Goal: Task Accomplishment & Management: Use online tool/utility

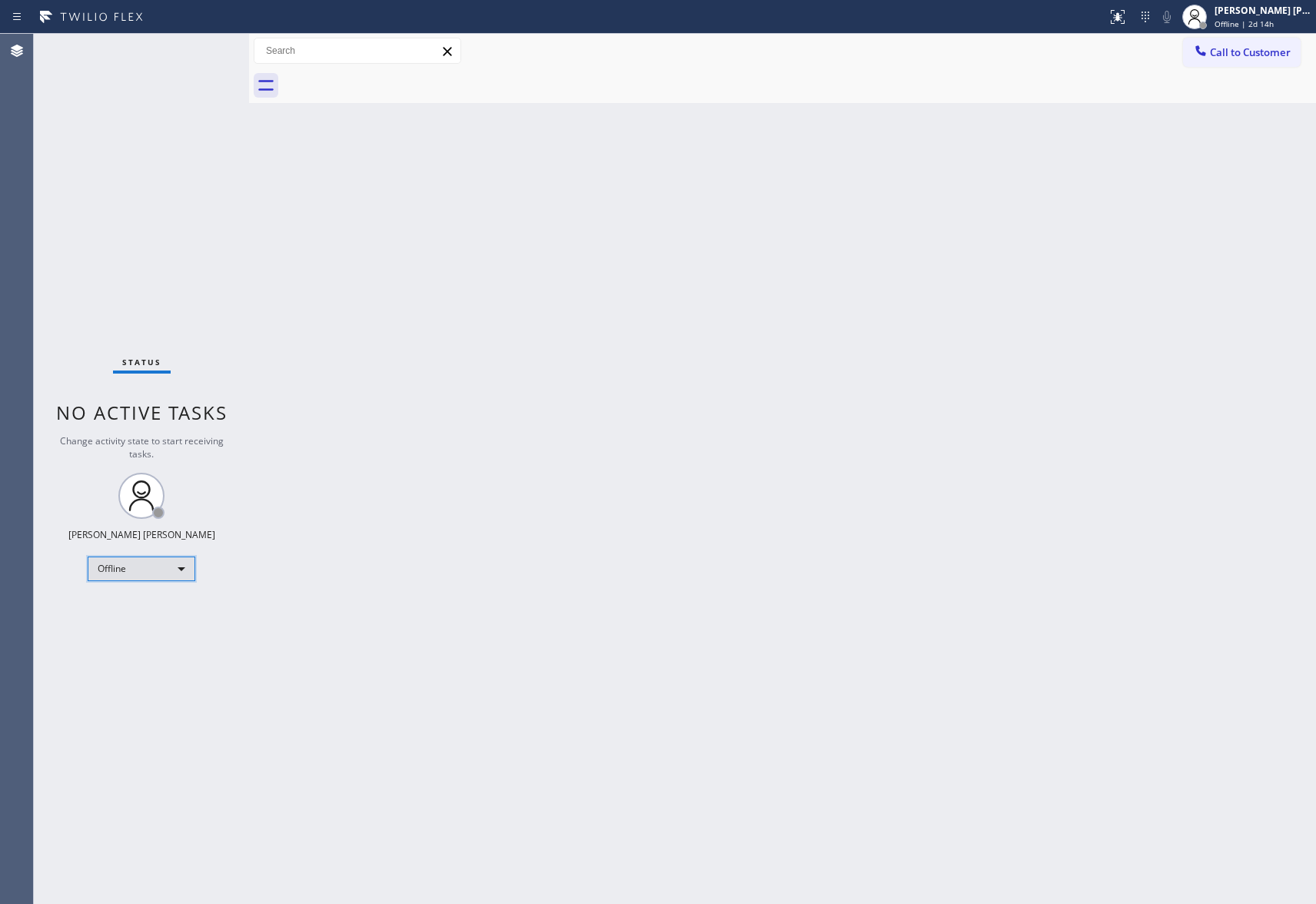
click at [172, 579] on div "Offline" at bounding box center [141, 569] width 108 height 25
click at [141, 628] on li "Unavailable" at bounding box center [141, 629] width 104 height 19
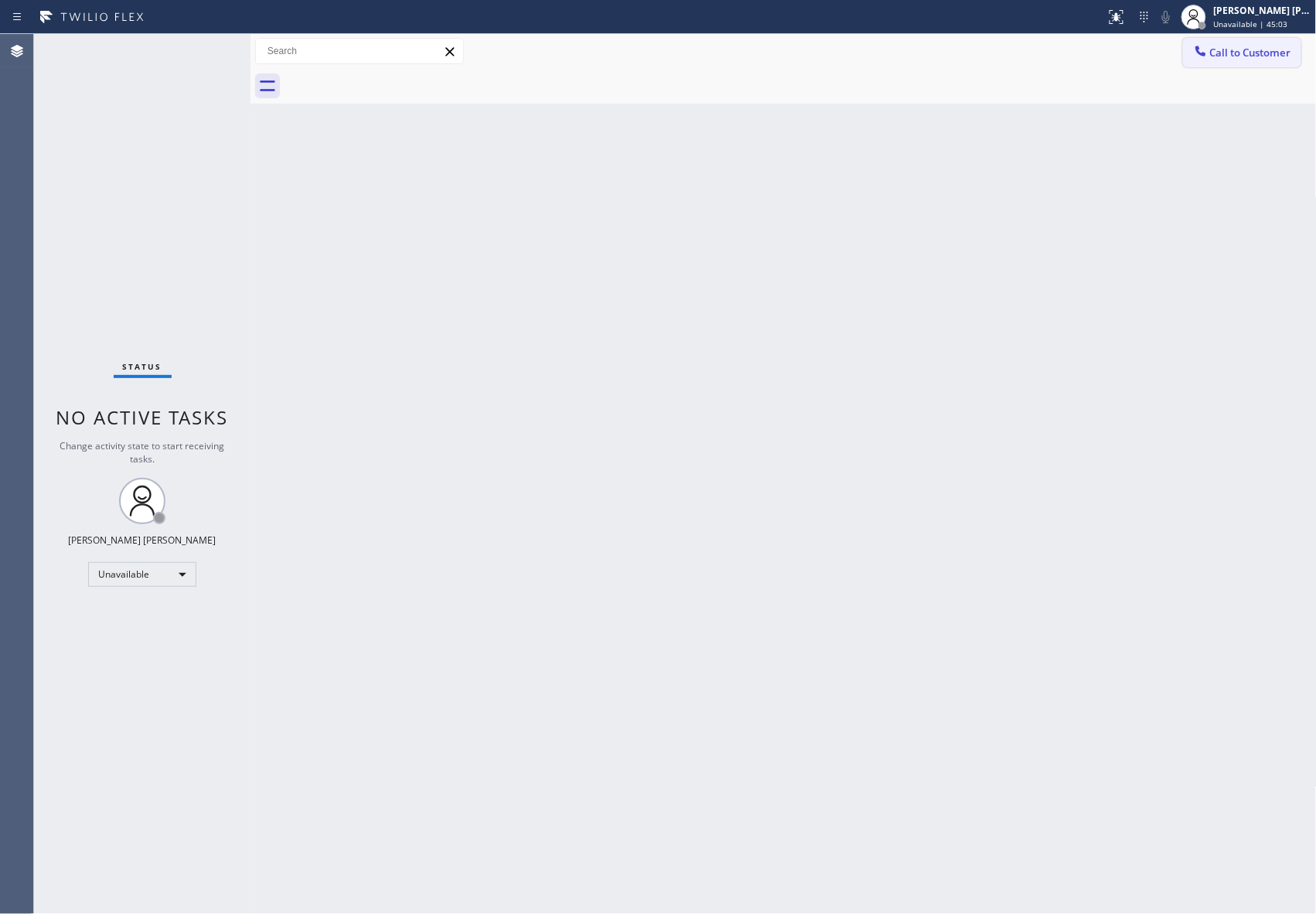
click at [1238, 54] on span "Call to Customer" at bounding box center [1250, 52] width 81 height 14
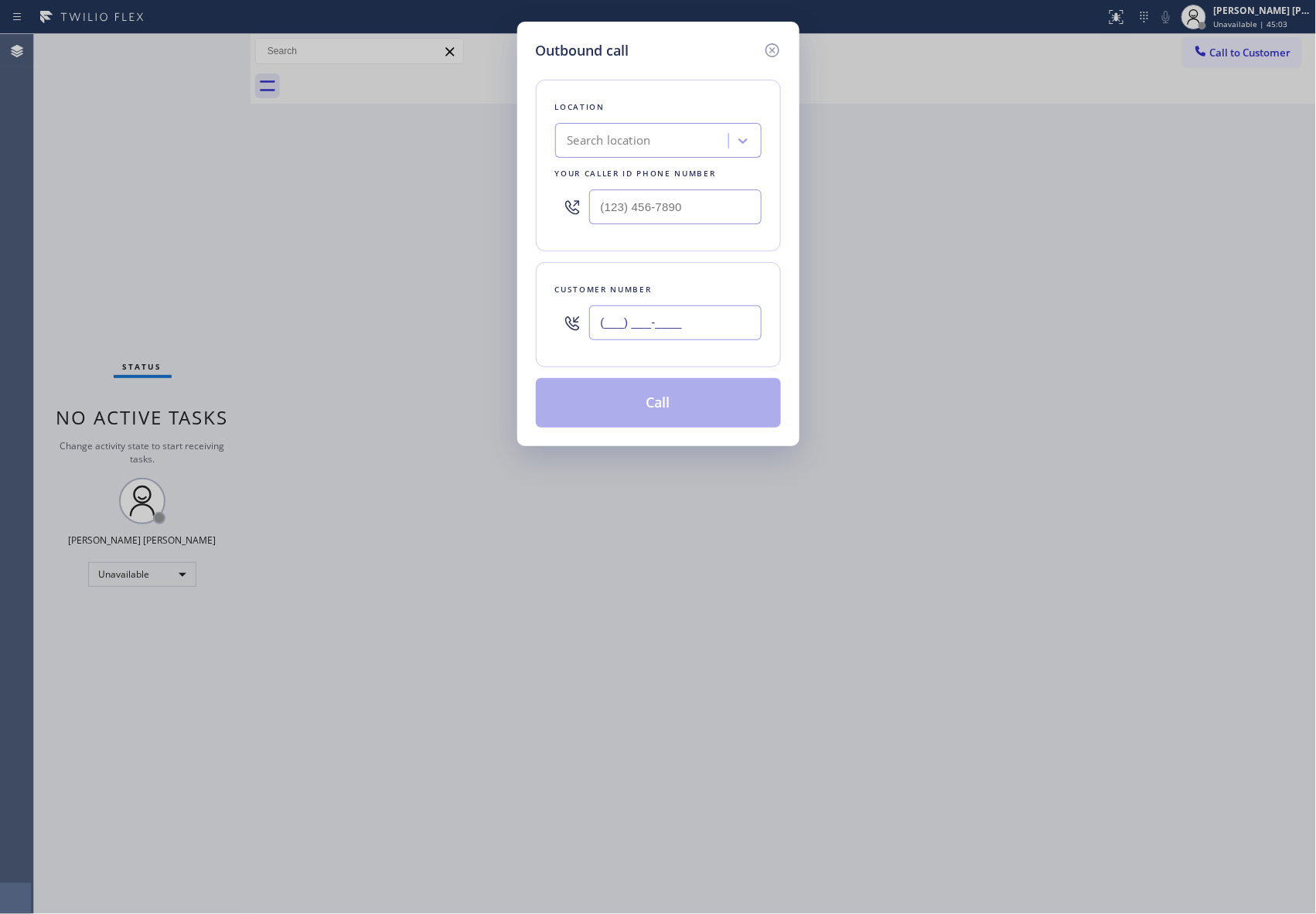
click at [685, 316] on input "(___) ___-____" at bounding box center [675, 323] width 173 height 35
paste input "708) 204-4847"
type input "[PHONE_NUMBER]"
click at [682, 153] on div "Search location" at bounding box center [644, 141] width 169 height 27
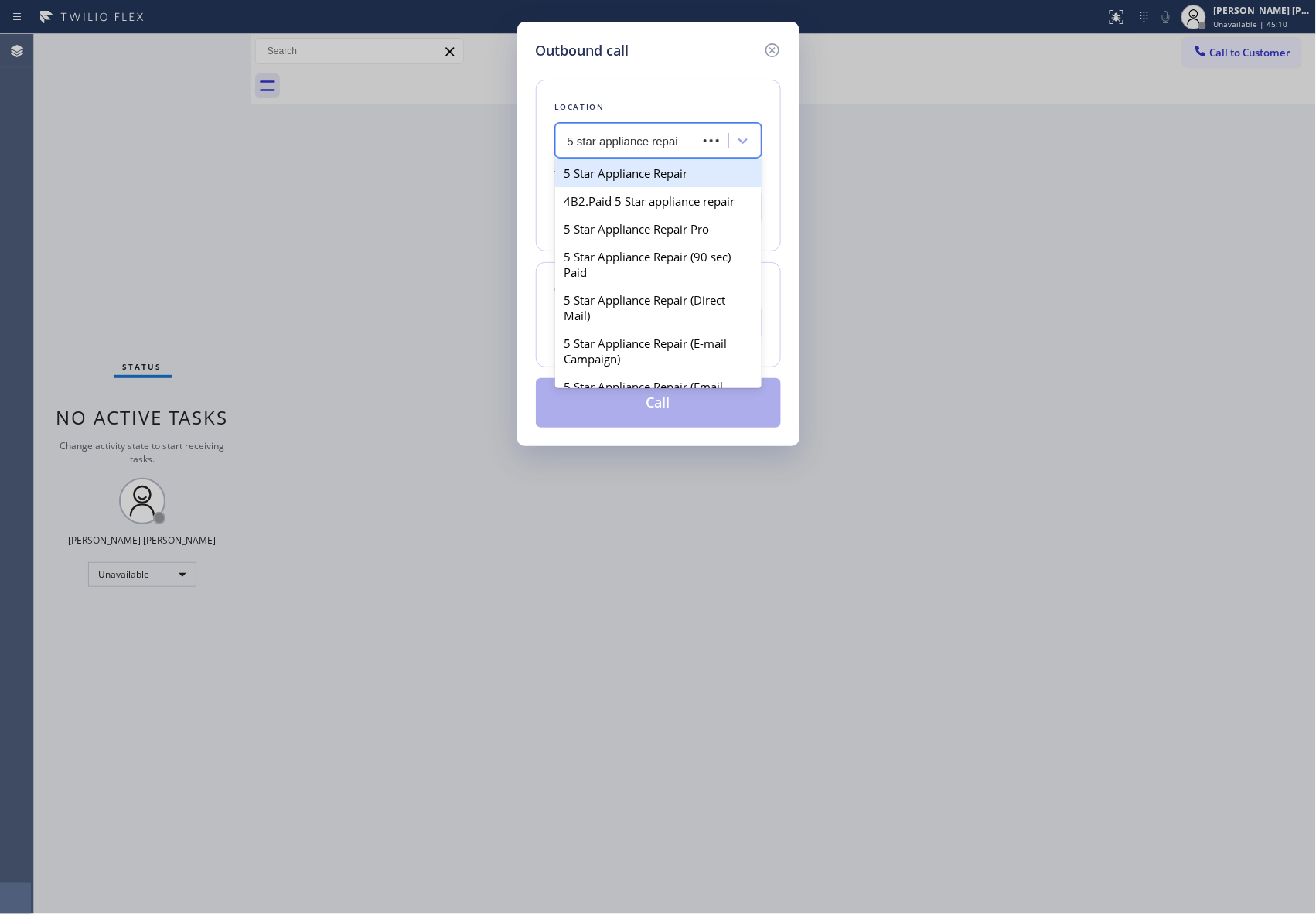
type input "5 star appliance repair"
click at [629, 243] on div "5 Star Appliance Repair Pro" at bounding box center [658, 229] width 206 height 28
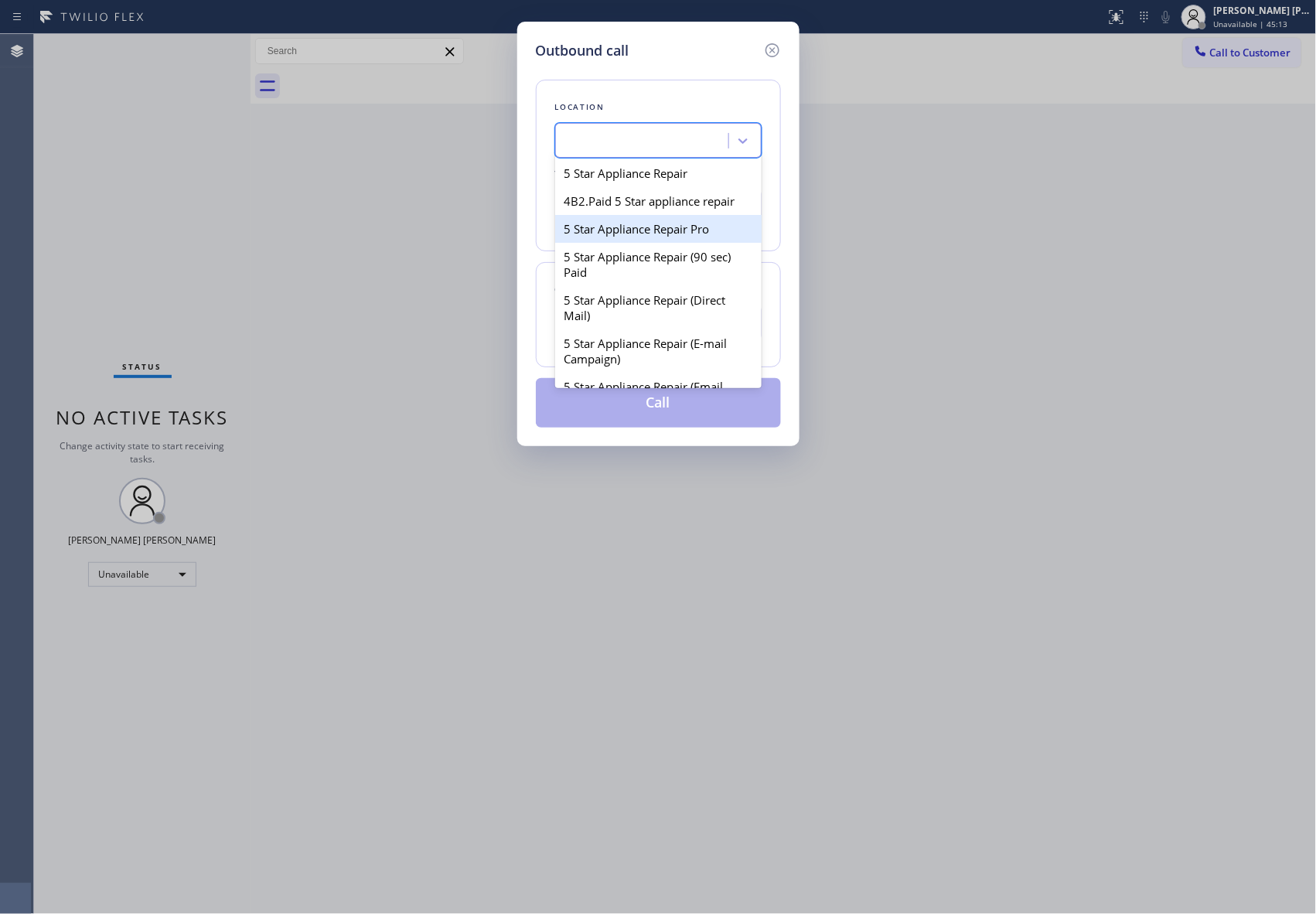
type input "[PHONE_NUMBER]"
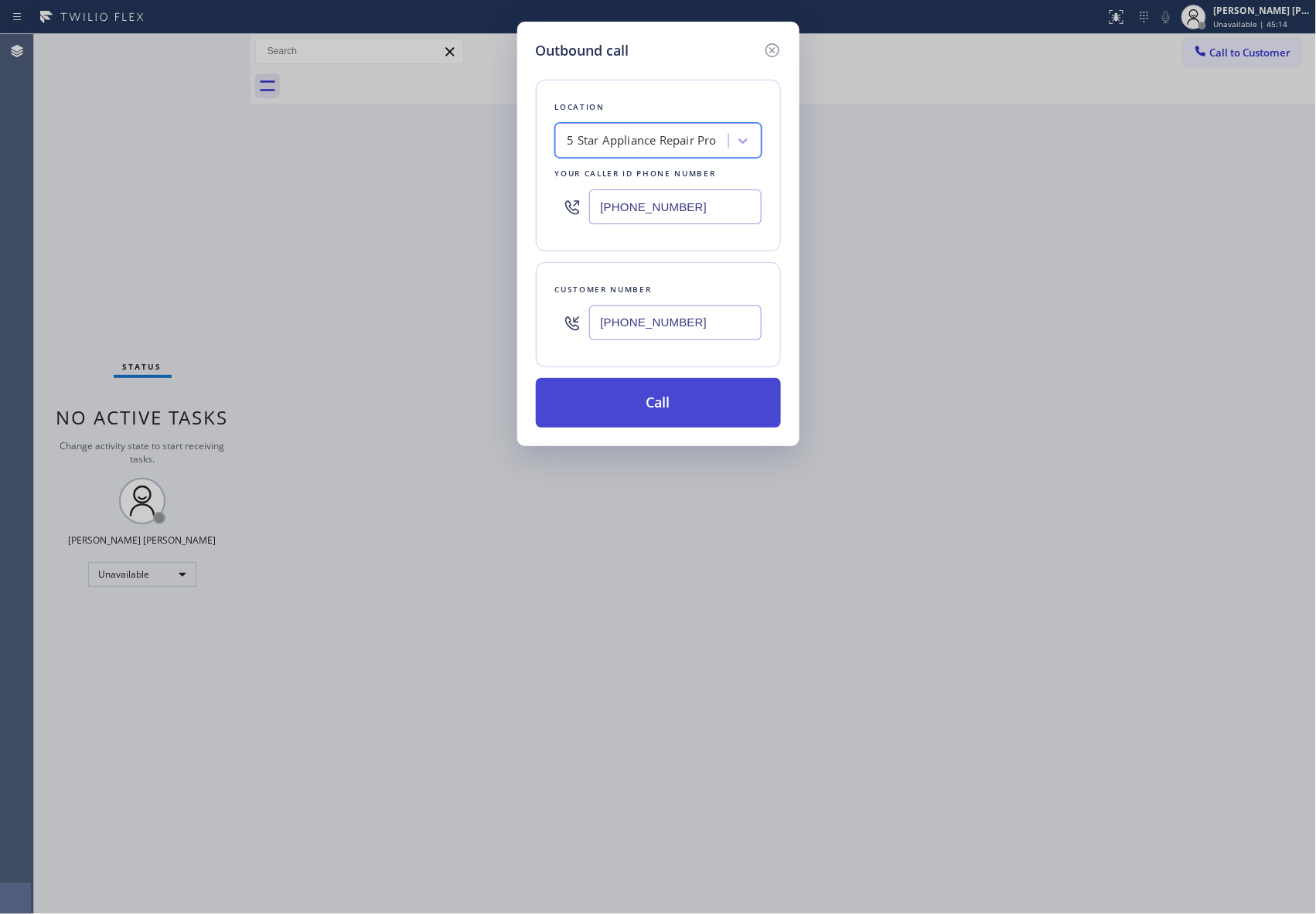
click at [635, 397] on button "Call" at bounding box center [658, 402] width 245 height 49
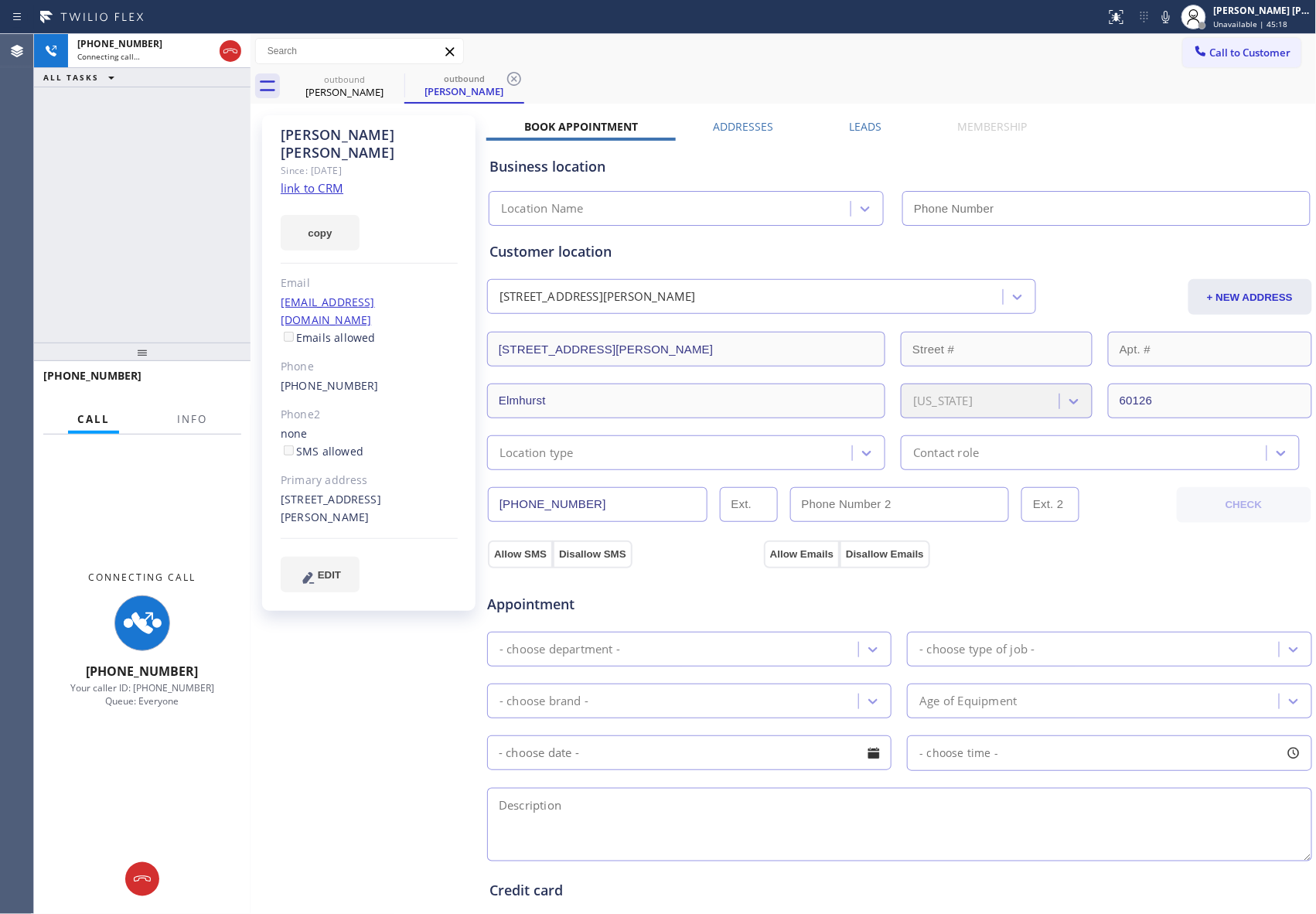
type input "[PHONE_NUMBER]"
click at [190, 423] on span "Info" at bounding box center [192, 420] width 30 height 14
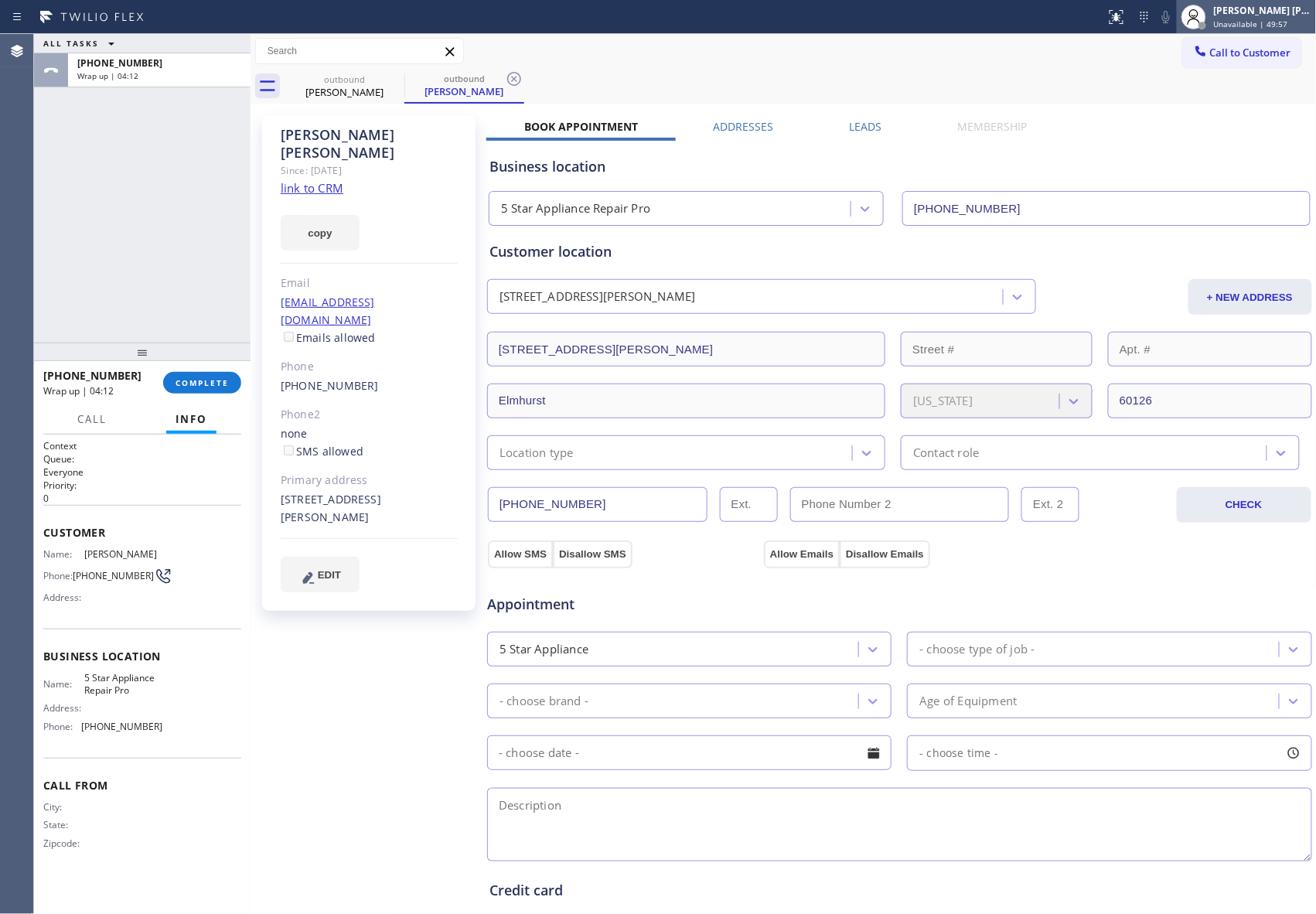
click at [1271, 11] on div "[PERSON_NAME] [PERSON_NAME]" at bounding box center [1262, 10] width 98 height 13
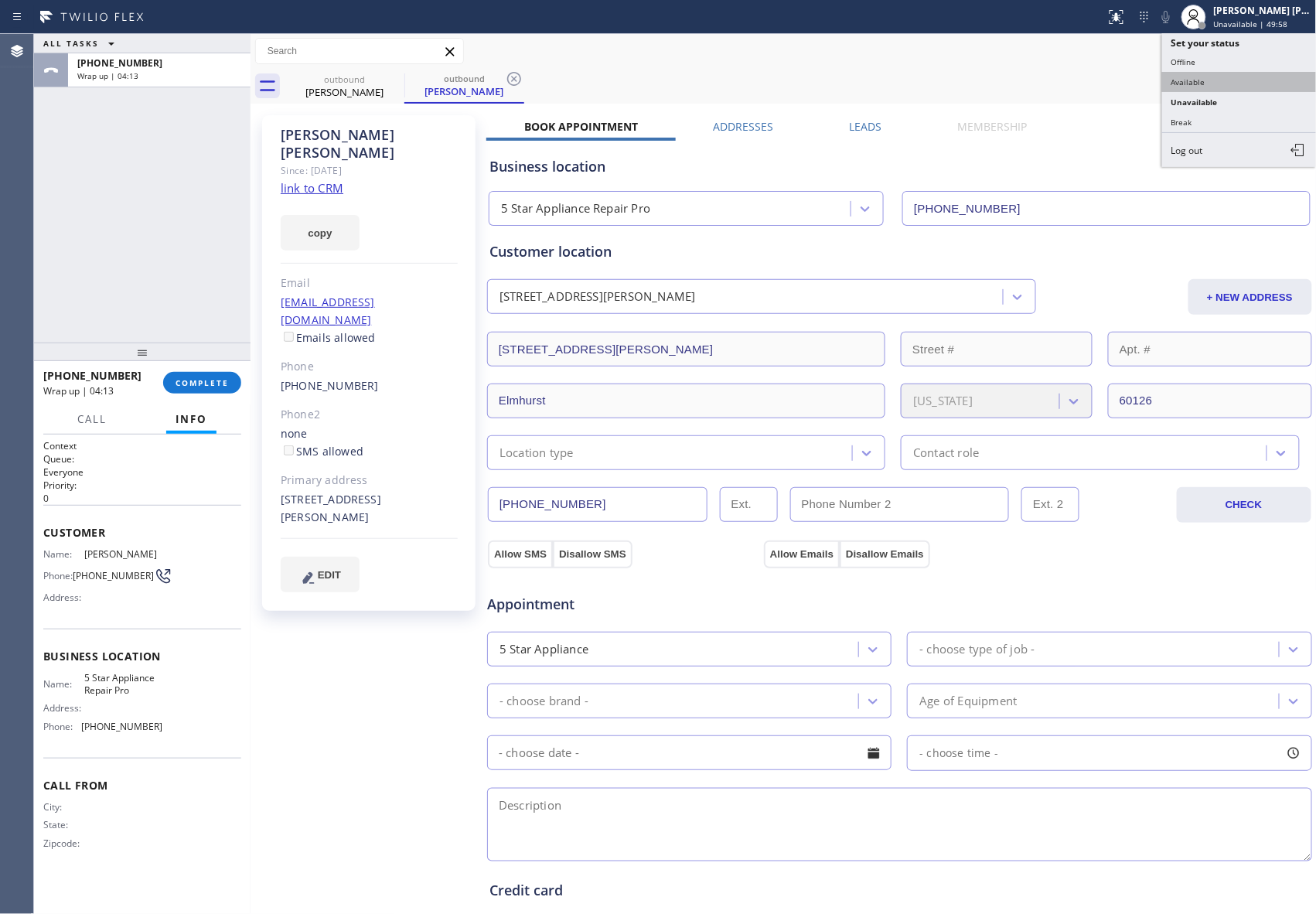
click at [1246, 78] on button "Available" at bounding box center [1239, 82] width 155 height 20
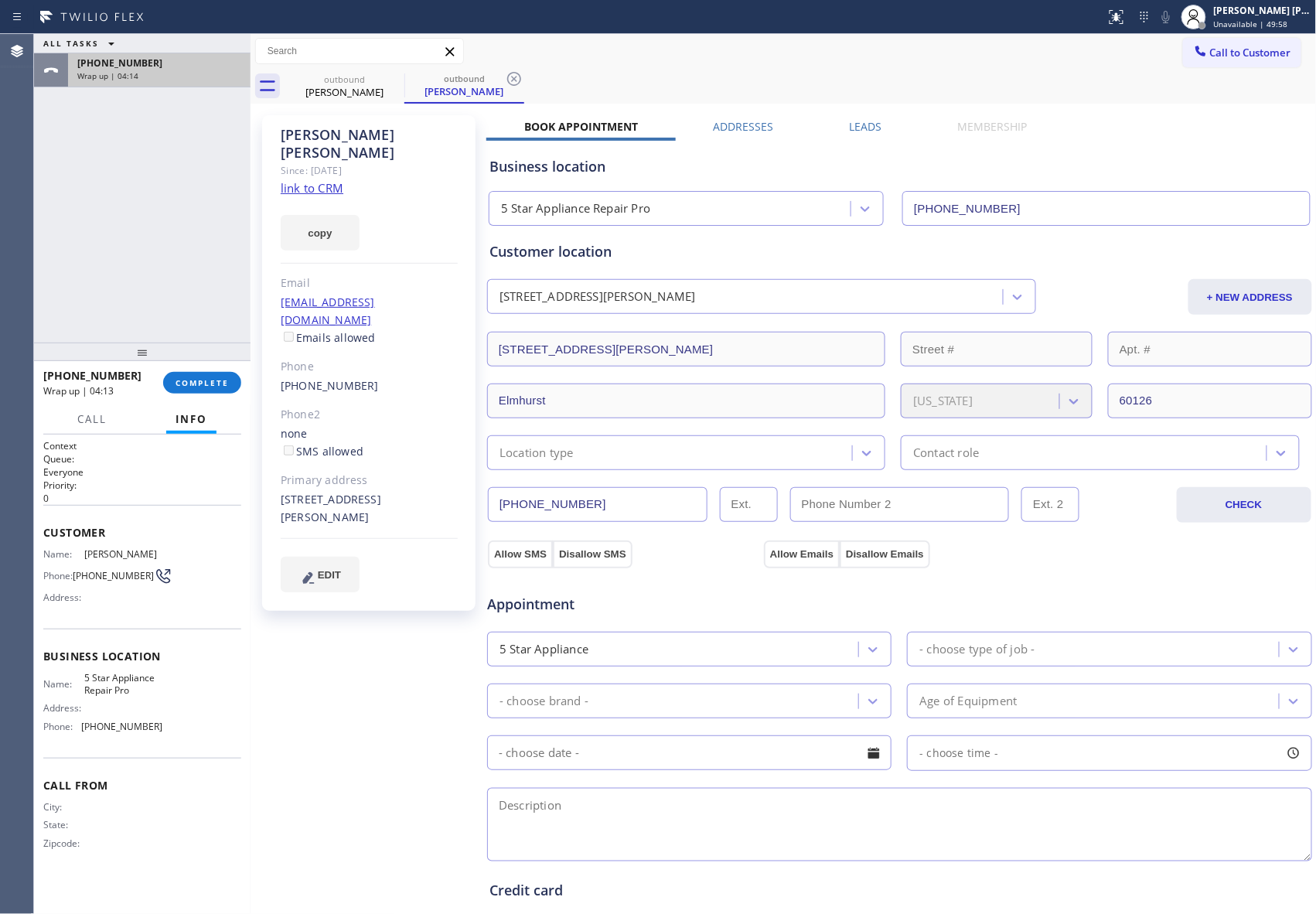
click at [223, 66] on div "[PHONE_NUMBER]" at bounding box center [159, 62] width 164 height 13
click at [192, 380] on span "COMPLETE" at bounding box center [202, 383] width 53 height 11
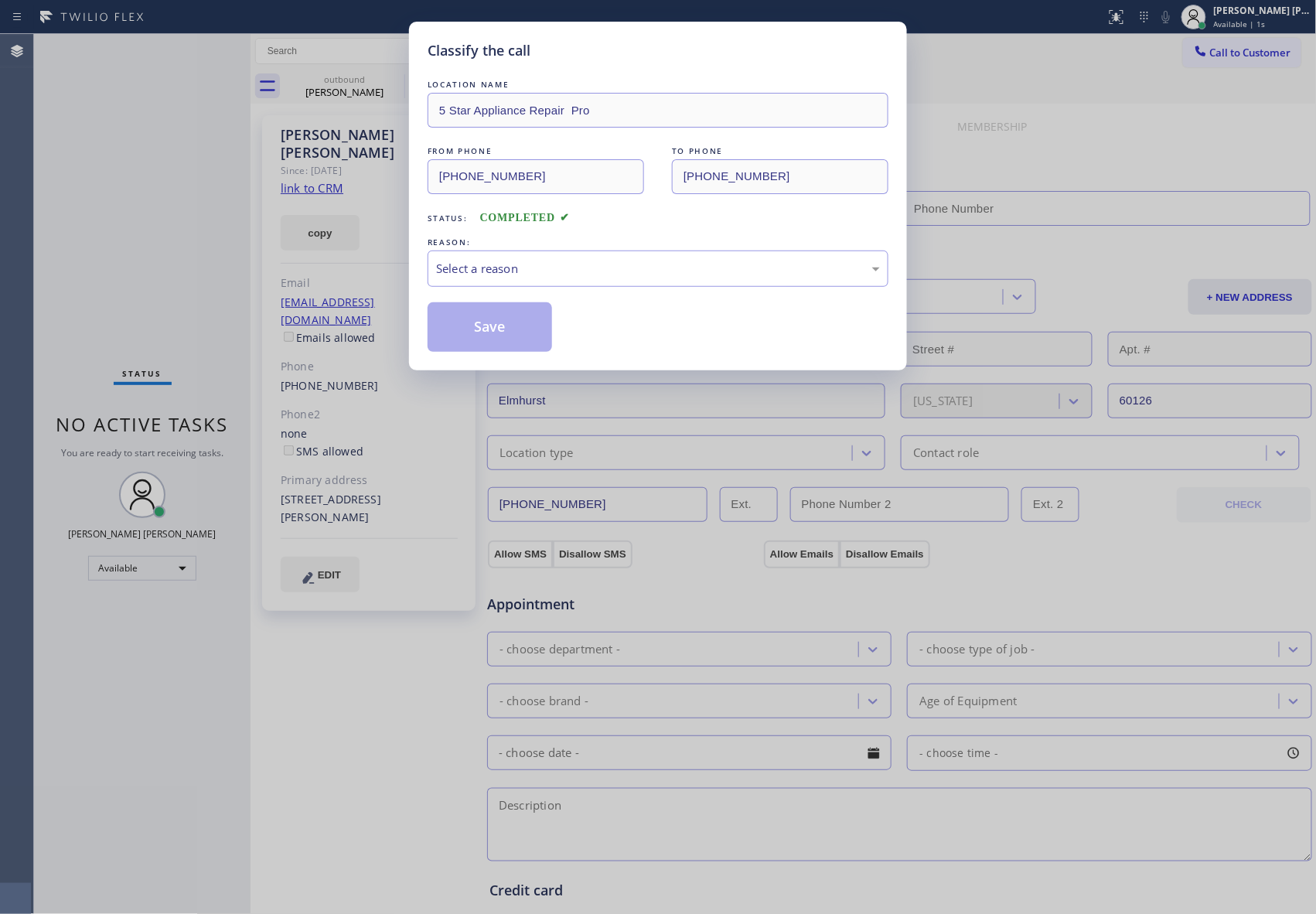
type input "[PHONE_NUMBER]"
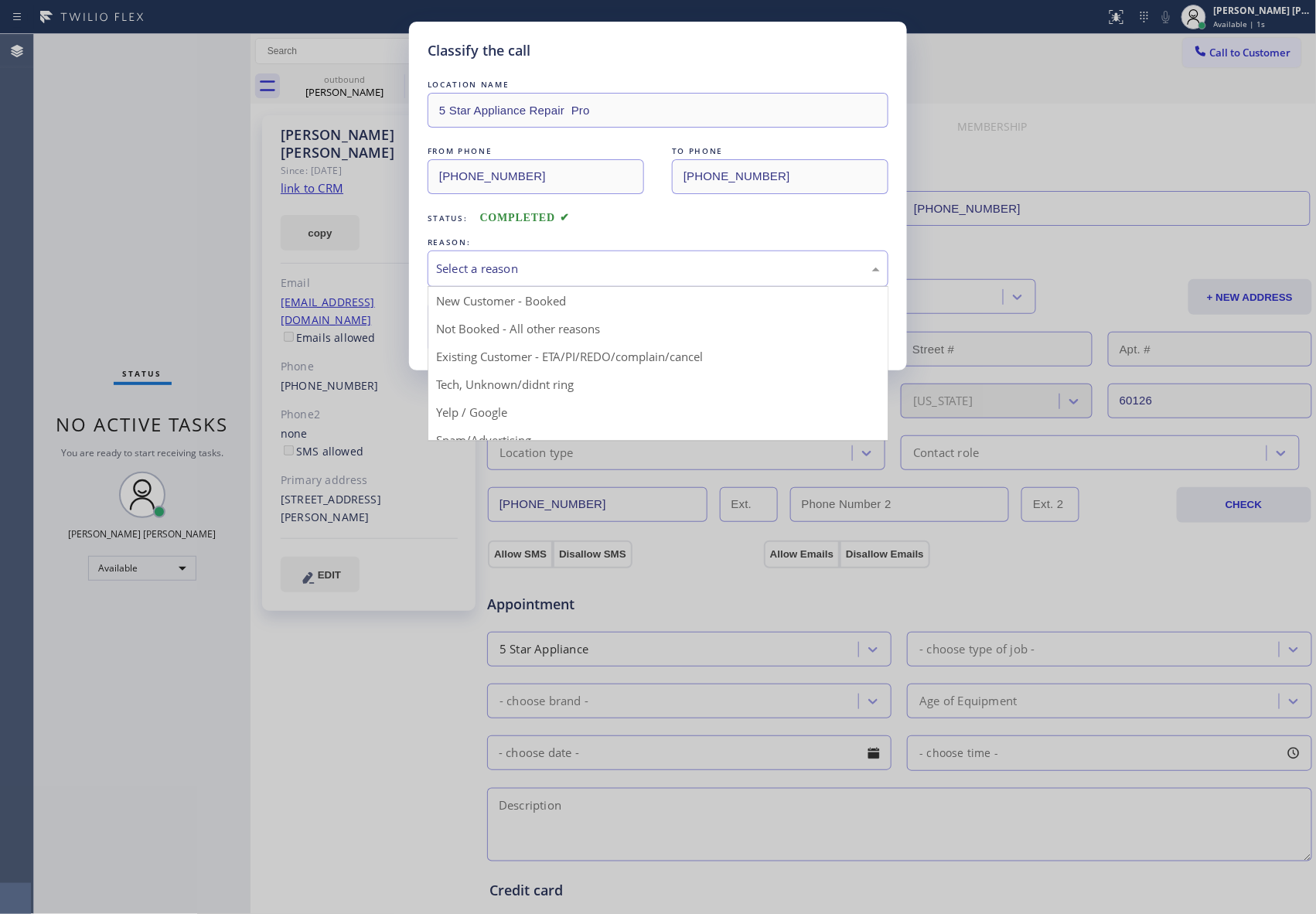
click at [616, 273] on div "Select a reason" at bounding box center [658, 269] width 444 height 18
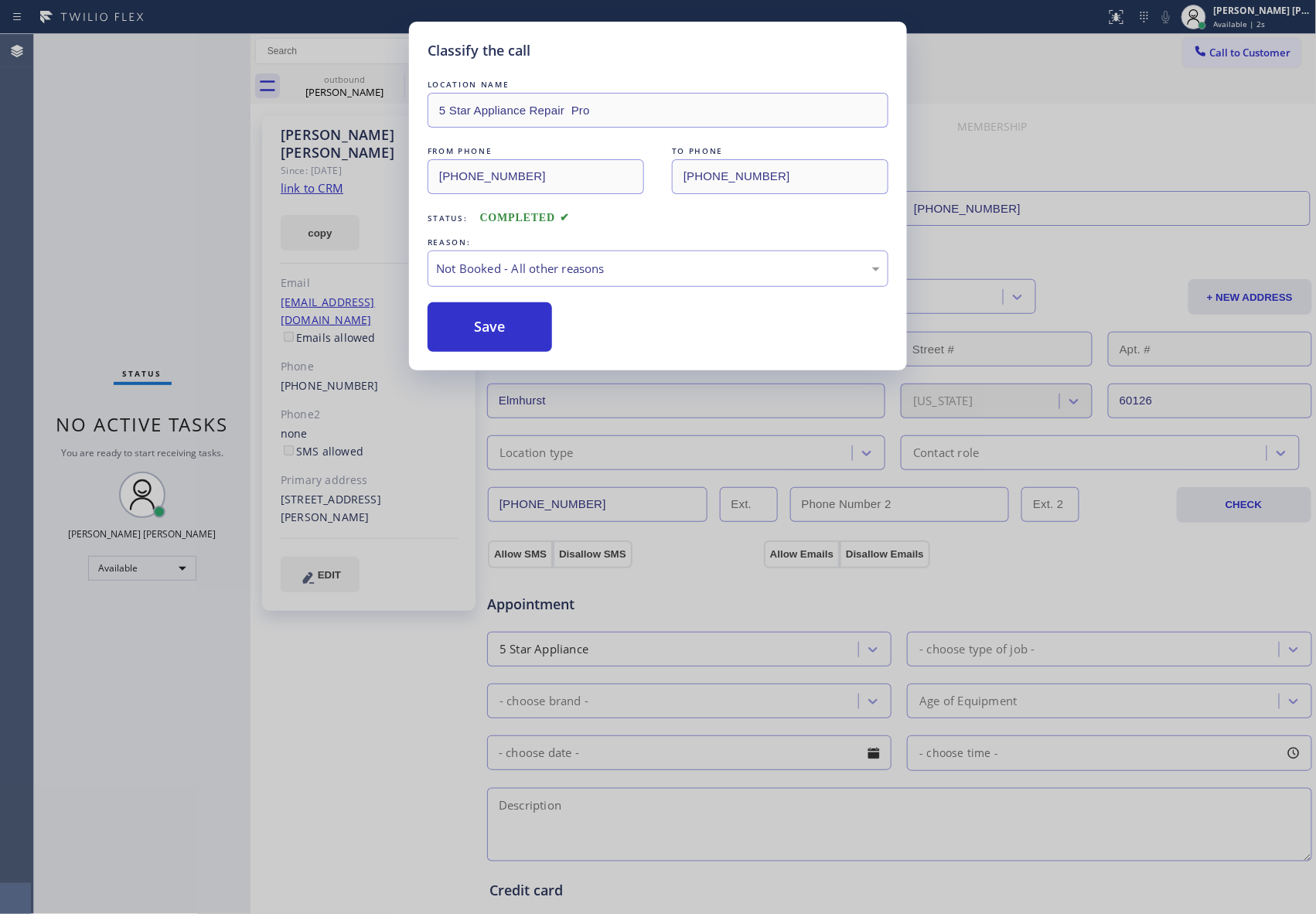
click at [526, 327] on button "Save" at bounding box center [489, 327] width 124 height 49
drag, startPoint x: 374, startPoint y: 72, endPoint x: 400, endPoint y: 80, distance: 27.2
click at [374, 74] on div "Classify the call LOCATION NAME 5 Star Appliance Repair Pro FROM PHONE [PHONE_N…" at bounding box center [658, 457] width 1316 height 914
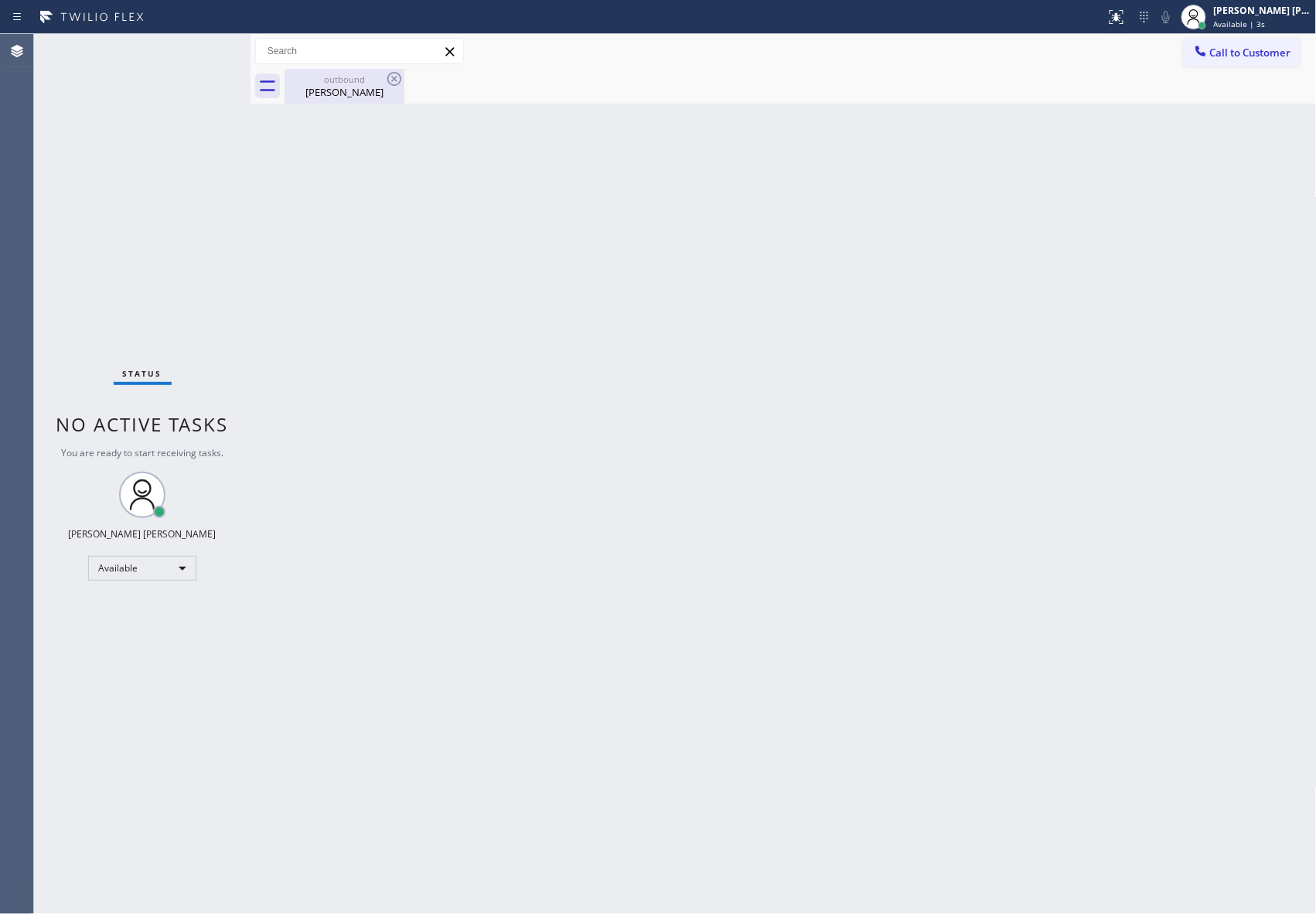
click at [400, 80] on icon at bounding box center [394, 79] width 14 height 14
click at [394, 81] on icon at bounding box center [394, 79] width 19 height 19
click at [352, 81] on div "outbound" at bounding box center [344, 79] width 116 height 12
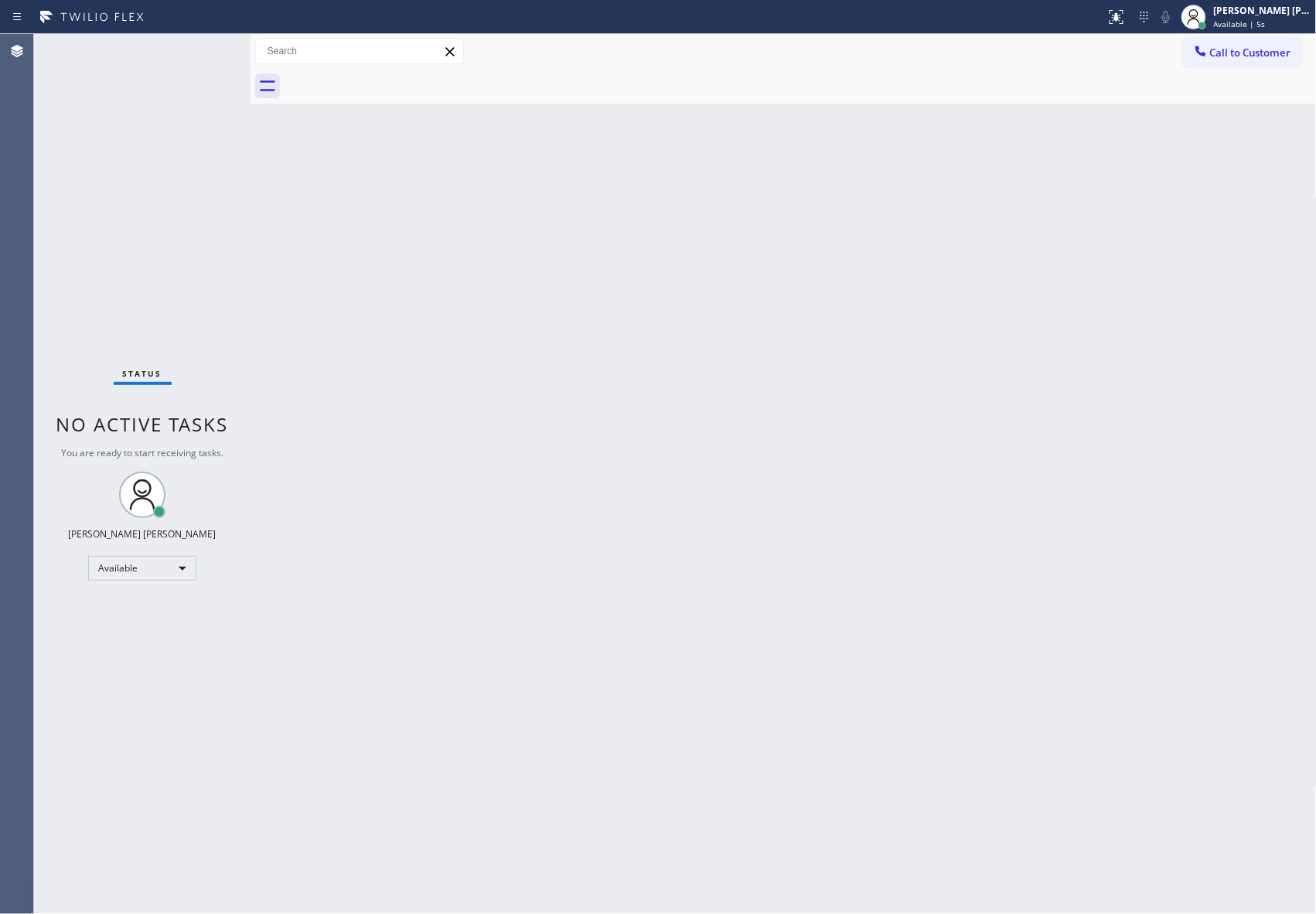
click at [352, 81] on div at bounding box center [800, 86] width 1032 height 35
click at [1245, 53] on span "Call to Customer" at bounding box center [1250, 52] width 81 height 14
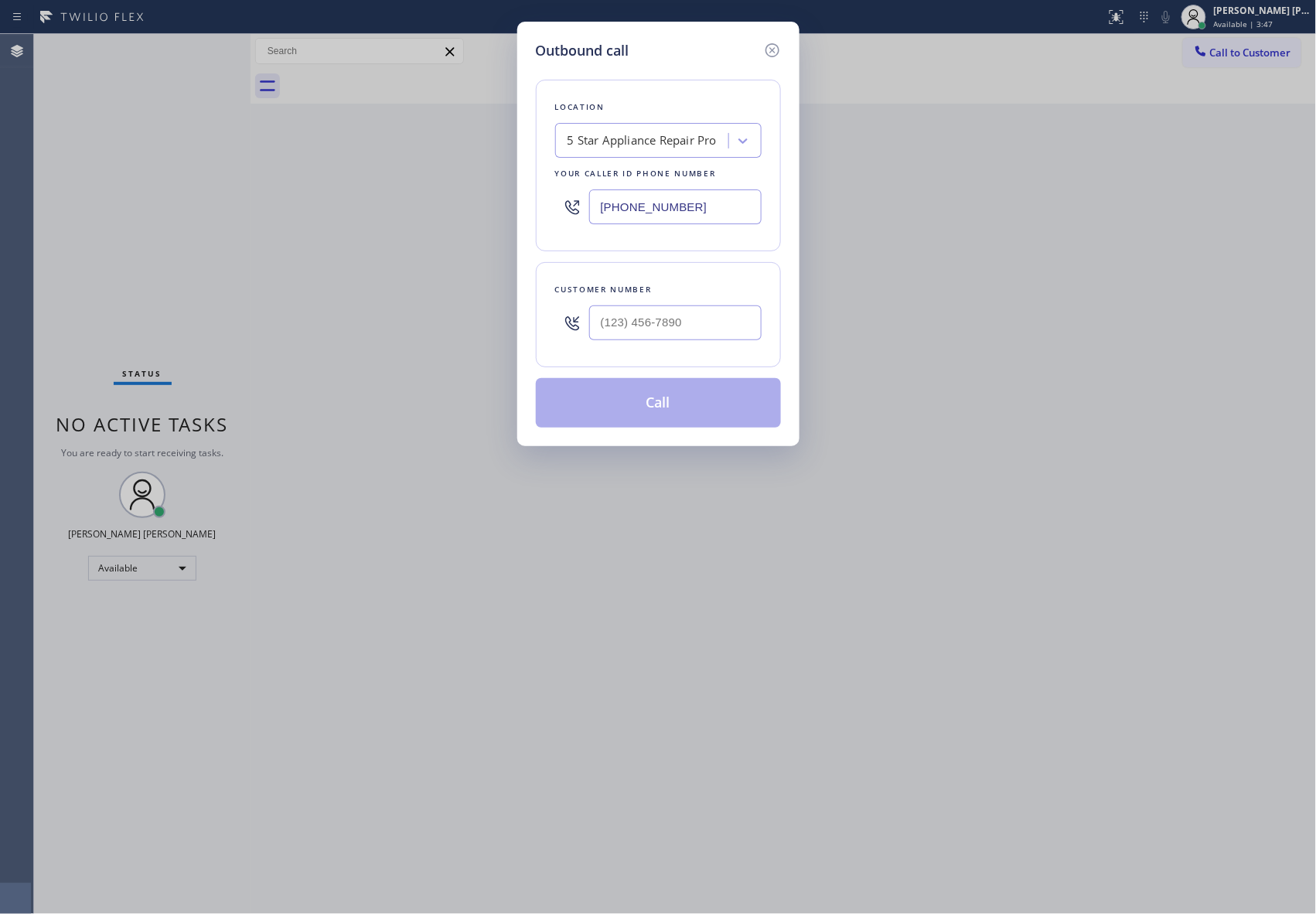
click at [680, 298] on div "Customer number" at bounding box center [658, 289] width 206 height 16
click at [721, 317] on input "(___) ___-____" at bounding box center [675, 323] width 173 height 35
paste input "415) 316-8066"
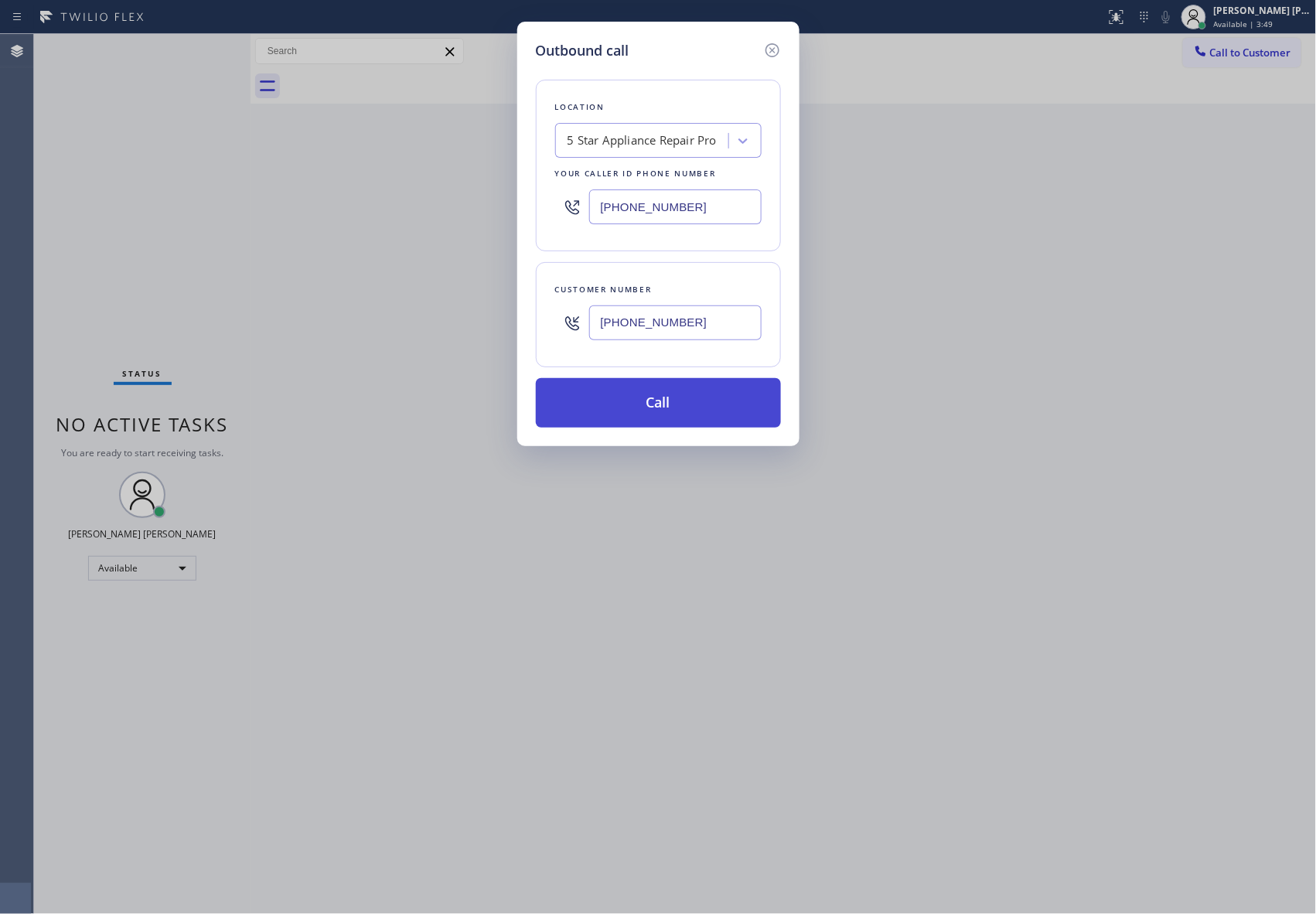
type input "[PHONE_NUMBER]"
click at [681, 407] on button "Call" at bounding box center [658, 402] width 245 height 49
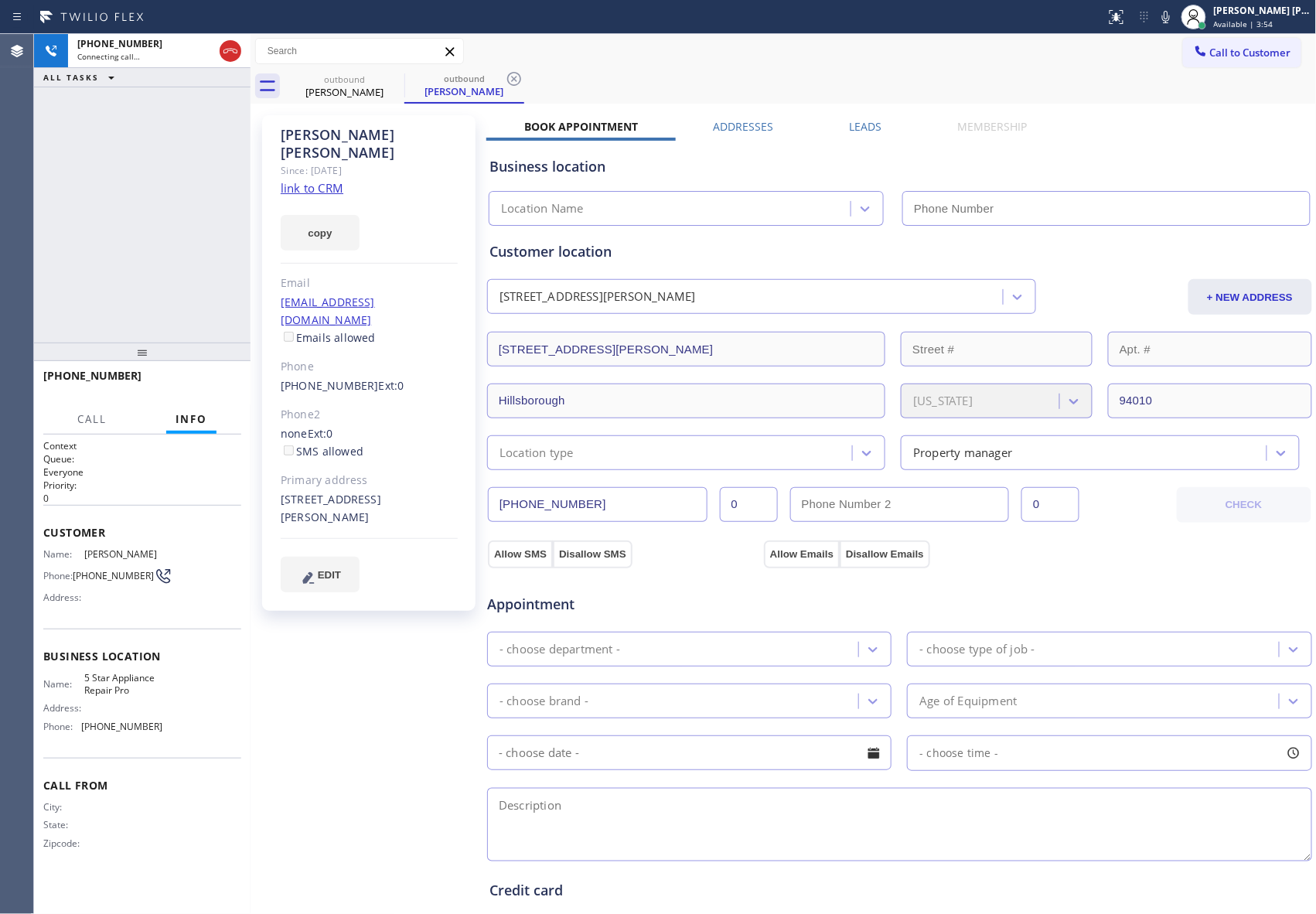
type input "[PHONE_NUMBER]"
click at [239, 52] on div at bounding box center [230, 52] width 28 height 34
click at [230, 50] on icon at bounding box center [230, 51] width 14 height 5
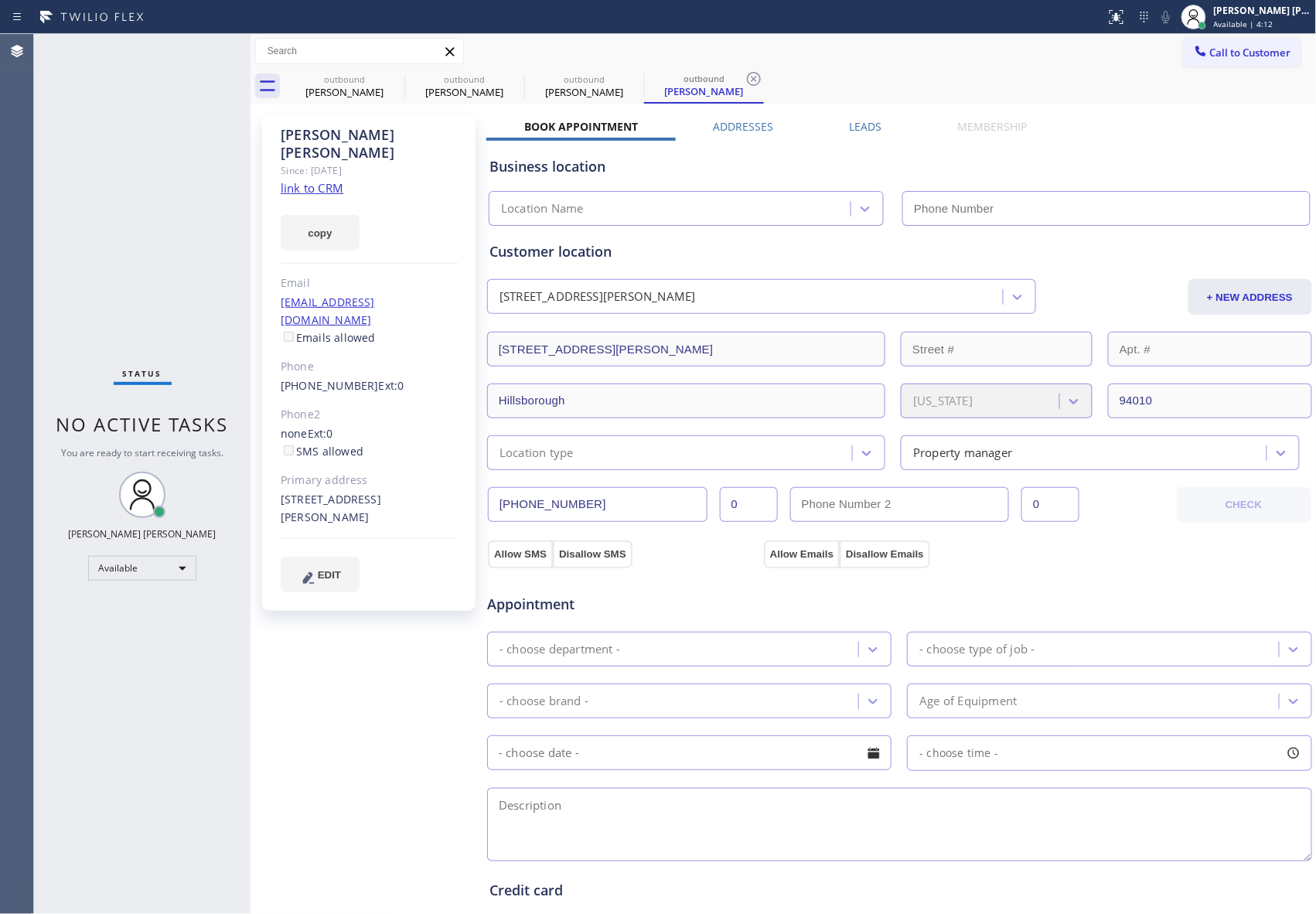
click at [867, 123] on label "Leads" at bounding box center [865, 126] width 33 height 15
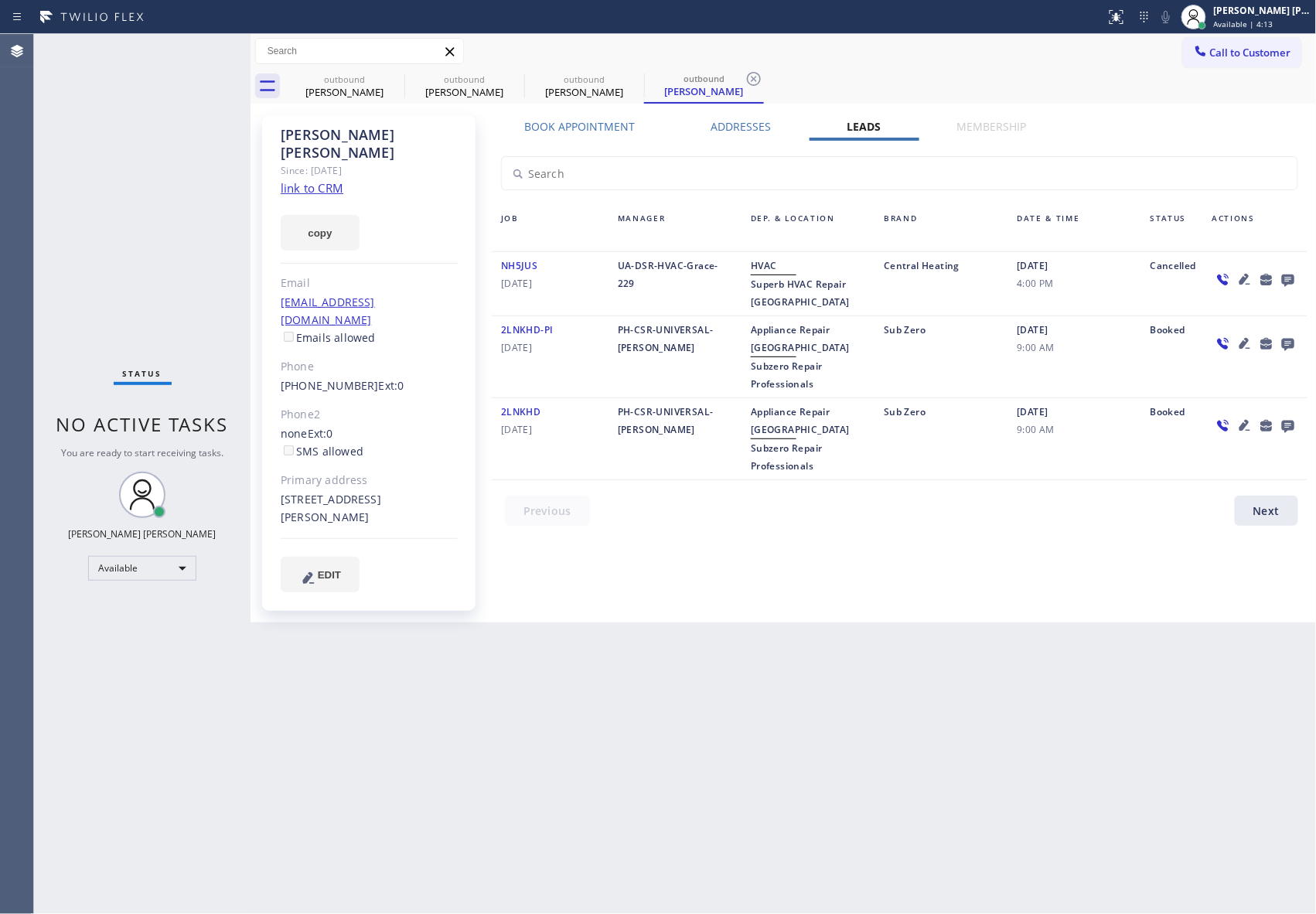
click at [1284, 281] on icon at bounding box center [1288, 280] width 12 height 12
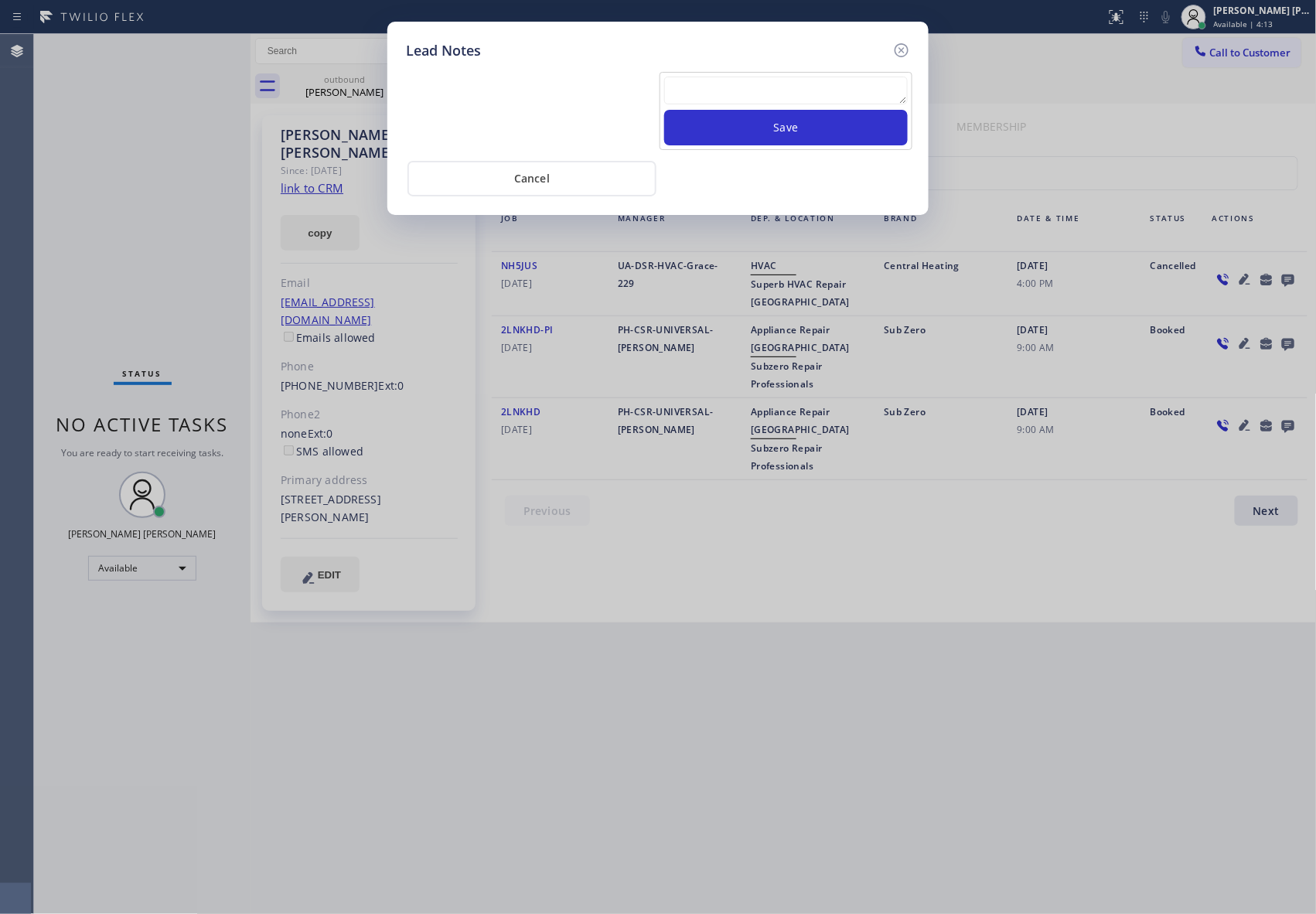
click at [733, 90] on textarea at bounding box center [786, 91] width 244 height 28
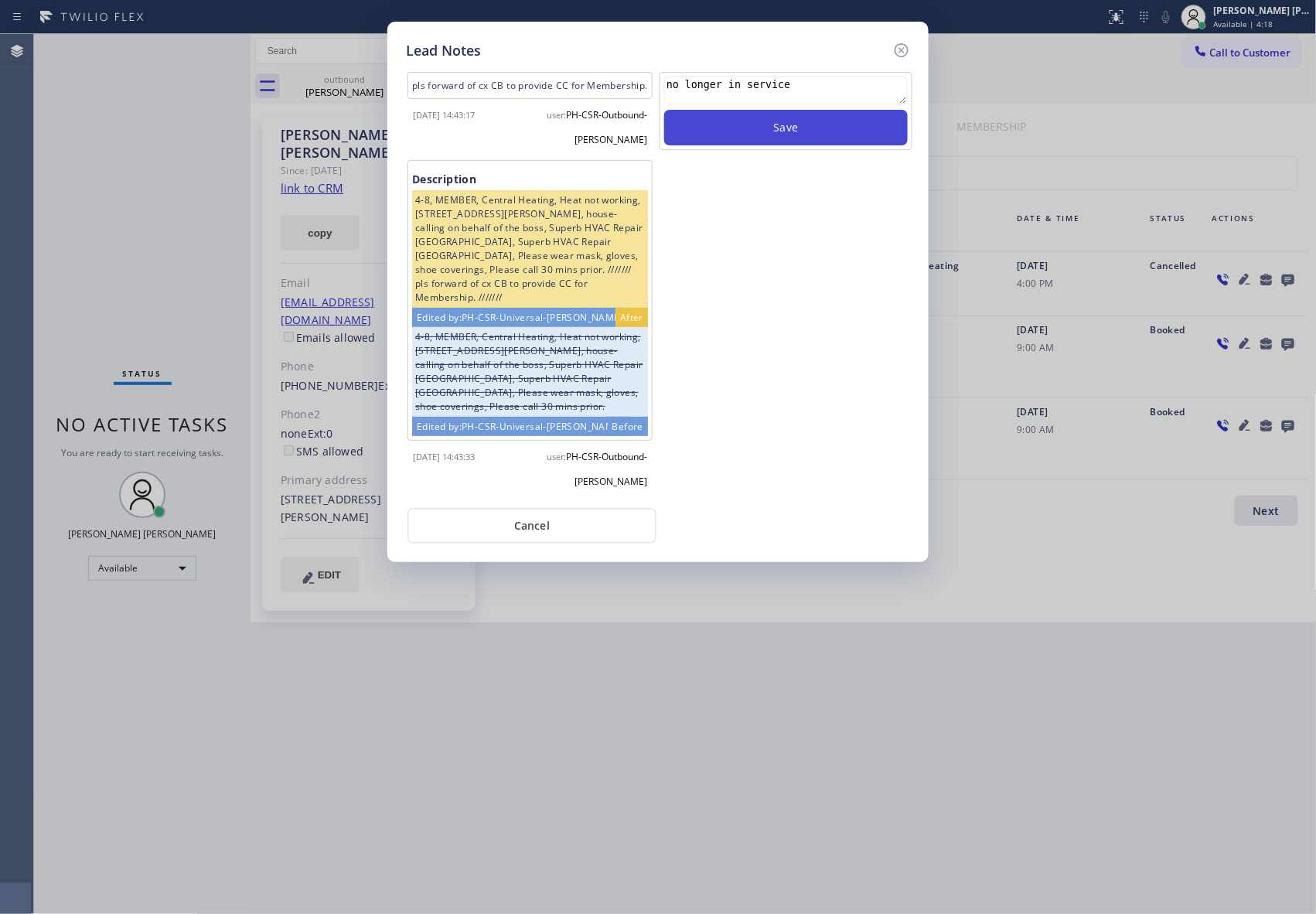
type textarea "no longer in service"
click at [786, 128] on button "Save" at bounding box center [786, 128] width 244 height 36
click at [898, 44] on icon at bounding box center [901, 50] width 14 height 14
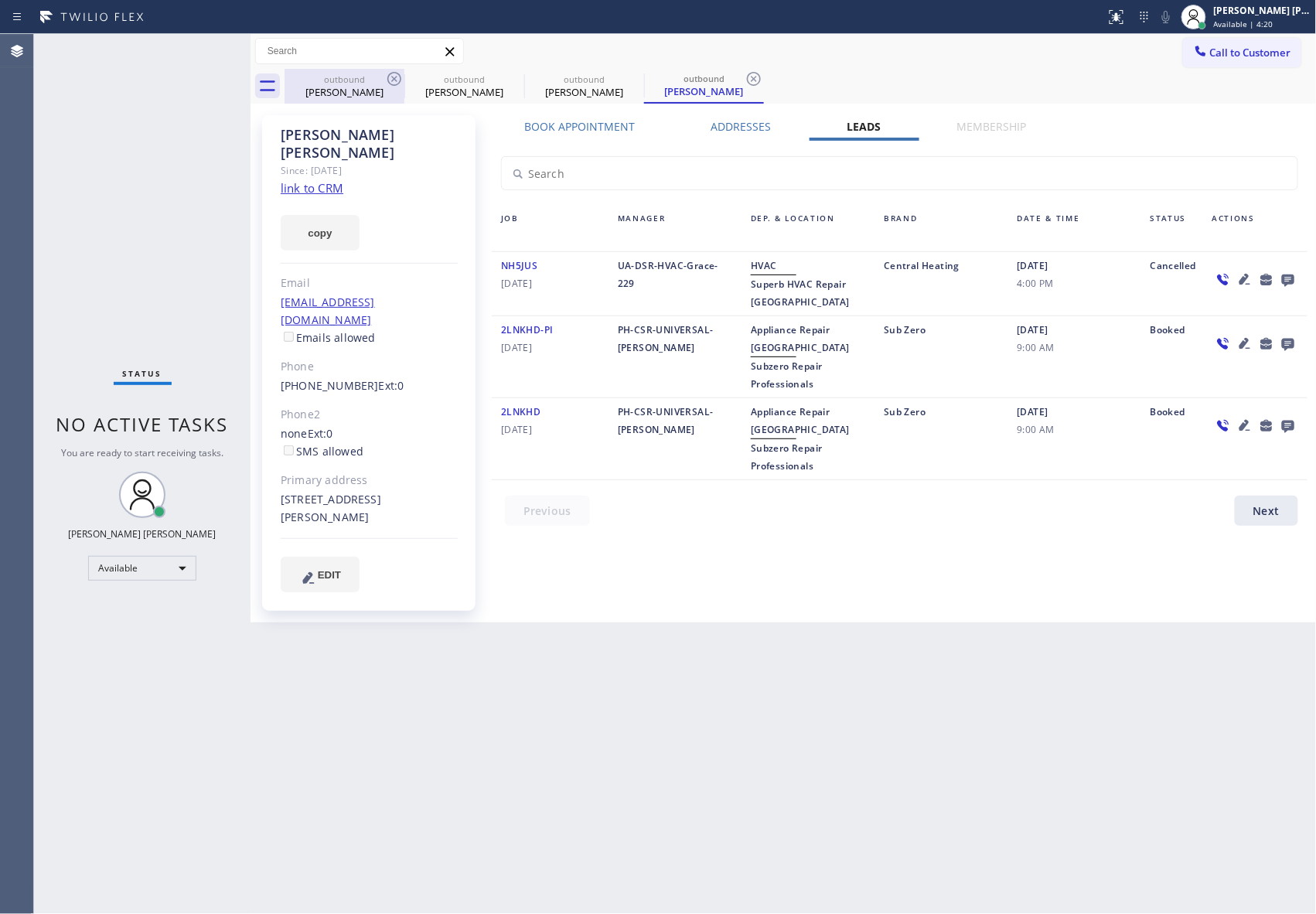
click at [396, 97] on div "[PERSON_NAME]" at bounding box center [344, 92] width 116 height 14
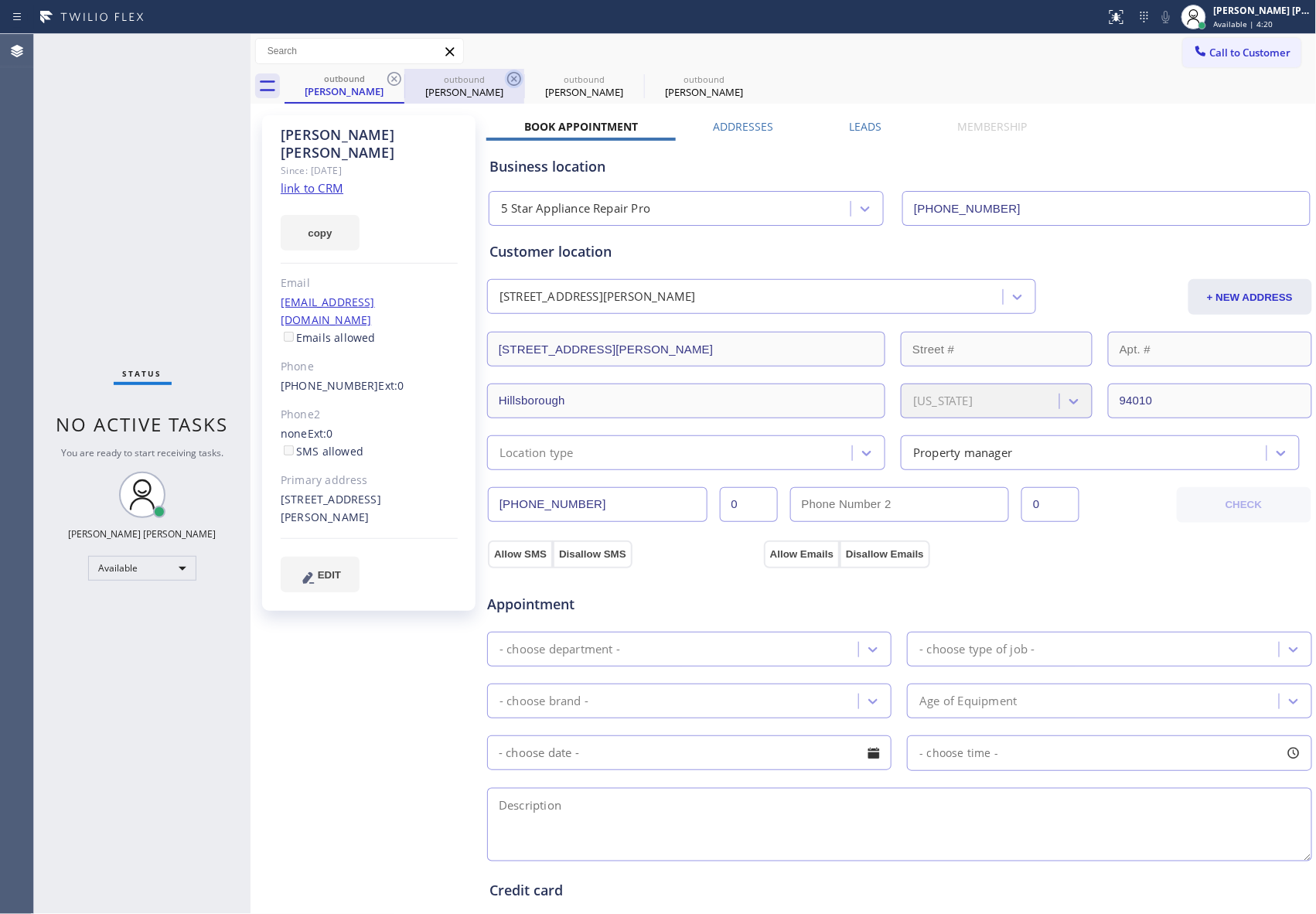
click at [394, 76] on icon at bounding box center [394, 79] width 19 height 19
click at [505, 76] on icon at bounding box center [514, 79] width 19 height 19
click at [394, 76] on icon at bounding box center [394, 79] width 19 height 19
click at [0, 0] on icon at bounding box center [0, 0] width 0 height 0
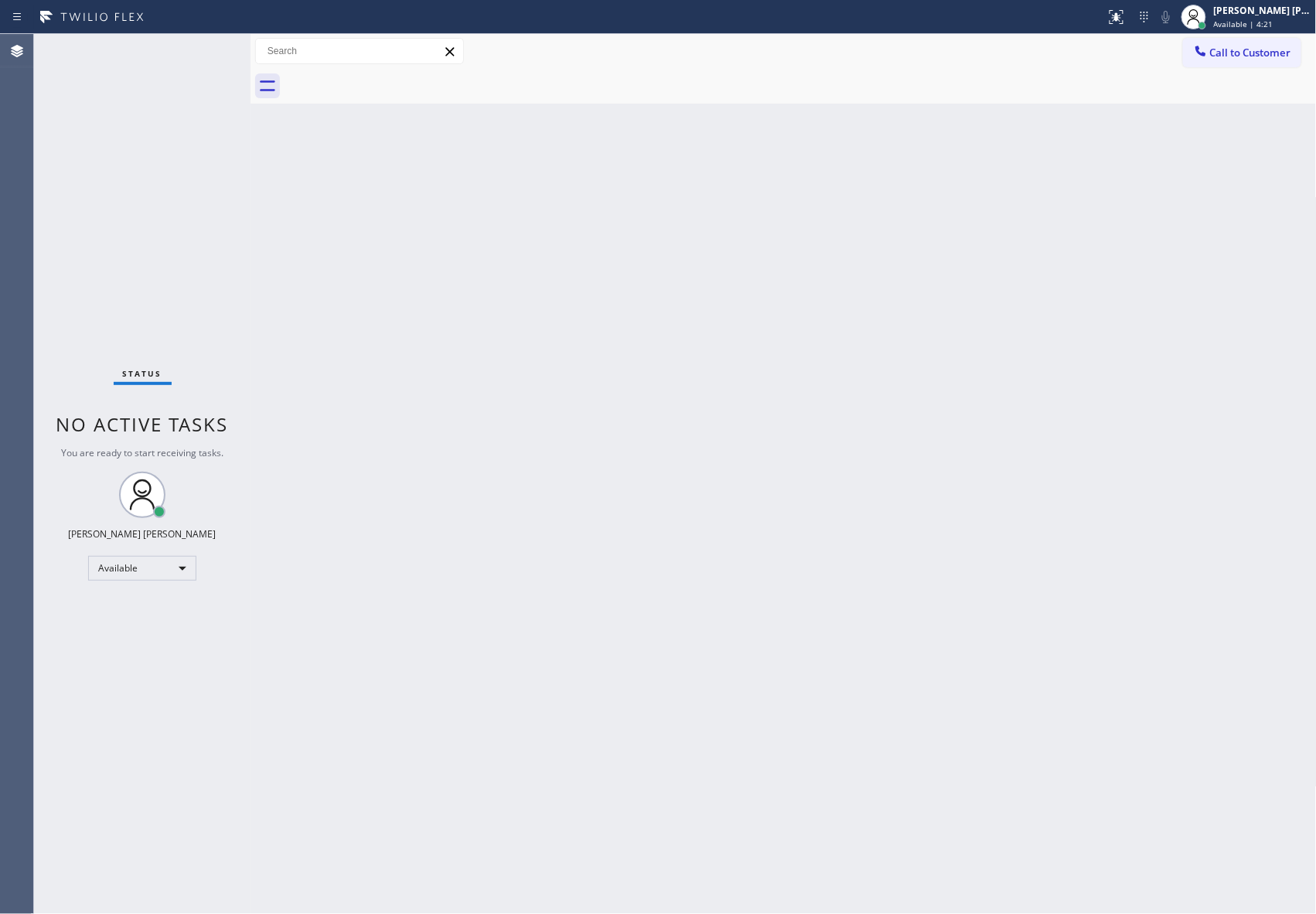
click at [394, 76] on div at bounding box center [800, 86] width 1032 height 35
click at [1260, 51] on span "Call to Customer" at bounding box center [1250, 52] width 81 height 14
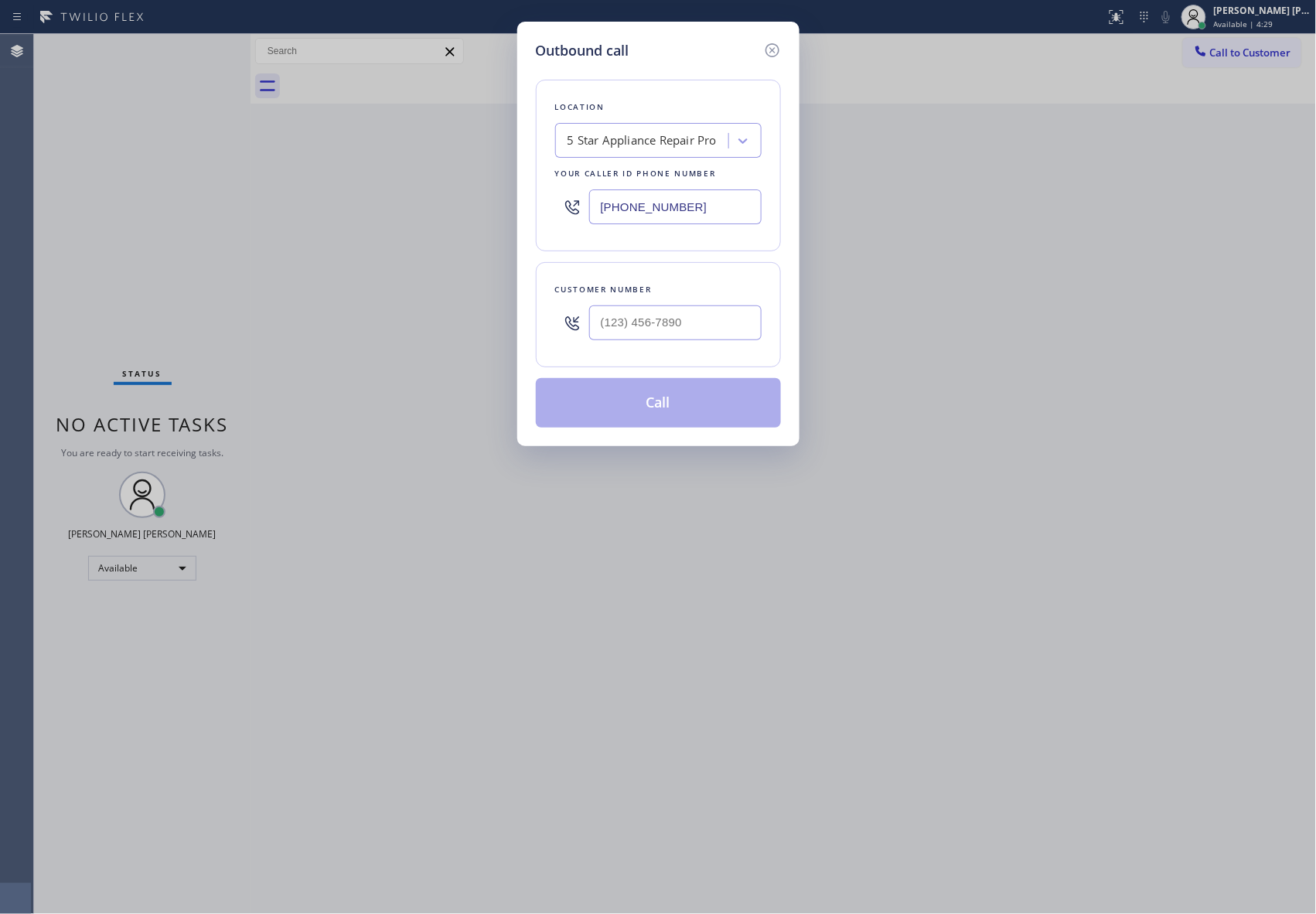
click at [709, 344] on div at bounding box center [675, 323] width 173 height 50
click at [711, 341] on input "(___) ___-____" at bounding box center [675, 323] width 173 height 35
paste input "847) 858-0964"
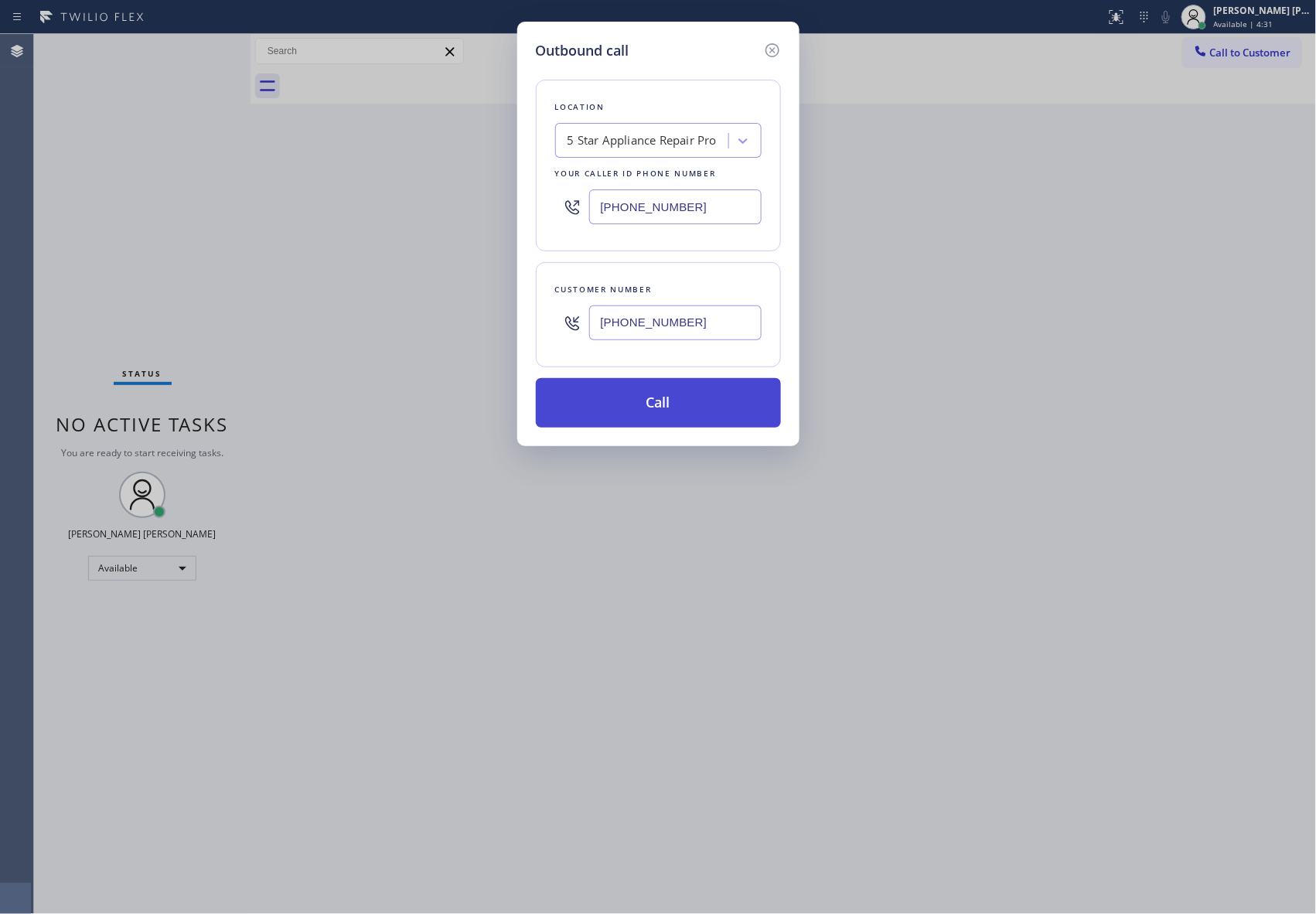
type input "[PHONE_NUMBER]"
click at [719, 396] on button "Call" at bounding box center [658, 402] width 245 height 49
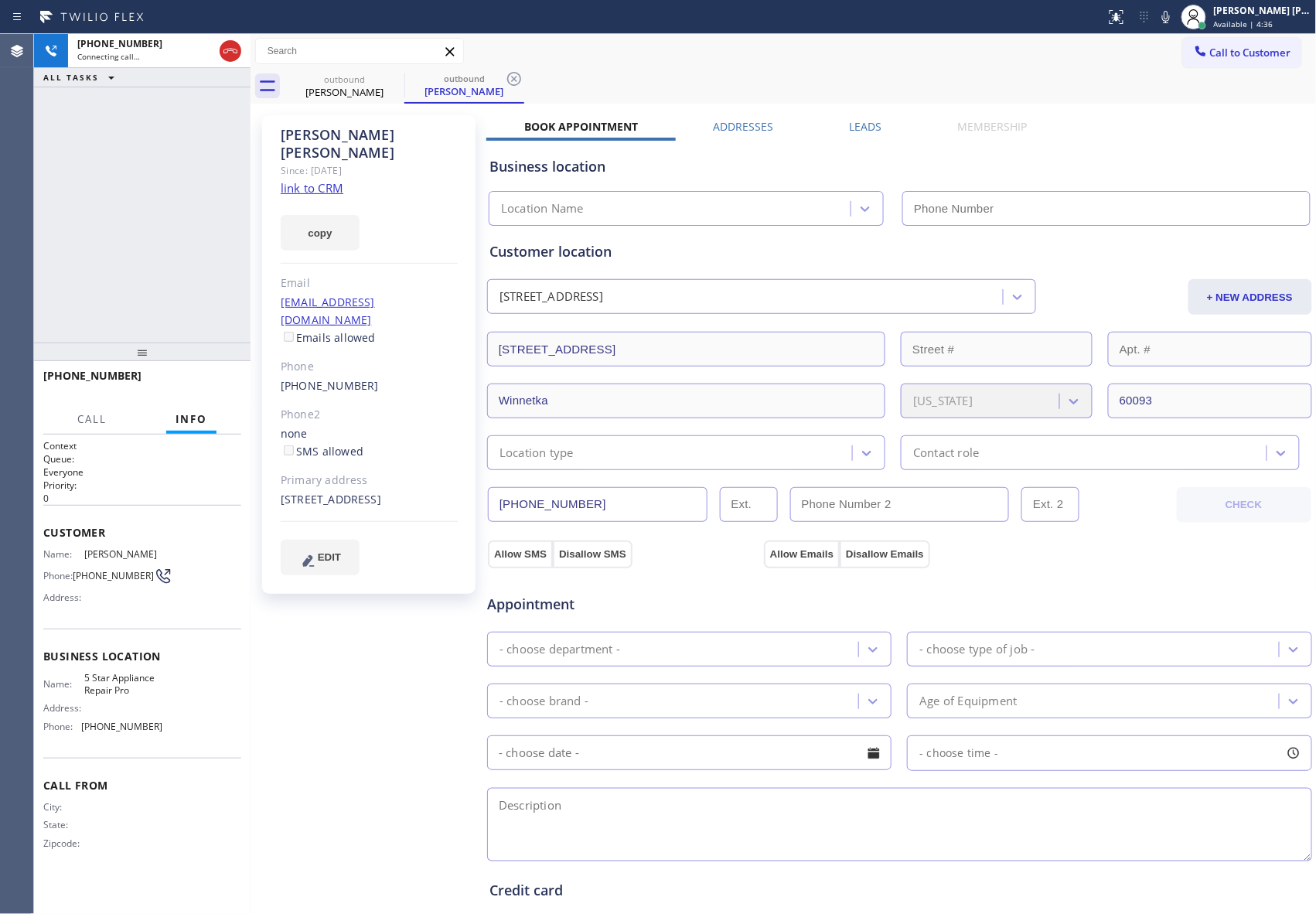
type input "[PHONE_NUMBER]"
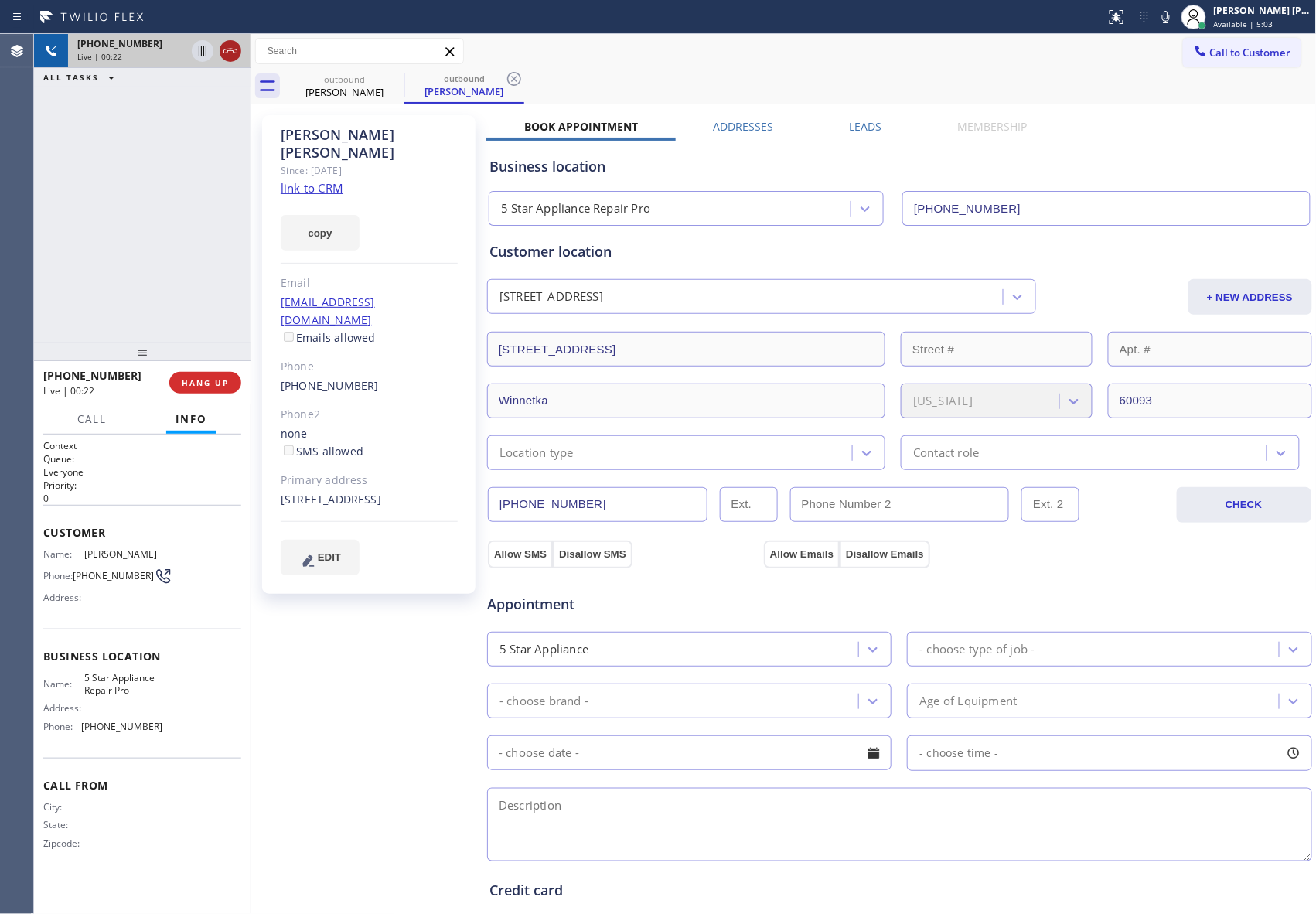
drag, startPoint x: 214, startPoint y: 49, endPoint x: 237, endPoint y: 49, distance: 23.0
click at [227, 49] on div at bounding box center [216, 52] width 55 height 34
click at [237, 49] on icon at bounding box center [230, 51] width 19 height 19
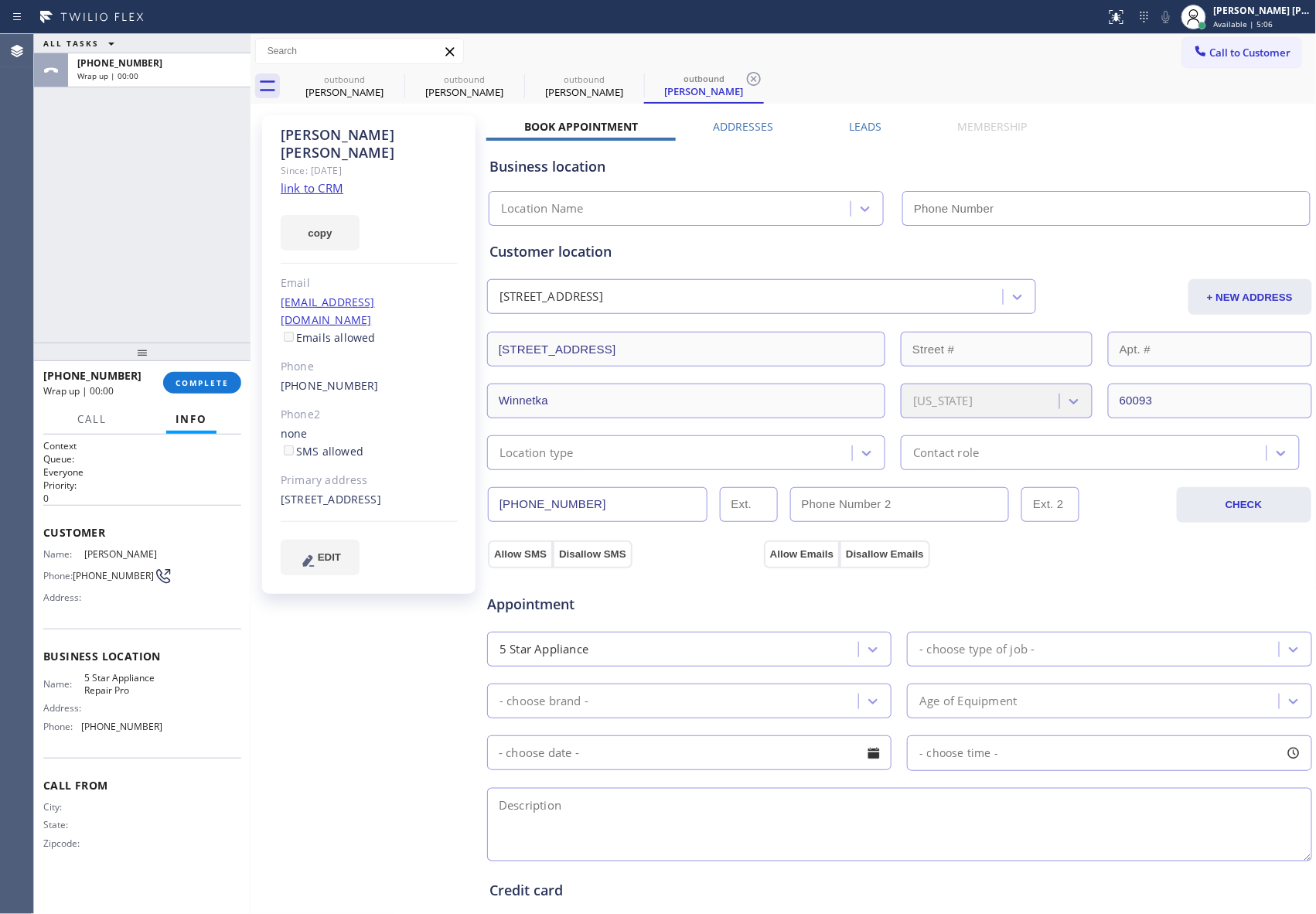
type input "[PHONE_NUMBER]"
click at [355, 85] on div "[PERSON_NAME]" at bounding box center [344, 92] width 116 height 14
click at [375, 82] on div "outbound" at bounding box center [344, 79] width 116 height 12
click at [391, 77] on icon at bounding box center [394, 79] width 19 height 19
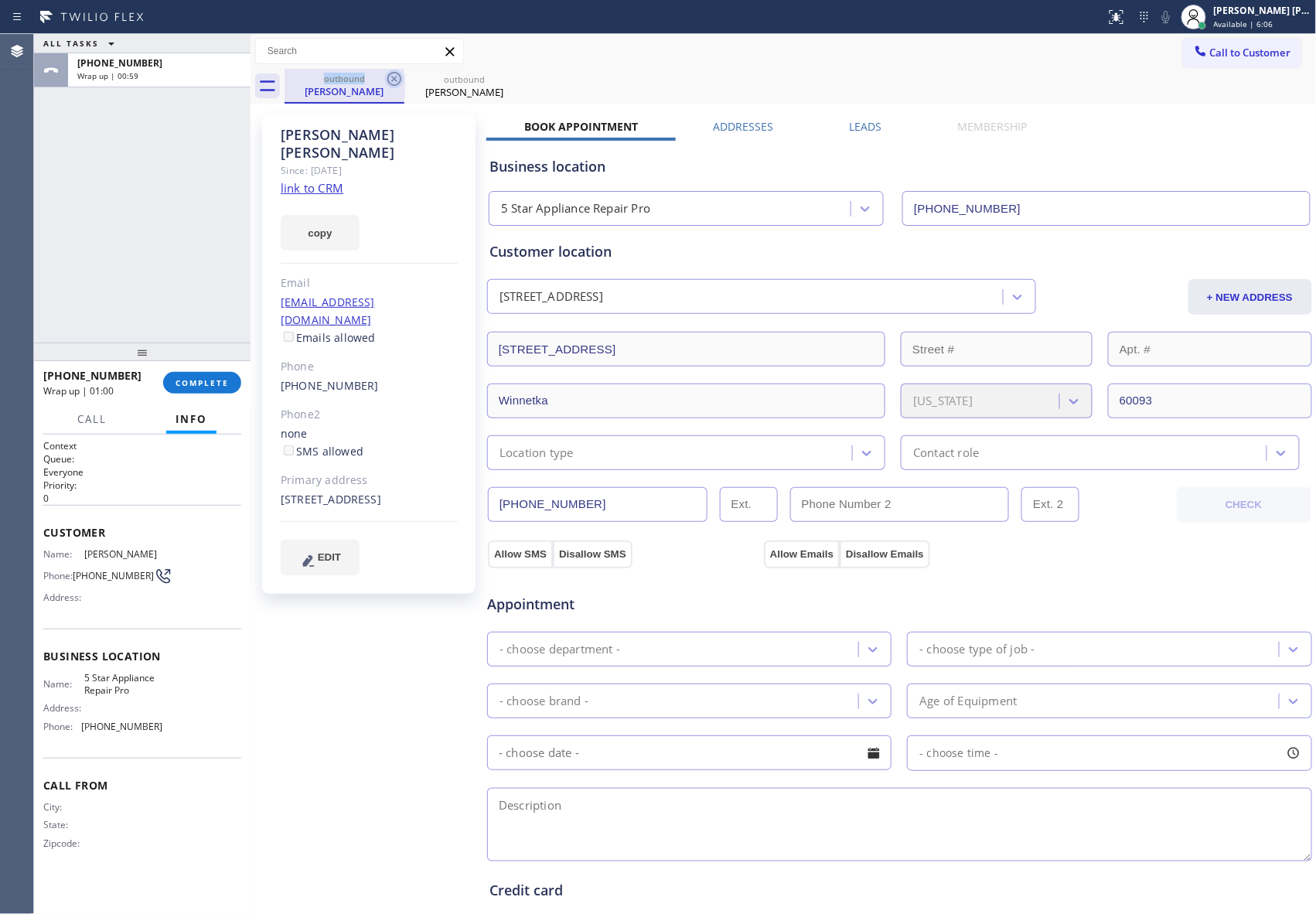
click at [388, 77] on icon at bounding box center [394, 79] width 14 height 14
click at [0, 0] on icon at bounding box center [0, 0] width 0 height 0
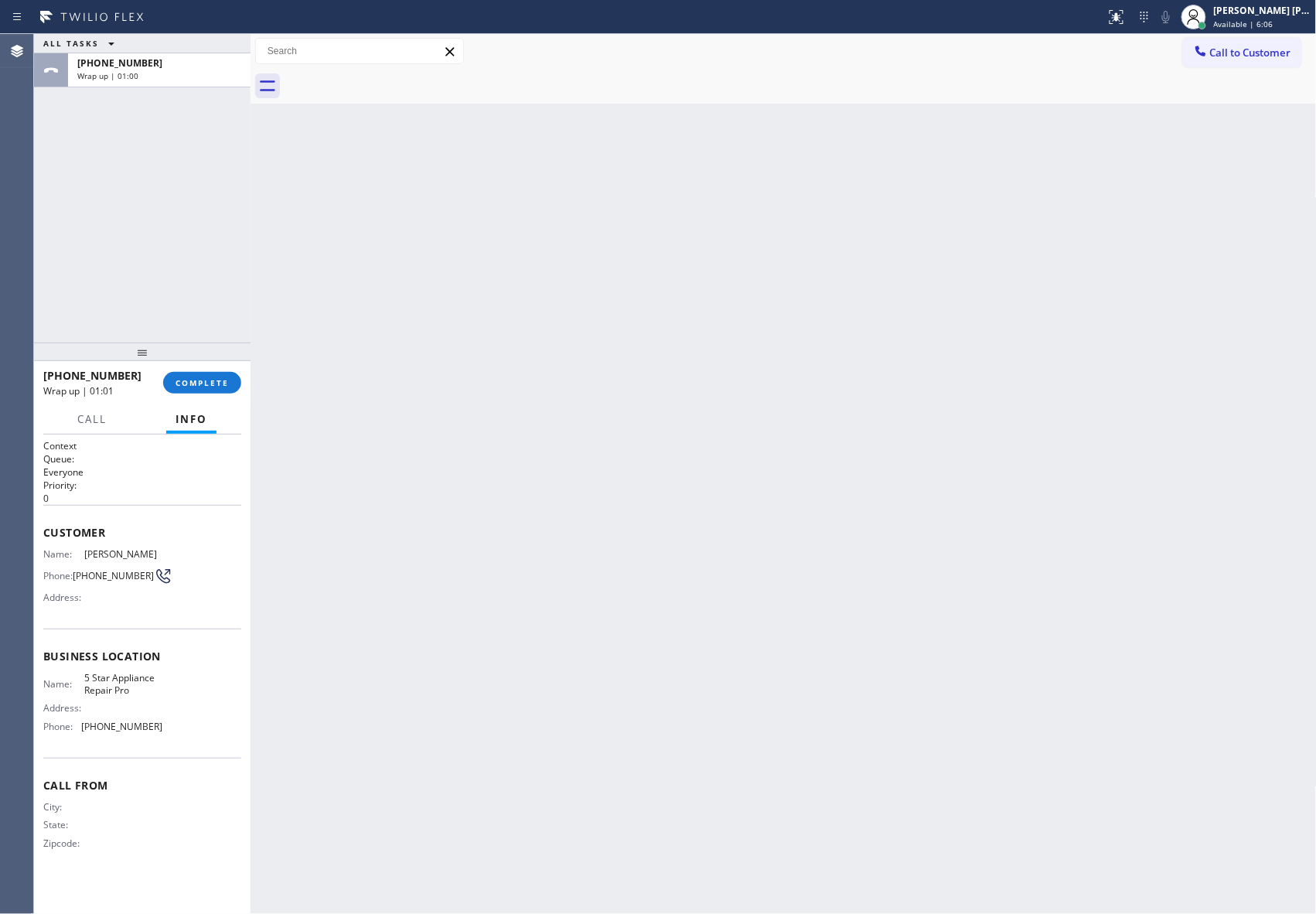
click at [388, 77] on div at bounding box center [800, 86] width 1032 height 35
click at [218, 385] on span "COMPLETE" at bounding box center [202, 383] width 53 height 11
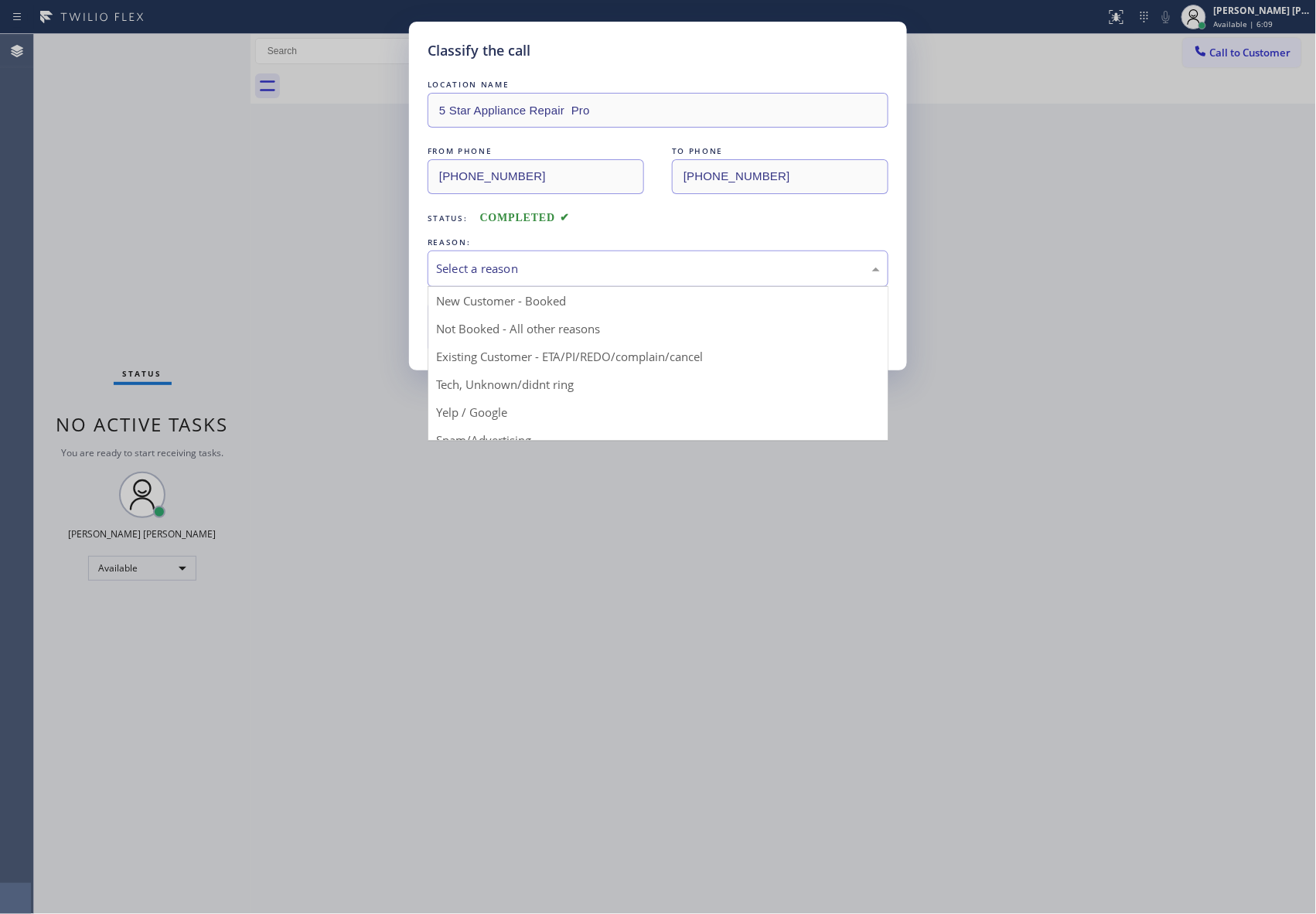
click at [561, 270] on div "Select a reason" at bounding box center [658, 269] width 444 height 18
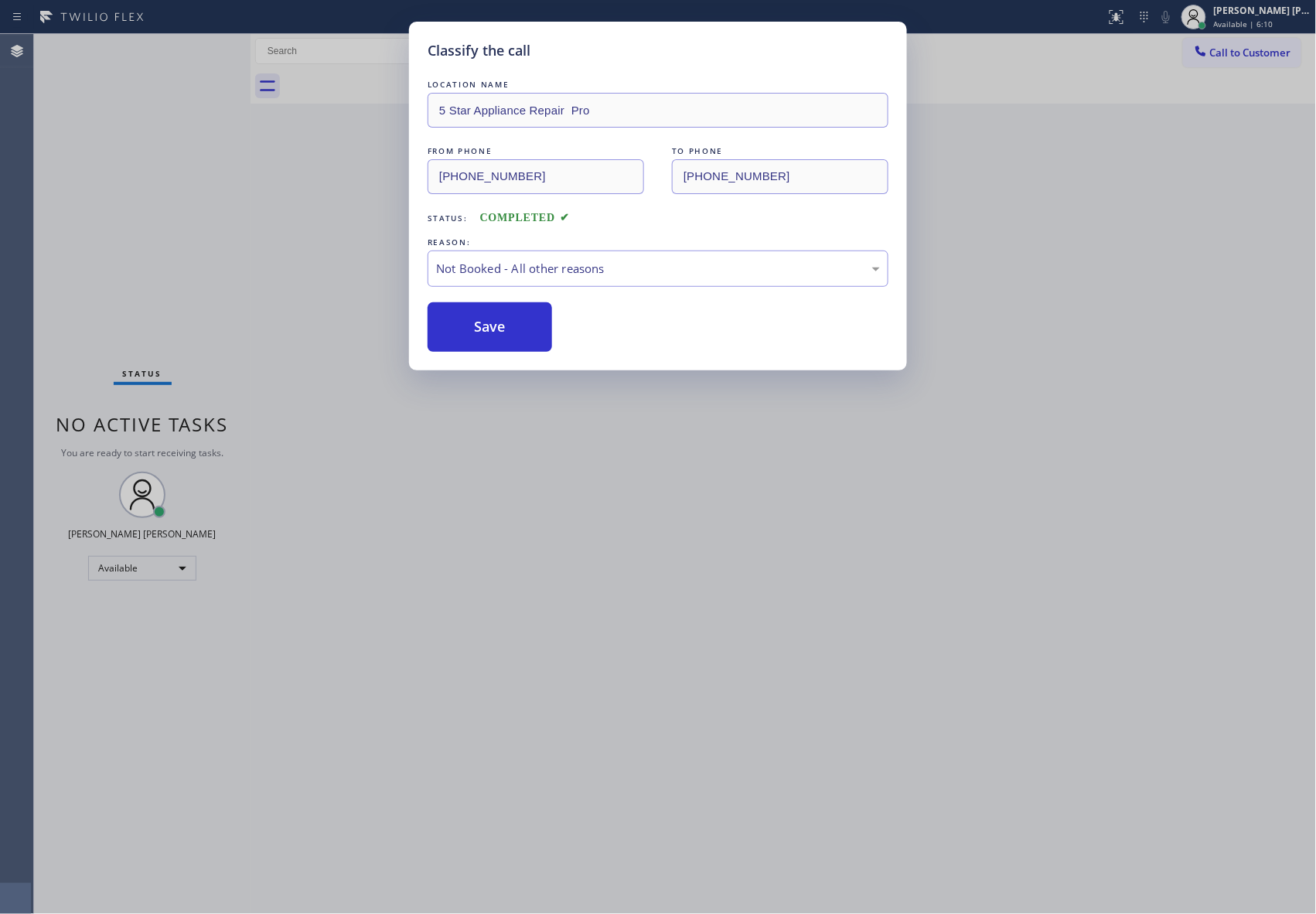
click at [483, 334] on button "Save" at bounding box center [489, 327] width 124 height 49
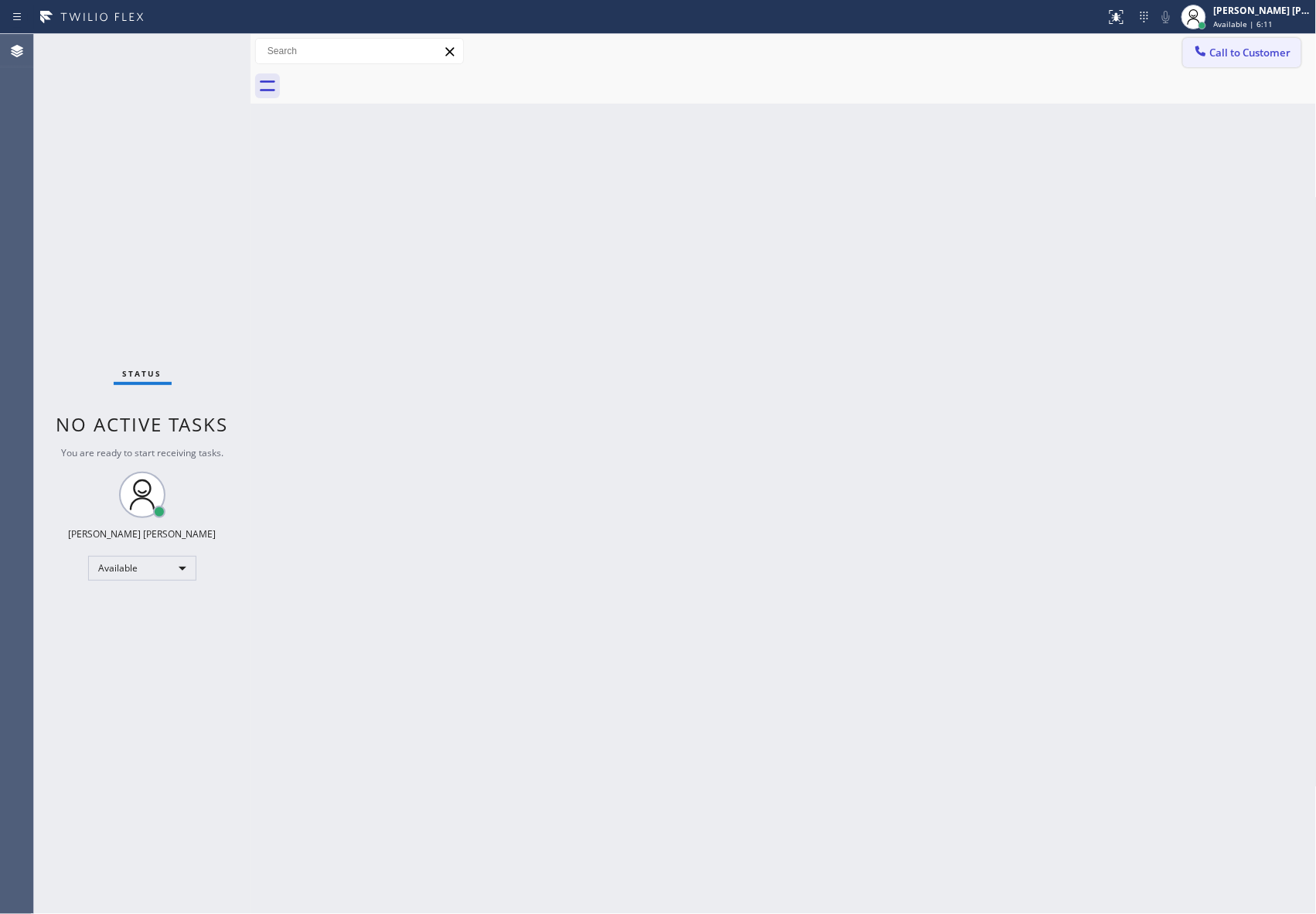
click at [1247, 57] on span "Call to Customer" at bounding box center [1250, 52] width 81 height 14
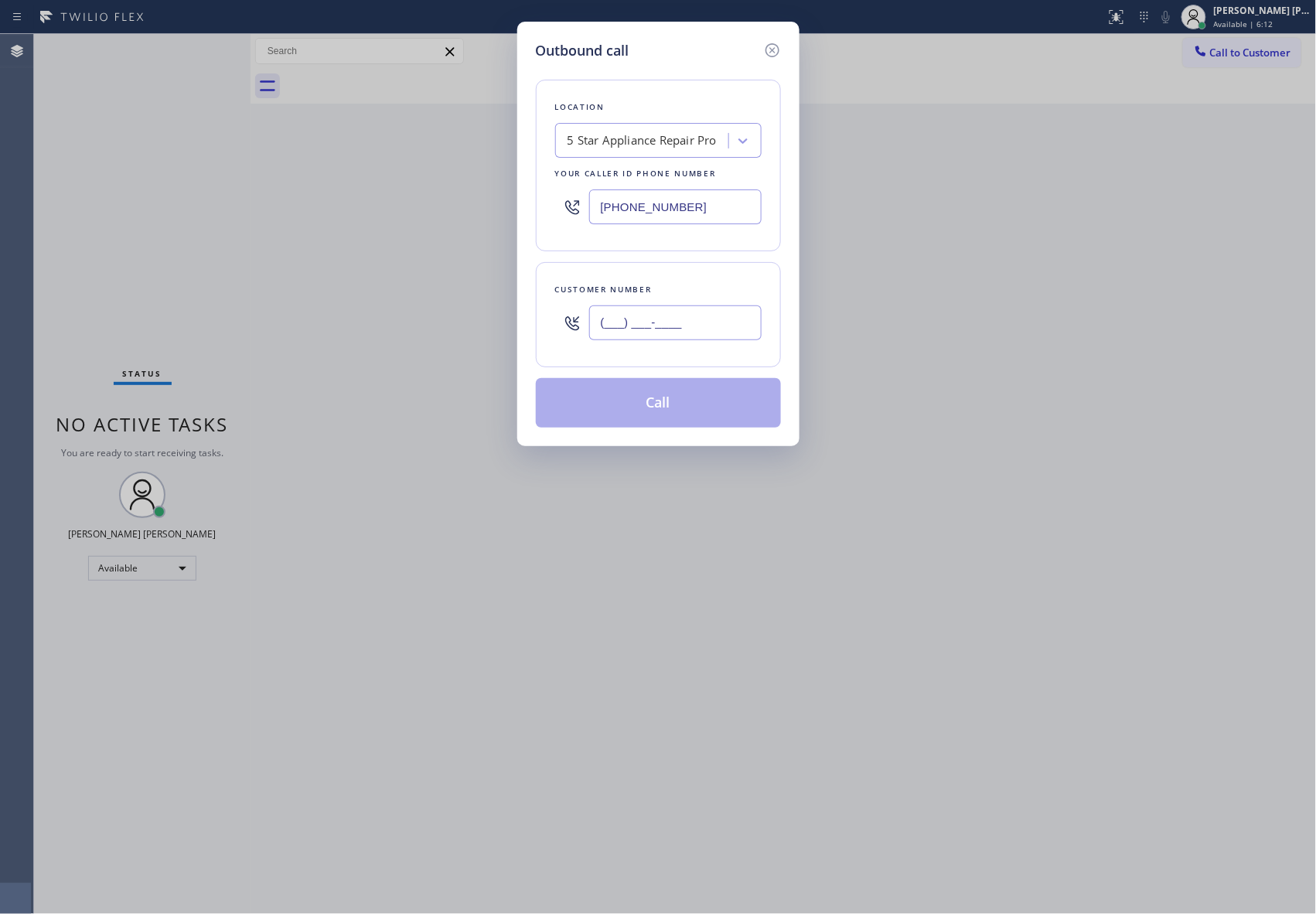
click at [710, 337] on input "(___) ___-____" at bounding box center [675, 323] width 173 height 35
paste input "415) 250-4535"
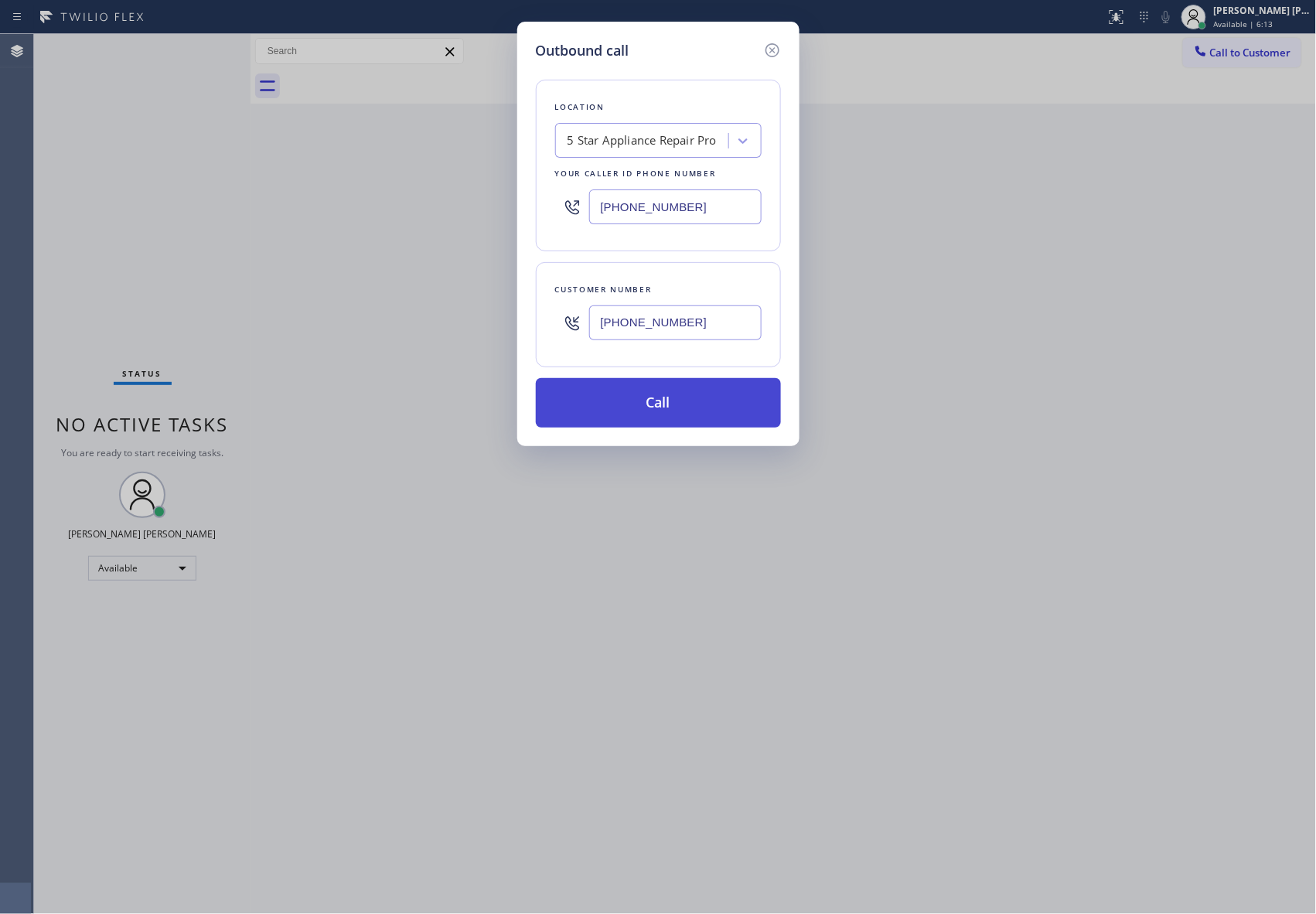
type input "[PHONE_NUMBER]"
click at [669, 413] on button "Call" at bounding box center [658, 402] width 245 height 49
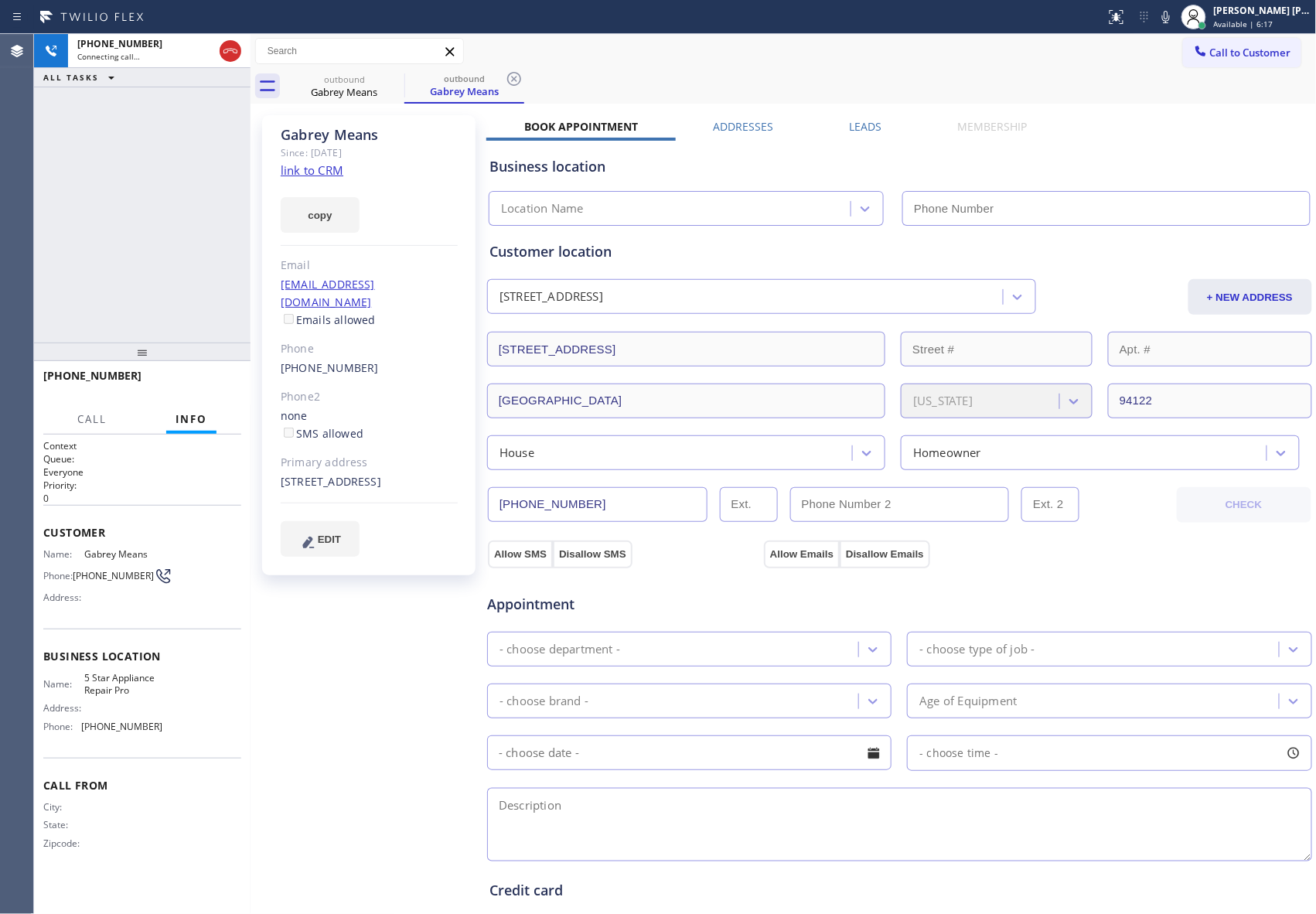
type input "[PHONE_NUMBER]"
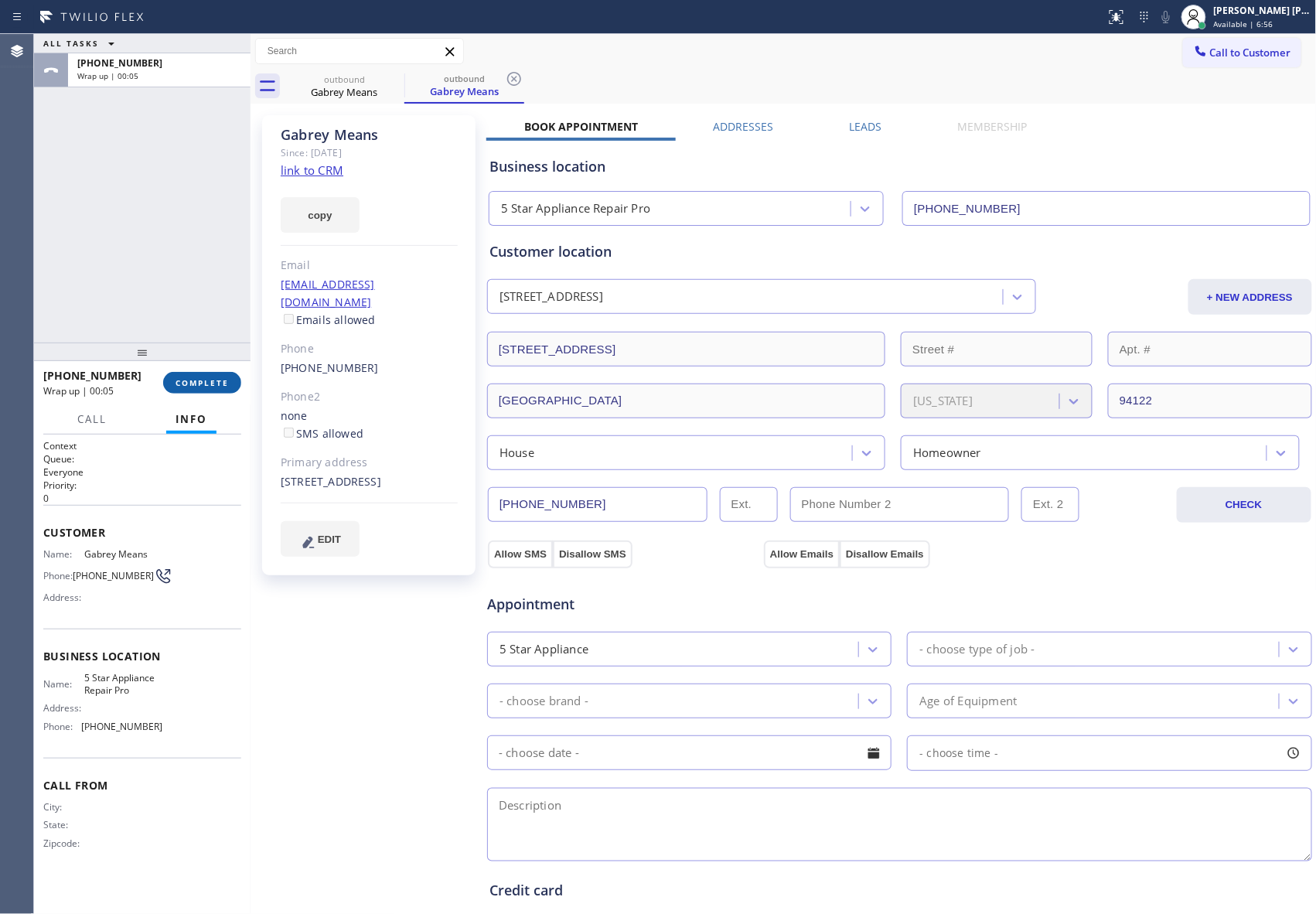
click at [220, 384] on span "COMPLETE" at bounding box center [202, 383] width 53 height 11
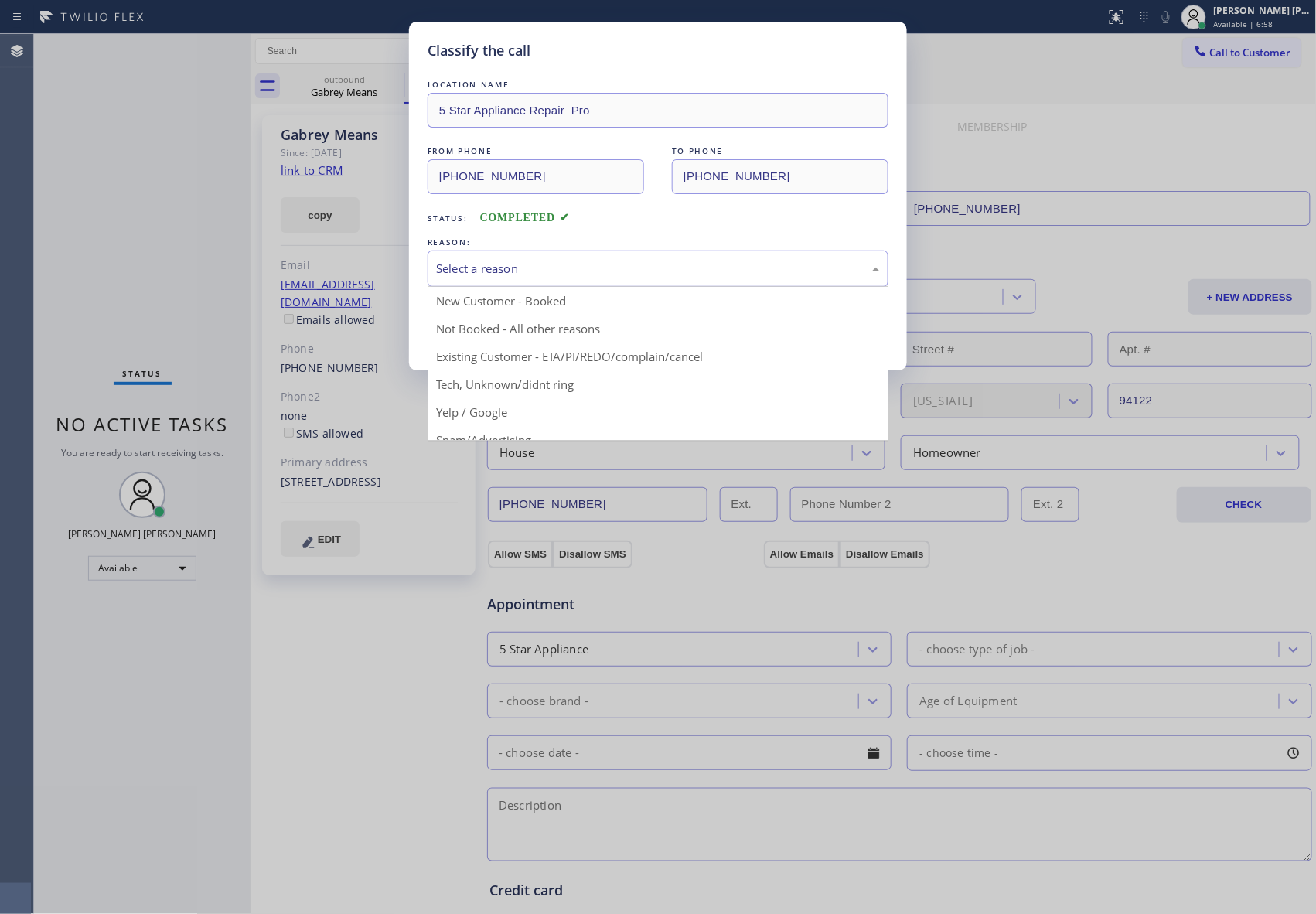
click at [511, 273] on div "Select a reason" at bounding box center [658, 269] width 444 height 18
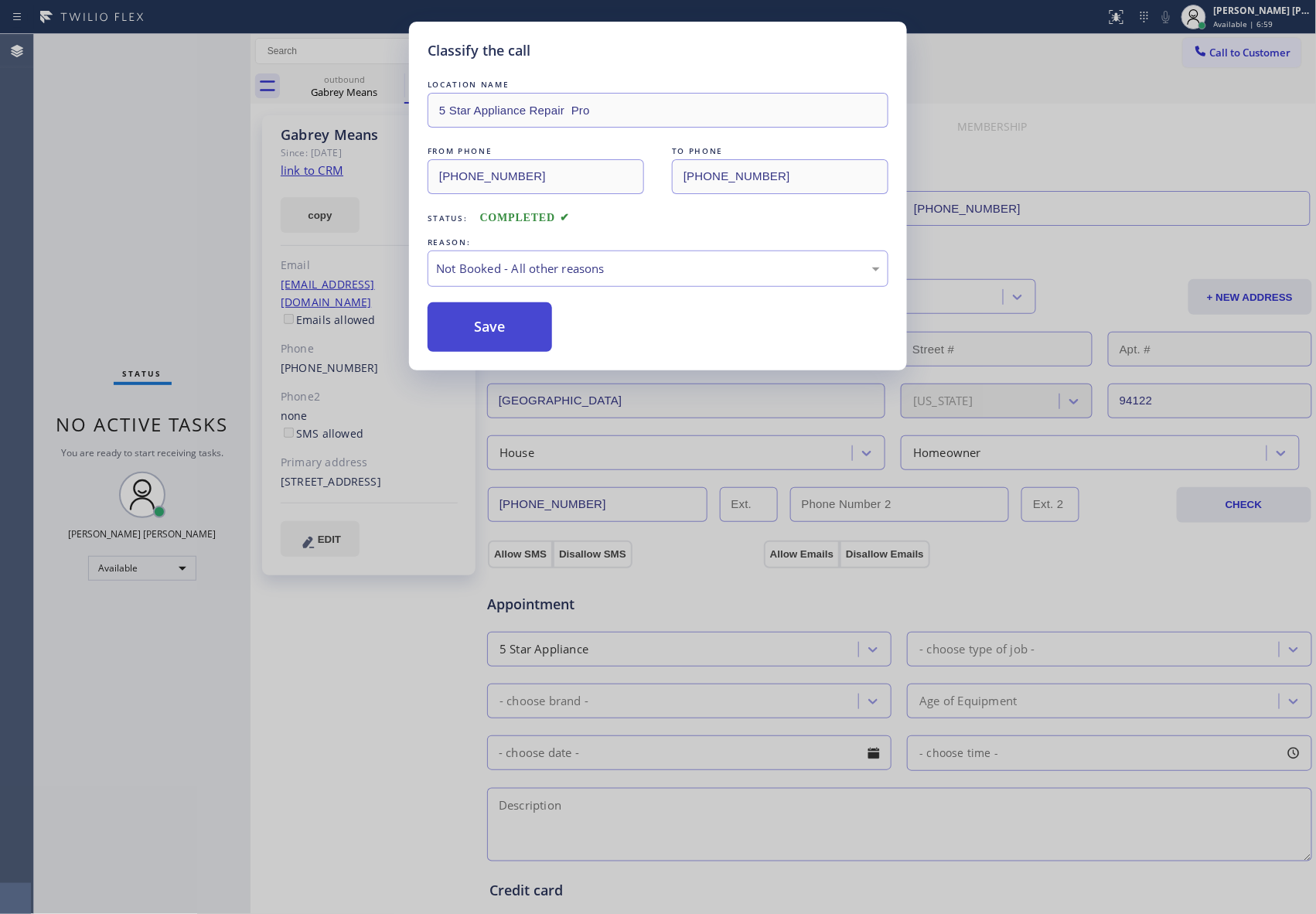
click at [492, 330] on button "Save" at bounding box center [489, 327] width 124 height 49
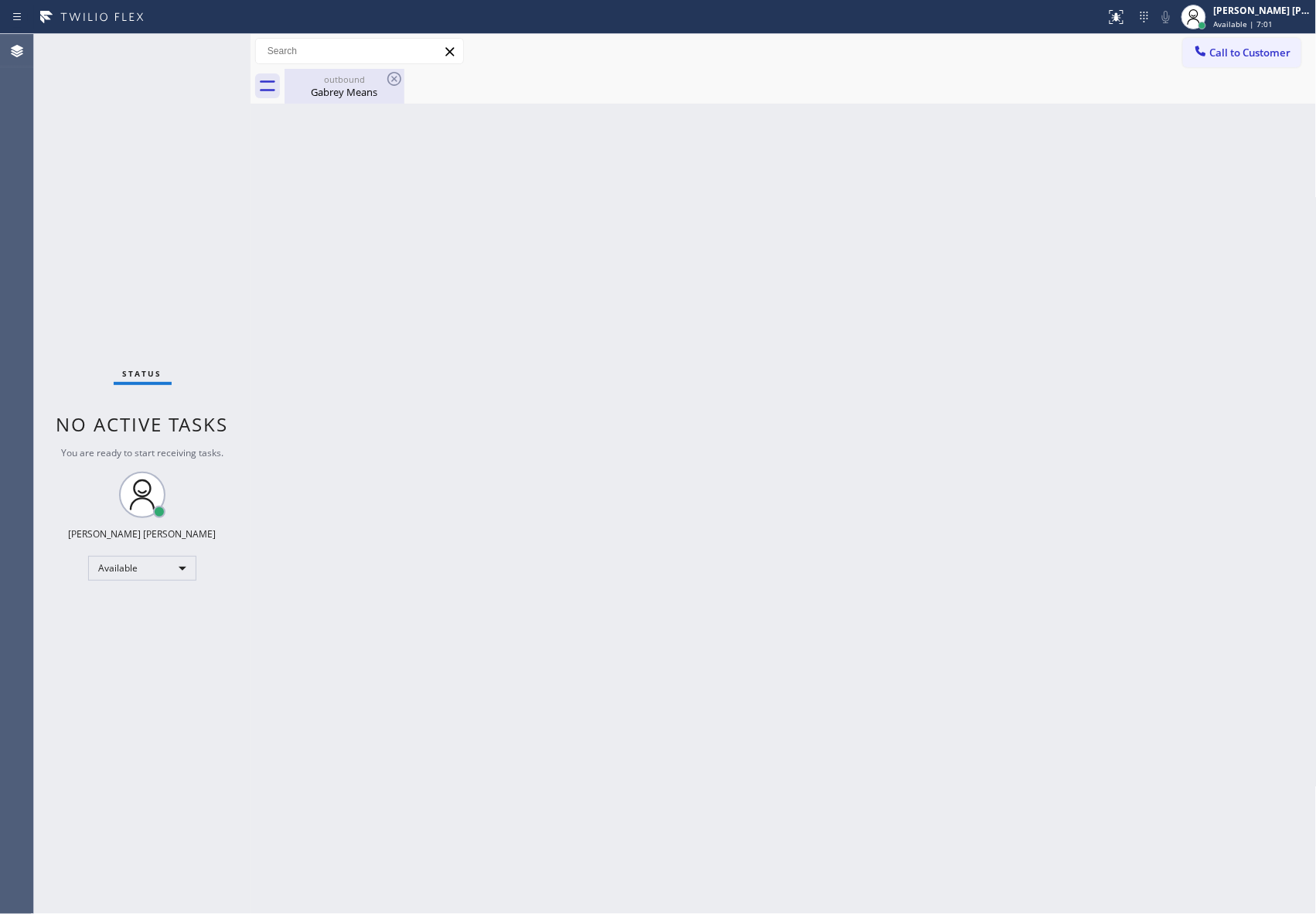
click at [365, 87] on div "Gabrey Means" at bounding box center [344, 92] width 116 height 14
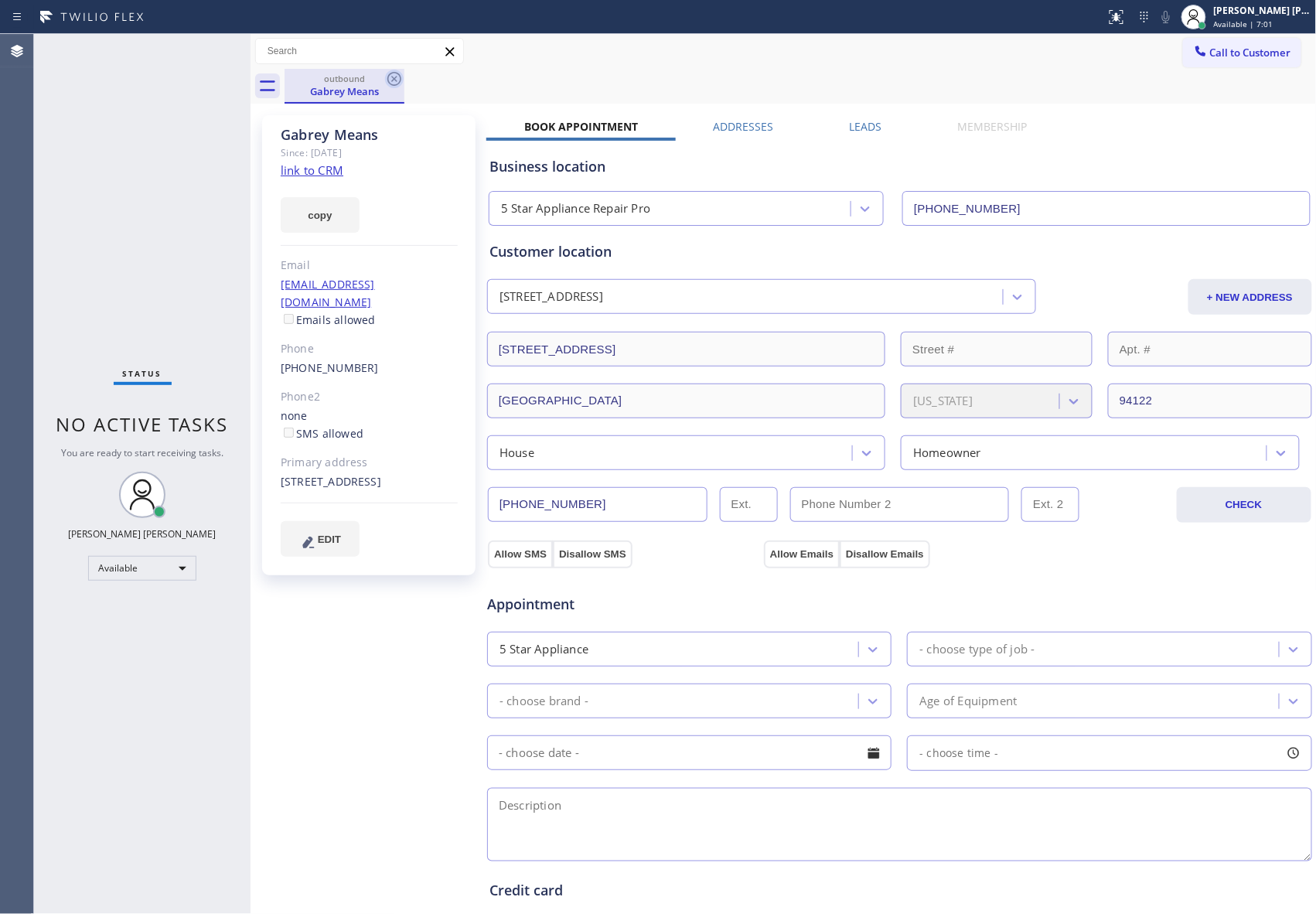
click at [391, 76] on icon at bounding box center [394, 79] width 19 height 19
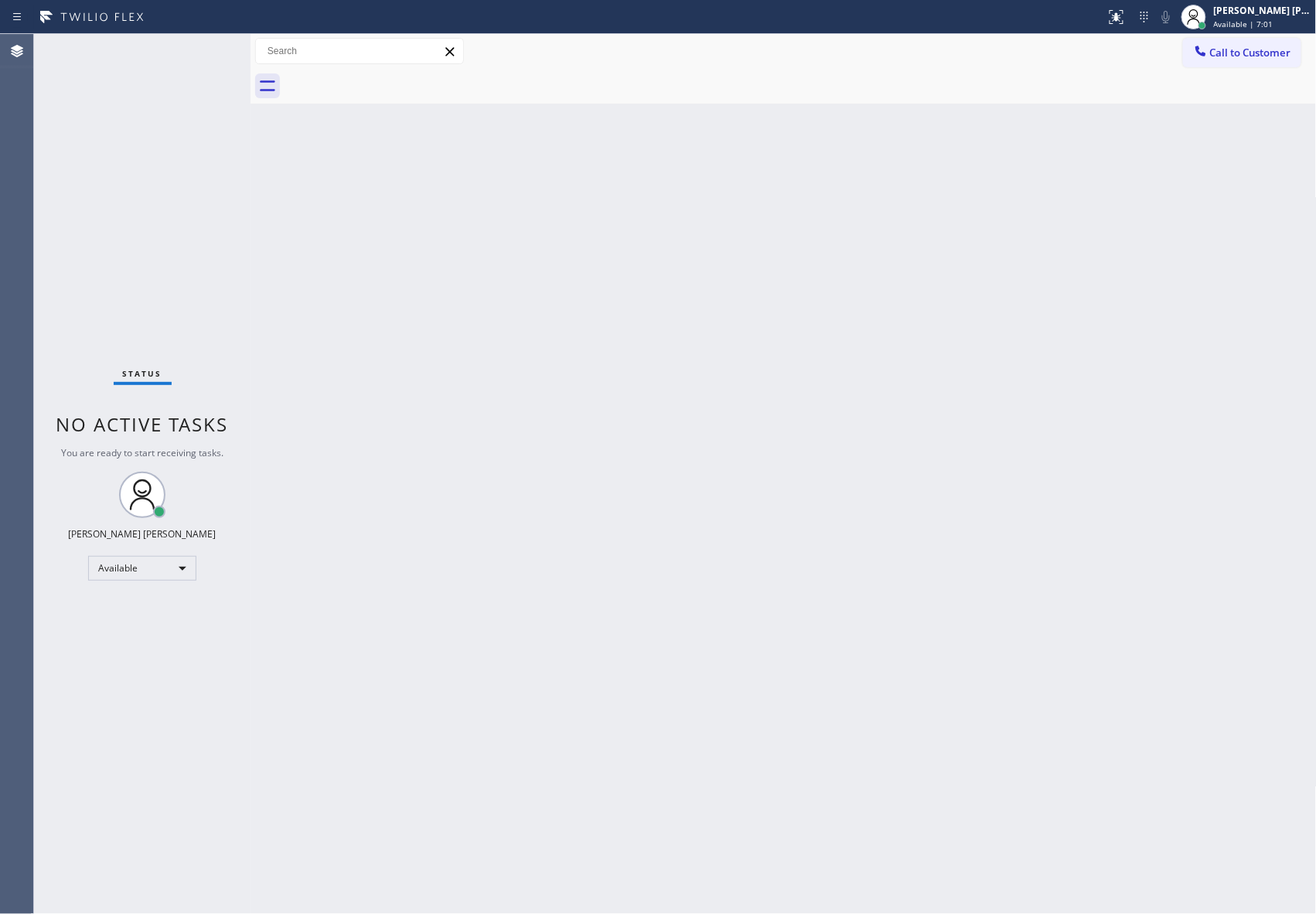
click at [391, 76] on div at bounding box center [800, 86] width 1032 height 35
click at [1271, 49] on span "Call to Customer" at bounding box center [1250, 52] width 81 height 14
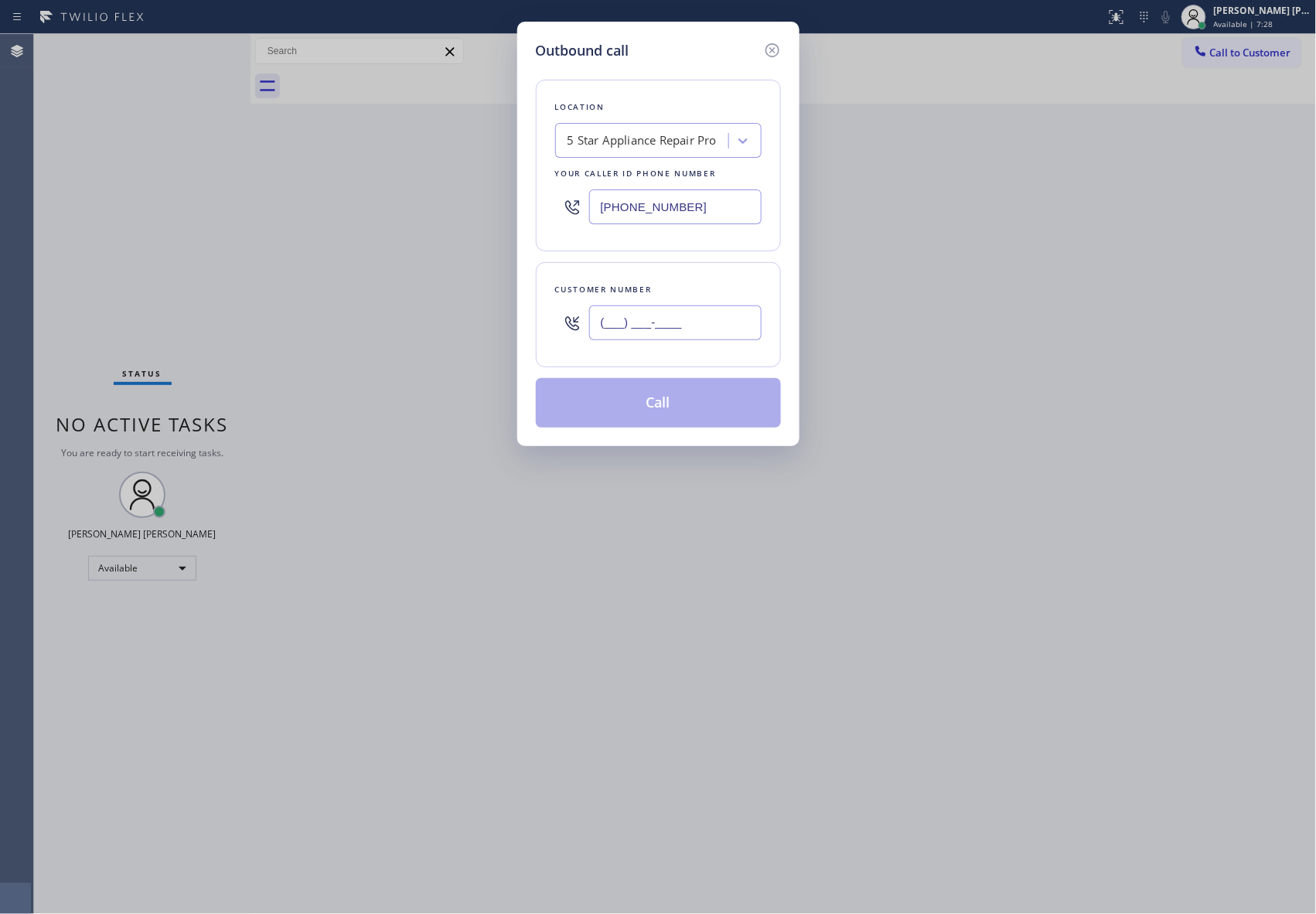
click at [684, 337] on input "(___) ___-____" at bounding box center [675, 323] width 173 height 35
paste input "415) 385-3042"
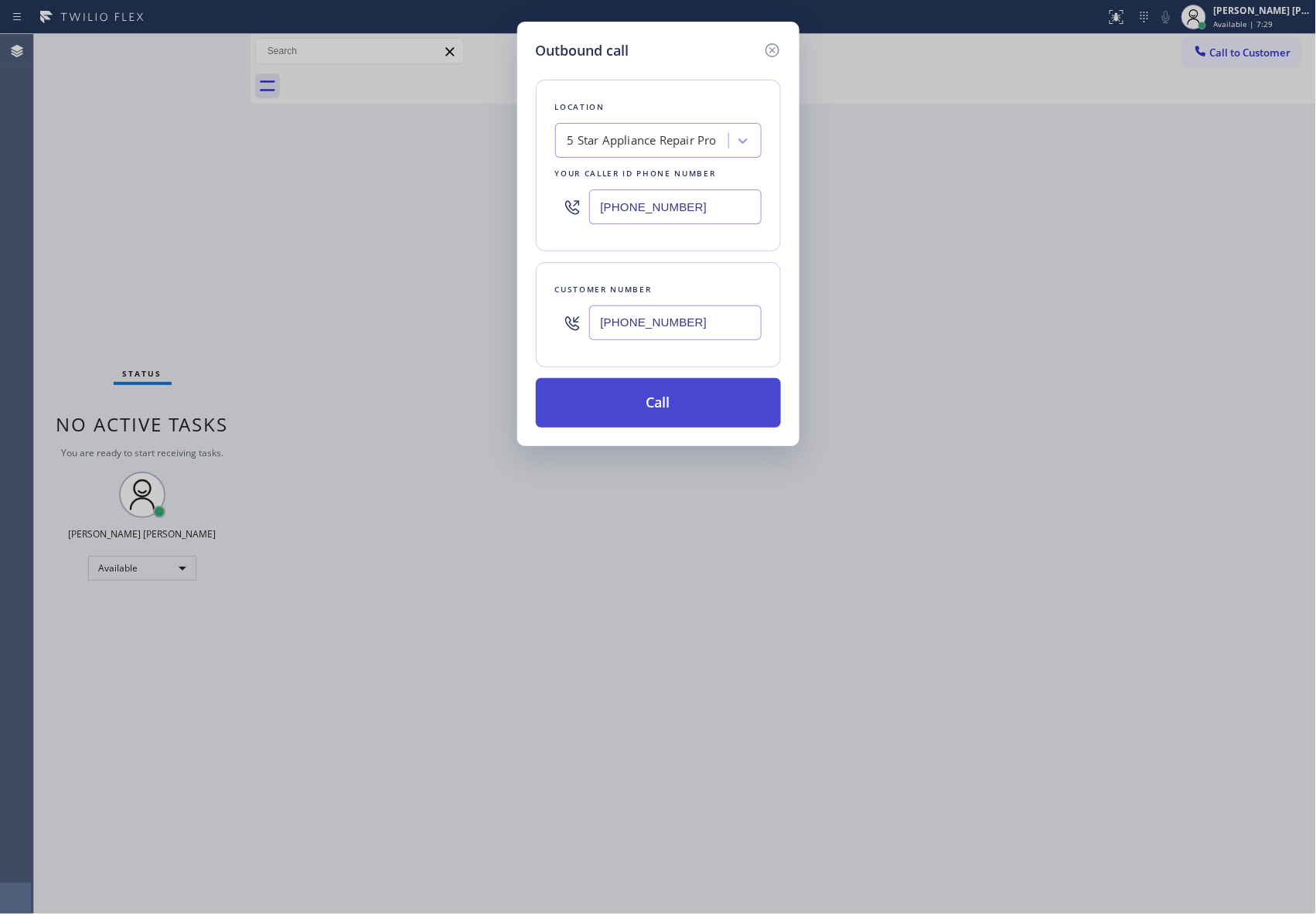
type input "[PHONE_NUMBER]"
click at [678, 403] on button "Call" at bounding box center [658, 402] width 245 height 49
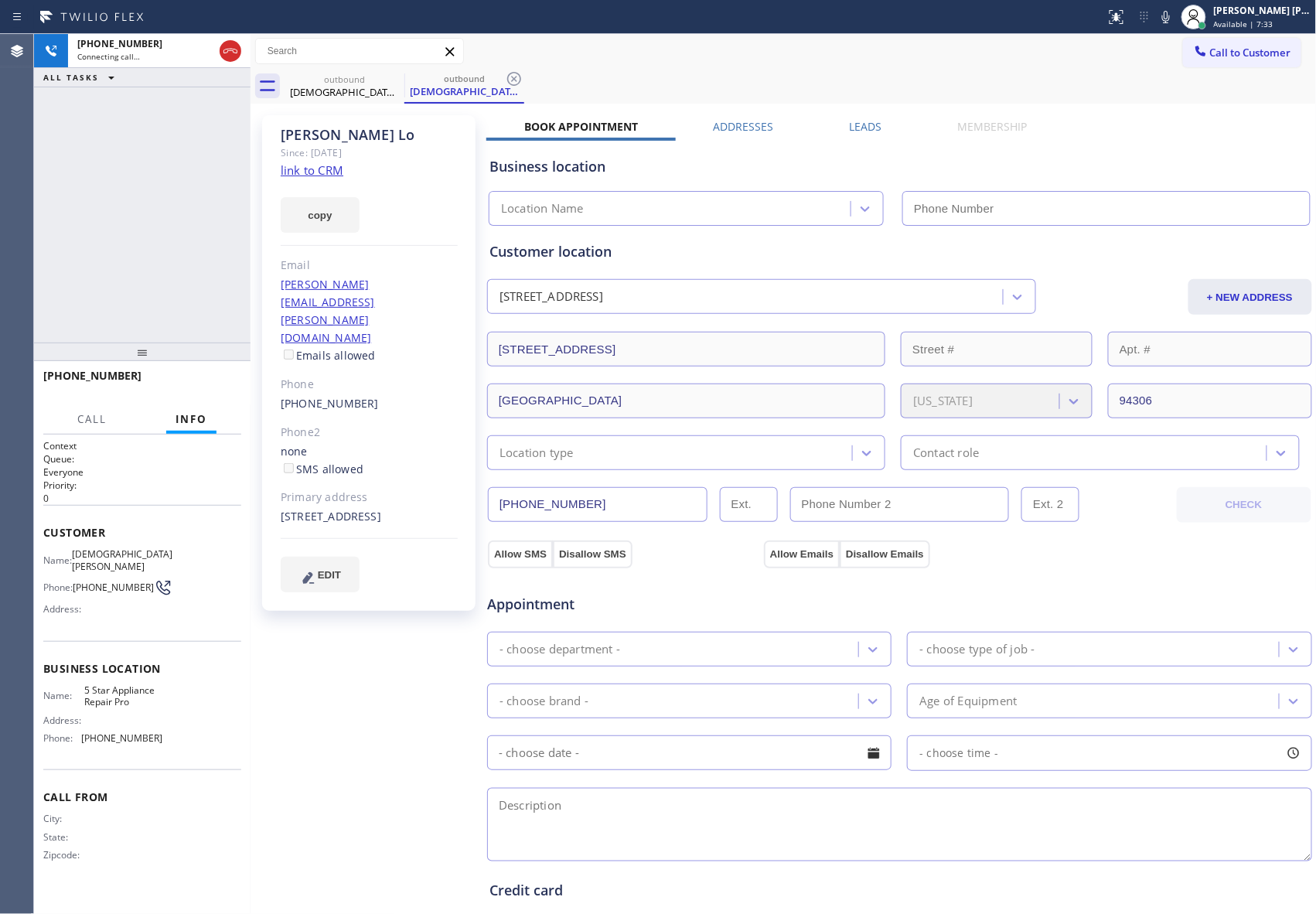
type input "[PHONE_NUMBER]"
click at [223, 382] on span "HANG UP" at bounding box center [205, 383] width 47 height 11
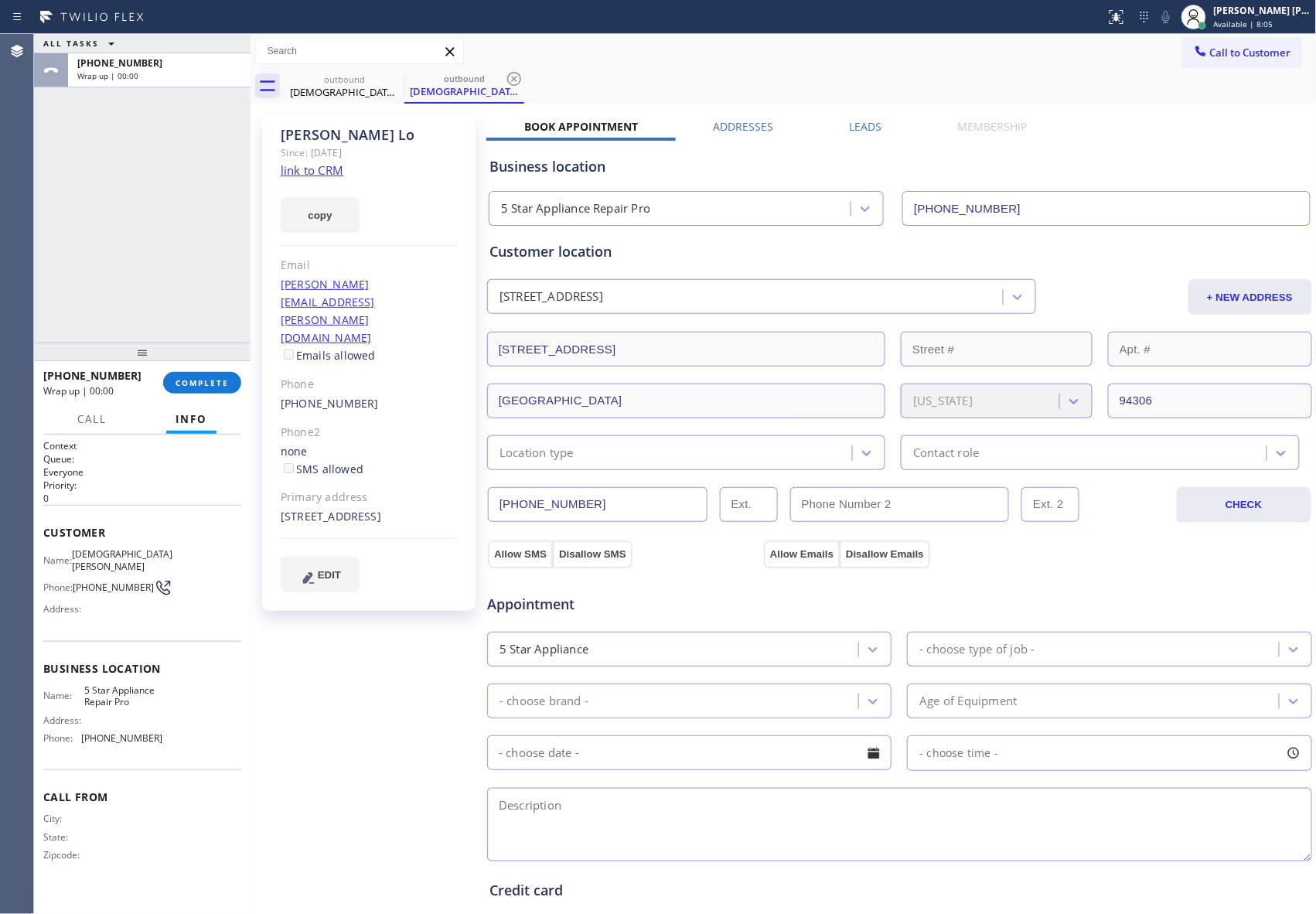
click at [861, 124] on label "Leads" at bounding box center [865, 126] width 33 height 15
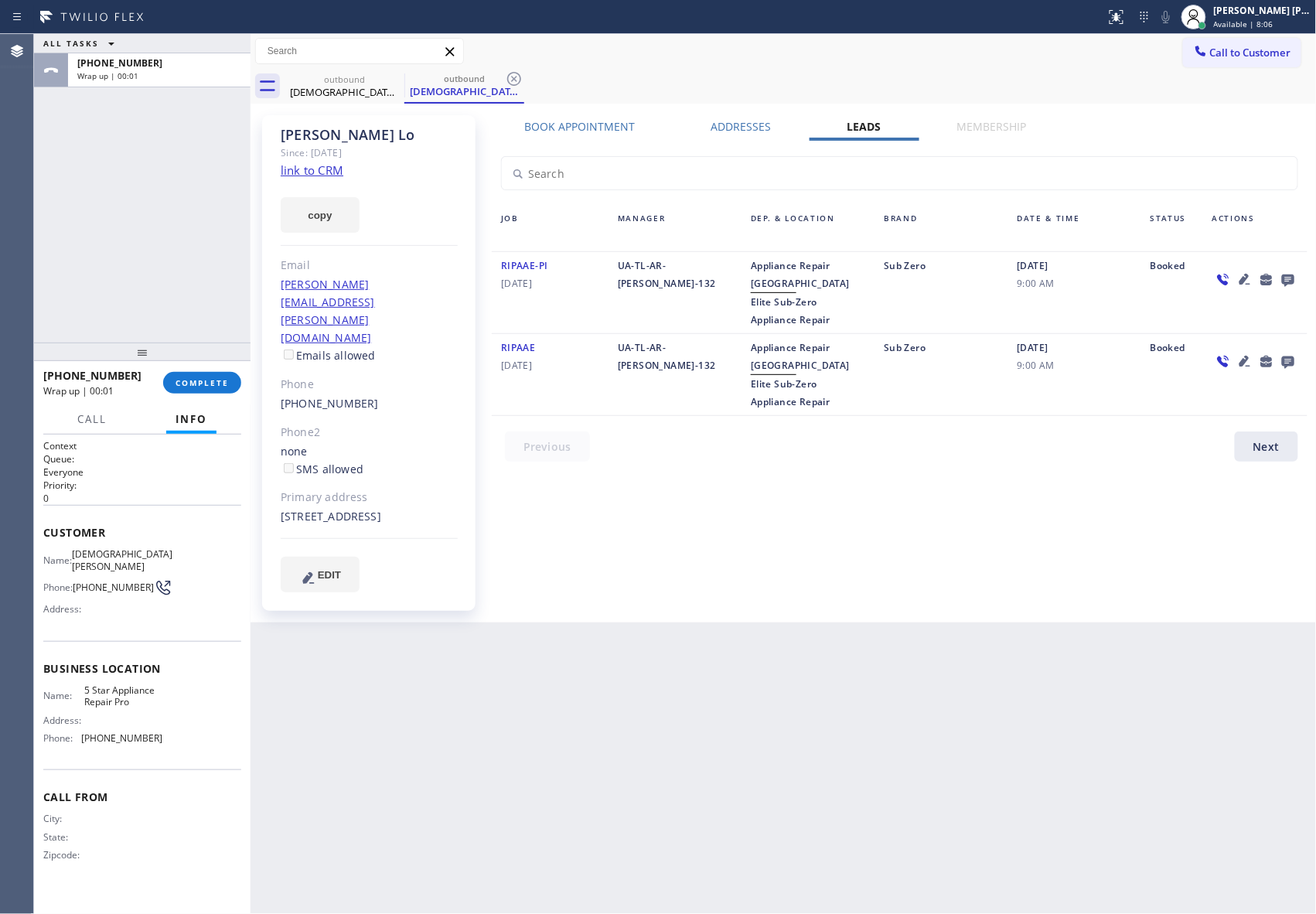
click at [1289, 282] on icon at bounding box center [1288, 280] width 12 height 12
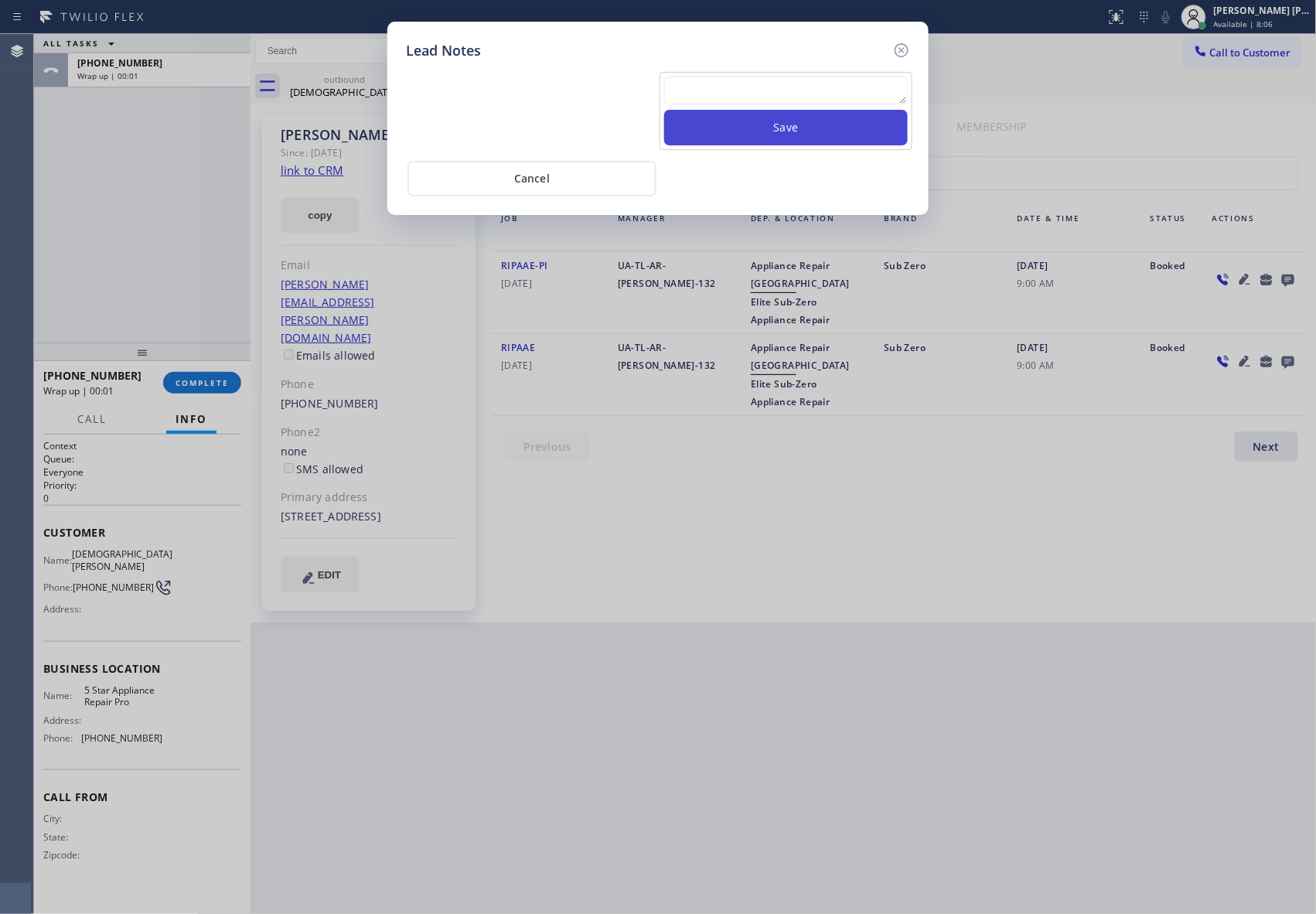
click at [736, 112] on button "Save" at bounding box center [786, 128] width 244 height 36
click at [740, 103] on textarea at bounding box center [786, 91] width 244 height 28
paste textarea "VM | please transfer if cx calls back"
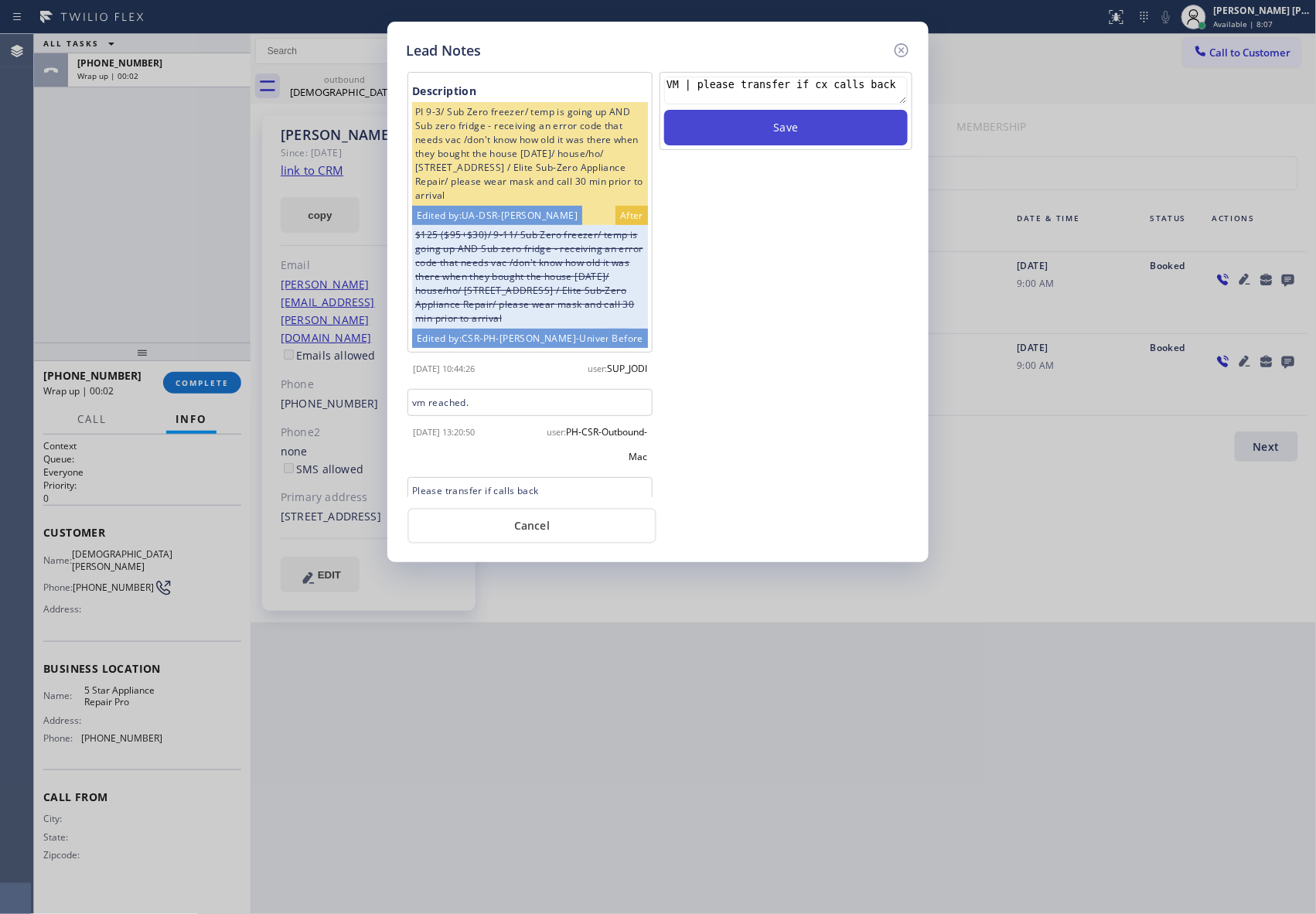
type textarea "VM | please transfer if cx calls back"
click at [750, 125] on button "Save" at bounding box center [786, 128] width 244 height 36
click at [901, 47] on icon at bounding box center [901, 50] width 19 height 19
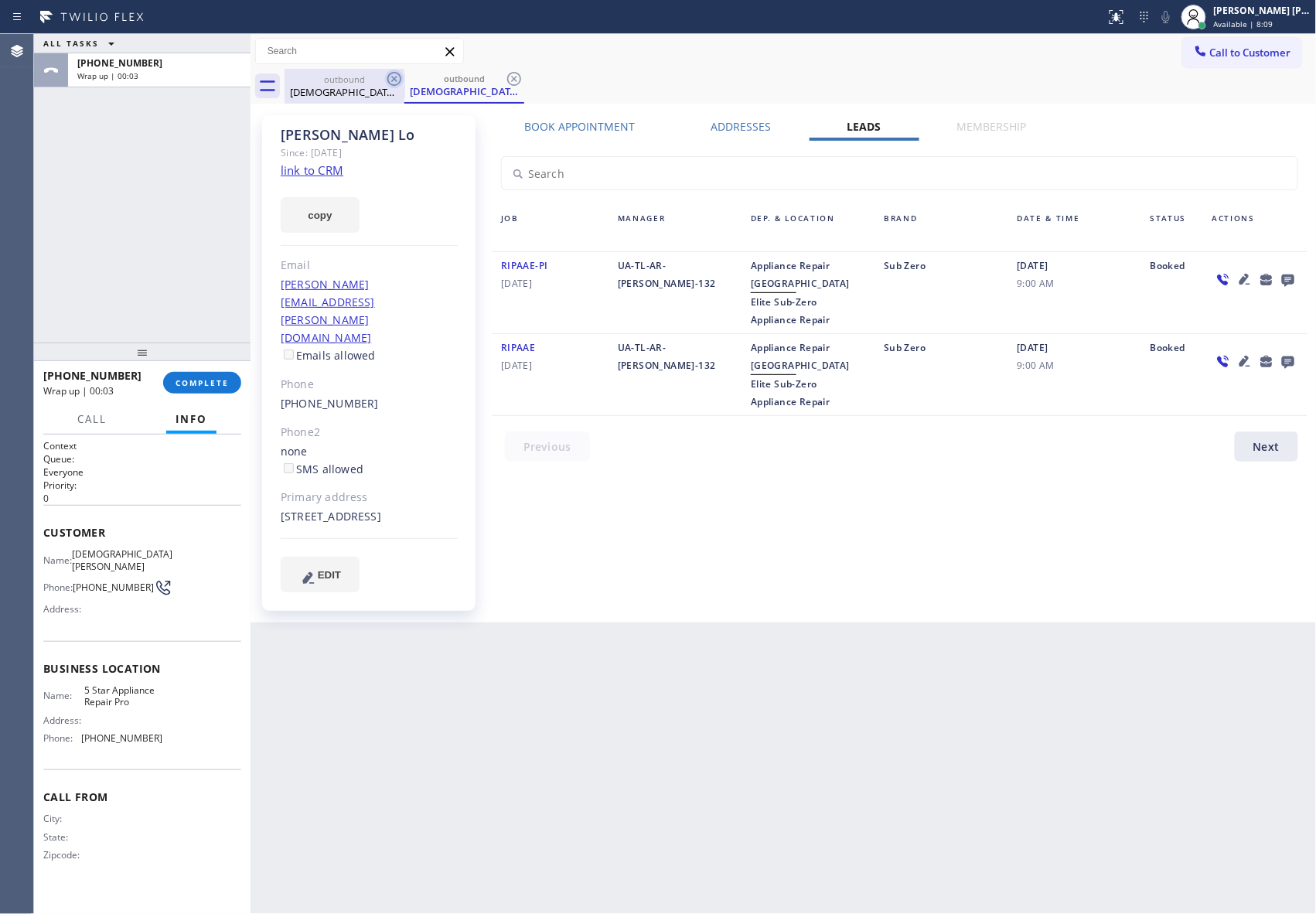
drag, startPoint x: 375, startPoint y: 84, endPoint x: 390, endPoint y: 77, distance: 16.6
click at [381, 80] on div "outbound" at bounding box center [344, 79] width 116 height 12
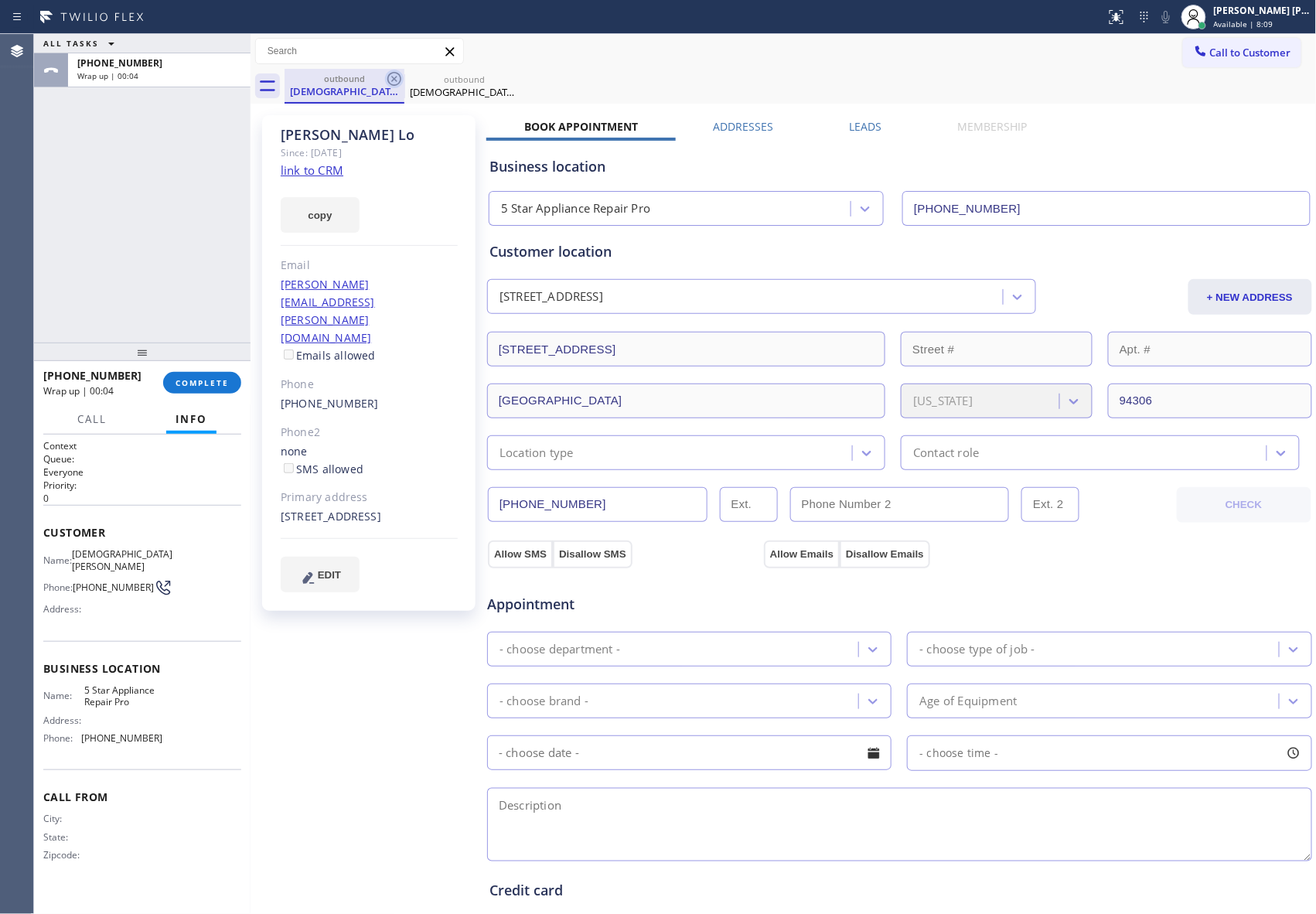
click at [390, 77] on icon at bounding box center [394, 79] width 19 height 19
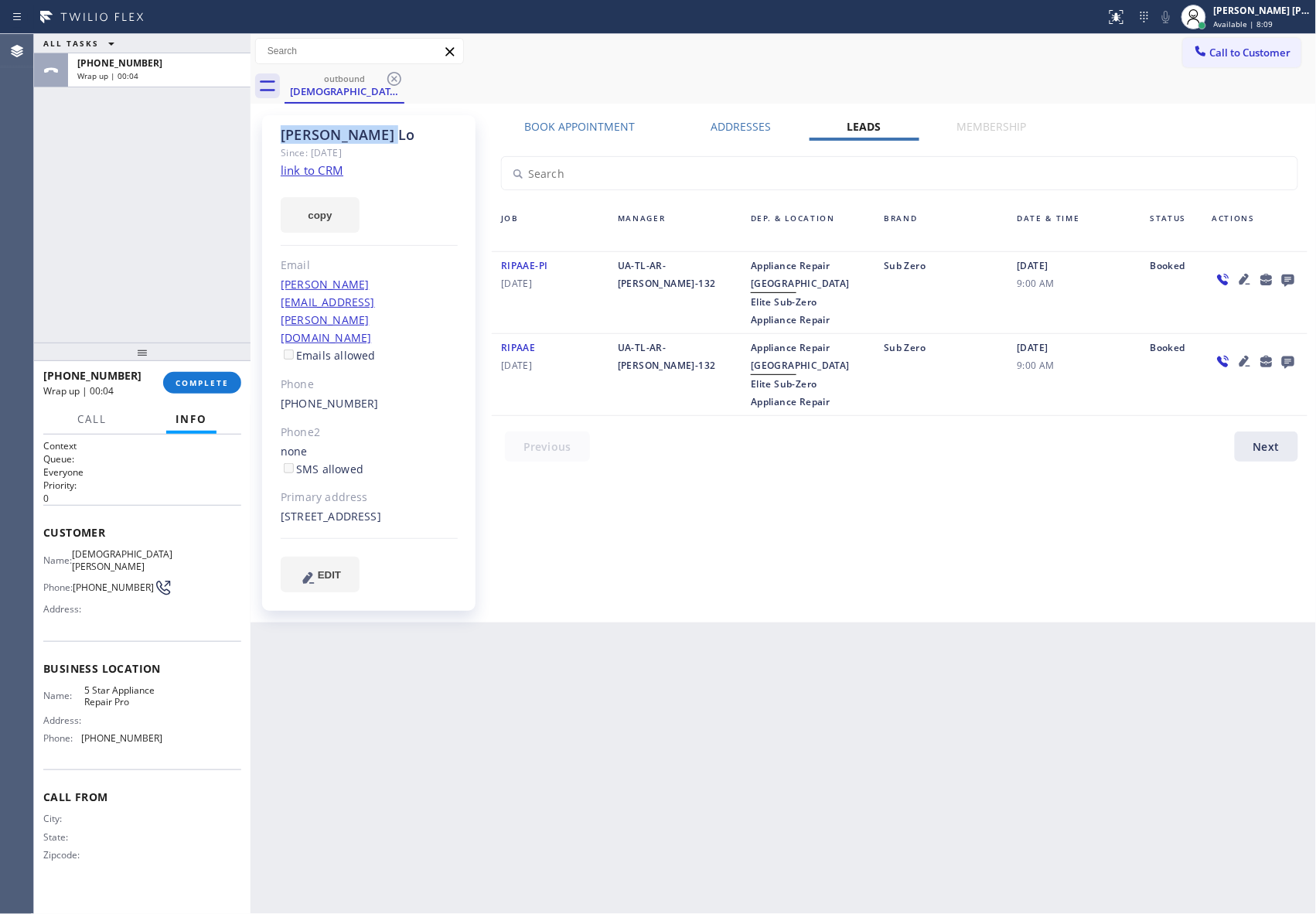
click at [390, 77] on icon at bounding box center [394, 79] width 19 height 19
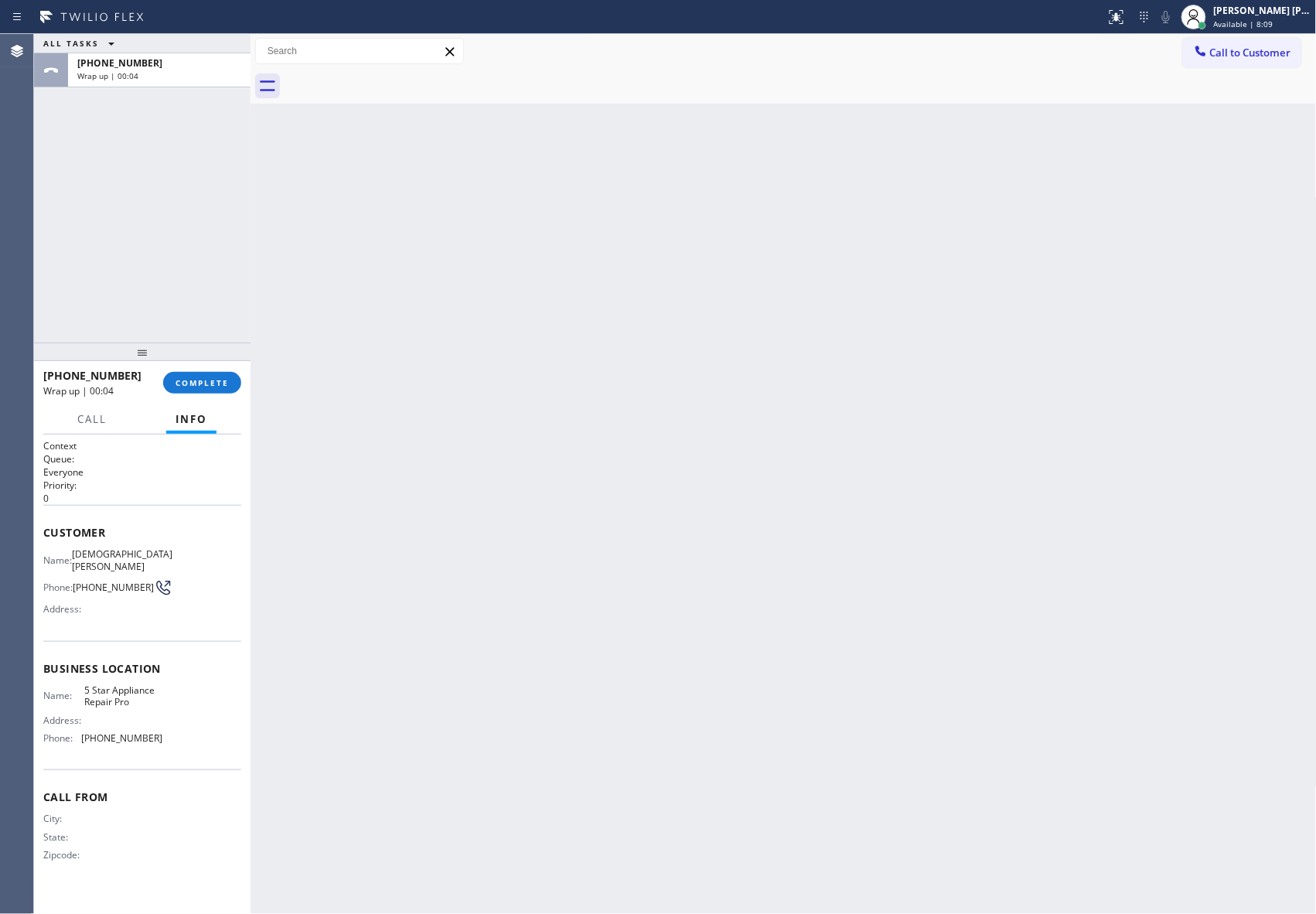
click at [390, 77] on div at bounding box center [800, 86] width 1032 height 35
click at [202, 380] on span "COMPLETE" at bounding box center [202, 383] width 53 height 11
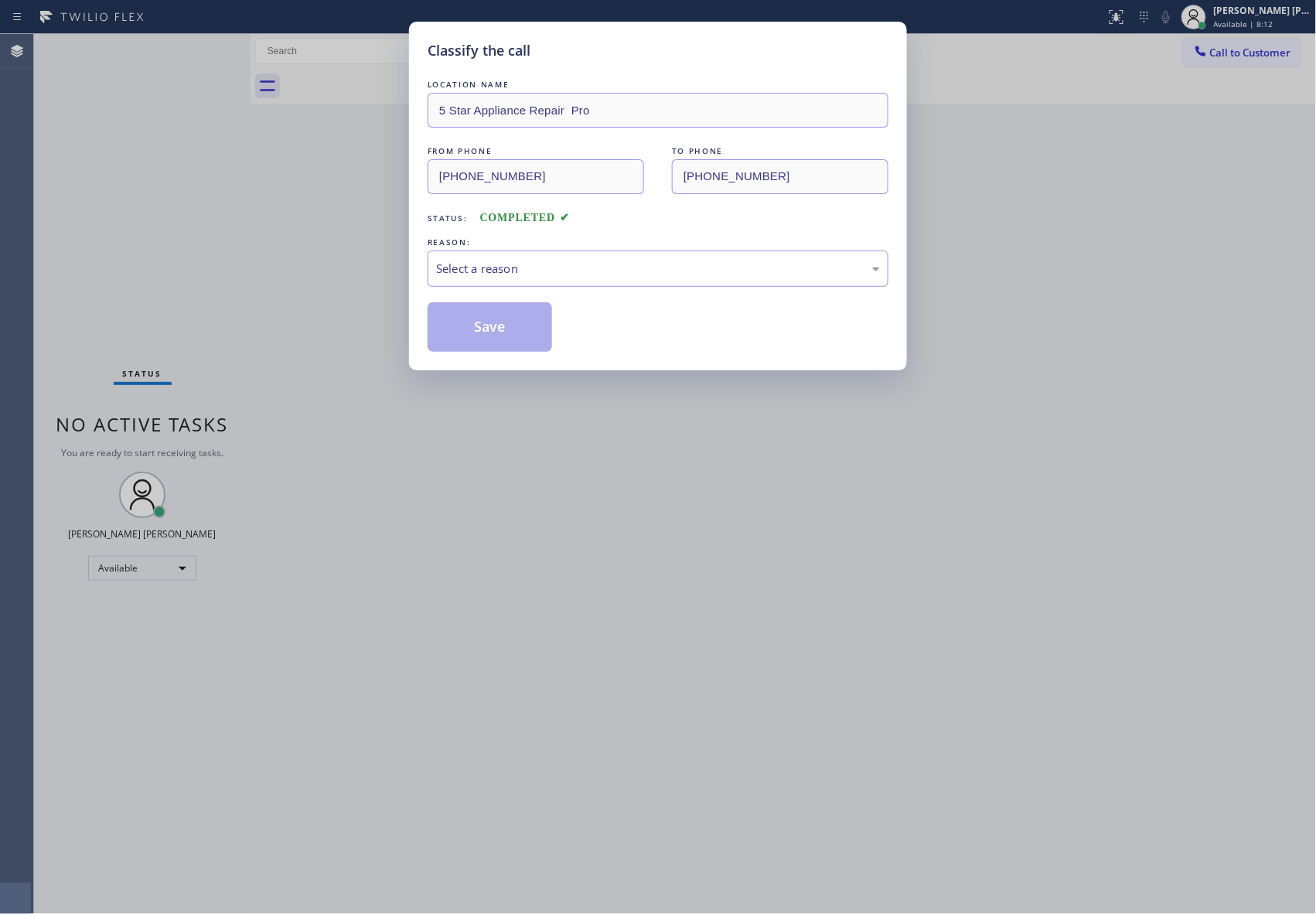
click at [517, 264] on div "Select a reason" at bounding box center [658, 269] width 444 height 18
click at [484, 334] on button "Save" at bounding box center [489, 327] width 124 height 49
drag, startPoint x: 484, startPoint y: 334, endPoint x: 401, endPoint y: 120, distance: 229.5
click at [484, 325] on button "Save" at bounding box center [489, 327] width 124 height 49
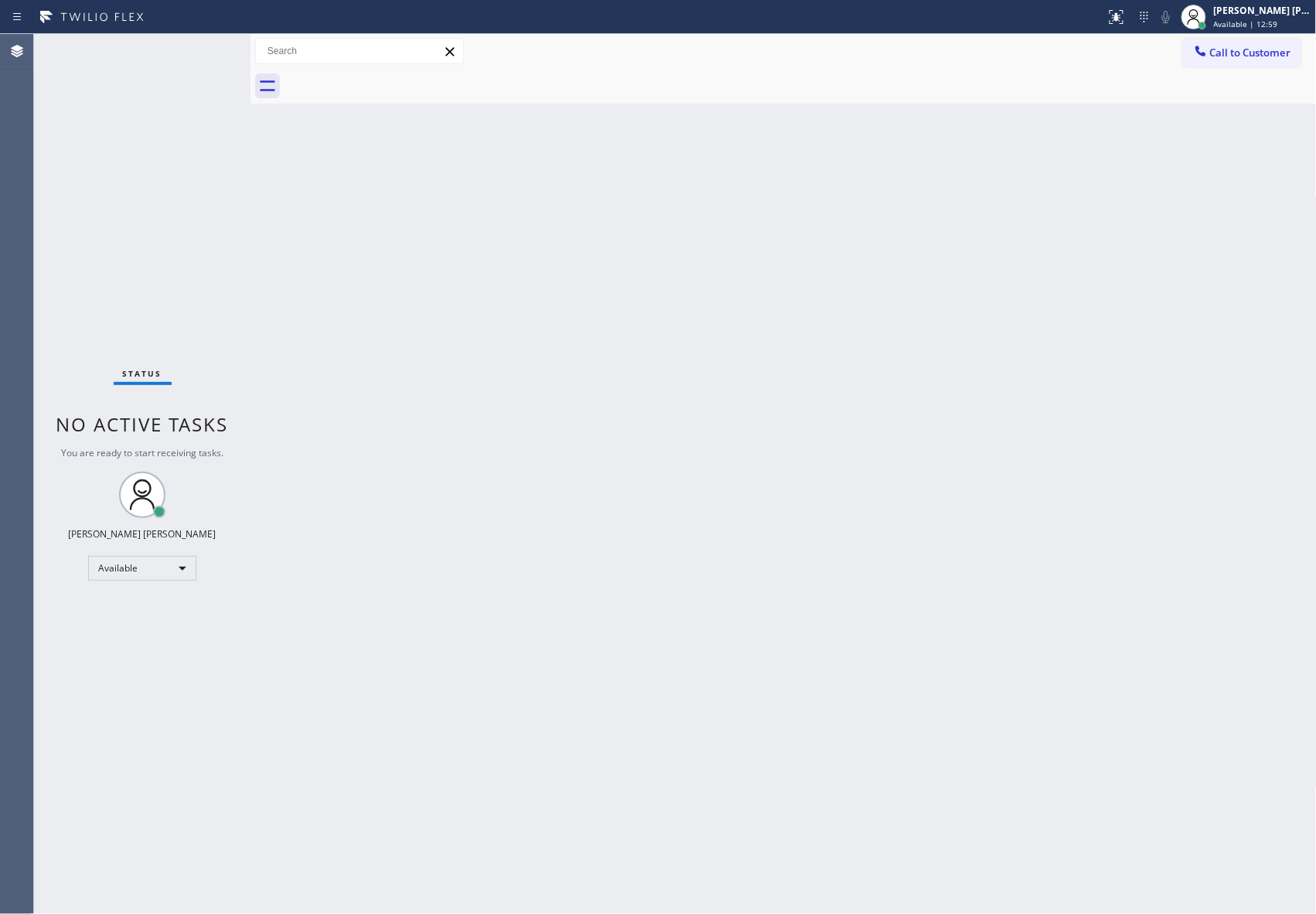
click at [1269, 50] on span "Call to Customer" at bounding box center [1250, 52] width 81 height 14
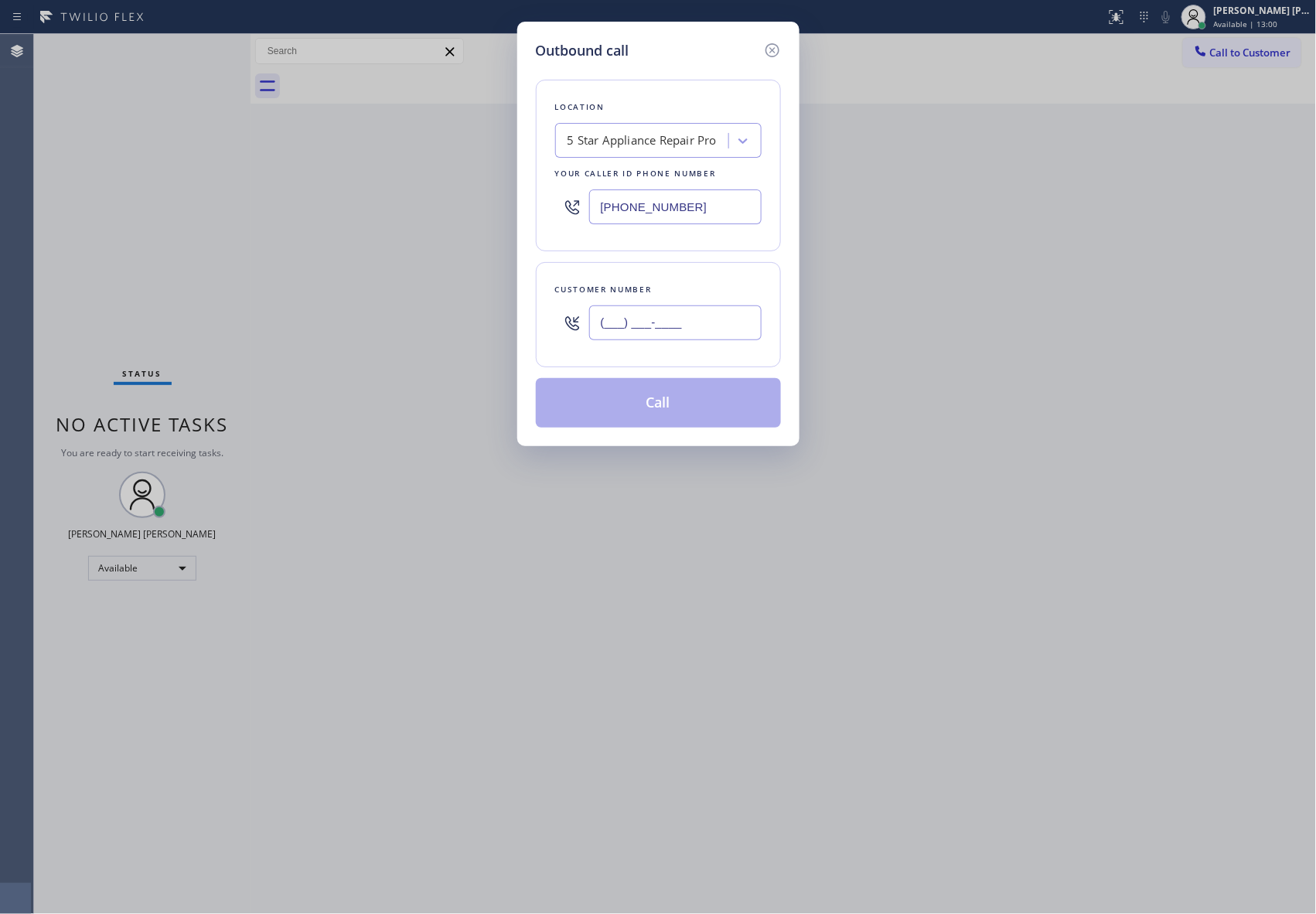
click at [697, 332] on input "(___) ___-____" at bounding box center [675, 323] width 173 height 35
paste input "203) 219-4331"
type input "[PHONE_NUMBER]"
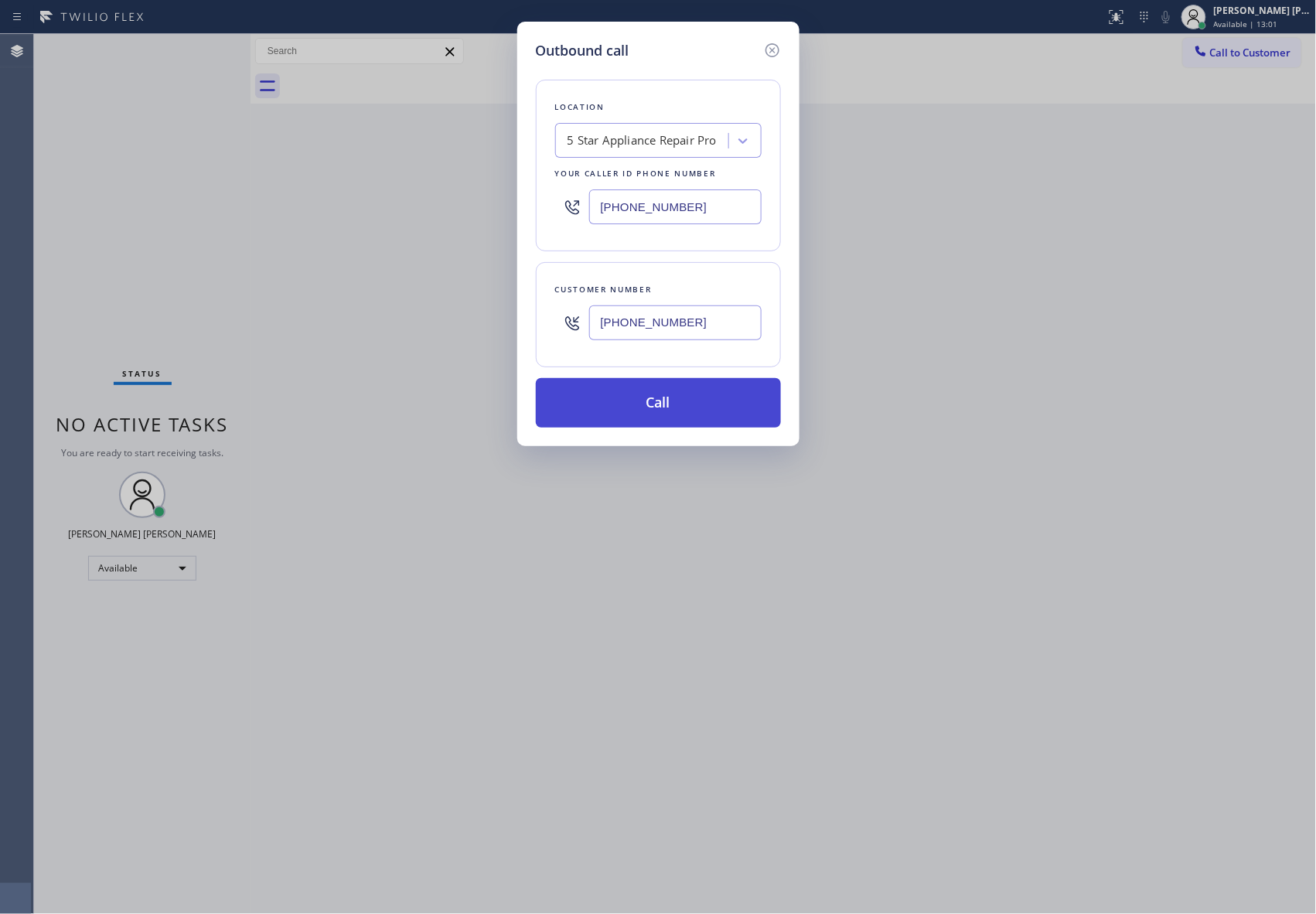
click at [669, 403] on button "Call" at bounding box center [658, 402] width 245 height 49
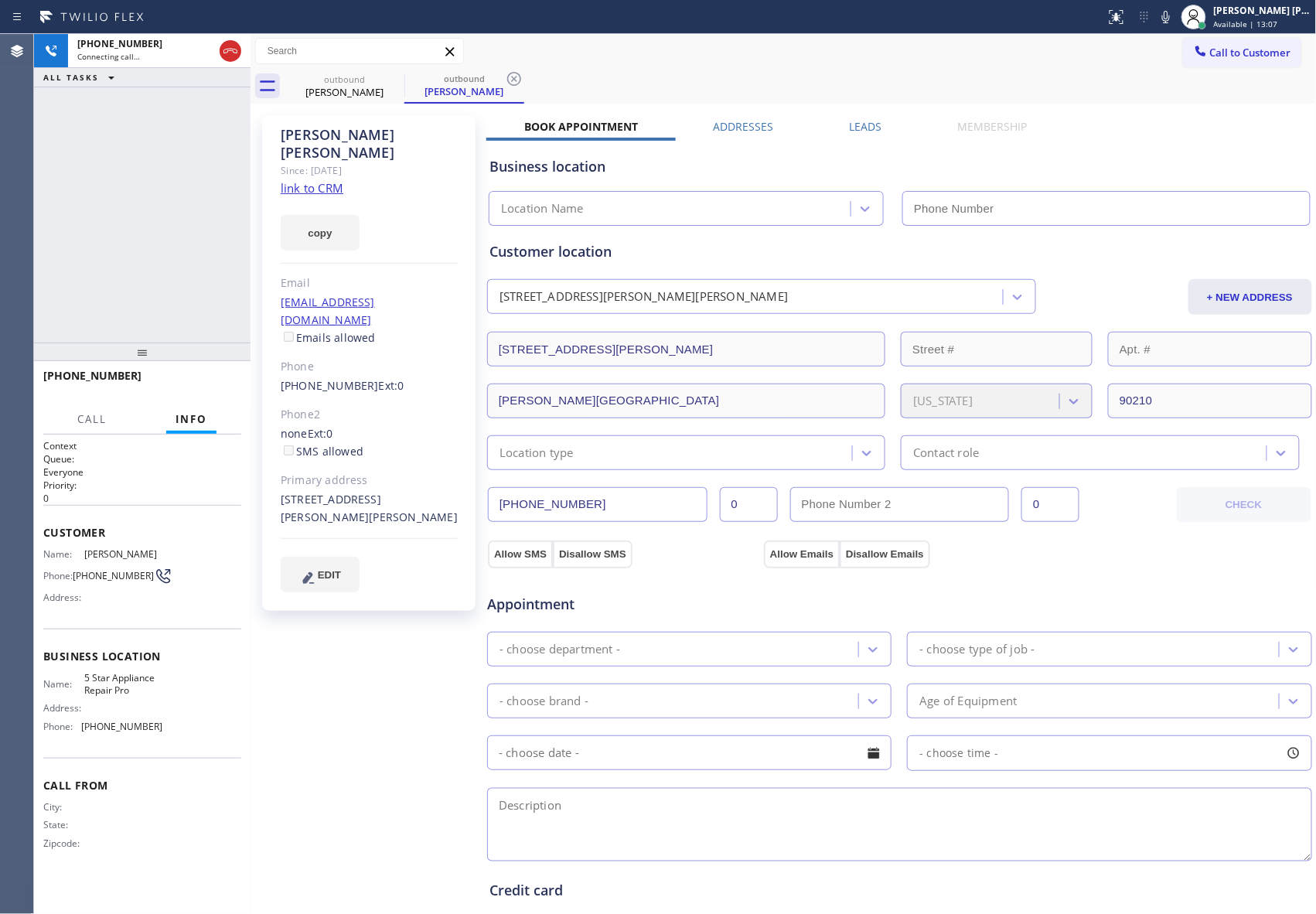
type input "[PHONE_NUMBER]"
click at [194, 375] on button "HANG UP" at bounding box center [205, 383] width 72 height 22
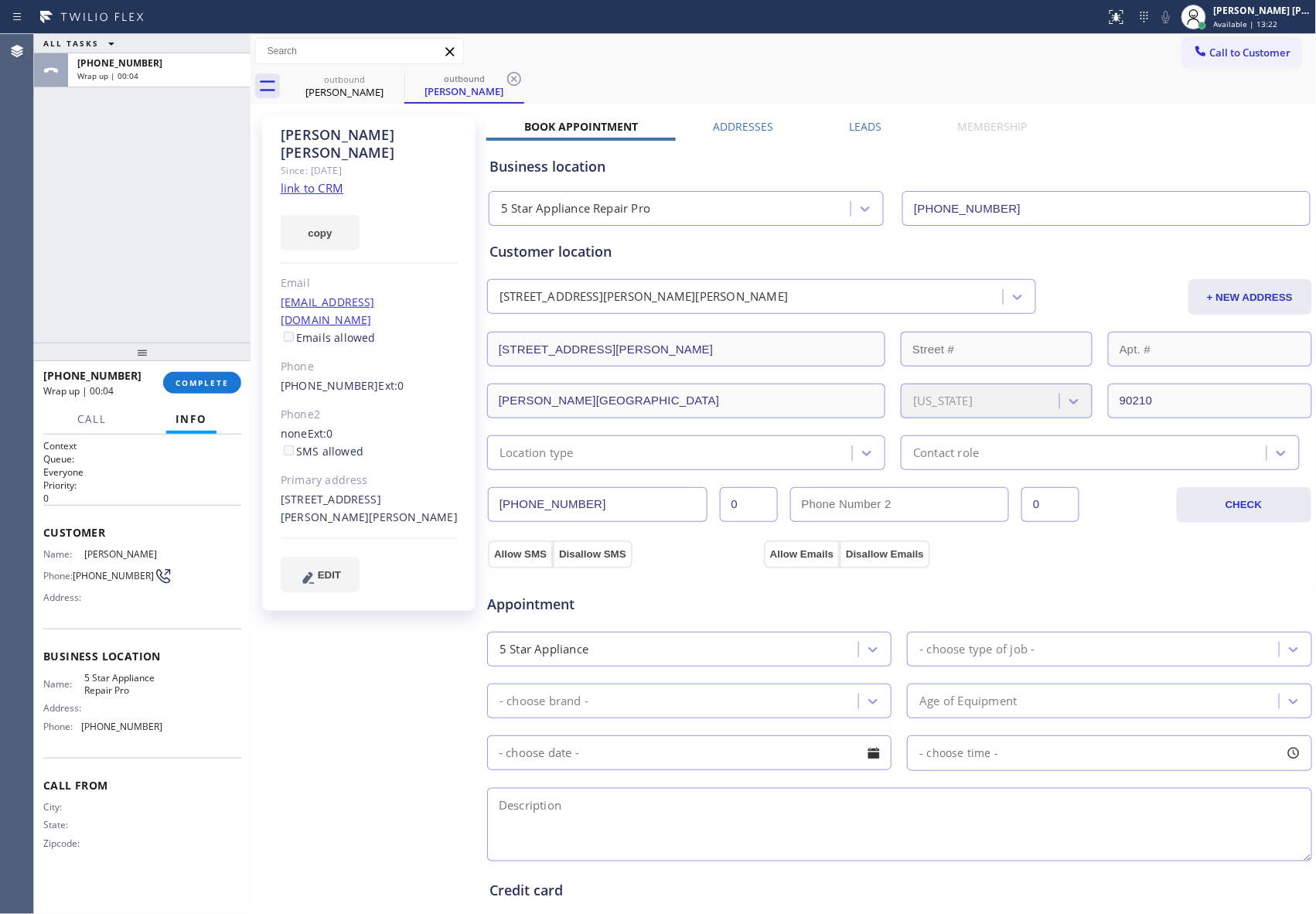
click at [854, 133] on label "Leads" at bounding box center [865, 126] width 33 height 15
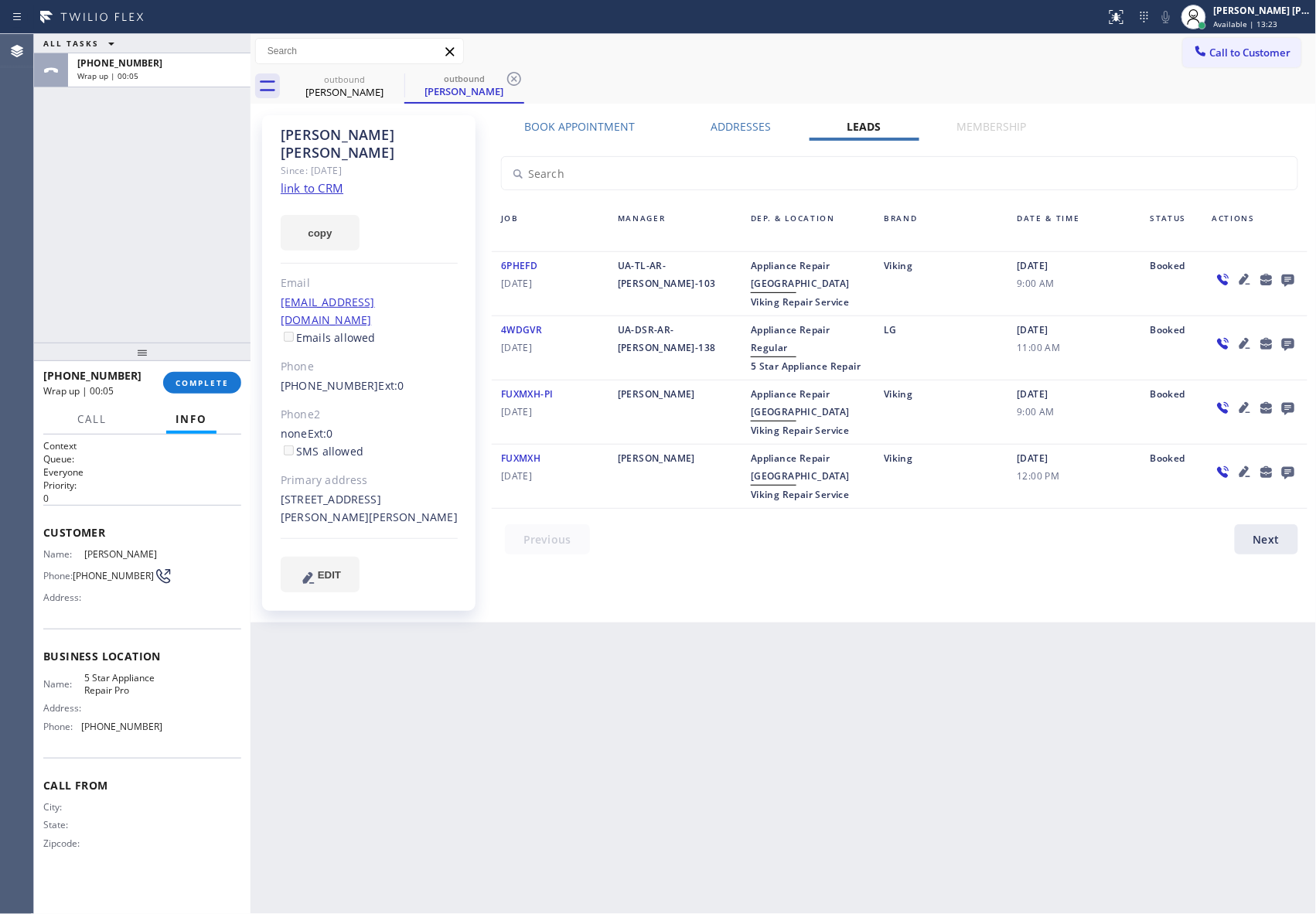
click at [1287, 273] on icon at bounding box center [1288, 279] width 19 height 20
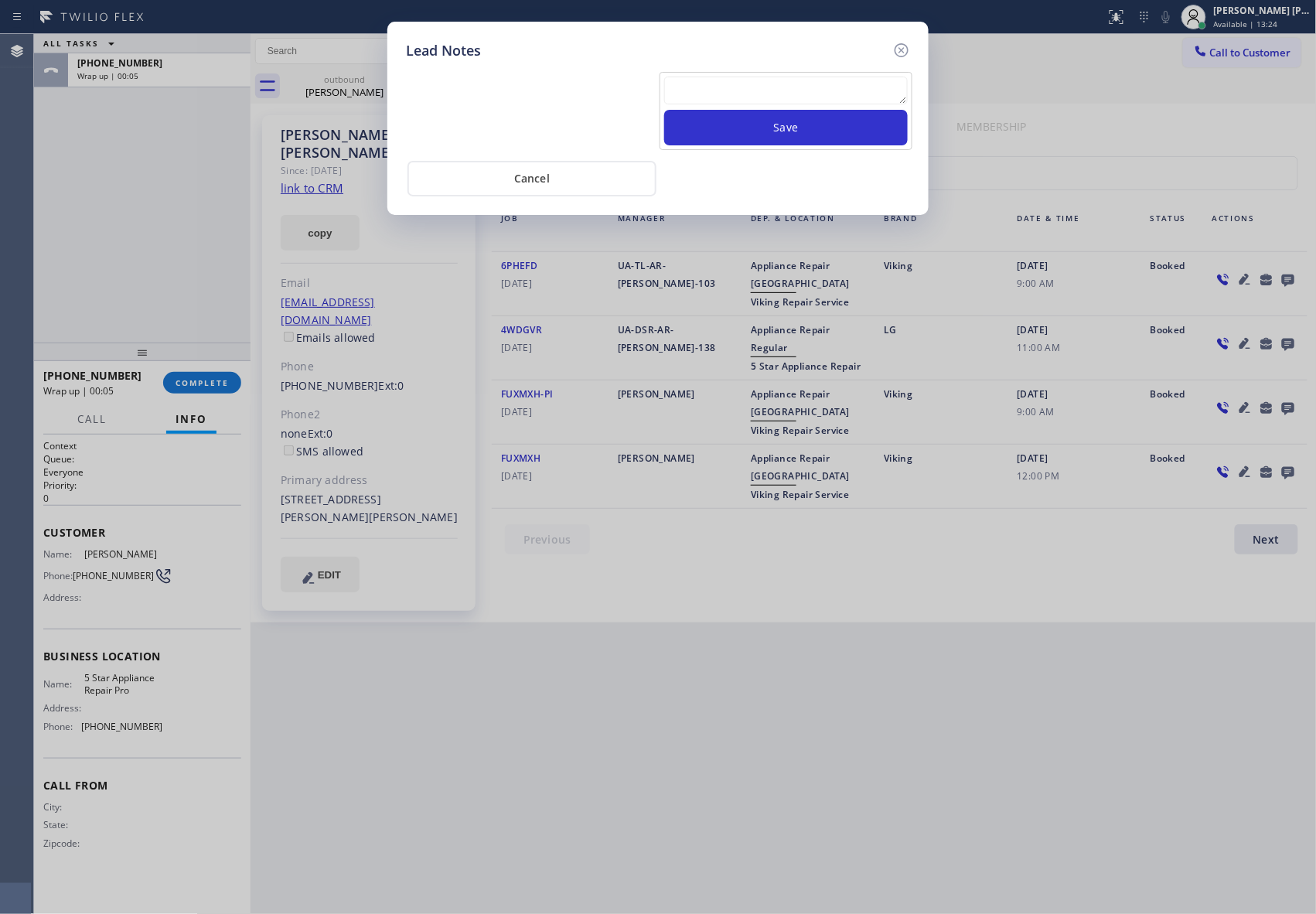
click at [712, 94] on textarea at bounding box center [786, 91] width 244 height 28
paste textarea "VM | please transfer if cx calls back"
type textarea "VM | please transfer if cx calls back"
click at [819, 128] on button "Save" at bounding box center [786, 128] width 244 height 36
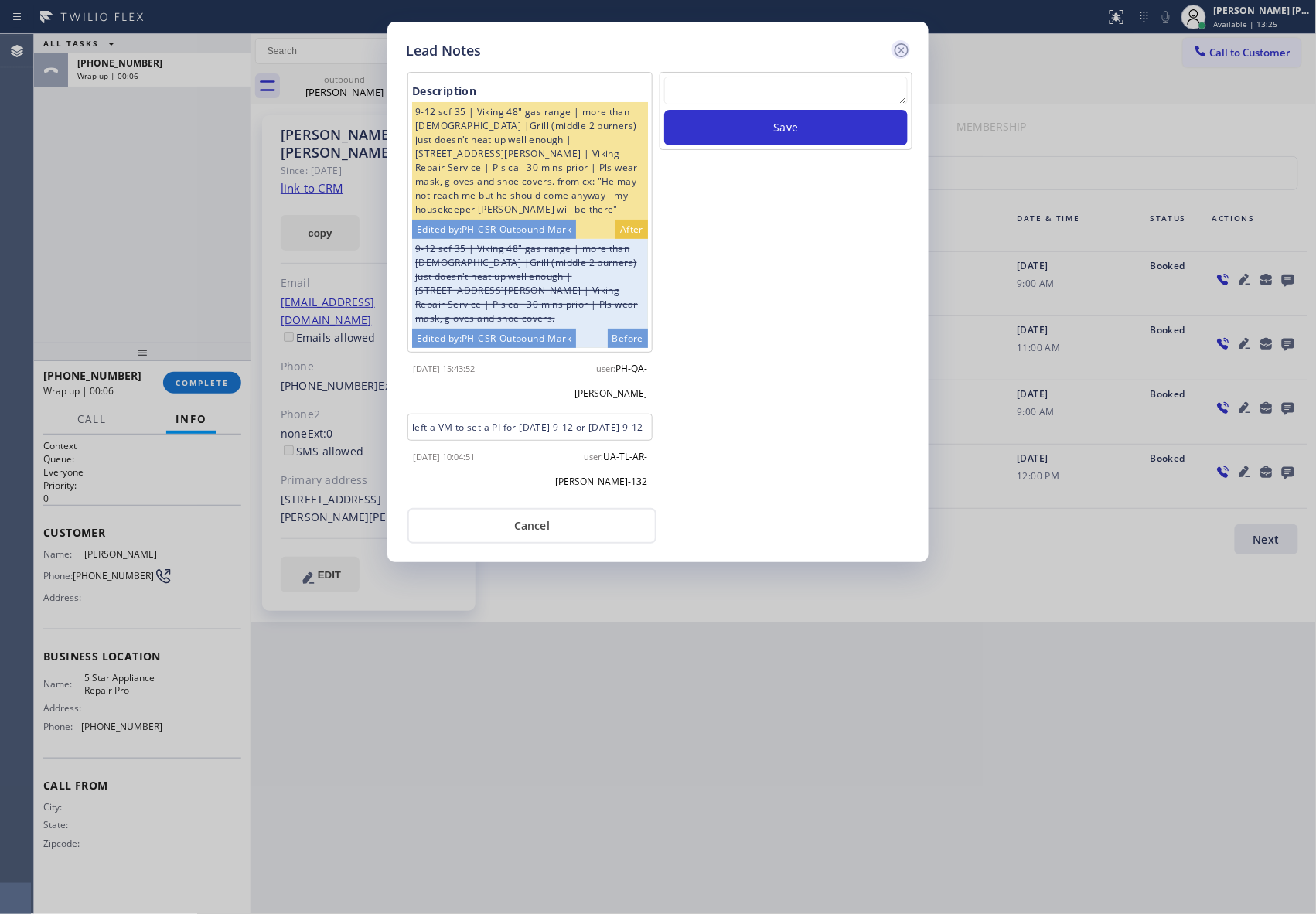
click at [903, 51] on icon at bounding box center [901, 50] width 14 height 14
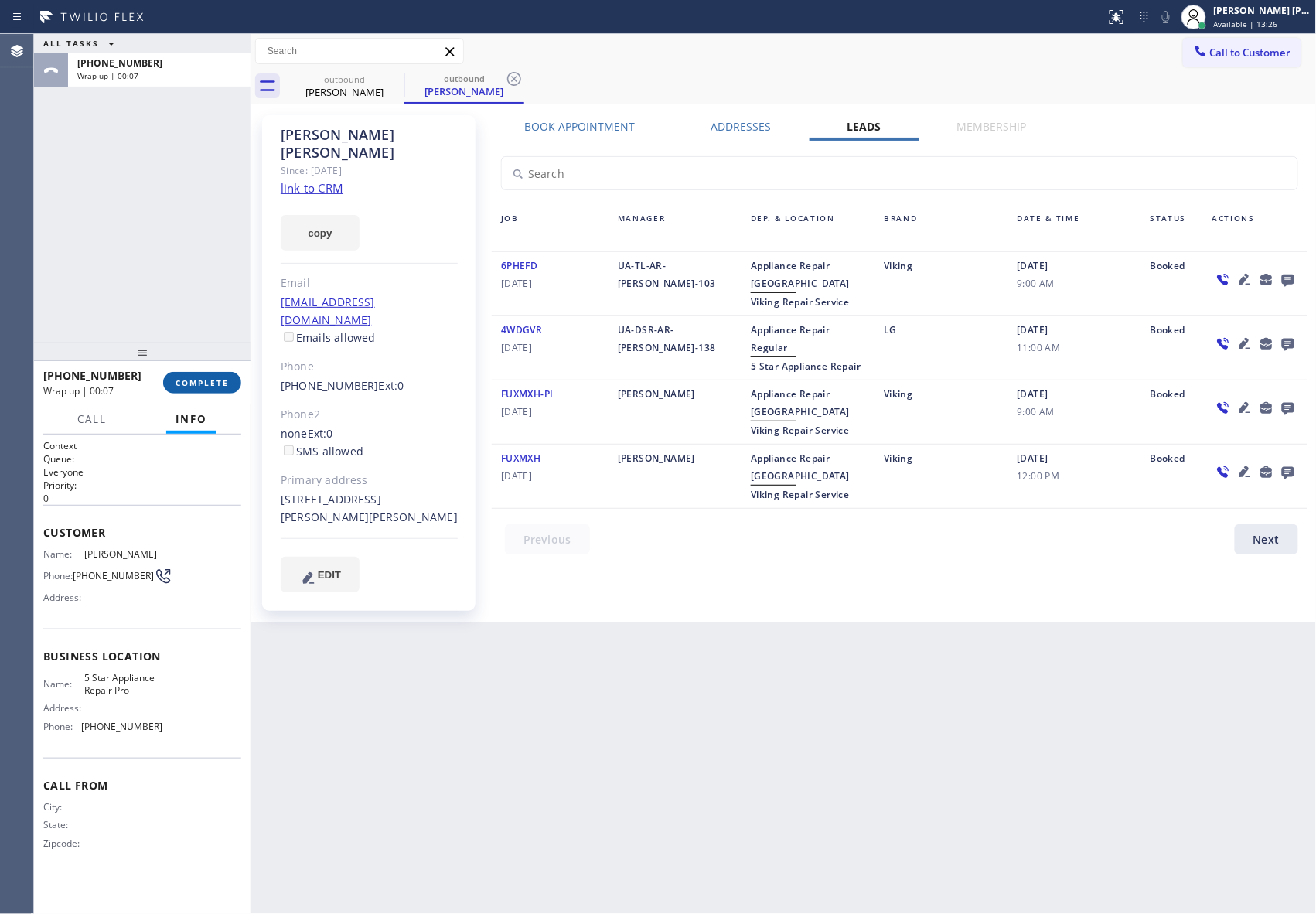
click at [195, 387] on button "COMPLETE" at bounding box center [202, 383] width 78 height 22
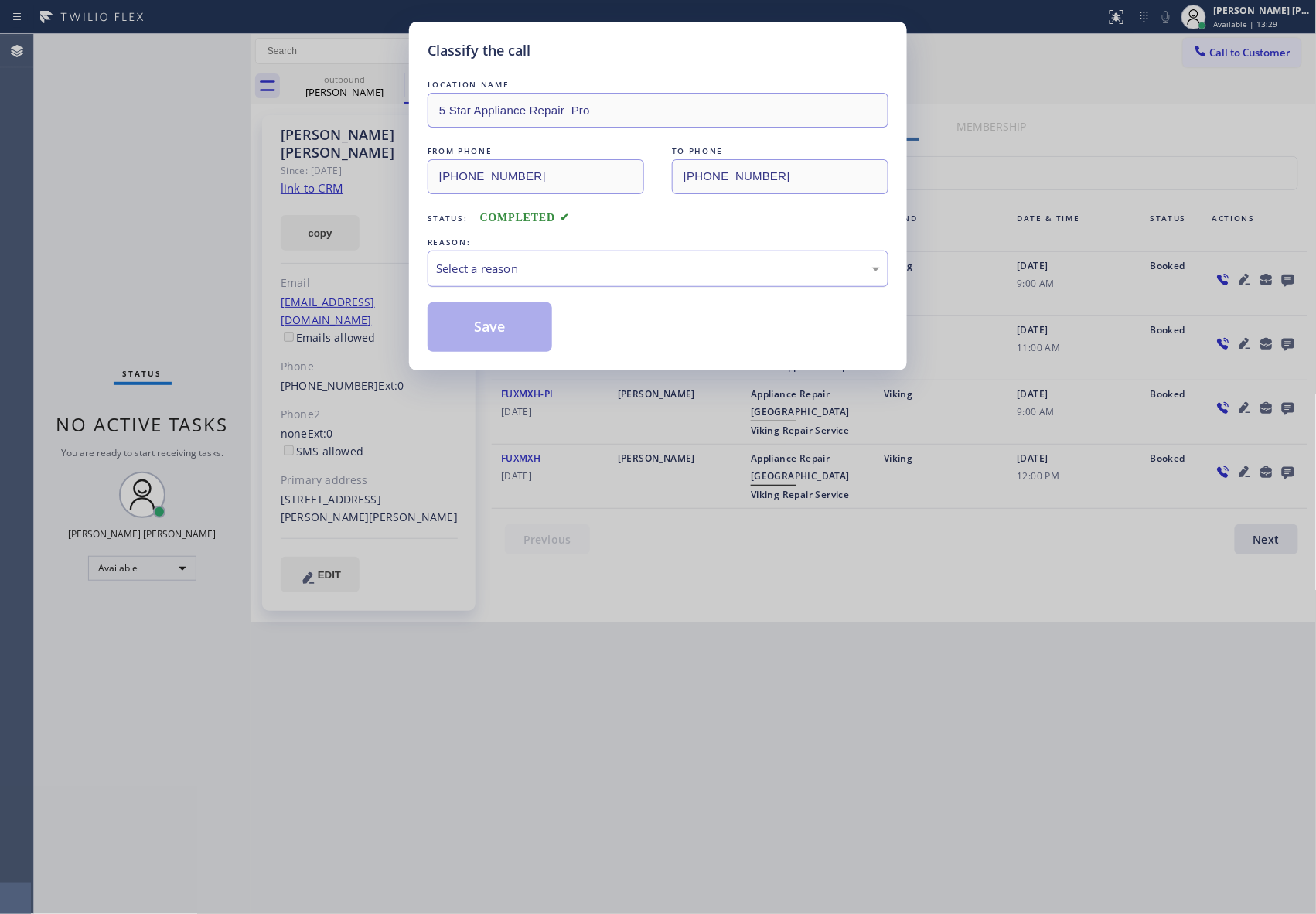
click at [579, 267] on div "Select a reason" at bounding box center [658, 269] width 444 height 18
click at [501, 331] on button "Save" at bounding box center [489, 327] width 124 height 49
click at [501, 330] on button "Save" at bounding box center [489, 327] width 124 height 49
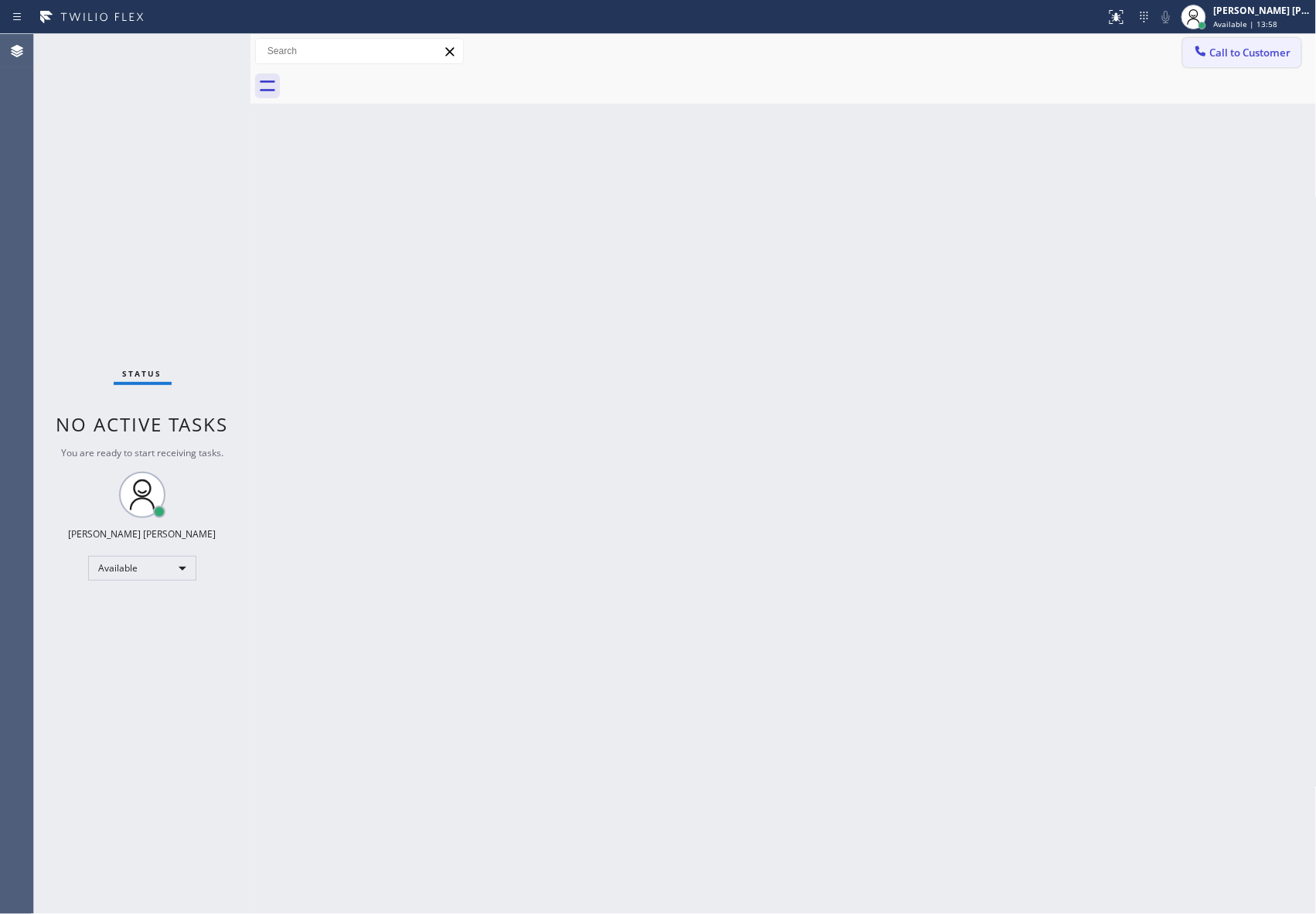
click at [1268, 55] on span "Call to Customer" at bounding box center [1250, 52] width 81 height 14
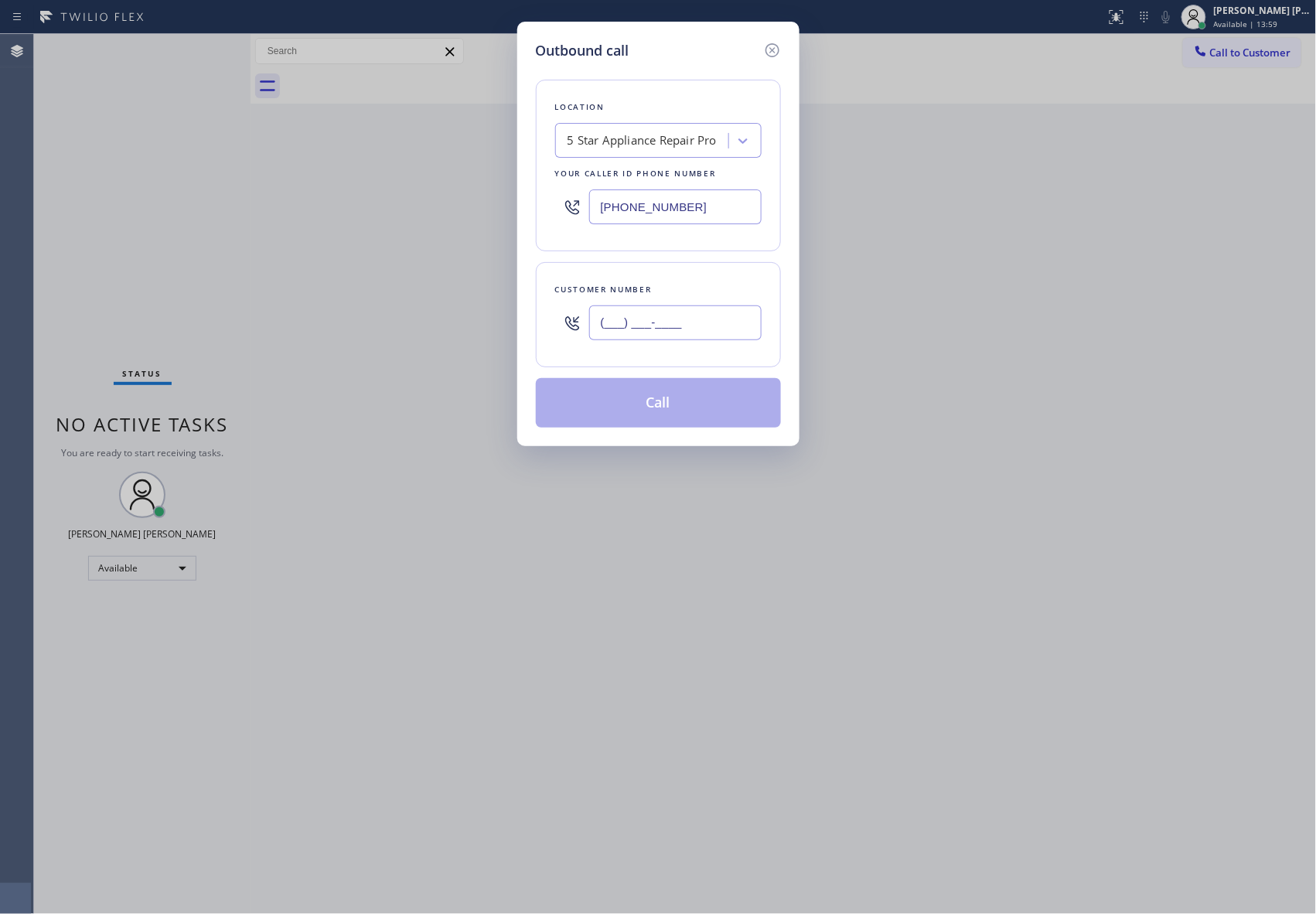
click at [684, 329] on input "(___) ___-____" at bounding box center [675, 323] width 173 height 35
paste input "240) 315-5240"
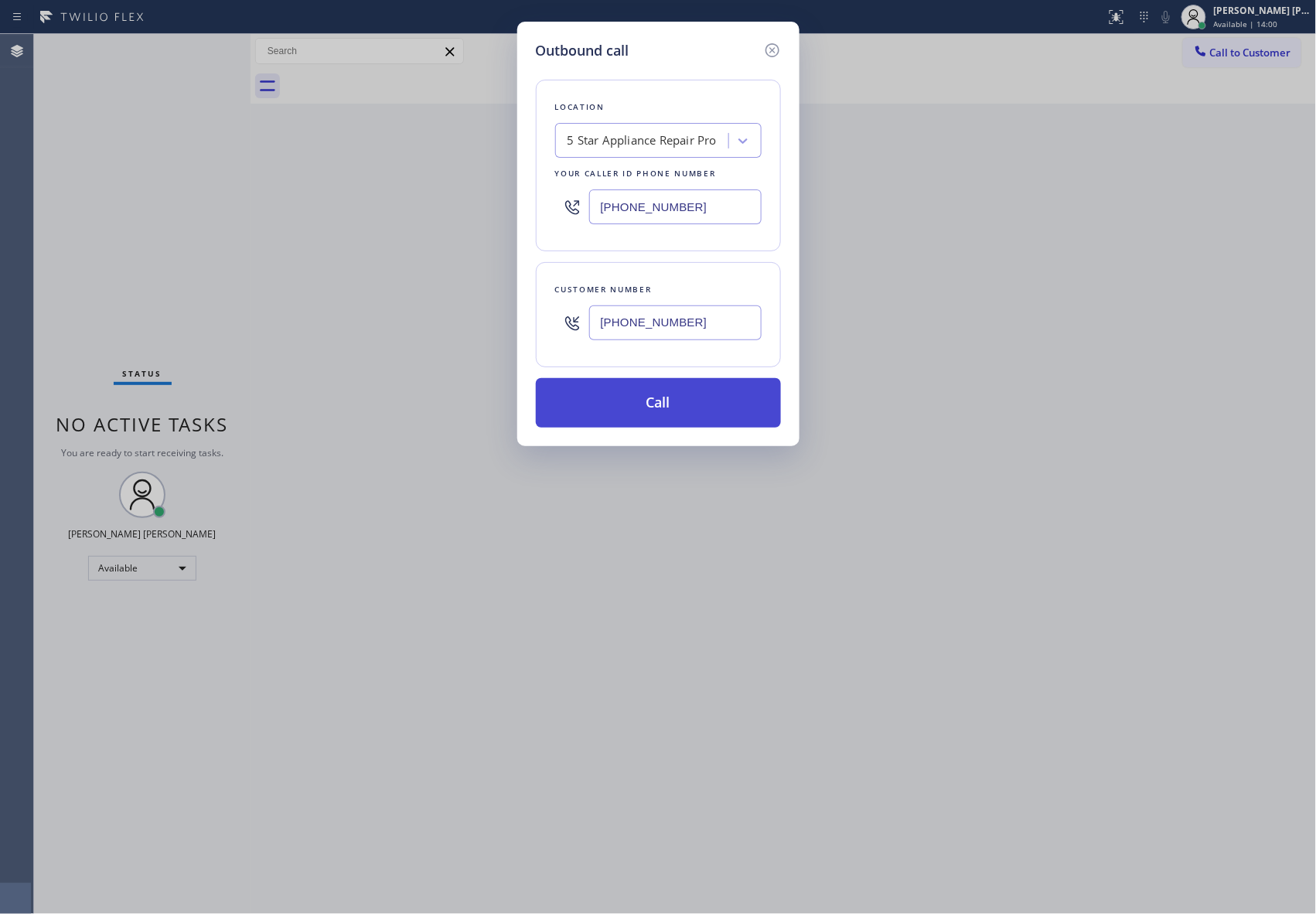
type input "[PHONE_NUMBER]"
click at [680, 404] on button "Call" at bounding box center [658, 402] width 245 height 49
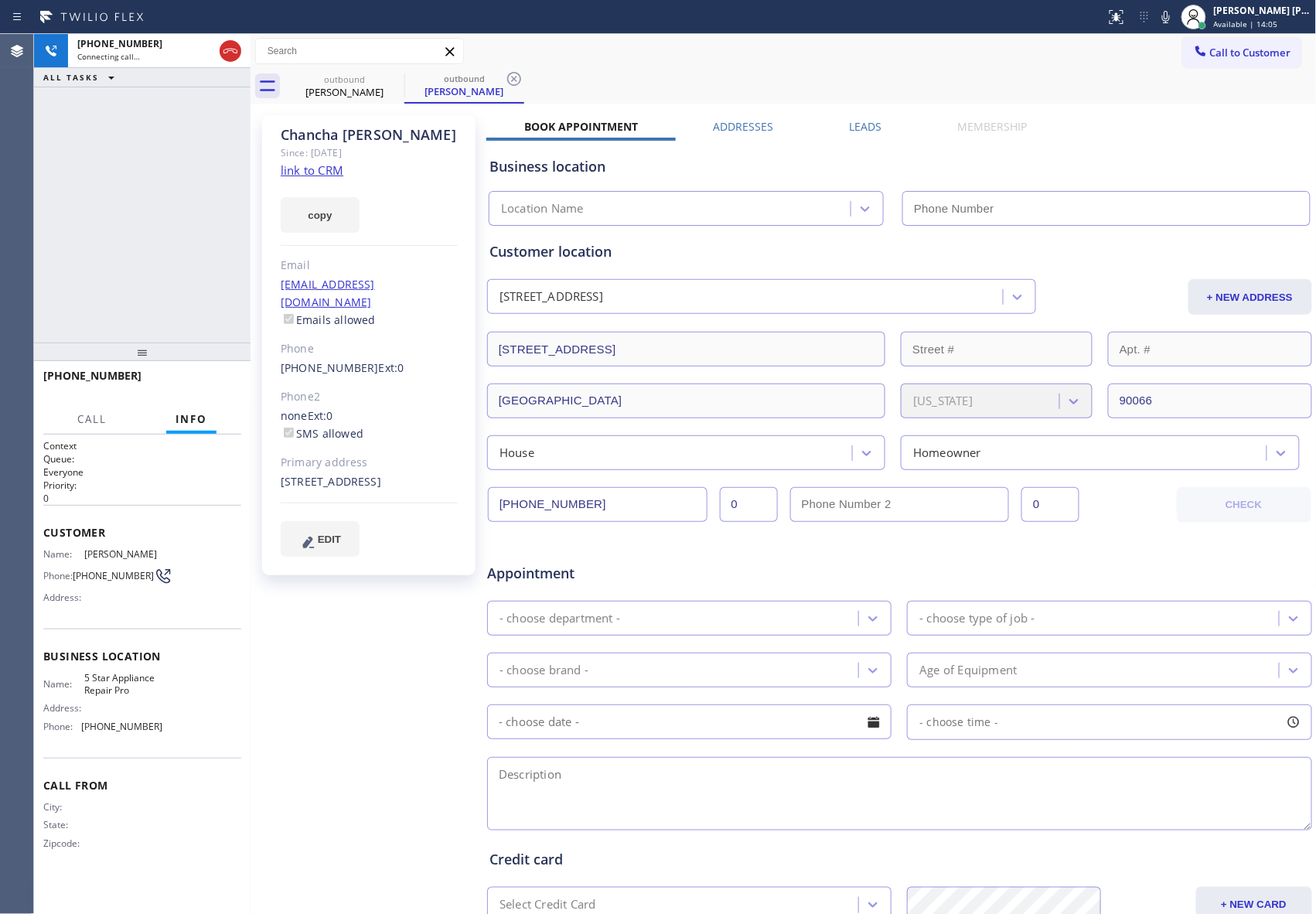
type input "[PHONE_NUMBER]"
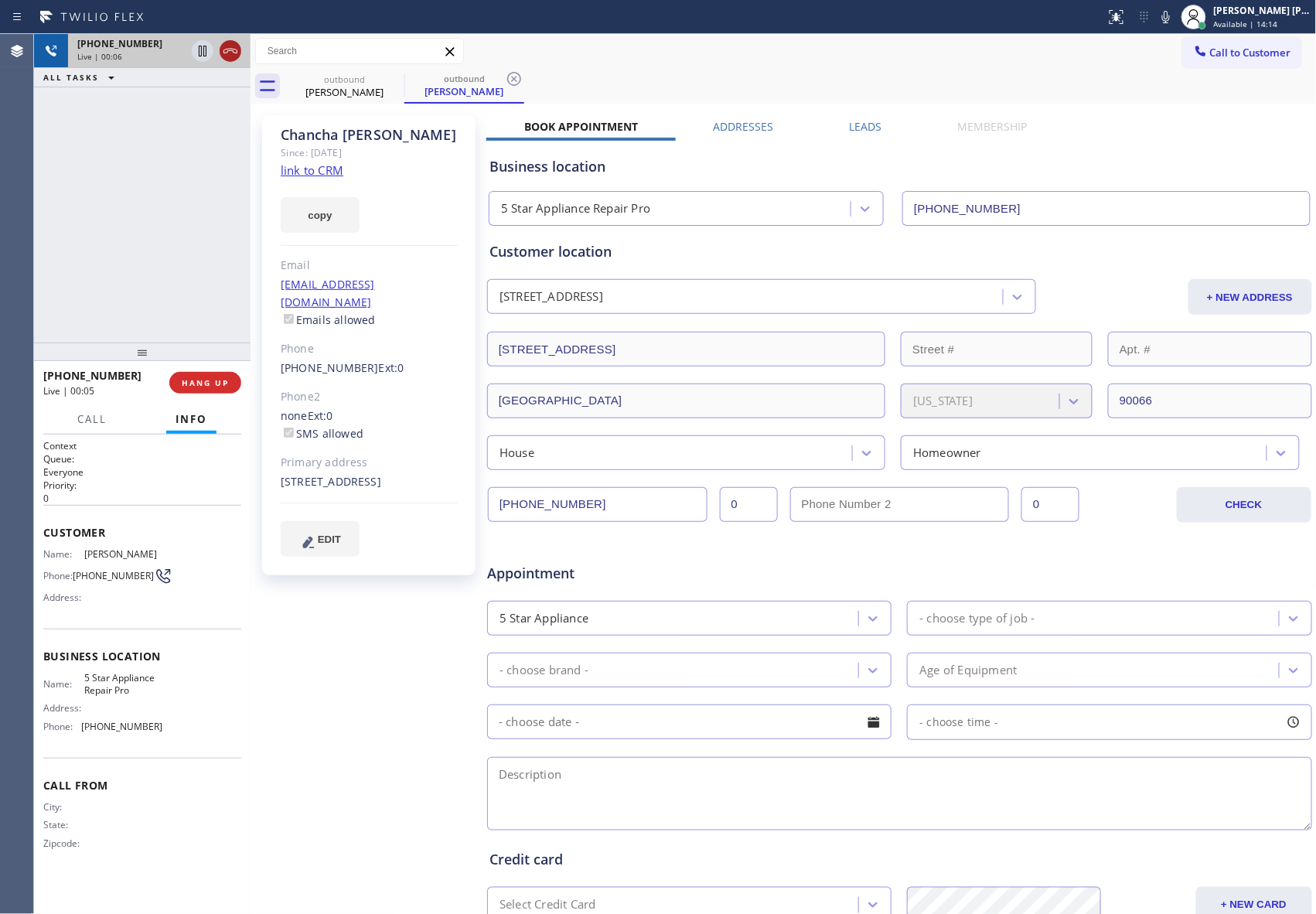
click at [236, 55] on icon at bounding box center [230, 51] width 19 height 19
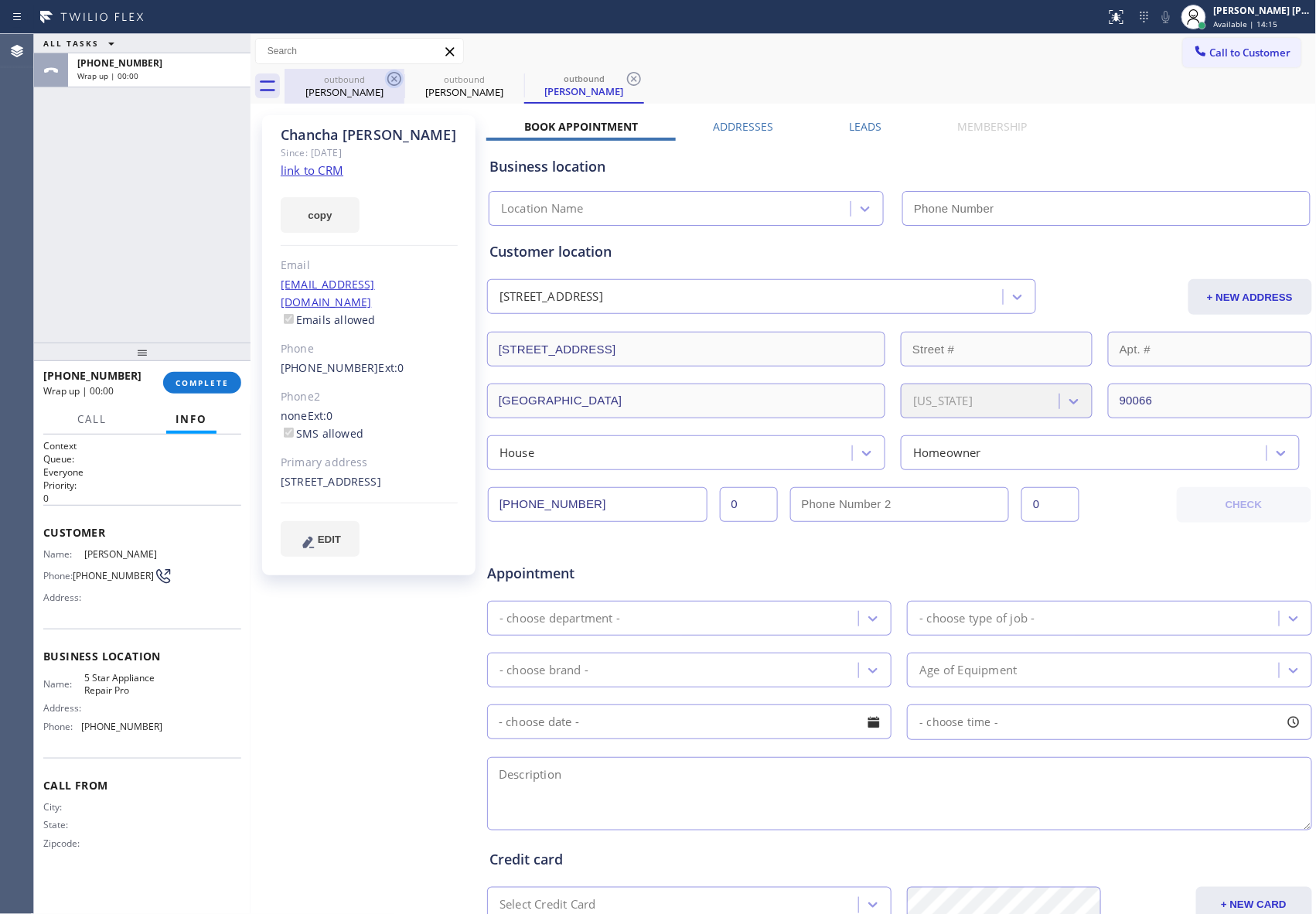
click at [394, 79] on icon at bounding box center [394, 79] width 14 height 14
click at [0, 0] on icon at bounding box center [0, 0] width 0 height 0
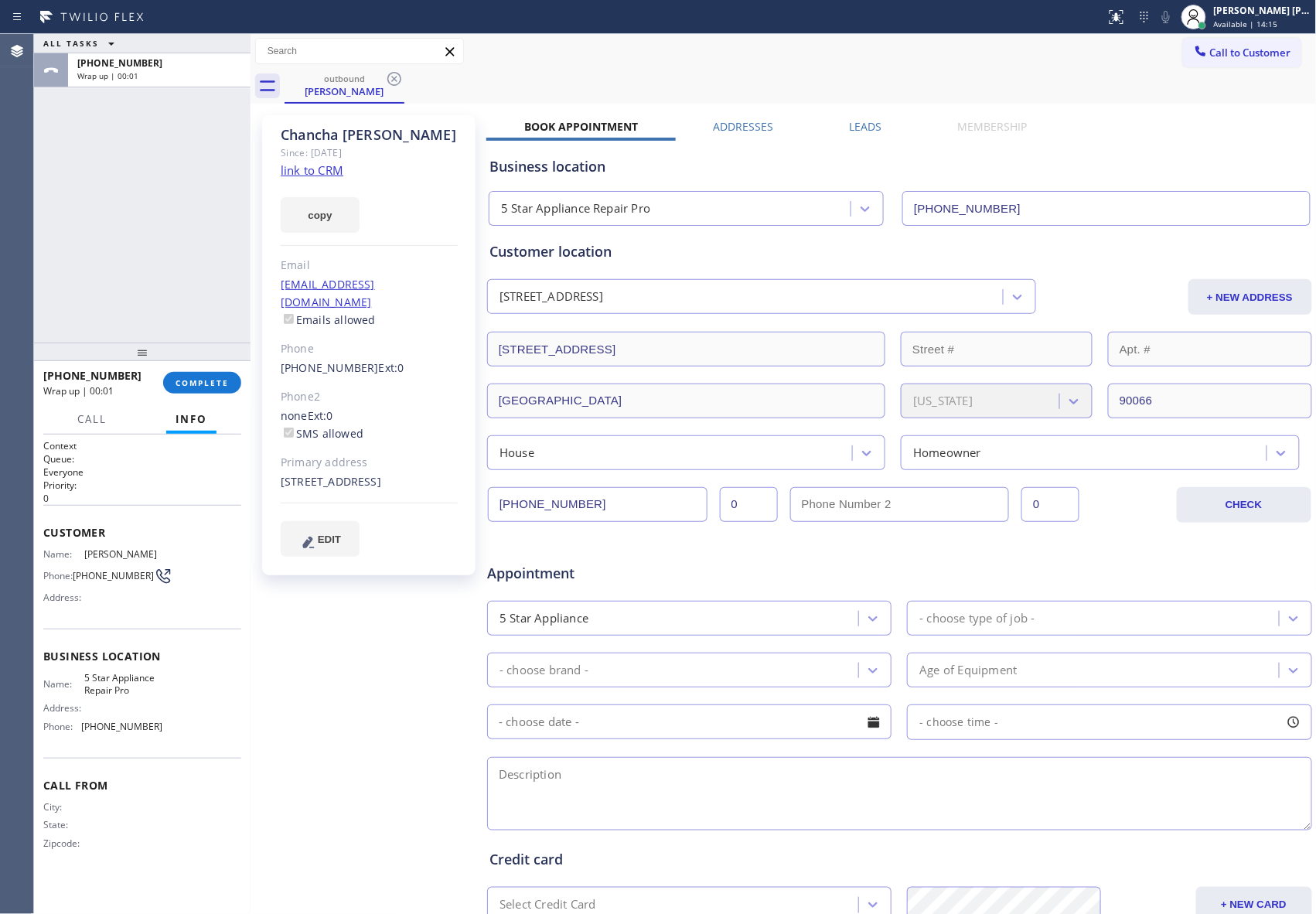
click at [394, 79] on icon at bounding box center [394, 79] width 14 height 14
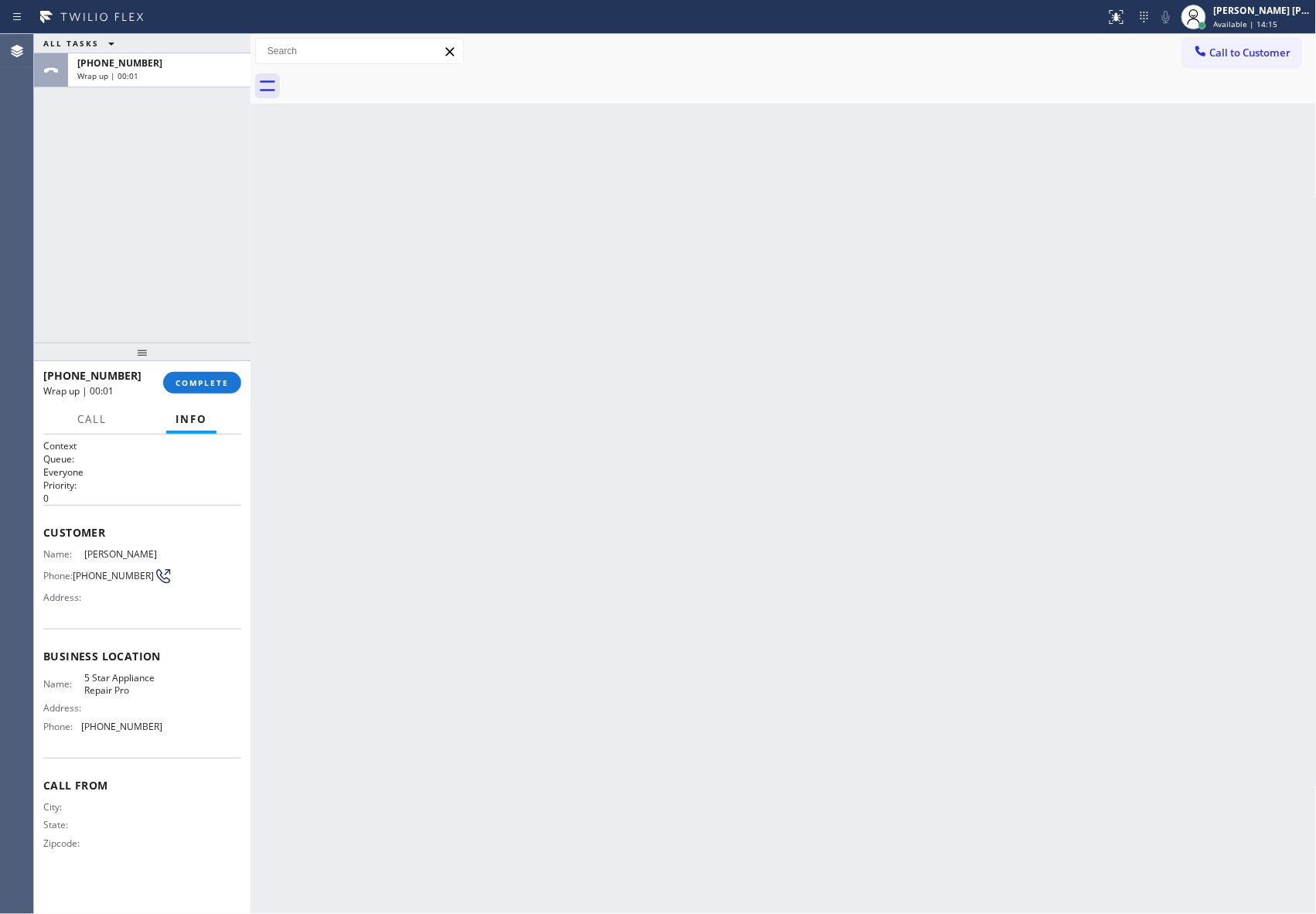
click at [394, 79] on div at bounding box center [800, 86] width 1032 height 35
click at [193, 395] on div "[PHONE_NUMBER] Wrap up | 00:01 COMPLETE" at bounding box center [141, 382] width 198 height 40
click at [226, 387] on button "COMPLETE" at bounding box center [202, 383] width 78 height 22
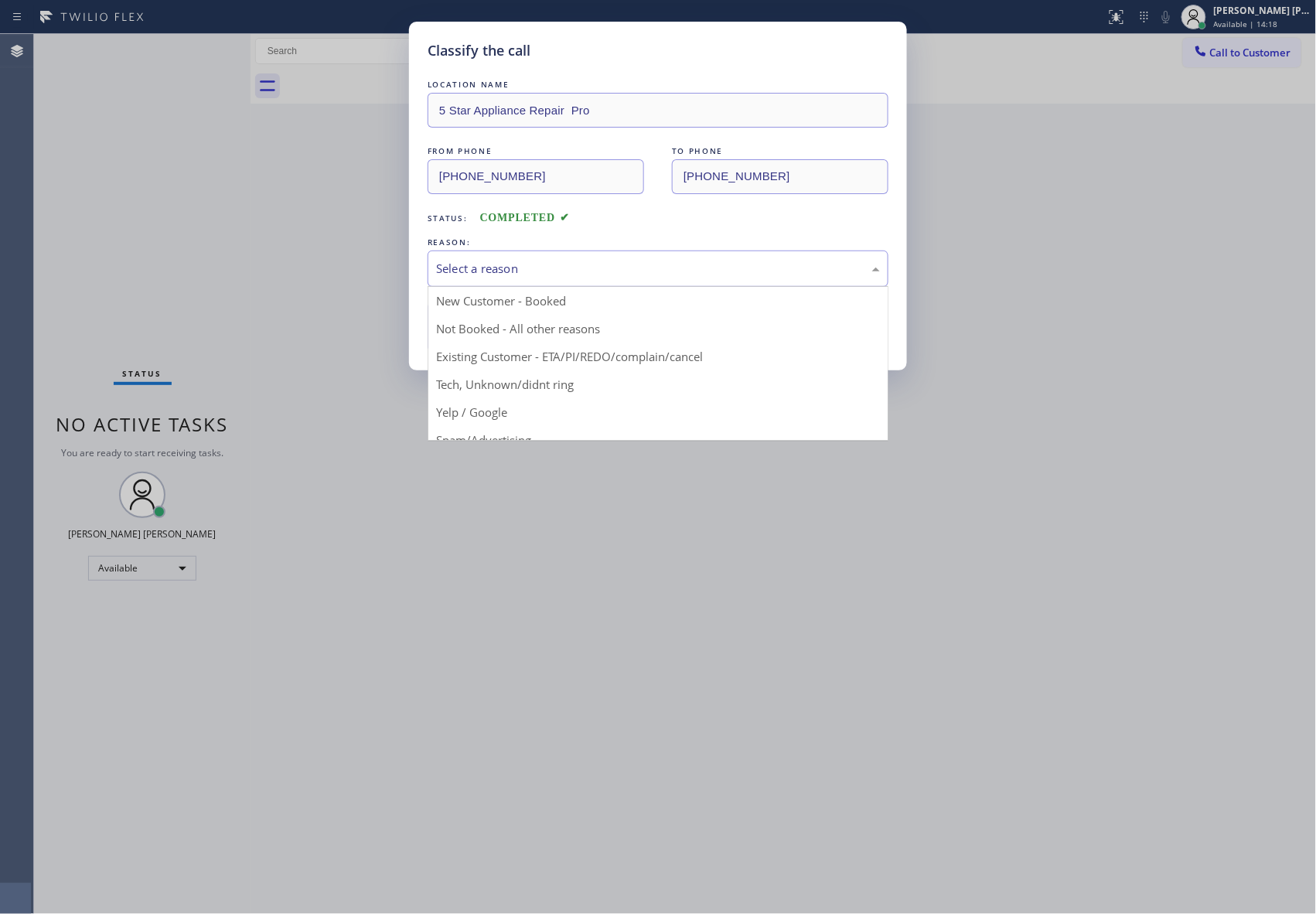
click at [580, 262] on div "Select a reason" at bounding box center [658, 269] width 444 height 18
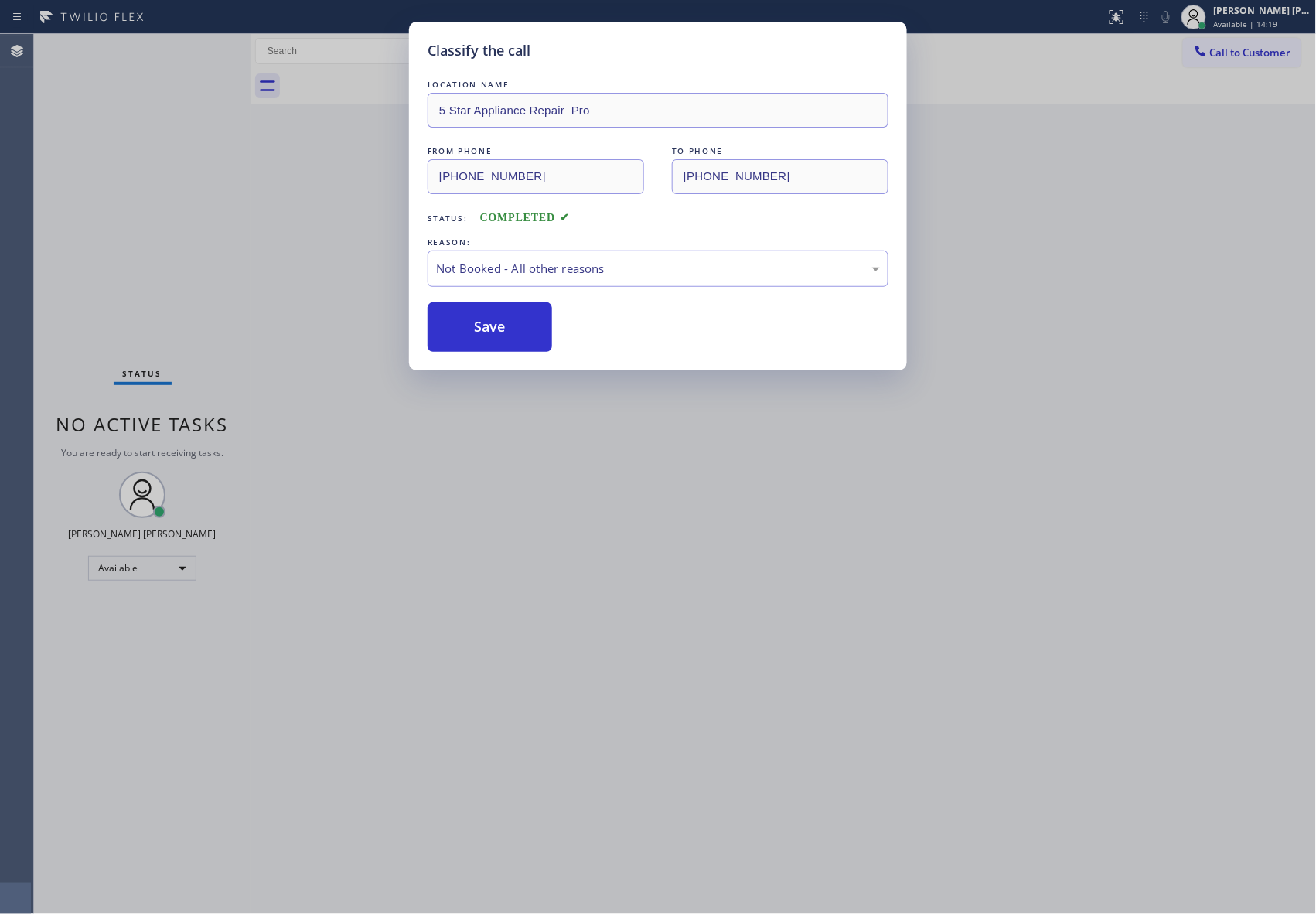
click at [477, 330] on button "Save" at bounding box center [489, 327] width 124 height 49
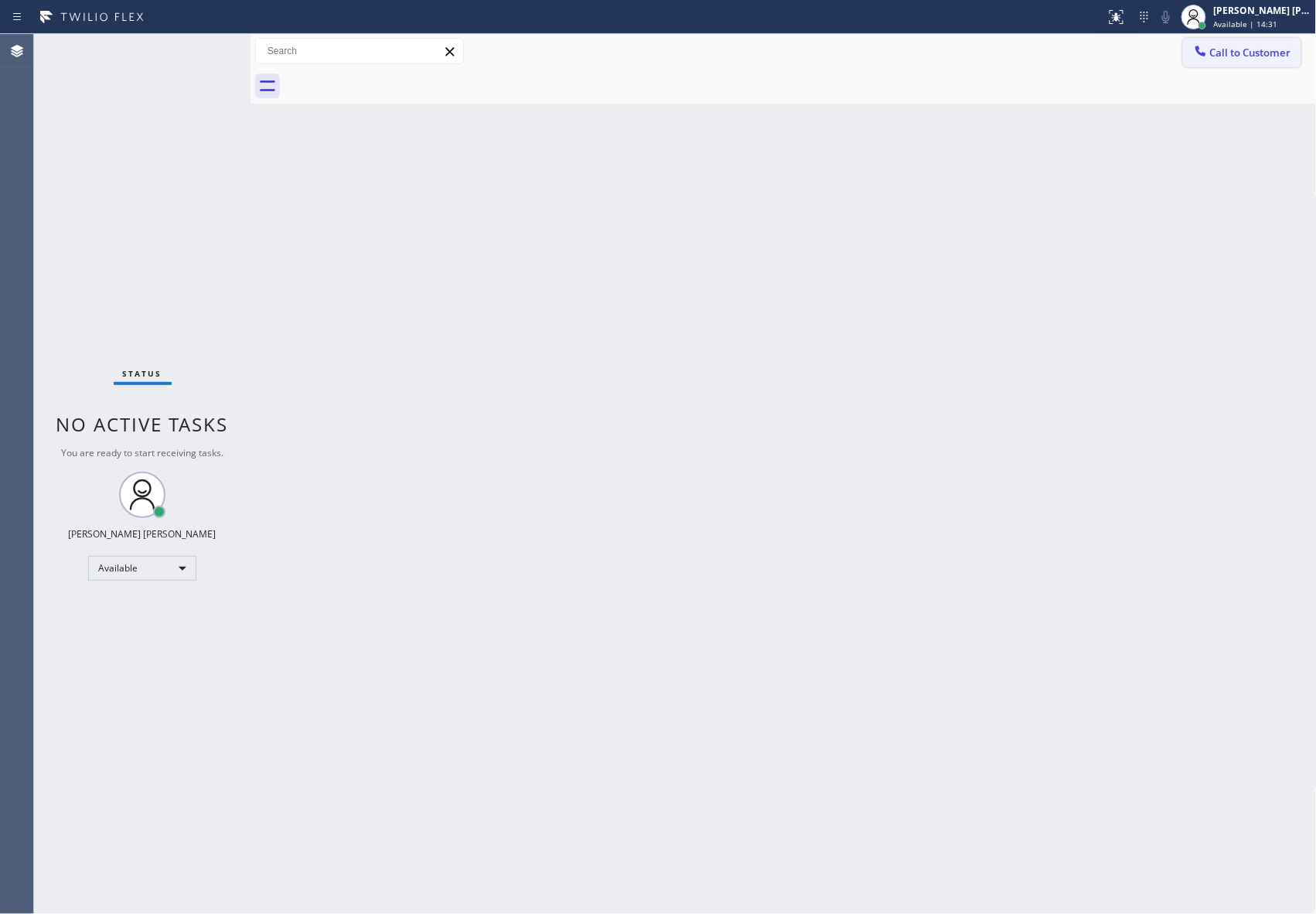
click at [1263, 44] on button "Call to Customer" at bounding box center [1241, 53] width 118 height 30
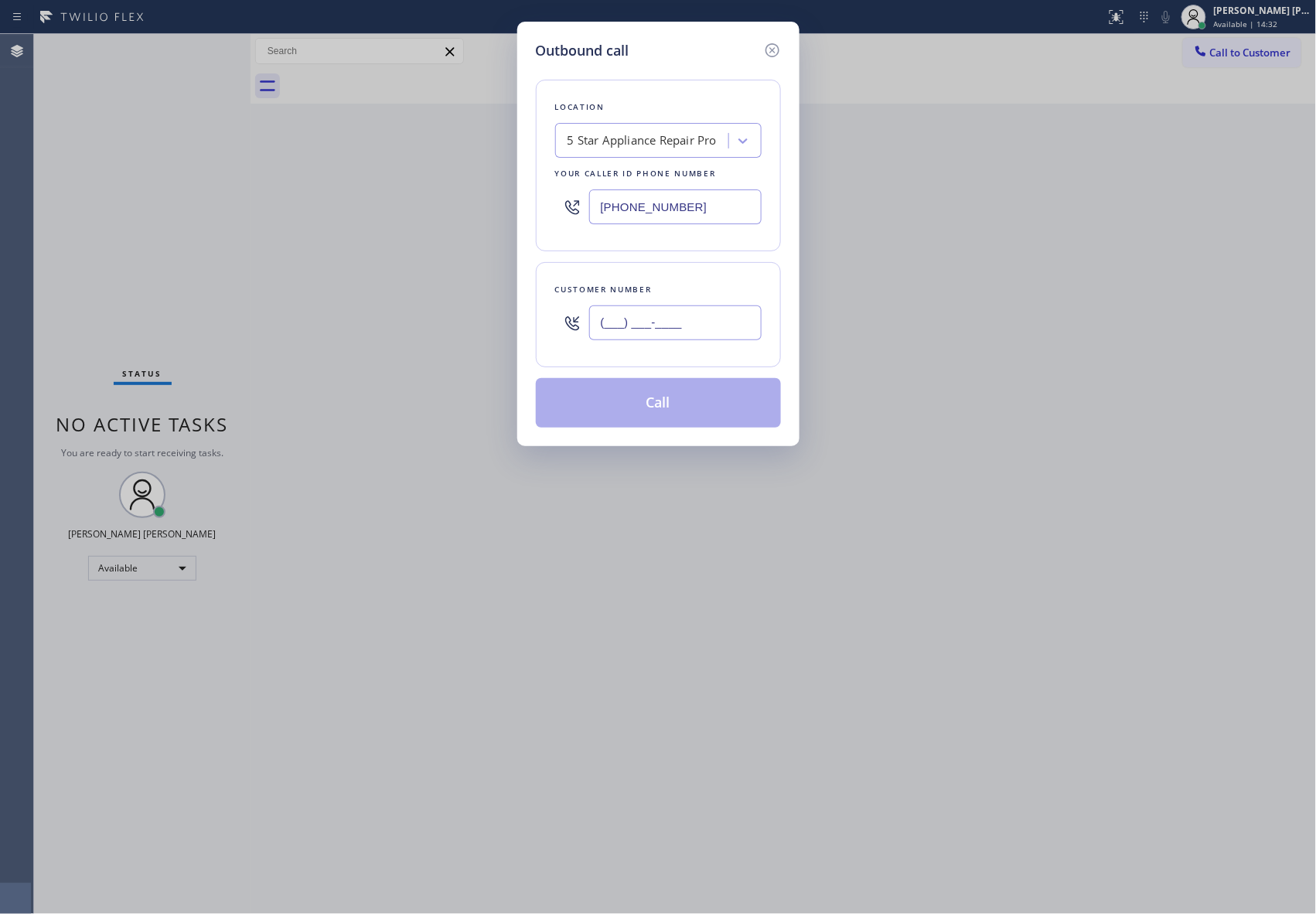
click at [669, 325] on input "(___) ___-____" at bounding box center [675, 323] width 173 height 35
paste input "786) 223-7657"
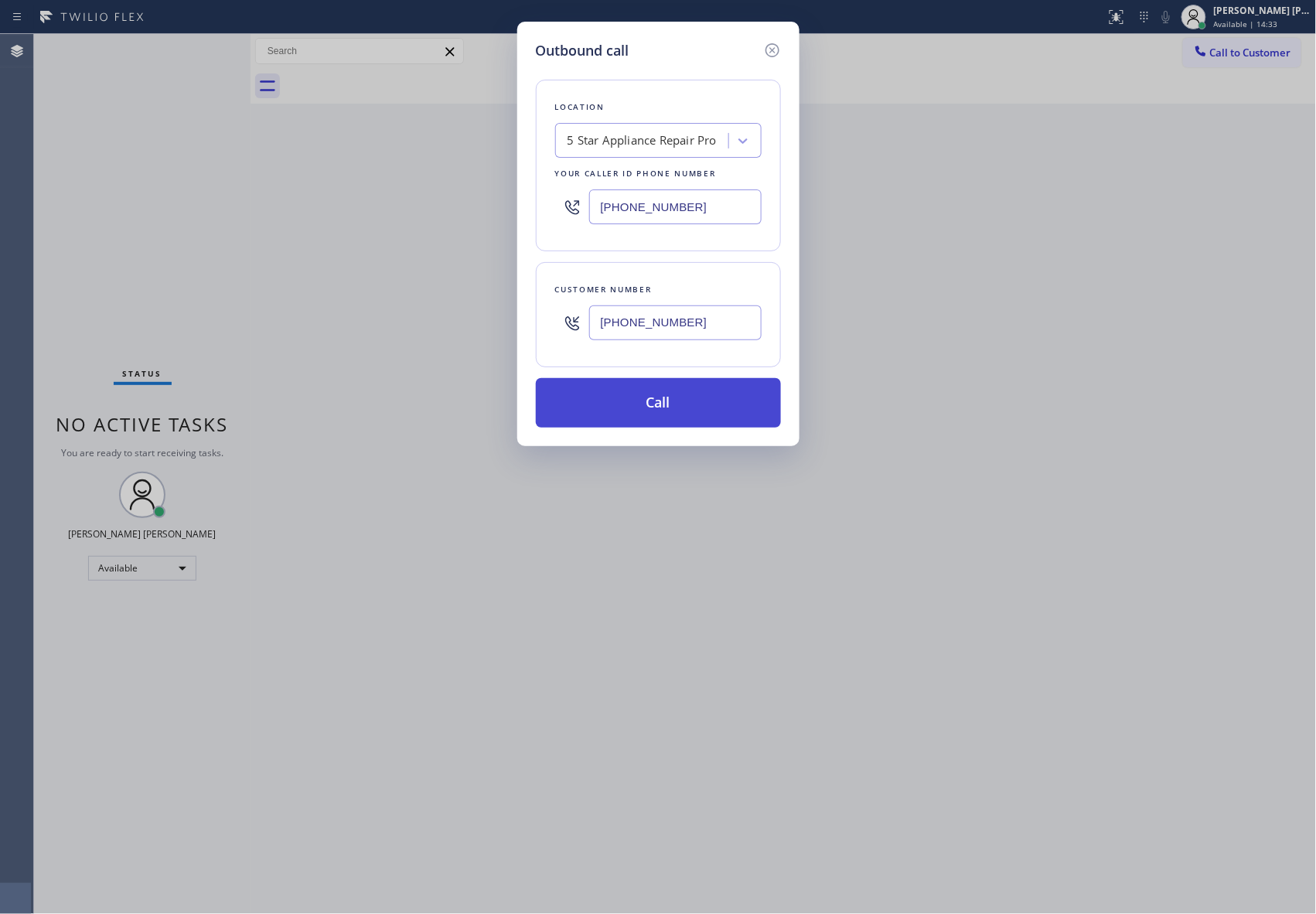
type input "[PHONE_NUMBER]"
click at [651, 391] on button "Call" at bounding box center [658, 402] width 245 height 49
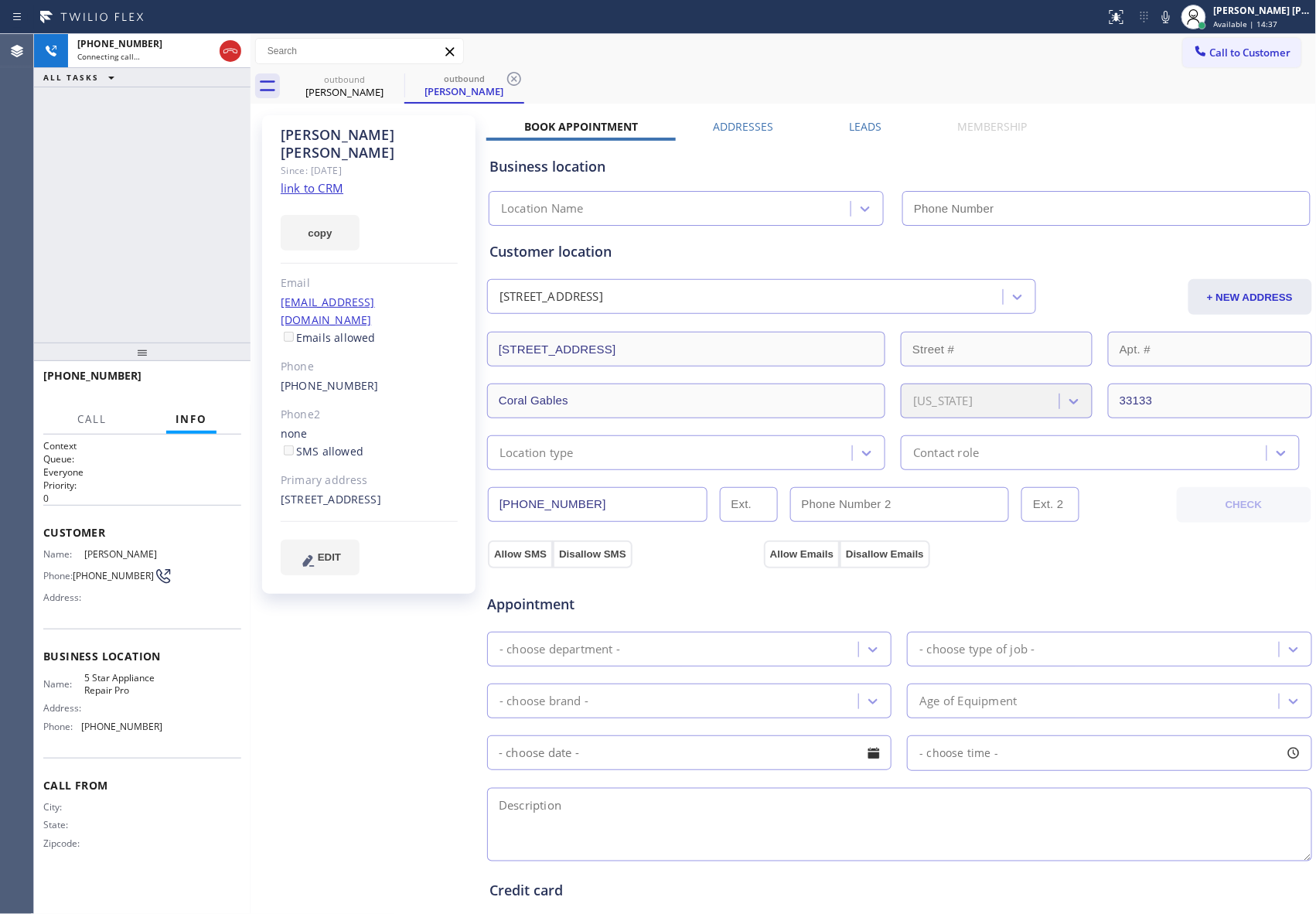
type input "[PHONE_NUMBER]"
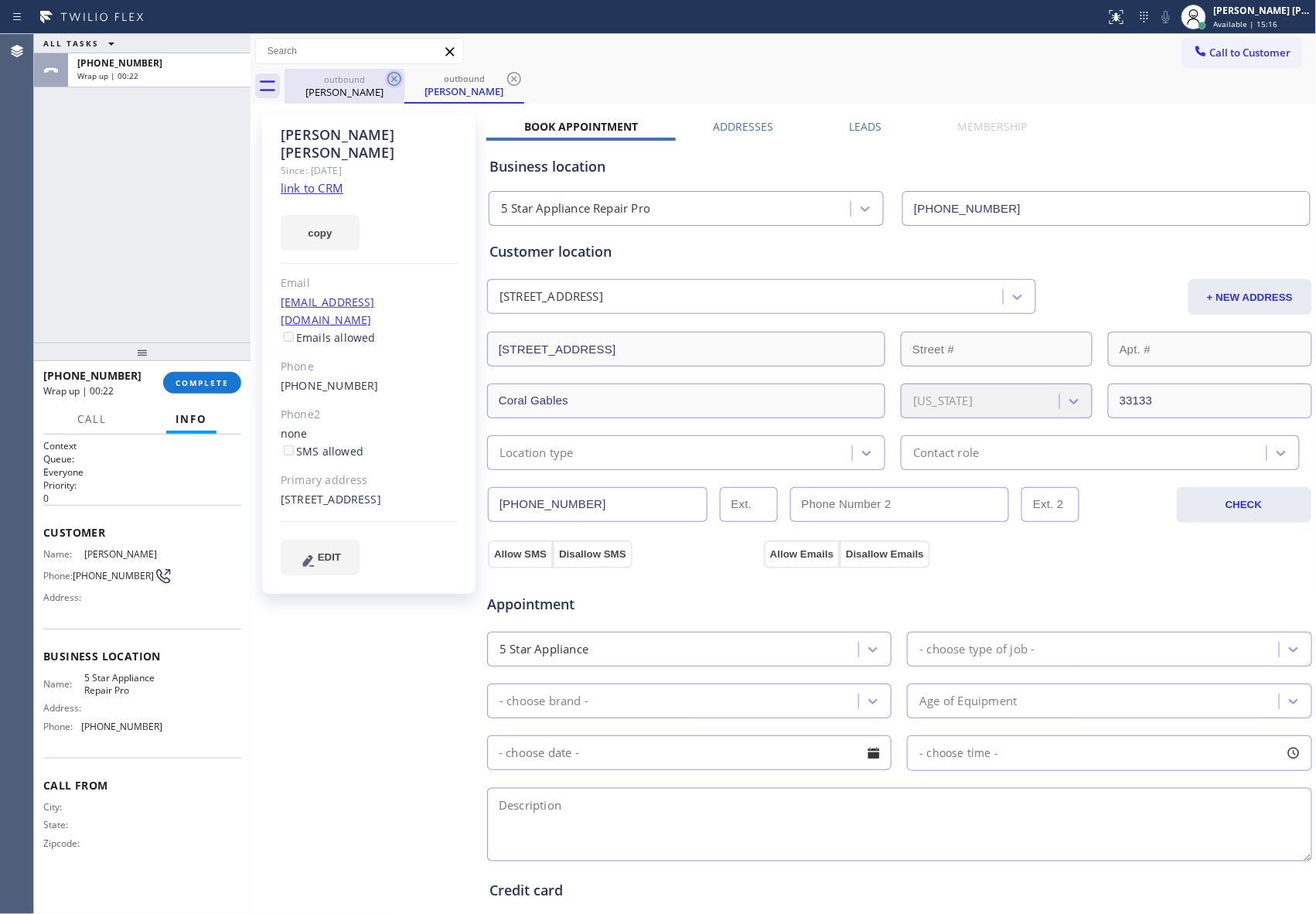
click at [394, 85] on icon at bounding box center [394, 79] width 14 height 14
click at [396, 80] on icon at bounding box center [394, 79] width 14 height 14
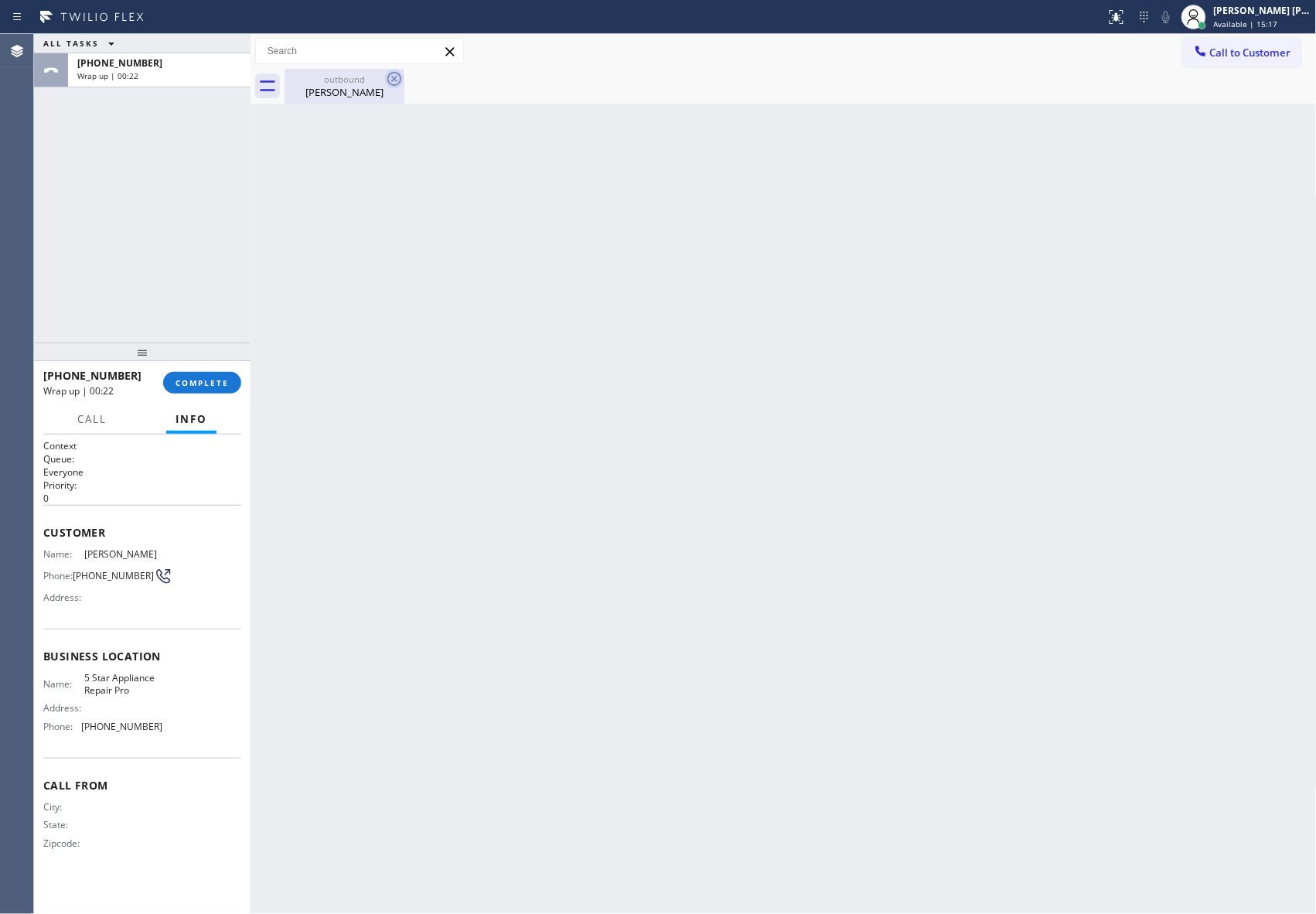
click at [396, 79] on div "outbound [PERSON_NAME]" at bounding box center [344, 86] width 119 height 35
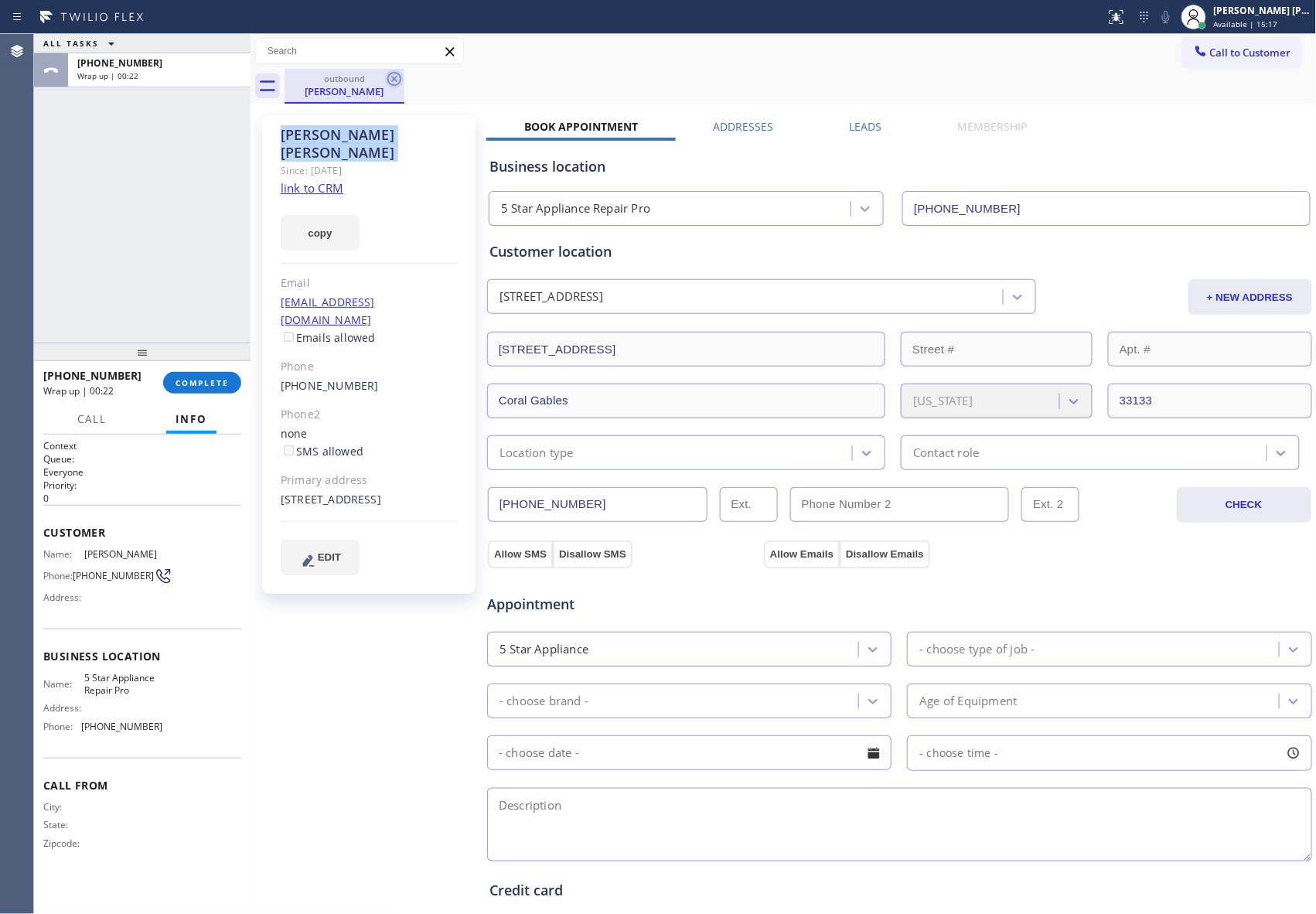
click at [396, 79] on icon at bounding box center [394, 79] width 19 height 19
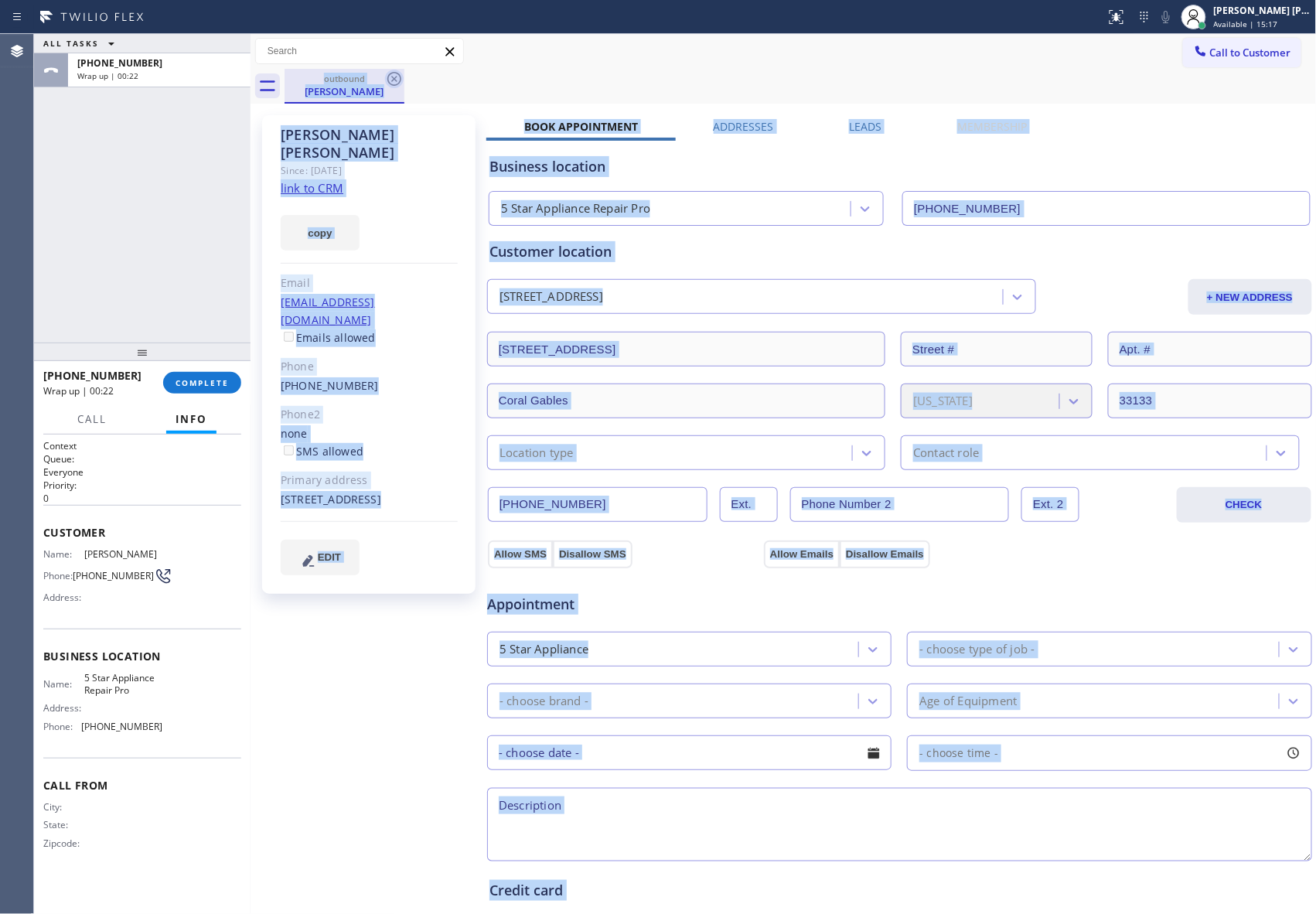
click at [396, 79] on div "outbound [PERSON_NAME]" at bounding box center [800, 86] width 1032 height 35
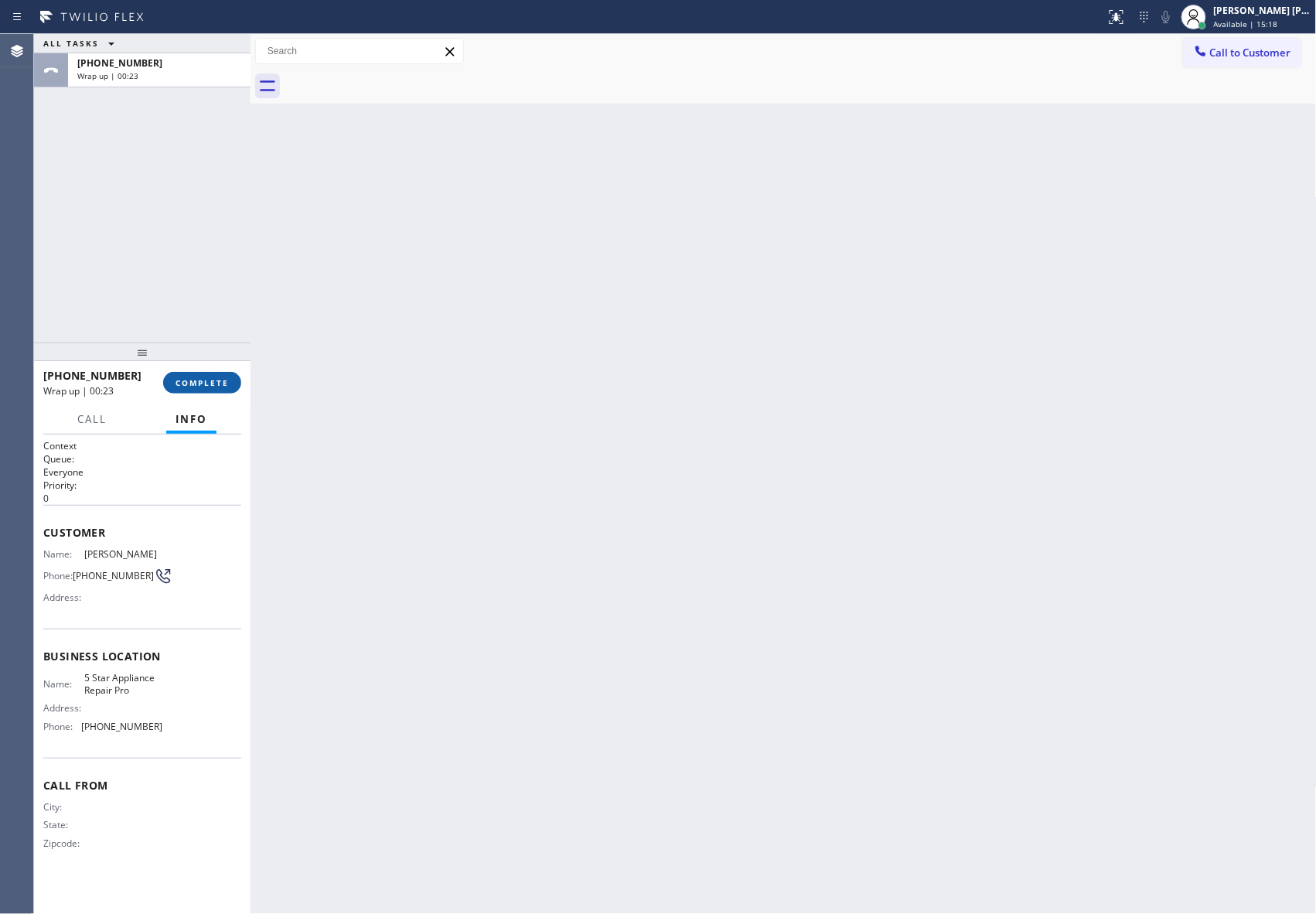
click at [226, 391] on button "COMPLETE" at bounding box center [202, 383] width 78 height 22
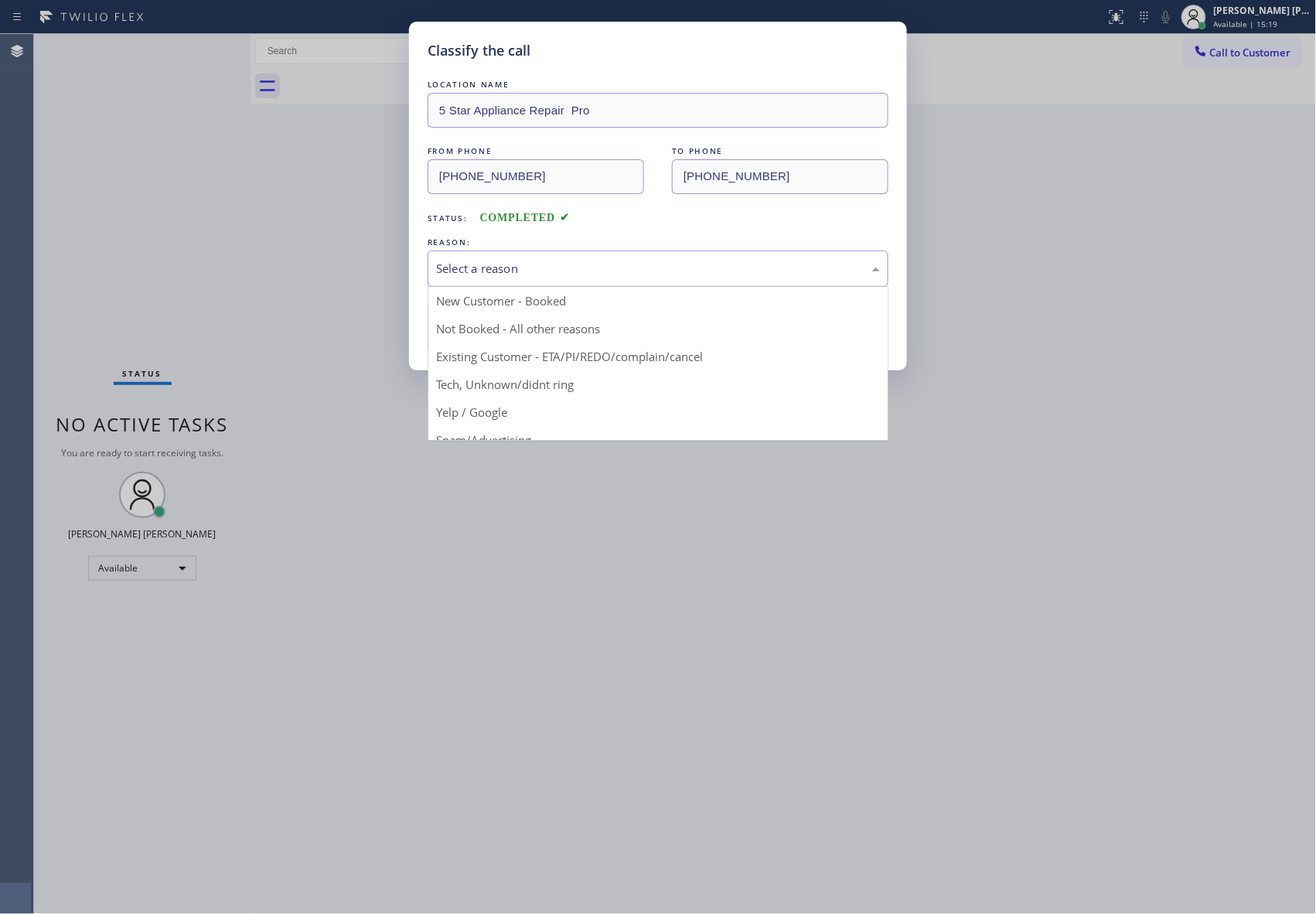
click at [510, 267] on div "Select a reason" at bounding box center [658, 269] width 444 height 18
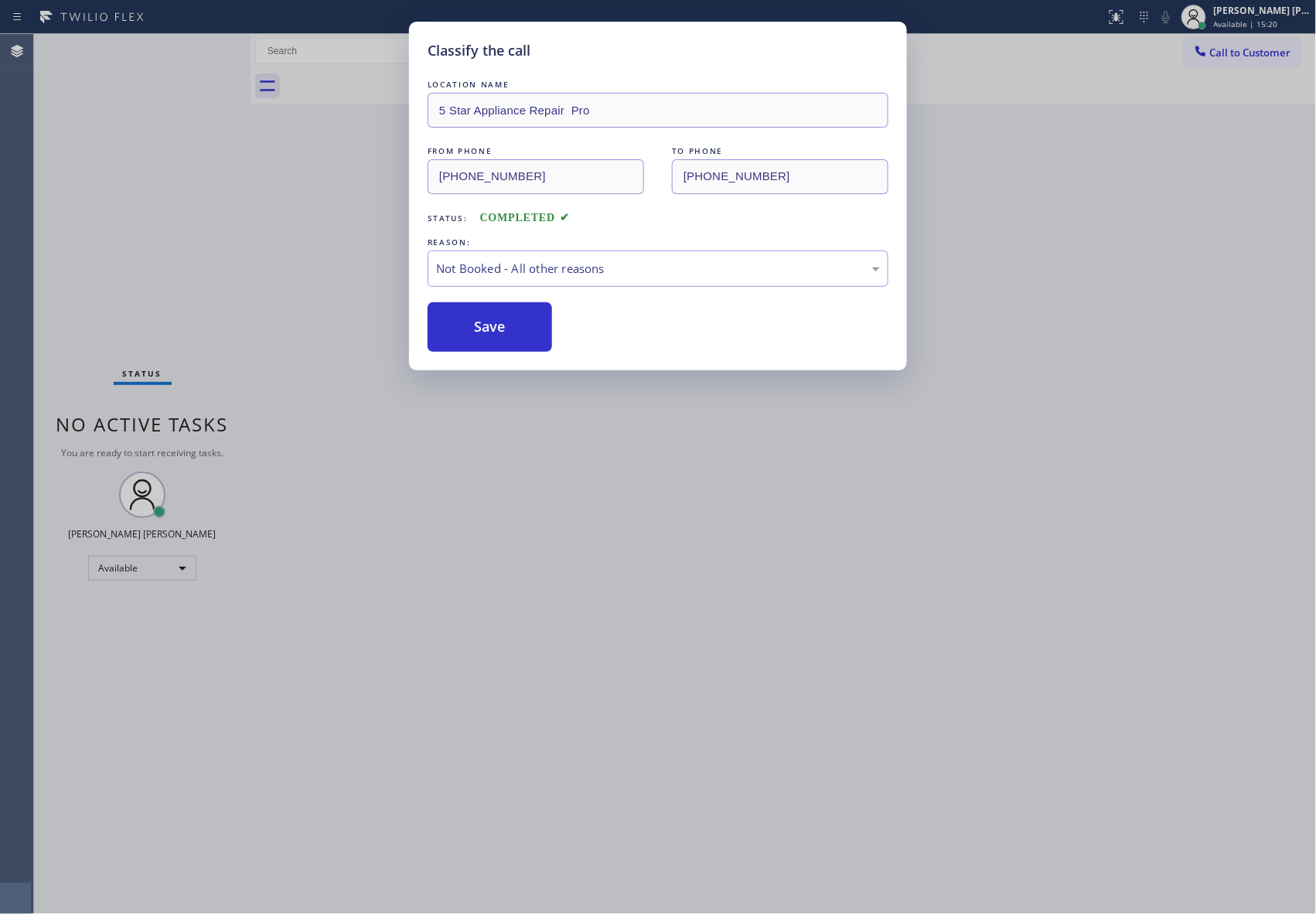
click at [475, 333] on button "Save" at bounding box center [489, 327] width 124 height 49
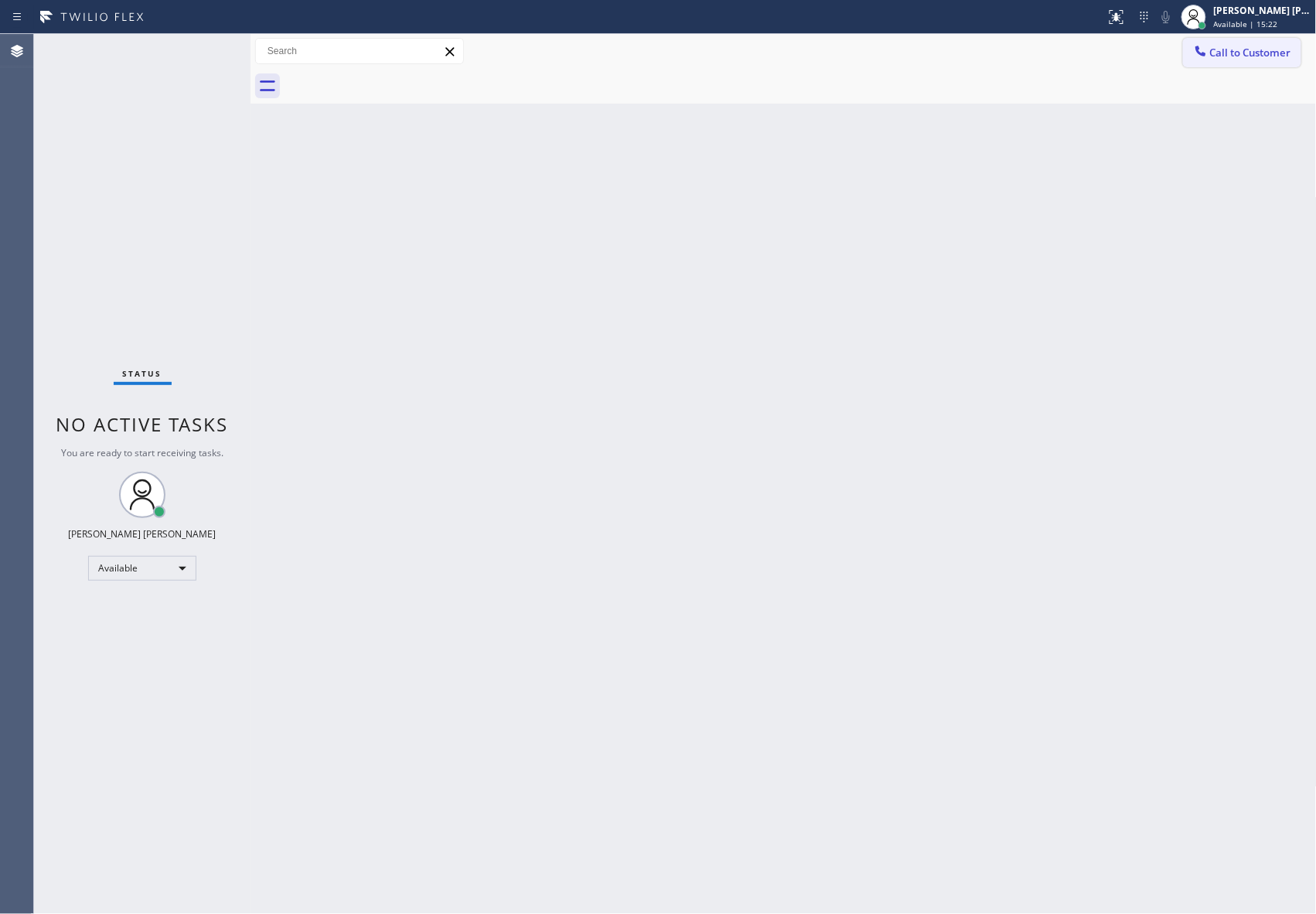
click at [1258, 66] on button "Call to Customer" at bounding box center [1241, 53] width 118 height 30
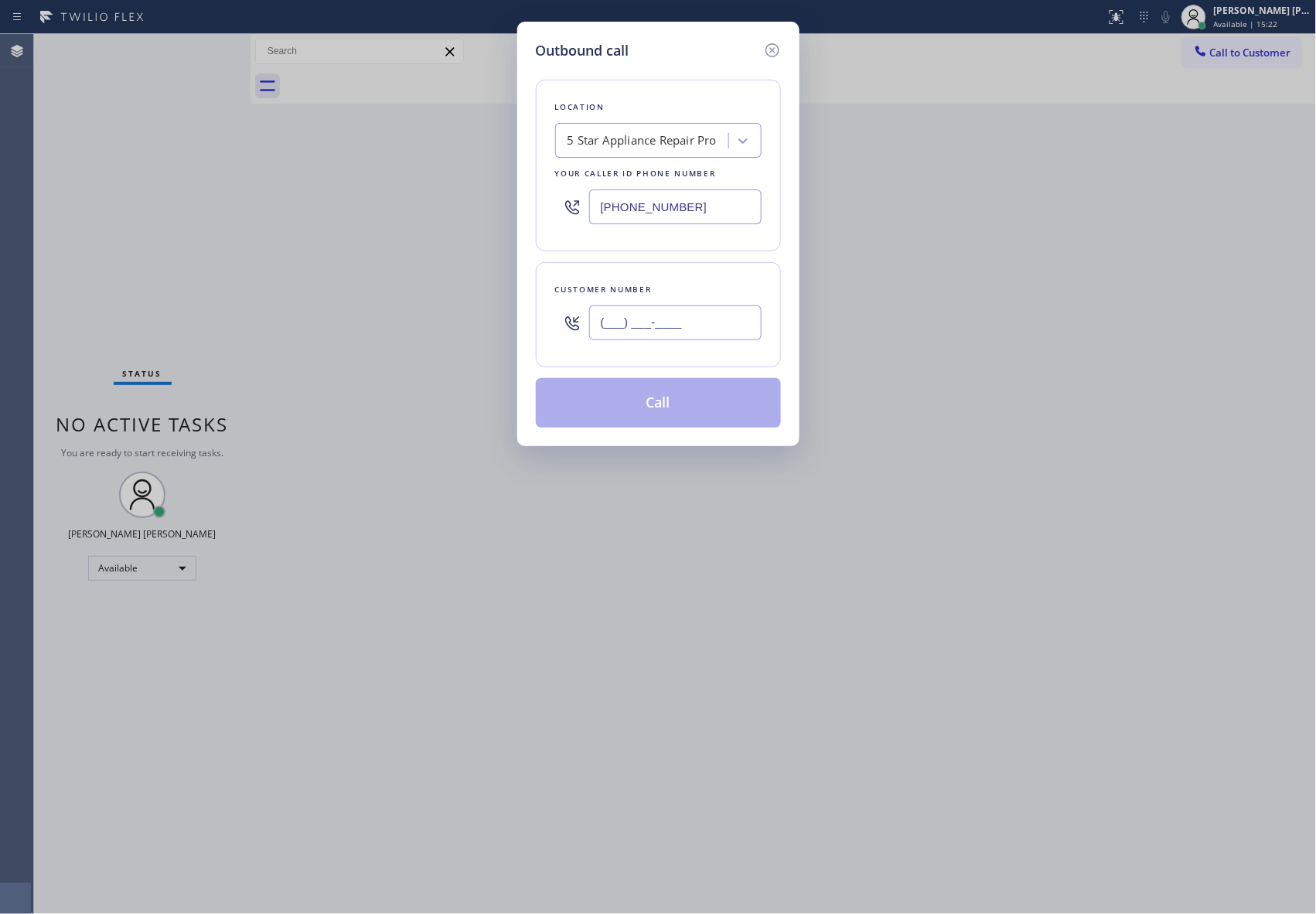
click at [684, 325] on input "(___) ___-____" at bounding box center [675, 323] width 173 height 35
paste input "732) 245-1280"
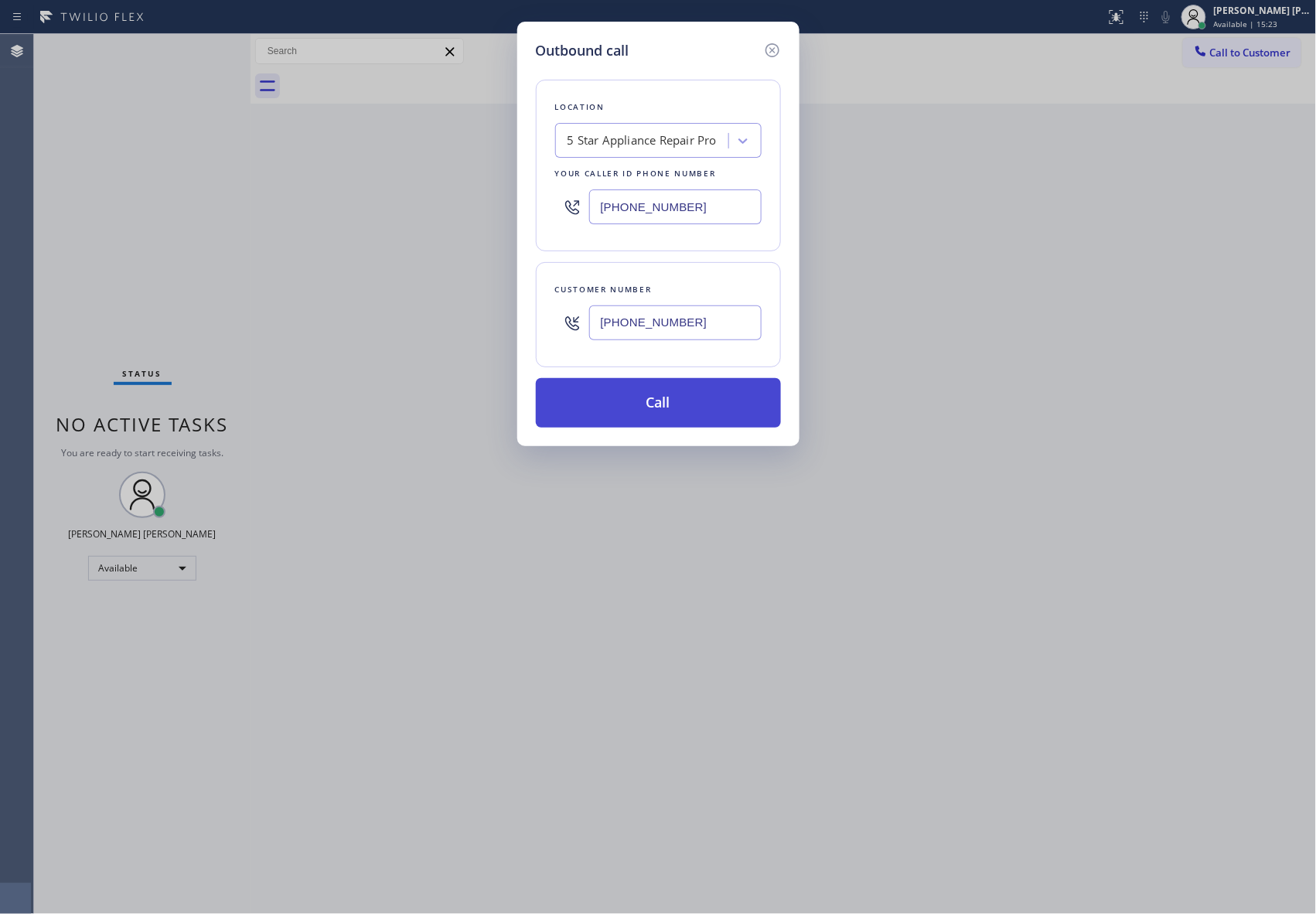
type input "[PHONE_NUMBER]"
click at [679, 406] on button "Call" at bounding box center [658, 402] width 245 height 49
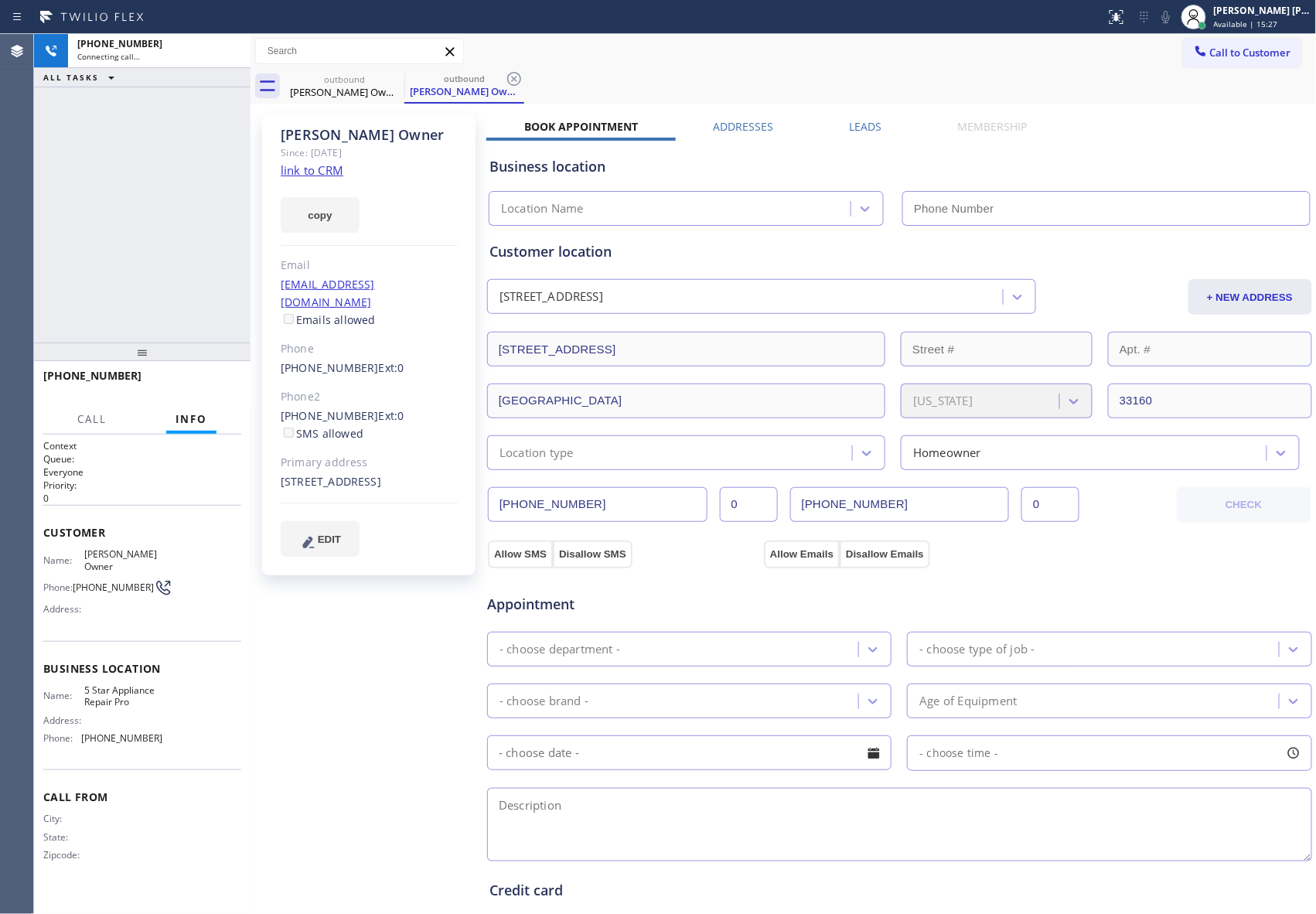
type input "[PHONE_NUMBER]"
click at [227, 44] on icon at bounding box center [230, 51] width 19 height 19
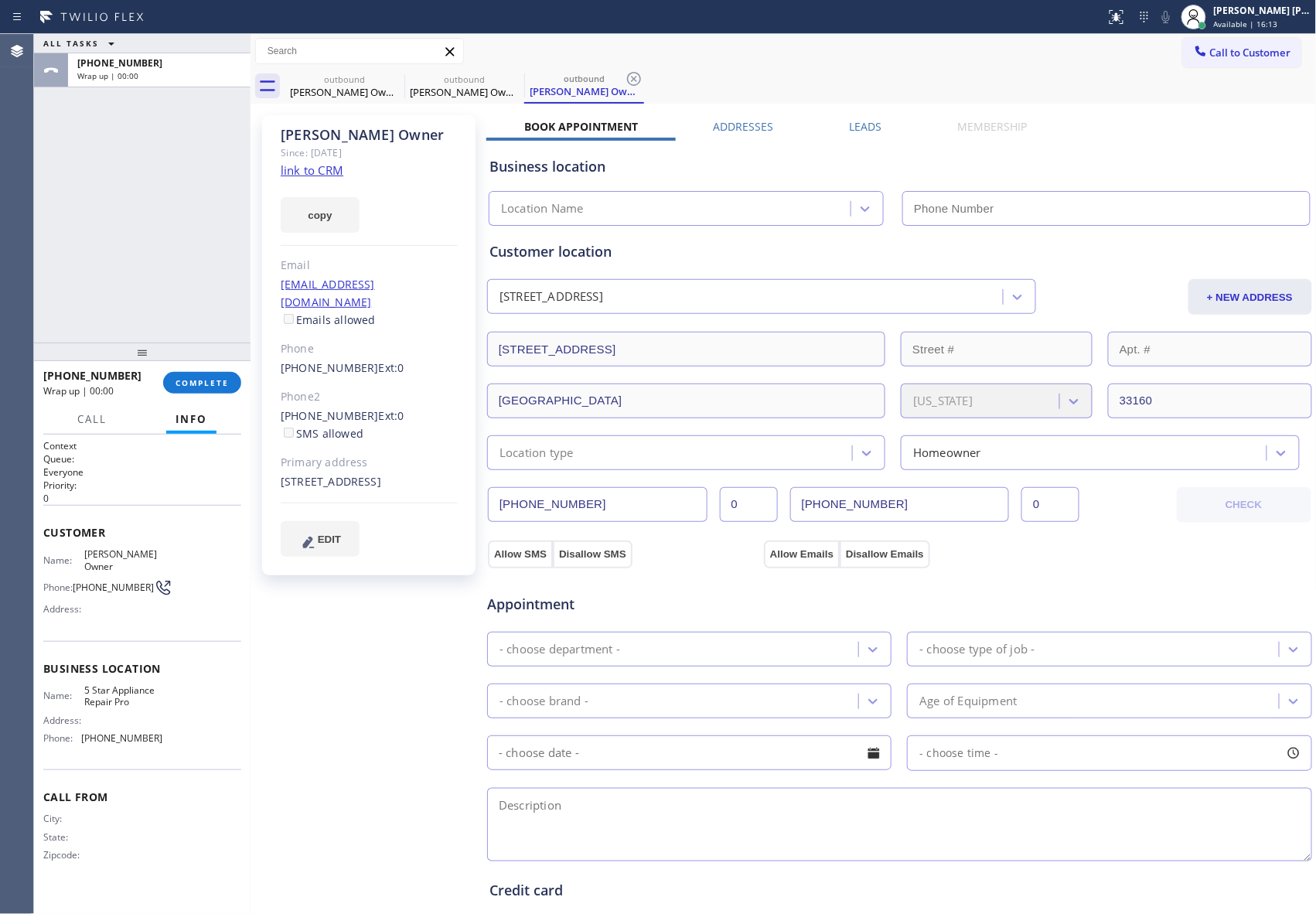
type input "[PHONE_NUMBER]"
click at [855, 120] on label "Leads" at bounding box center [865, 126] width 33 height 15
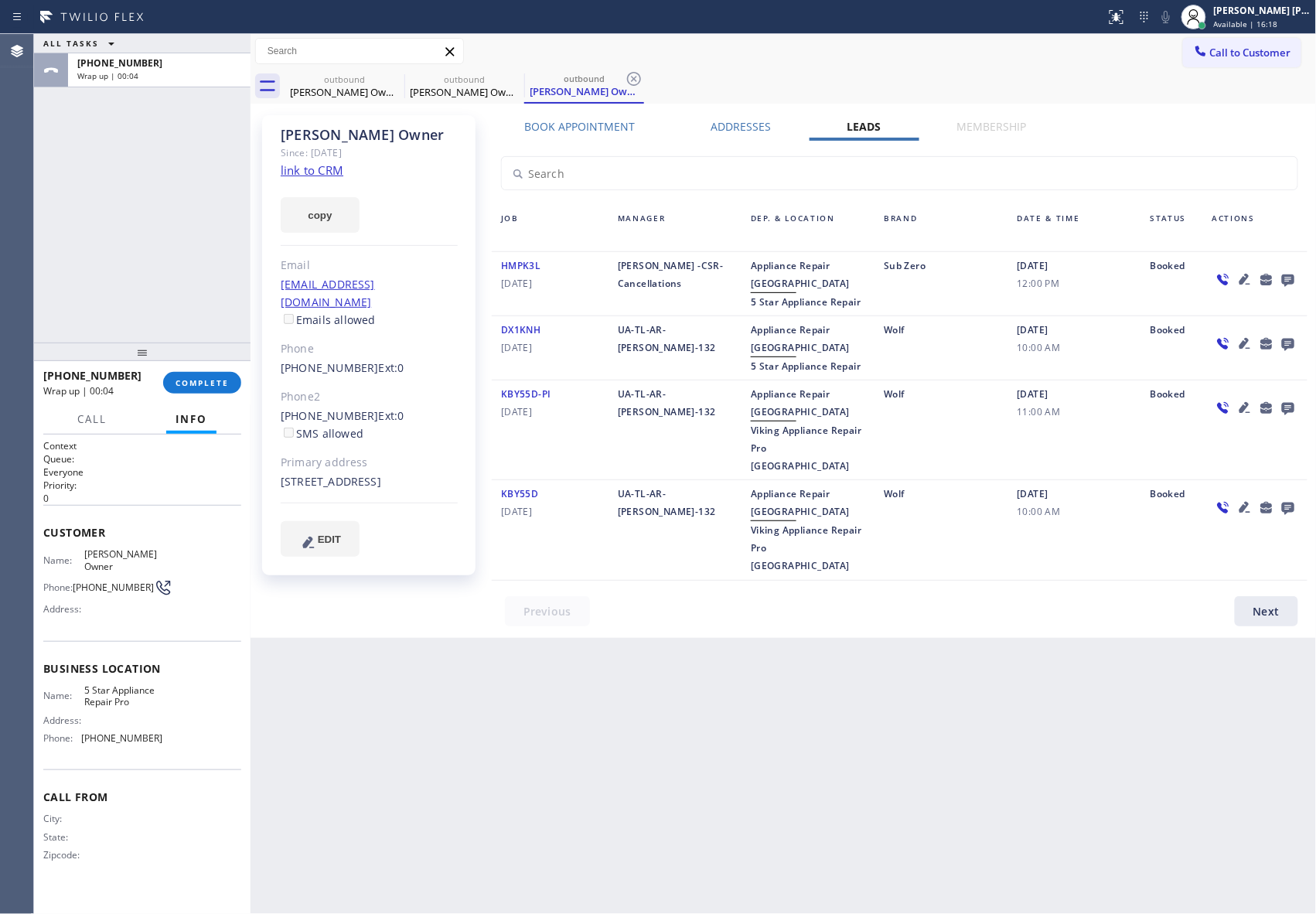
click at [1296, 282] on div at bounding box center [1255, 284] width 105 height 54
click at [1294, 282] on icon at bounding box center [1288, 279] width 19 height 20
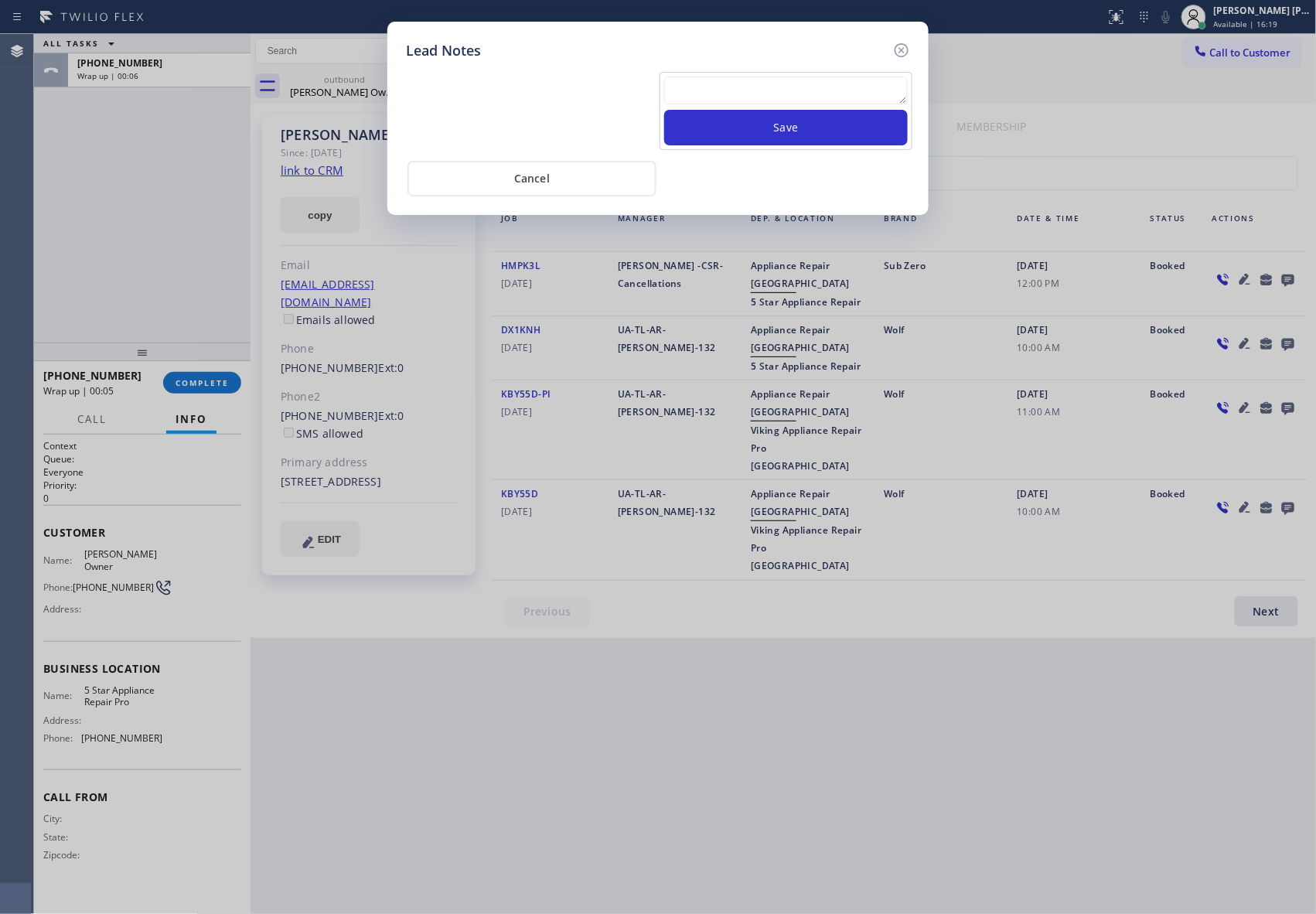
click at [690, 91] on textarea at bounding box center [786, 91] width 244 height 28
paste textarea "VM | please transfer if cx calls back"
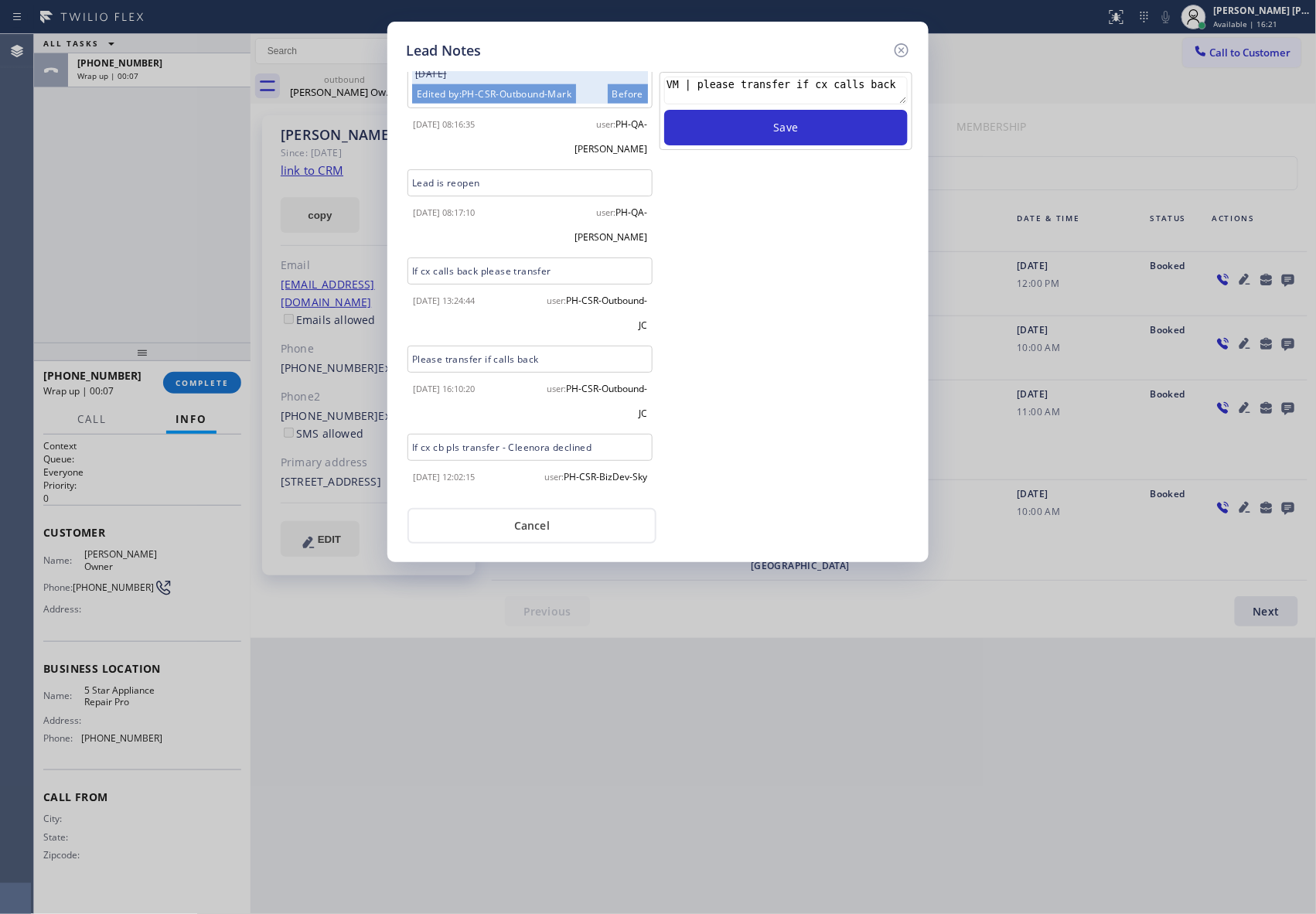
scroll to position [644, 0]
type textarea "VM | please transfer if cx calls back"
click at [797, 127] on button "Save" at bounding box center [786, 128] width 244 height 36
click at [901, 43] on icon at bounding box center [901, 50] width 14 height 14
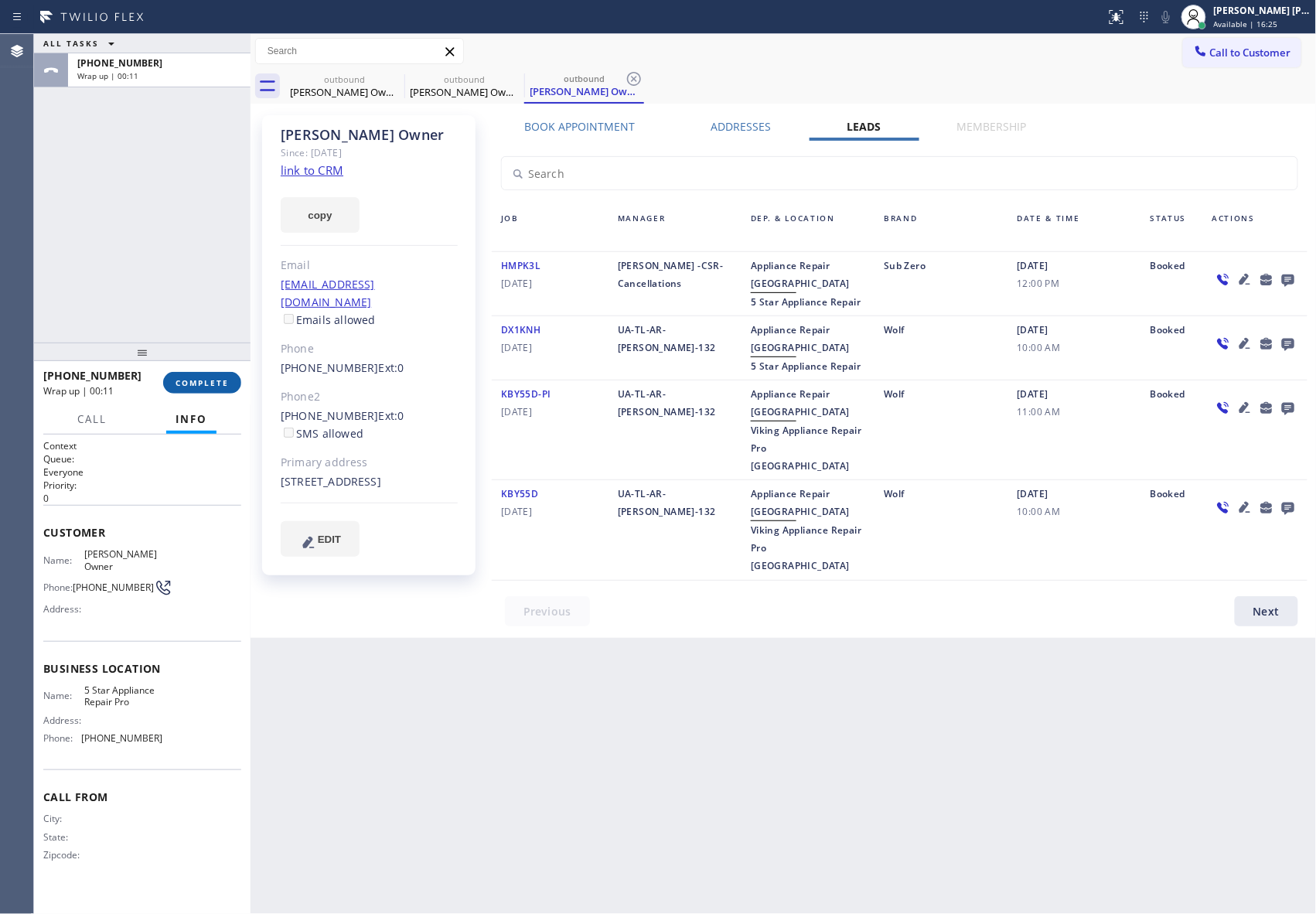
click at [205, 393] on button "COMPLETE" at bounding box center [202, 383] width 78 height 22
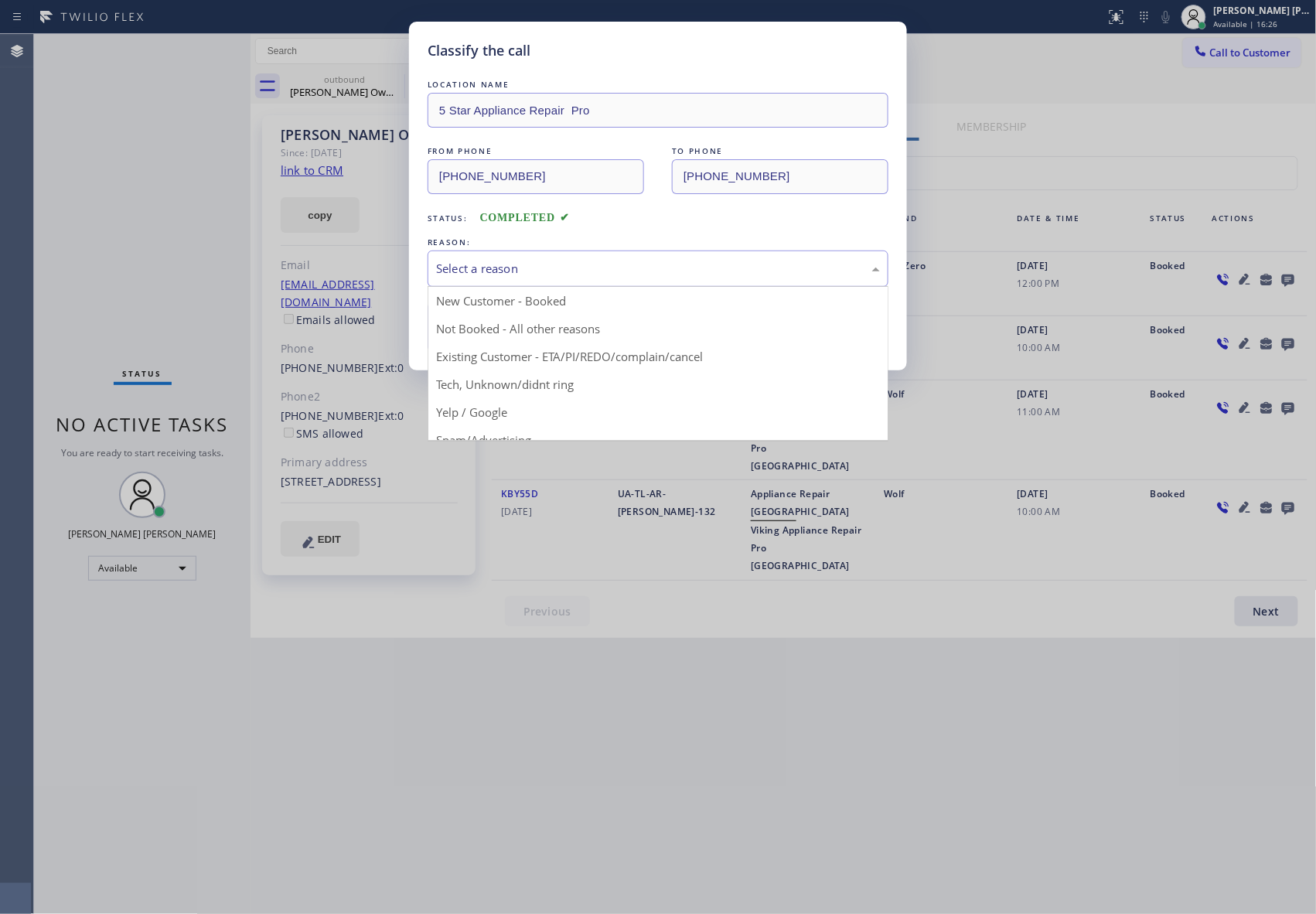
click at [594, 273] on div "Select a reason" at bounding box center [658, 269] width 444 height 18
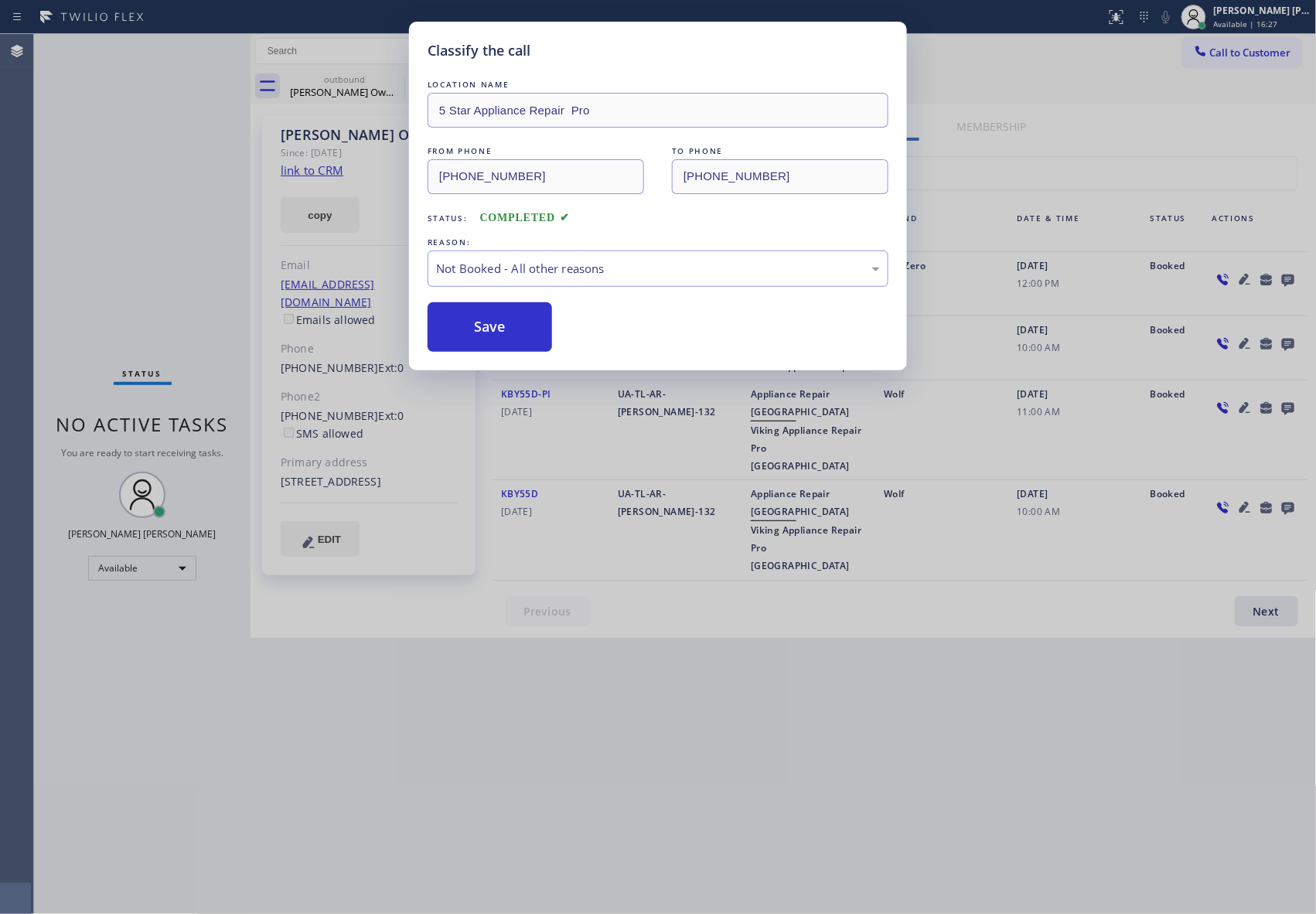
click at [487, 335] on button "Save" at bounding box center [489, 327] width 124 height 49
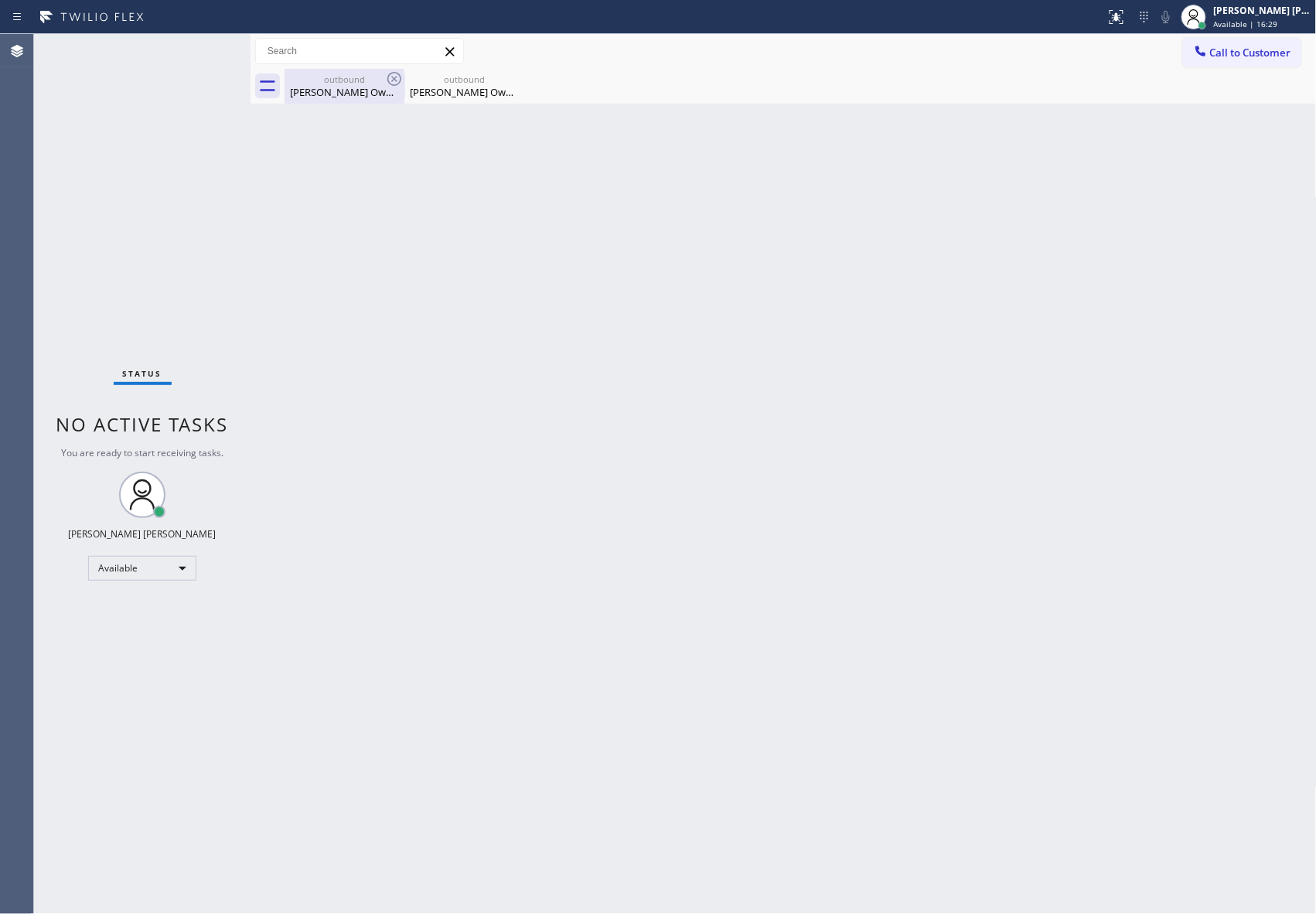
click at [381, 91] on div "[PERSON_NAME] Owner" at bounding box center [344, 92] width 116 height 14
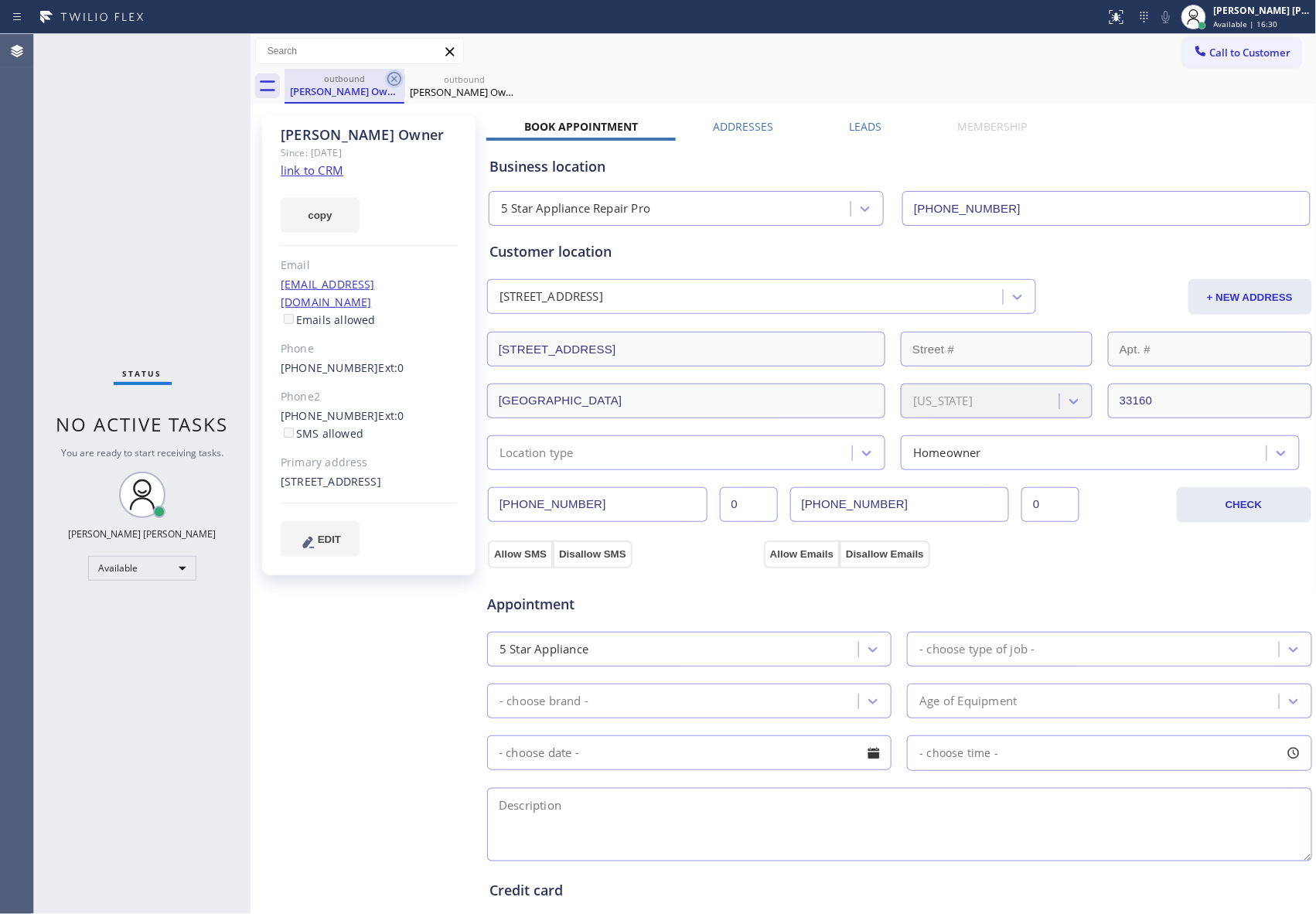
click at [390, 82] on icon at bounding box center [394, 79] width 14 height 14
click at [0, 0] on icon at bounding box center [0, 0] width 0 height 0
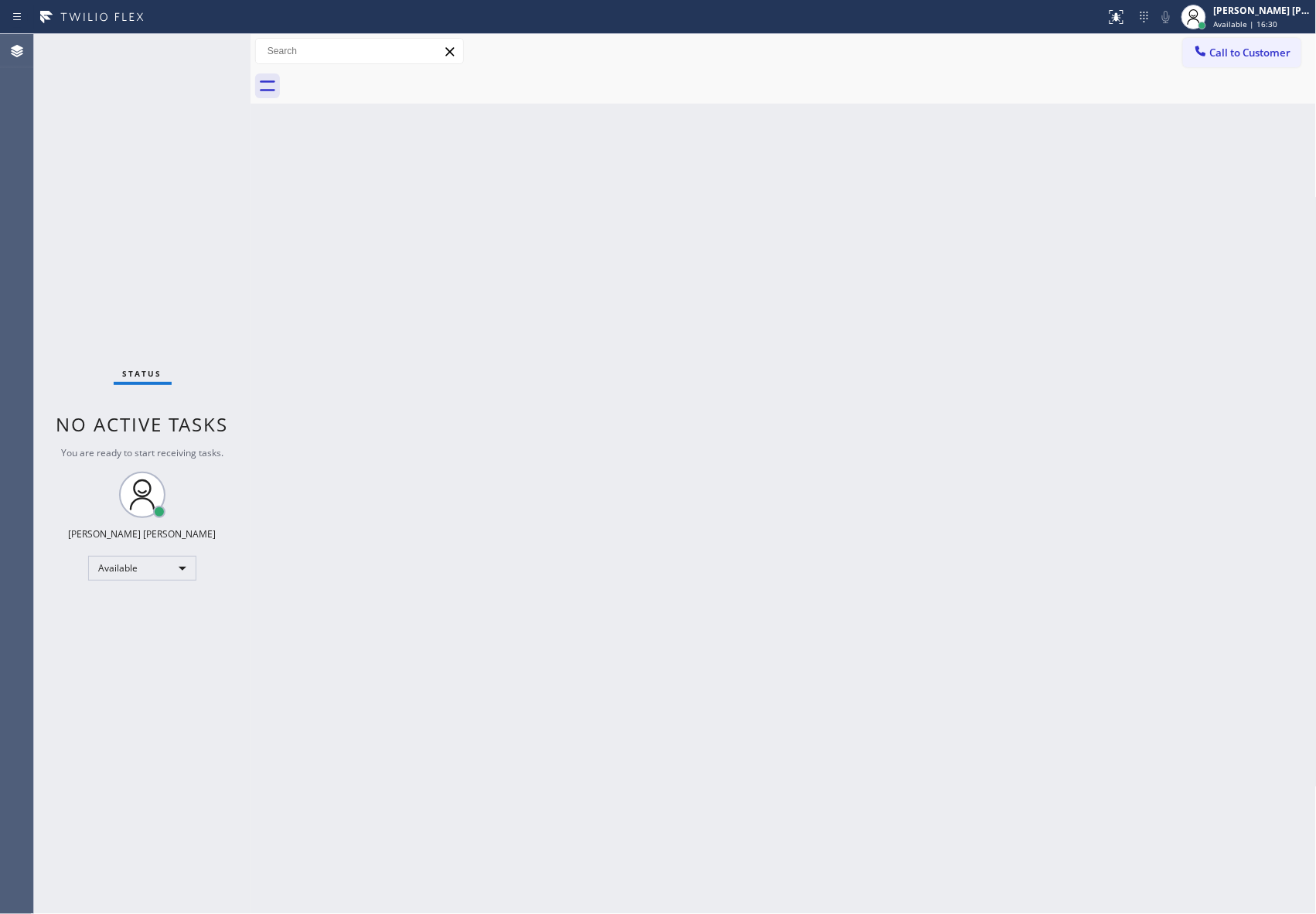
click at [390, 82] on div at bounding box center [800, 86] width 1032 height 35
click at [1262, 47] on span "Call to Customer" at bounding box center [1250, 52] width 81 height 14
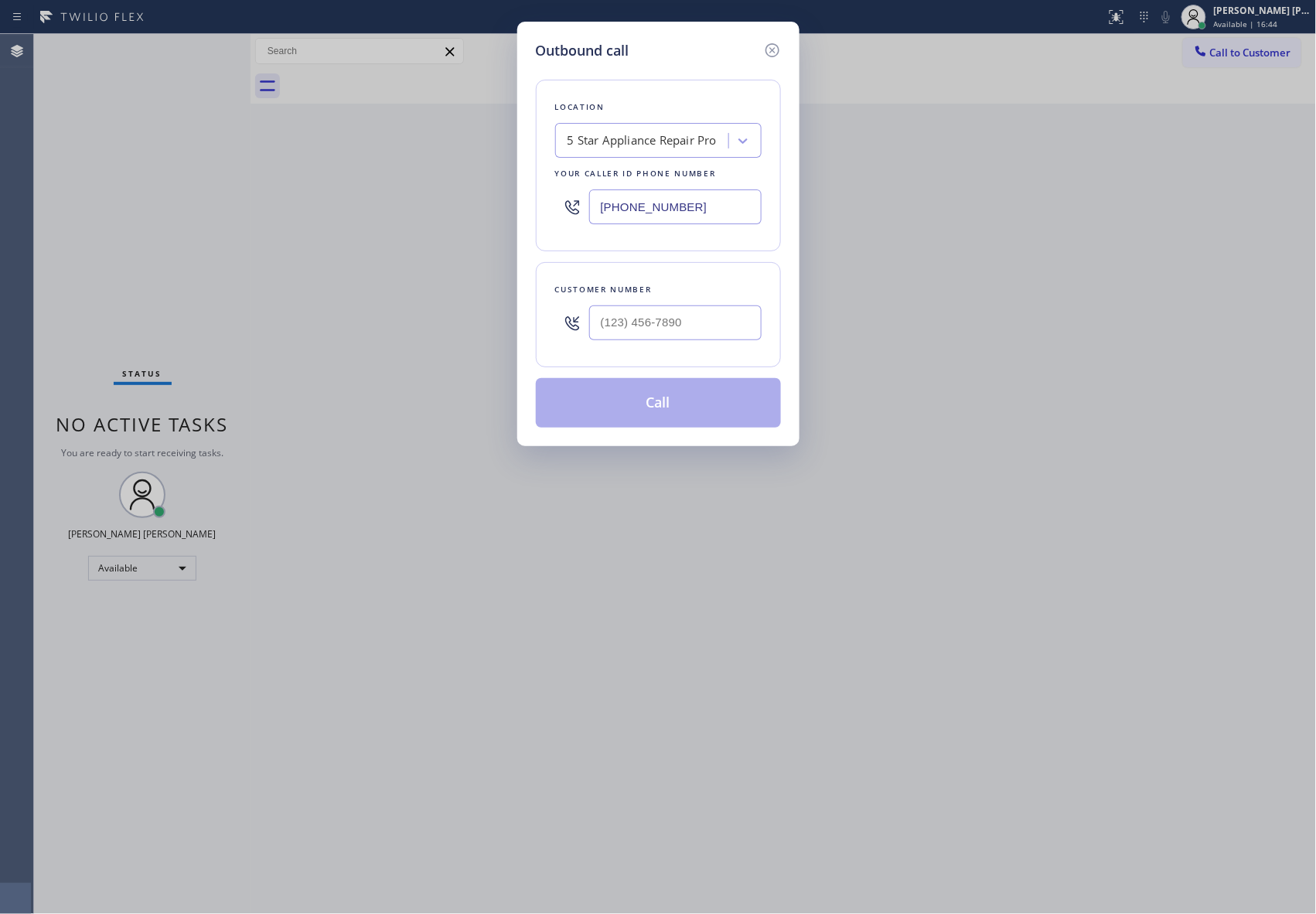
click at [668, 303] on div at bounding box center [675, 323] width 173 height 50
click at [680, 329] on input "(___) ___-____" at bounding box center [675, 323] width 173 height 35
paste input "360) 704-9030"
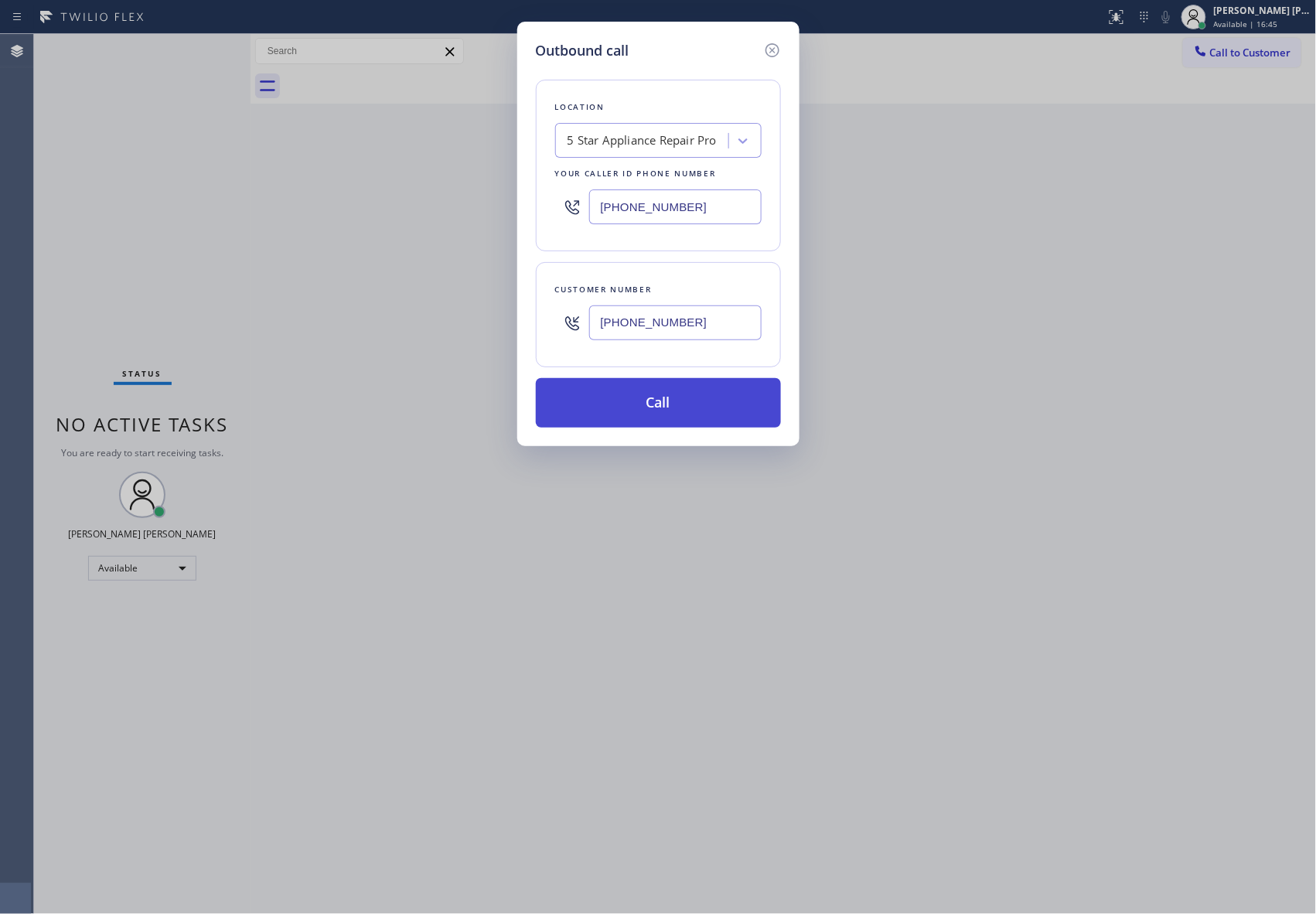
type input "[PHONE_NUMBER]"
click at [680, 407] on button "Call" at bounding box center [658, 402] width 245 height 49
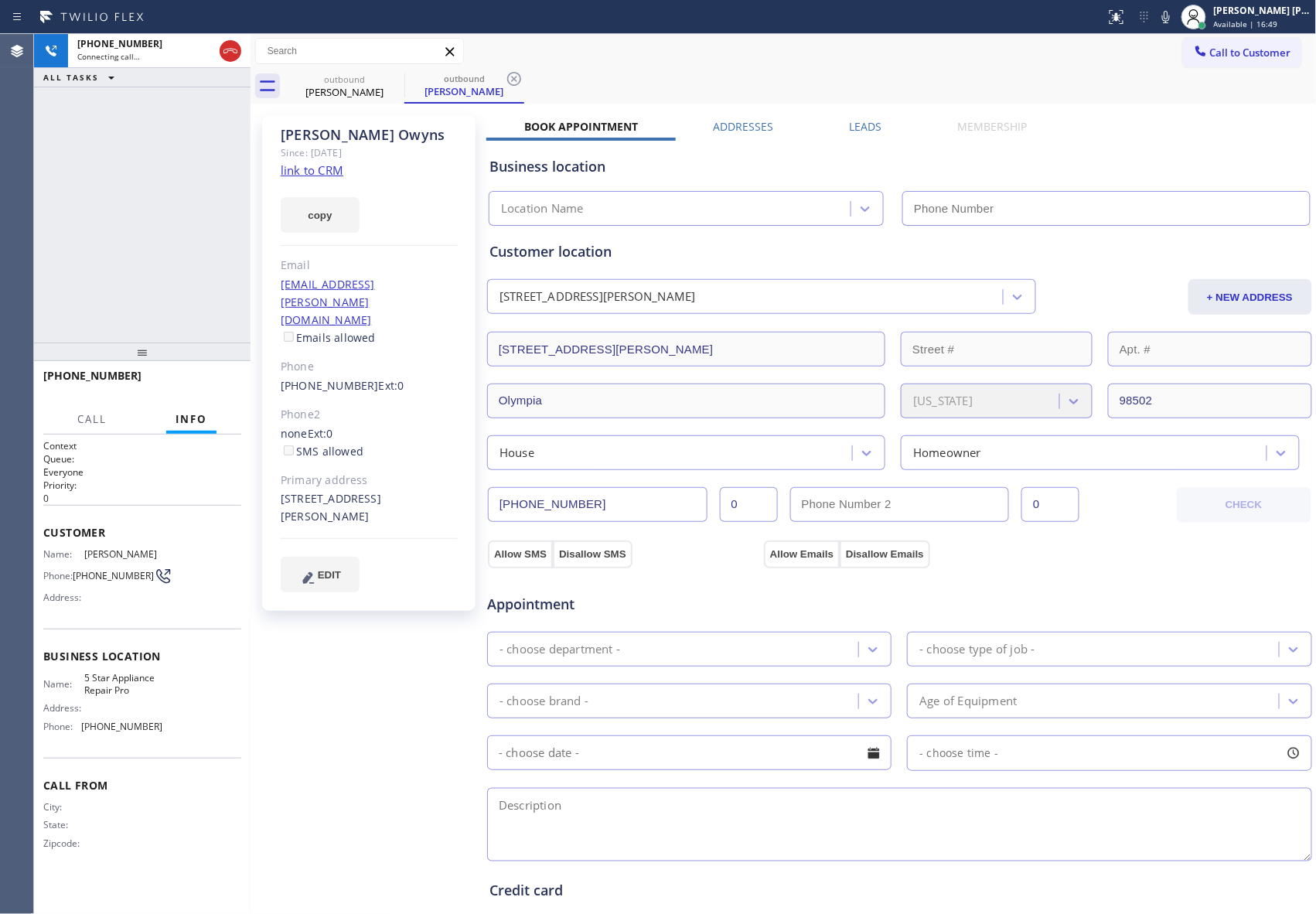
type input "[PHONE_NUMBER]"
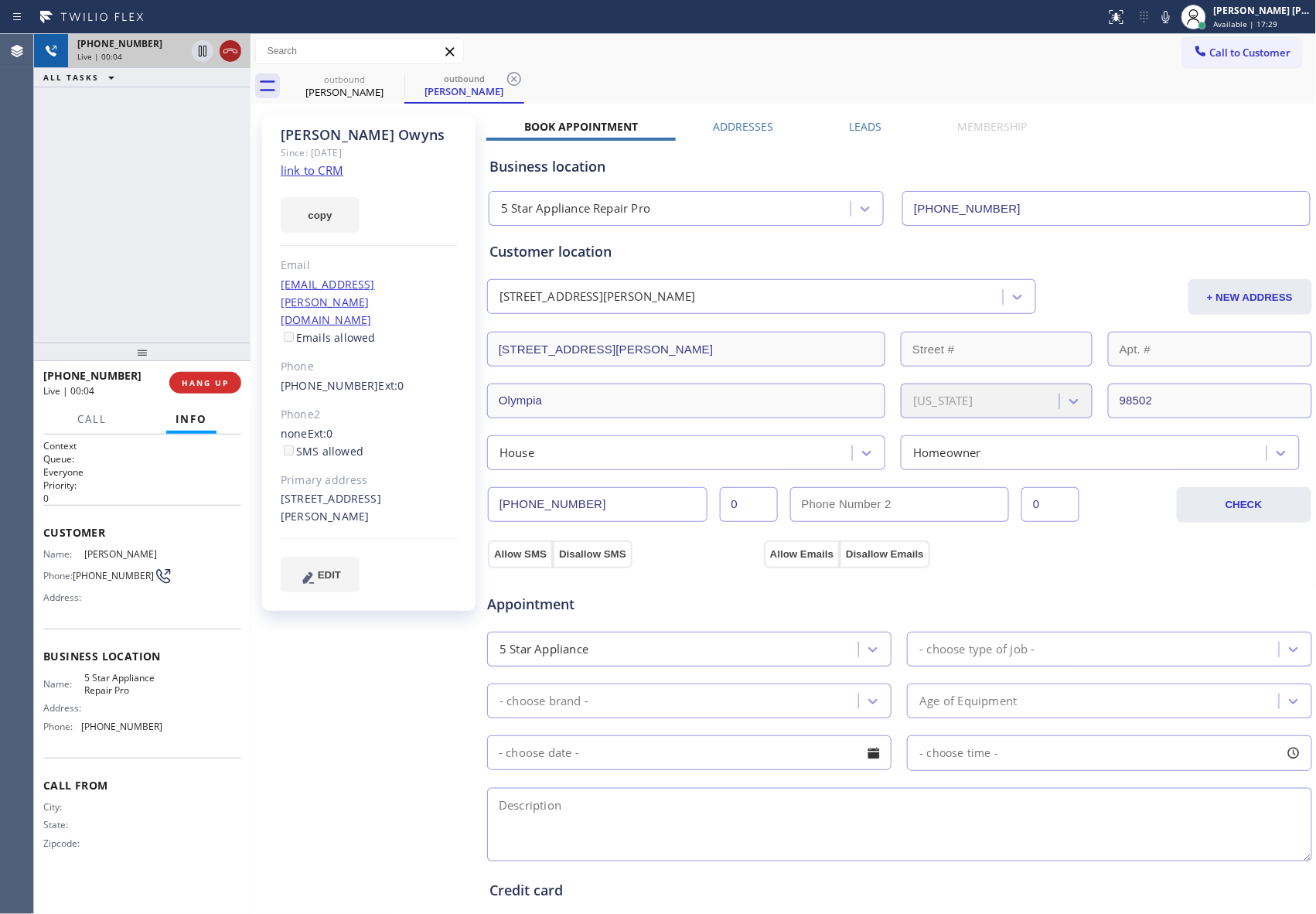
click at [234, 40] on button at bounding box center [230, 51] width 22 height 22
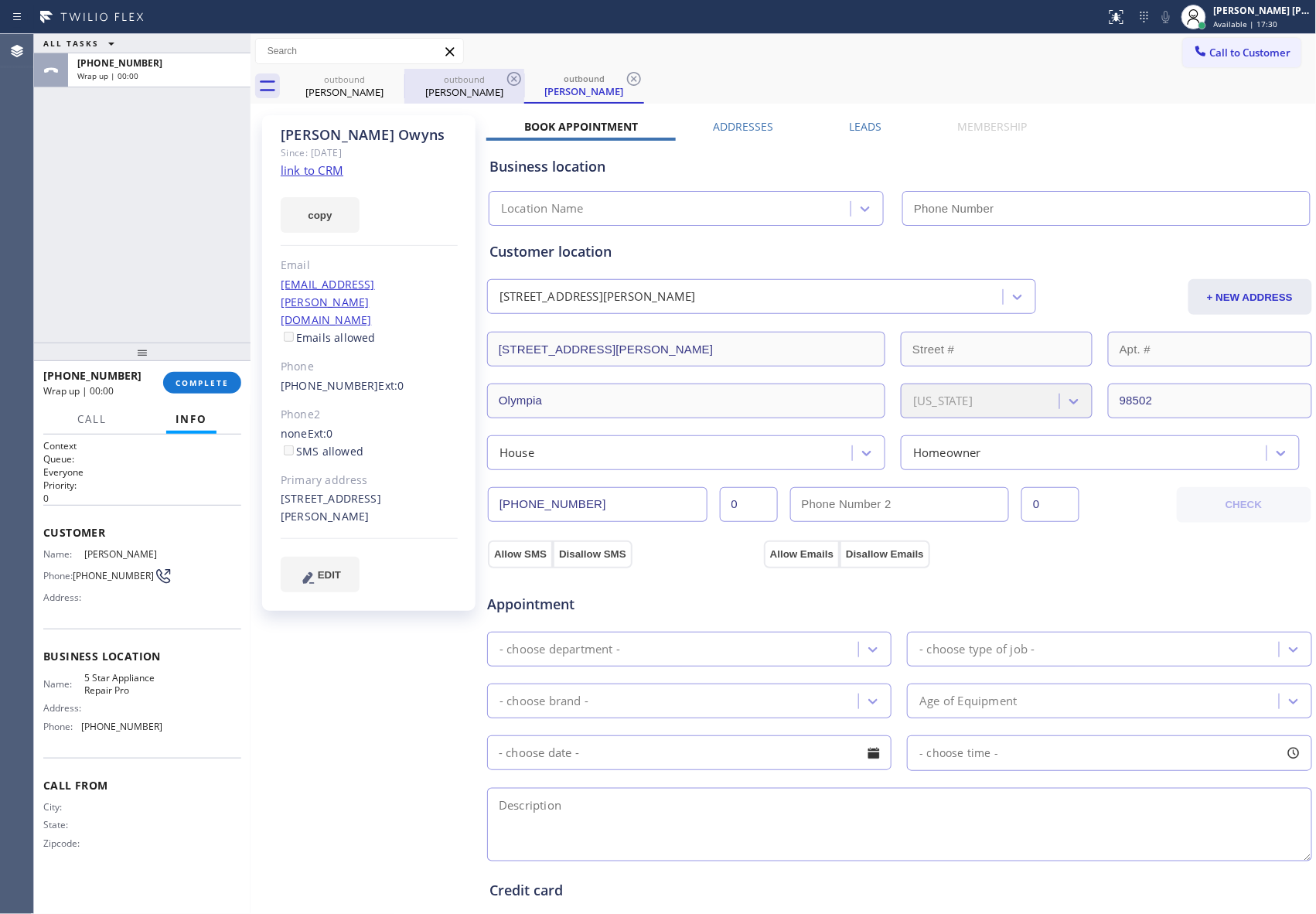
click at [419, 77] on div "outbound" at bounding box center [464, 79] width 116 height 12
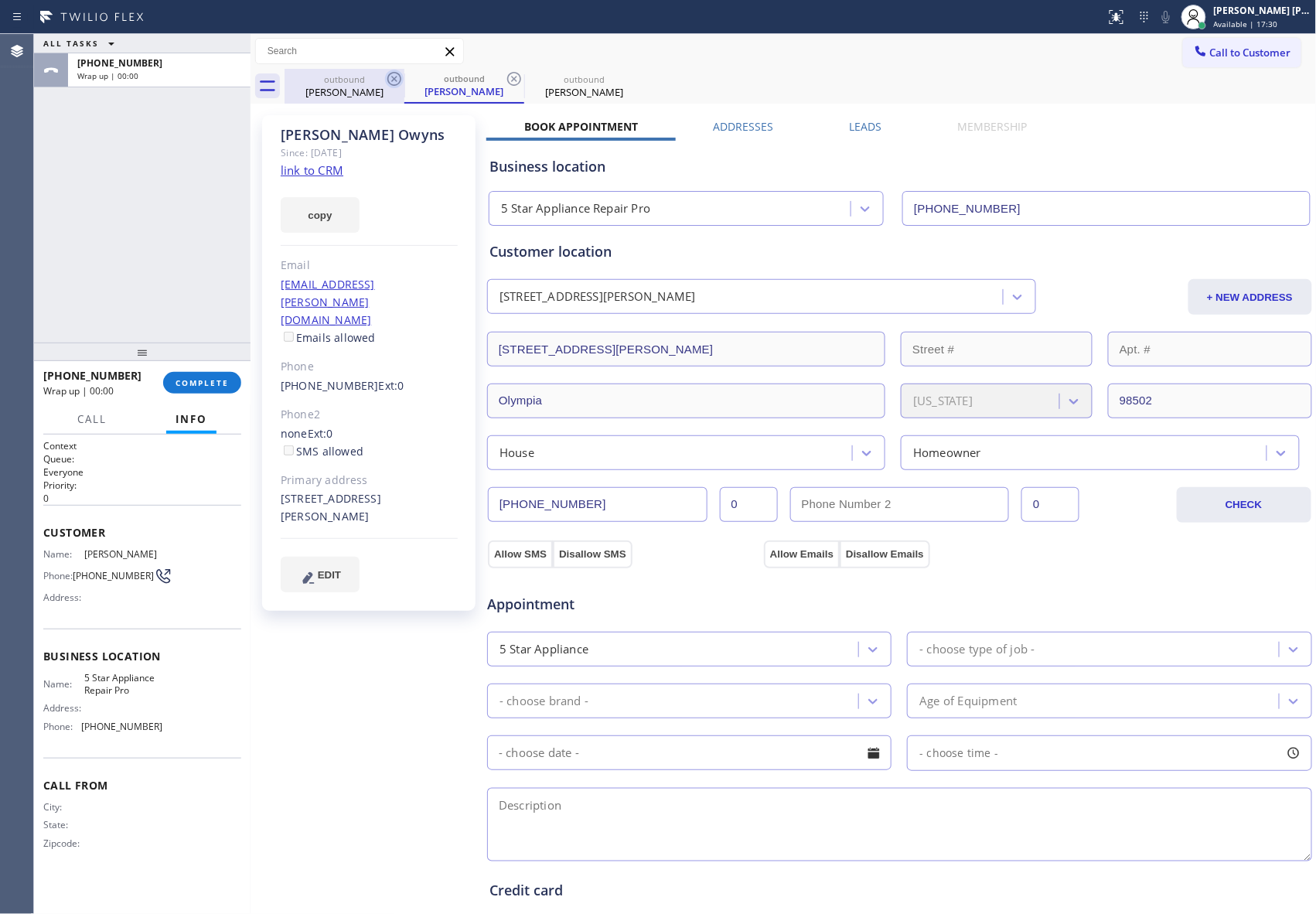
drag, startPoint x: 418, startPoint y: 80, endPoint x: 393, endPoint y: 85, distance: 25.5
click at [416, 80] on div "outbound" at bounding box center [464, 78] width 116 height 12
click at [391, 85] on icon at bounding box center [394, 79] width 19 height 19
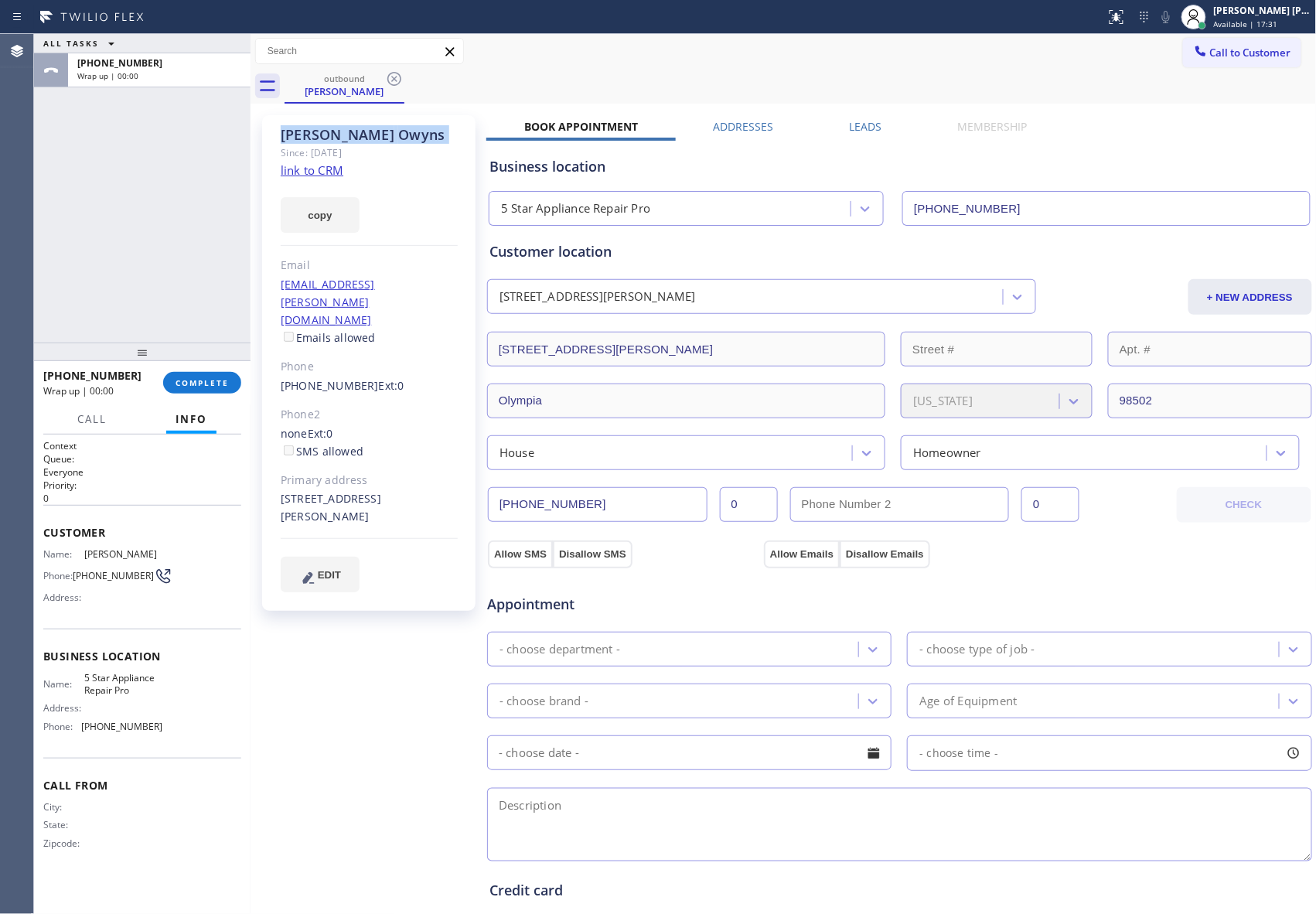
click at [391, 85] on icon at bounding box center [394, 79] width 19 height 19
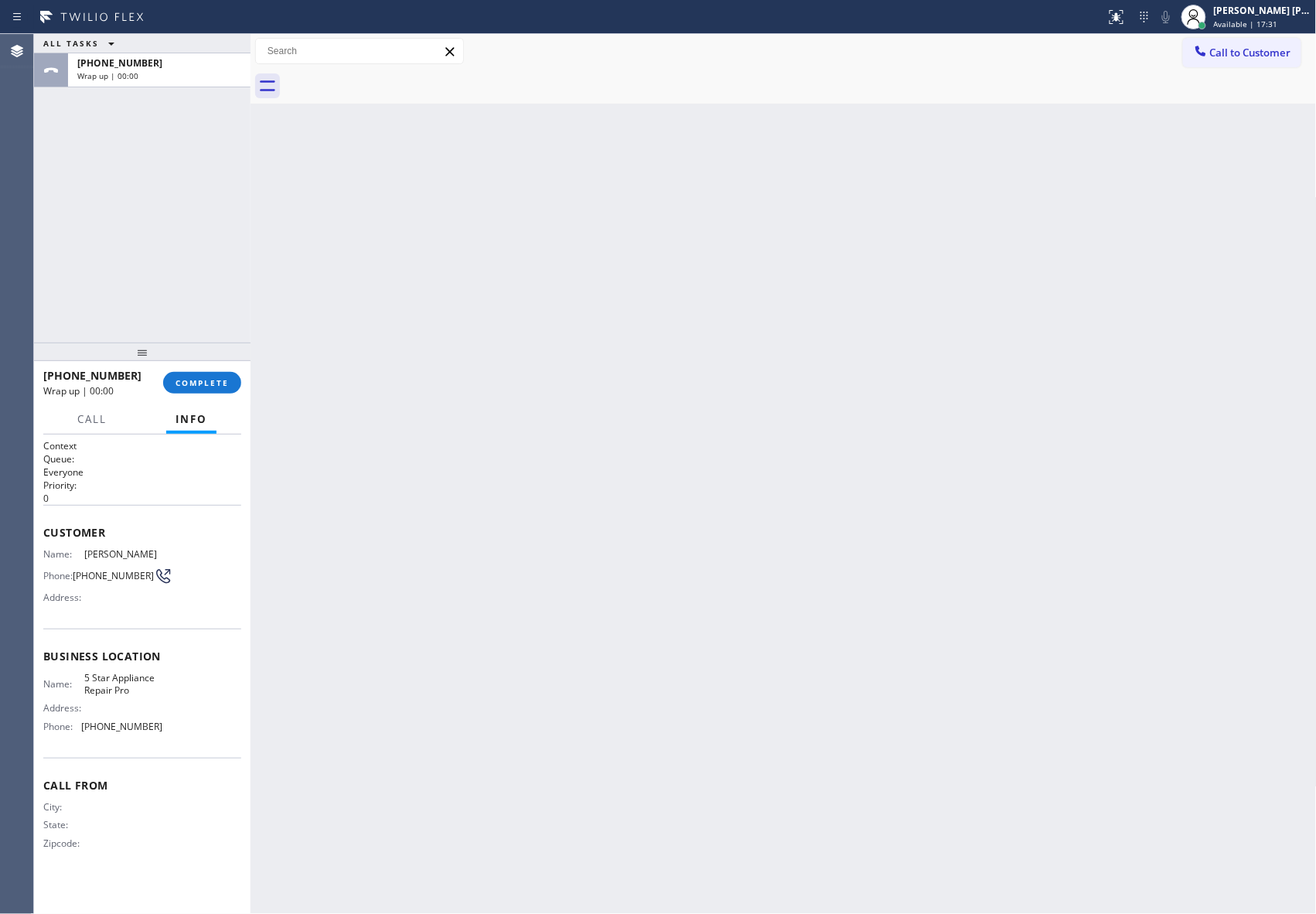
click at [391, 85] on div at bounding box center [800, 86] width 1032 height 35
click at [205, 391] on button "COMPLETE" at bounding box center [202, 383] width 78 height 22
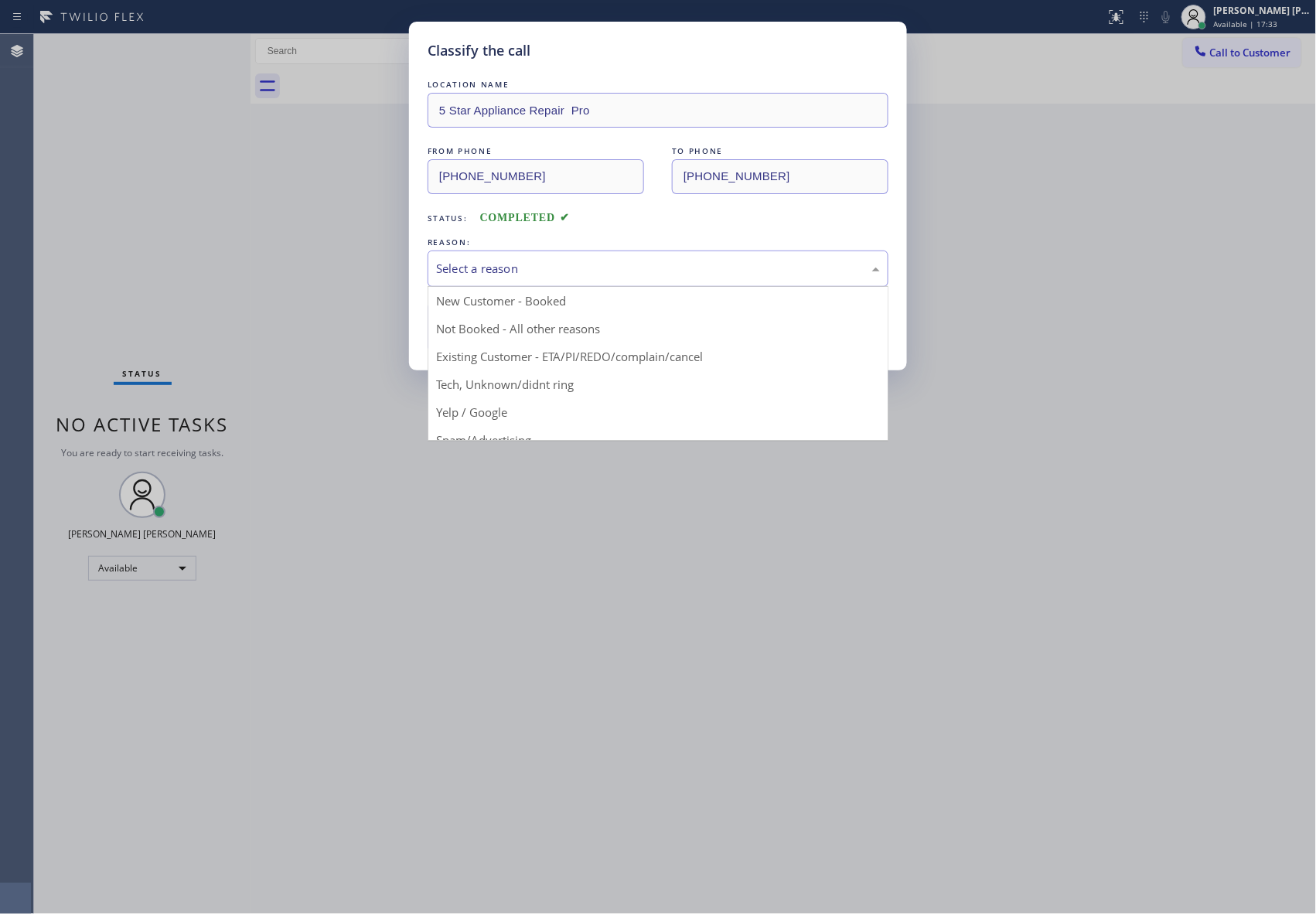
click at [522, 263] on div "Select a reason" at bounding box center [658, 269] width 444 height 18
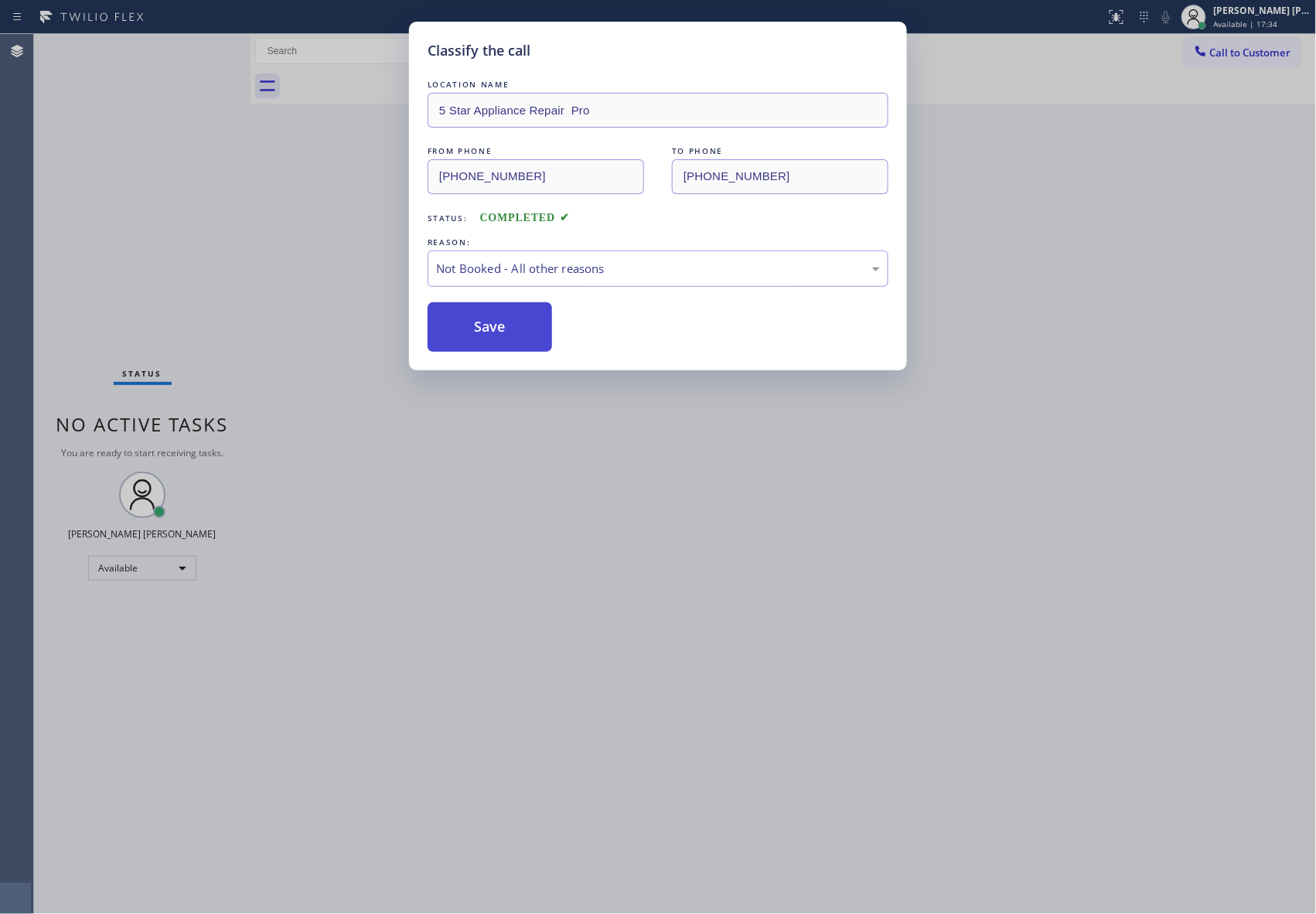
click at [494, 333] on button "Save" at bounding box center [489, 327] width 124 height 49
drag, startPoint x: 494, startPoint y: 333, endPoint x: 245, endPoint y: 8, distance: 409.4
click at [494, 330] on button "Save" at bounding box center [489, 327] width 124 height 49
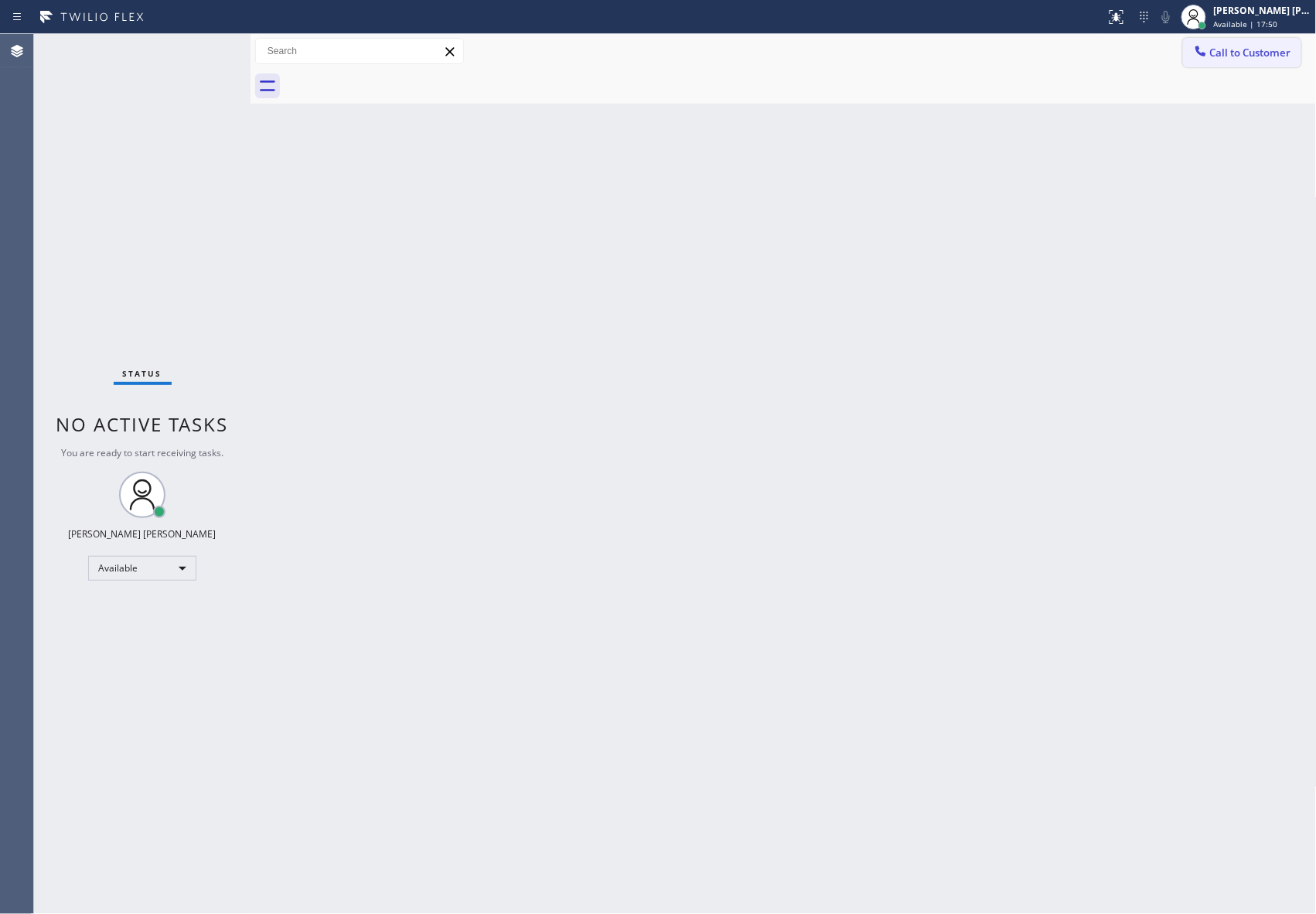
click at [1251, 57] on span "Call to Customer" at bounding box center [1250, 52] width 81 height 14
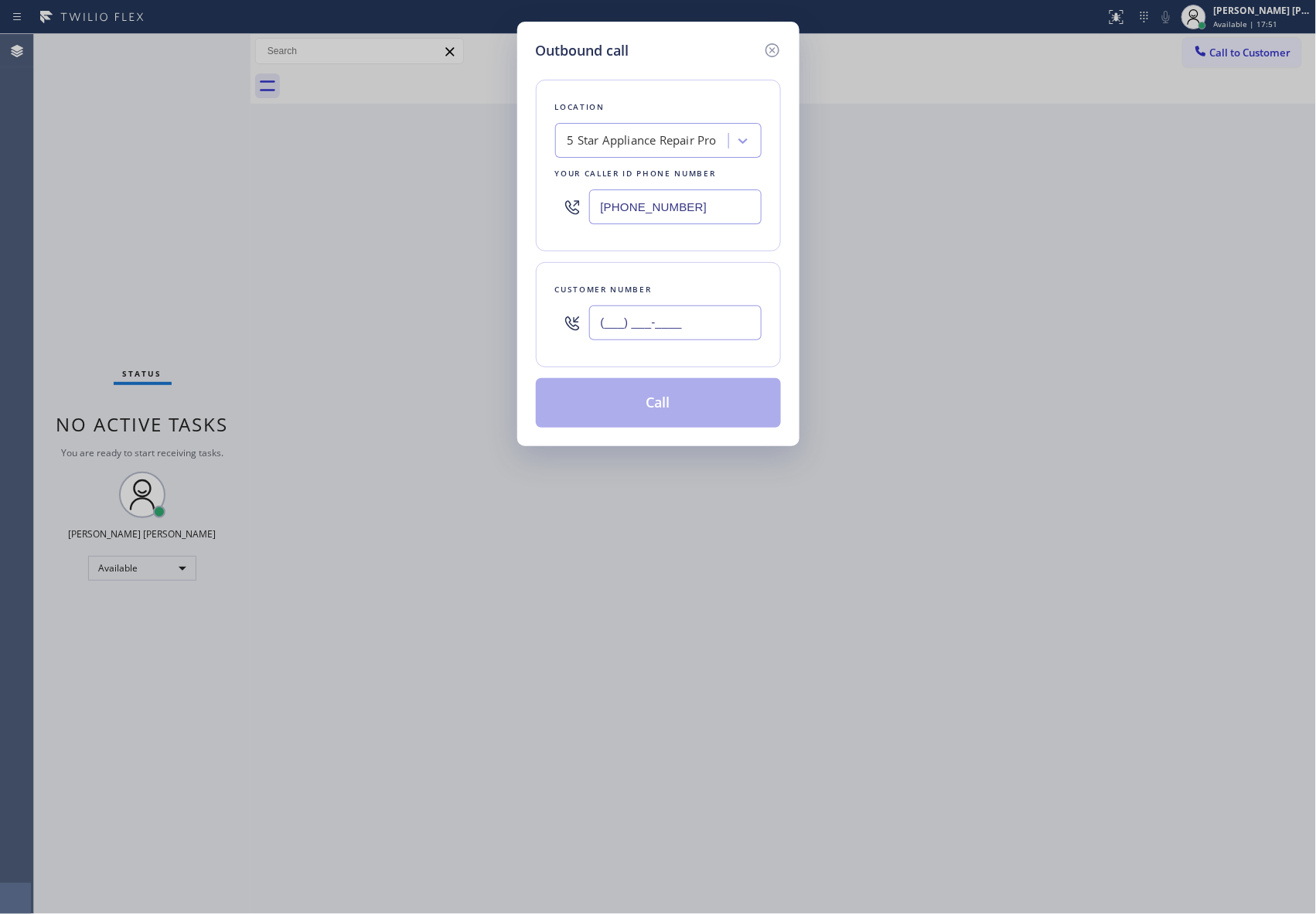
click at [647, 338] on input "(___) ___-____" at bounding box center [675, 323] width 173 height 35
paste input "323) 574-6445"
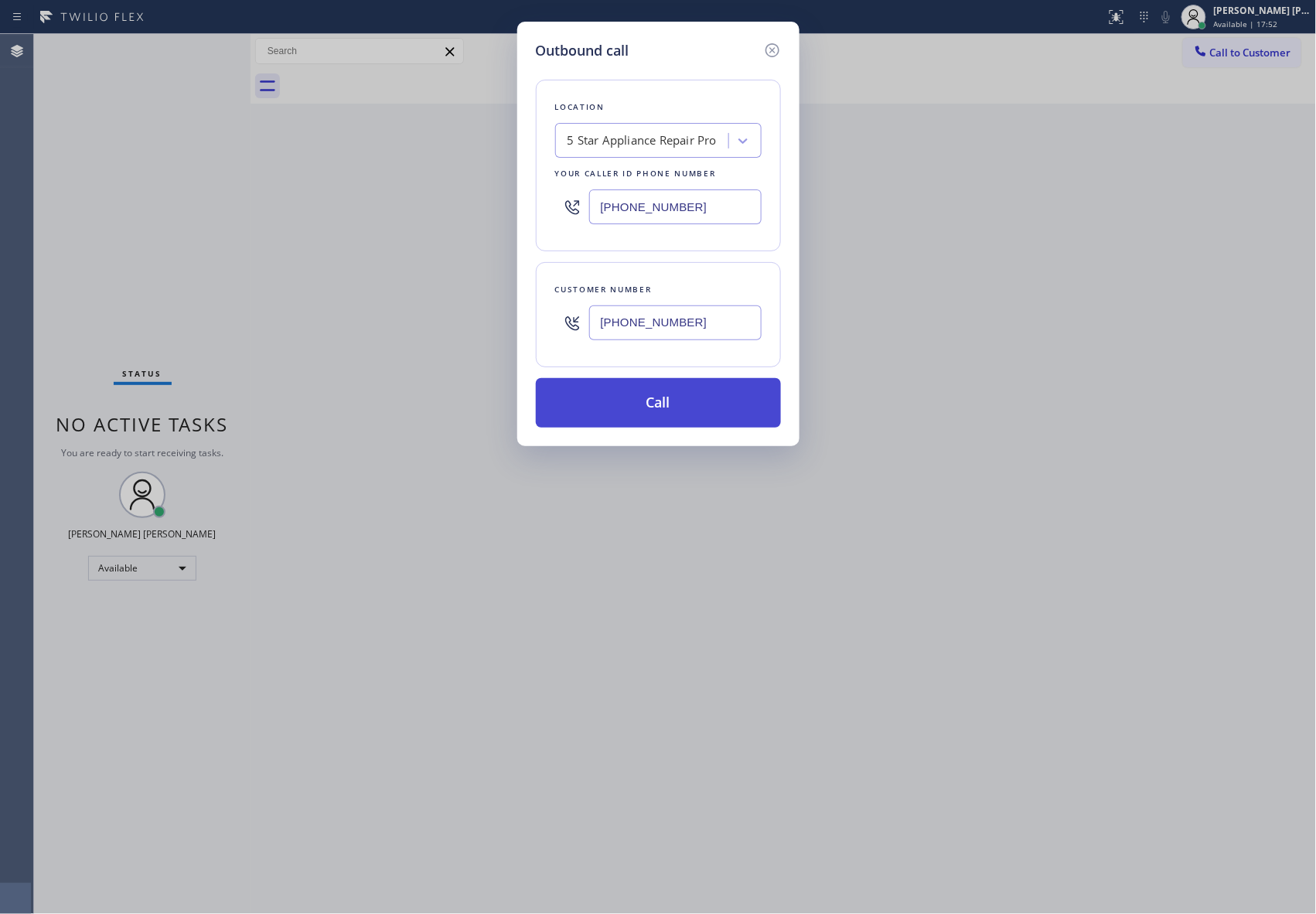
type input "[PHONE_NUMBER]"
click at [699, 416] on button "Call" at bounding box center [658, 402] width 245 height 49
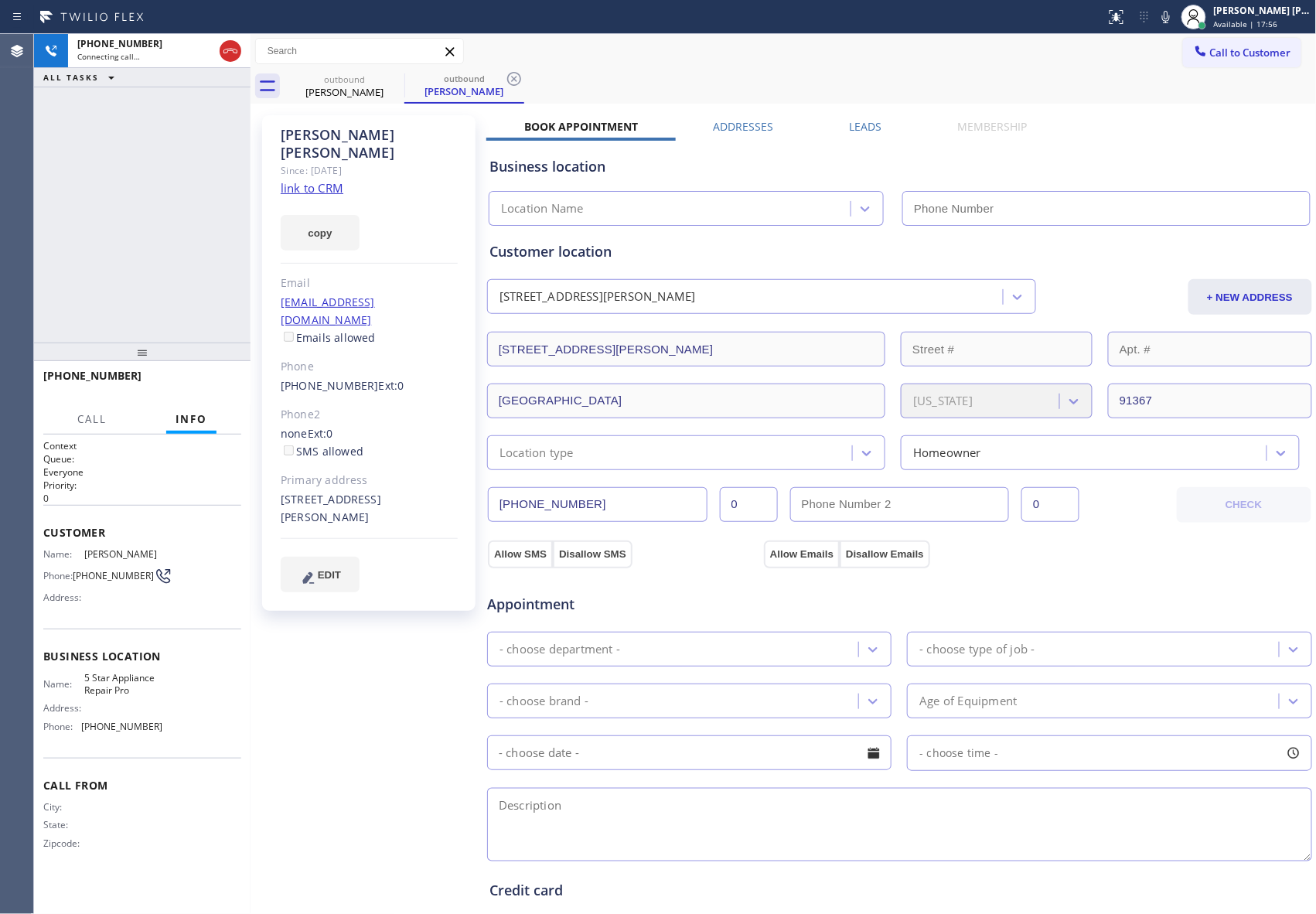
type input "[PHONE_NUMBER]"
click at [214, 380] on span "HANG UP" at bounding box center [205, 383] width 47 height 11
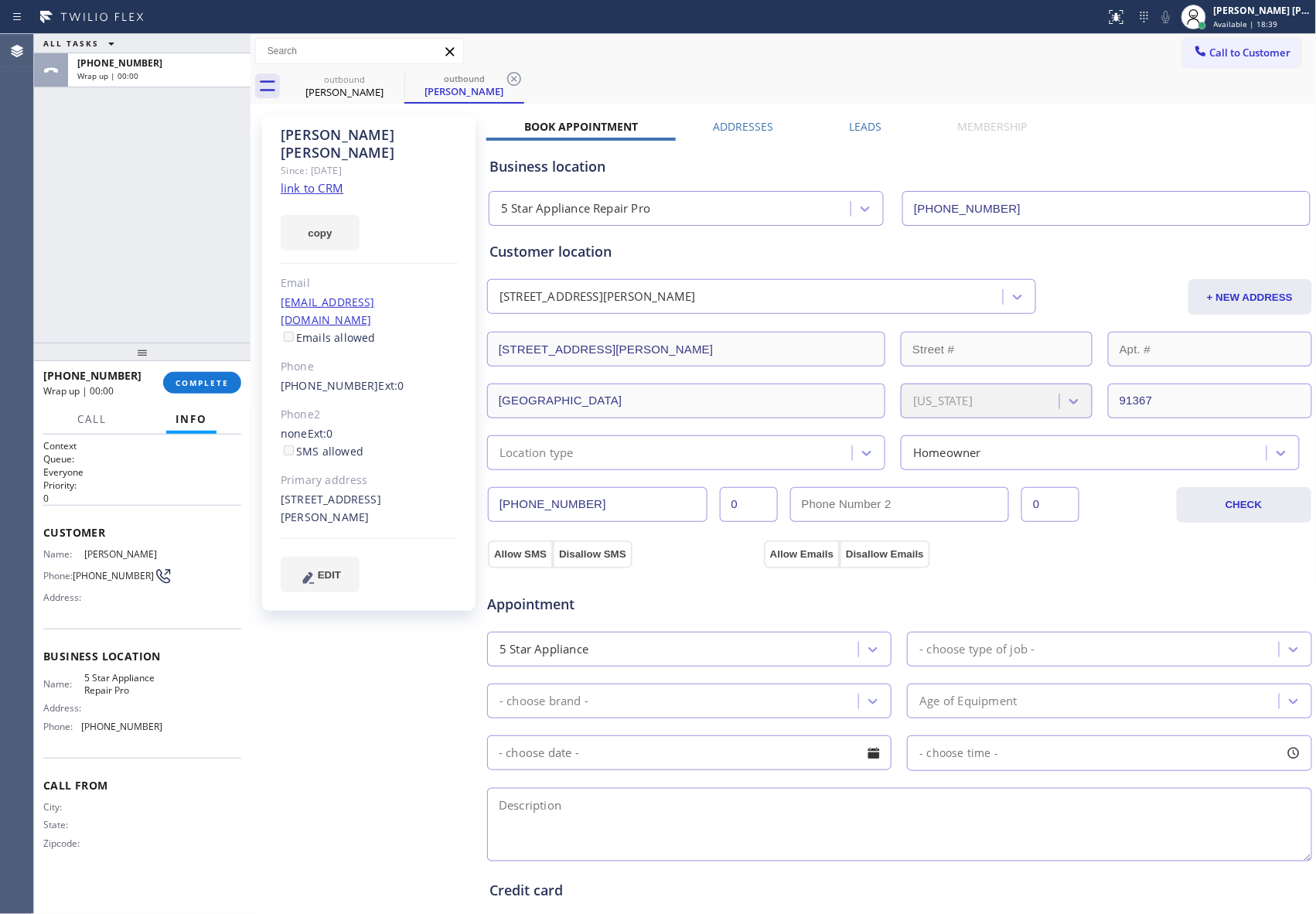
click at [849, 124] on label "Leads" at bounding box center [865, 126] width 33 height 15
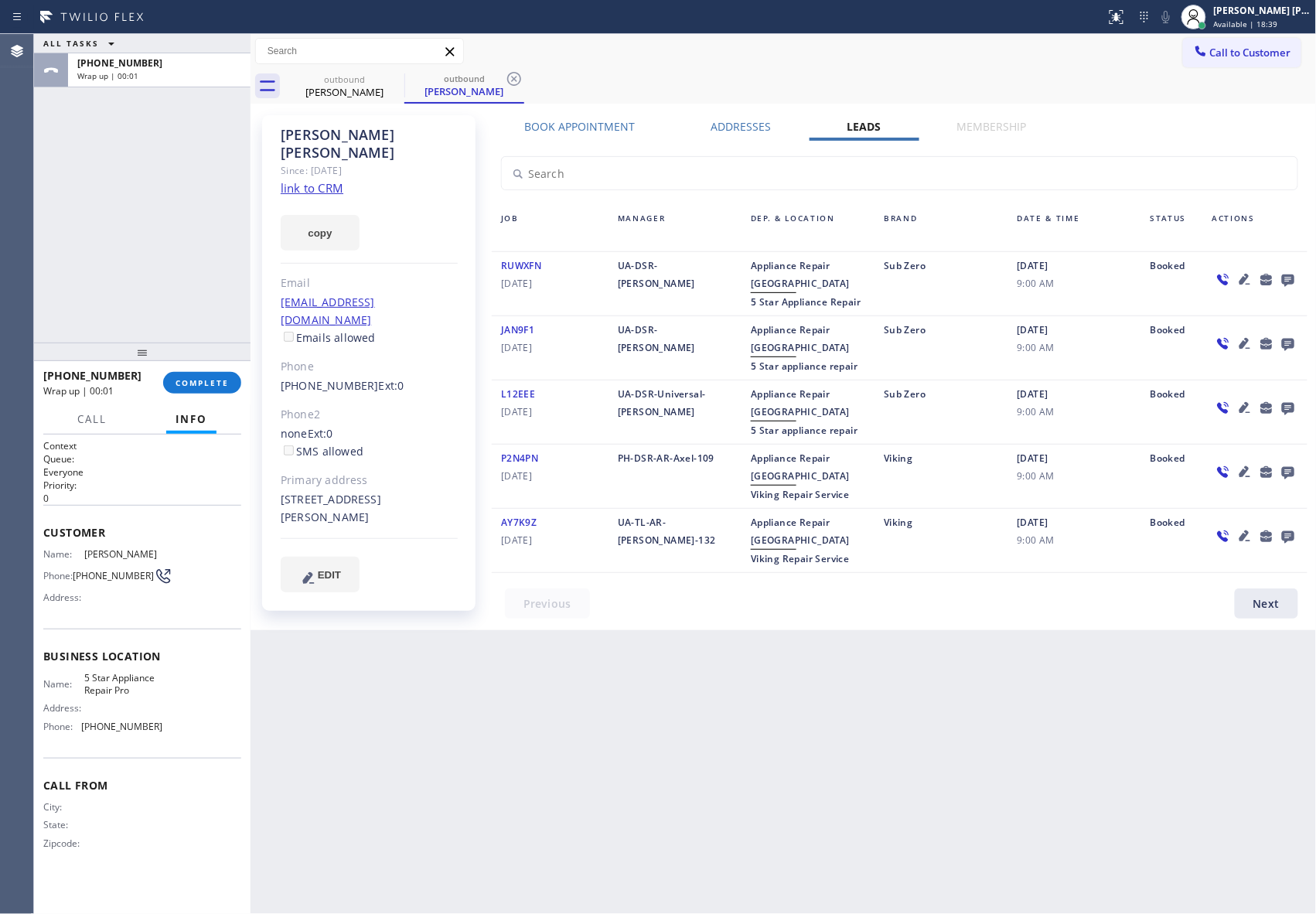
click at [1290, 276] on icon at bounding box center [1288, 280] width 12 height 12
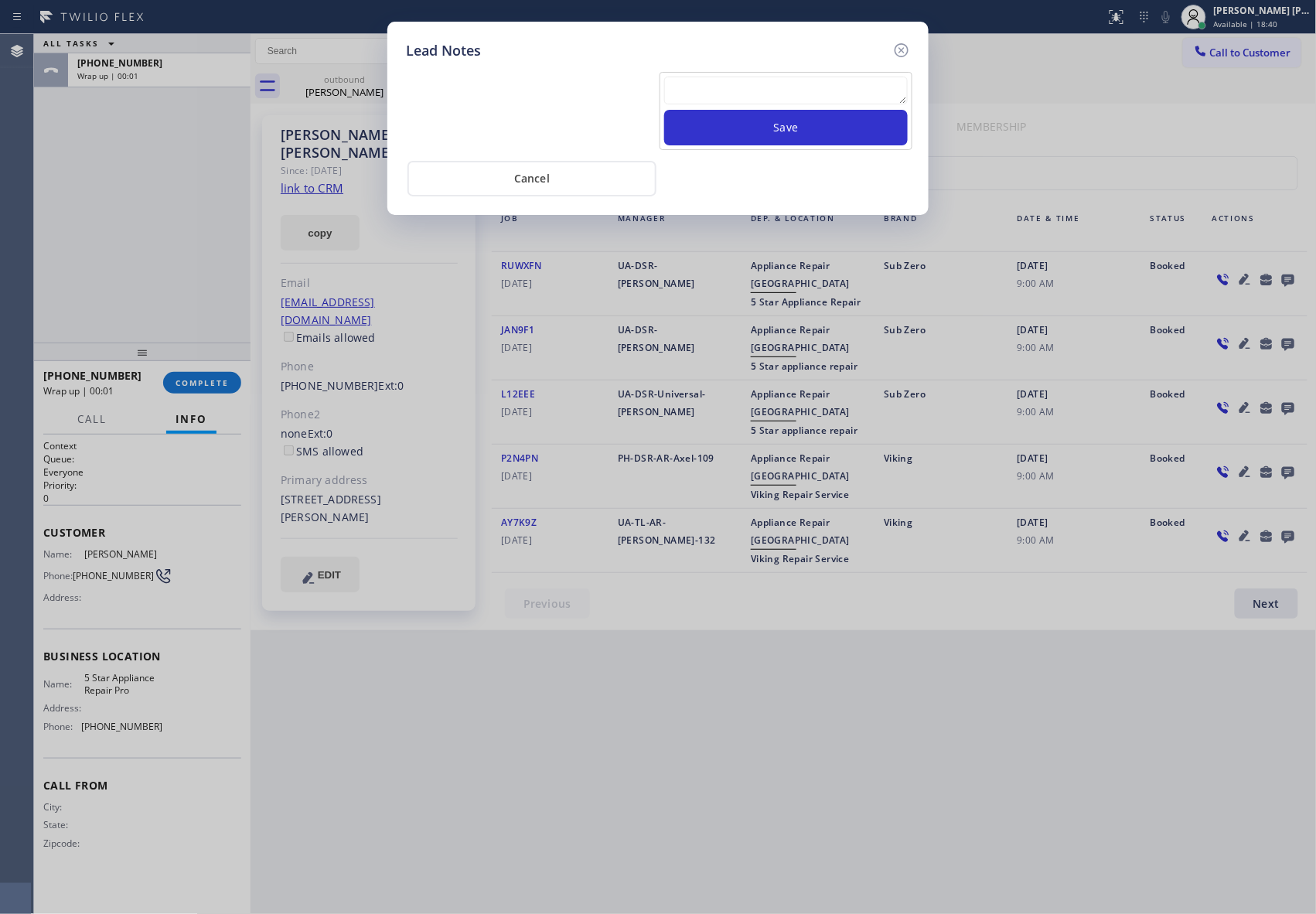
click at [774, 103] on textarea at bounding box center [786, 91] width 244 height 28
paste textarea "VM | please transfer if cx calls back"
type textarea "VM | please transfer if cx calls back"
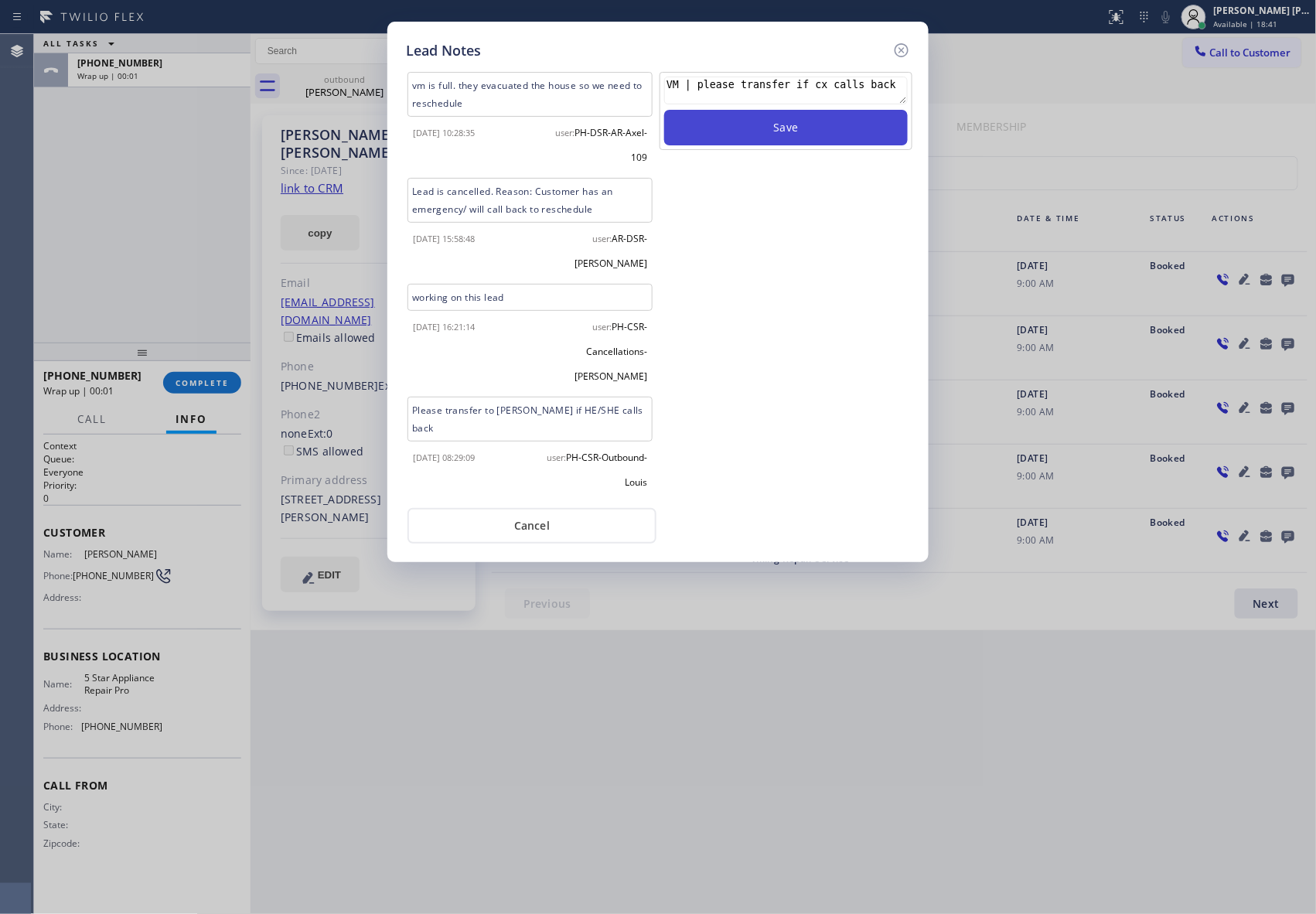
click at [781, 128] on button "Save" at bounding box center [786, 128] width 244 height 36
click at [904, 50] on icon at bounding box center [901, 50] width 19 height 19
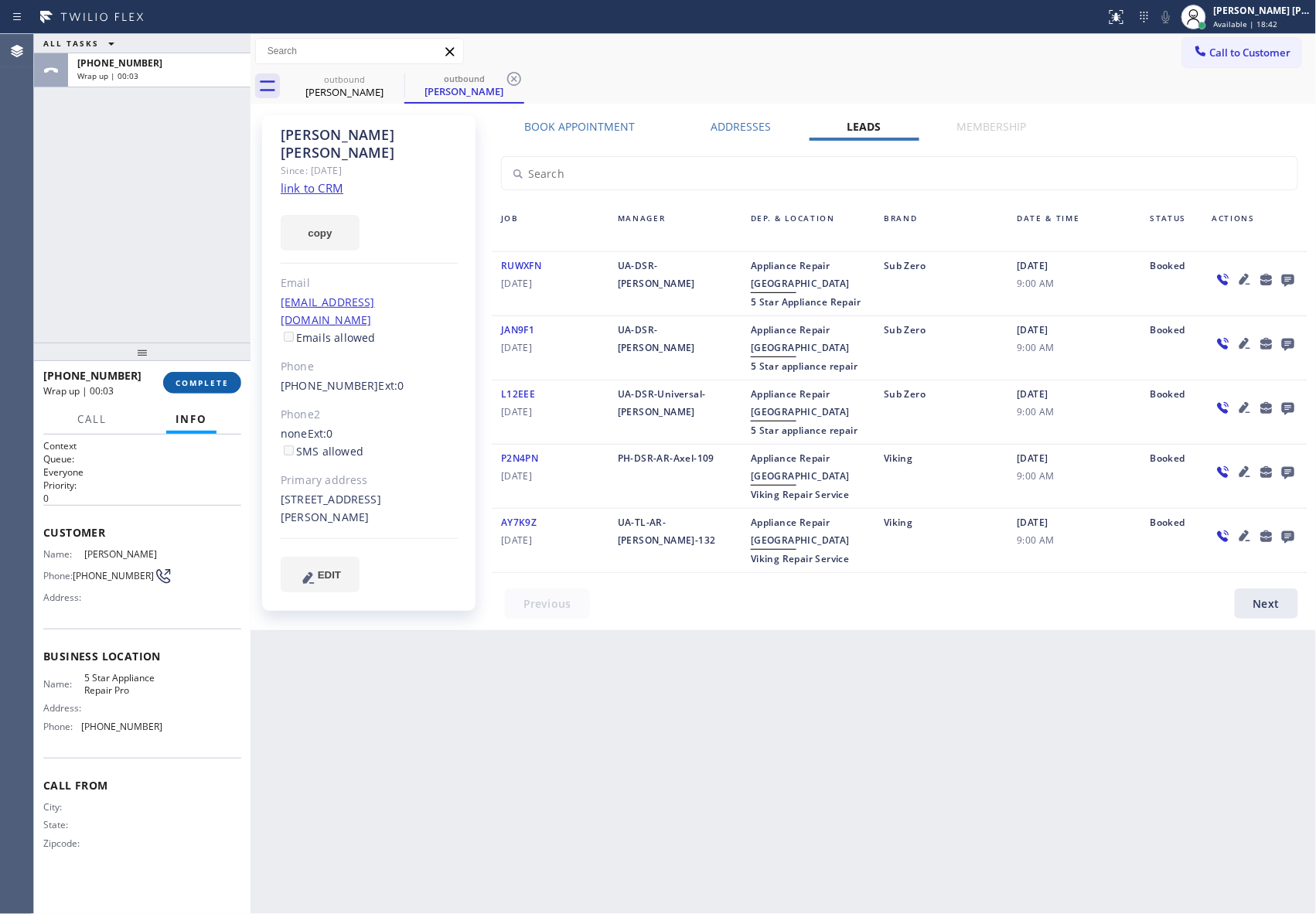
click at [213, 387] on span "COMPLETE" at bounding box center [202, 383] width 53 height 11
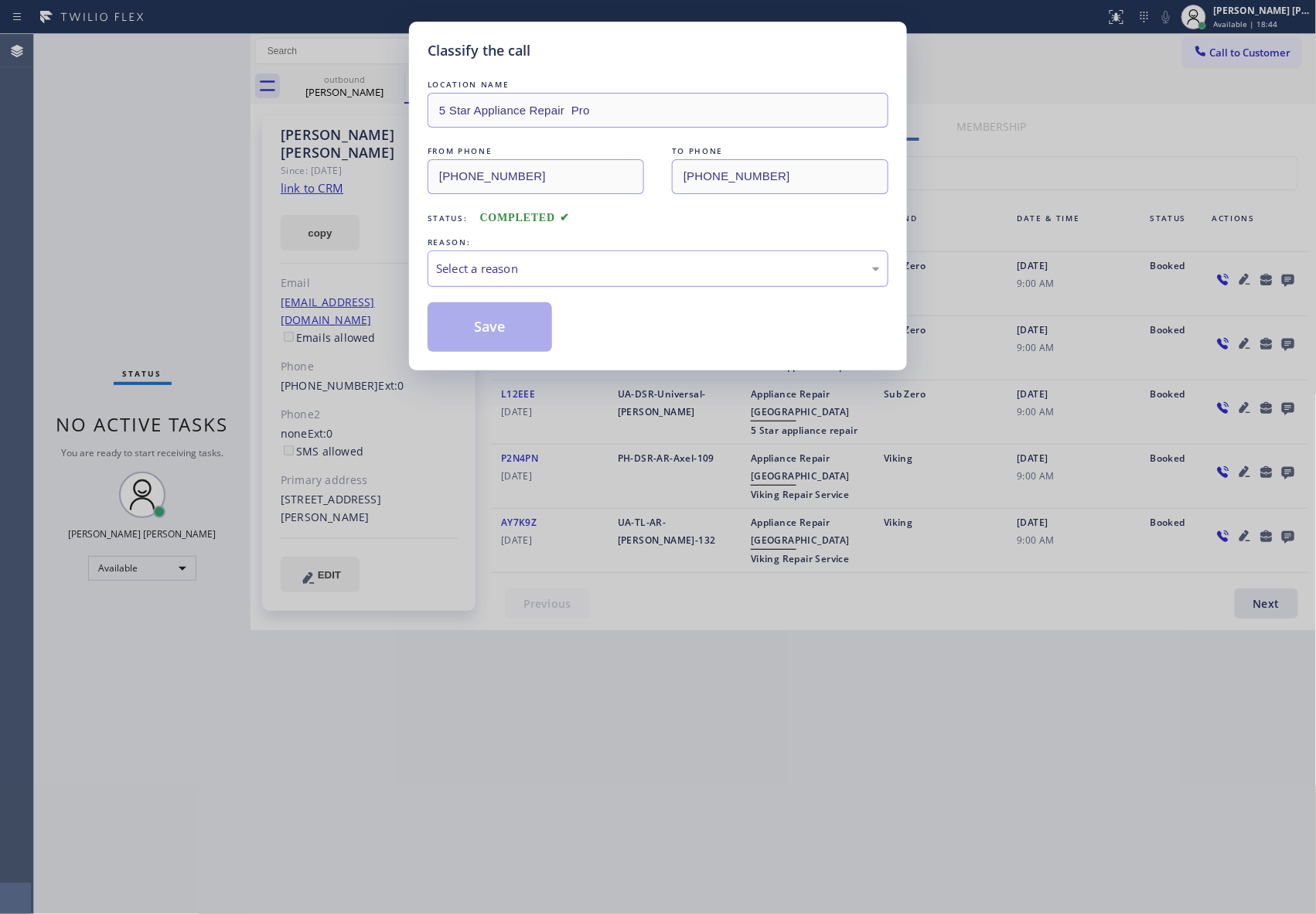
click at [598, 267] on div "Select a reason" at bounding box center [658, 269] width 444 height 18
click at [468, 332] on button "Save" at bounding box center [489, 327] width 124 height 49
drag, startPoint x: 468, startPoint y: 332, endPoint x: 388, endPoint y: 137, distance: 210.8
click at [468, 331] on button "Save" at bounding box center [489, 327] width 124 height 49
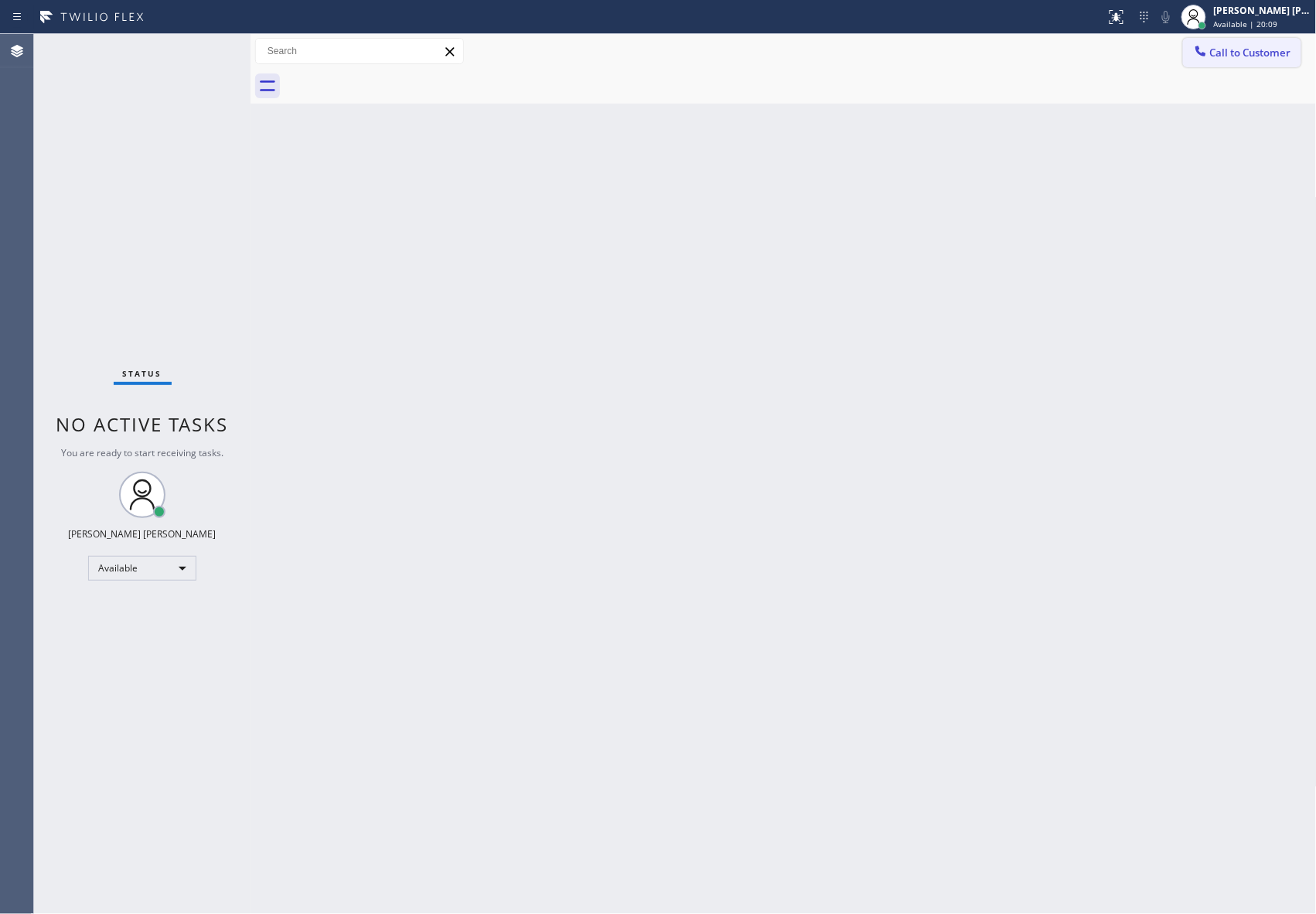
click at [1263, 60] on button "Call to Customer" at bounding box center [1241, 53] width 118 height 30
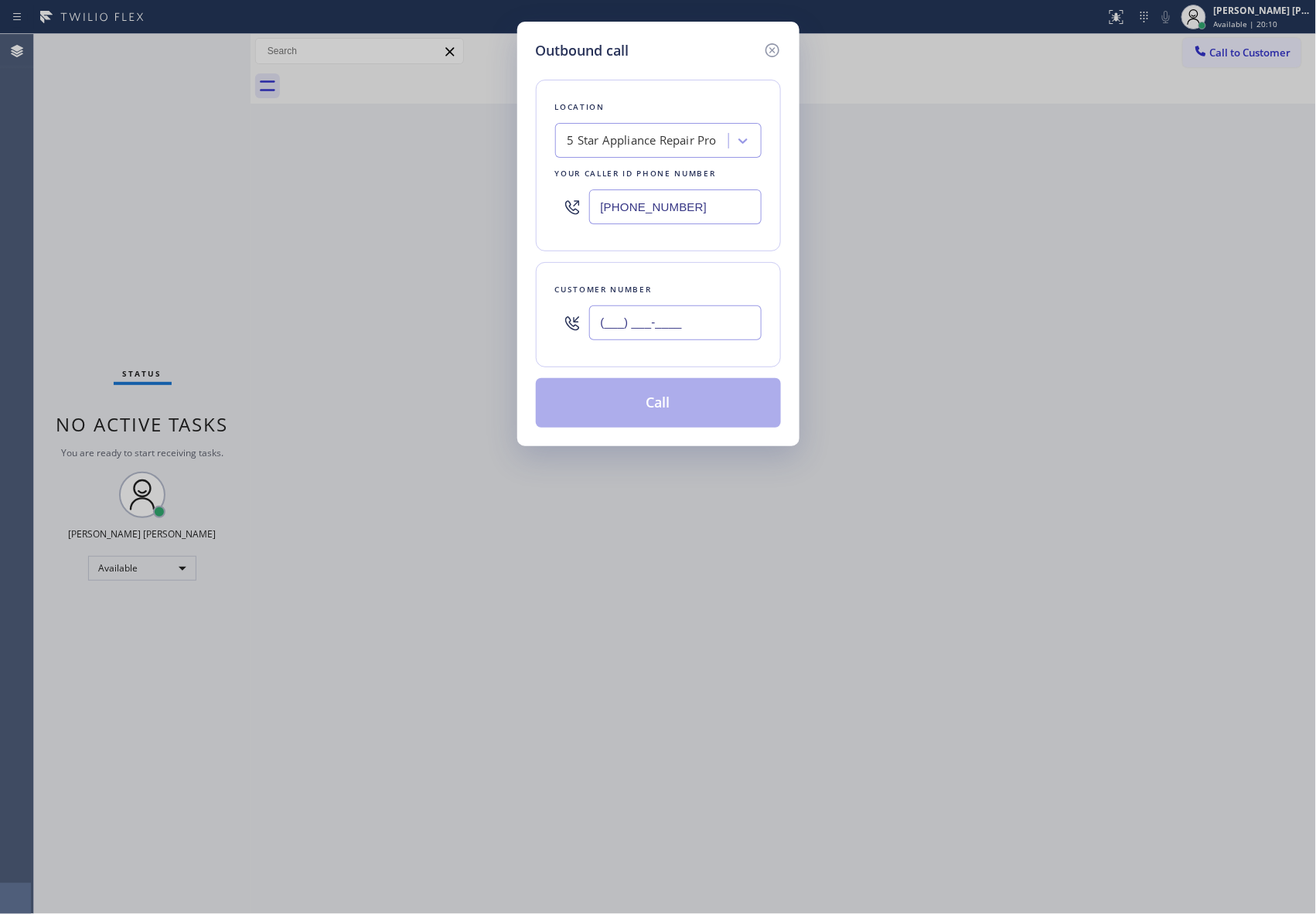
click at [660, 320] on input "(___) ___-____" at bounding box center [675, 323] width 173 height 35
paste input "425) 213-0520"
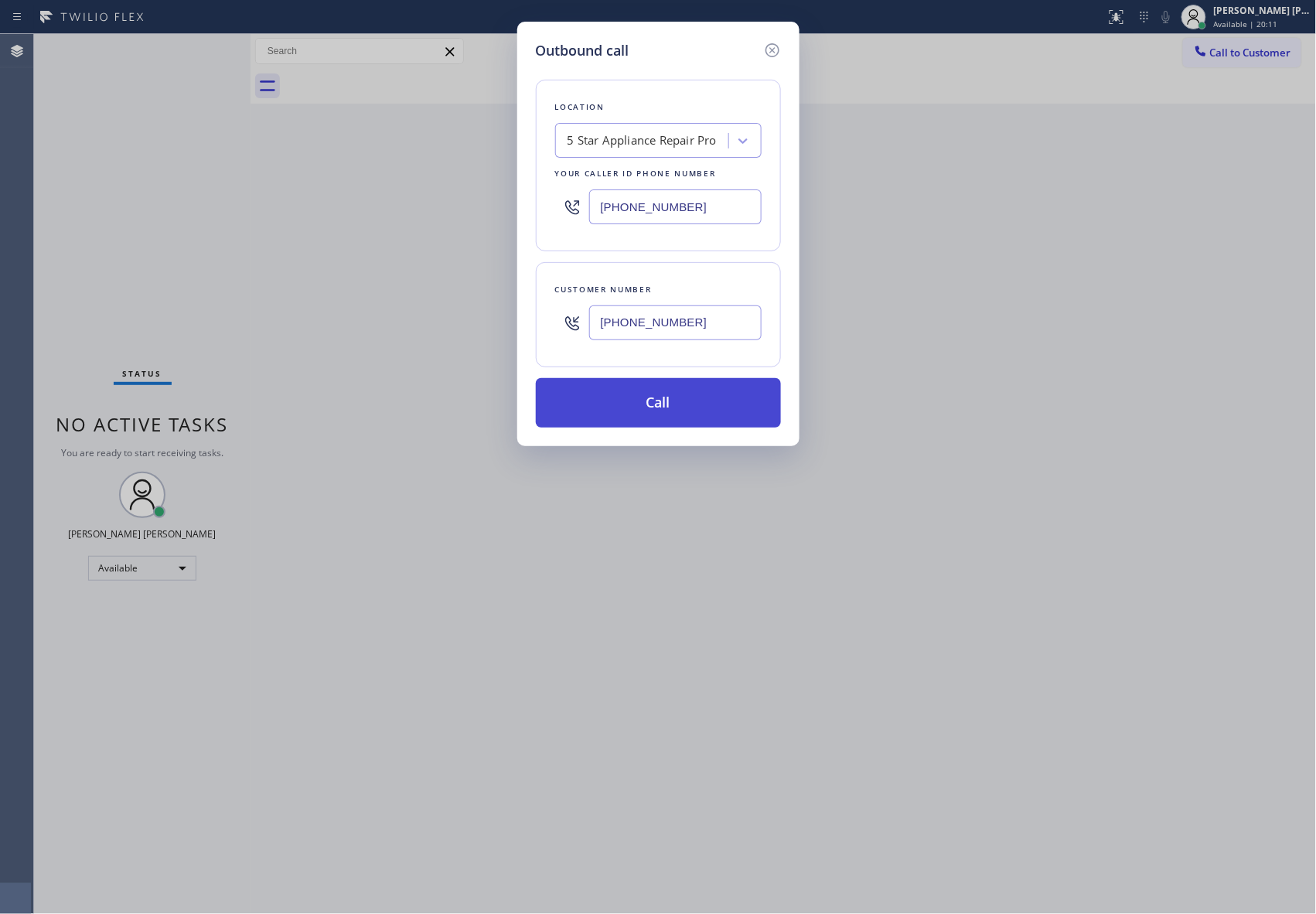
type input "[PHONE_NUMBER]"
click at [674, 397] on button "Call" at bounding box center [658, 402] width 245 height 49
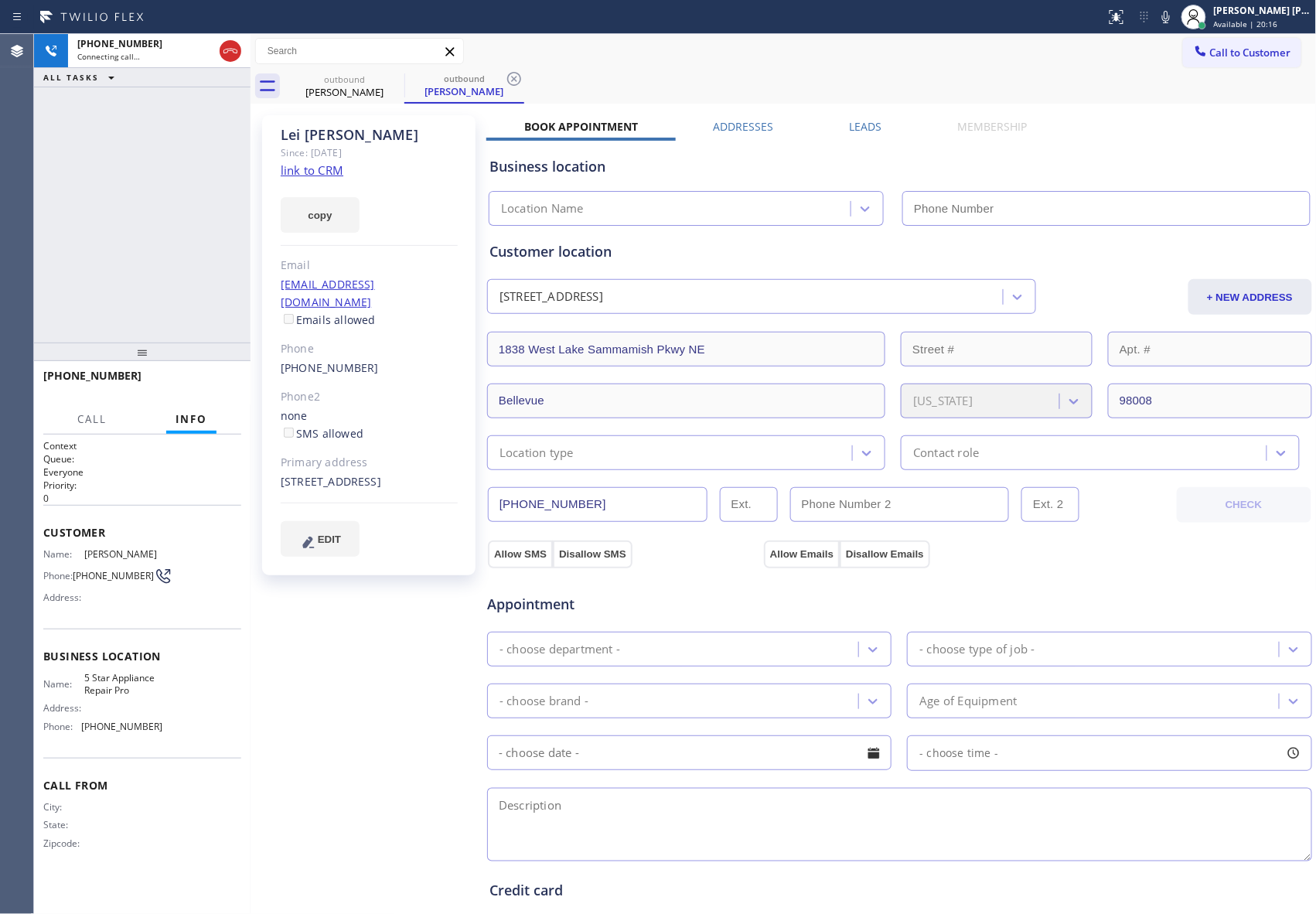
type input "[PHONE_NUMBER]"
click at [230, 54] on icon at bounding box center [230, 51] width 19 height 19
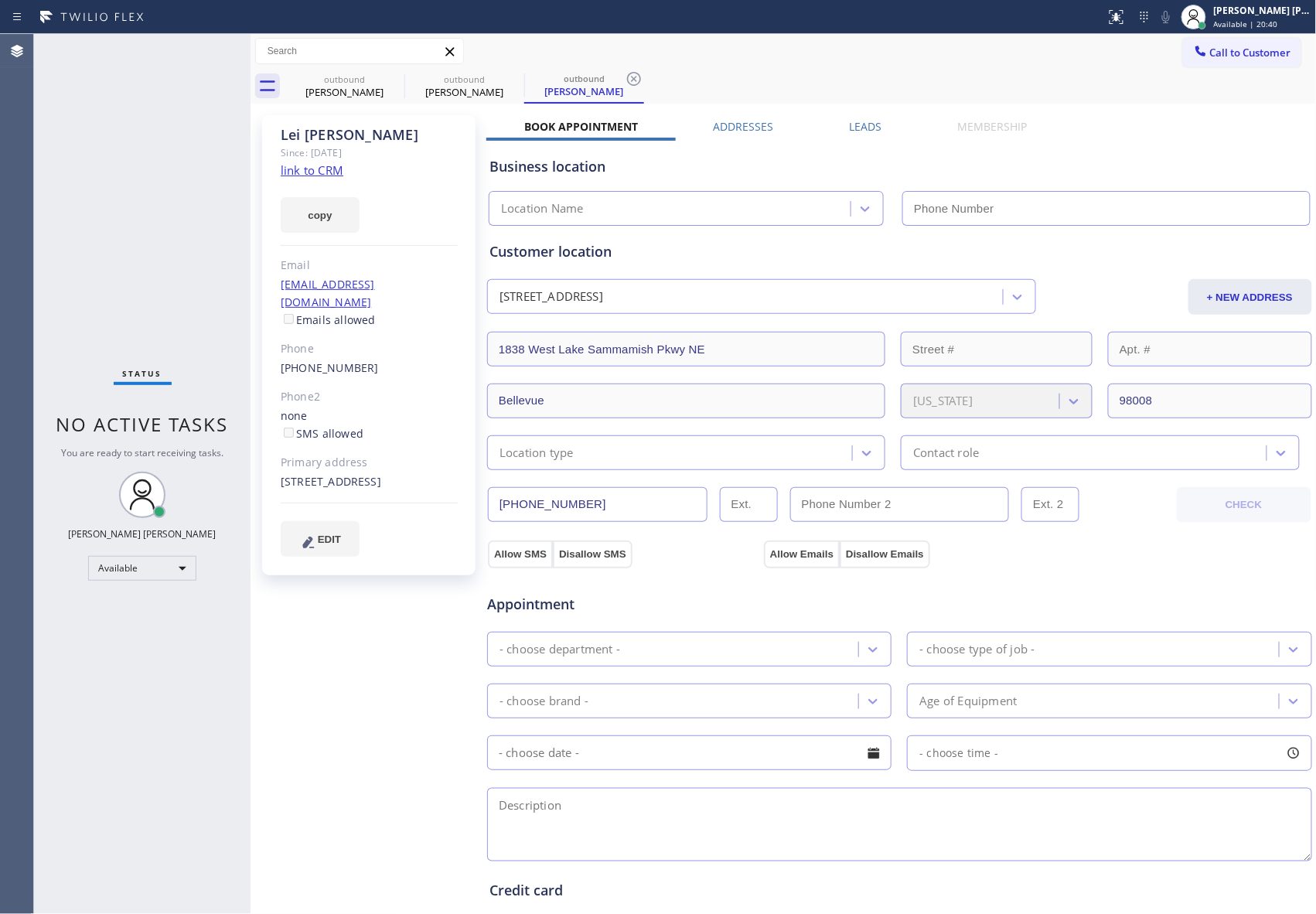
type input "[PHONE_NUMBER]"
click at [879, 128] on div "Leads" at bounding box center [865, 130] width 109 height 22
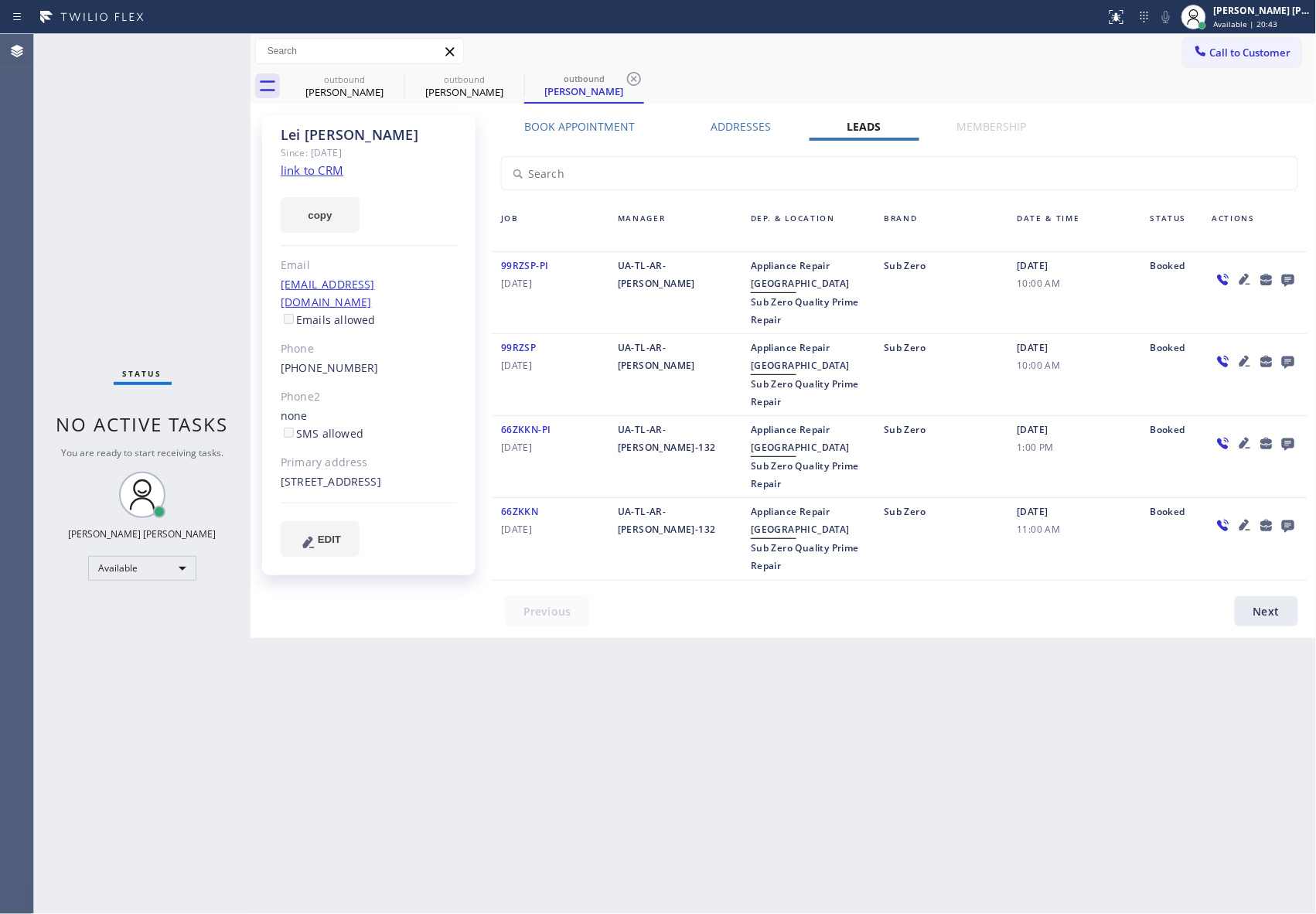
click at [1296, 273] on icon at bounding box center [1288, 279] width 19 height 20
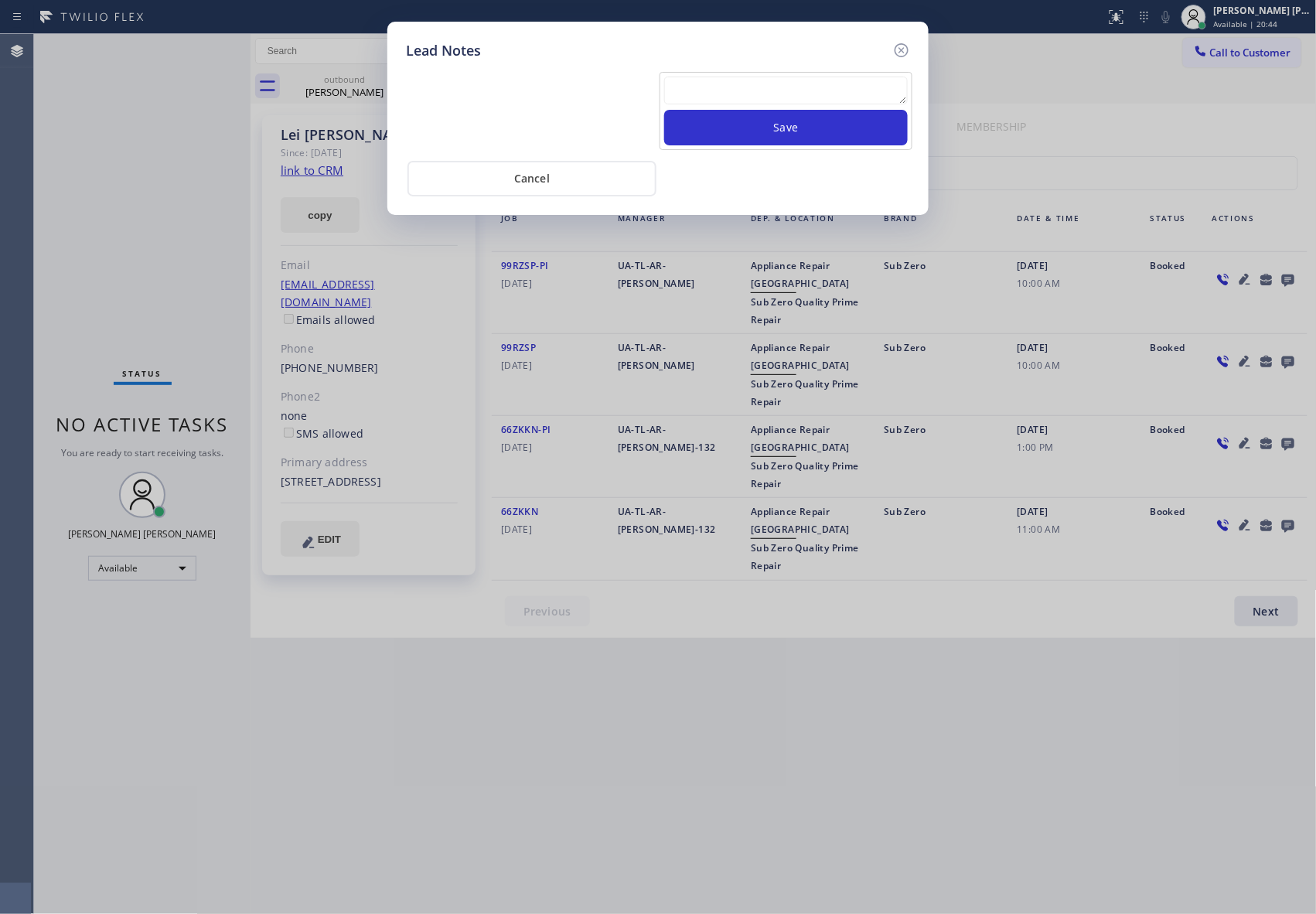
click at [702, 85] on textarea at bounding box center [786, 91] width 244 height 28
paste textarea "VM | please transfer if cx calls back"
type textarea "VM | please transfer if cx calls back"
click at [811, 120] on button "Save" at bounding box center [786, 128] width 244 height 36
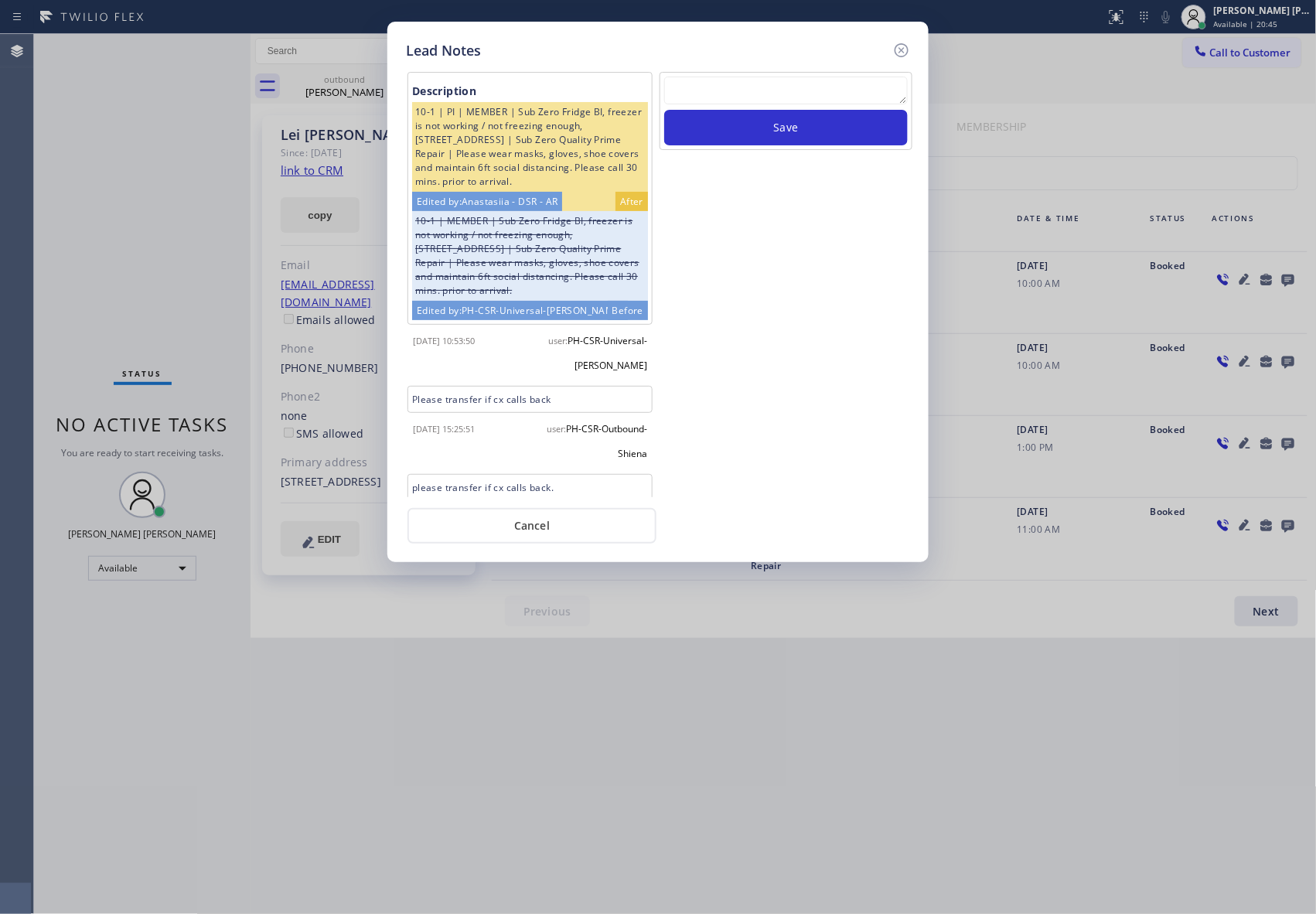
drag, startPoint x: 898, startPoint y: 51, endPoint x: 551, endPoint y: 60, distance: 347.1
click at [895, 51] on icon at bounding box center [901, 50] width 19 height 19
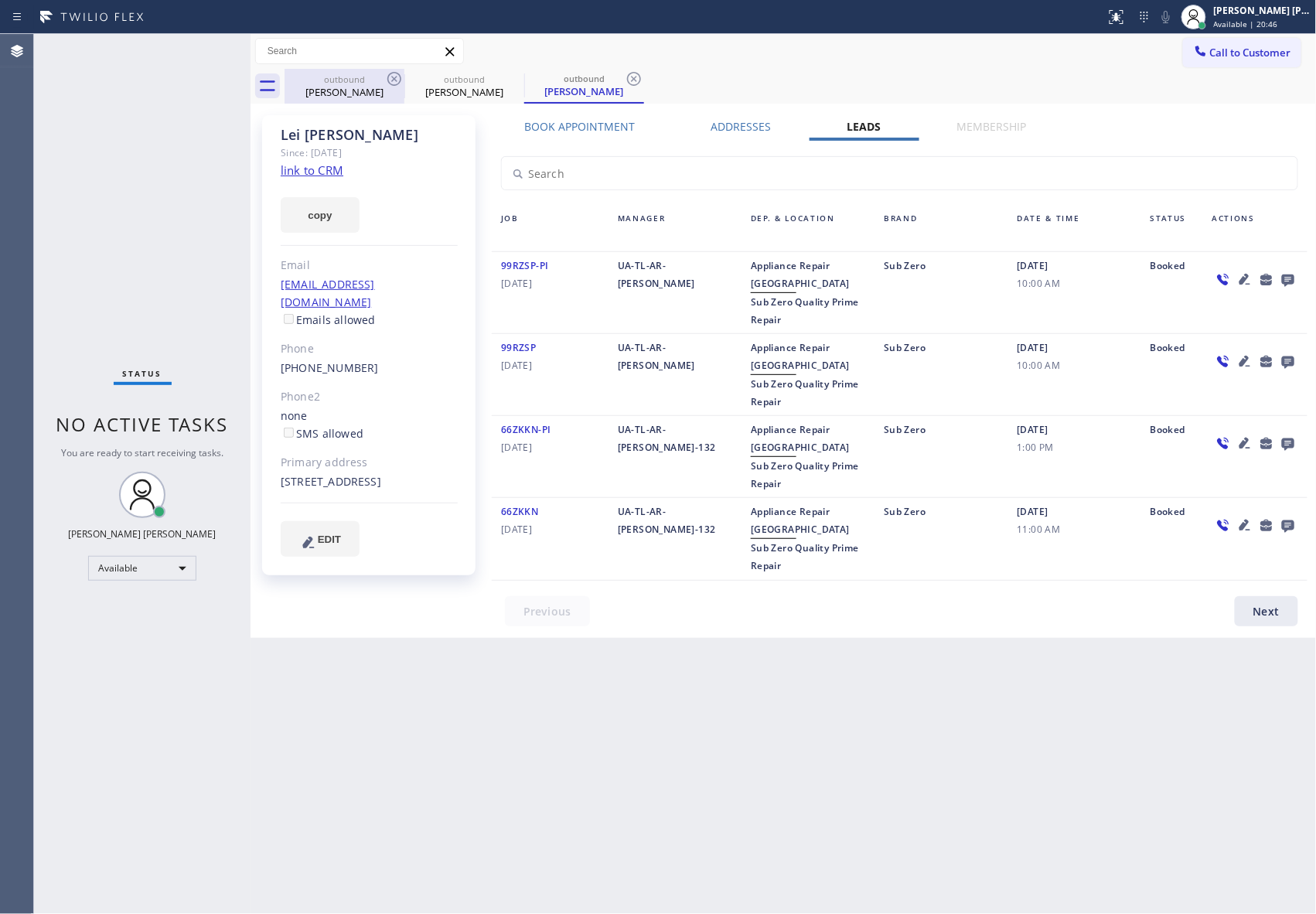
click at [390, 96] on div "[PERSON_NAME]" at bounding box center [344, 92] width 116 height 14
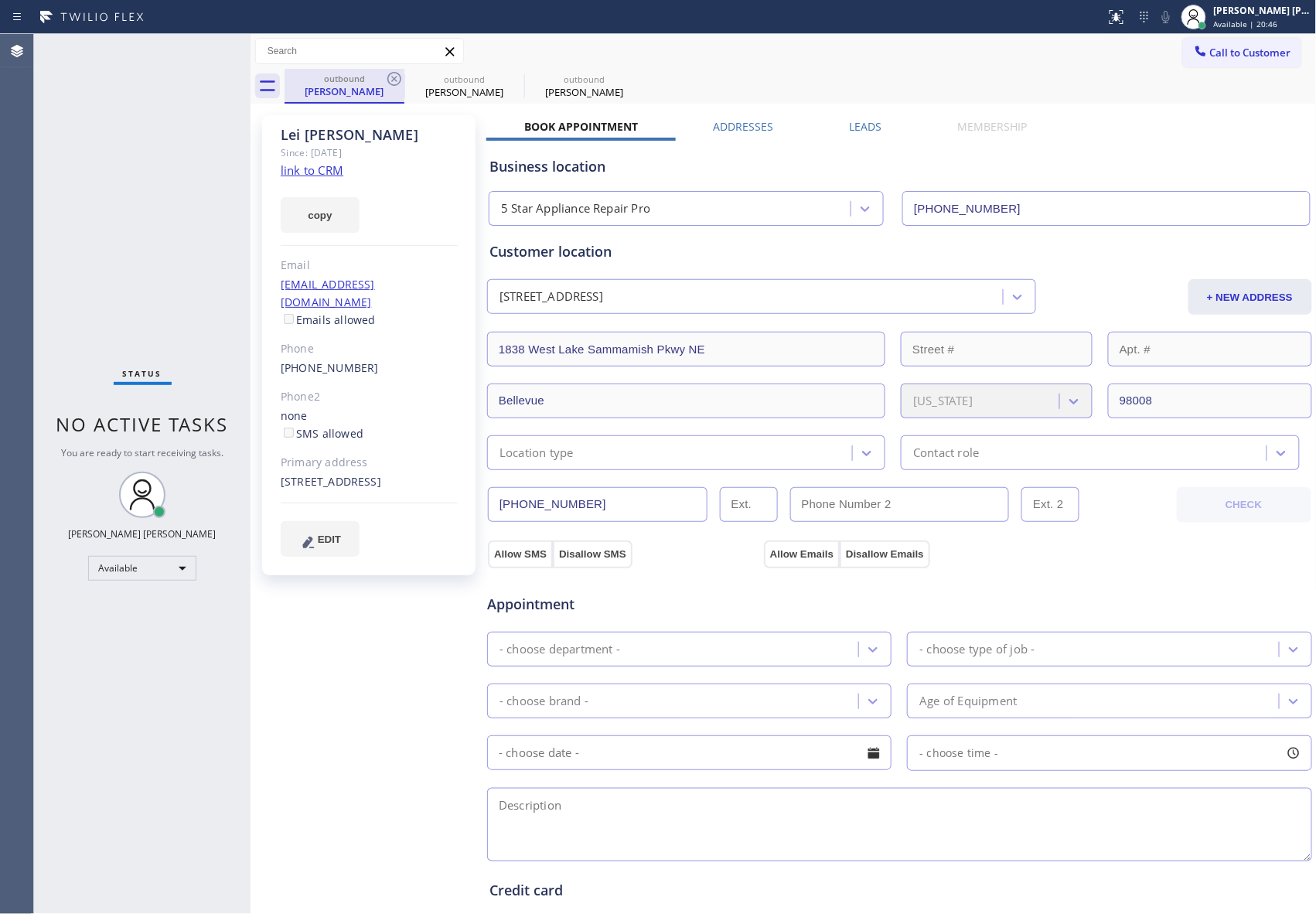
click at [391, 91] on div "[PERSON_NAME]" at bounding box center [344, 91] width 116 height 14
click at [391, 84] on icon at bounding box center [394, 79] width 14 height 14
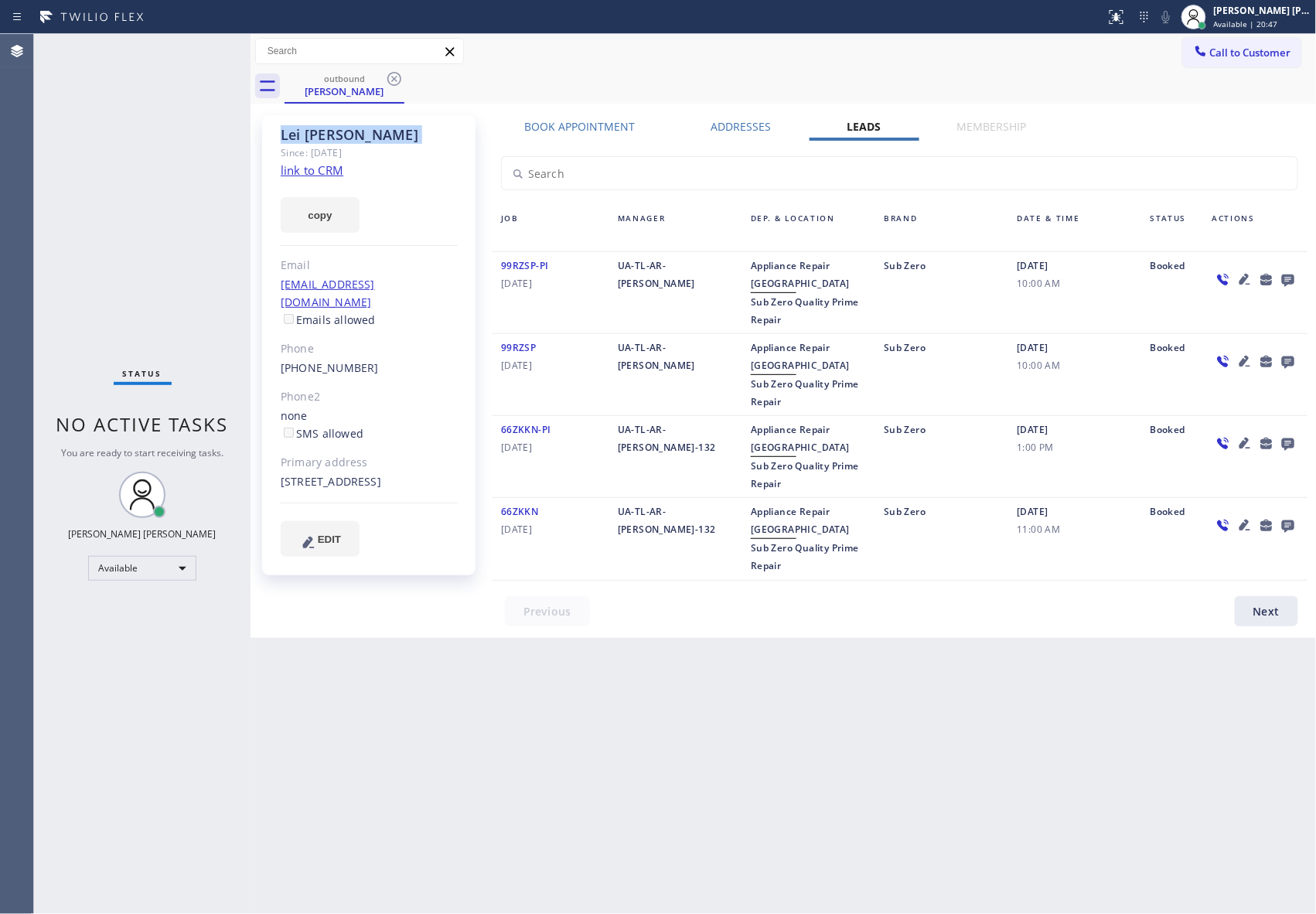
click at [391, 84] on icon at bounding box center [394, 79] width 14 height 14
click at [391, 84] on div "outbound [PERSON_NAME]" at bounding box center [800, 86] width 1032 height 35
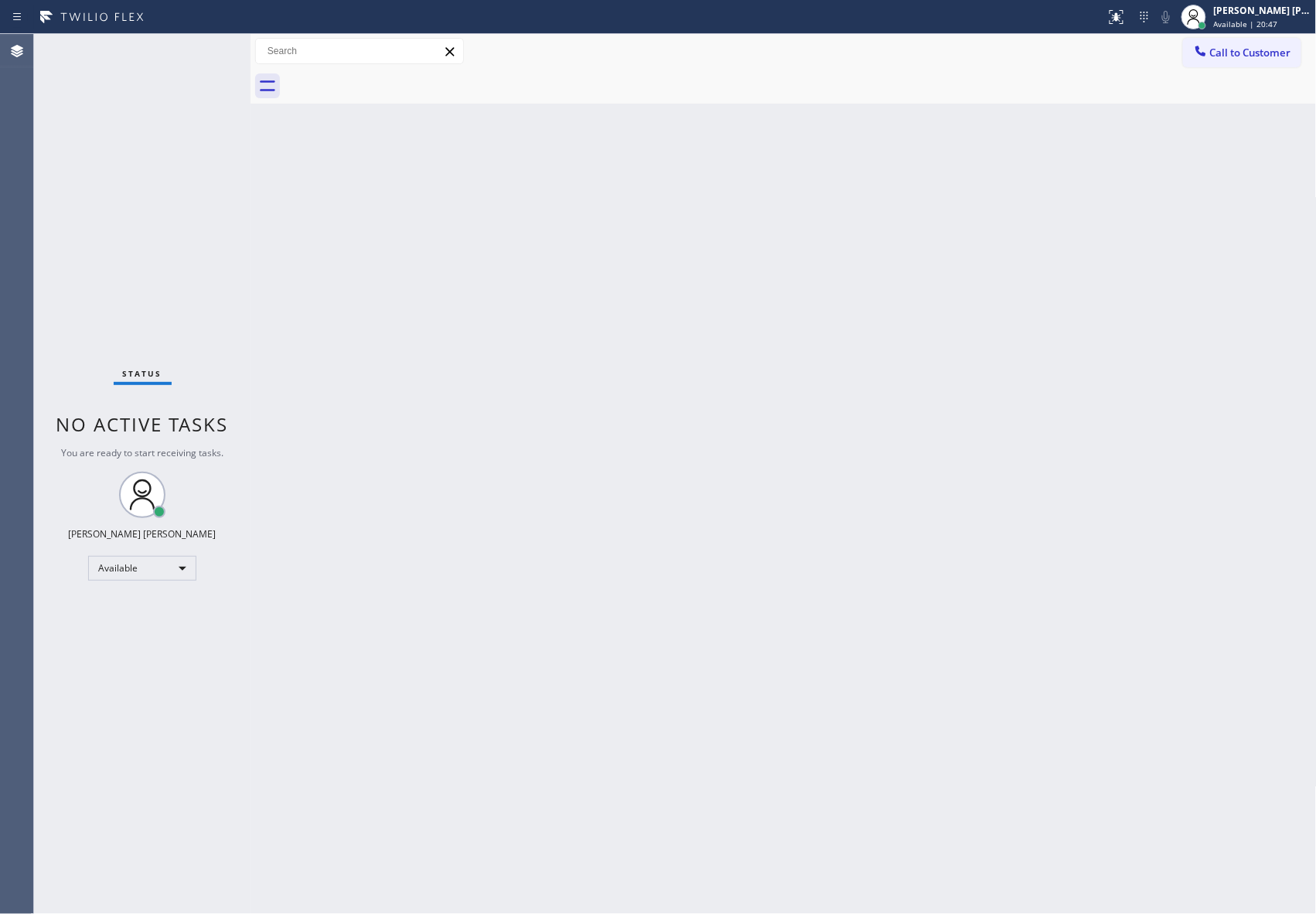
click at [391, 84] on div at bounding box center [800, 86] width 1032 height 35
click at [1258, 51] on span "Call to Customer" at bounding box center [1250, 52] width 81 height 14
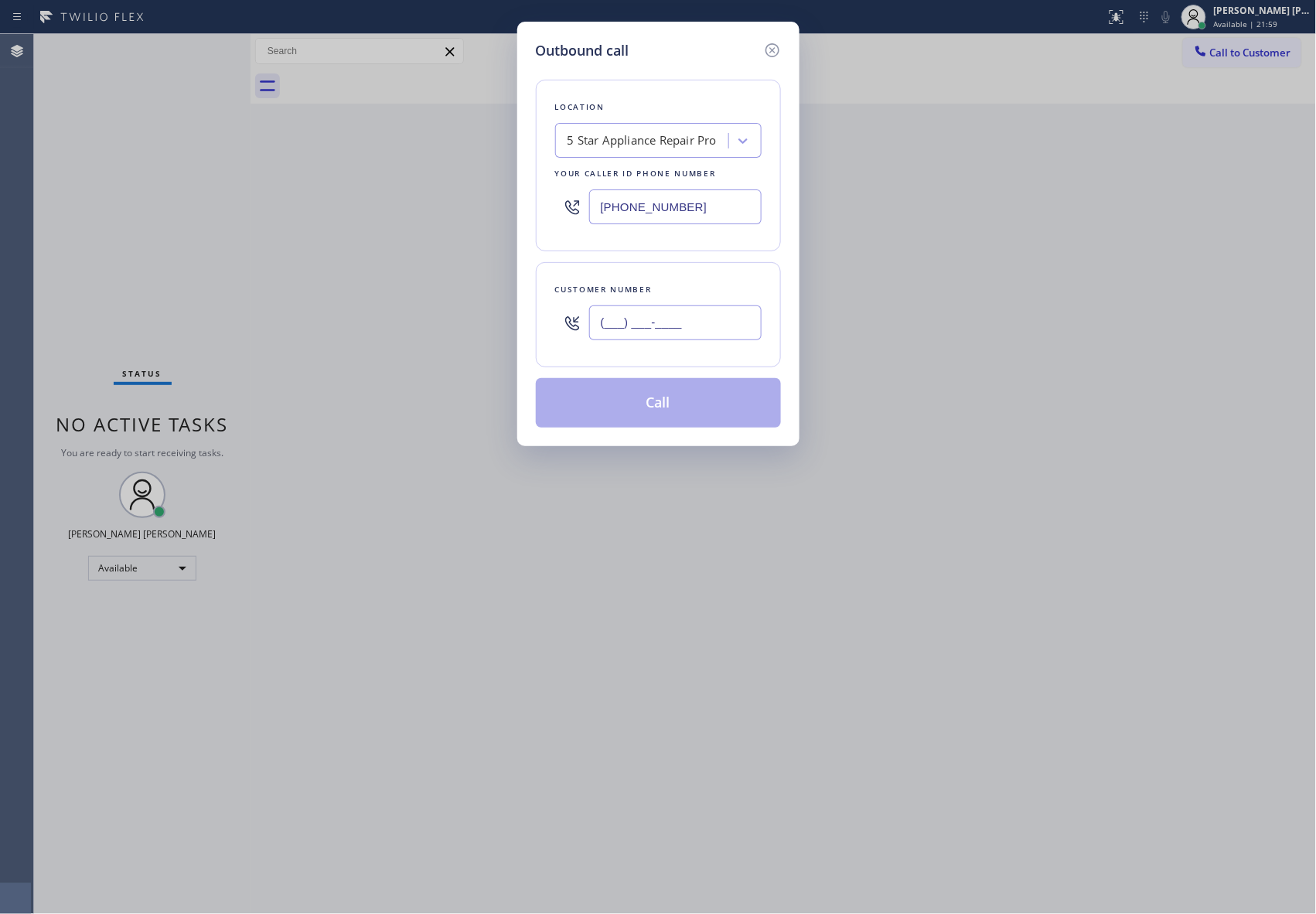
click at [672, 316] on input "(___) ___-____" at bounding box center [675, 323] width 173 height 35
paste input "925) 719-2792"
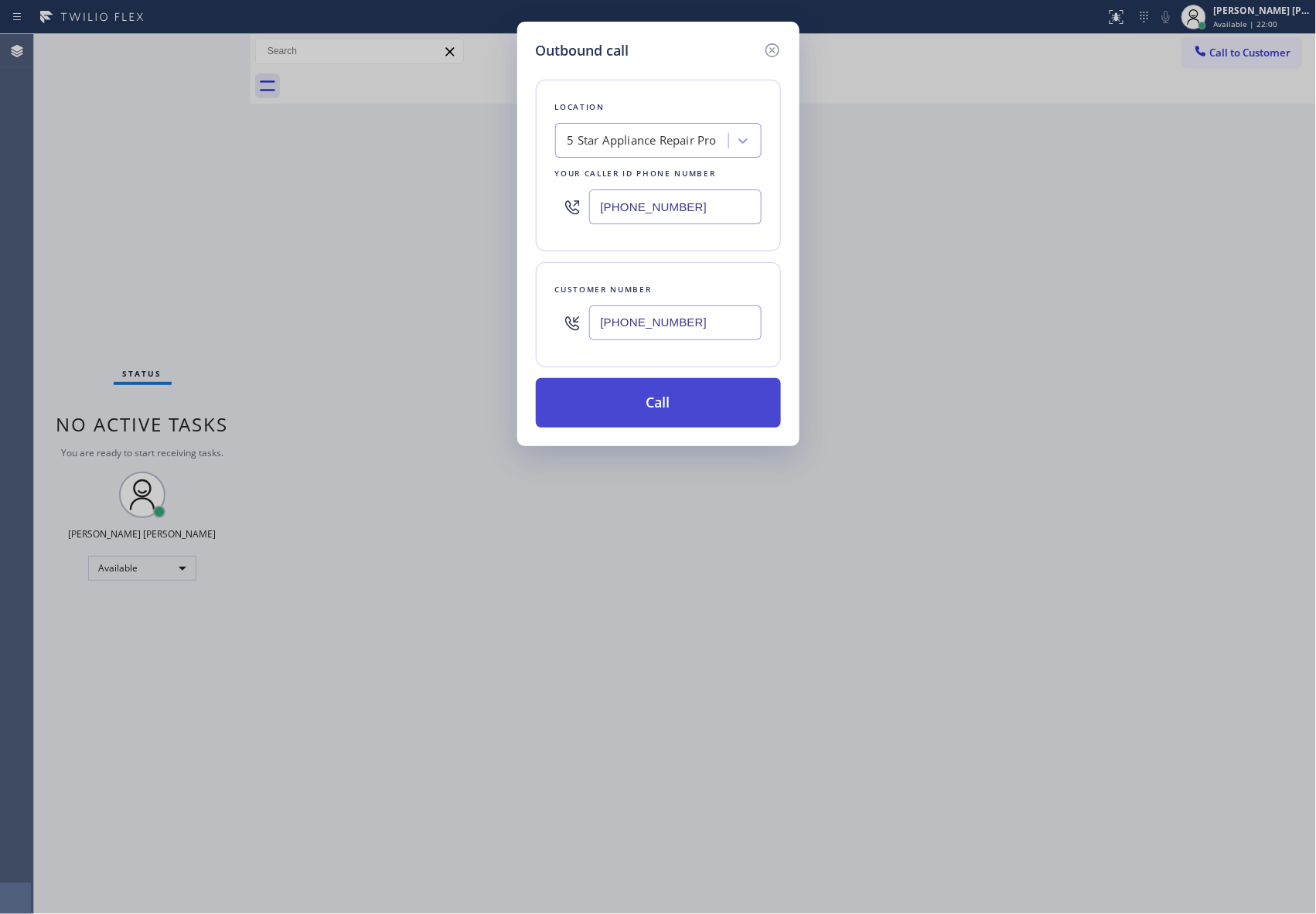
type input "[PHONE_NUMBER]"
click at [671, 416] on button "Call" at bounding box center [658, 402] width 245 height 49
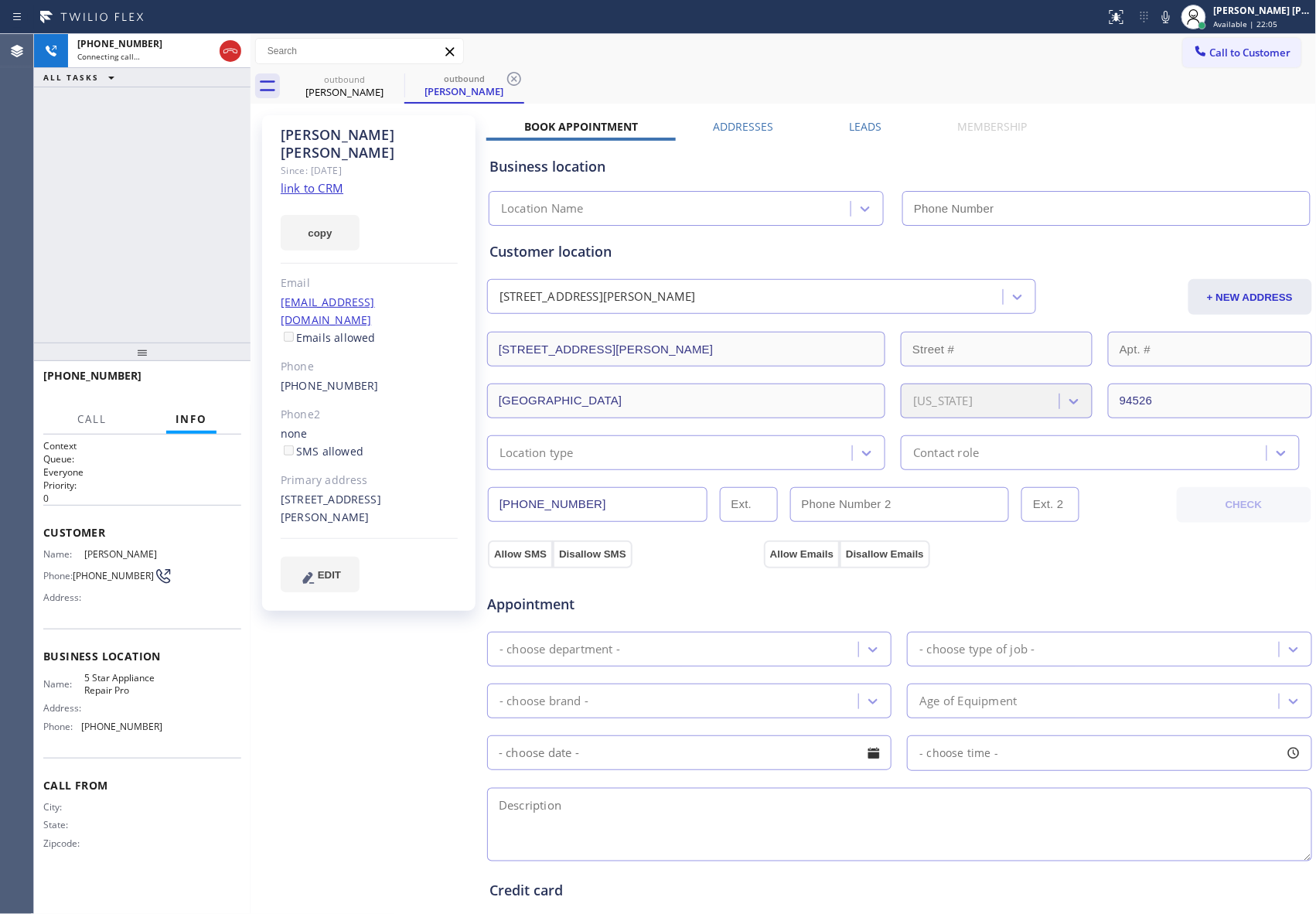
type input "[PHONE_NUMBER]"
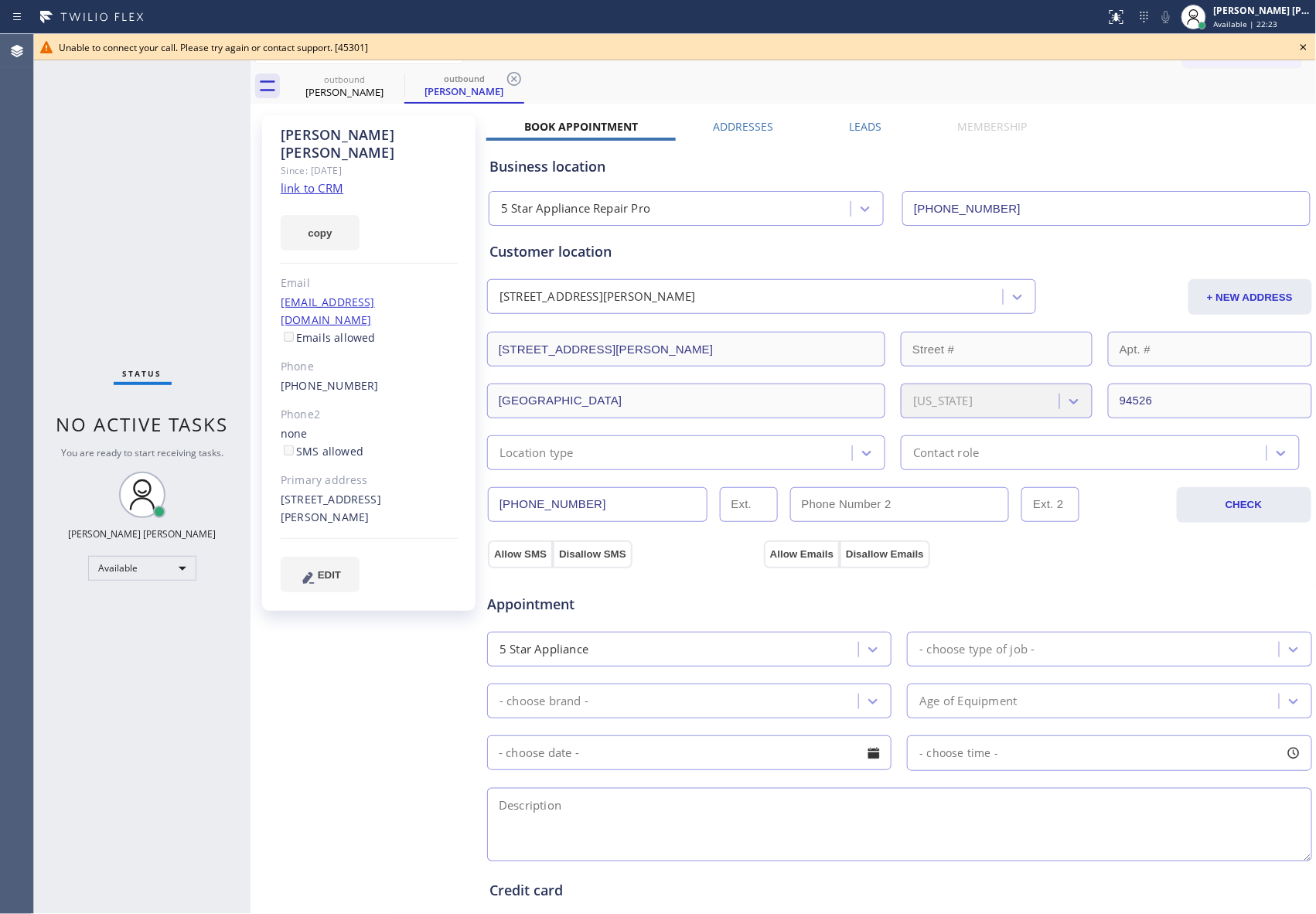
drag, startPoint x: 1306, startPoint y: 46, endPoint x: 765, endPoint y: 112, distance: 545.0
click at [1302, 46] on icon at bounding box center [1304, 48] width 19 height 19
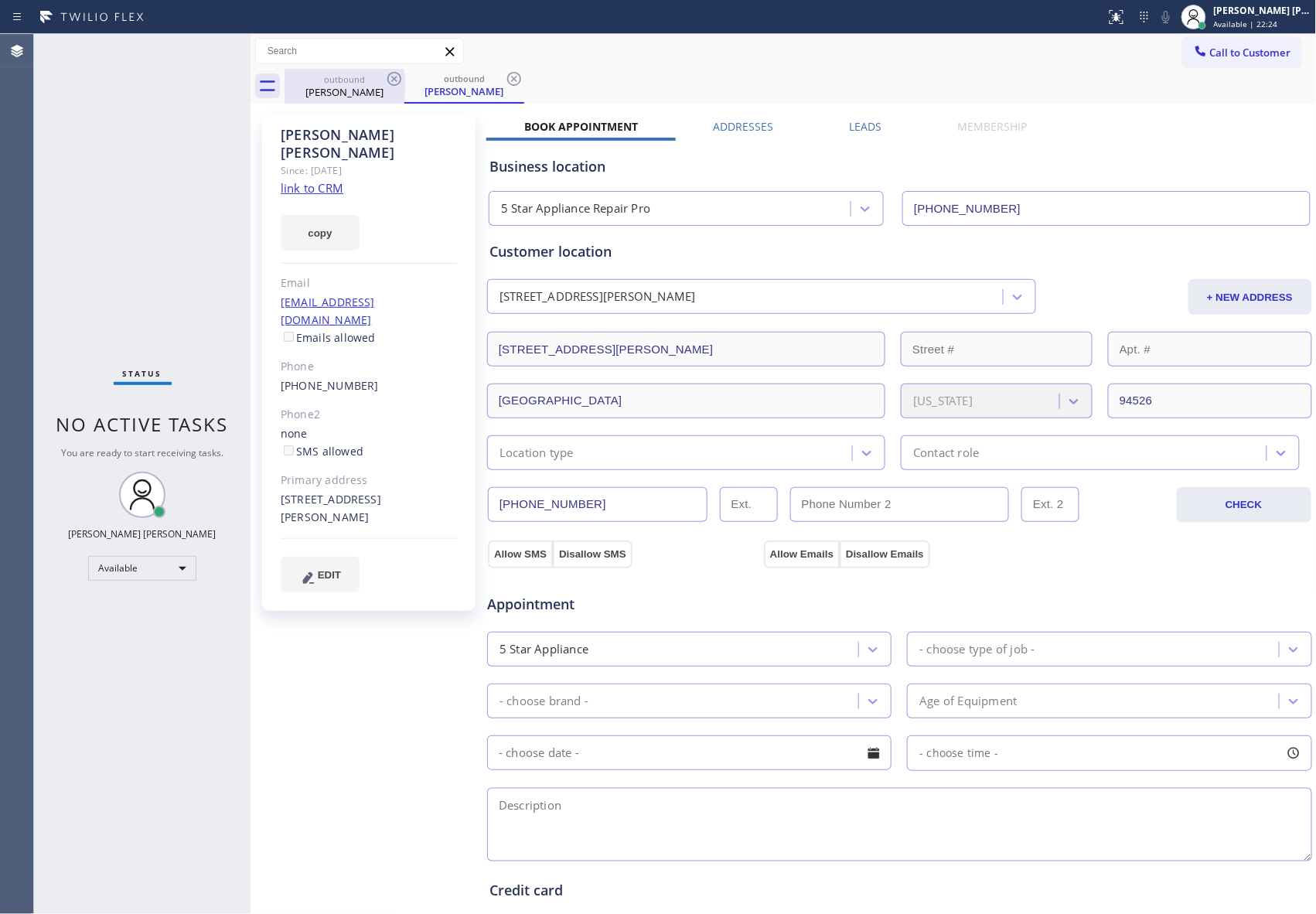
click at [376, 82] on div "outbound" at bounding box center [344, 79] width 116 height 12
click at [399, 76] on icon at bounding box center [394, 79] width 19 height 19
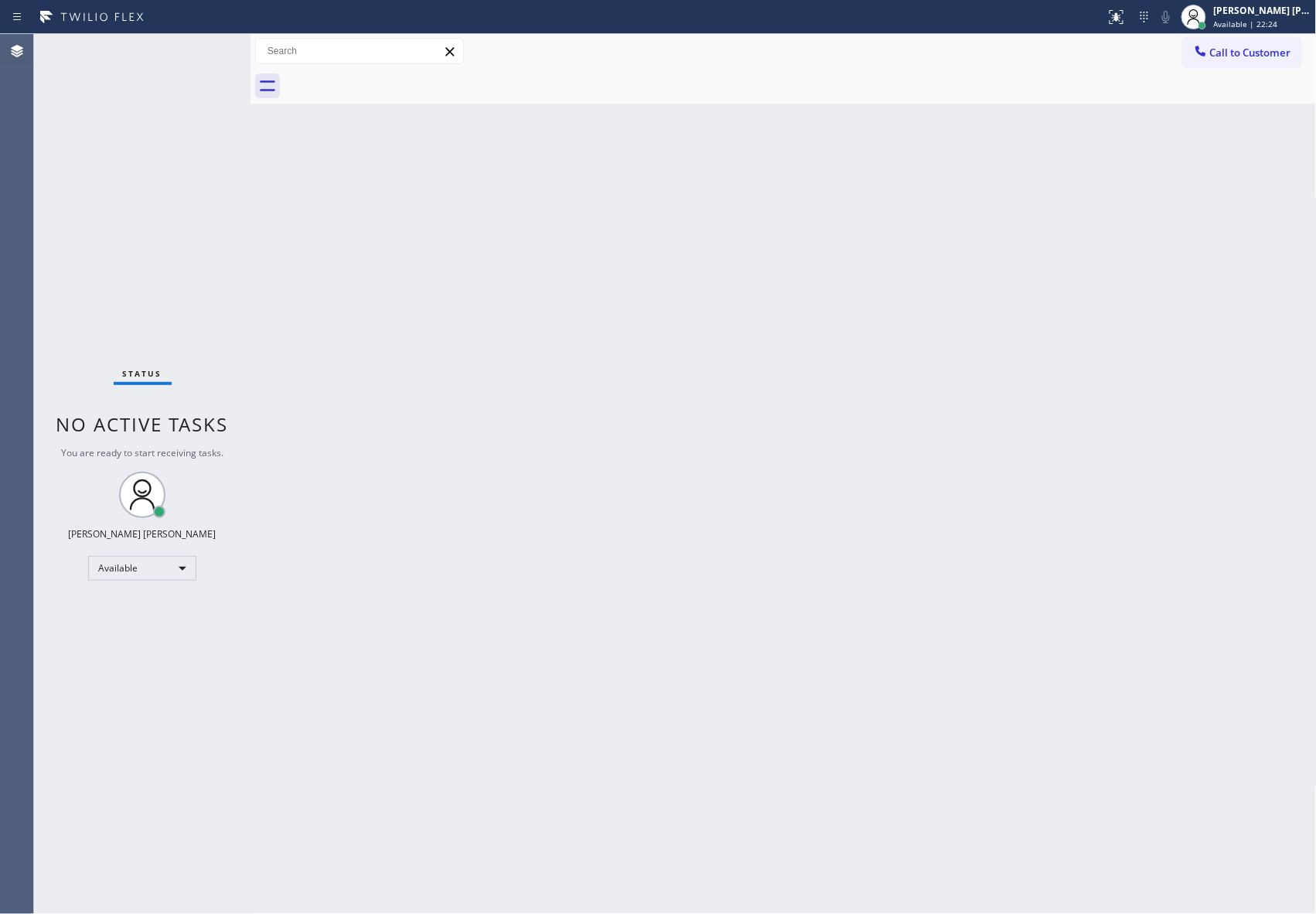
click at [399, 76] on div at bounding box center [800, 86] width 1032 height 35
drag, startPoint x: 399, startPoint y: 76, endPoint x: 98, endPoint y: 91, distance: 301.4
click at [394, 77] on div at bounding box center [800, 86] width 1032 height 35
click at [1281, 52] on span "Call to Customer" at bounding box center [1250, 52] width 81 height 14
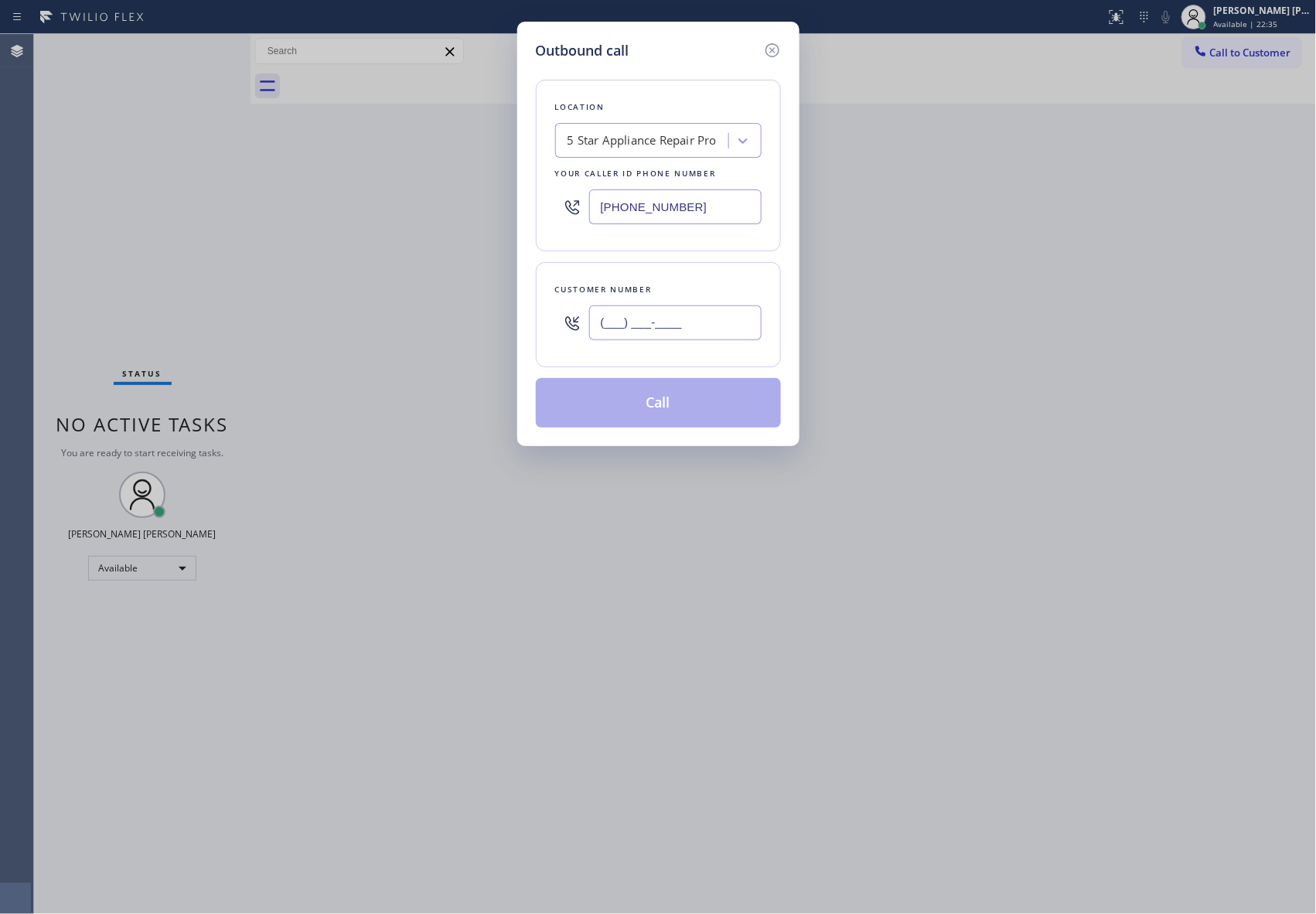
click at [676, 320] on input "(___) ___-____" at bounding box center [675, 323] width 173 height 35
paste input "949) 241-3920"
type input "[PHONE_NUMBER]"
click at [687, 403] on button "Call" at bounding box center [658, 402] width 245 height 49
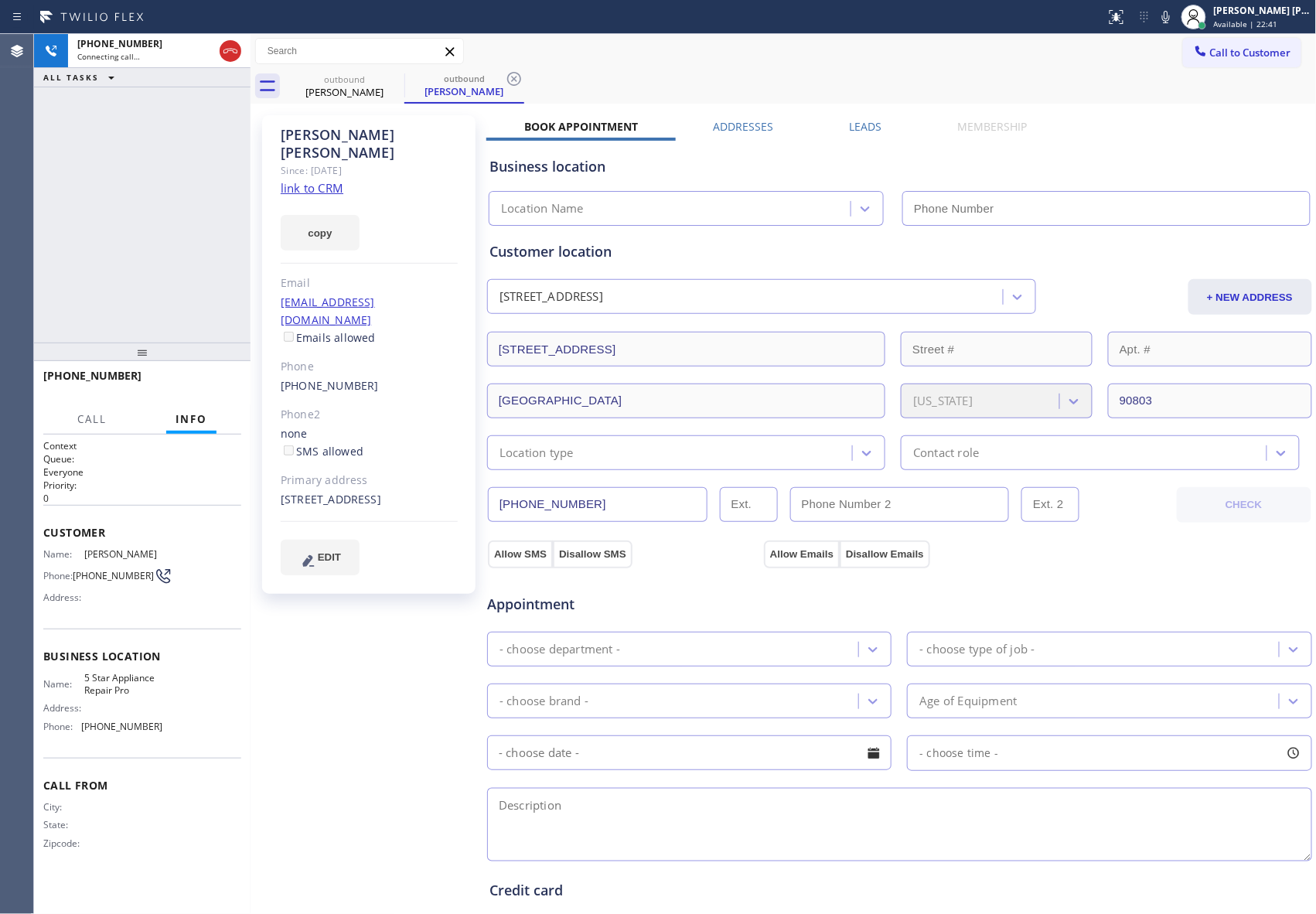
type input "[PHONE_NUMBER]"
click at [864, 123] on label "Leads" at bounding box center [865, 126] width 33 height 15
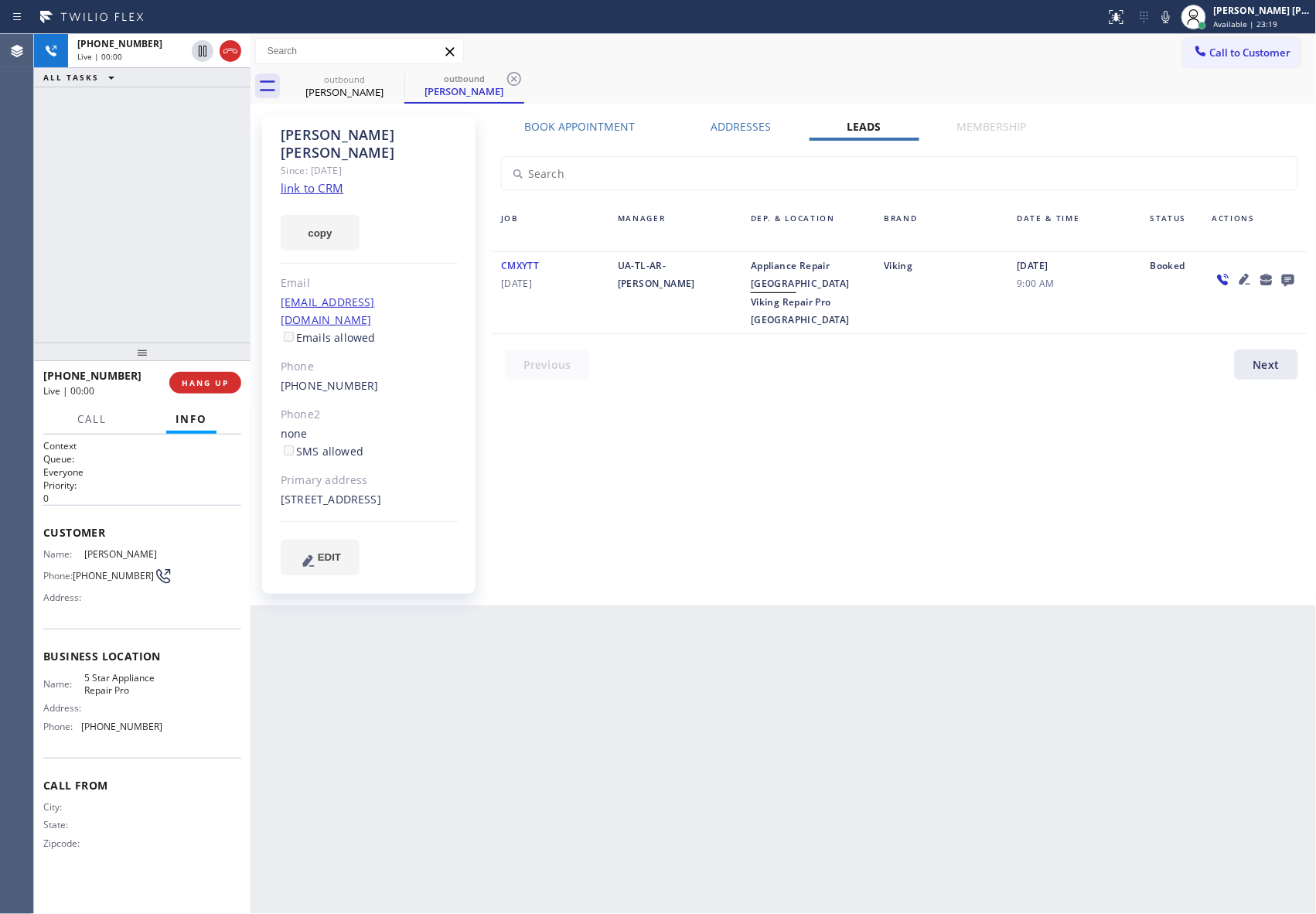
click at [1299, 279] on div at bounding box center [1255, 293] width 105 height 72
click at [1296, 279] on icon at bounding box center [1288, 279] width 19 height 20
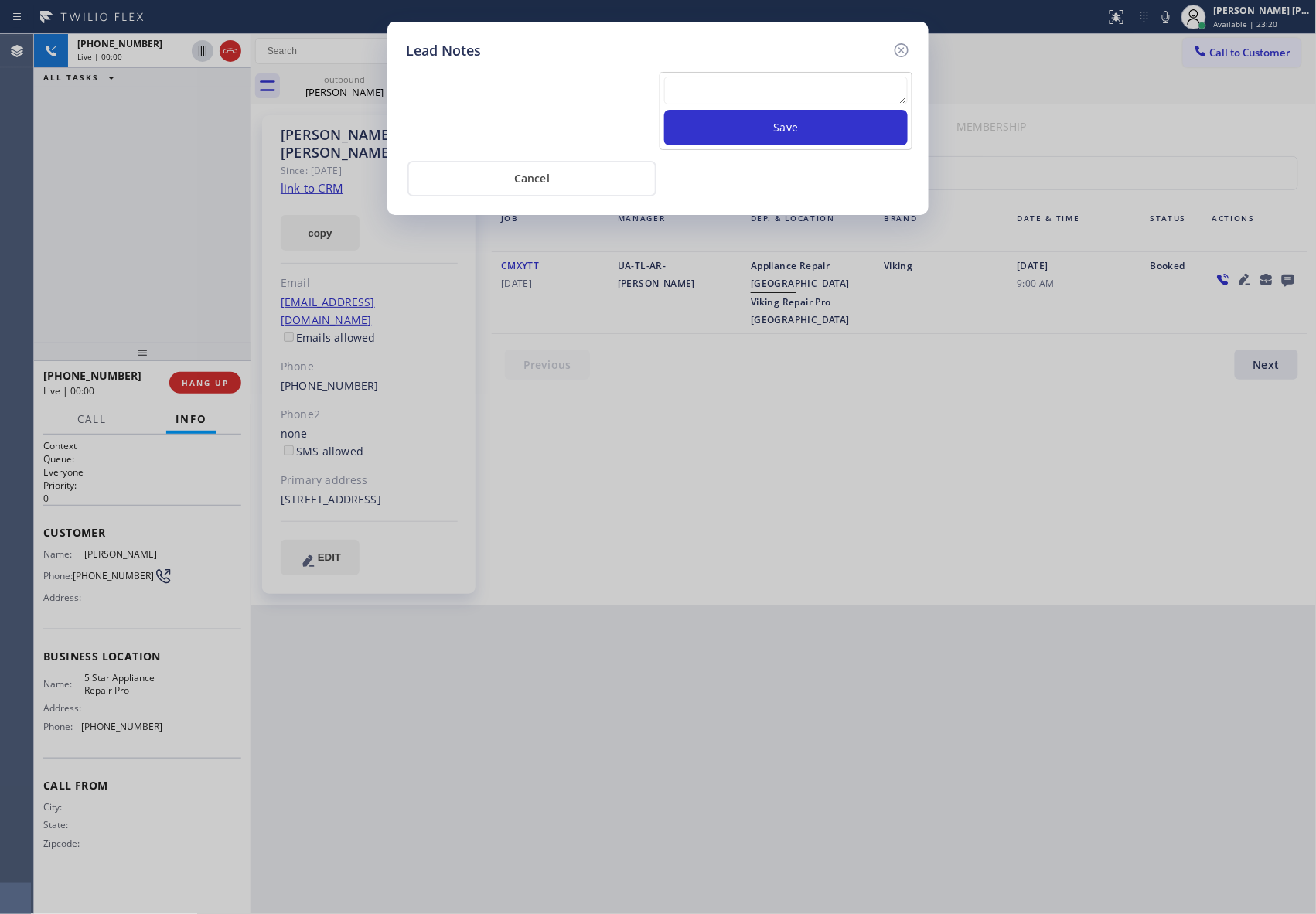
click at [745, 105] on textarea at bounding box center [786, 91] width 244 height 28
paste textarea "please transfer if cx calls back"
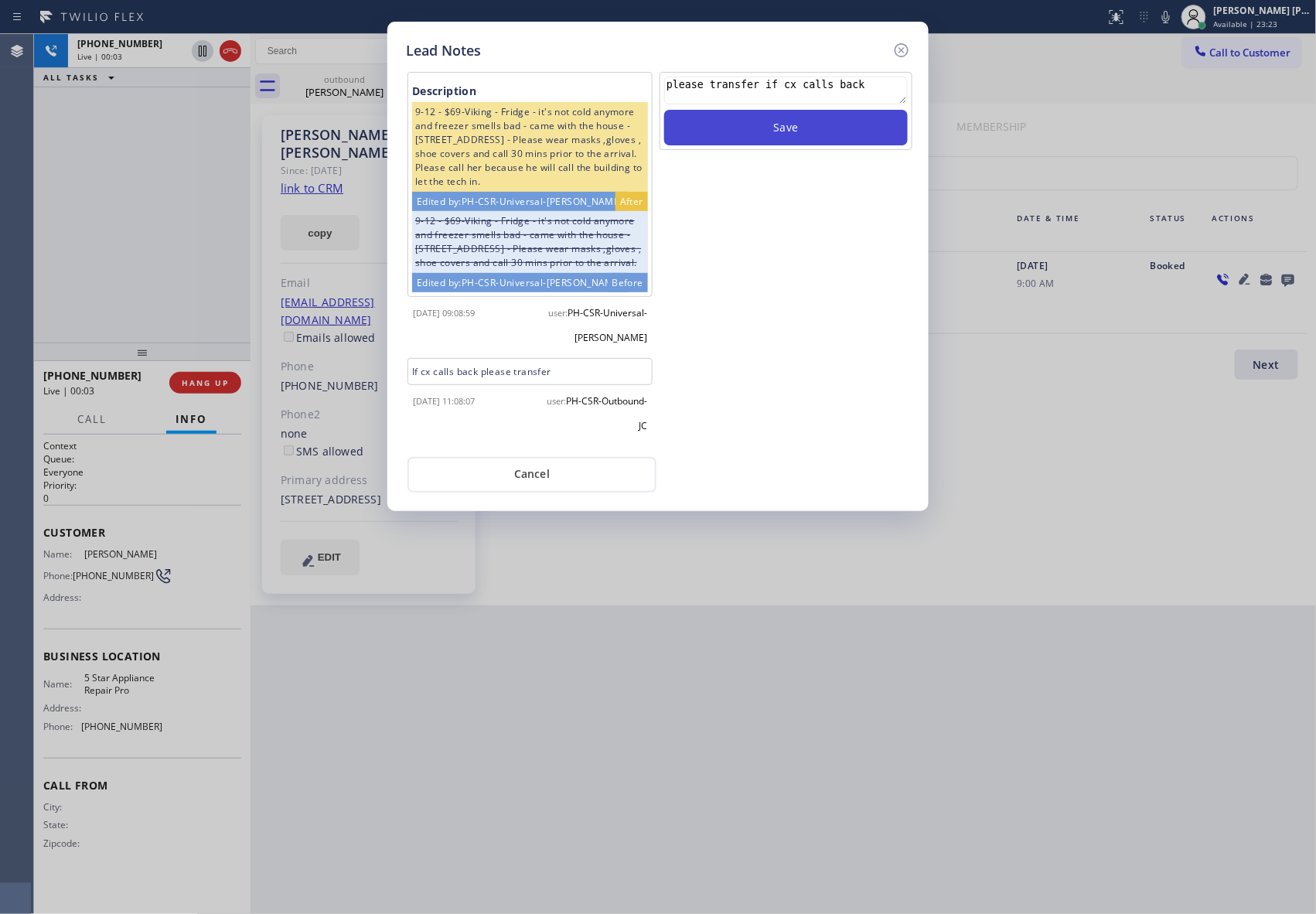
type textarea "please transfer if cx calls back"
drag, startPoint x: 814, startPoint y: 131, endPoint x: 858, endPoint y: 110, distance: 48.8
click at [814, 133] on button "Save" at bounding box center [786, 128] width 244 height 36
click at [900, 49] on icon at bounding box center [901, 50] width 19 height 19
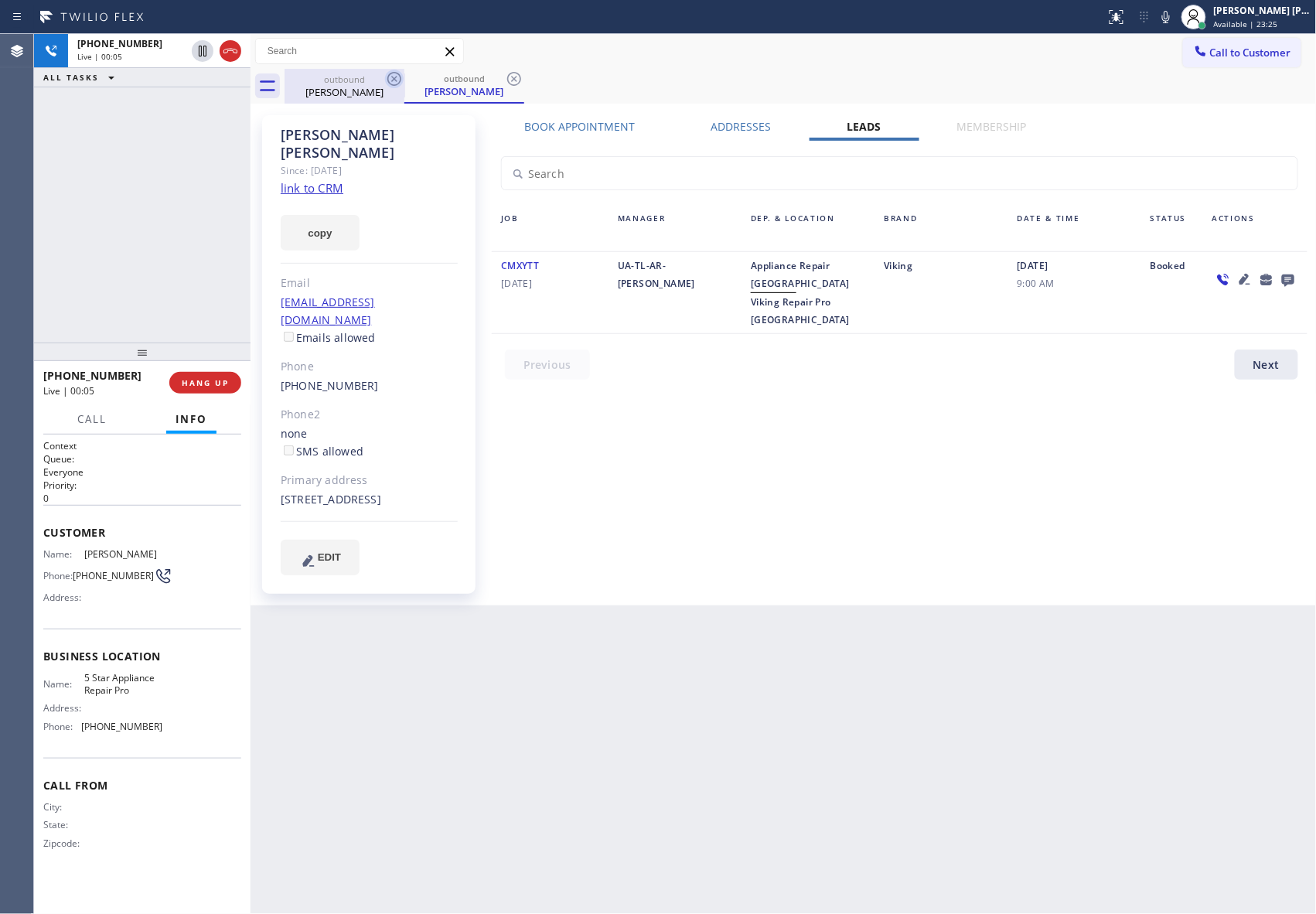
click at [396, 78] on icon at bounding box center [394, 79] width 19 height 19
click at [396, 81] on icon at bounding box center [394, 79] width 19 height 19
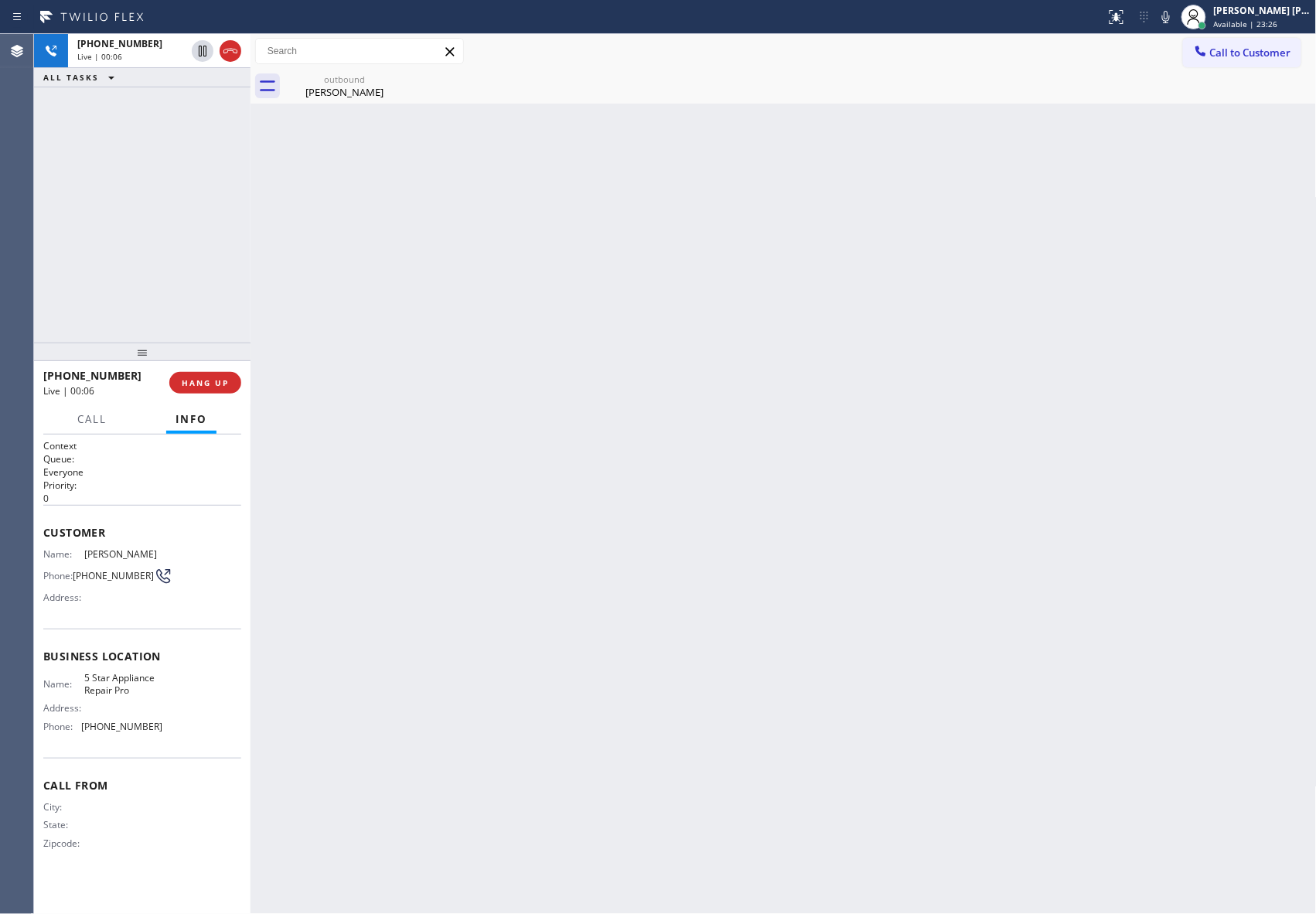
click at [396, 81] on div "outbound [PERSON_NAME]" at bounding box center [344, 86] width 119 height 35
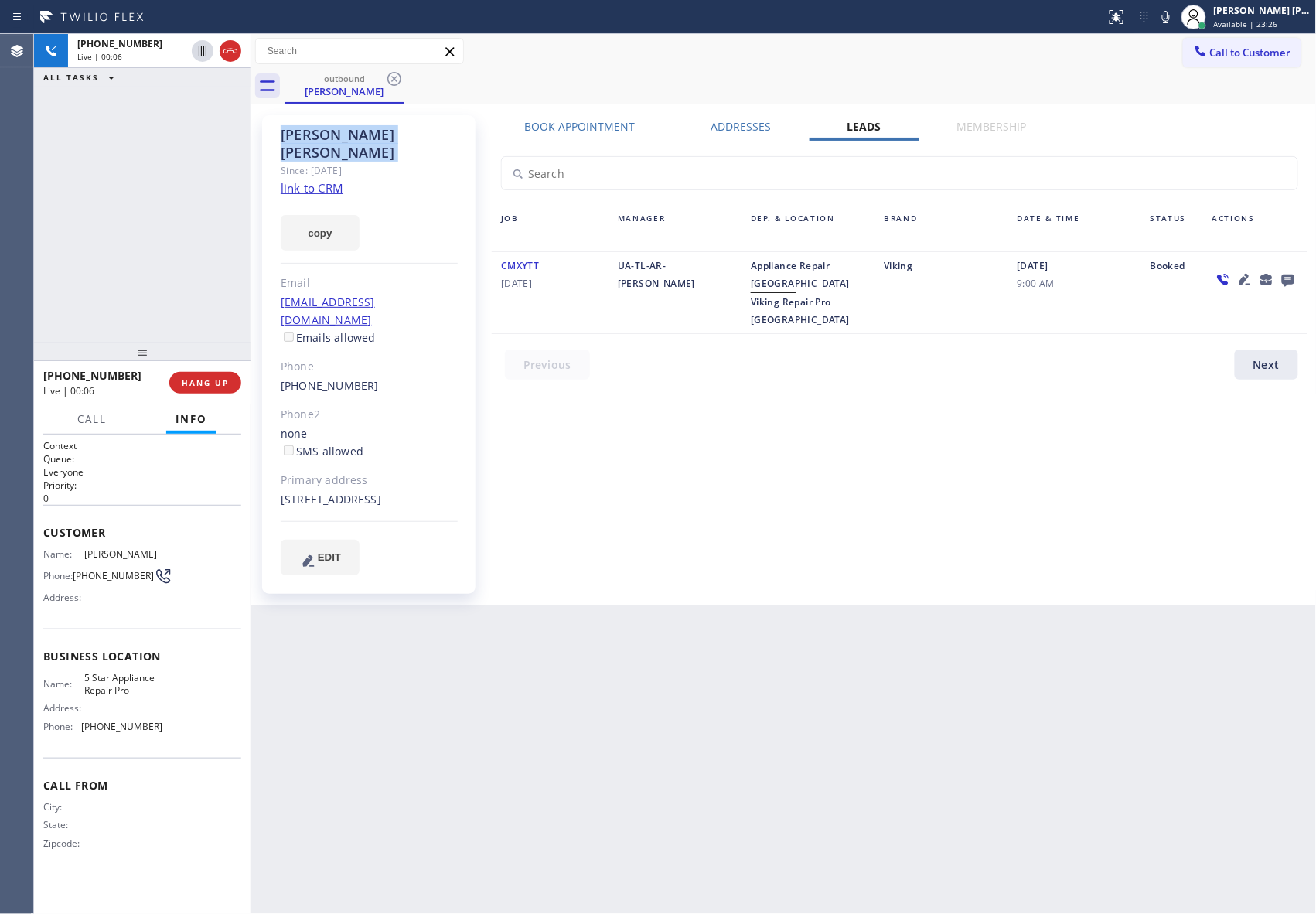
click at [396, 81] on icon at bounding box center [394, 79] width 19 height 19
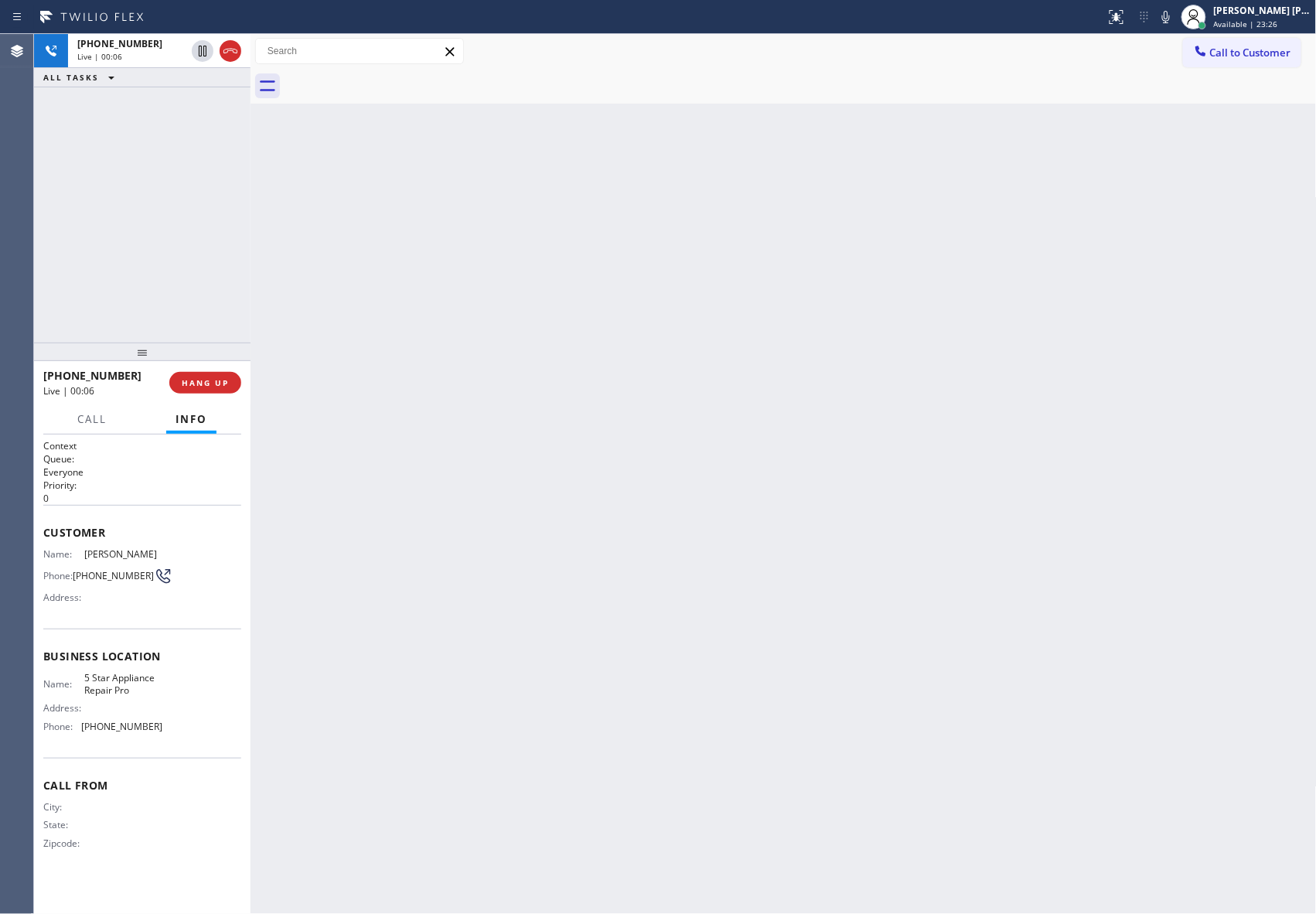
click at [396, 81] on div at bounding box center [800, 86] width 1032 height 35
click at [223, 388] on button "HANG UP" at bounding box center [205, 383] width 72 height 22
click at [223, 373] on button "COMPLETE" at bounding box center [202, 383] width 78 height 22
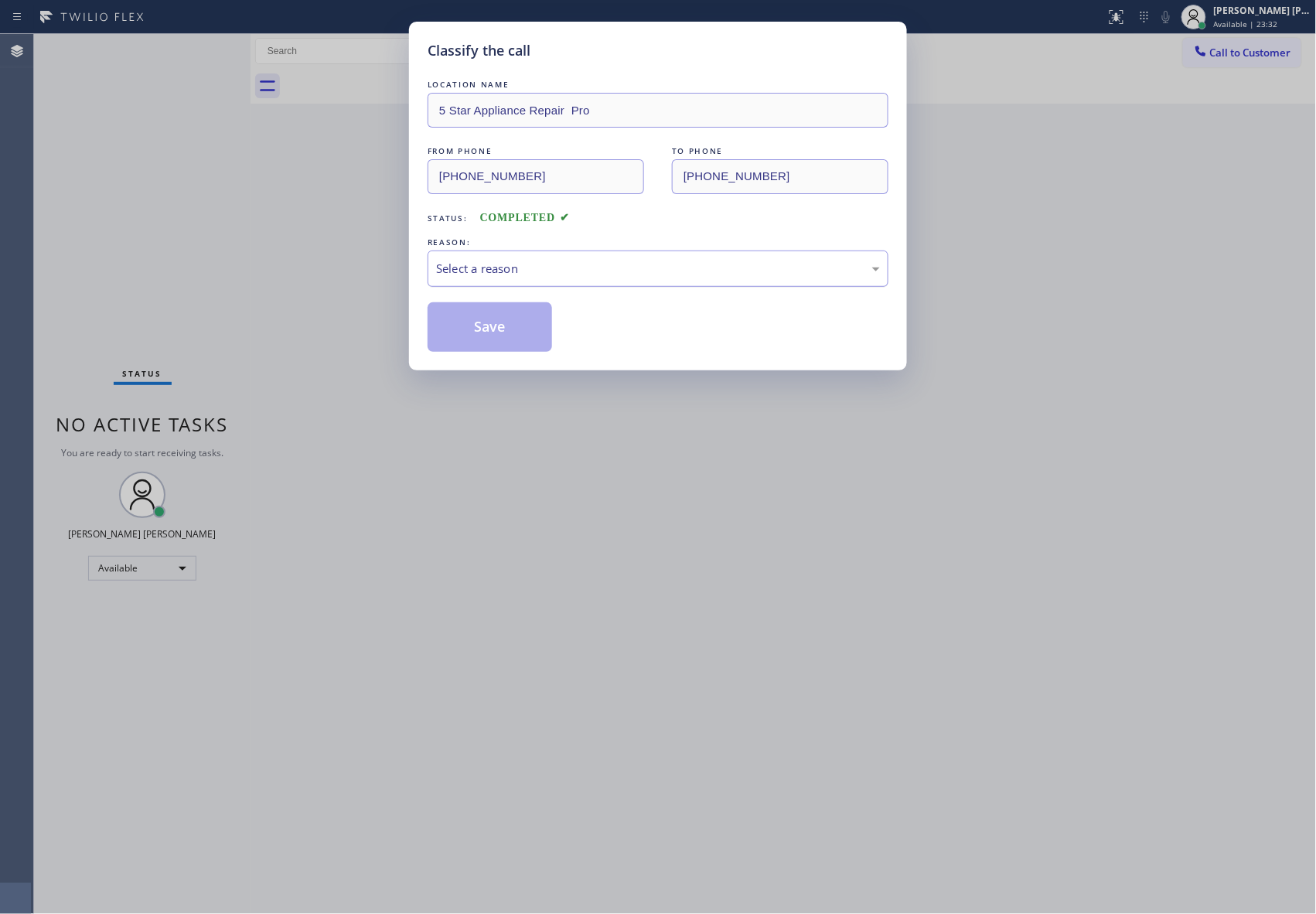
click at [480, 269] on div "Select a reason" at bounding box center [658, 269] width 444 height 18
click at [483, 331] on button "Save" at bounding box center [489, 327] width 124 height 49
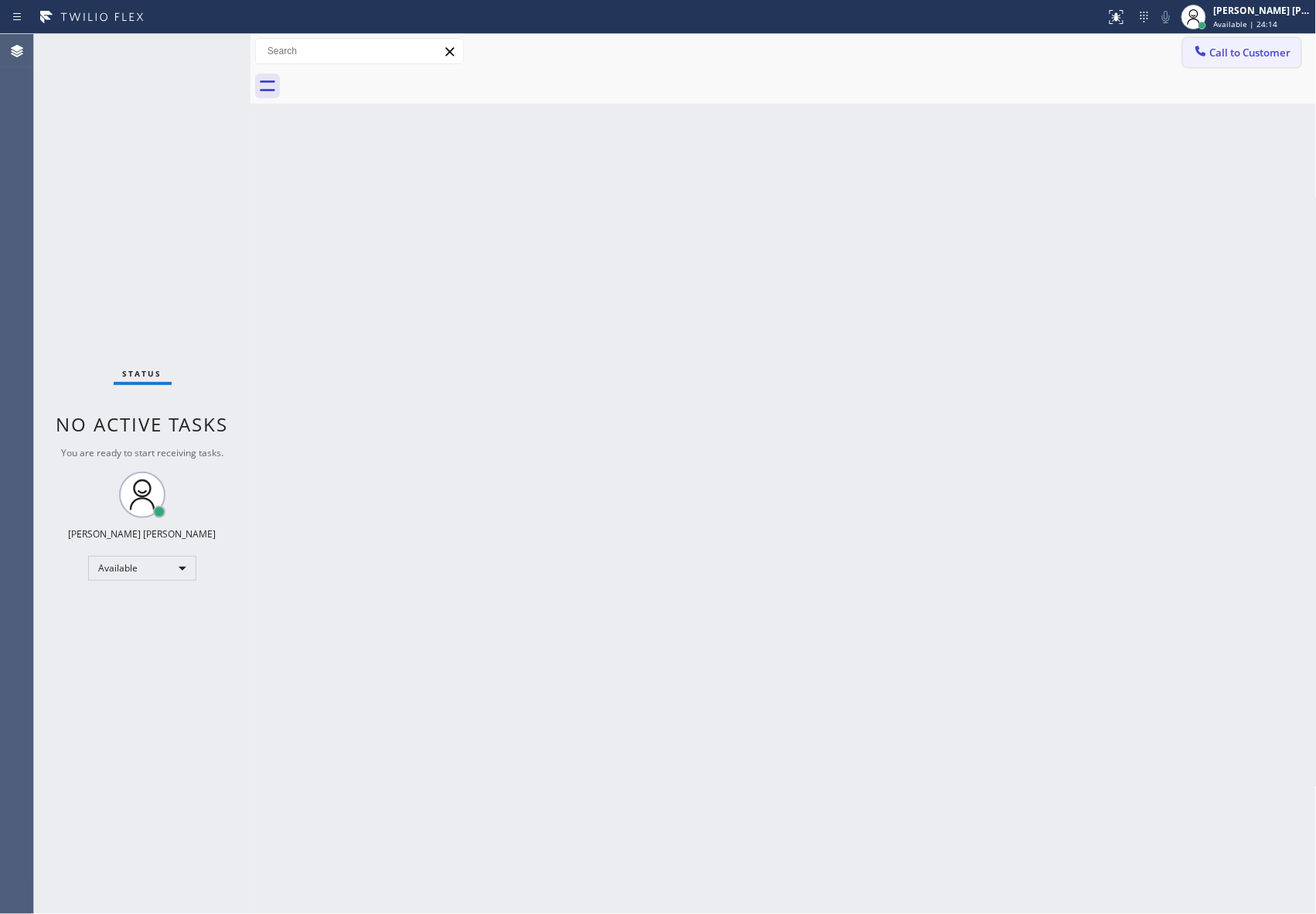
click at [1269, 45] on span "Call to Customer" at bounding box center [1250, 52] width 81 height 14
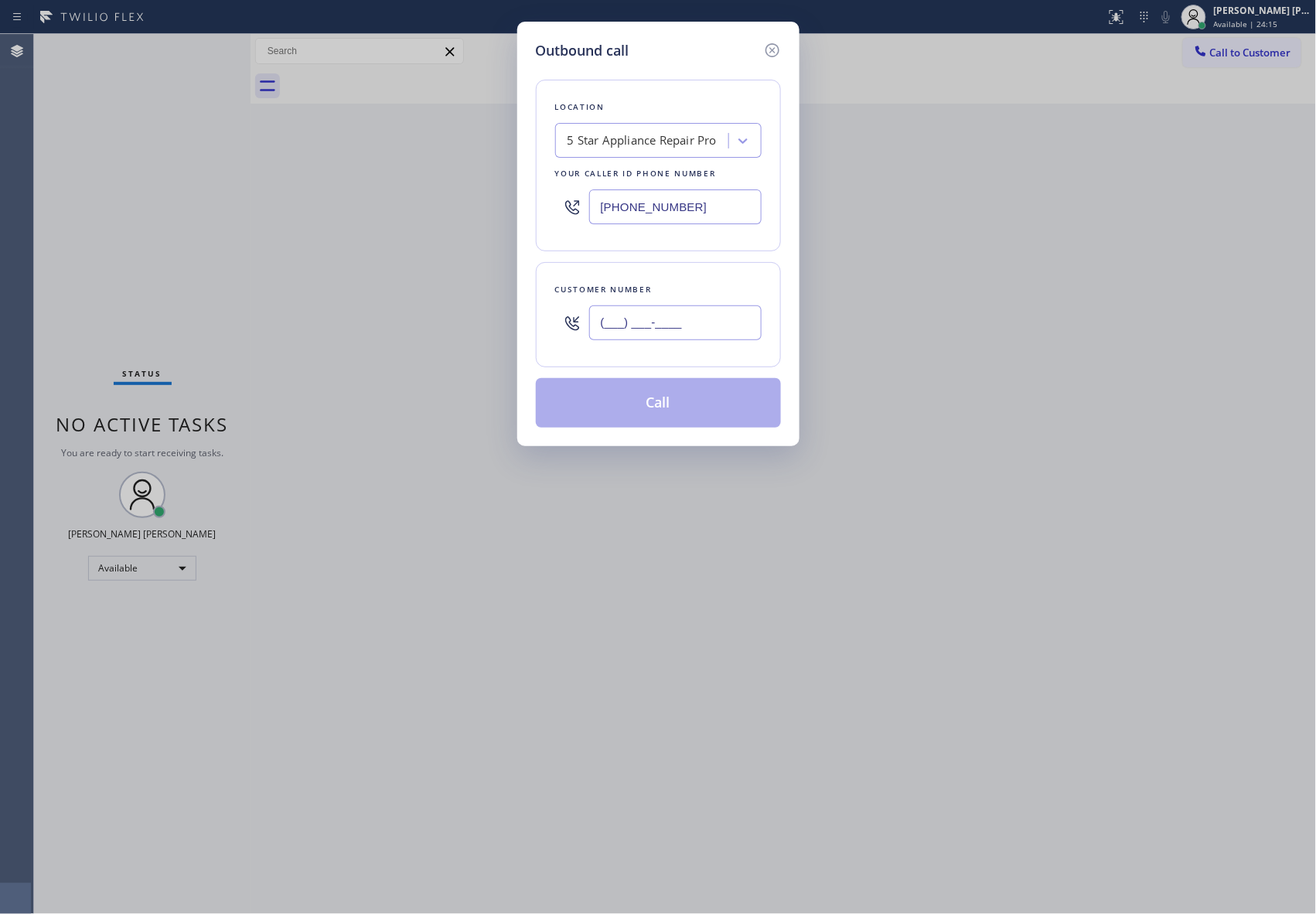
click at [690, 341] on input "(___) ___-____" at bounding box center [675, 323] width 173 height 35
paste input "714) 329-4437"
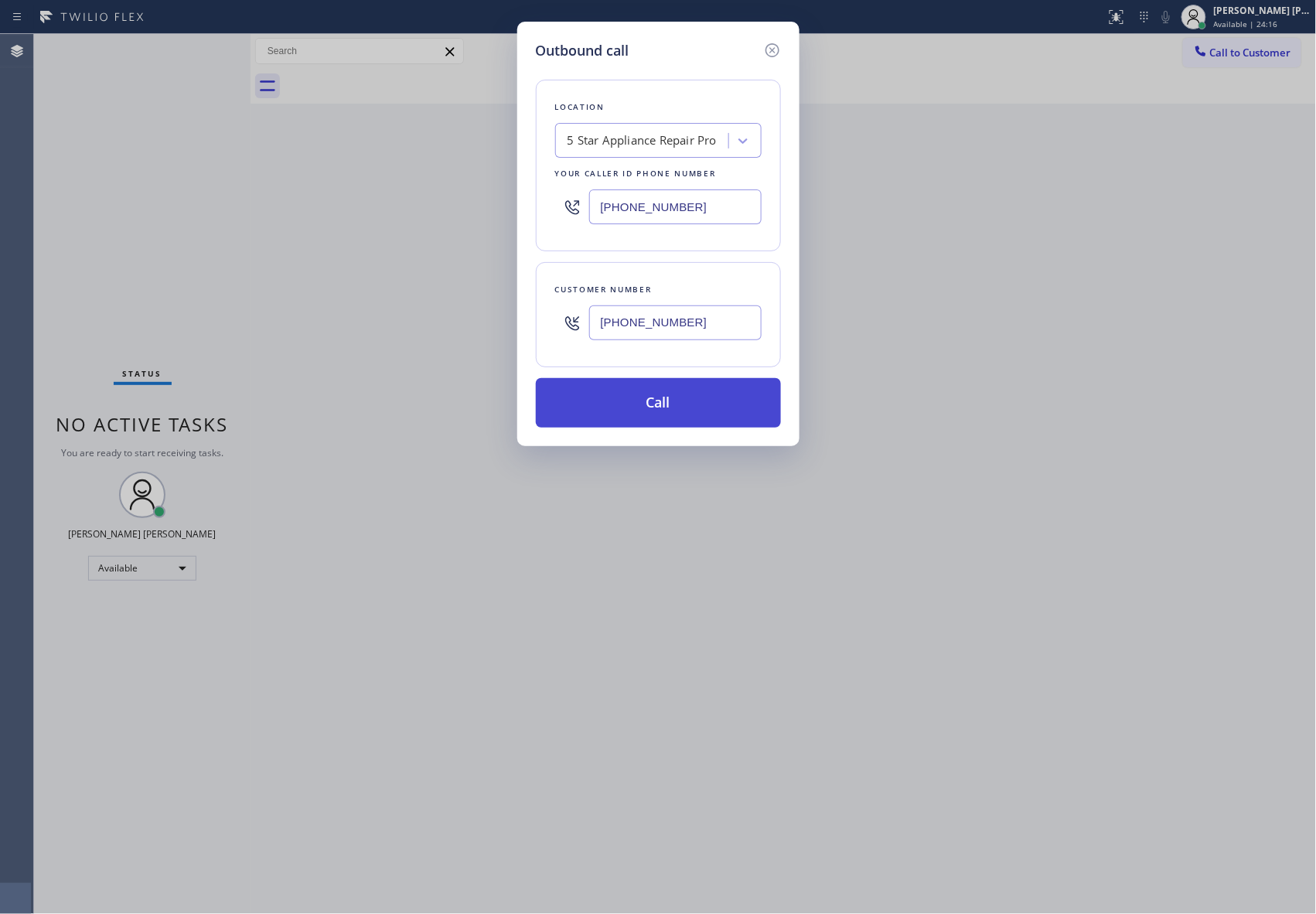
type input "[PHONE_NUMBER]"
click at [676, 412] on button "Call" at bounding box center [658, 402] width 245 height 49
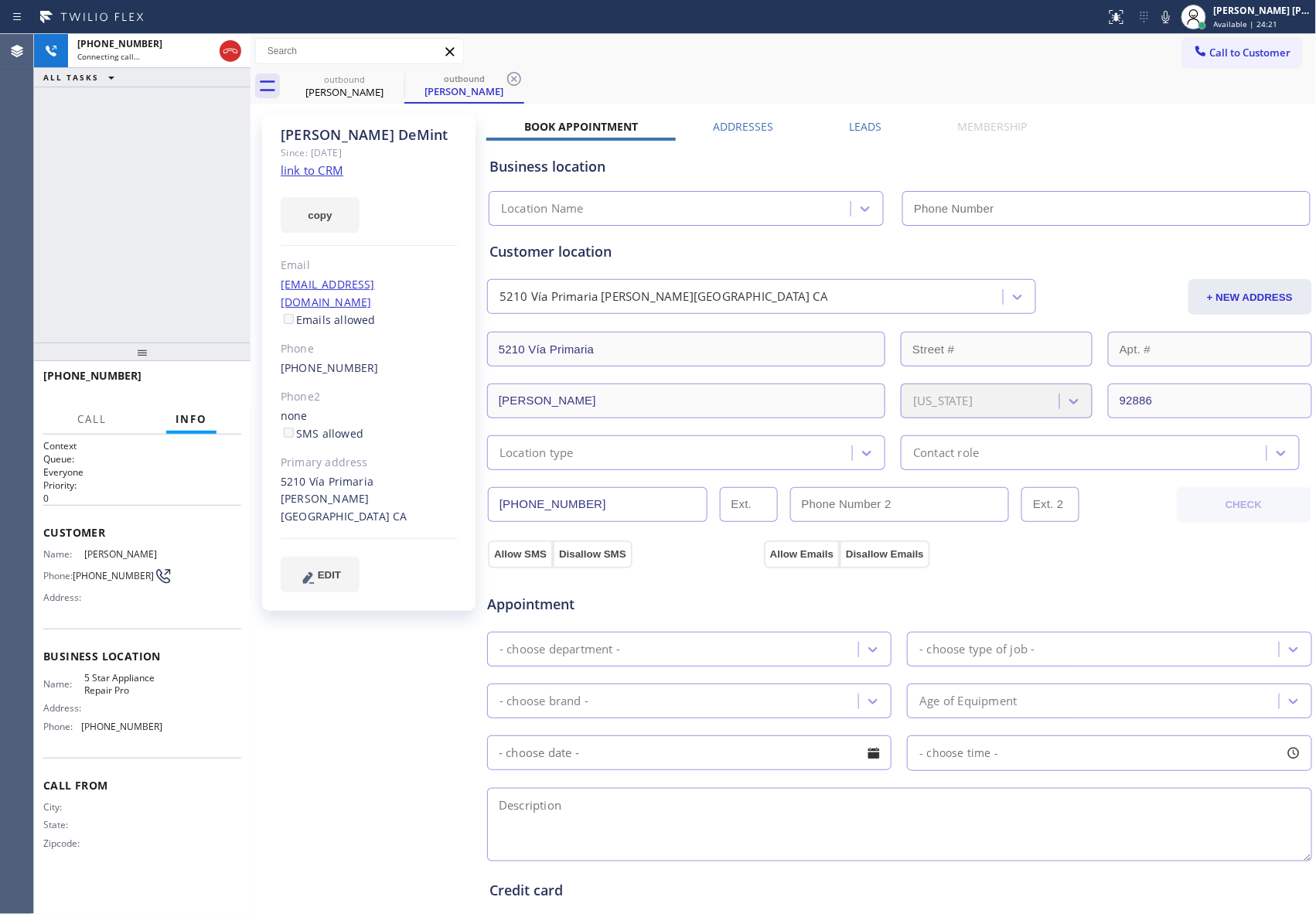
type input "[PHONE_NUMBER]"
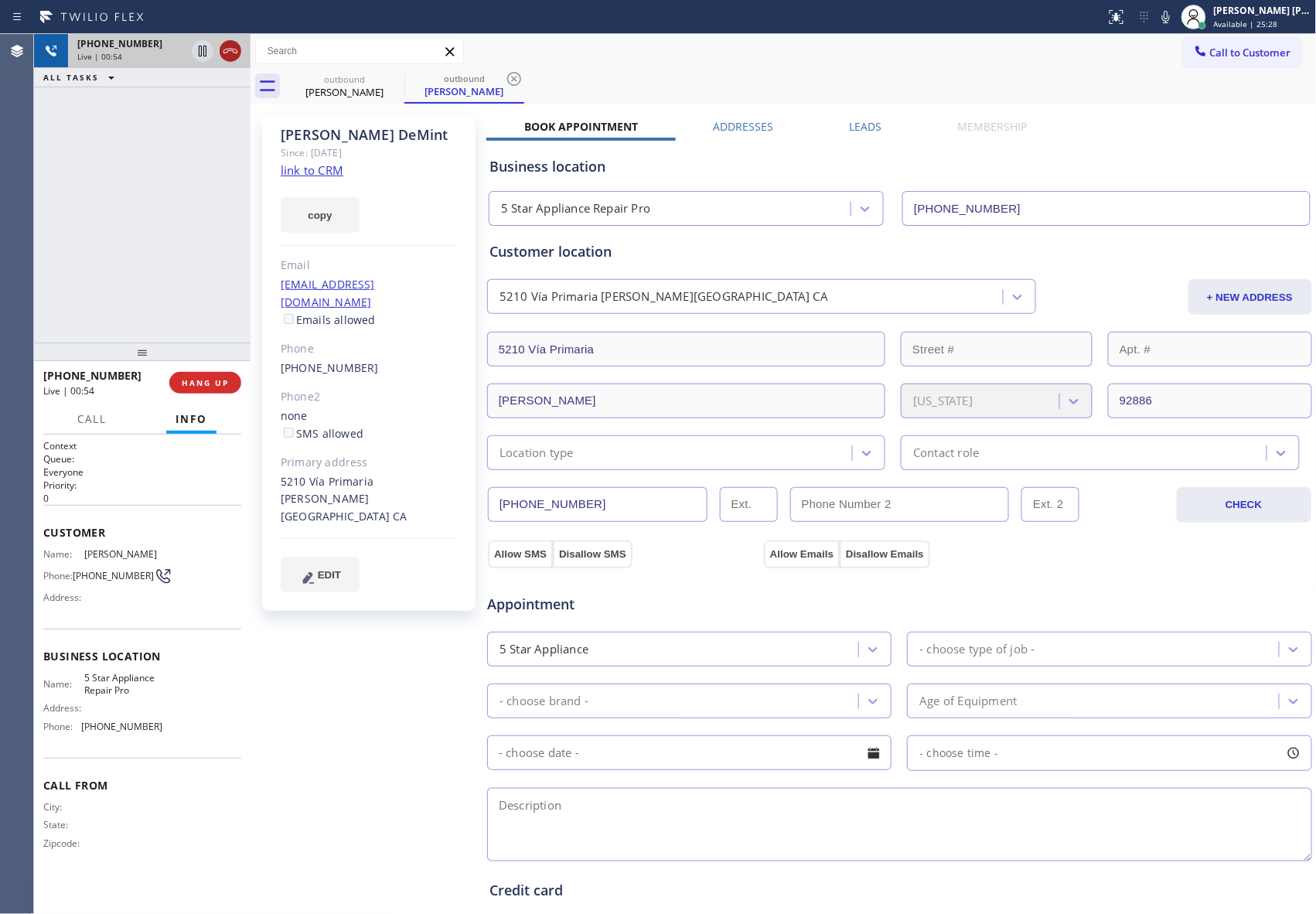
click at [234, 59] on icon at bounding box center [230, 51] width 19 height 19
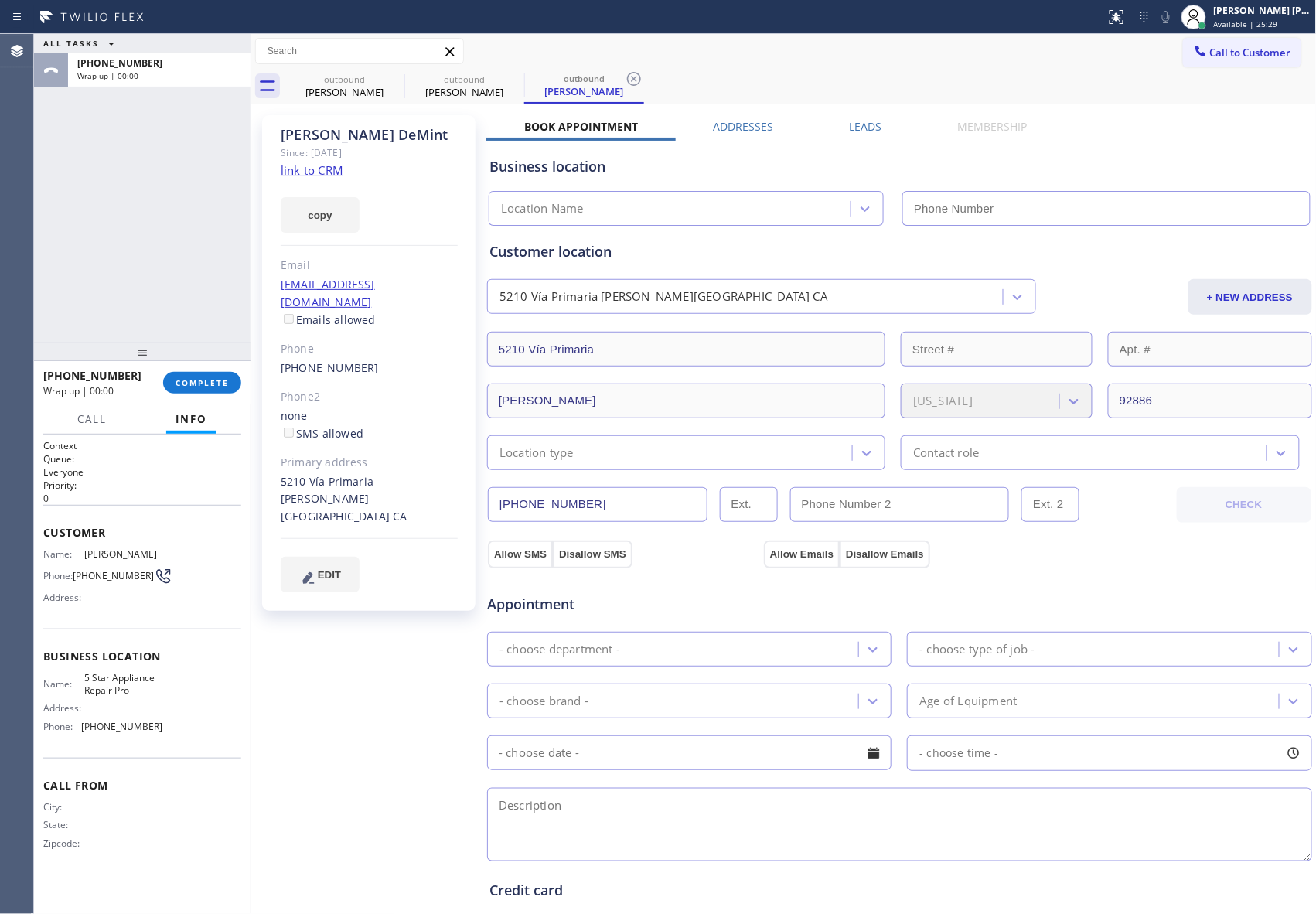
type input "[PHONE_NUMBER]"
click at [0, 0] on icon at bounding box center [0, 0] width 0 height 0
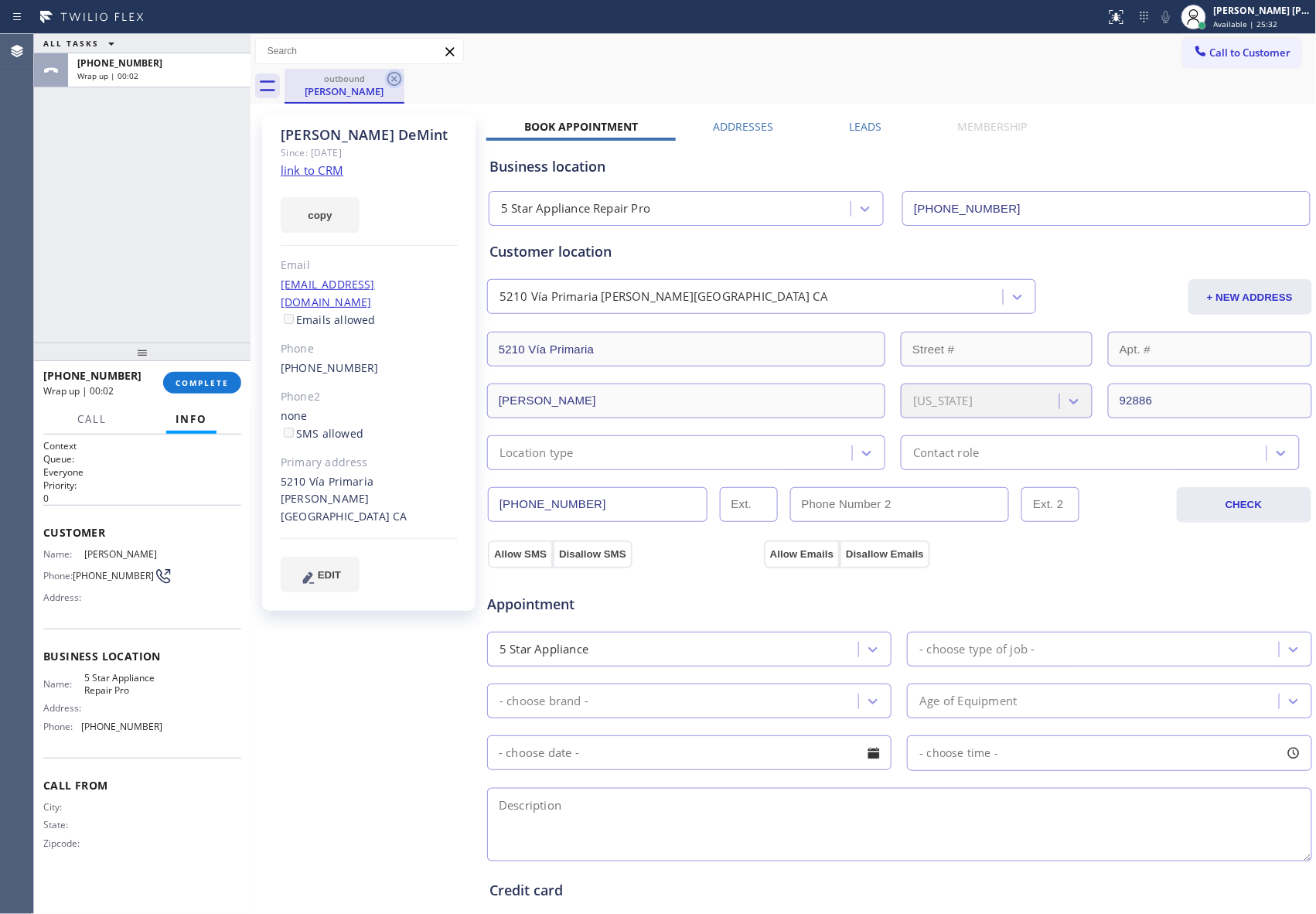
click at [400, 76] on icon at bounding box center [394, 79] width 14 height 14
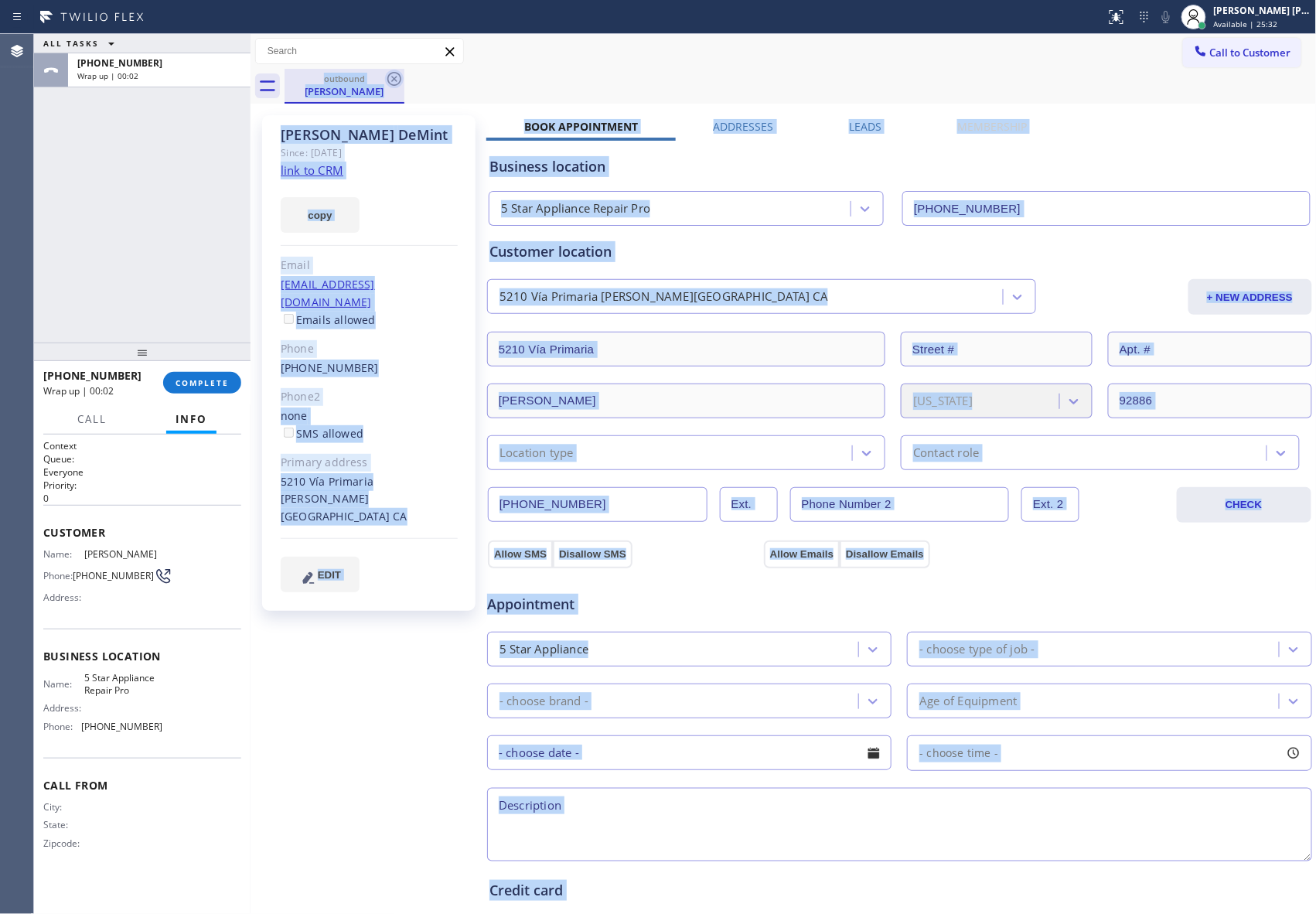
click at [400, 76] on div "outbound [PERSON_NAME]" at bounding box center [800, 86] width 1032 height 35
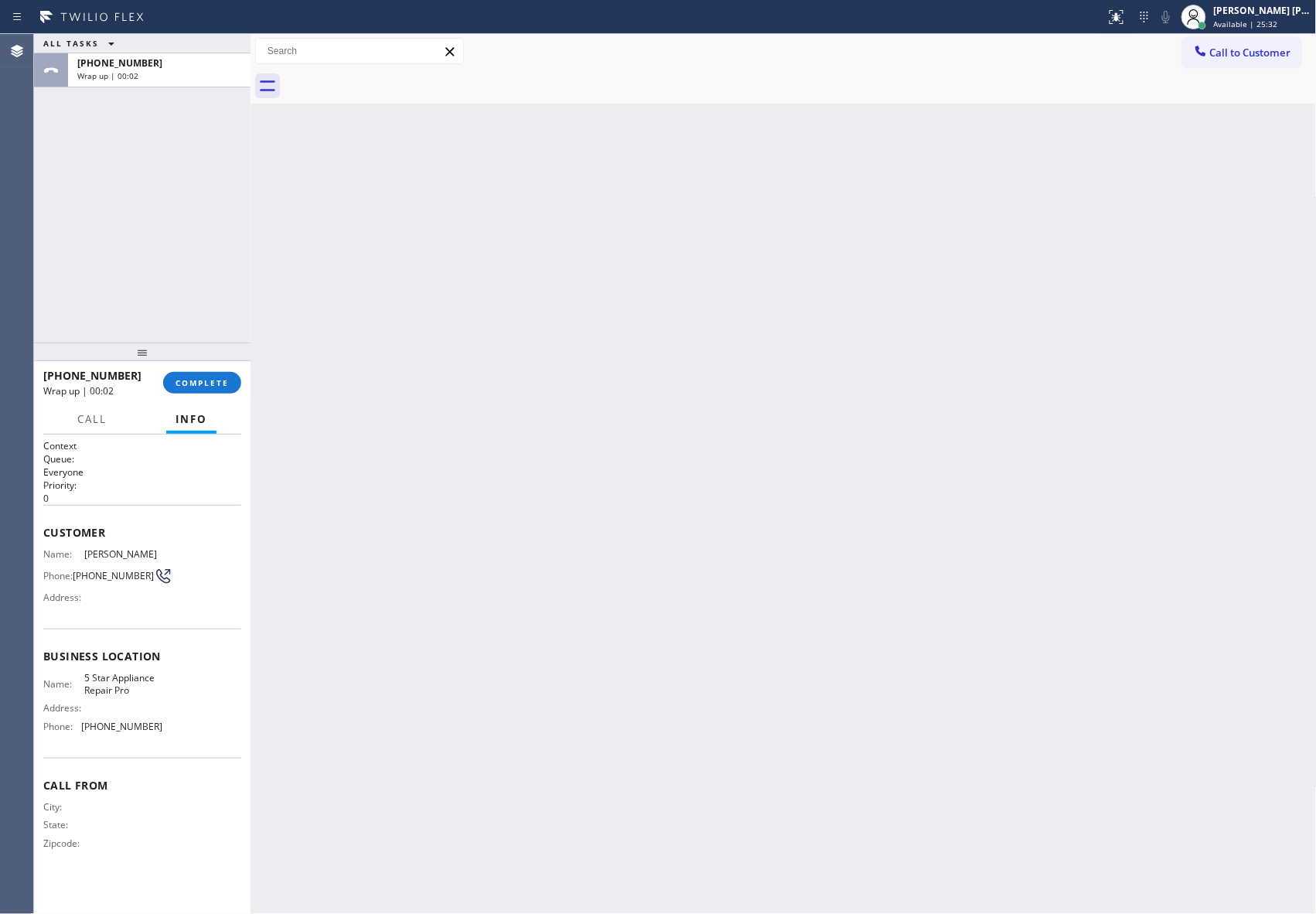
click at [400, 76] on div at bounding box center [800, 86] width 1032 height 35
click at [210, 384] on span "COMPLETE" at bounding box center [202, 383] width 53 height 11
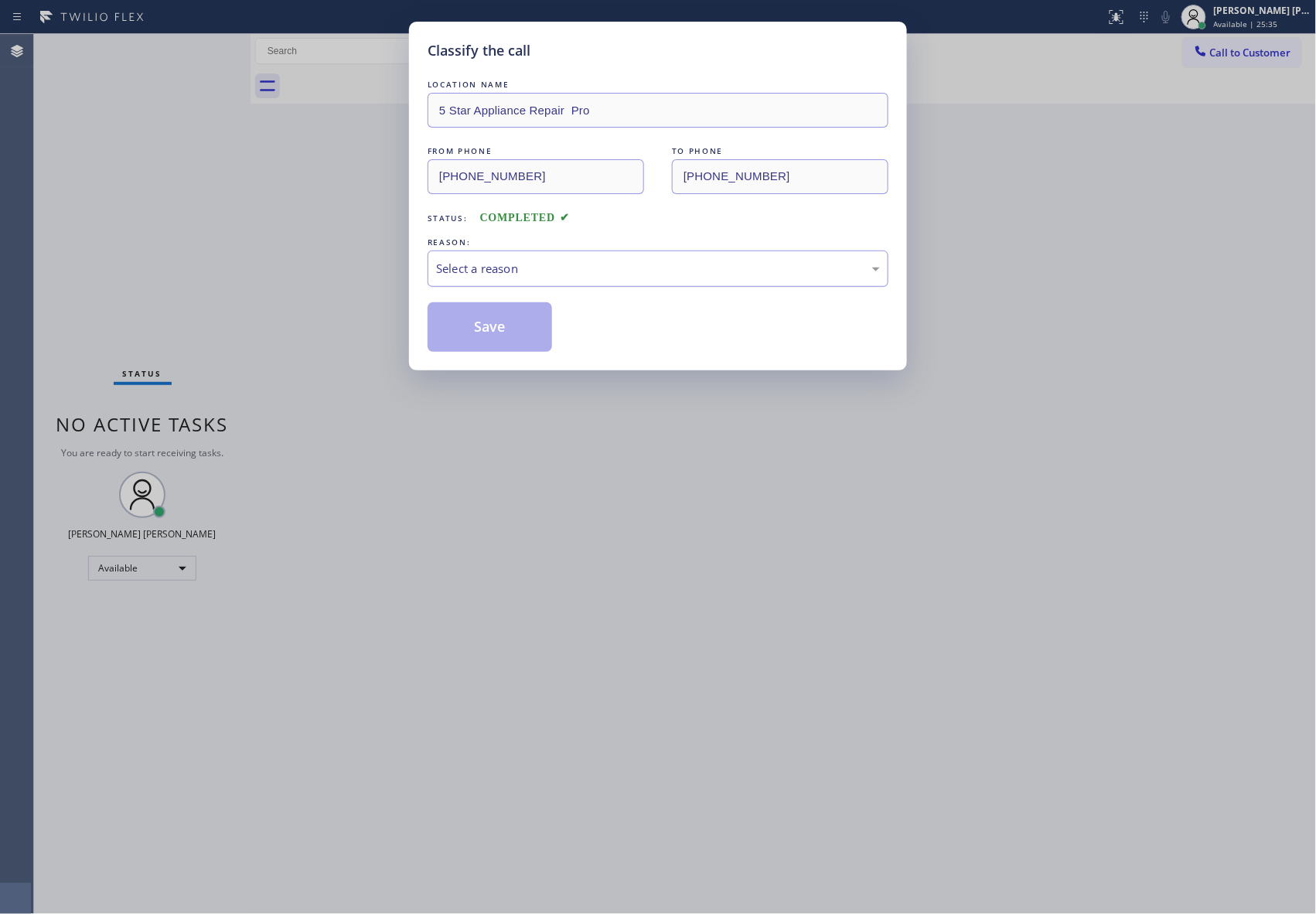
click at [555, 262] on div "Select a reason" at bounding box center [658, 269] width 444 height 18
click at [487, 330] on button "Save" at bounding box center [489, 327] width 124 height 49
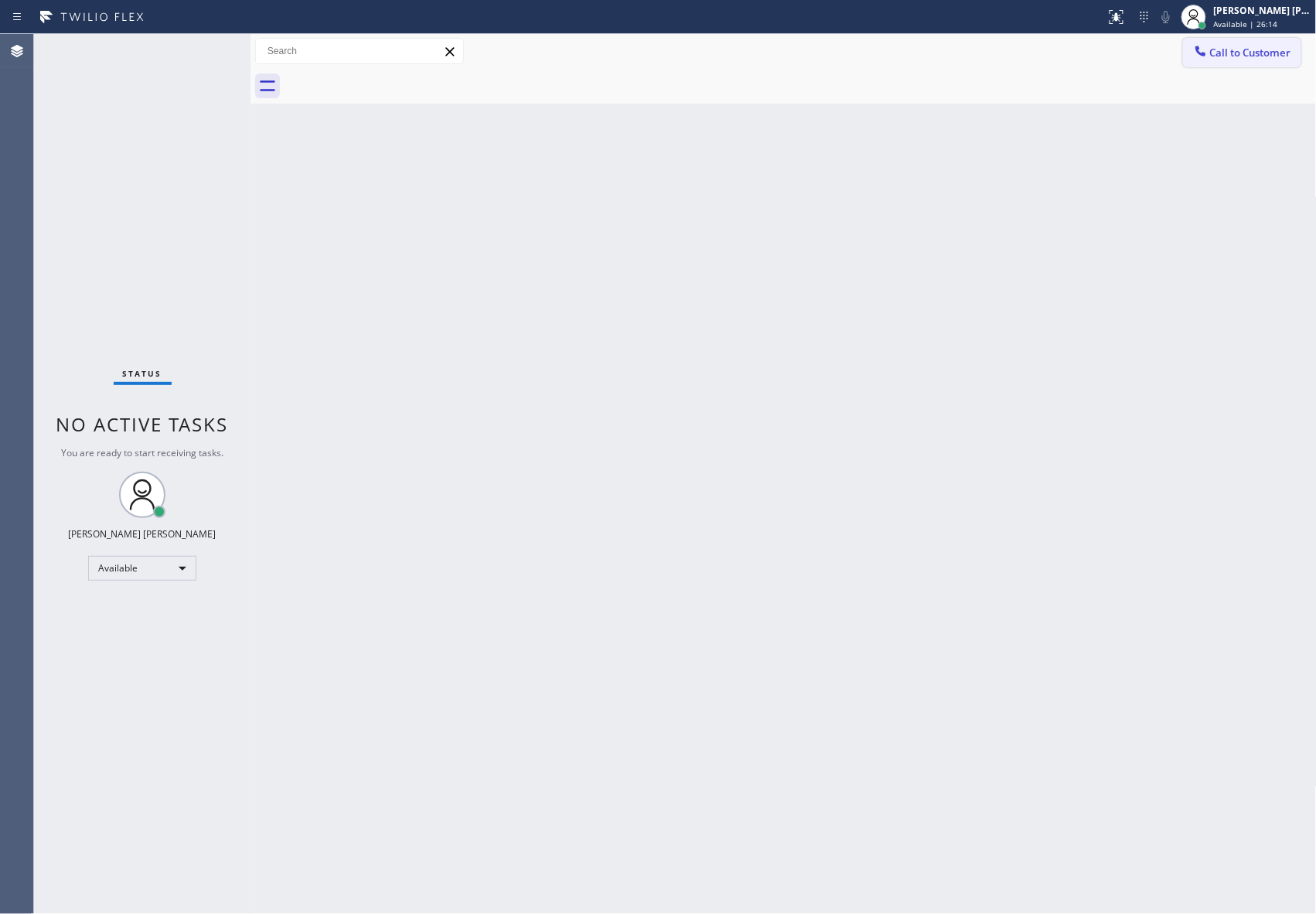
click at [1278, 52] on span "Call to Customer" at bounding box center [1250, 52] width 81 height 14
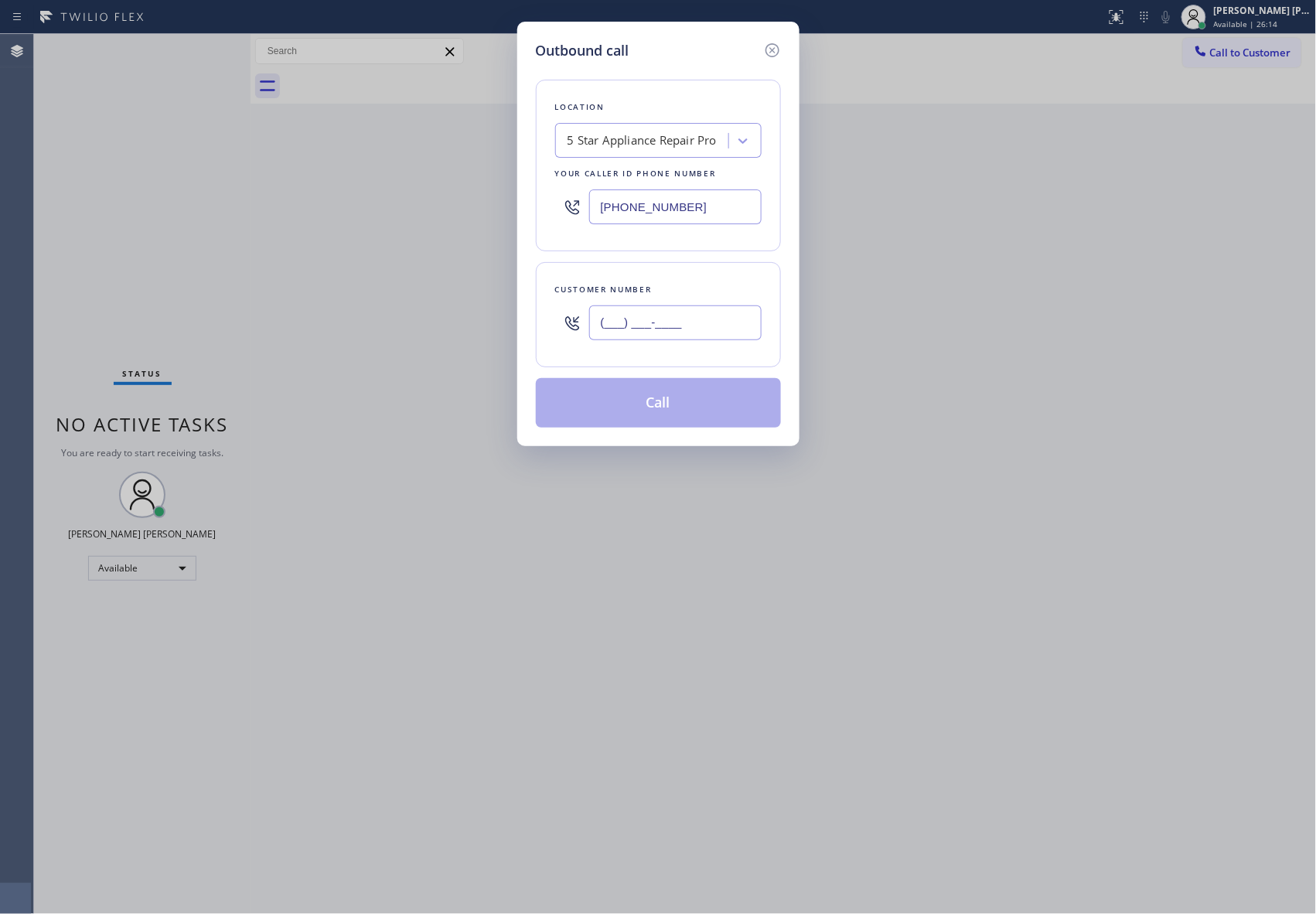
click at [683, 325] on input "(___) ___-____" at bounding box center [675, 323] width 173 height 35
paste input "480) 440-2316"
type input "[PHONE_NUMBER]"
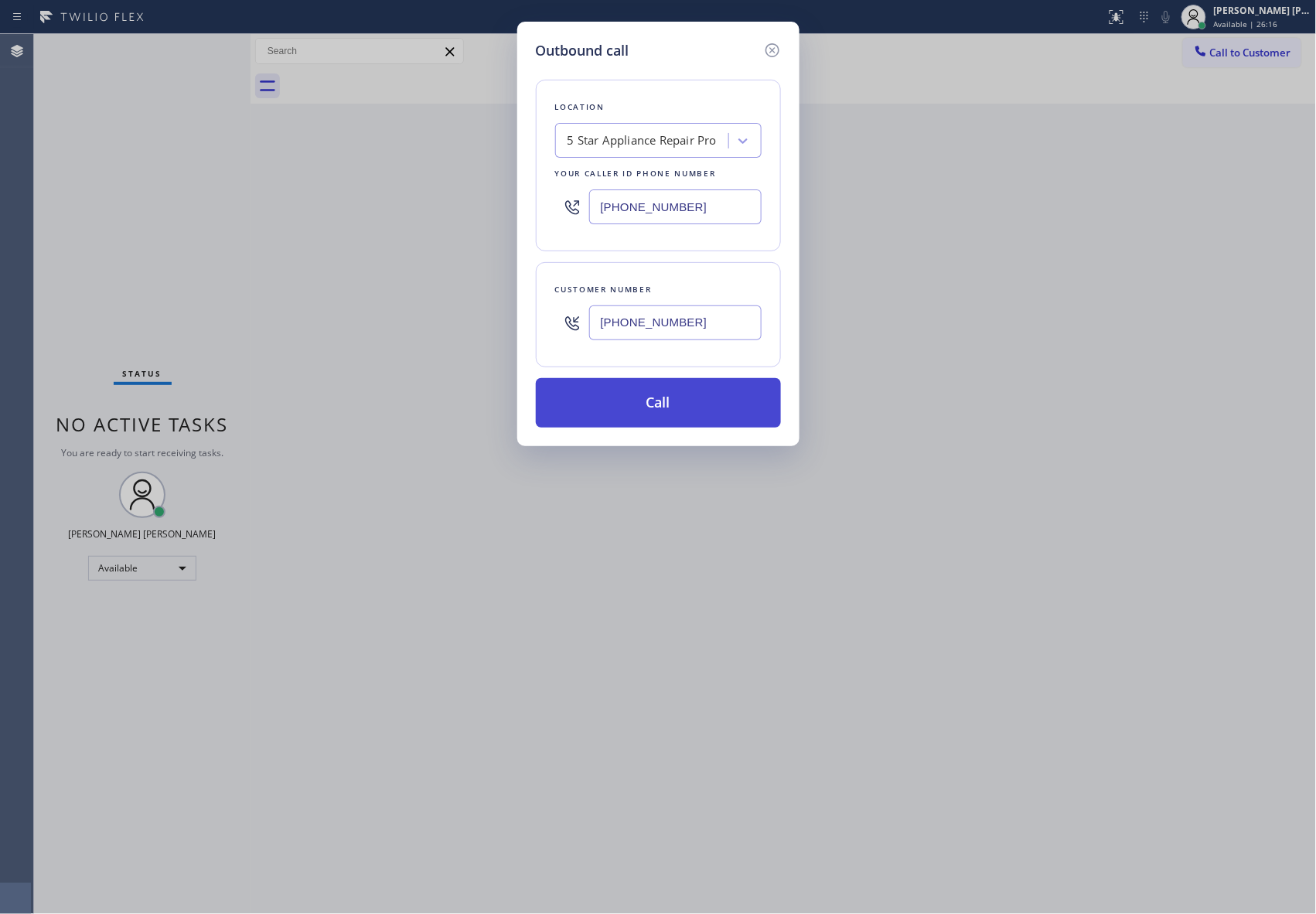
click at [680, 400] on button "Call" at bounding box center [658, 402] width 245 height 49
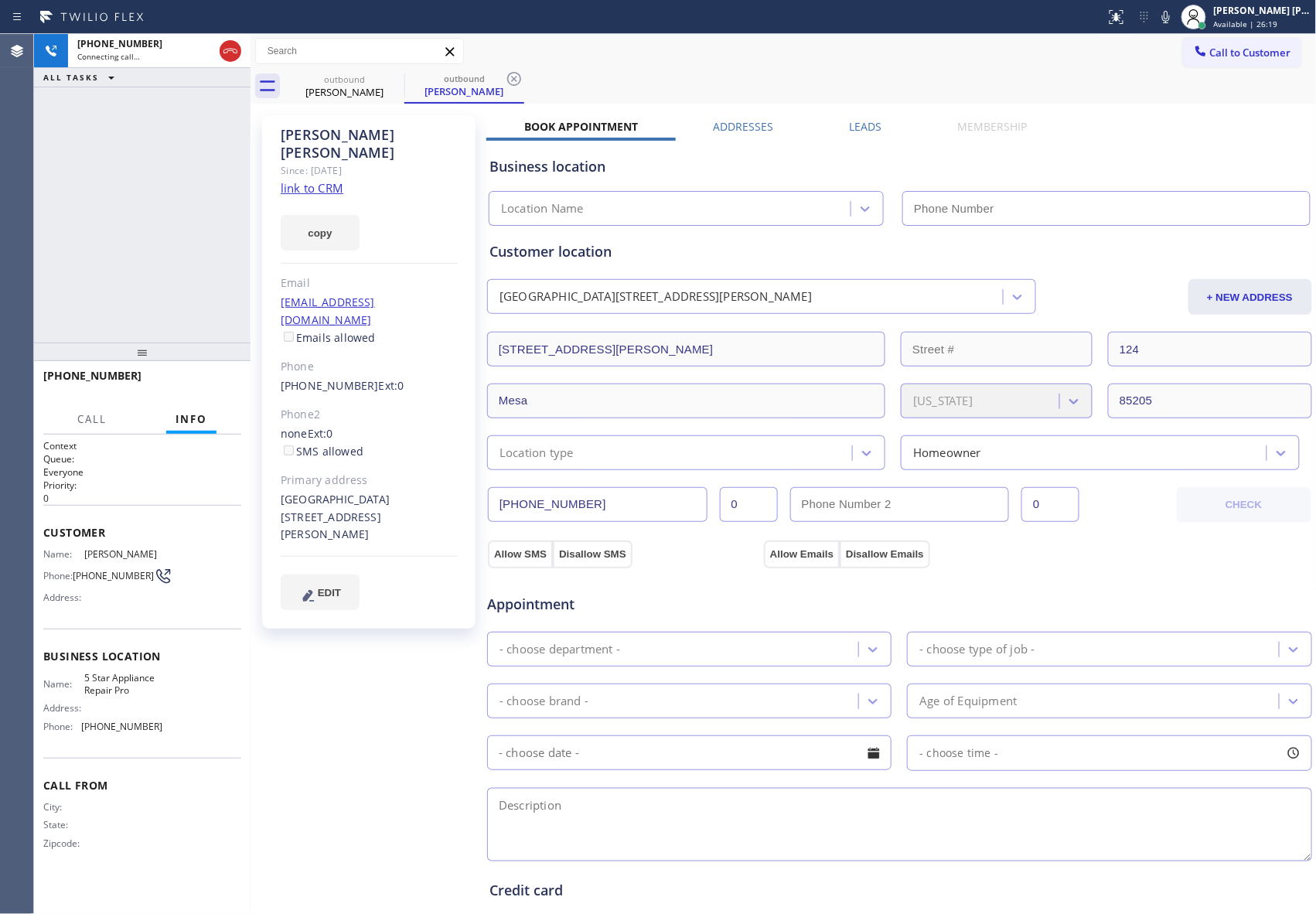
type input "[PHONE_NUMBER]"
click at [854, 128] on label "Leads" at bounding box center [865, 126] width 33 height 15
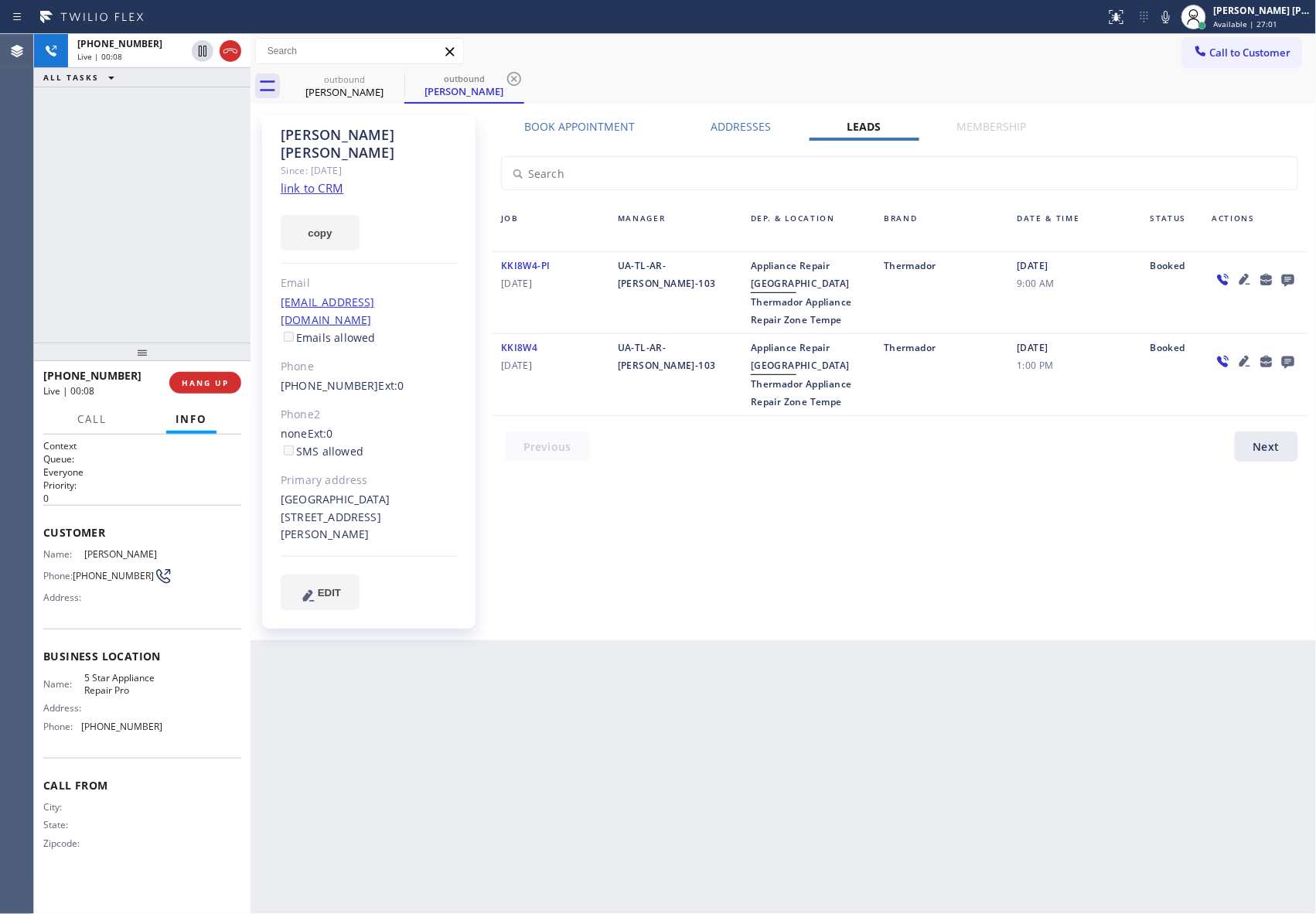
click at [1287, 278] on icon at bounding box center [1288, 280] width 12 height 12
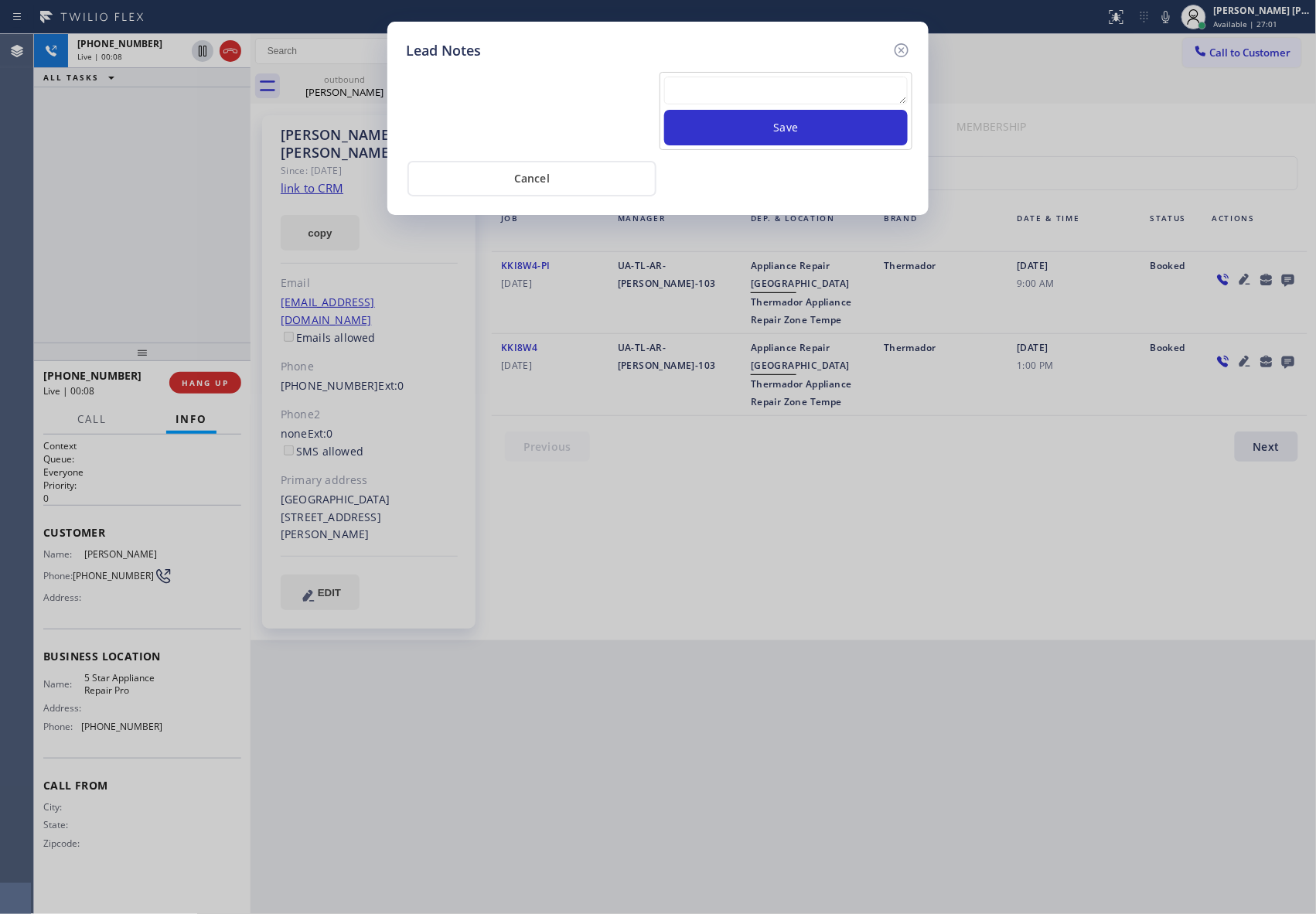
click at [826, 87] on textarea at bounding box center [786, 91] width 244 height 28
paste textarea "VM | please transfer if cx calls back"
type textarea "VM | please transfer if cx calls back"
click at [833, 122] on button "Save" at bounding box center [786, 128] width 244 height 36
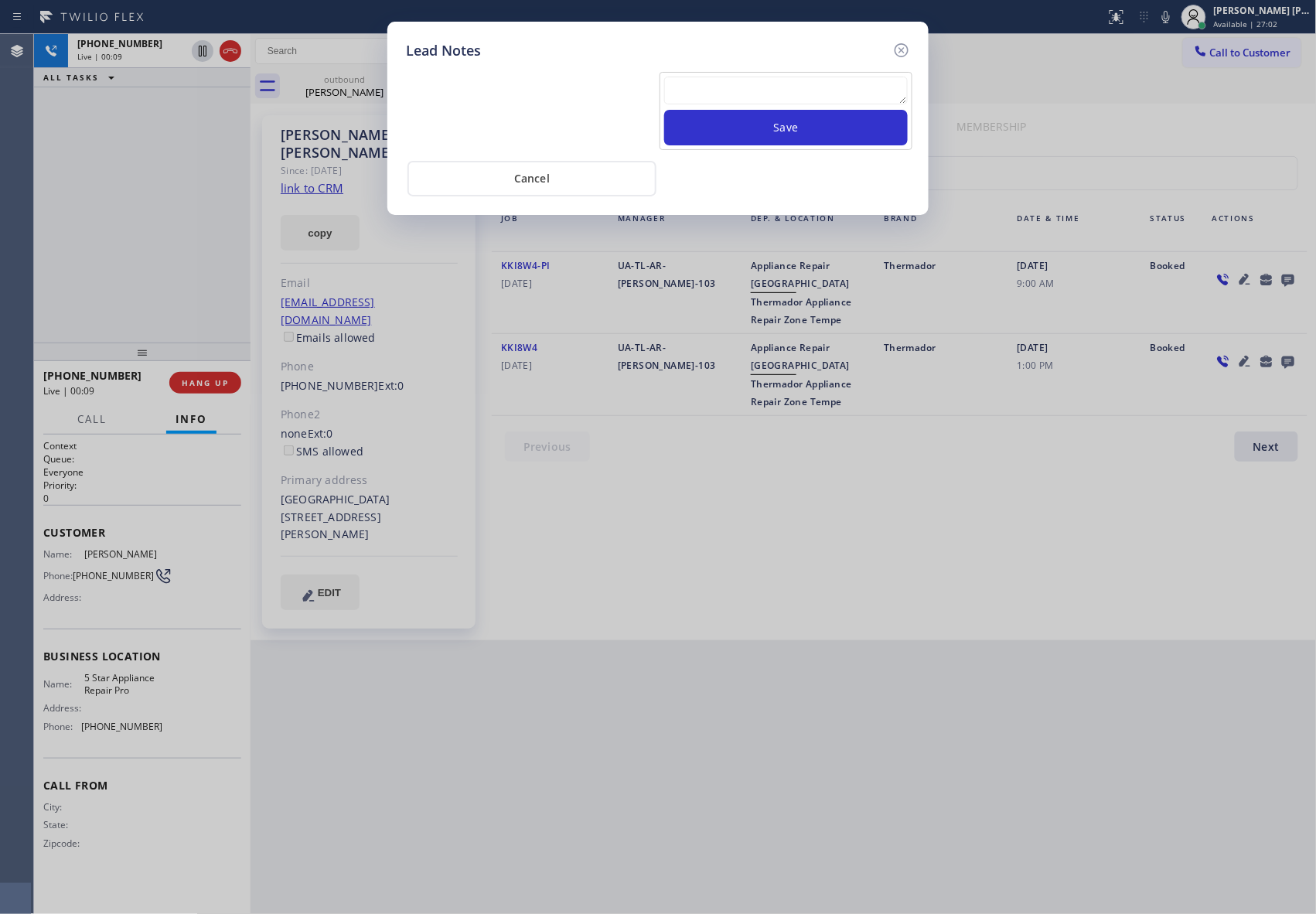
scroll to position [0, 0]
click at [904, 47] on icon at bounding box center [901, 50] width 14 height 14
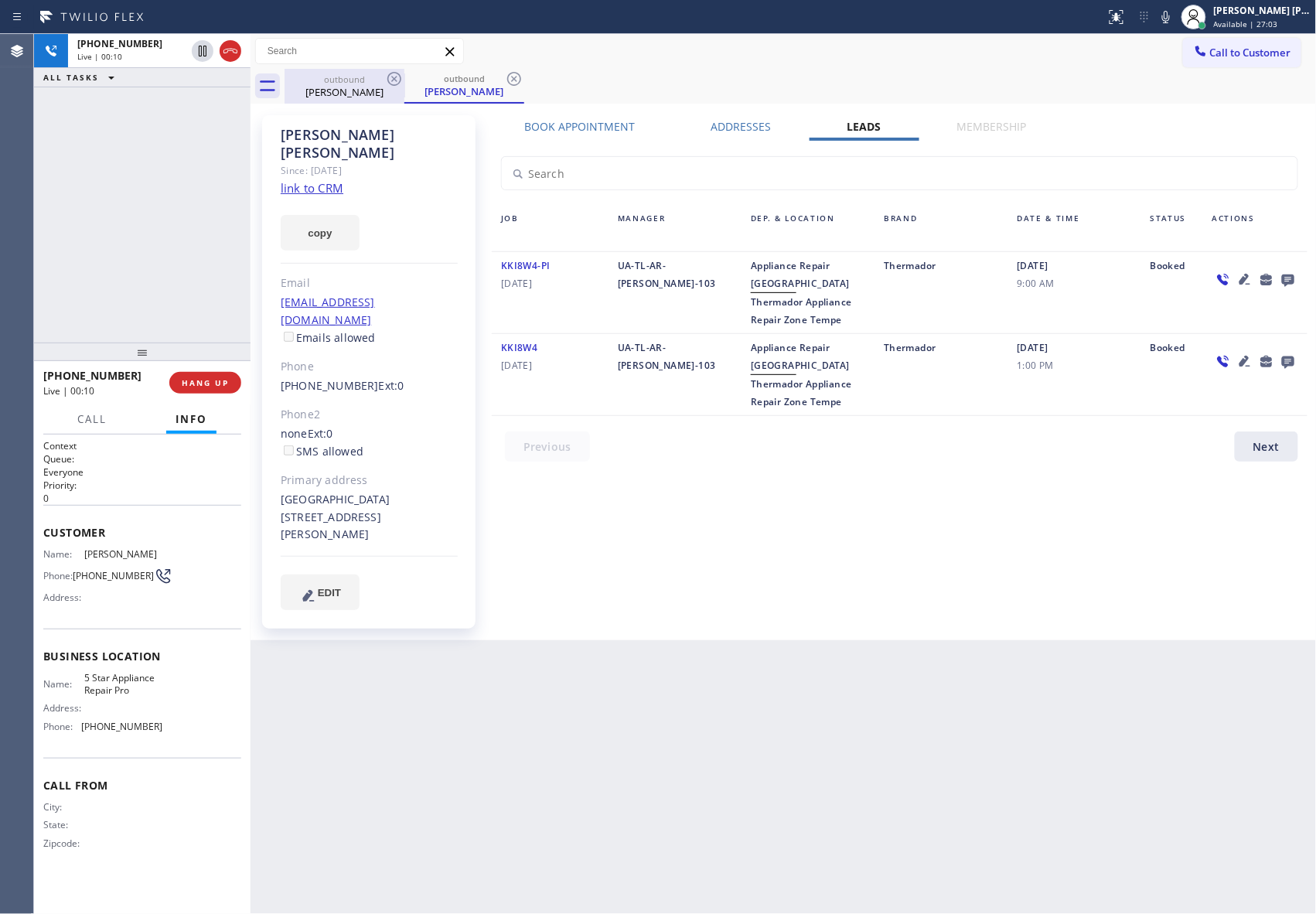
click at [381, 82] on div "outbound" at bounding box center [344, 79] width 116 height 12
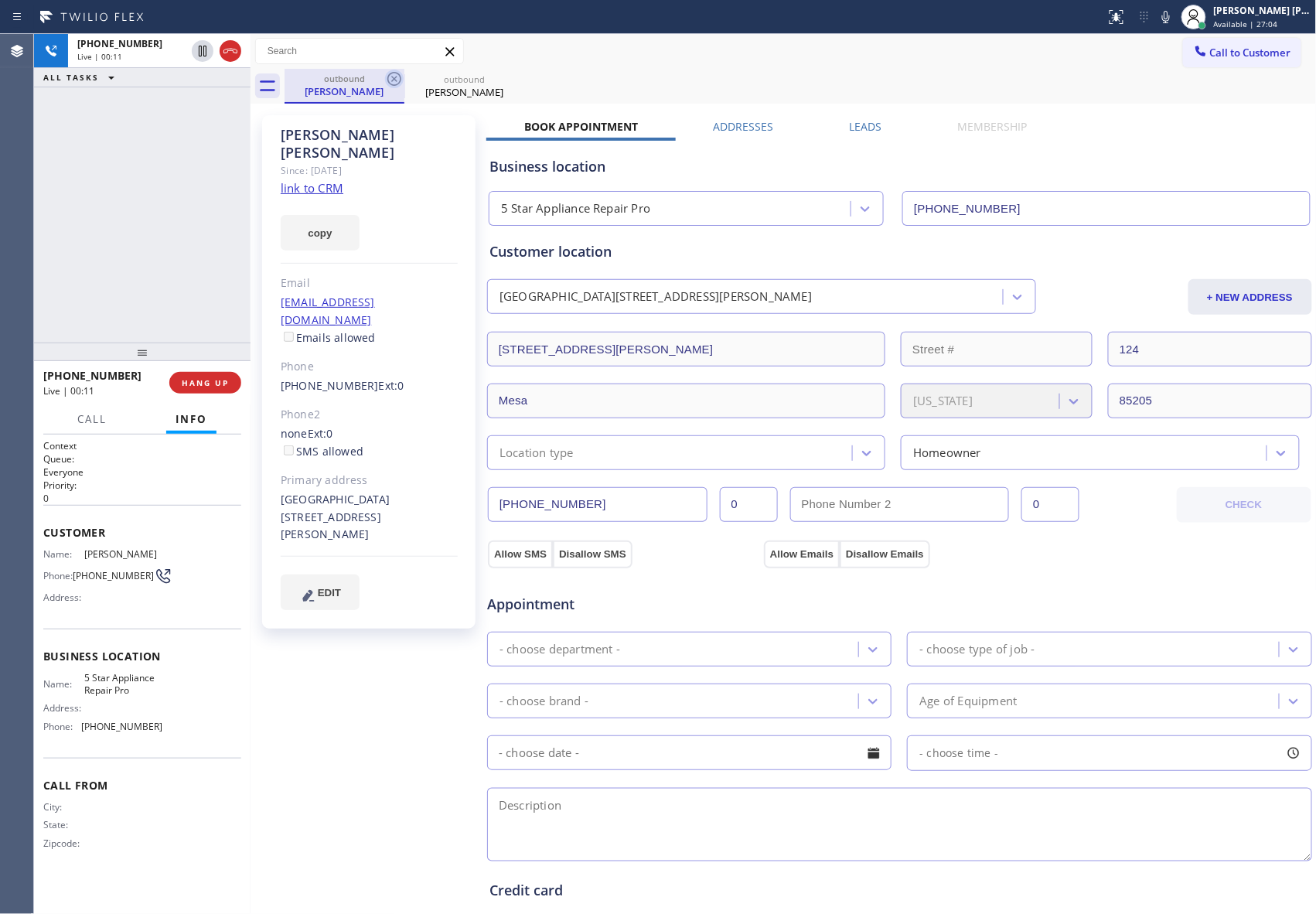
click at [394, 77] on icon at bounding box center [394, 79] width 19 height 19
click at [0, 0] on icon at bounding box center [0, 0] width 0 height 0
click at [394, 77] on div "outbound [PERSON_NAME] outbound [PERSON_NAME]" at bounding box center [800, 86] width 1032 height 35
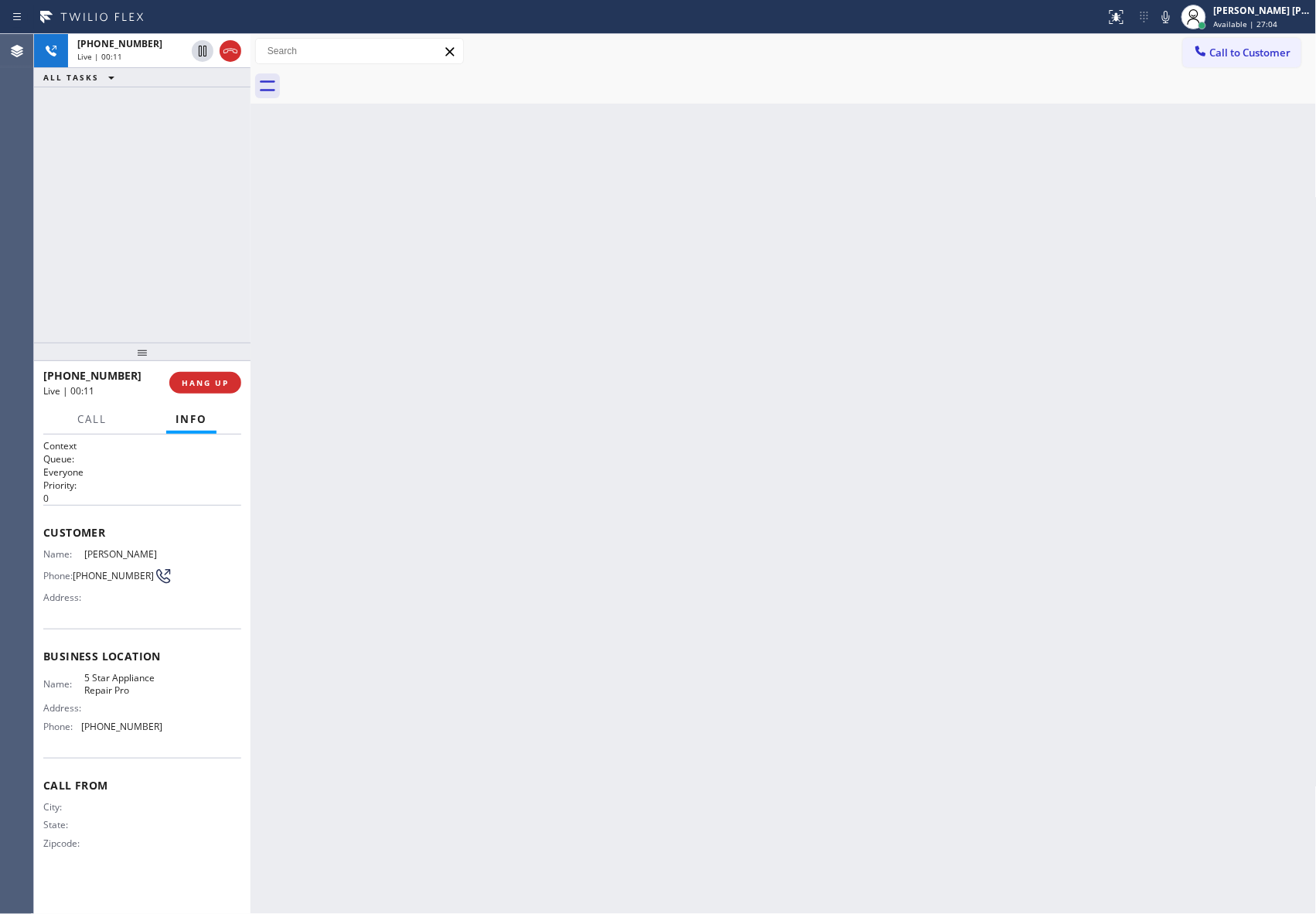
click at [394, 77] on div at bounding box center [800, 86] width 1032 height 35
click at [229, 51] on icon at bounding box center [230, 51] width 19 height 19
click at [201, 374] on button "HANG UP" at bounding box center [205, 383] width 72 height 22
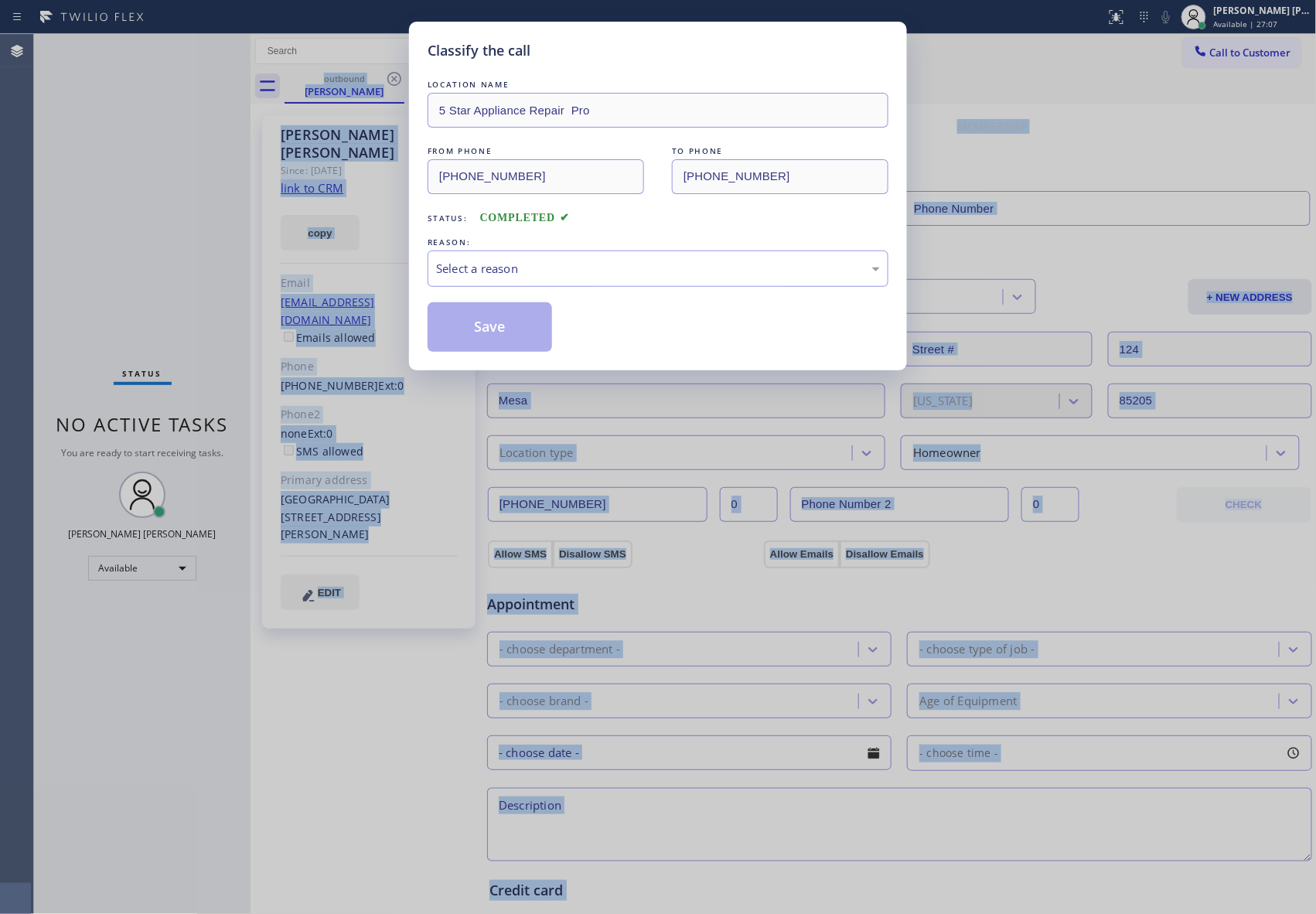
type input "[PHONE_NUMBER]"
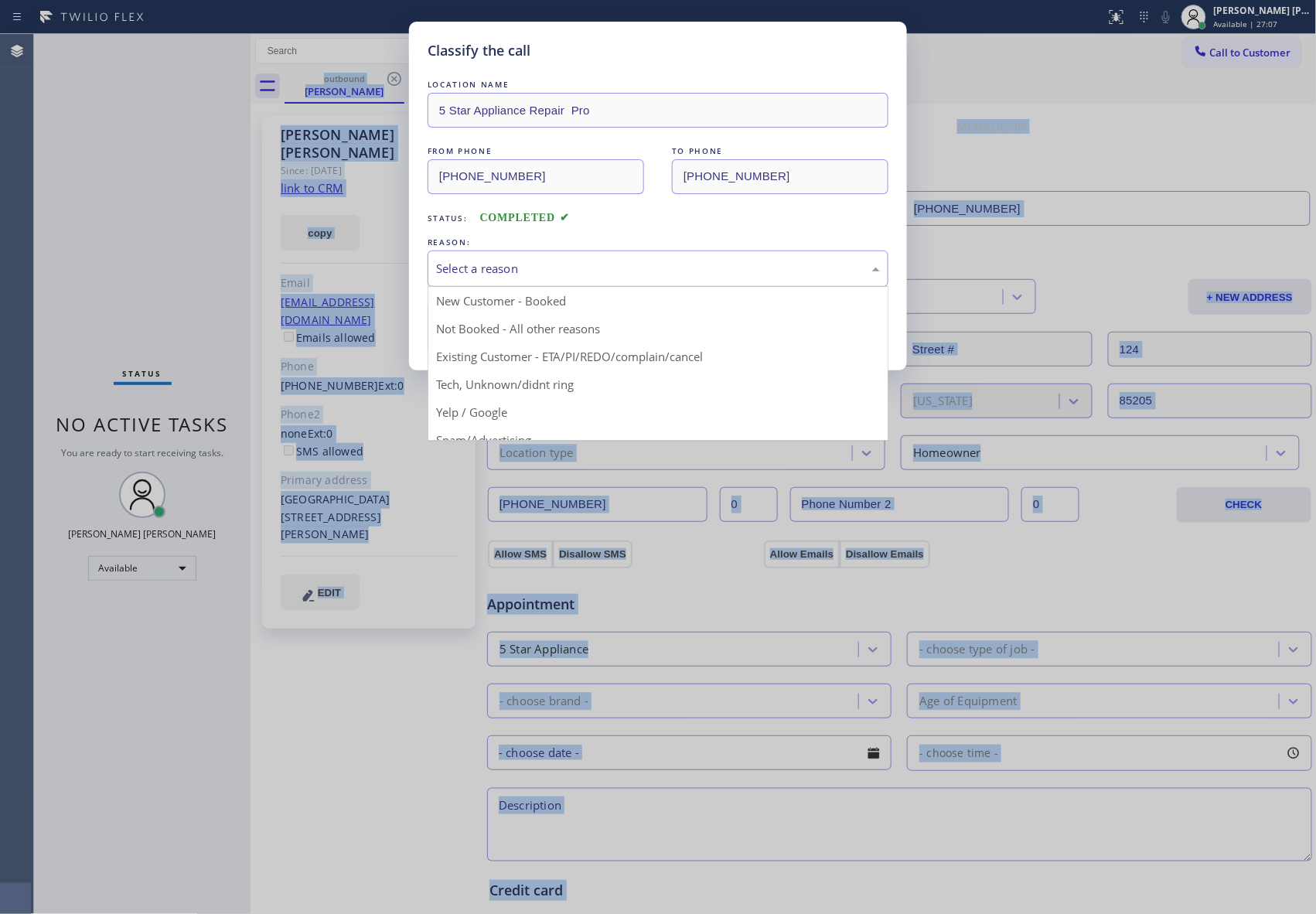
click at [546, 272] on div "Select a reason" at bounding box center [658, 269] width 444 height 18
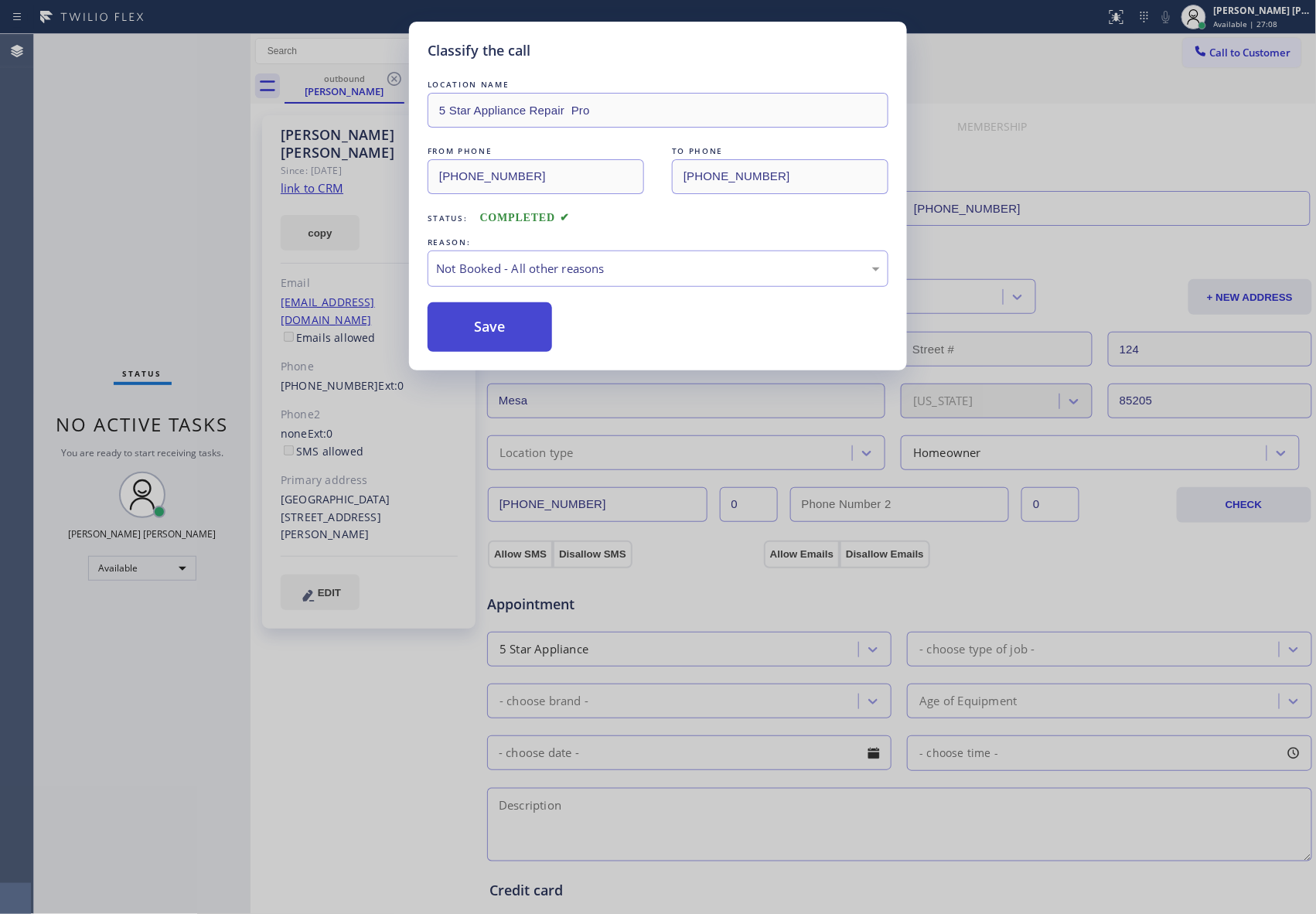
click at [492, 334] on button "Save" at bounding box center [489, 327] width 124 height 49
click at [490, 334] on button "Save" at bounding box center [489, 327] width 124 height 49
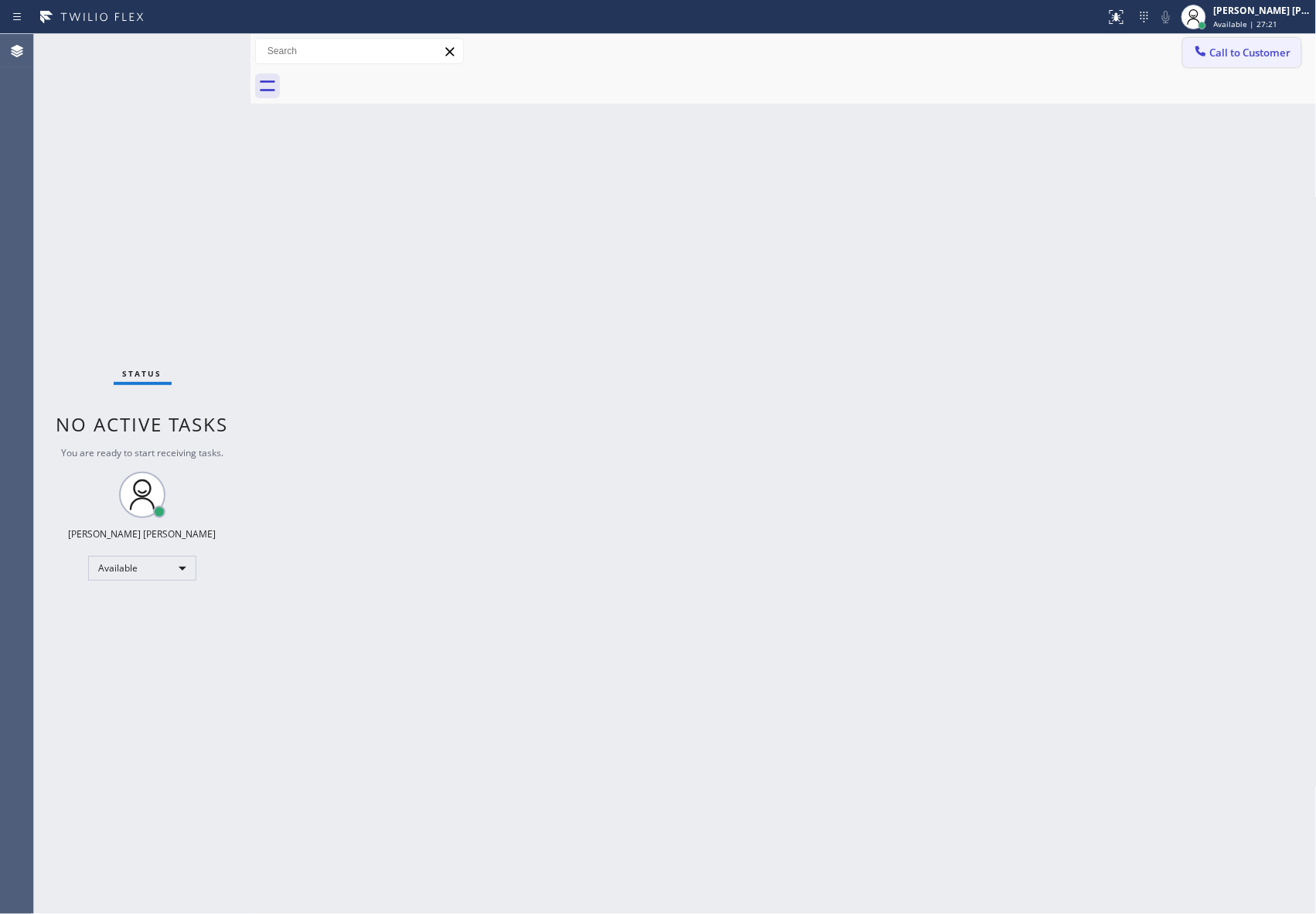
click at [1268, 52] on span "Call to Customer" at bounding box center [1250, 52] width 81 height 14
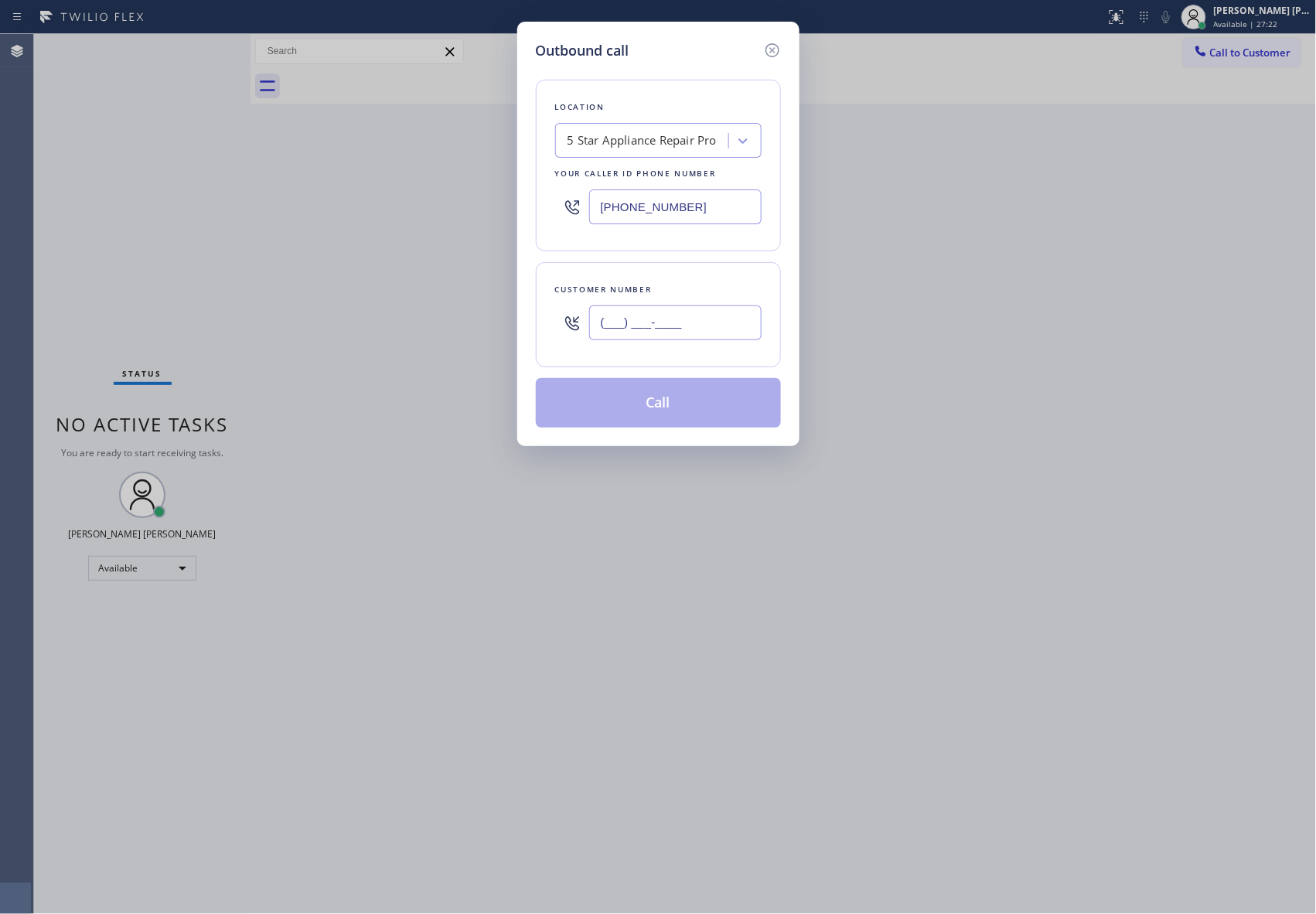
click at [676, 322] on input "(___) ___-____" at bounding box center [675, 323] width 173 height 35
paste input "415) 505-4398"
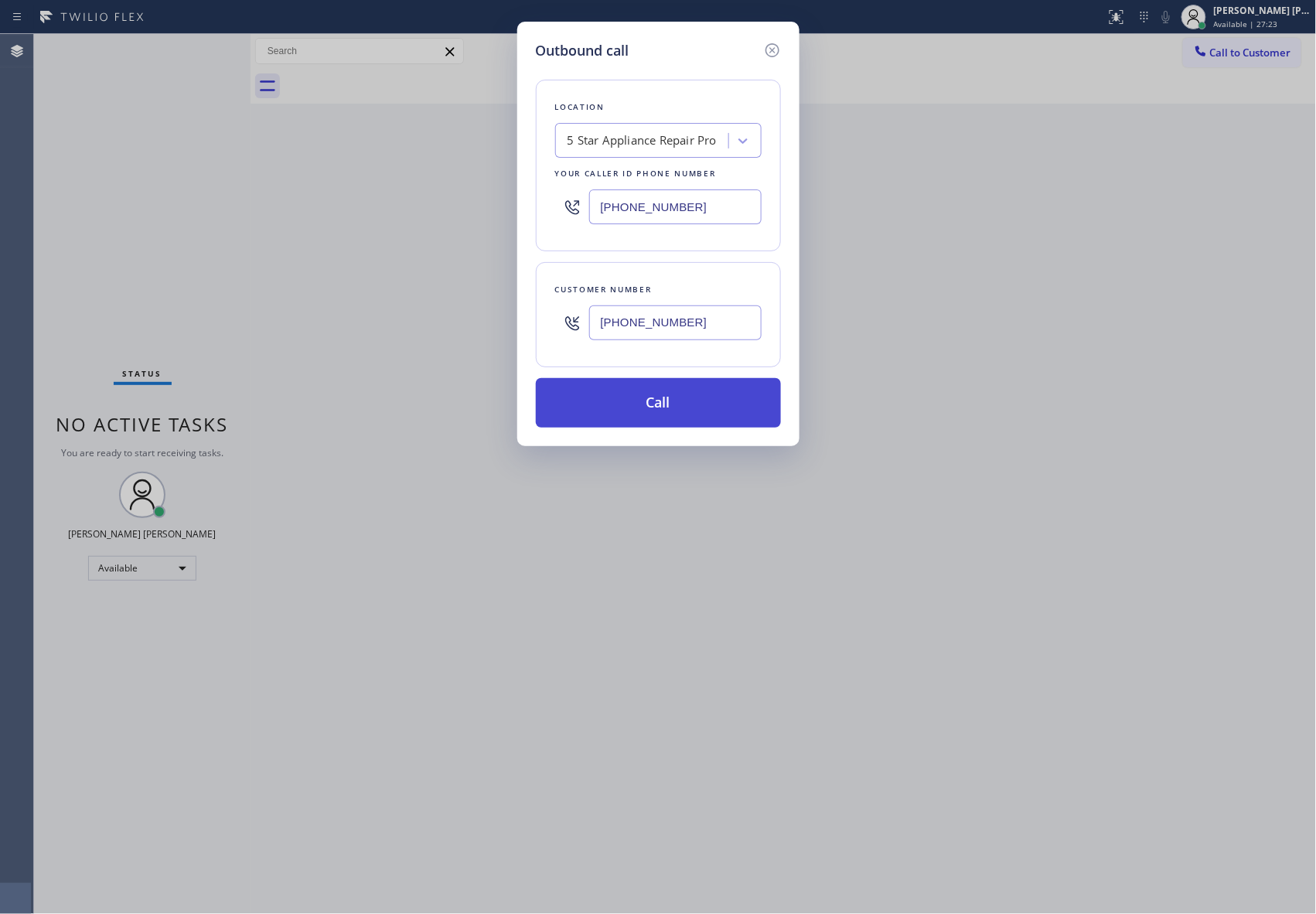
type input "[PHONE_NUMBER]"
click at [685, 406] on button "Call" at bounding box center [658, 402] width 245 height 49
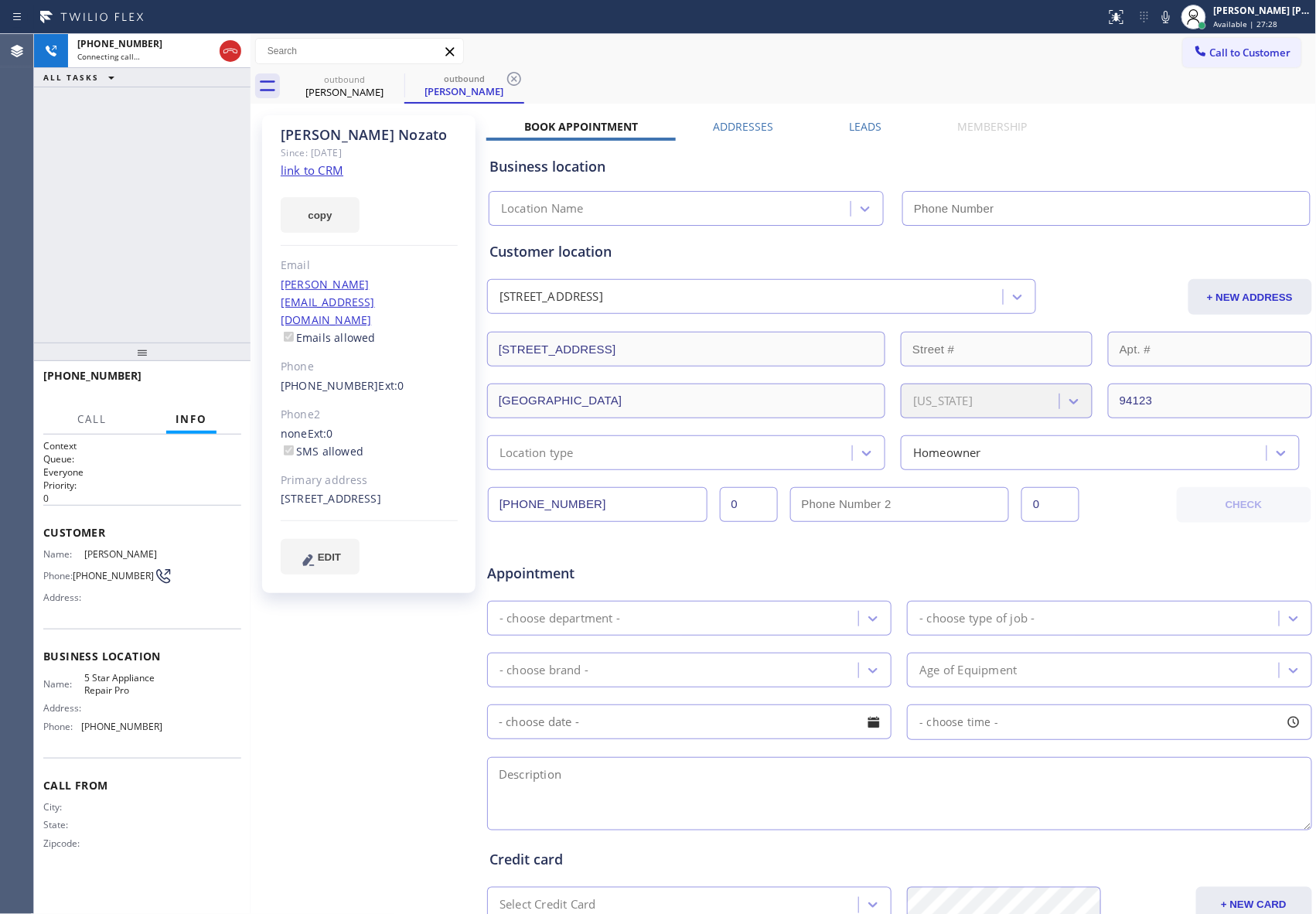
type input "[PHONE_NUMBER]"
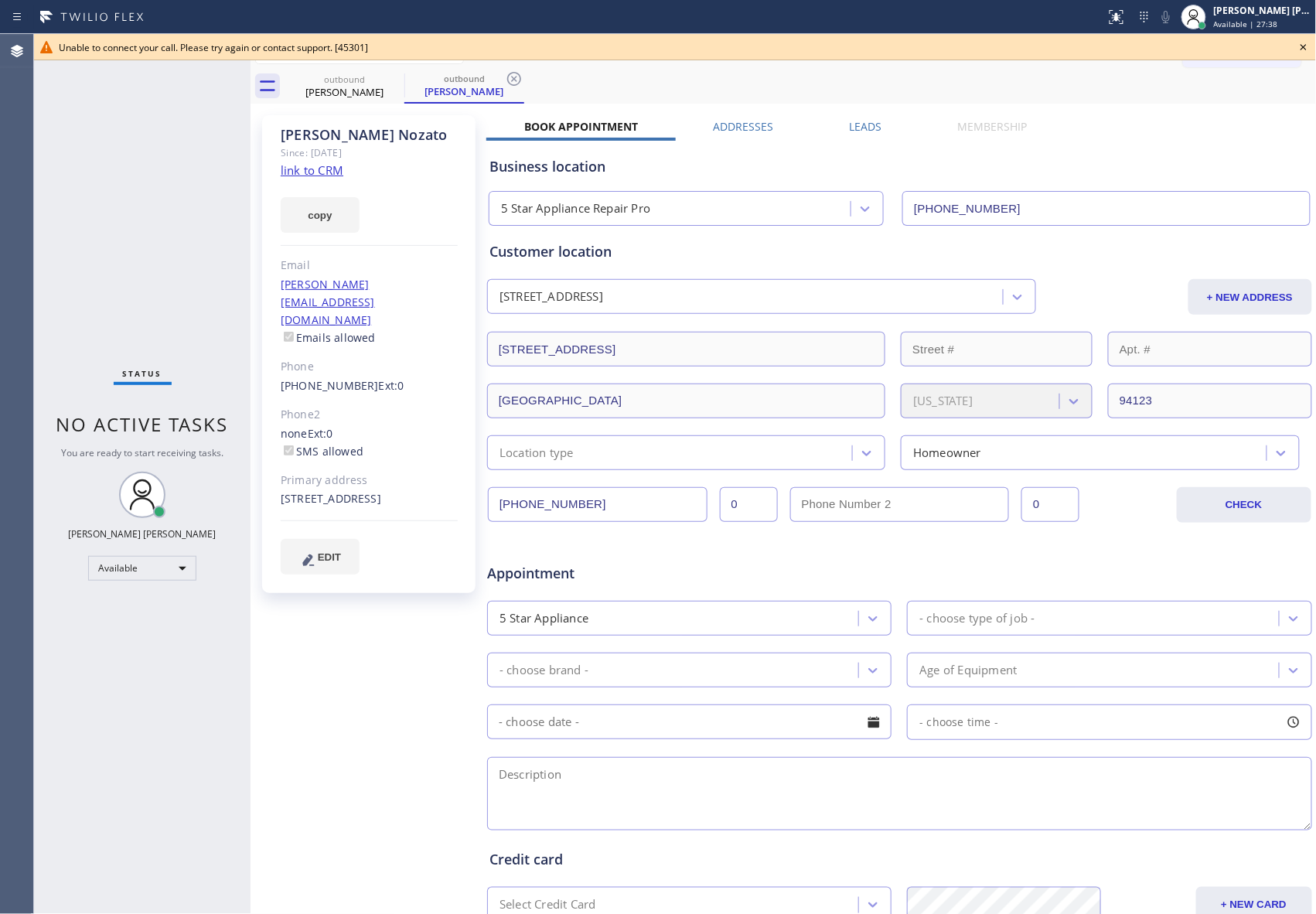
click at [1309, 48] on icon at bounding box center [1304, 48] width 19 height 19
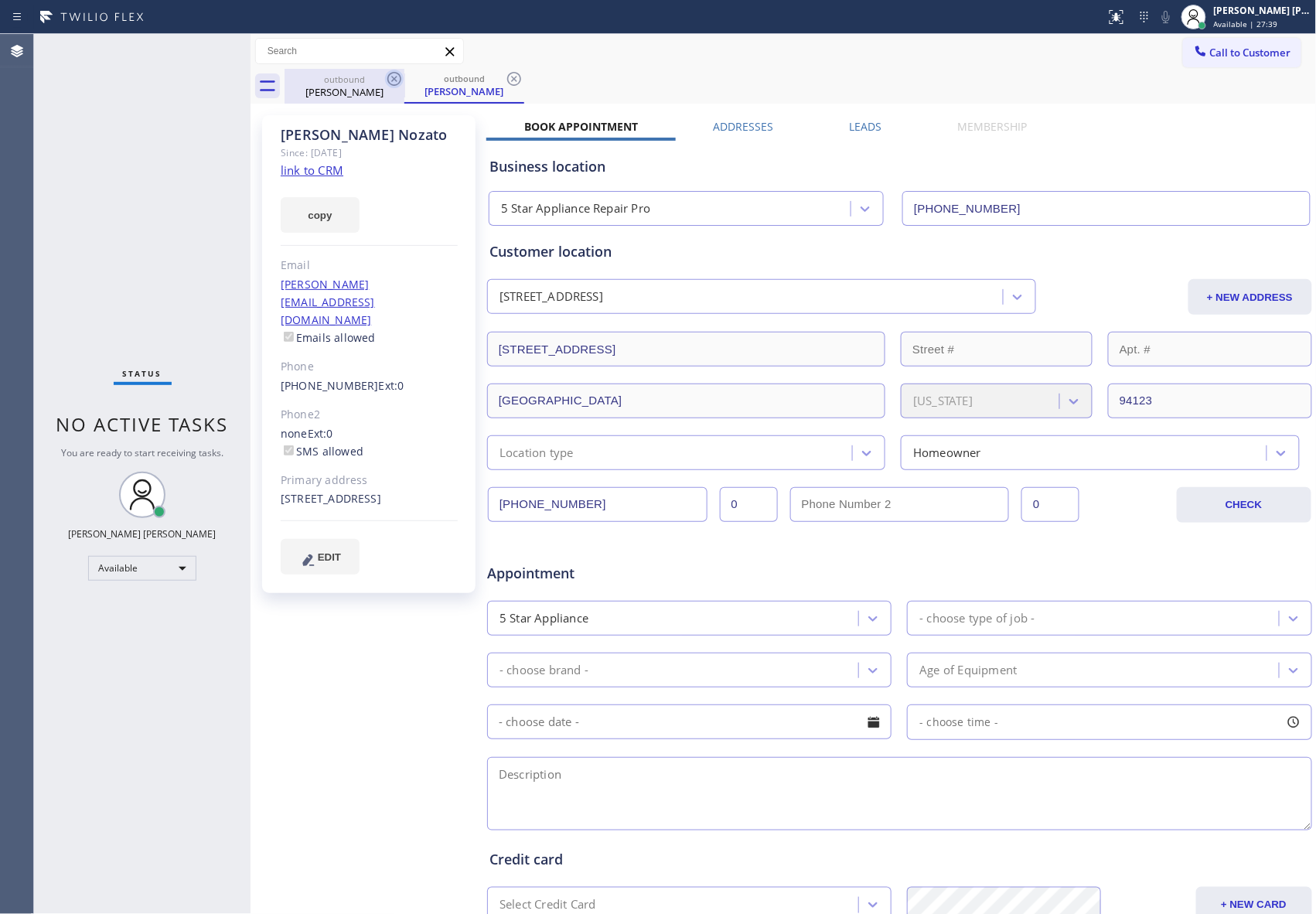
click at [398, 80] on icon at bounding box center [394, 79] width 19 height 19
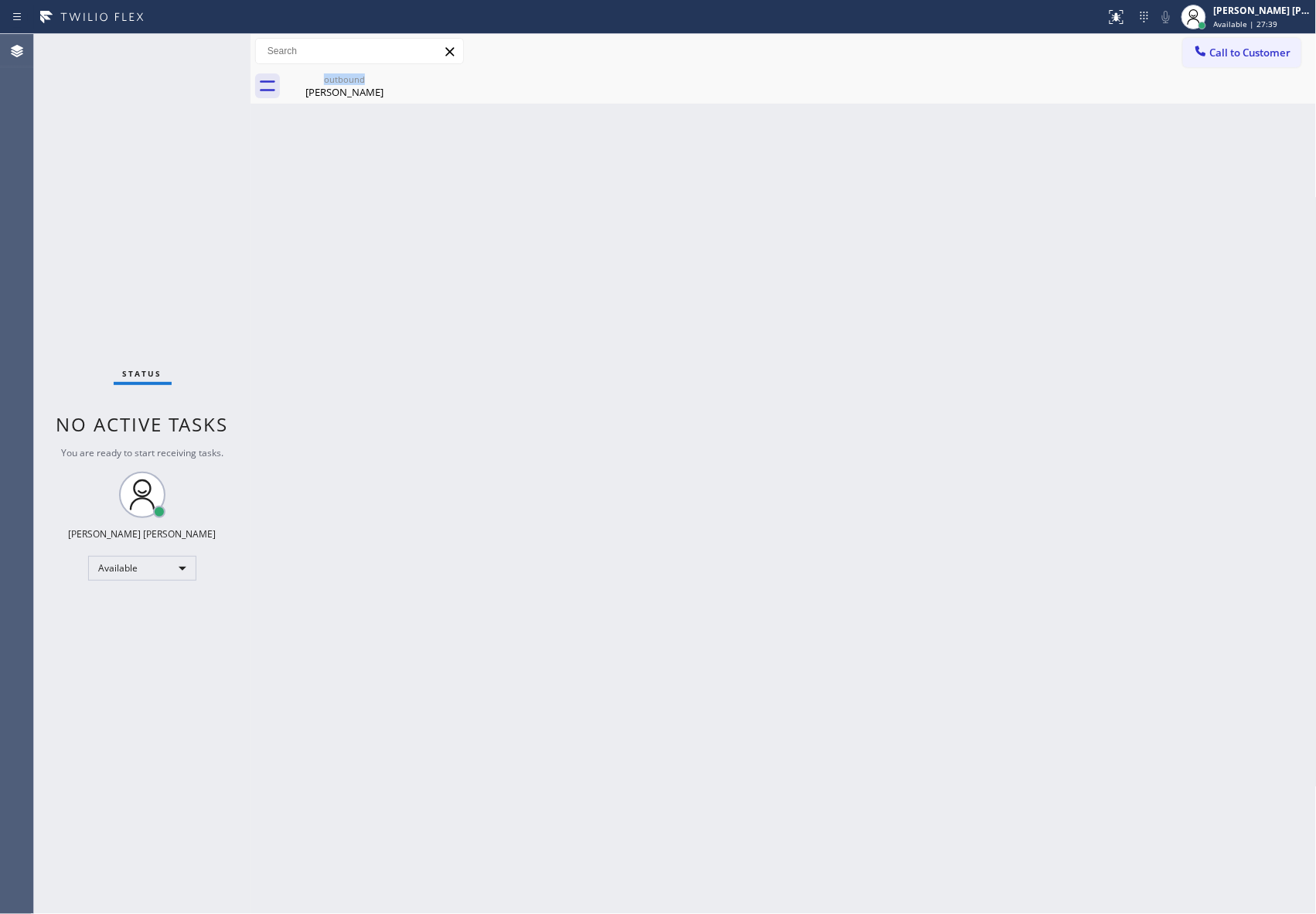
click at [398, 80] on div "outbound [PERSON_NAME]" at bounding box center [344, 86] width 119 height 35
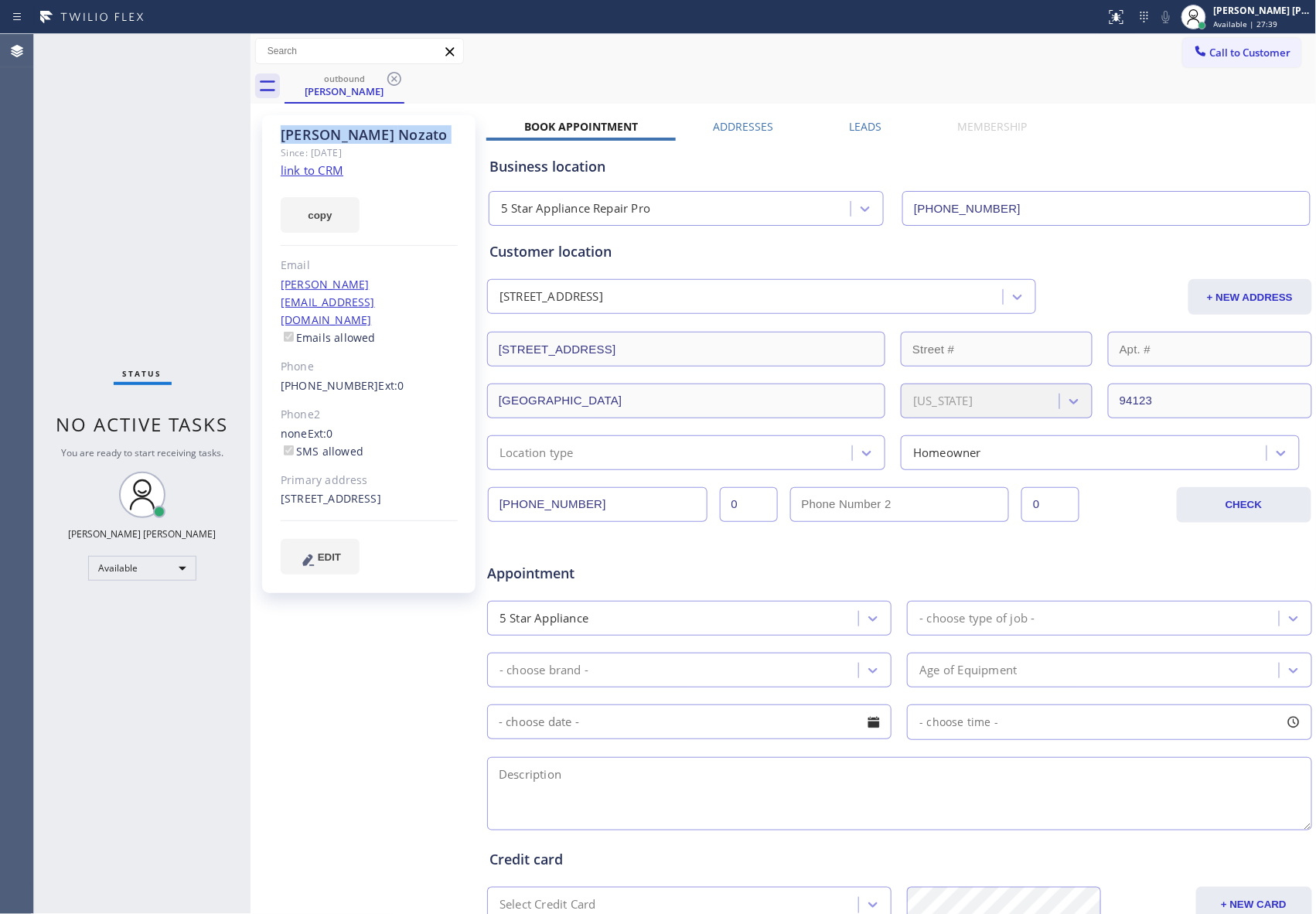
click at [398, 80] on icon at bounding box center [394, 79] width 19 height 19
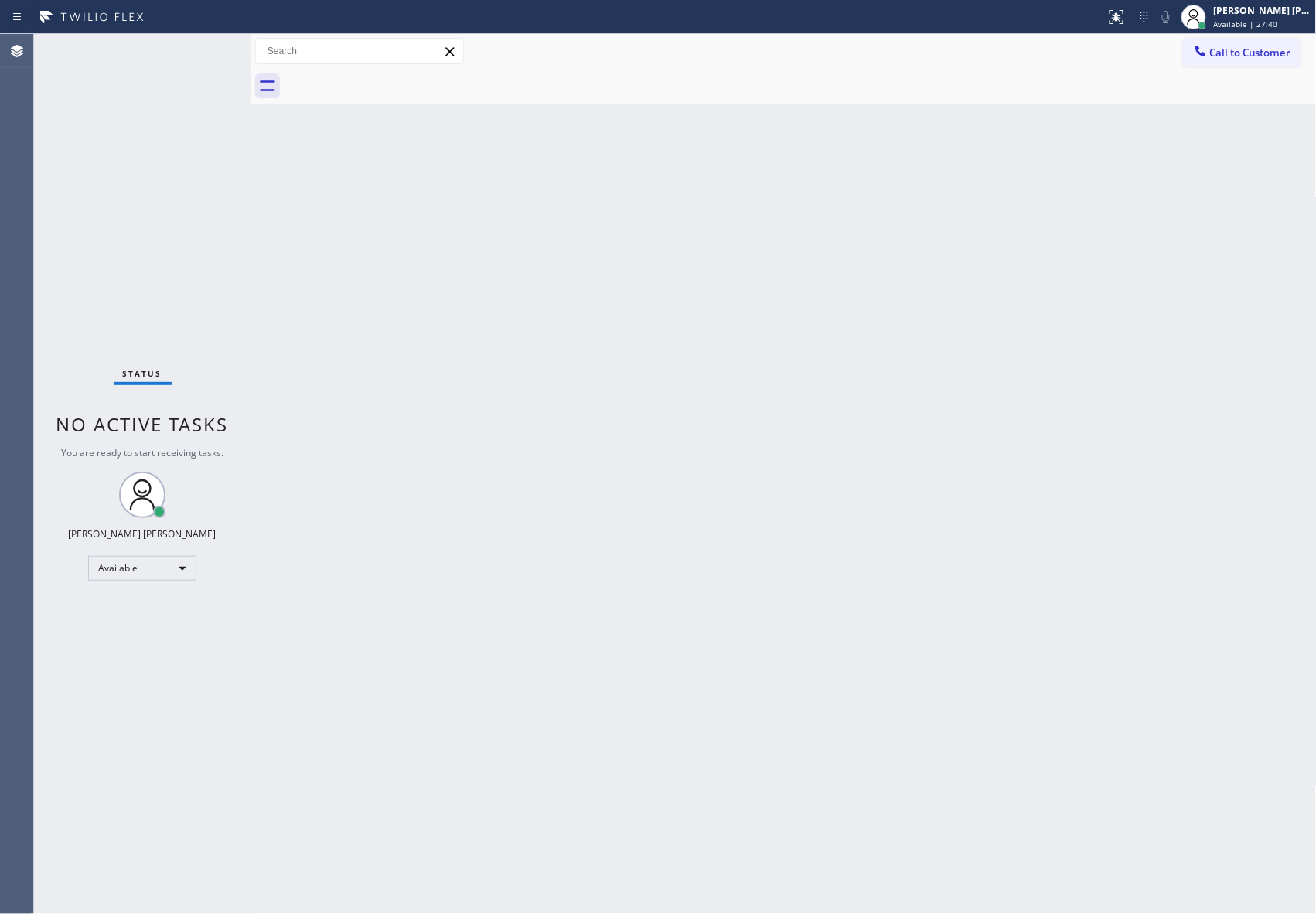
click at [398, 80] on div at bounding box center [800, 86] width 1032 height 35
click at [1262, 57] on span "Call to Customer" at bounding box center [1250, 52] width 81 height 14
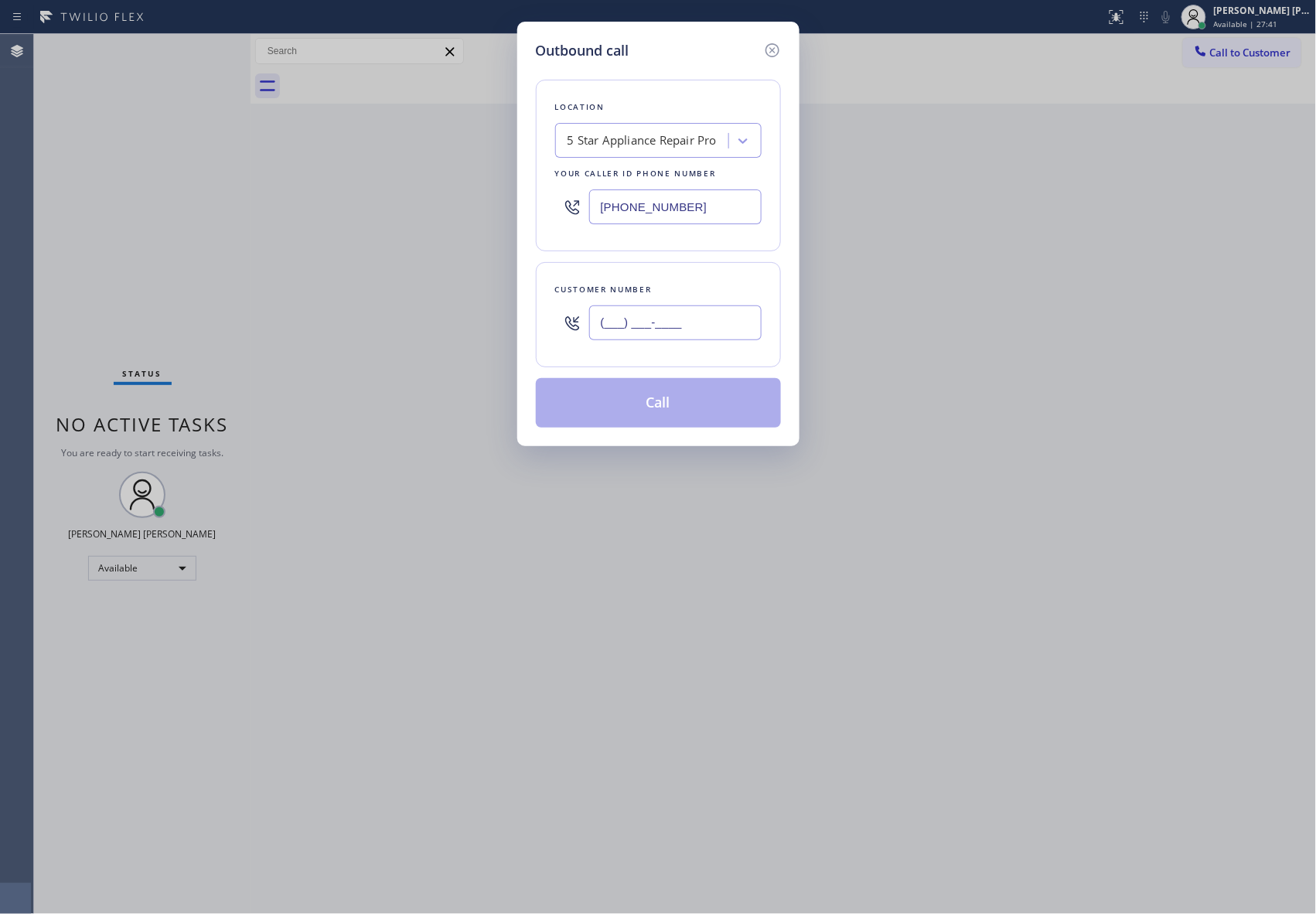
click at [669, 322] on input "(___) ___-____" at bounding box center [675, 323] width 173 height 35
paste input "415) 505-4398"
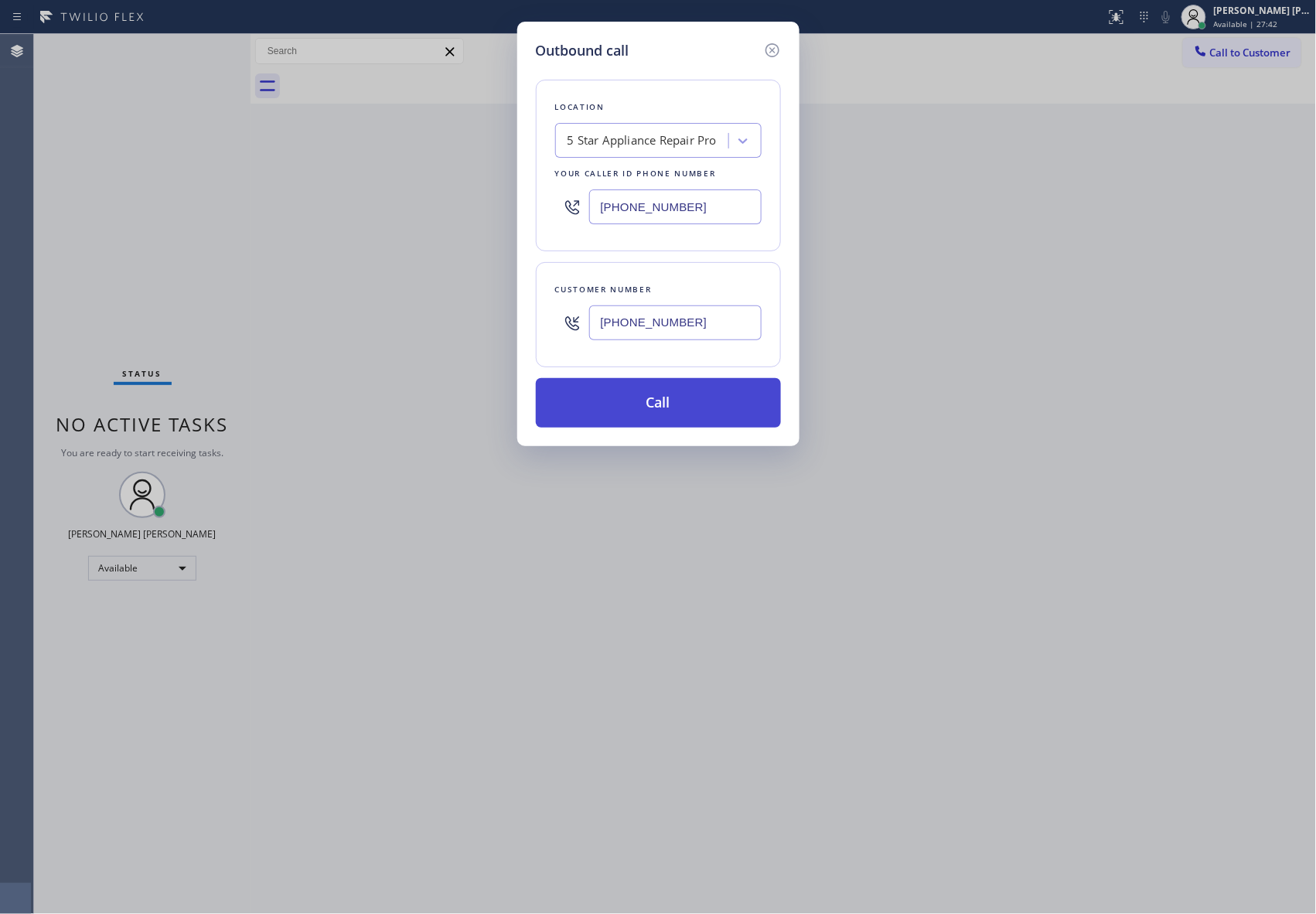
type input "[PHONE_NUMBER]"
click at [662, 413] on button "Call" at bounding box center [658, 402] width 245 height 49
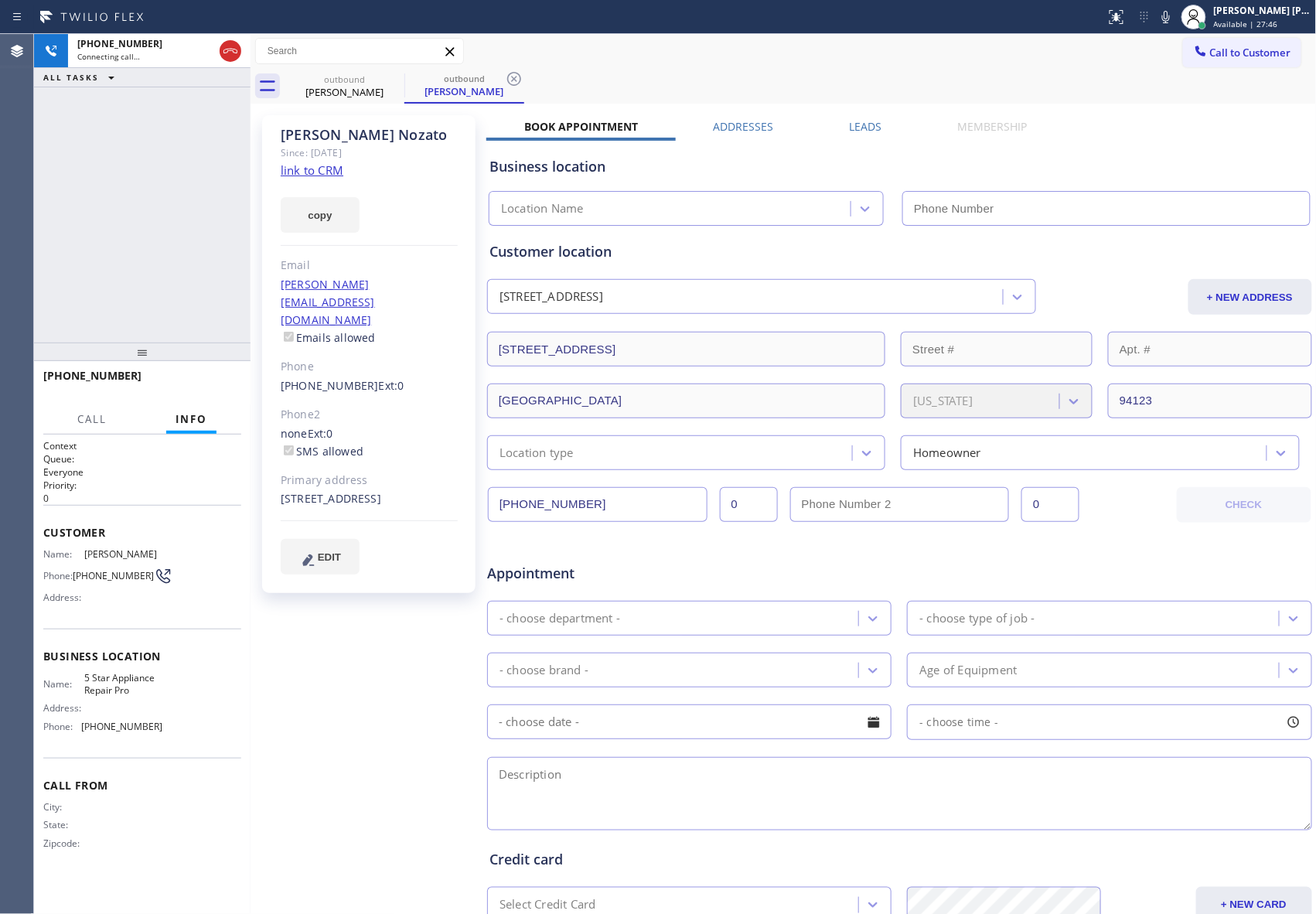
type input "[PHONE_NUMBER]"
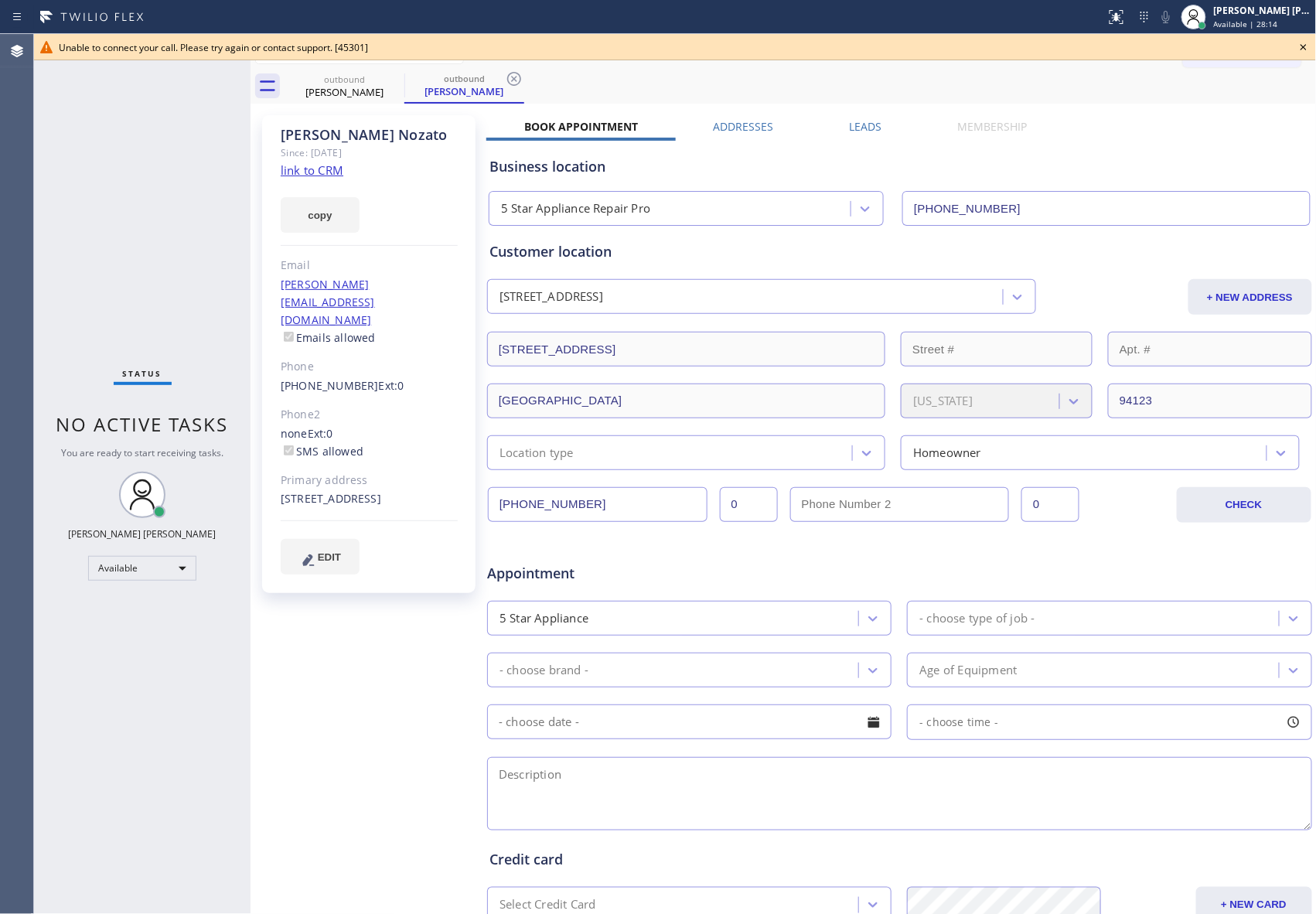
drag, startPoint x: 1308, startPoint y: 48, endPoint x: 1154, endPoint y: 48, distance: 154.0
click at [1306, 48] on icon at bounding box center [1304, 48] width 19 height 19
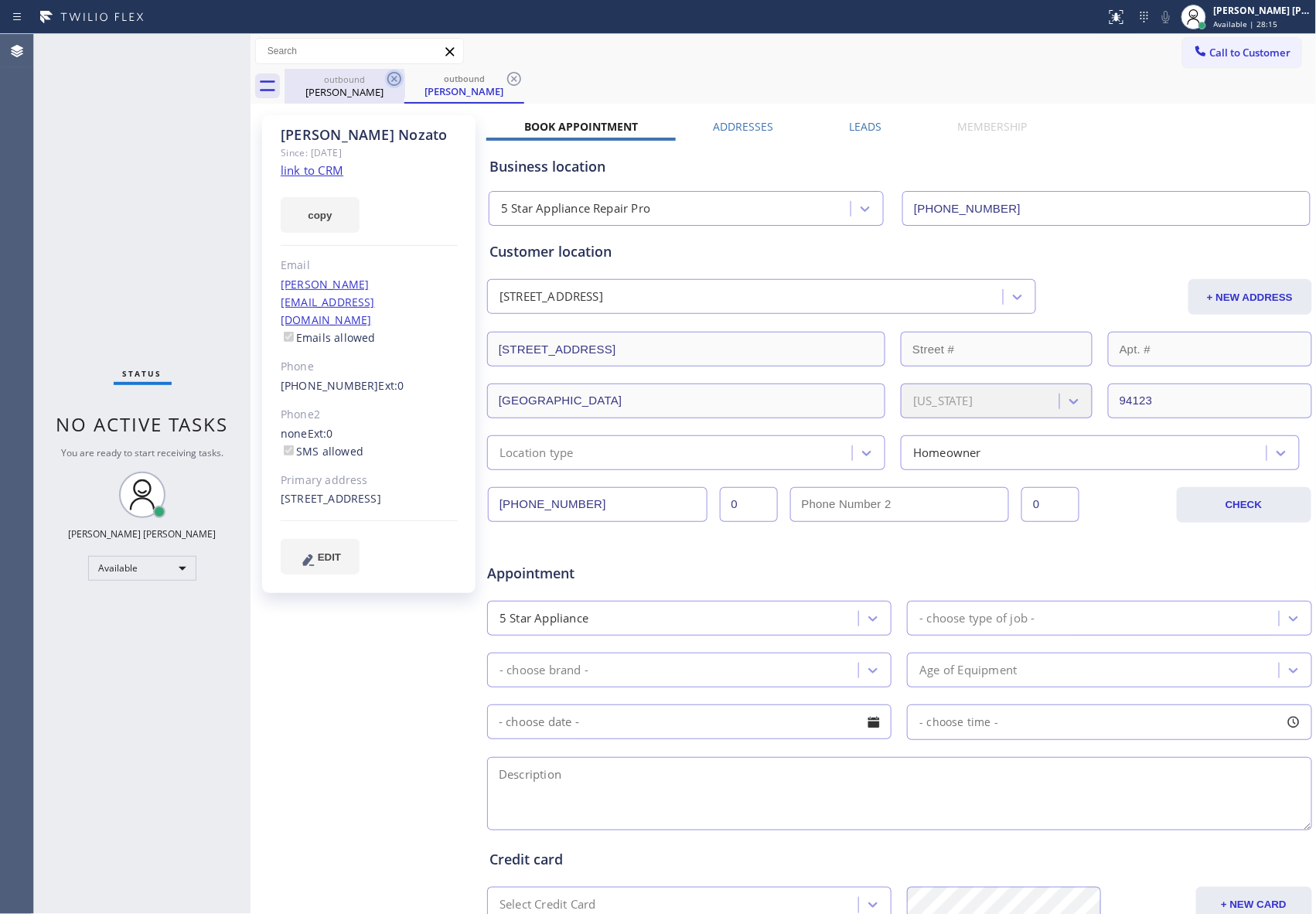
click at [393, 84] on icon at bounding box center [394, 79] width 19 height 19
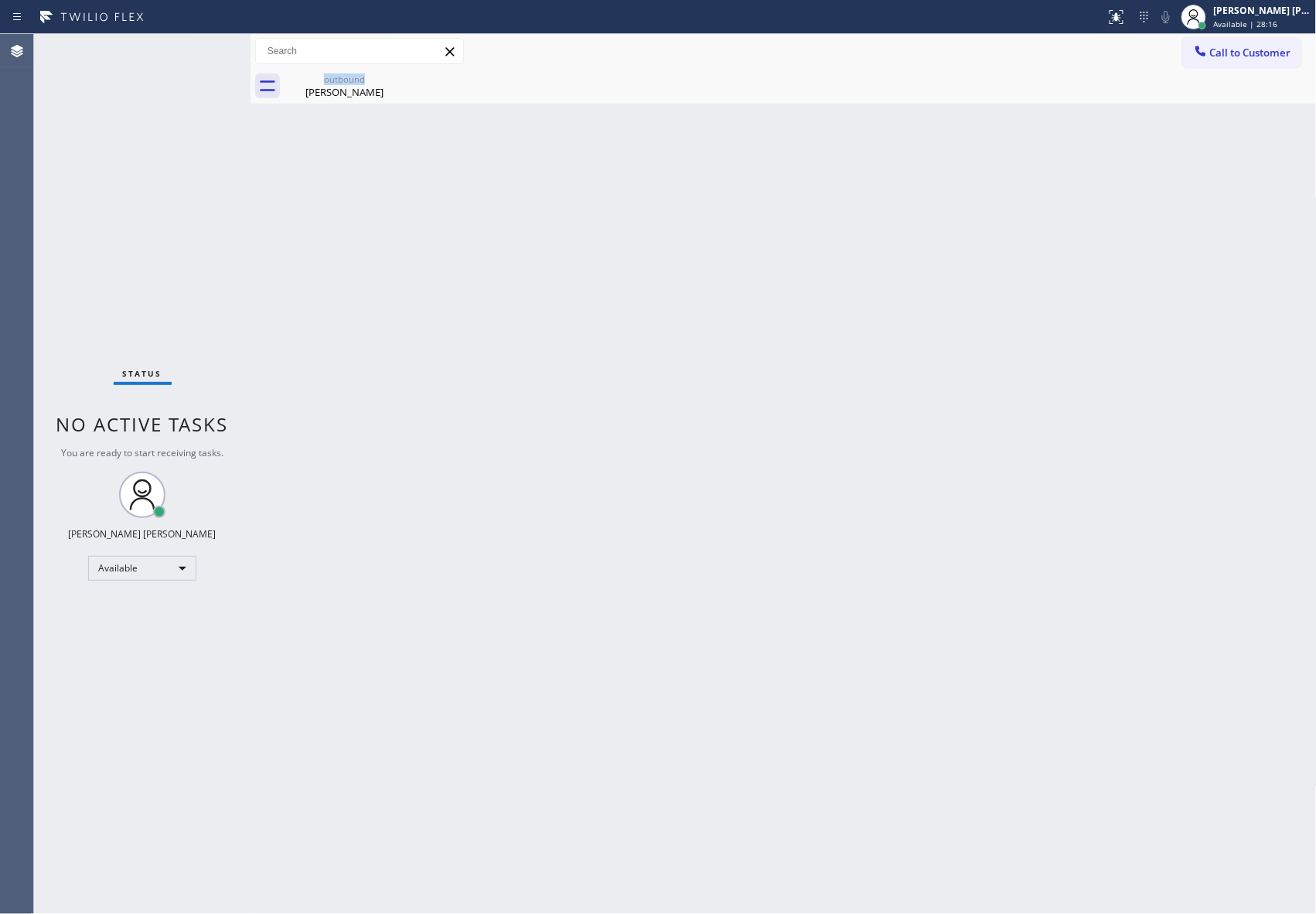
click at [393, 84] on div "outbound [PERSON_NAME]" at bounding box center [344, 86] width 119 height 35
click at [0, 0] on icon at bounding box center [0, 0] width 0 height 0
click at [393, 84] on div "outbound [PERSON_NAME]" at bounding box center [800, 86] width 1032 height 35
click at [1250, 60] on button "Call to Customer" at bounding box center [1241, 53] width 118 height 30
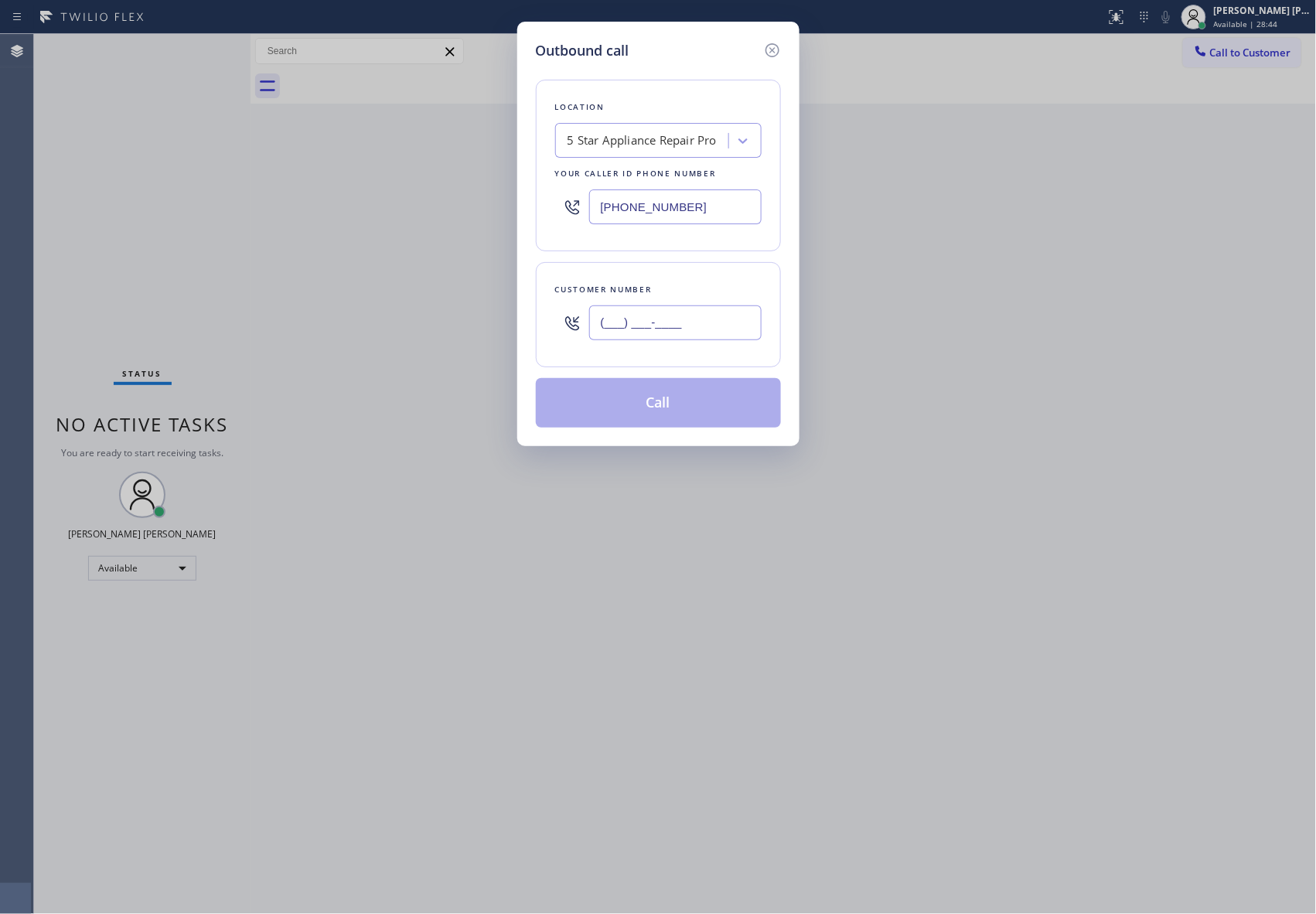
click at [694, 314] on input "(___) ___-____" at bounding box center [675, 323] width 173 height 35
paste input "408) 656-1553"
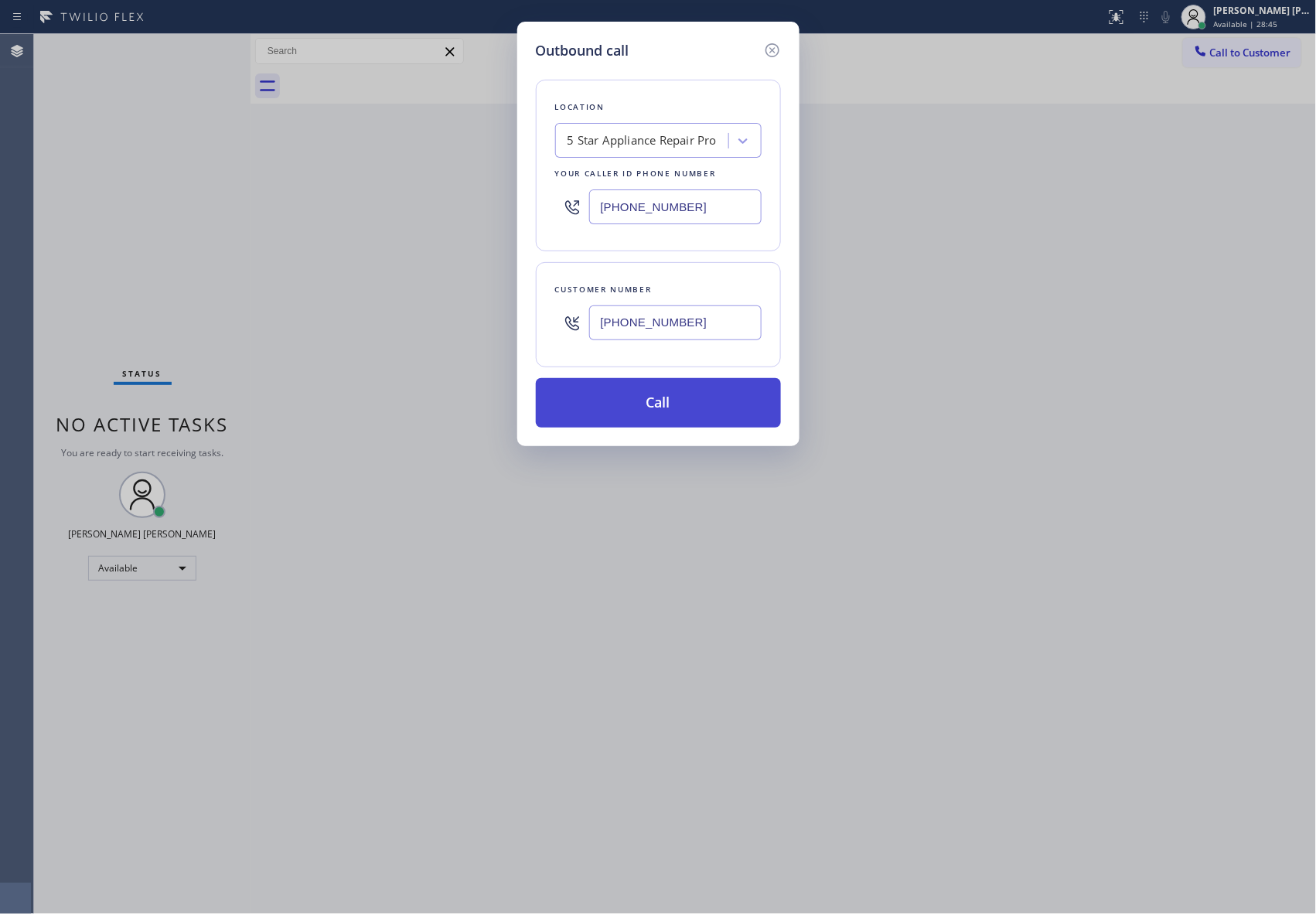
type input "[PHONE_NUMBER]"
click at [706, 398] on button "Call" at bounding box center [658, 402] width 245 height 49
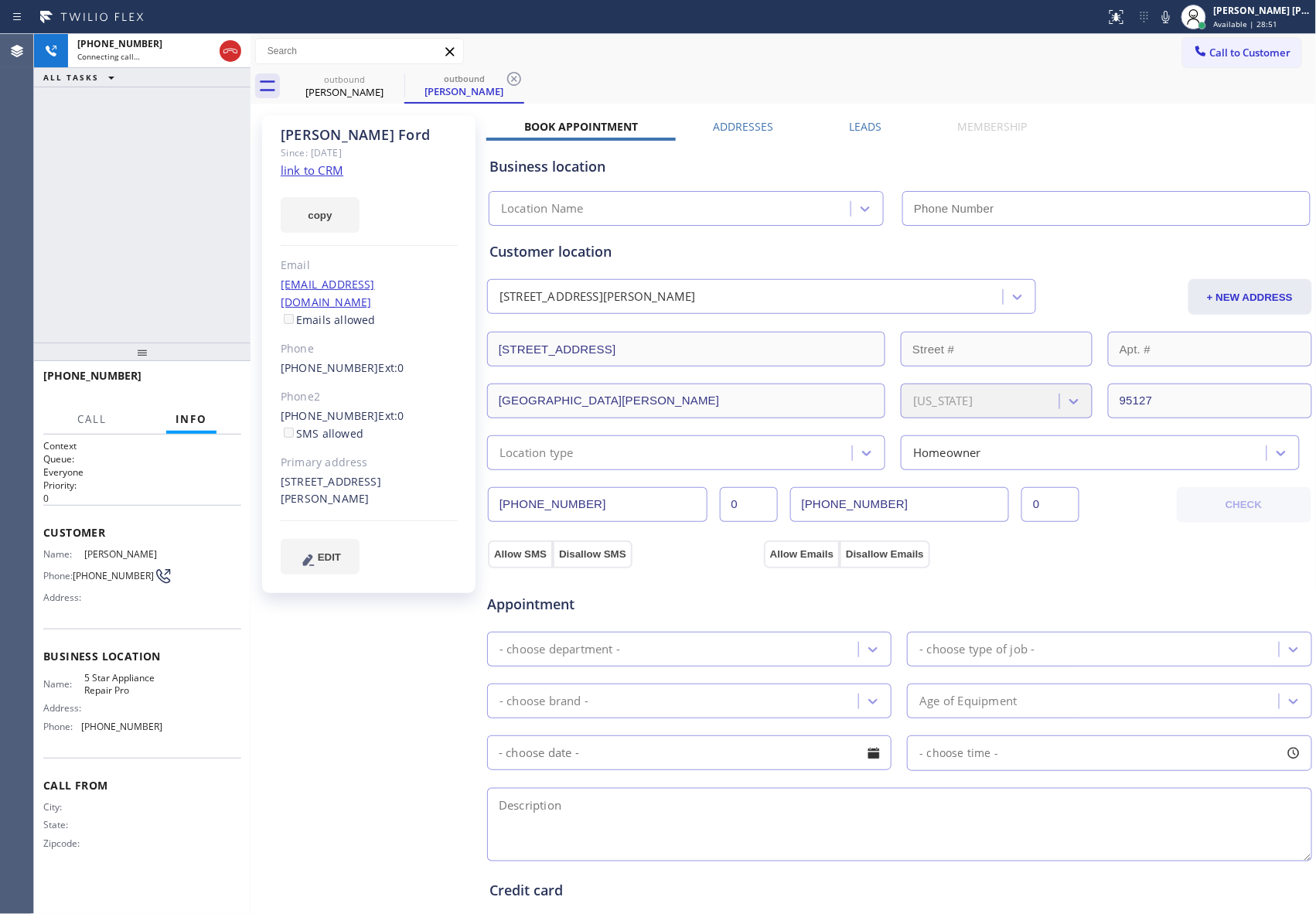
type input "[PHONE_NUMBER]"
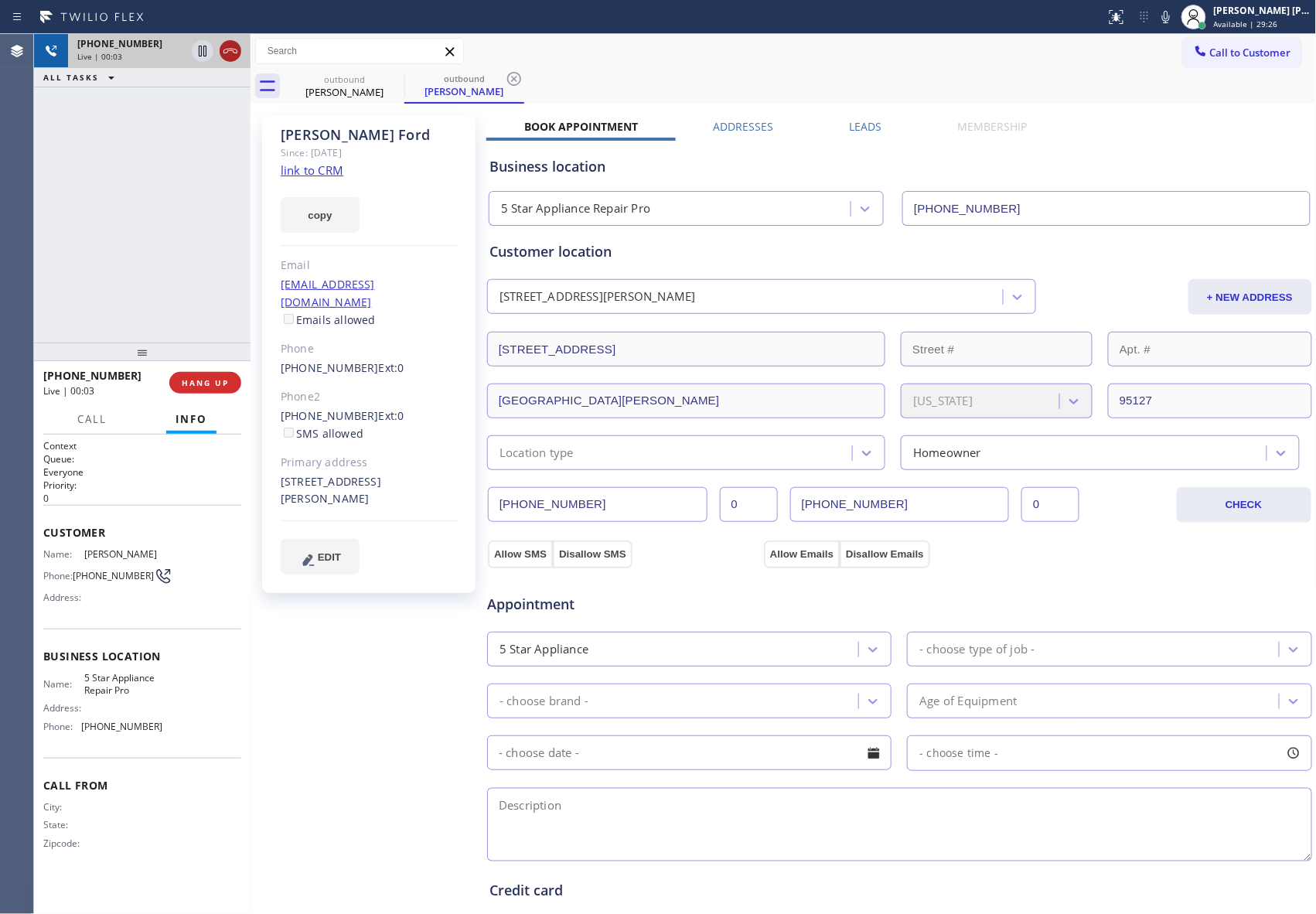
click at [229, 51] on icon at bounding box center [230, 51] width 19 height 19
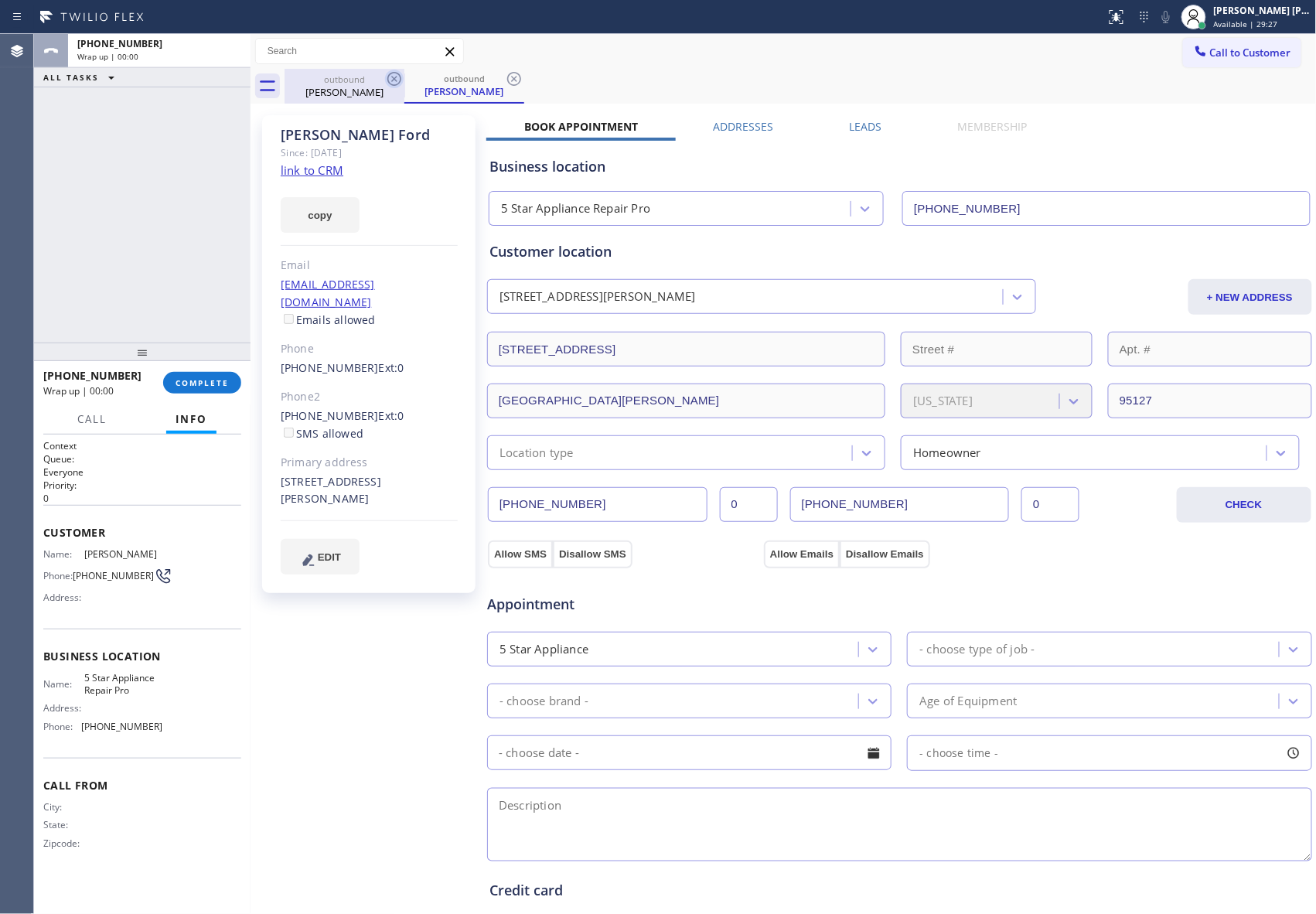
click at [396, 79] on icon at bounding box center [394, 79] width 19 height 19
click at [505, 79] on icon at bounding box center [514, 79] width 19 height 19
click at [396, 79] on div "outbound [PERSON_NAME] outbound [PERSON_NAME]" at bounding box center [800, 86] width 1032 height 35
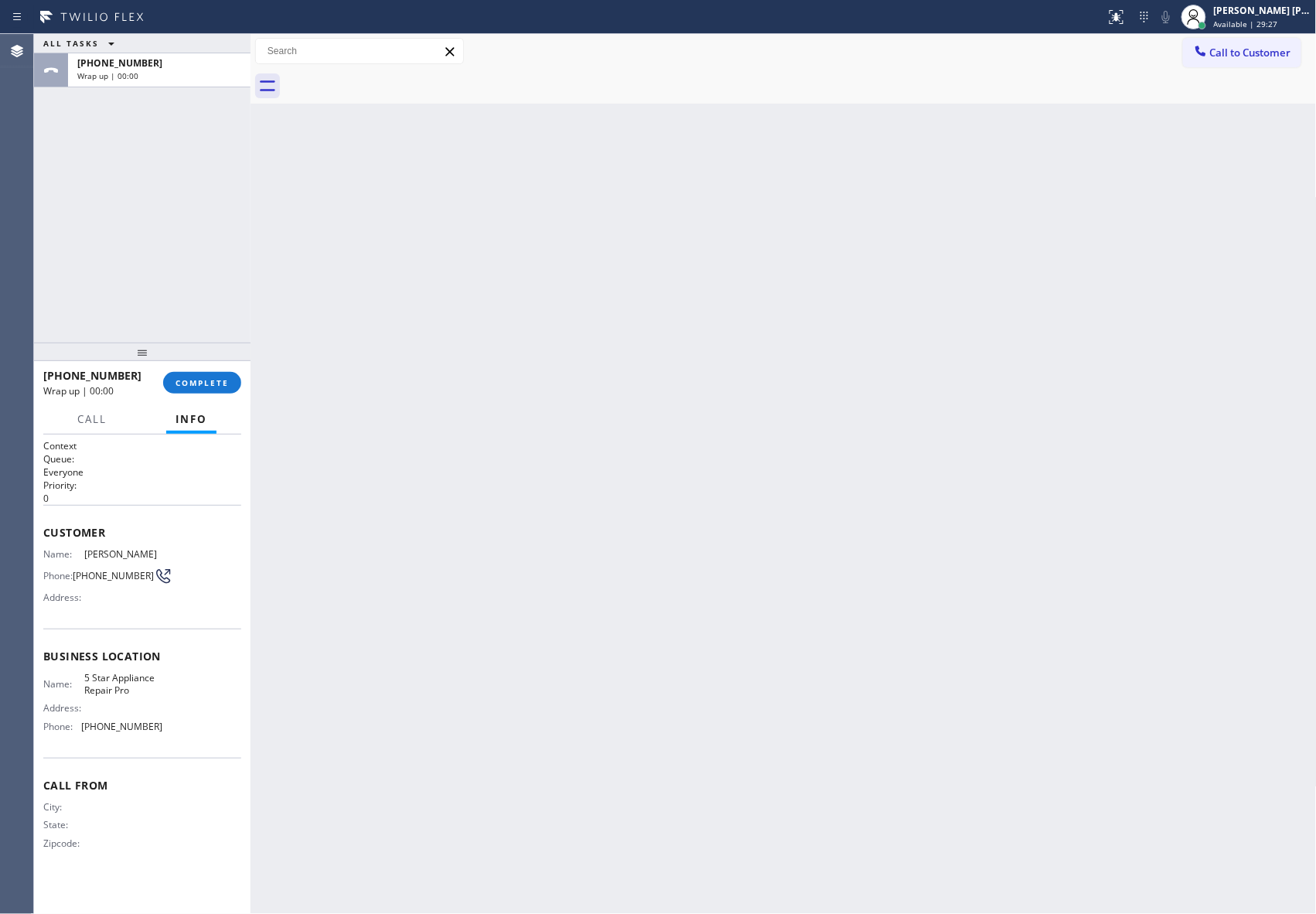
click at [396, 79] on div at bounding box center [800, 86] width 1032 height 35
click at [208, 393] on button "COMPLETE" at bounding box center [202, 383] width 78 height 22
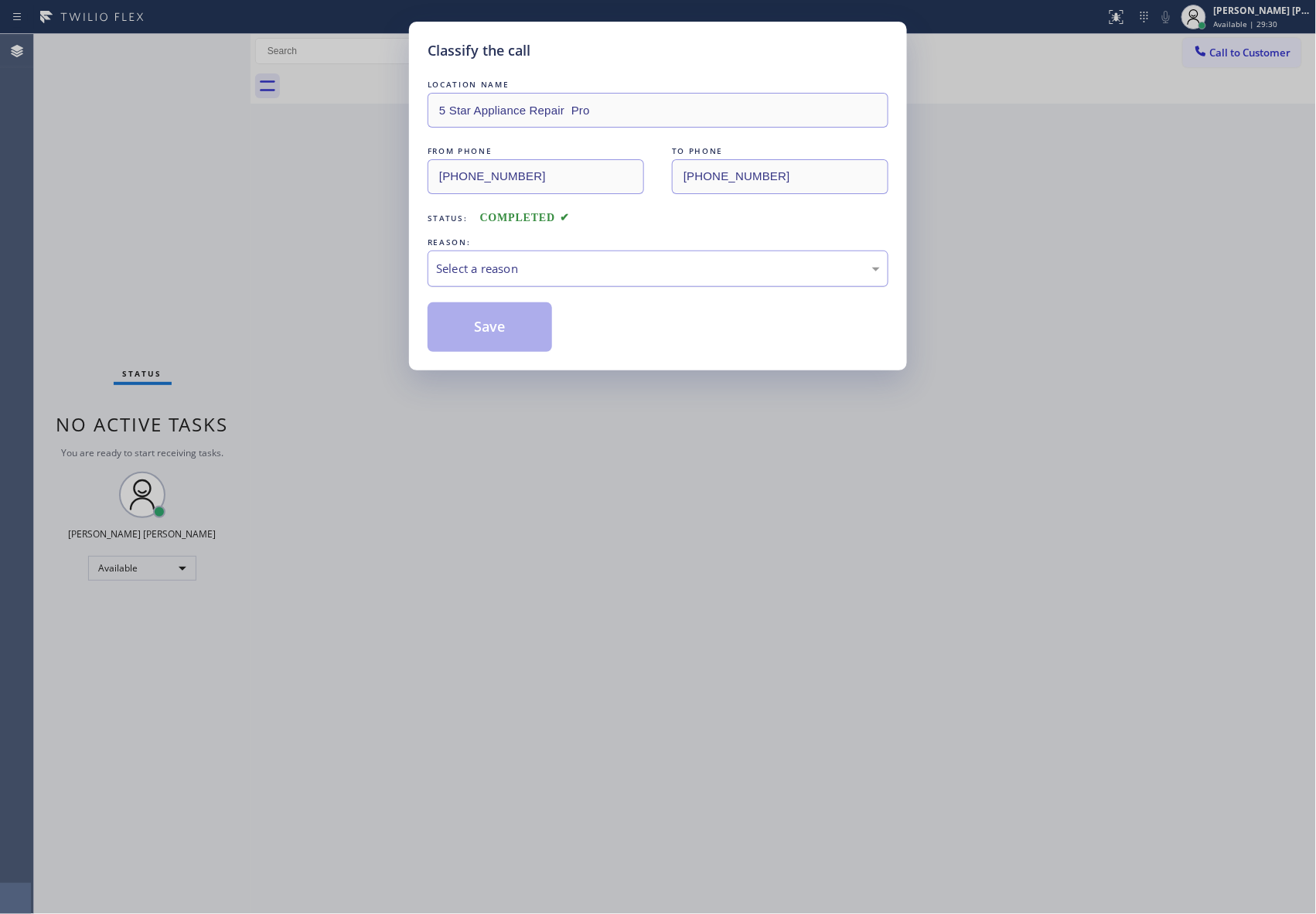
click at [563, 262] on div "Select a reason" at bounding box center [658, 269] width 444 height 18
click at [504, 327] on button "Save" at bounding box center [489, 327] width 124 height 49
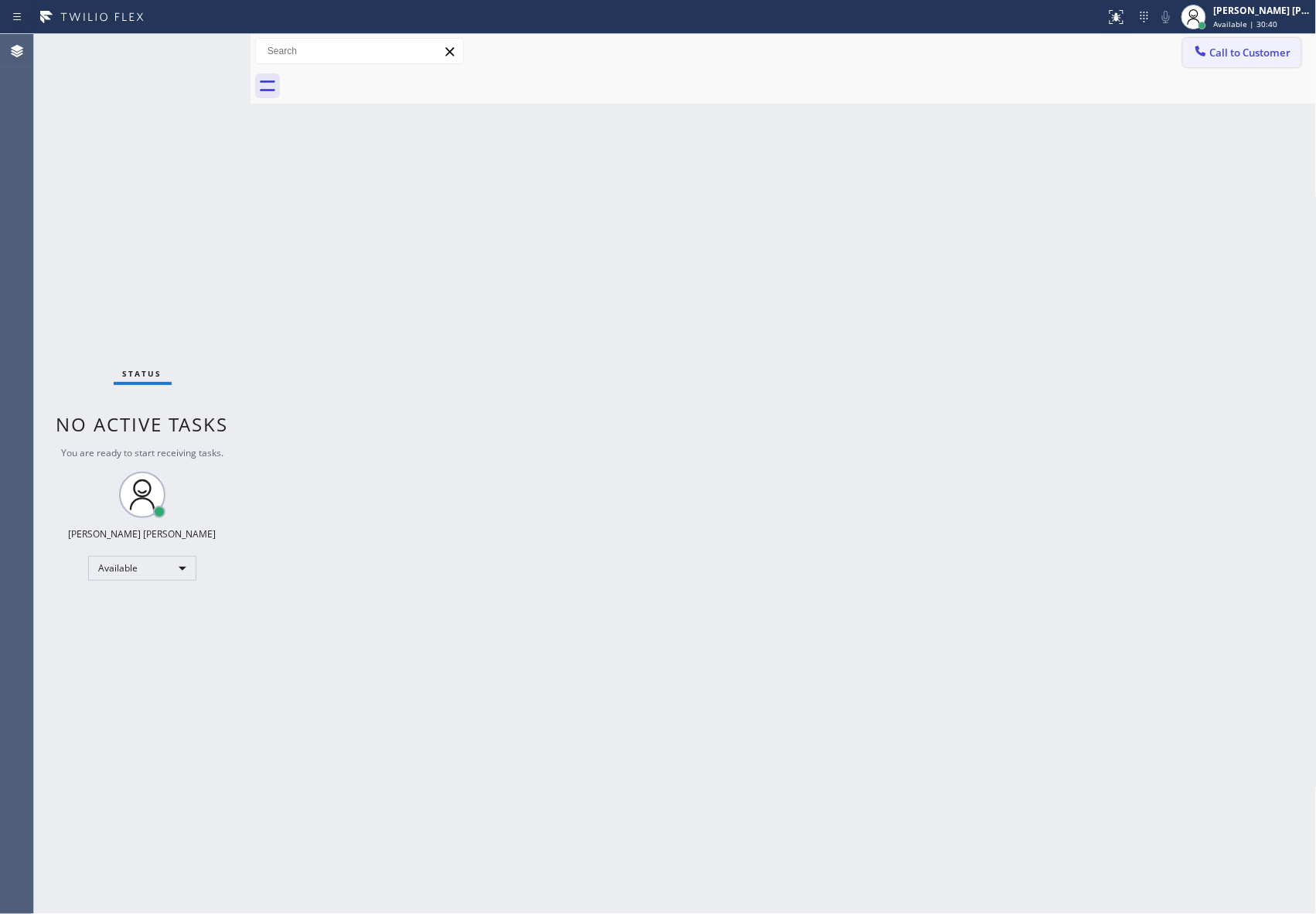
click at [1242, 52] on span "Call to Customer" at bounding box center [1250, 52] width 81 height 14
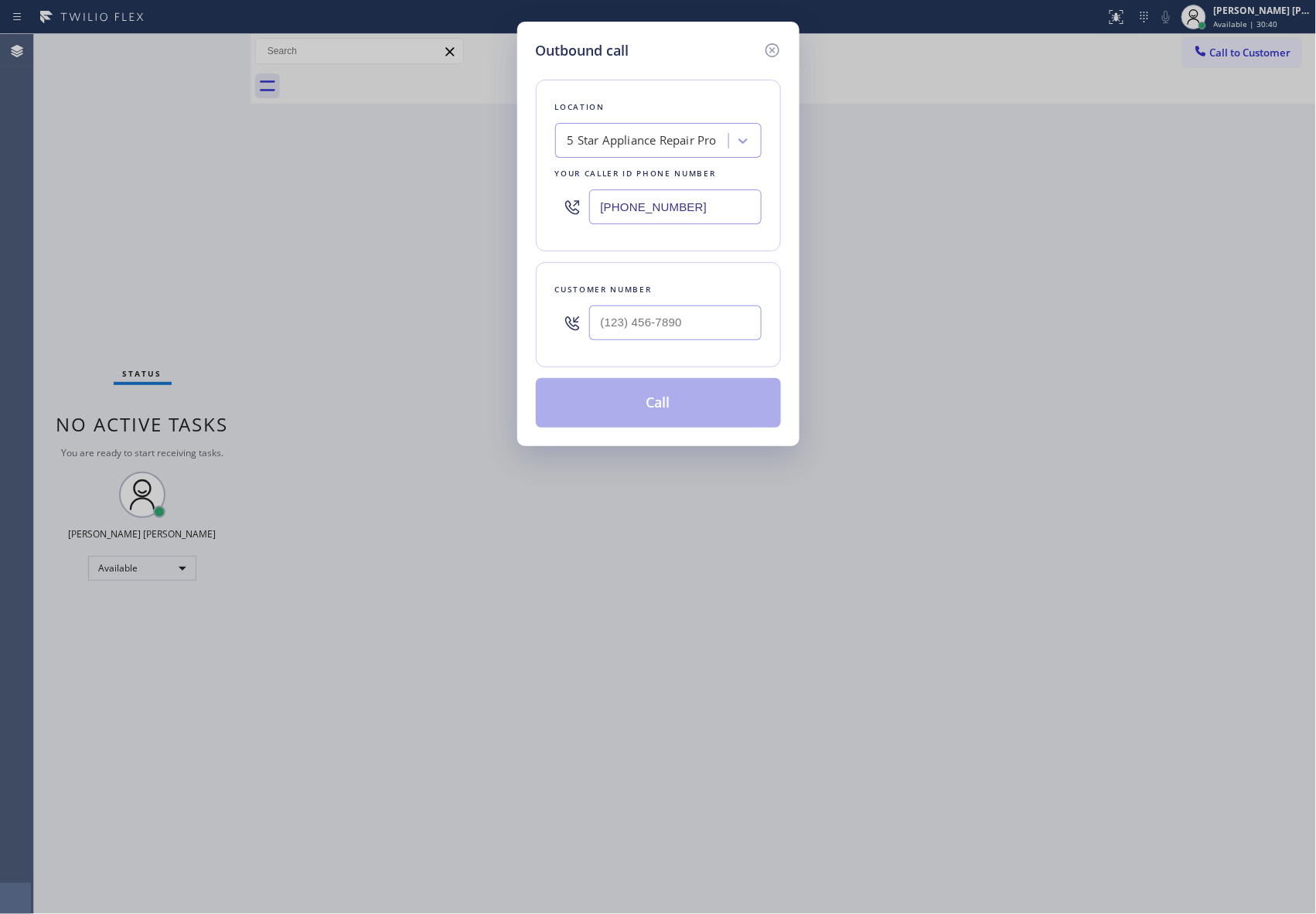
type input "(___) ___-____"
click at [642, 330] on input "(___) ___-____" at bounding box center [675, 323] width 173 height 35
click at [663, 144] on div "5 Star Appliance Repair Pro" at bounding box center [642, 141] width 149 height 18
paste input "Monroe Viking Appliance Repair"
type input "Monroe Viking Appliance Repair"
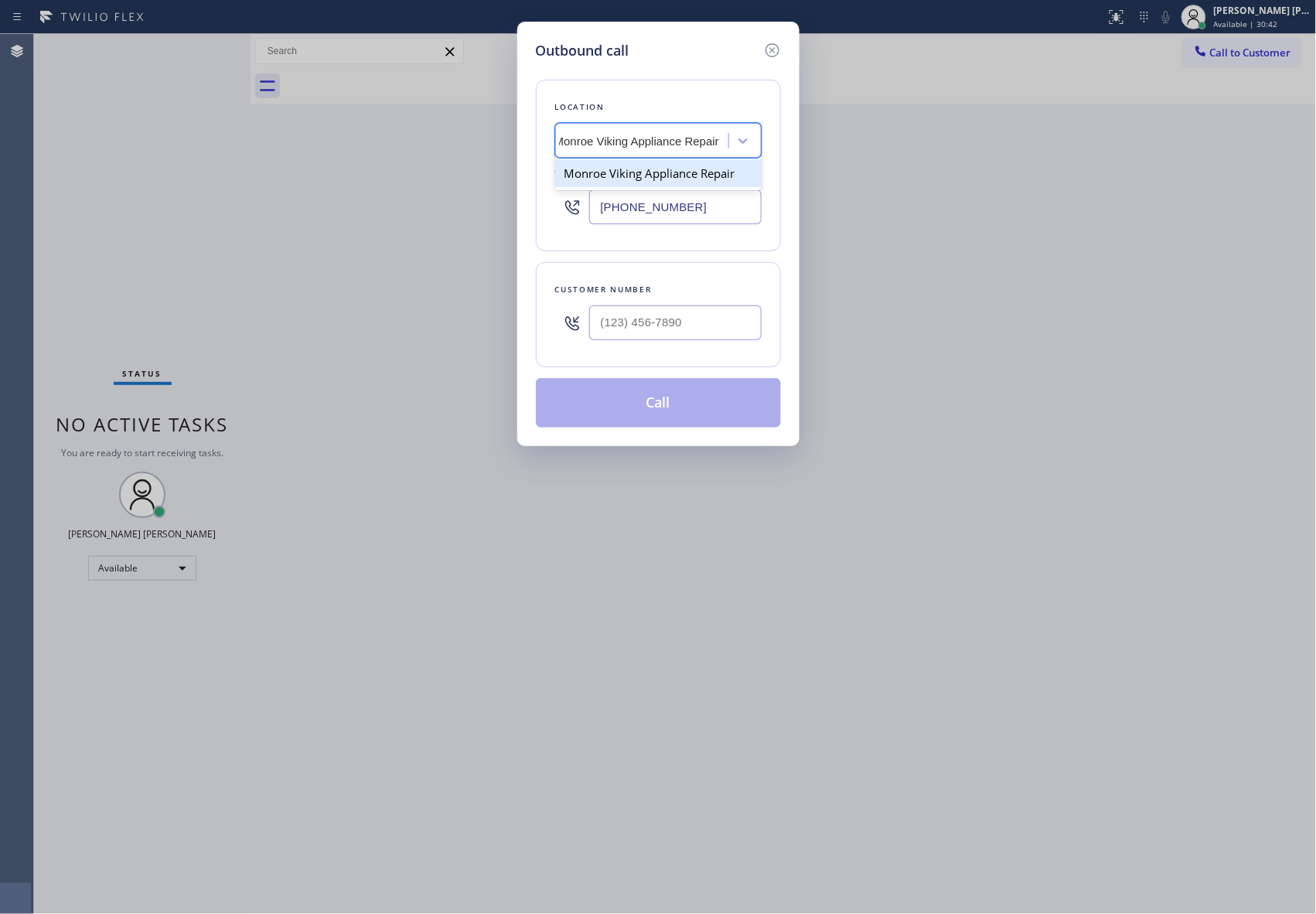
drag, startPoint x: 626, startPoint y: 173, endPoint x: 739, endPoint y: 6, distance: 201.6
click at [625, 174] on div "Monroe Viking Appliance Repair" at bounding box center [658, 173] width 206 height 28
type input "[PHONE_NUMBER]"
click at [685, 346] on div at bounding box center [675, 323] width 173 height 50
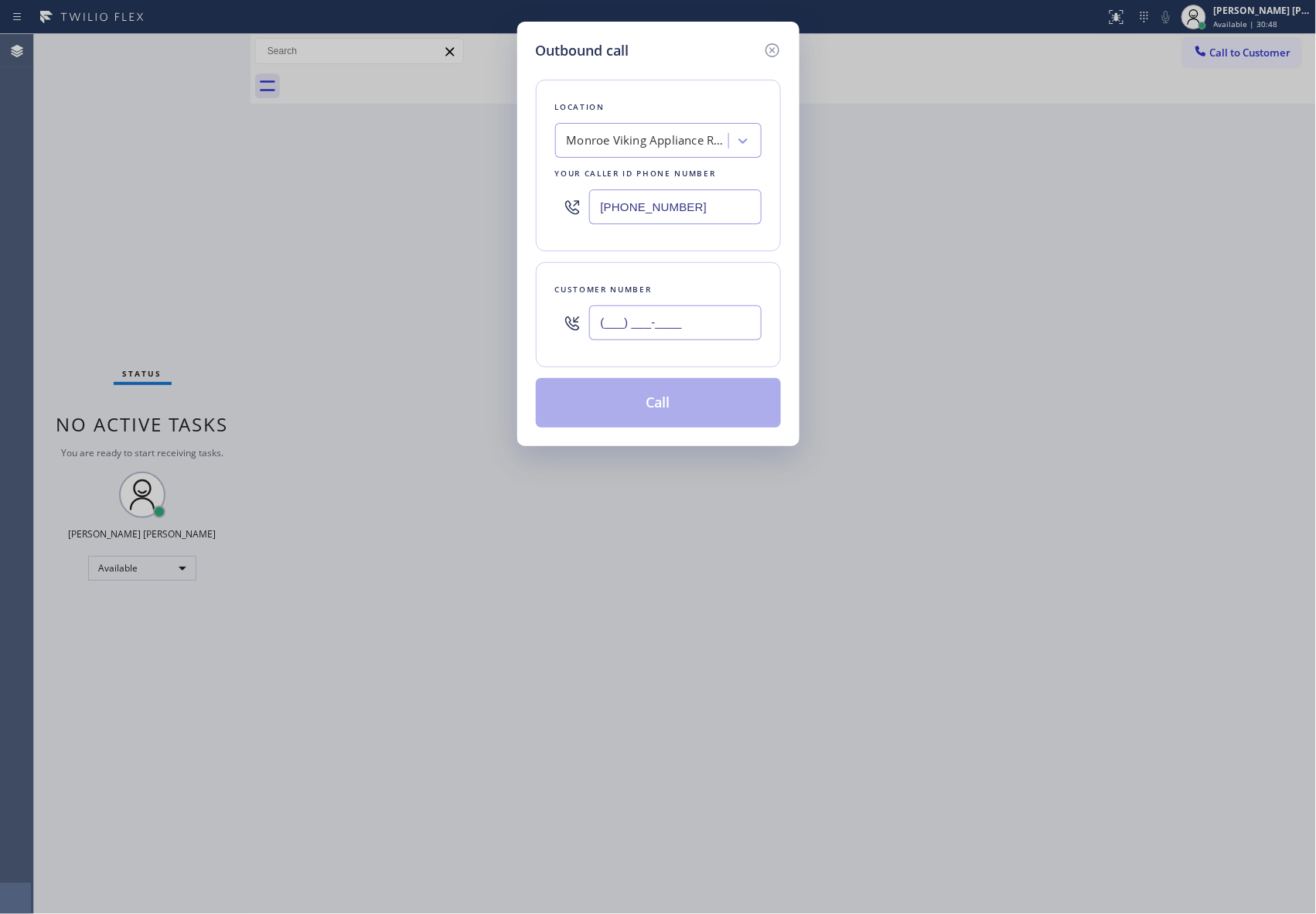
paste input "214) 546-3135"
click at [688, 334] on input "(___) ___-____" at bounding box center [675, 323] width 173 height 35
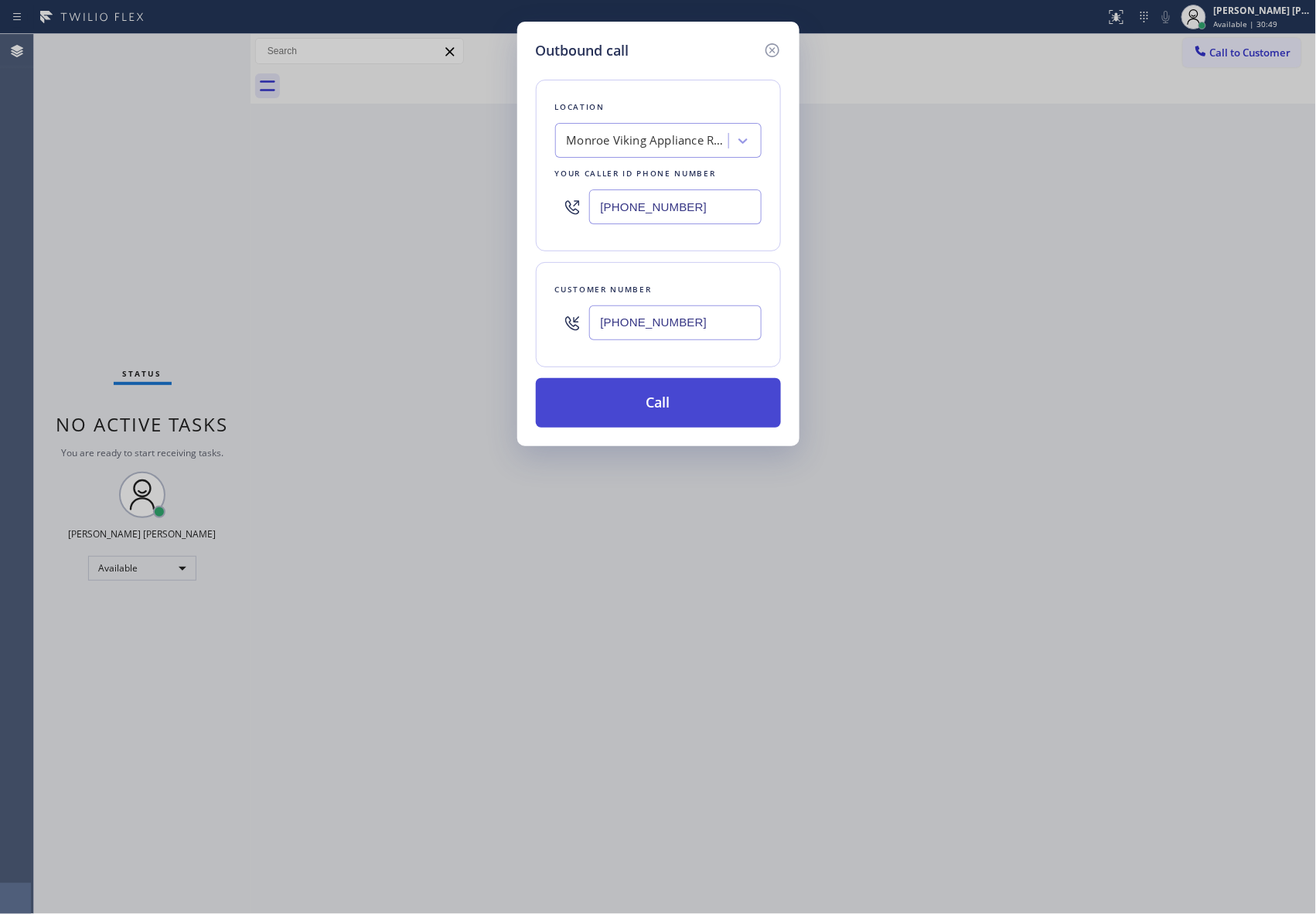
type input "[PHONE_NUMBER]"
click at [653, 406] on button "Call" at bounding box center [658, 402] width 245 height 49
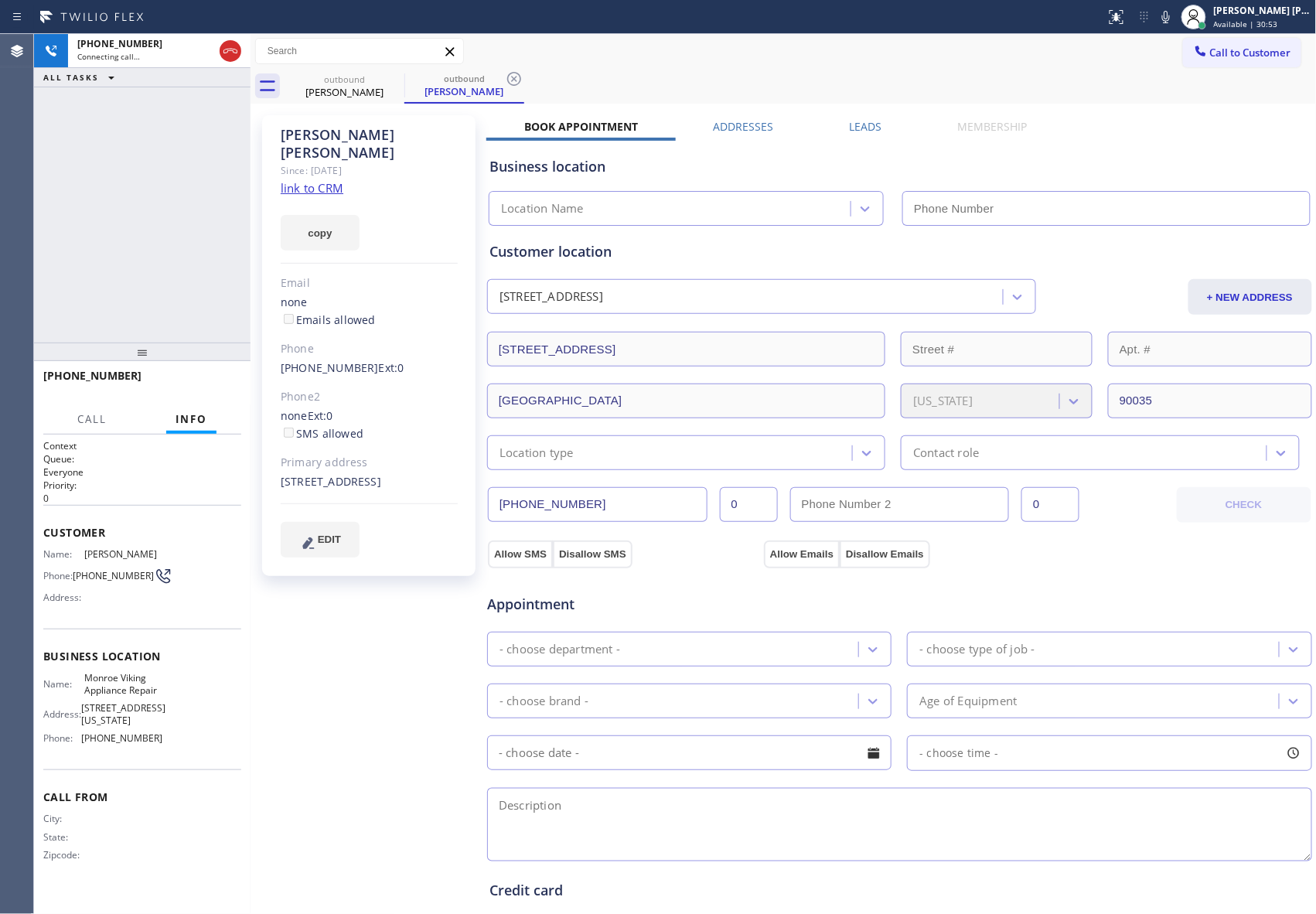
type input "[PHONE_NUMBER]"
click at [852, 124] on label "Leads" at bounding box center [865, 126] width 33 height 15
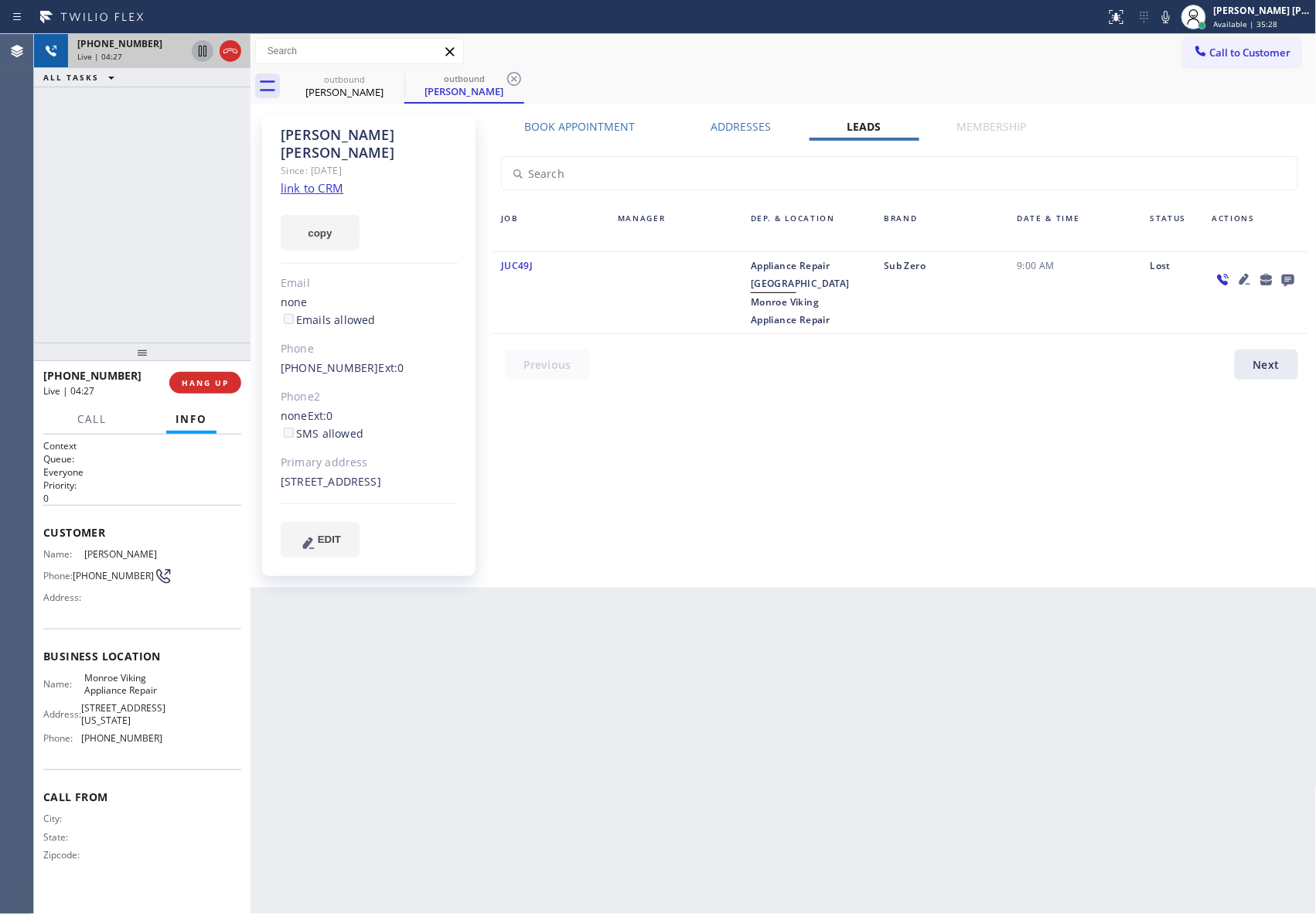
click at [199, 48] on icon at bounding box center [202, 51] width 19 height 19
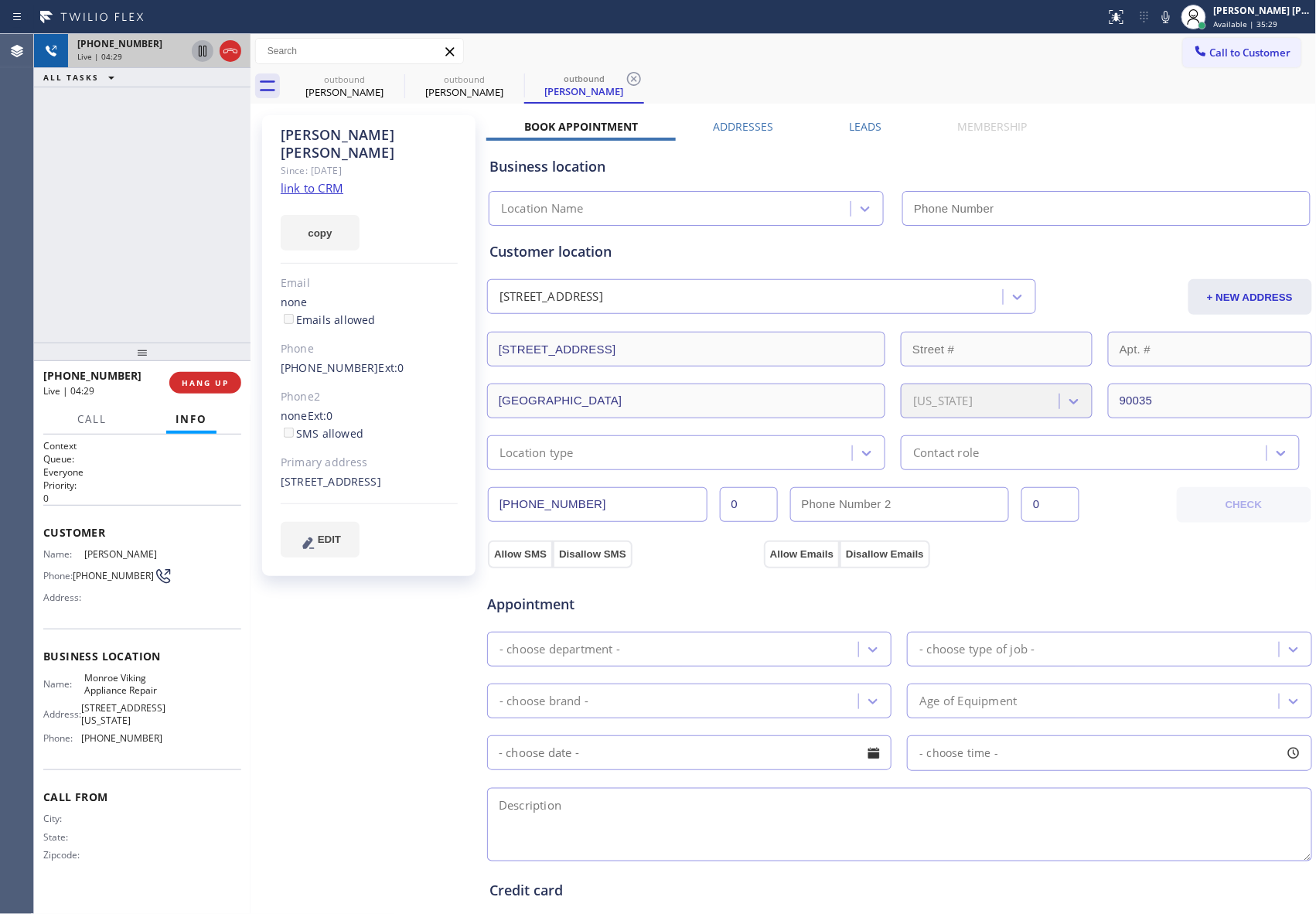
type input "[PHONE_NUMBER]"
click at [901, 88] on div "outbound [PERSON_NAME] outbound [PERSON_NAME] outbound [PERSON_NAME]" at bounding box center [800, 86] width 1032 height 35
click at [198, 54] on icon at bounding box center [202, 51] width 19 height 19
type input "[PHONE_NUMBER]"
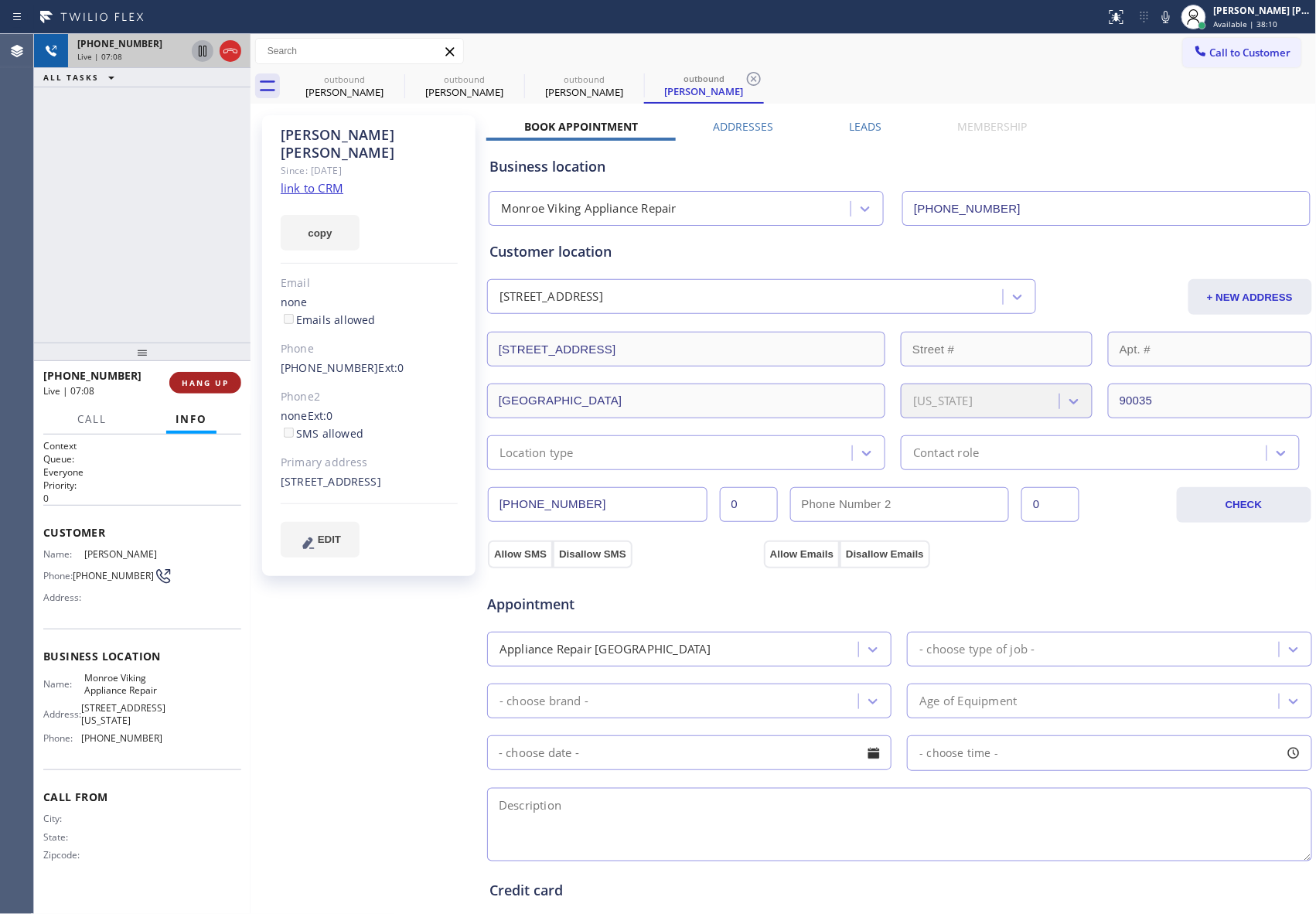
click at [201, 378] on span "HANG UP" at bounding box center [205, 383] width 47 height 11
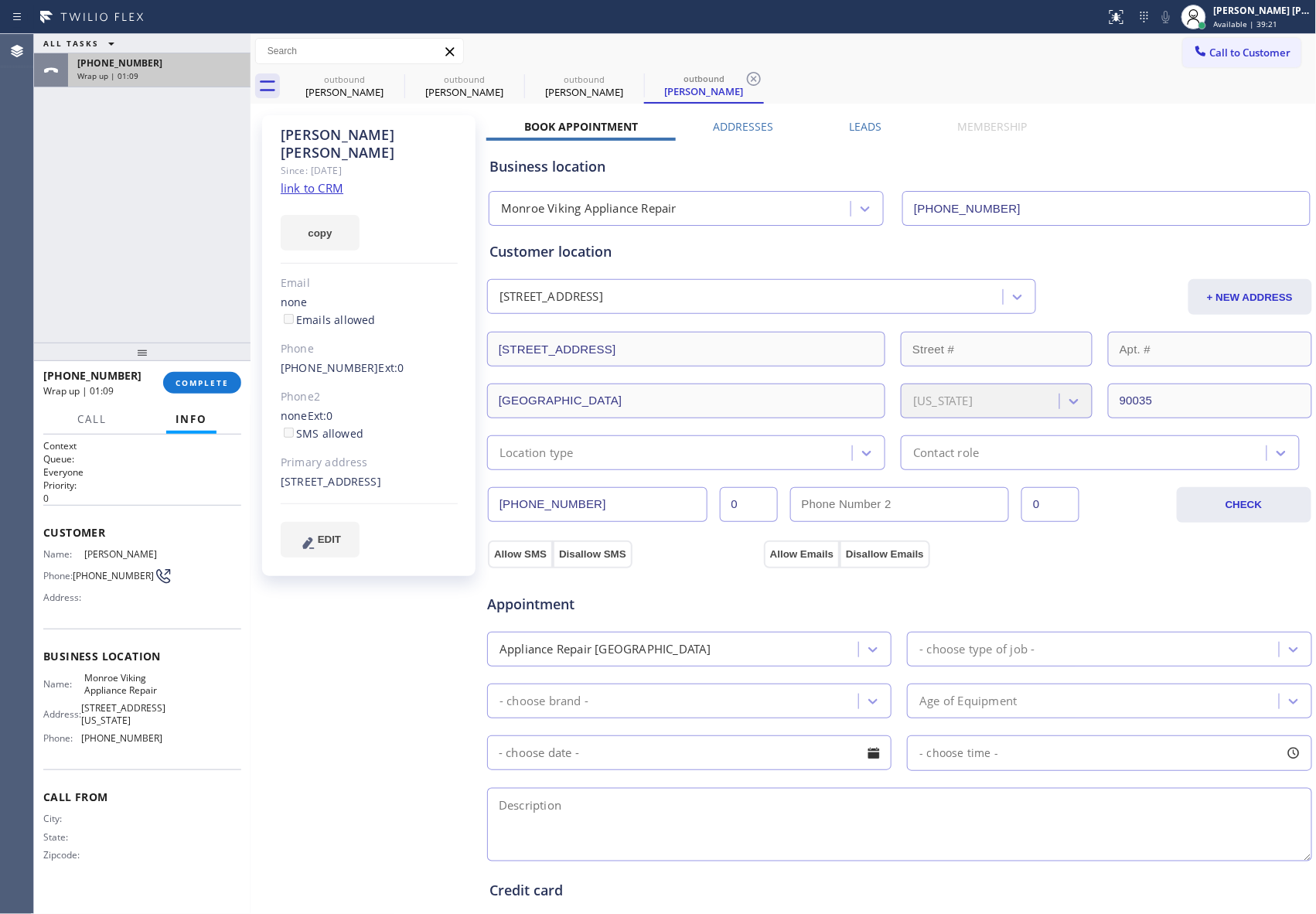
drag, startPoint x: 220, startPoint y: 65, endPoint x: 238, endPoint y: 66, distance: 18.0
click at [223, 65] on div "[PHONE_NUMBER]" at bounding box center [159, 62] width 164 height 13
click at [400, 81] on icon at bounding box center [394, 79] width 14 height 14
click at [0, 0] on icon at bounding box center [0, 0] width 0 height 0
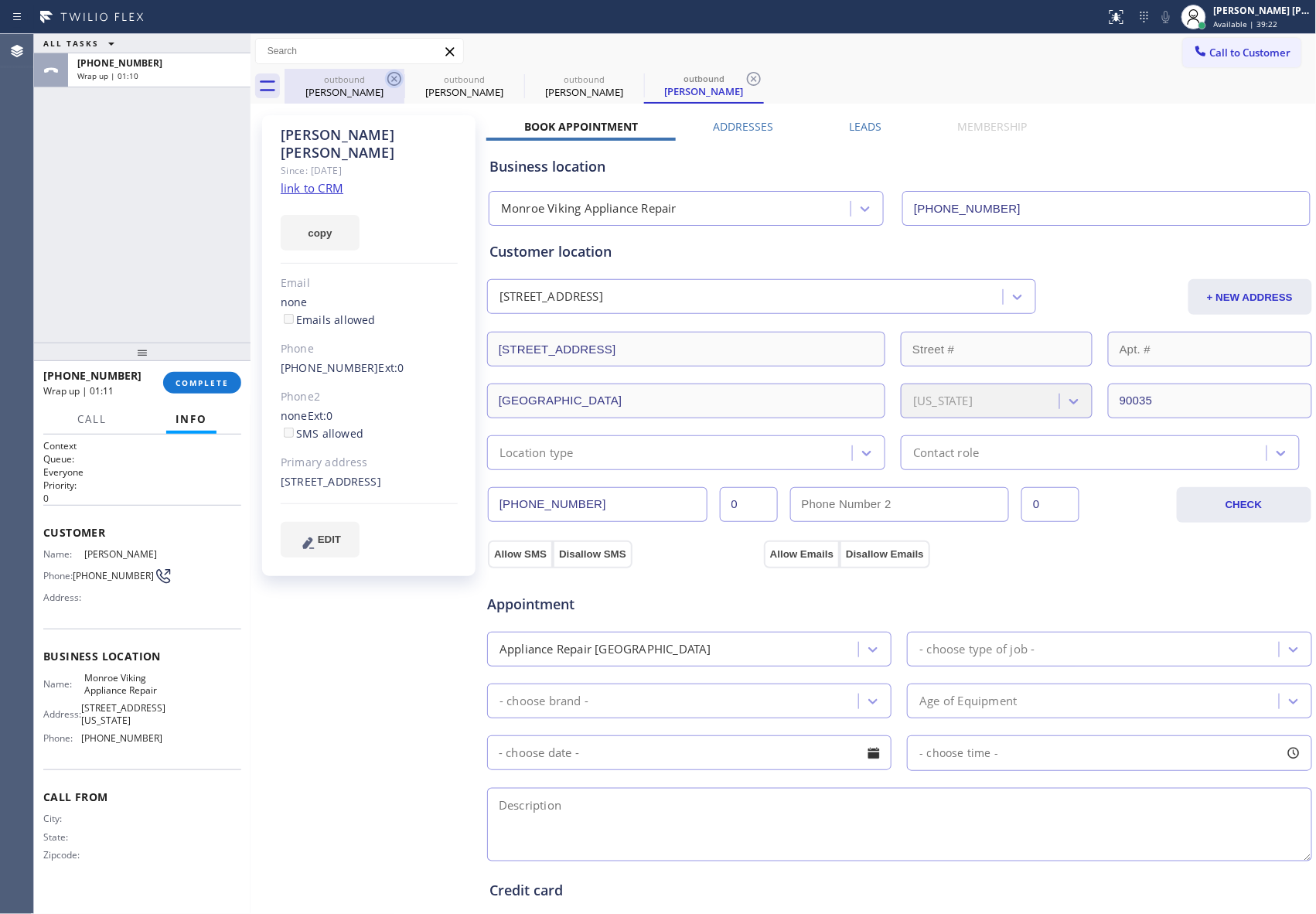
click at [747, 81] on icon at bounding box center [754, 79] width 14 height 14
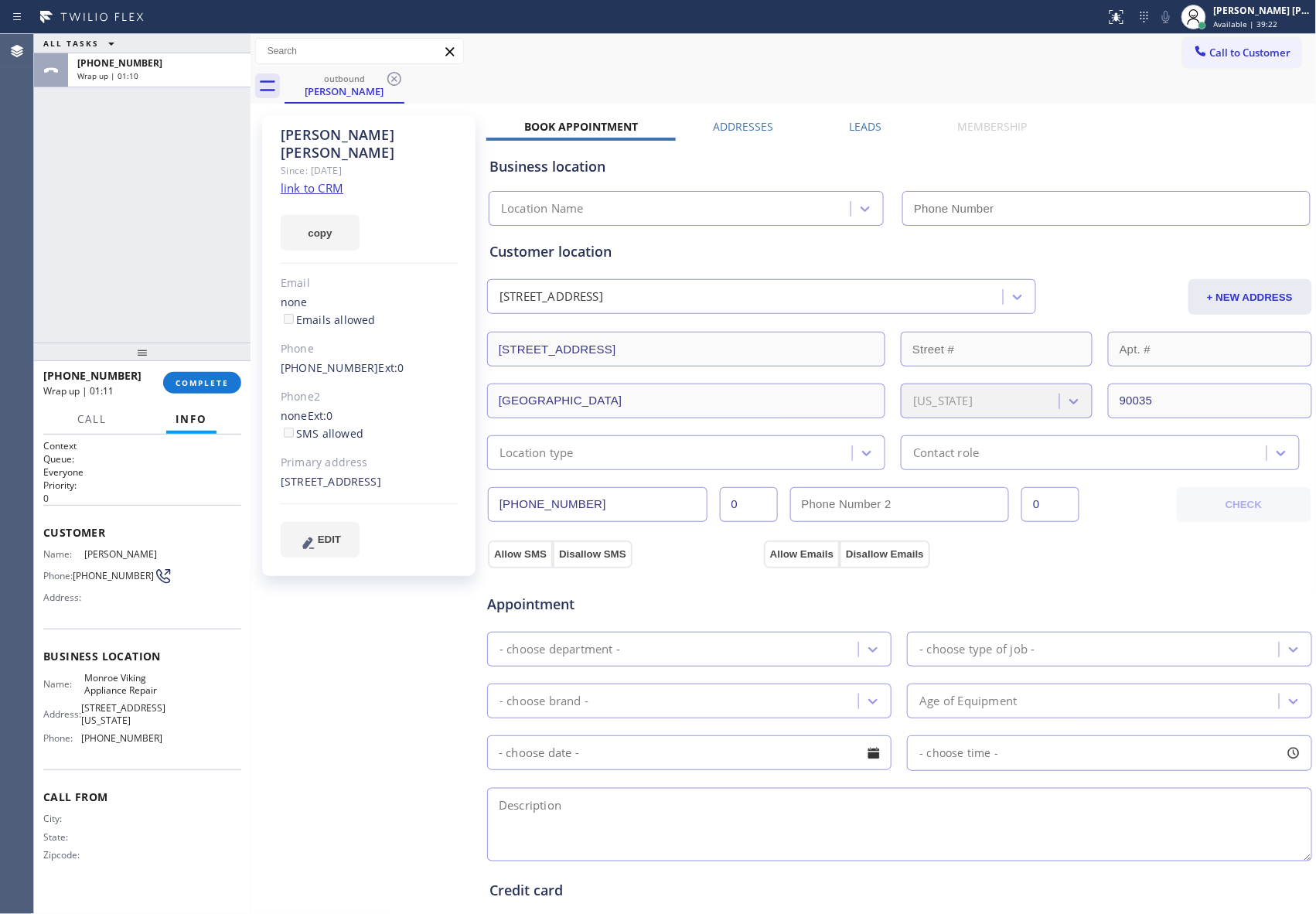
click at [397, 81] on icon at bounding box center [394, 79] width 14 height 14
click at [397, 81] on div "outbound [PERSON_NAME]" at bounding box center [800, 86] width 1032 height 35
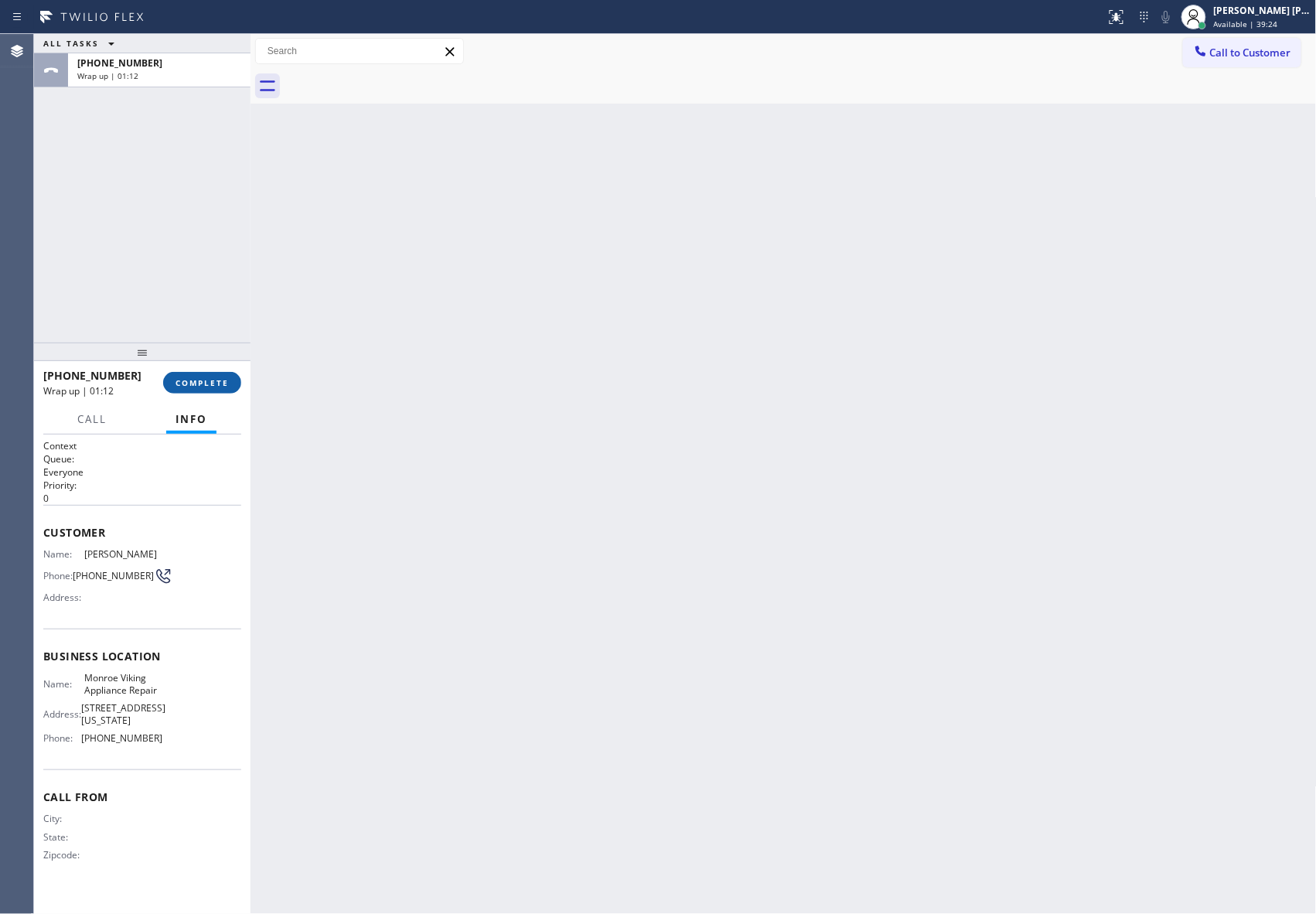
click at [191, 388] on button "COMPLETE" at bounding box center [202, 383] width 78 height 22
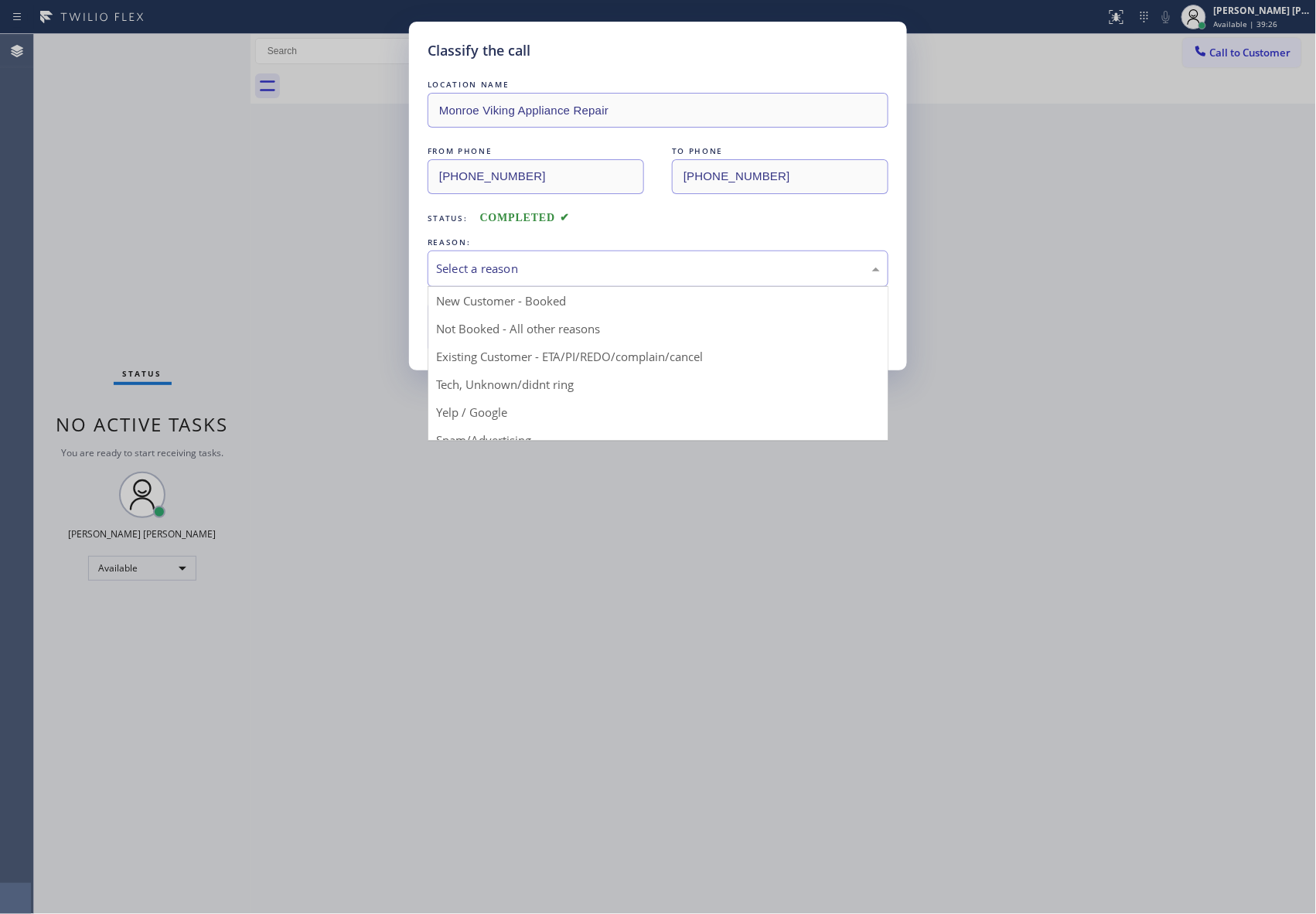
click at [601, 264] on div "Select a reason" at bounding box center [658, 269] width 444 height 18
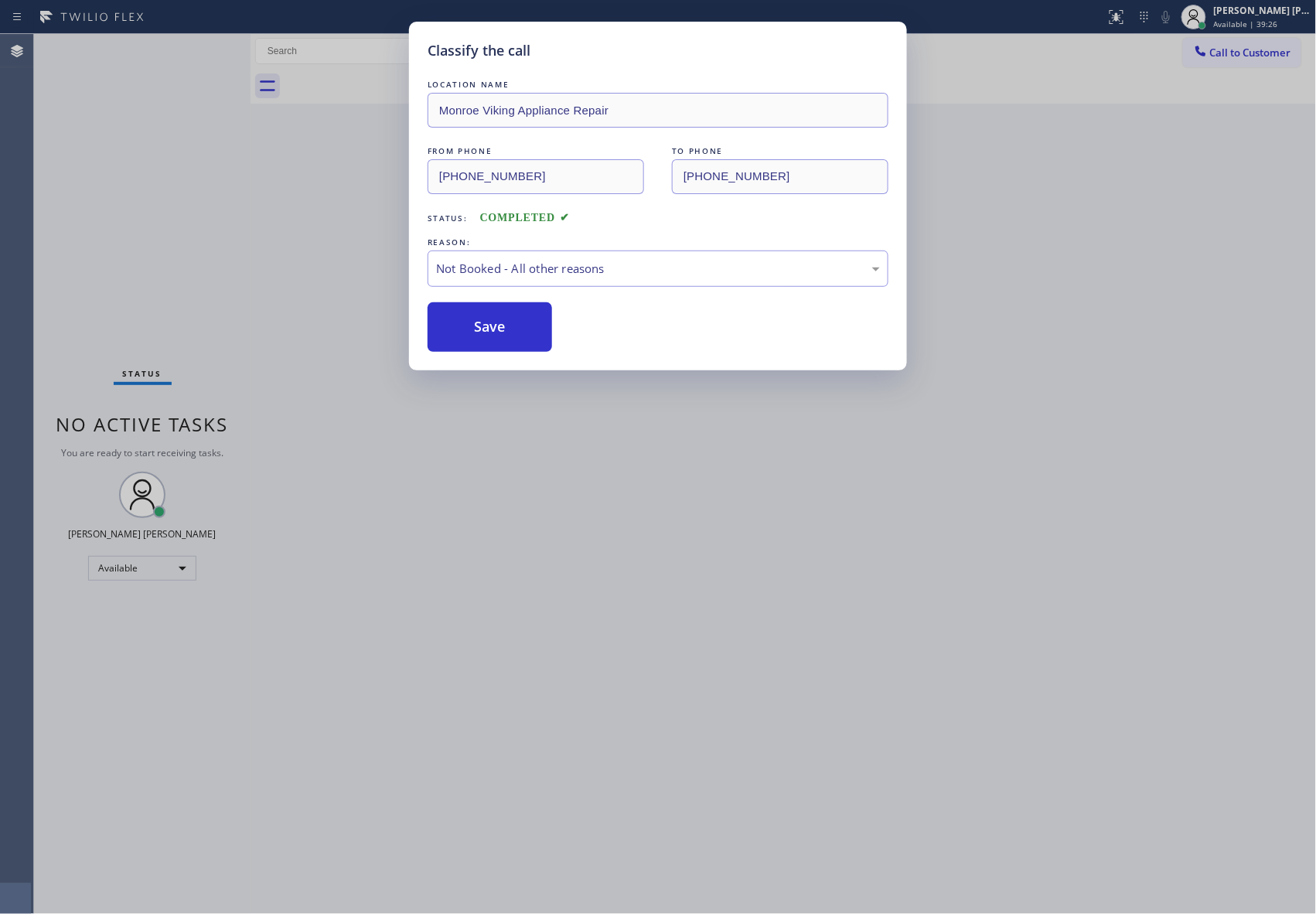
click at [498, 329] on button "Save" at bounding box center [489, 327] width 124 height 49
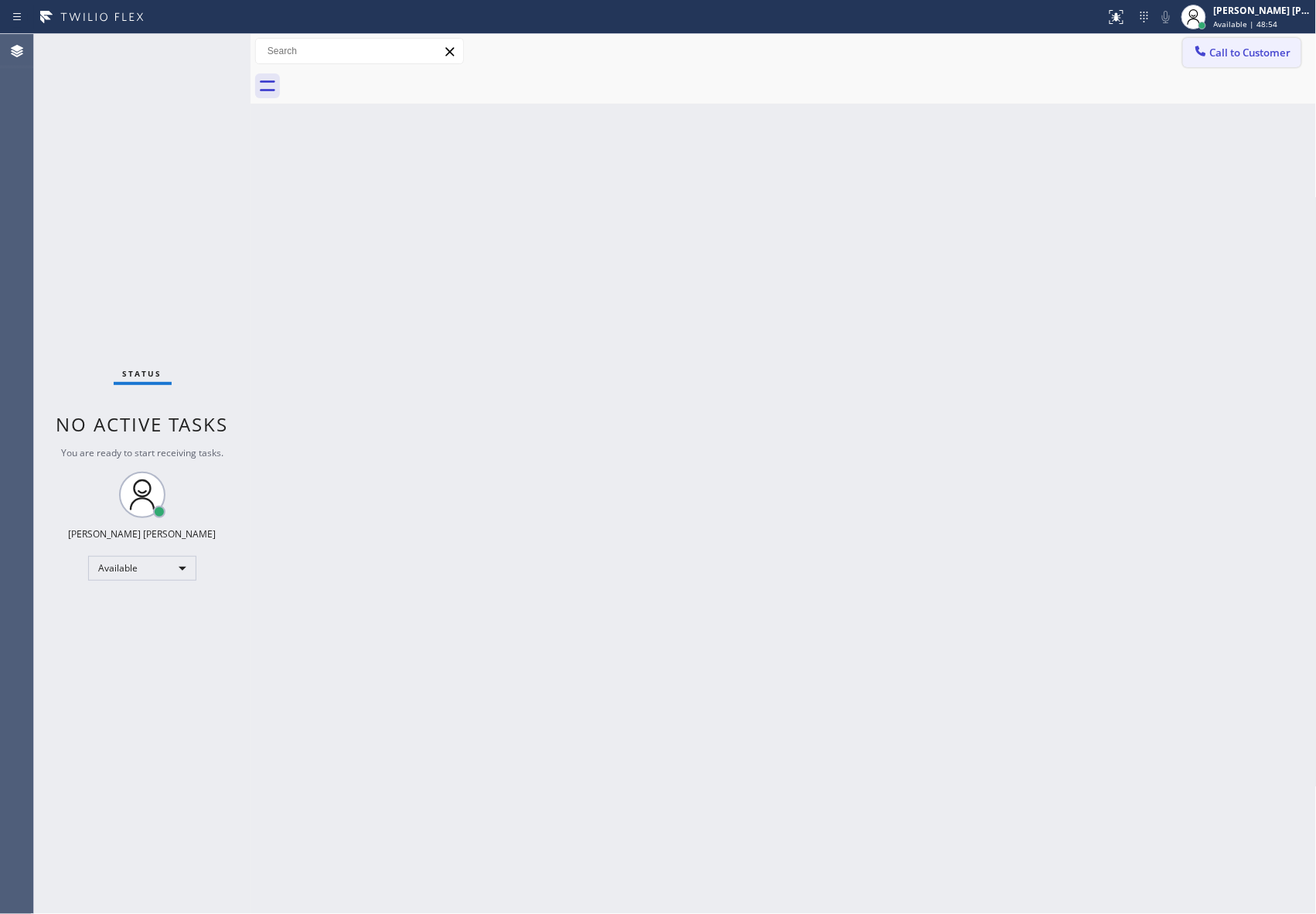
click at [1237, 48] on span "Call to Customer" at bounding box center [1250, 52] width 81 height 14
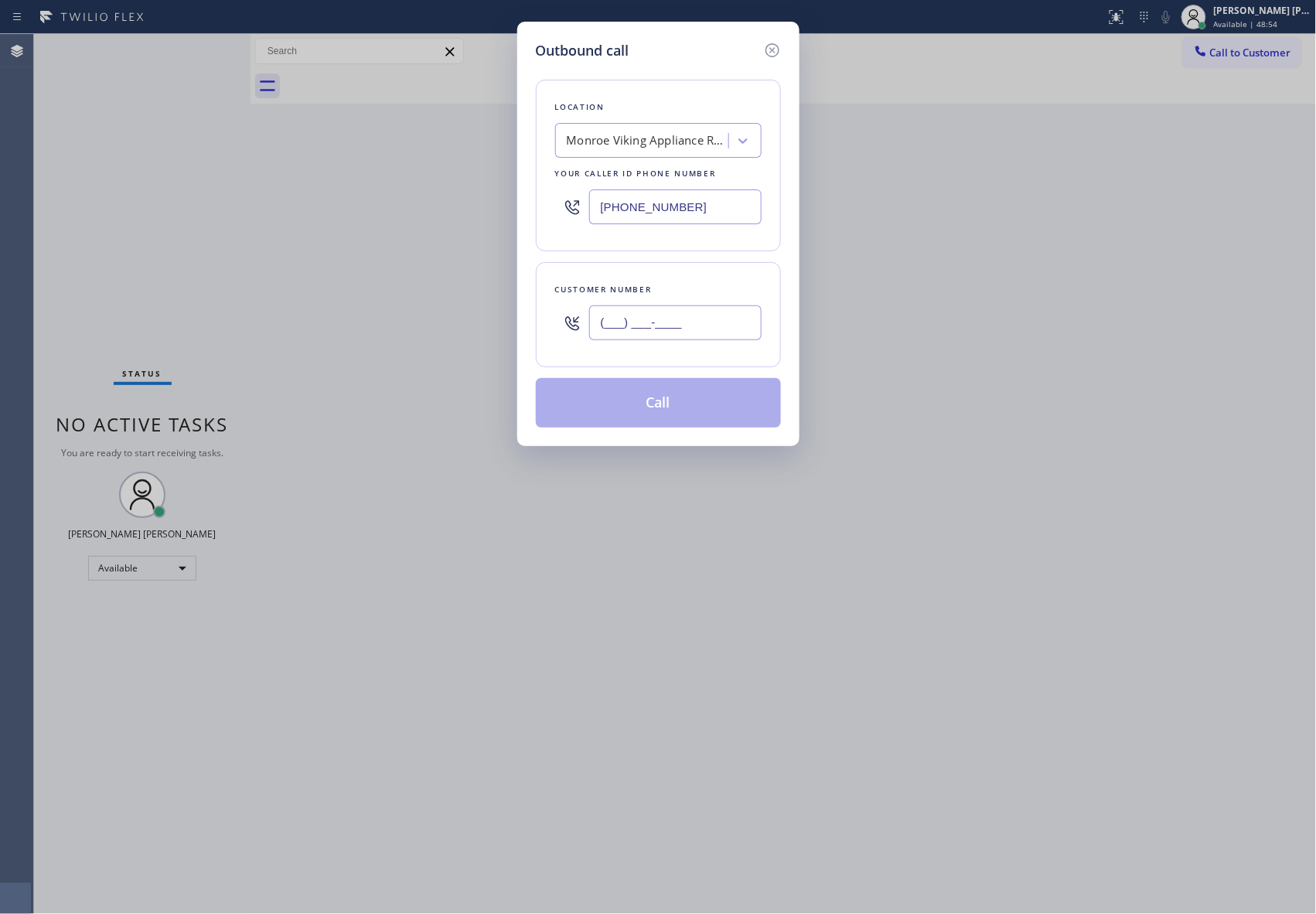
click at [713, 323] on input "(___) ___-____" at bounding box center [675, 323] width 173 height 35
paste input "512) 983-7308"
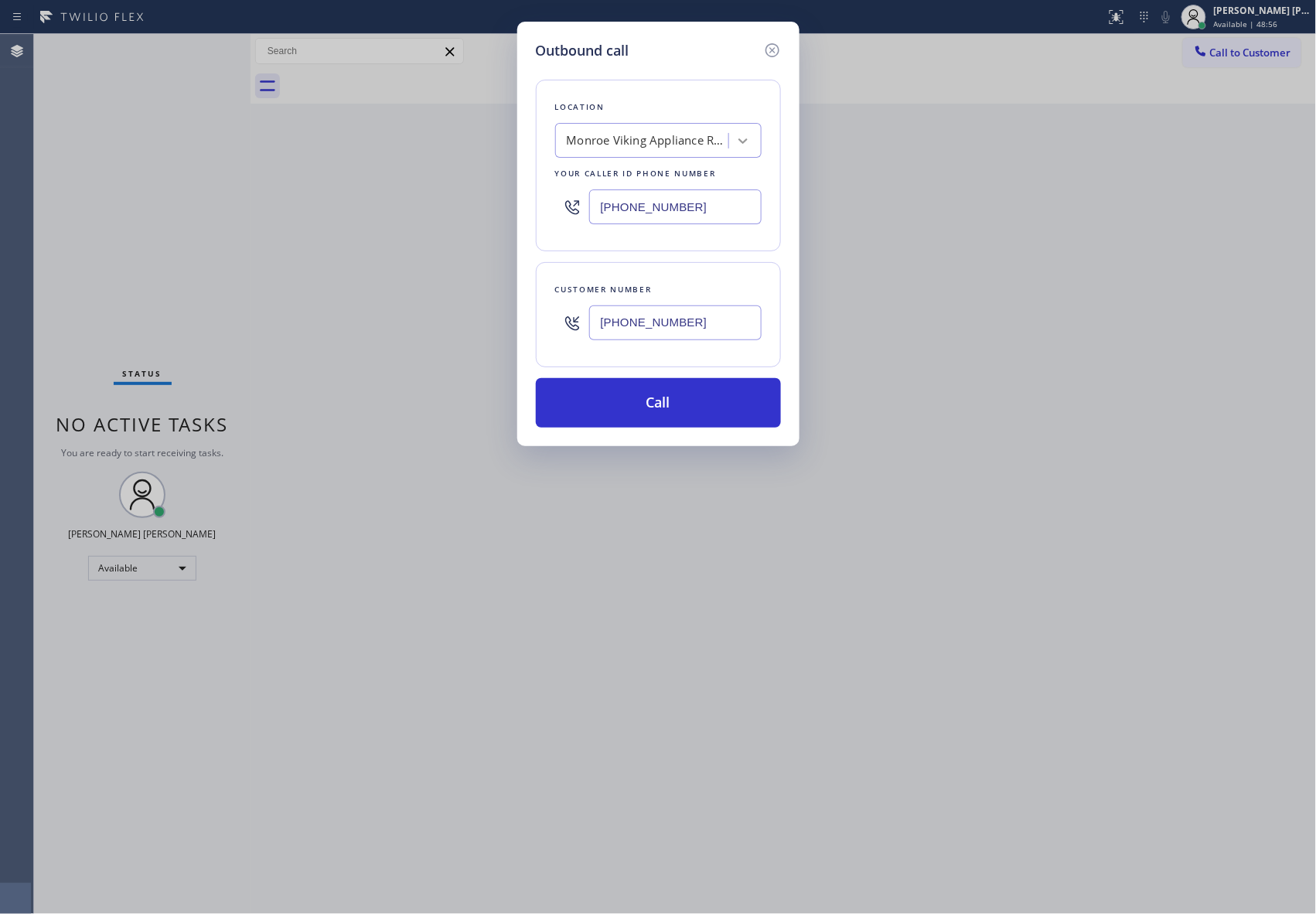
type input "[PHONE_NUMBER]"
click at [743, 134] on icon at bounding box center [743, 141] width 16 height 16
type input "5 star appliance repair"
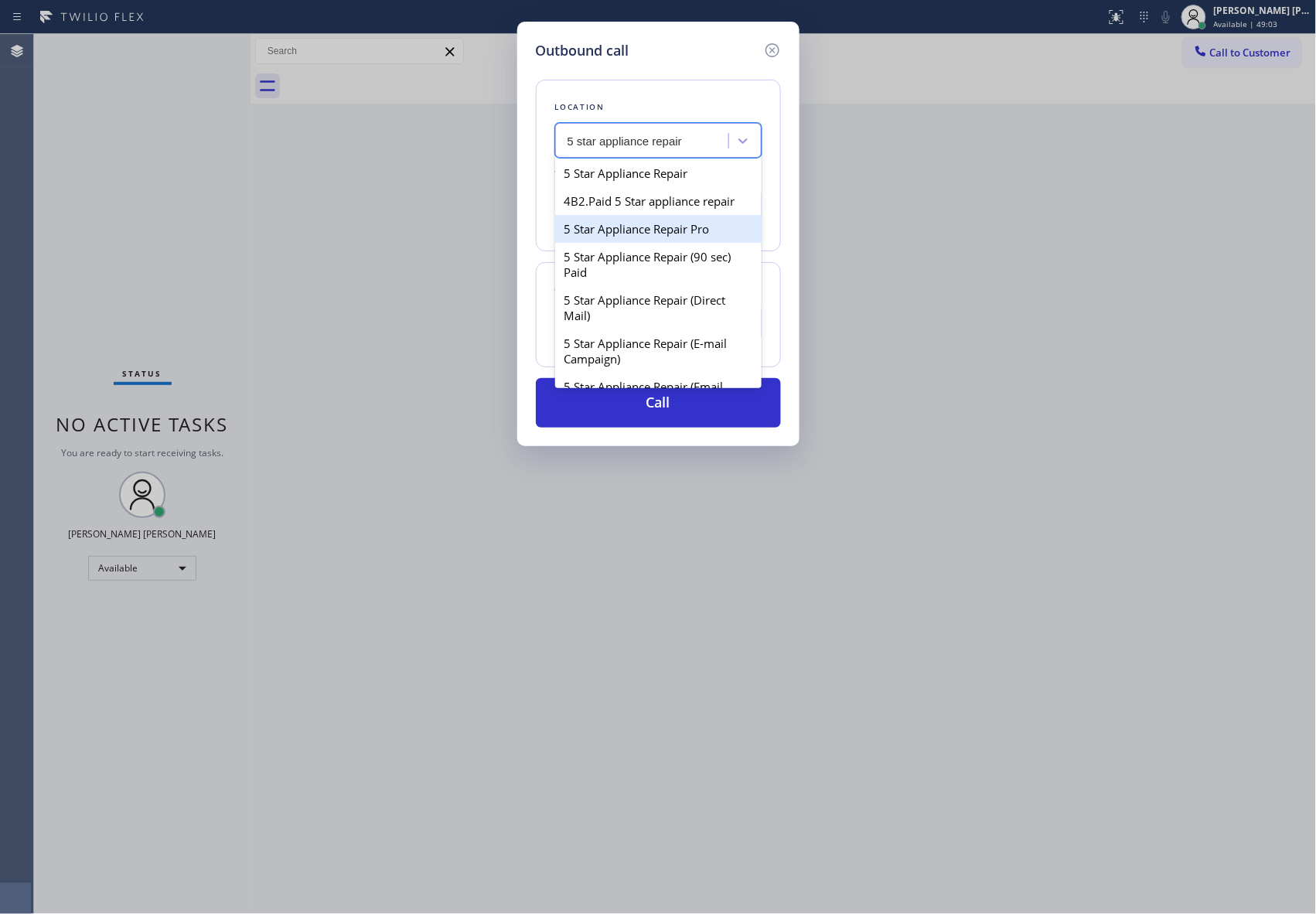
click at [683, 243] on div "5 Star Appliance Repair Pro" at bounding box center [658, 229] width 206 height 28
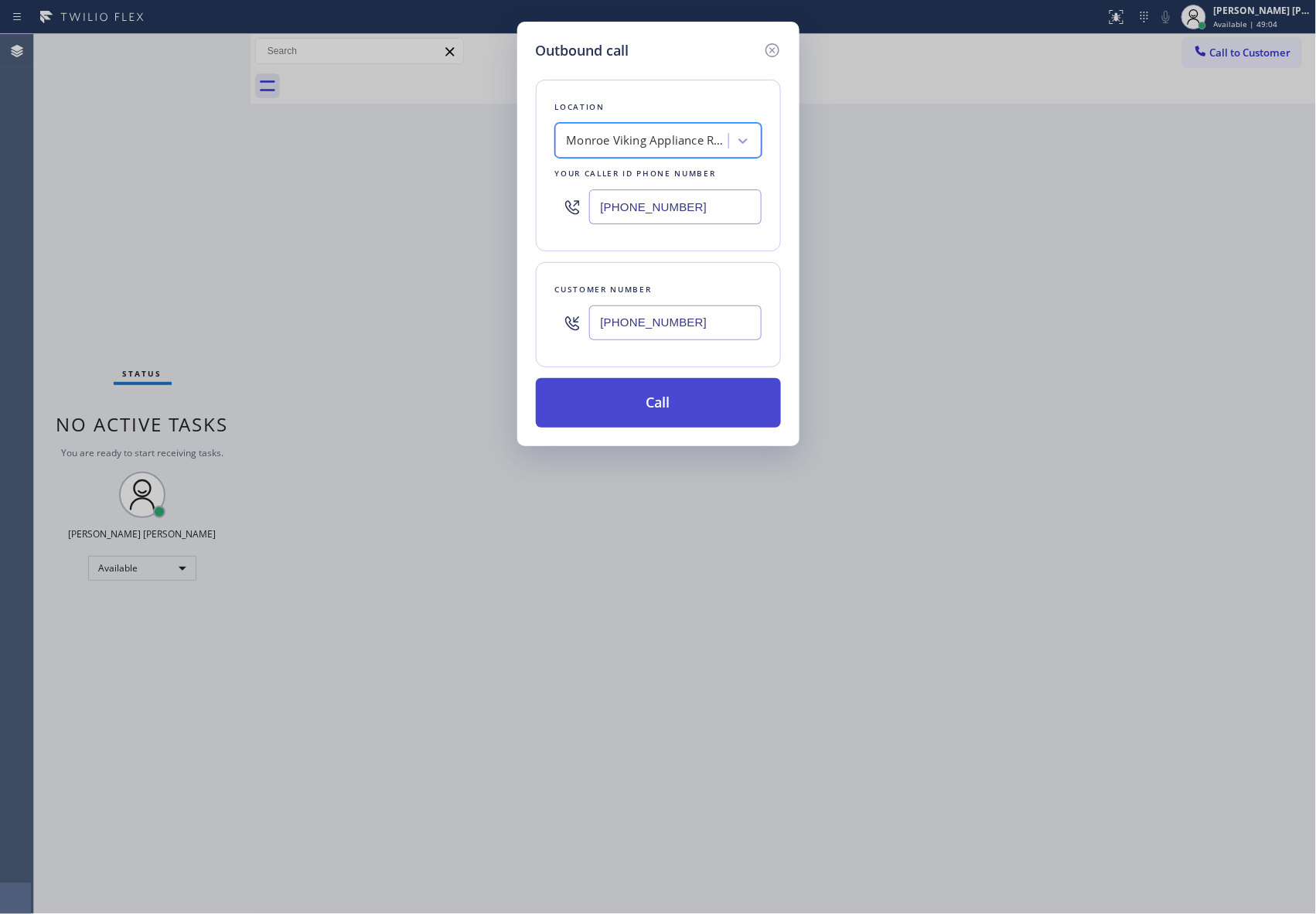
click at [682, 409] on button "Call" at bounding box center [658, 402] width 245 height 49
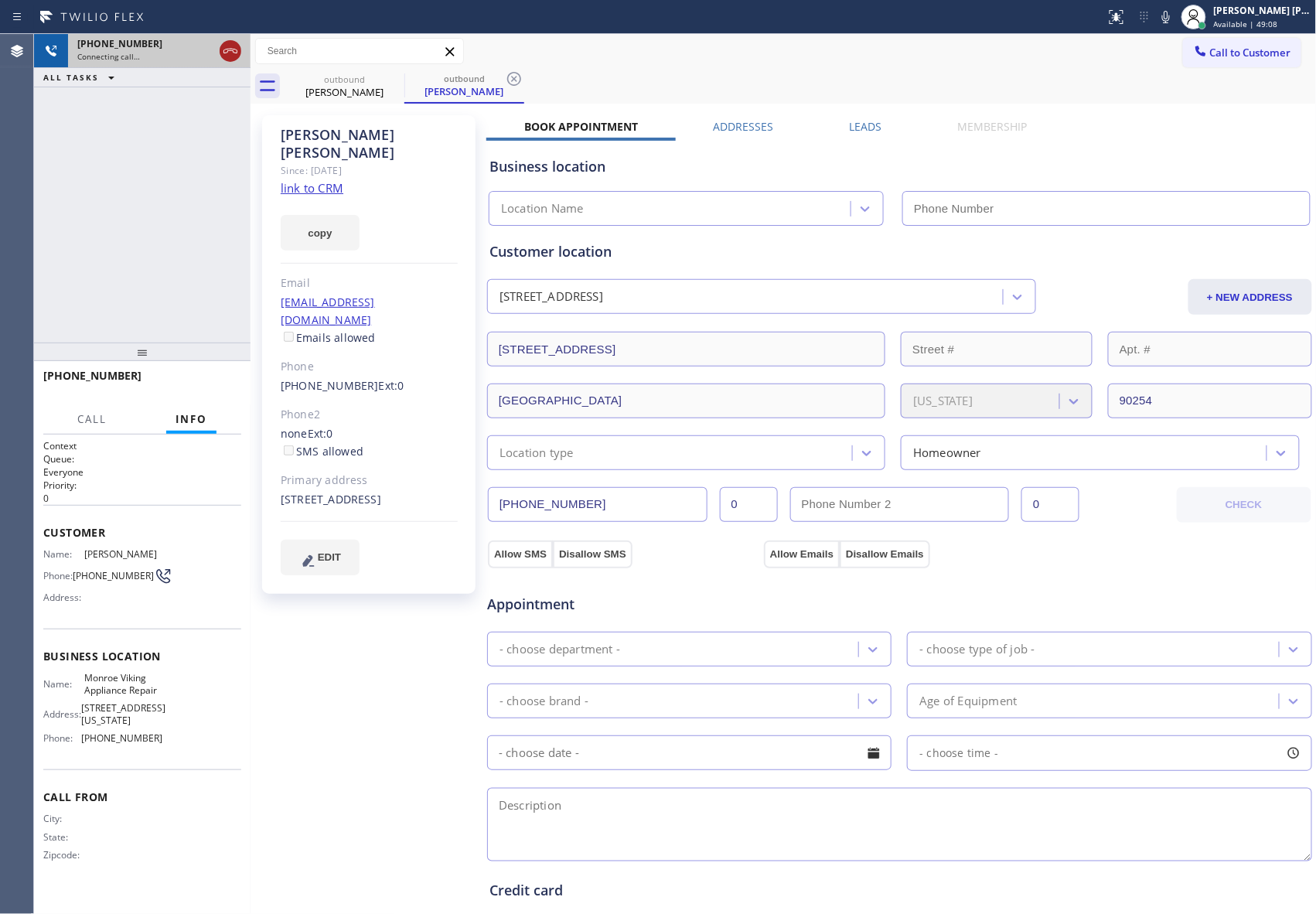
click at [235, 53] on icon at bounding box center [230, 51] width 19 height 19
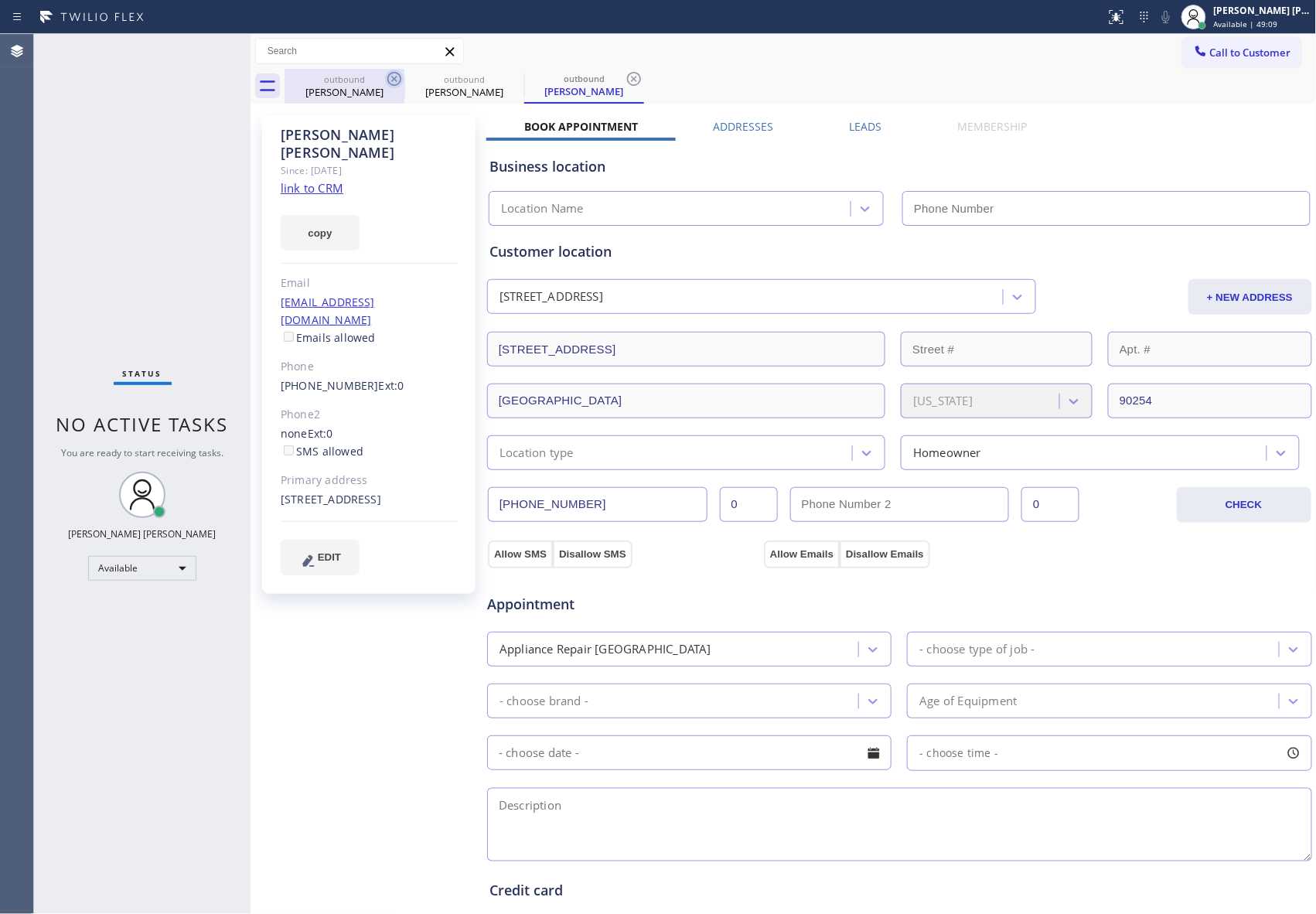
click at [394, 77] on icon at bounding box center [394, 79] width 19 height 19
click at [394, 77] on icon at bounding box center [394, 79] width 19 height 19
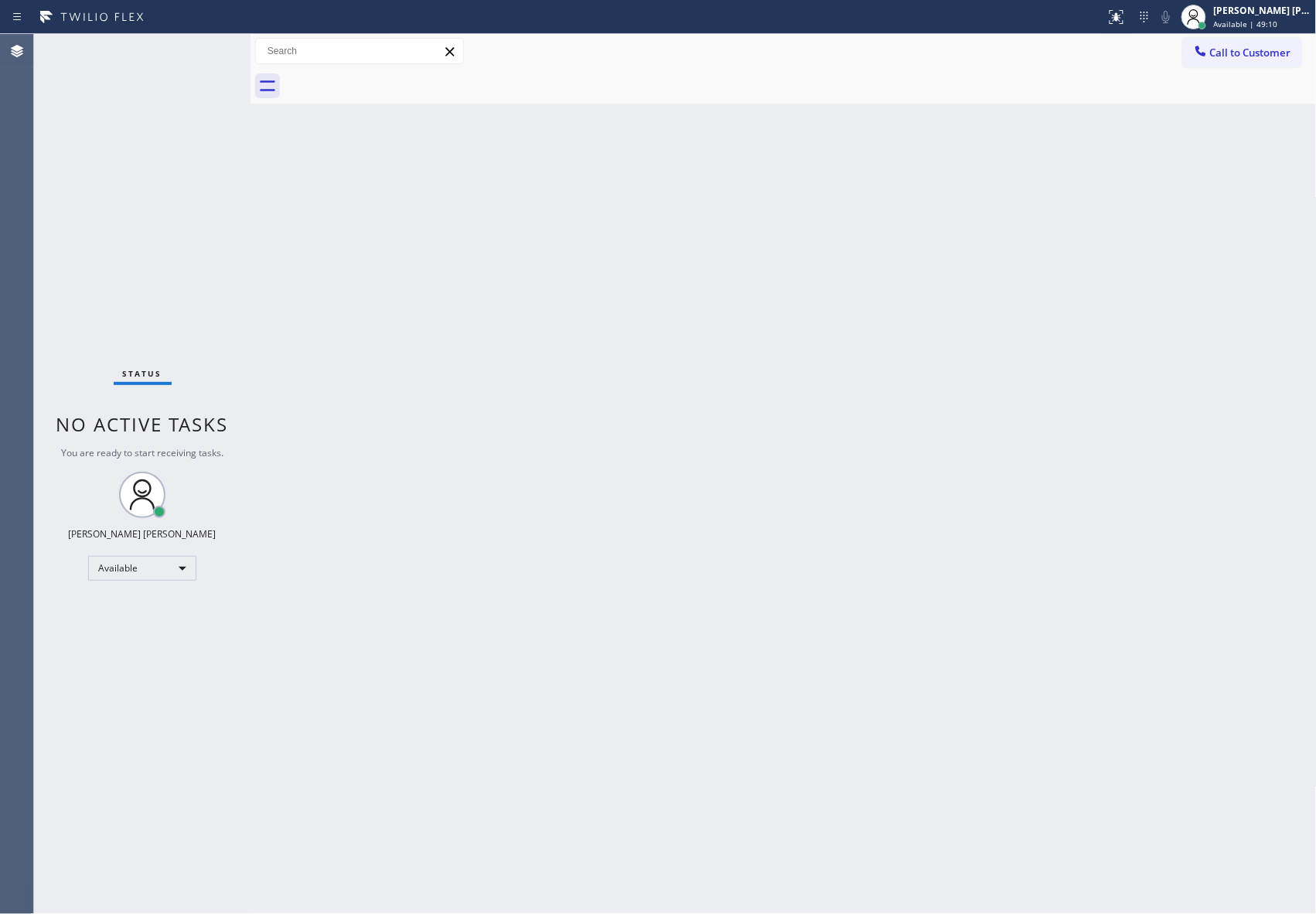
click at [394, 77] on div at bounding box center [800, 86] width 1032 height 35
click at [1278, 59] on button "Call to Customer" at bounding box center [1241, 53] width 118 height 30
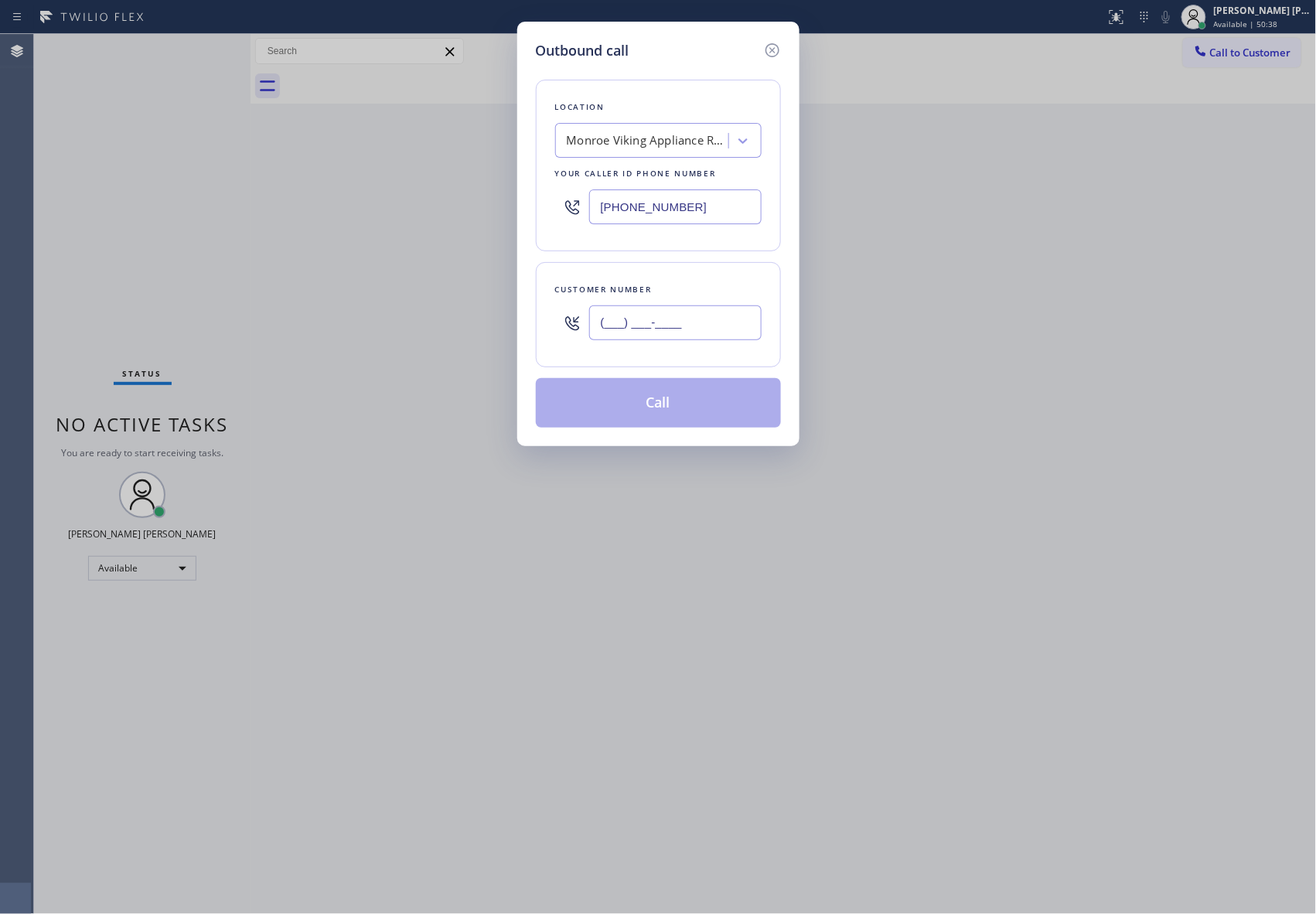
click at [680, 326] on input "(___) ___-____" at bounding box center [675, 323] width 173 height 35
paste input "602) 689-9588"
type input "[PHONE_NUMBER]"
click at [659, 165] on div "Location [GEOGRAPHIC_DATA] Viking Appliance Repair Your caller id phone number …" at bounding box center [658, 166] width 245 height 172
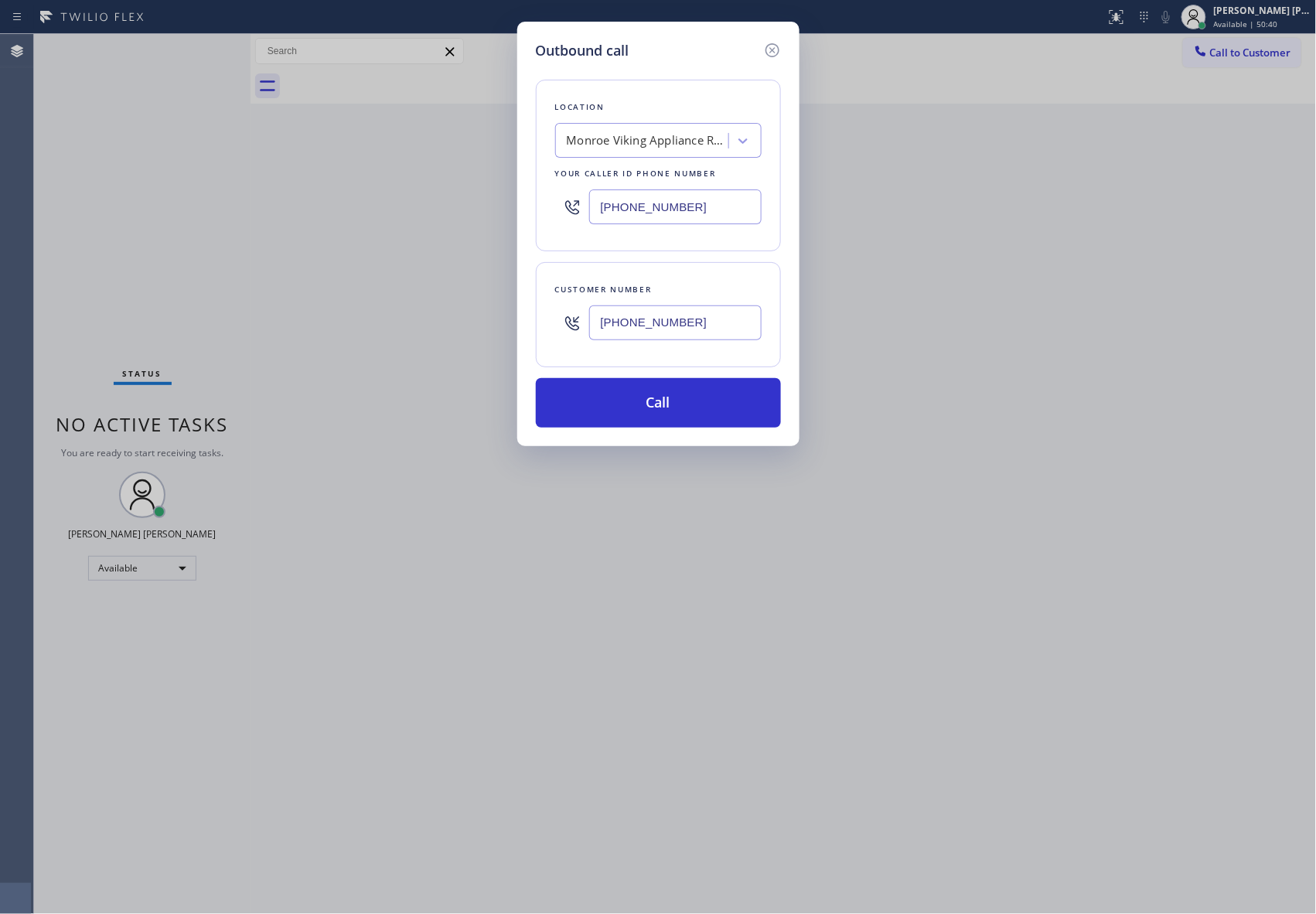
click at [665, 137] on div "Monroe Viking Appliance Repair" at bounding box center [648, 141] width 162 height 18
type input "5 star appliance repair"
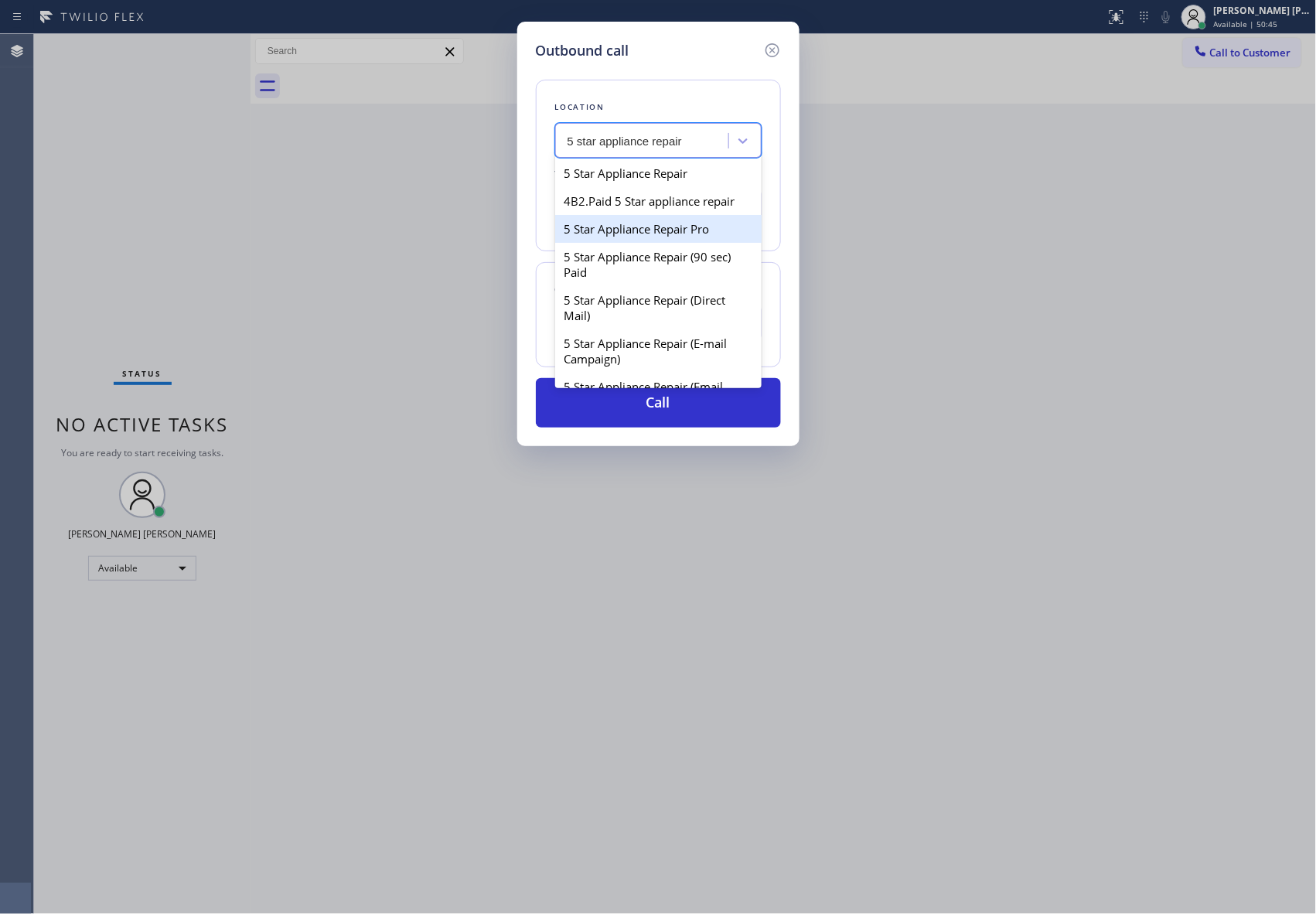
drag, startPoint x: 657, startPoint y: 249, endPoint x: 645, endPoint y: 223, distance: 28.6
click at [654, 243] on div "5 Star Appliance Repair Pro" at bounding box center [658, 229] width 206 height 28
type input "[PHONE_NUMBER]"
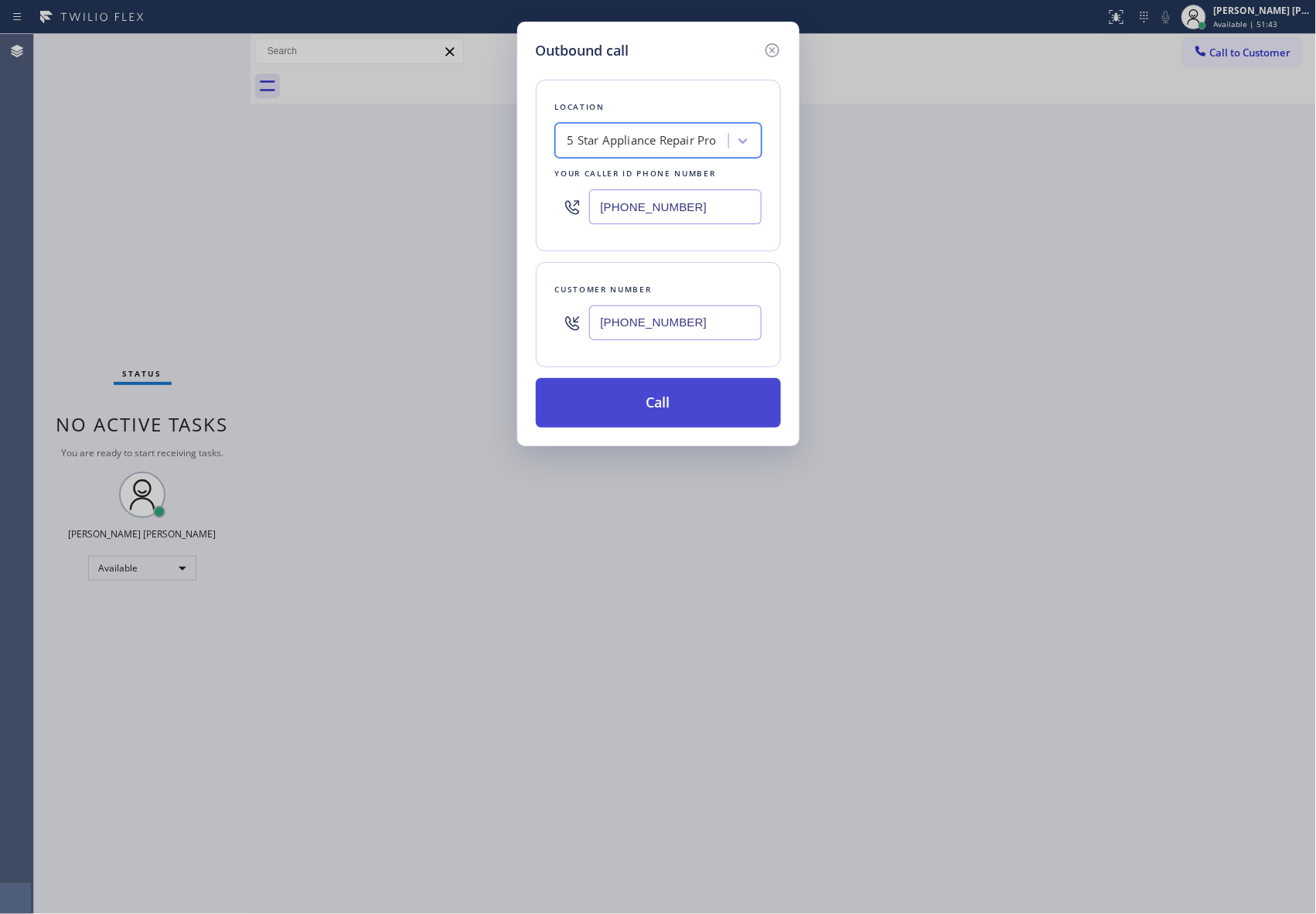
click at [722, 402] on button "Call" at bounding box center [658, 402] width 245 height 49
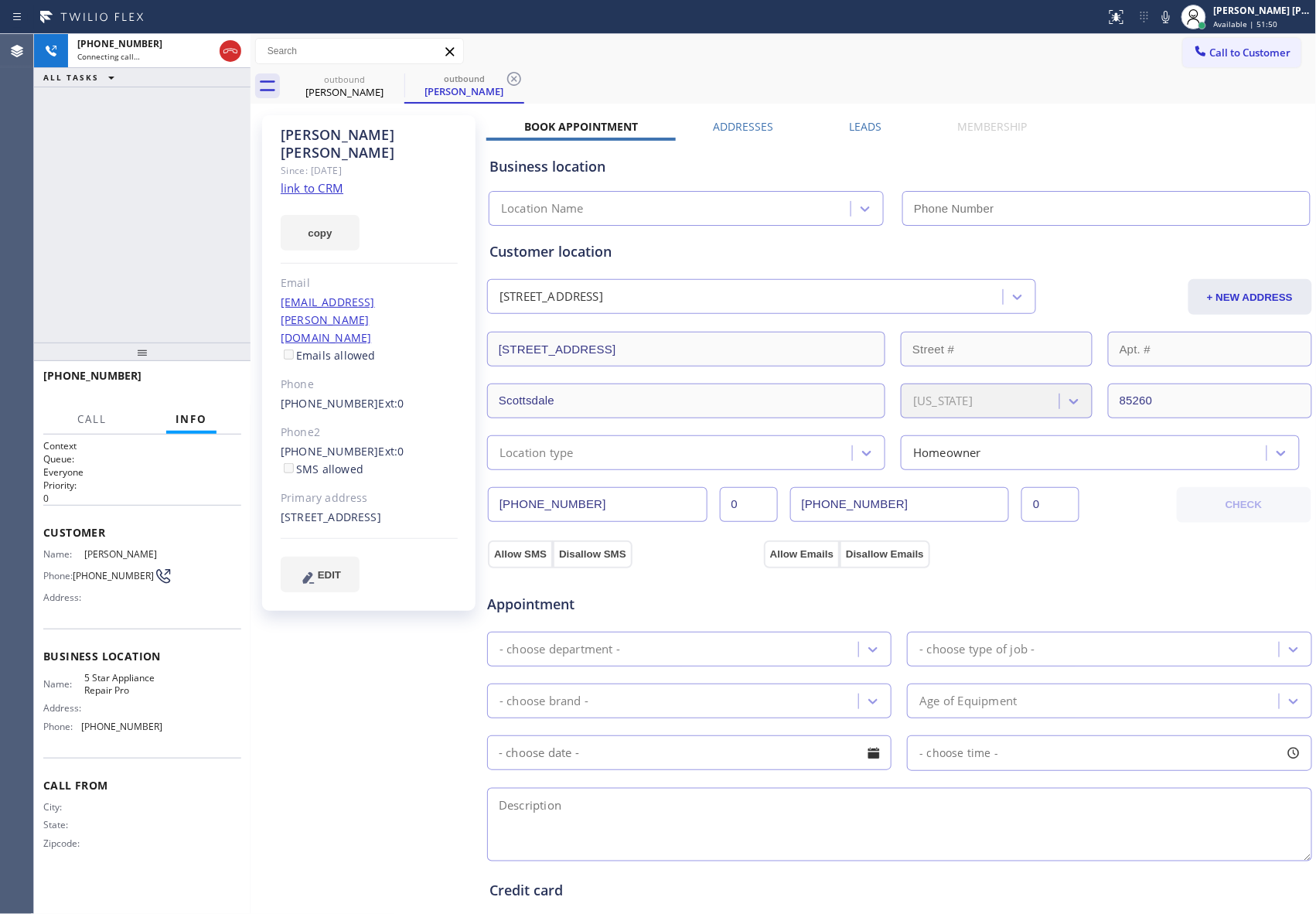
type input "[PHONE_NUMBER]"
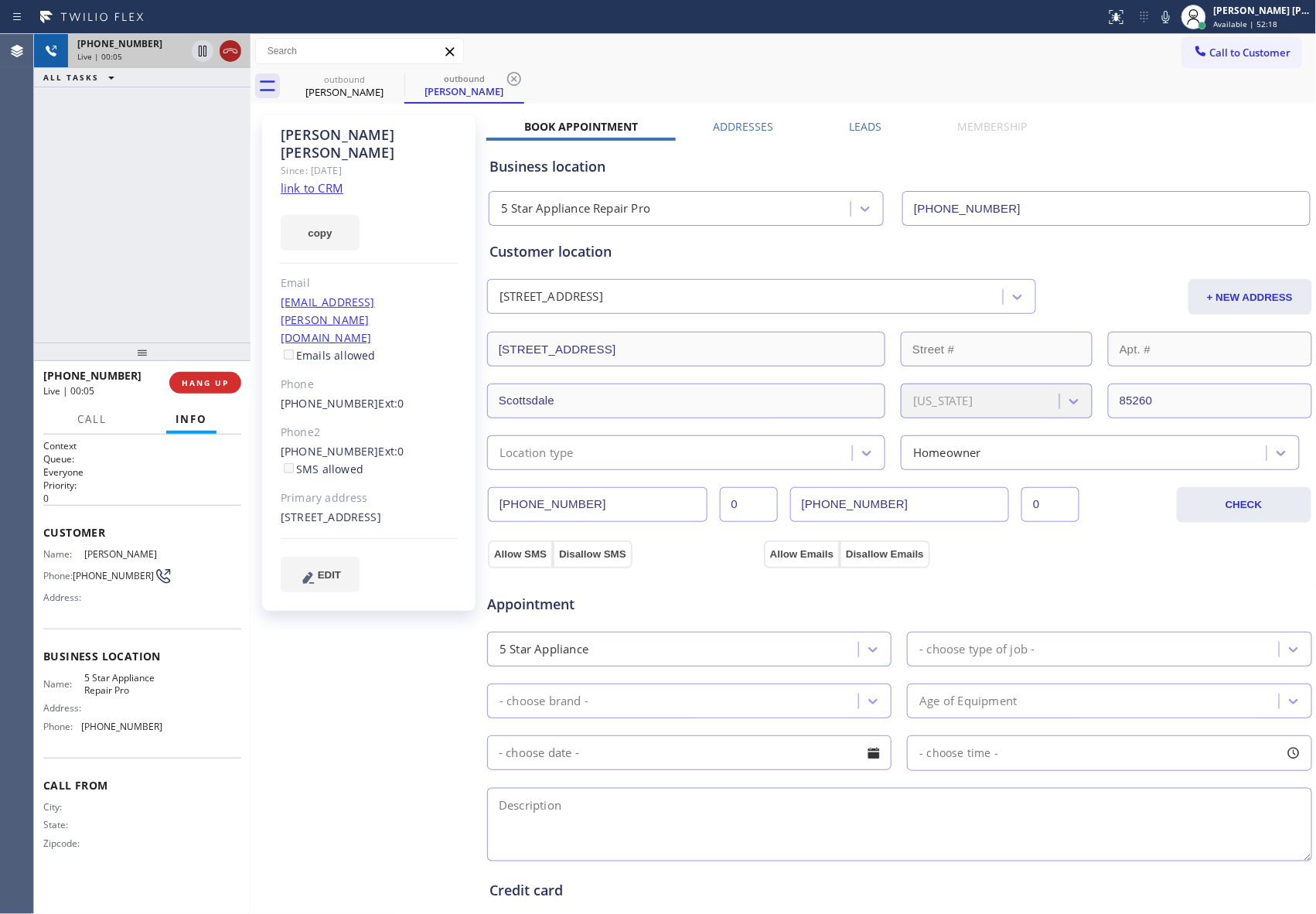
click at [226, 44] on icon at bounding box center [230, 51] width 19 height 19
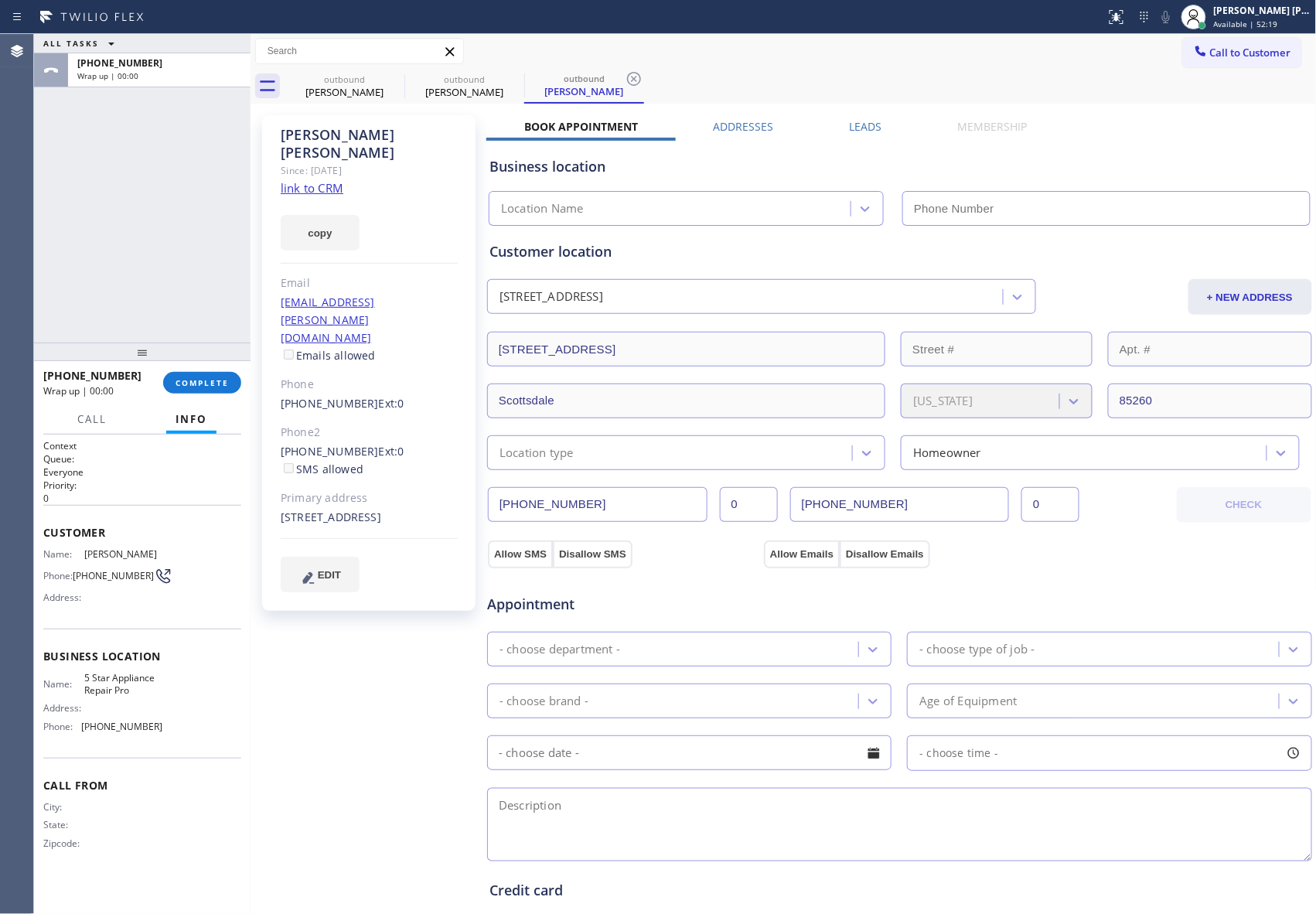
type input "[PHONE_NUMBER]"
click at [863, 130] on label "Leads" at bounding box center [865, 126] width 33 height 15
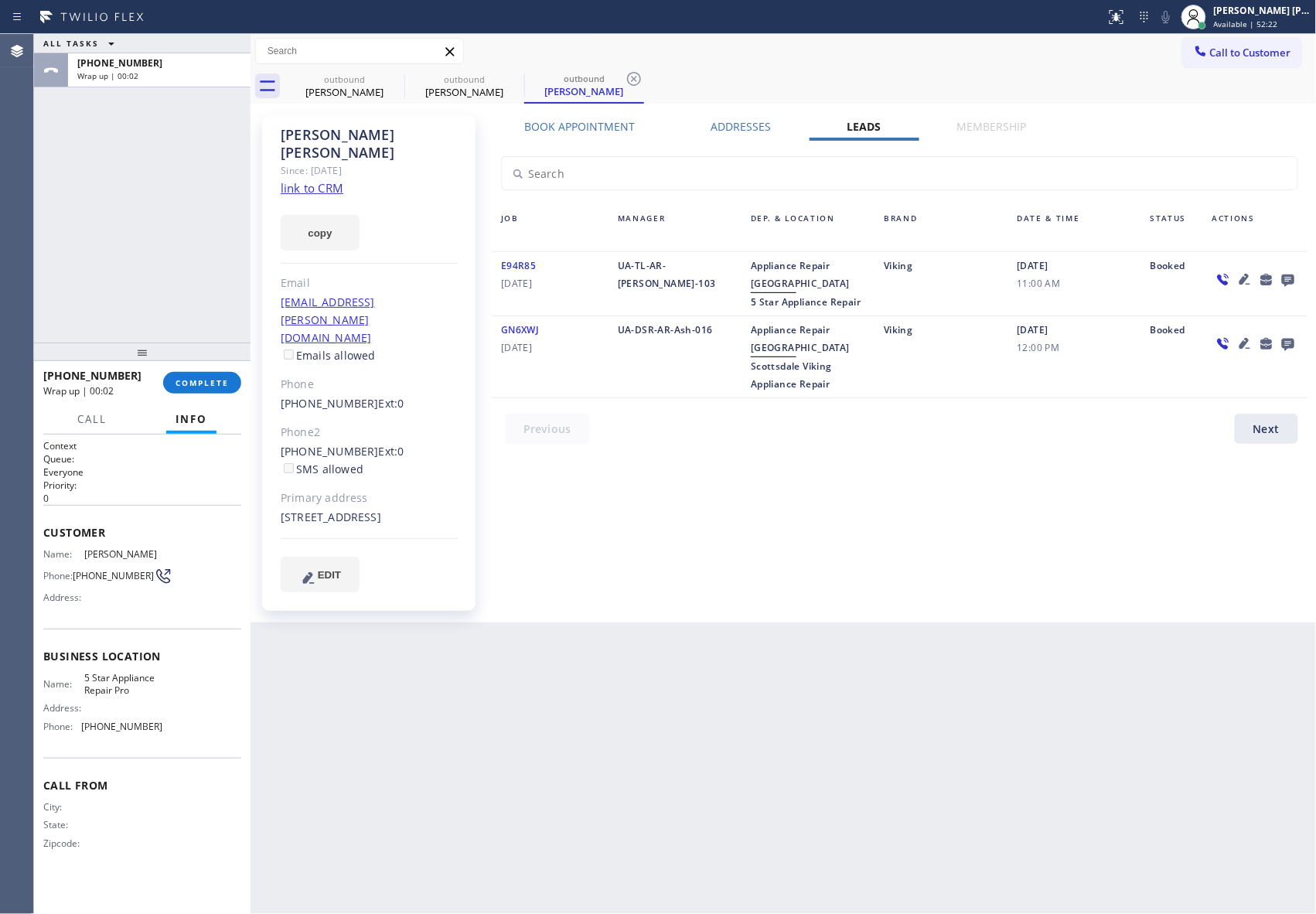
click at [1287, 276] on icon at bounding box center [1288, 280] width 12 height 12
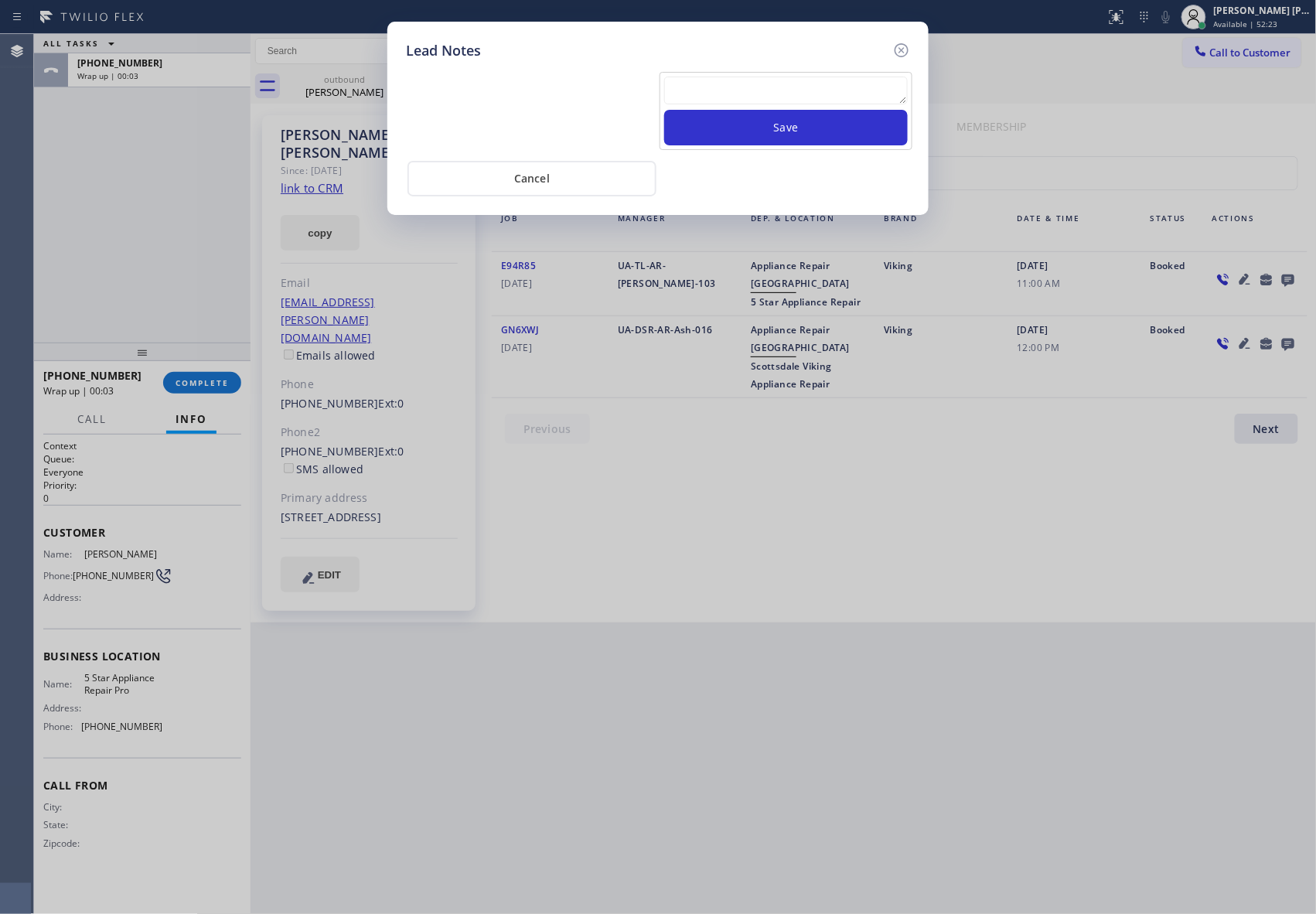
click at [740, 101] on textarea at bounding box center [786, 91] width 244 height 28
paste textarea "VM | please transfer if cx calls back"
type textarea "VM | please transfer if cx calls back"
click at [771, 127] on button "Save" at bounding box center [786, 128] width 244 height 36
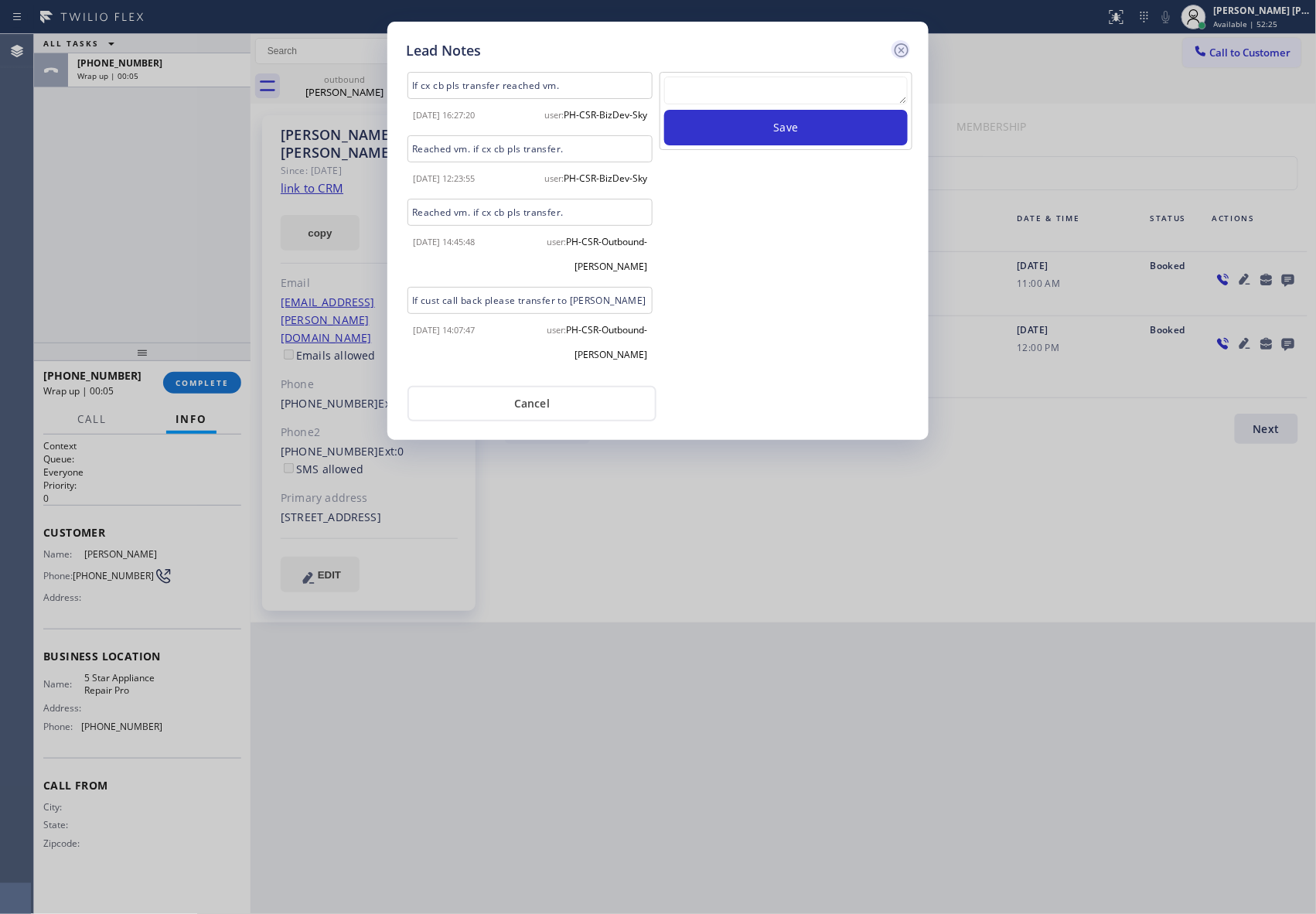
click at [904, 53] on icon at bounding box center [901, 50] width 19 height 19
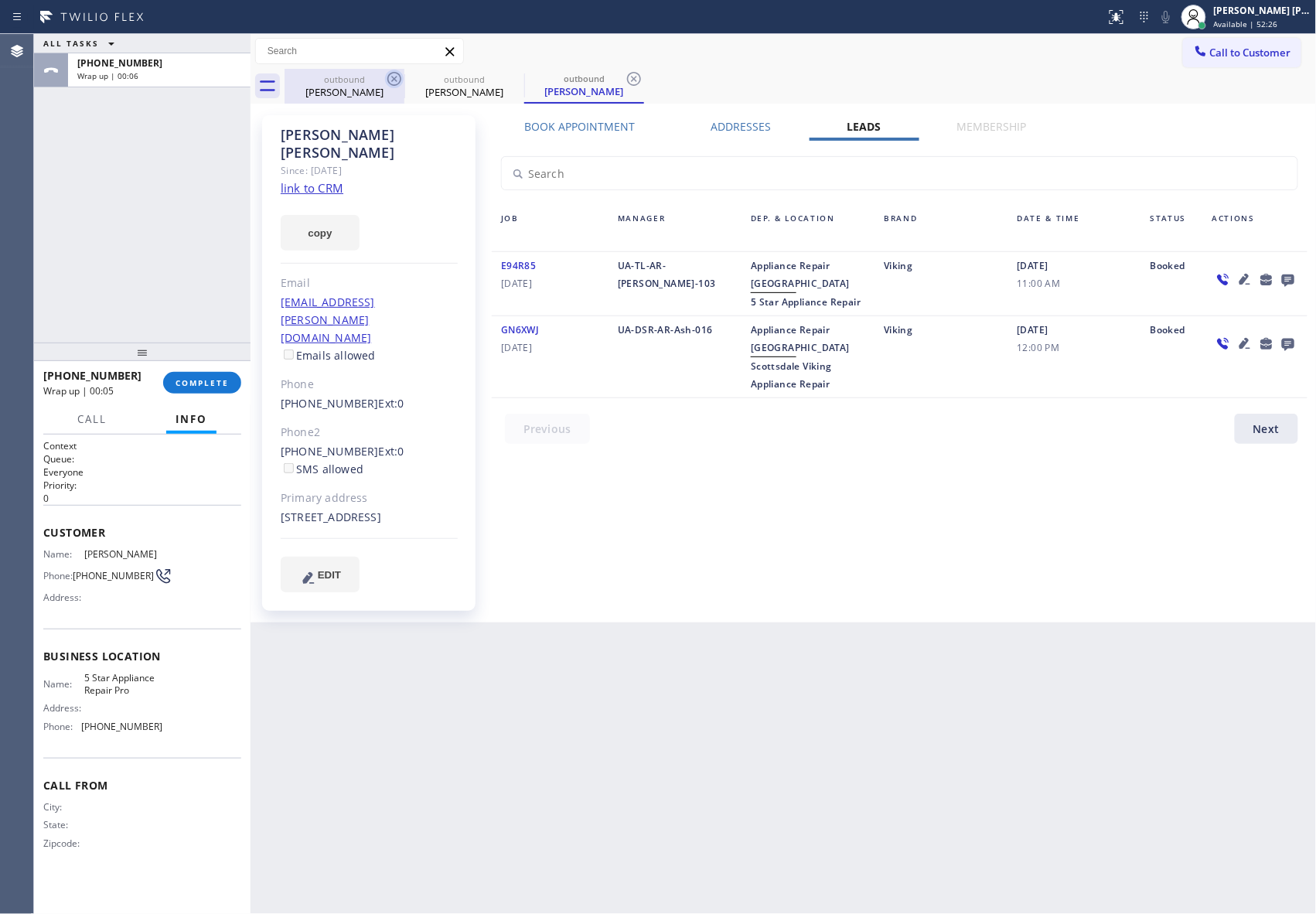
click at [394, 84] on icon at bounding box center [394, 79] width 14 height 14
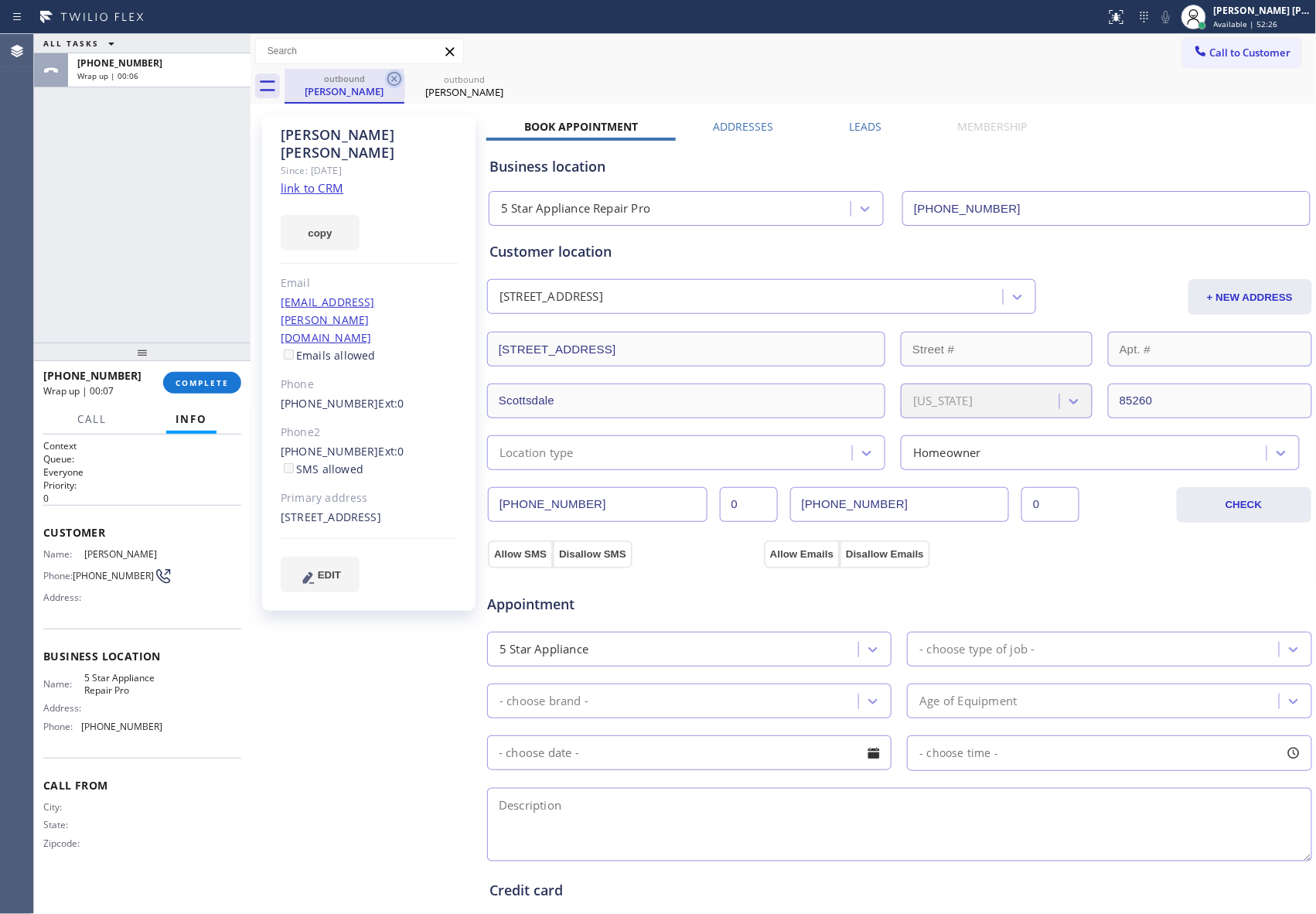
click at [391, 81] on icon at bounding box center [394, 79] width 14 height 14
click at [0, 0] on icon at bounding box center [0, 0] width 0 height 0
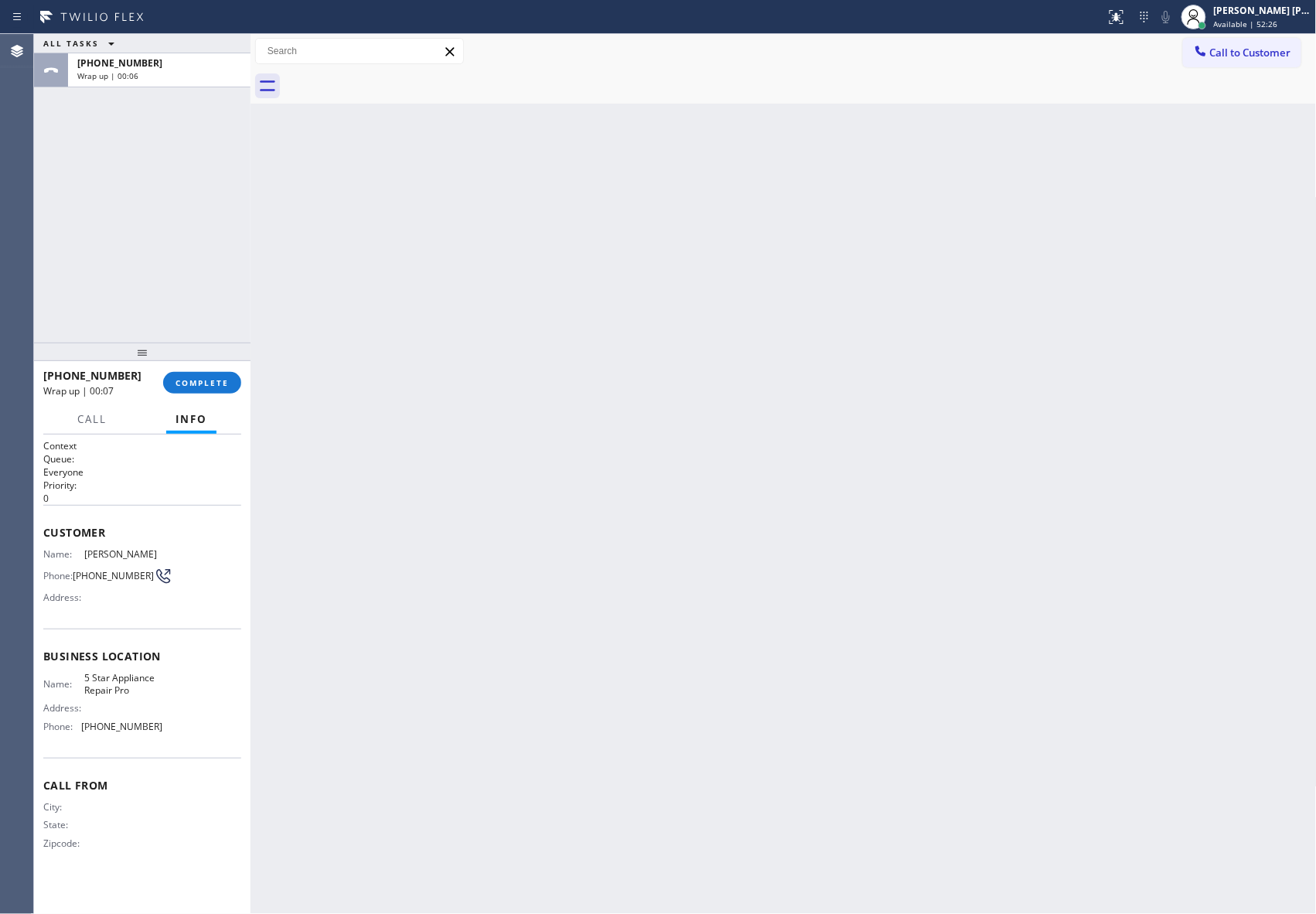
click at [391, 81] on div at bounding box center [800, 86] width 1032 height 35
click at [224, 387] on button "COMPLETE" at bounding box center [202, 383] width 78 height 22
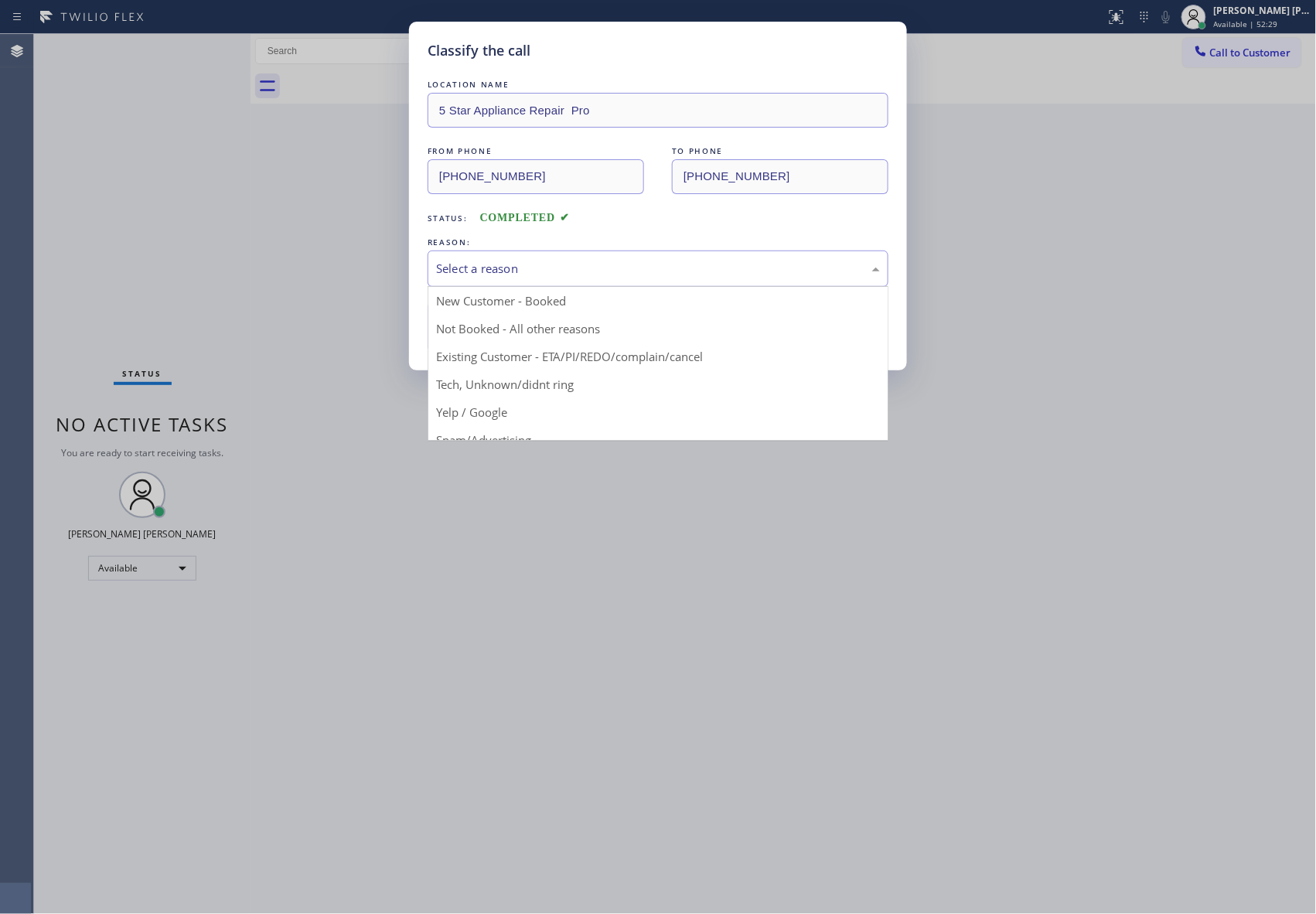
click at [567, 277] on div "Select a reason" at bounding box center [658, 269] width 444 height 18
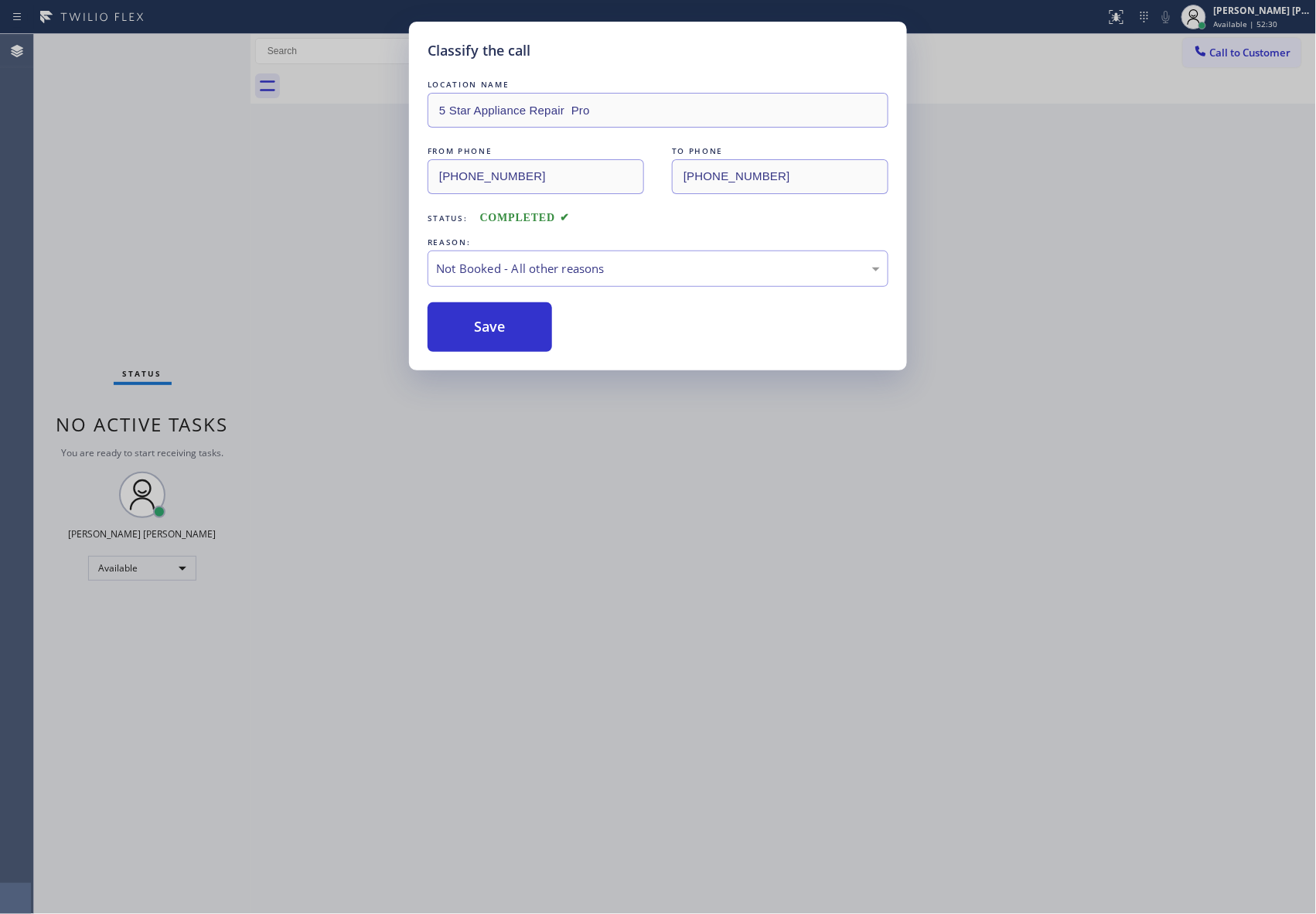
click at [501, 335] on button "Save" at bounding box center [489, 327] width 124 height 49
drag, startPoint x: 501, startPoint y: 335, endPoint x: 276, endPoint y: 17, distance: 389.5
click at [499, 329] on button "Save" at bounding box center [489, 327] width 124 height 49
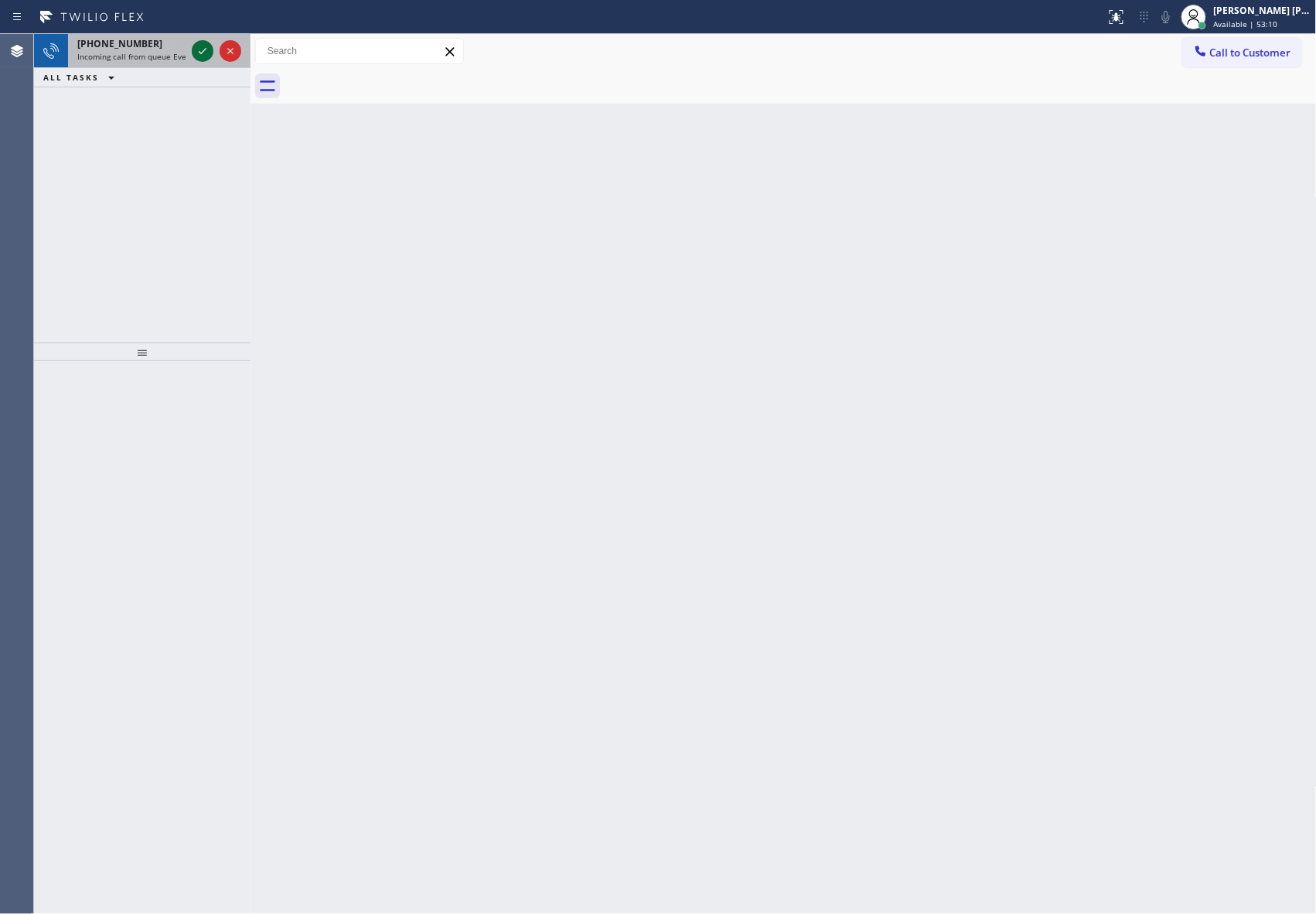
click at [202, 50] on icon at bounding box center [202, 51] width 19 height 19
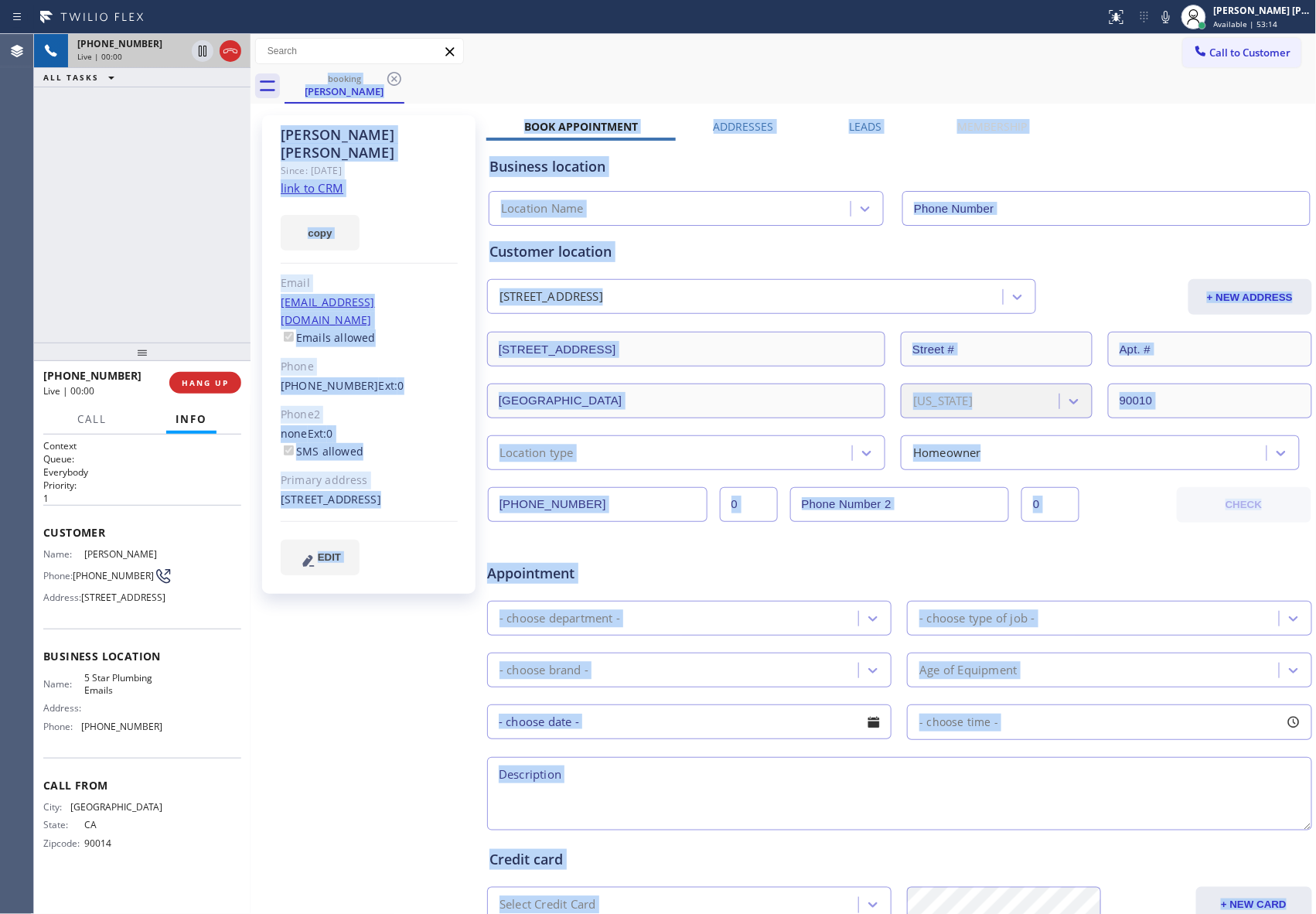
type input "[PHONE_NUMBER]"
click at [639, 99] on div "booking [PERSON_NAME]" at bounding box center [800, 86] width 1032 height 35
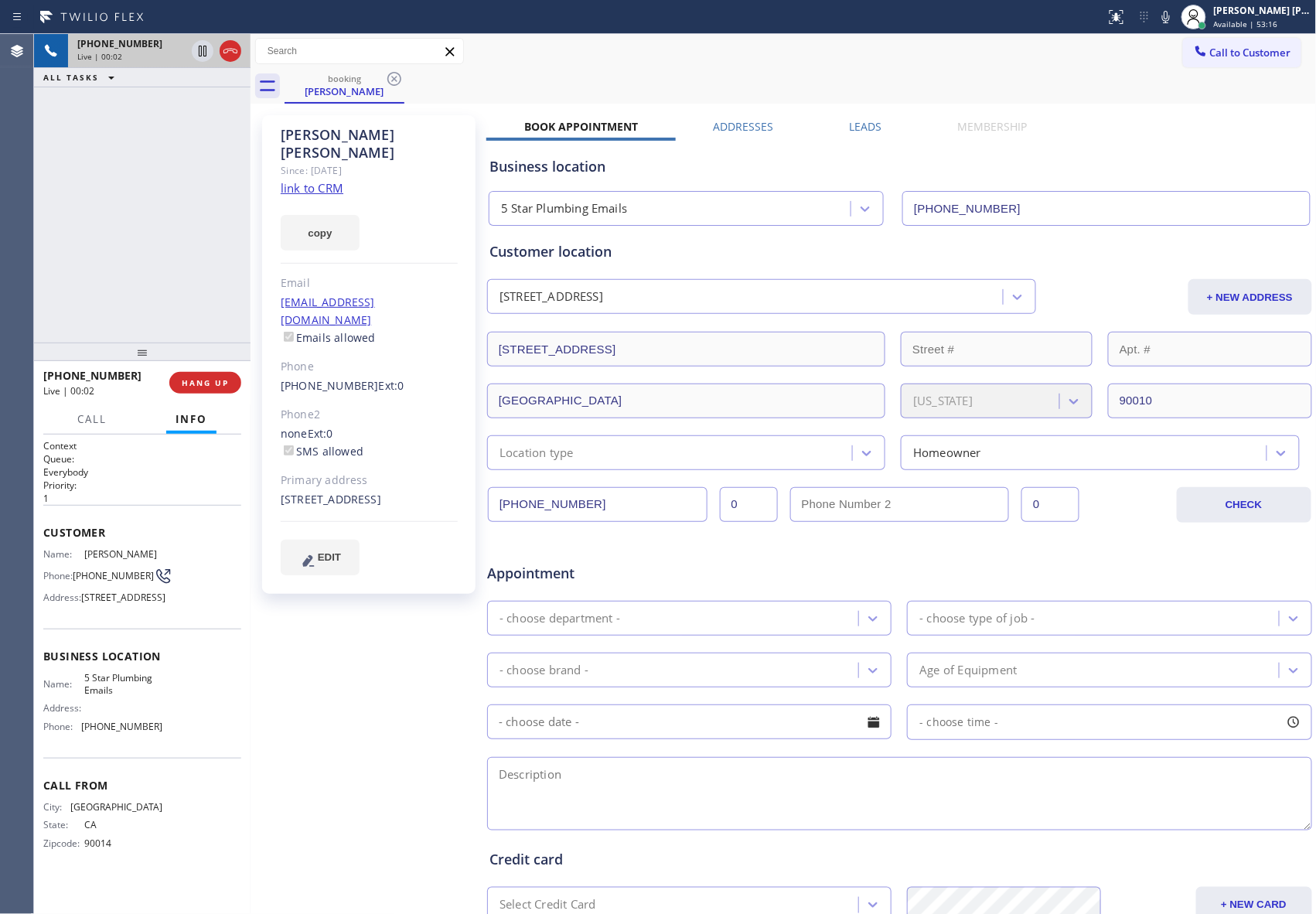
click at [830, 133] on div "Leads" at bounding box center [865, 130] width 109 height 22
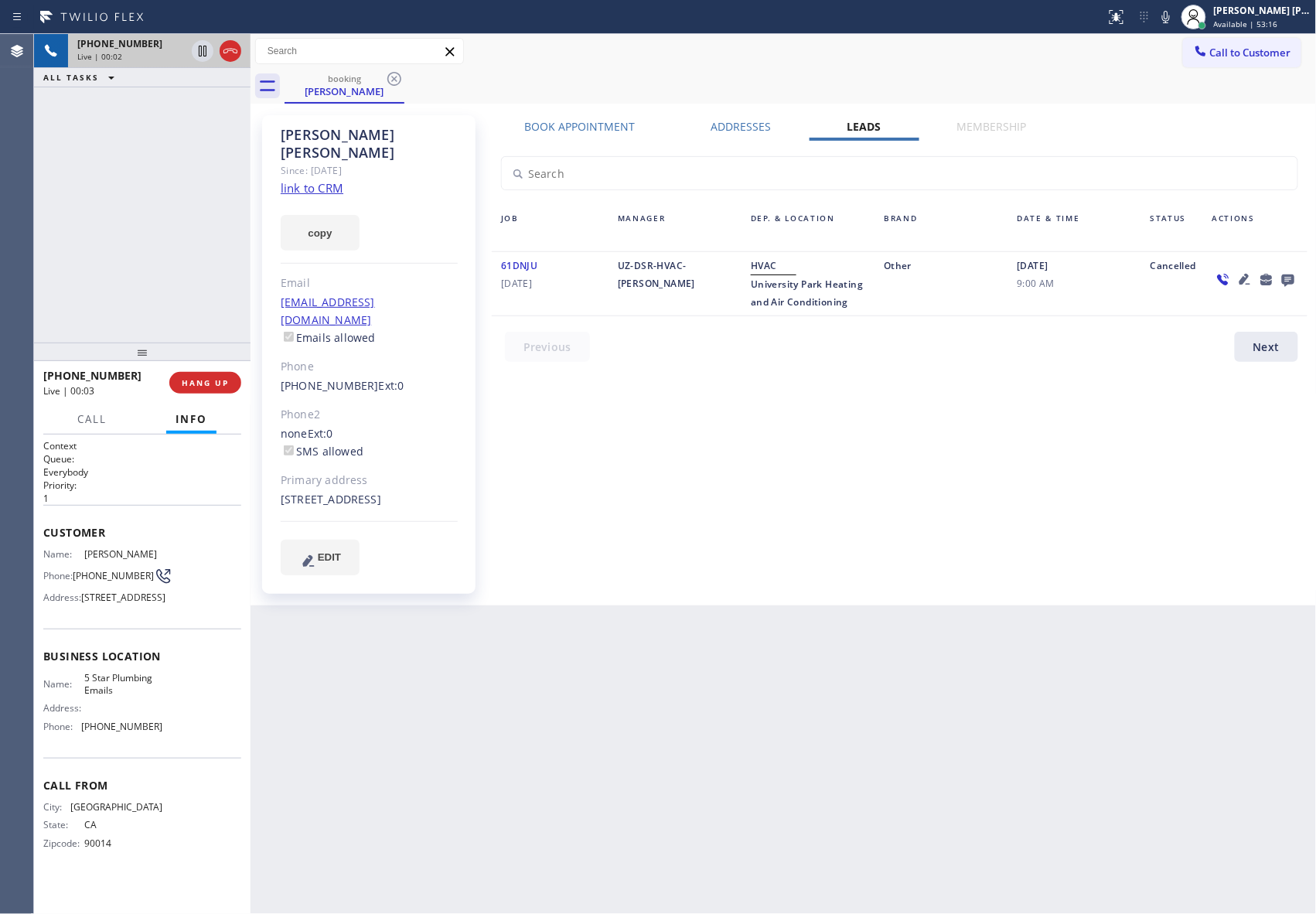
click at [845, 125] on div "Leads" at bounding box center [864, 130] width 110 height 22
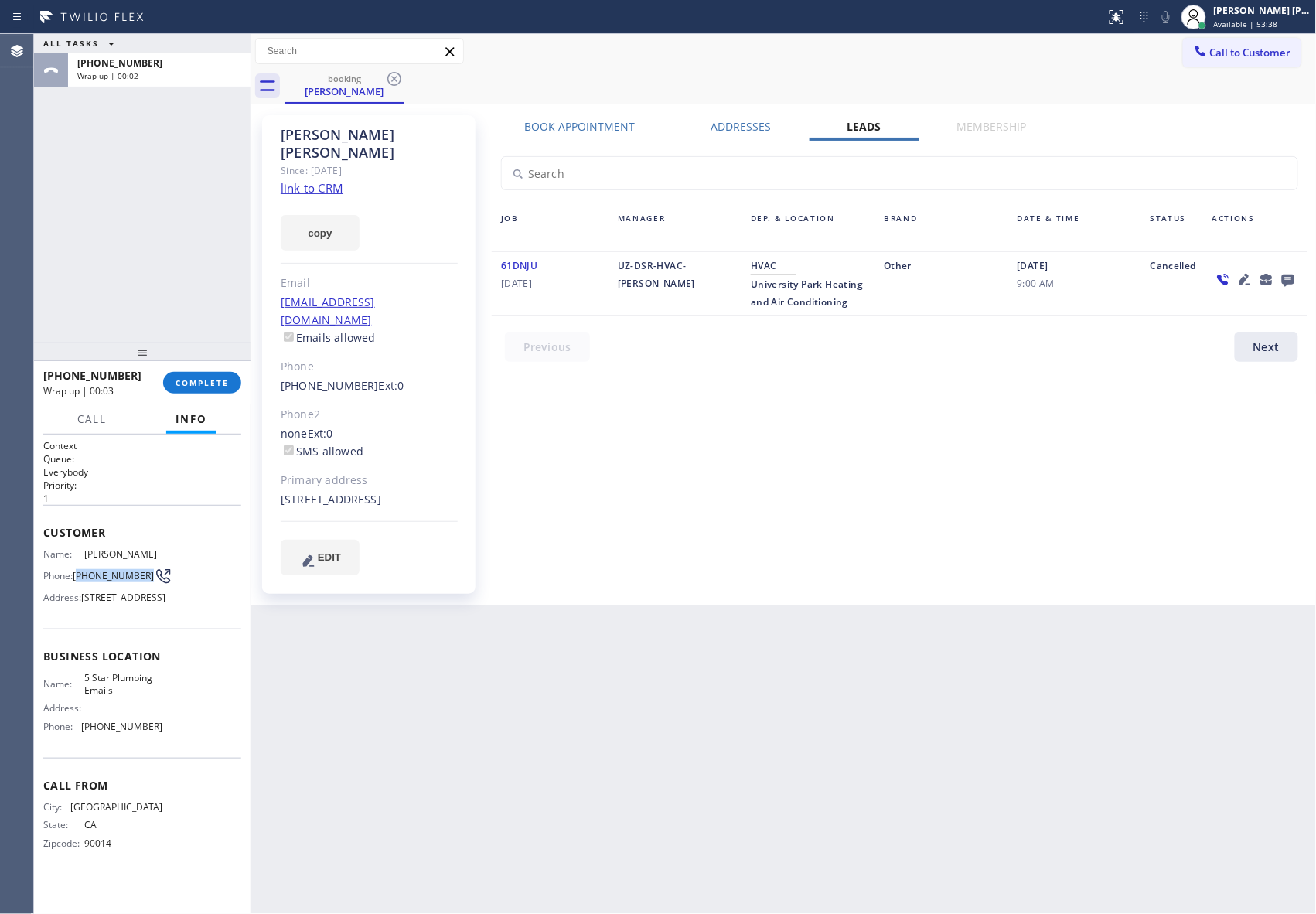
drag, startPoint x: 103, startPoint y: 587, endPoint x: 5, endPoint y: 566, distance: 100.2
click at [80, 575] on span "[PHONE_NUMBER]" at bounding box center [113, 576] width 81 height 12
copy span "13) 519-8982"
click at [105, 581] on span "[PHONE_NUMBER]" at bounding box center [113, 576] width 81 height 12
drag, startPoint x: 102, startPoint y: 588, endPoint x: 78, endPoint y: 567, distance: 31.9
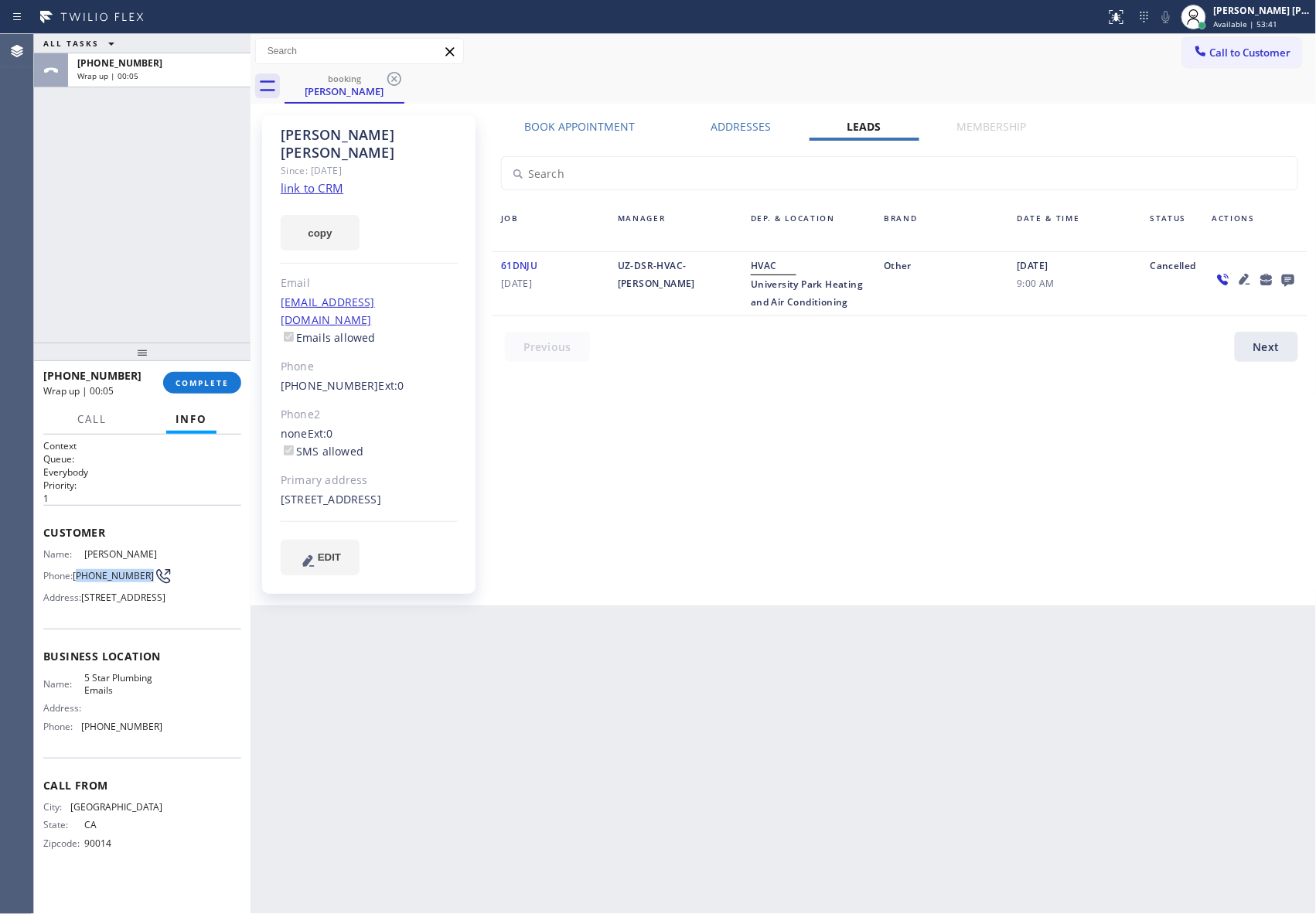
click at [78, 570] on span "[PHONE_NUMBER]" at bounding box center [113, 576] width 81 height 12
copy span "213) 519-8982"
drag, startPoint x: 81, startPoint y: 709, endPoint x: 155, endPoint y: 710, distance: 74.0
click at [155, 710] on div "Name: 5 Star Plumbing Emails Address: Phone: [PHONE_NUMBER]" at bounding box center [141, 705] width 198 height 66
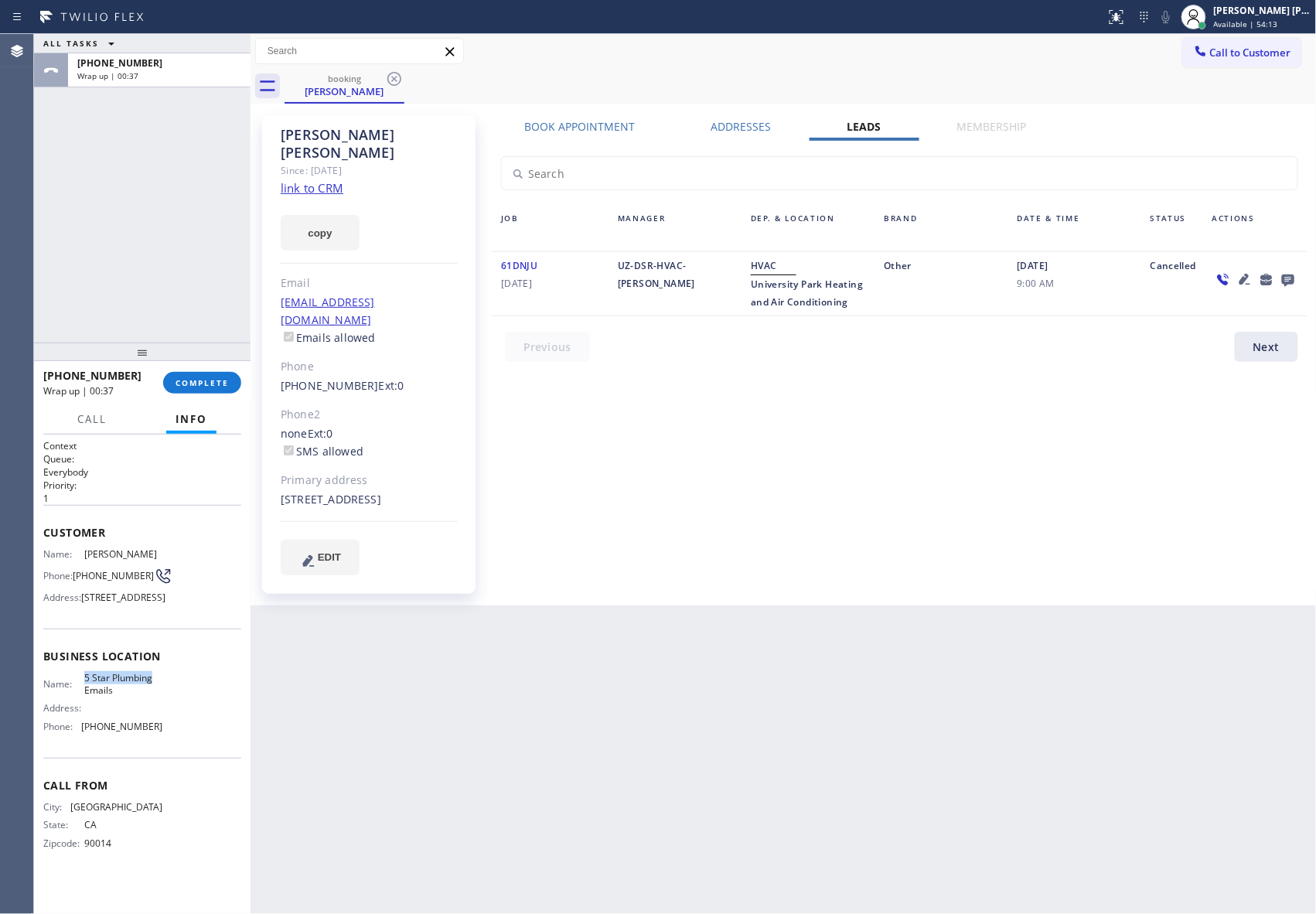
copy span "5 Star Plumbing"
click at [398, 90] on div "[PERSON_NAME]" at bounding box center [344, 91] width 116 height 14
click at [401, 78] on icon at bounding box center [394, 79] width 14 height 14
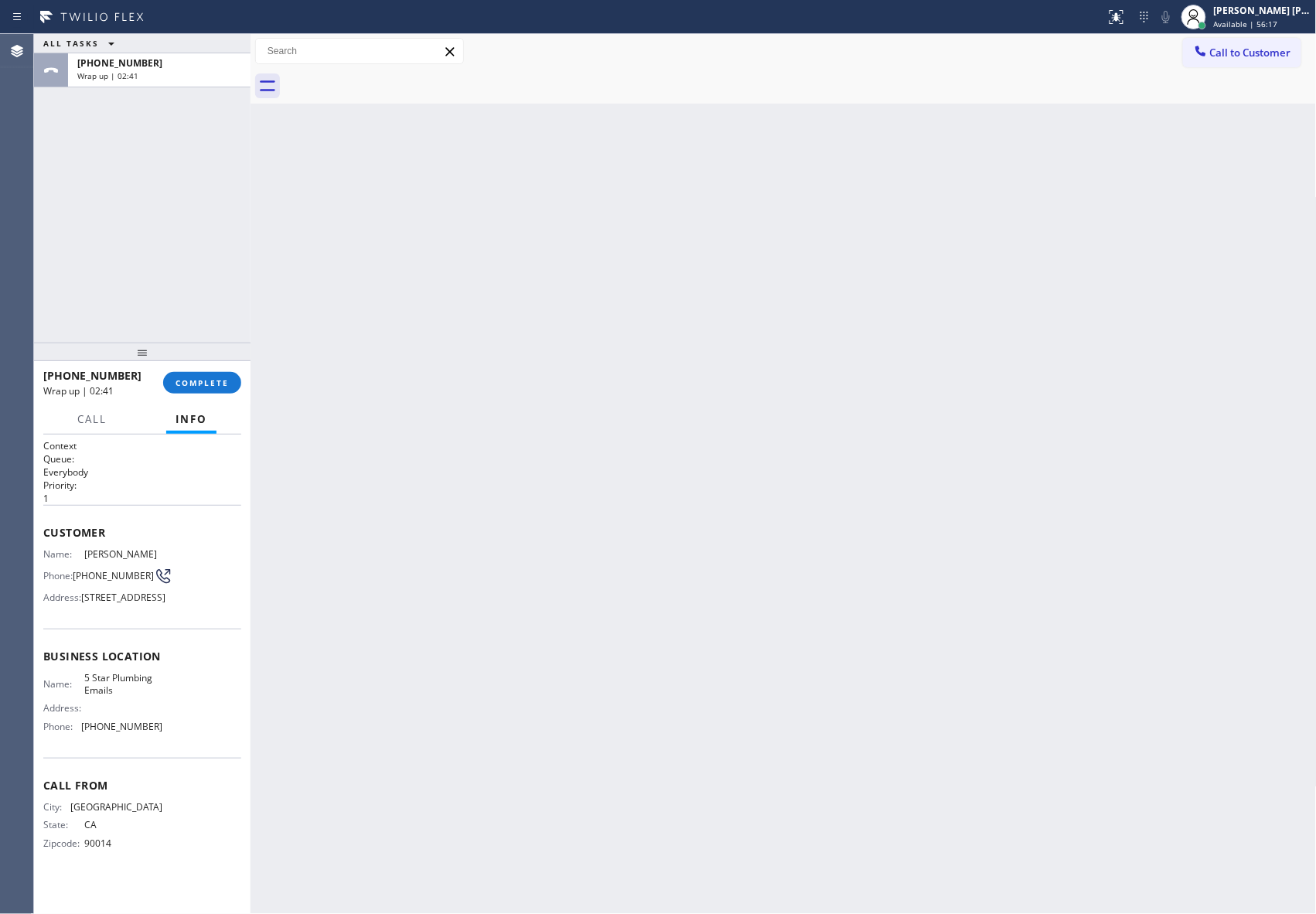
click at [401, 78] on div at bounding box center [800, 86] width 1032 height 35
click at [401, 77] on div at bounding box center [800, 86] width 1032 height 35
click at [198, 374] on button "COMPLETE" at bounding box center [202, 383] width 78 height 22
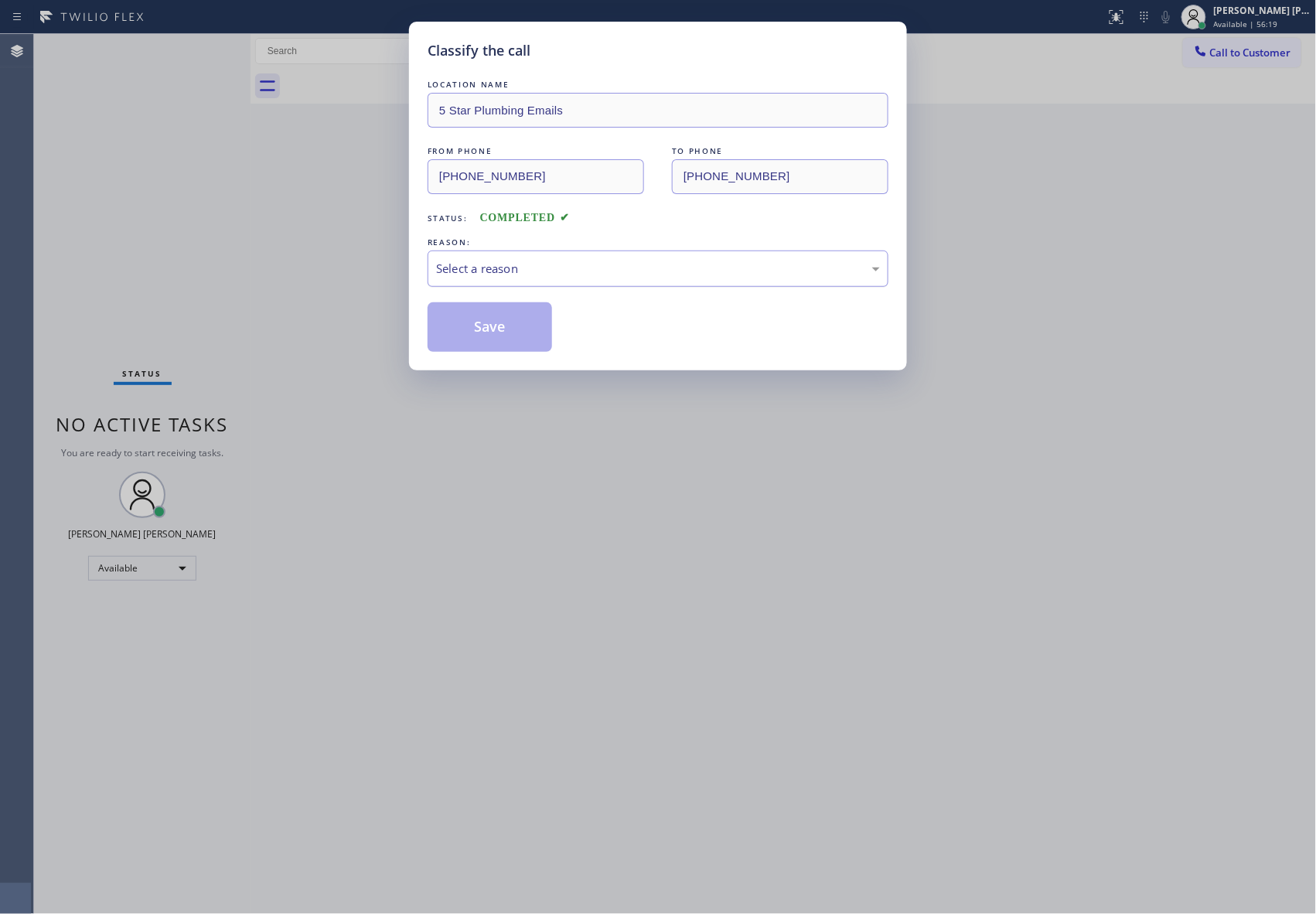
click at [508, 272] on div "Select a reason" at bounding box center [658, 269] width 444 height 18
click at [462, 330] on button "Save" at bounding box center [489, 327] width 124 height 49
click at [1253, 57] on span "Call to Customer" at bounding box center [1250, 52] width 81 height 14
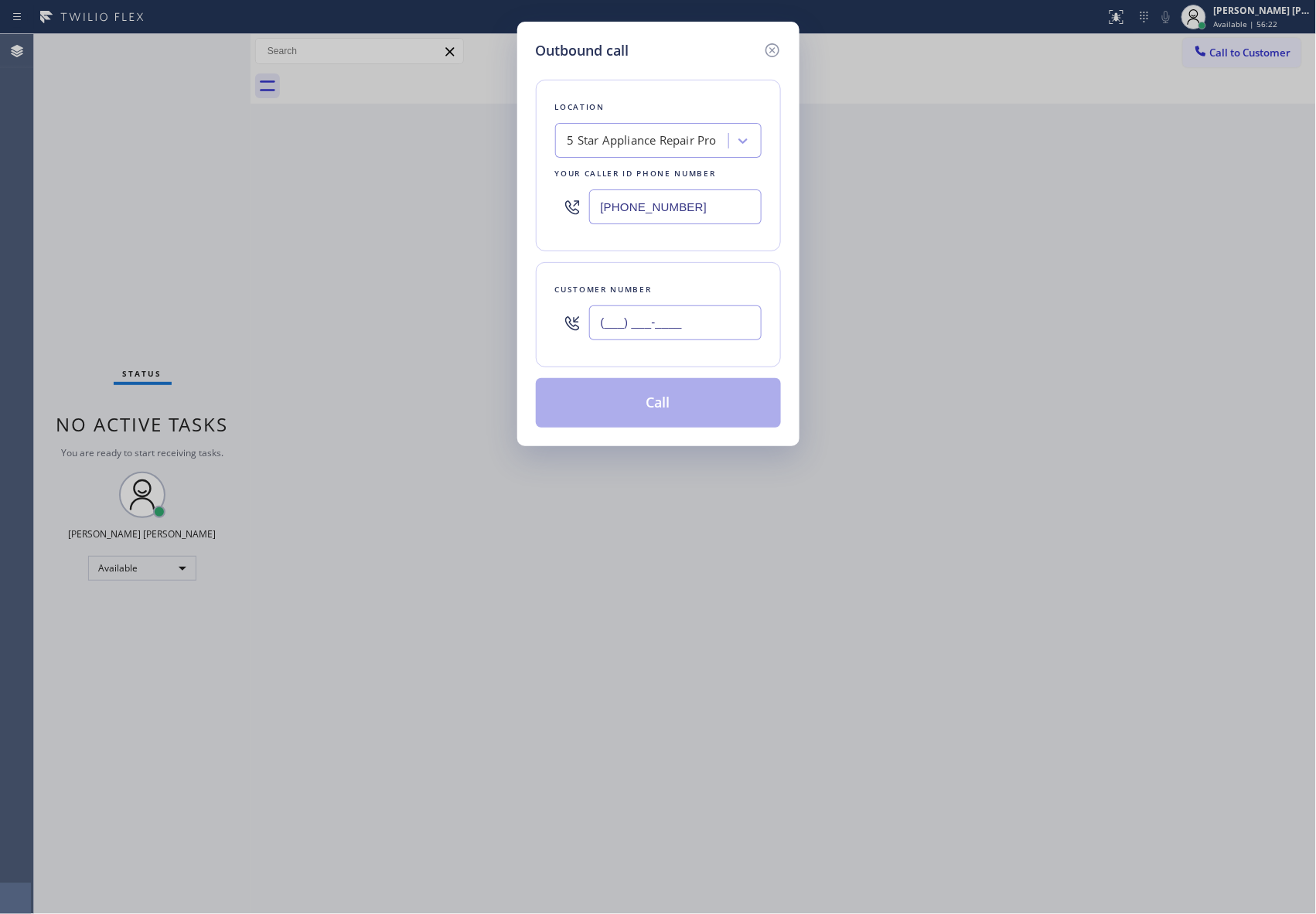
click at [700, 327] on input "(___) ___-____" at bounding box center [675, 323] width 173 height 35
paste input "323) 632-6661"
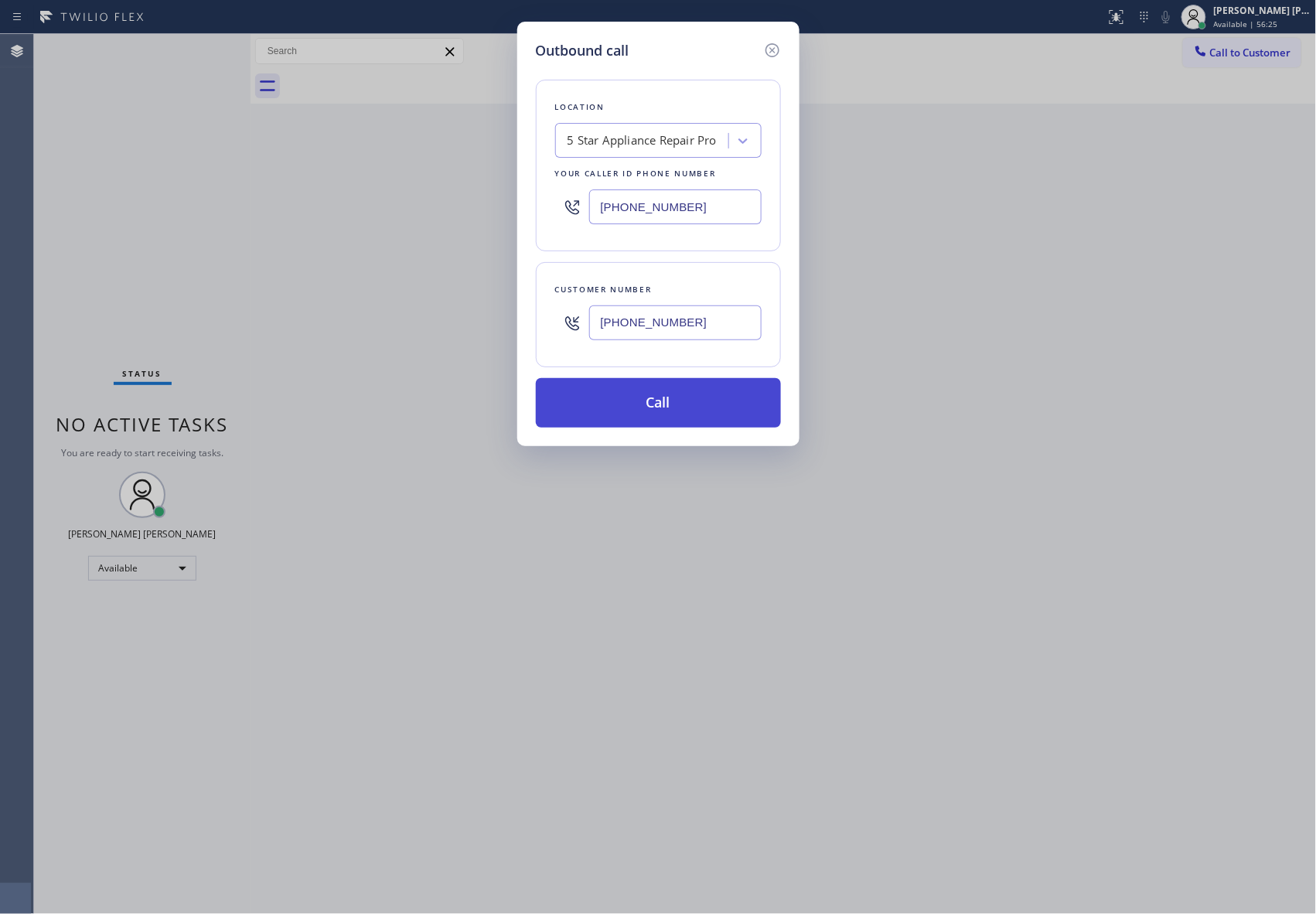
type input "[PHONE_NUMBER]"
click at [690, 409] on button "Call" at bounding box center [658, 402] width 245 height 49
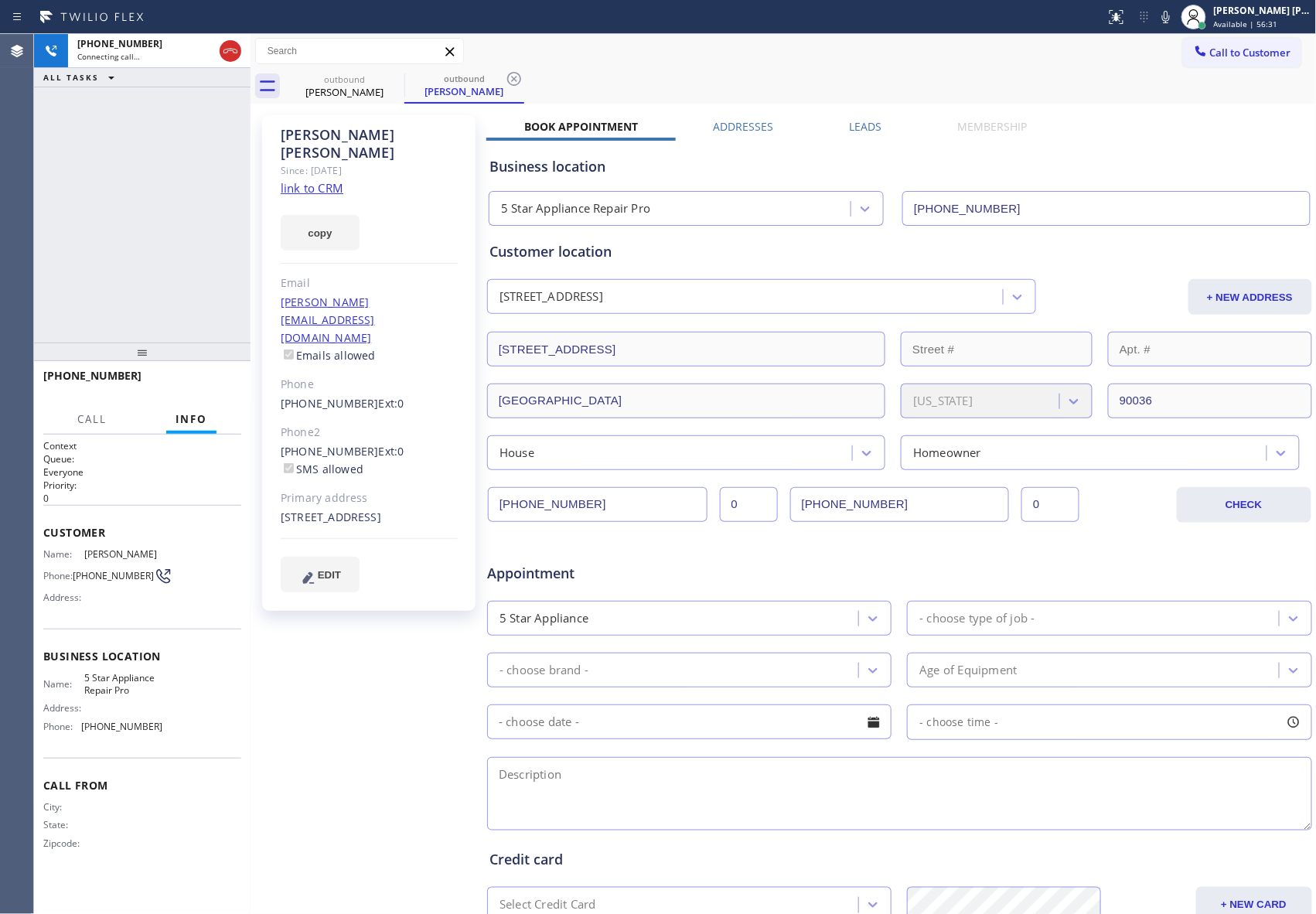
type input "[PHONE_NUMBER]"
click at [235, 46] on icon at bounding box center [230, 51] width 19 height 19
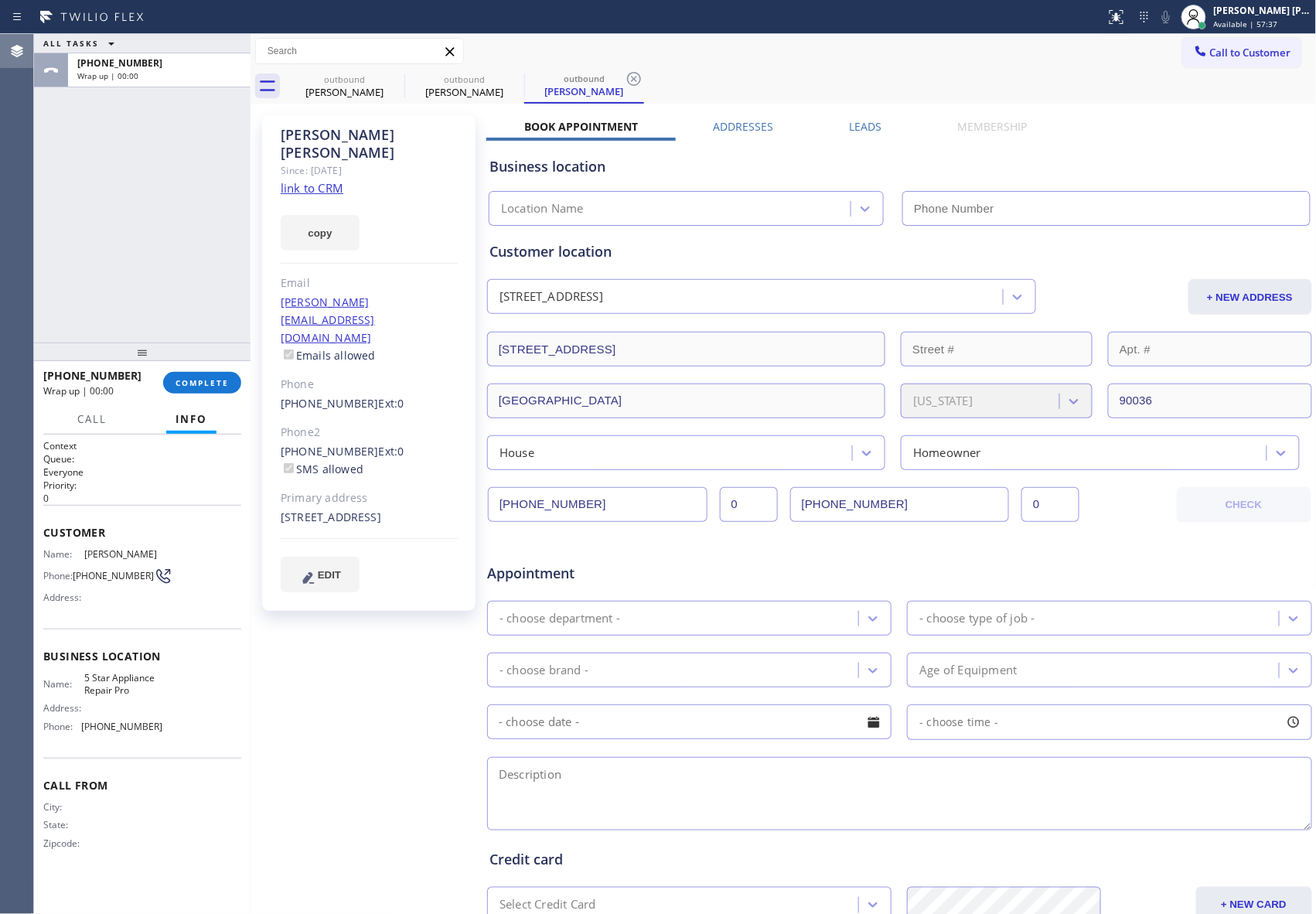
type input "[PHONE_NUMBER]"
click at [394, 85] on icon at bounding box center [394, 79] width 14 height 14
click at [0, 0] on icon at bounding box center [0, 0] width 0 height 0
click at [394, 85] on div "outbound [PERSON_NAME] outbound [PERSON_NAME]" at bounding box center [800, 86] width 1032 height 35
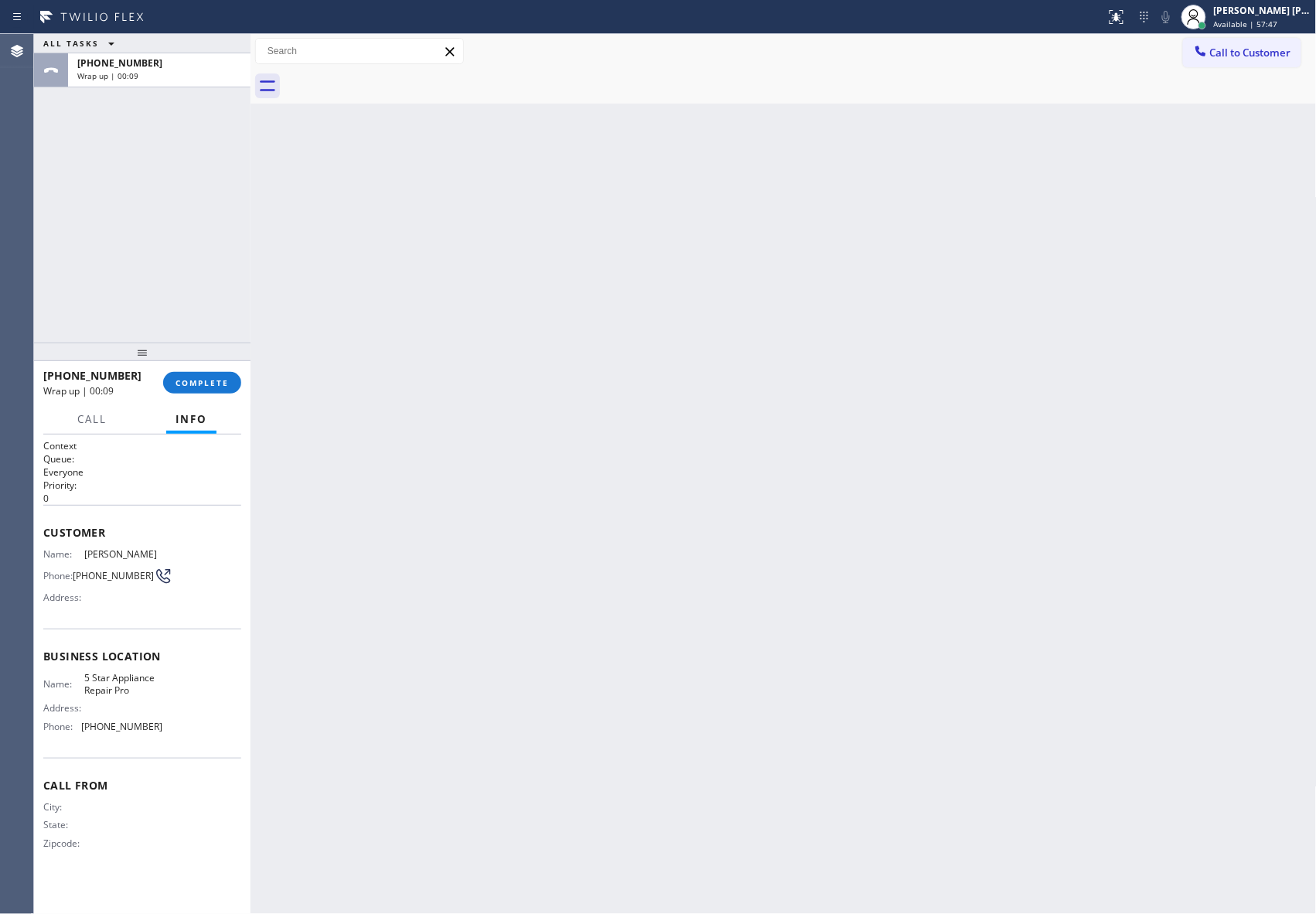
click at [394, 85] on div at bounding box center [800, 86] width 1032 height 35
click at [209, 374] on button "COMPLETE" at bounding box center [202, 383] width 78 height 22
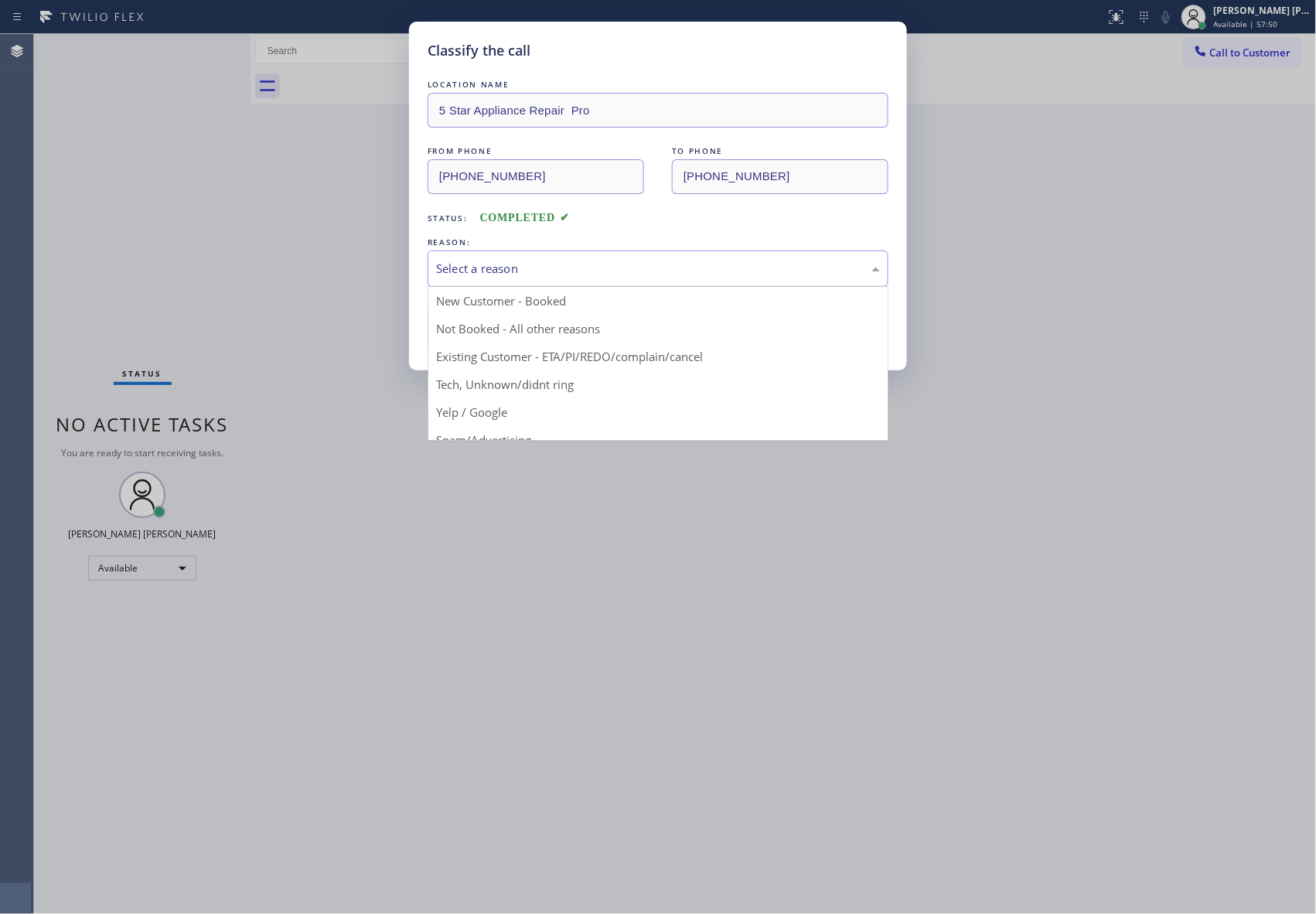
click at [508, 269] on div "Select a reason" at bounding box center [658, 269] width 444 height 18
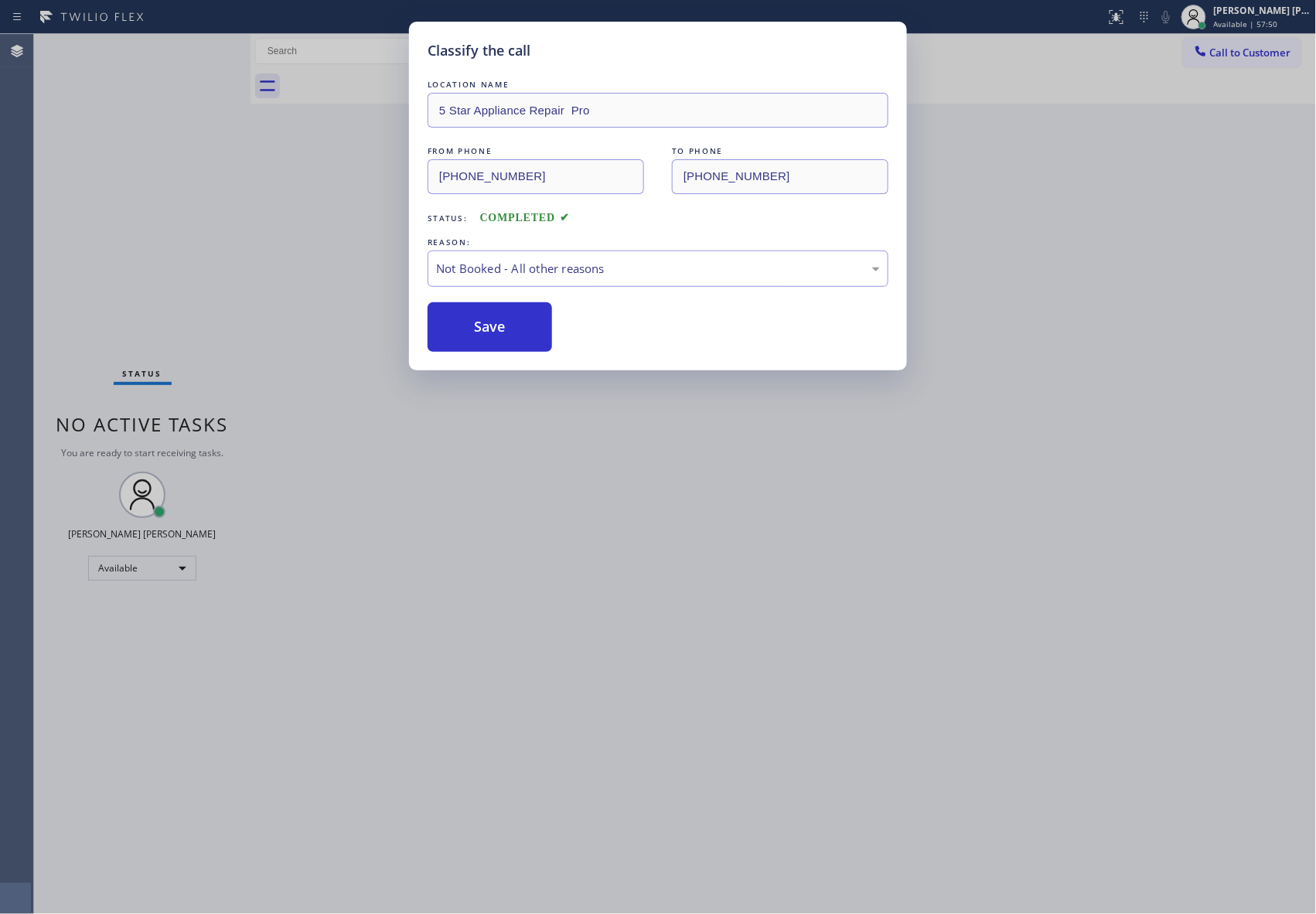
click at [481, 331] on button "Save" at bounding box center [489, 327] width 124 height 49
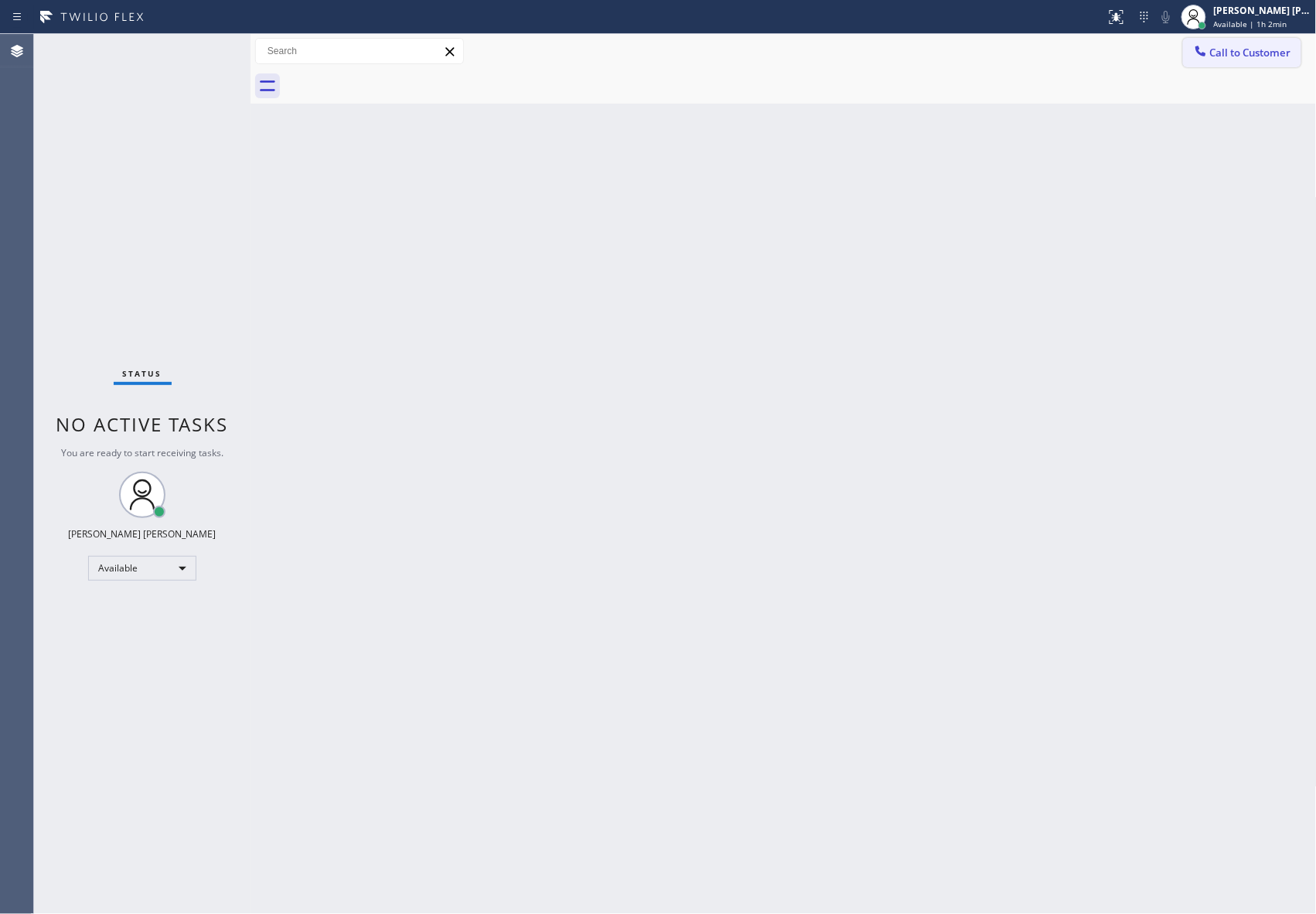
click at [1246, 53] on span "Call to Customer" at bounding box center [1250, 52] width 81 height 14
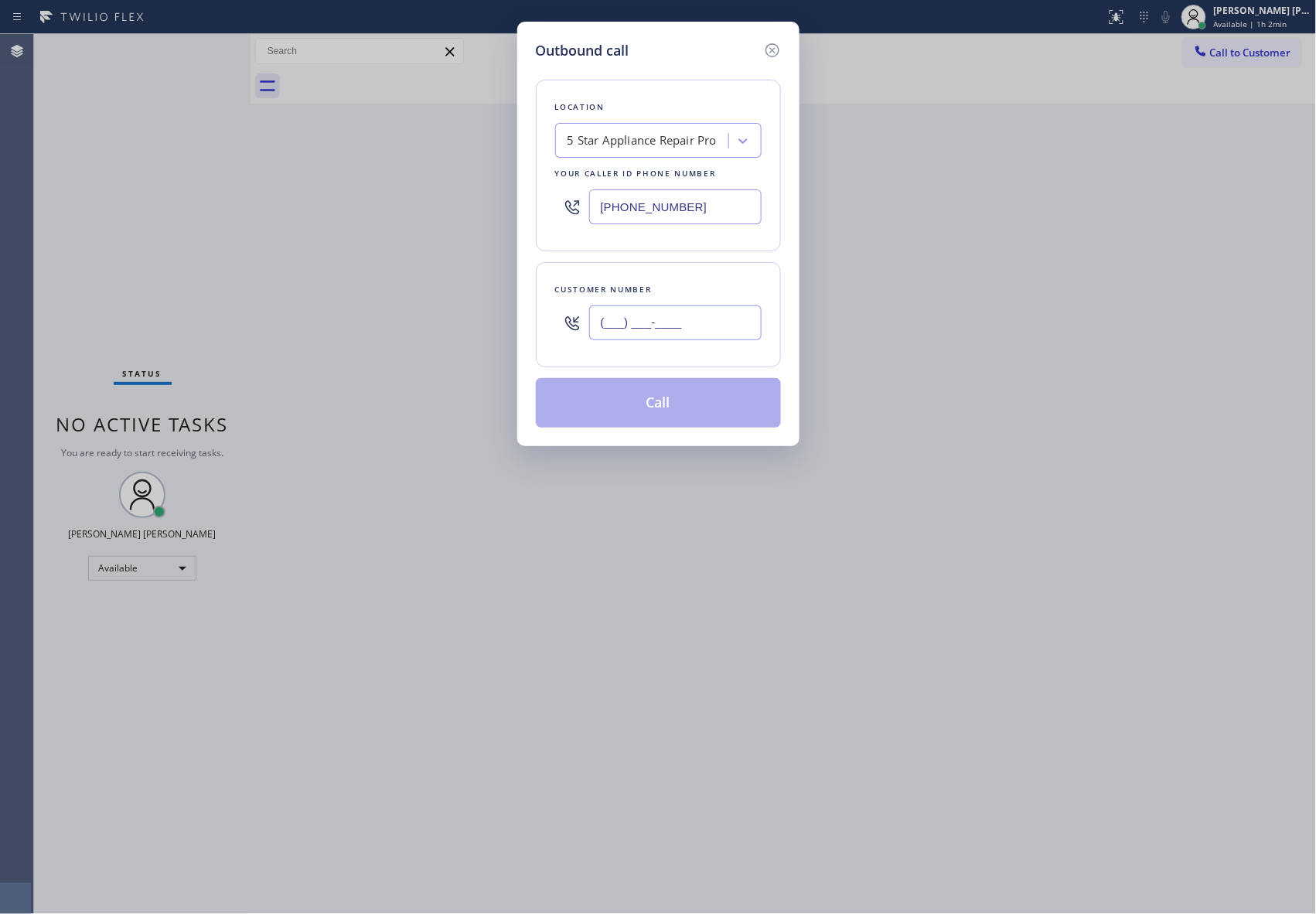
click at [706, 320] on input "(___) ___-____" at bounding box center [675, 323] width 173 height 35
paste input "214) 675-0921"
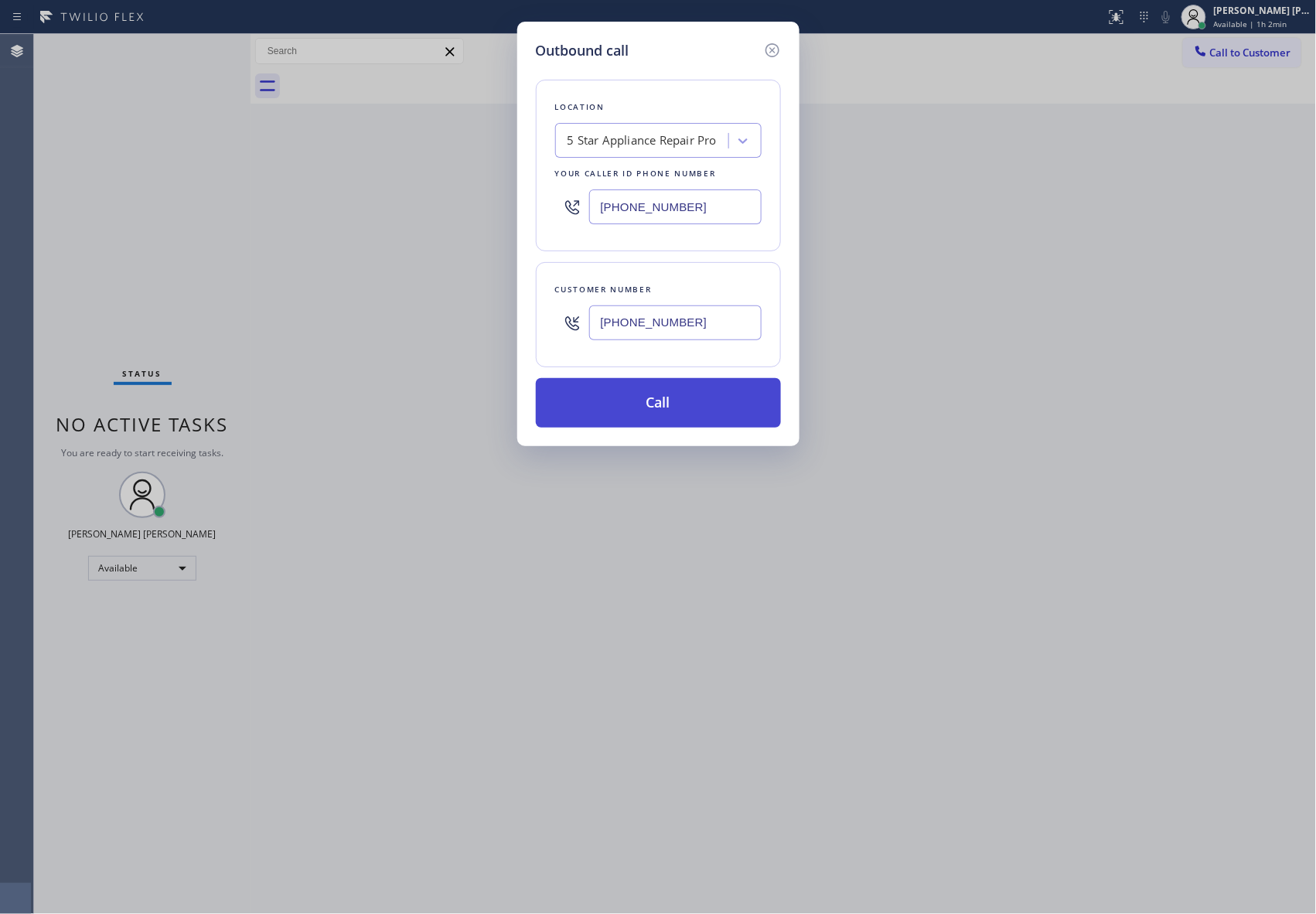
type input "[PHONE_NUMBER]"
click at [710, 413] on button "Call" at bounding box center [658, 402] width 245 height 49
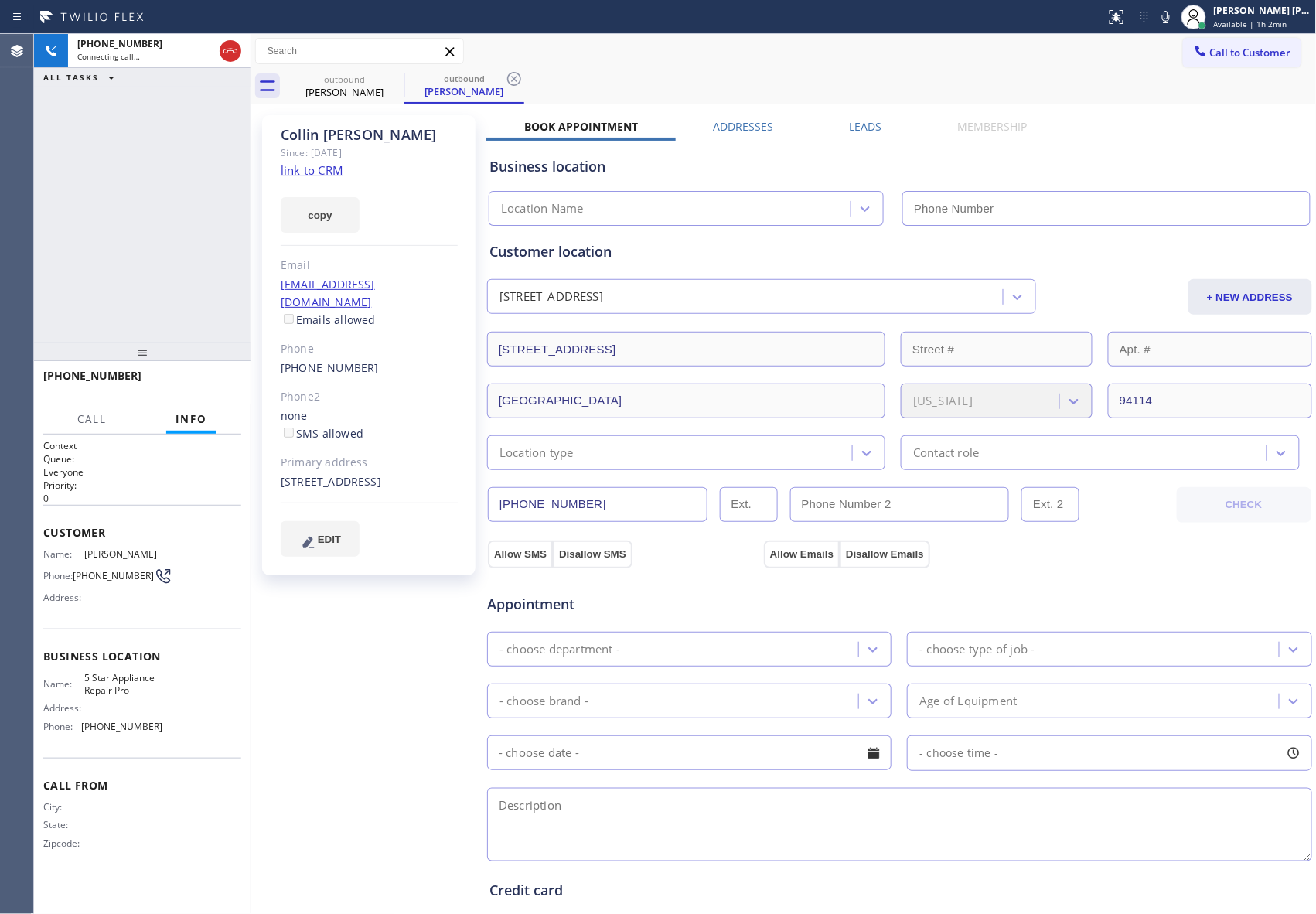
type input "[PHONE_NUMBER]"
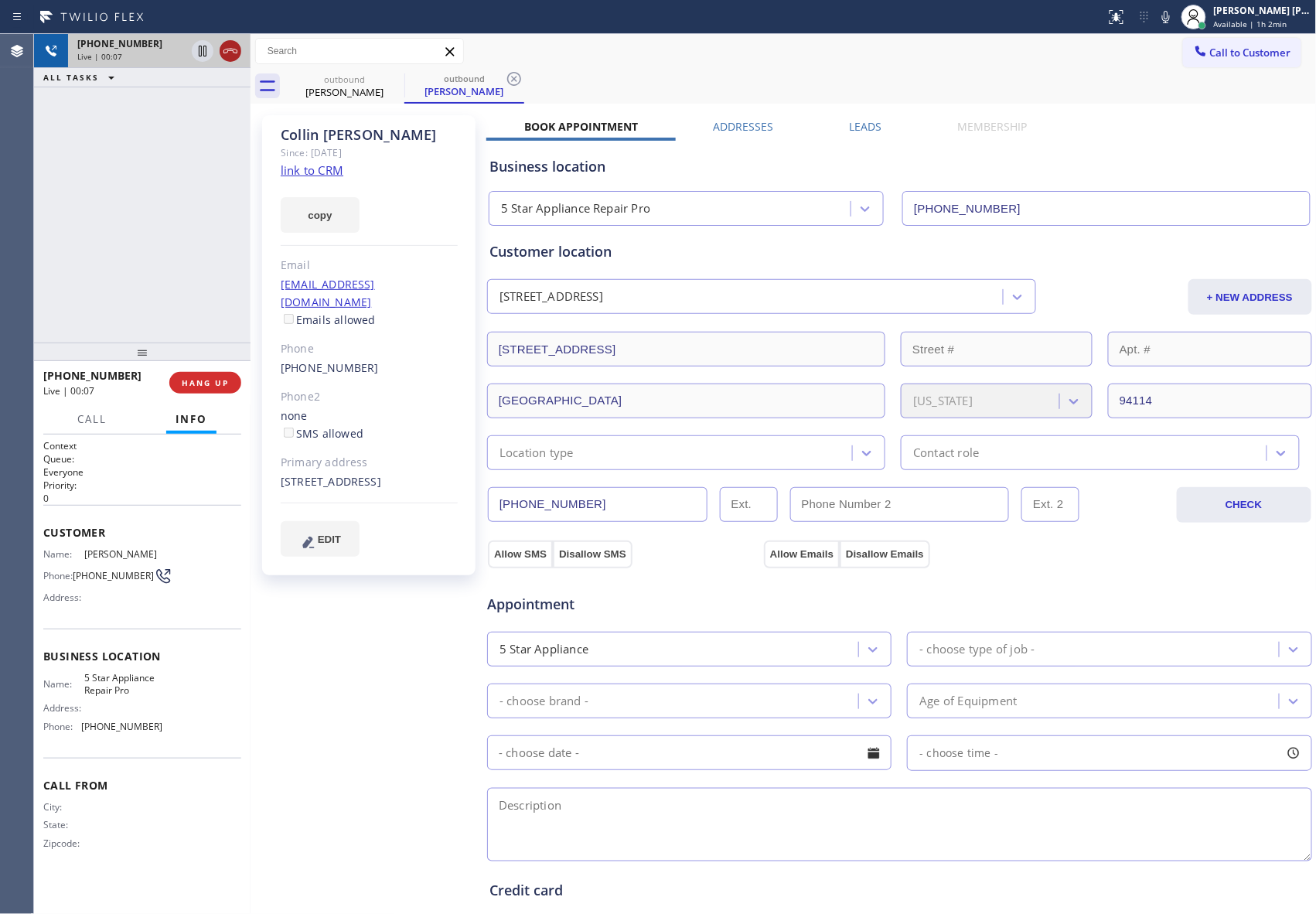
click at [235, 55] on icon at bounding box center [230, 51] width 19 height 19
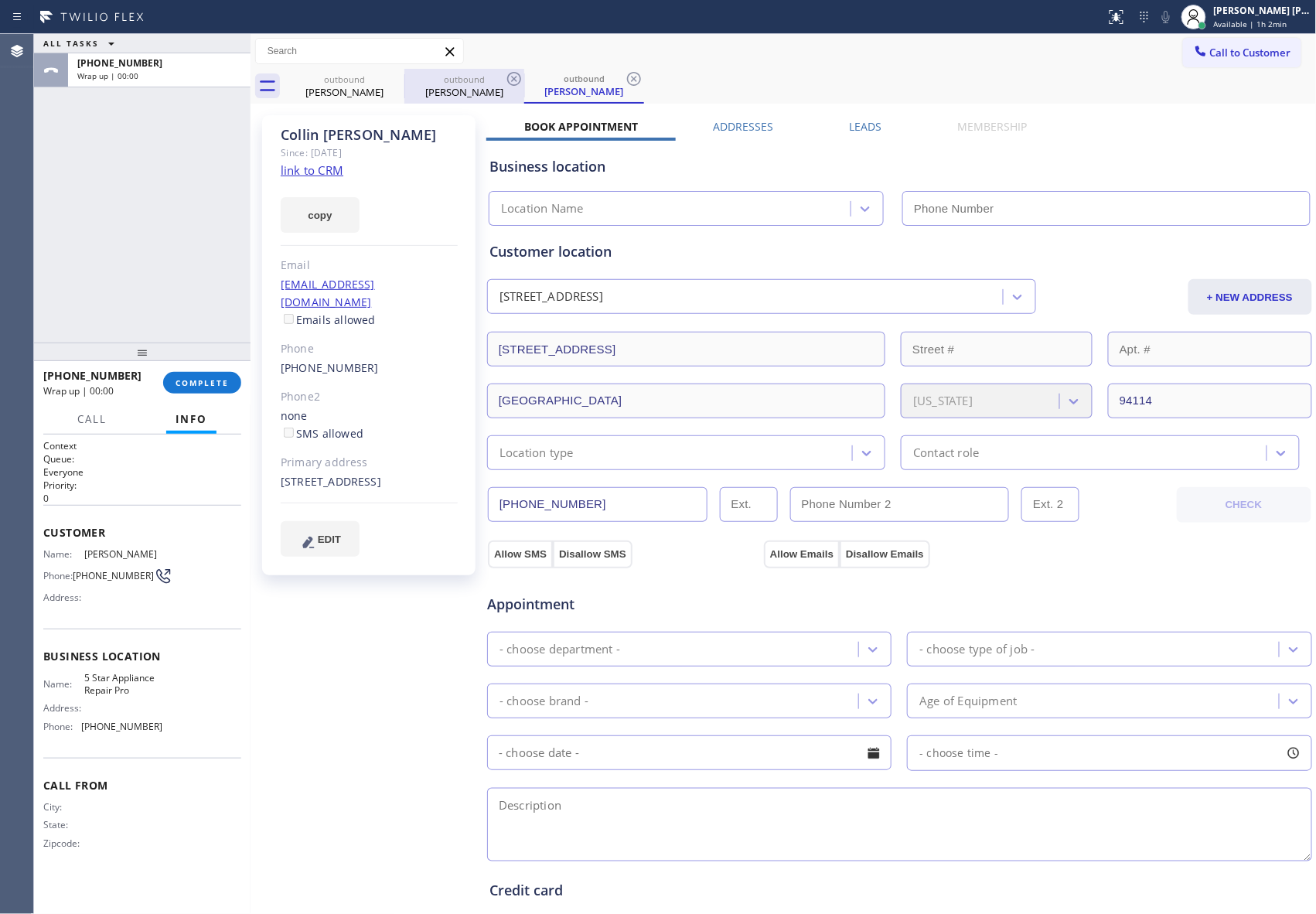
click at [407, 79] on div "outbound" at bounding box center [464, 79] width 116 height 12
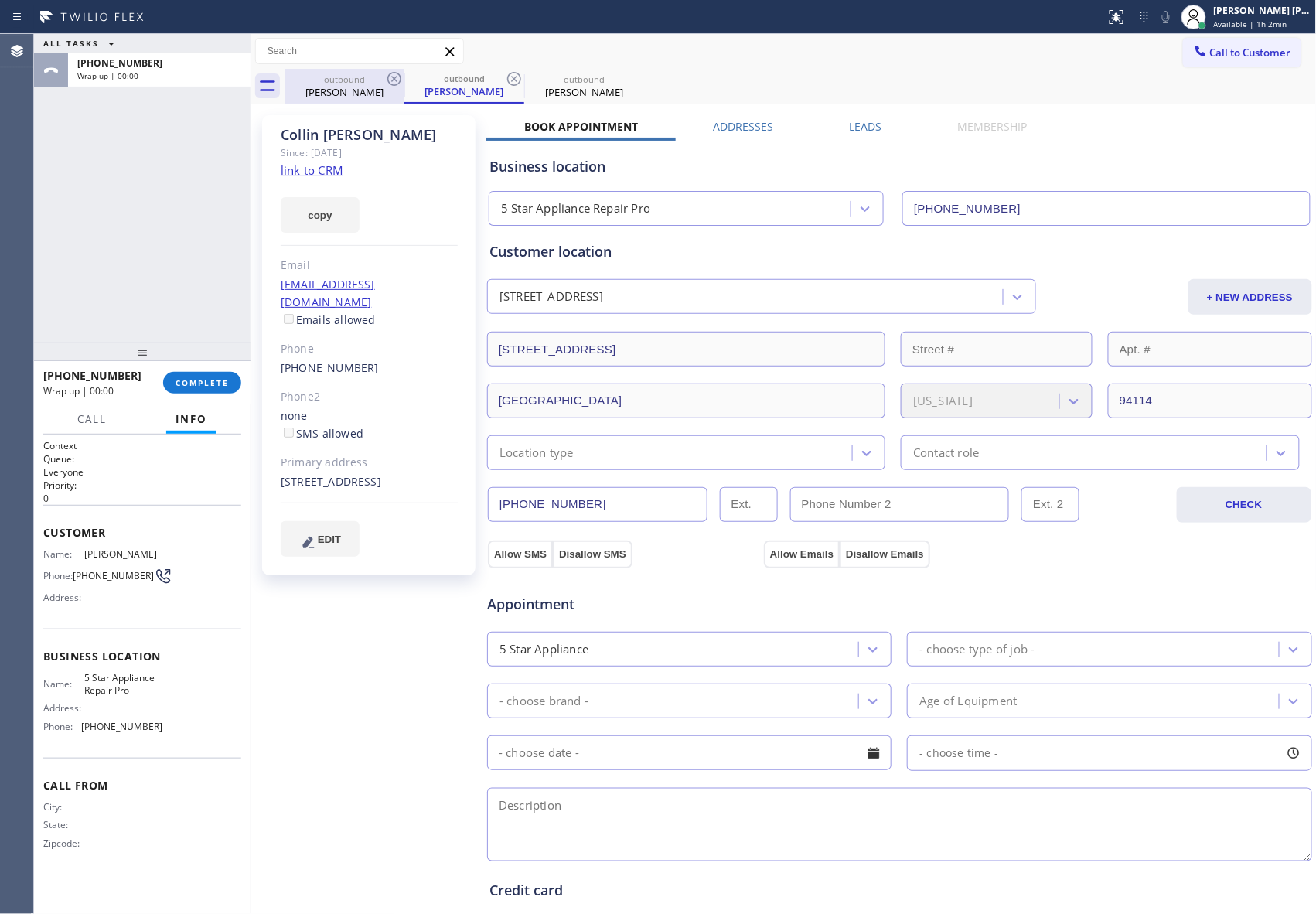
click at [400, 79] on icon at bounding box center [394, 79] width 14 height 14
click at [394, 79] on icon at bounding box center [394, 79] width 14 height 14
click at [0, 0] on icon at bounding box center [0, 0] width 0 height 0
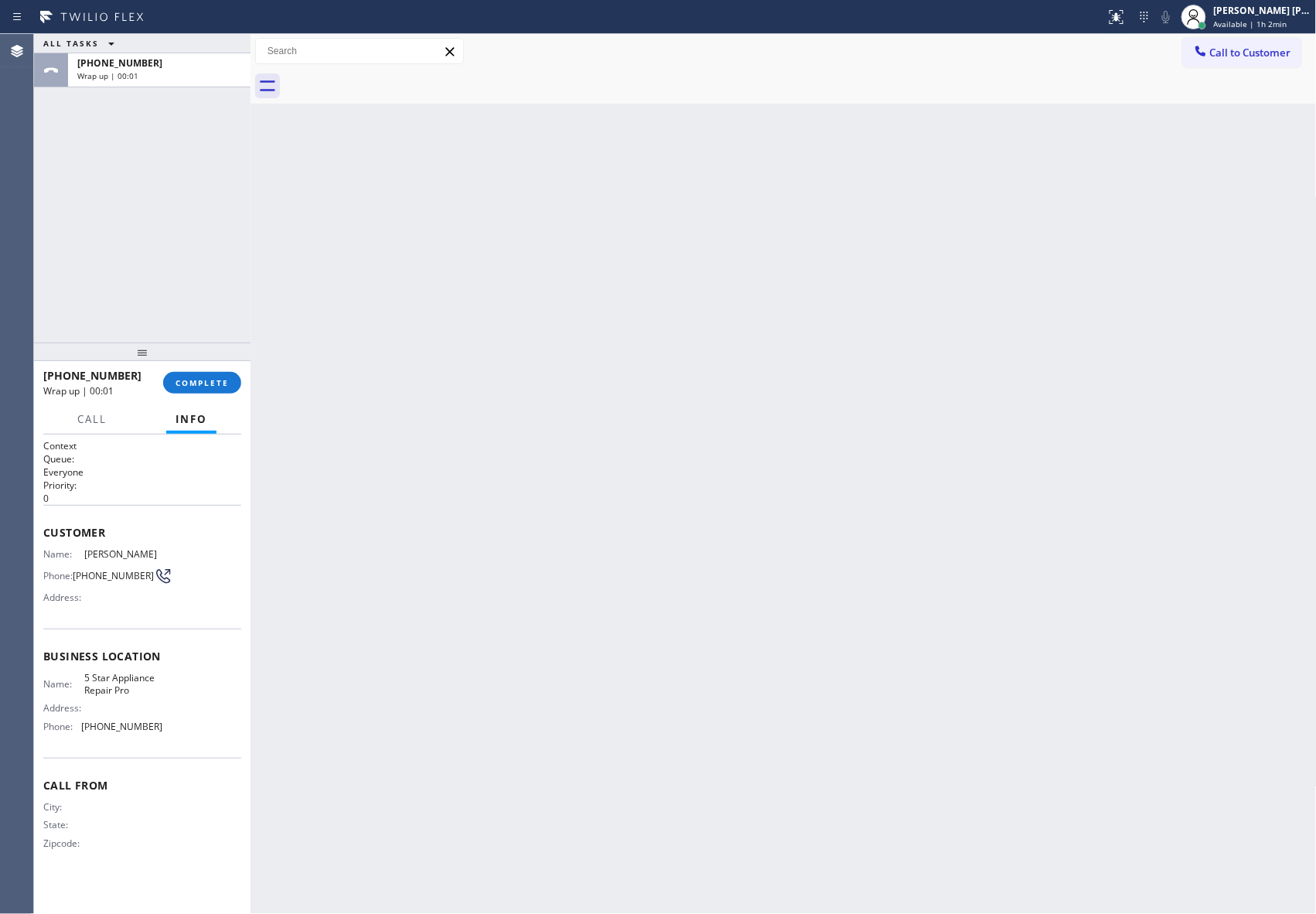
click at [394, 79] on div at bounding box center [800, 86] width 1032 height 35
click at [198, 374] on button "COMPLETE" at bounding box center [202, 383] width 78 height 22
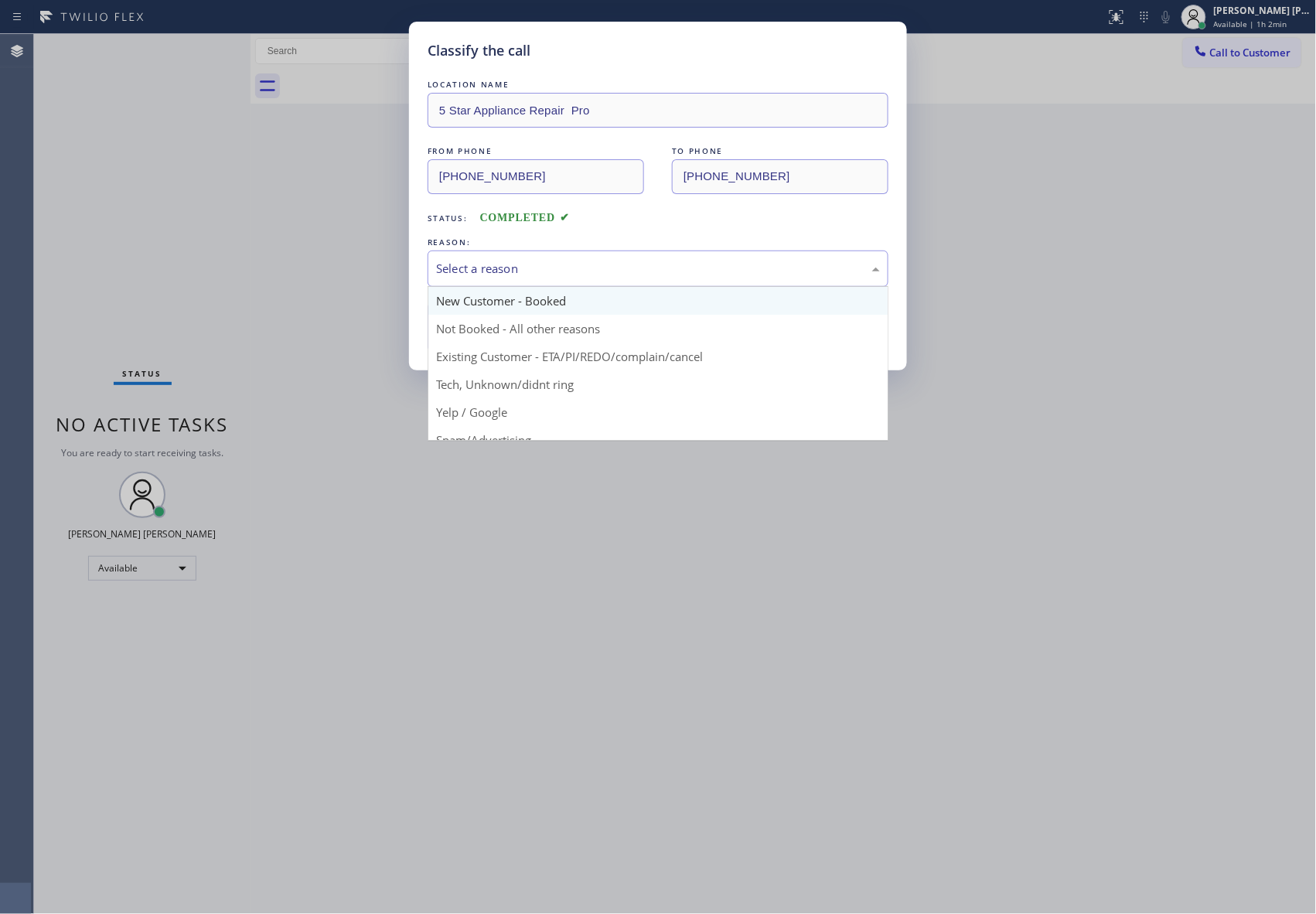
drag, startPoint x: 718, startPoint y: 265, endPoint x: 537, endPoint y: 302, distance: 184.7
click at [716, 266] on div "Select a reason" at bounding box center [658, 269] width 444 height 18
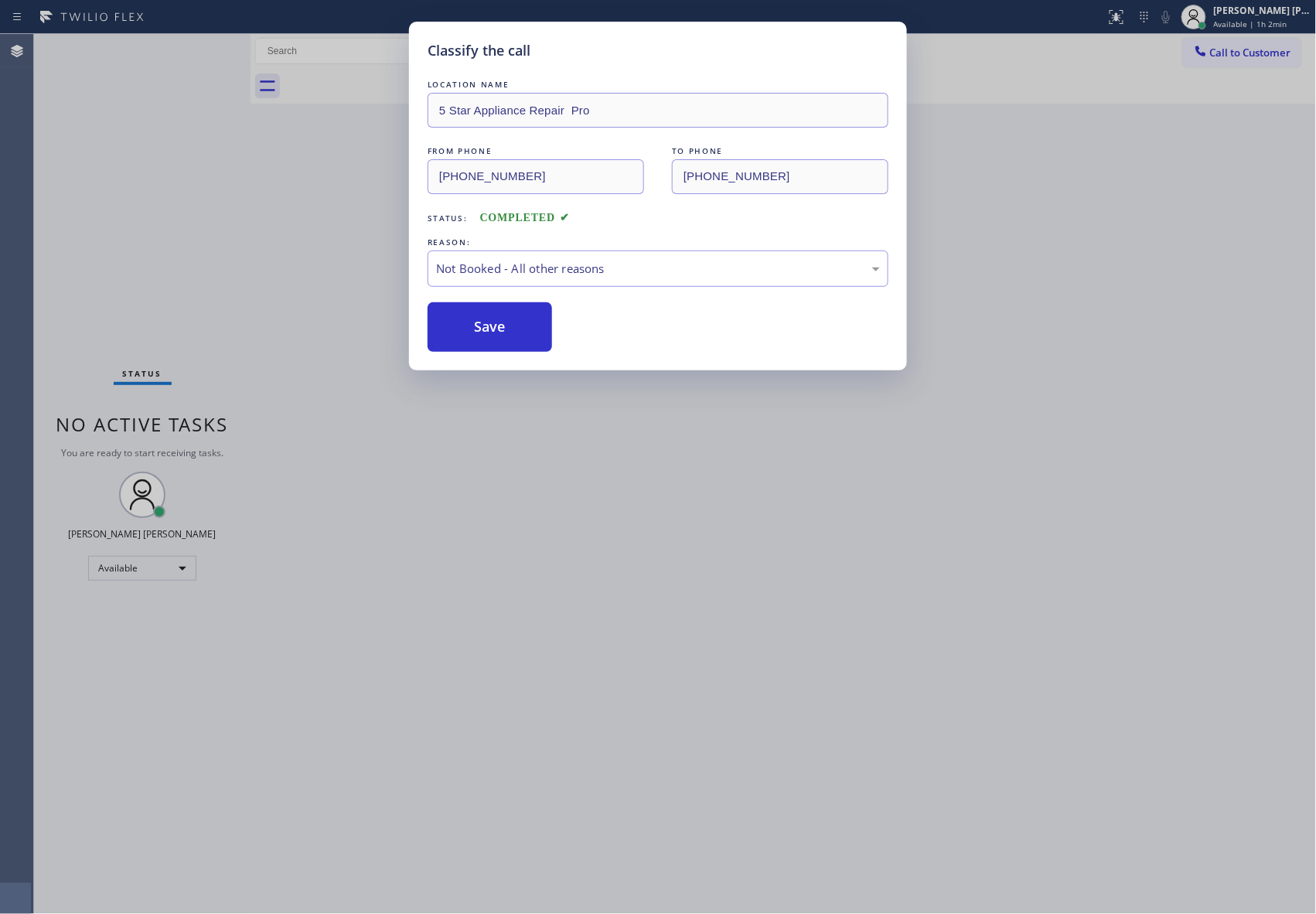
click at [516, 334] on button "Save" at bounding box center [489, 327] width 124 height 49
click at [516, 335] on button "Save" at bounding box center [489, 327] width 124 height 49
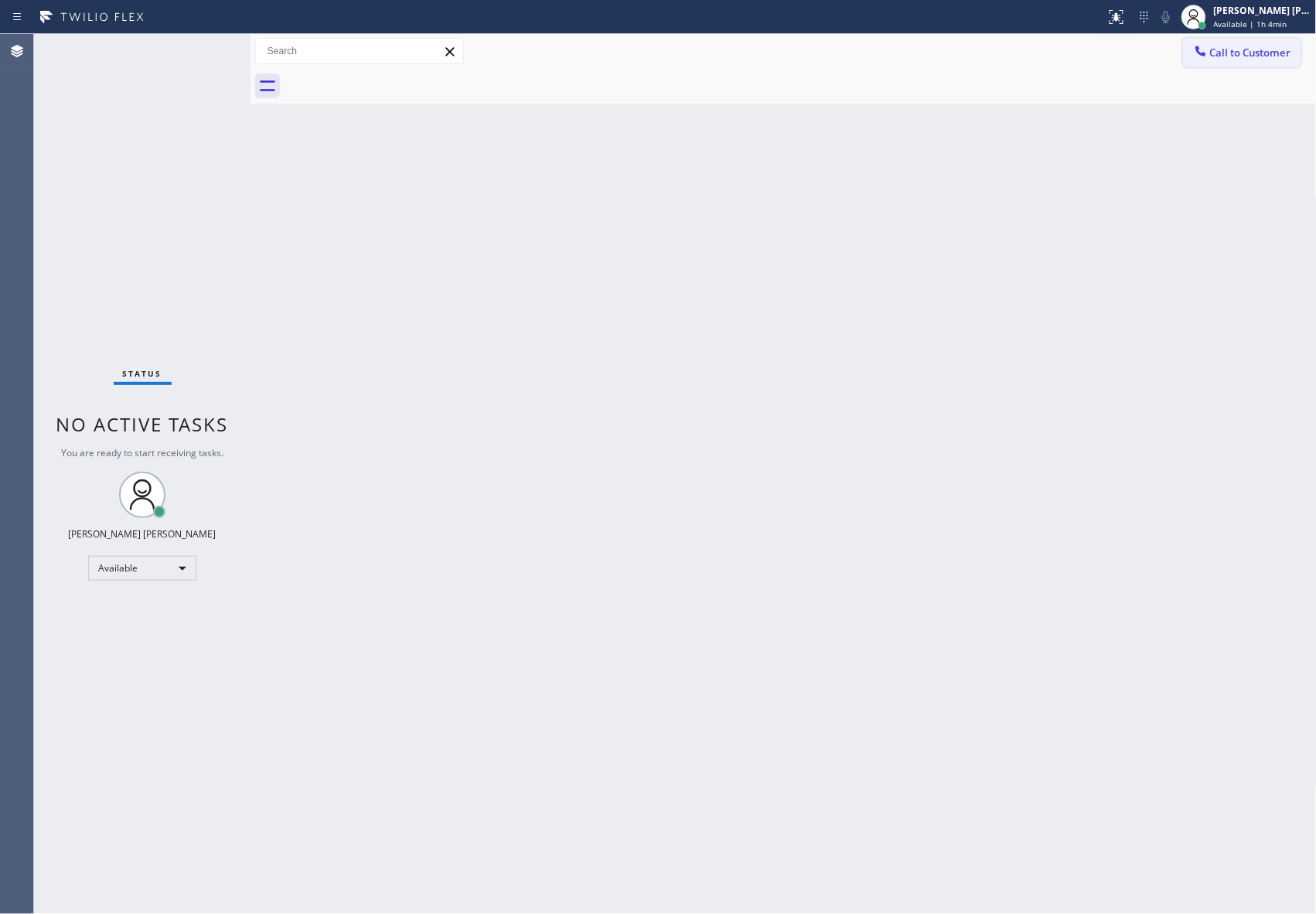
click at [1248, 57] on span "Call to Customer" at bounding box center [1250, 52] width 81 height 14
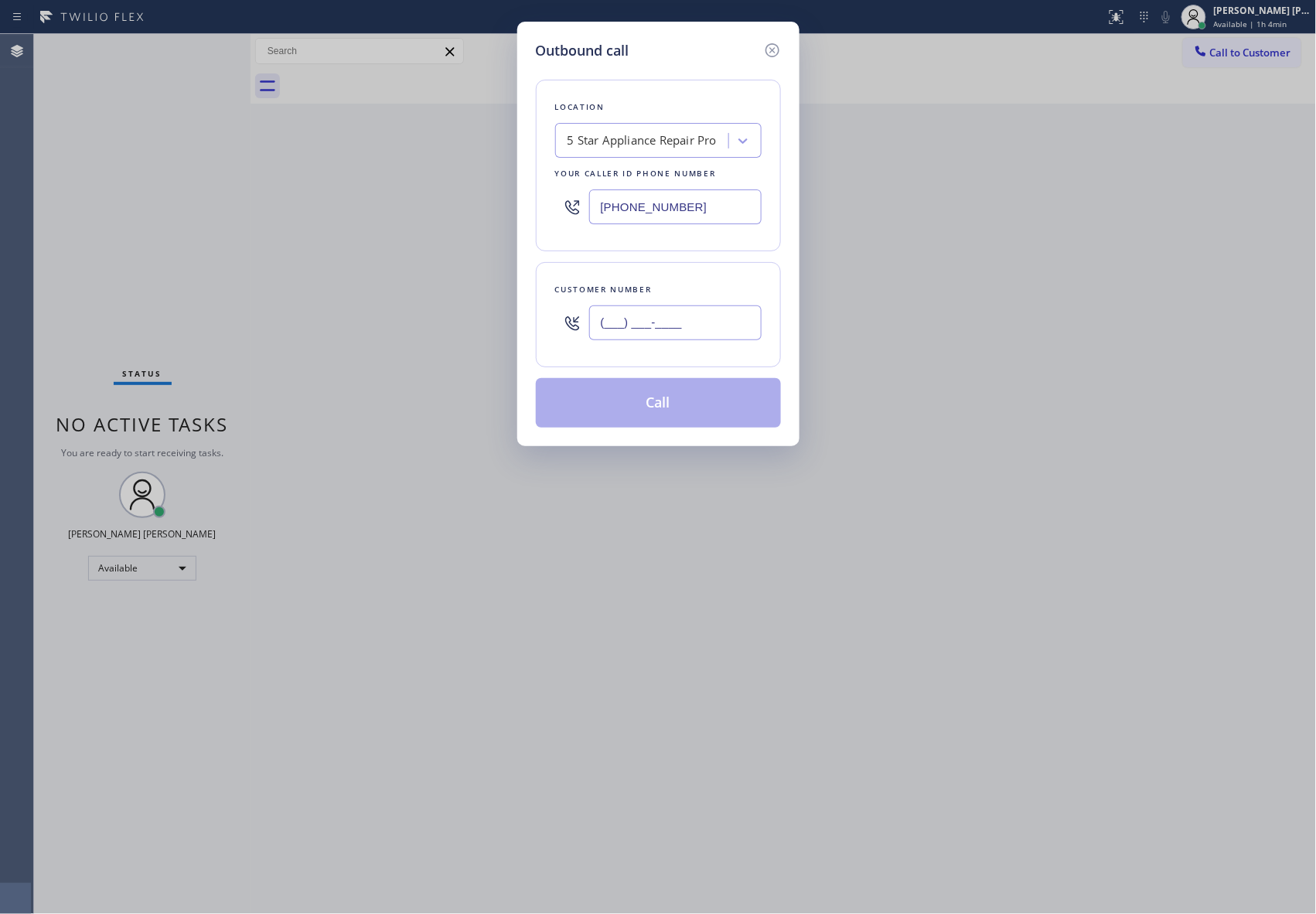
click at [658, 341] on input "(___) ___-____" at bounding box center [675, 323] width 173 height 35
paste input "858) 525-196"
type input "(858) 525-196_"
click at [672, 141] on div "5 Star Appliance Repair Pro" at bounding box center [642, 141] width 149 height 18
type input "5 star air"
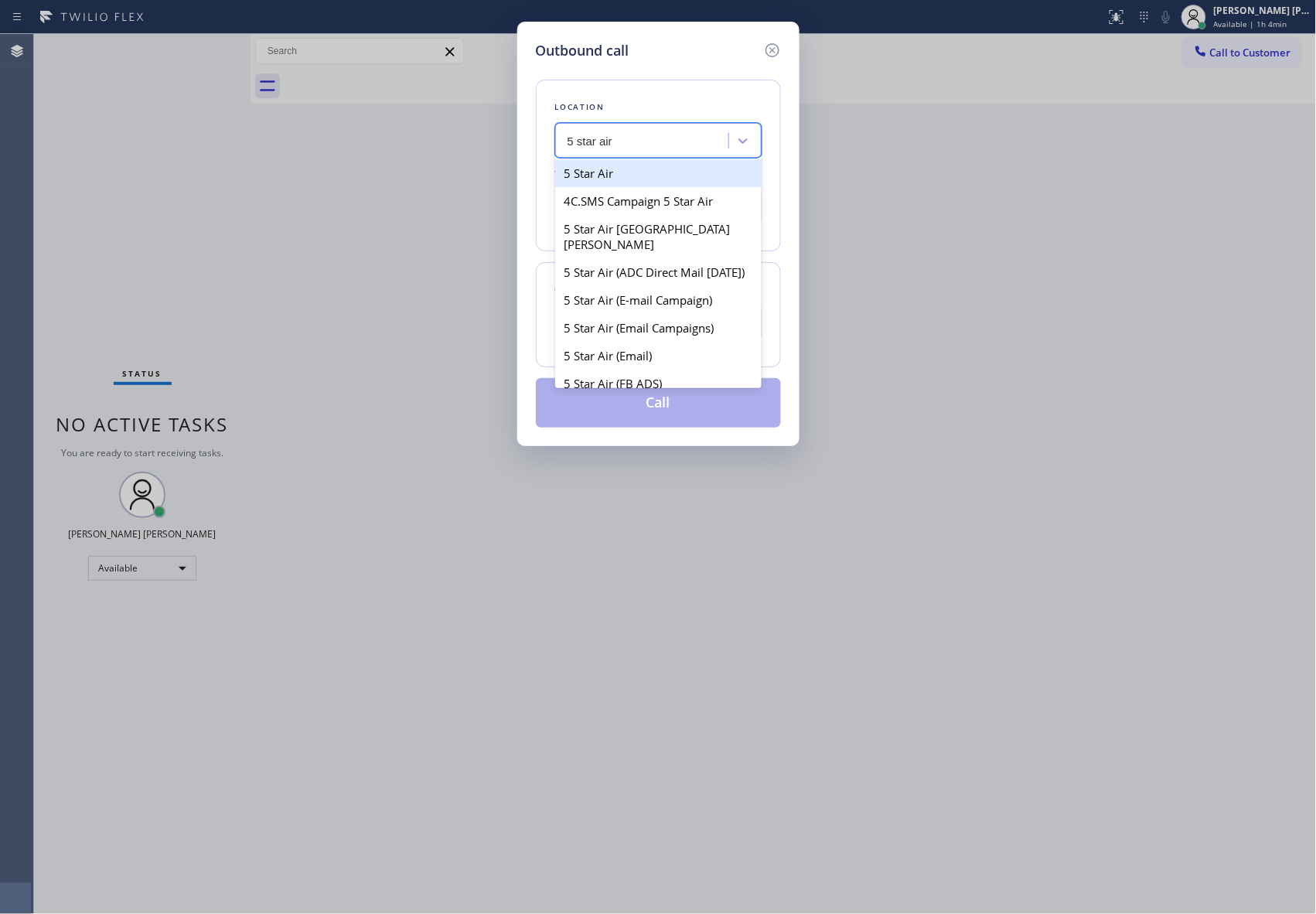
click at [647, 180] on div "5 Star Air" at bounding box center [658, 173] width 206 height 28
type input "[PHONE_NUMBER]"
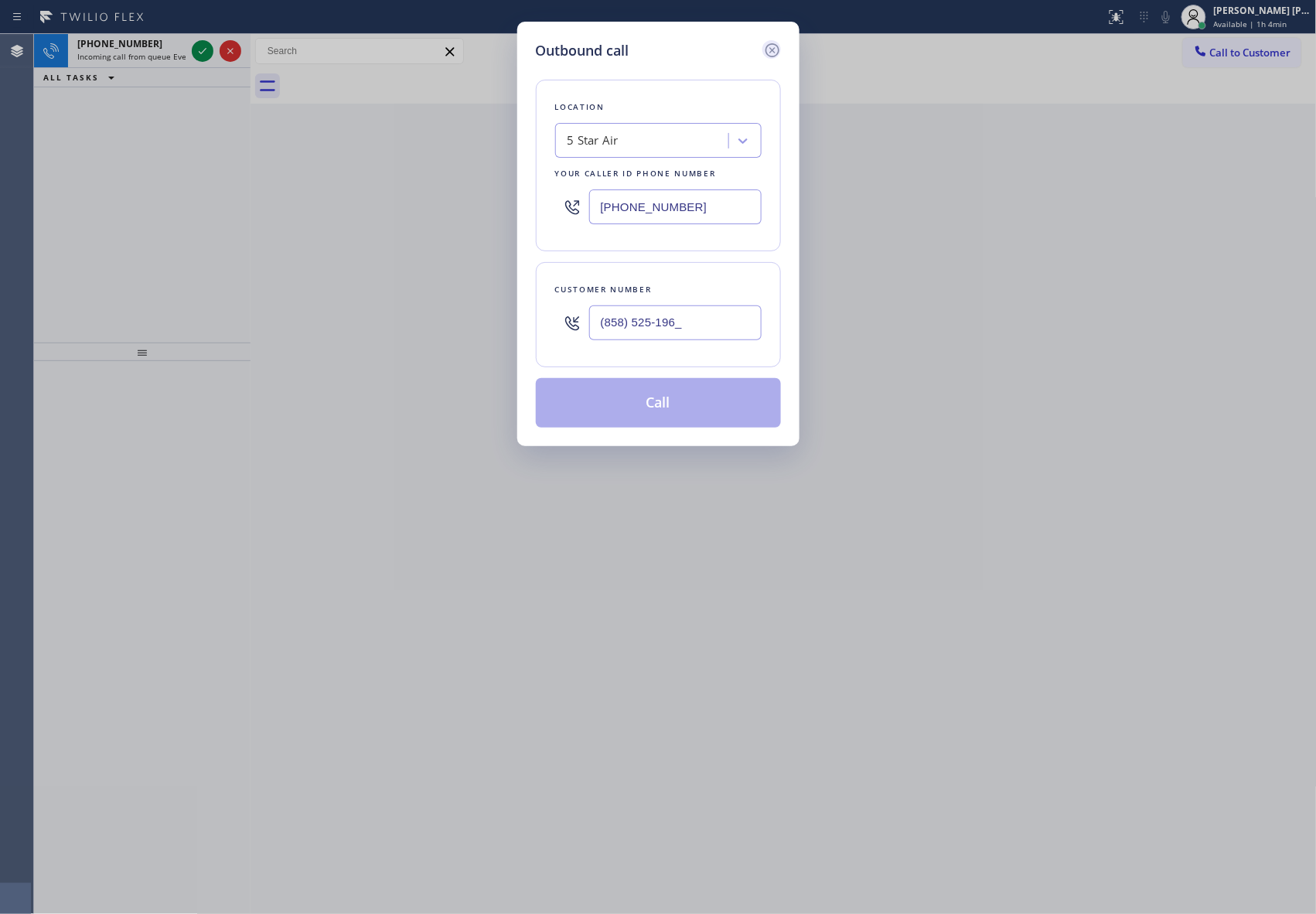
drag, startPoint x: 773, startPoint y: 48, endPoint x: 761, endPoint y: 47, distance: 12.0
click at [771, 47] on icon at bounding box center [772, 50] width 19 height 19
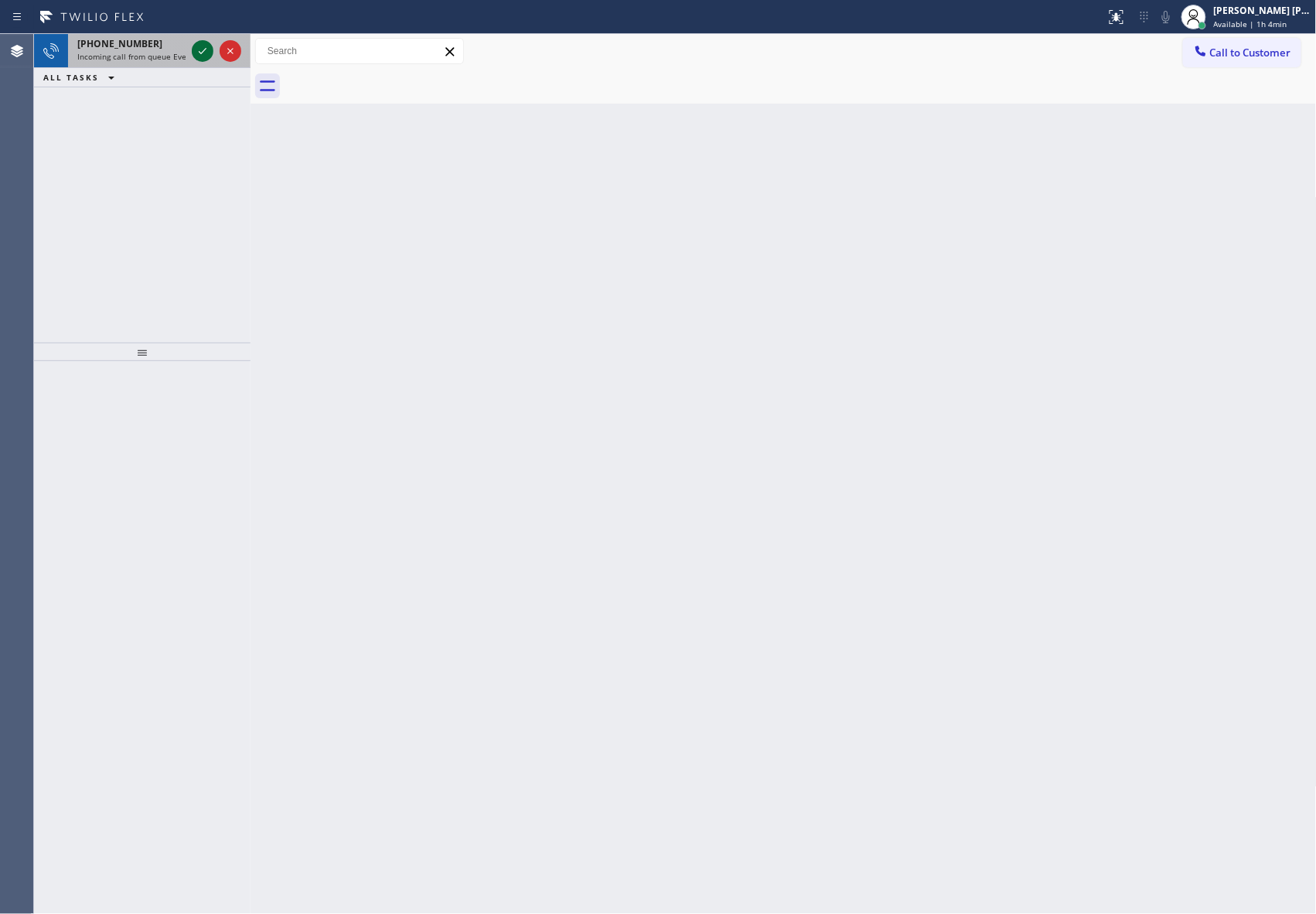
click at [201, 53] on icon at bounding box center [202, 51] width 8 height 6
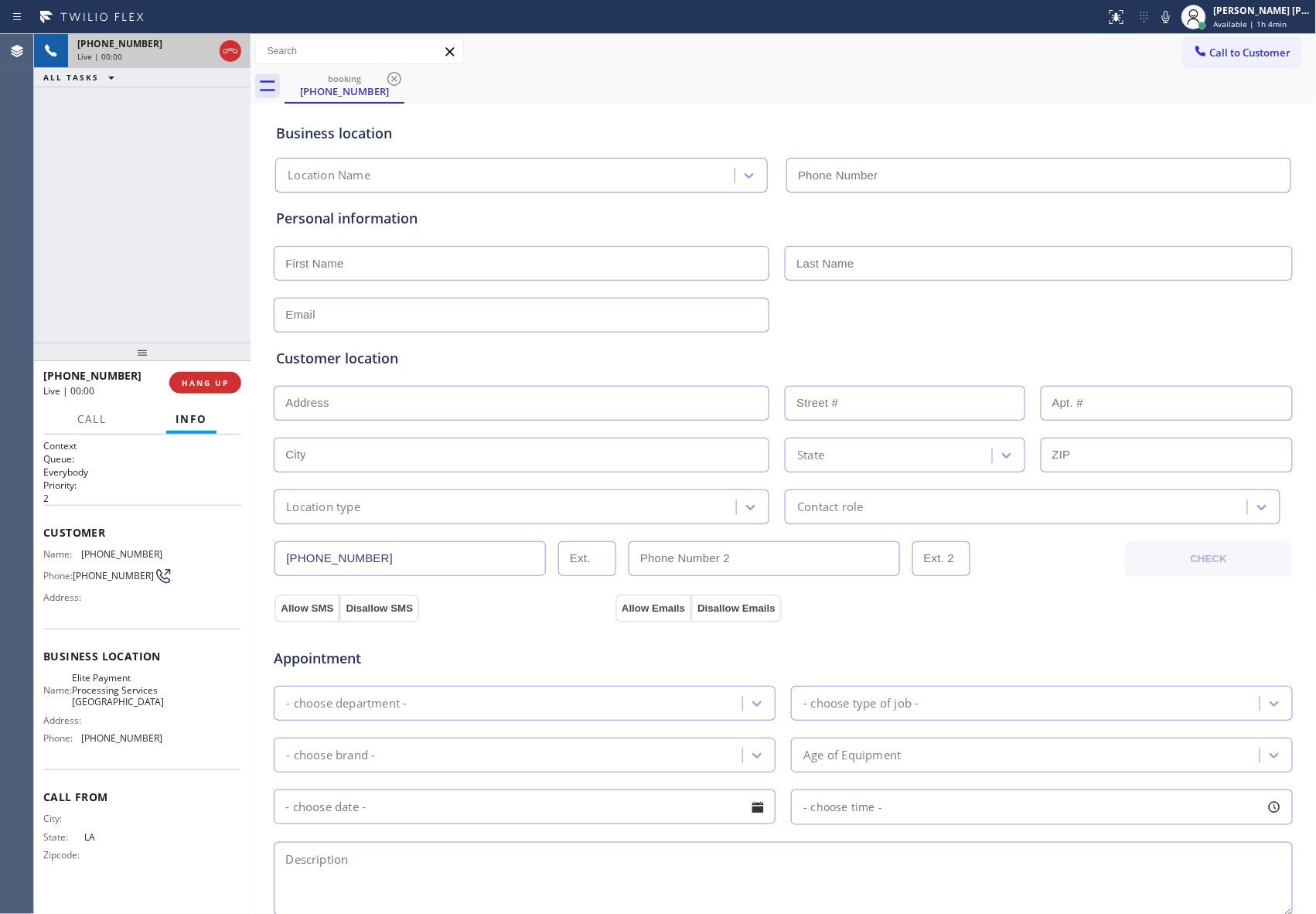
type input "[PHONE_NUMBER]"
click at [235, 53] on icon at bounding box center [230, 51] width 19 height 19
type input "[PHONE_NUMBER]"
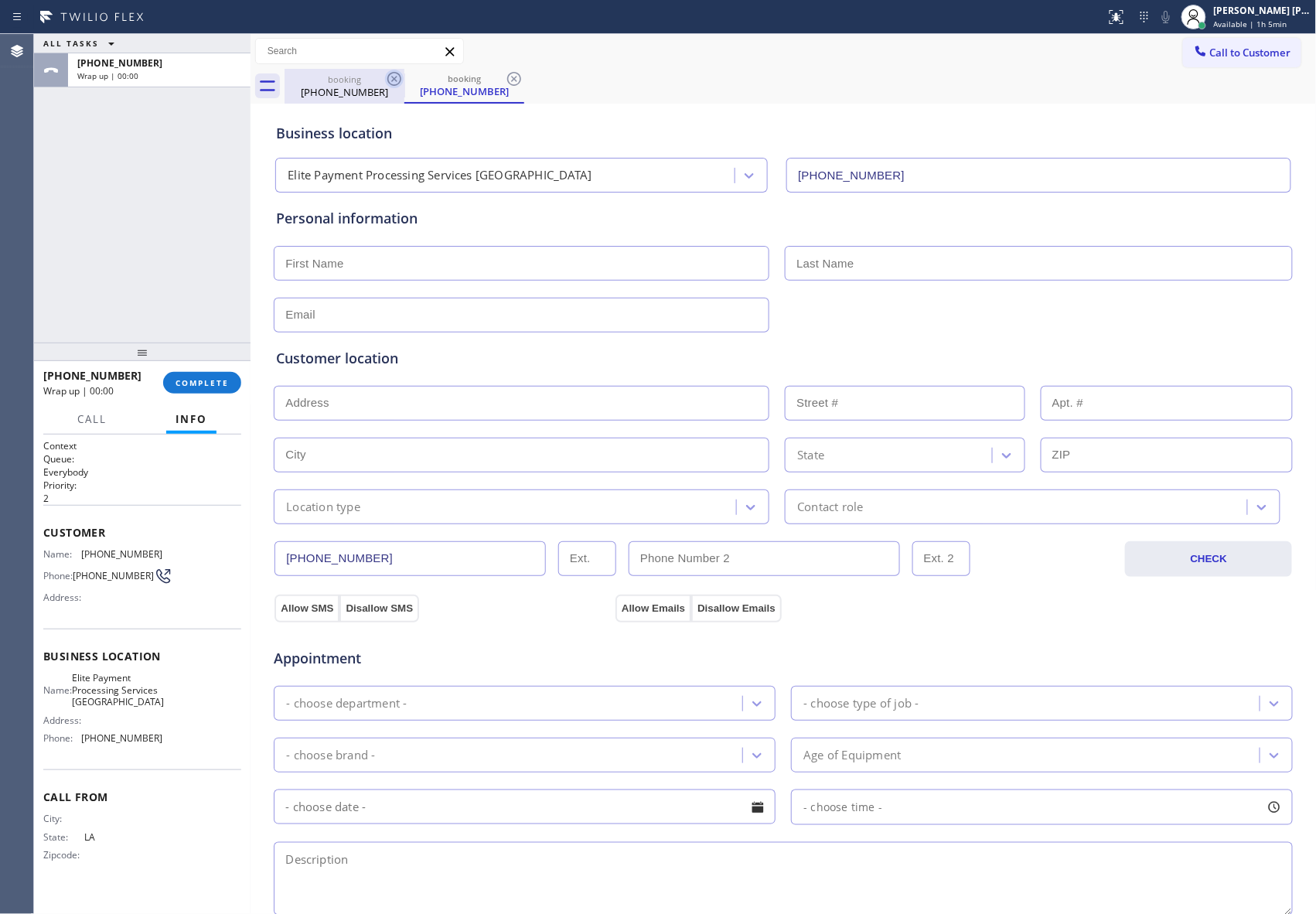
click at [393, 79] on icon at bounding box center [394, 79] width 19 height 19
click at [393, 78] on icon at bounding box center [394, 79] width 19 height 19
click at [393, 78] on div "booking [PHONE_NUMBER]" at bounding box center [800, 86] width 1032 height 35
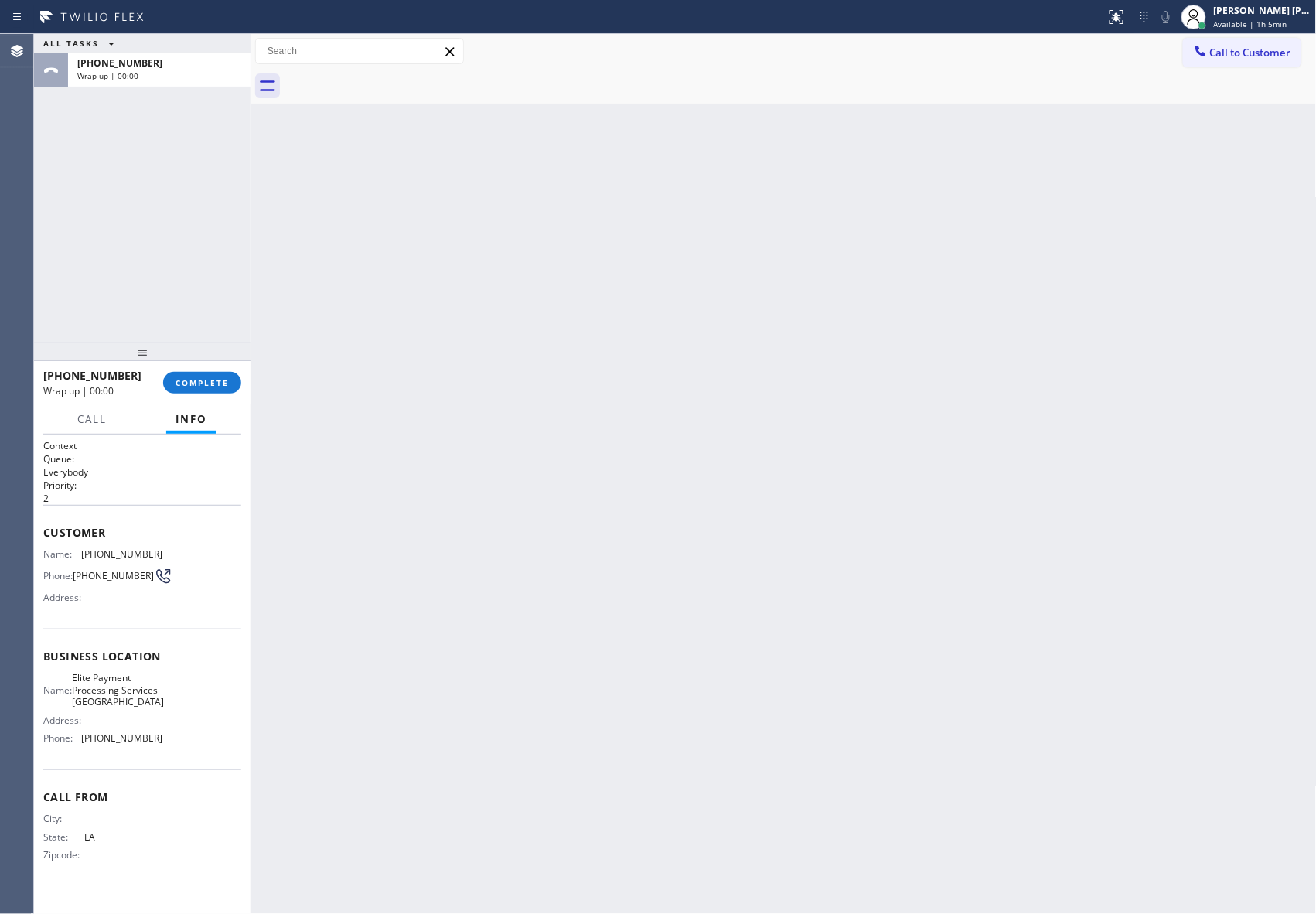
click at [393, 78] on div at bounding box center [800, 86] width 1032 height 35
drag, startPoint x: 81, startPoint y: 677, endPoint x: 128, endPoint y: 712, distance: 58.6
click at [128, 708] on div "Name: Elite Payment Processing Services [GEOGRAPHIC_DATA]" at bounding box center [102, 690] width 119 height 36
copy span "Elite Payment Processing Services [GEOGRAPHIC_DATA]"
click at [371, 716] on div "Back to Dashboard Change Sender ID Customers Technicians Select a contact Outbo…" at bounding box center [783, 474] width 1066 height 880
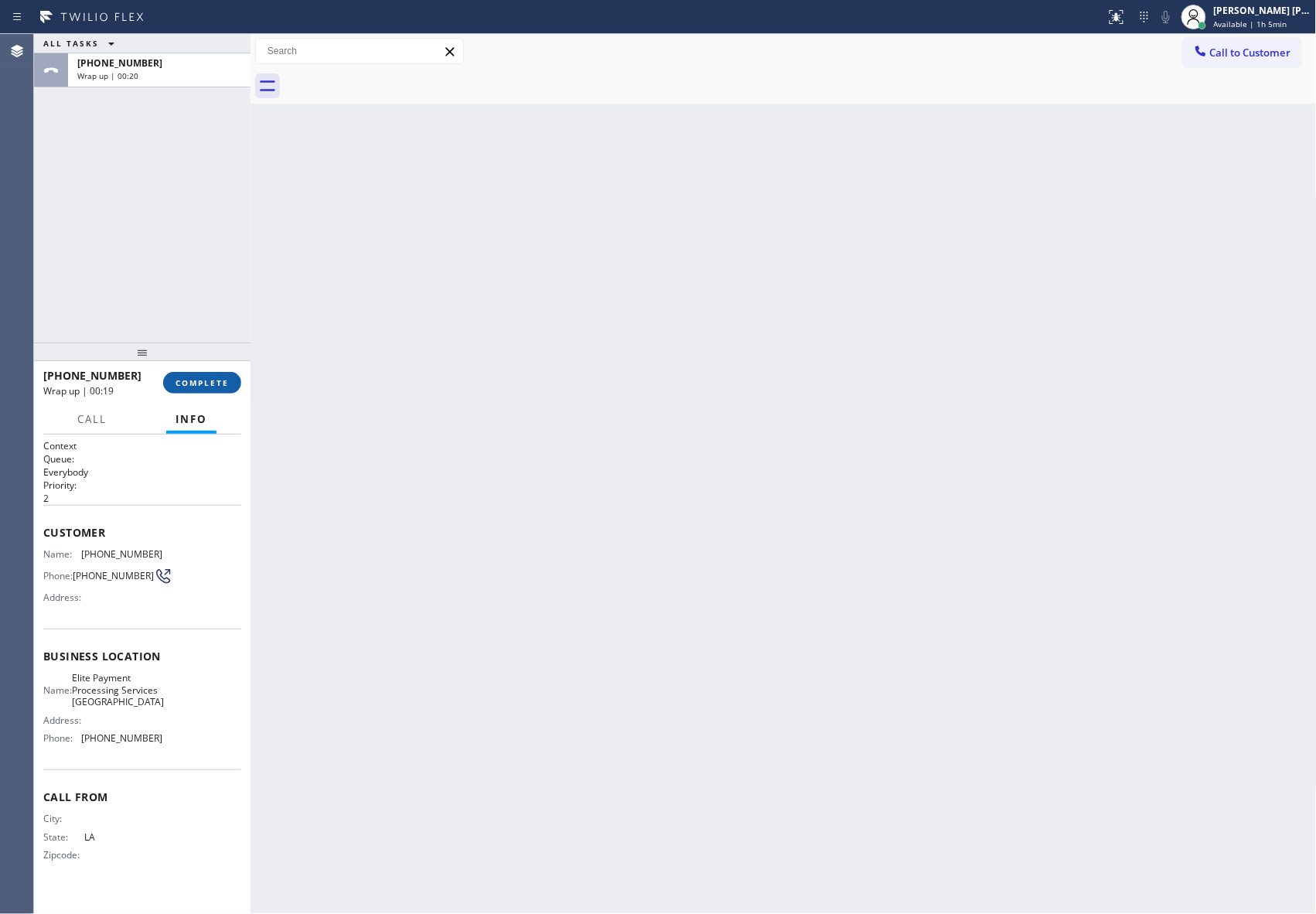
click at [199, 378] on span "COMPLETE" at bounding box center [202, 383] width 53 height 11
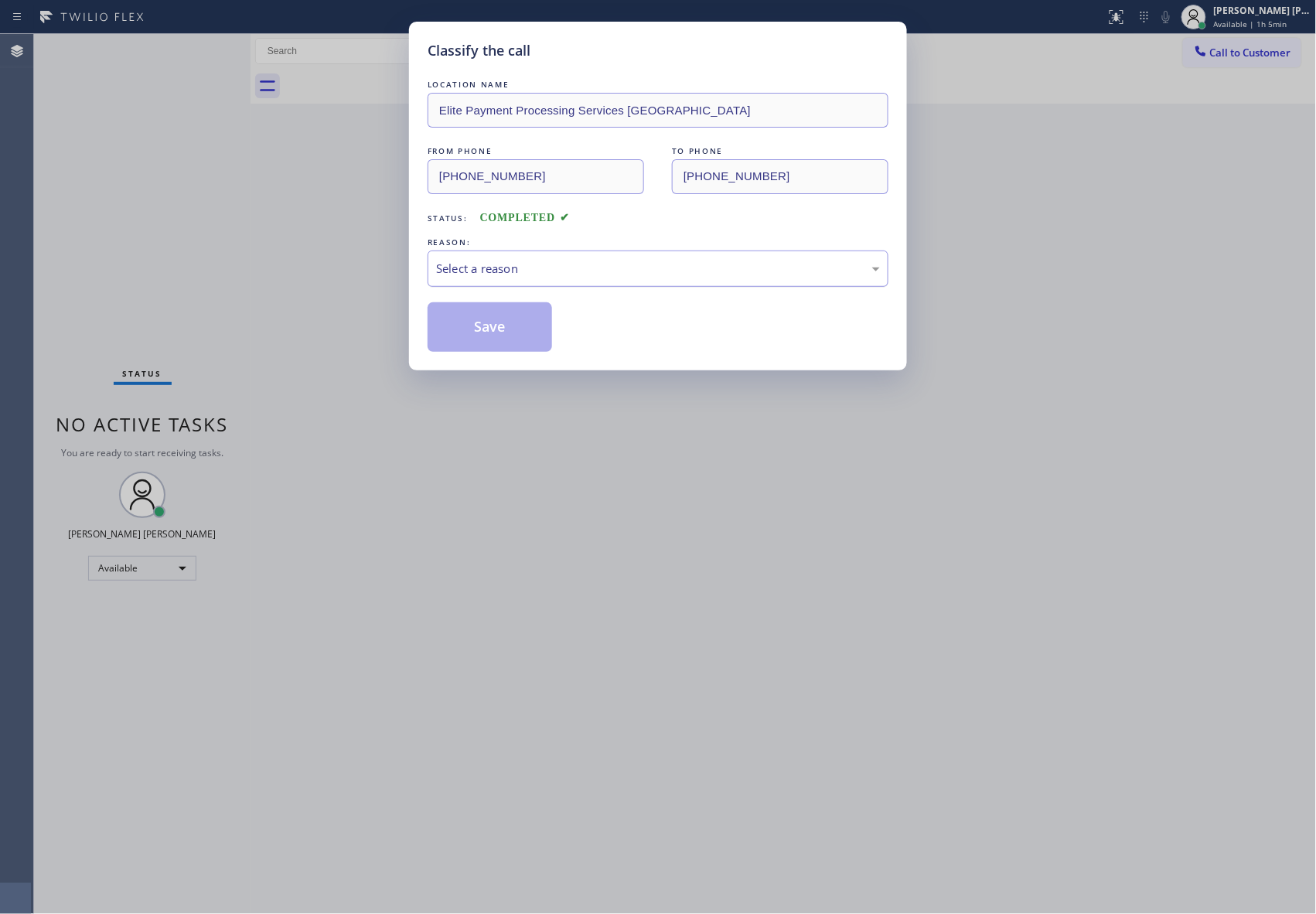
click at [551, 275] on div "Select a reason" at bounding box center [658, 269] width 444 height 18
click at [484, 329] on button "Save" at bounding box center [489, 327] width 124 height 49
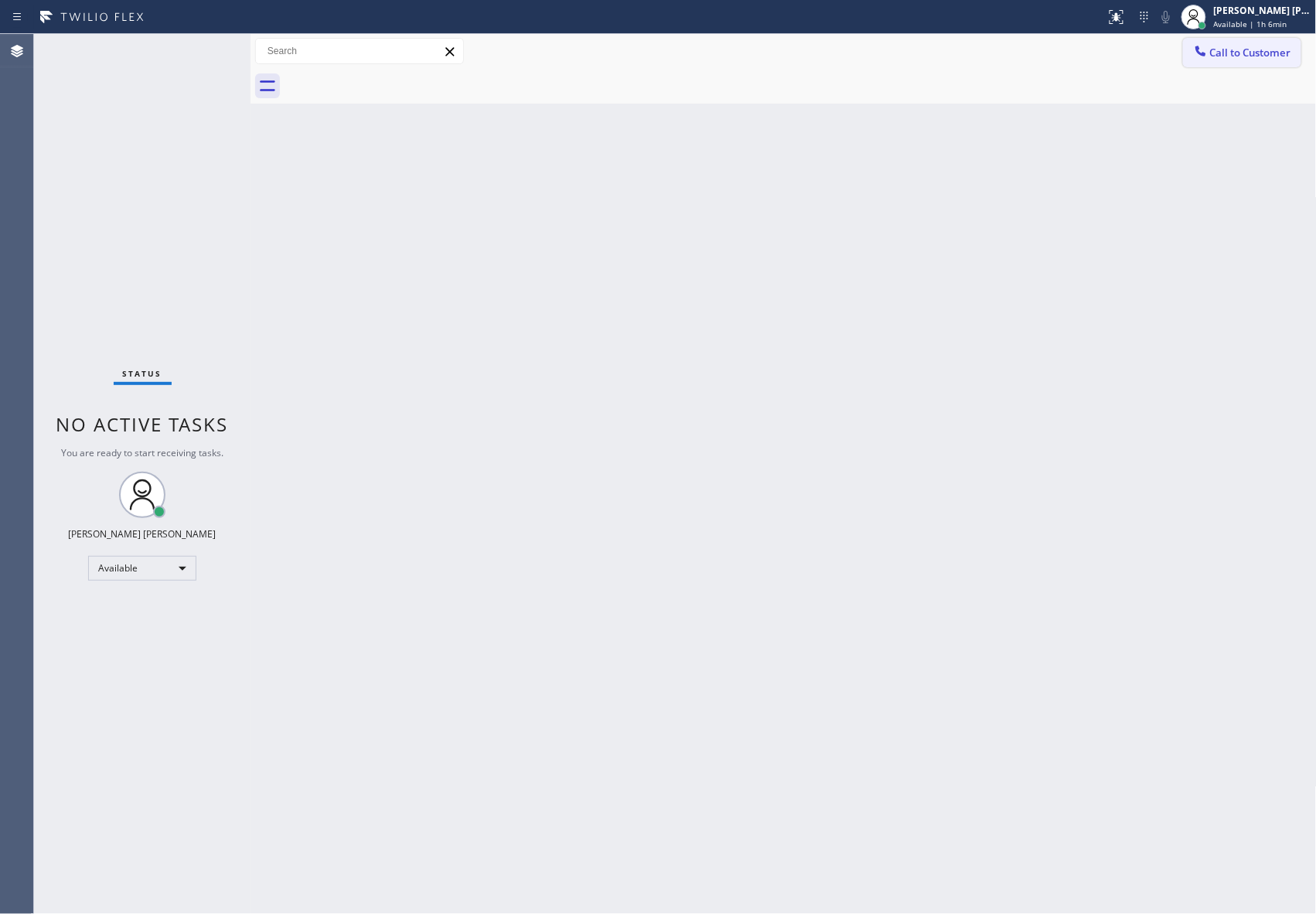
click at [1243, 53] on span "Call to Customer" at bounding box center [1250, 52] width 81 height 14
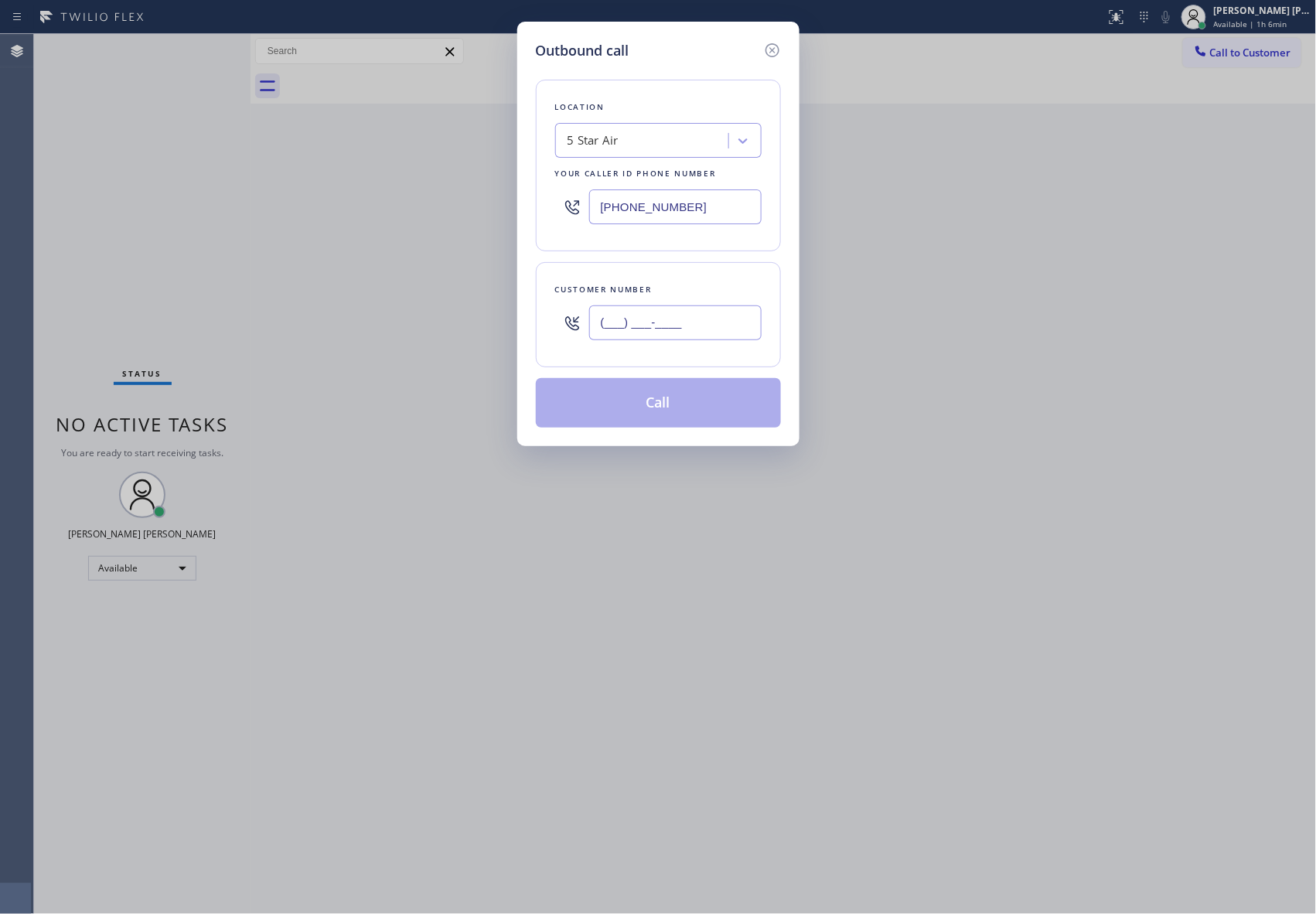
drag, startPoint x: 703, startPoint y: 310, endPoint x: 691, endPoint y: 288, distance: 25.1
click at [700, 312] on input "(___) ___-____" at bounding box center [675, 323] width 173 height 35
paste input "858) 525-1963"
type input "[PHONE_NUMBER]"
click at [651, 137] on div "5 Star Air" at bounding box center [644, 141] width 169 height 27
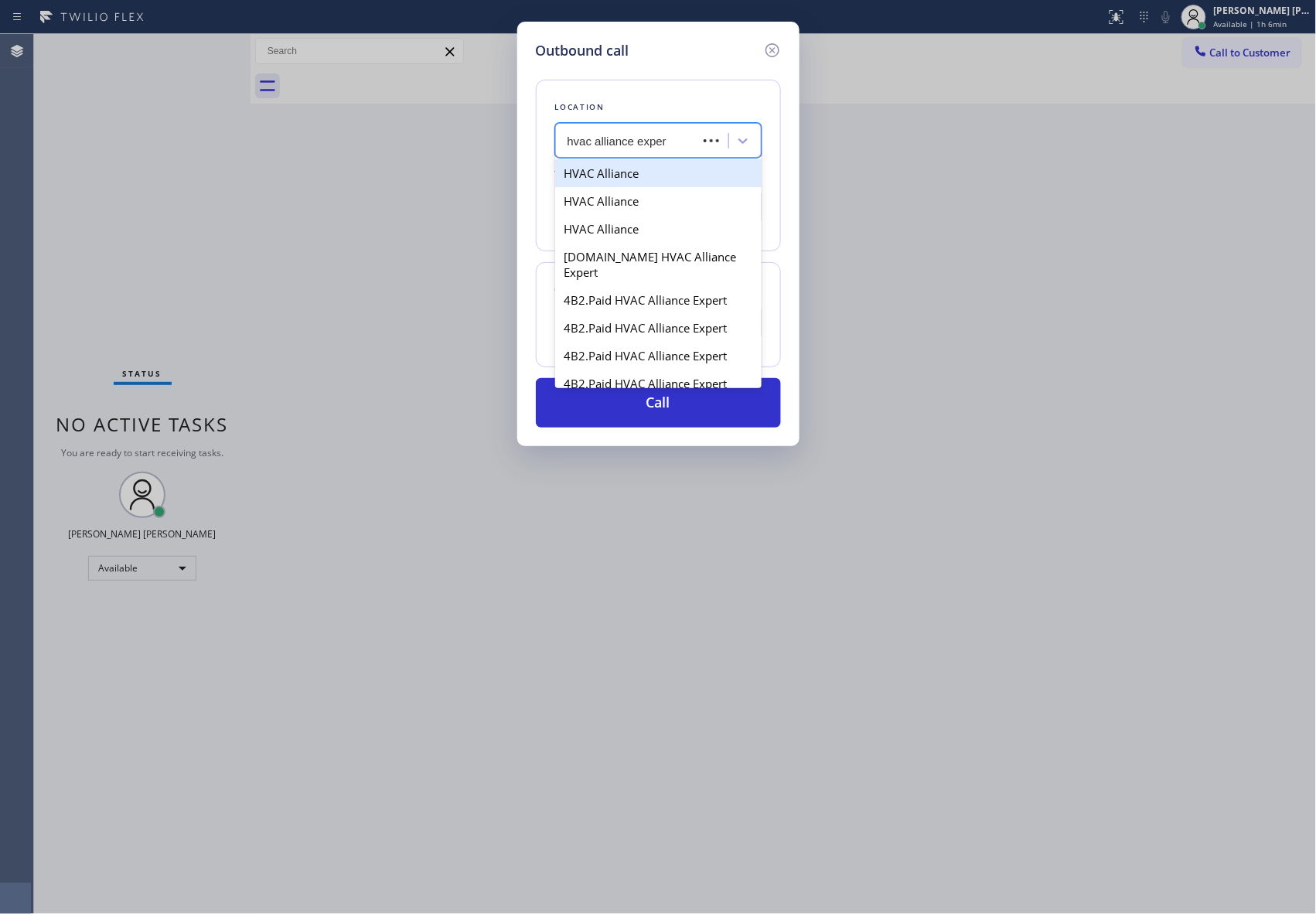
type input "hvac alliance expert"
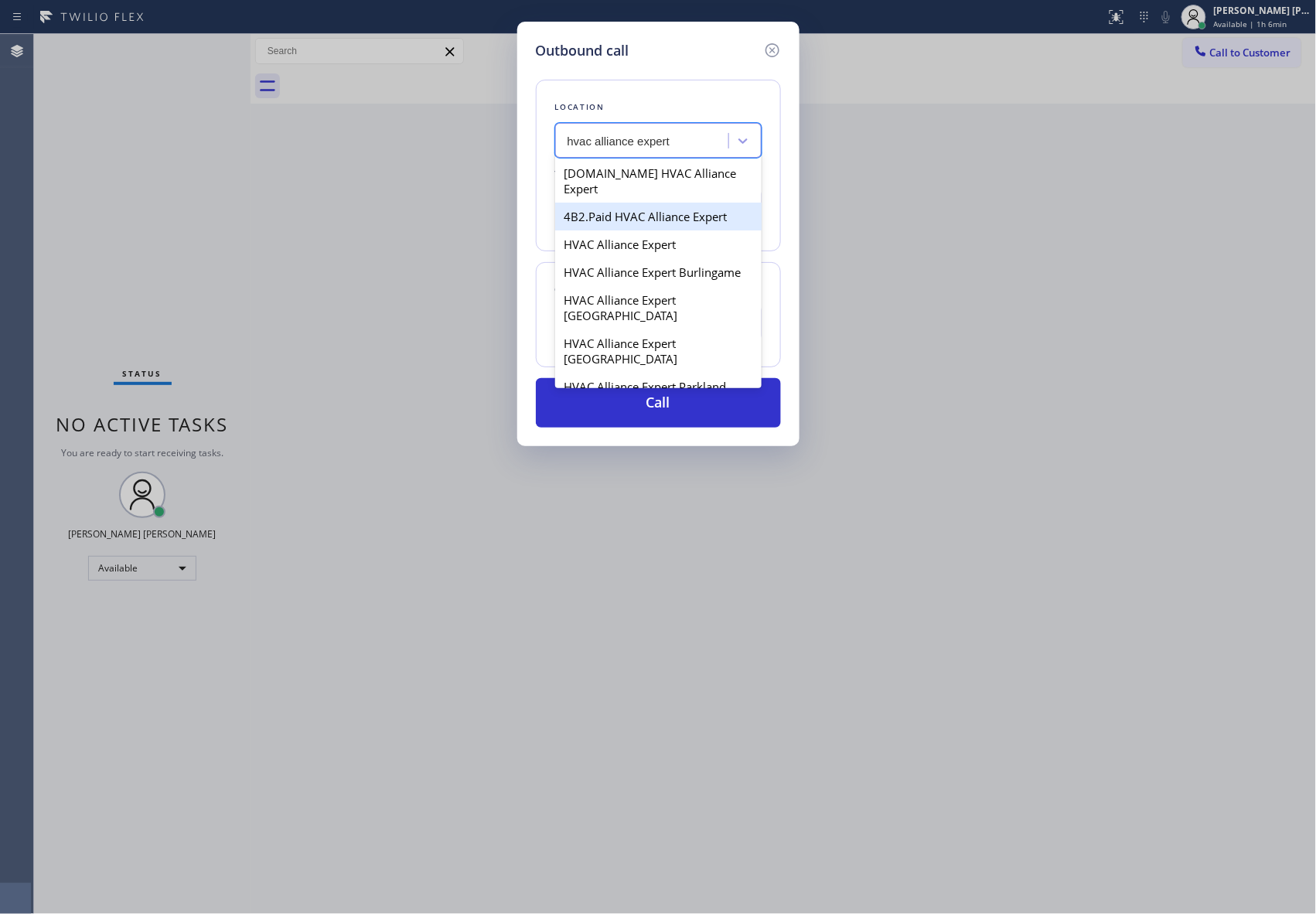
click at [681, 208] on div "4B2.Paid HVAC Alliance Expert" at bounding box center [658, 216] width 206 height 28
type input "[PHONE_NUMBER]"
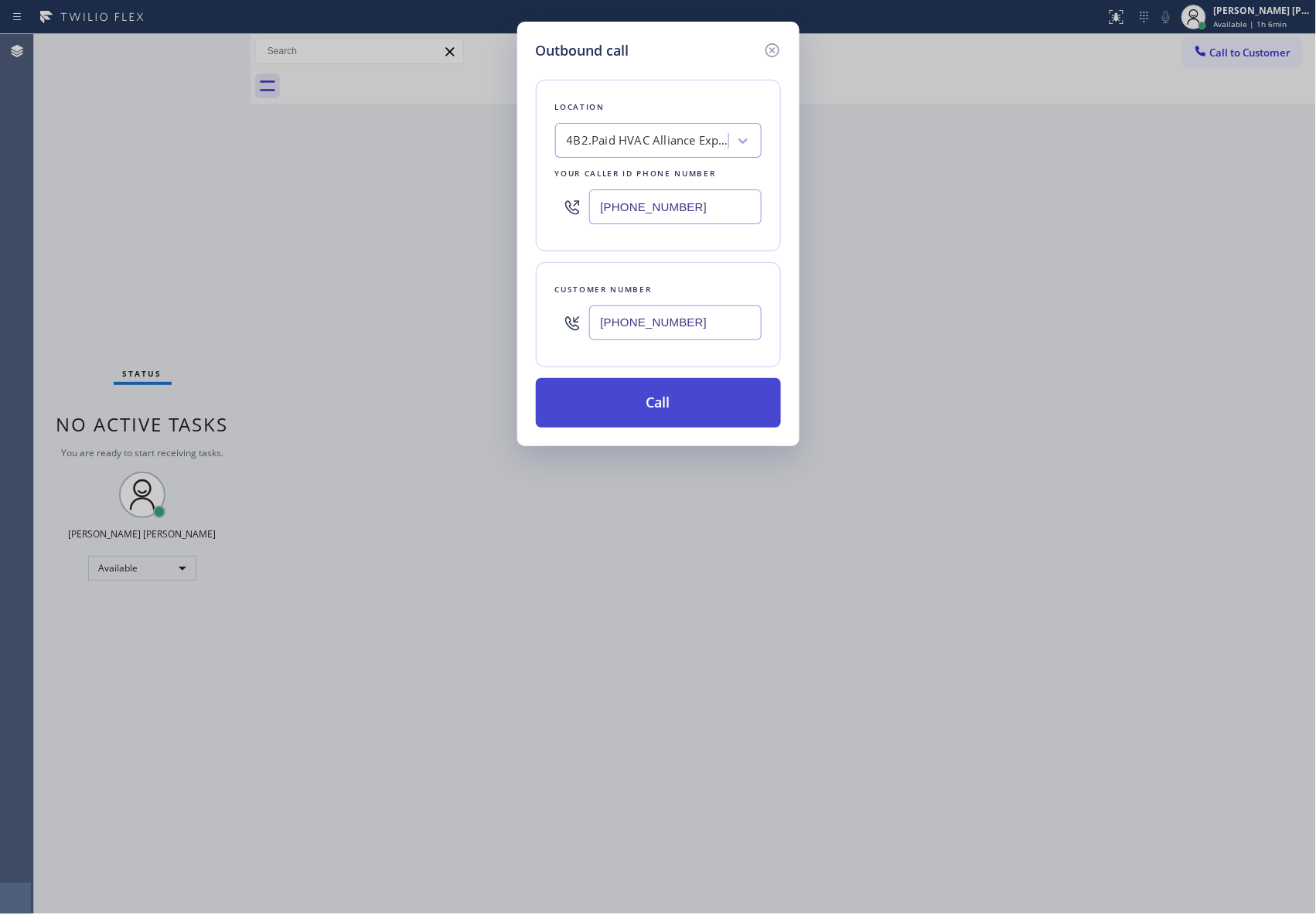
click at [669, 403] on button "Call" at bounding box center [658, 402] width 245 height 49
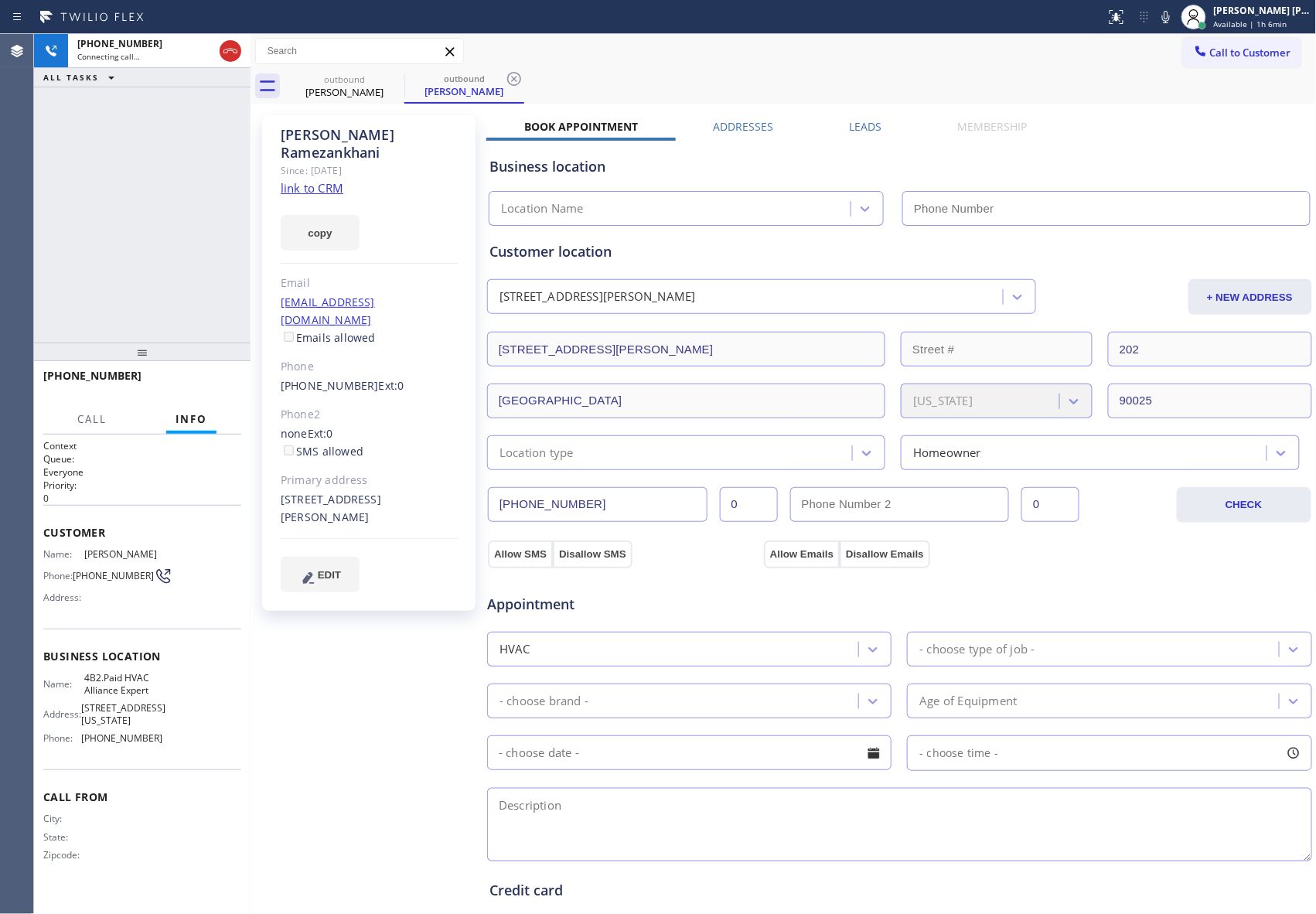
type input "[PHONE_NUMBER]"
click at [233, 47] on icon at bounding box center [230, 51] width 19 height 19
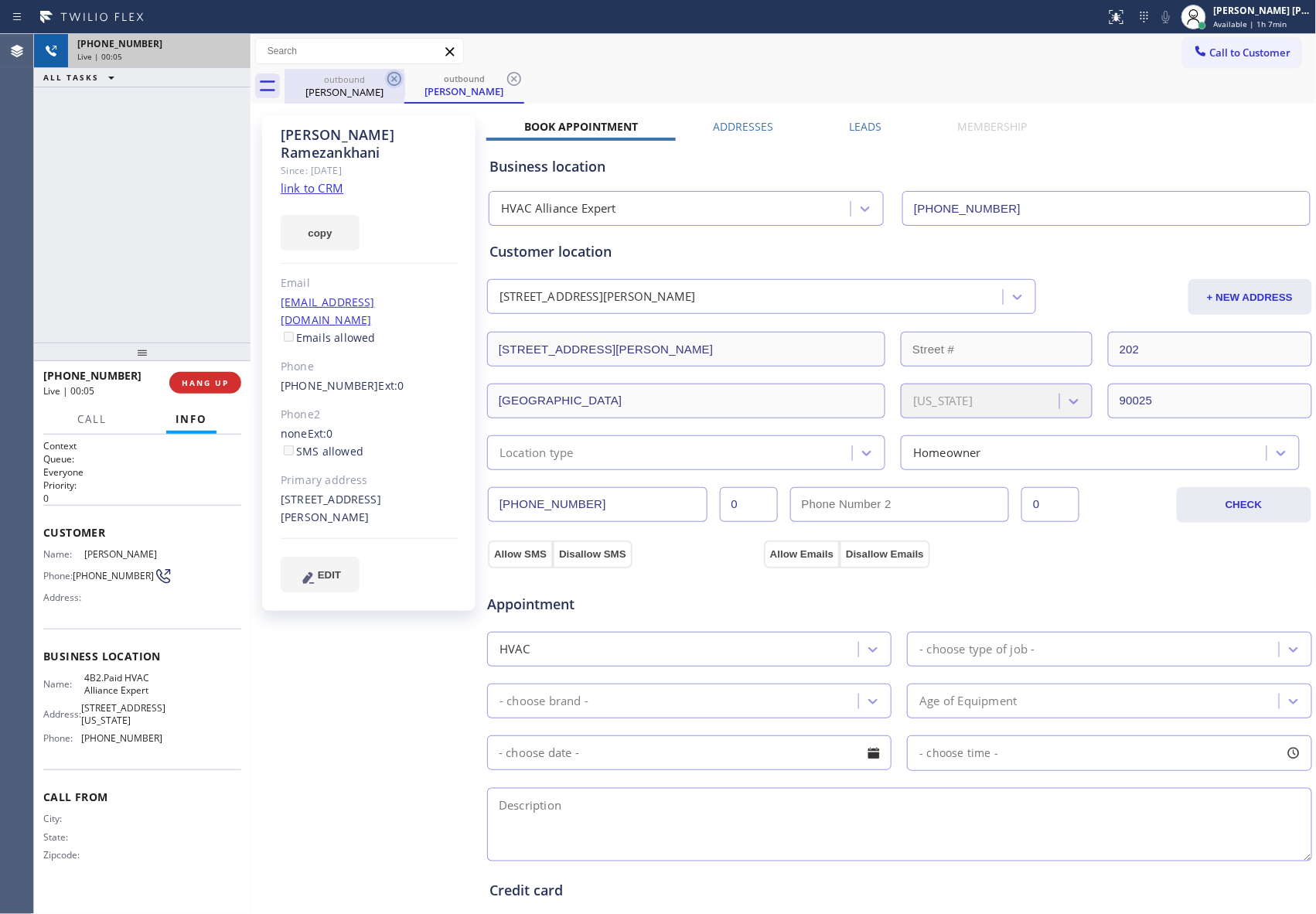
click at [387, 75] on icon at bounding box center [394, 79] width 19 height 19
click at [505, 75] on icon at bounding box center [514, 79] width 19 height 19
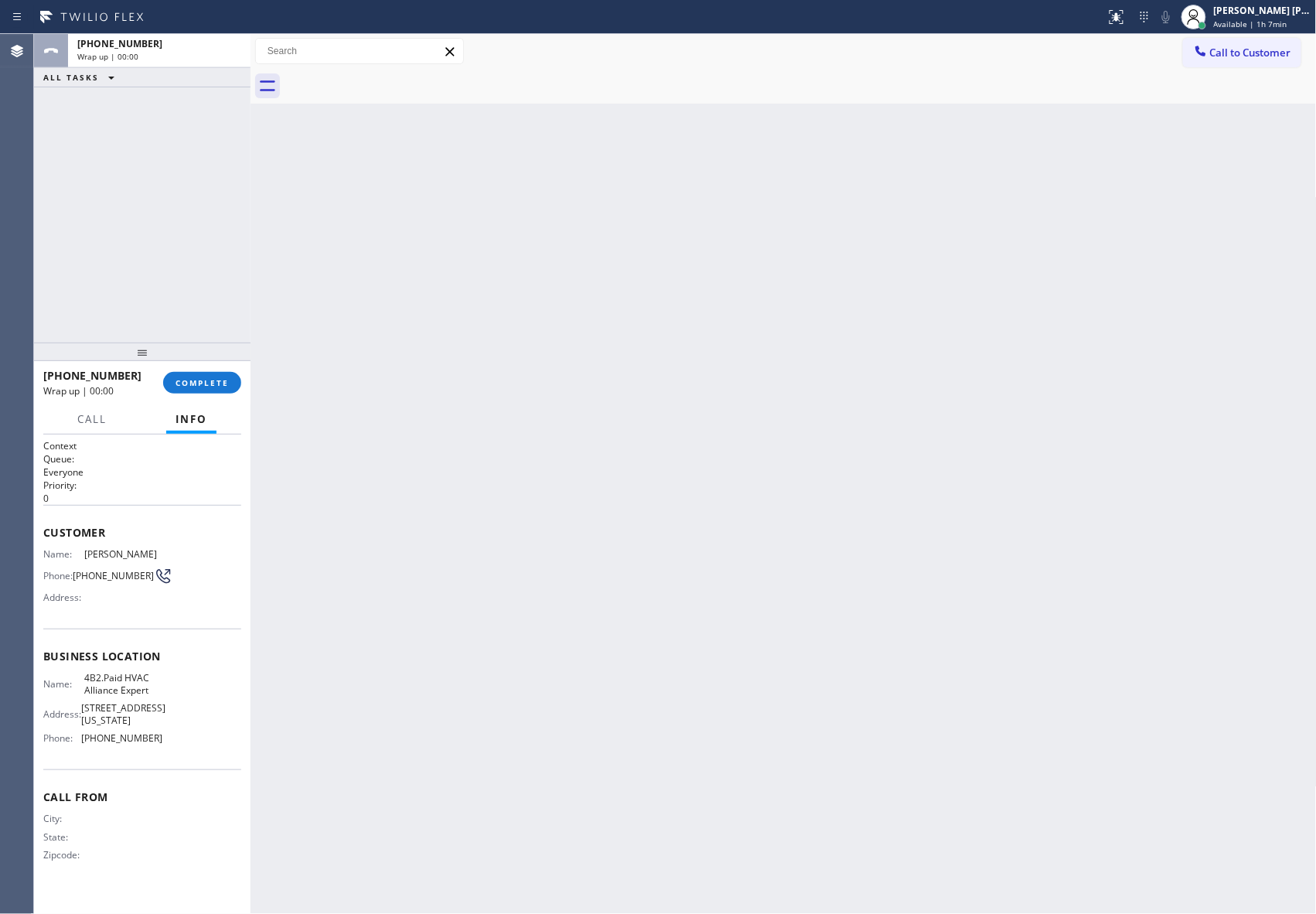
click at [387, 75] on div at bounding box center [800, 86] width 1032 height 35
drag, startPoint x: 202, startPoint y: 382, endPoint x: 217, endPoint y: 375, distance: 16.6
click at [202, 382] on span "COMPLETE" at bounding box center [202, 383] width 53 height 11
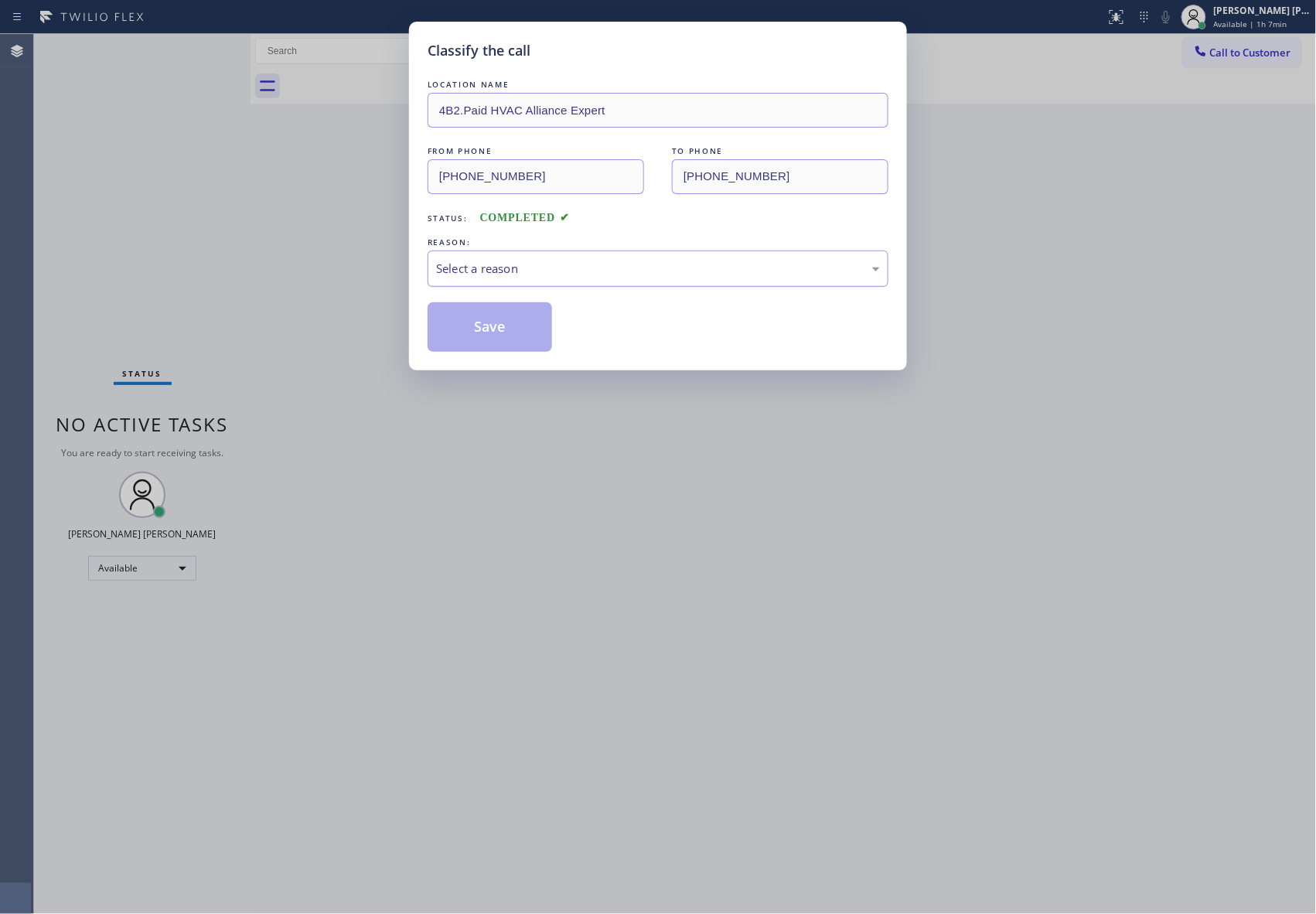
click at [651, 264] on div "Select a reason" at bounding box center [658, 269] width 444 height 18
click at [501, 331] on button "Save" at bounding box center [489, 327] width 124 height 49
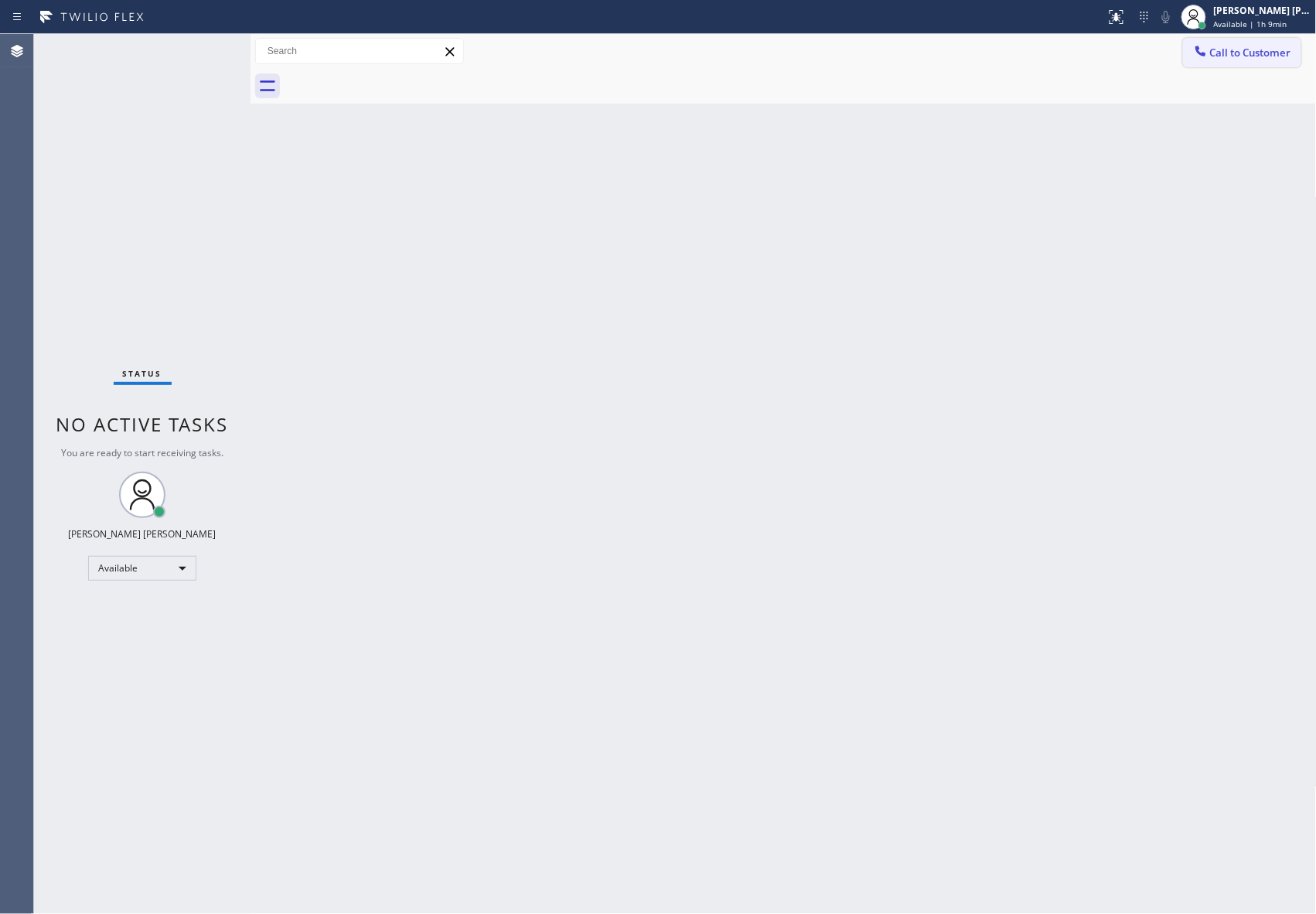
click at [1258, 54] on span "Call to Customer" at bounding box center [1250, 52] width 81 height 14
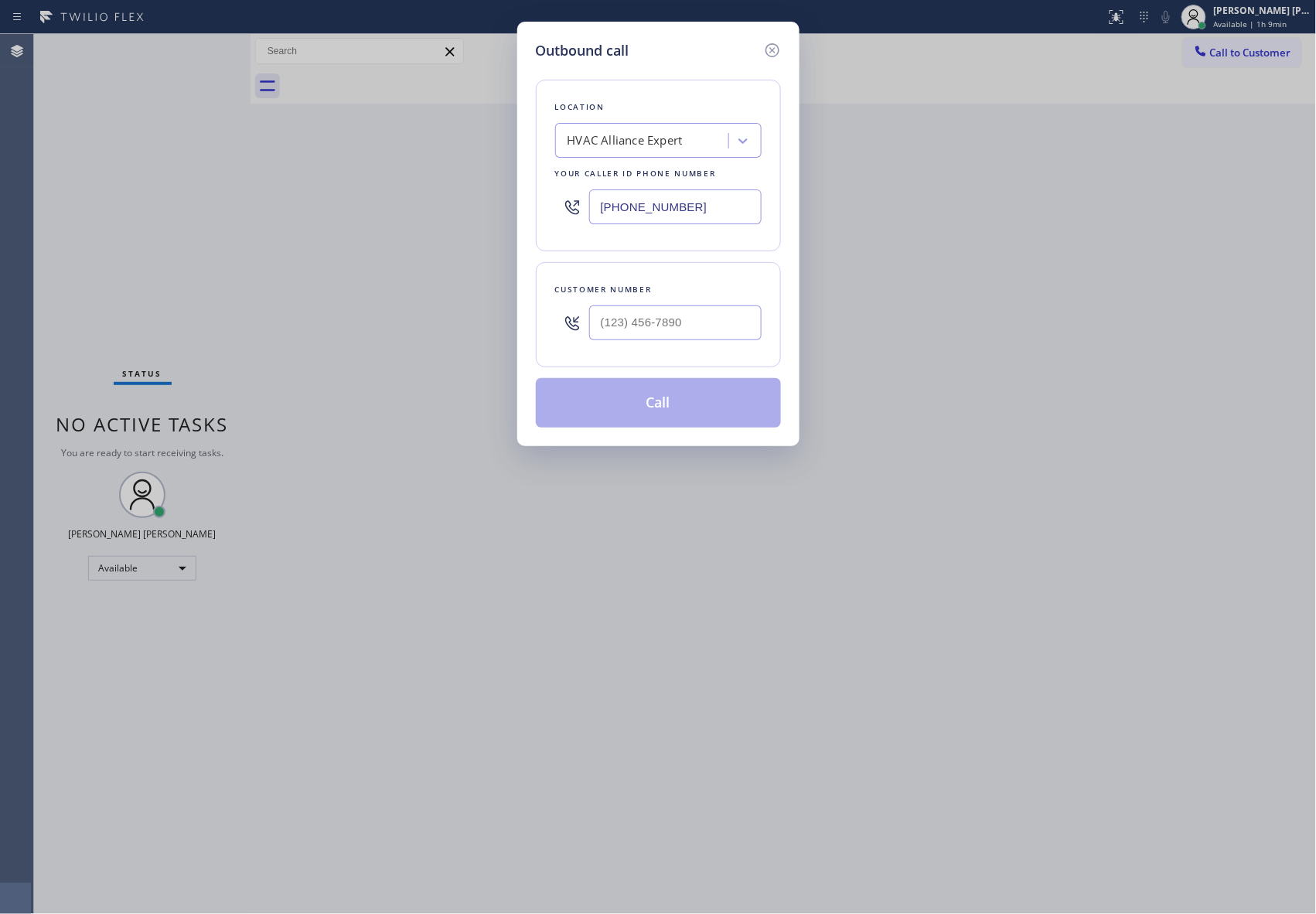
click at [697, 344] on div at bounding box center [675, 323] width 173 height 50
click at [712, 329] on input "(___) ___-____" at bounding box center [675, 323] width 173 height 35
paste input "805) 796-0642"
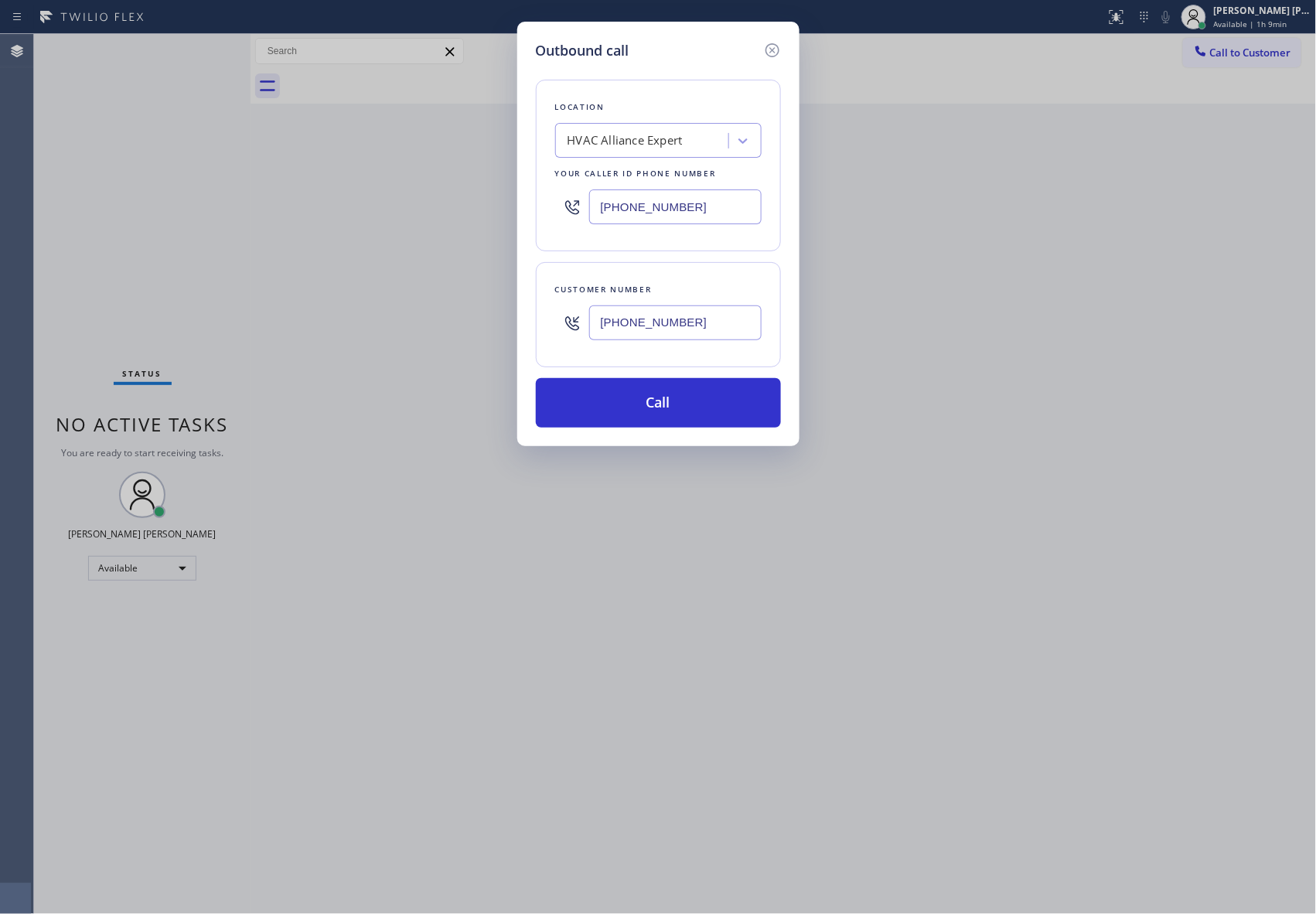
type input "[PHONE_NUMBER]"
click at [641, 128] on div "HVAC Alliance Expert" at bounding box center [644, 141] width 169 height 27
paste input "Axis Air Duct Cleaning [GEOGRAPHIC_DATA]"
type input "Axis Air Duct Cleaning [GEOGRAPHIC_DATA]"
click at [640, 184] on div "Axis Air Duct Cleaning [GEOGRAPHIC_DATA]" at bounding box center [658, 180] width 206 height 43
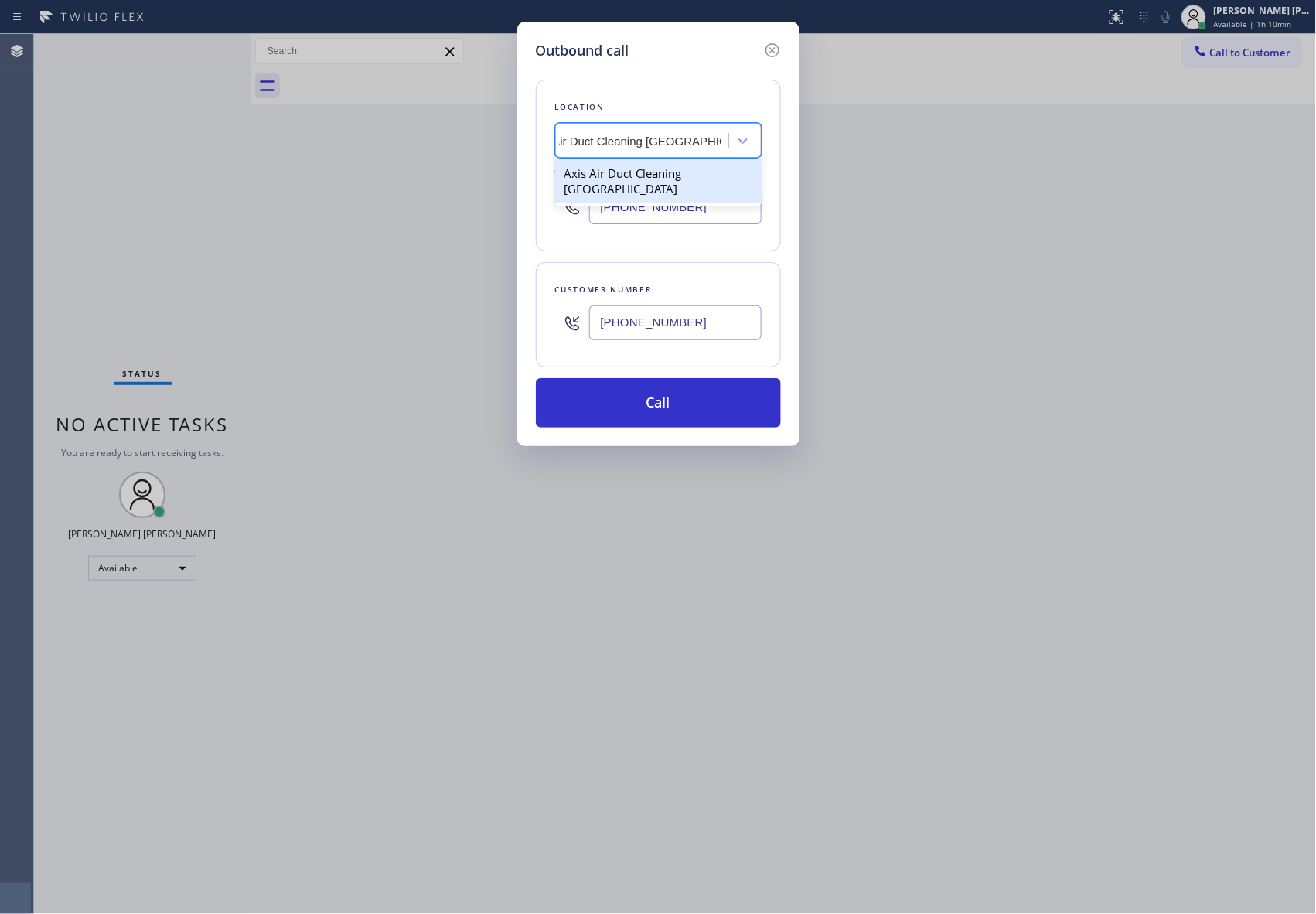
type input "[PHONE_NUMBER]"
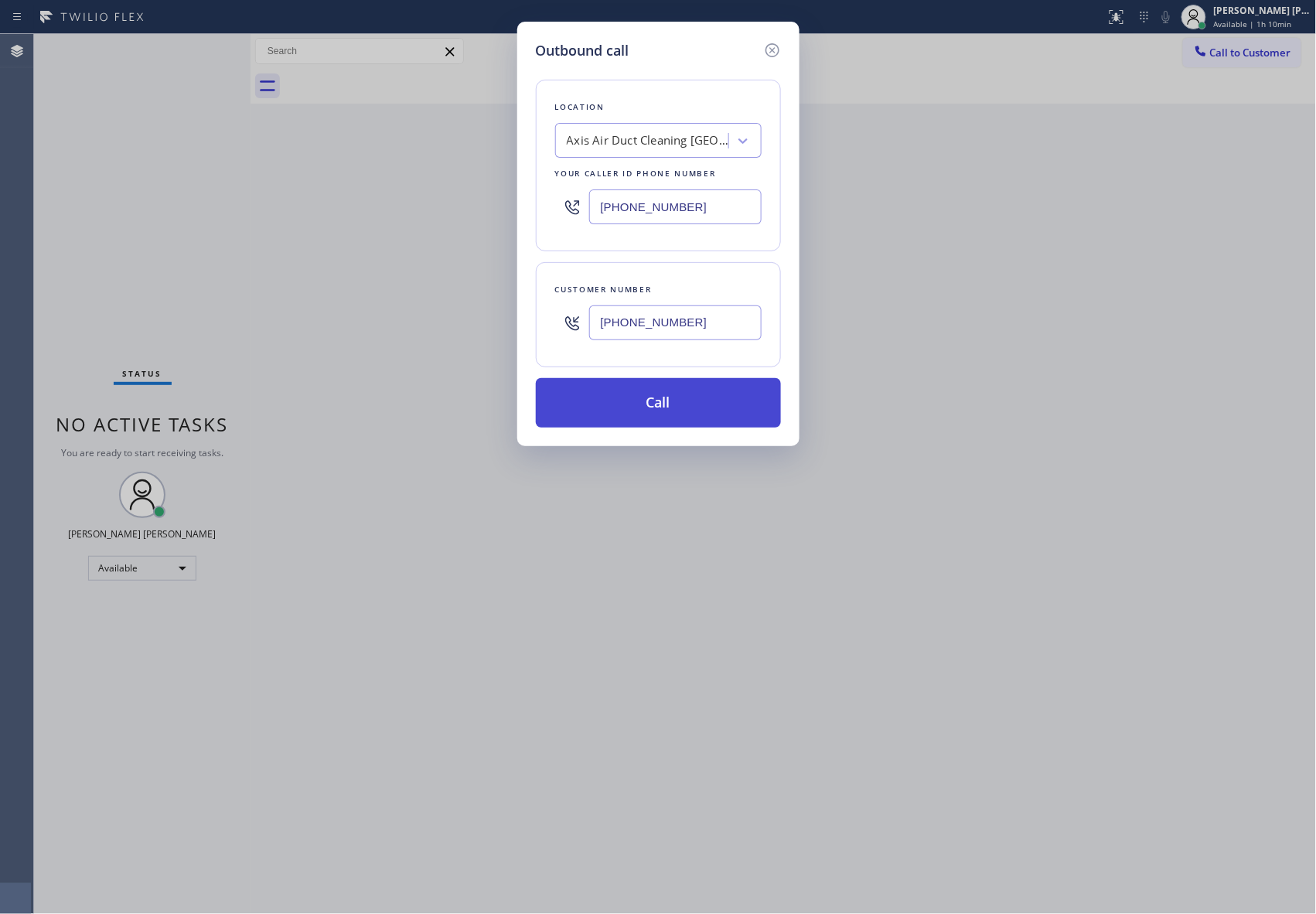
click at [697, 409] on button "Call" at bounding box center [658, 402] width 245 height 49
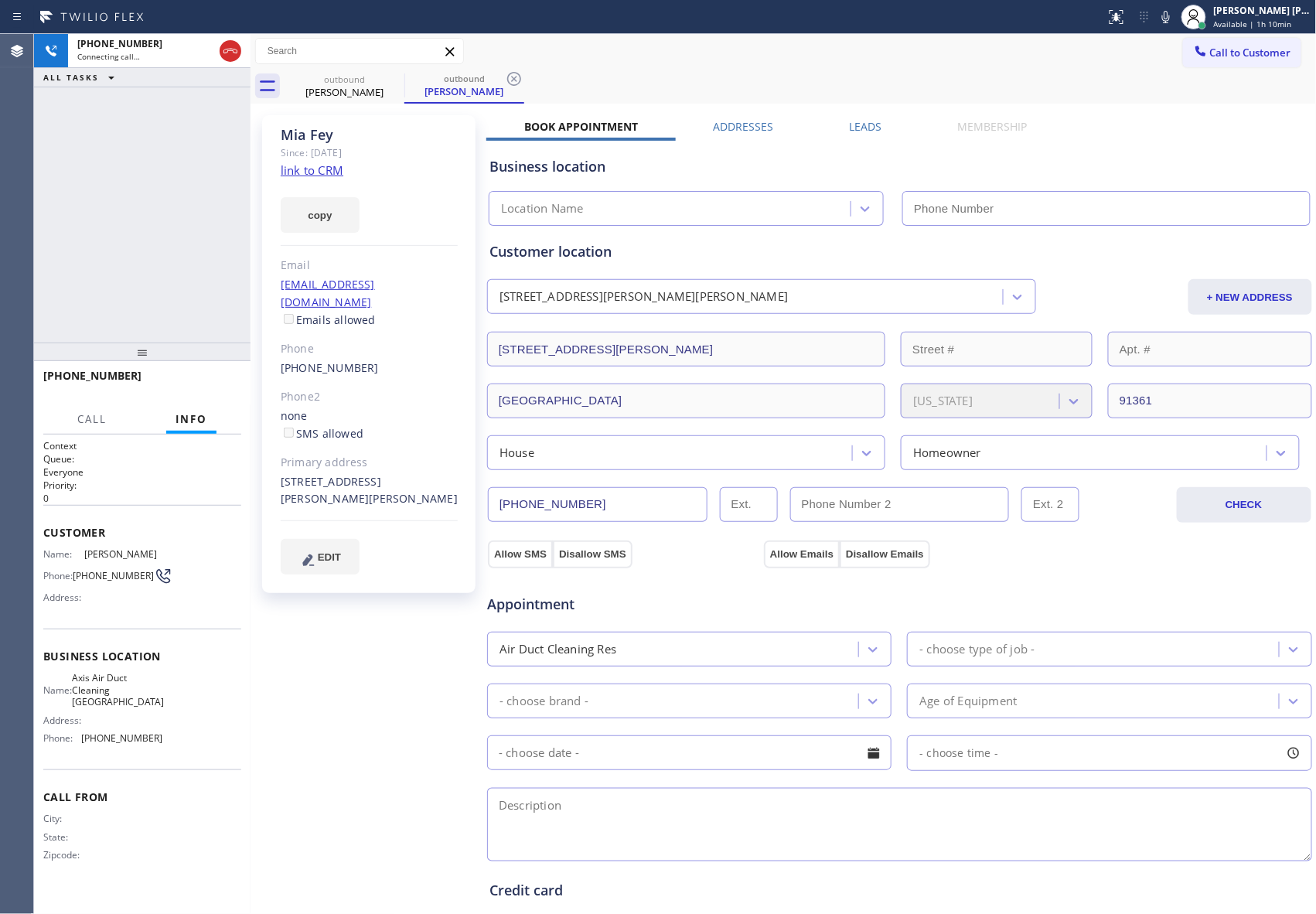
type input "[PHONE_NUMBER]"
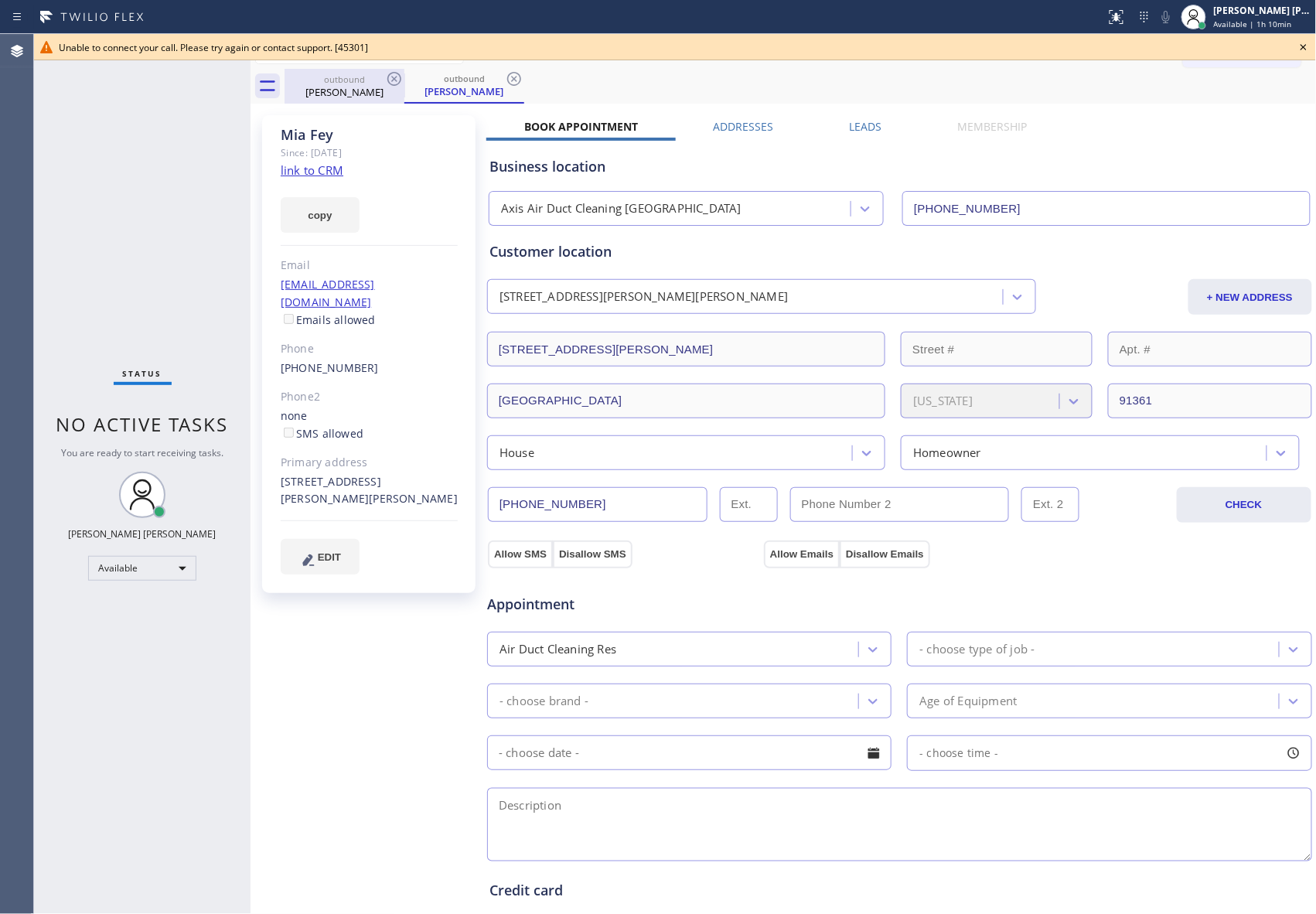
click at [387, 91] on div "[PERSON_NAME]" at bounding box center [344, 92] width 116 height 14
drag, startPoint x: 388, startPoint y: 87, endPoint x: 394, endPoint y: 81, distance: 8.5
click at [391, 84] on icon at bounding box center [394, 79] width 19 height 19
click at [394, 81] on icon at bounding box center [394, 79] width 19 height 19
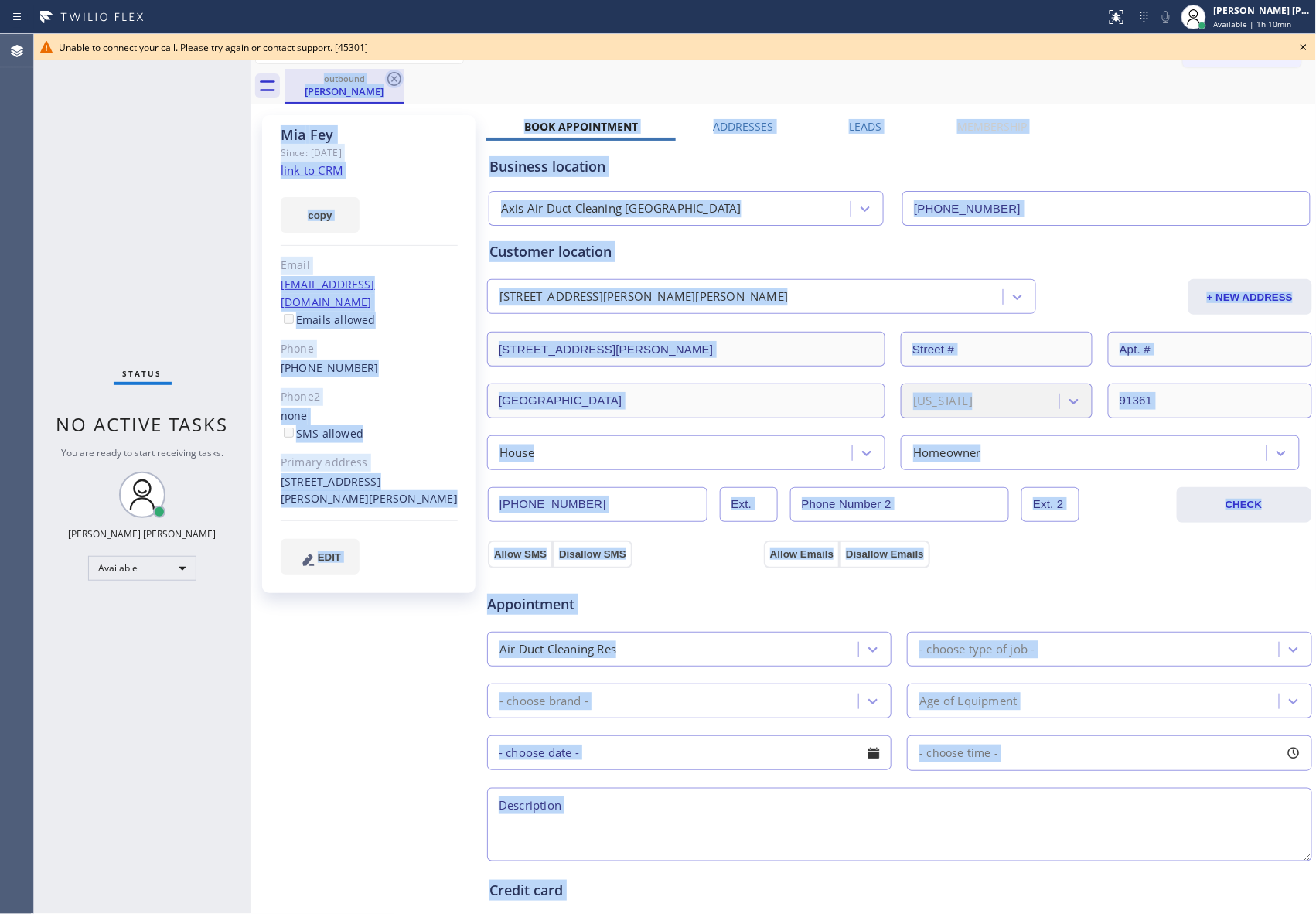
click at [394, 81] on div "outbound [PERSON_NAME]" at bounding box center [800, 86] width 1032 height 35
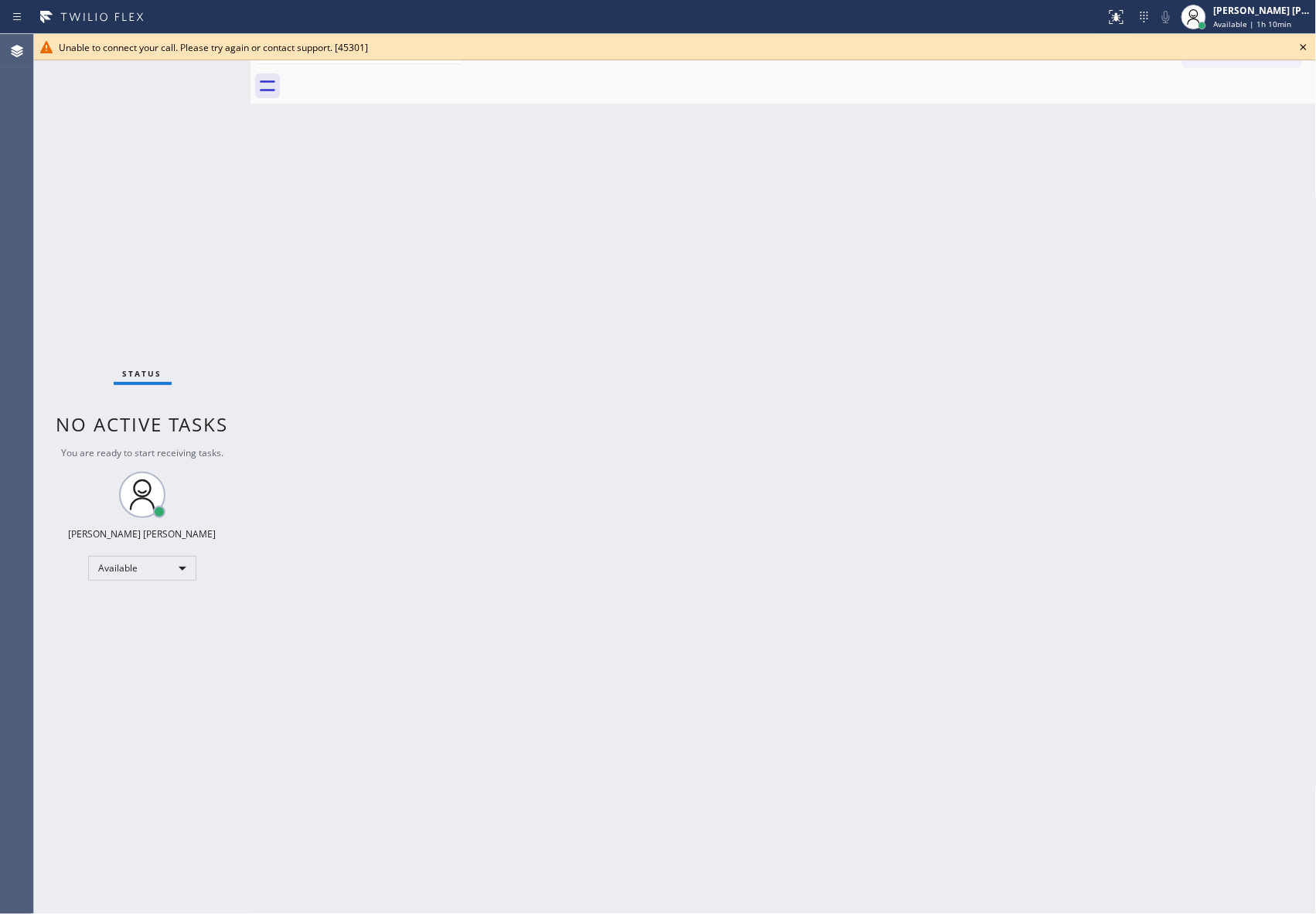
click at [394, 81] on div at bounding box center [800, 86] width 1032 height 35
click at [1310, 49] on icon at bounding box center [1304, 48] width 19 height 19
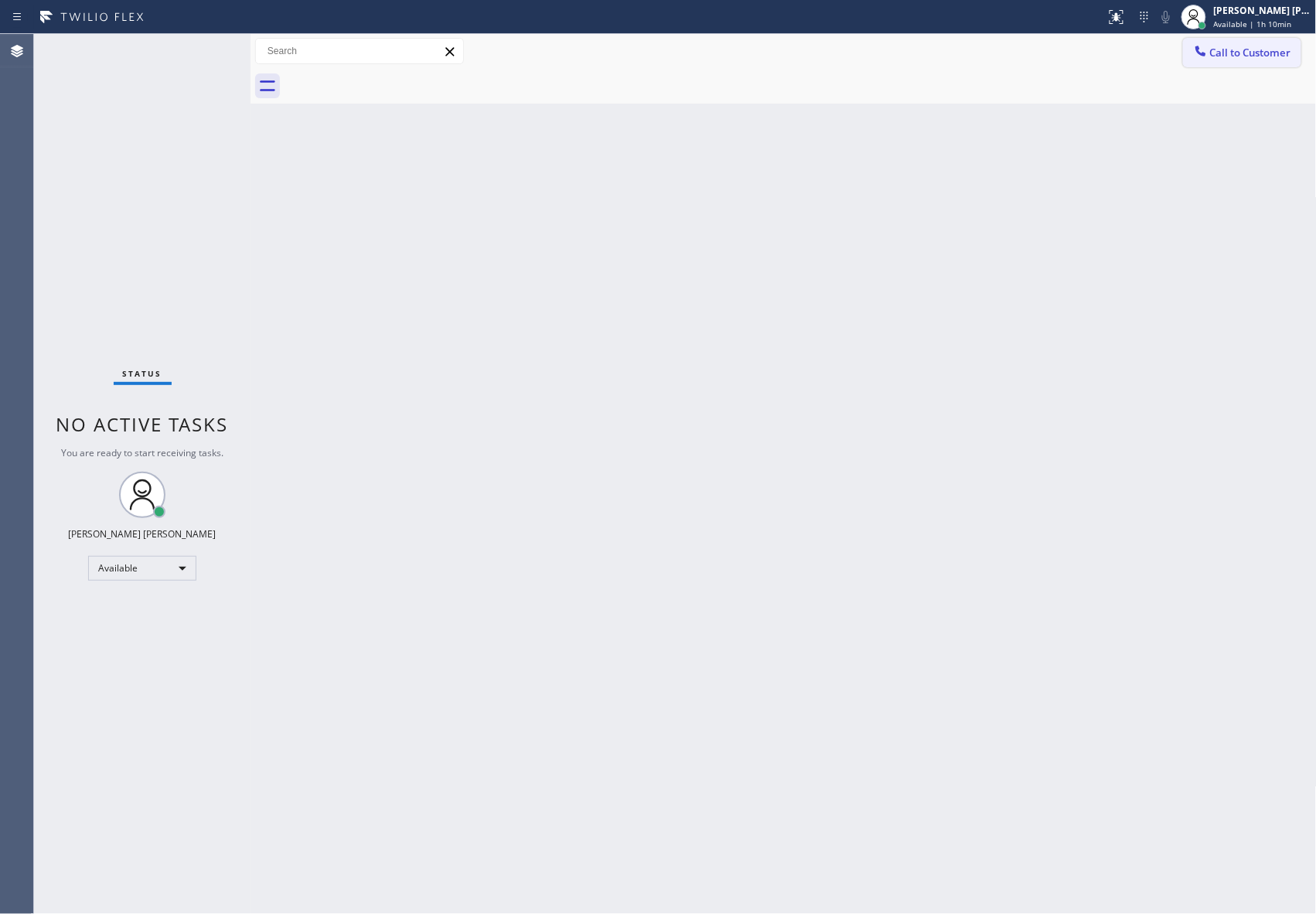
click at [1242, 62] on button "Call to Customer" at bounding box center [1241, 53] width 118 height 30
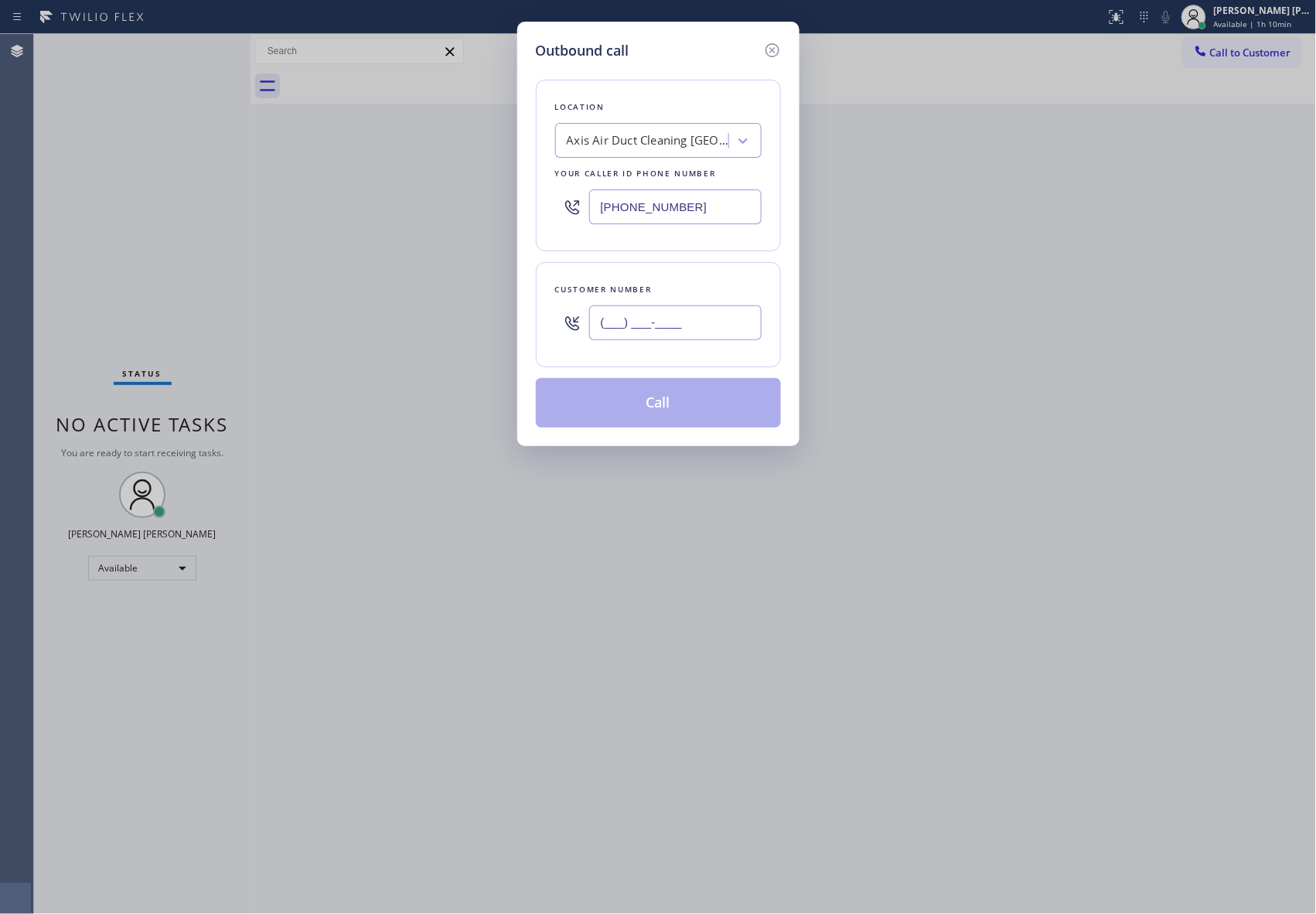
click at [656, 334] on input "(___) ___-____" at bounding box center [675, 323] width 173 height 35
paste input "text"
drag, startPoint x: 716, startPoint y: 323, endPoint x: 81, endPoint y: 273, distance: 637.0
click at [73, 273] on div "Outbound call Location Axis Air Duct Cleaning [GEOGRAPHIC_DATA] Your caller id …" at bounding box center [658, 457] width 1316 height 914
paste input "text"
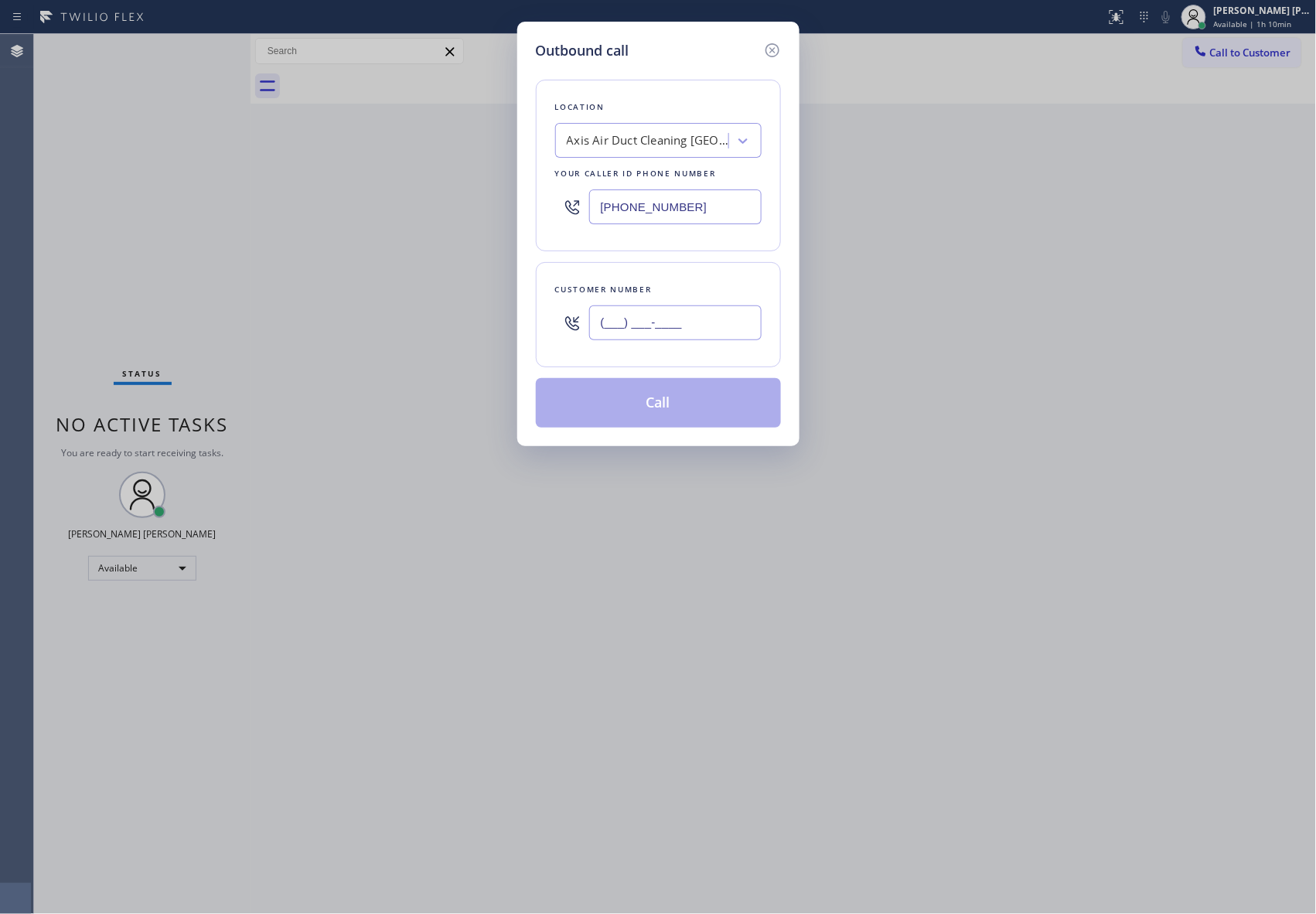
type input "(___) ___-____"
drag, startPoint x: 711, startPoint y: 323, endPoint x: 422, endPoint y: 317, distance: 289.1
click at [422, 317] on div "Outbound call Location Axis Air Duct Cleaning [GEOGRAPHIC_DATA] Your caller id …" at bounding box center [658, 457] width 1316 height 914
paste input "805) 796-0642"
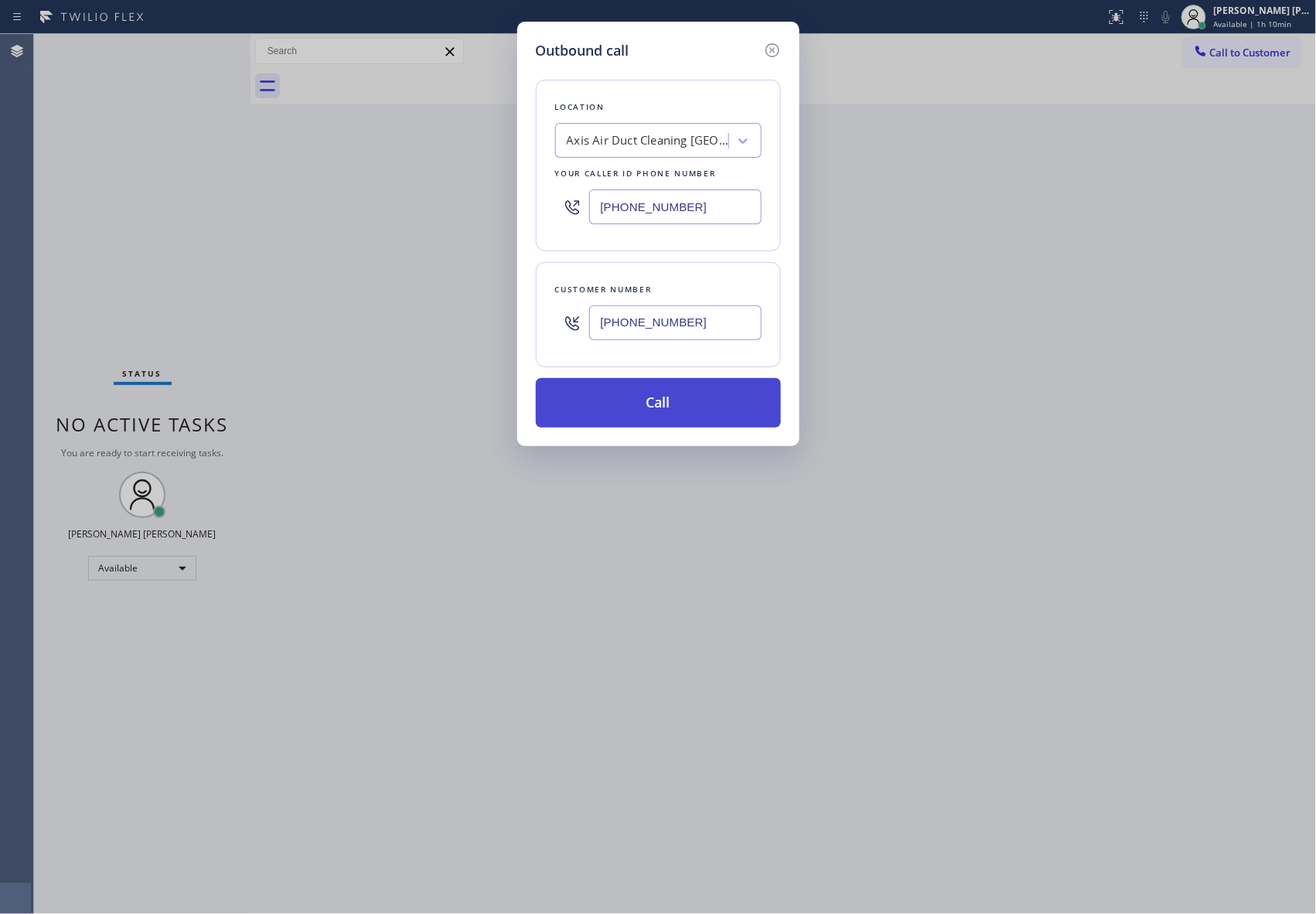
type input "[PHONE_NUMBER]"
click at [682, 412] on button "Call" at bounding box center [658, 402] width 245 height 49
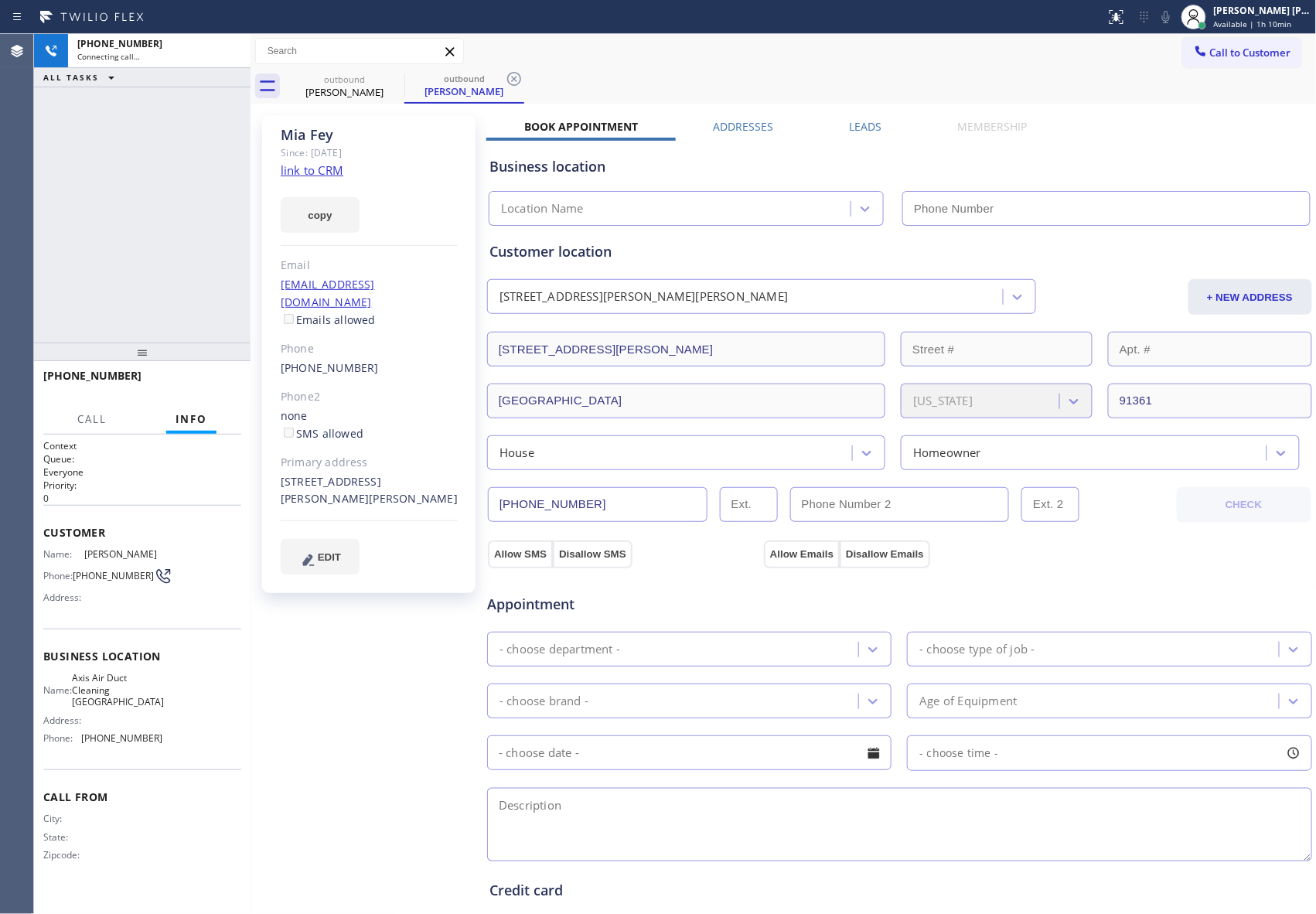
type input "[PHONE_NUMBER]"
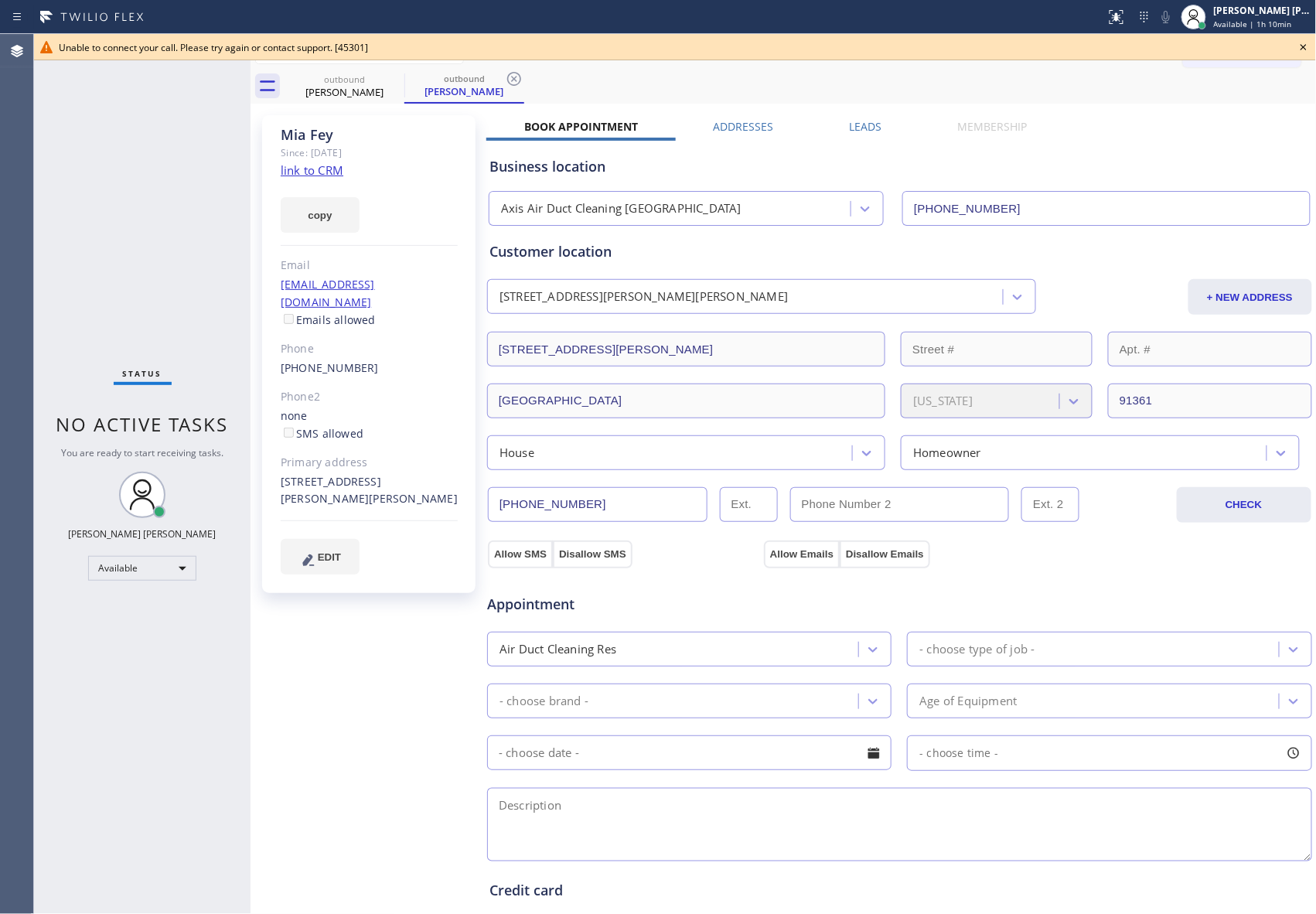
click at [1302, 49] on icon at bounding box center [1304, 47] width 6 height 6
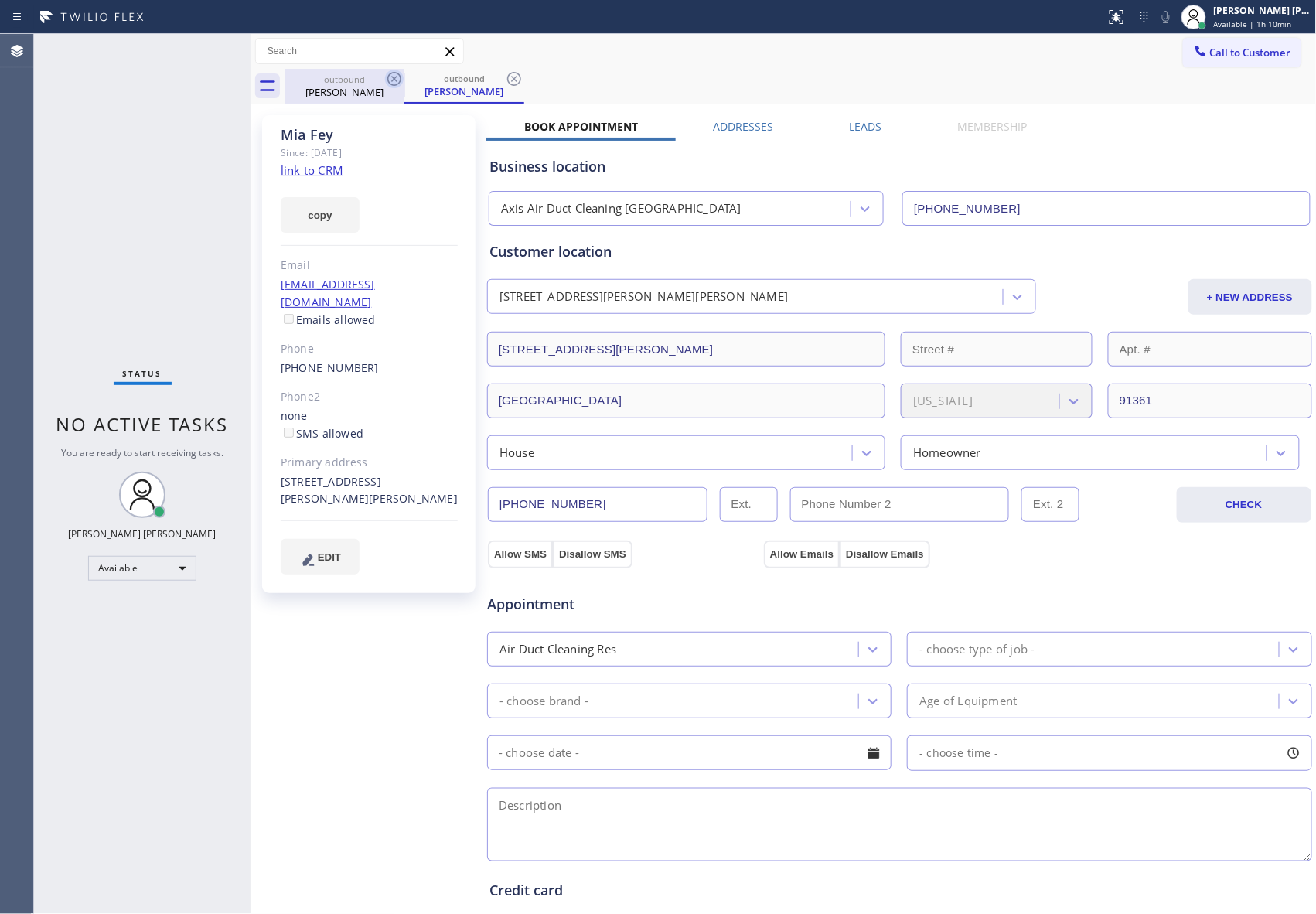
drag, startPoint x: 366, startPoint y: 74, endPoint x: 387, endPoint y: 80, distance: 21.8
click at [371, 74] on div "outbound" at bounding box center [344, 79] width 116 height 12
click at [396, 80] on icon at bounding box center [394, 79] width 14 height 14
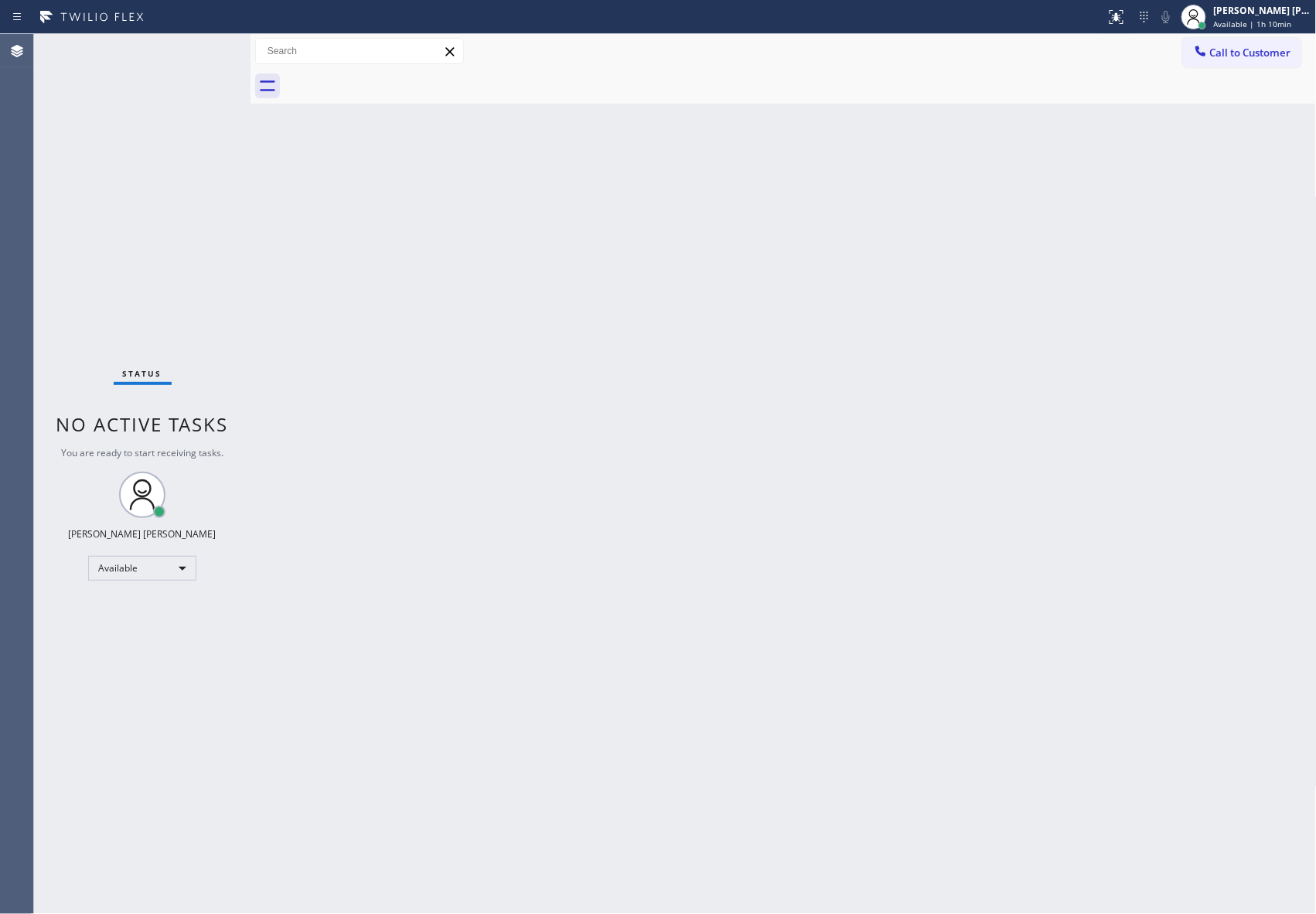
click at [396, 80] on div at bounding box center [800, 86] width 1032 height 35
click at [1264, 49] on span "Call to Customer" at bounding box center [1250, 52] width 81 height 14
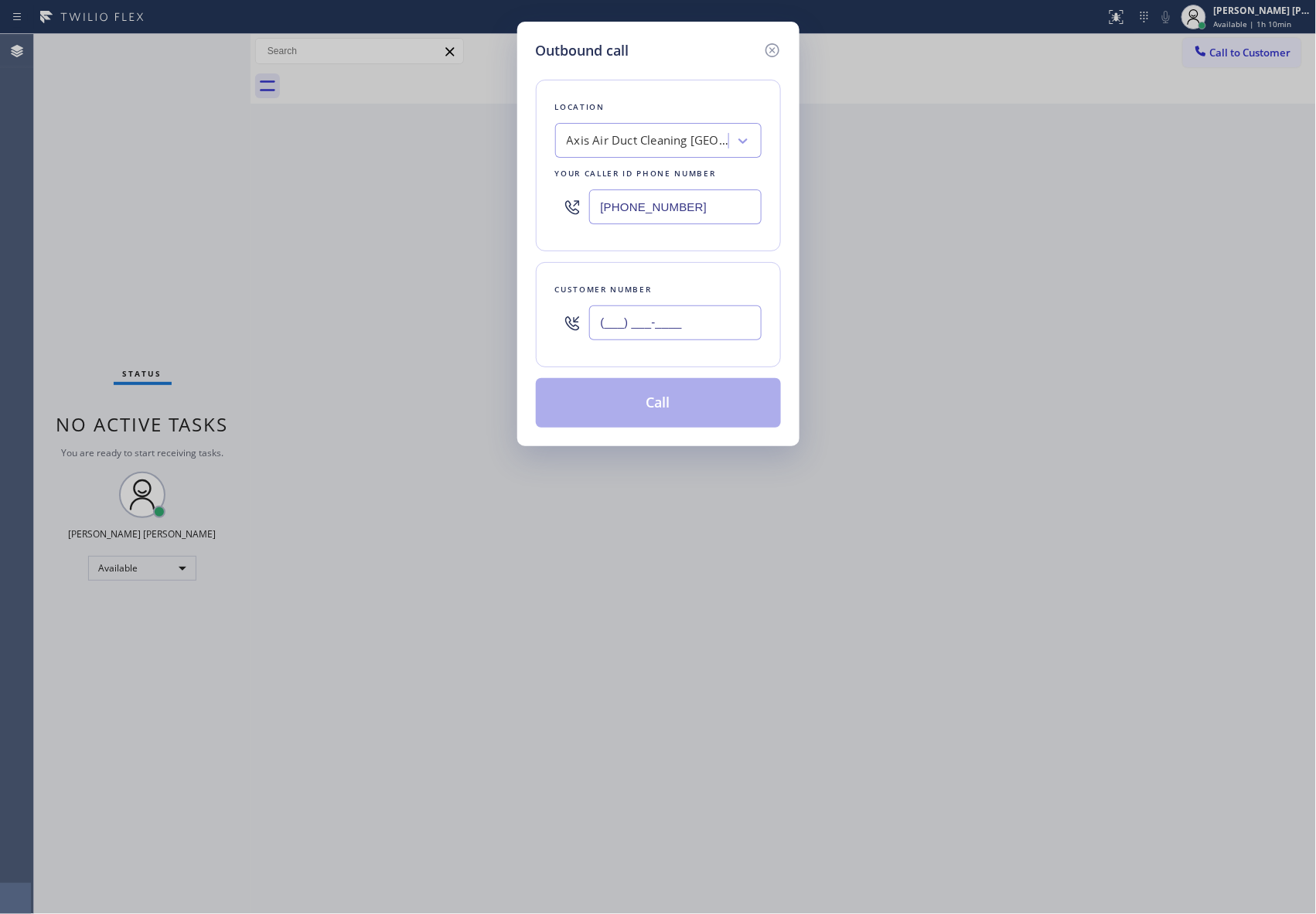
click at [681, 334] on input "(___) ___-____" at bounding box center [675, 323] width 173 height 35
paste input "310) 871-0912"
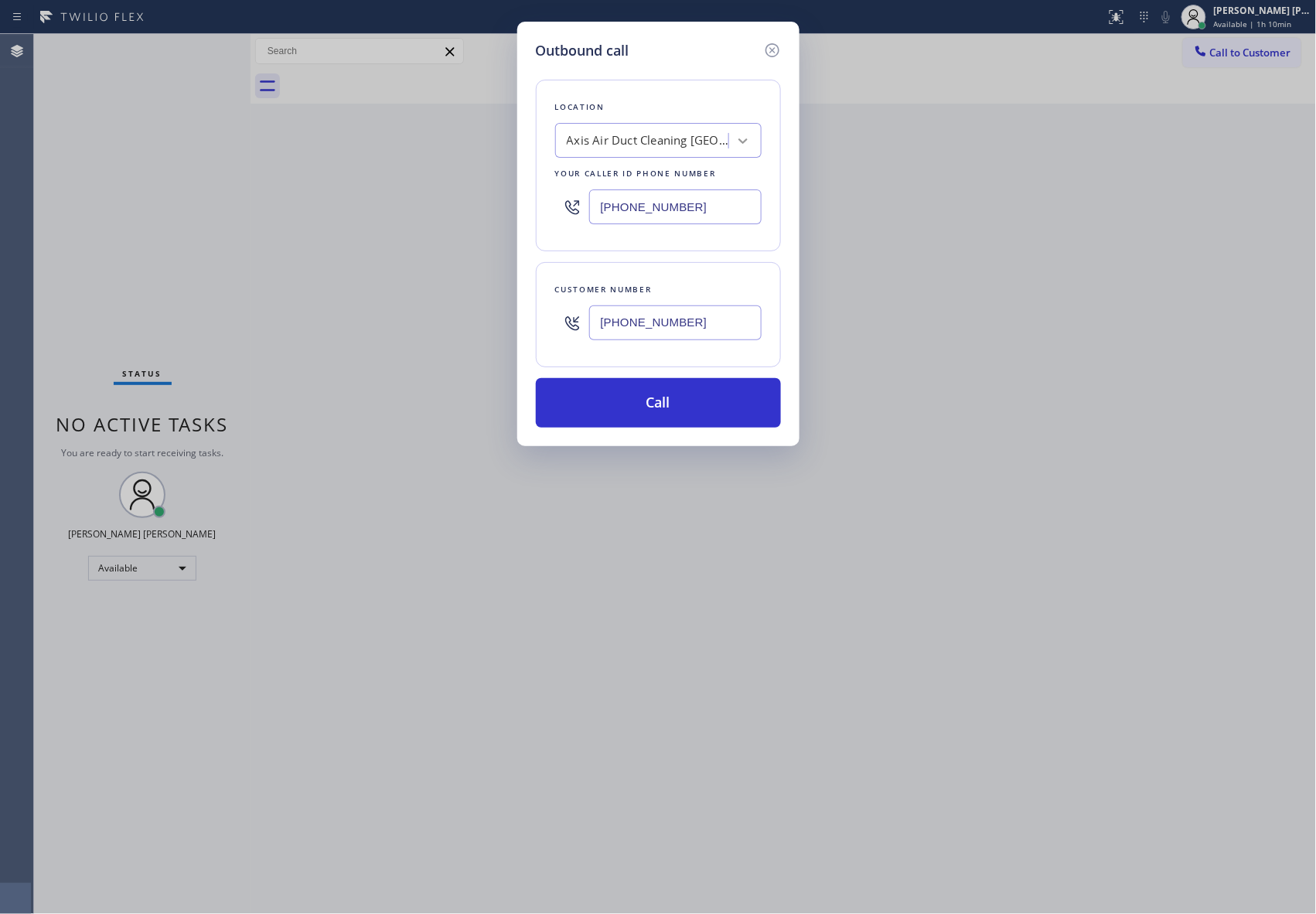
type input "[PHONE_NUMBER]"
click at [747, 137] on icon at bounding box center [743, 141] width 16 height 16
click at [640, 140] on div "Axis Air Duct Cleaning [GEOGRAPHIC_DATA]" at bounding box center [648, 141] width 162 height 18
paste input "Westwood Air Duct Cleaning"
type input "Westwood Air Duct Cleaning"
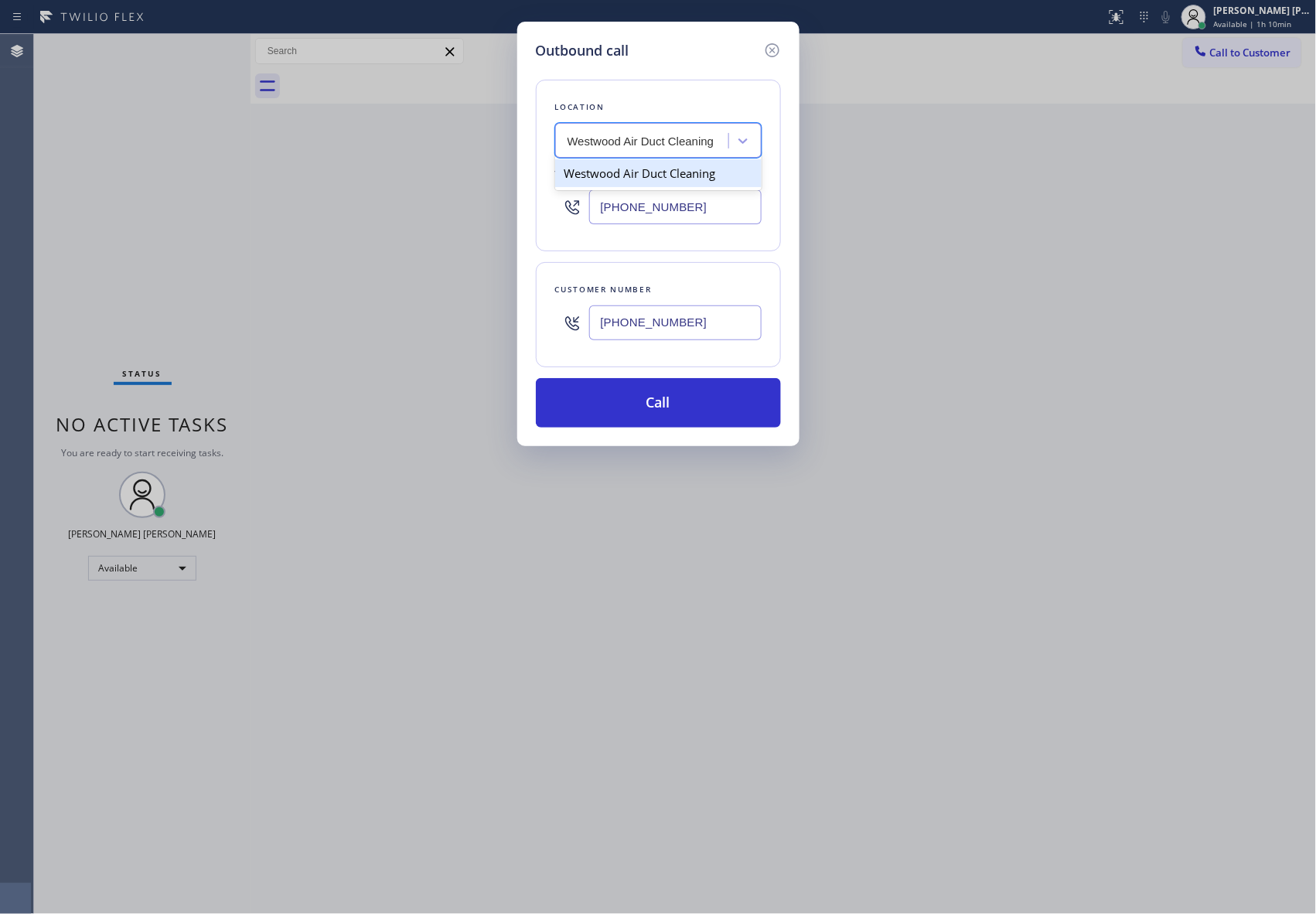
click at [644, 180] on div "Westwood Air Duct Cleaning" at bounding box center [658, 173] width 206 height 28
type input "[PHONE_NUMBER]"
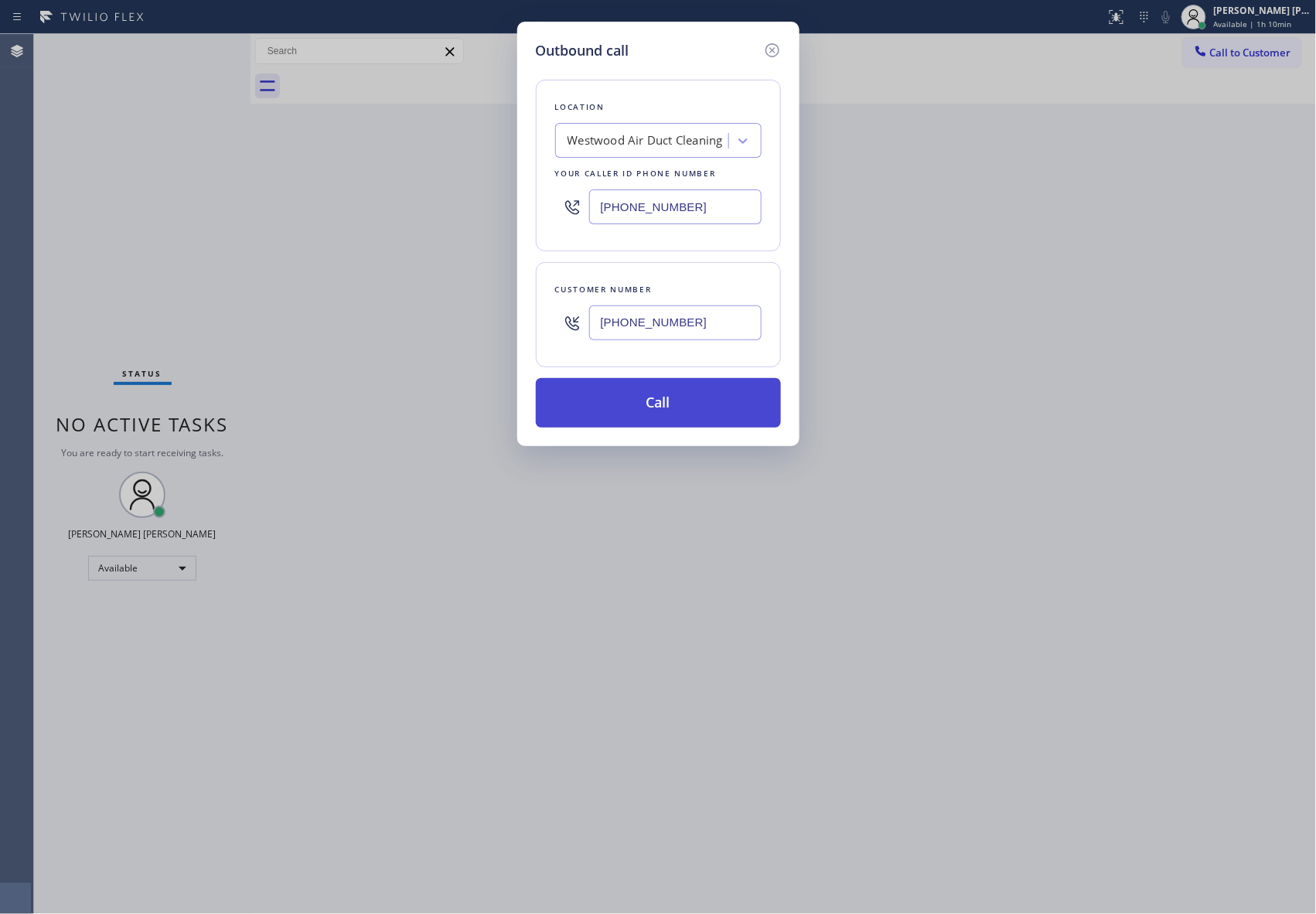
click at [678, 401] on button "Call" at bounding box center [658, 402] width 245 height 49
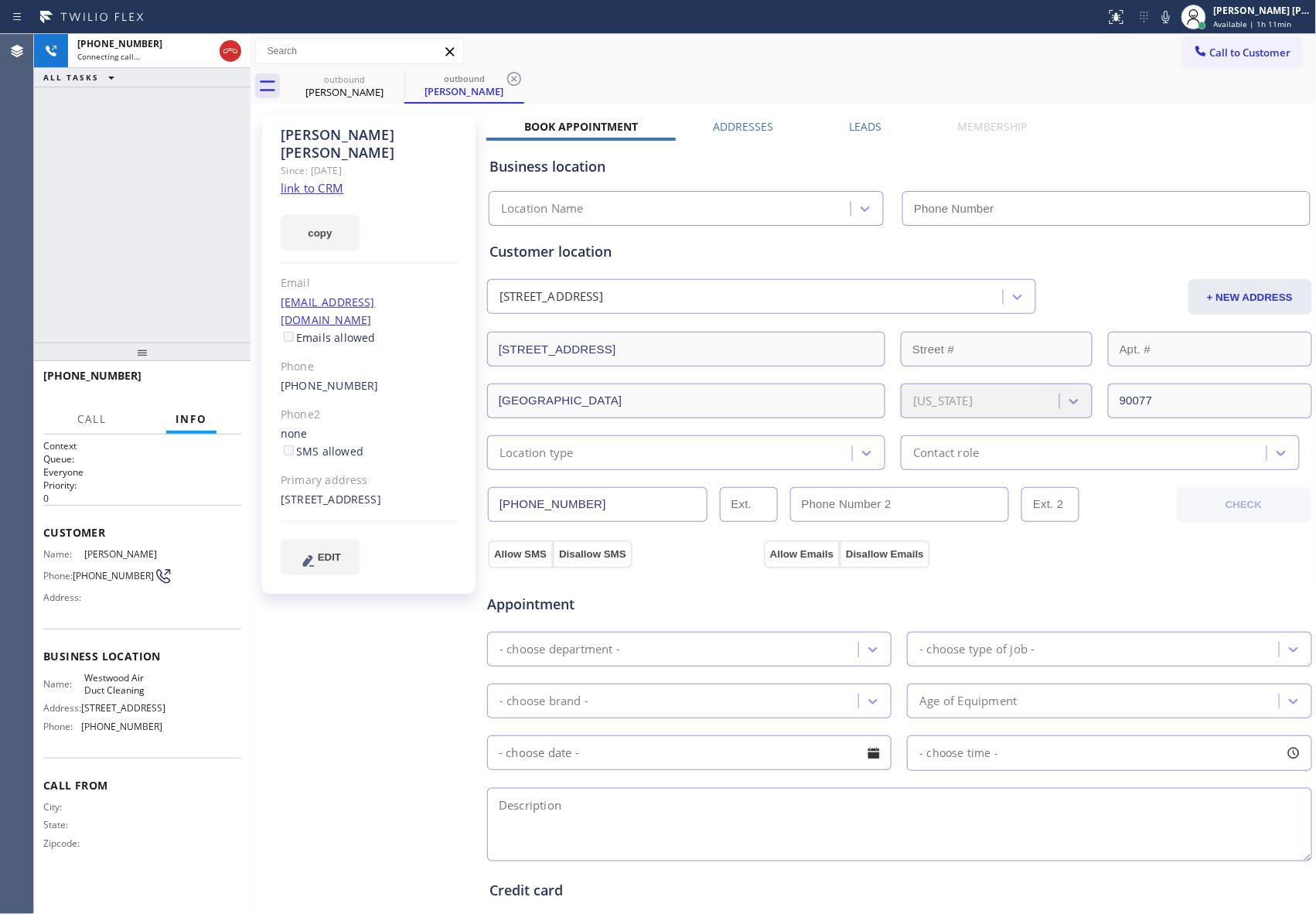
type input "[PHONE_NUMBER]"
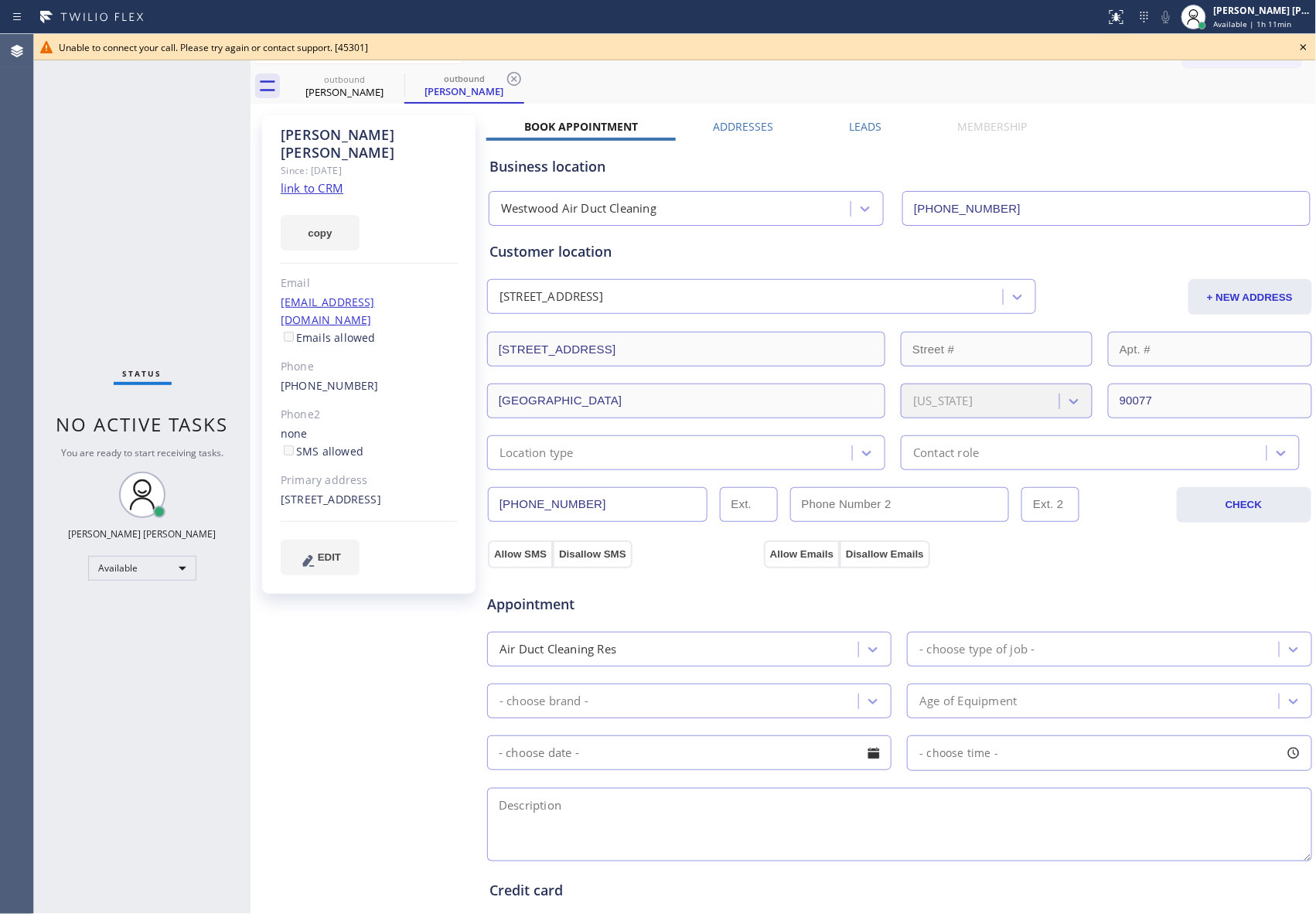
drag, startPoint x: 1305, startPoint y: 46, endPoint x: 504, endPoint y: 79, distance: 801.7
click at [1303, 45] on icon at bounding box center [1304, 48] width 19 height 19
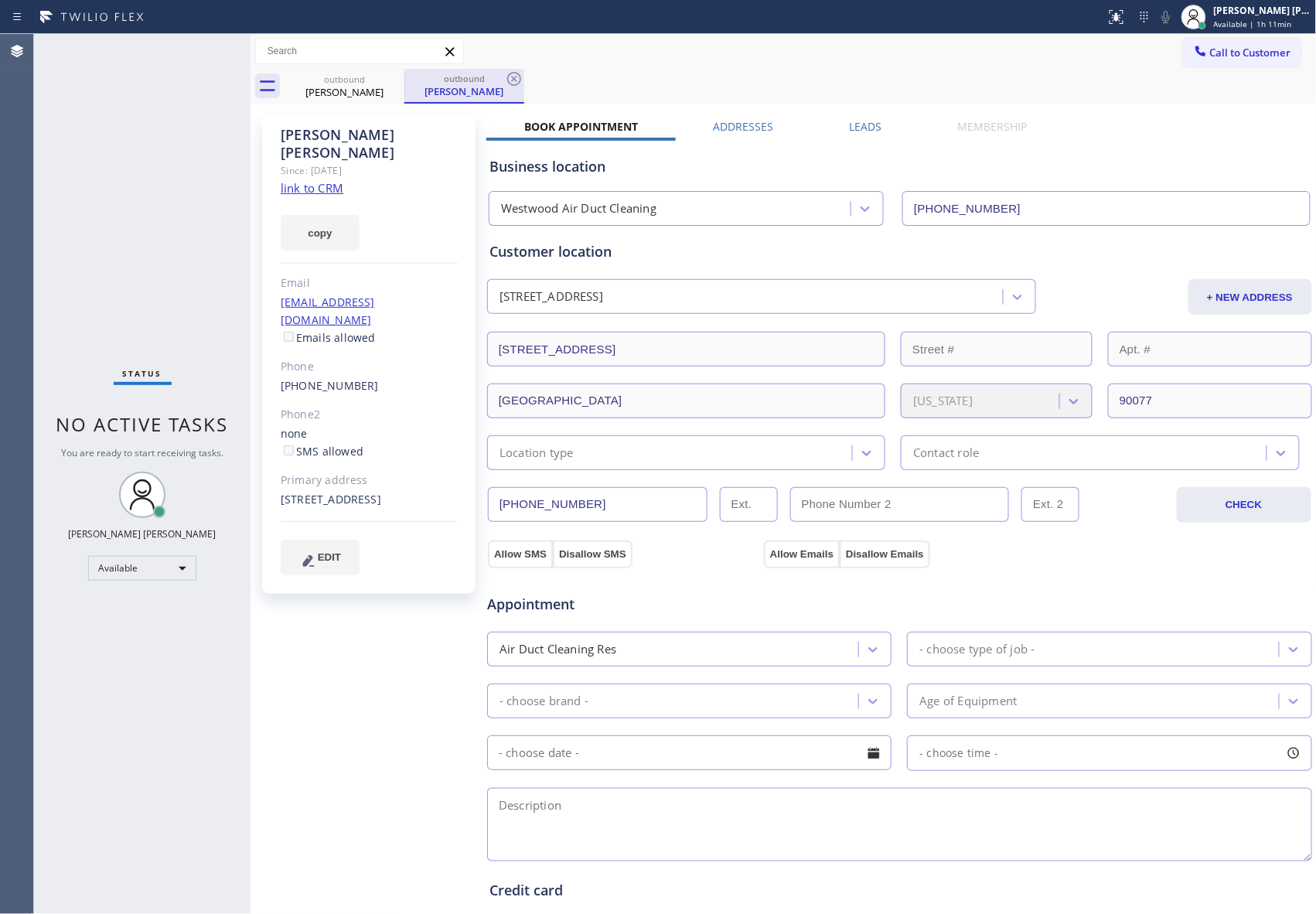
drag, startPoint x: 385, startPoint y: 74, endPoint x: 409, endPoint y: 74, distance: 24.0
click at [0, 0] on icon at bounding box center [0, 0] width 0 height 0
click at [410, 73] on div "outbound" at bounding box center [464, 78] width 116 height 12
click at [0, 0] on icon at bounding box center [0, 0] width 0 height 0
click at [405, 73] on div "outbound [PERSON_NAME]" at bounding box center [464, 86] width 119 height 35
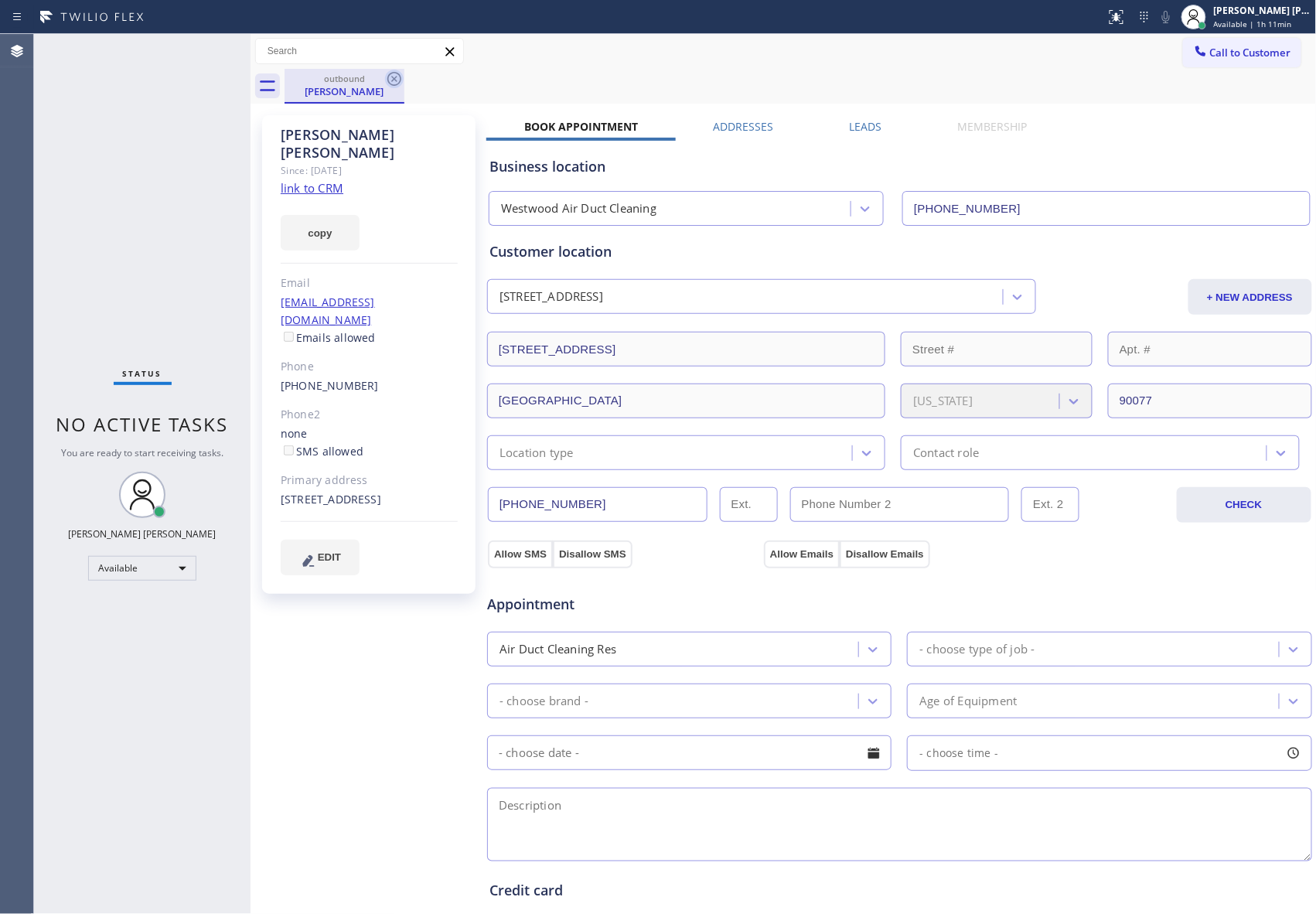
click at [394, 75] on icon at bounding box center [394, 79] width 19 height 19
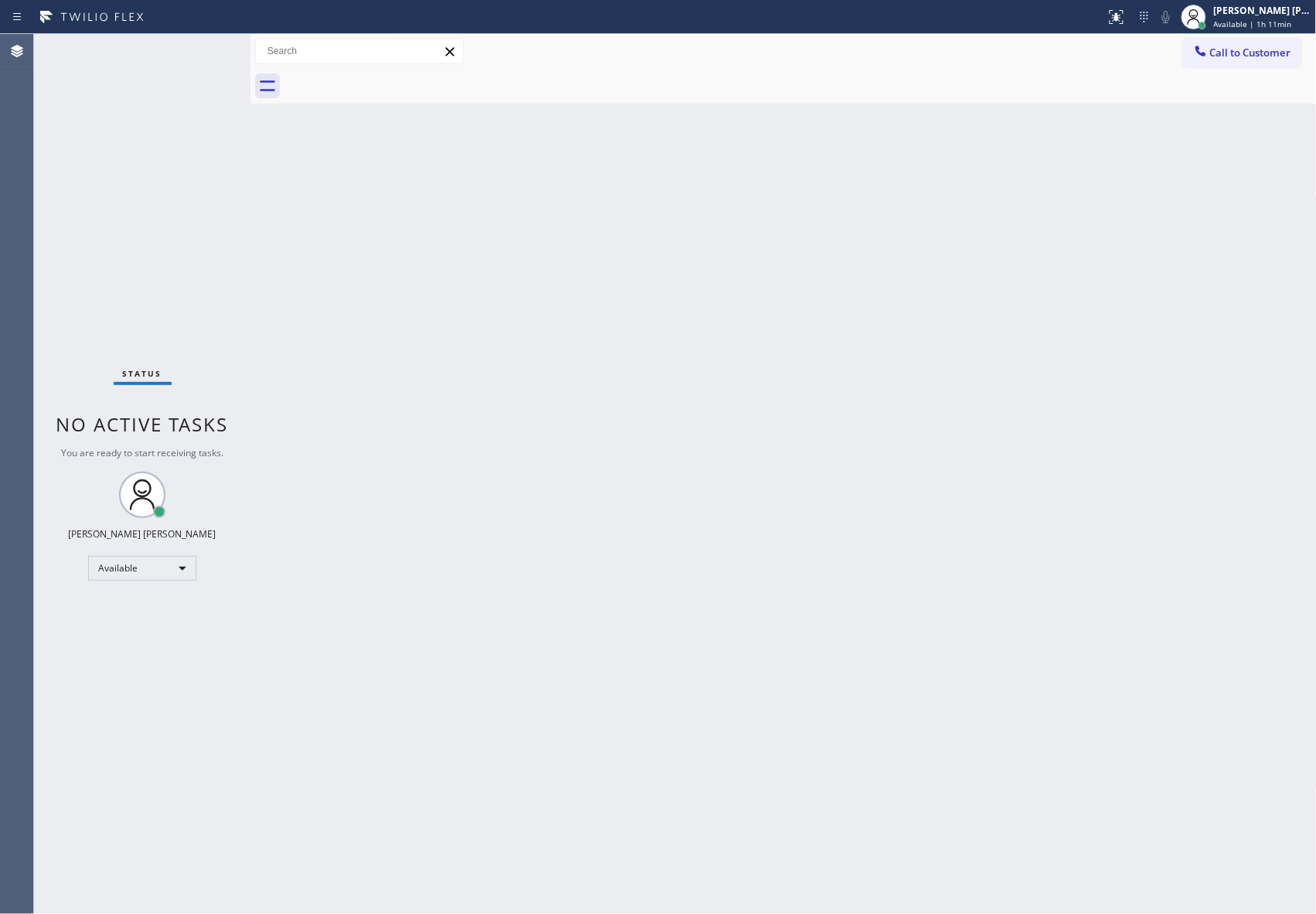
click at [394, 75] on div at bounding box center [800, 86] width 1032 height 35
drag, startPoint x: 394, startPoint y: 75, endPoint x: 1299, endPoint y: 50, distance: 905.3
click at [399, 75] on div at bounding box center [800, 86] width 1032 height 35
click at [1271, 51] on span "Call to Customer" at bounding box center [1250, 52] width 81 height 14
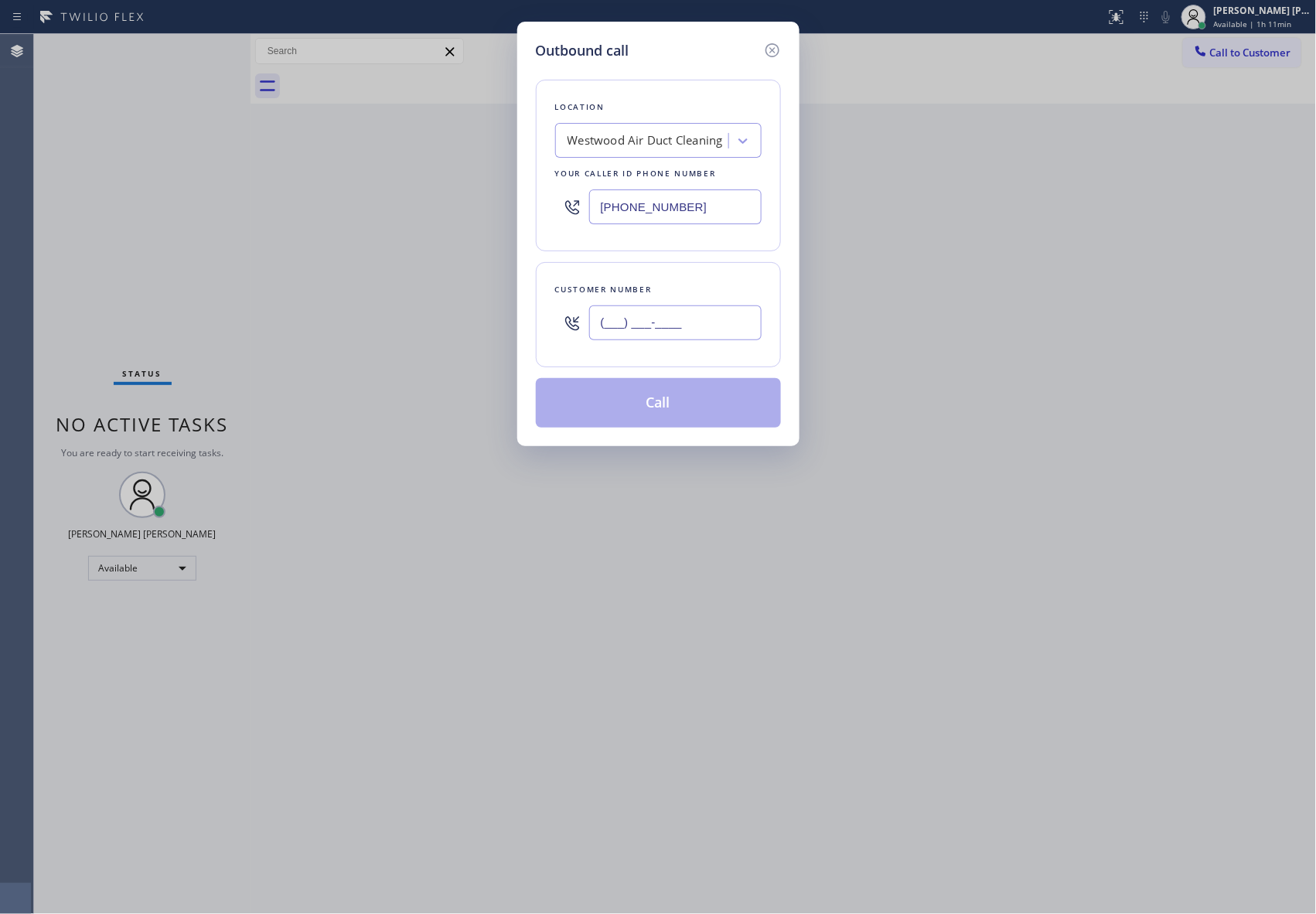
click at [672, 320] on input "(___) ___-____" at bounding box center [675, 323] width 173 height 35
paste input "text"
type input "(___) ___-____"
drag, startPoint x: 707, startPoint y: 329, endPoint x: 514, endPoint y: 320, distance: 193.2
click at [514, 323] on div "Outbound call Location Westwood Air Duct Cleaning Your caller id phone number […" at bounding box center [658, 457] width 1316 height 914
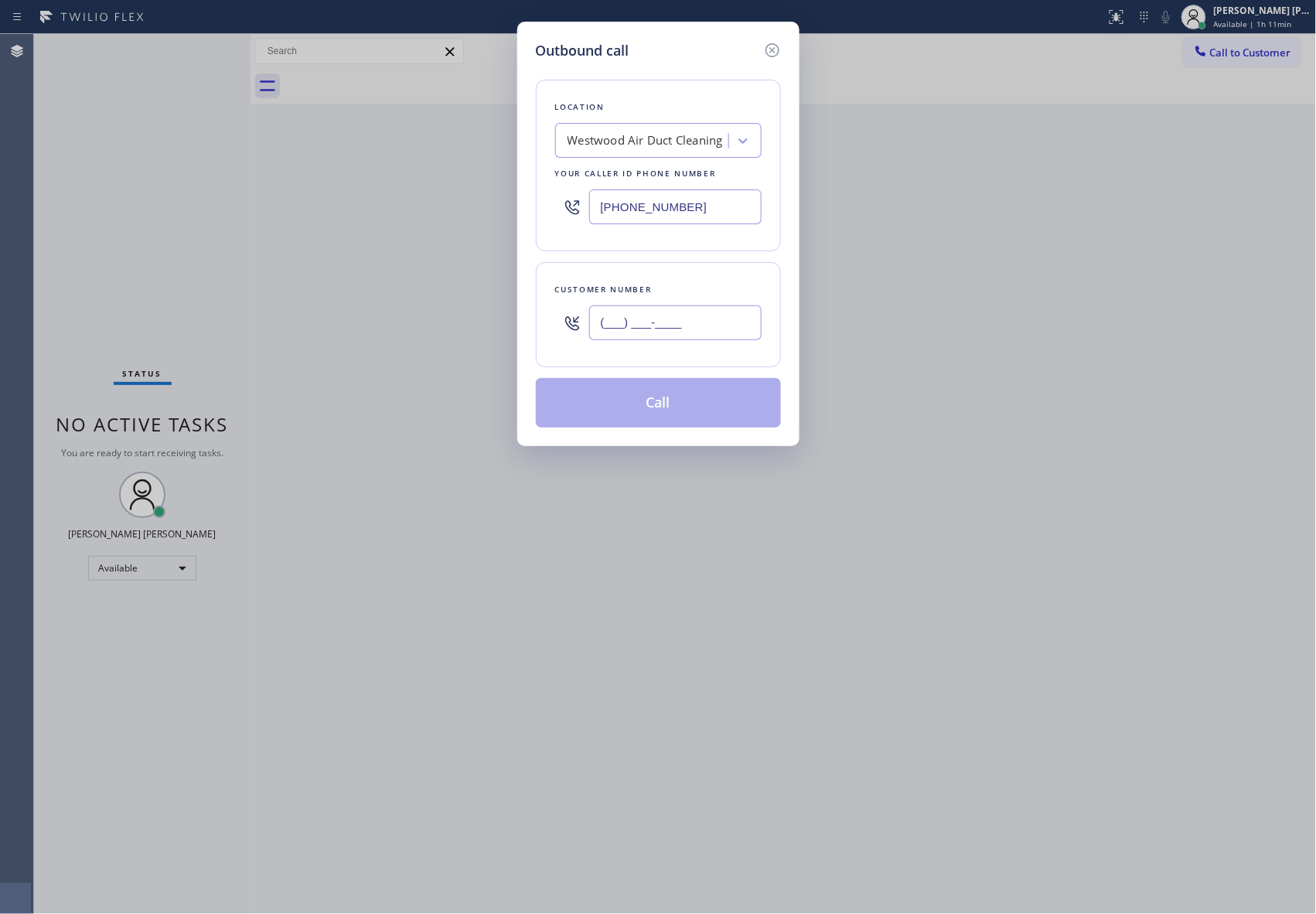
paste input "310) 871-0912"
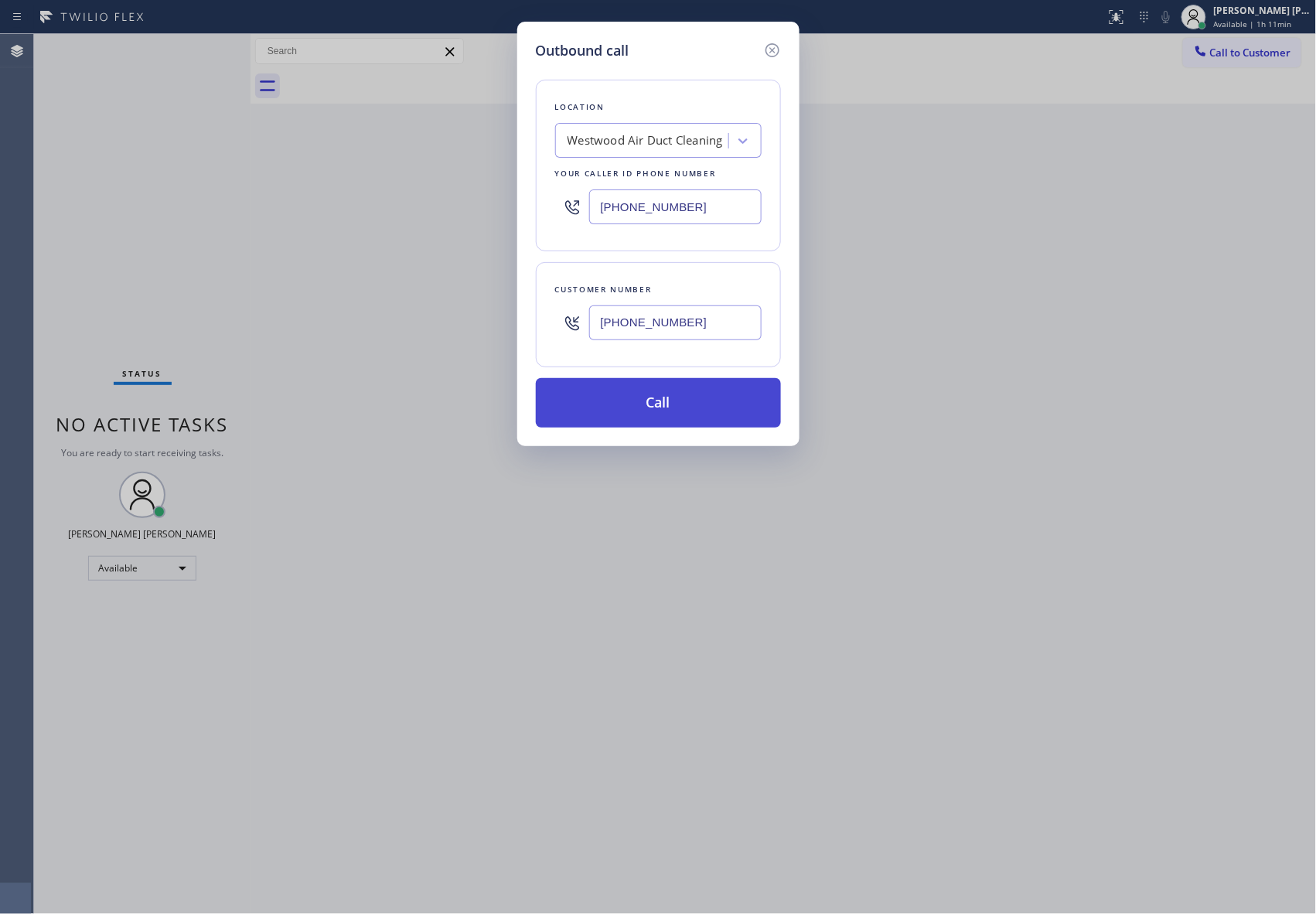
type input "[PHONE_NUMBER]"
click at [688, 420] on button "Call" at bounding box center [658, 402] width 245 height 49
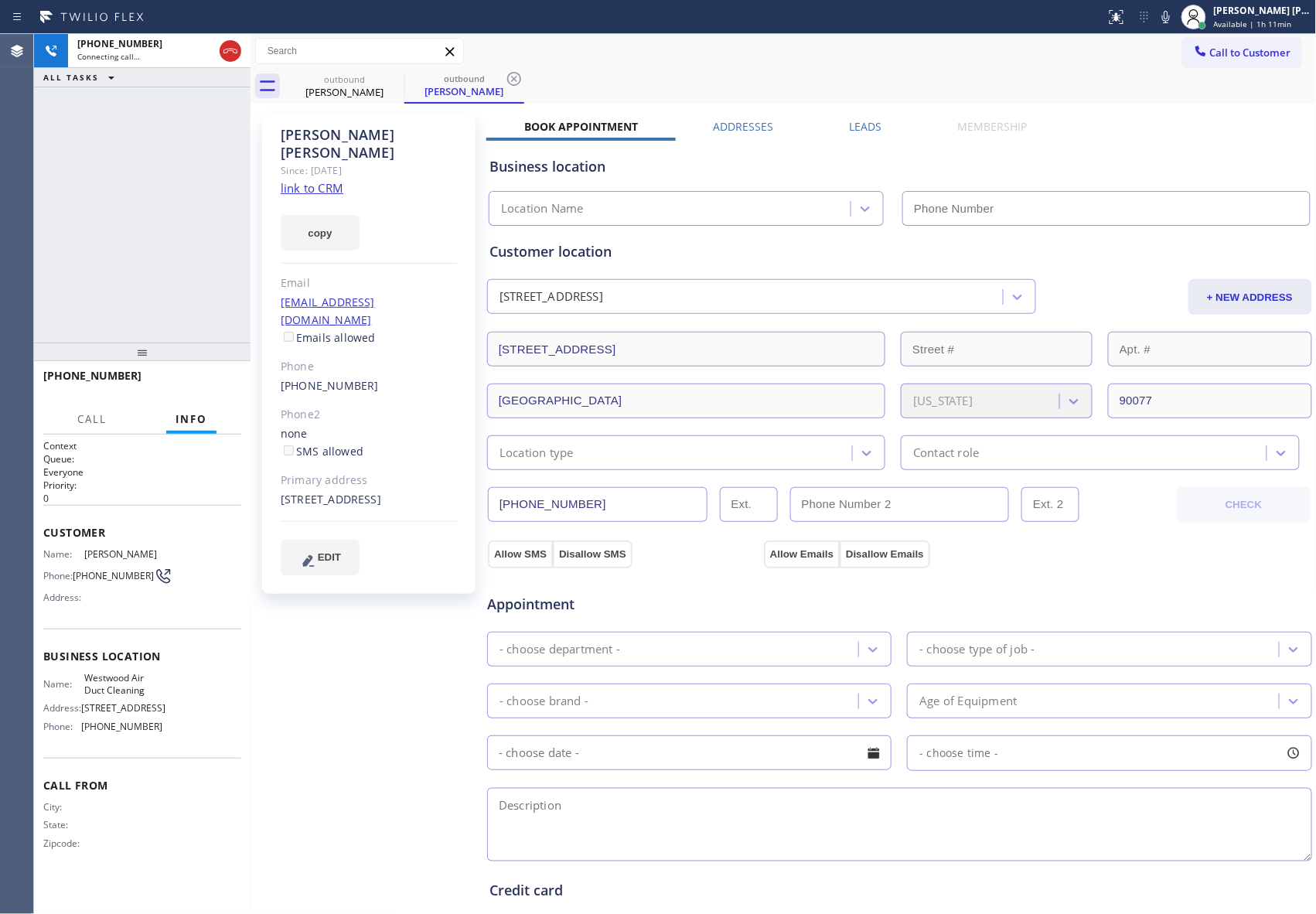
type input "[PHONE_NUMBER]"
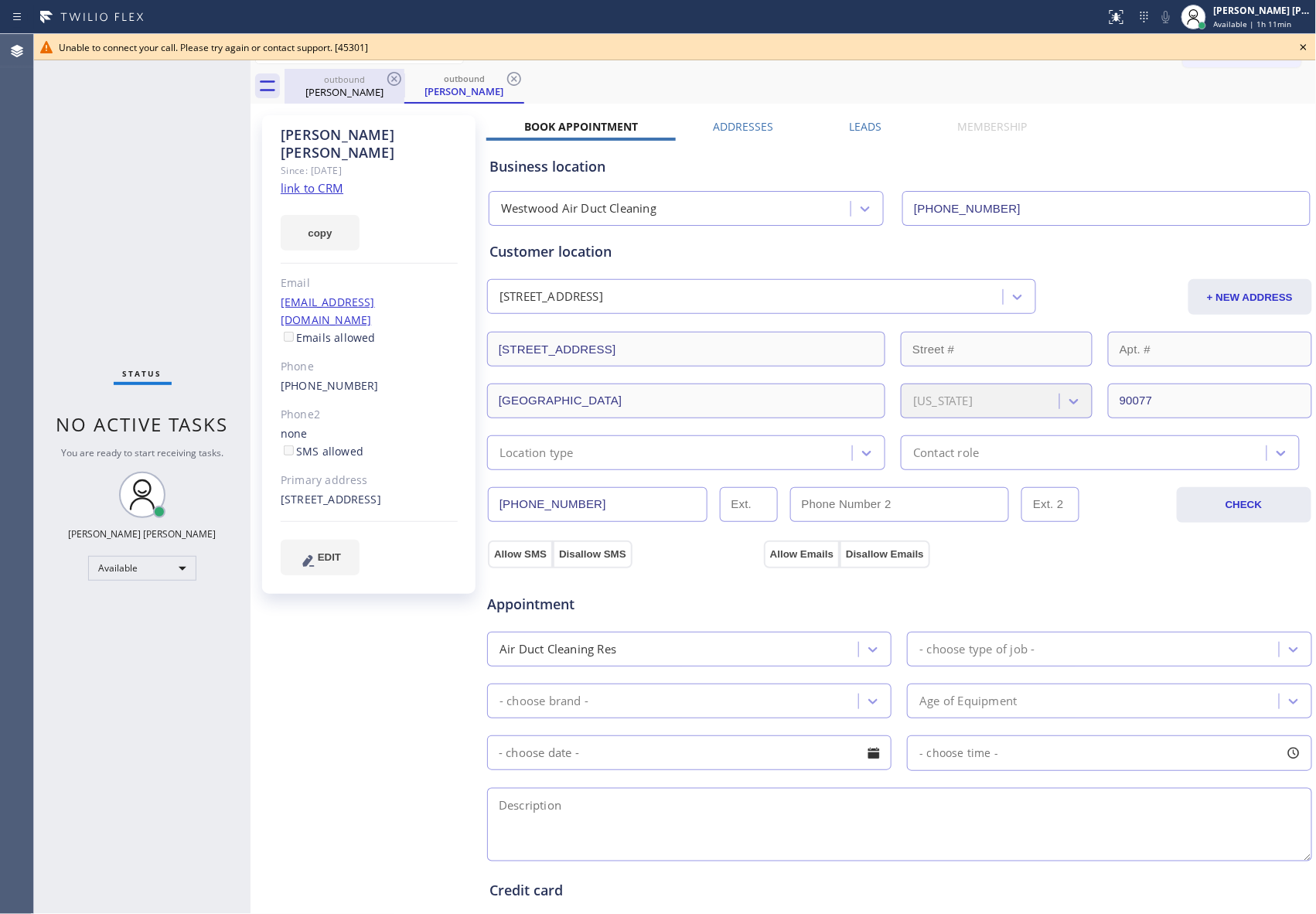
click at [383, 82] on div "outbound" at bounding box center [344, 79] width 116 height 12
click at [385, 82] on icon at bounding box center [394, 79] width 19 height 19
click at [0, 0] on icon at bounding box center [0, 0] width 0 height 0
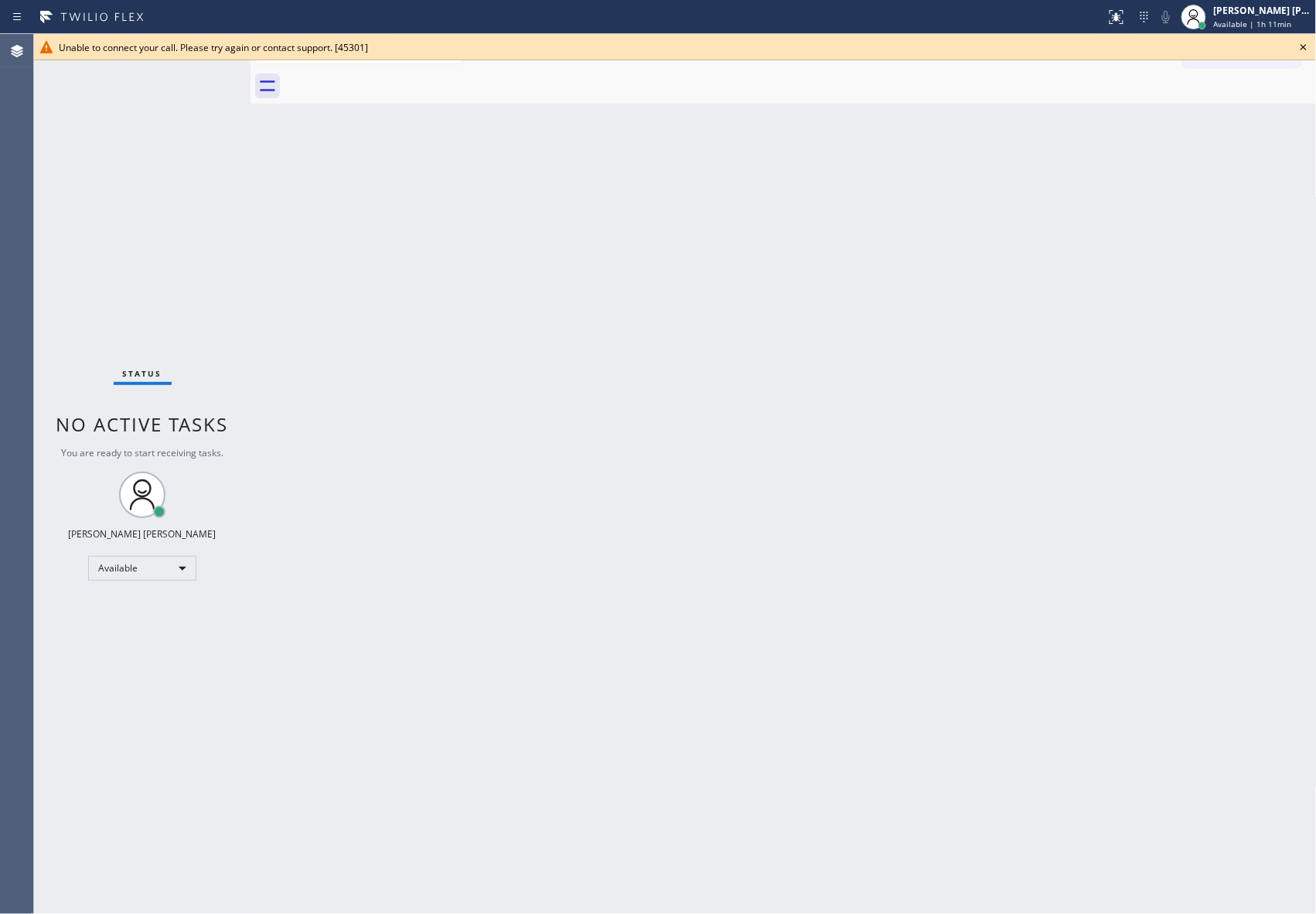
click at [385, 82] on div at bounding box center [800, 86] width 1032 height 35
click at [1308, 47] on icon at bounding box center [1304, 48] width 19 height 19
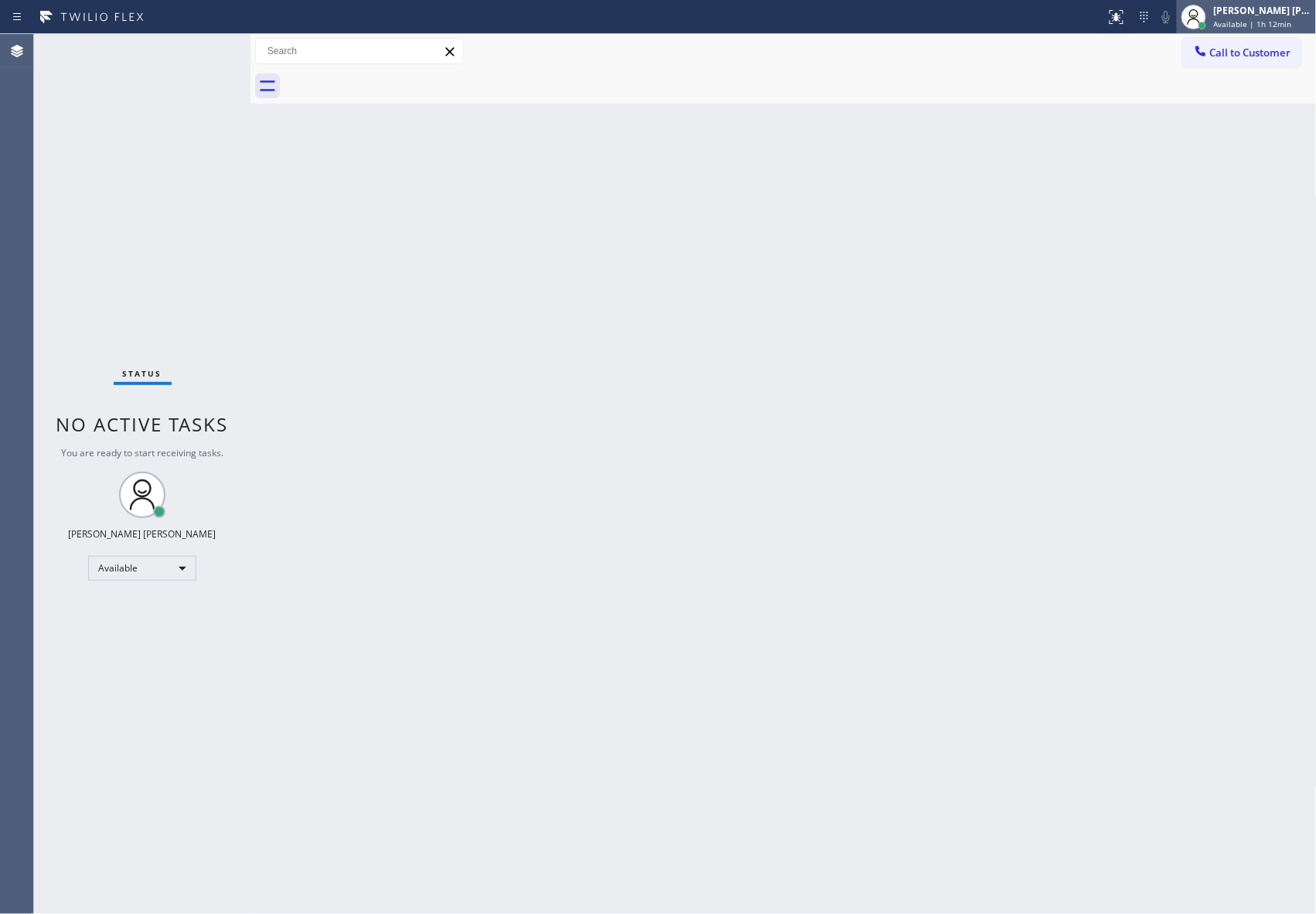
click at [1262, 20] on span "Available | 1h 12min" at bounding box center [1253, 24] width 78 height 11
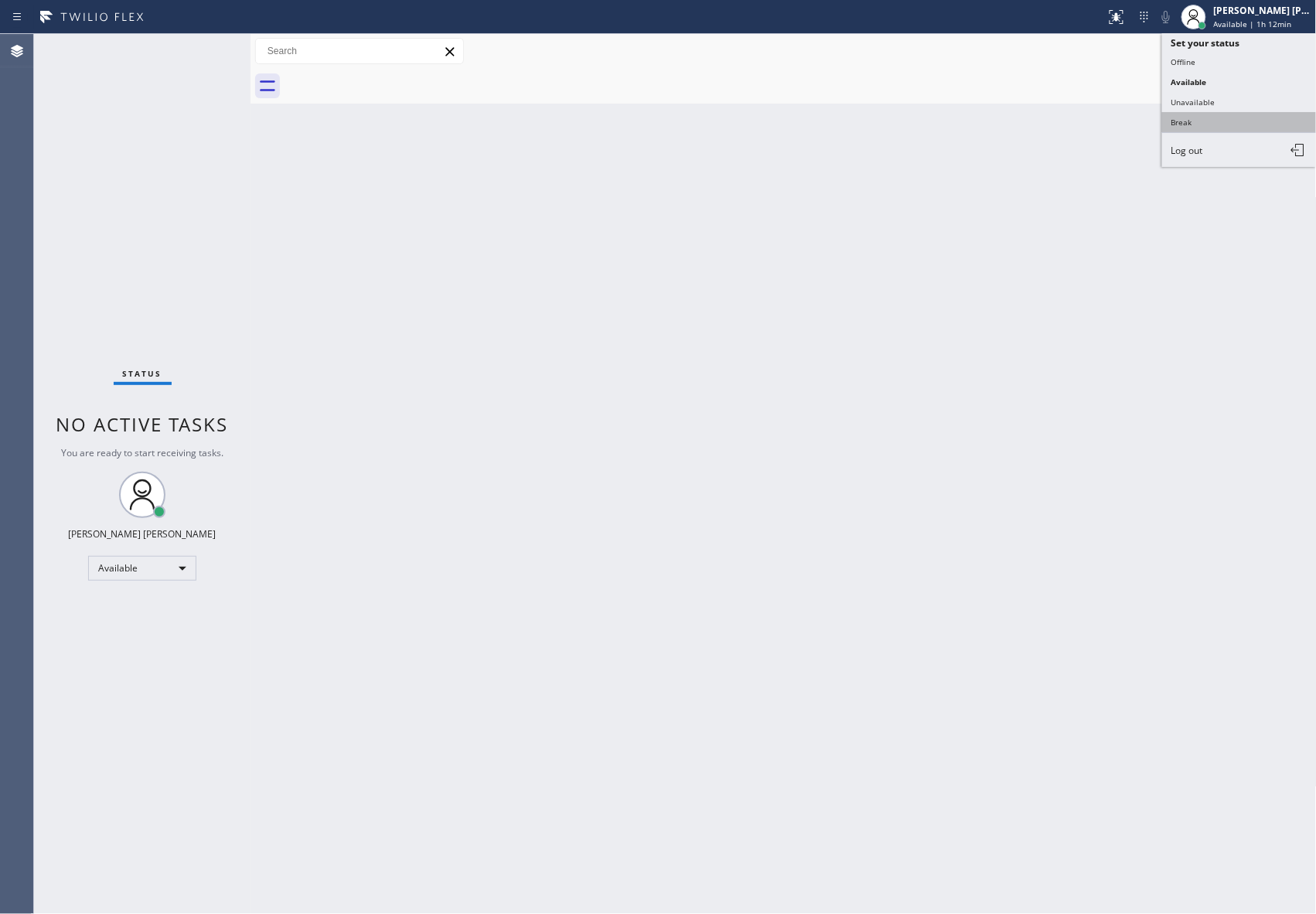
click at [1200, 127] on button "Break" at bounding box center [1239, 123] width 155 height 20
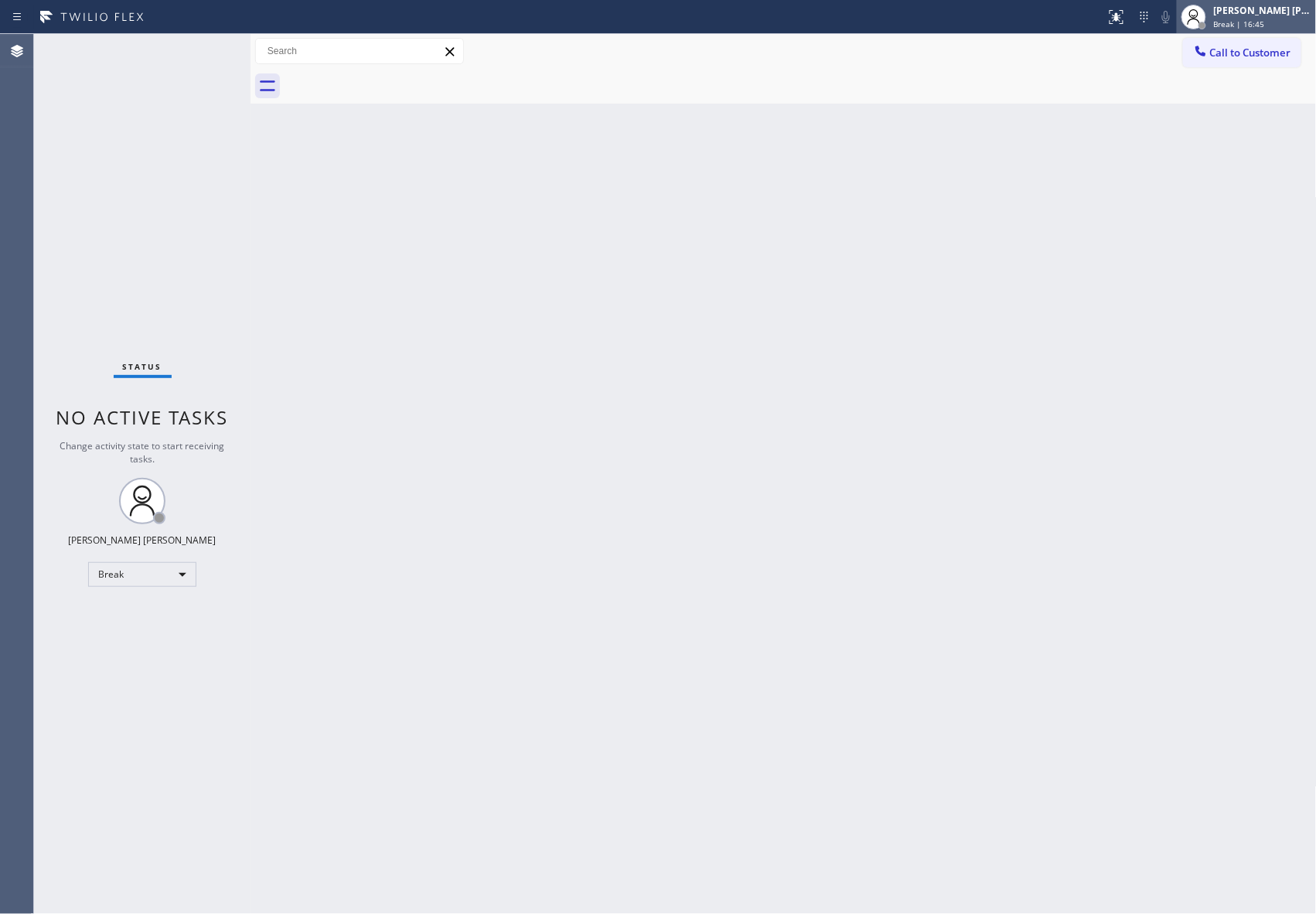
click at [1246, 6] on div "[PERSON_NAME] [PERSON_NAME]" at bounding box center [1262, 10] width 98 height 13
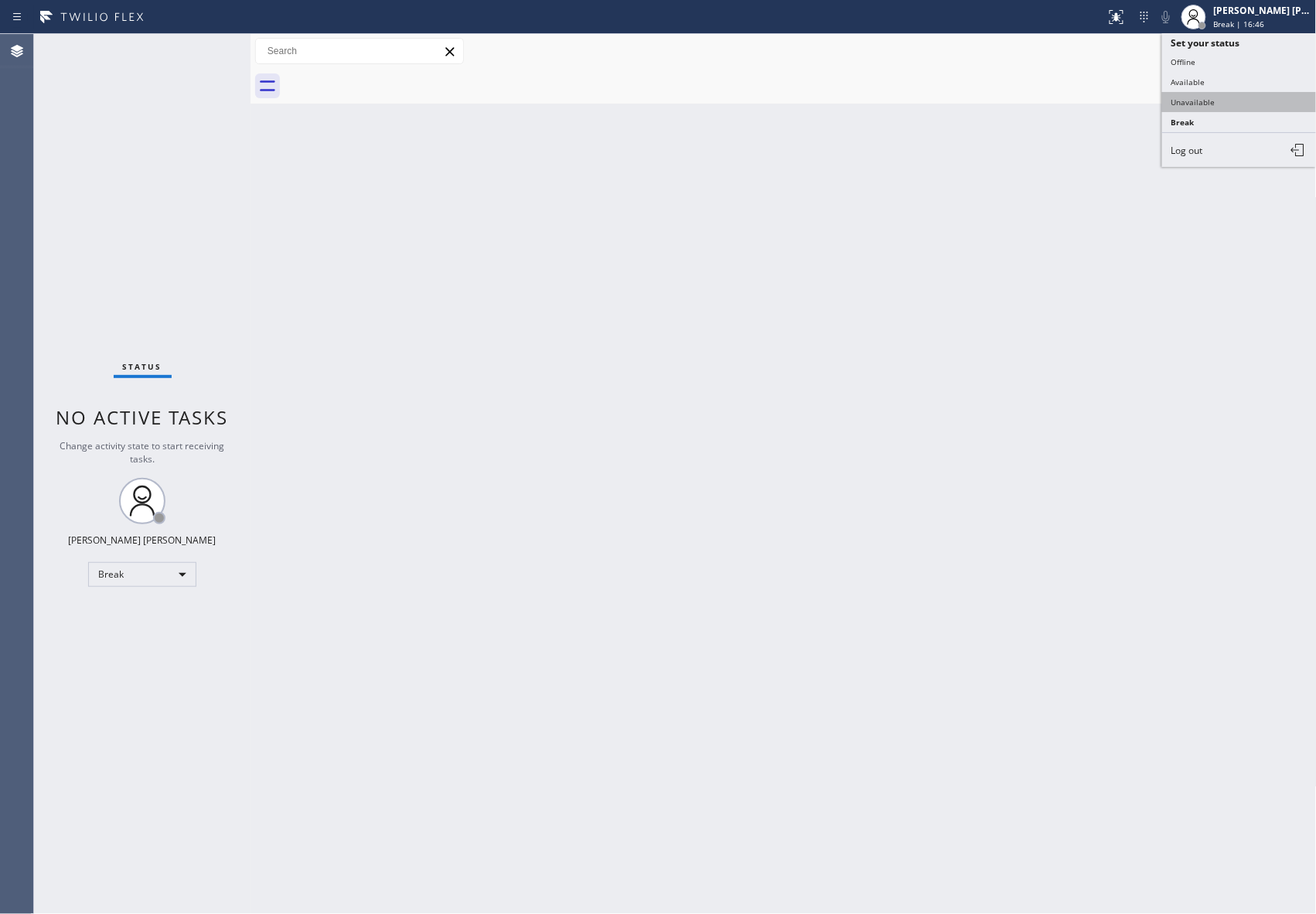
click at [1213, 93] on button "Unavailable" at bounding box center [1239, 102] width 155 height 20
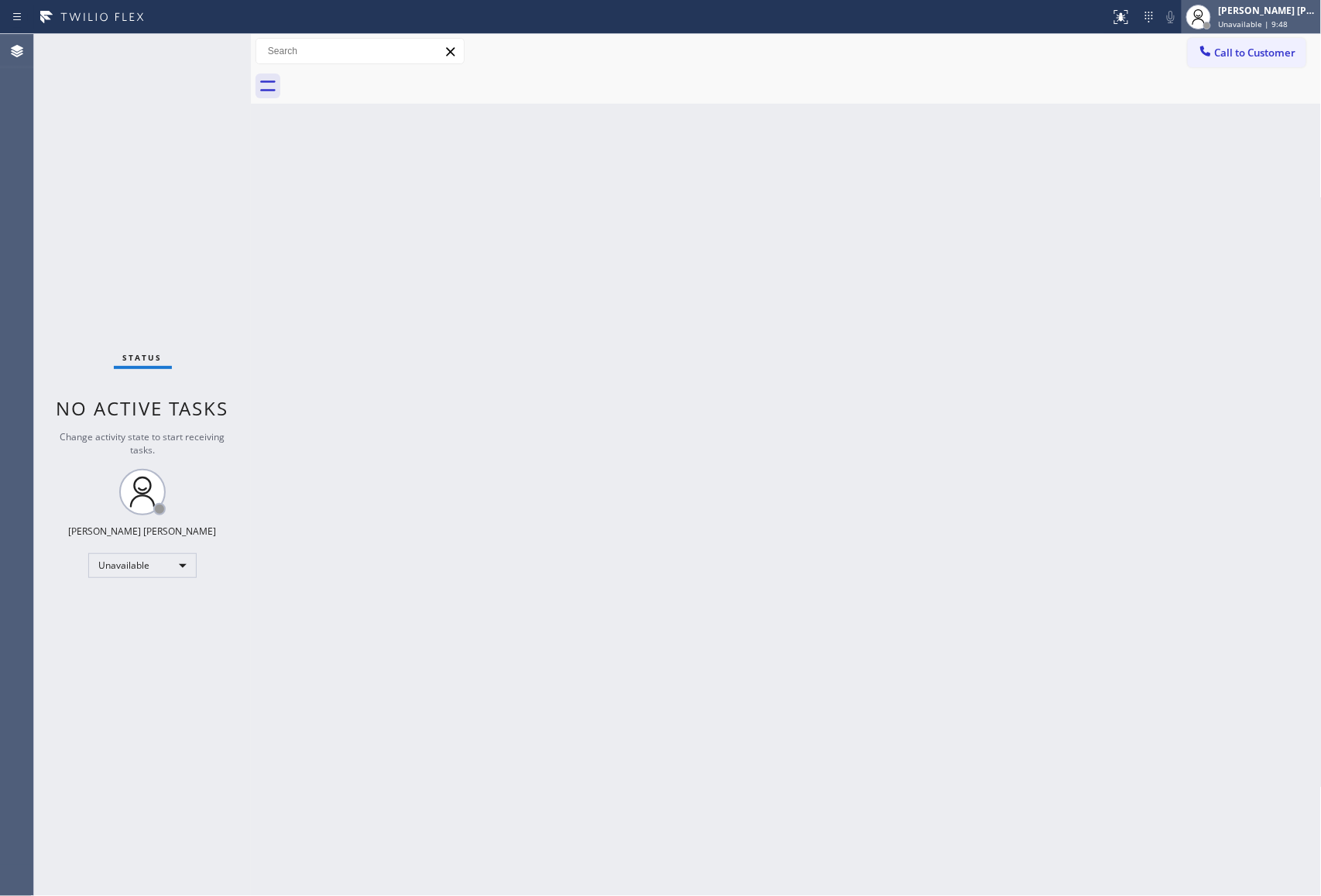
click at [1276, 9] on div "[PERSON_NAME] [PERSON_NAME]" at bounding box center [1267, 10] width 98 height 13
click at [1271, 49] on span "Call to Customer" at bounding box center [1255, 52] width 81 height 14
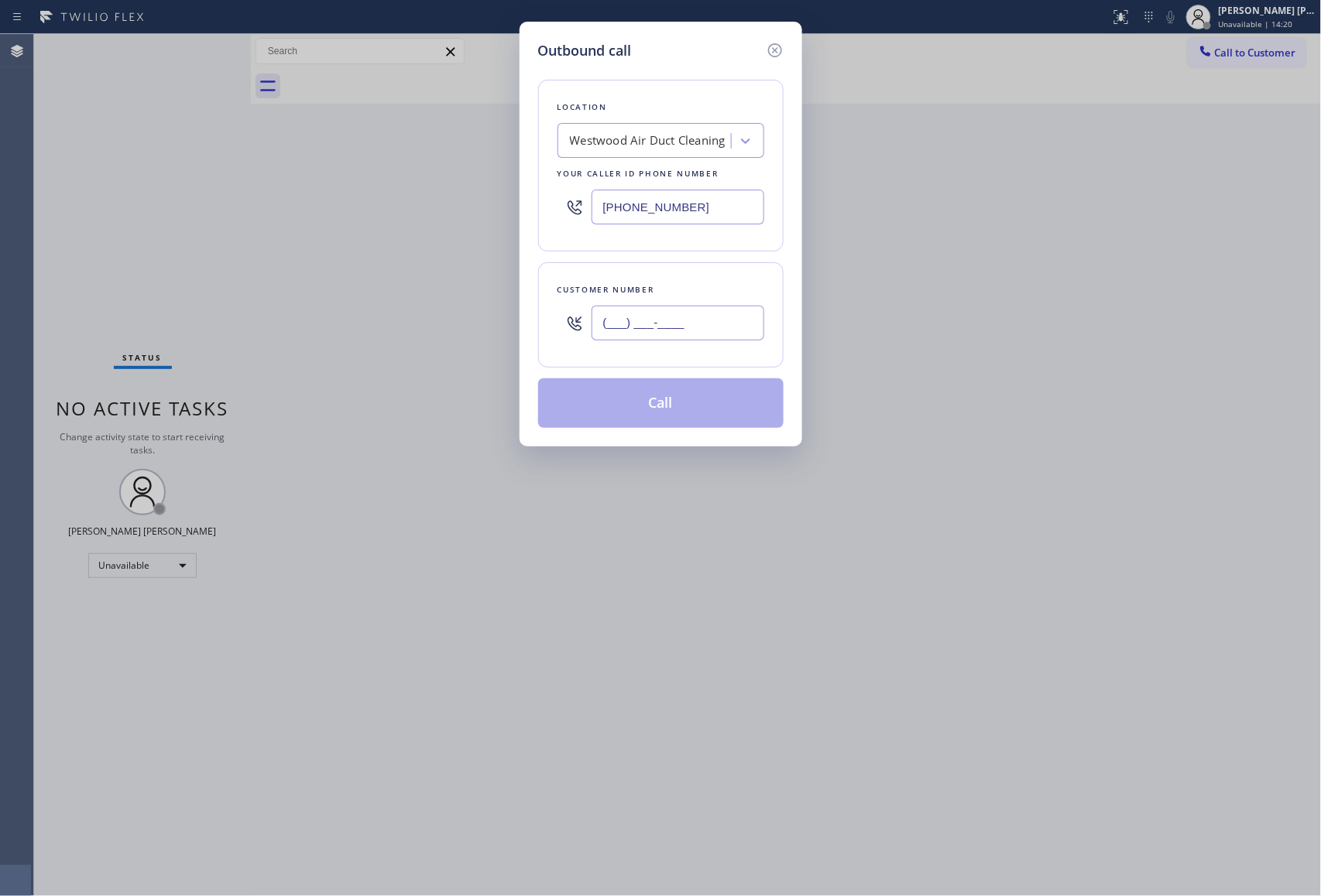
click at [673, 332] on input "(___) ___-____" at bounding box center [677, 323] width 173 height 35
paste input "703) 554-5090"
type input "[PHONE_NUMBER]"
click at [676, 153] on div "Westwood Air Duct Cleaning" at bounding box center [647, 141] width 169 height 27
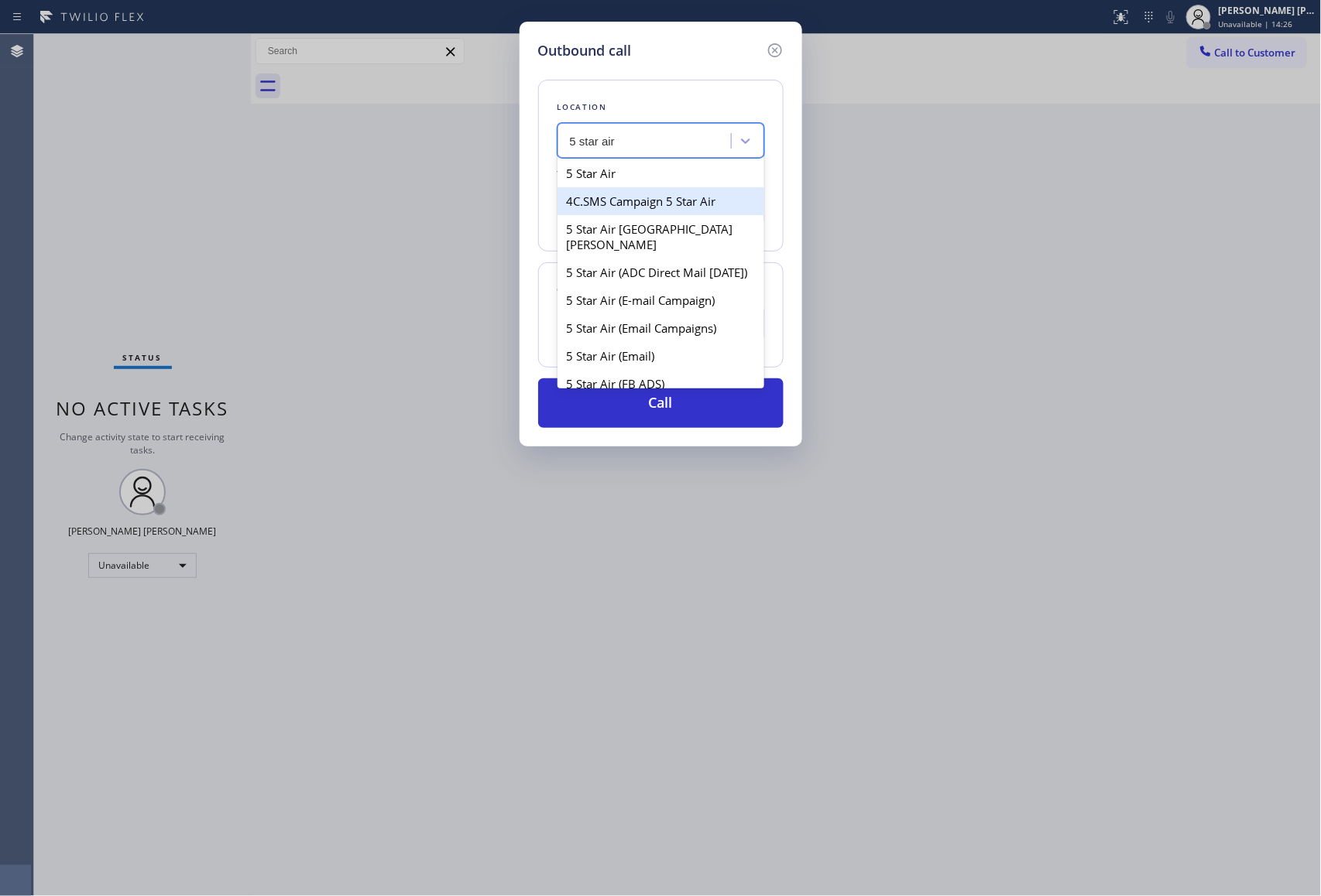
type input "5 star air"
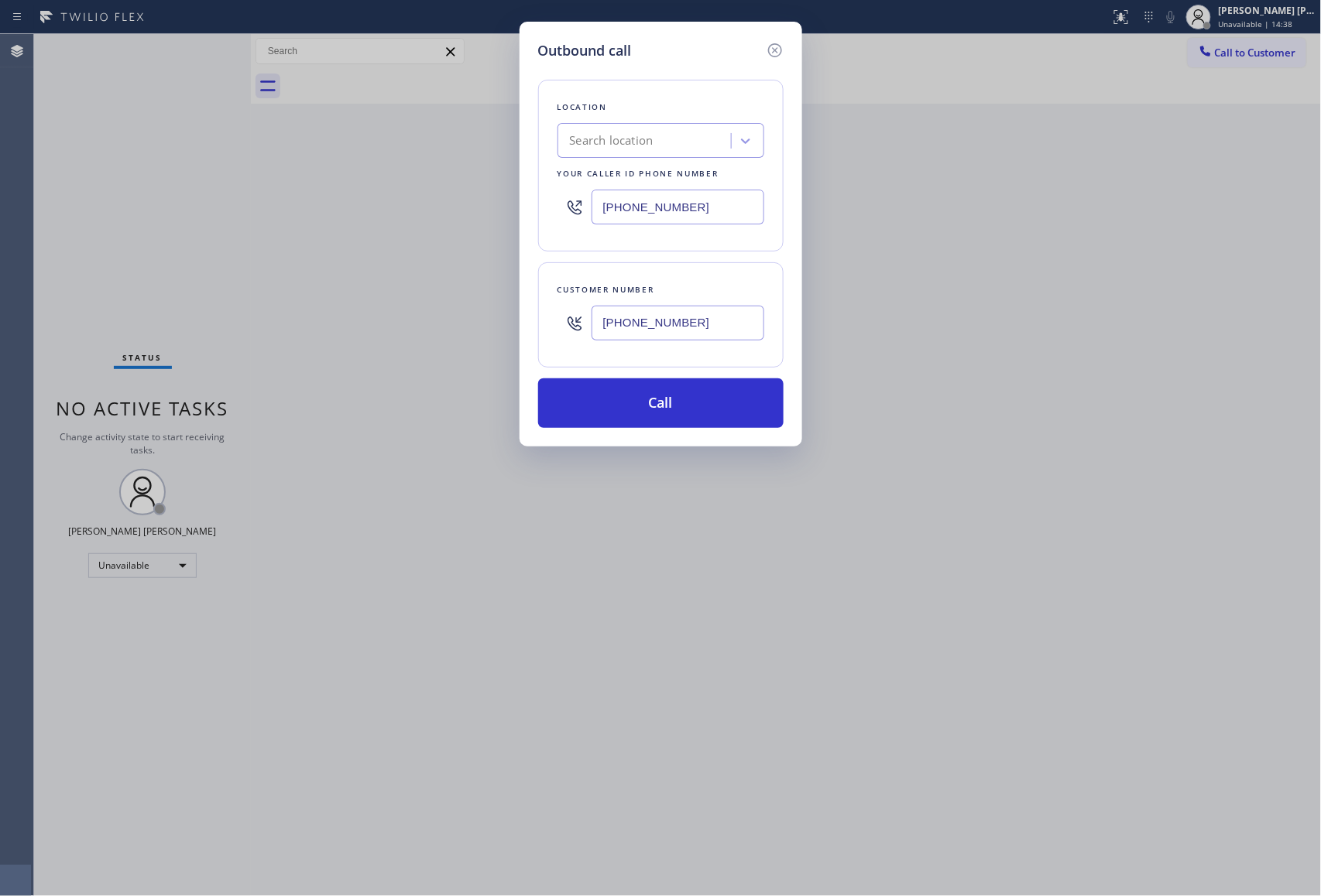
drag, startPoint x: 680, startPoint y: 208, endPoint x: 533, endPoint y: 214, distance: 147.1
click at [545, 211] on div "Location Search location Your caller id phone number [PHONE_NUMBER]" at bounding box center [661, 166] width 246 height 172
paste input "800) 686-5038"
type input "[PHONE_NUMBER]"
click at [640, 404] on button "Call" at bounding box center [661, 403] width 246 height 49
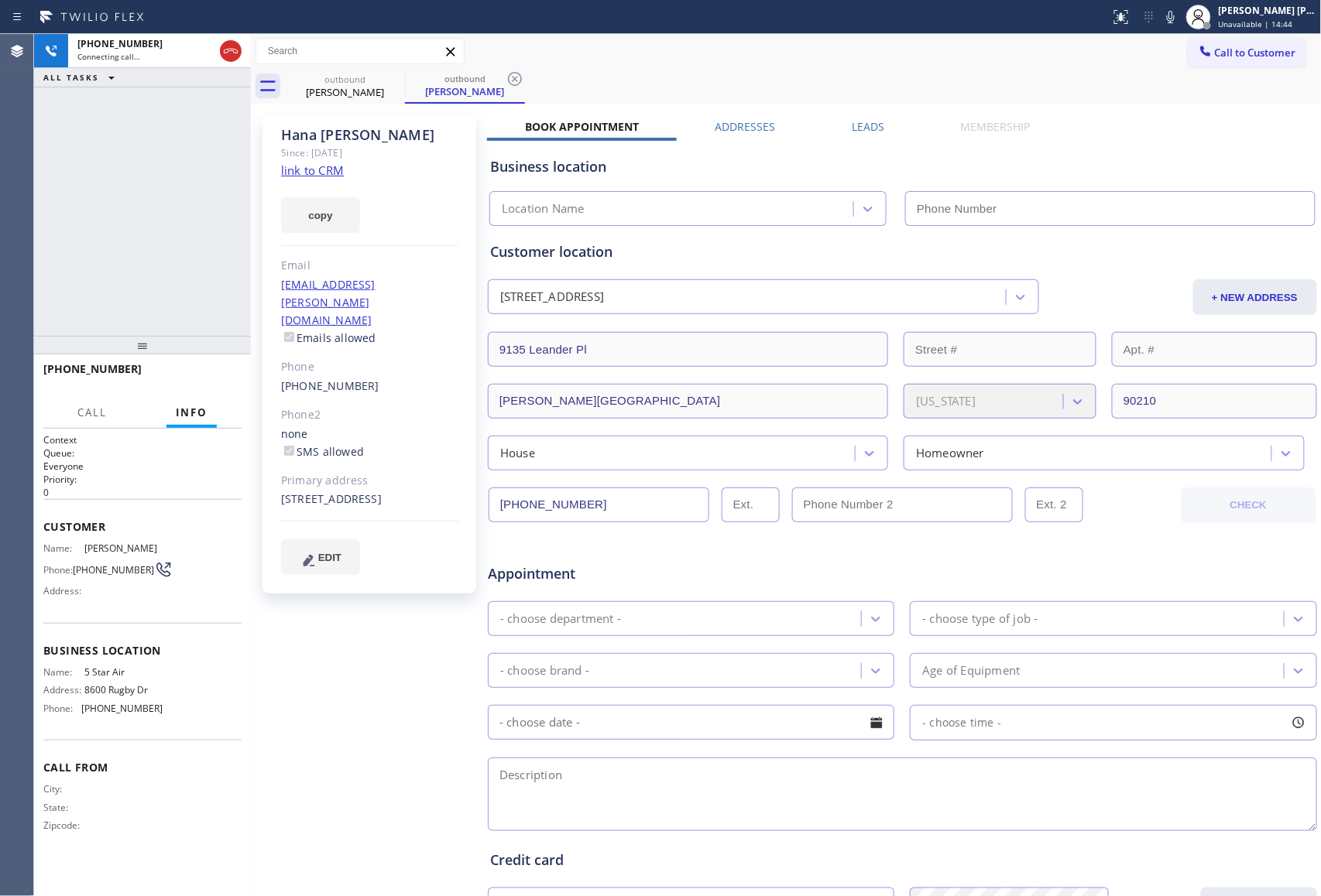
type input "[PHONE_NUMBER]"
drag, startPoint x: 206, startPoint y: 376, endPoint x: 224, endPoint y: 375, distance: 18.0
click at [206, 376] on span "HANG UP" at bounding box center [206, 376] width 47 height 11
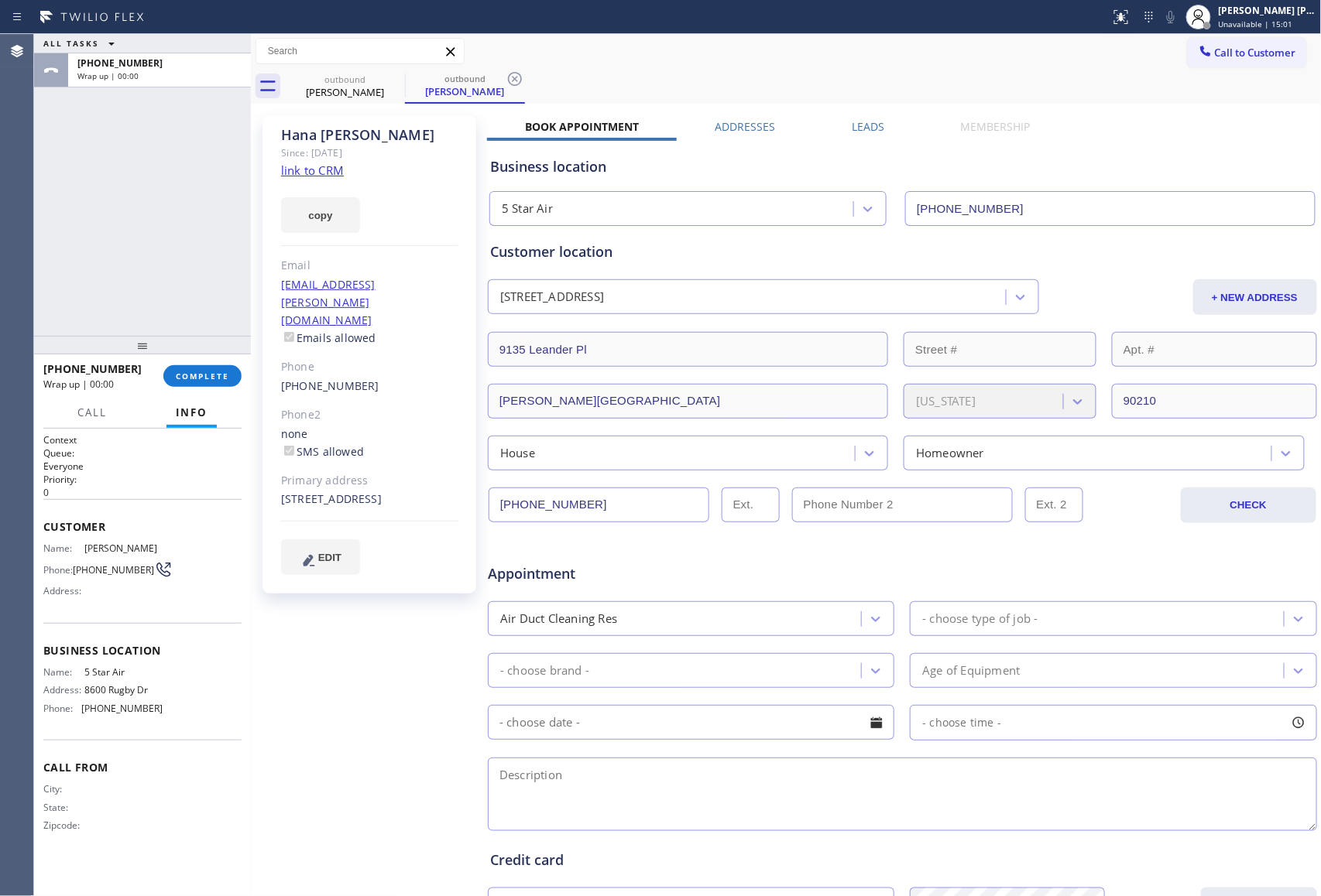
click at [856, 124] on label "Leads" at bounding box center [868, 126] width 33 height 15
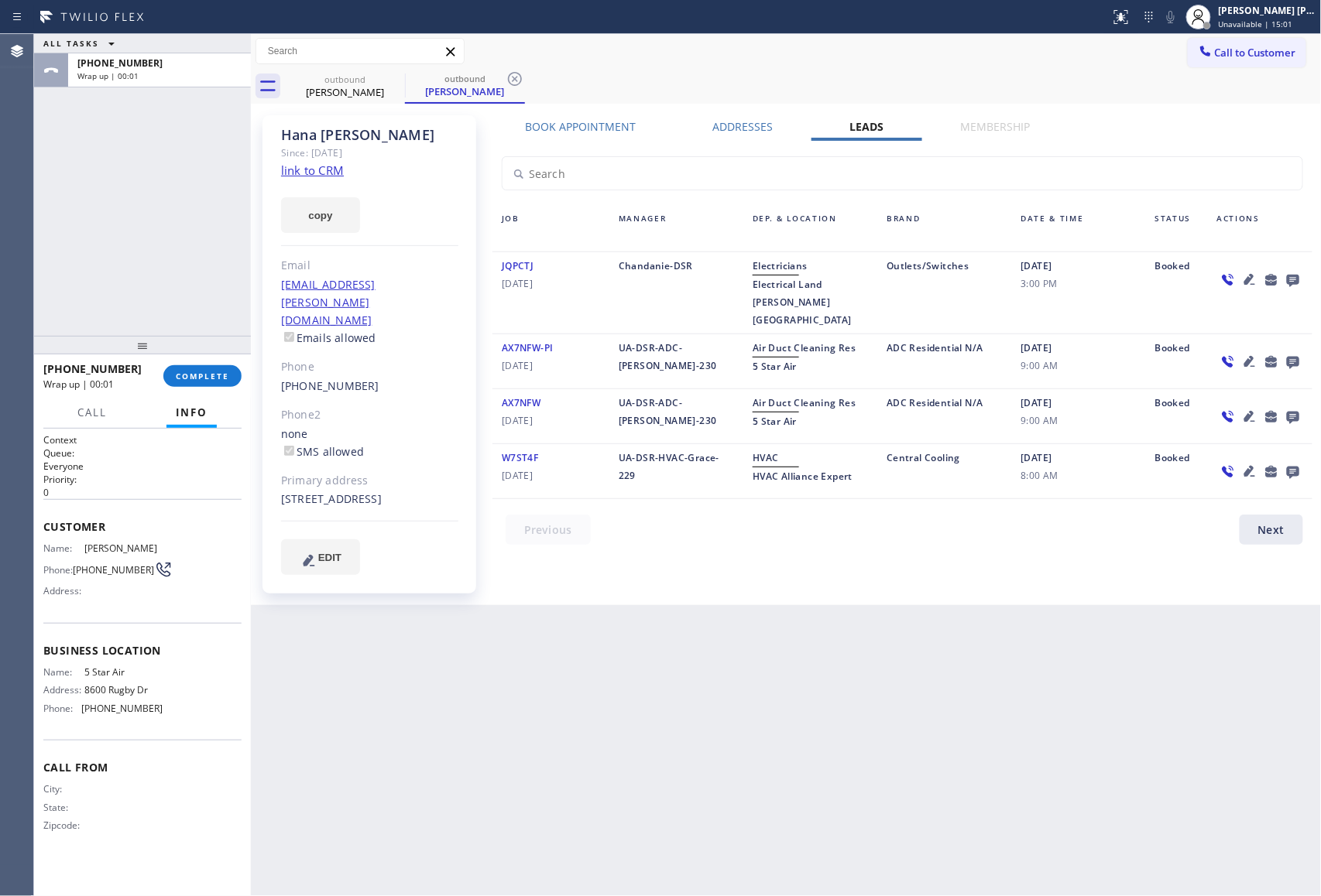
click at [1292, 280] on icon at bounding box center [1293, 281] width 13 height 13
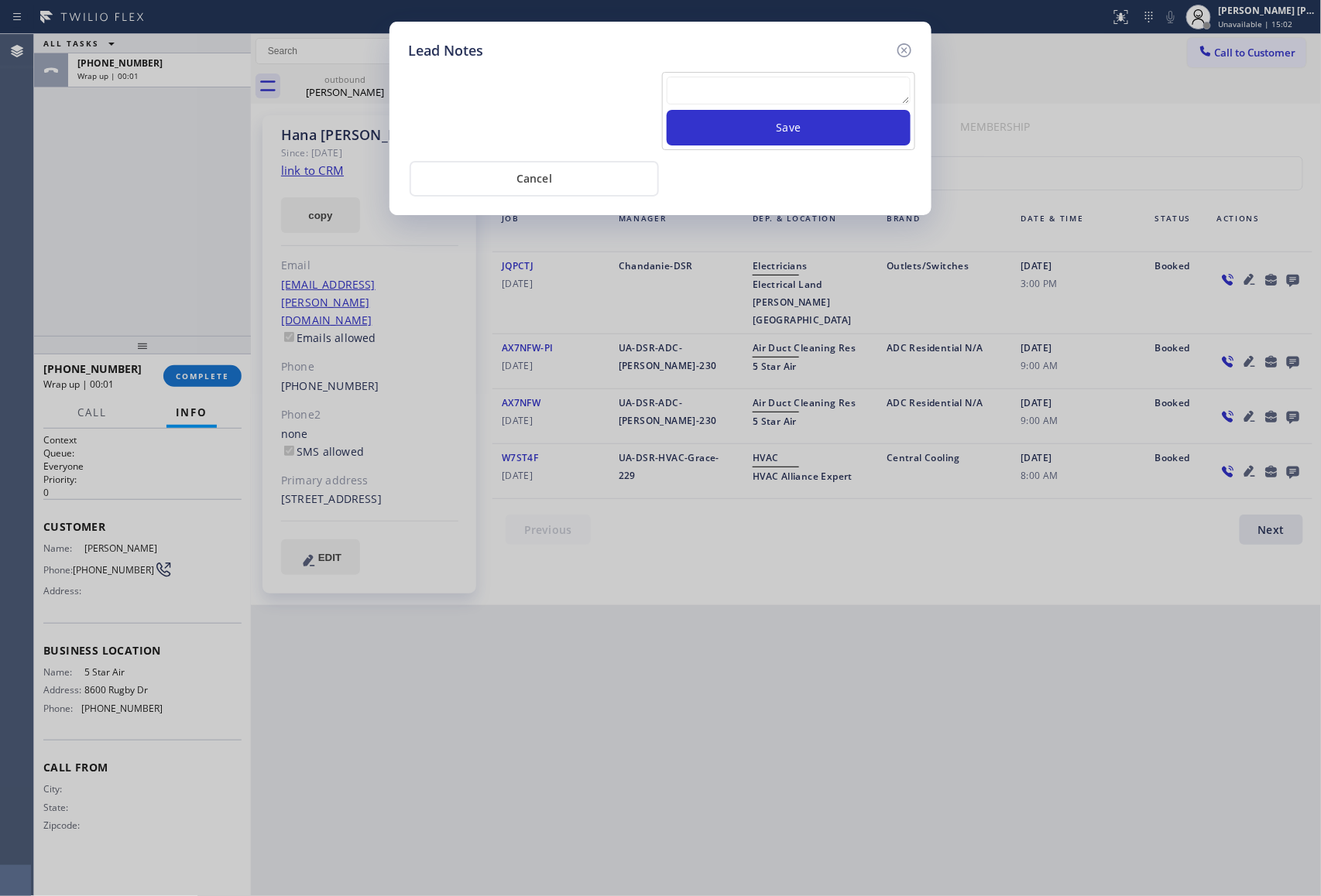
click at [741, 91] on textarea at bounding box center [788, 91] width 244 height 28
paste textarea "please transfer if cx calls back"
type textarea "please transfer if cx calls back"
click at [782, 120] on button "Save" at bounding box center [788, 128] width 244 height 36
click at [907, 50] on icon at bounding box center [904, 50] width 19 height 19
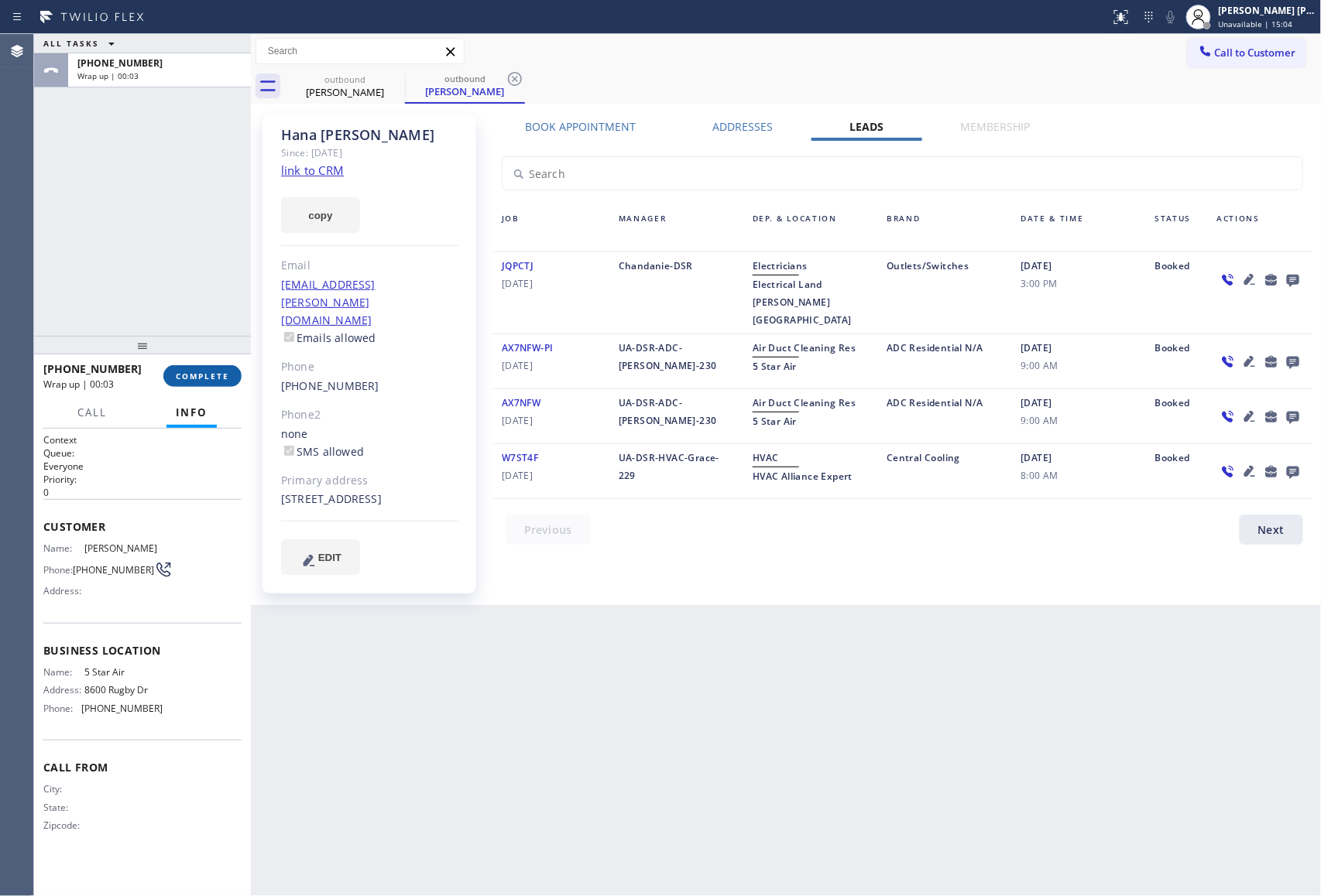
click at [189, 378] on span "COMPLETE" at bounding box center [203, 376] width 53 height 11
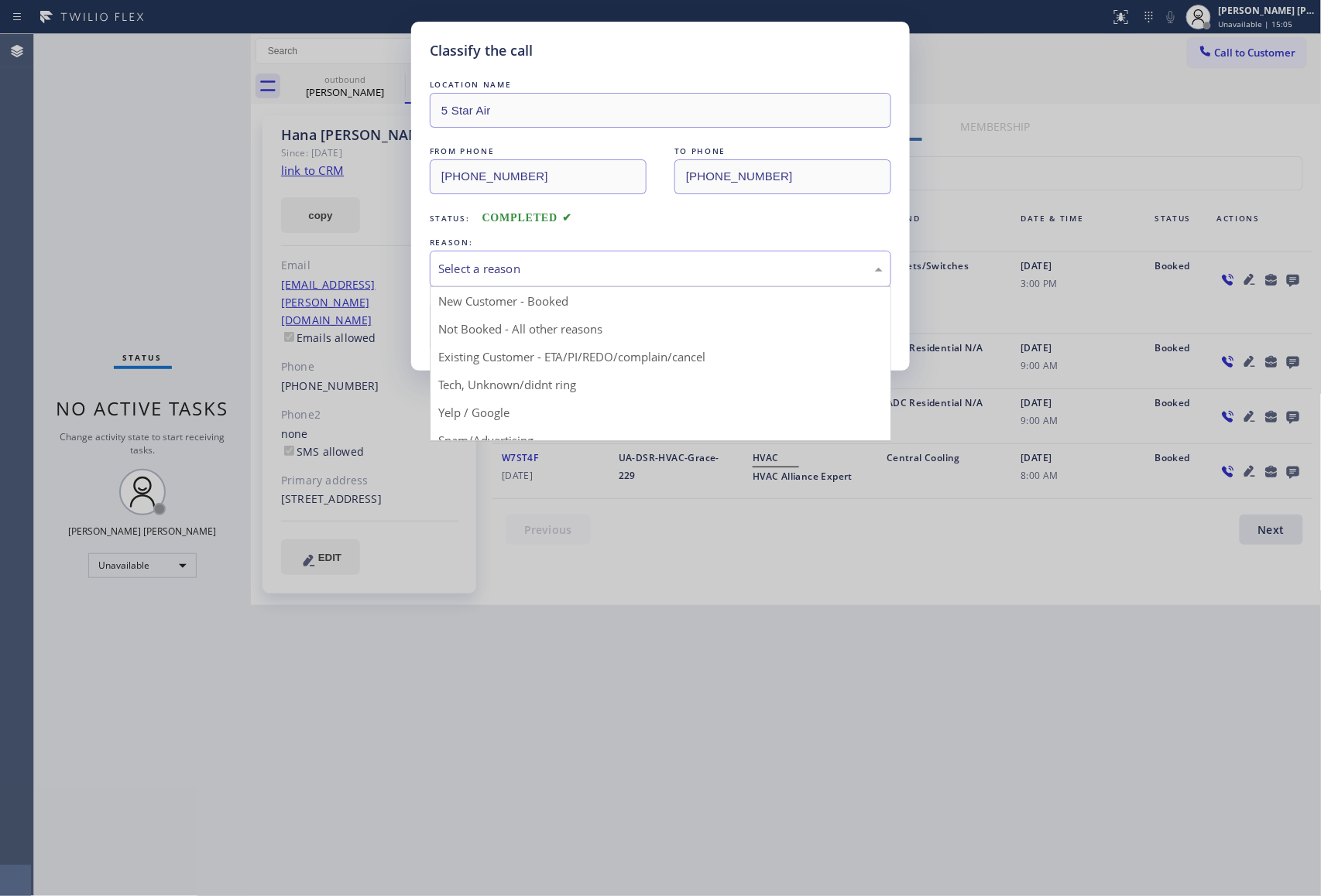
click at [539, 264] on div "Select a reason" at bounding box center [660, 269] width 444 height 18
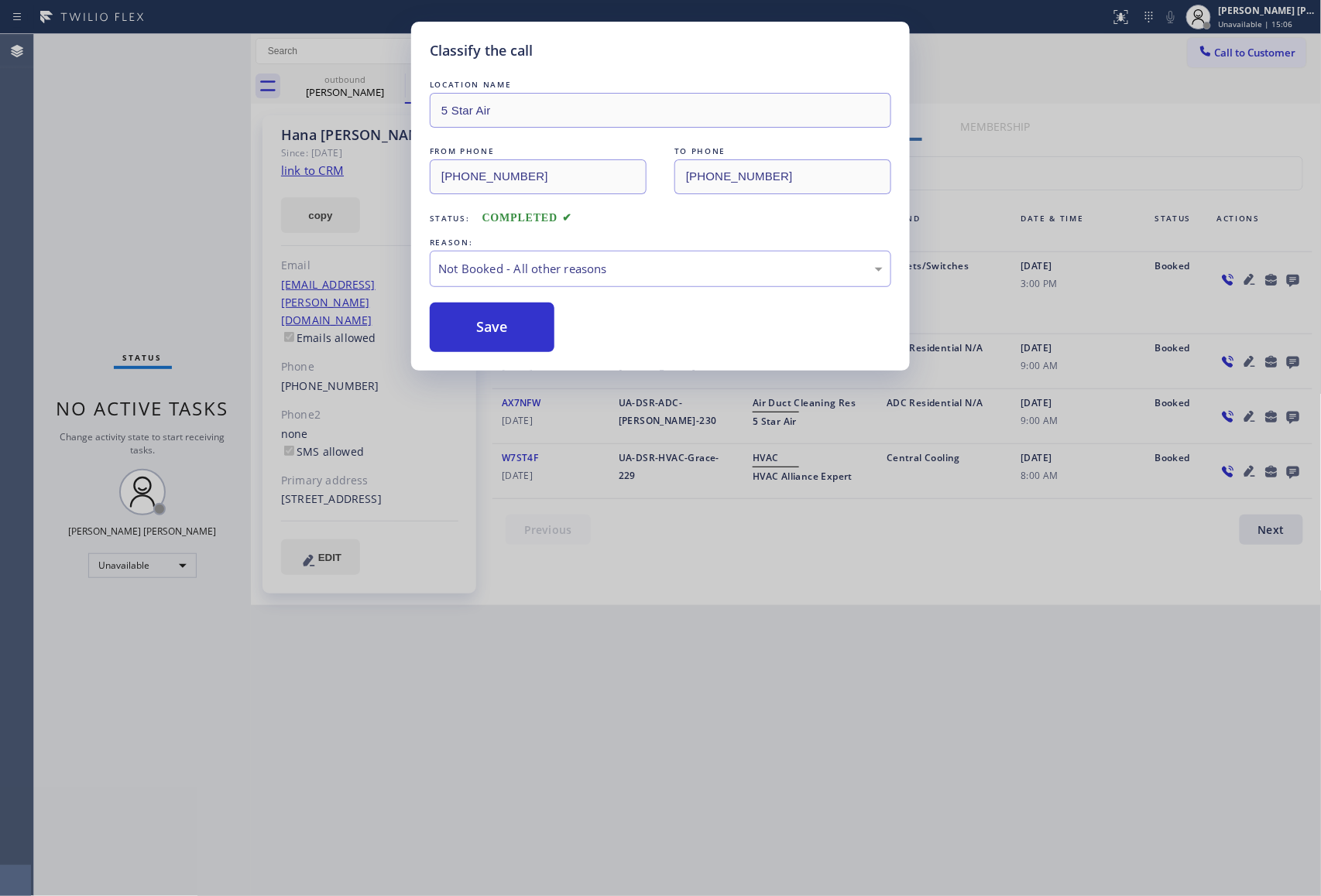
click at [474, 330] on button "Save" at bounding box center [491, 327] width 124 height 49
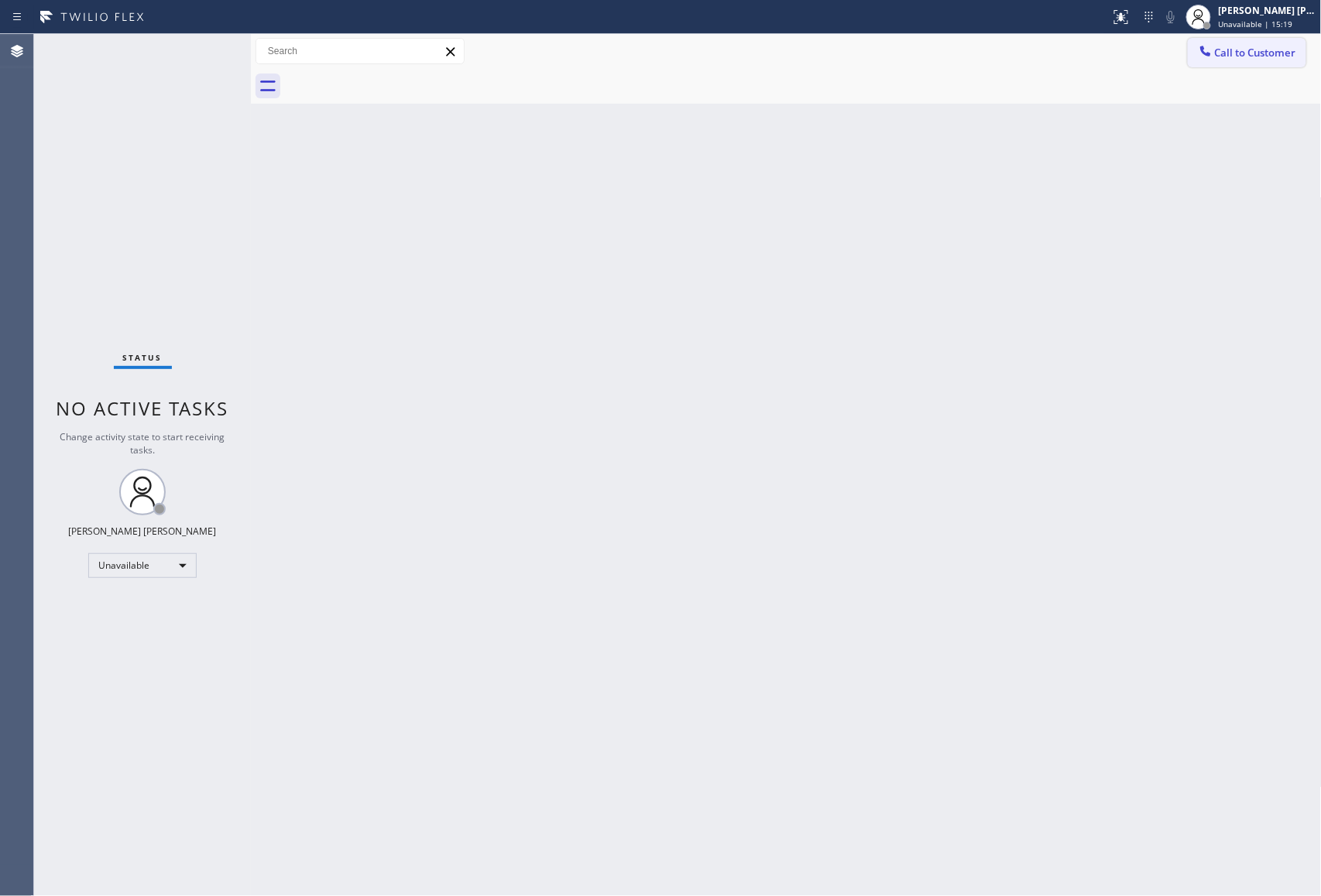
click at [1274, 48] on span "Call to Customer" at bounding box center [1255, 52] width 81 height 14
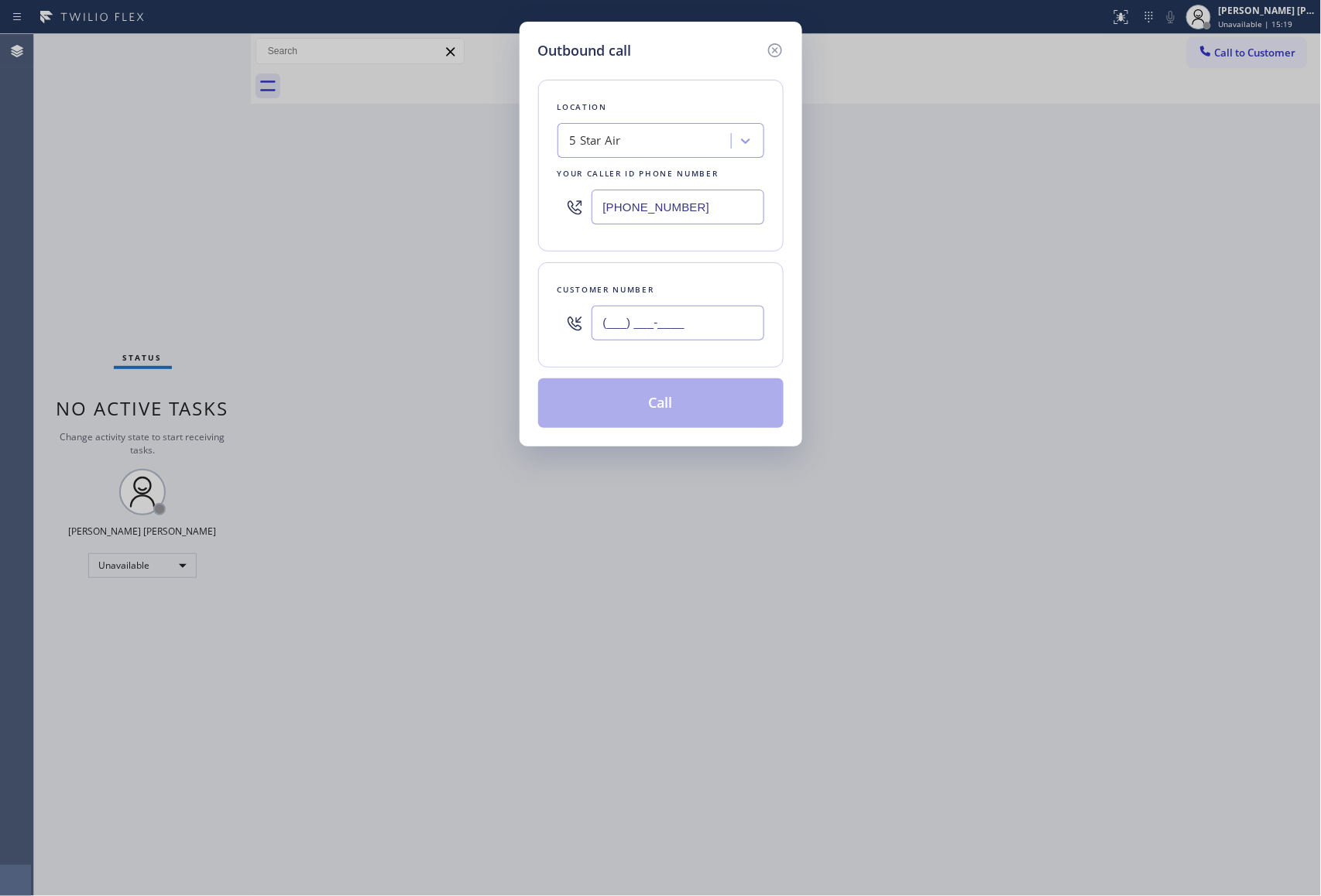
click at [680, 323] on input "(___) ___-____" at bounding box center [677, 323] width 173 height 35
paste input "714) 732-1864"
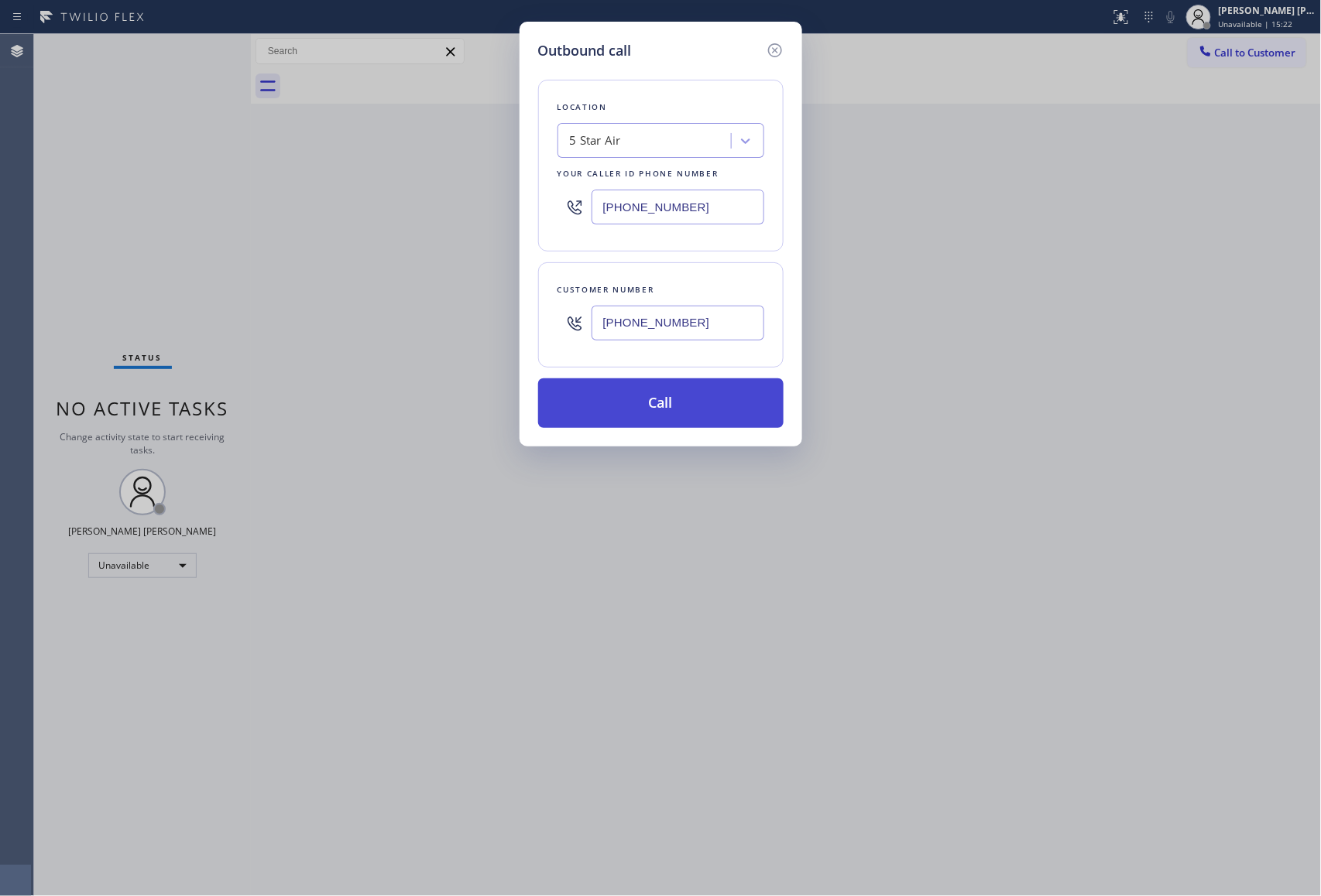
type input "[PHONE_NUMBER]"
click at [691, 407] on button "Call" at bounding box center [661, 403] width 246 height 49
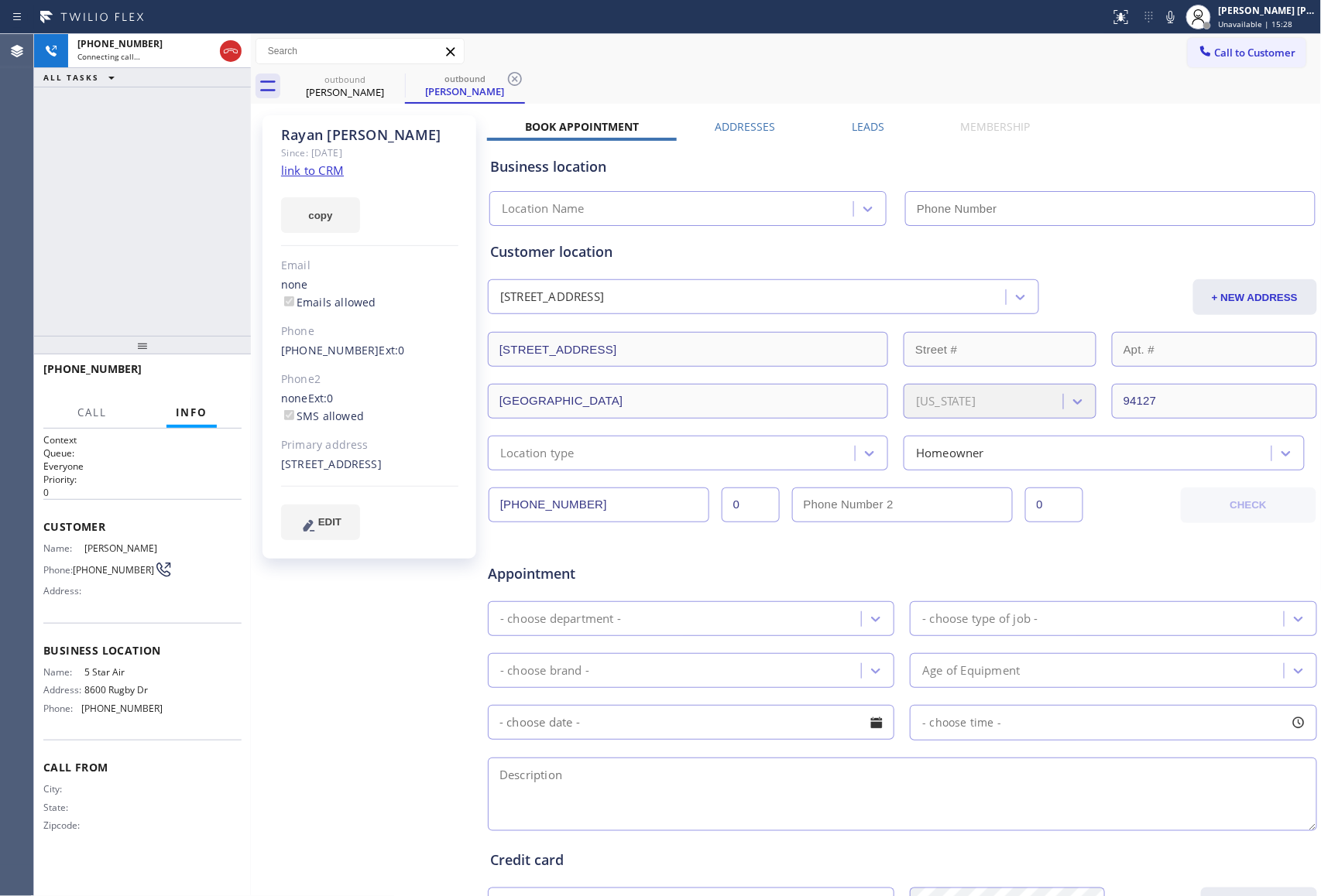
type input "[PHONE_NUMBER]"
click at [874, 122] on label "Leads" at bounding box center [868, 126] width 33 height 15
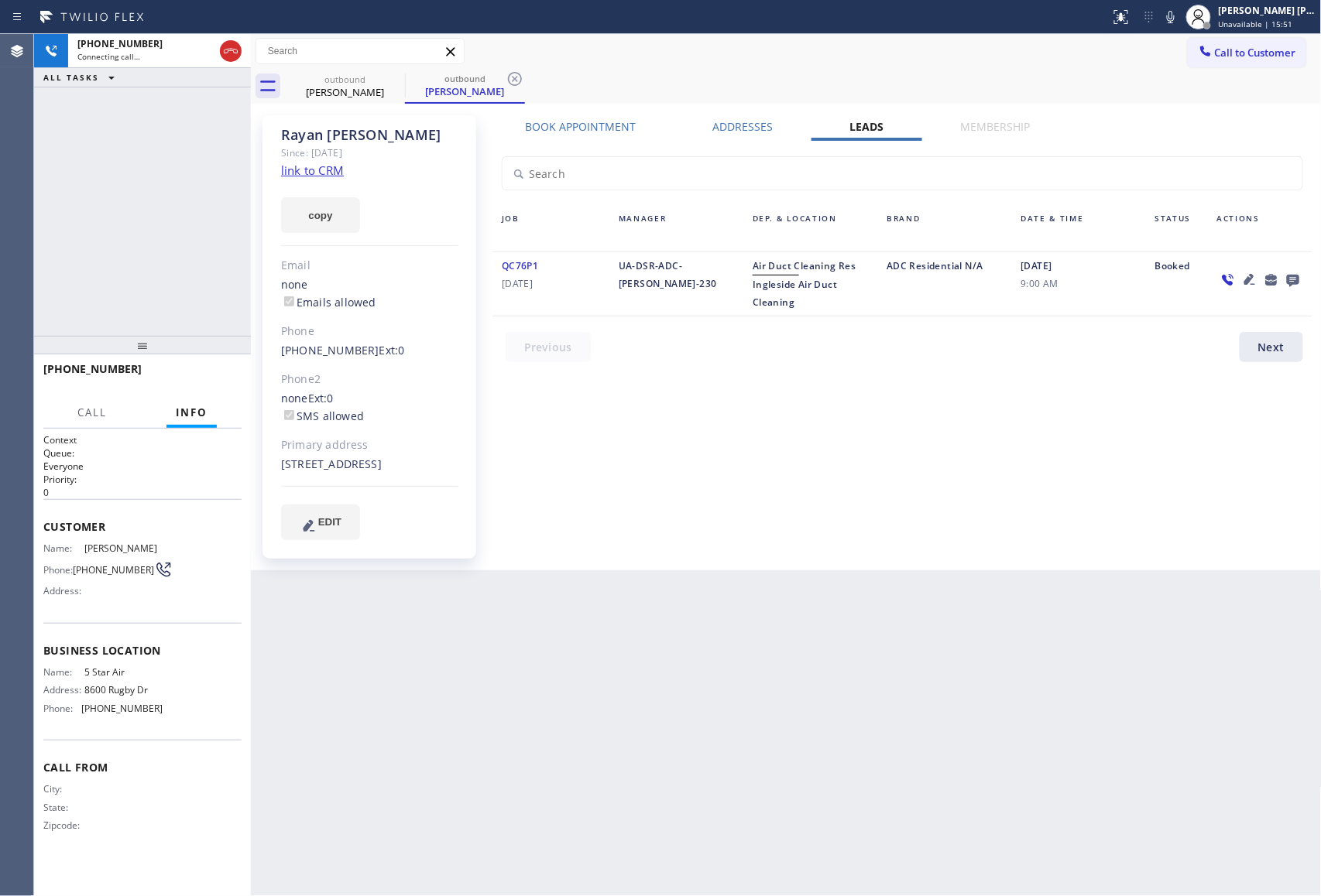
click at [1288, 275] on icon at bounding box center [1293, 281] width 13 height 13
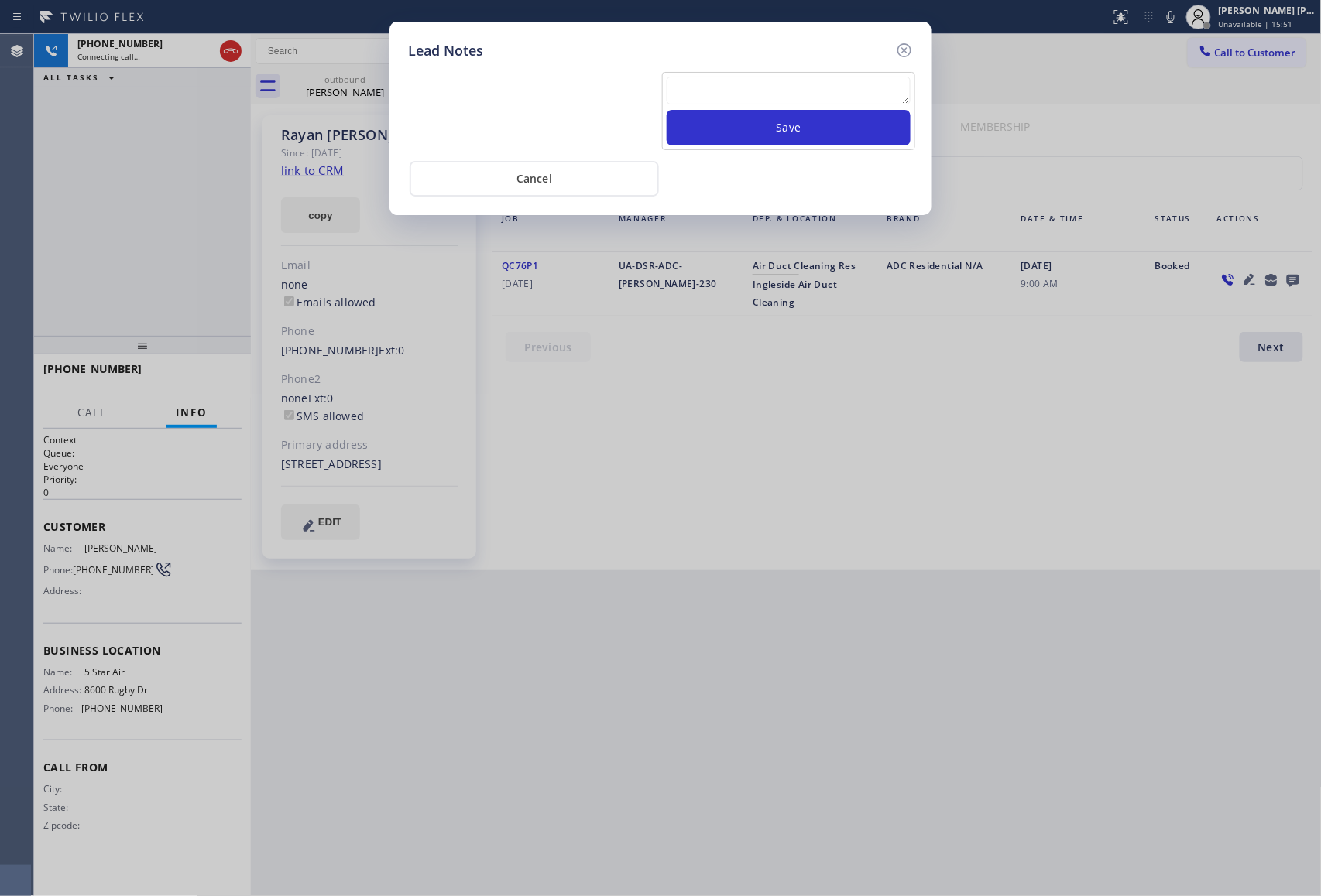
click at [849, 103] on textarea at bounding box center [788, 91] width 244 height 28
paste textarea "please transfer if cx calls back"
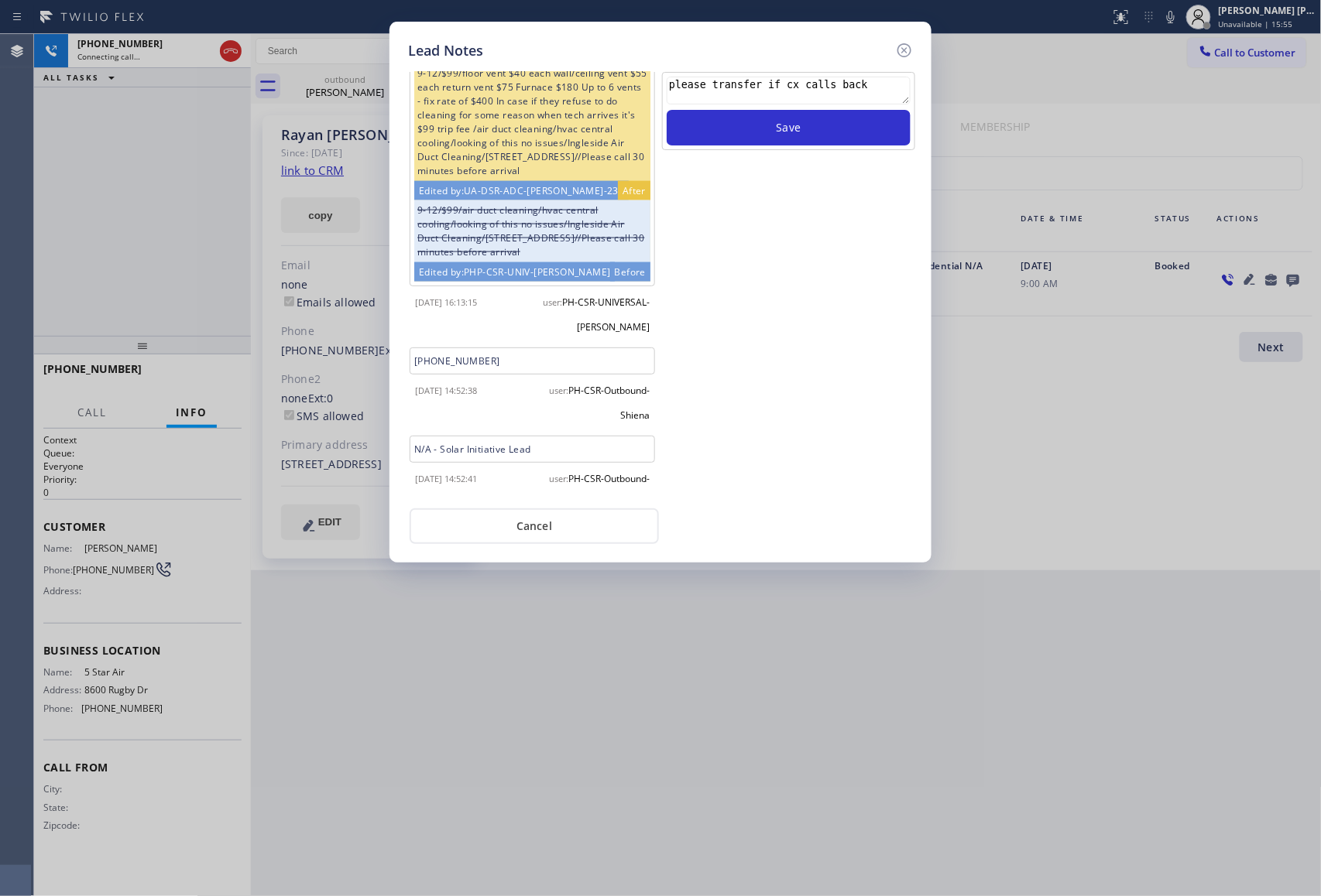
scroll to position [809, 0]
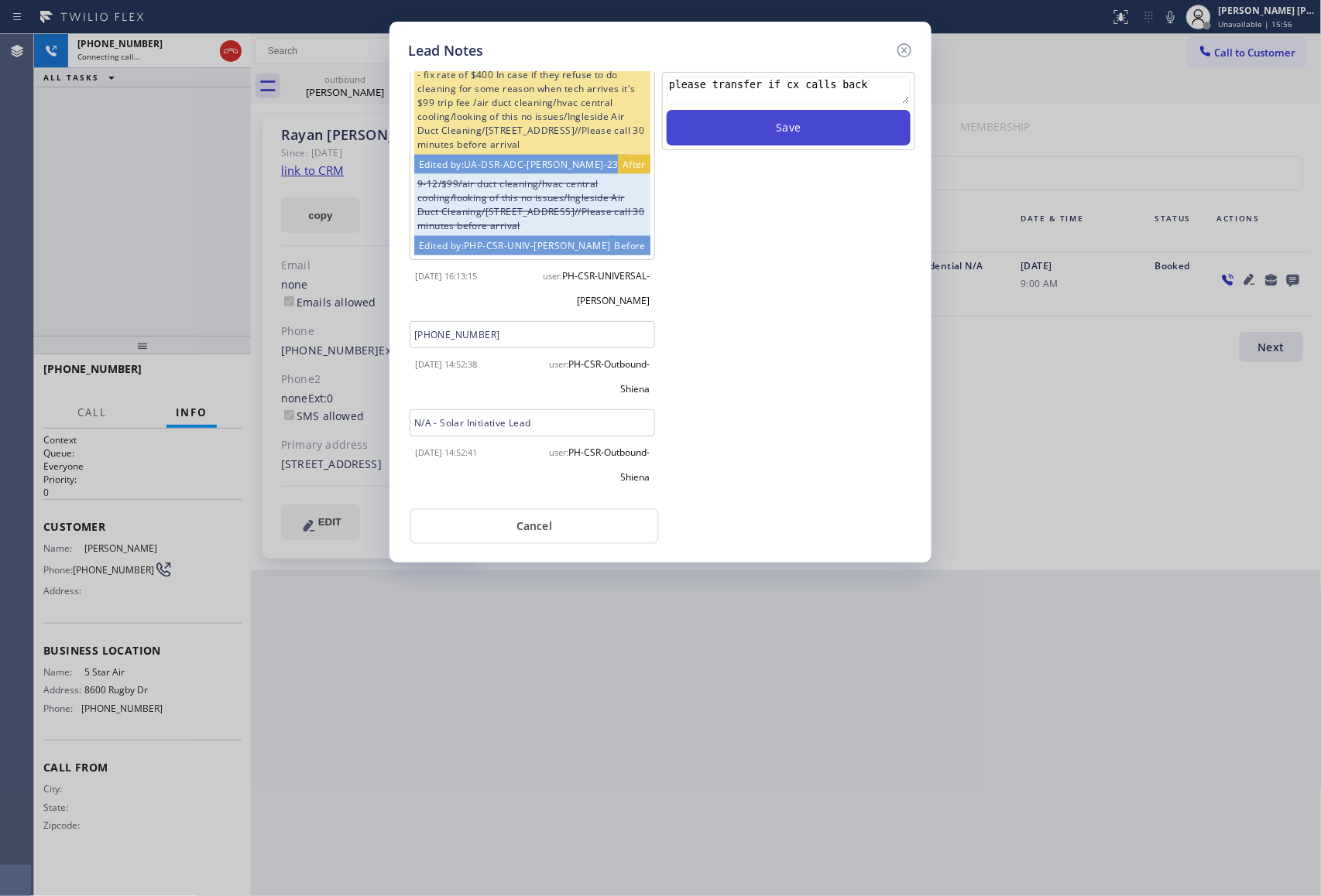
type textarea "please transfer if cx calls back"
click at [837, 128] on button "Save" at bounding box center [788, 128] width 244 height 36
click at [902, 53] on icon at bounding box center [904, 50] width 19 height 19
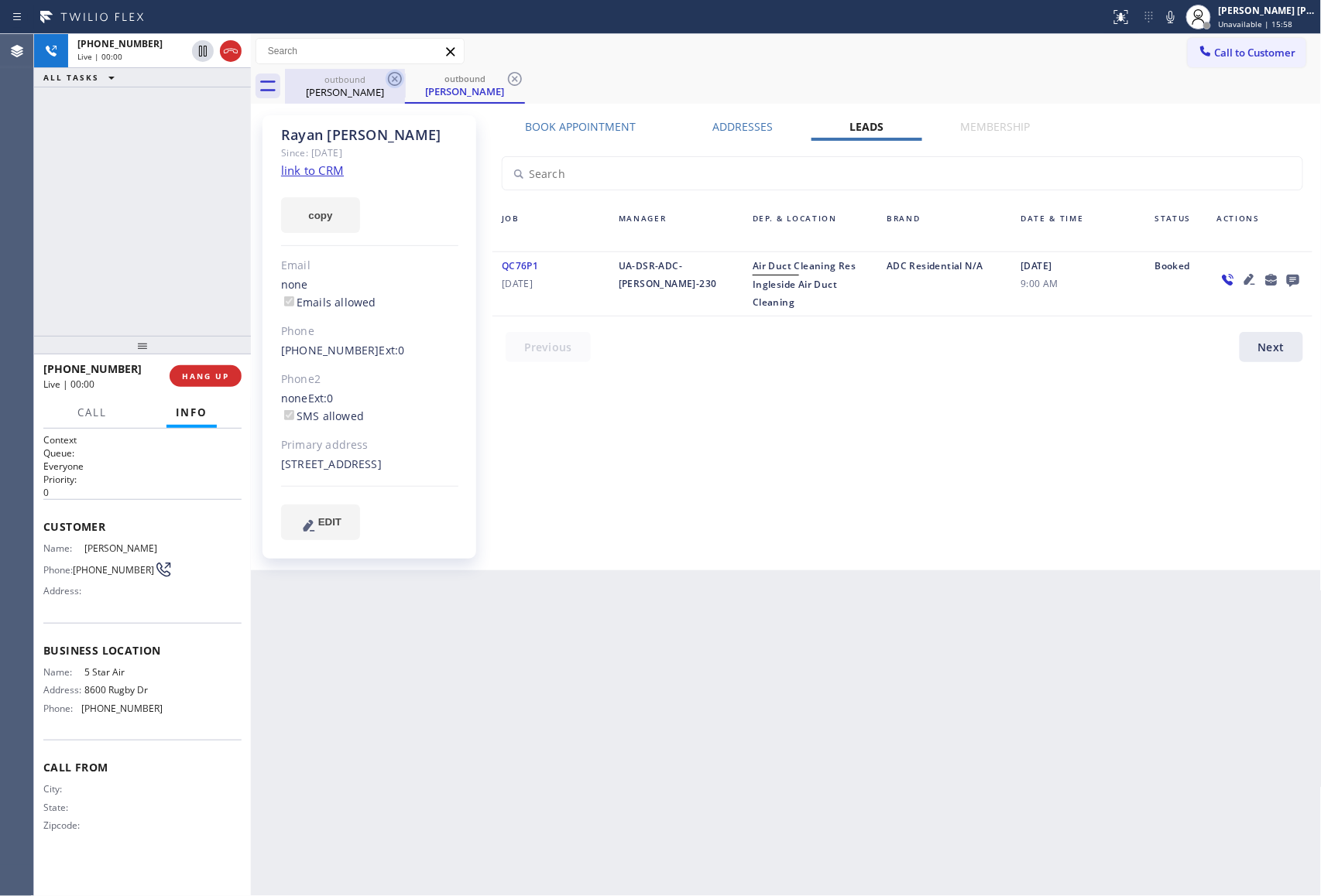
click at [389, 82] on icon at bounding box center [395, 79] width 14 height 14
click at [405, 82] on div "outbound [PERSON_NAME]" at bounding box center [465, 86] width 120 height 35
click at [389, 82] on icon at bounding box center [395, 79] width 14 height 14
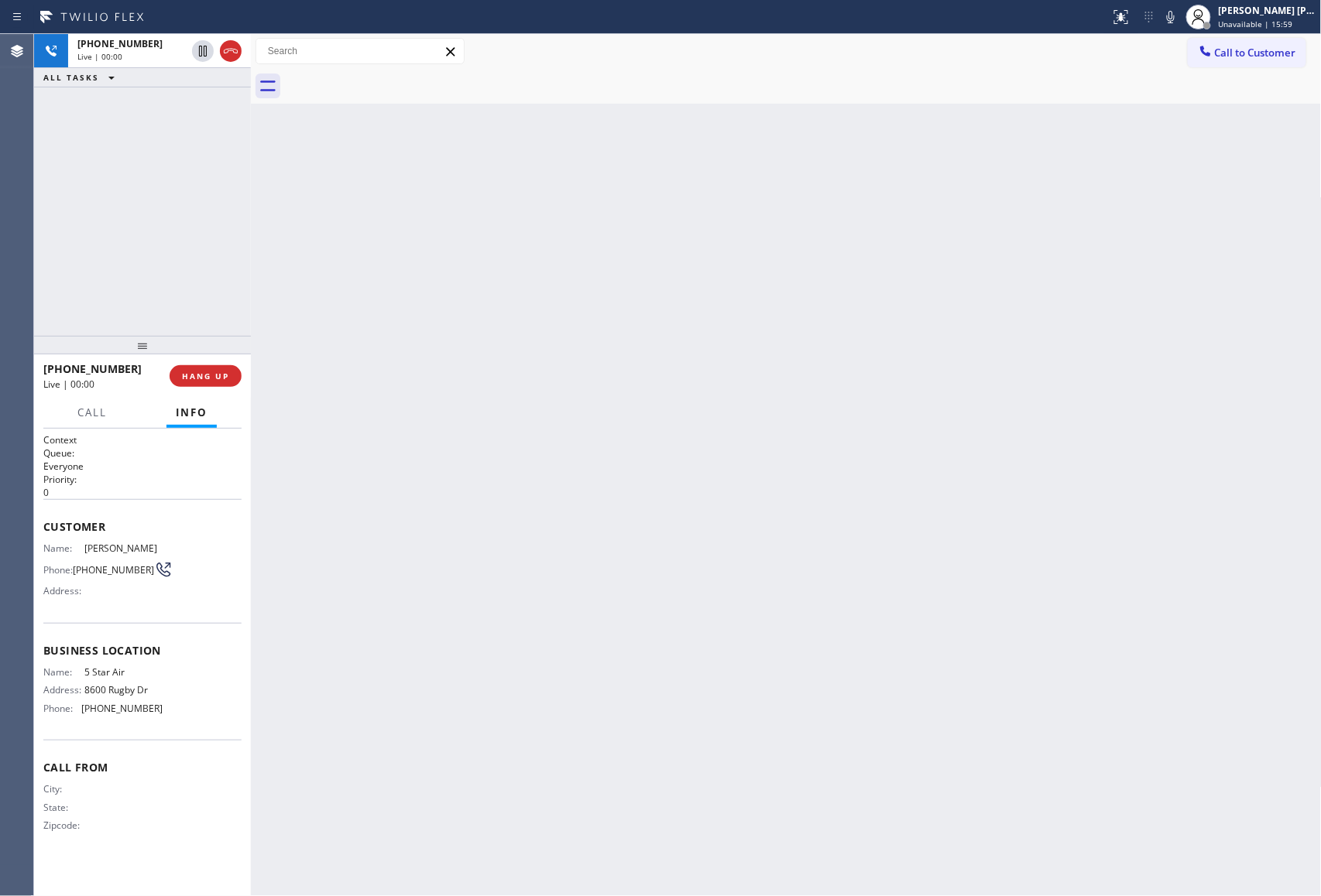
click at [389, 82] on div at bounding box center [802, 86] width 1036 height 35
click at [193, 367] on button "HANG UP" at bounding box center [206, 376] width 72 height 22
drag, startPoint x: 202, startPoint y: 378, endPoint x: 212, endPoint y: 371, distance: 12.2
click at [202, 375] on span "COMPLETE" at bounding box center [203, 376] width 53 height 11
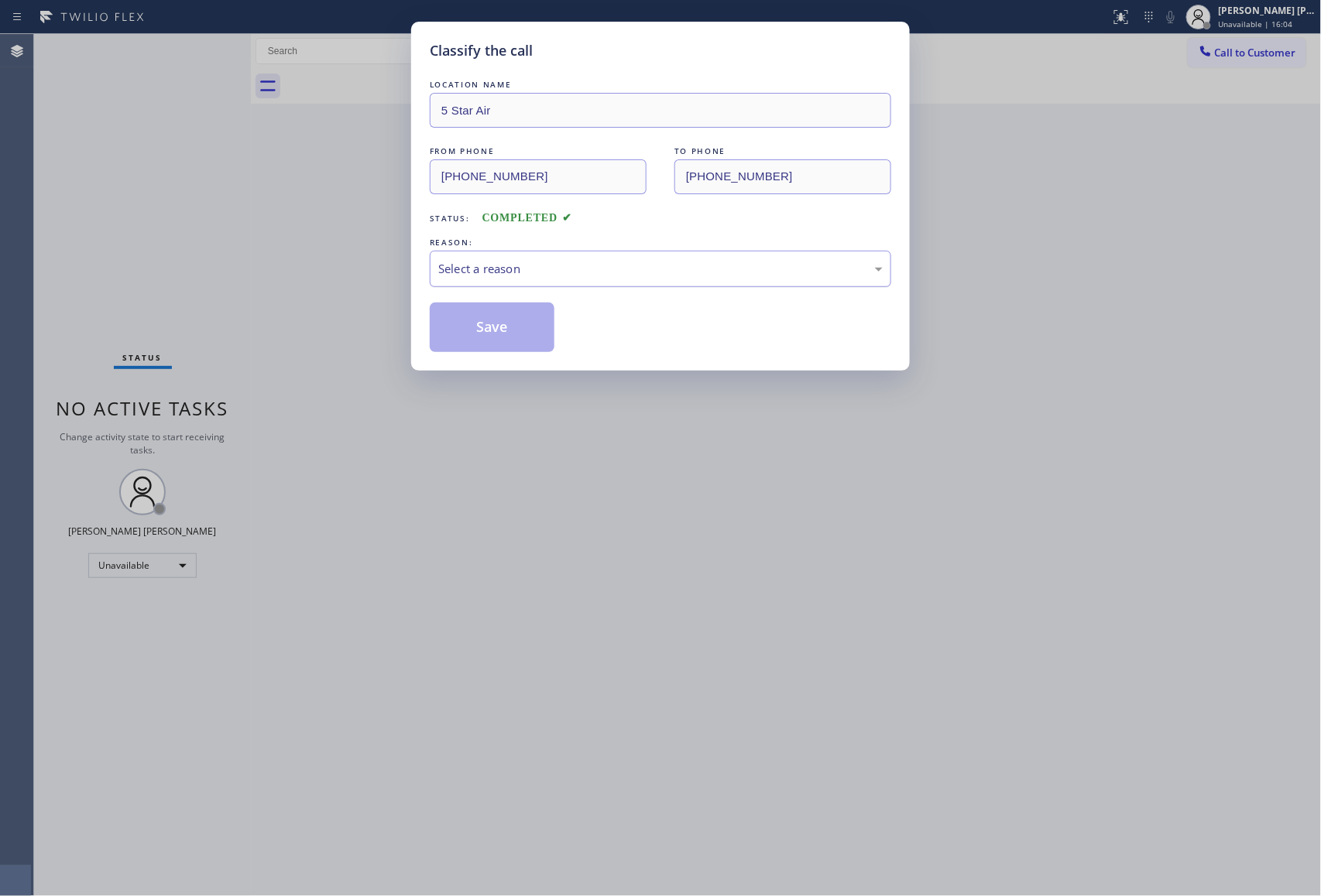
click at [504, 254] on div "Select a reason" at bounding box center [660, 269] width 461 height 37
click at [468, 325] on button "Save" at bounding box center [491, 327] width 124 height 49
drag, startPoint x: 468, startPoint y: 325, endPoint x: 364, endPoint y: 16, distance: 326.0
click at [468, 320] on button "Save" at bounding box center [491, 327] width 124 height 49
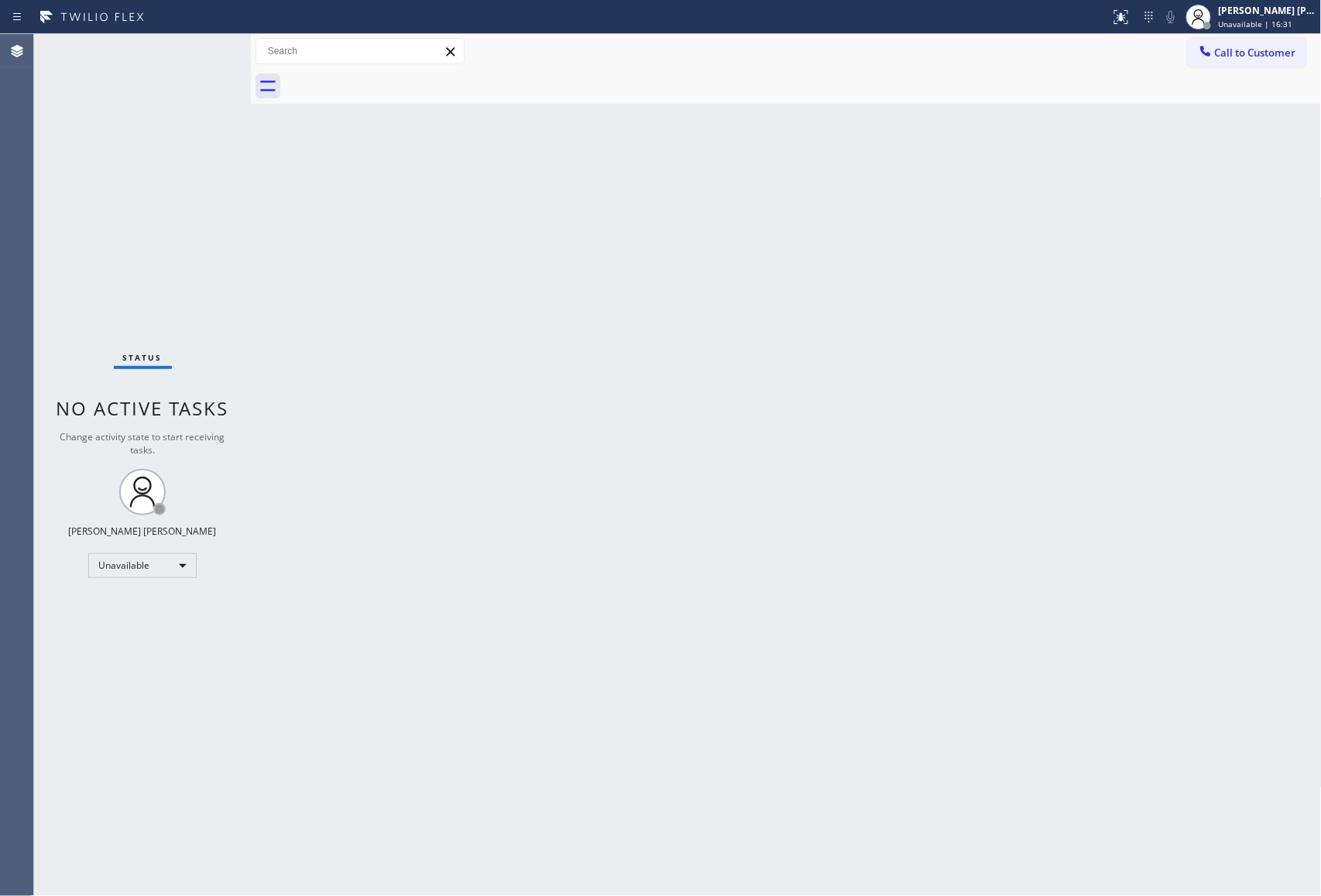
click at [1305, 41] on div "Call to Customer Outbound call Location 5 Star Air Your caller id phone number …" at bounding box center [1254, 52] width 134 height 27
click at [1282, 62] on button "Call to Customer" at bounding box center [1246, 53] width 118 height 30
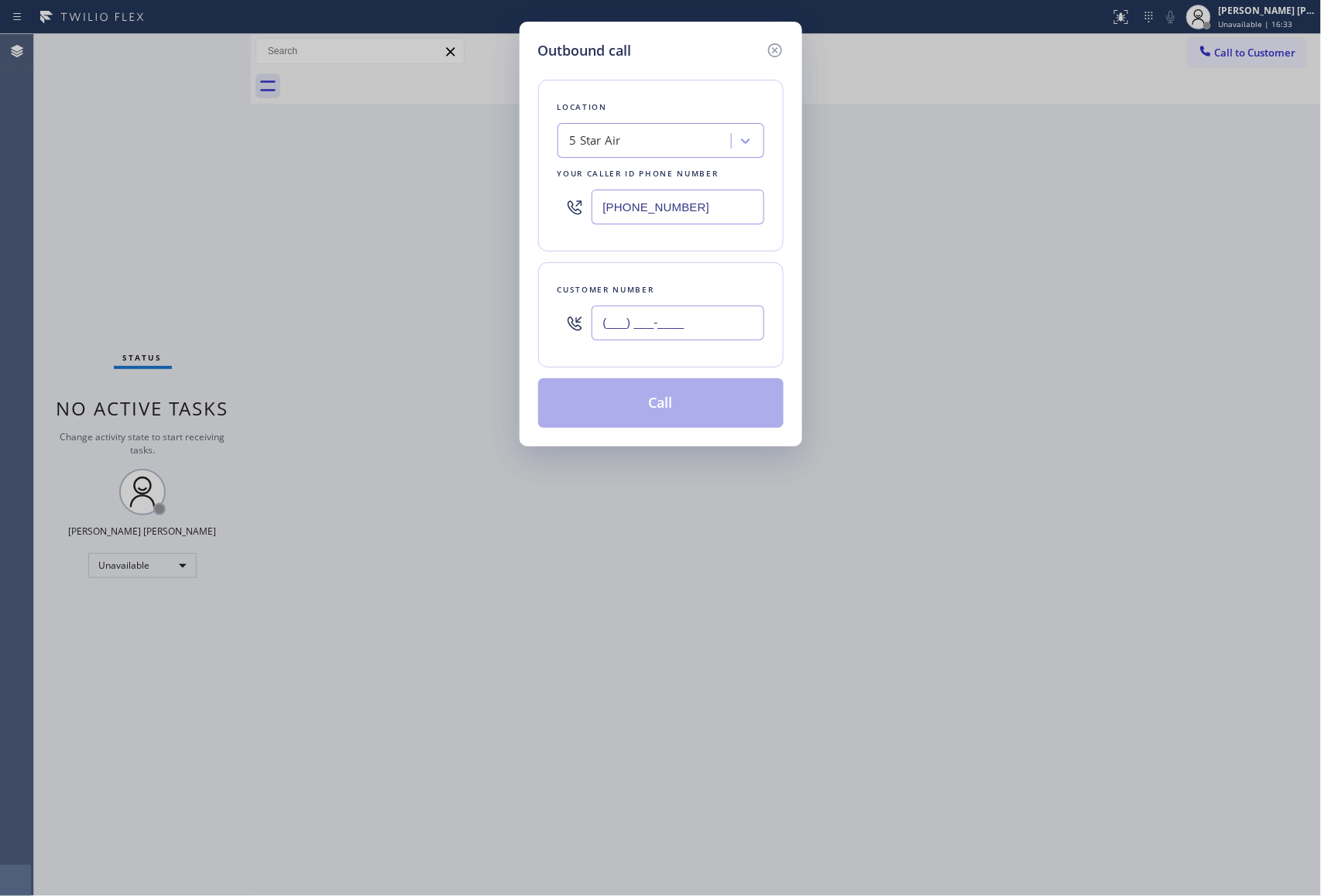
click at [686, 313] on input "(___) ___-____" at bounding box center [677, 323] width 173 height 35
paste input "213) 215-0920"
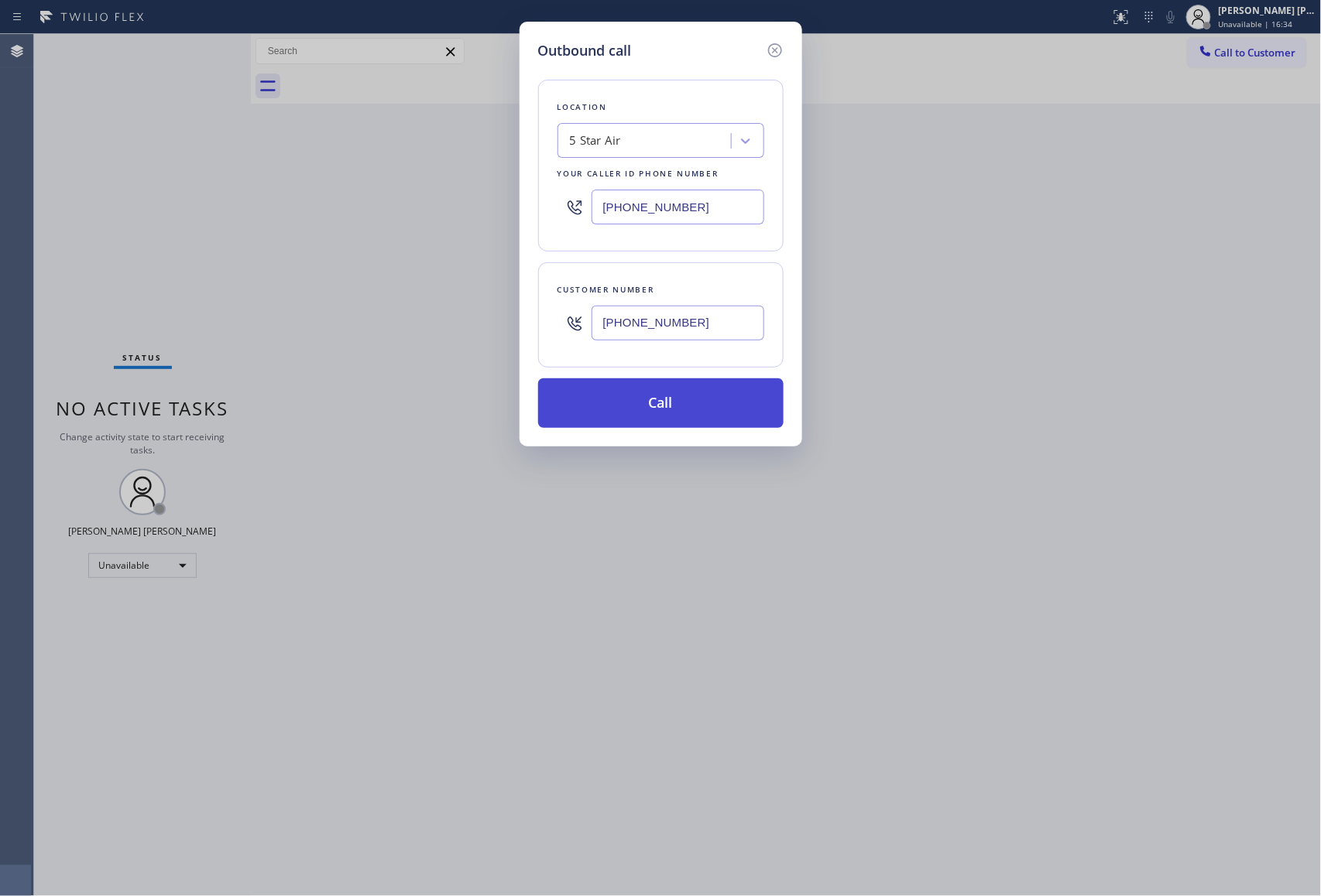
type input "[PHONE_NUMBER]"
click at [691, 390] on button "Call" at bounding box center [661, 403] width 246 height 49
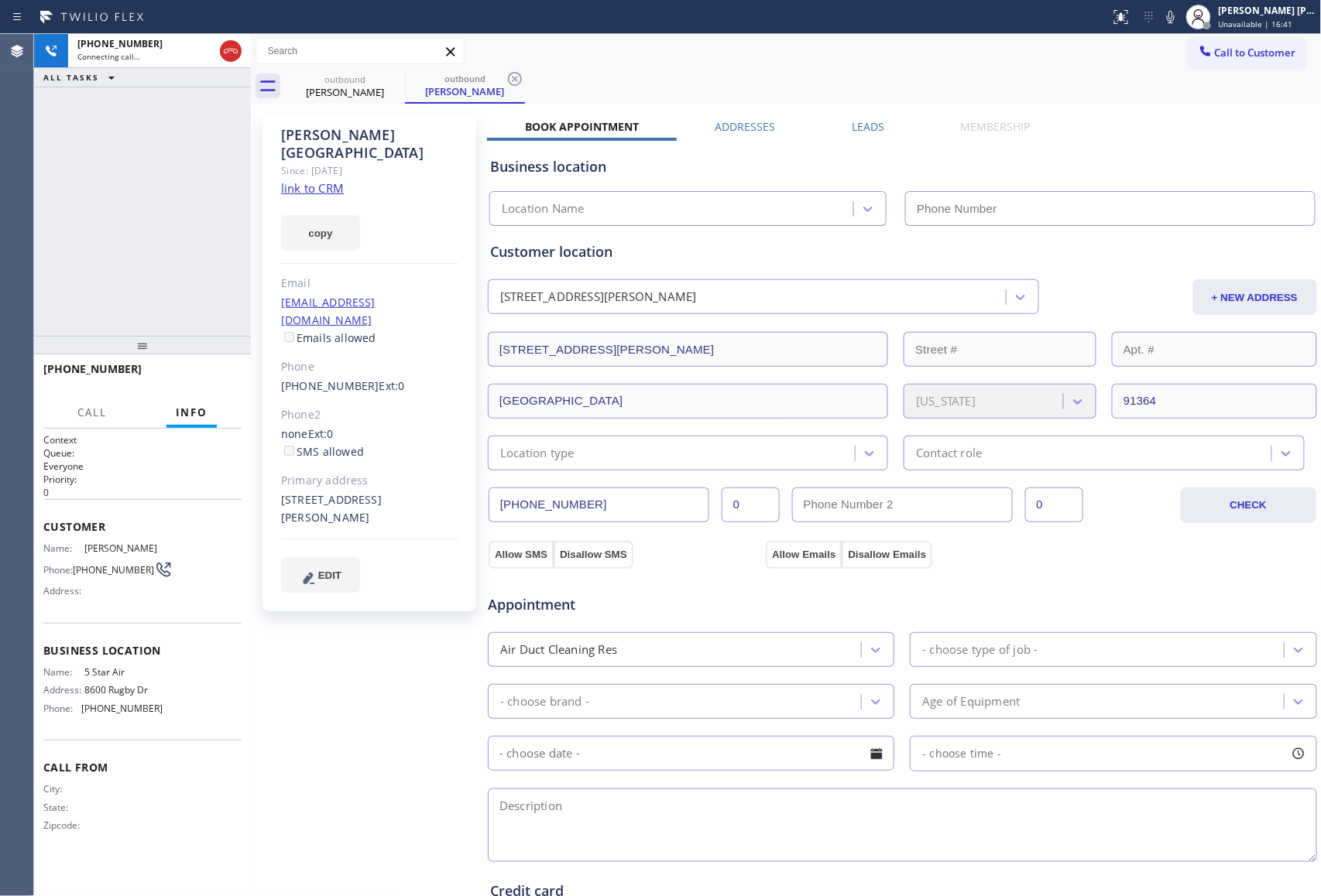
type input "[PHONE_NUMBER]"
drag, startPoint x: 221, startPoint y: 372, endPoint x: 379, endPoint y: 316, distance: 167.6
click at [221, 371] on span "HANG UP" at bounding box center [206, 376] width 47 height 11
click at [852, 124] on label "Leads" at bounding box center [868, 126] width 33 height 15
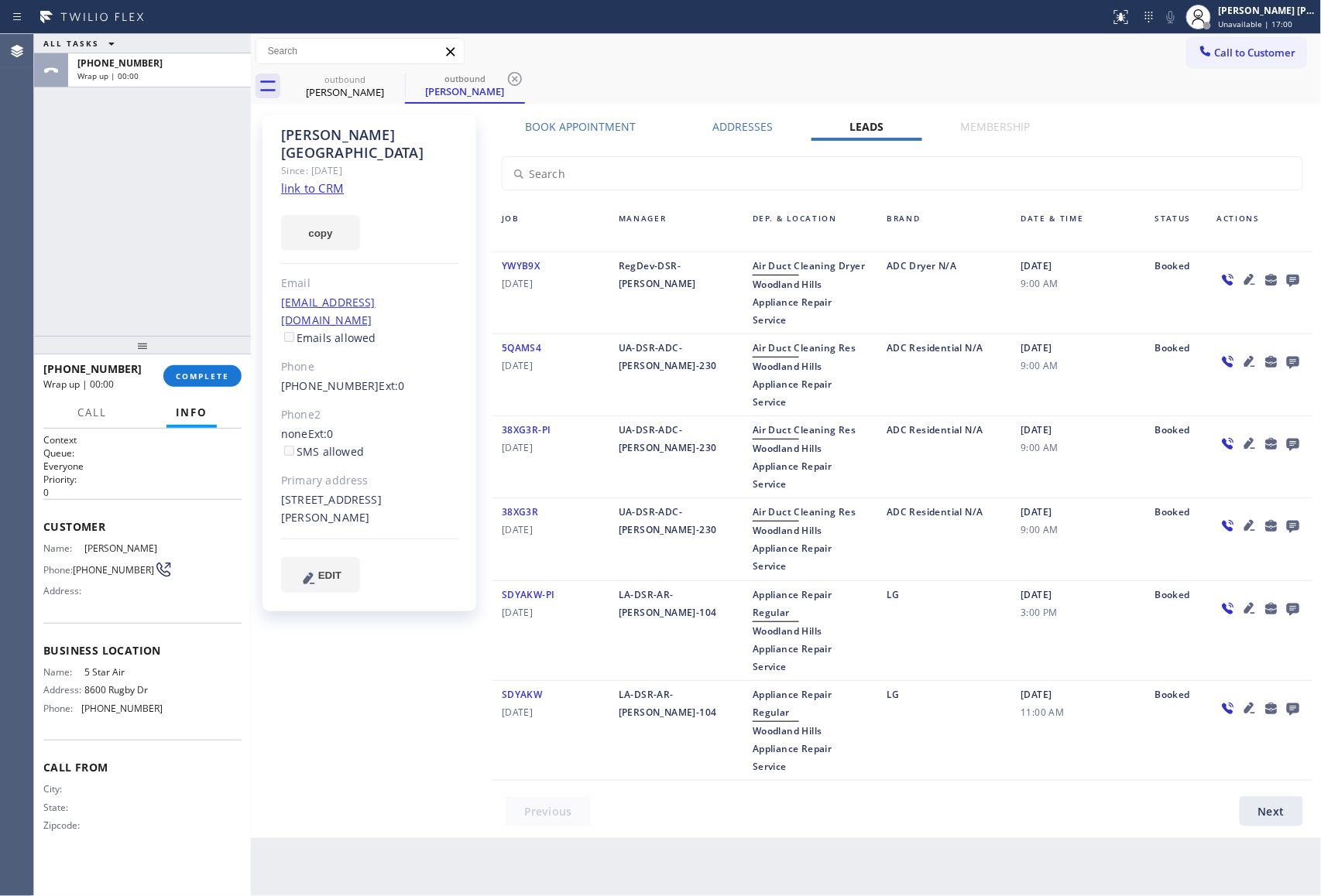
click at [1291, 275] on icon at bounding box center [1293, 281] width 13 height 13
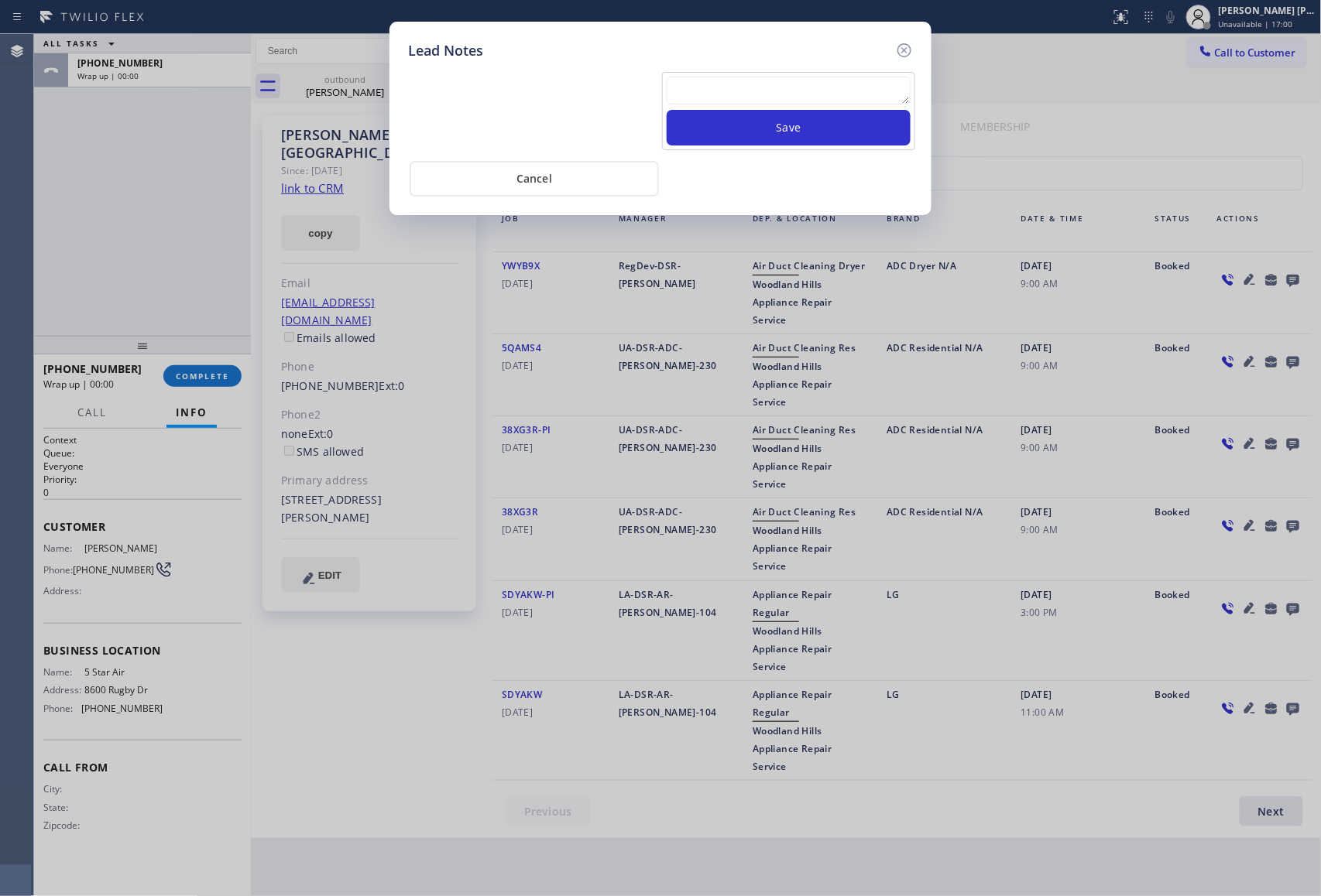
click at [710, 87] on textarea at bounding box center [788, 91] width 244 height 28
paste textarea "VM | please transfer if cx calls back"
type textarea "VM | please transfer if cx calls back"
click at [796, 127] on button "Save" at bounding box center [788, 128] width 244 height 36
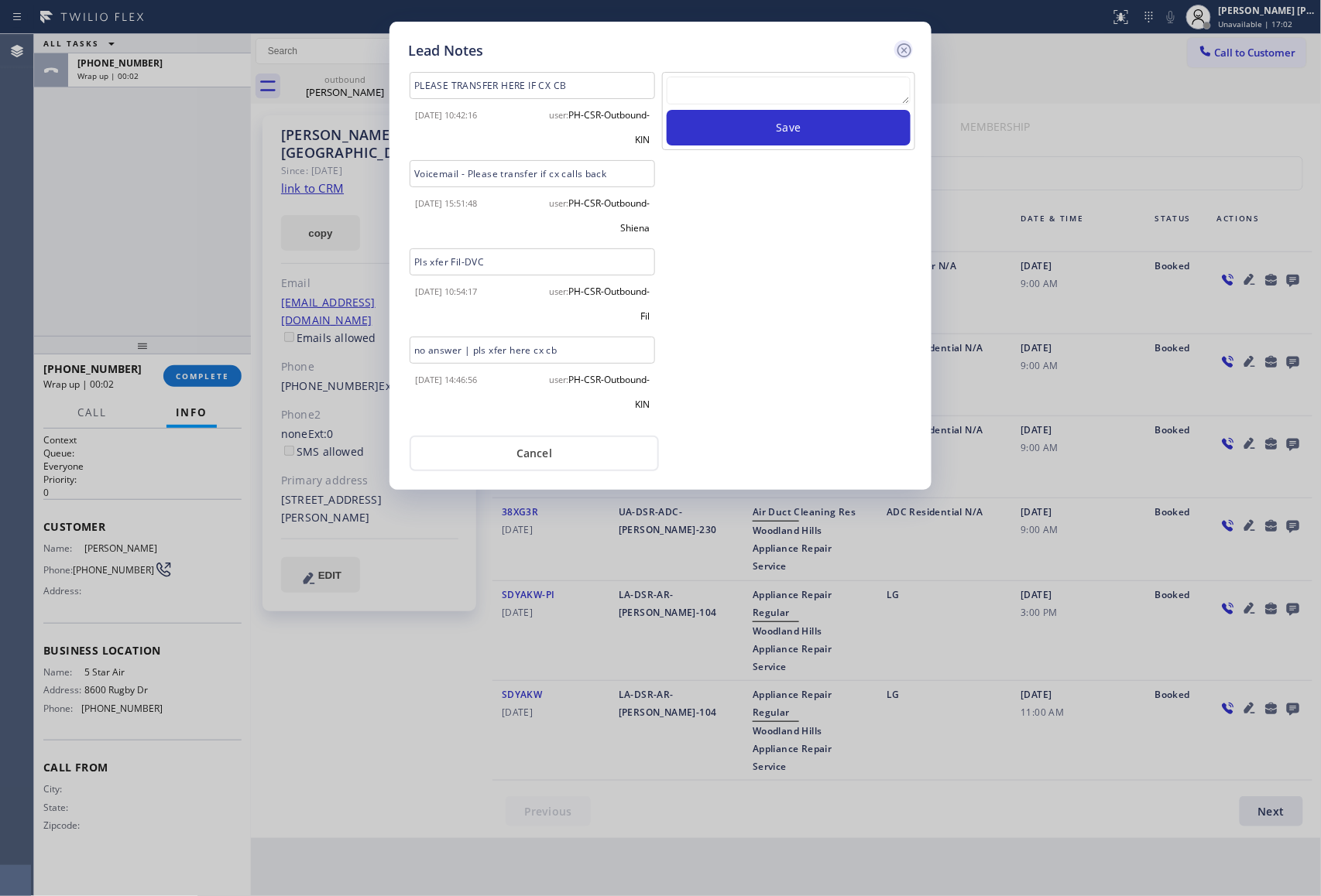
scroll to position [0, 0]
click at [907, 49] on icon at bounding box center [904, 50] width 19 height 19
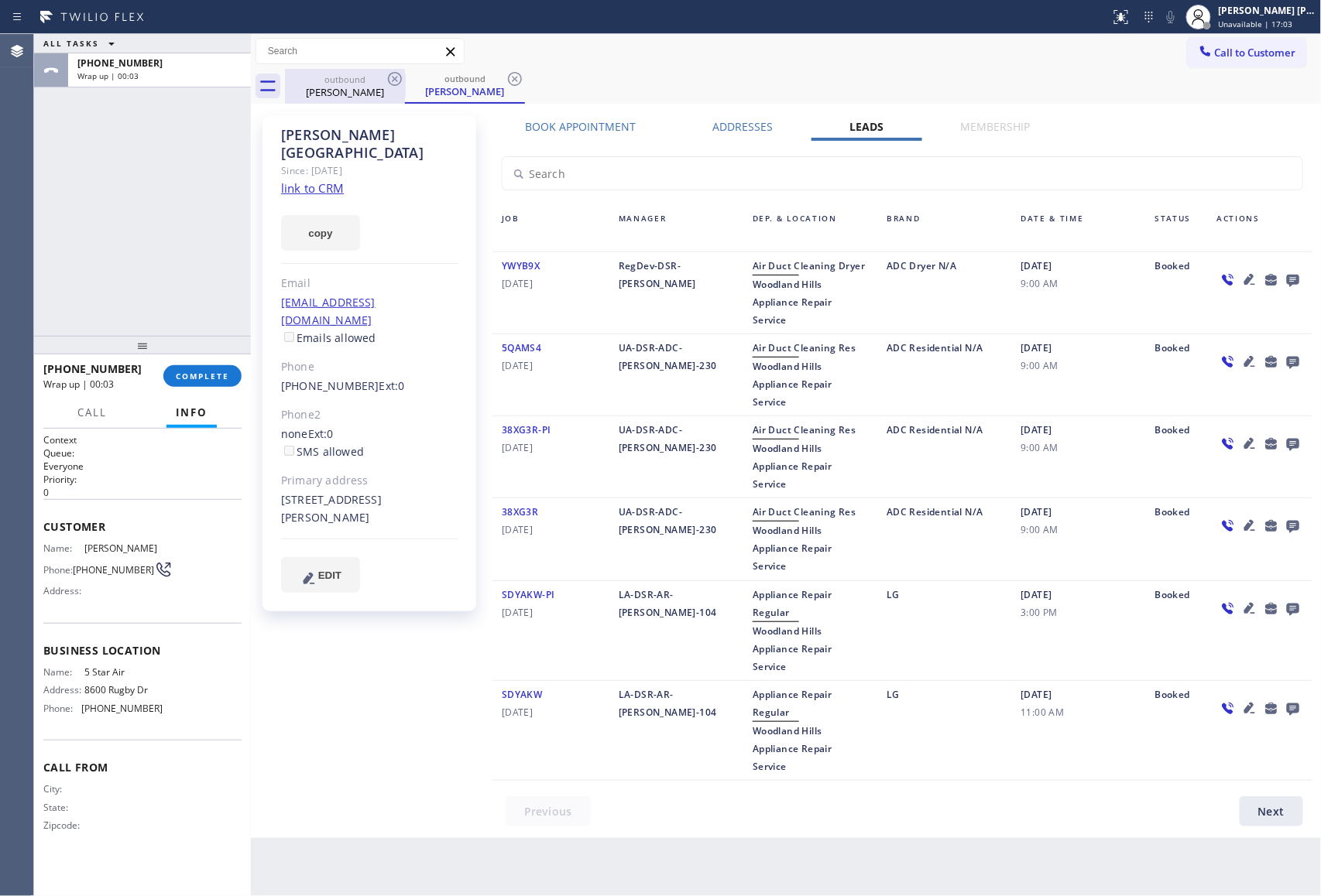
click at [354, 75] on div "outbound" at bounding box center [344, 79] width 117 height 12
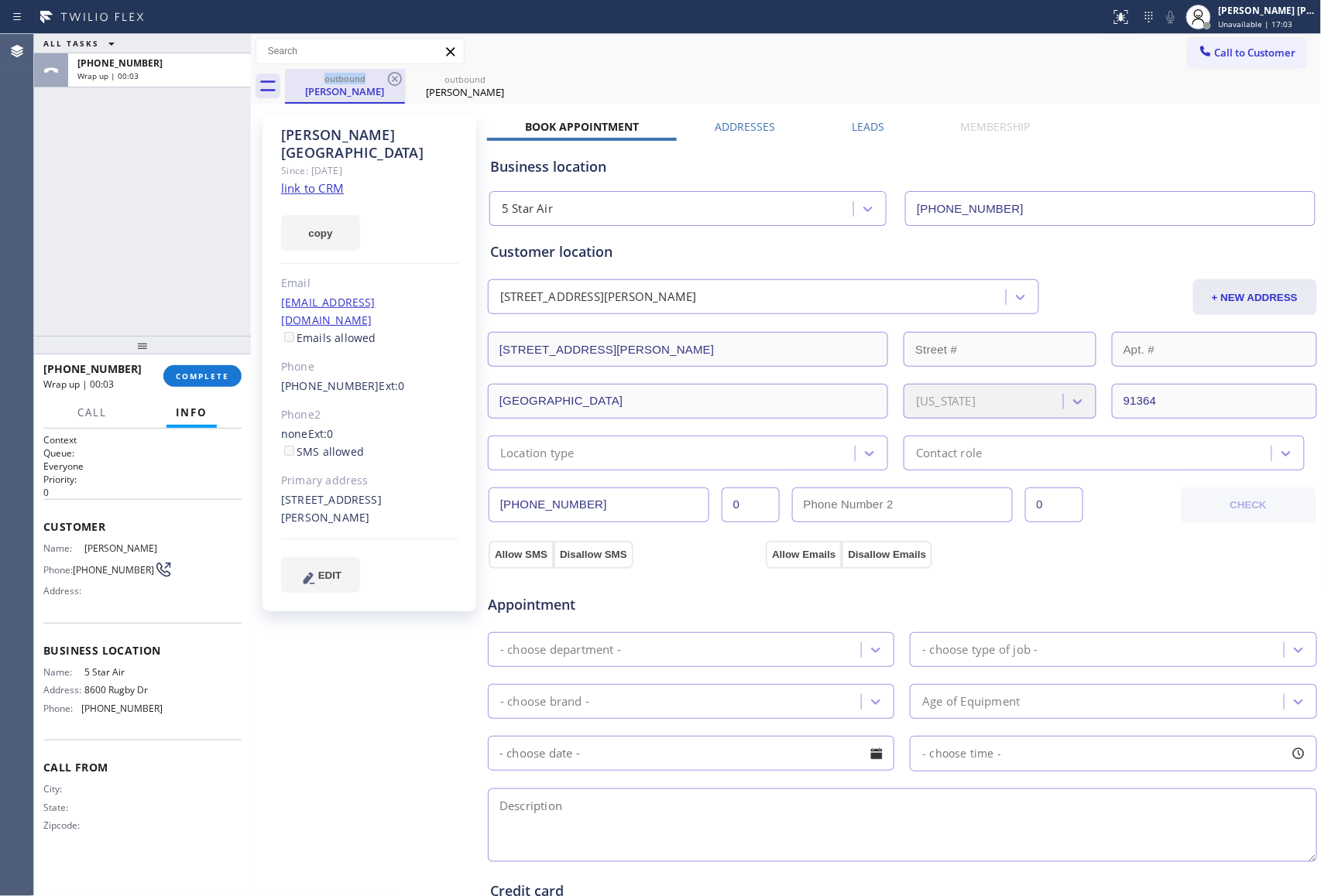
click at [354, 75] on div "outbound" at bounding box center [344, 78] width 117 height 12
click at [370, 77] on div "outbound" at bounding box center [344, 78] width 117 height 12
click at [381, 77] on div "outbound" at bounding box center [344, 78] width 117 height 12
click at [382, 77] on div "outbound" at bounding box center [344, 78] width 117 height 12
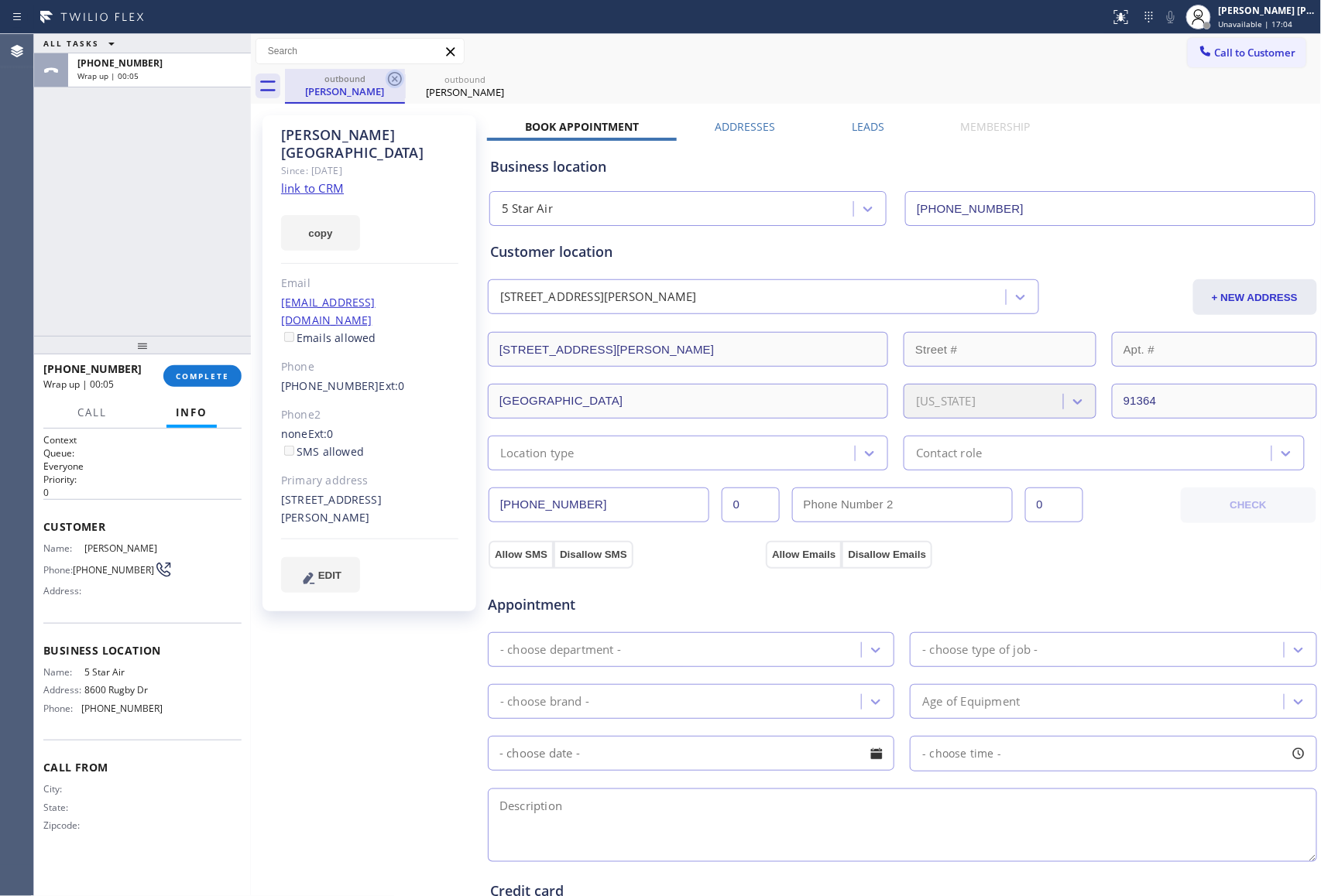
click at [391, 78] on icon at bounding box center [395, 79] width 19 height 19
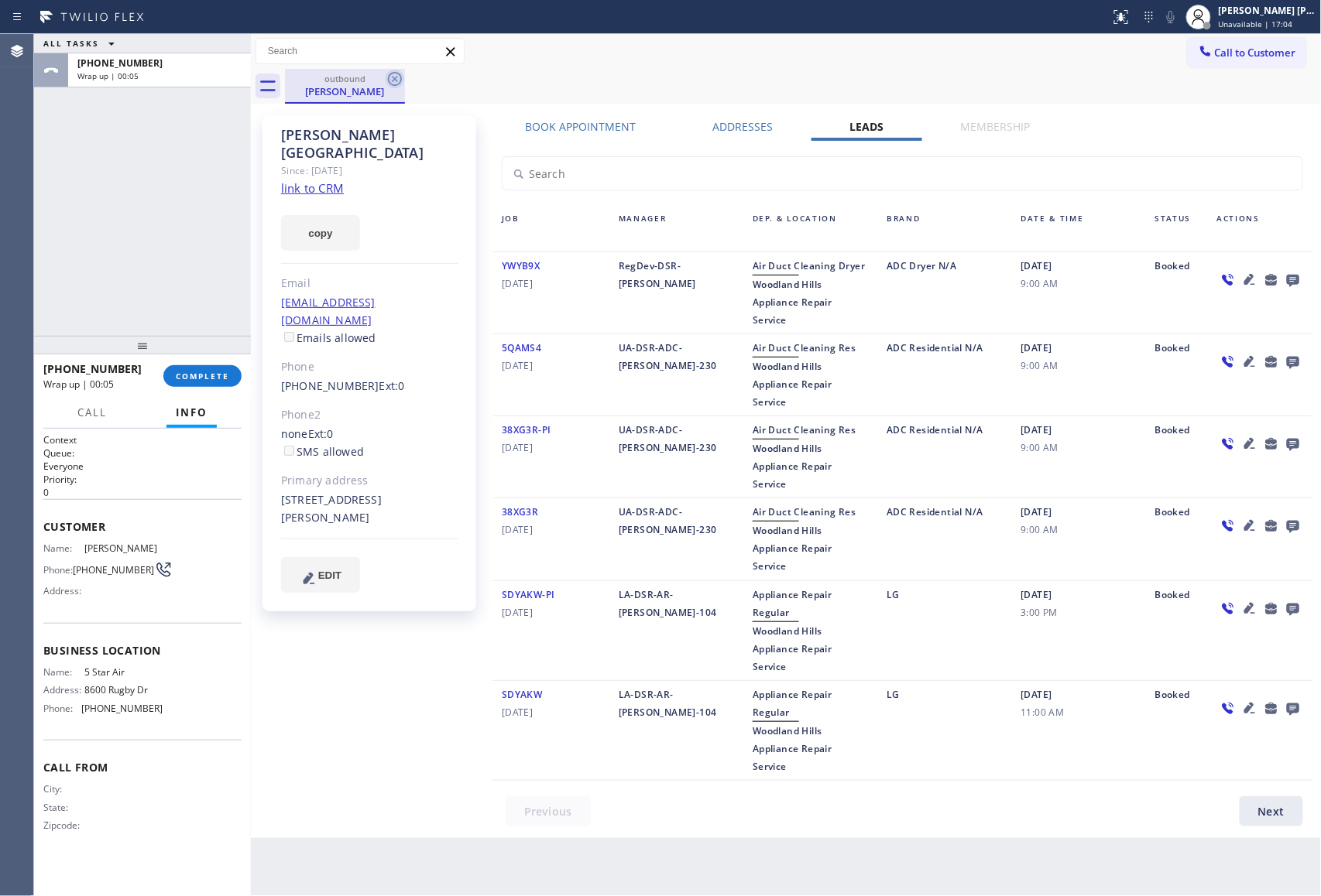
click at [391, 78] on icon at bounding box center [395, 79] width 19 height 19
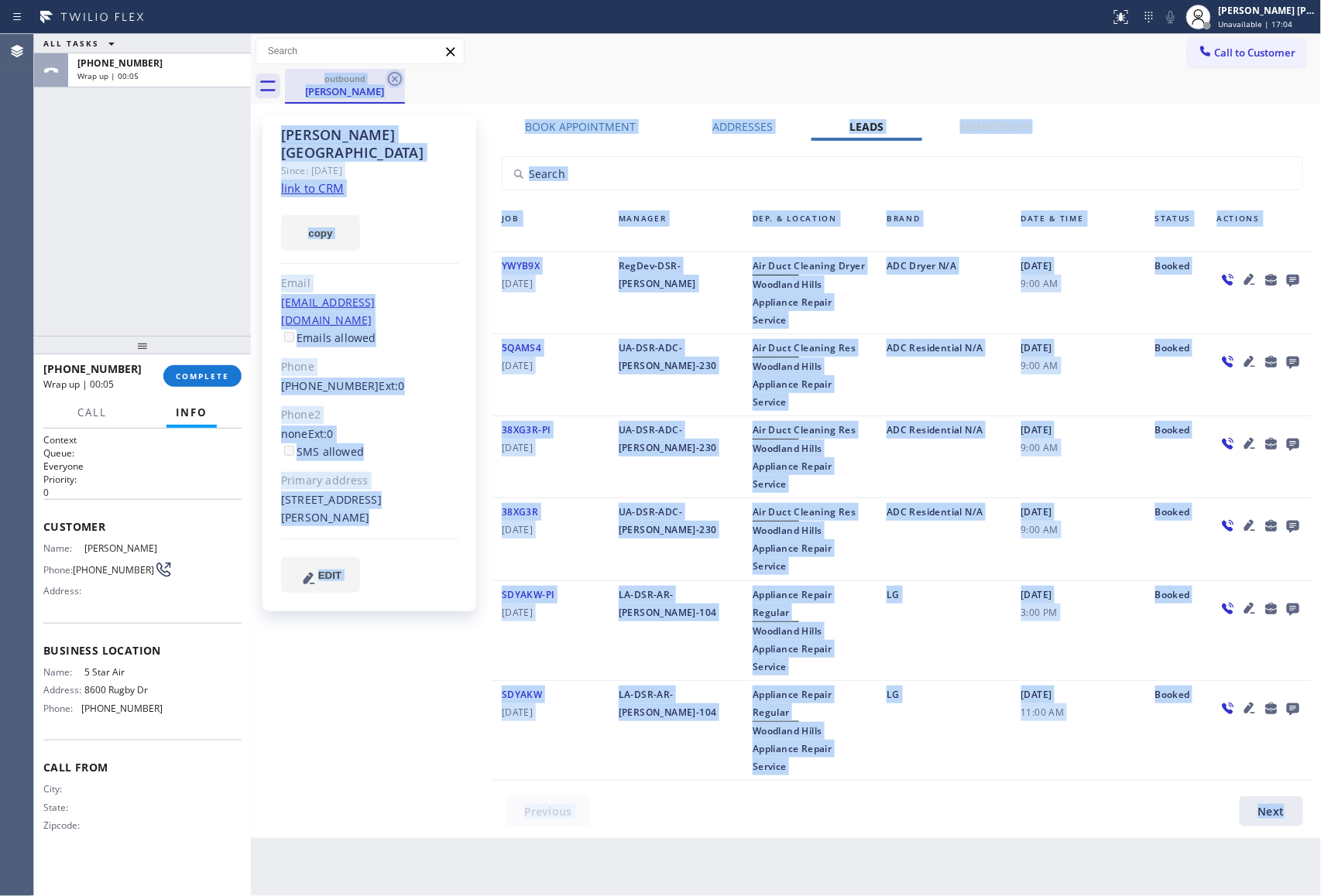
click at [391, 78] on div "outbound [PERSON_NAME]" at bounding box center [802, 86] width 1036 height 35
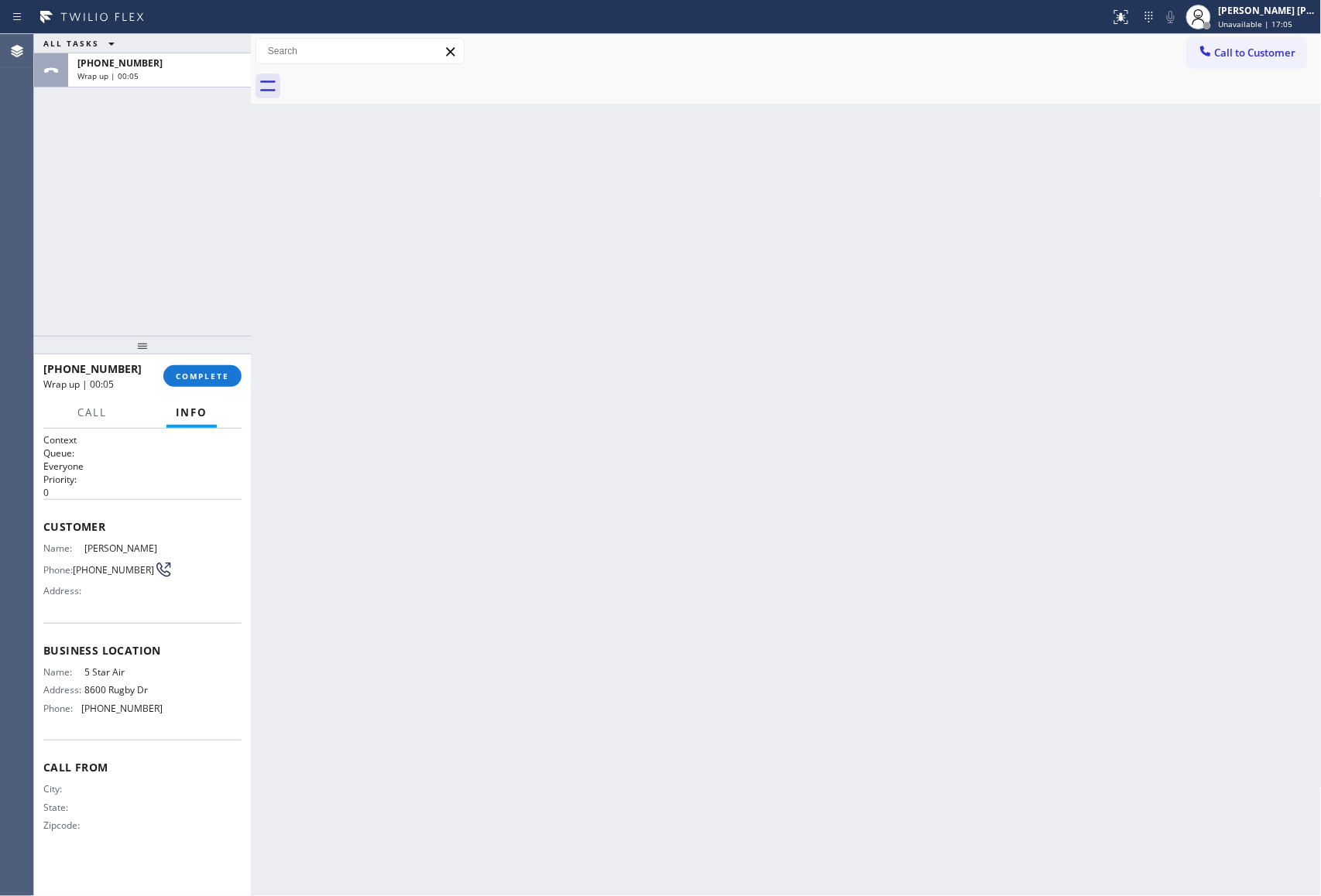
click at [391, 78] on div at bounding box center [802, 86] width 1036 height 35
click at [218, 387] on div "[PHONE_NUMBER] Wrap up | 00:05 COMPLETE" at bounding box center [142, 375] width 198 height 40
drag, startPoint x: 239, startPoint y: 392, endPoint x: 192, endPoint y: 390, distance: 47.0
click at [206, 392] on div "[PHONE_NUMBER] Wrap up | 00:07 COMPLETE" at bounding box center [142, 375] width 198 height 40
click at [191, 387] on button "COMPLETE" at bounding box center [203, 376] width 78 height 22
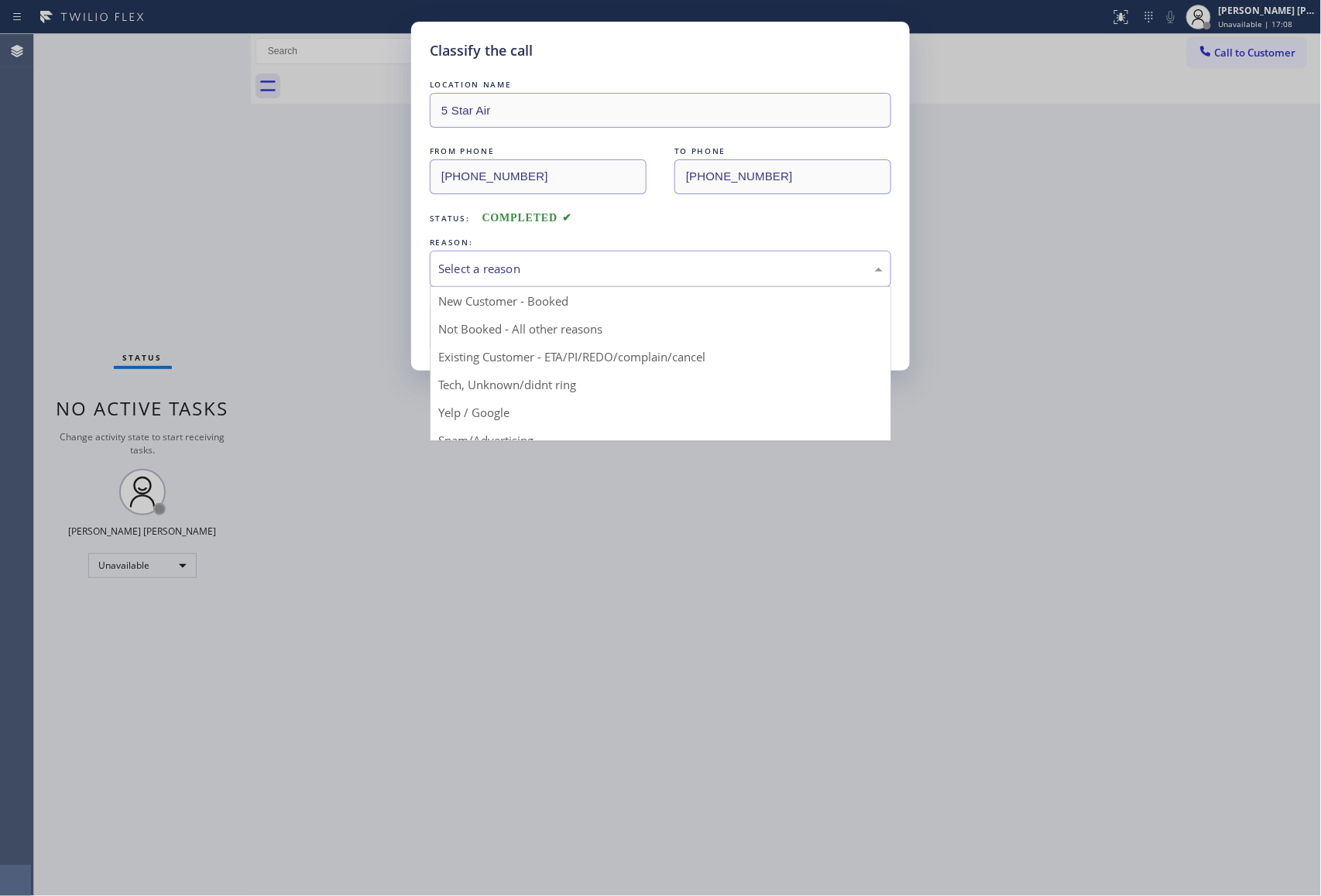
click at [551, 261] on div "Select a reason" at bounding box center [660, 269] width 444 height 18
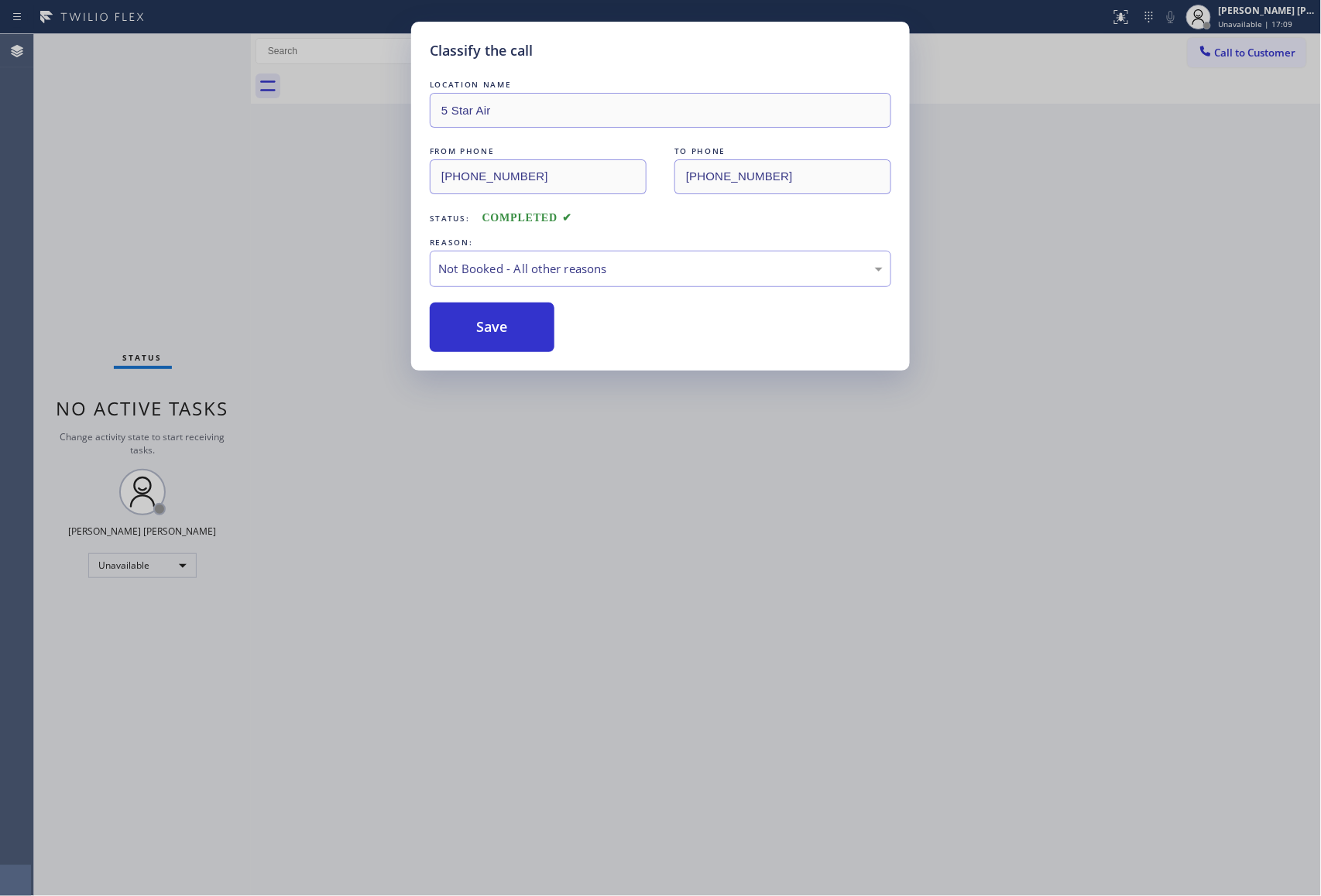
click at [490, 326] on button "Save" at bounding box center [491, 327] width 124 height 49
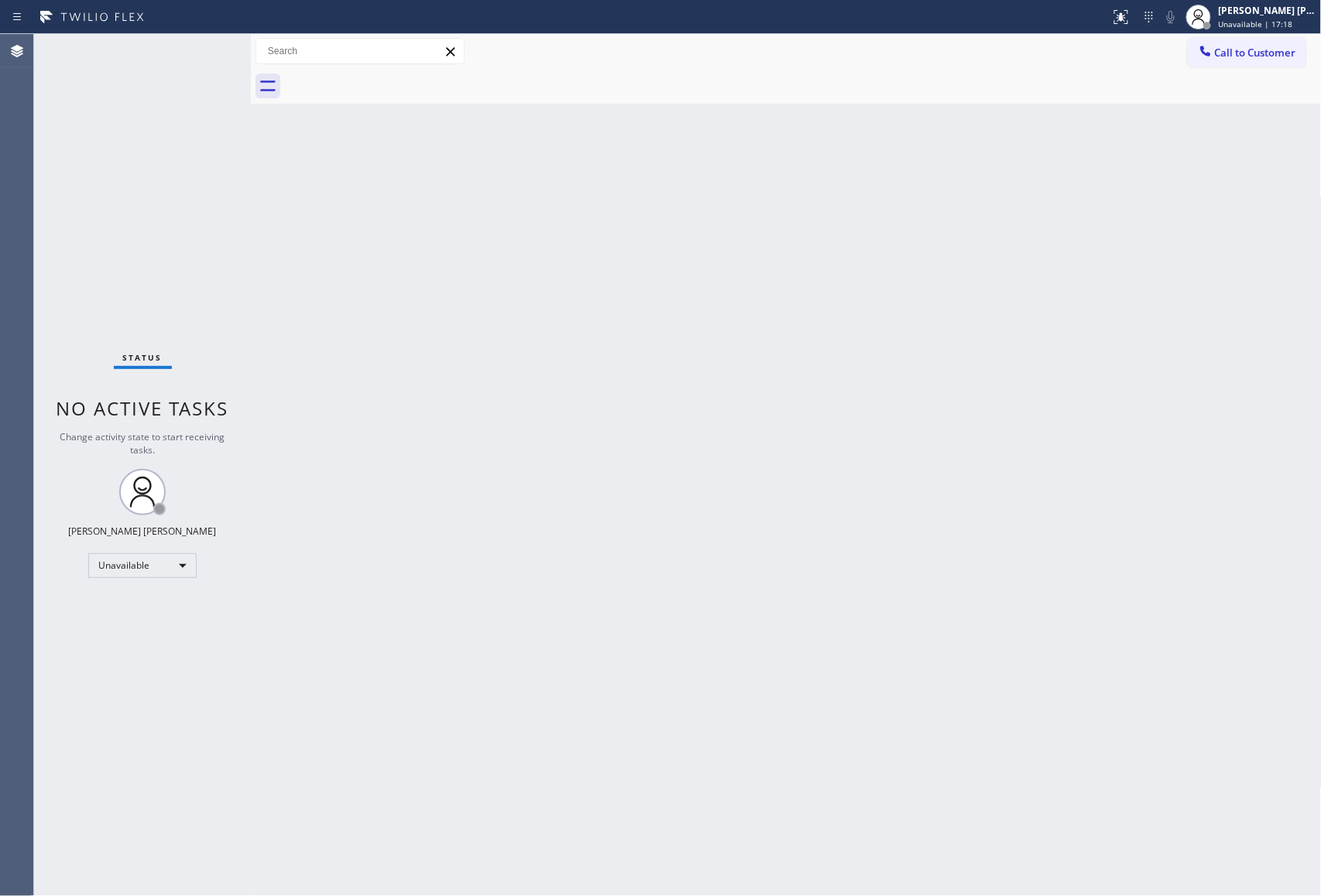
click at [1280, 51] on span "Call to Customer" at bounding box center [1255, 52] width 81 height 14
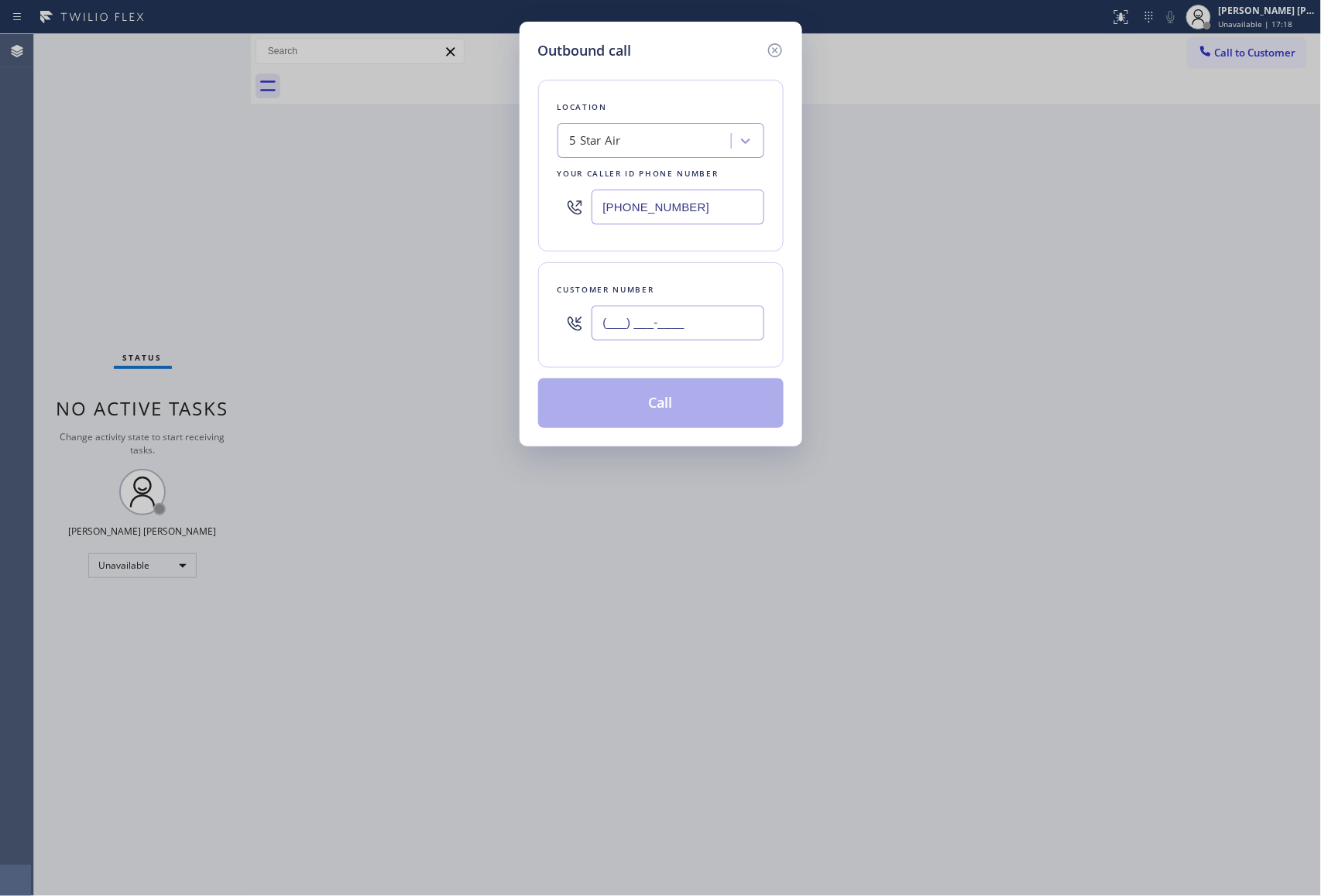
click at [688, 339] on input "(___) ___-____" at bounding box center [677, 323] width 173 height 35
paste input "408) 466-7080"
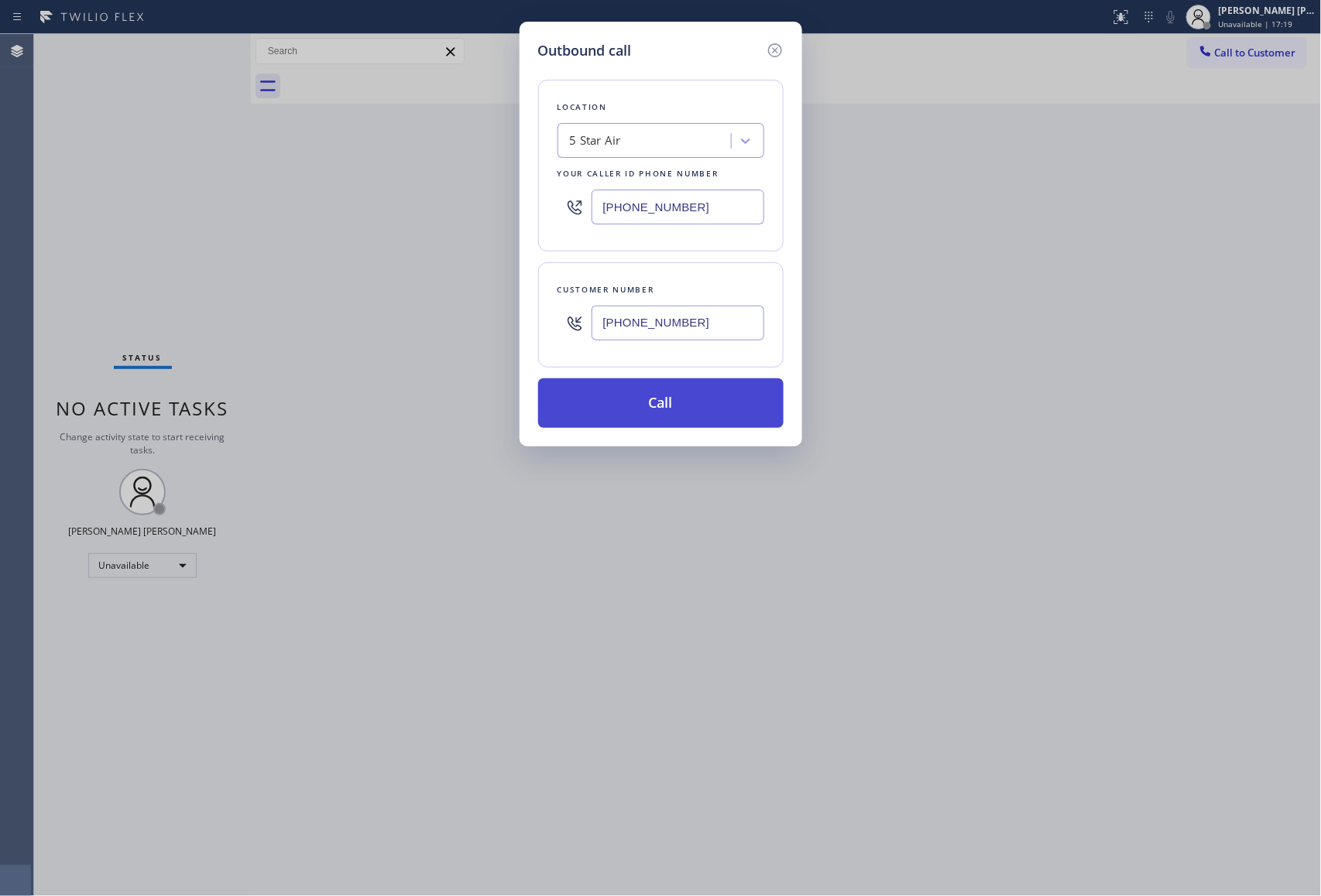
type input "[PHONE_NUMBER]"
click at [648, 407] on button "Call" at bounding box center [661, 403] width 246 height 49
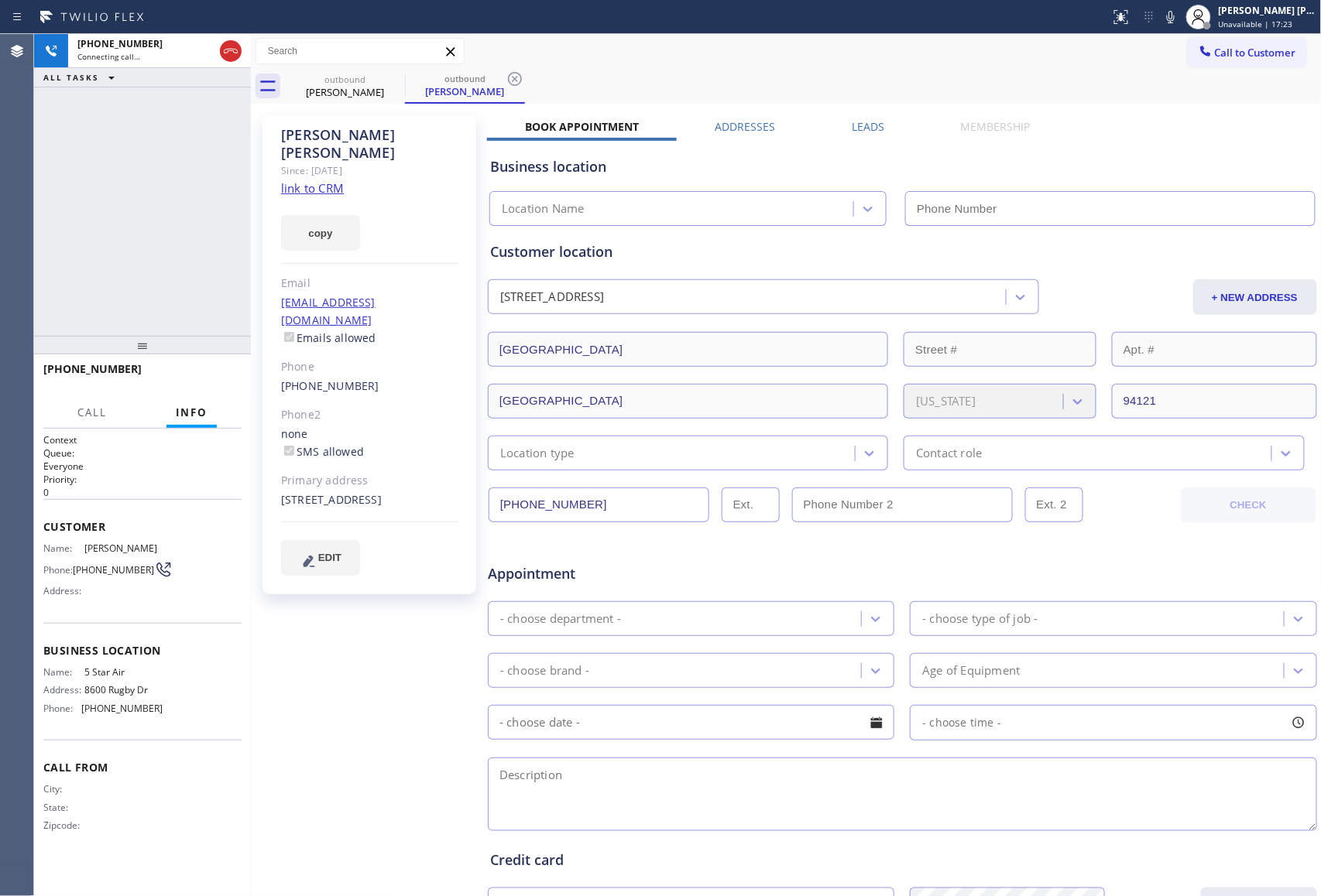
type input "[PHONE_NUMBER]"
click at [224, 371] on span "HANG UP" at bounding box center [206, 376] width 47 height 11
click at [855, 120] on label "Leads" at bounding box center [868, 126] width 33 height 15
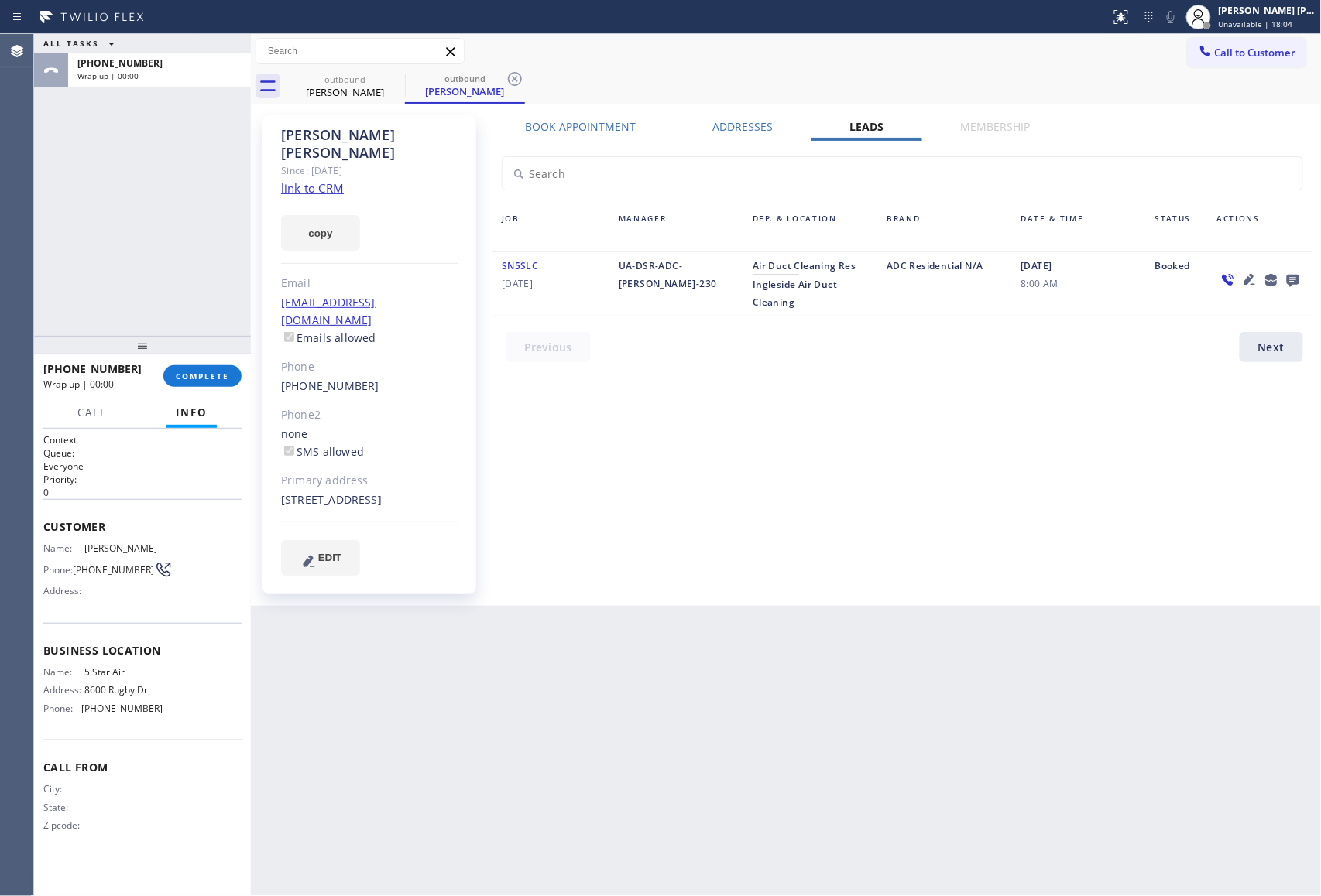
click at [1298, 276] on icon at bounding box center [1293, 281] width 13 height 13
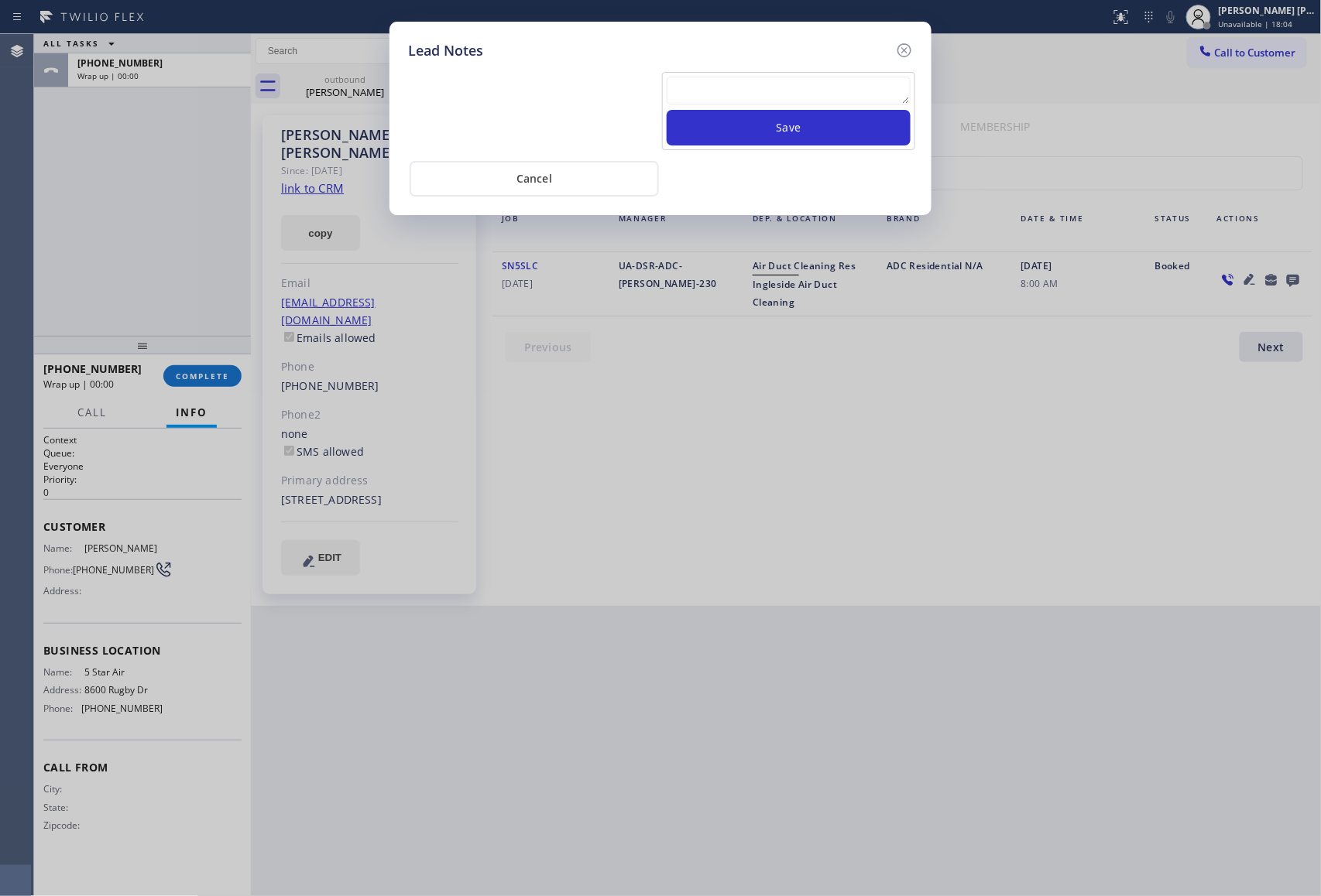
click at [745, 95] on textarea at bounding box center [788, 91] width 244 height 28
paste textarea "VM | please transfer if cx calls back"
type textarea "VM | please transfer if cx calls back"
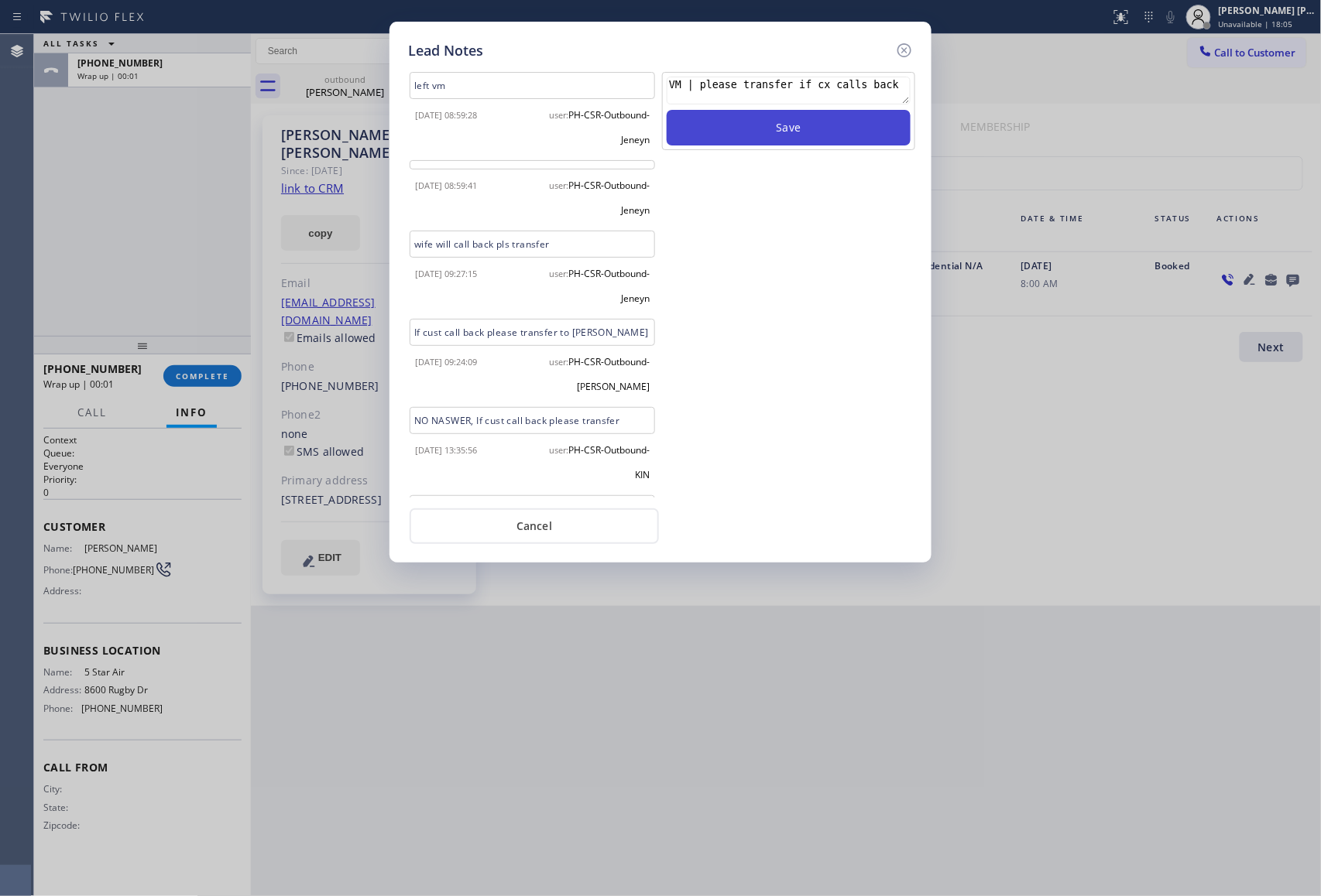
click at [808, 133] on button "Save" at bounding box center [788, 128] width 244 height 36
drag, startPoint x: 910, startPoint y: 43, endPoint x: 895, endPoint y: 44, distance: 15.0
click at [910, 44] on icon at bounding box center [904, 50] width 19 height 19
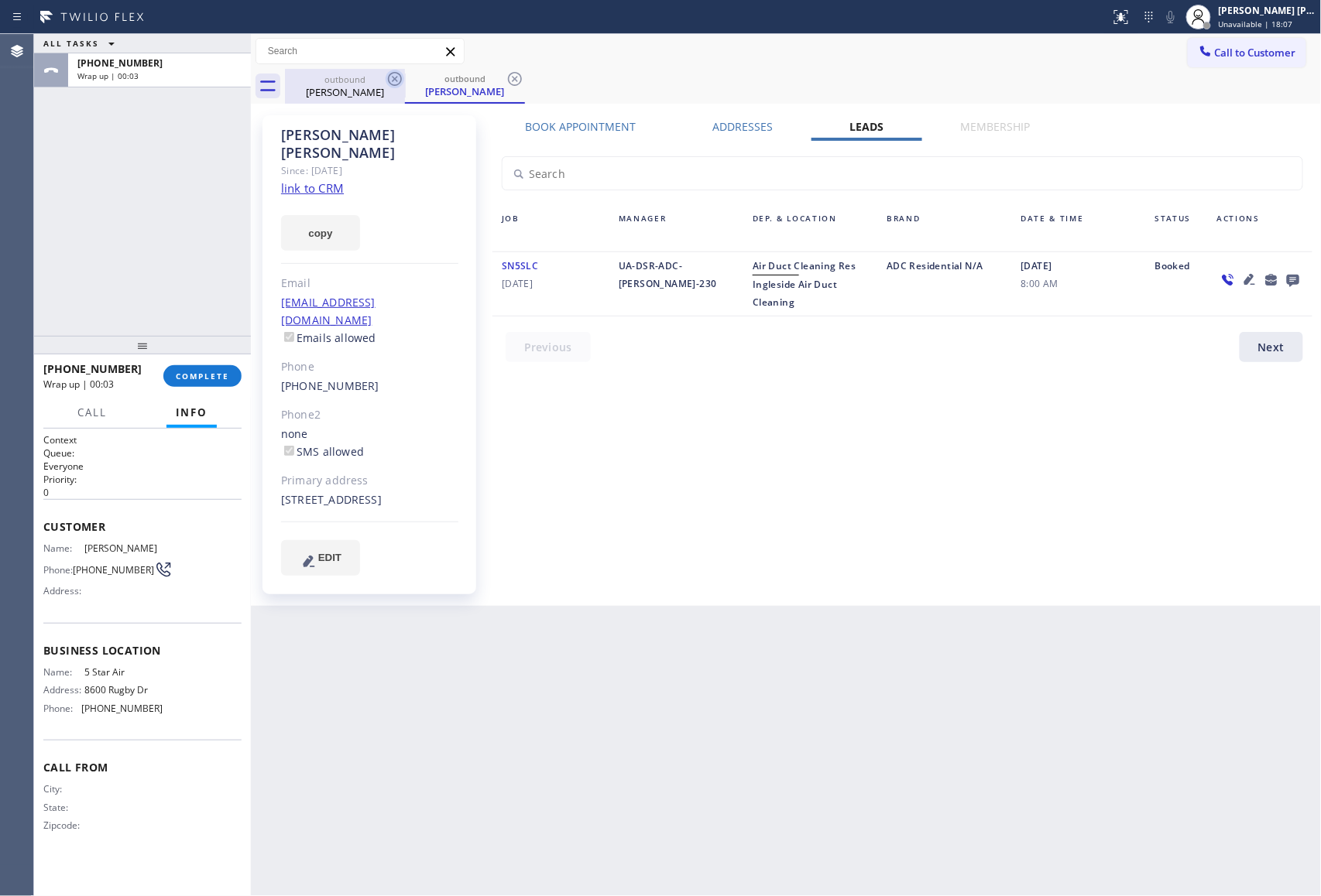
click at [400, 79] on icon at bounding box center [395, 79] width 19 height 19
click at [505, 79] on icon at bounding box center [515, 79] width 19 height 19
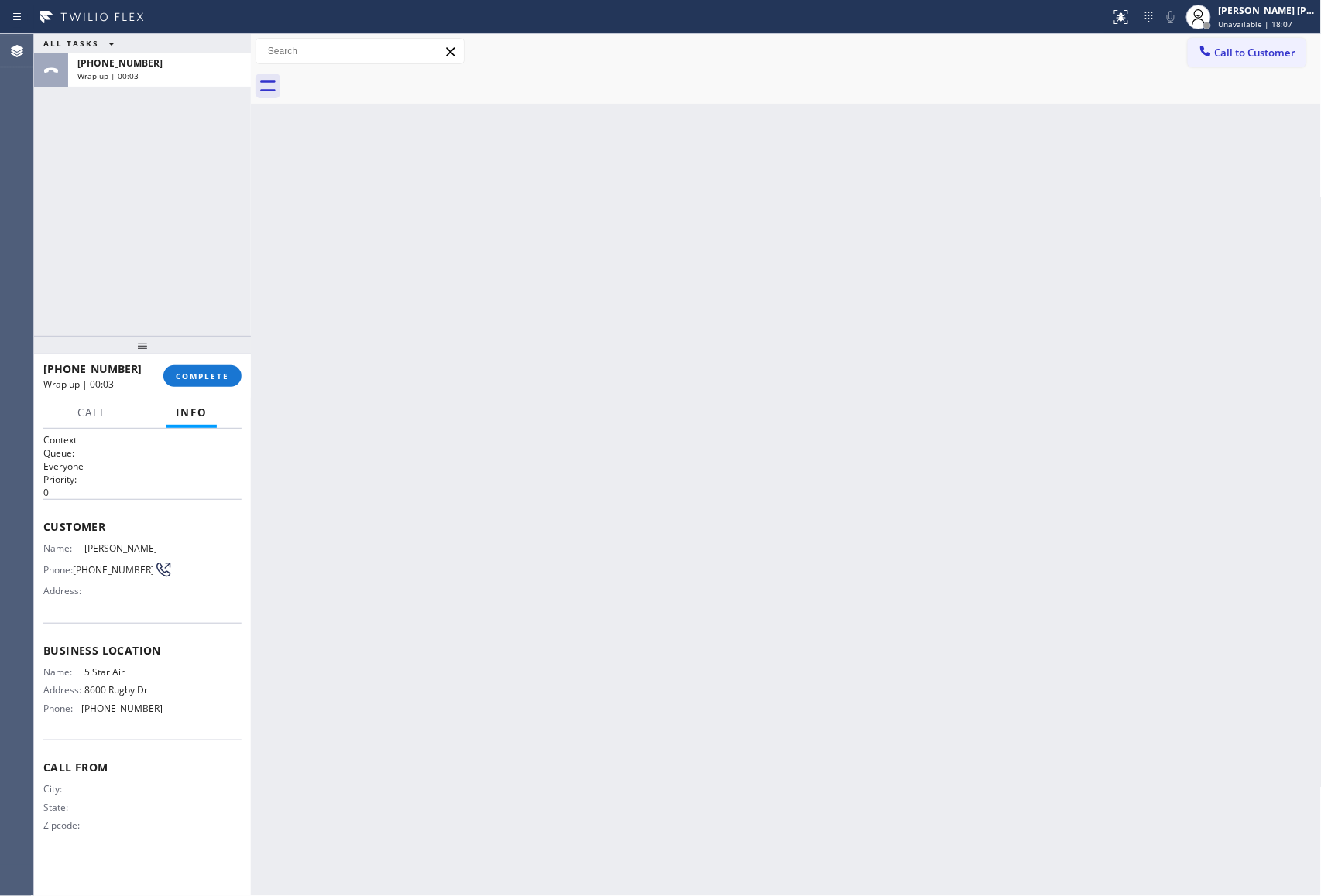
click at [400, 79] on div at bounding box center [802, 86] width 1036 height 35
click at [205, 378] on span "COMPLETE" at bounding box center [203, 376] width 53 height 11
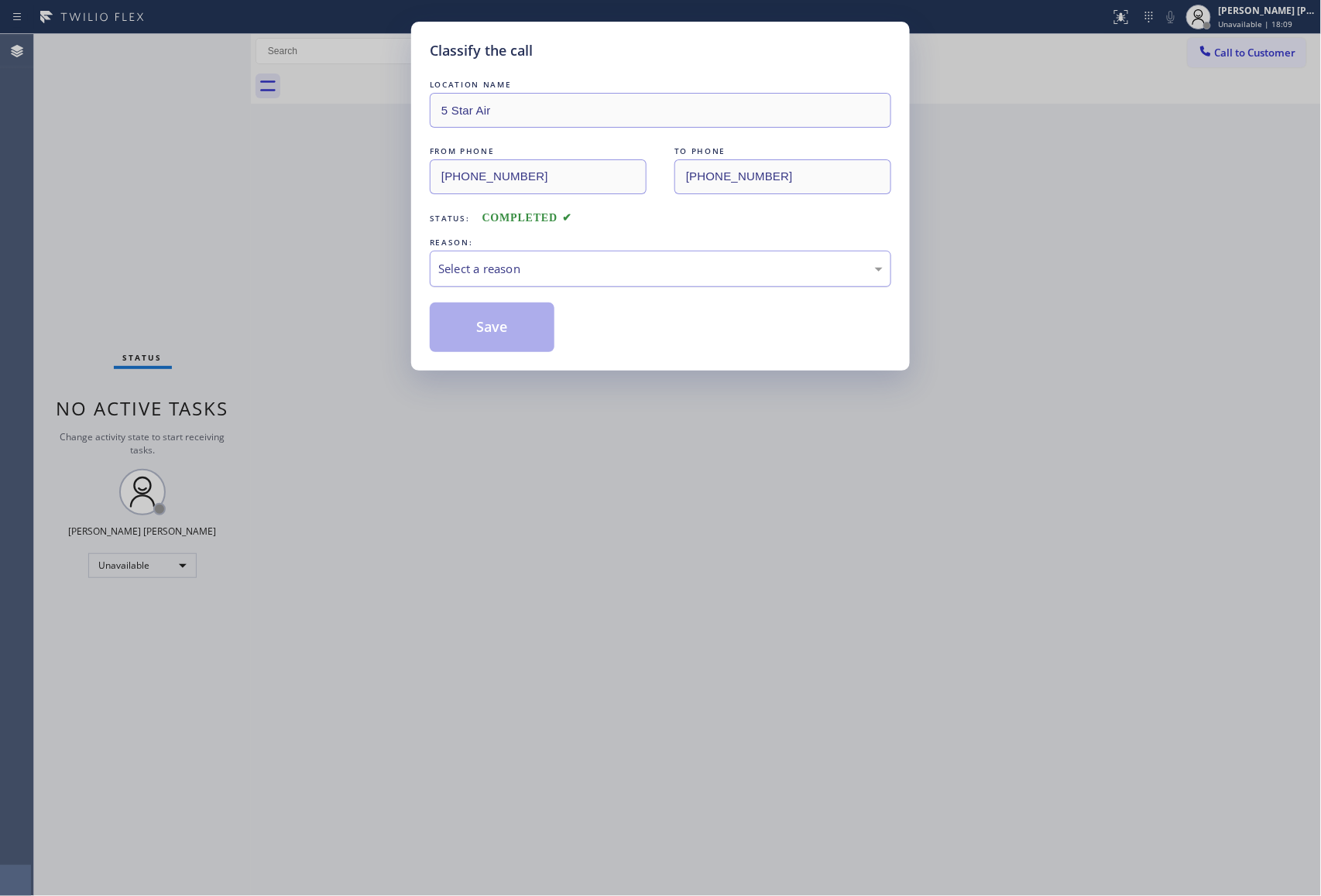
click at [555, 267] on div "Select a reason" at bounding box center [660, 269] width 444 height 18
click at [503, 335] on button "Save" at bounding box center [491, 327] width 124 height 49
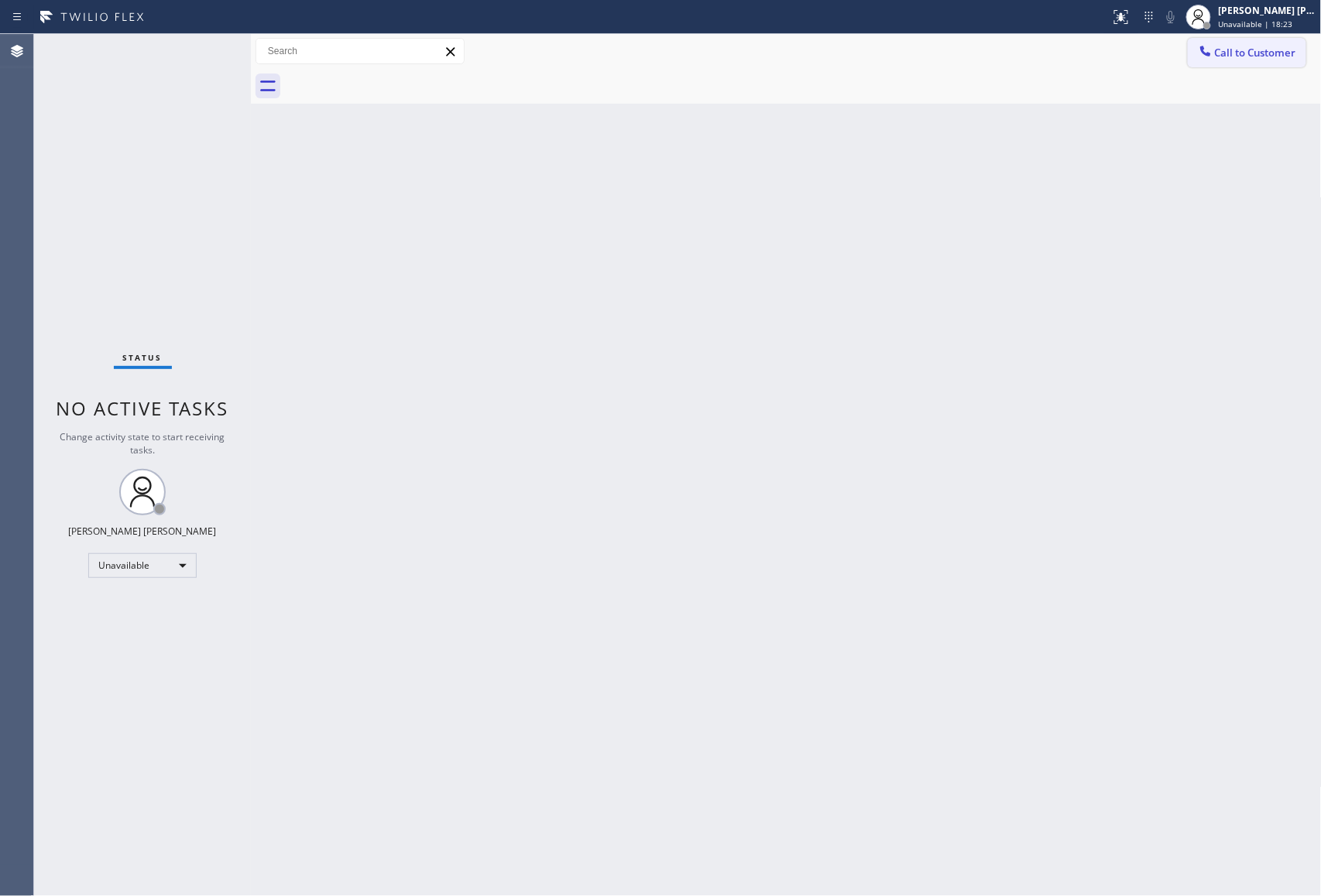
click at [1255, 63] on button "Call to Customer" at bounding box center [1246, 53] width 118 height 30
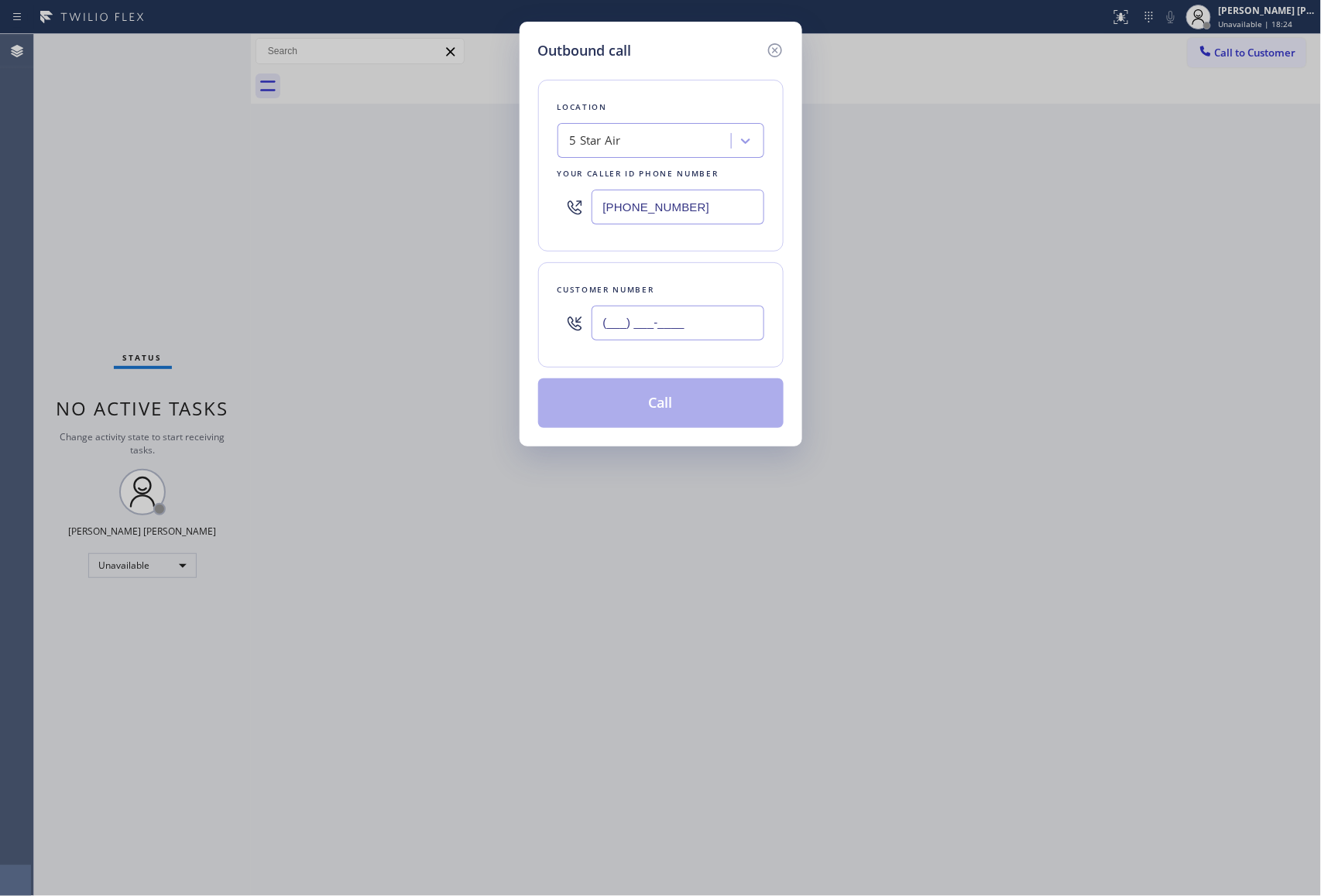
click at [679, 320] on input "(___) ___-____" at bounding box center [677, 323] width 173 height 35
paste input "562) 533-3843"
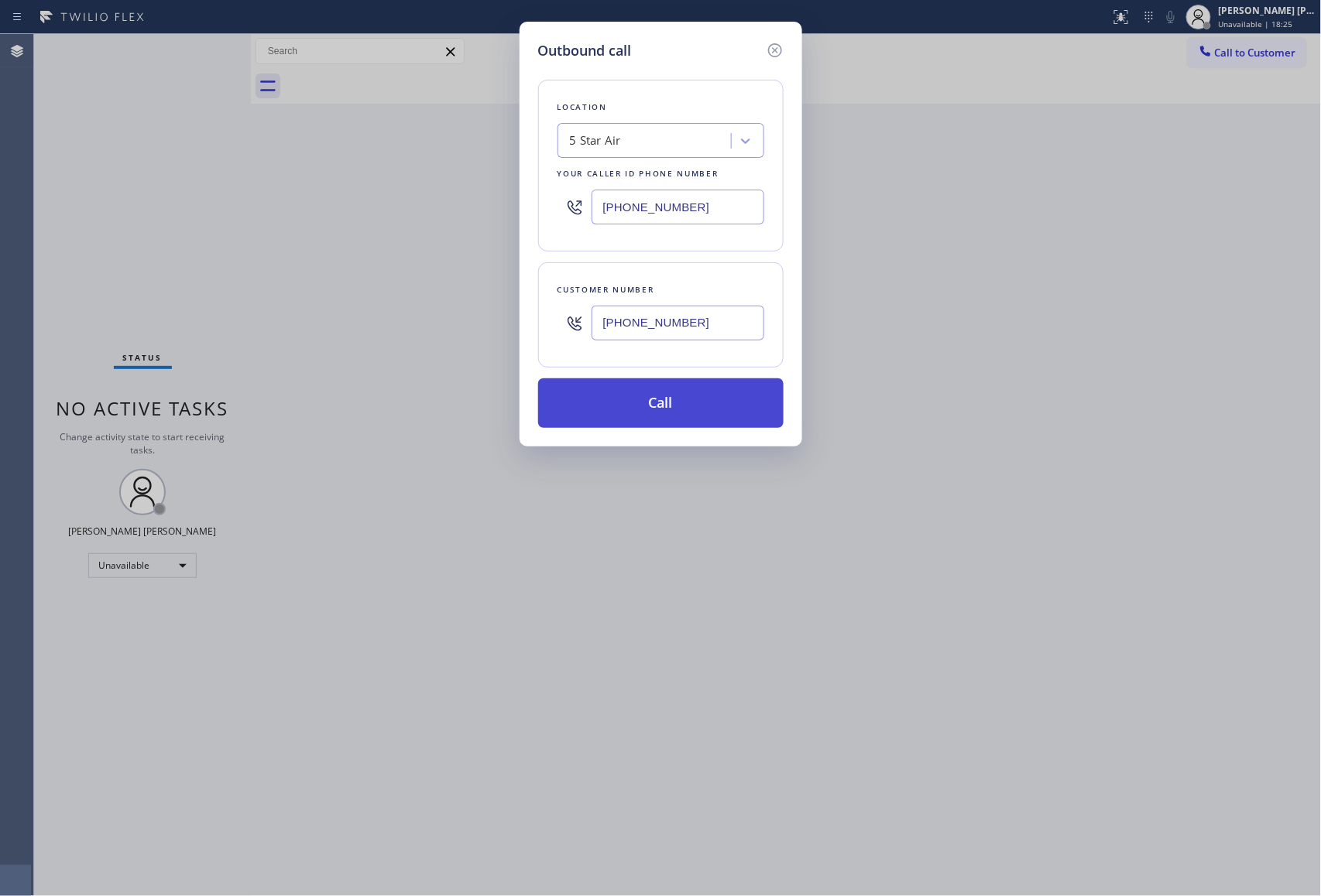
type input "[PHONE_NUMBER]"
click at [689, 410] on button "Call" at bounding box center [661, 403] width 246 height 49
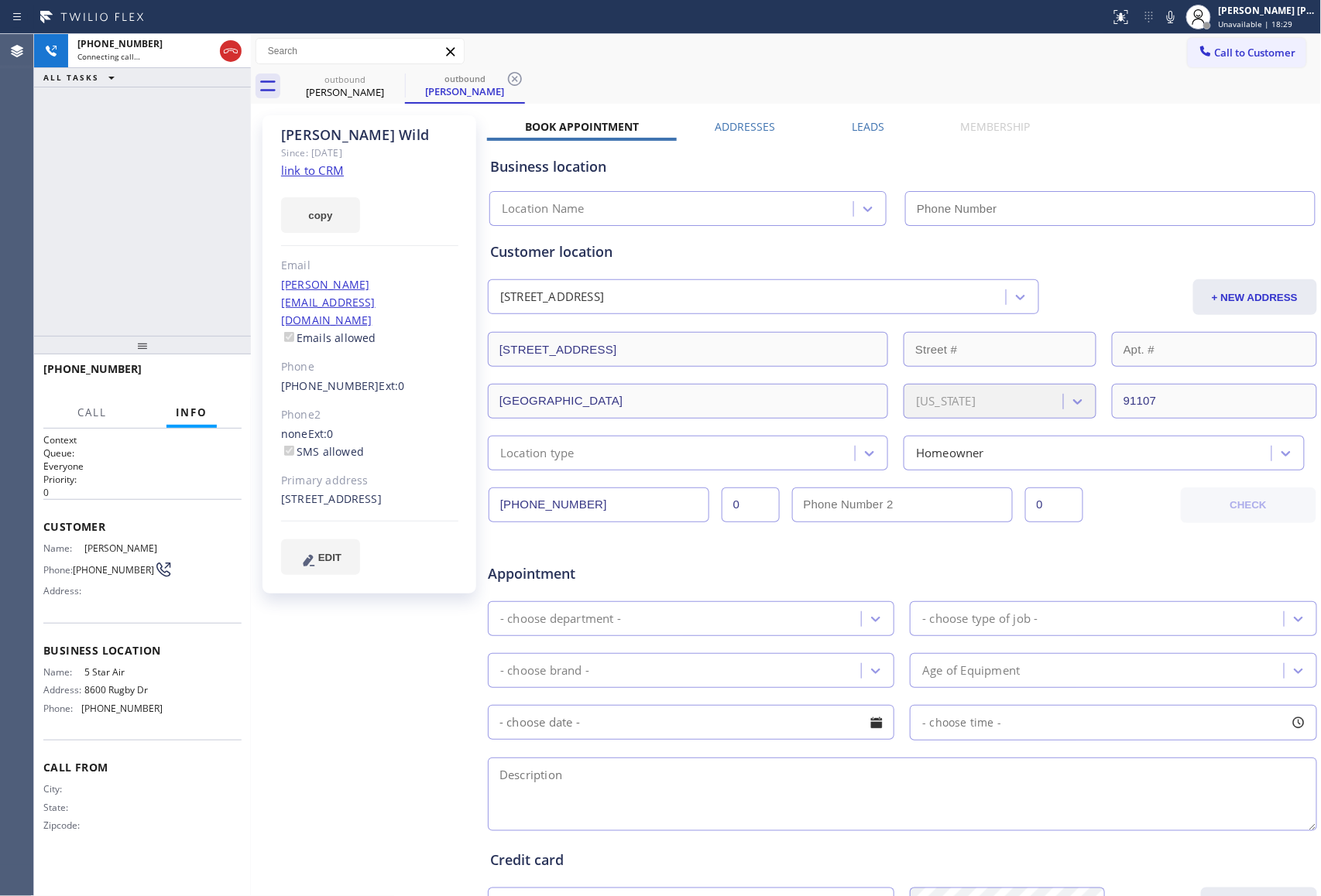
type input "[PHONE_NUMBER]"
click at [214, 369] on button "HANG UP" at bounding box center [206, 376] width 72 height 22
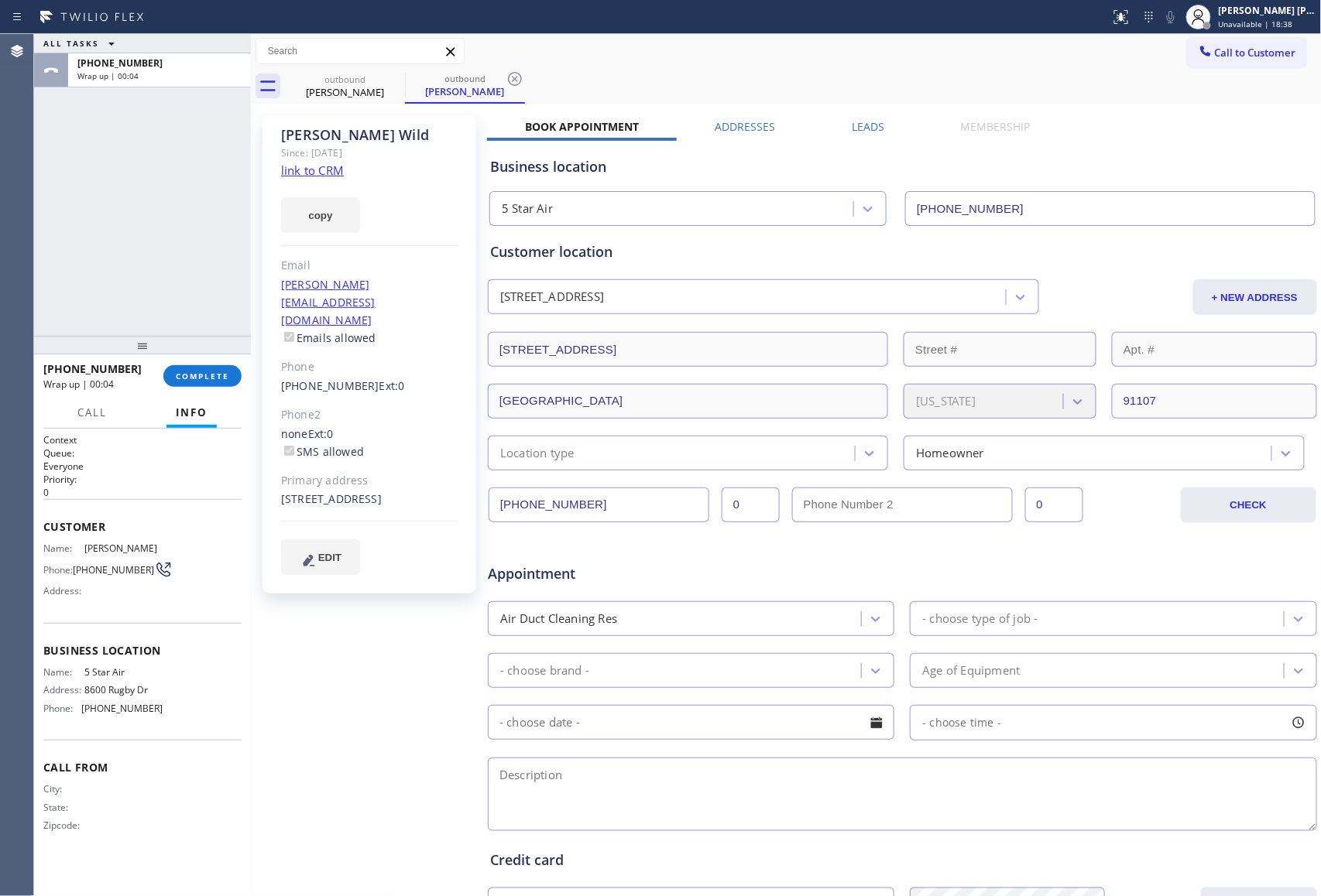
click at [183, 360] on div "[PHONE_NUMBER] Wrap up | 00:04 COMPLETE" at bounding box center [142, 375] width 198 height 40
drag, startPoint x: 181, startPoint y: 368, endPoint x: 437, endPoint y: 249, distance: 282.3
click at [181, 370] on button "COMPLETE" at bounding box center [203, 376] width 78 height 22
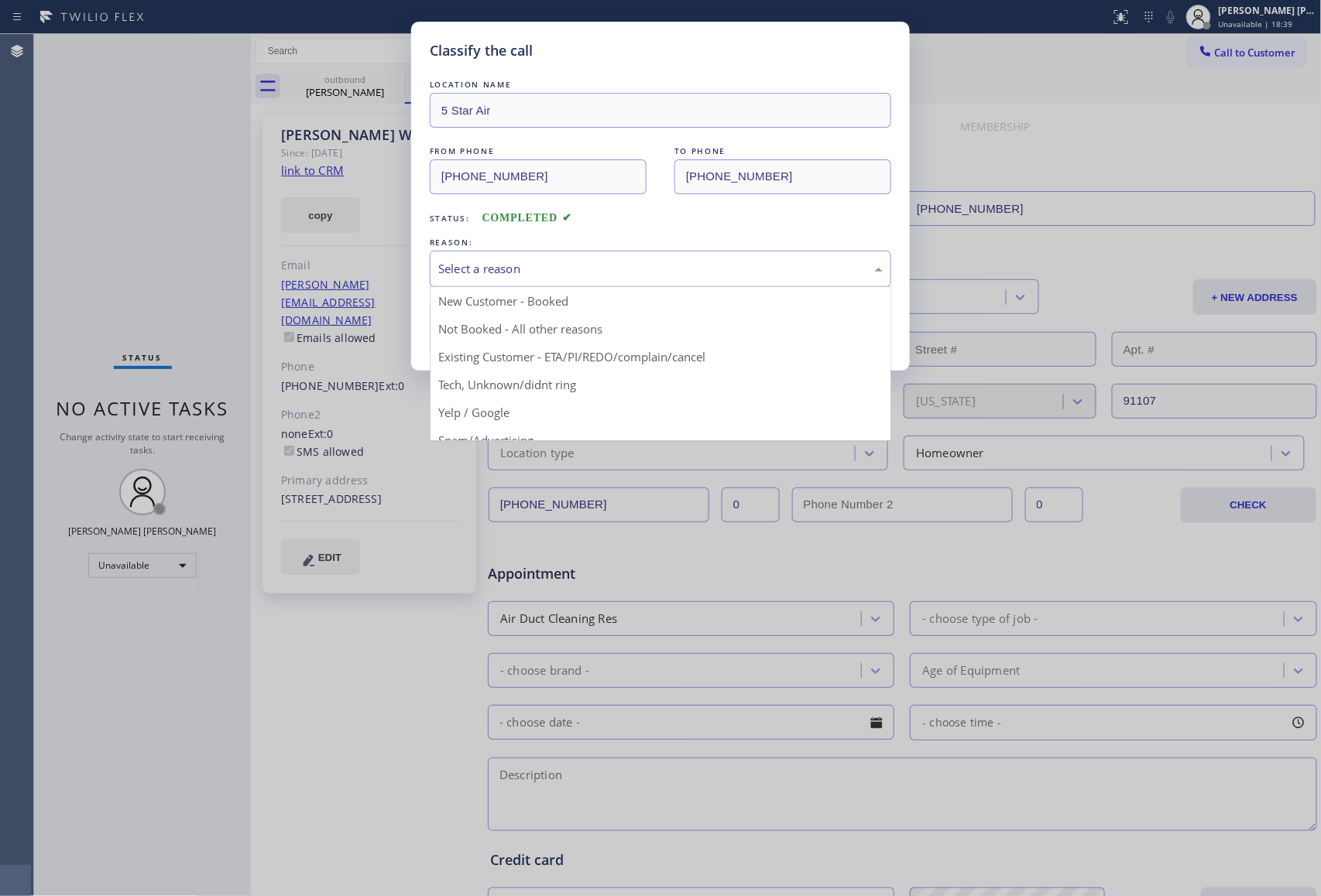
drag, startPoint x: 612, startPoint y: 254, endPoint x: 587, endPoint y: 261, distance: 26.0
click at [611, 253] on div "Select a reason" at bounding box center [660, 269] width 461 height 37
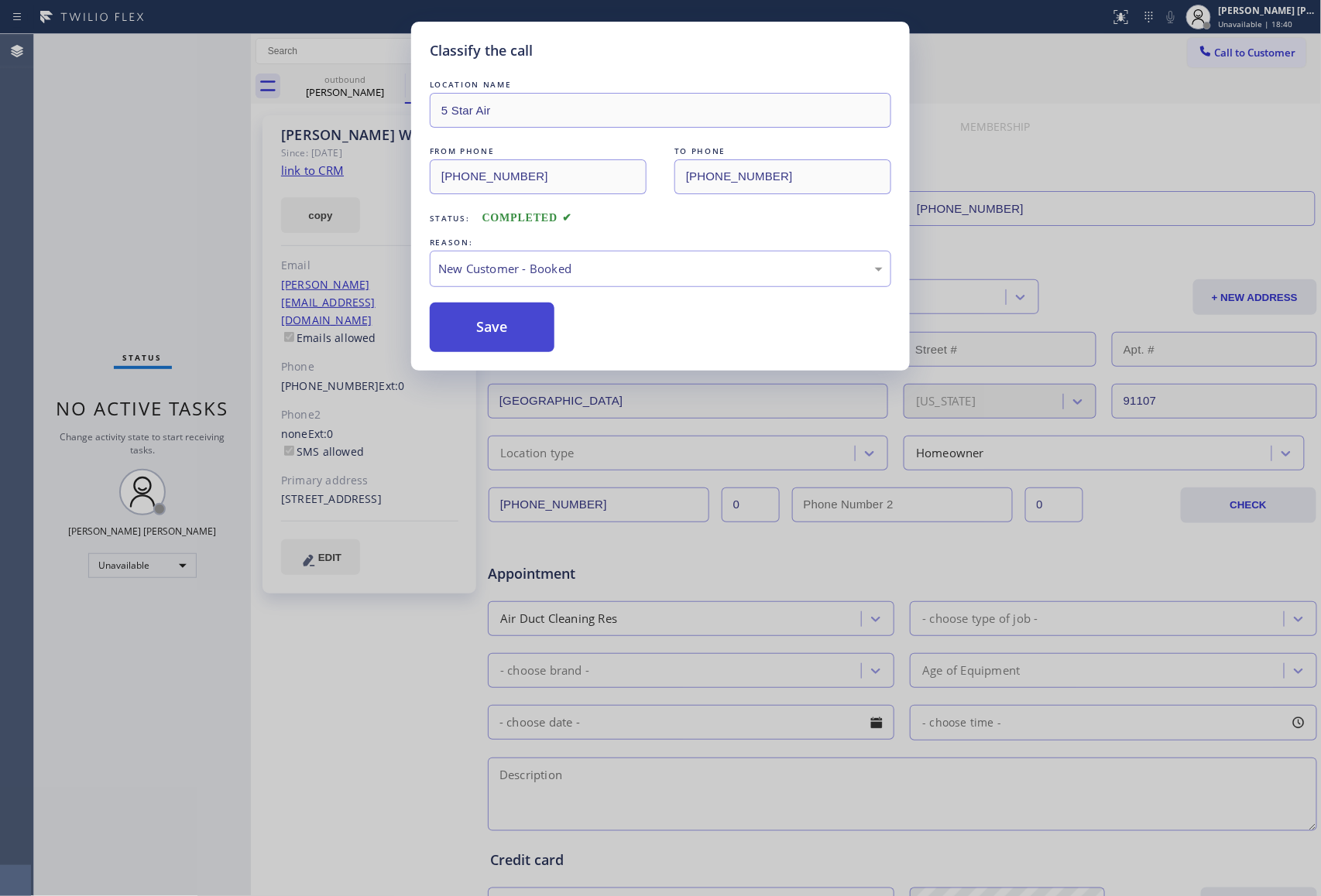
drag, startPoint x: 466, startPoint y: 314, endPoint x: 466, endPoint y: 327, distance: 13.0
drag, startPoint x: 501, startPoint y: 273, endPoint x: 490, endPoint y: 279, distance: 12.5
click at [499, 272] on div "New Customer - Booked" at bounding box center [660, 269] width 444 height 18
click at [468, 328] on button "Save" at bounding box center [491, 327] width 124 height 49
click at [466, 328] on button "Save" at bounding box center [491, 327] width 124 height 49
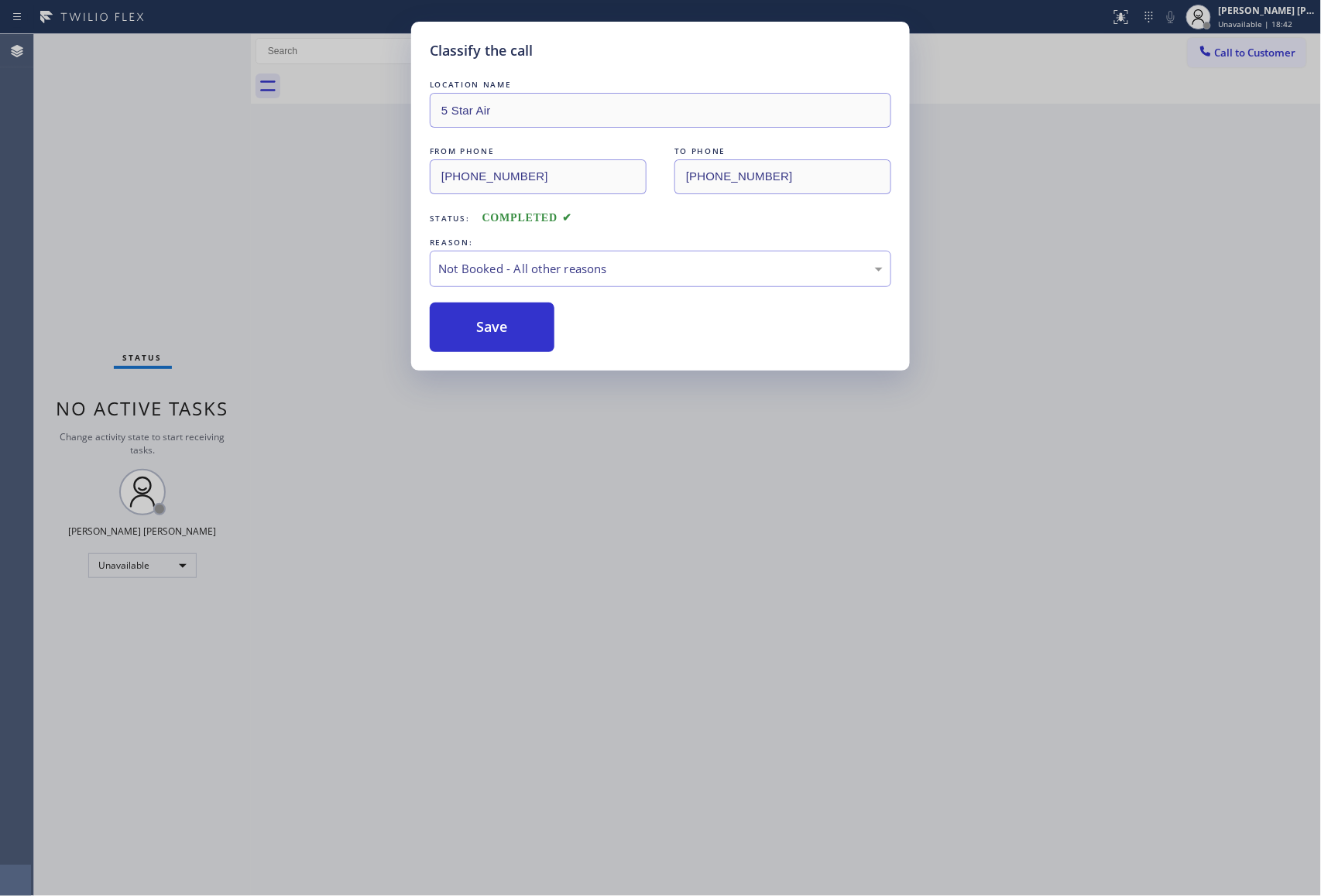
click at [344, 107] on div "Classify the call LOCATION NAME 5 Star Appliance Repair Pro FROM PHONE [PHONE_N…" at bounding box center [677, 465] width 1287 height 862
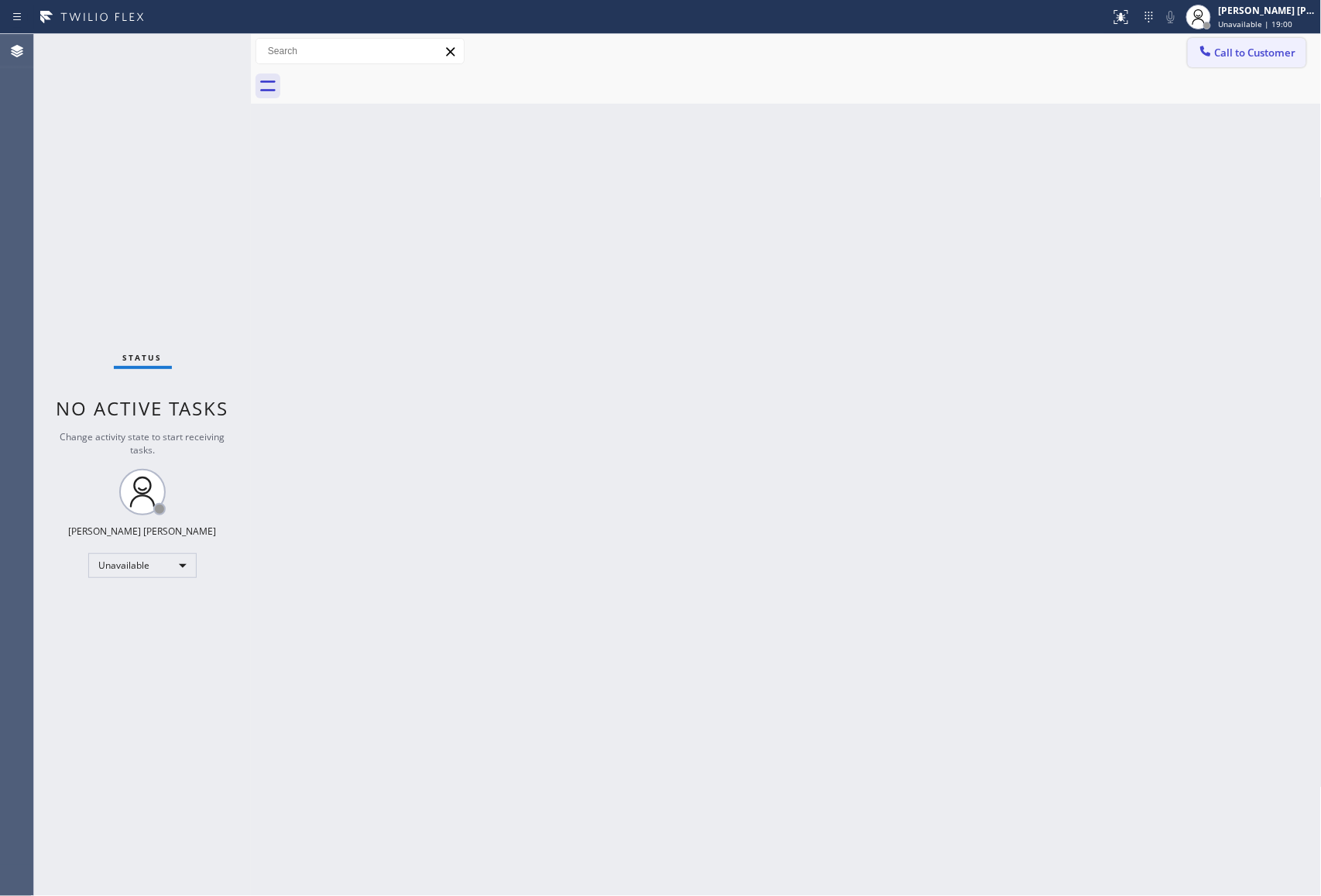
click at [1267, 40] on button "Call to Customer" at bounding box center [1246, 53] width 118 height 30
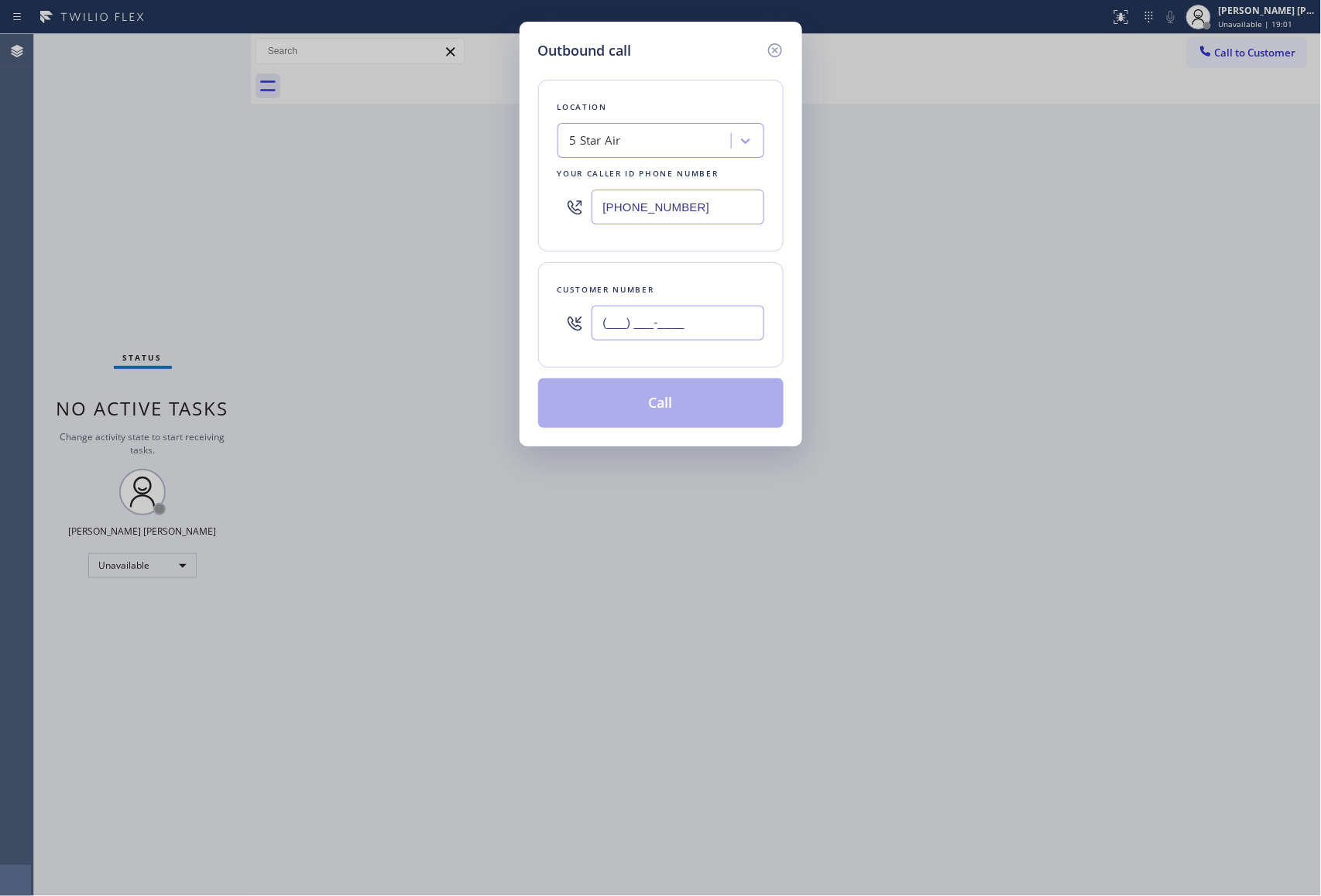
click at [707, 310] on input "(___) ___-____" at bounding box center [677, 323] width 173 height 35
click at [703, 336] on input "(___) ___-____" at bounding box center [677, 323] width 173 height 35
paste input "text"
drag, startPoint x: 664, startPoint y: 319, endPoint x: 460, endPoint y: 302, distance: 204.7
click at [460, 302] on div "Outbound call Location 5 Star Air Your caller id phone number [PHONE_NUMBER] Cu…" at bounding box center [660, 448] width 1321 height 896
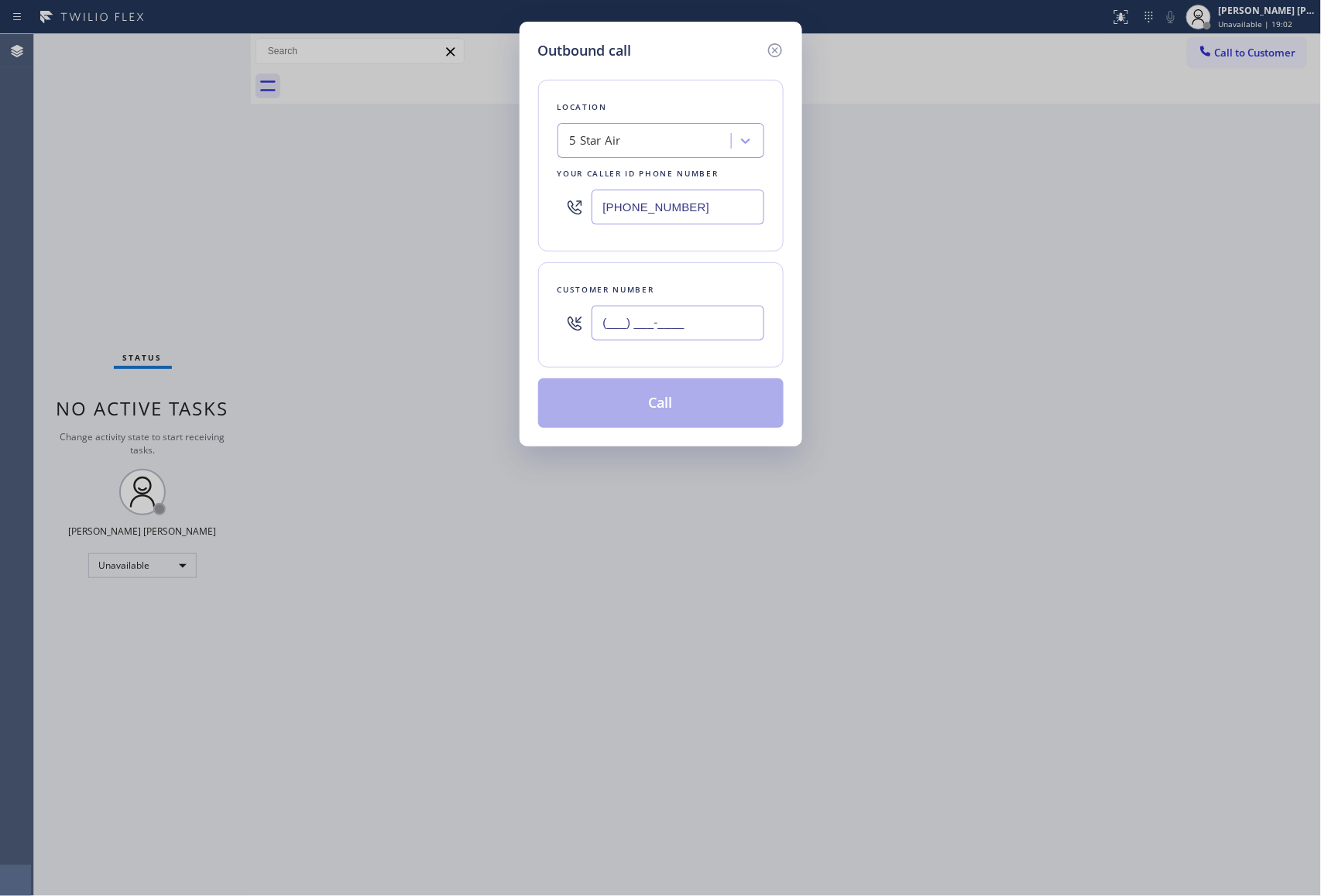
paste input "415) 317-2609"
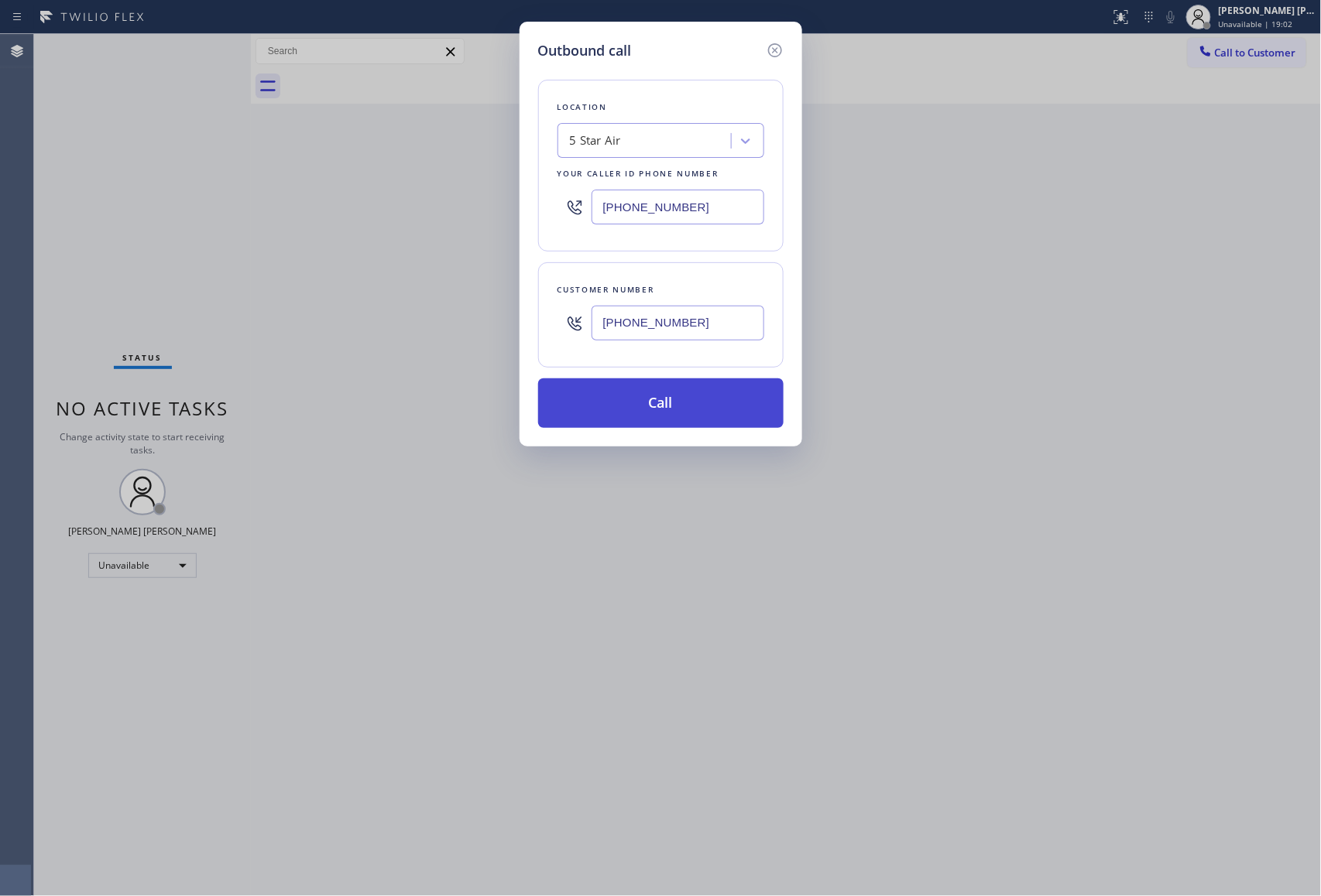
type input "[PHONE_NUMBER]"
click at [663, 404] on button "Call" at bounding box center [661, 403] width 246 height 49
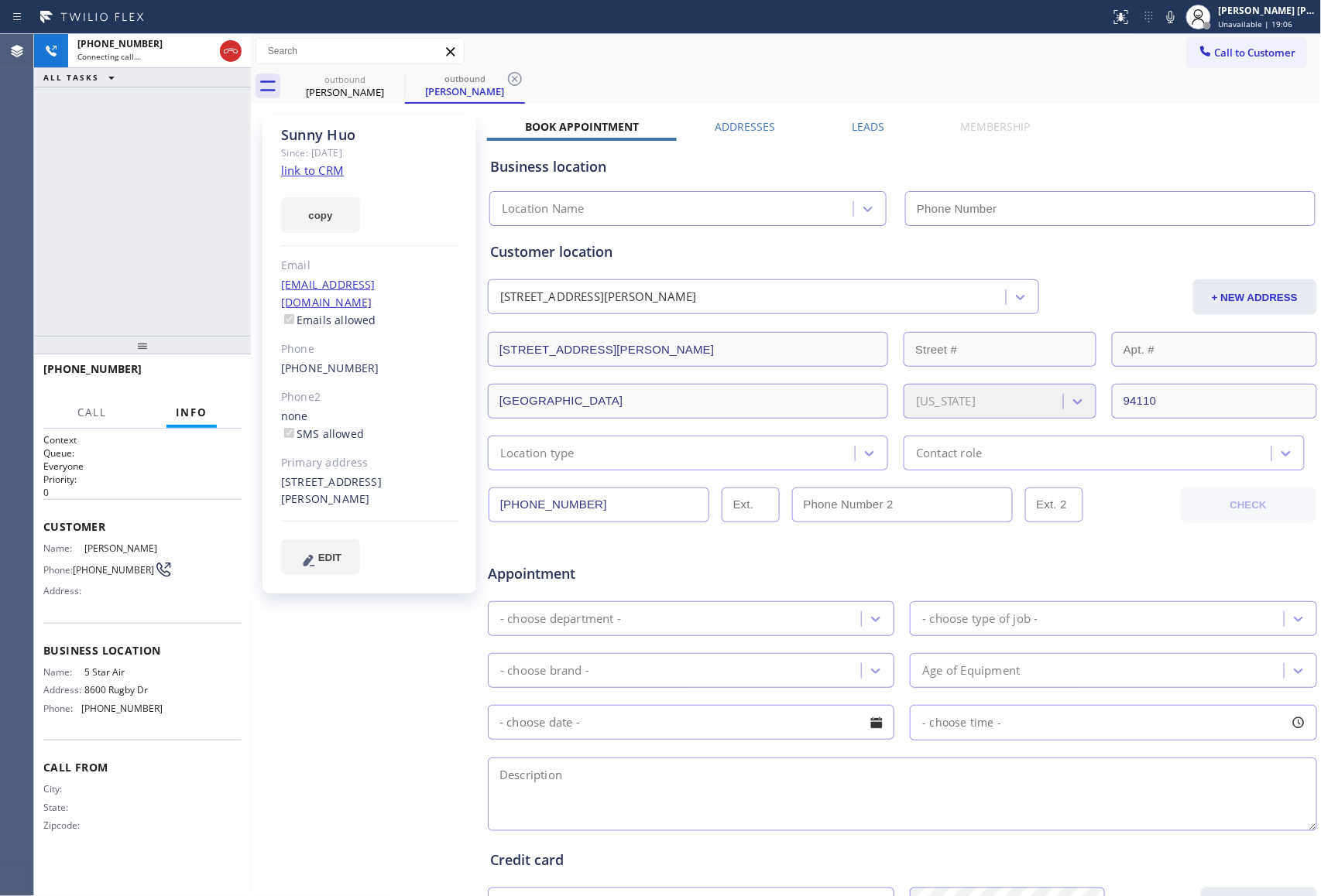
type input "[PHONE_NUMBER]"
click at [209, 378] on span "HANG UP" at bounding box center [206, 376] width 47 height 11
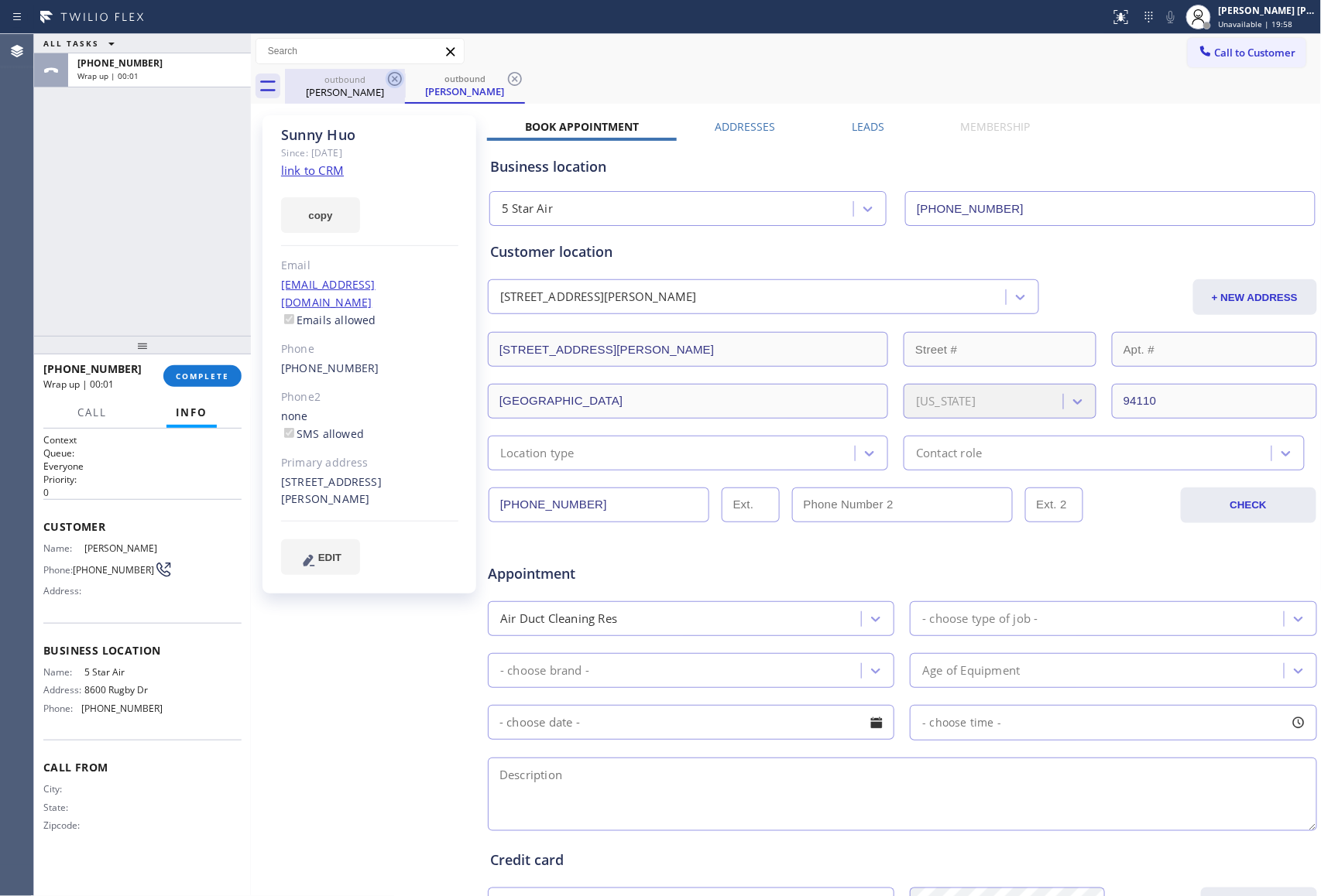
click at [397, 79] on icon at bounding box center [395, 79] width 19 height 19
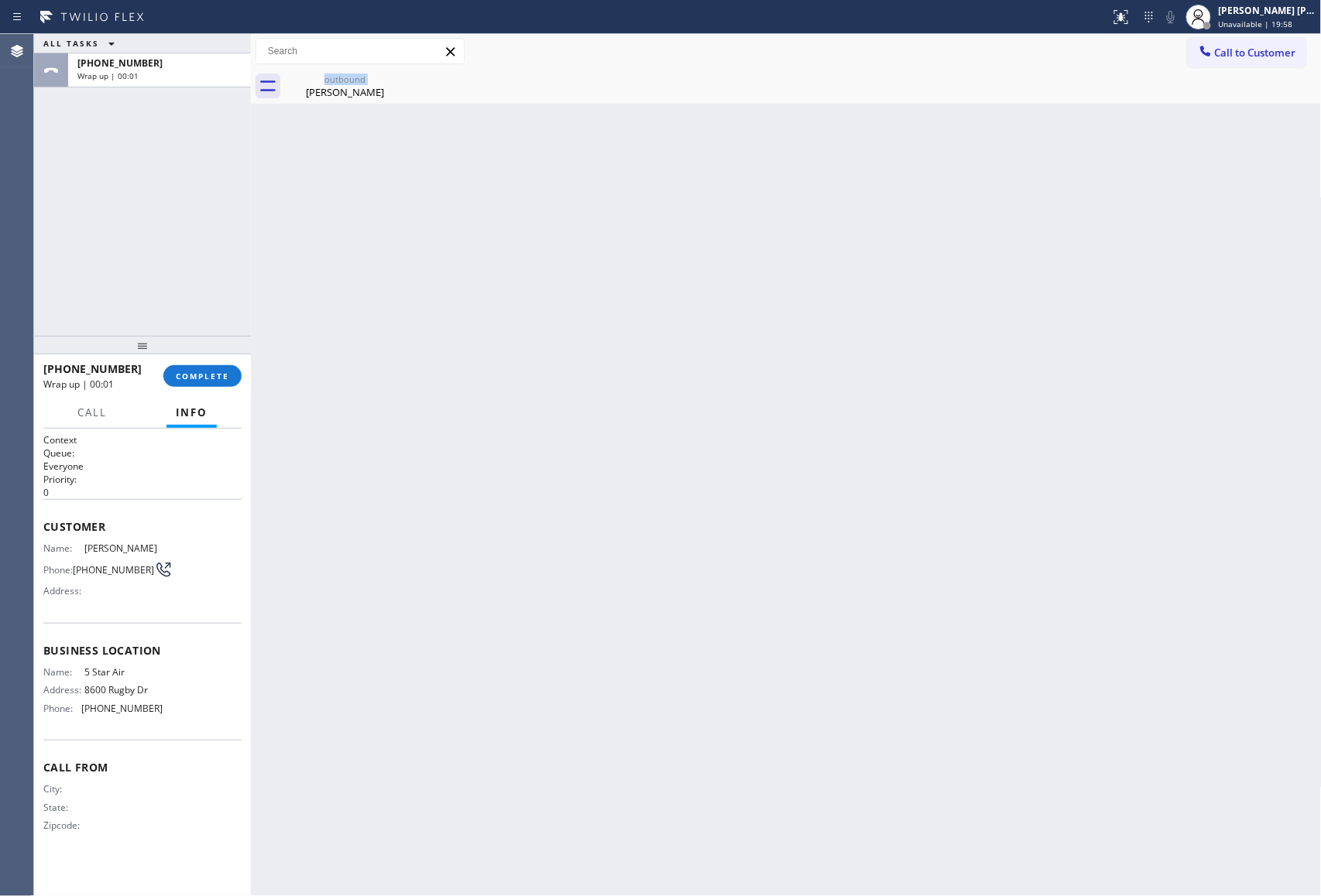
click at [397, 79] on div "outbound [PERSON_NAME]" at bounding box center [344, 86] width 120 height 35
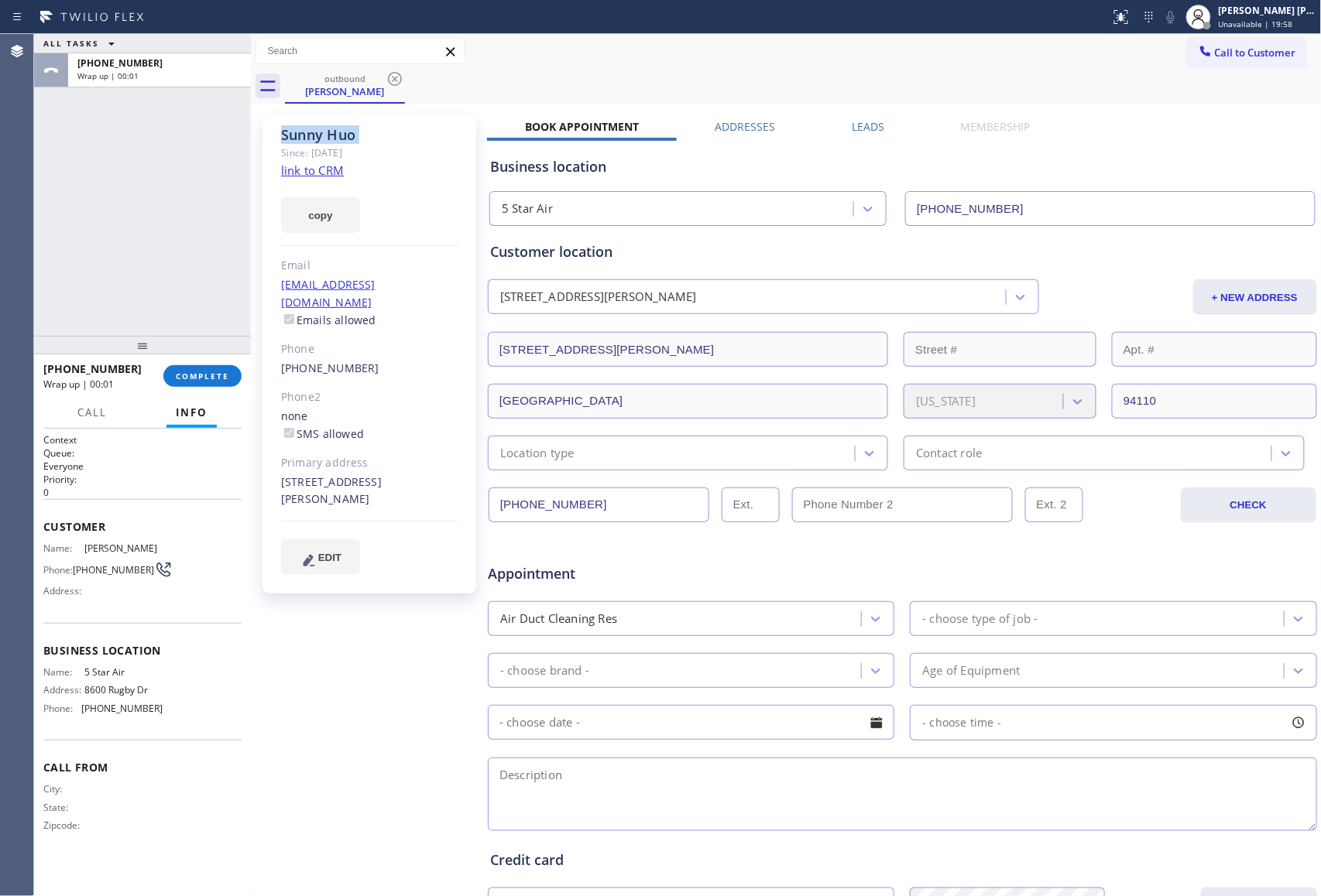
click at [397, 79] on icon at bounding box center [395, 79] width 19 height 19
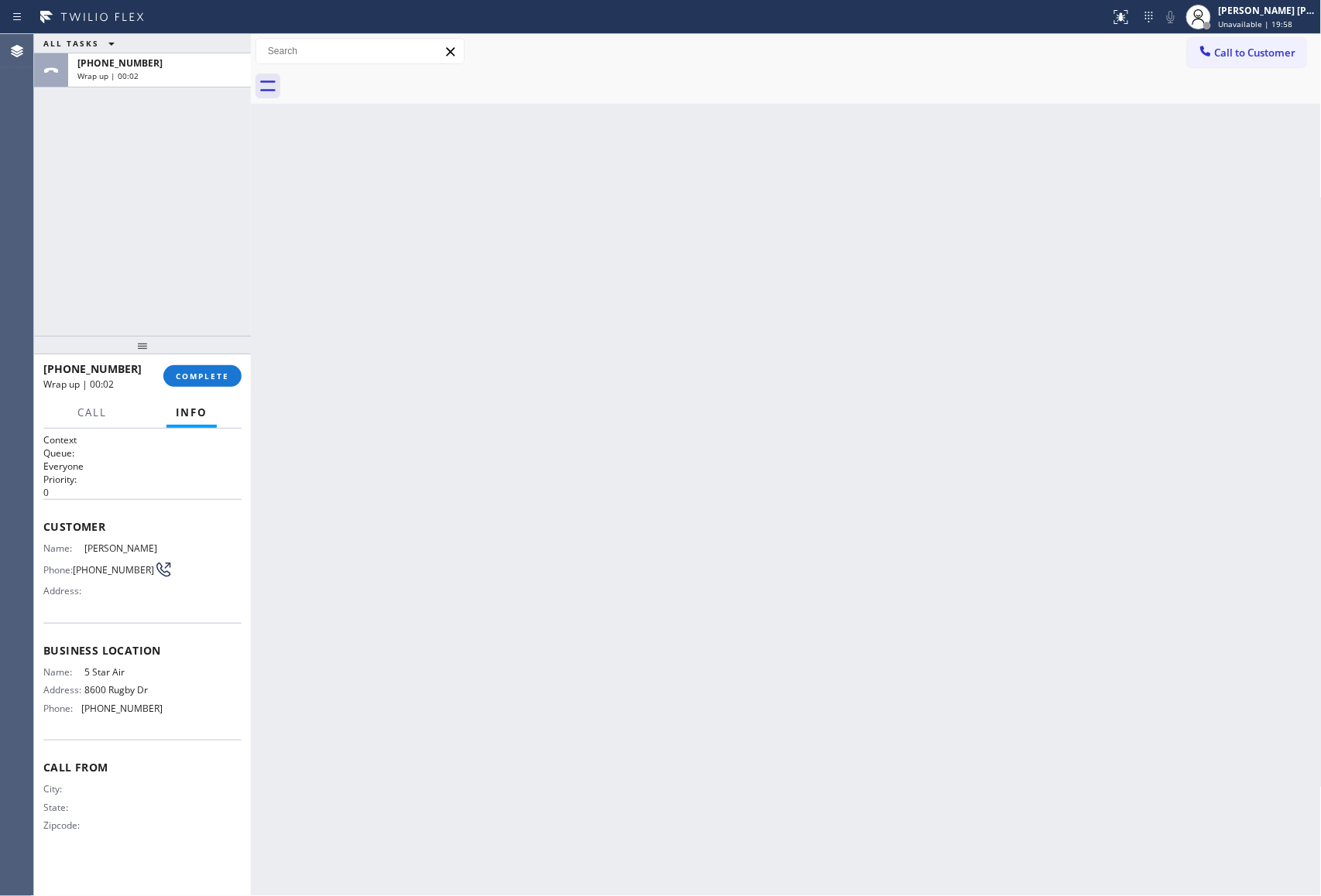
click at [397, 79] on div at bounding box center [802, 86] width 1036 height 35
click at [190, 378] on span "COMPLETE" at bounding box center [203, 376] width 53 height 11
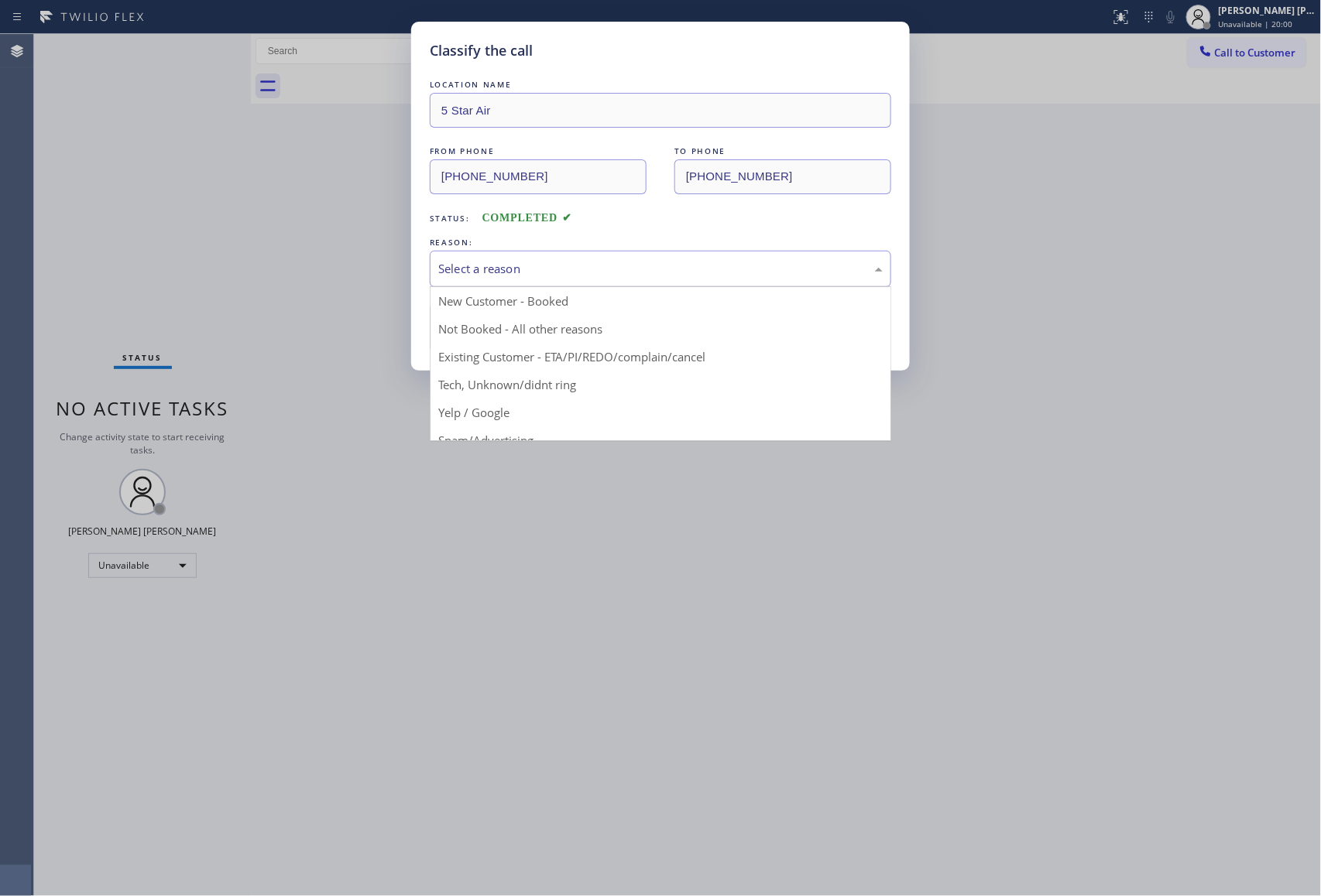
click at [498, 272] on div "Select a reason" at bounding box center [660, 269] width 444 height 18
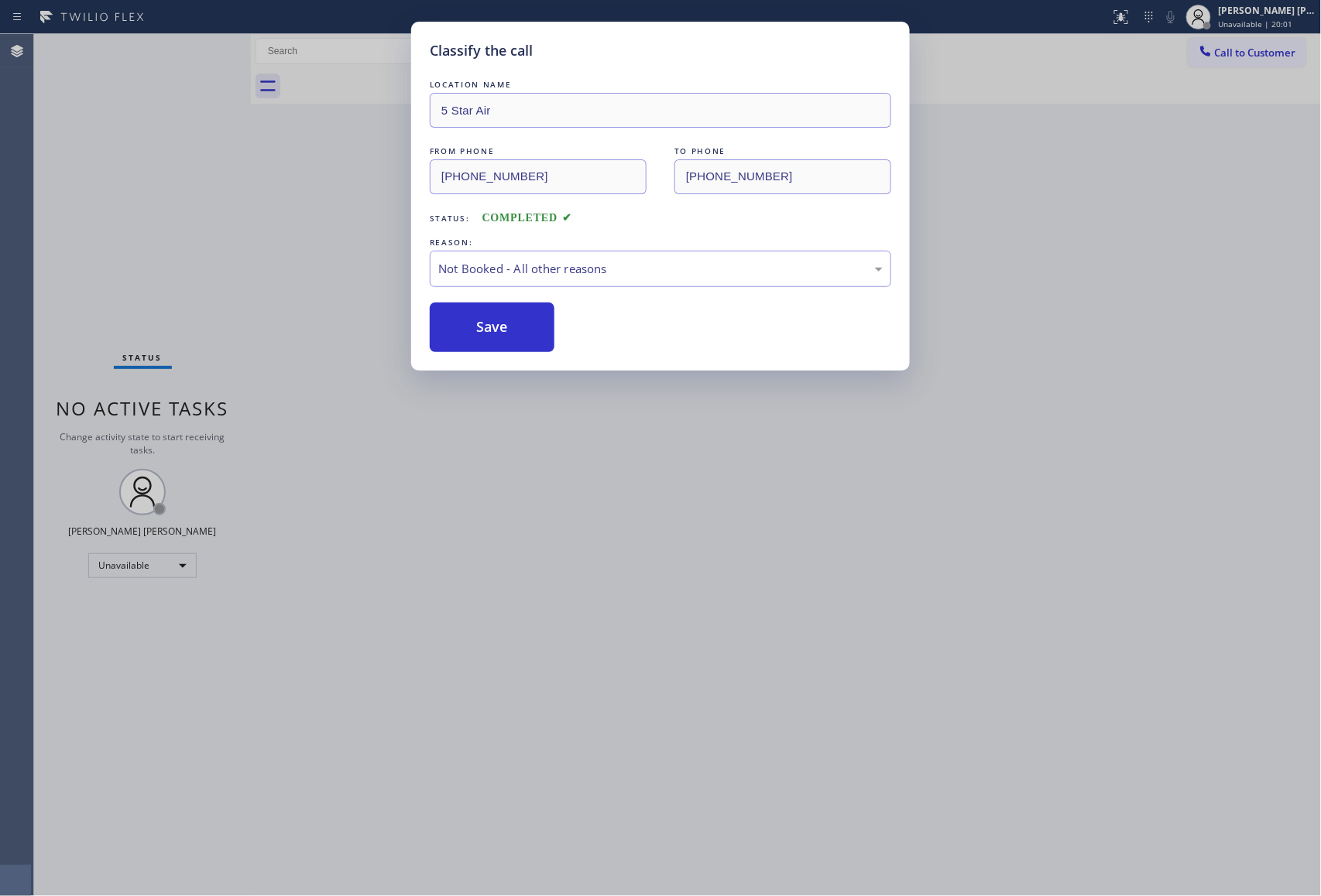
click at [484, 332] on button "Save" at bounding box center [491, 327] width 124 height 49
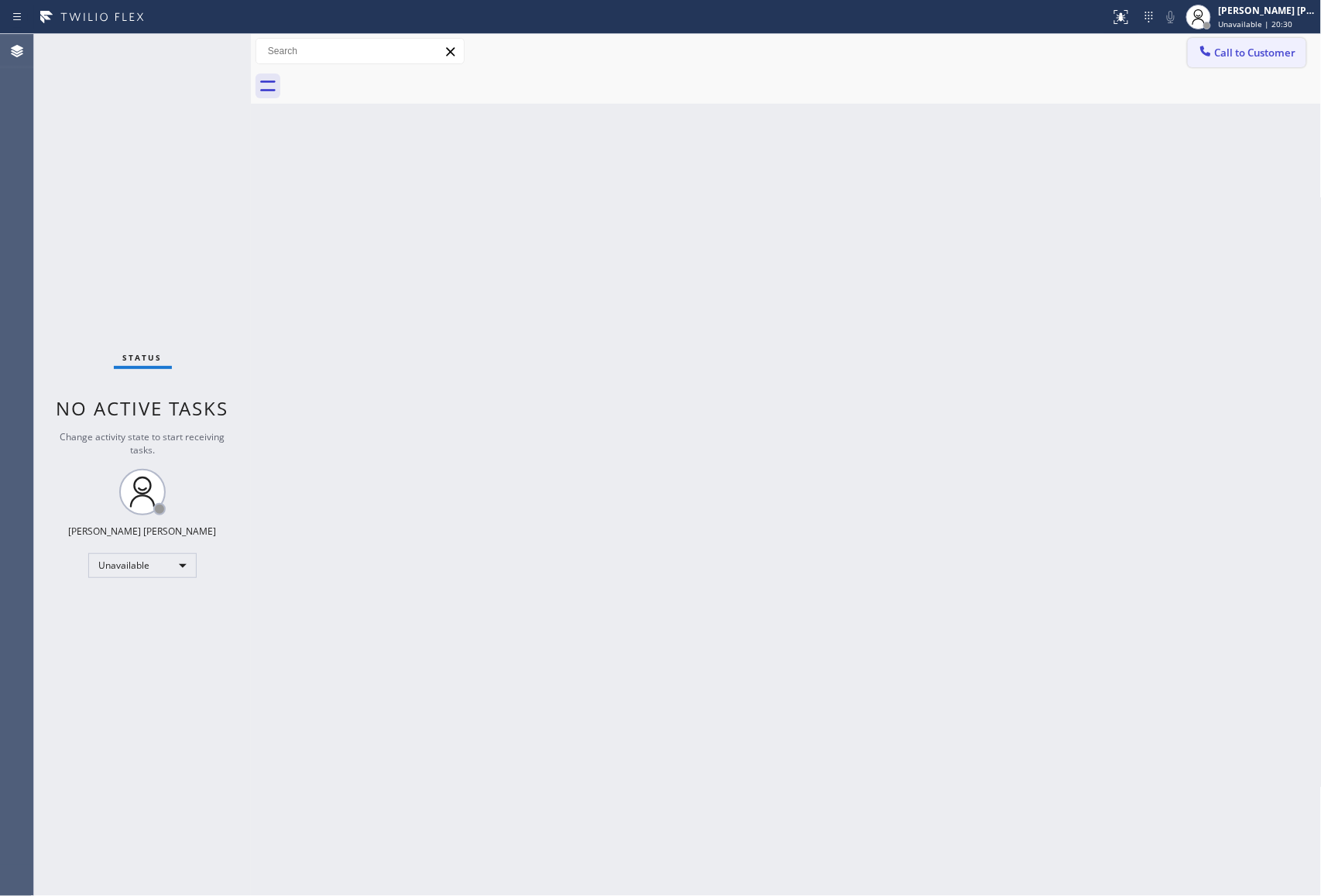
click at [1276, 56] on span "Call to Customer" at bounding box center [1255, 52] width 81 height 14
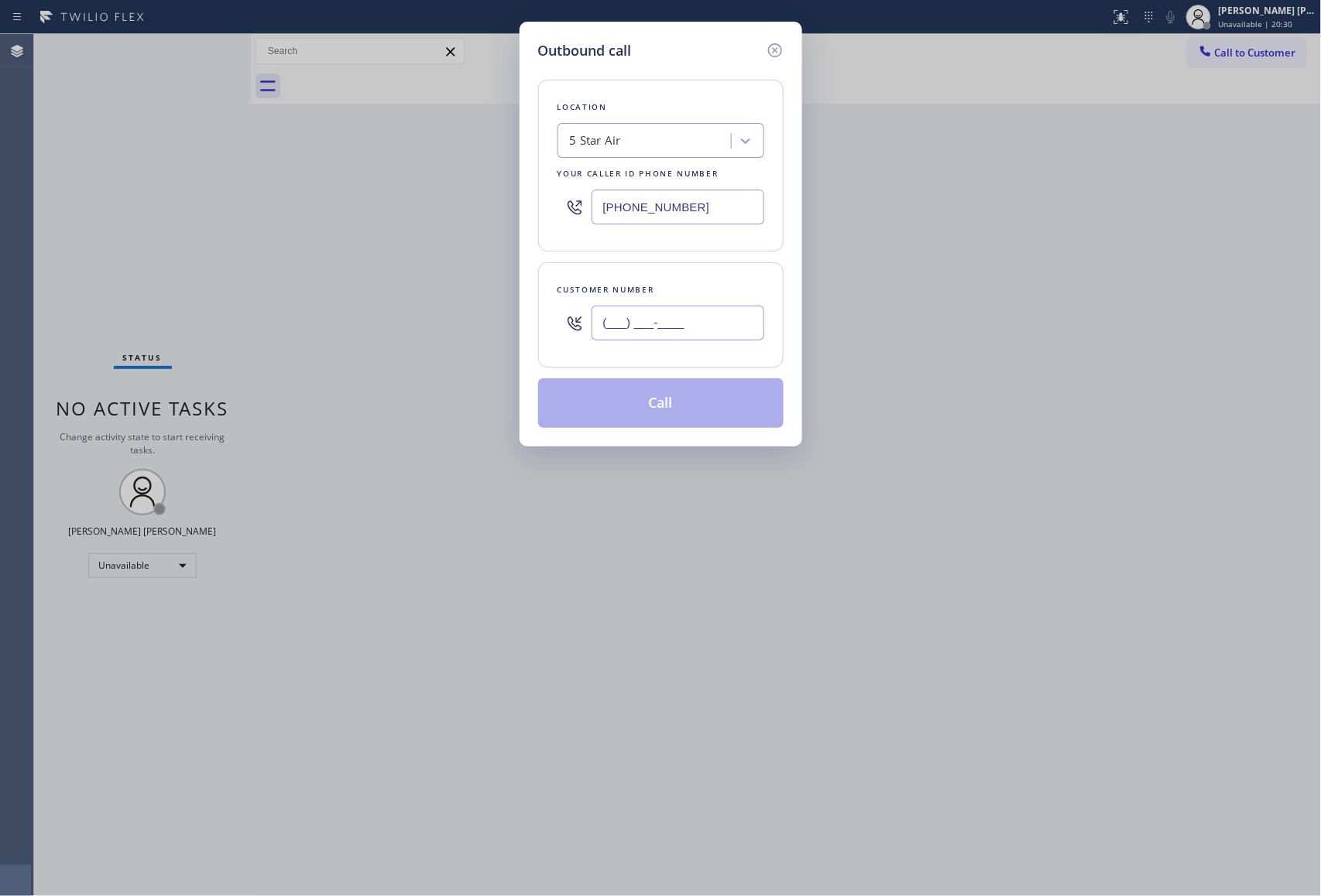
click at [716, 335] on input "(___) ___-____" at bounding box center [677, 323] width 173 height 35
paste input "714) 933-0246"
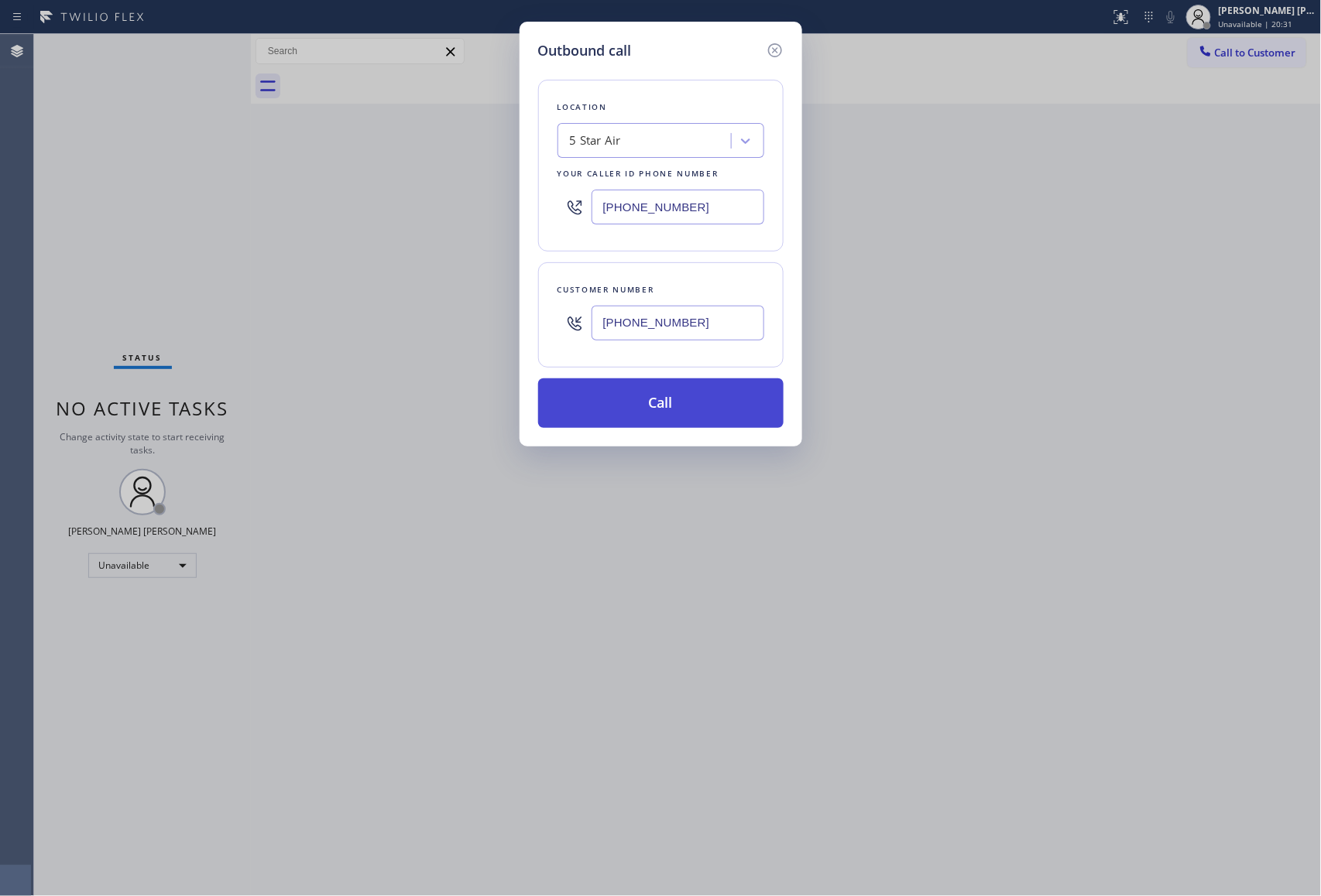
type input "[PHONE_NUMBER]"
click at [669, 404] on button "Call" at bounding box center [661, 403] width 246 height 49
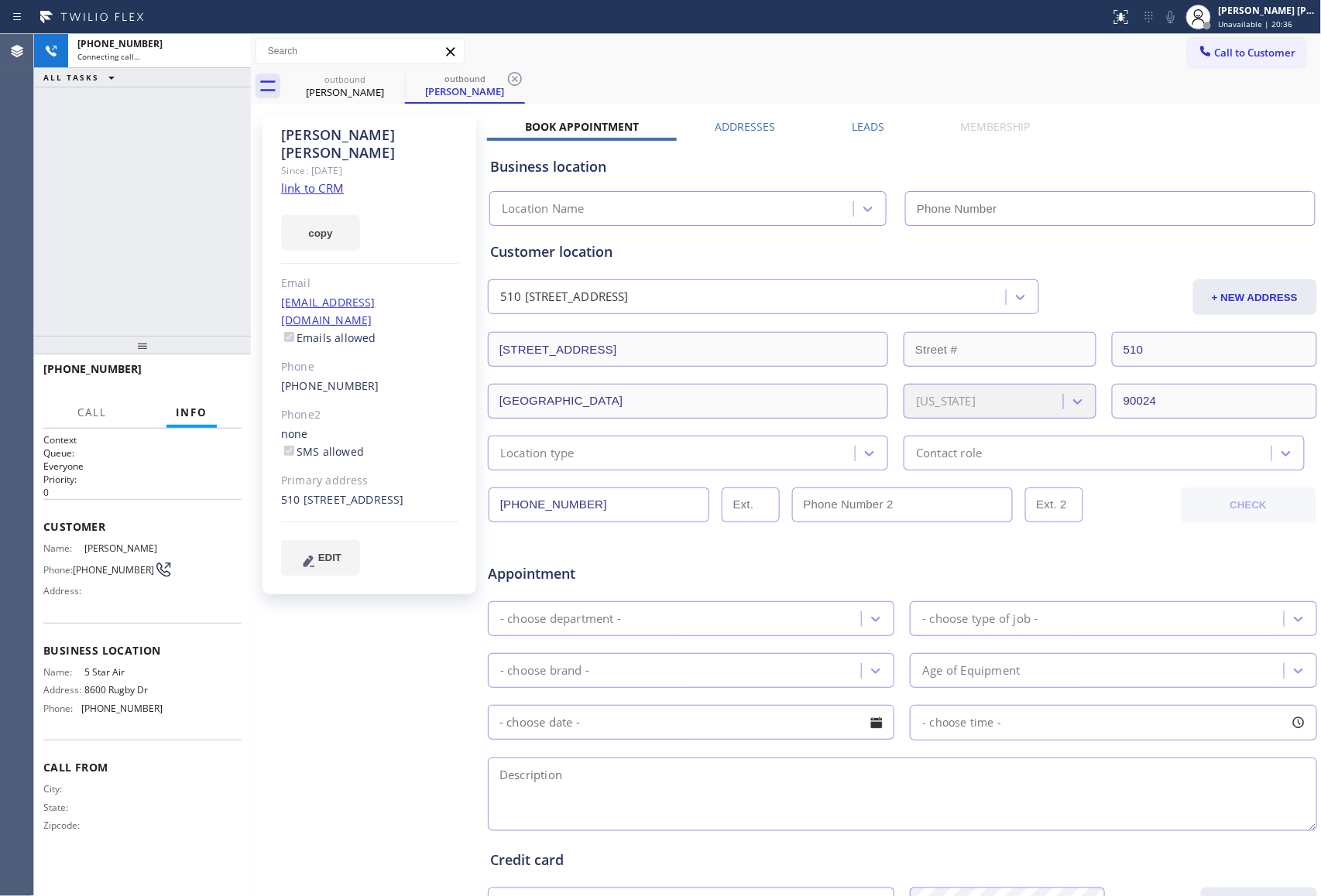
type input "[PHONE_NUMBER]"
click at [214, 378] on span "HANG UP" at bounding box center [206, 376] width 47 height 11
click at [844, 134] on div "Business location 5 Star Air [PHONE_NUMBER]" at bounding box center [903, 180] width 831 height 91
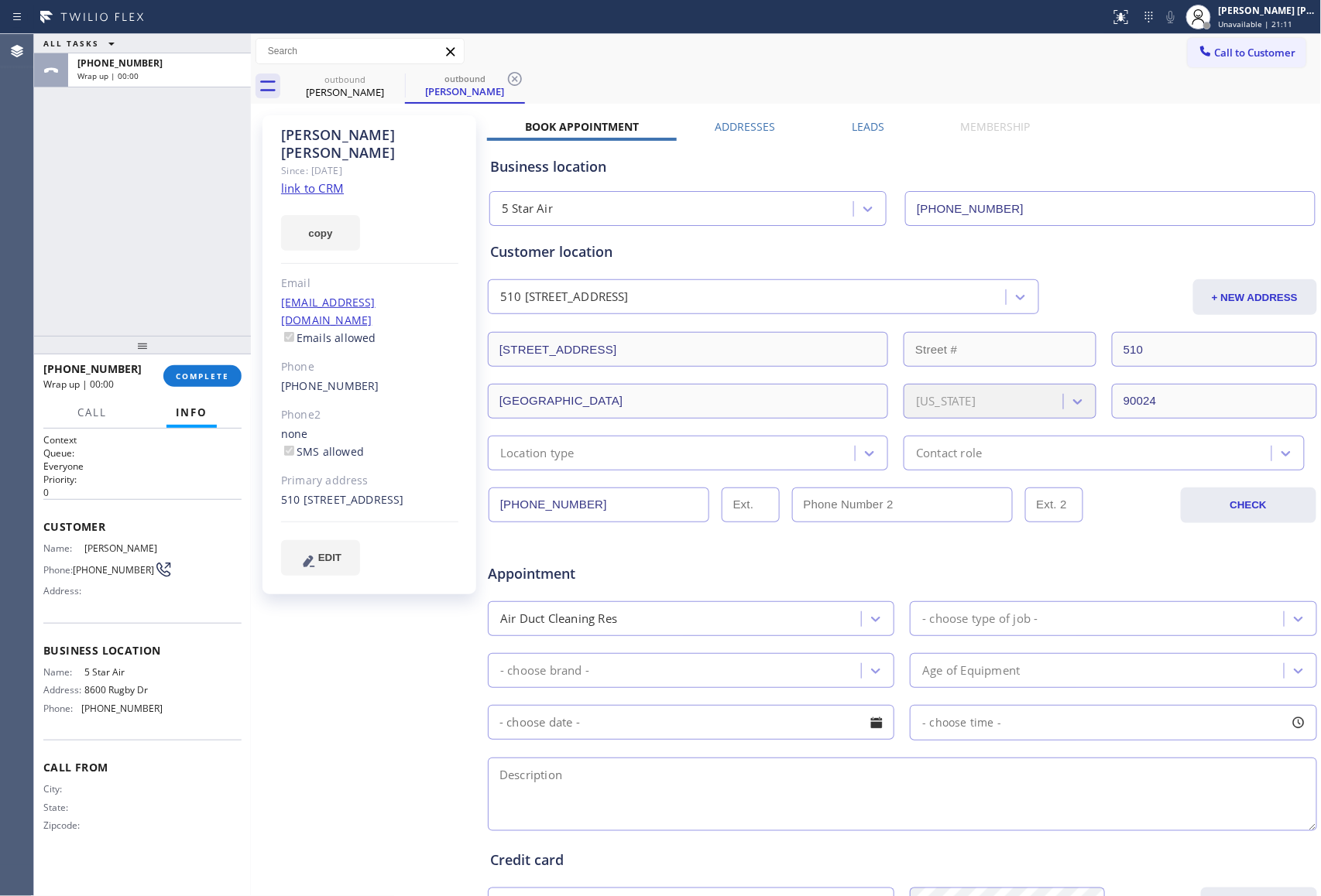
click at [860, 131] on label "Leads" at bounding box center [868, 126] width 33 height 15
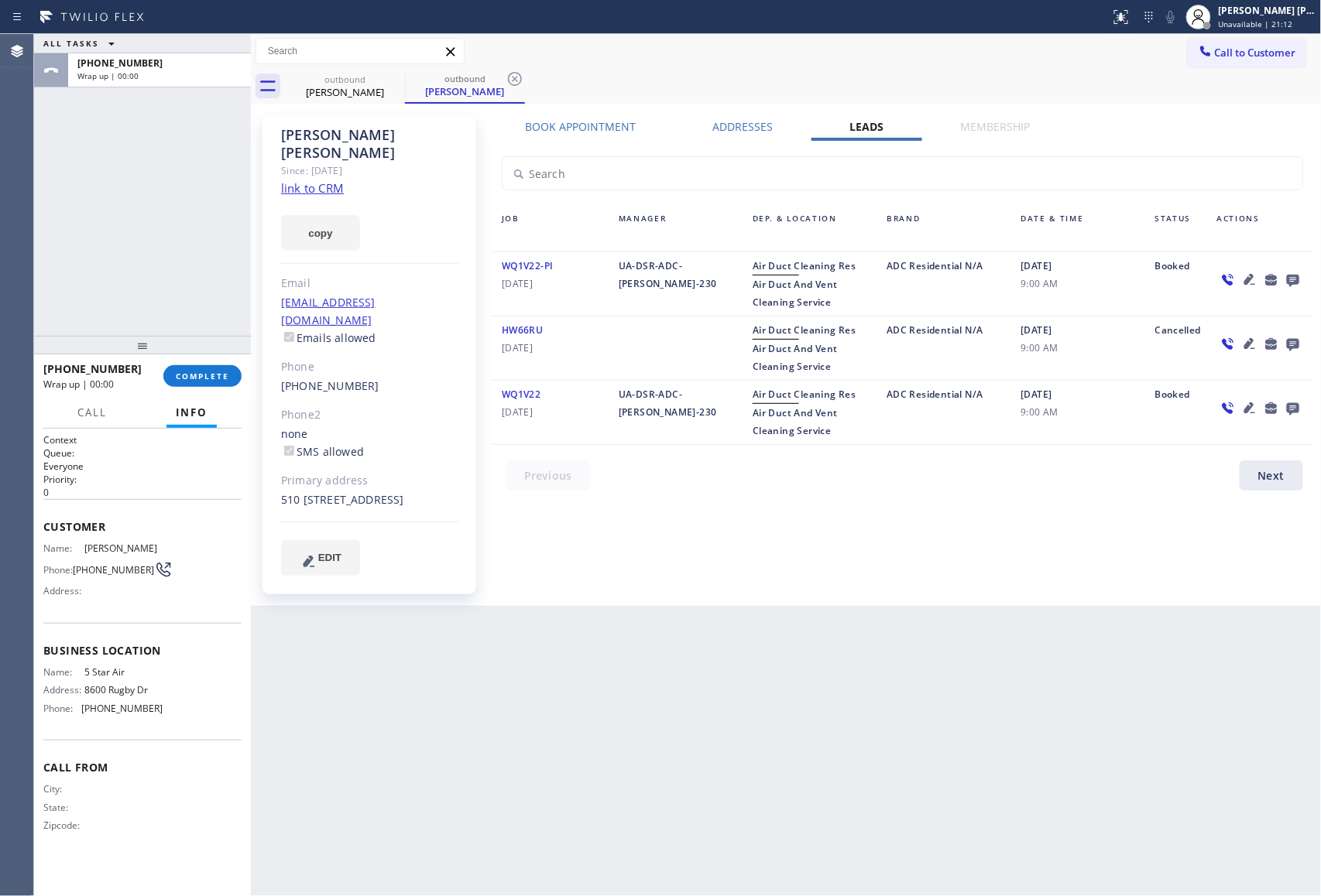
click at [1285, 280] on icon at bounding box center [1293, 279] width 19 height 20
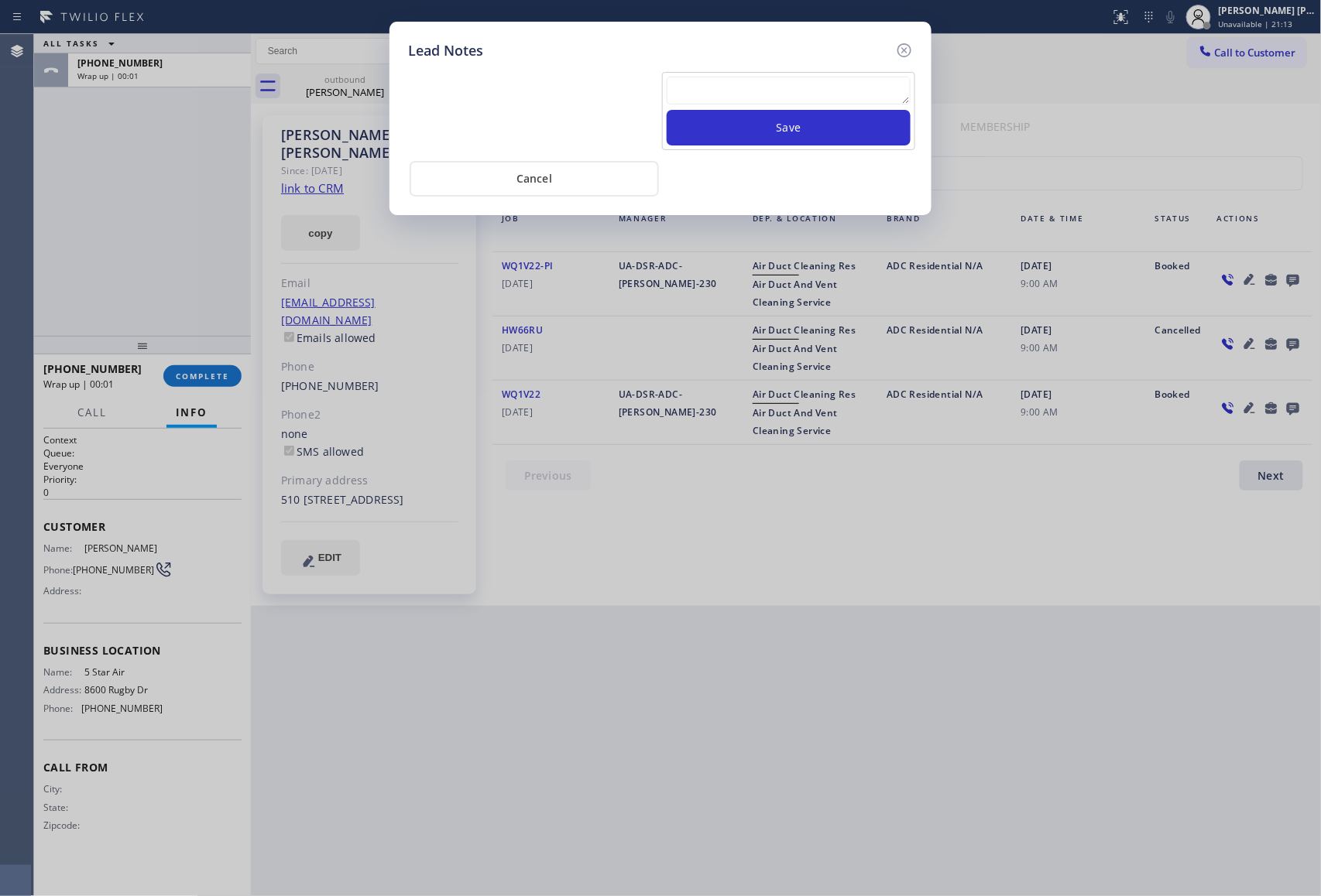
click at [740, 91] on textarea at bounding box center [788, 91] width 244 height 28
paste textarea "please transfer if cx calls back"
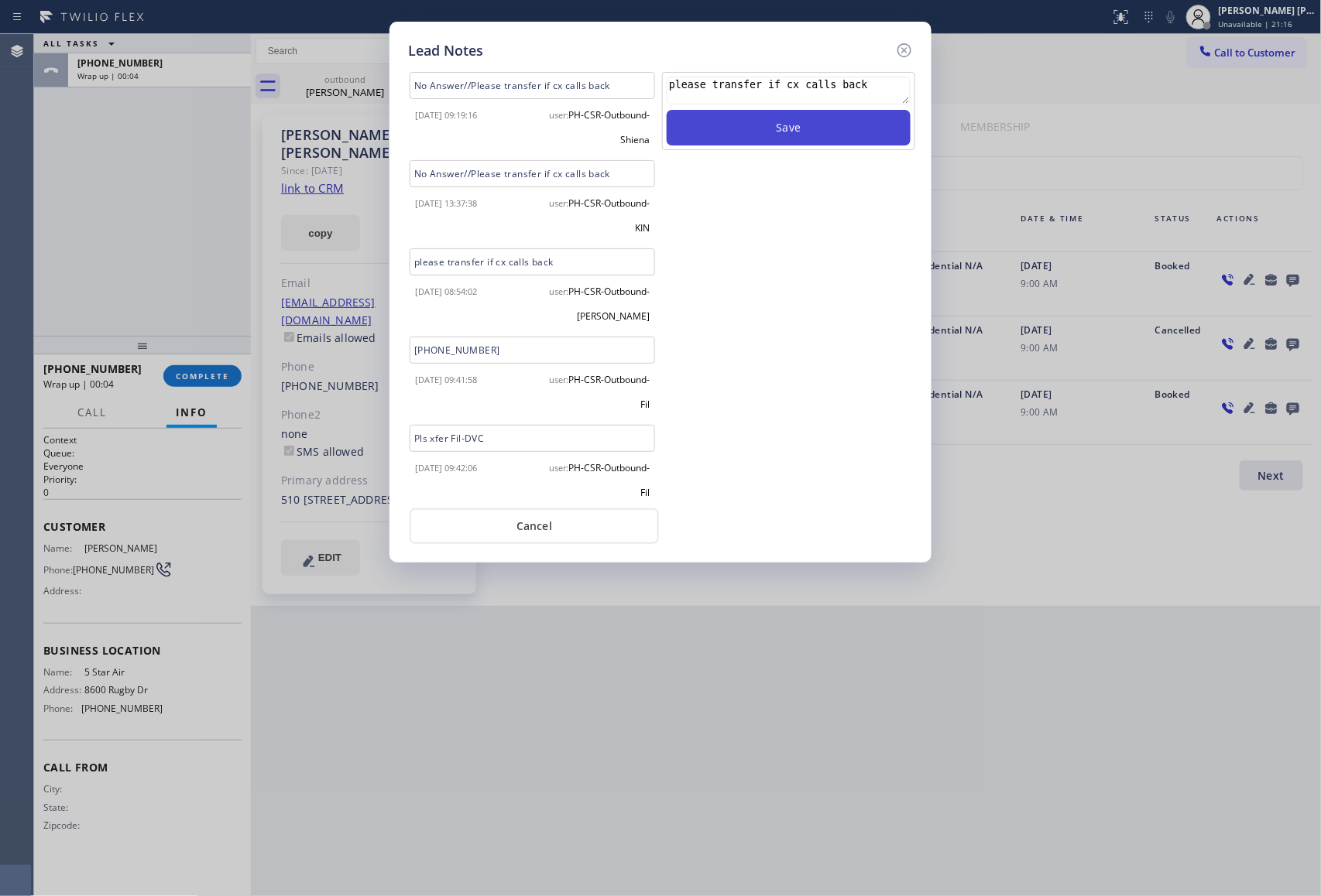
type textarea "please transfer if cx calls back"
click at [798, 140] on button "Save" at bounding box center [788, 128] width 244 height 36
click at [899, 44] on icon at bounding box center [904, 50] width 19 height 19
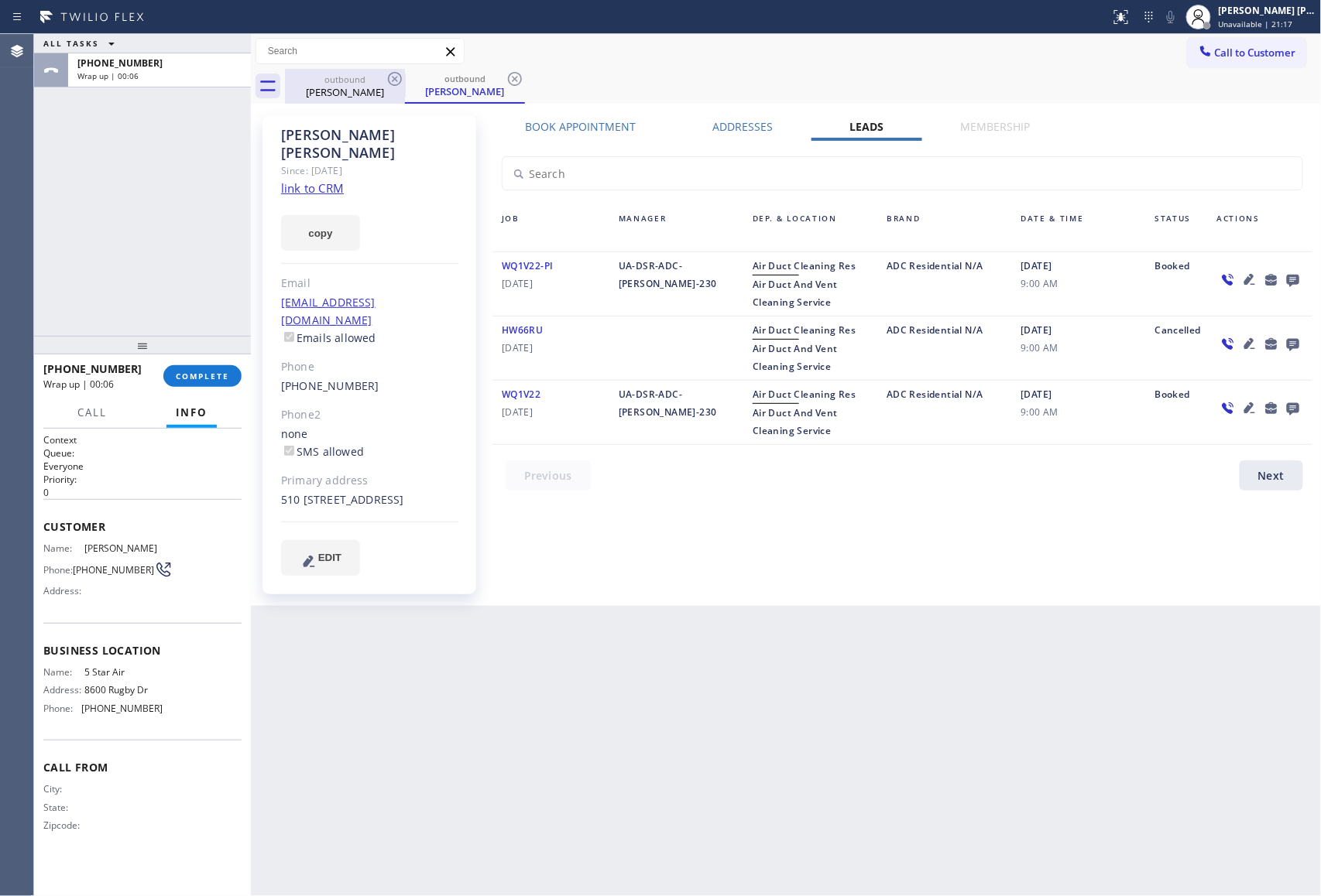
click at [359, 85] on div "[PERSON_NAME]" at bounding box center [344, 92] width 117 height 14
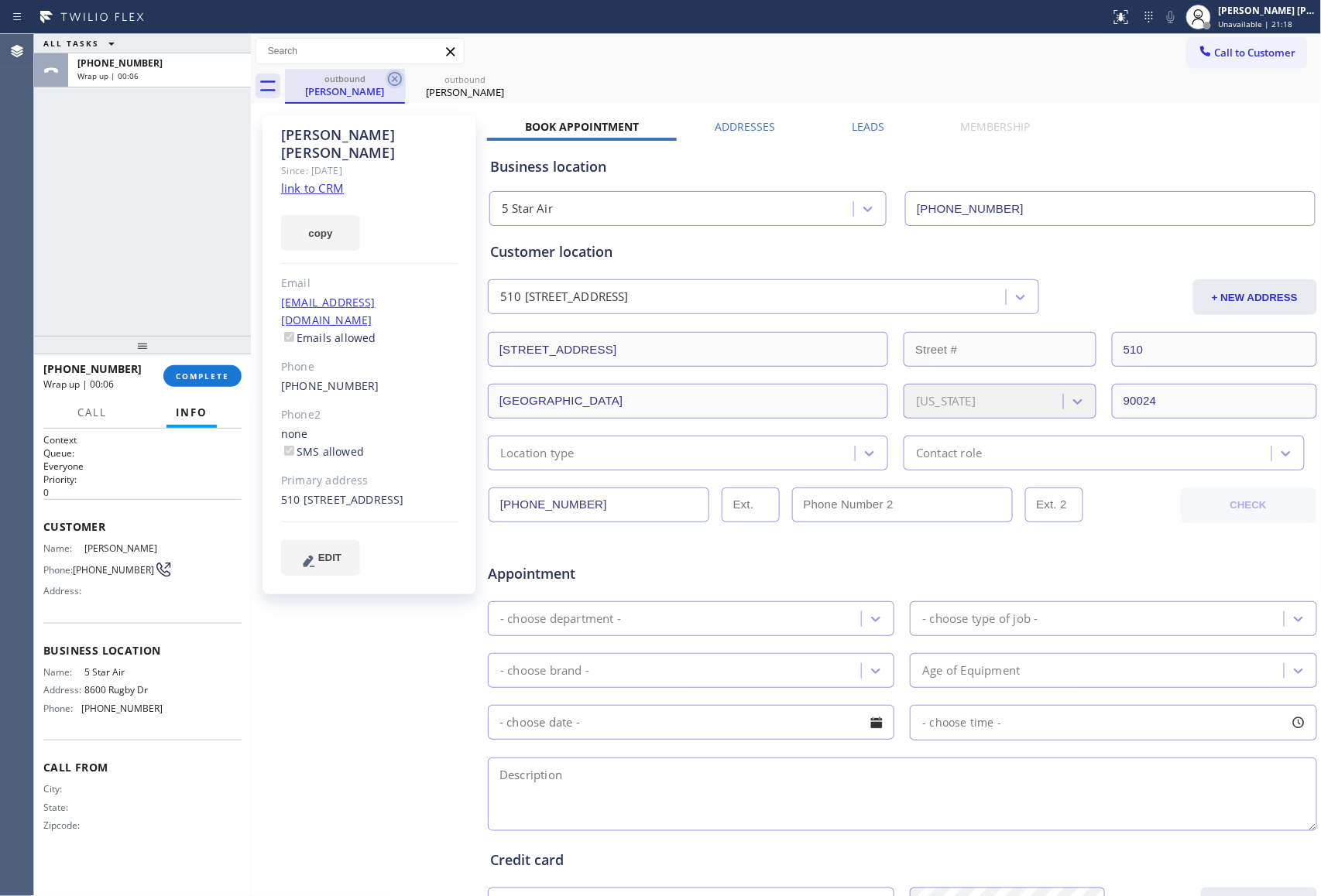
click at [403, 84] on icon at bounding box center [395, 79] width 19 height 19
click at [0, 0] on icon at bounding box center [0, 0] width 0 height 0
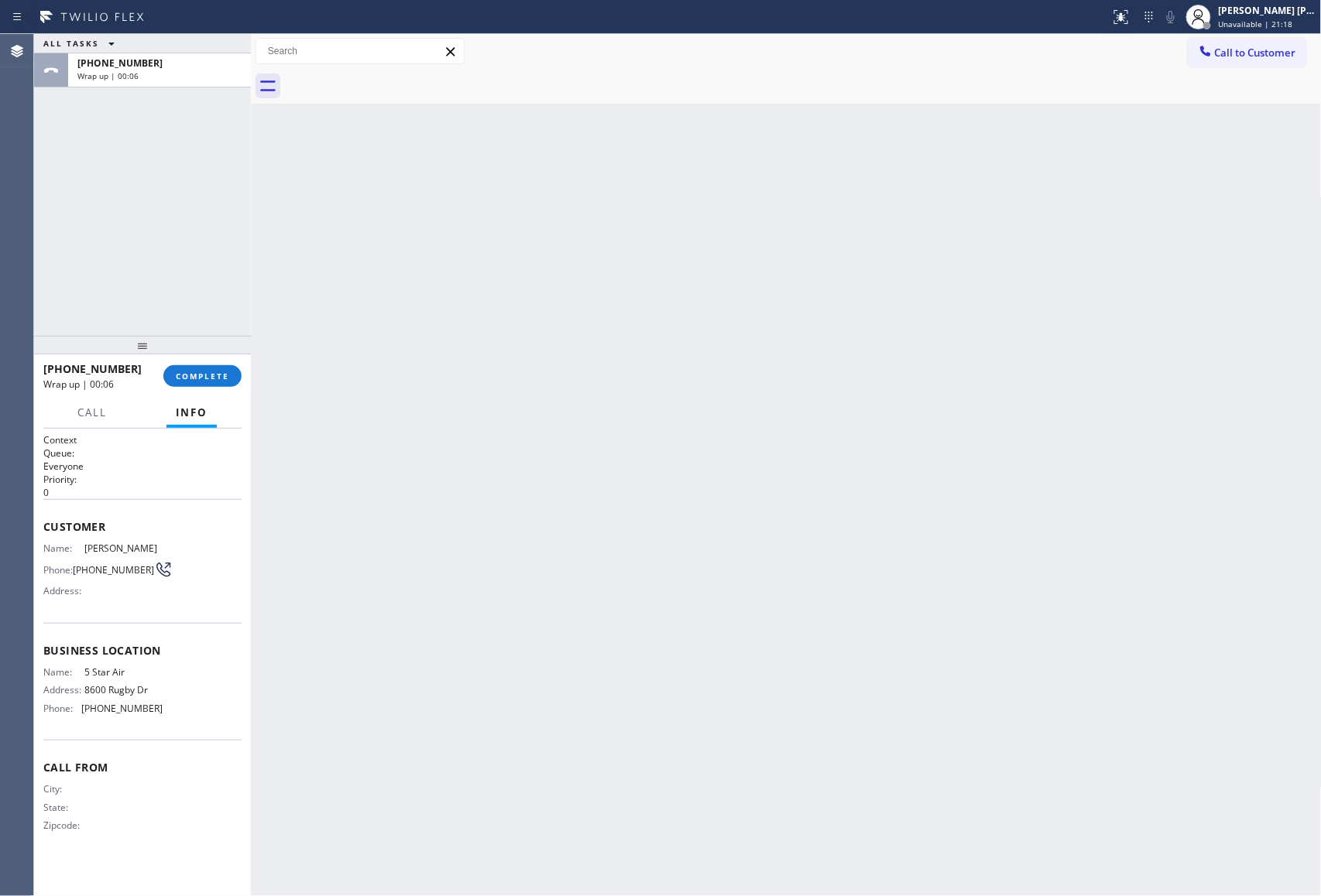
click at [403, 84] on div at bounding box center [802, 86] width 1036 height 35
click at [199, 384] on button "COMPLETE" at bounding box center [203, 376] width 78 height 22
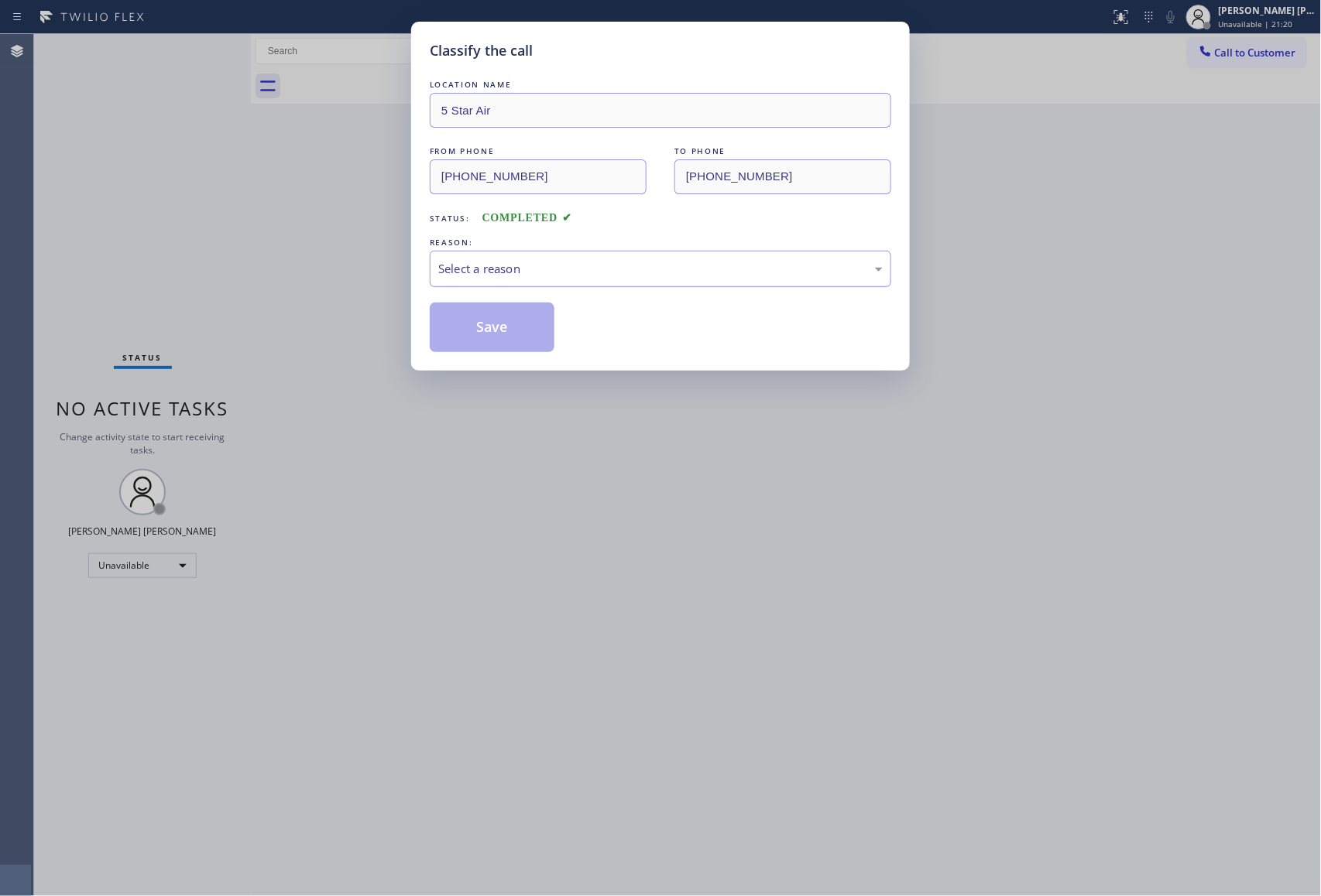
click at [485, 263] on div "Select a reason" at bounding box center [660, 269] width 444 height 18
click at [485, 328] on button "Save" at bounding box center [491, 327] width 124 height 49
drag, startPoint x: 485, startPoint y: 328, endPoint x: 336, endPoint y: 52, distance: 313.7
click at [484, 329] on button "Save" at bounding box center [491, 327] width 124 height 49
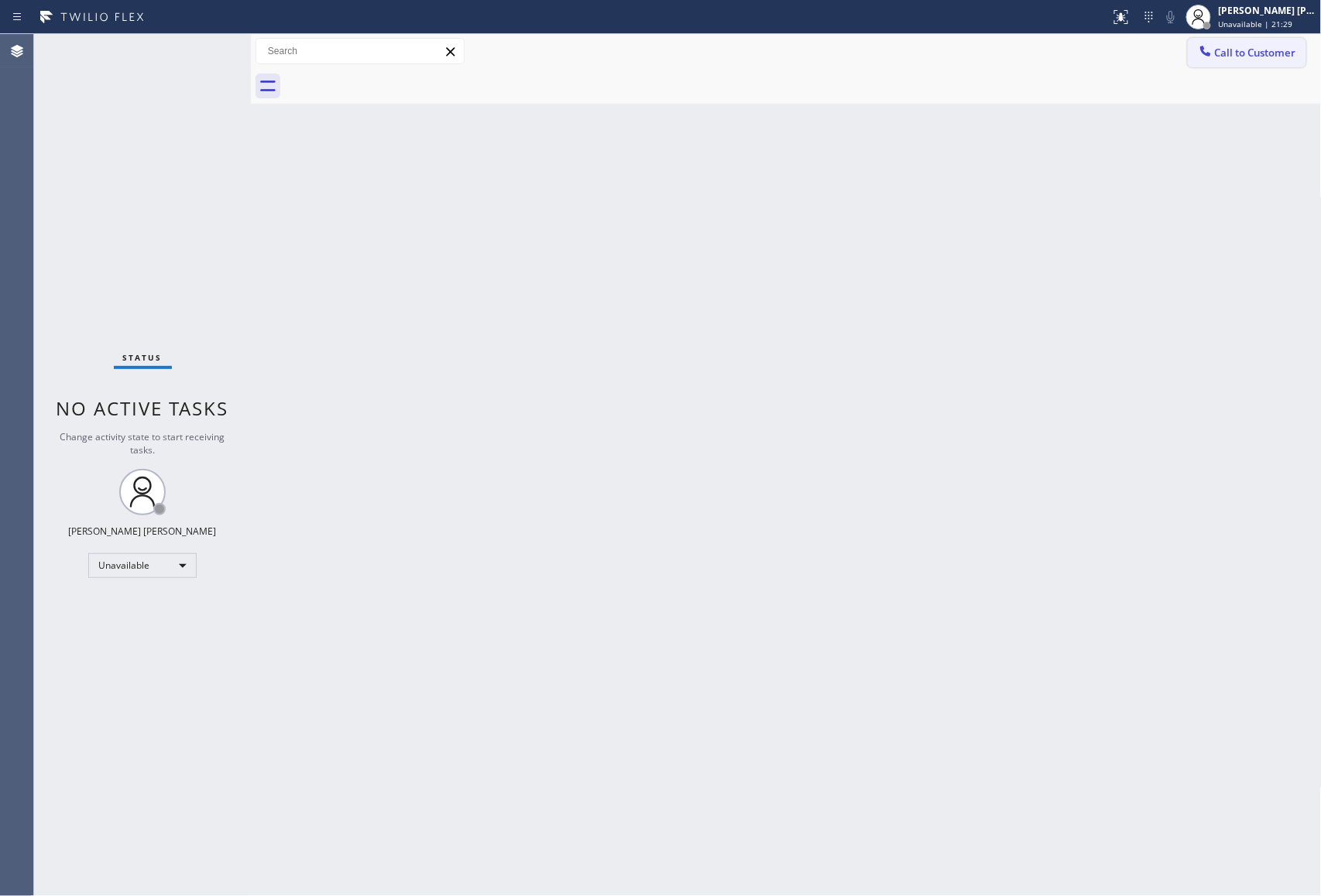
click at [1237, 52] on span "Call to Customer" at bounding box center [1255, 52] width 81 height 14
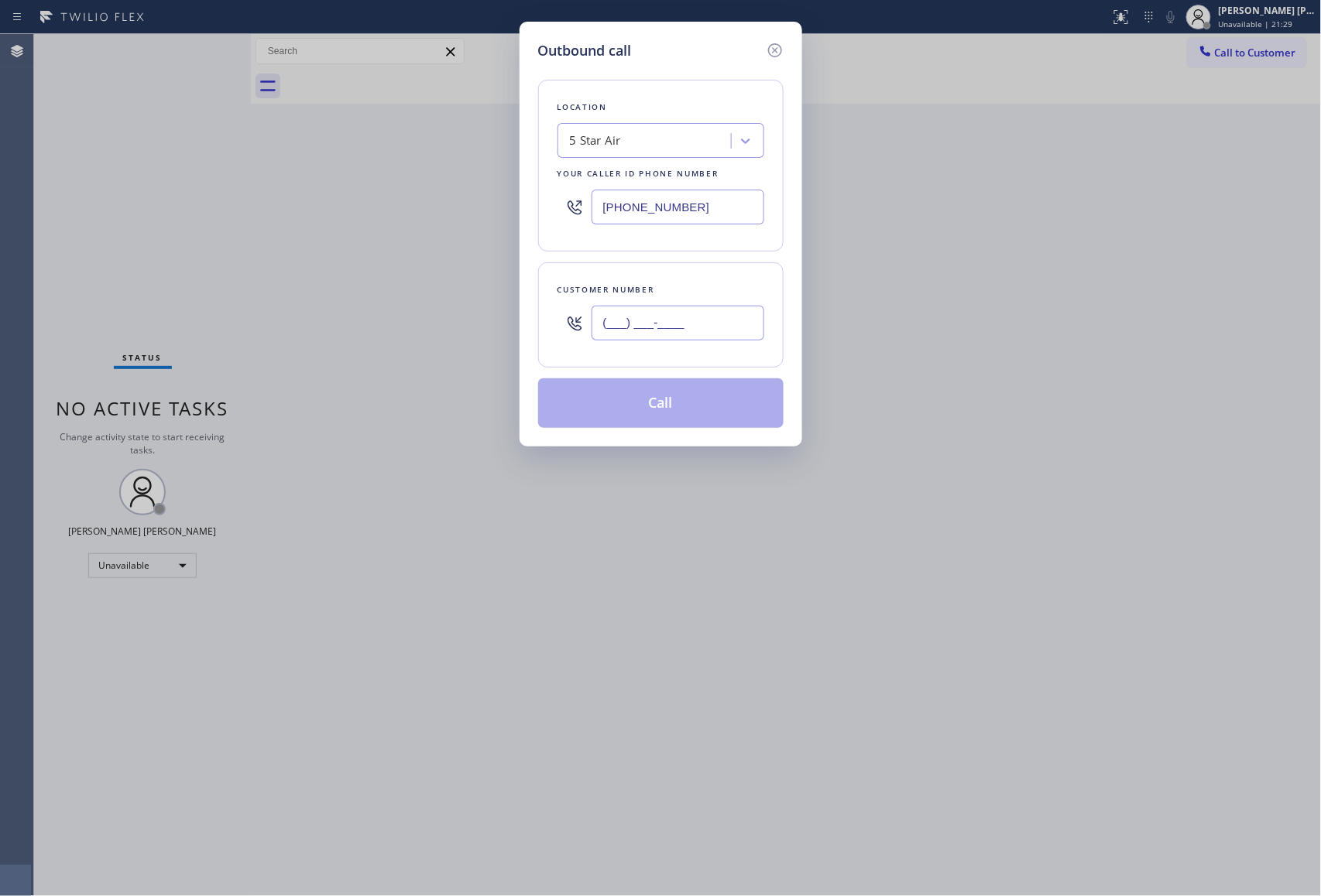
click at [681, 325] on input "(___) ___-____" at bounding box center [677, 323] width 173 height 35
paste input "415) 990-5870"
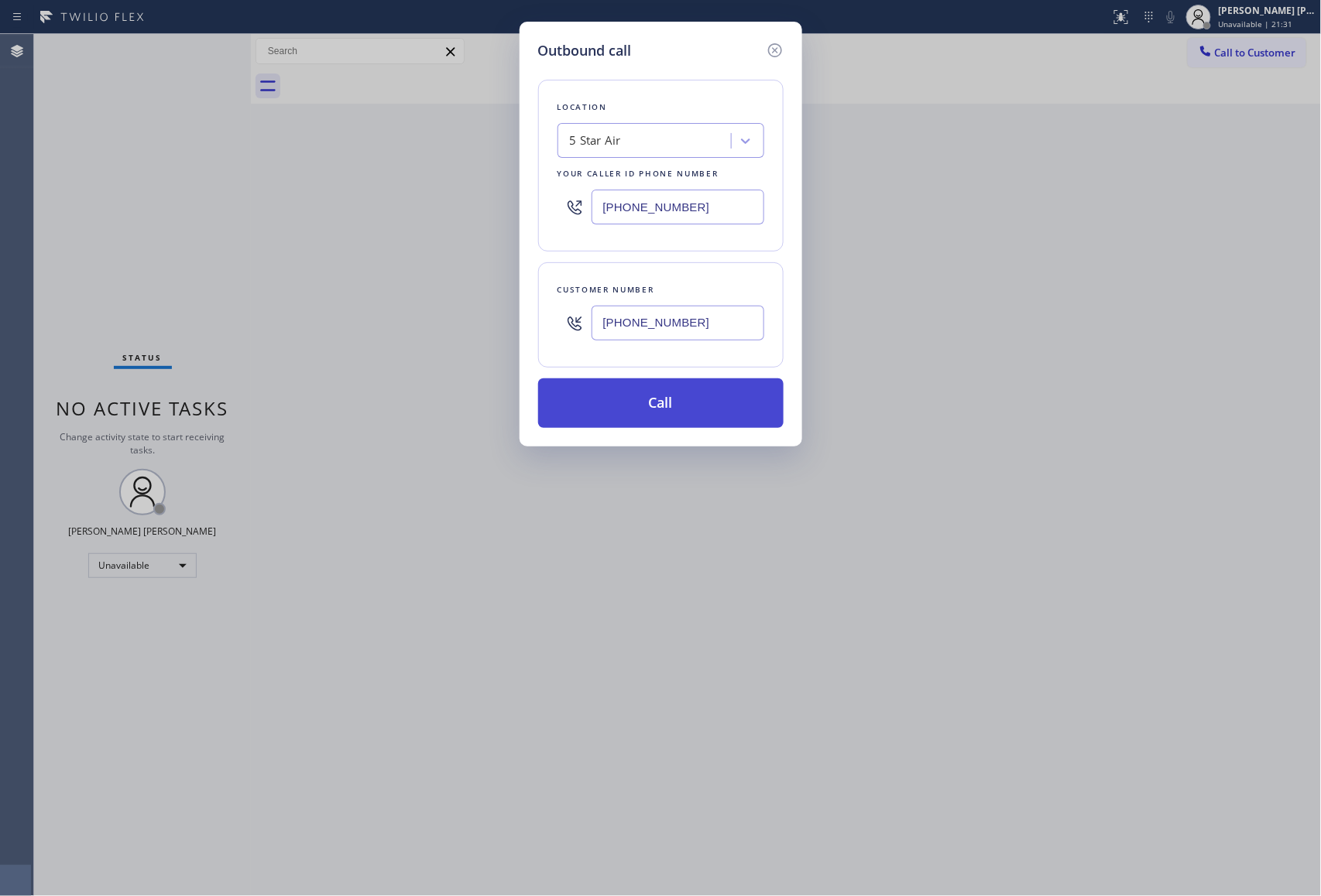
type input "[PHONE_NUMBER]"
click at [659, 414] on button "Call" at bounding box center [661, 403] width 246 height 49
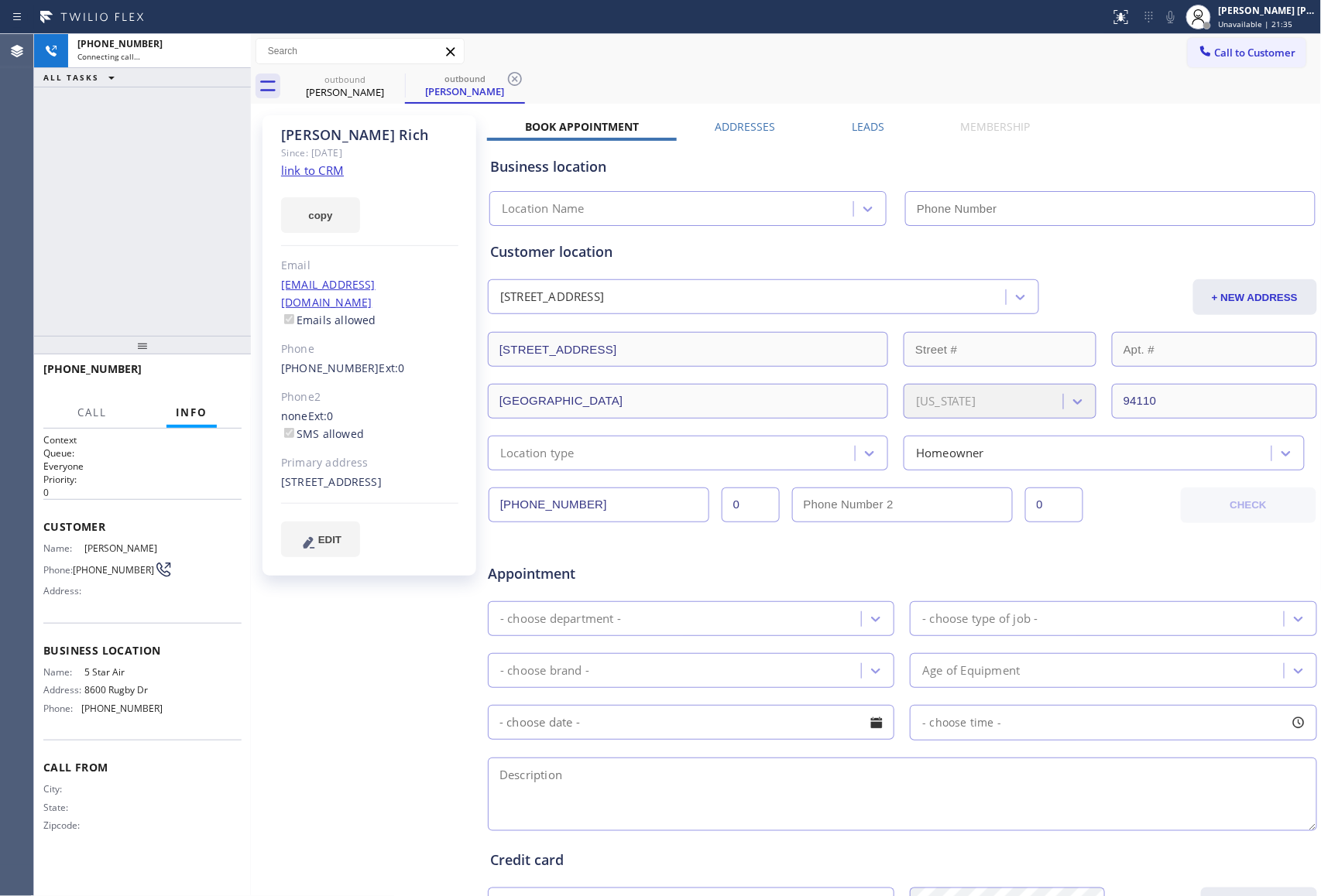
type input "[PHONE_NUMBER]"
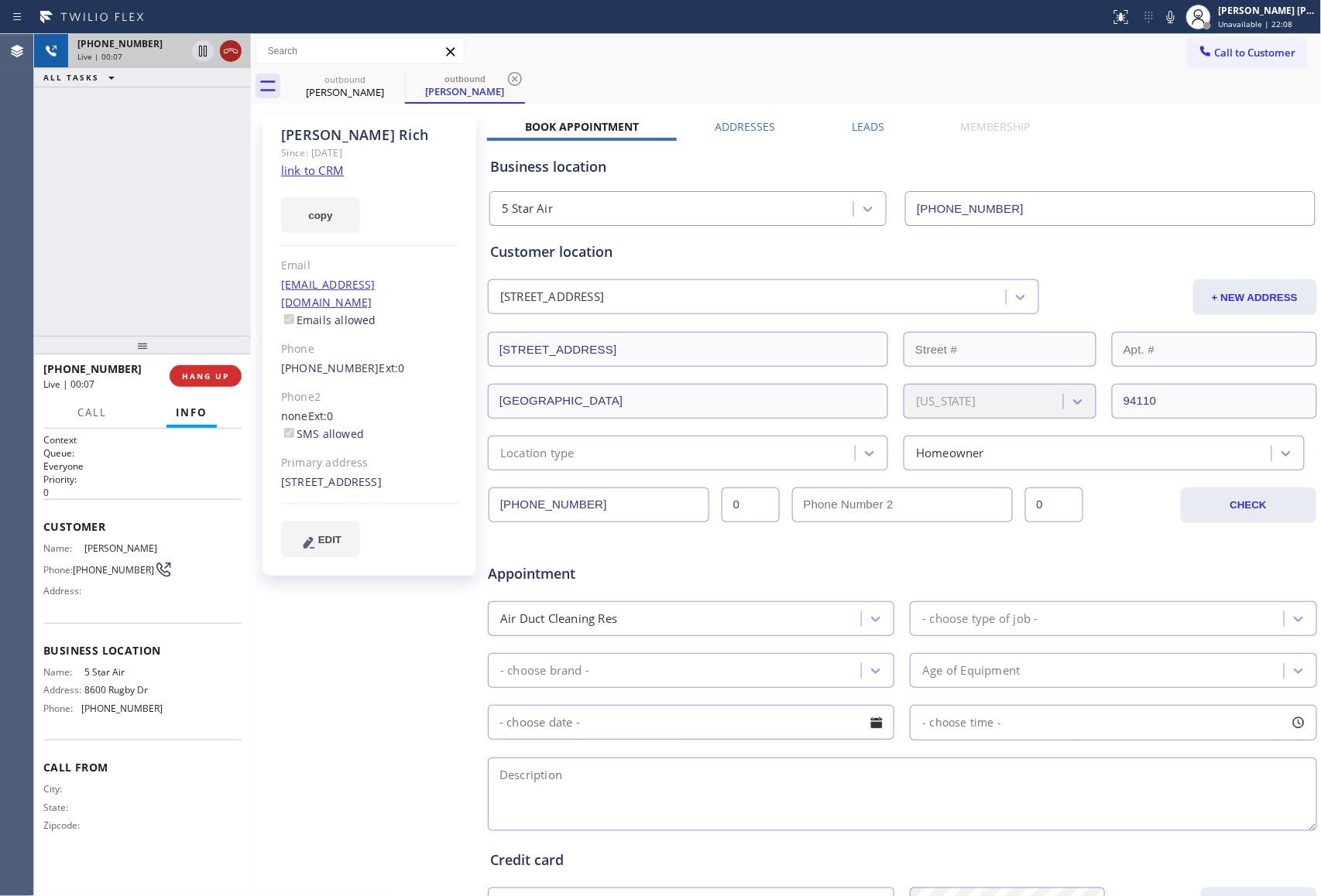
click at [230, 52] on icon at bounding box center [231, 51] width 19 height 19
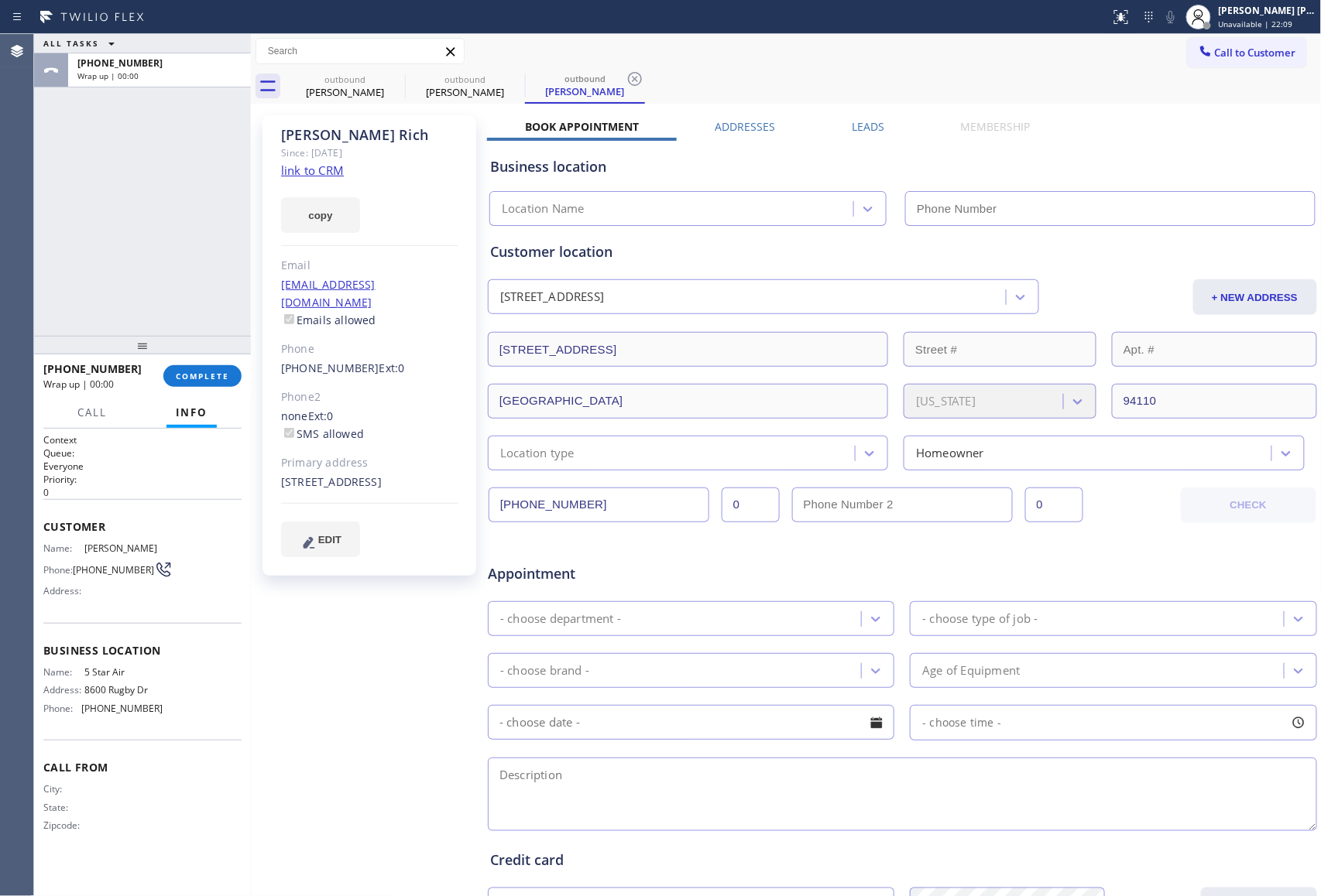
type input "[PHONE_NUMBER]"
click at [856, 124] on label "Leads" at bounding box center [868, 126] width 33 height 15
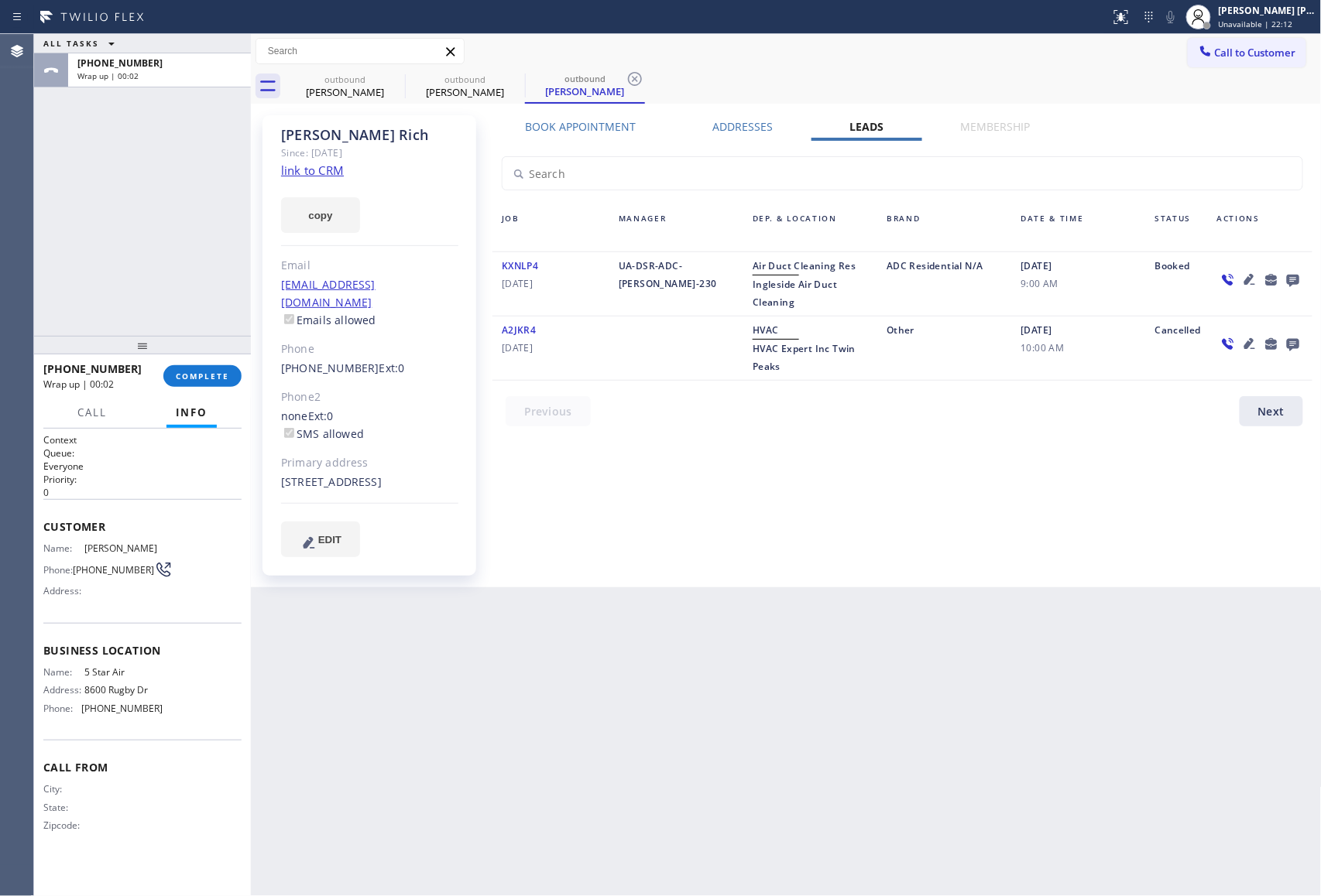
click at [1295, 278] on icon at bounding box center [1293, 281] width 13 height 13
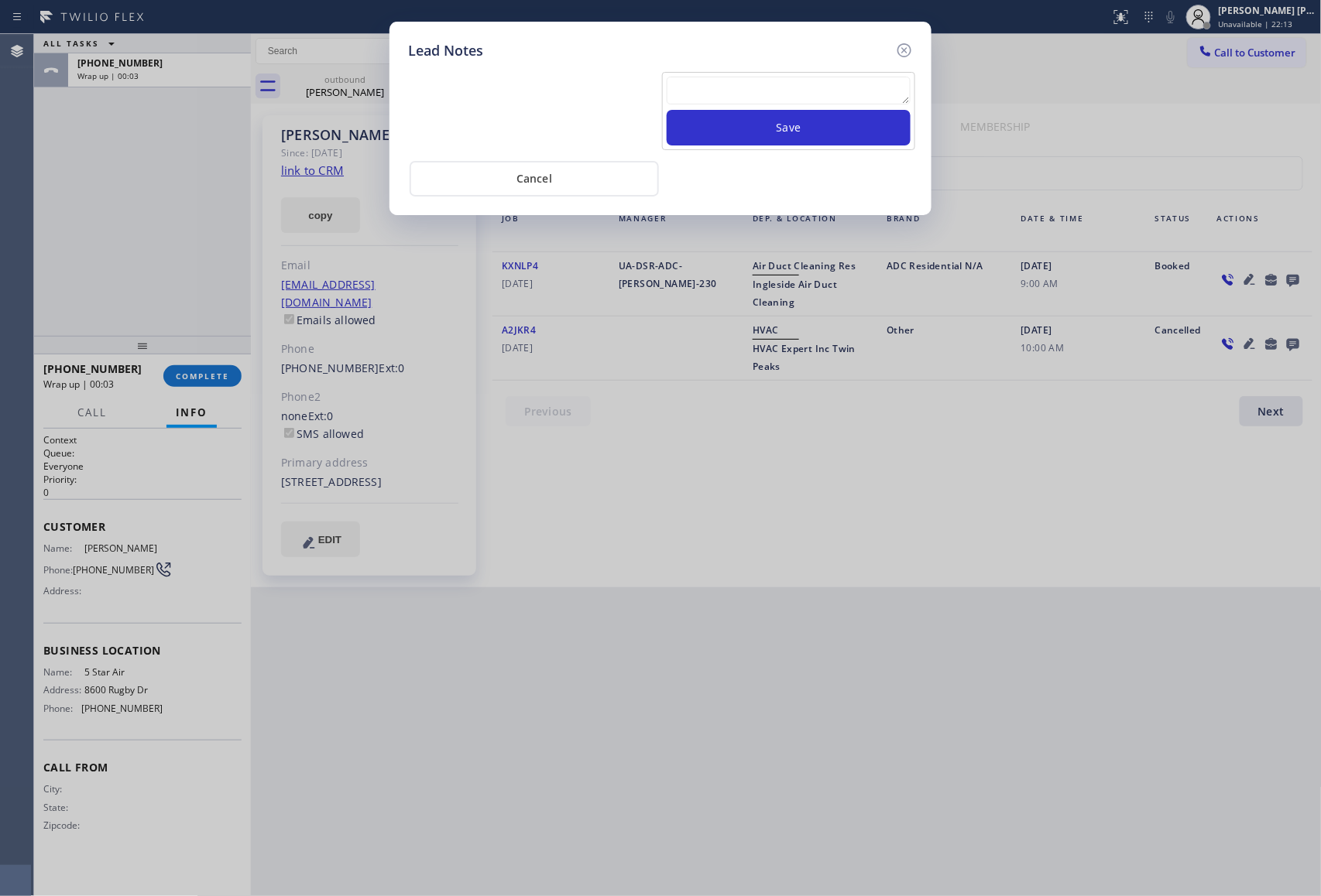
click at [775, 93] on textarea at bounding box center [788, 91] width 244 height 28
paste textarea "VM | please transfer if cx calls back"
type textarea "VM | please transfer if cx calls back"
click at [794, 138] on button "Save" at bounding box center [788, 128] width 244 height 36
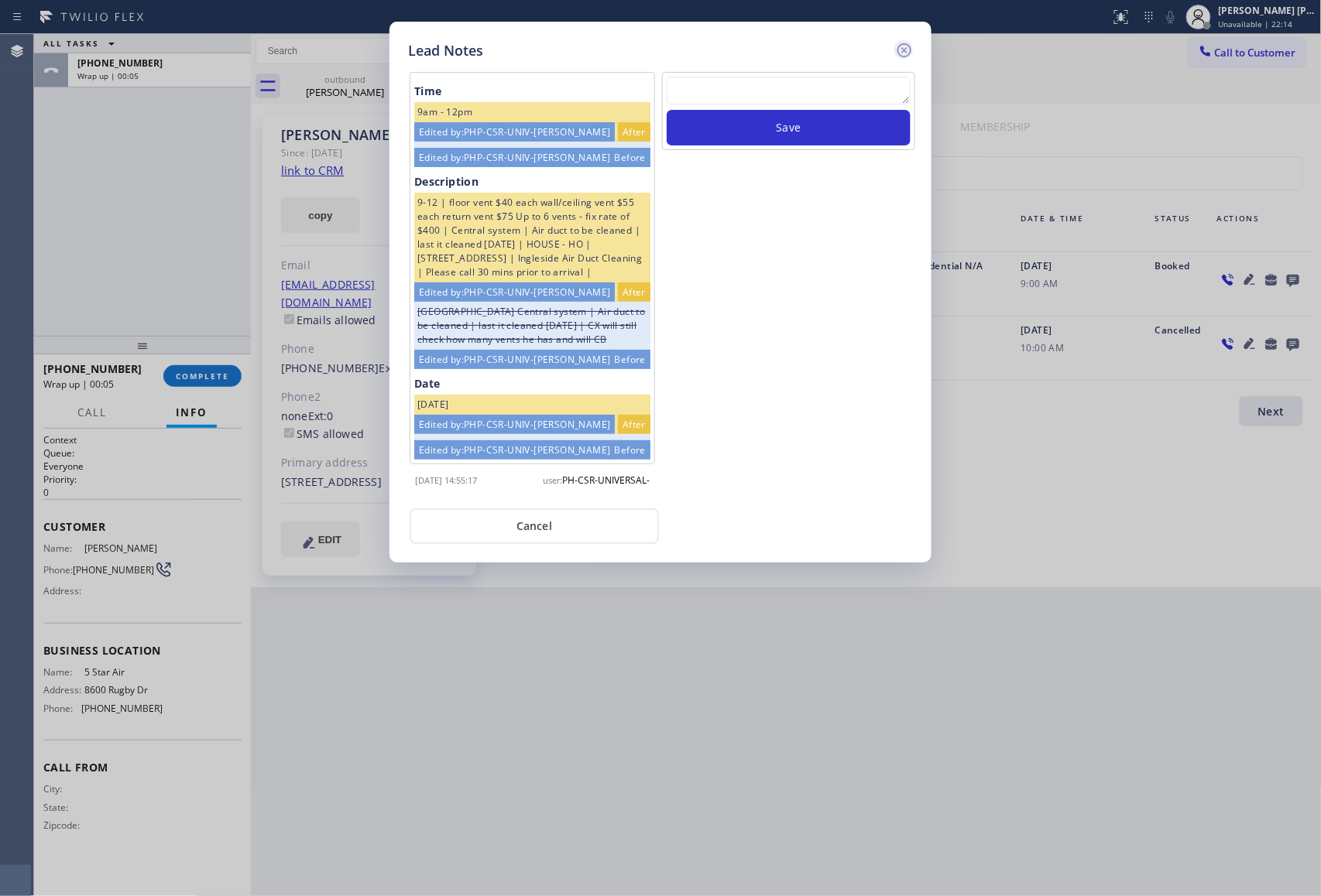
click at [908, 46] on icon at bounding box center [904, 50] width 19 height 19
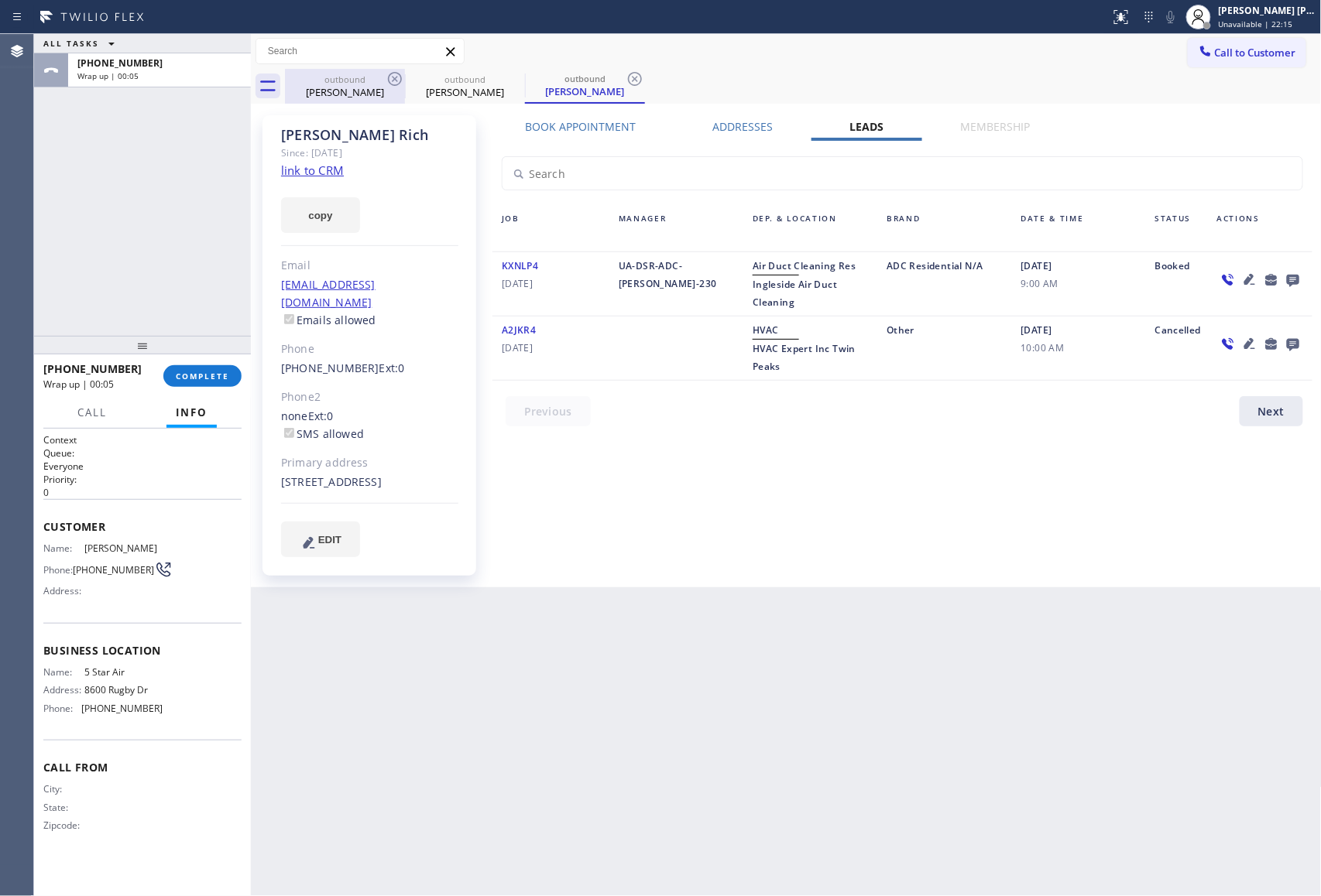
drag, startPoint x: 353, startPoint y: 90, endPoint x: 379, endPoint y: 78, distance: 28.6
click at [354, 90] on div "[PERSON_NAME]" at bounding box center [344, 92] width 117 height 14
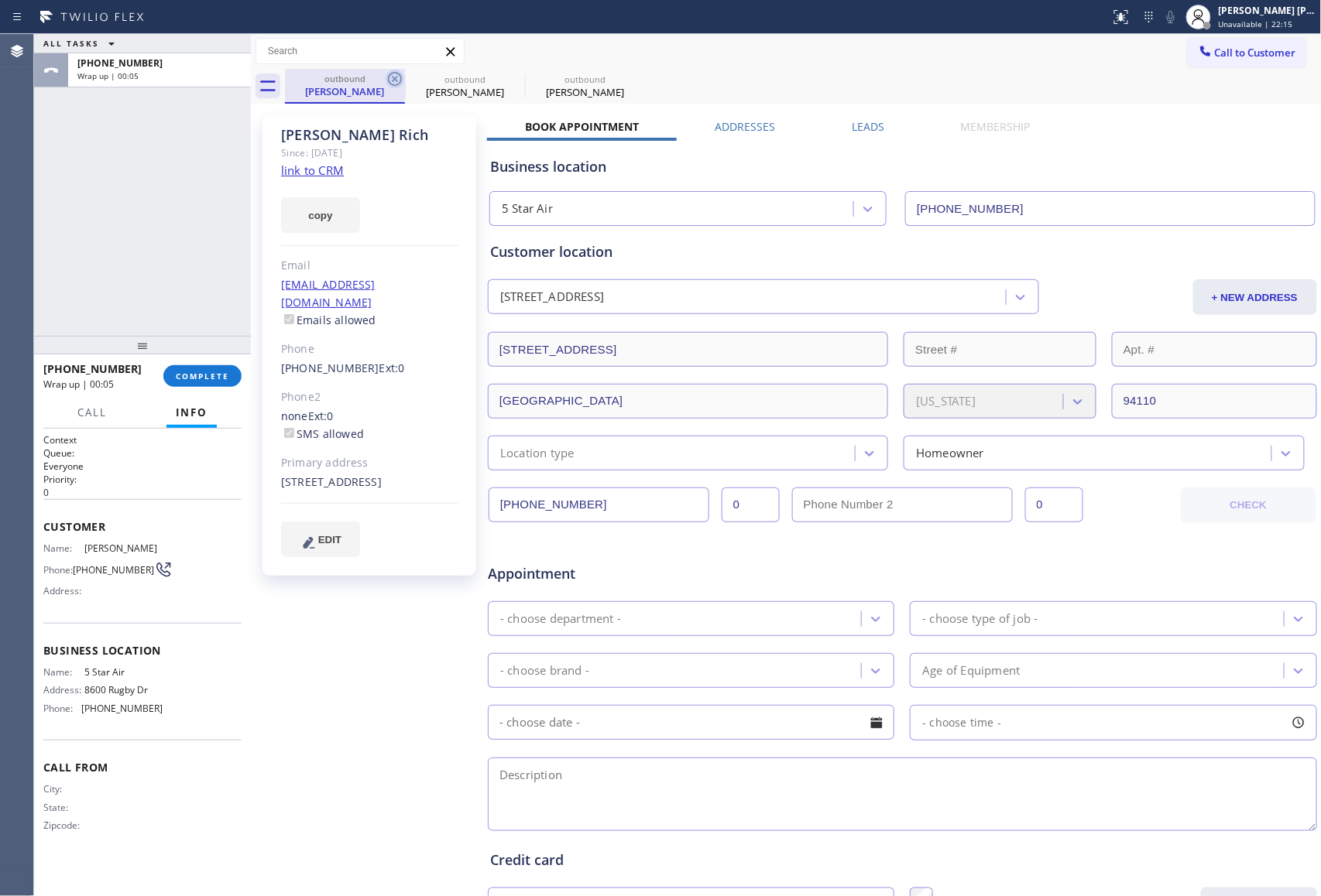
drag, startPoint x: 379, startPoint y: 78, endPoint x: 388, endPoint y: 77, distance: 9.1
click at [382, 78] on div "outbound" at bounding box center [344, 78] width 117 height 12
click at [389, 77] on icon at bounding box center [395, 79] width 14 height 14
click at [0, 0] on icon at bounding box center [0, 0] width 0 height 0
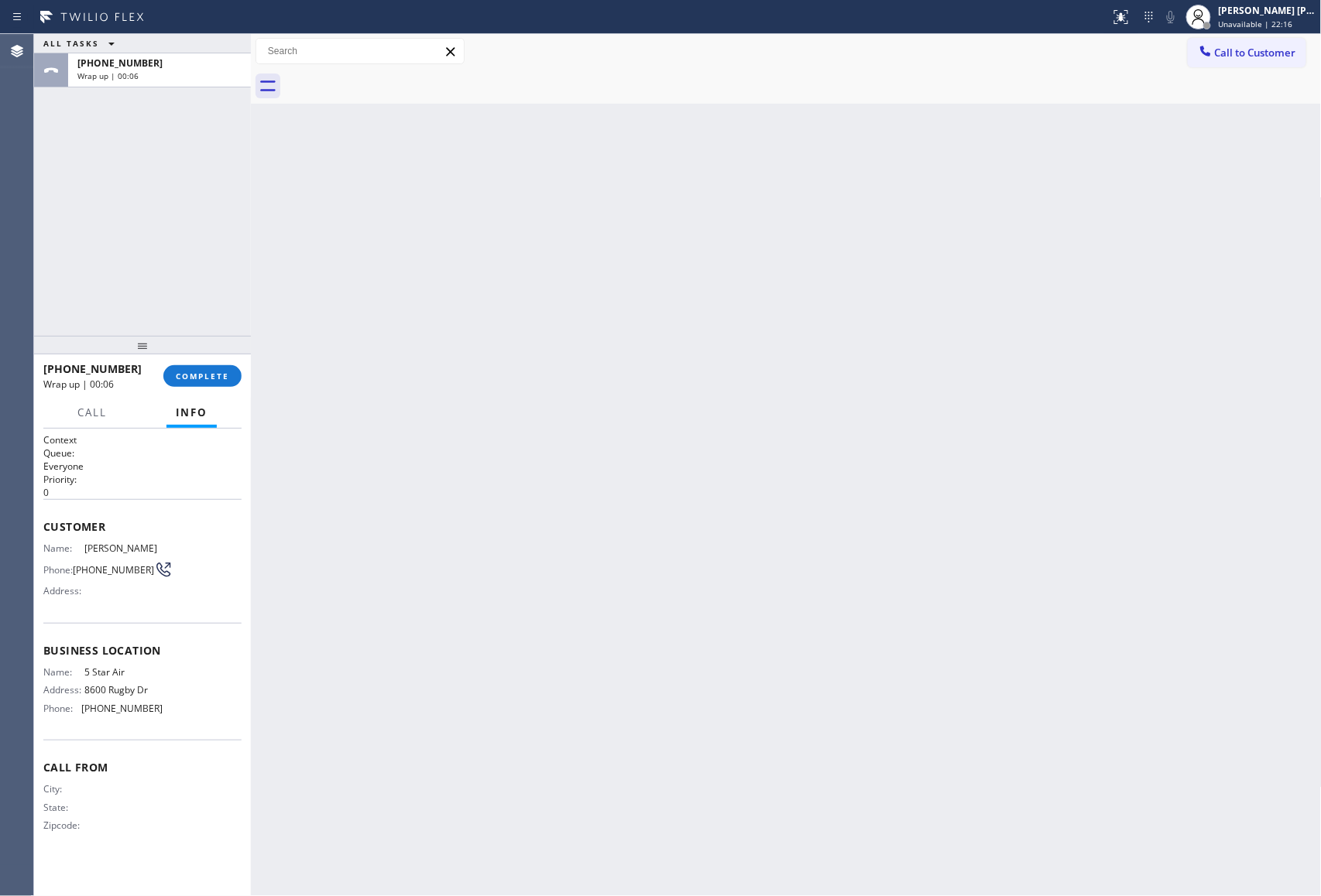
click at [389, 75] on div at bounding box center [802, 86] width 1036 height 35
click at [199, 376] on span "COMPLETE" at bounding box center [203, 376] width 53 height 11
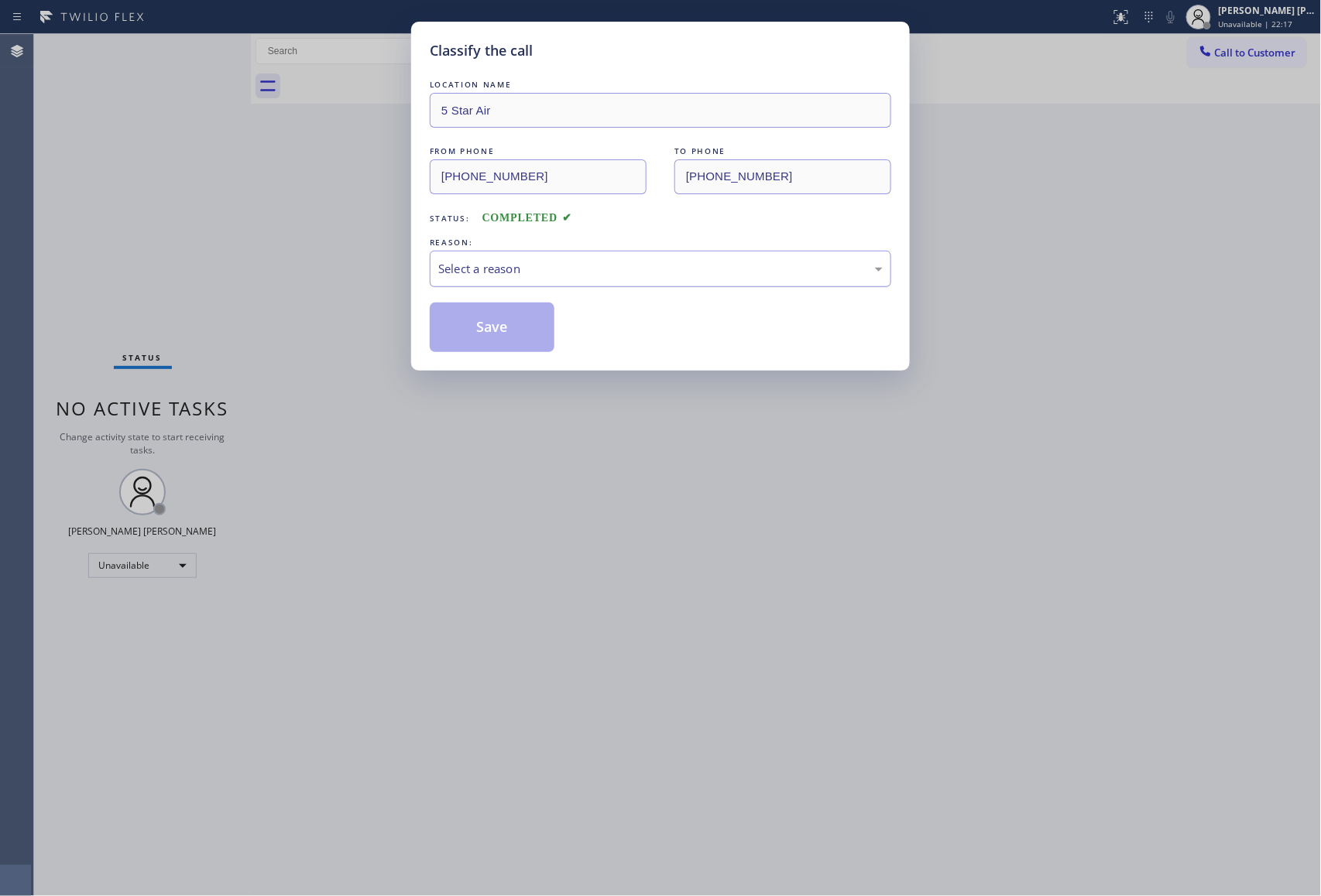
click at [540, 282] on div "Select a reason" at bounding box center [660, 269] width 461 height 37
click at [472, 333] on button "Save" at bounding box center [491, 327] width 124 height 49
drag, startPoint x: 472, startPoint y: 333, endPoint x: 332, endPoint y: 17, distance: 345.6
click at [465, 328] on button "Save" at bounding box center [491, 327] width 124 height 49
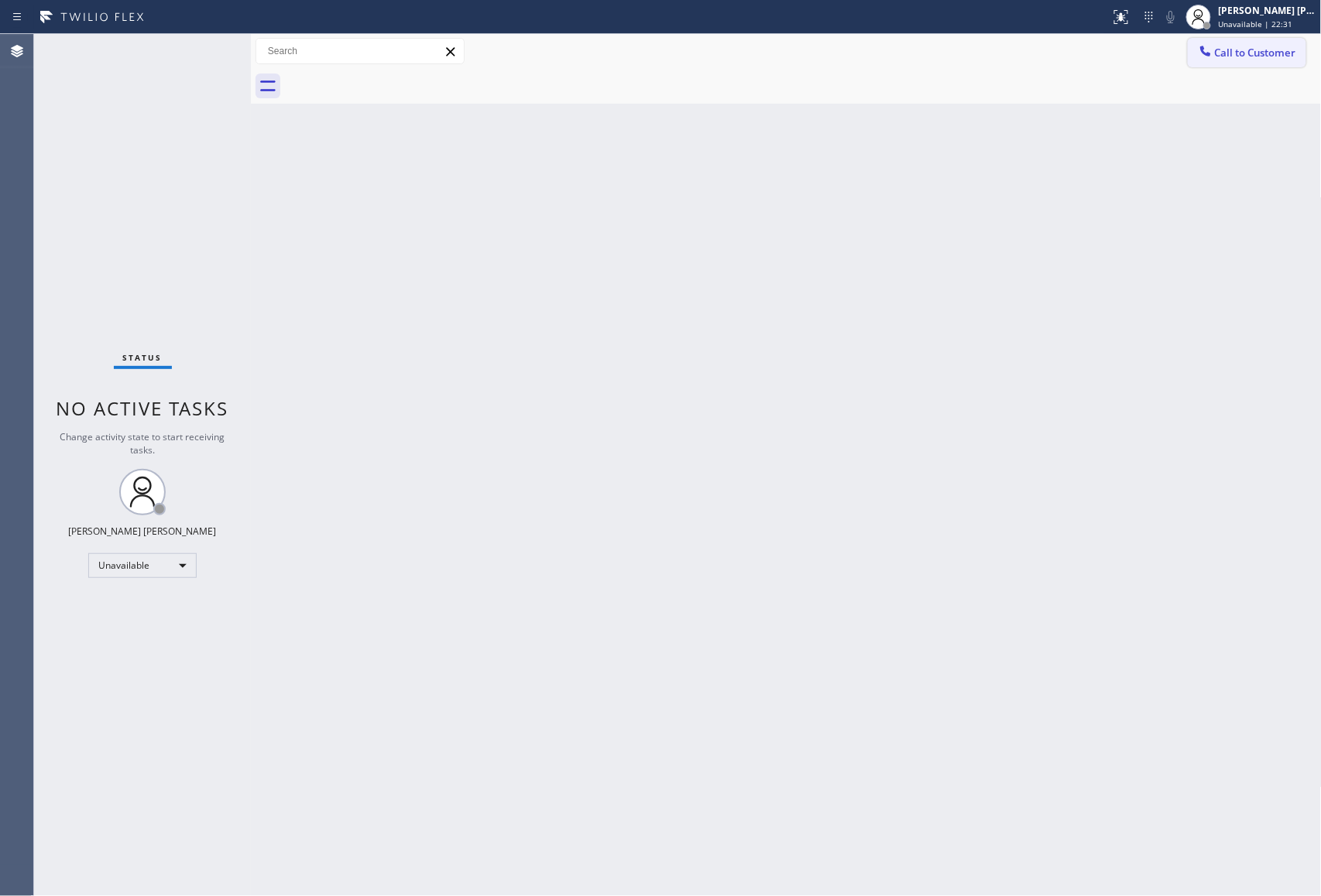
click at [1259, 52] on span "Call to Customer" at bounding box center [1255, 52] width 81 height 14
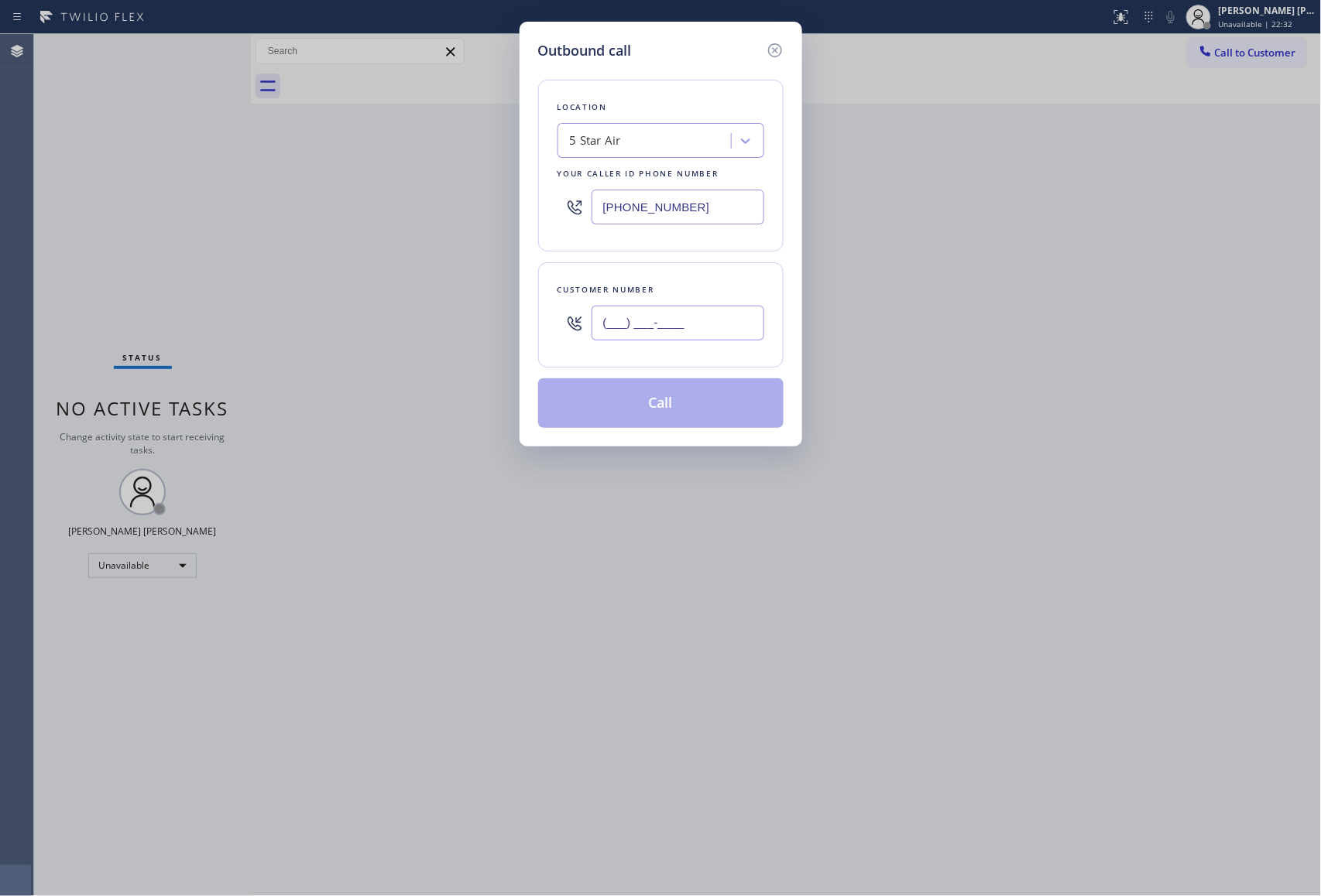
click at [695, 332] on input "(___) ___-____" at bounding box center [677, 323] width 173 height 35
paste input "310) 701-0149"
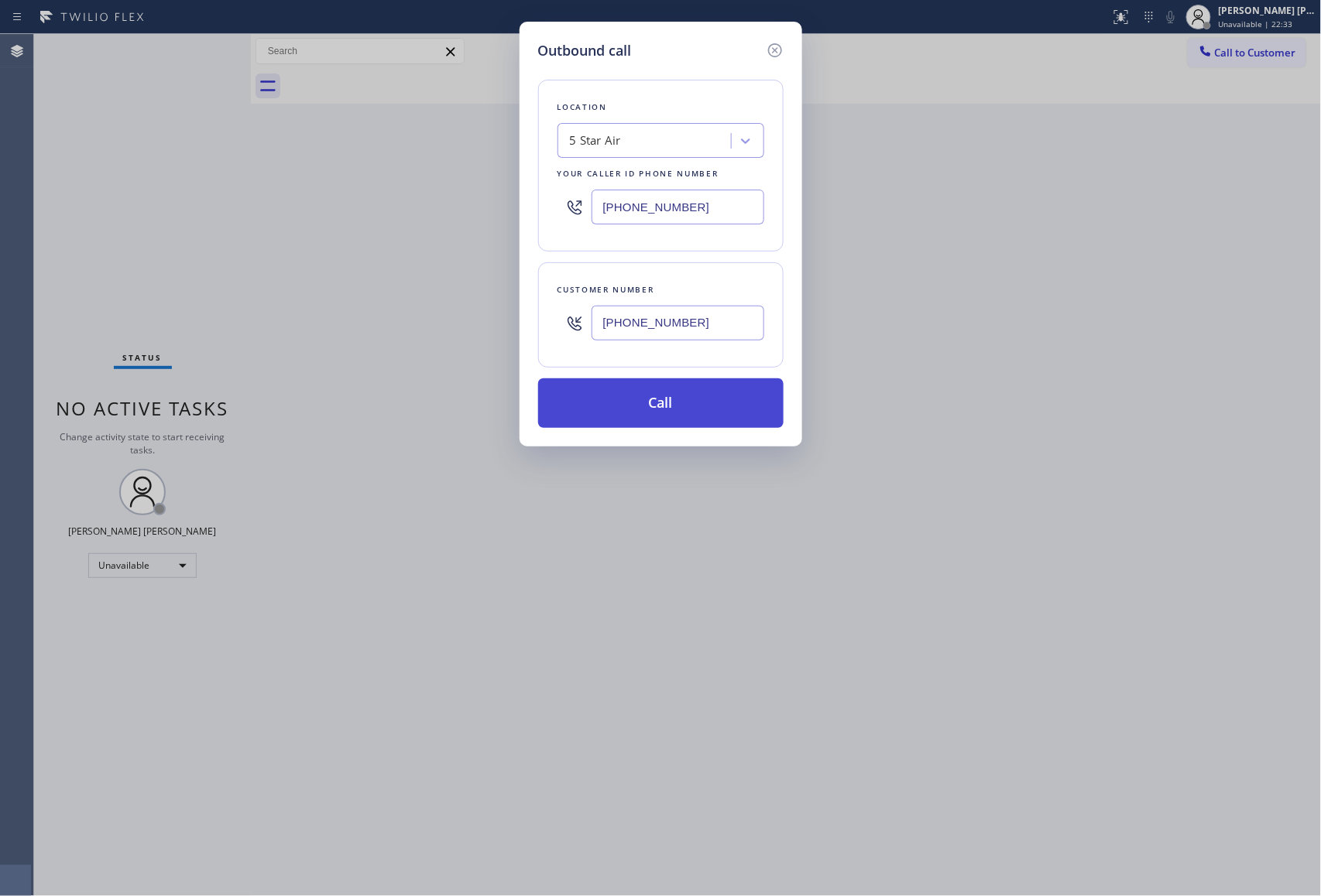
type input "[PHONE_NUMBER]"
click at [648, 410] on button "Call" at bounding box center [661, 403] width 246 height 49
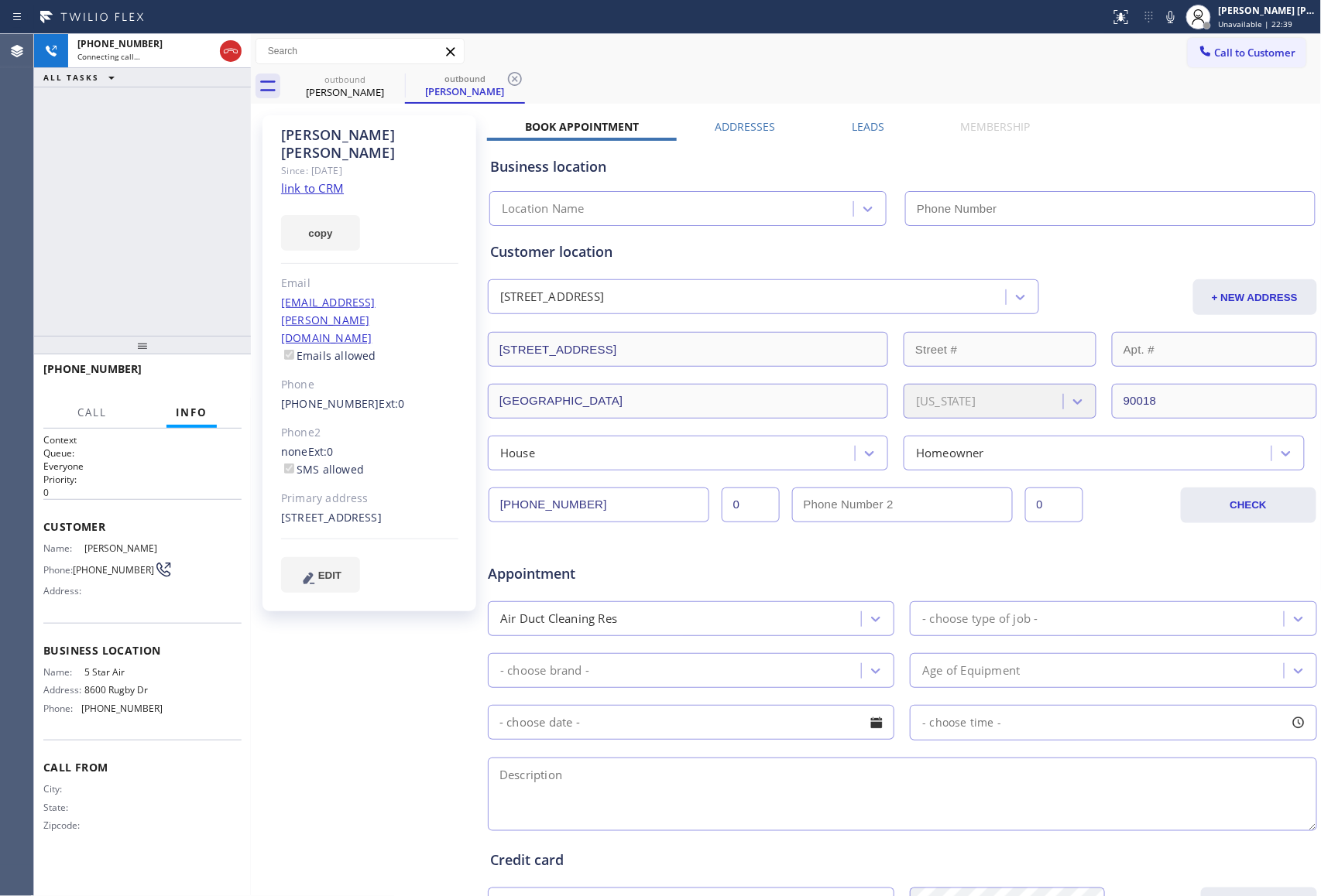
type input "[PHONE_NUMBER]"
click at [232, 51] on icon at bounding box center [231, 51] width 19 height 19
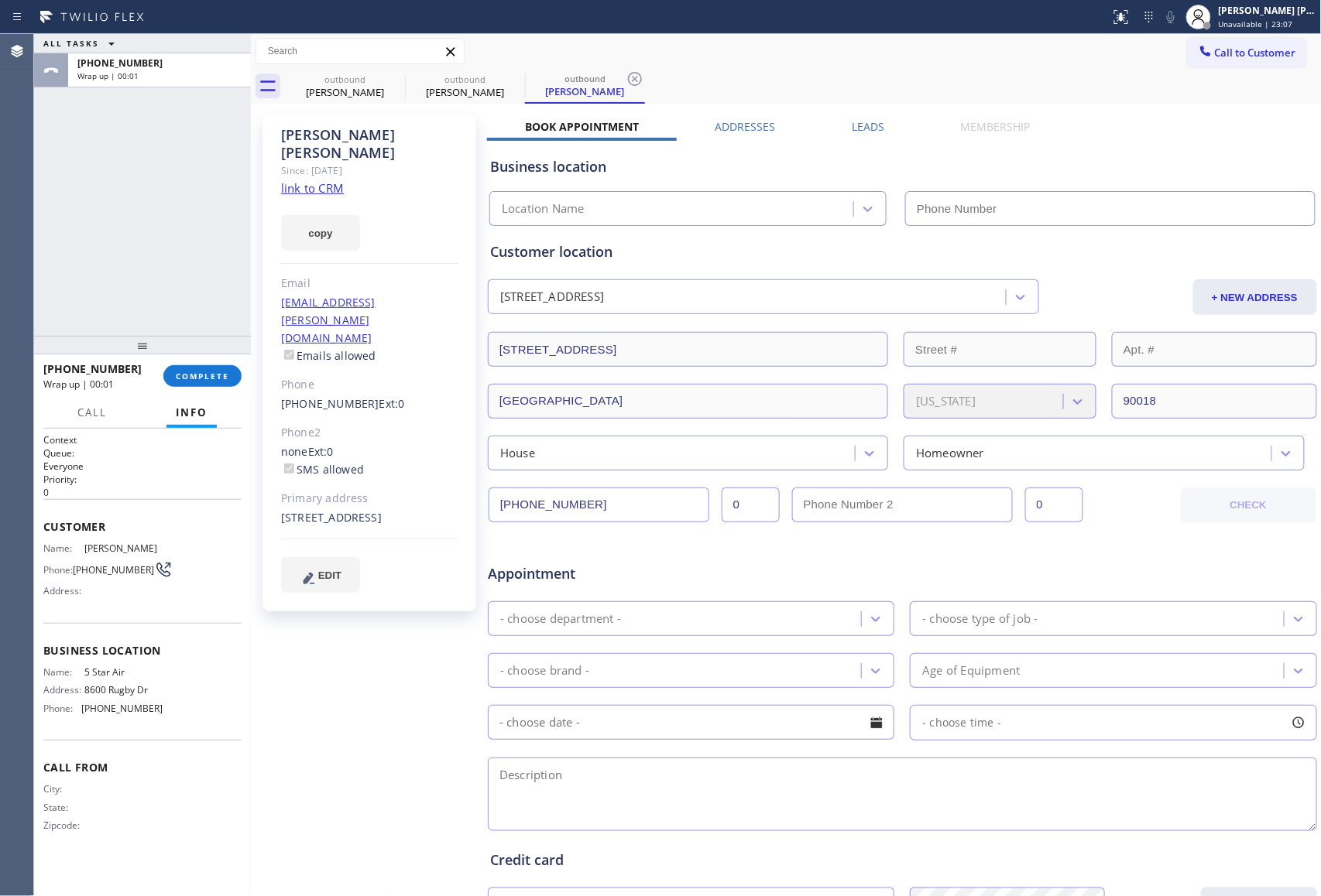
type input "[PHONE_NUMBER]"
drag, startPoint x: 386, startPoint y: 70, endPoint x: 397, endPoint y: 77, distance: 13.0
click at [0, 0] on icon at bounding box center [0, 0] width 0 height 0
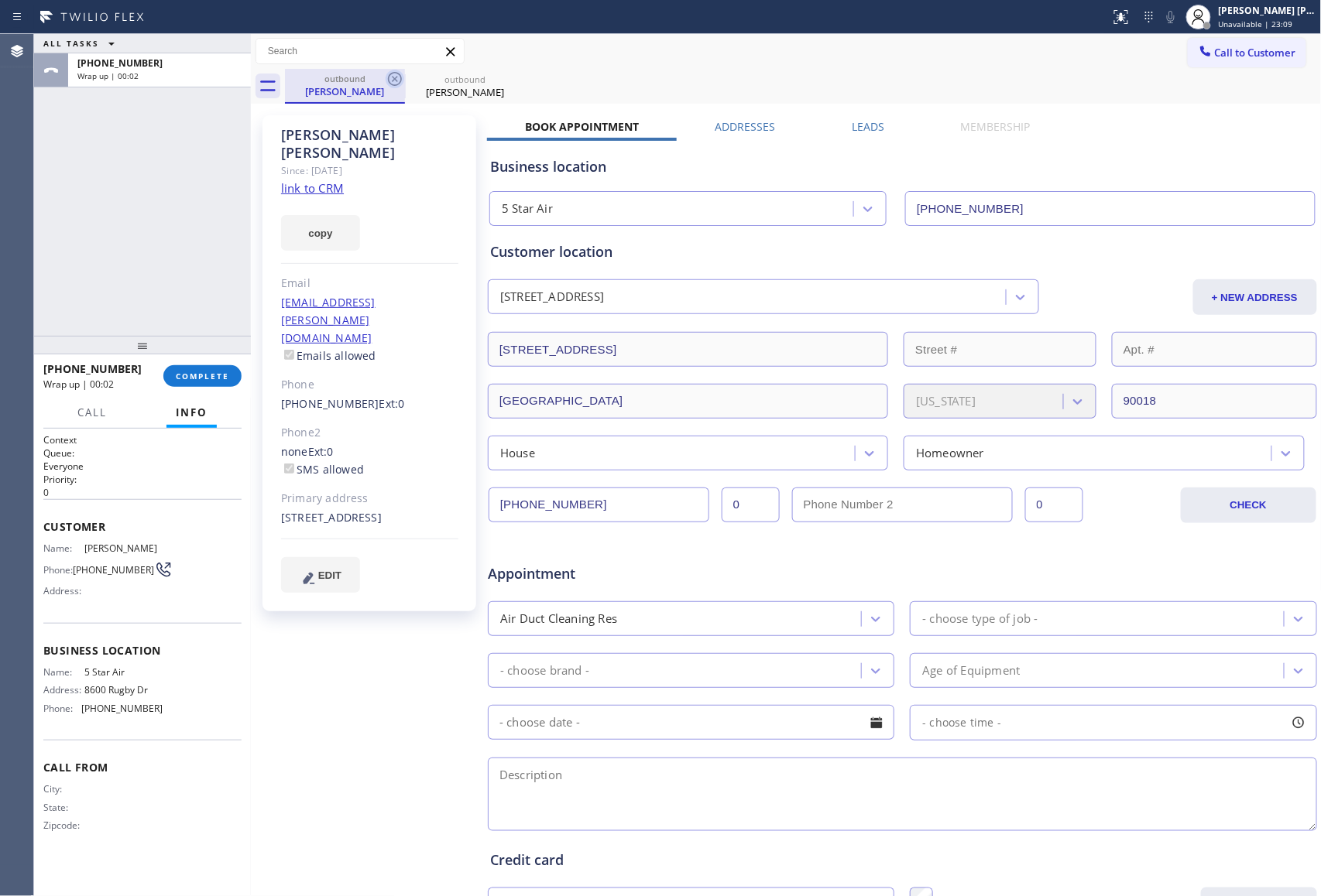
click at [397, 77] on icon at bounding box center [395, 79] width 14 height 14
click at [0, 0] on icon at bounding box center [0, 0] width 0 height 0
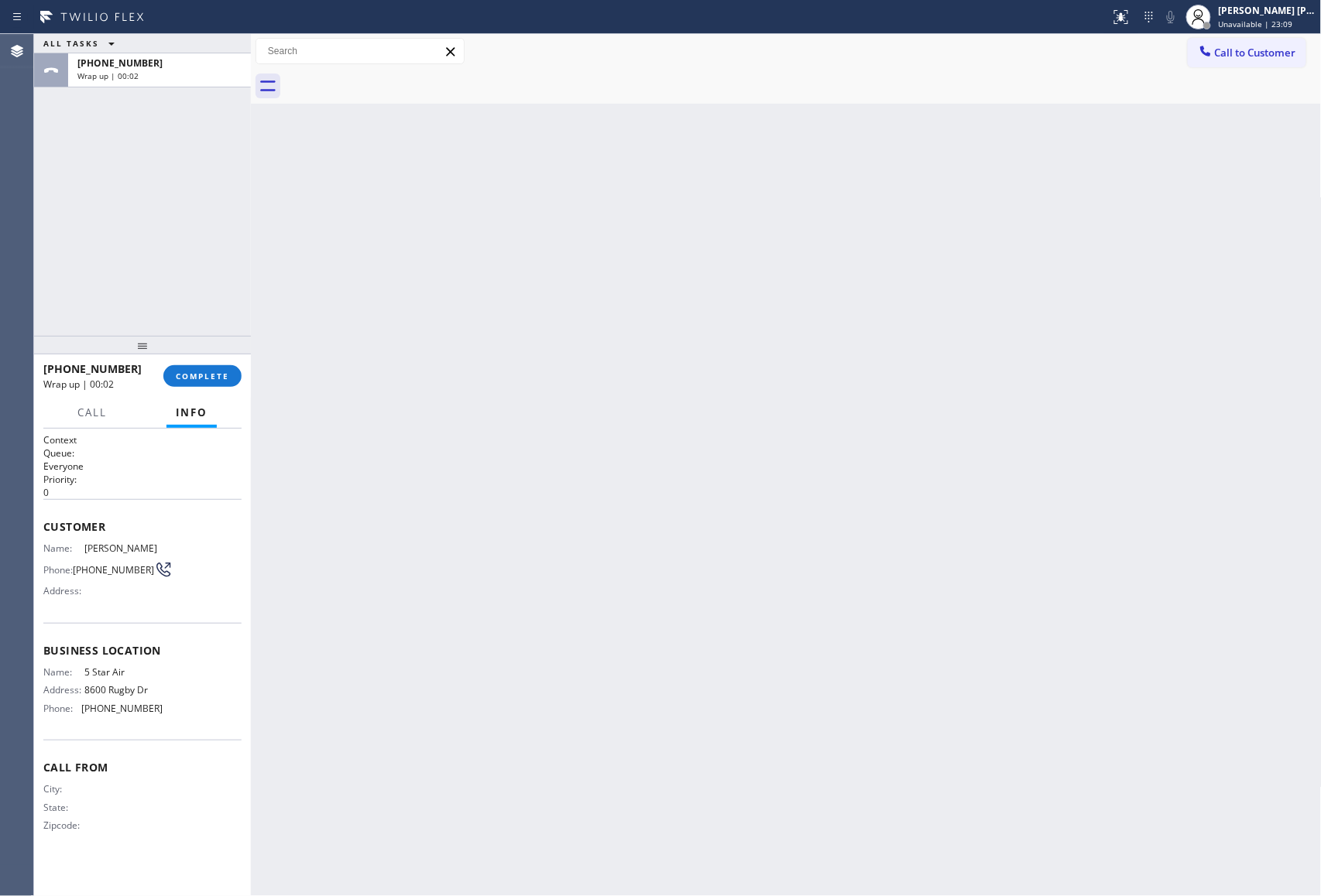
click at [397, 77] on div at bounding box center [802, 86] width 1036 height 35
drag, startPoint x: 397, startPoint y: 77, endPoint x: 215, endPoint y: 314, distance: 298.8
click at [385, 93] on div at bounding box center [802, 86] width 1036 height 35
click at [209, 375] on span "COMPLETE" at bounding box center [203, 376] width 53 height 11
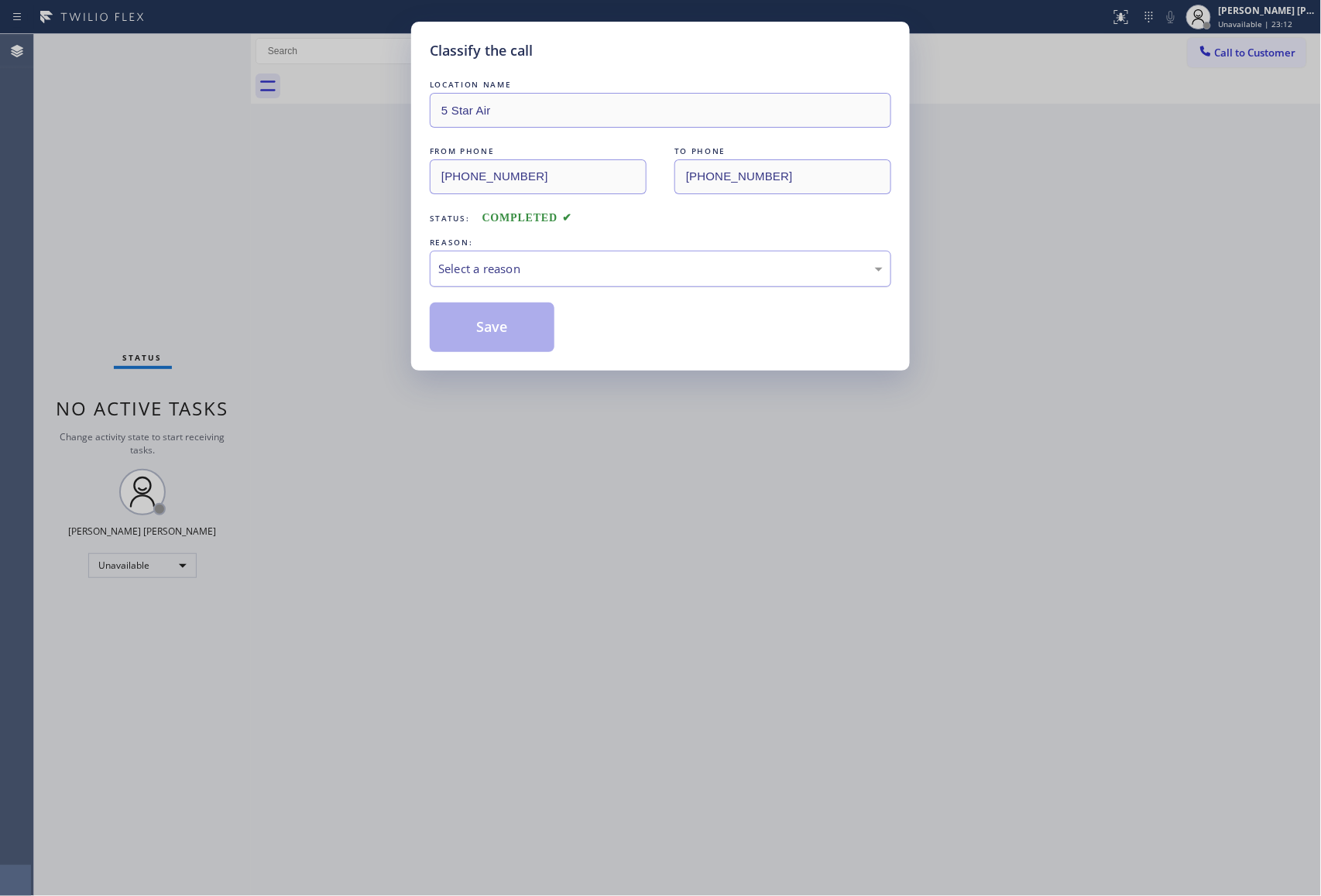
drag, startPoint x: 558, startPoint y: 272, endPoint x: 547, endPoint y: 278, distance: 12.5
click at [558, 271] on div "Select a reason" at bounding box center [660, 269] width 444 height 18
click at [483, 332] on button "Save" at bounding box center [491, 327] width 124 height 49
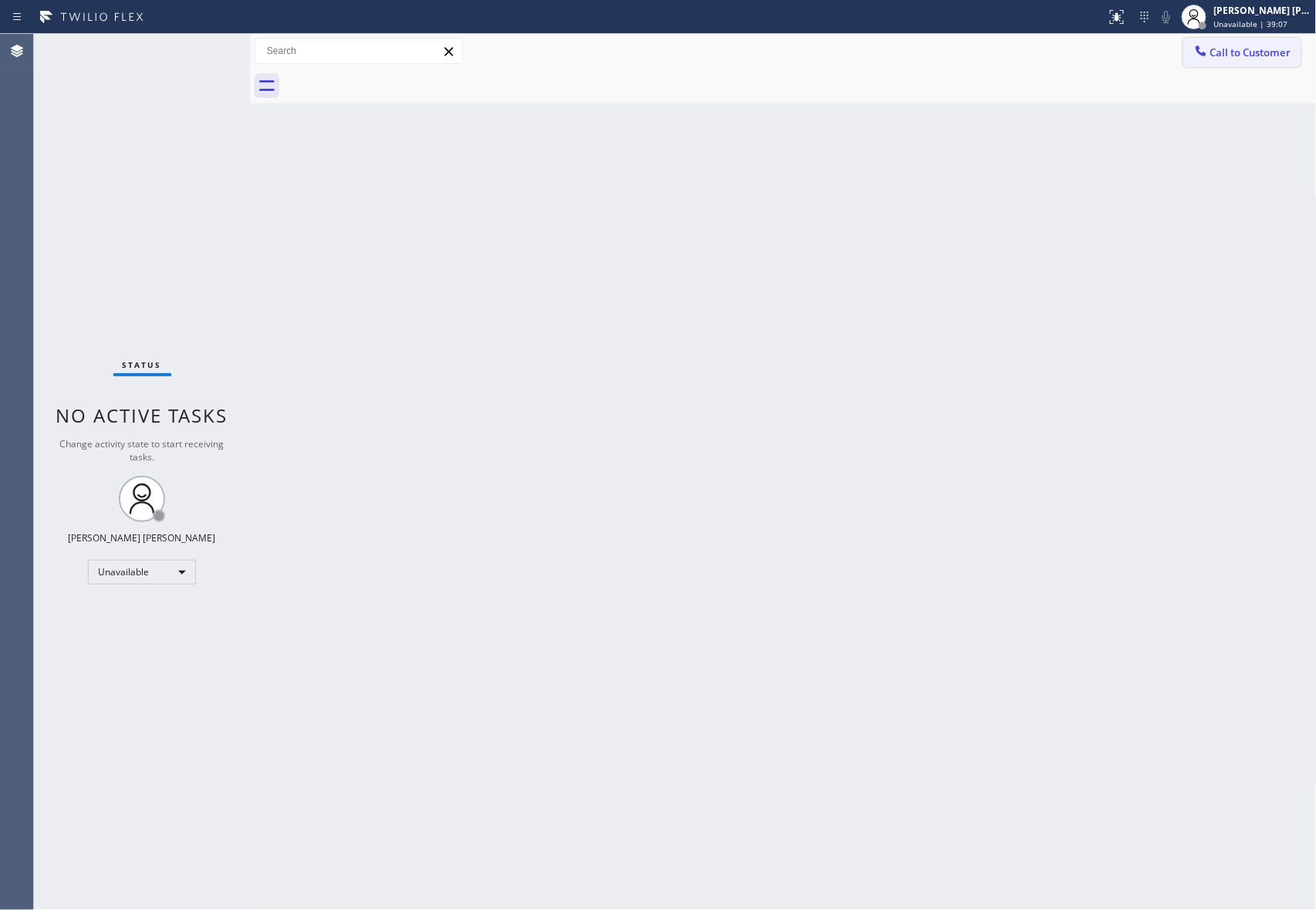
click at [1242, 45] on span "Call to Customer" at bounding box center [1251, 52] width 81 height 14
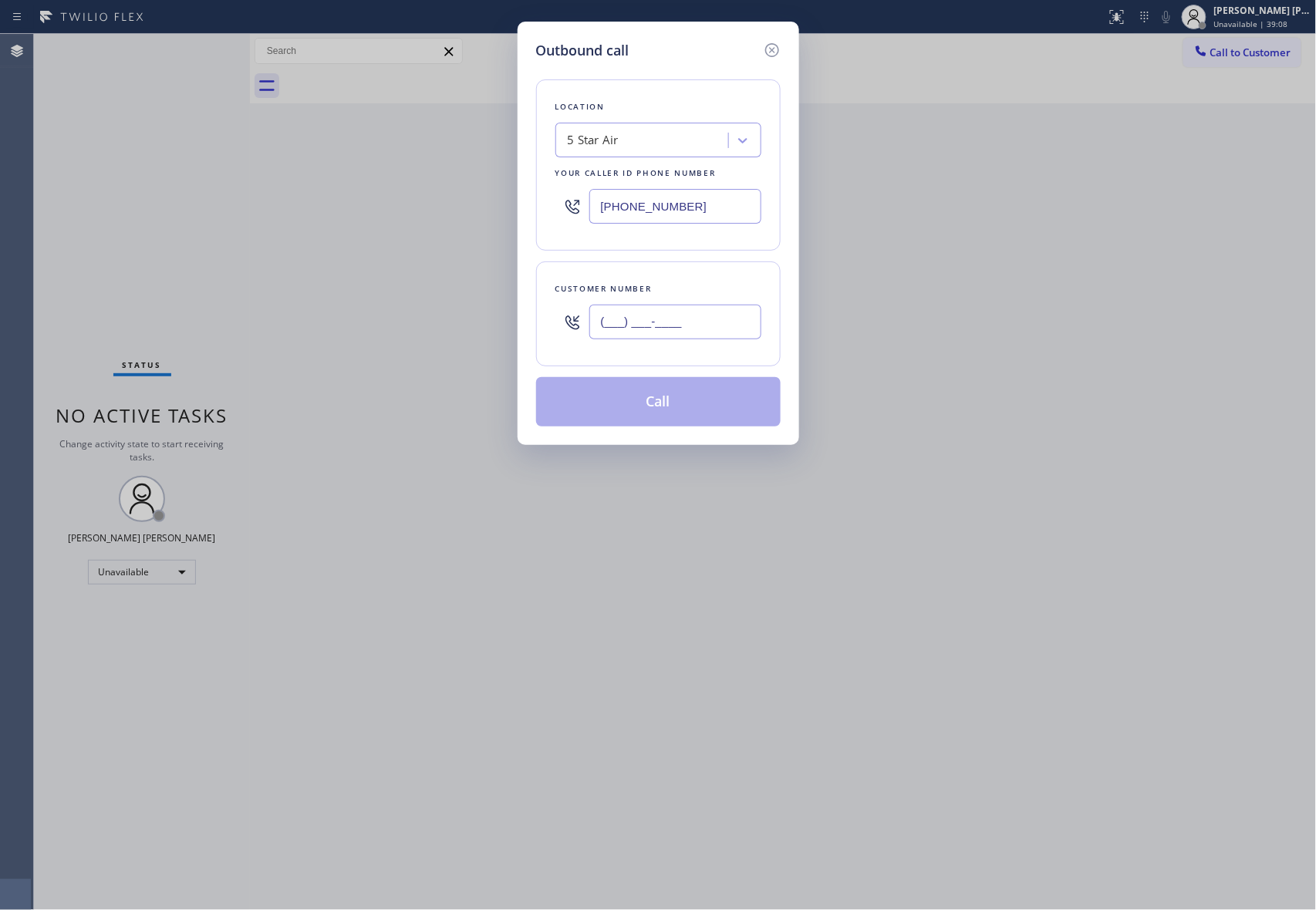
click at [711, 326] on input "(___) ___-____" at bounding box center [675, 322] width 172 height 35
paste input "206) 331-6531"
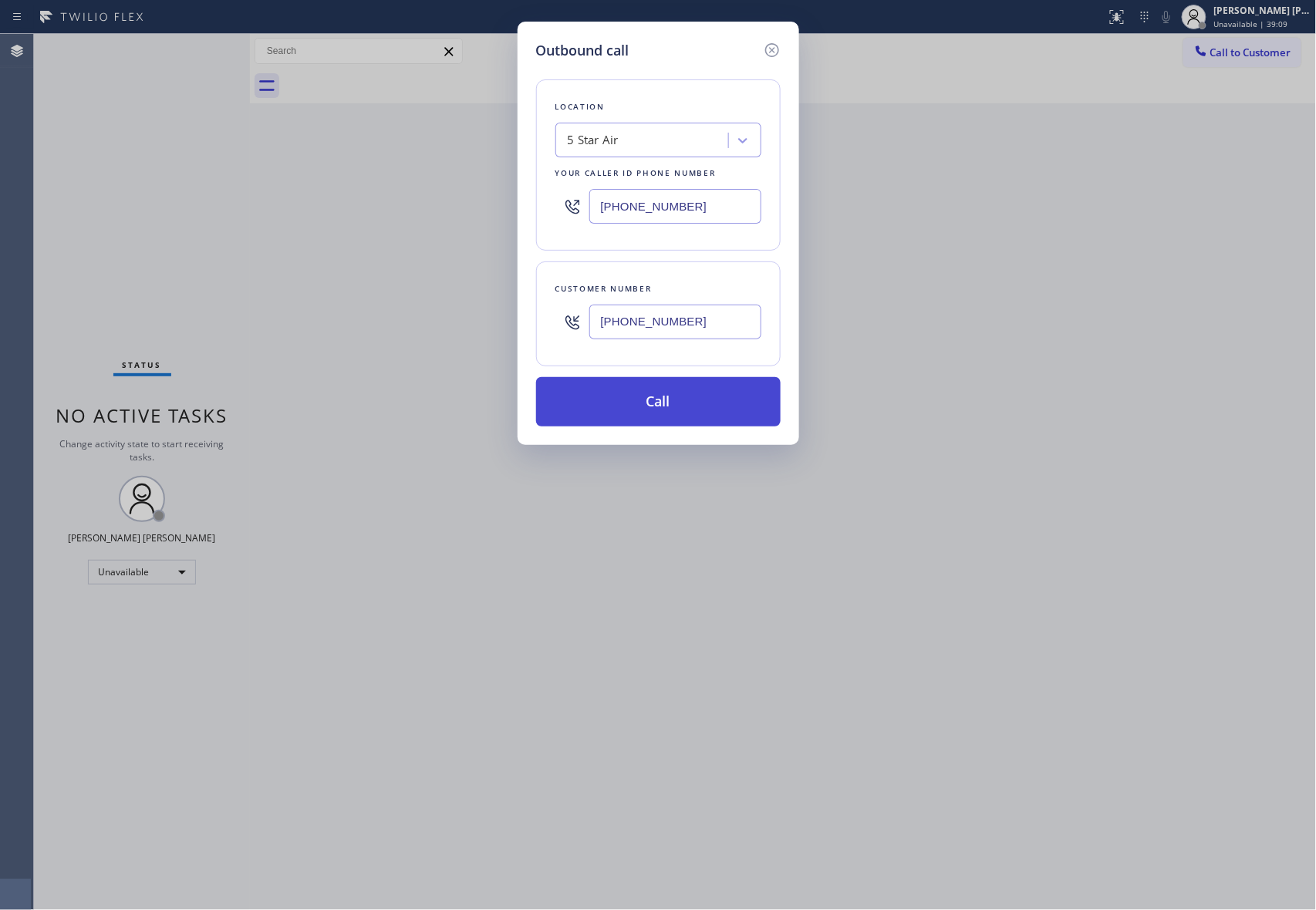
type input "[PHONE_NUMBER]"
click at [628, 414] on button "Call" at bounding box center [658, 401] width 245 height 49
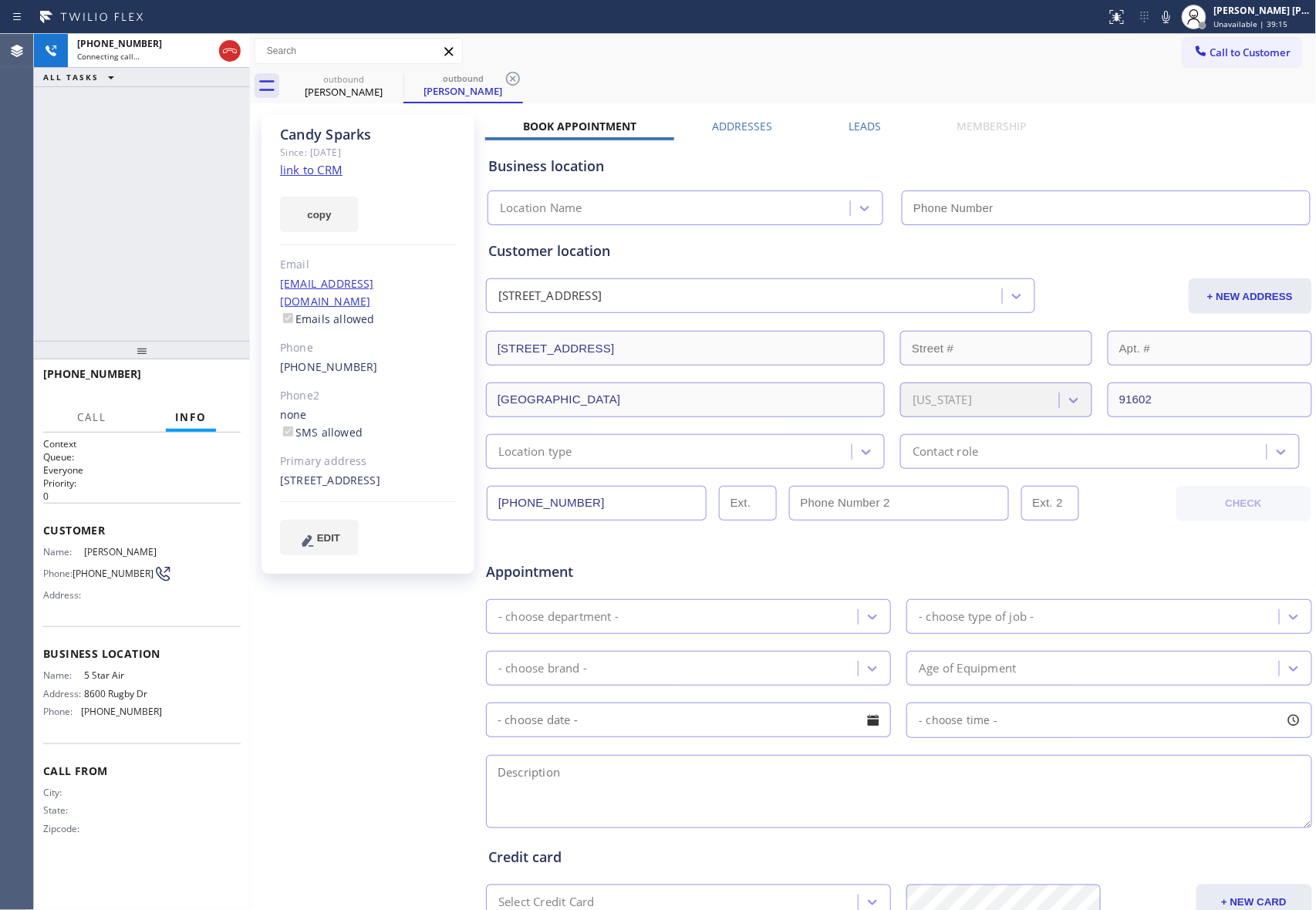
type input "[PHONE_NUMBER]"
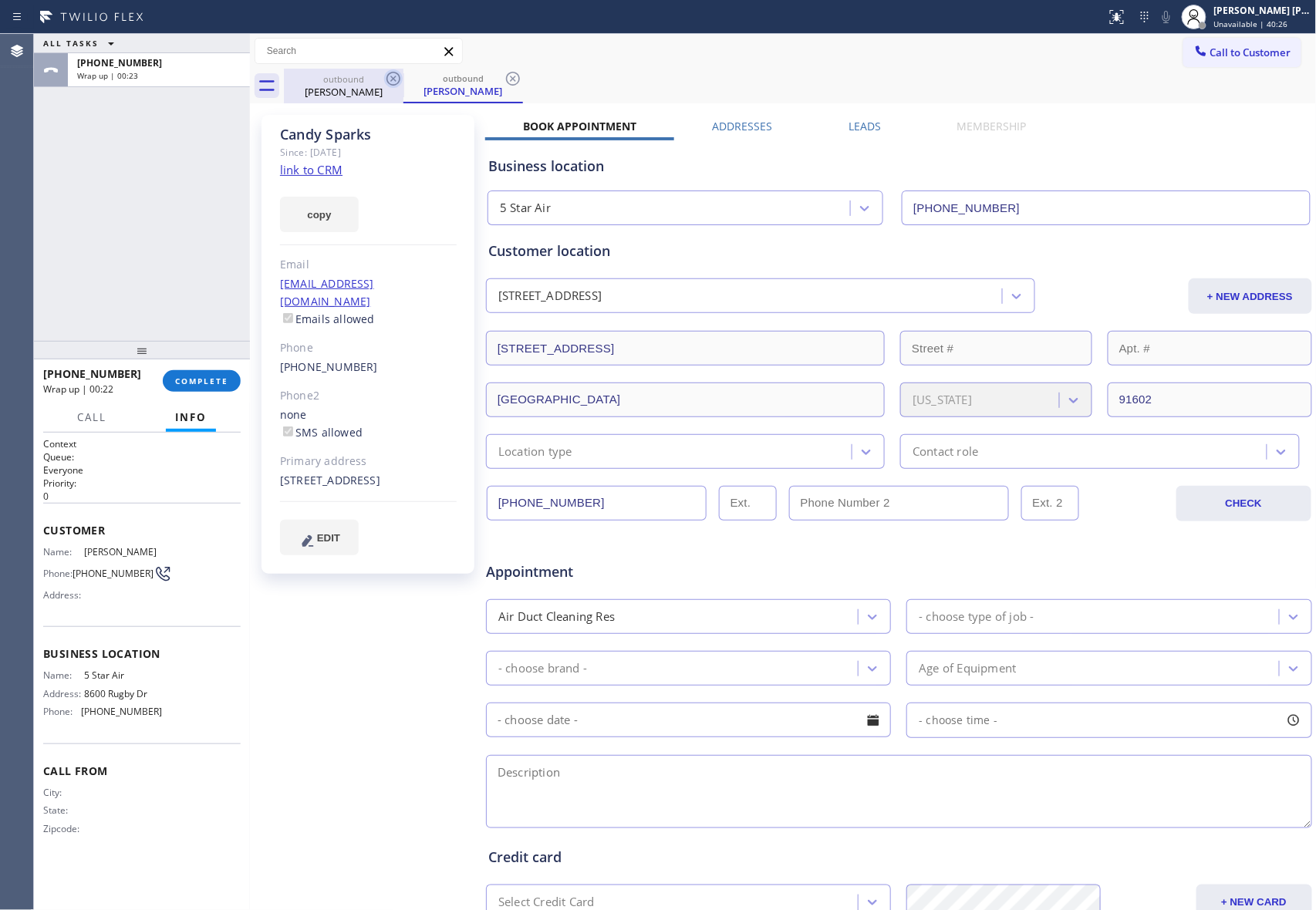
click at [390, 80] on icon at bounding box center [393, 79] width 19 height 19
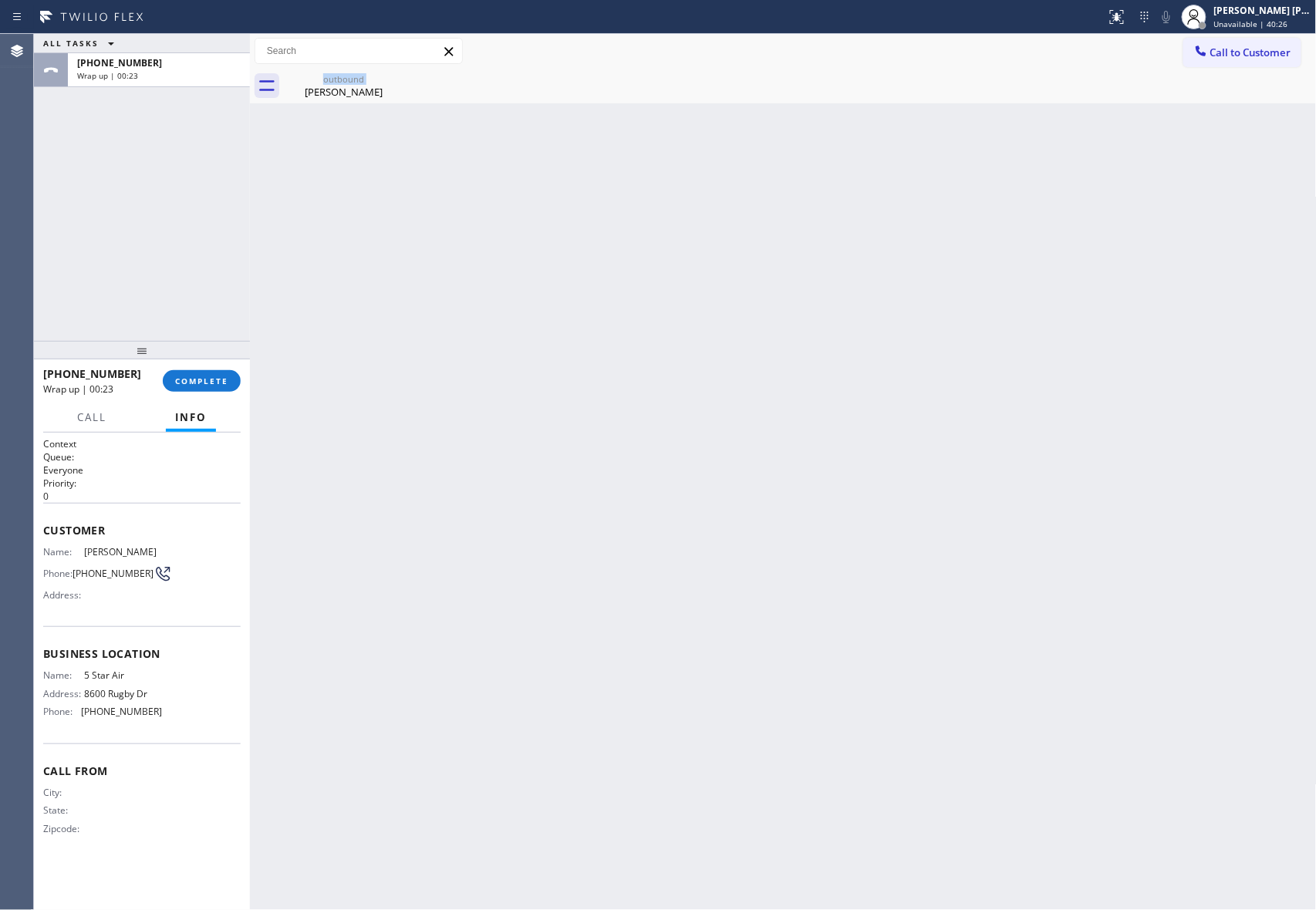
click at [390, 80] on div "outbound [PERSON_NAME]" at bounding box center [343, 86] width 119 height 35
click at [0, 0] on icon at bounding box center [0, 0] width 0 height 0
click at [390, 80] on div at bounding box center [799, 86] width 1032 height 35
click at [162, 390] on div "[PHONE_NUMBER] Wrap up | 00:24" at bounding box center [102, 380] width 119 height 40
click at [192, 390] on button "COMPLETE" at bounding box center [202, 381] width 78 height 22
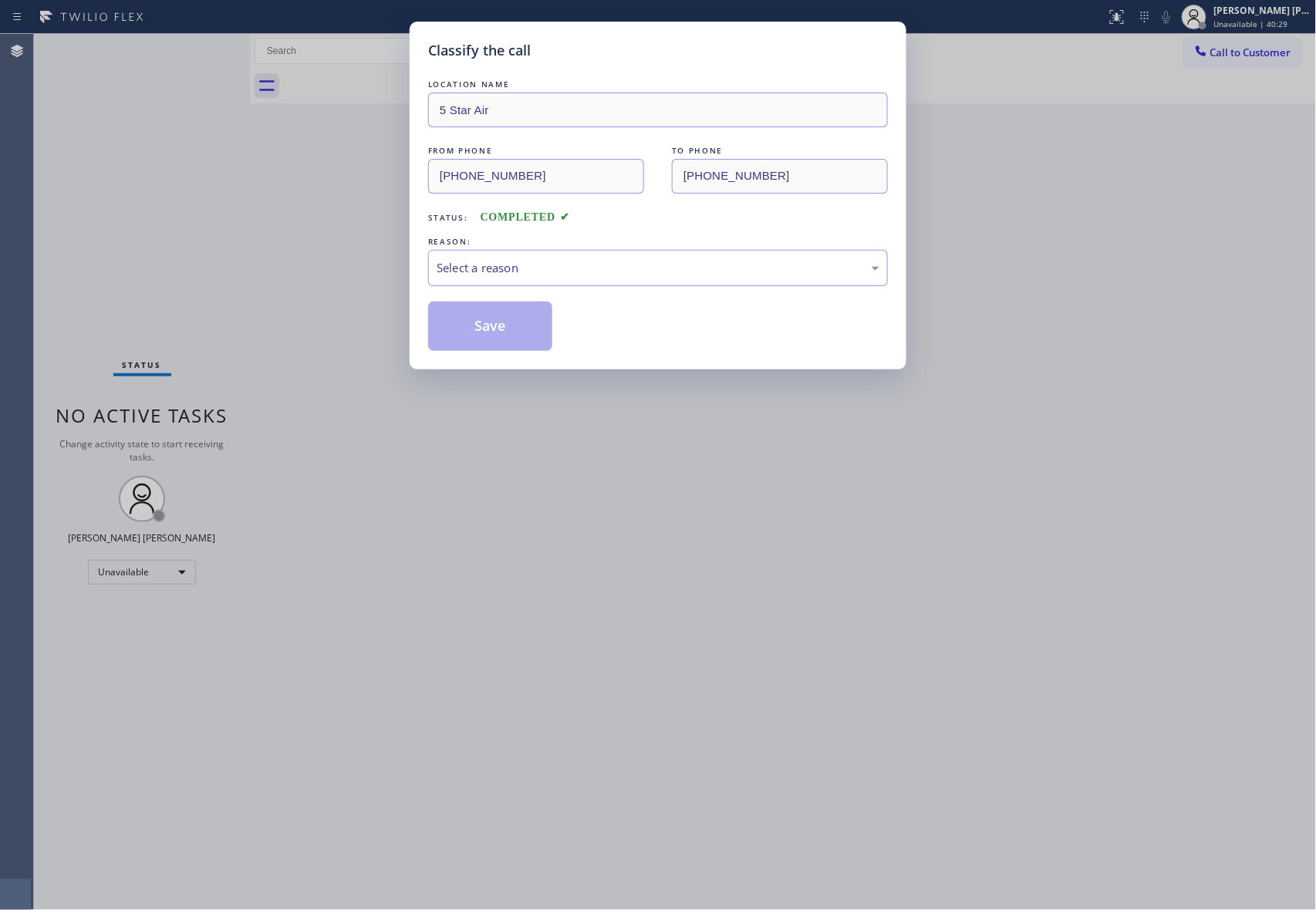
click at [550, 258] on div "Select a reason" at bounding box center [658, 268] width 460 height 37
click at [483, 330] on button "Save" at bounding box center [489, 326] width 124 height 49
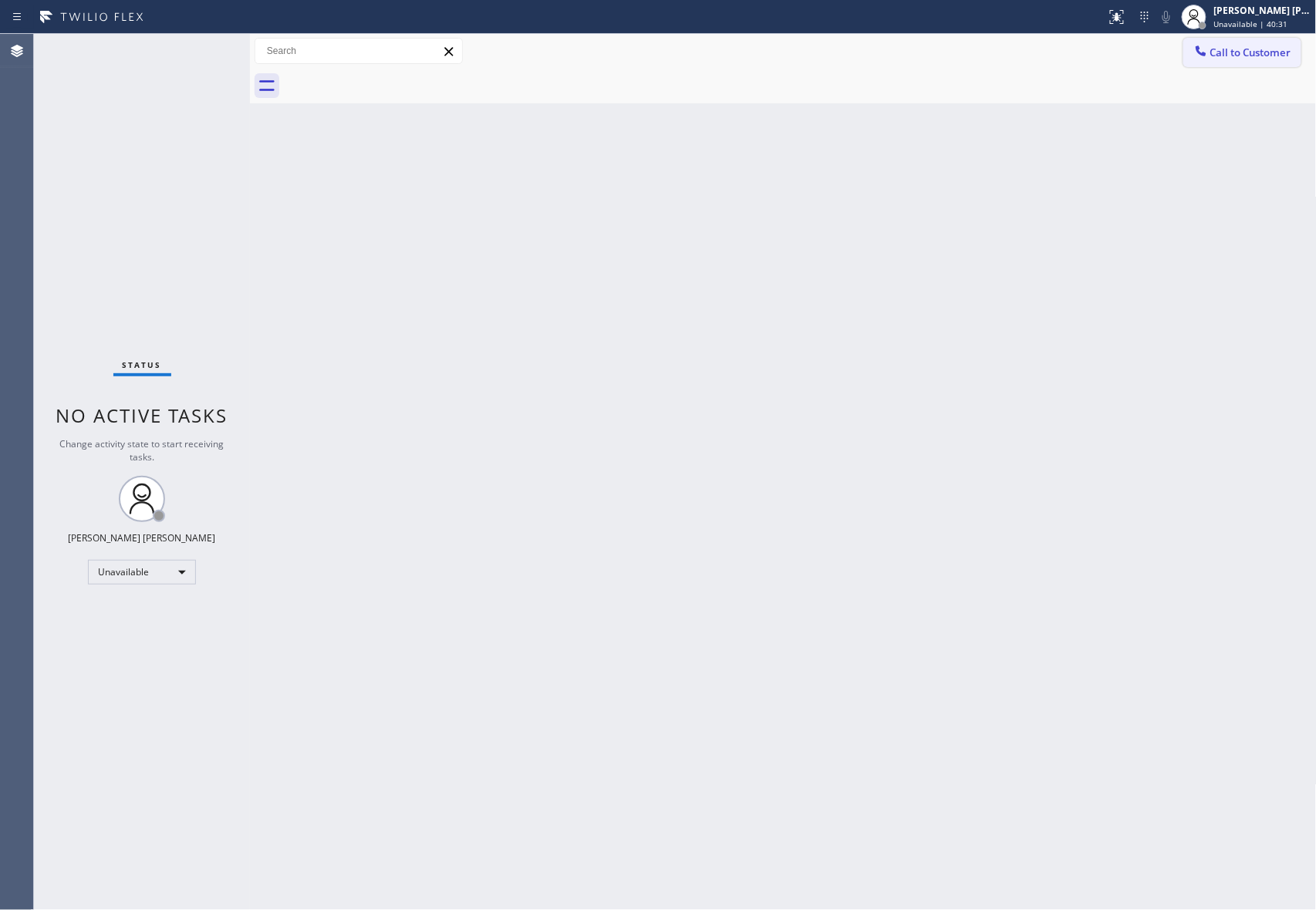
click at [1275, 53] on span "Call to Customer" at bounding box center [1251, 52] width 81 height 14
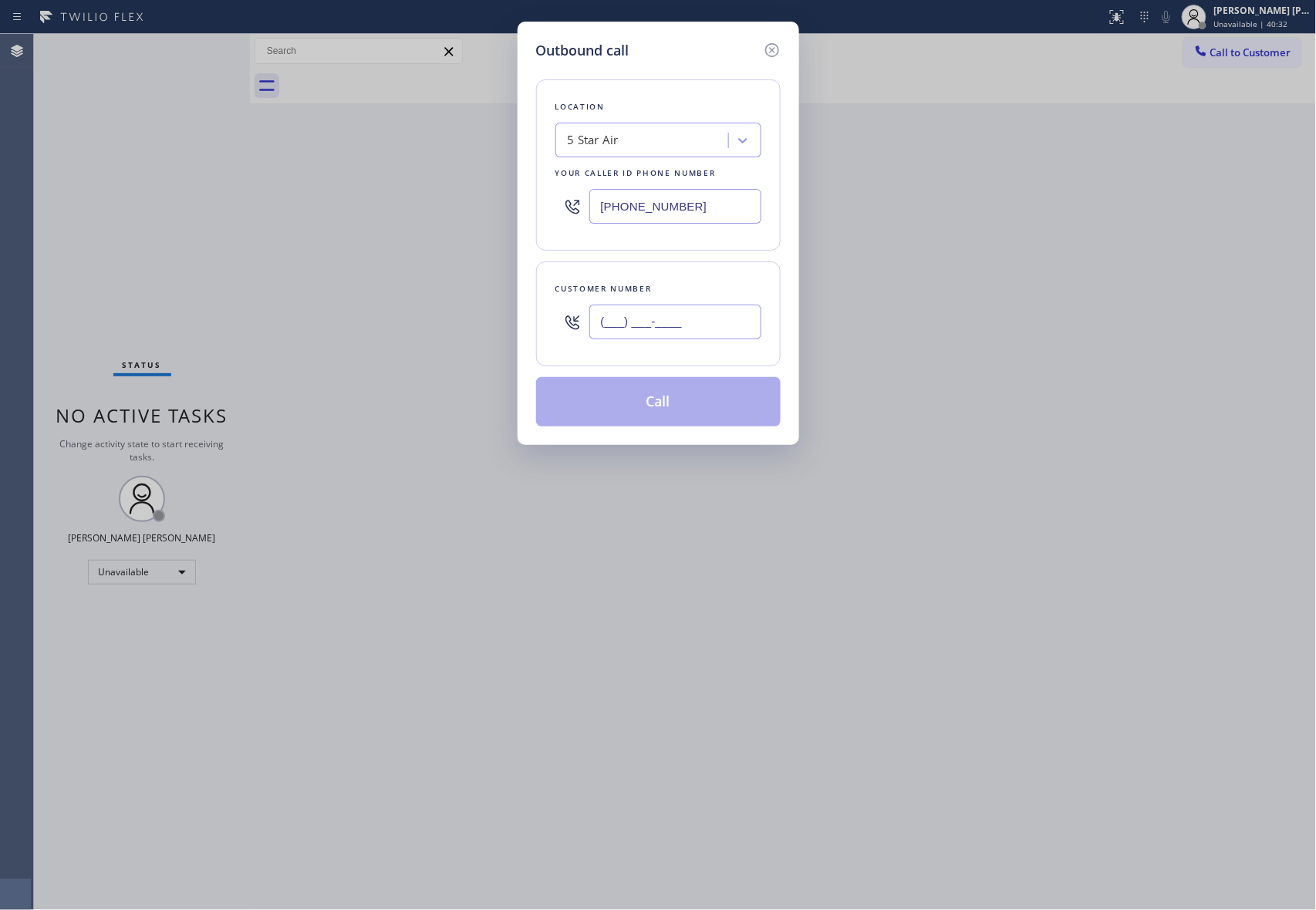
click at [657, 316] on input "(___) ___-____" at bounding box center [675, 322] width 172 height 35
paste input "213) 253-8745"
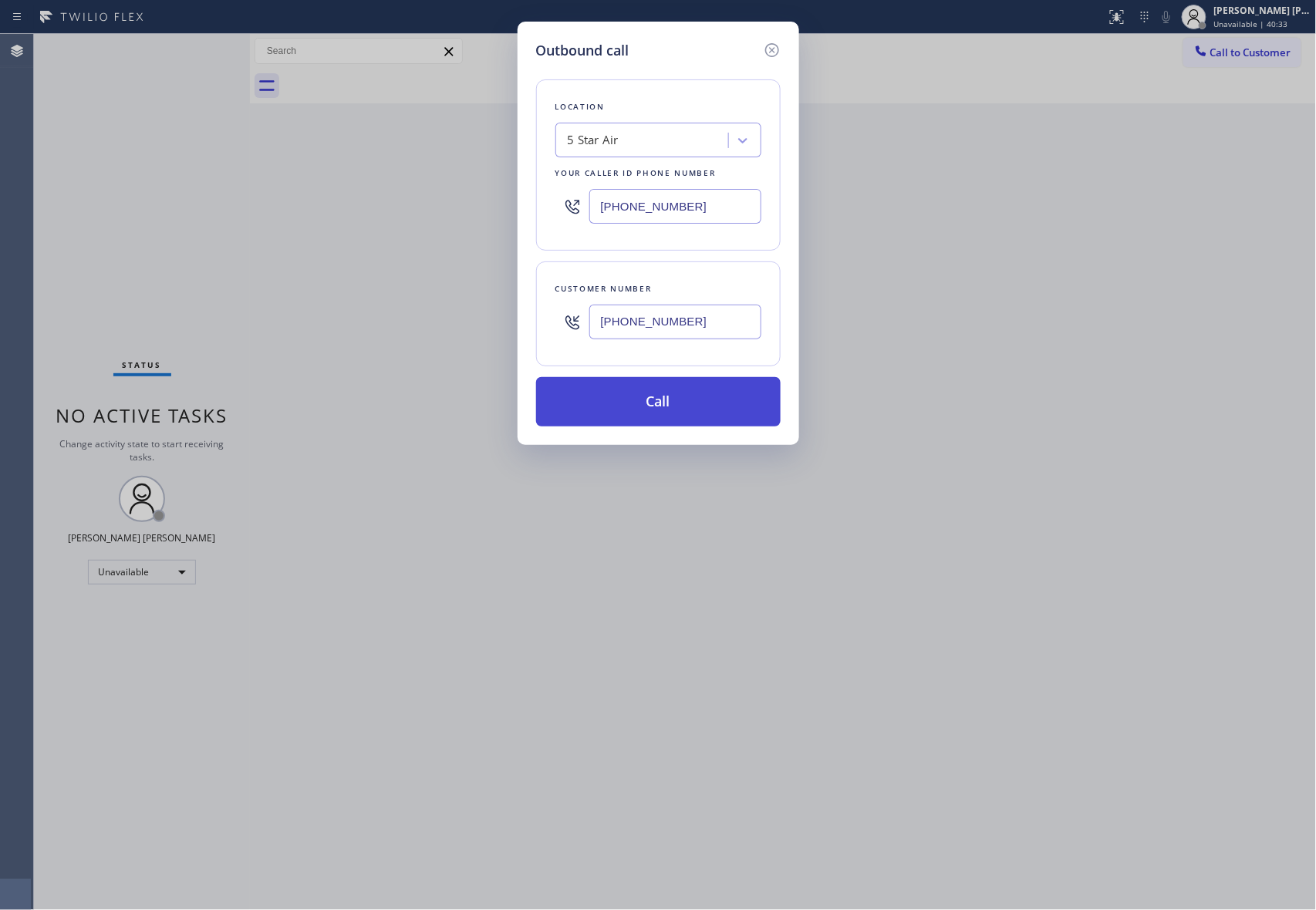
type input "[PHONE_NUMBER]"
click at [676, 392] on button "Call" at bounding box center [658, 401] width 245 height 49
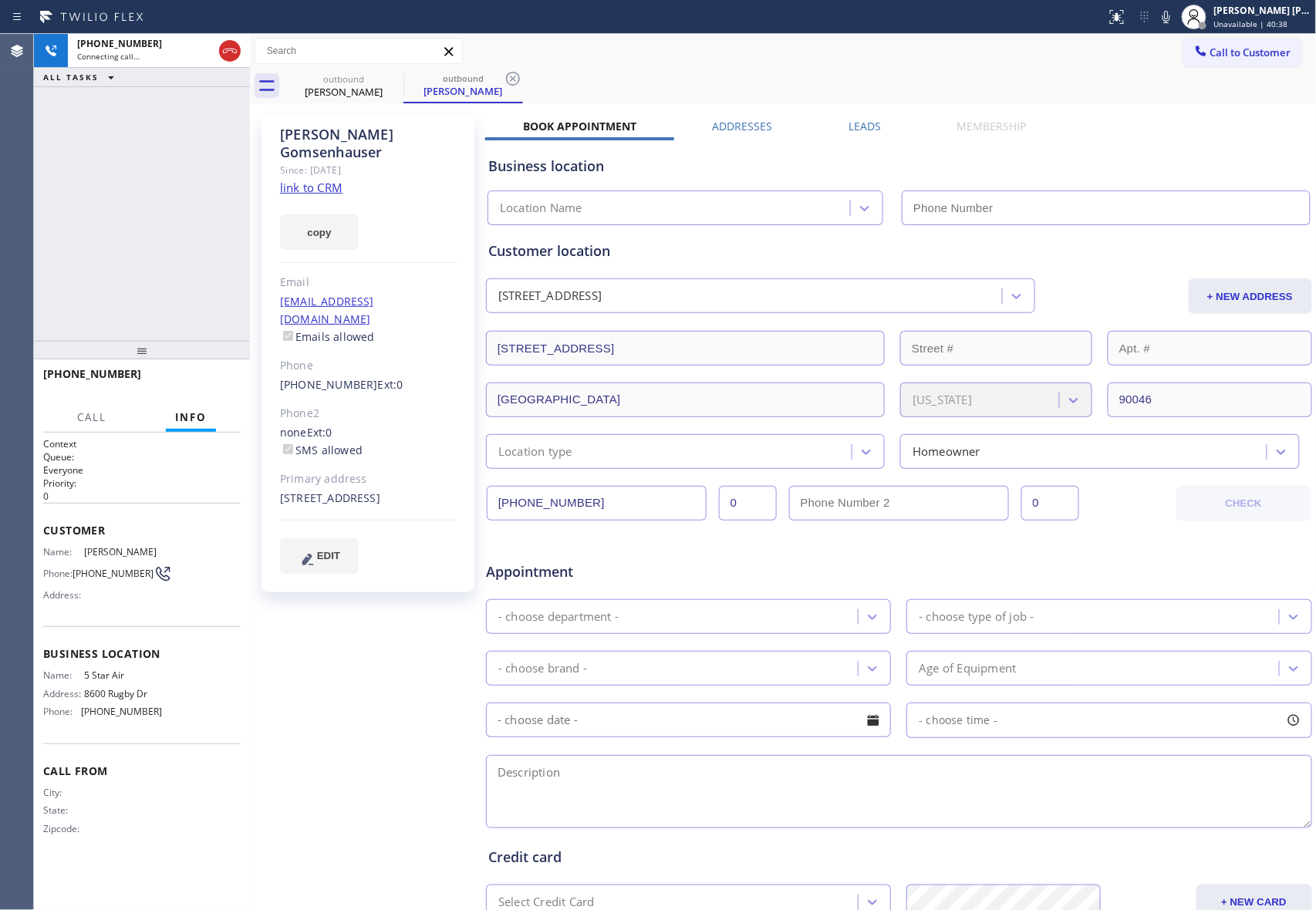
type input "[PHONE_NUMBER]"
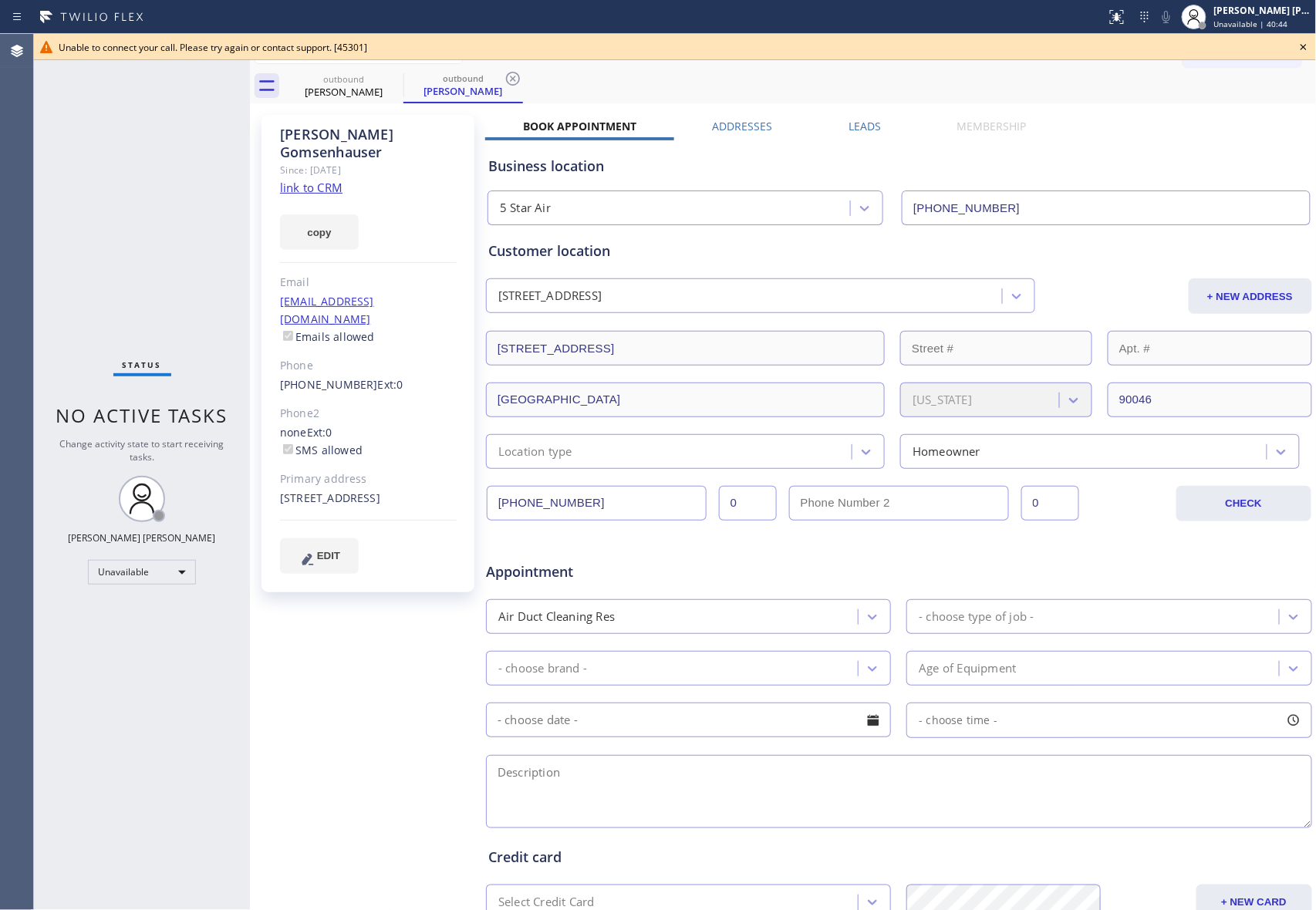
drag, startPoint x: 1303, startPoint y: 46, endPoint x: 589, endPoint y: 78, distance: 714.7
click at [1302, 46] on icon at bounding box center [1304, 48] width 19 height 19
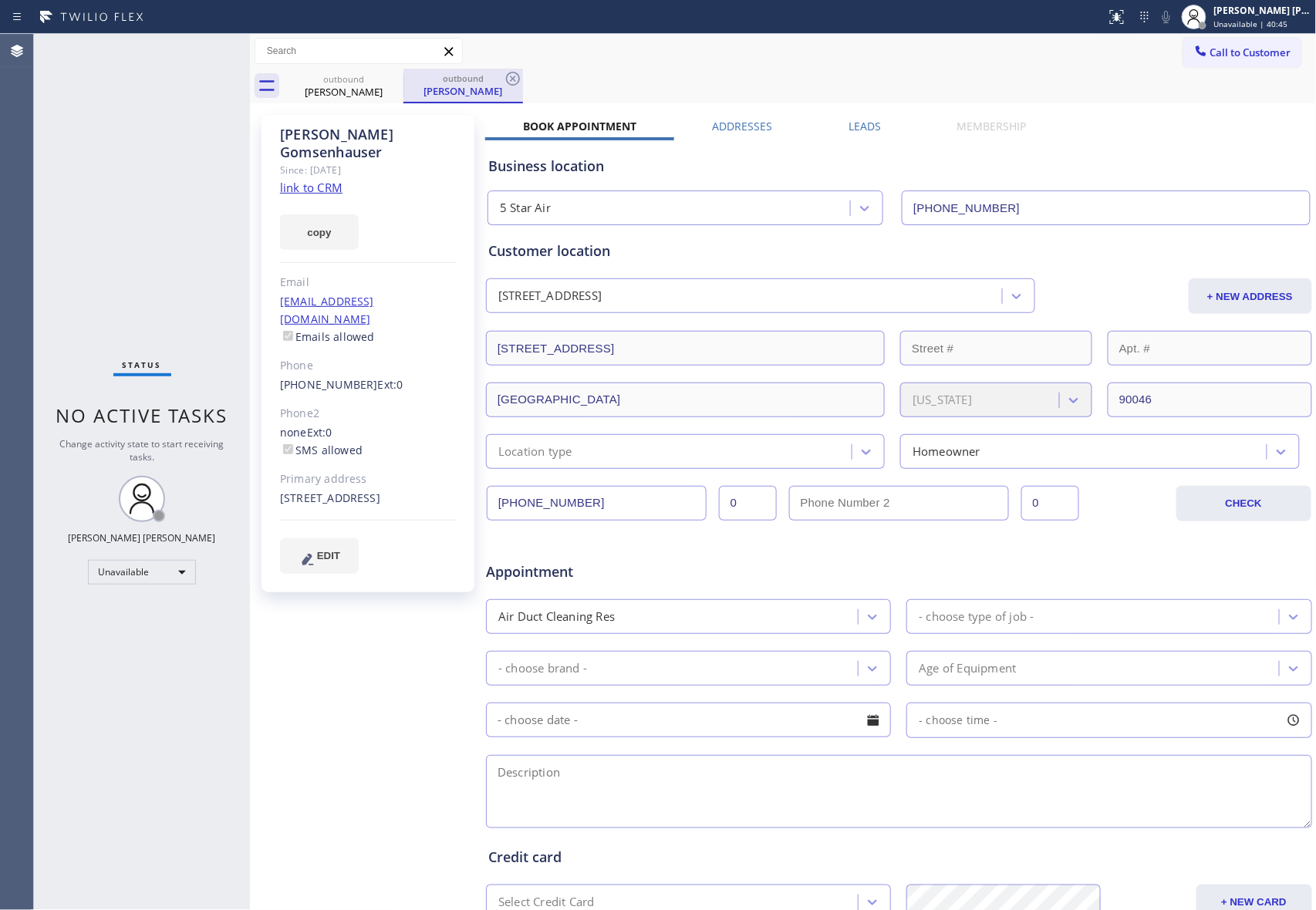
click at [406, 78] on div "outbound" at bounding box center [463, 78] width 116 height 12
drag, startPoint x: 406, startPoint y: 78, endPoint x: 390, endPoint y: 83, distance: 16.8
click at [397, 81] on div "outbound [PERSON_NAME] outbound [PERSON_NAME]" at bounding box center [799, 86] width 1032 height 35
click at [390, 83] on icon at bounding box center [393, 79] width 14 height 14
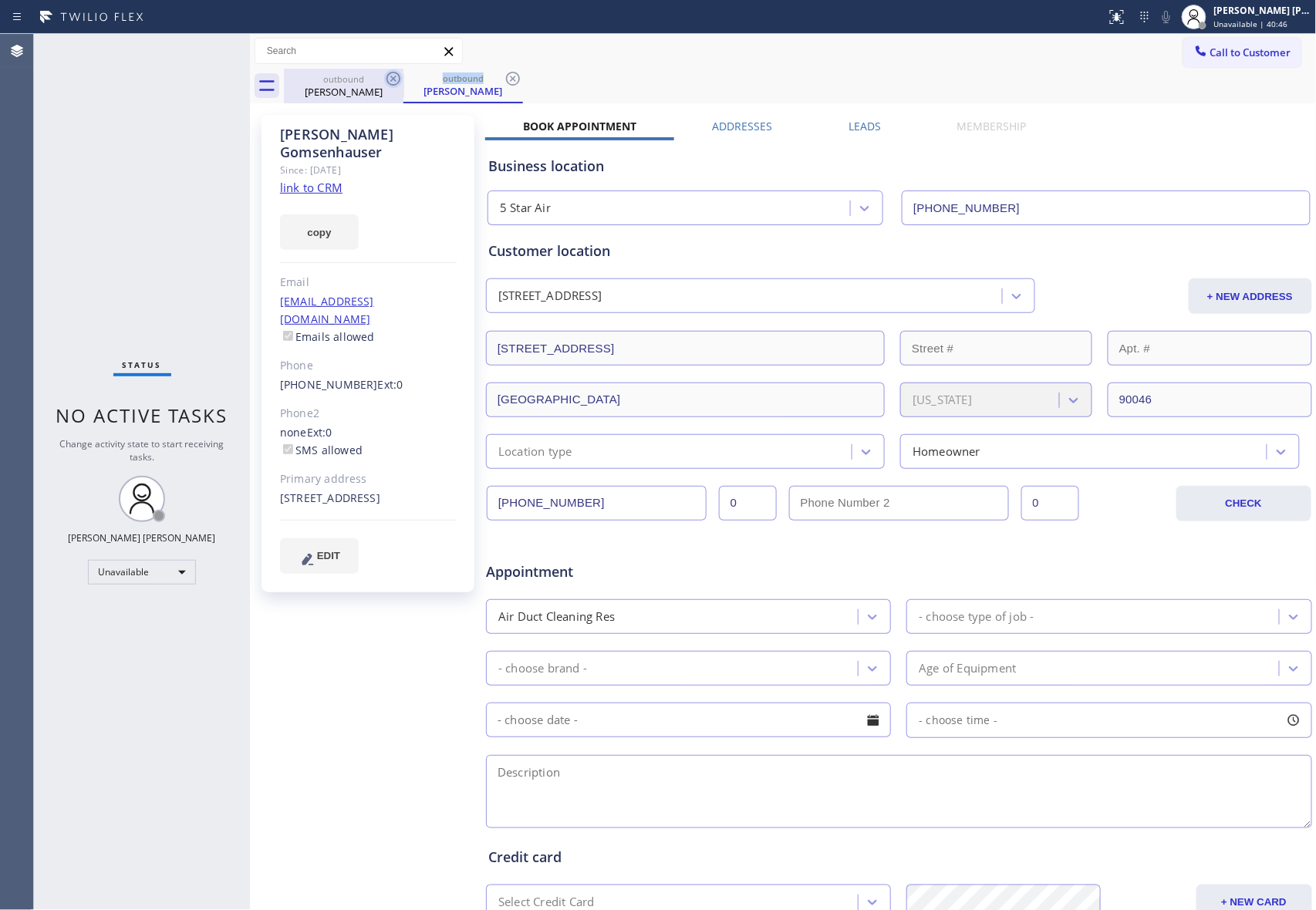
click at [404, 83] on div "outbound [PERSON_NAME]" at bounding box center [463, 86] width 119 height 35
click at [390, 83] on icon at bounding box center [393, 79] width 14 height 14
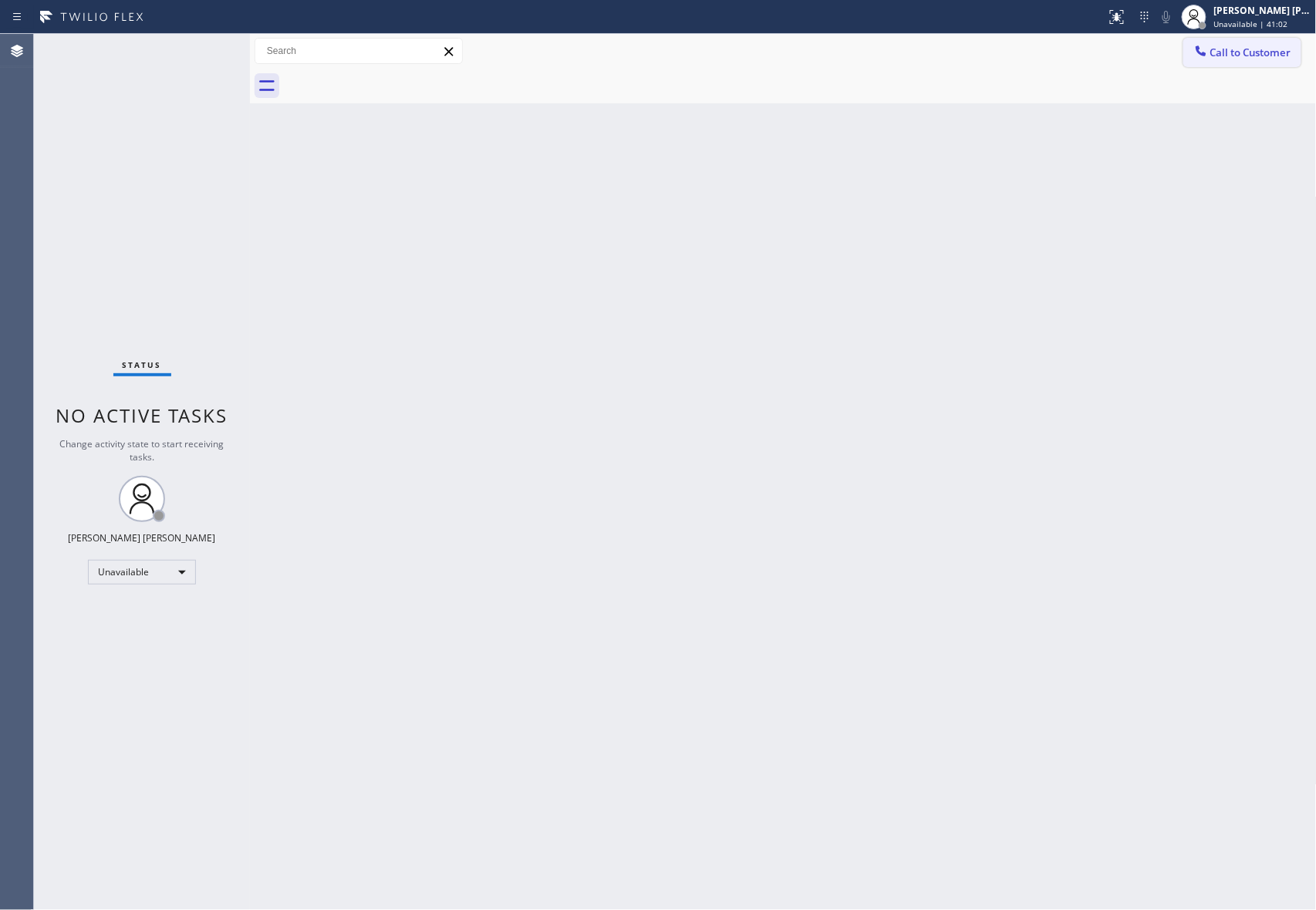
click at [1255, 57] on span "Call to Customer" at bounding box center [1251, 52] width 81 height 14
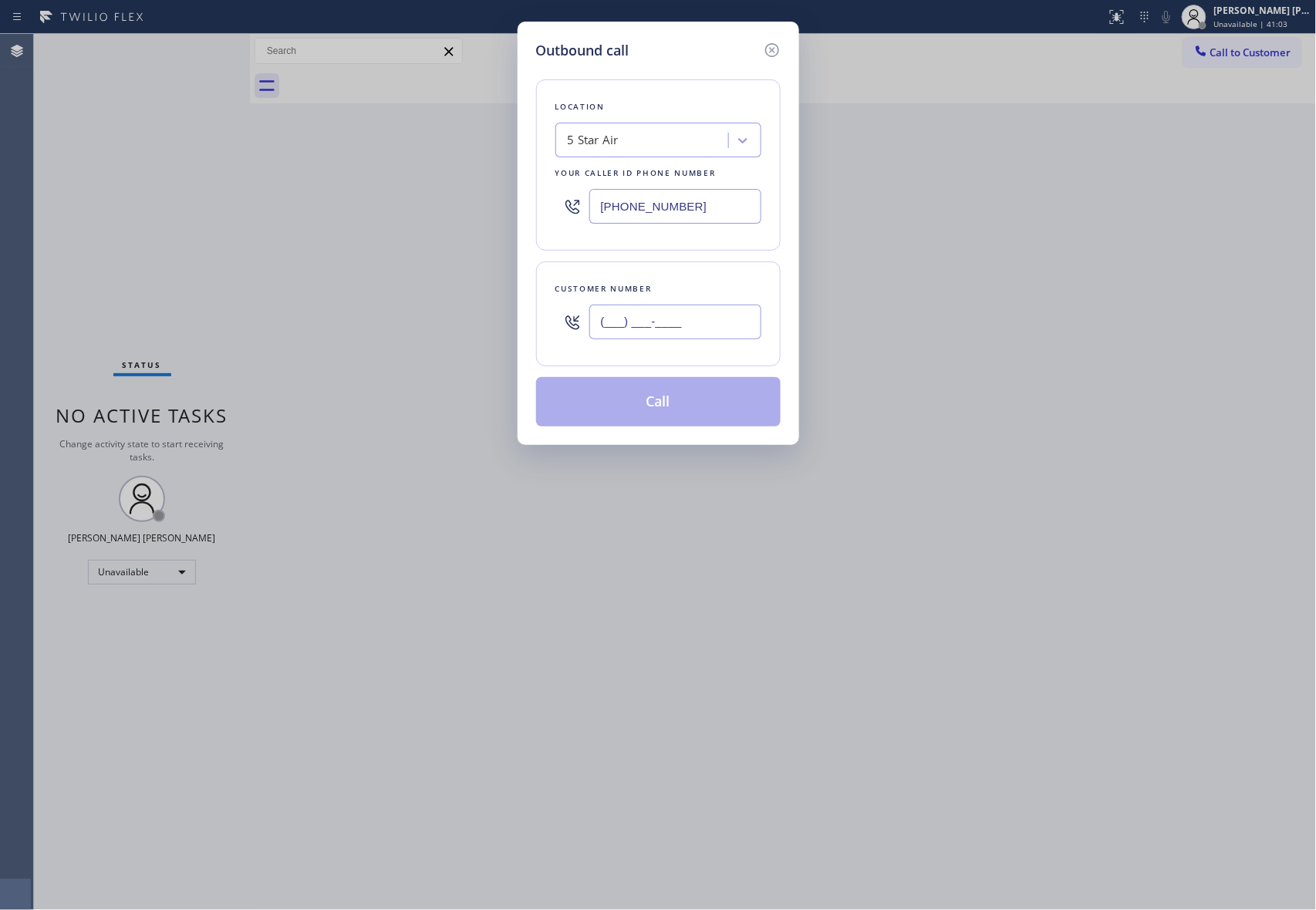
click at [700, 323] on input "(___) ___-____" at bounding box center [675, 322] width 172 height 35
paste input "760) 578-1908"
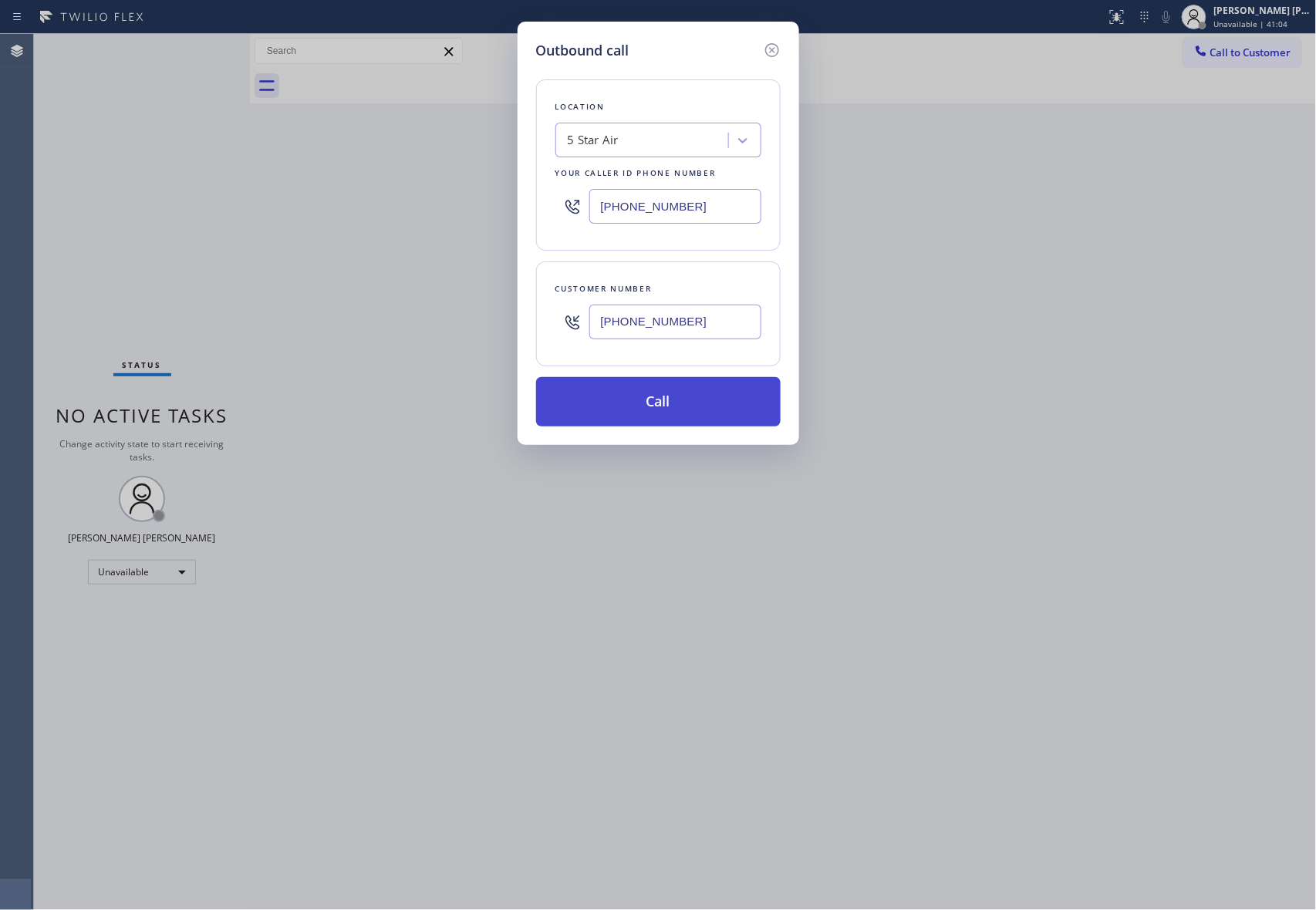
type input "[PHONE_NUMBER]"
click at [676, 406] on button "Call" at bounding box center [658, 401] width 245 height 49
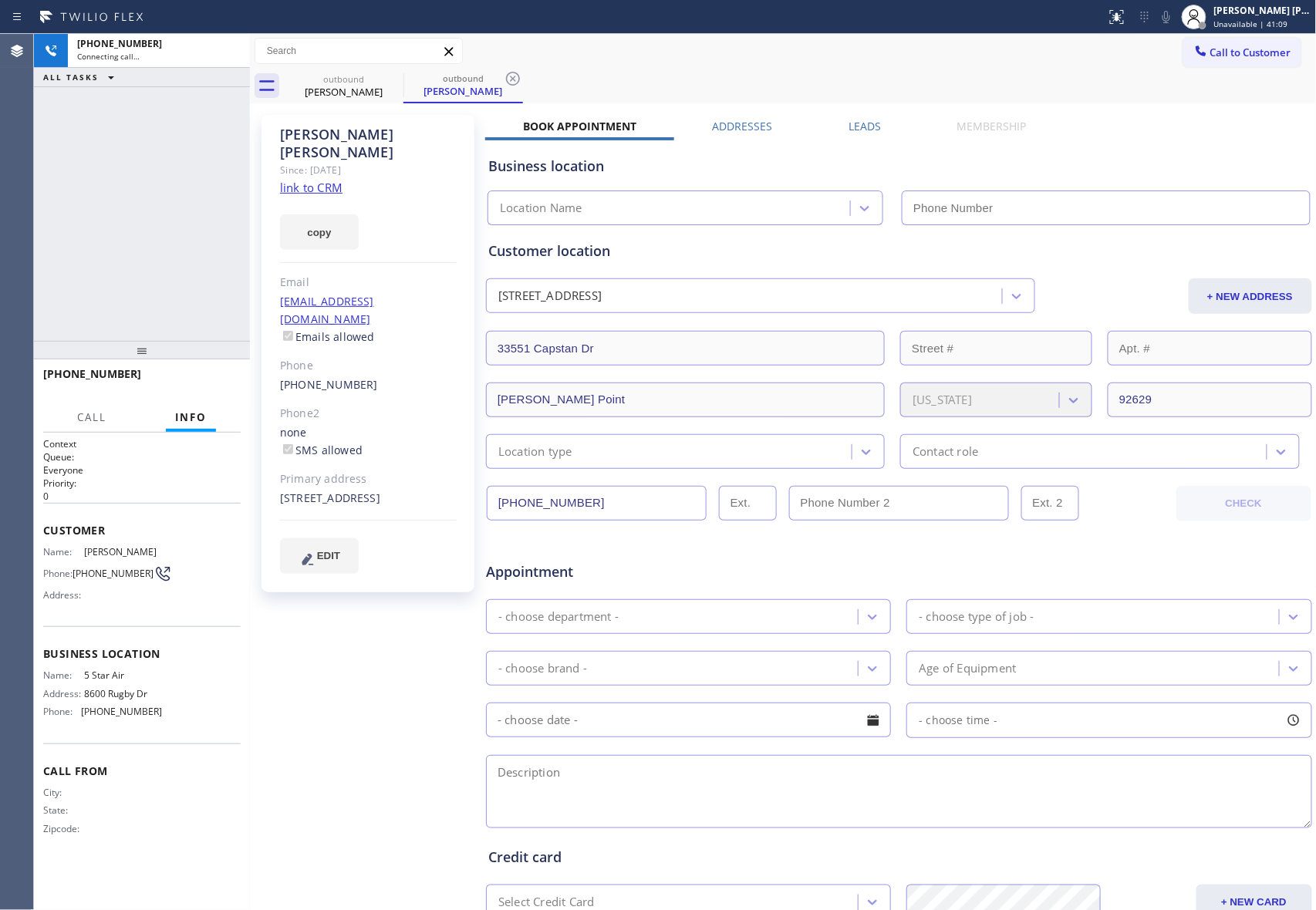
type input "[PHONE_NUMBER]"
drag, startPoint x: 859, startPoint y: 123, endPoint x: 994, endPoint y: 154, distance: 138.5
click at [859, 123] on label "Leads" at bounding box center [865, 125] width 33 height 15
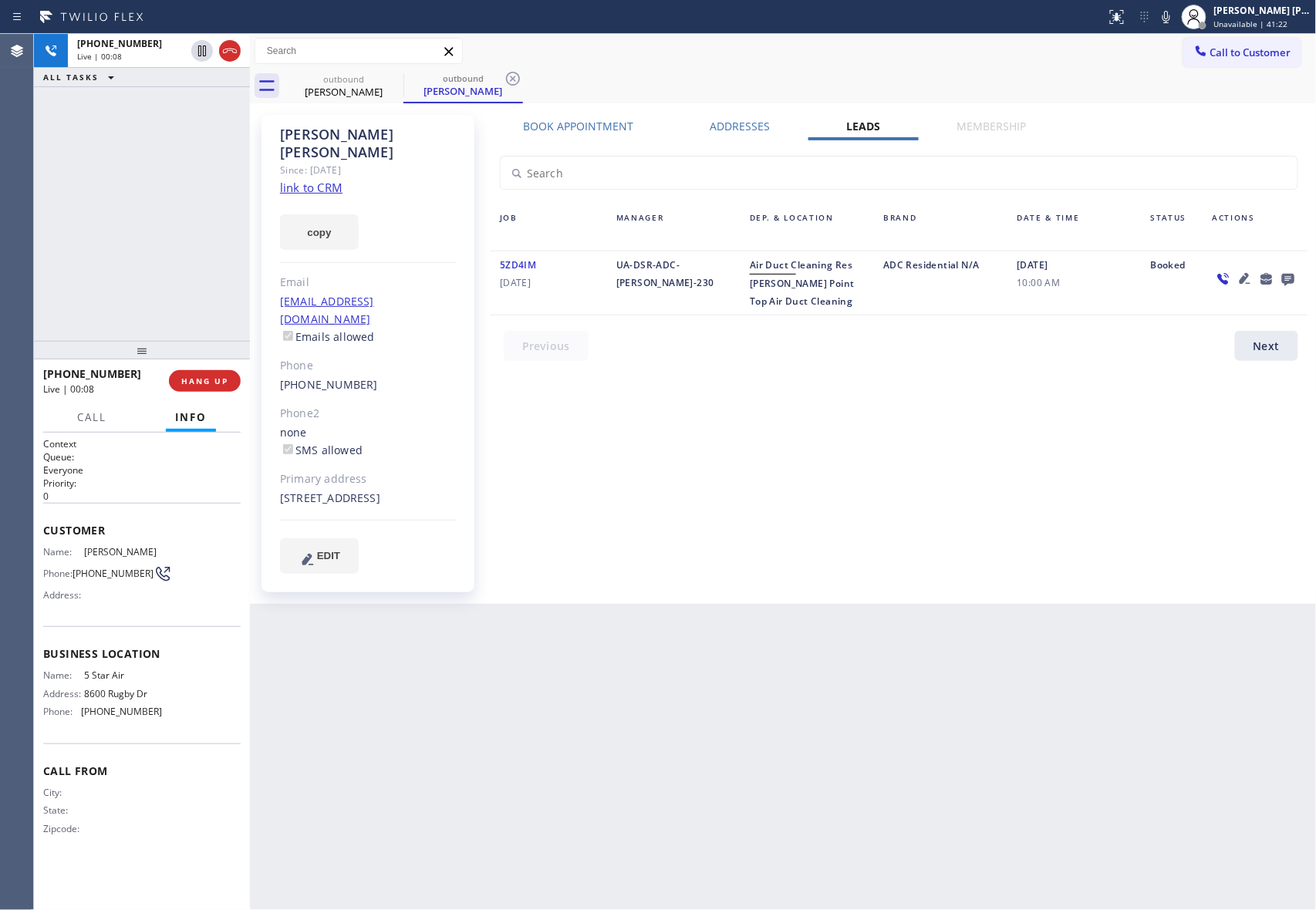
click at [1290, 277] on icon at bounding box center [1288, 280] width 12 height 12
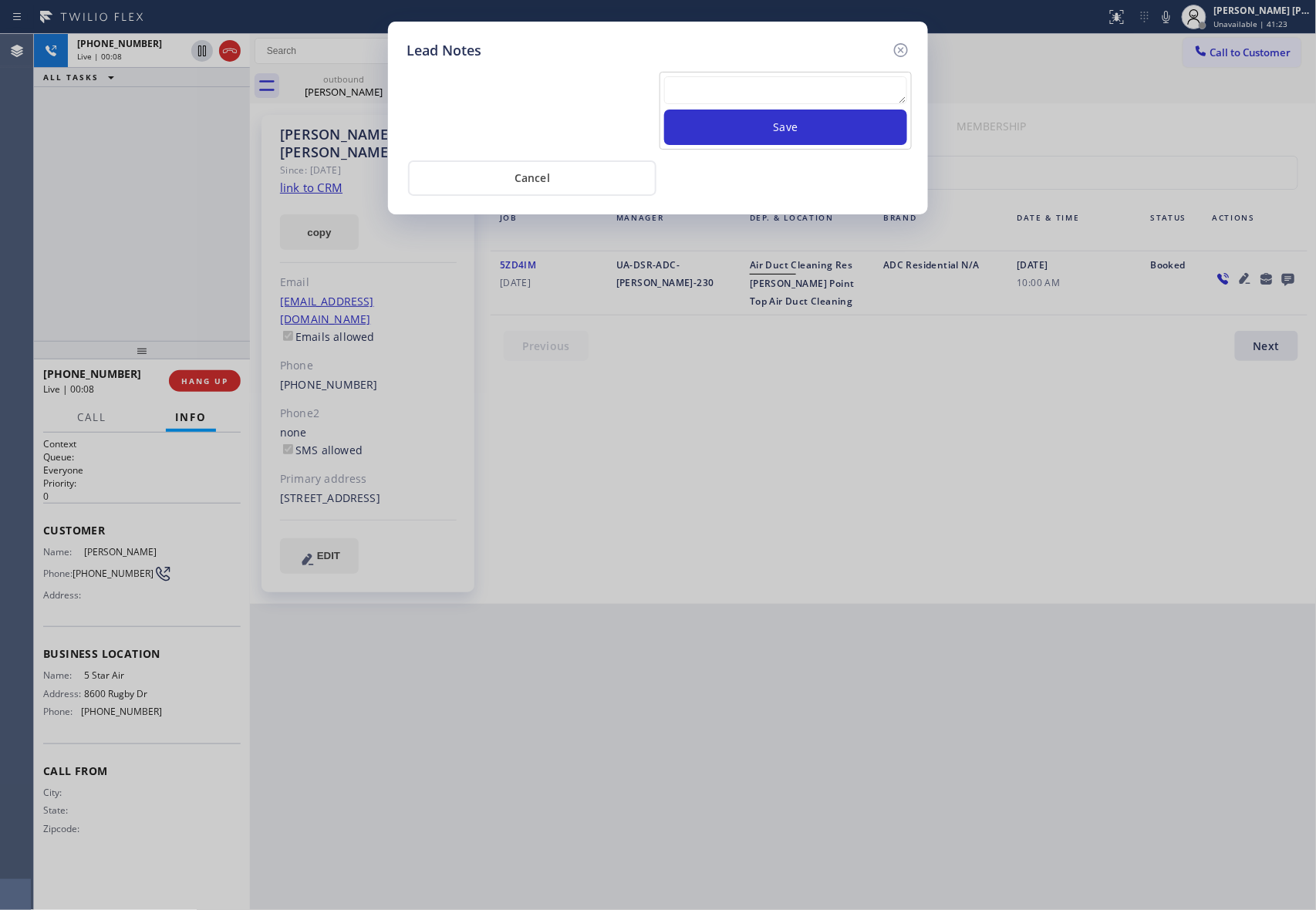
click at [793, 94] on textarea at bounding box center [785, 90] width 243 height 28
paste textarea "| please transfer if cx calls back"
type textarea "| please transfer if cx calls back"
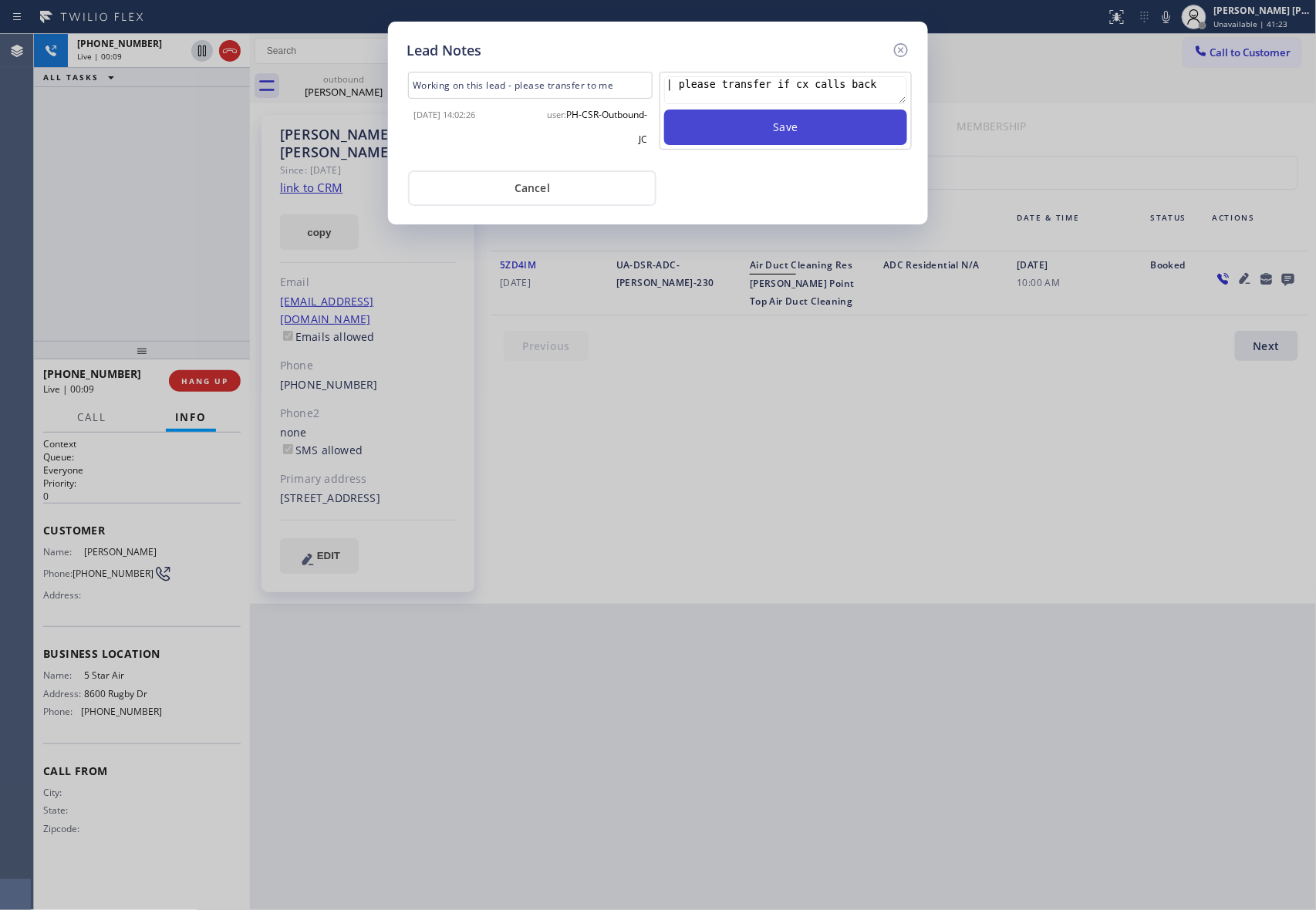
click at [808, 130] on button "Save" at bounding box center [785, 128] width 243 height 36
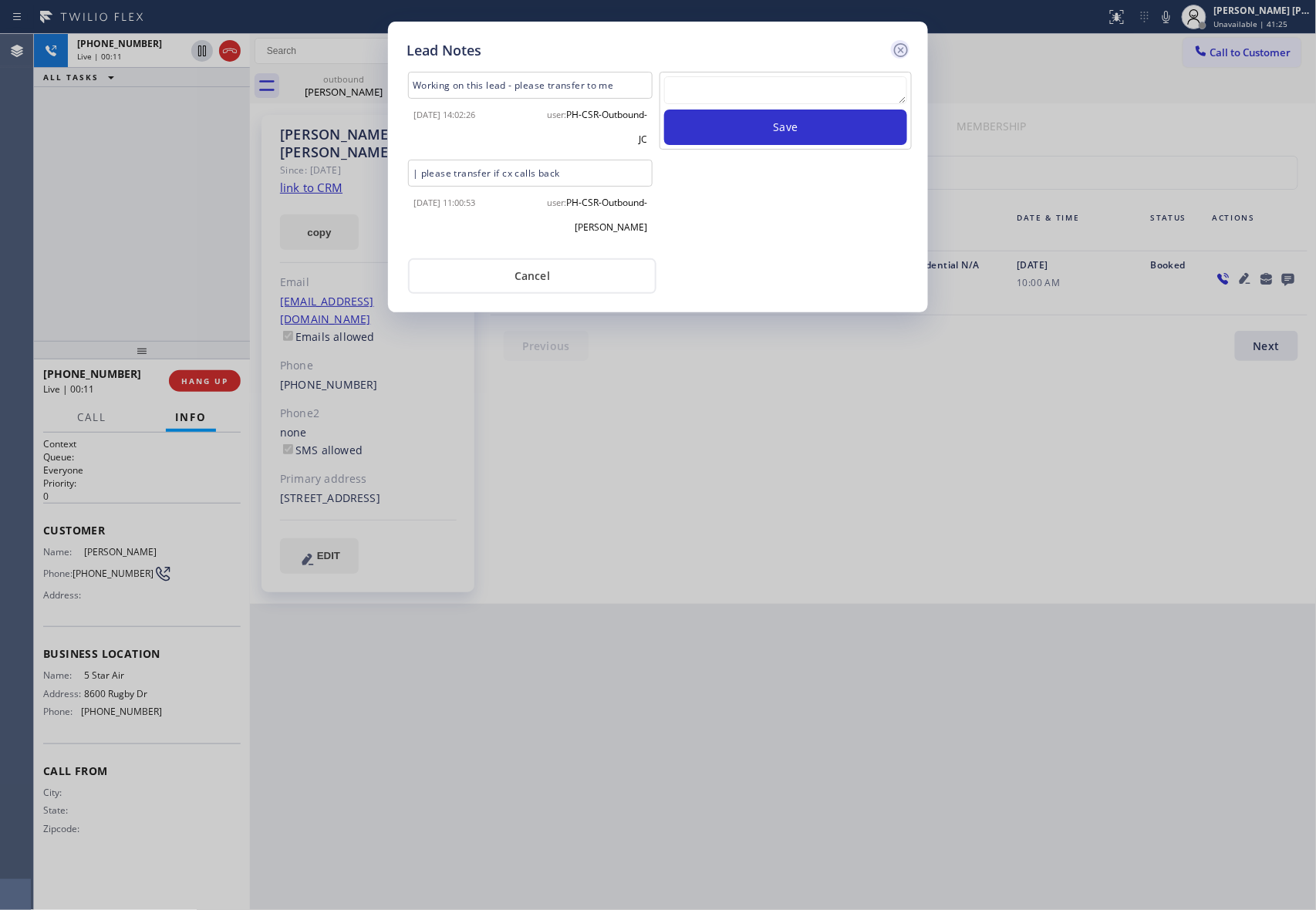
click at [898, 50] on icon at bounding box center [901, 50] width 19 height 19
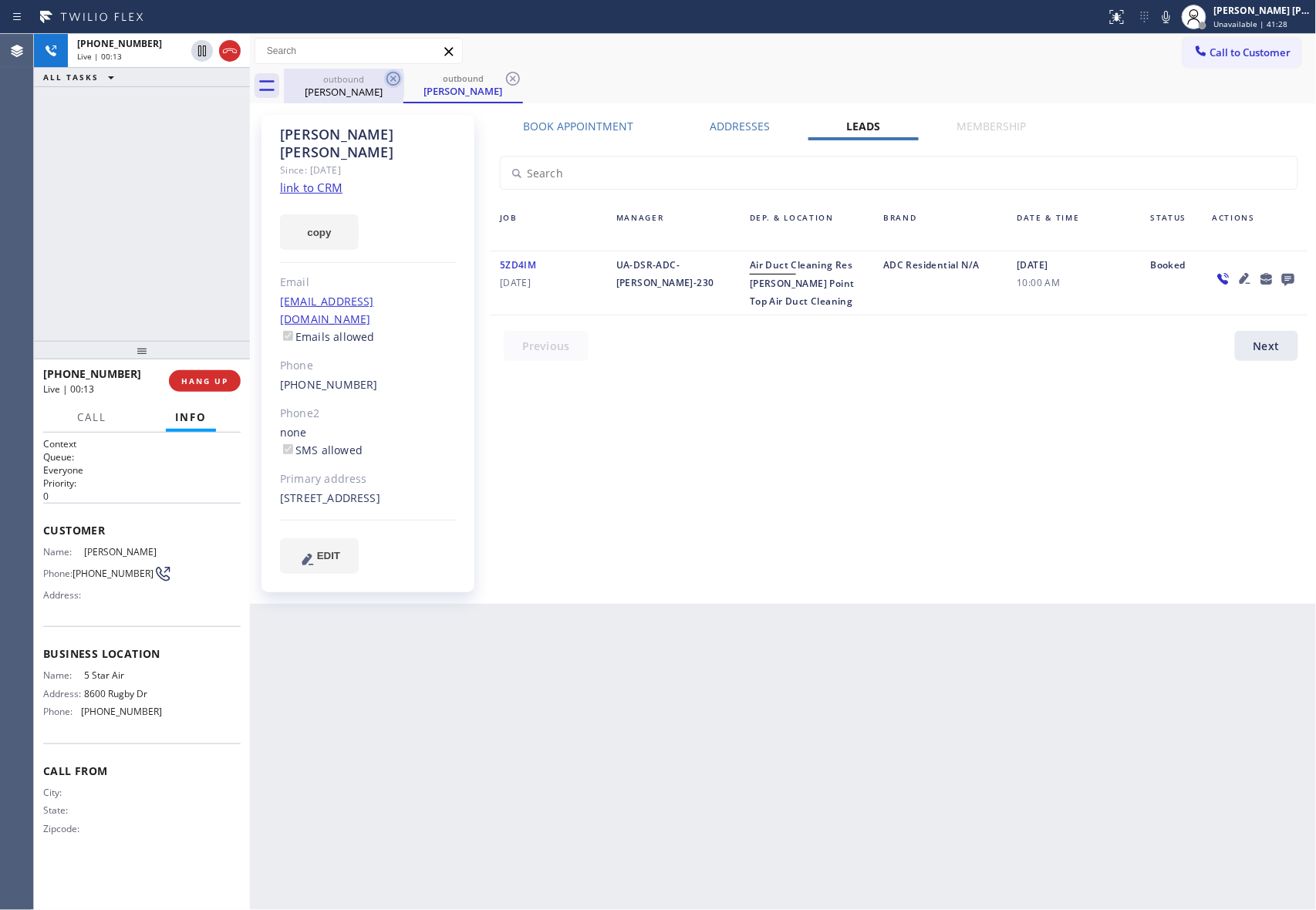
click at [398, 79] on icon at bounding box center [393, 79] width 19 height 19
click at [404, 79] on div "outbound [PERSON_NAME]" at bounding box center [463, 86] width 119 height 35
click at [503, 79] on icon at bounding box center [513, 79] width 19 height 19
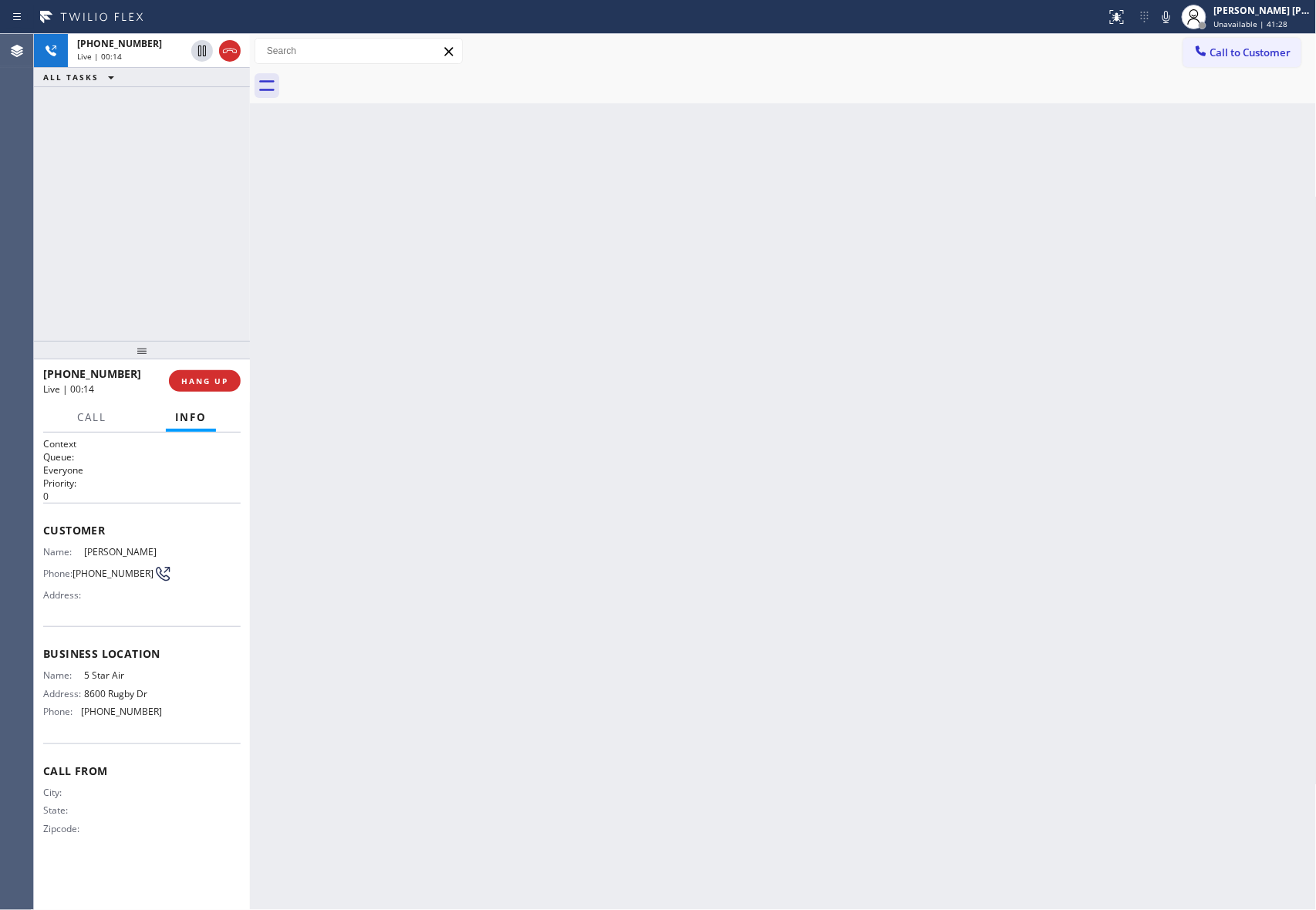
click at [398, 79] on div at bounding box center [799, 86] width 1032 height 35
click at [233, 54] on icon at bounding box center [230, 51] width 19 height 19
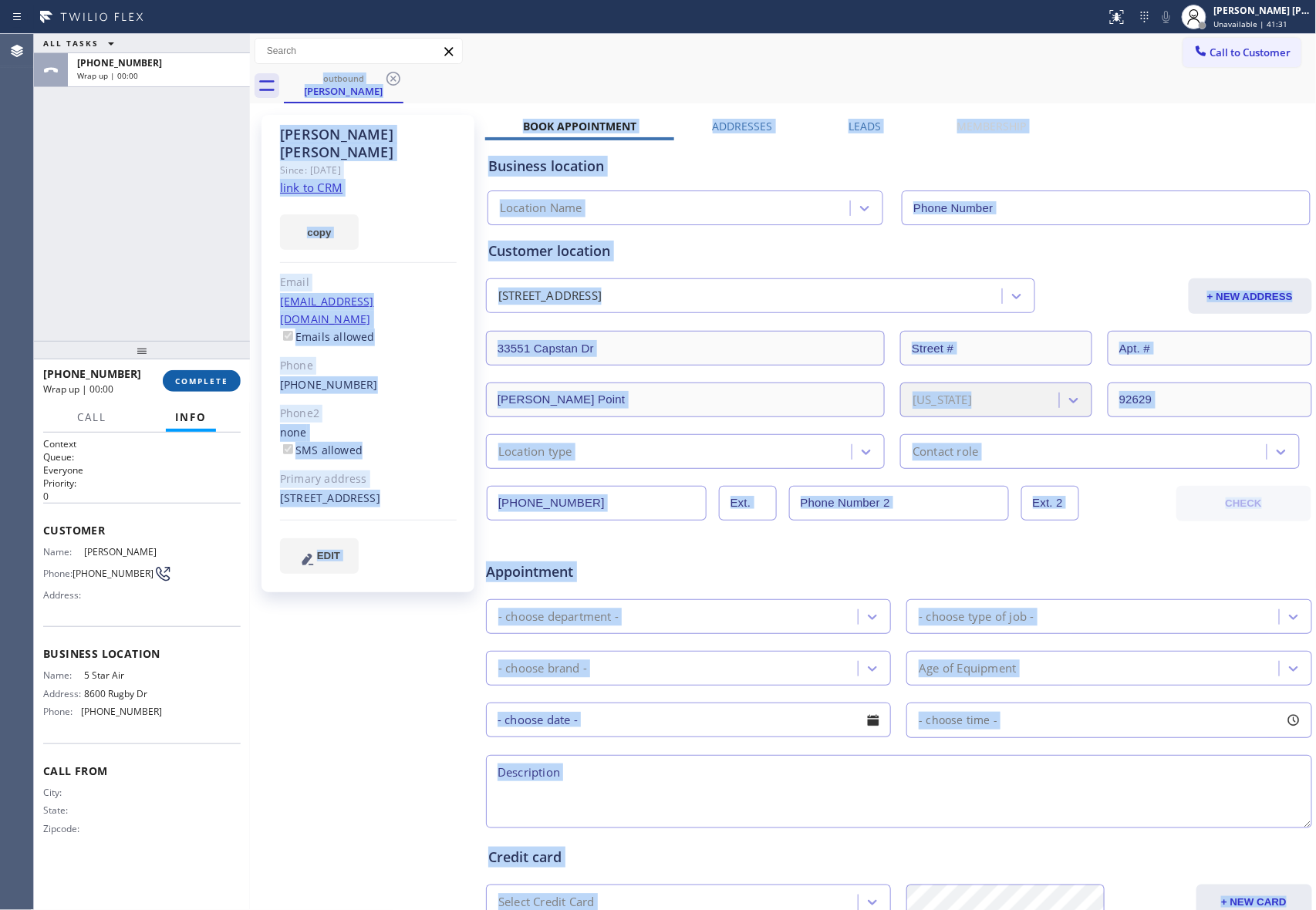
click at [217, 383] on span "COMPLETE" at bounding box center [202, 381] width 53 height 11
type input "[PHONE_NUMBER]"
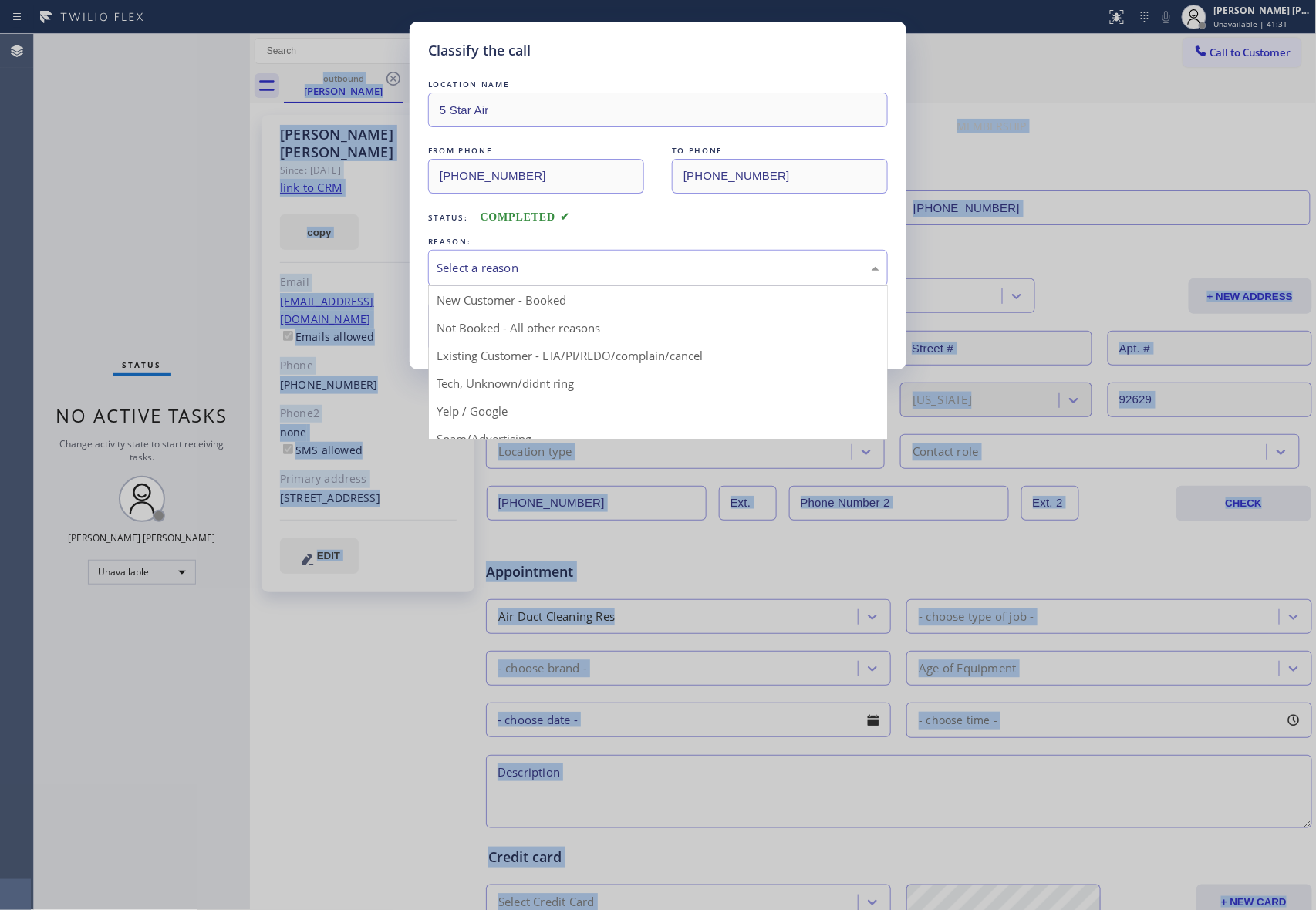
click at [596, 266] on div "Select a reason" at bounding box center [658, 268] width 443 height 18
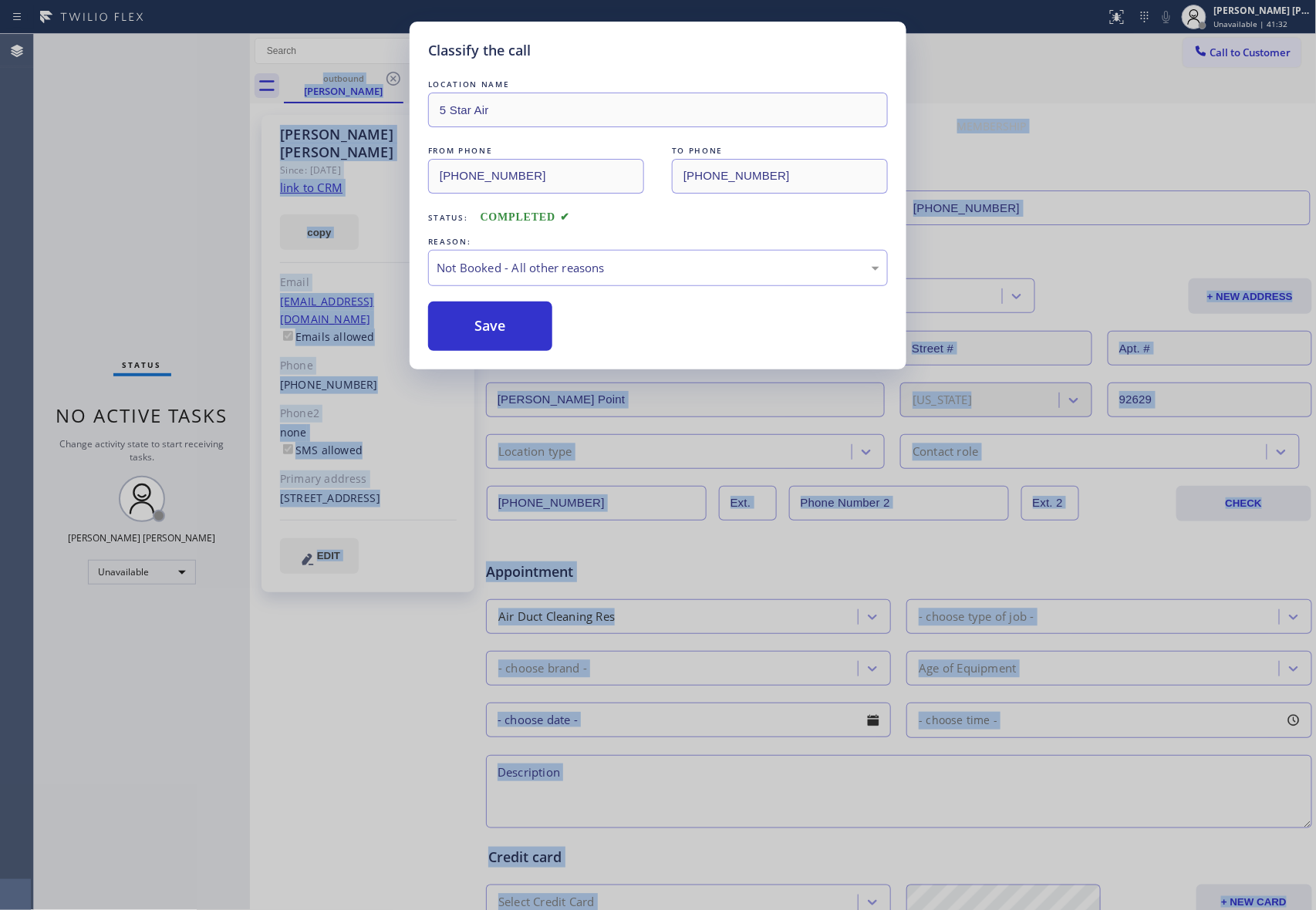
click at [467, 326] on button "Save" at bounding box center [489, 326] width 124 height 49
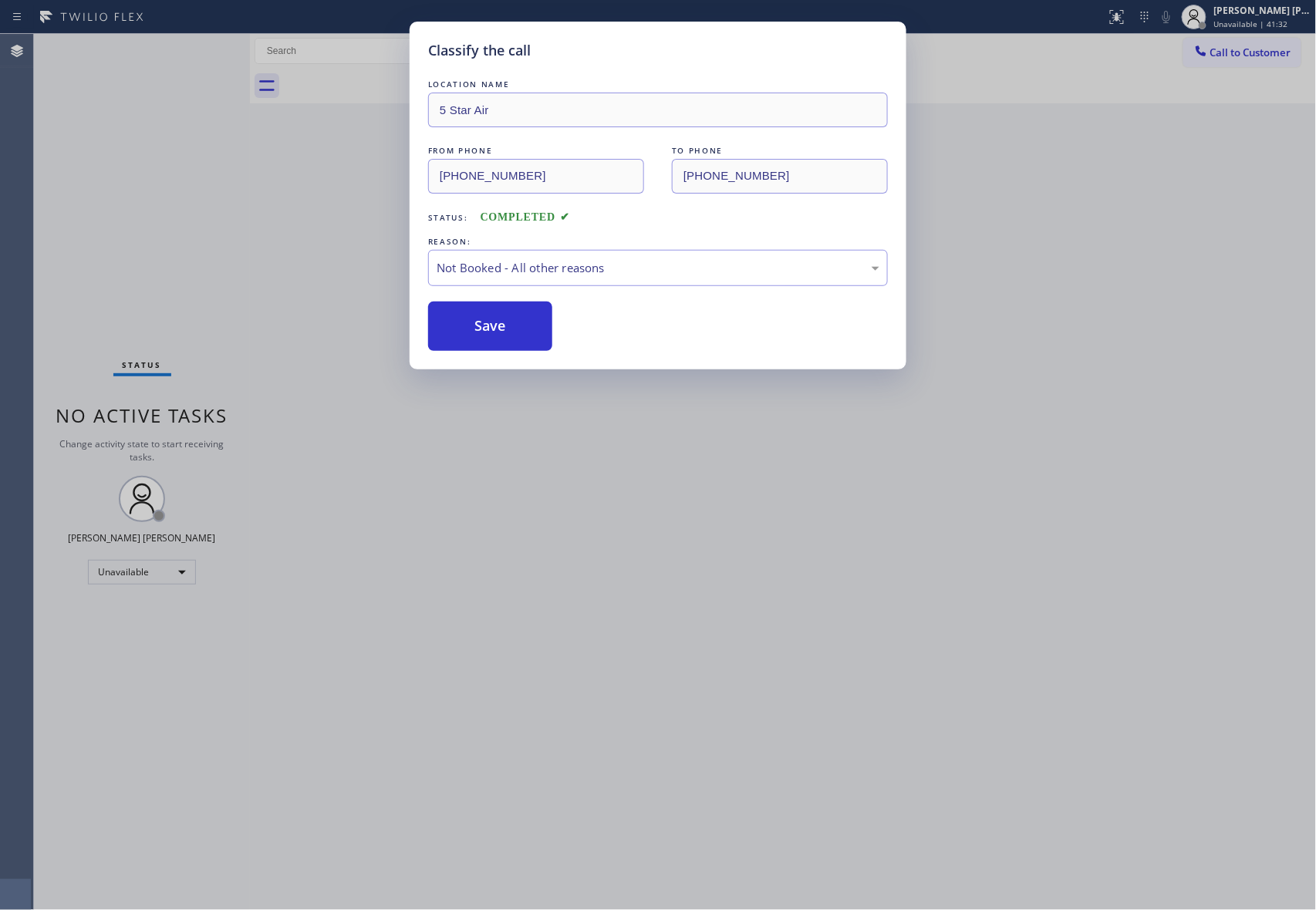
click at [467, 326] on button "Save" at bounding box center [489, 326] width 124 height 49
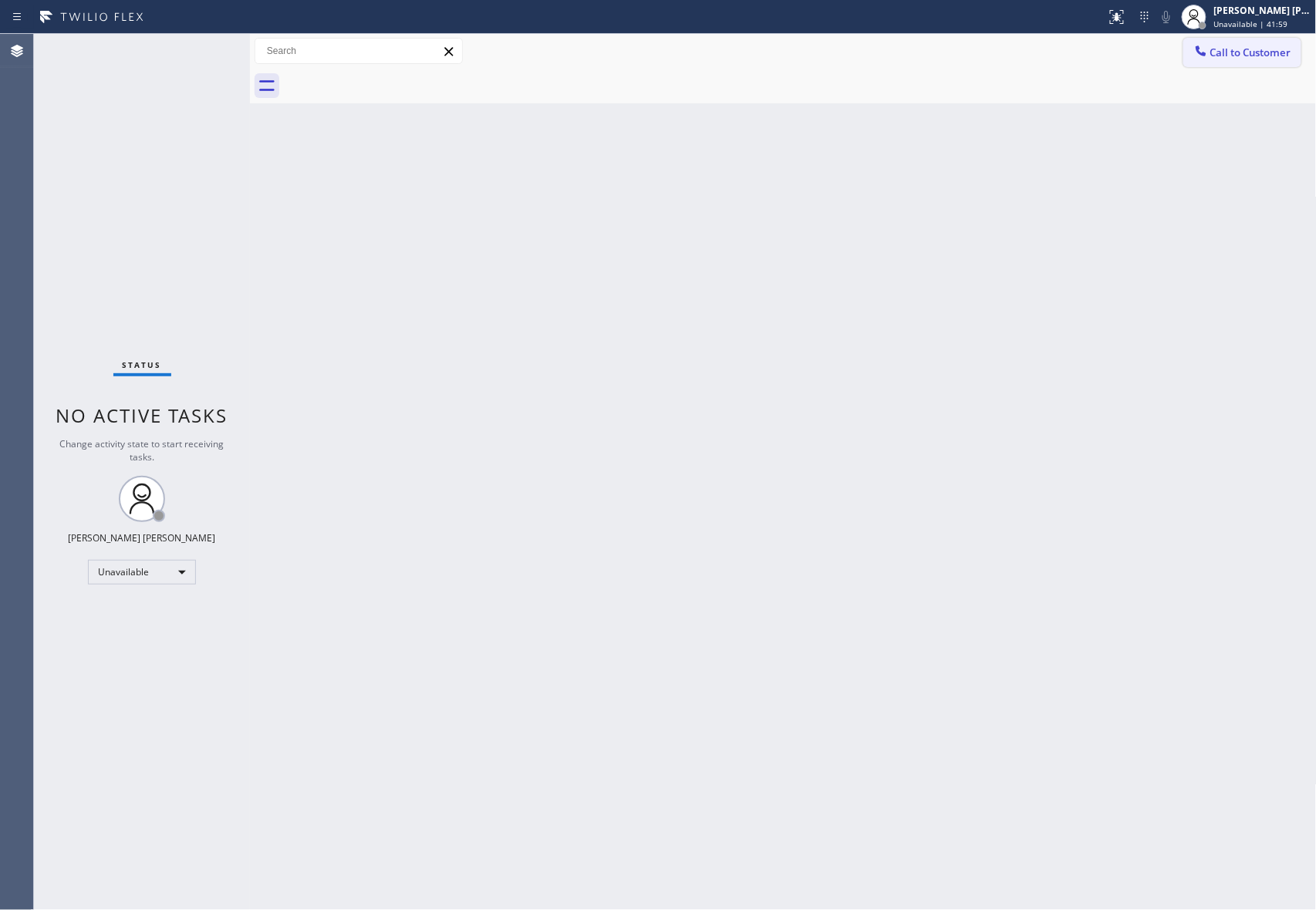
drag, startPoint x: 1274, startPoint y: 52, endPoint x: 892, endPoint y: 142, distance: 392.5
click at [1272, 52] on span "Call to Customer" at bounding box center [1251, 52] width 81 height 14
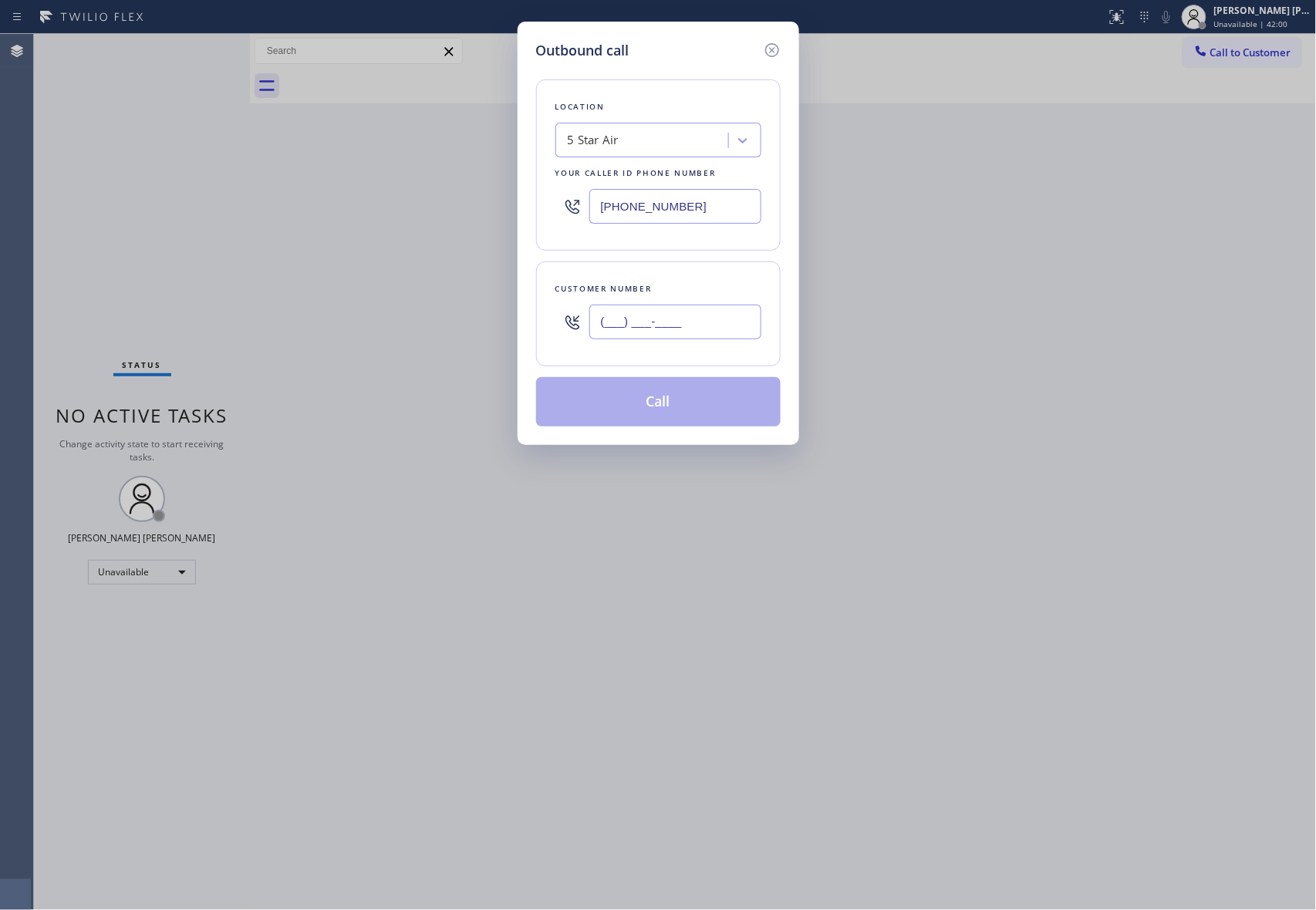
click at [679, 328] on input "(___) ___-____" at bounding box center [675, 322] width 172 height 35
paste input "310) 728-5712"
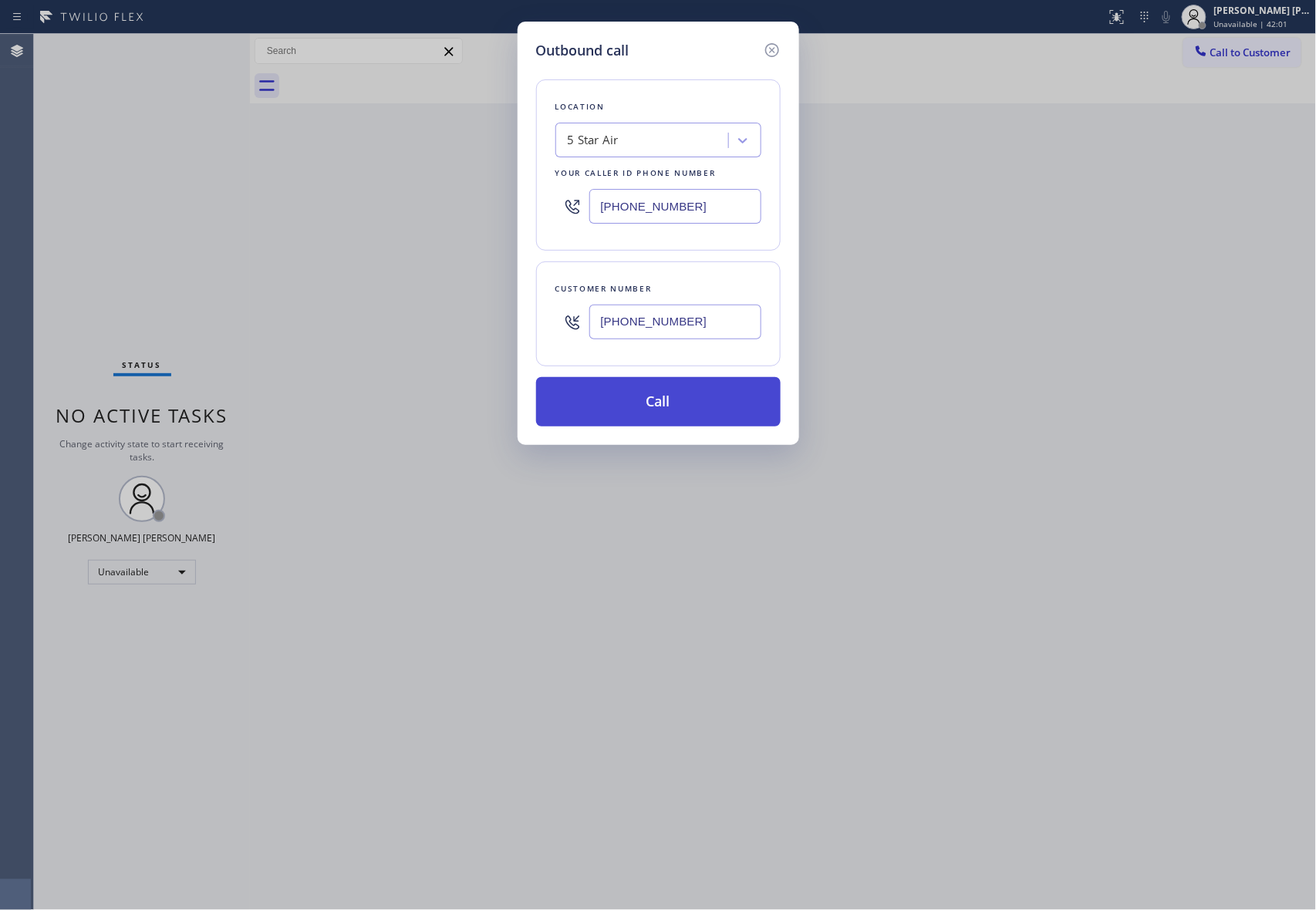
type input "[PHONE_NUMBER]"
click at [665, 414] on button "Call" at bounding box center [658, 401] width 245 height 49
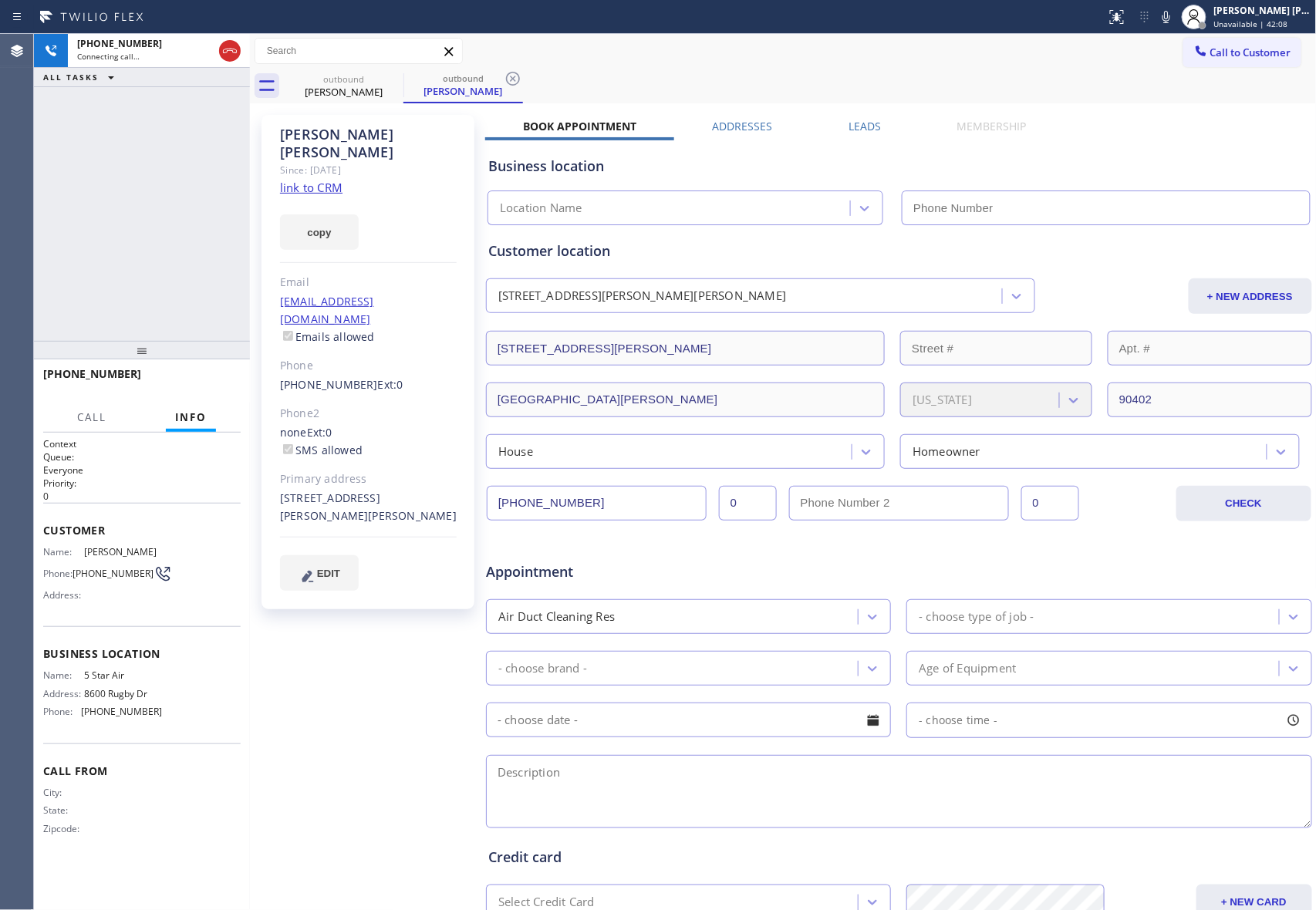
type input "[PHONE_NUMBER]"
click at [227, 44] on icon at bounding box center [230, 51] width 19 height 19
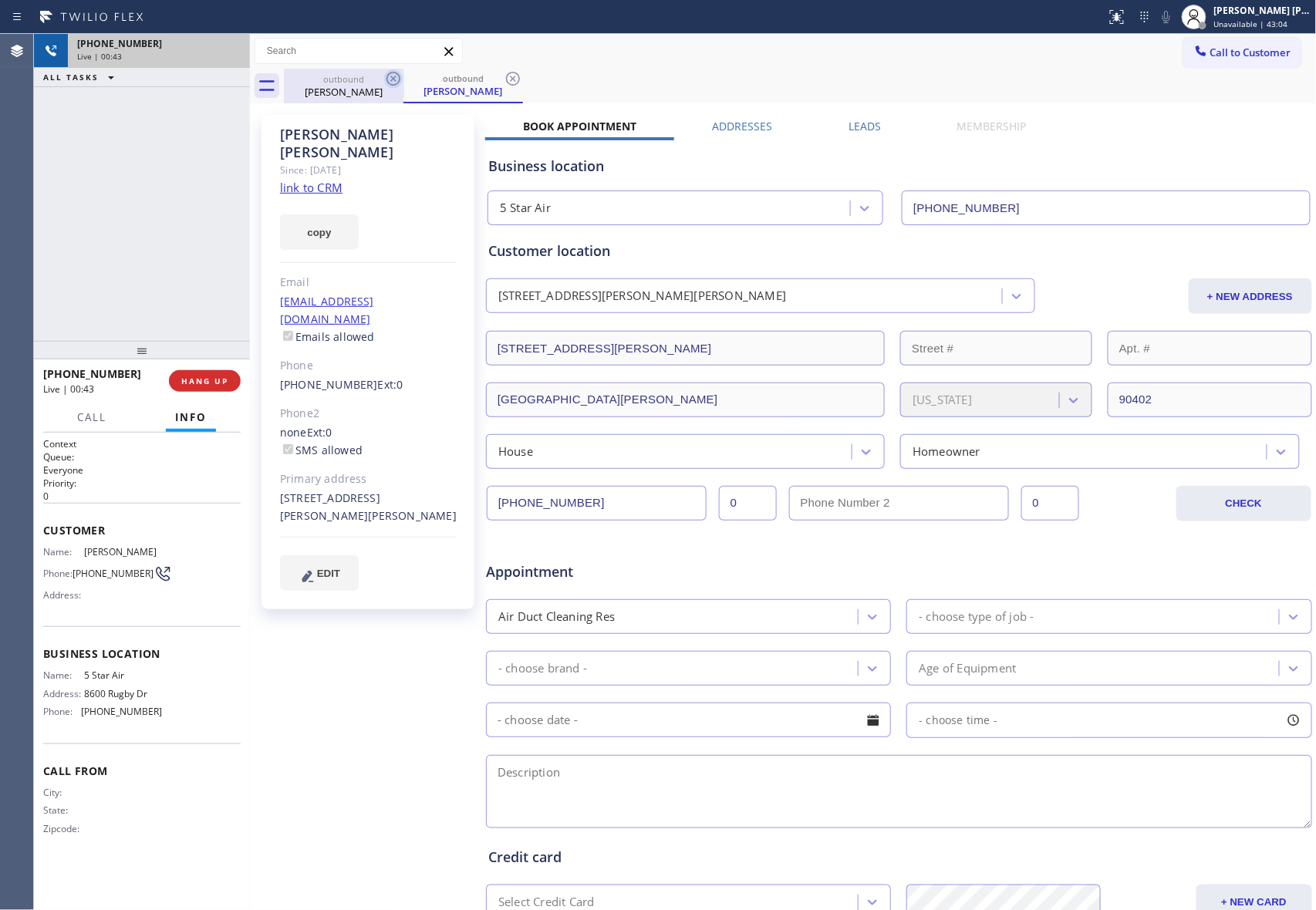
click at [402, 83] on icon at bounding box center [393, 79] width 19 height 19
click at [503, 83] on icon at bounding box center [513, 79] width 19 height 19
click at [401, 83] on div "outbound [PERSON_NAME] outbound [PERSON_NAME]" at bounding box center [799, 86] width 1032 height 35
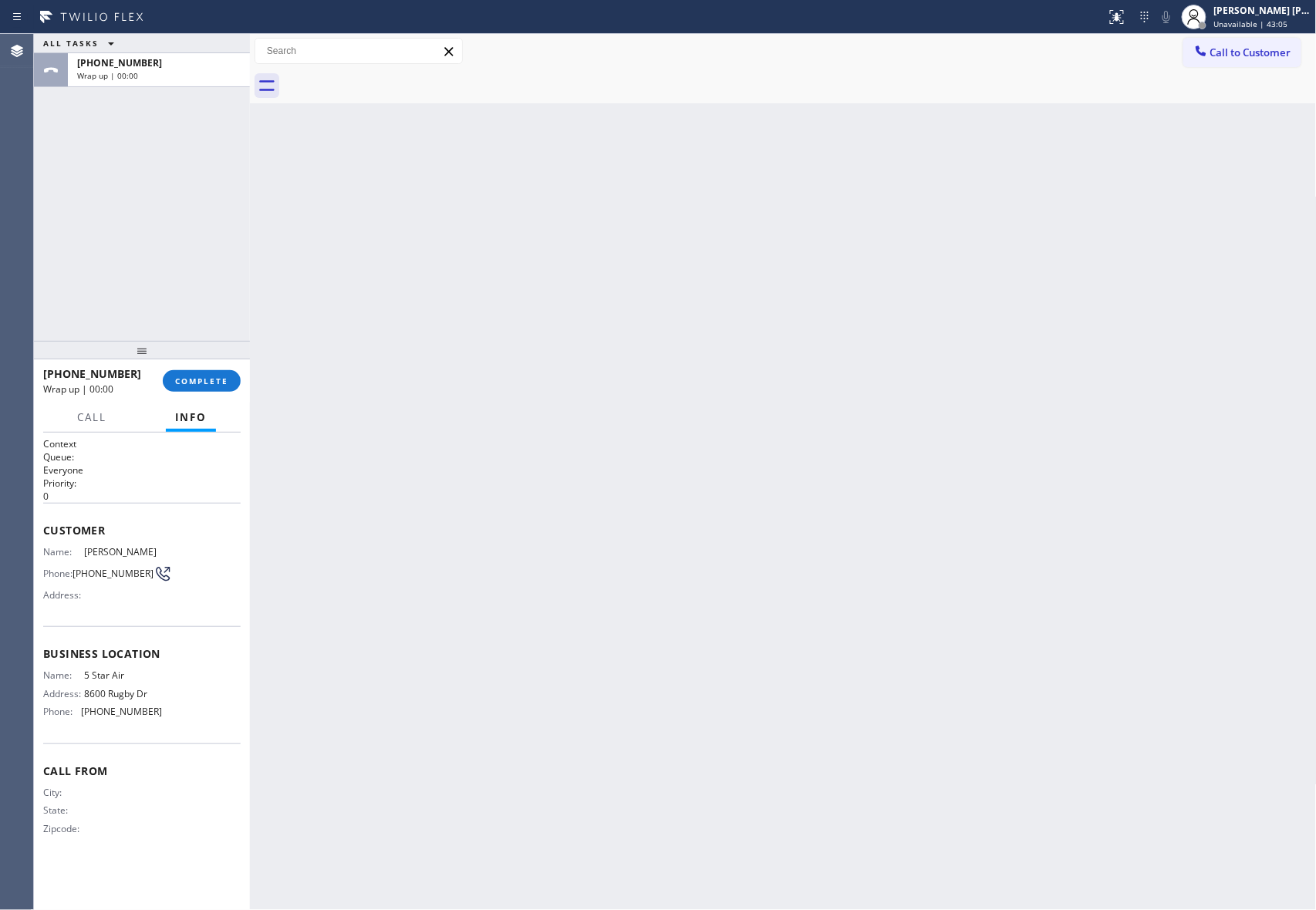
click at [401, 83] on div at bounding box center [799, 86] width 1032 height 35
click at [229, 380] on button "COMPLETE" at bounding box center [202, 381] width 78 height 22
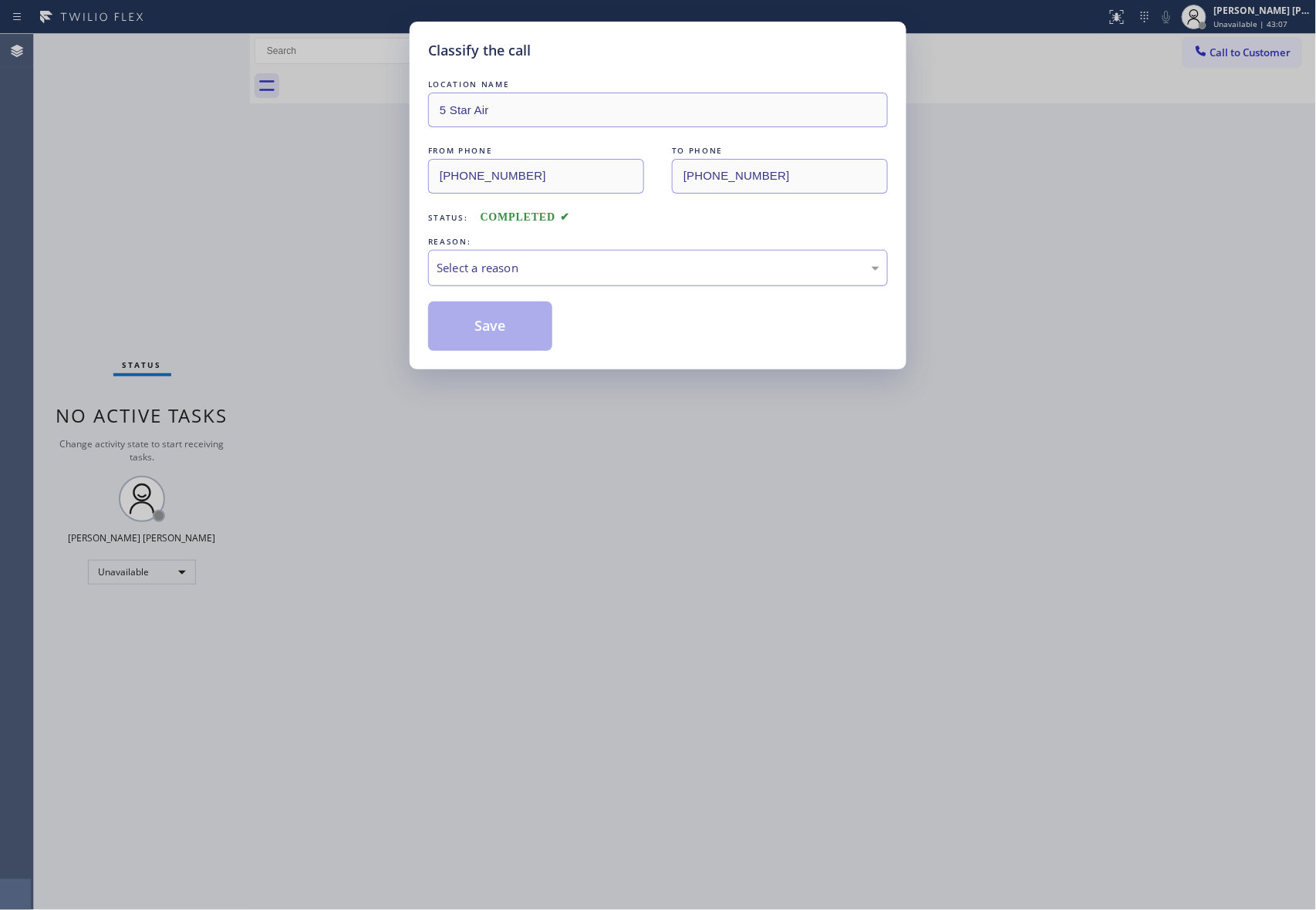
click at [495, 266] on div "Select a reason" at bounding box center [658, 268] width 443 height 18
click at [486, 327] on button "Save" at bounding box center [489, 326] width 124 height 49
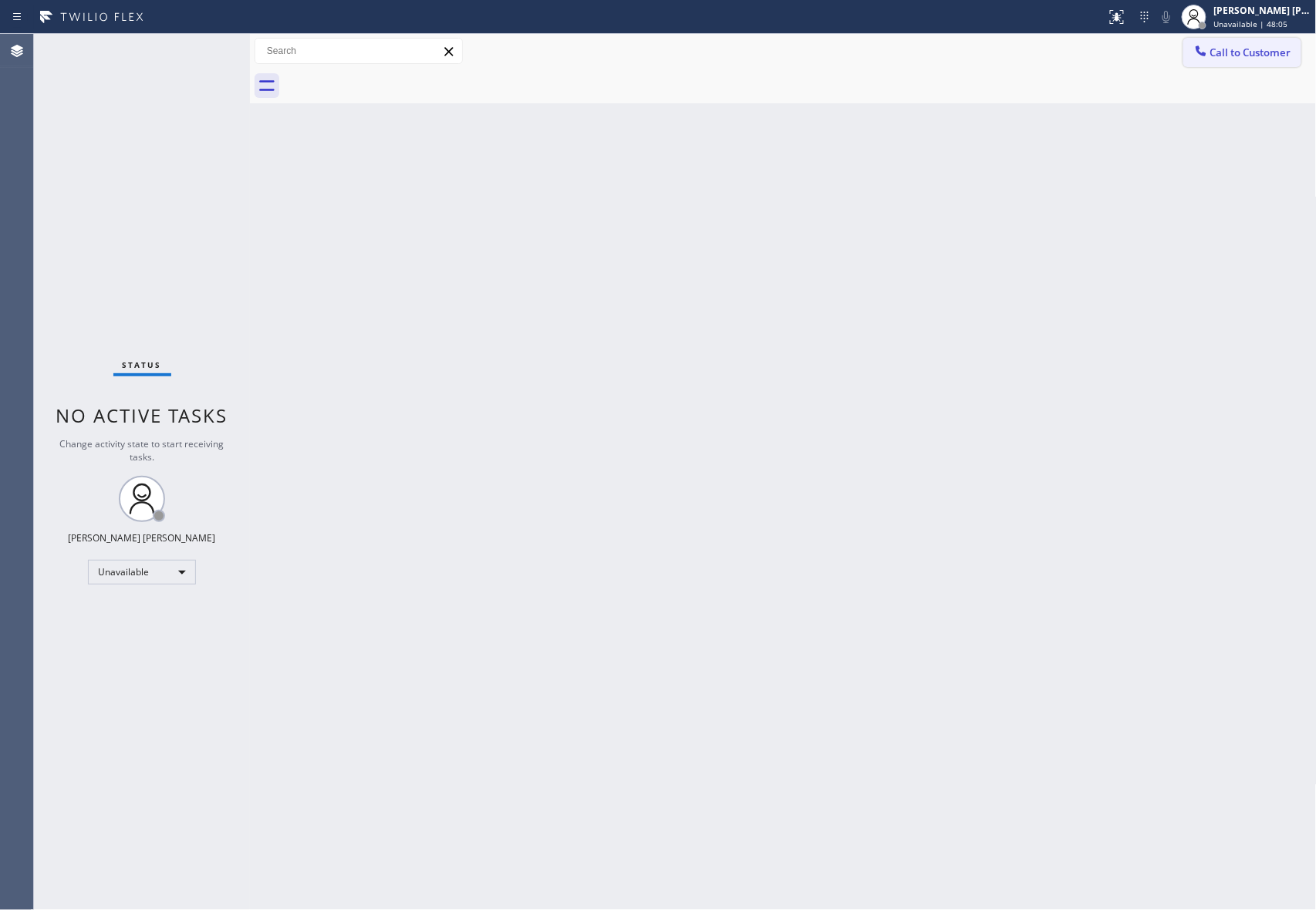
click at [1277, 62] on button "Call to Customer" at bounding box center [1241, 53] width 118 height 30
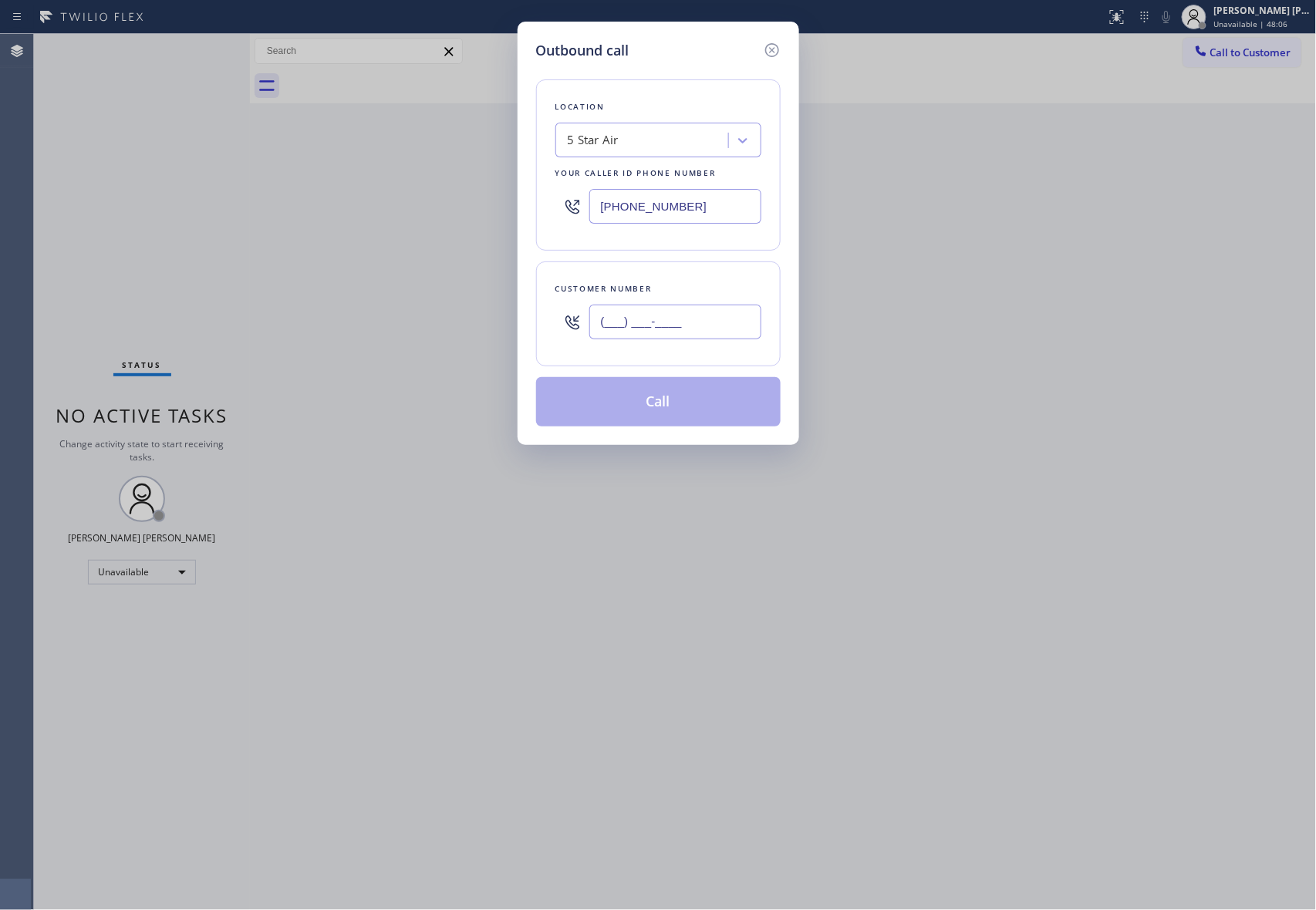
click at [695, 340] on input "(___) ___-____" at bounding box center [675, 322] width 172 height 35
paste input "805) 448-8176"
type input "[PHONE_NUMBER]"
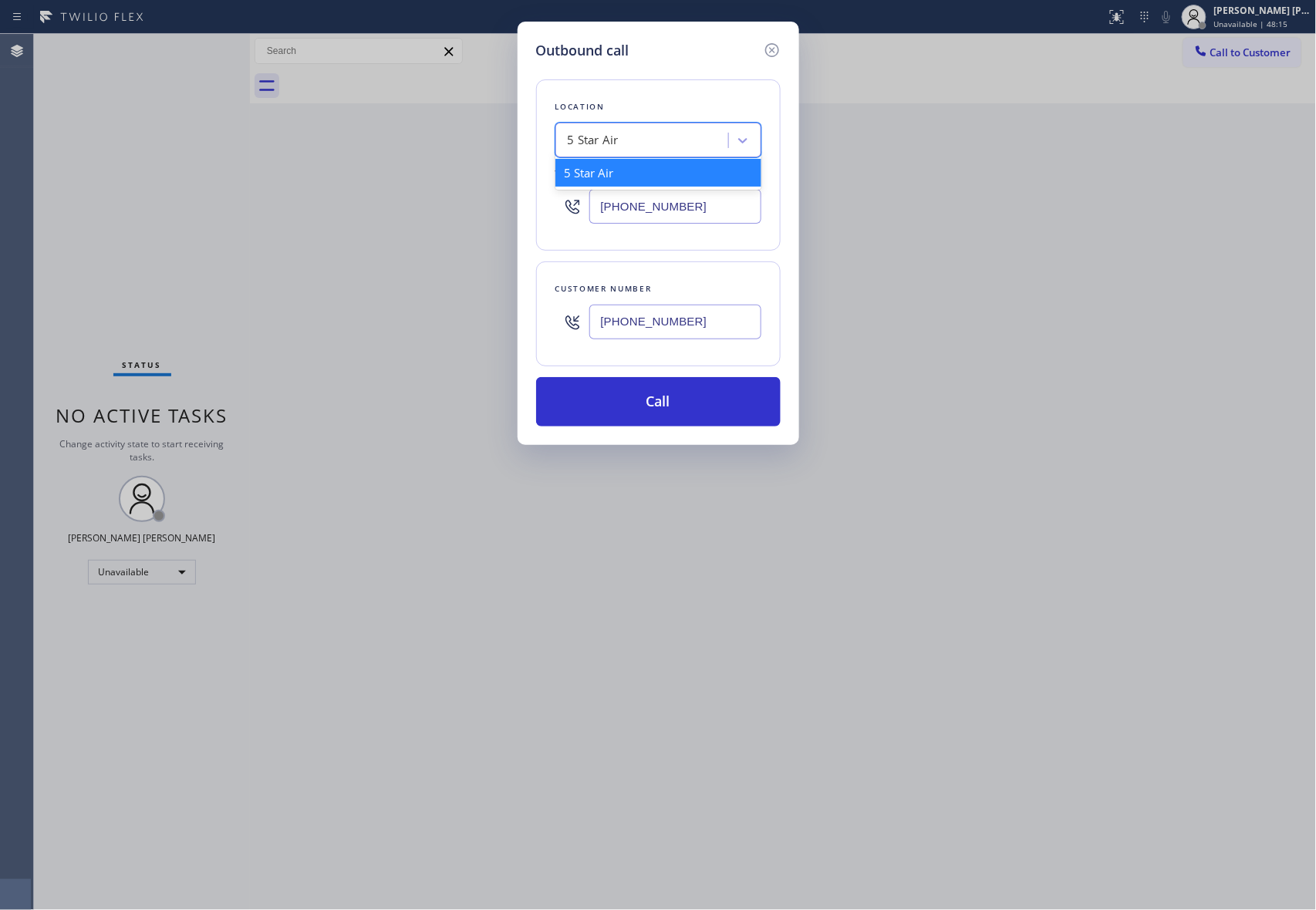
click at [655, 145] on div "5 Star Air" at bounding box center [644, 140] width 168 height 27
paste input "Innovative Appliance Repair Solutions SB"
type input "Innovative Appliance Repair Solutions SB"
click at [648, 185] on div "Innovative Appliance Repair Solutions SB" at bounding box center [658, 180] width 206 height 43
type input "[PHONE_NUMBER]"
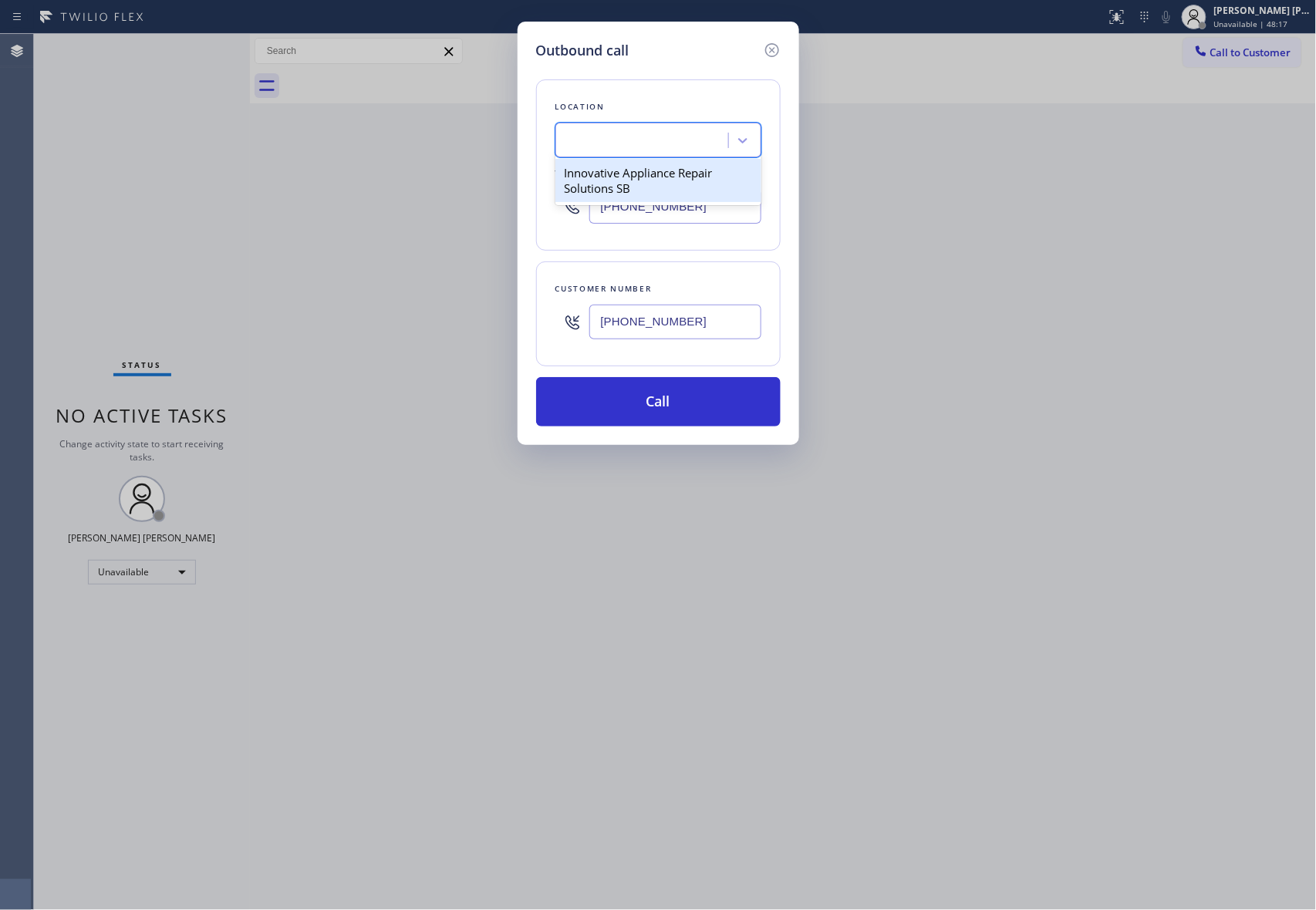
scroll to position [0, 1]
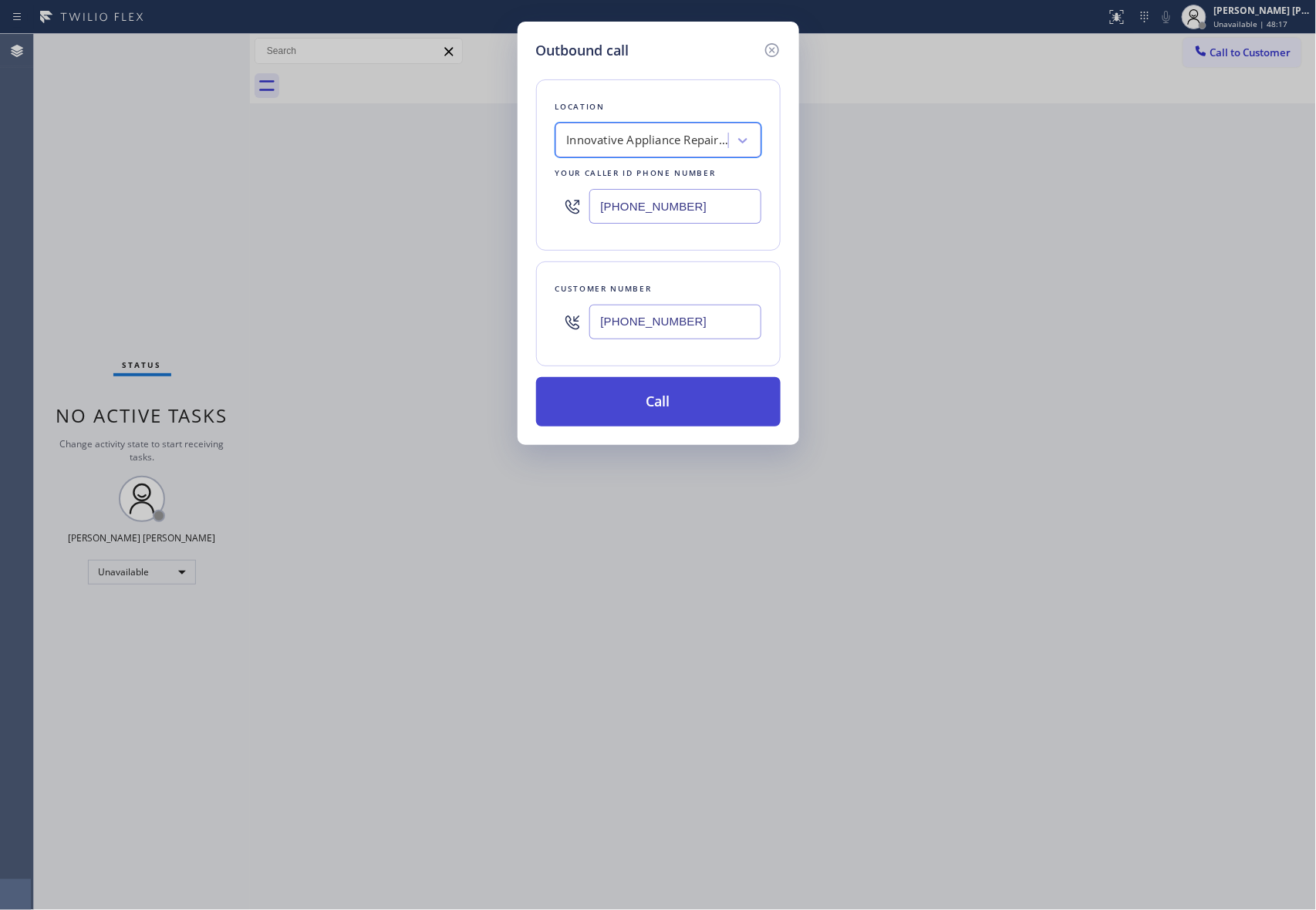
click at [662, 411] on button "Call" at bounding box center [658, 401] width 245 height 49
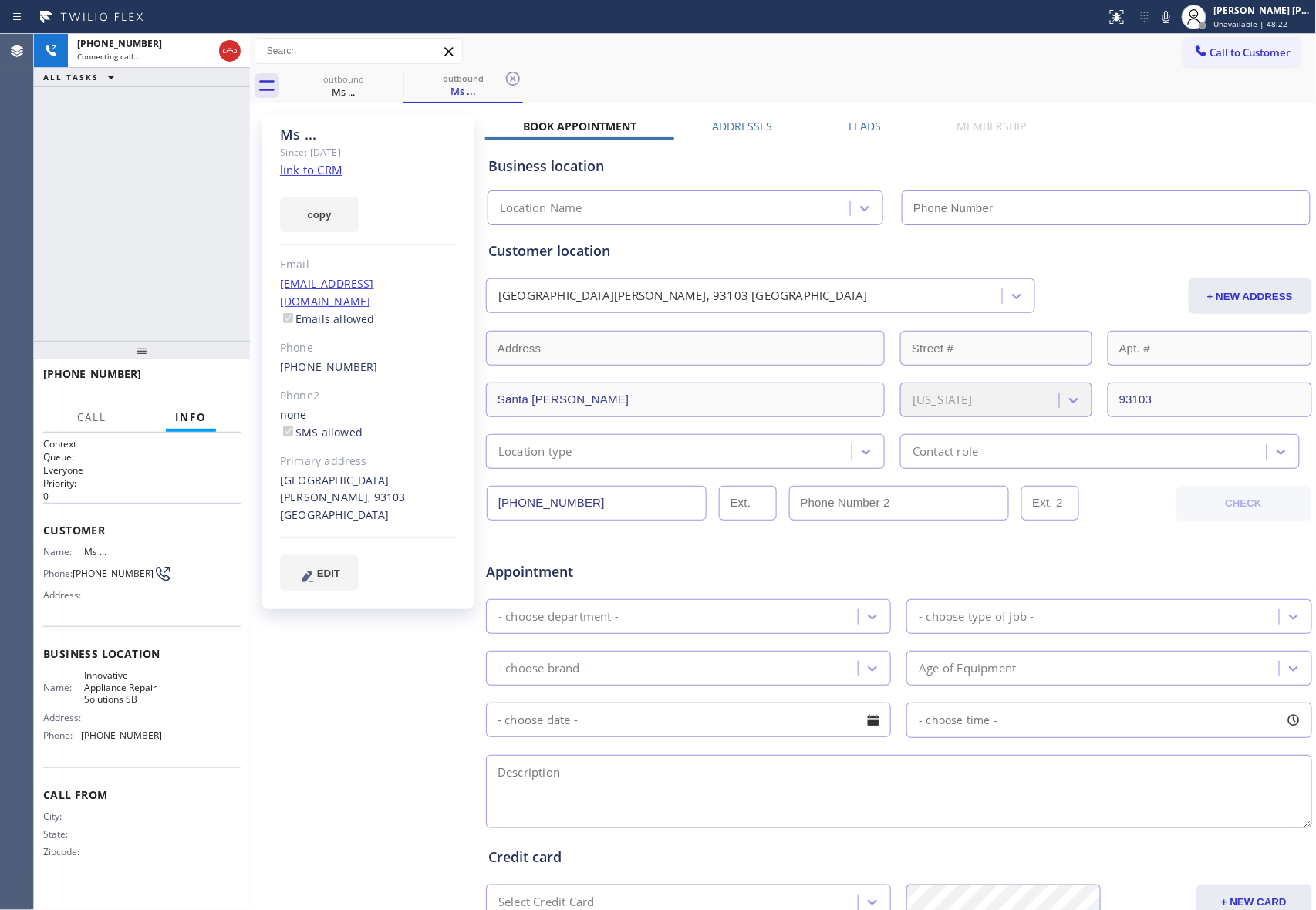
type input "[PHONE_NUMBER]"
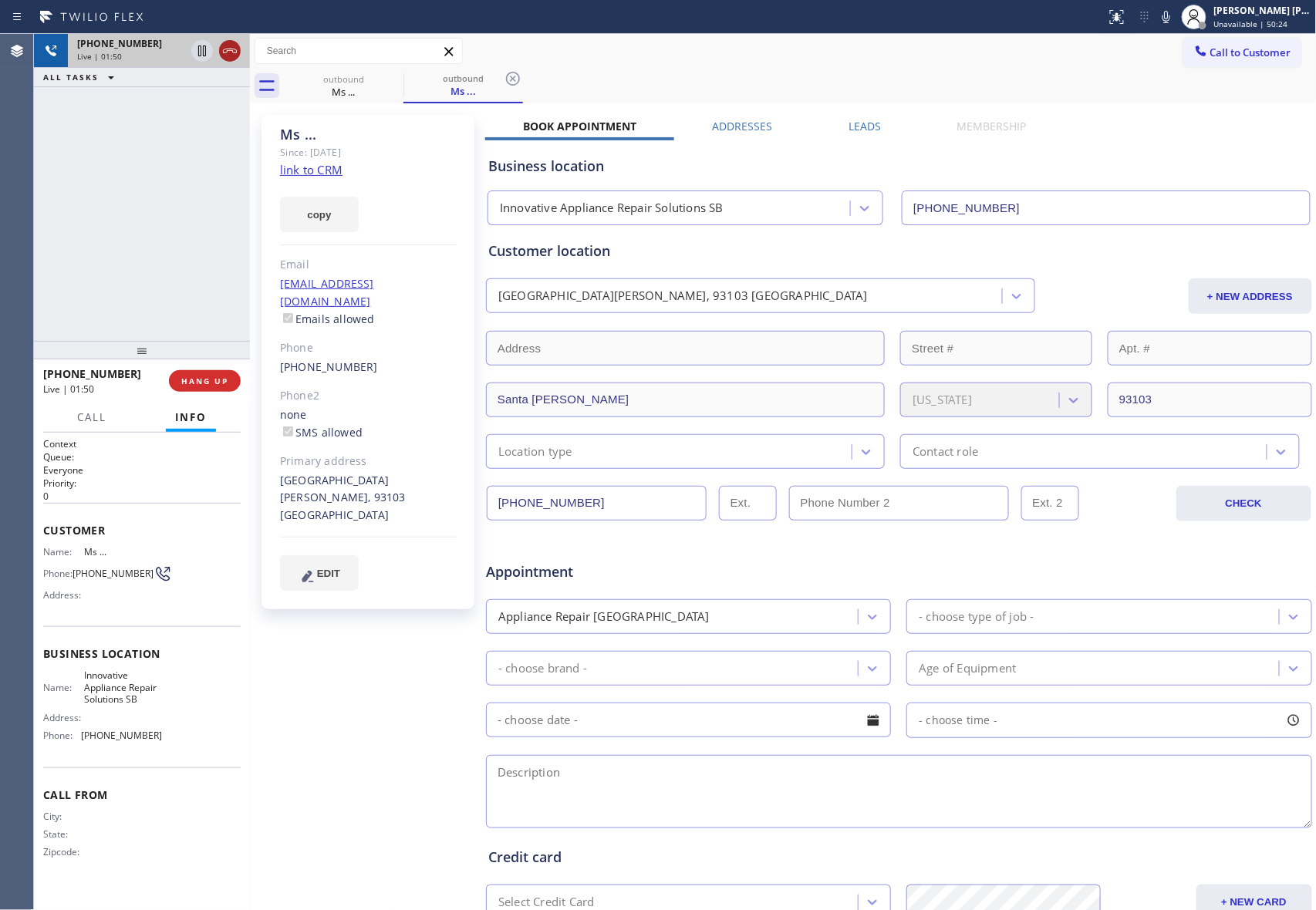
click at [231, 48] on icon at bounding box center [230, 51] width 19 height 19
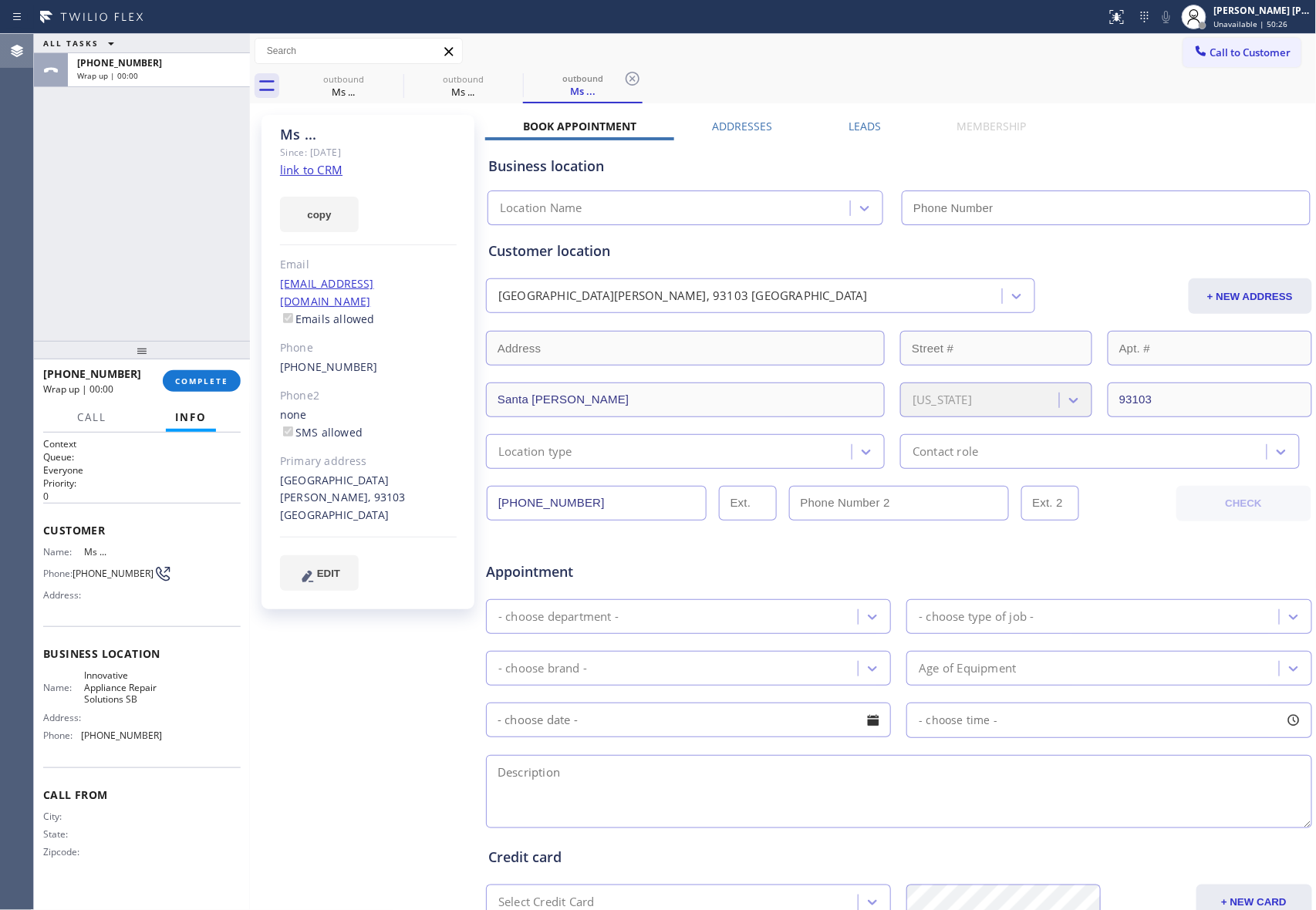
type input "[PHONE_NUMBER]"
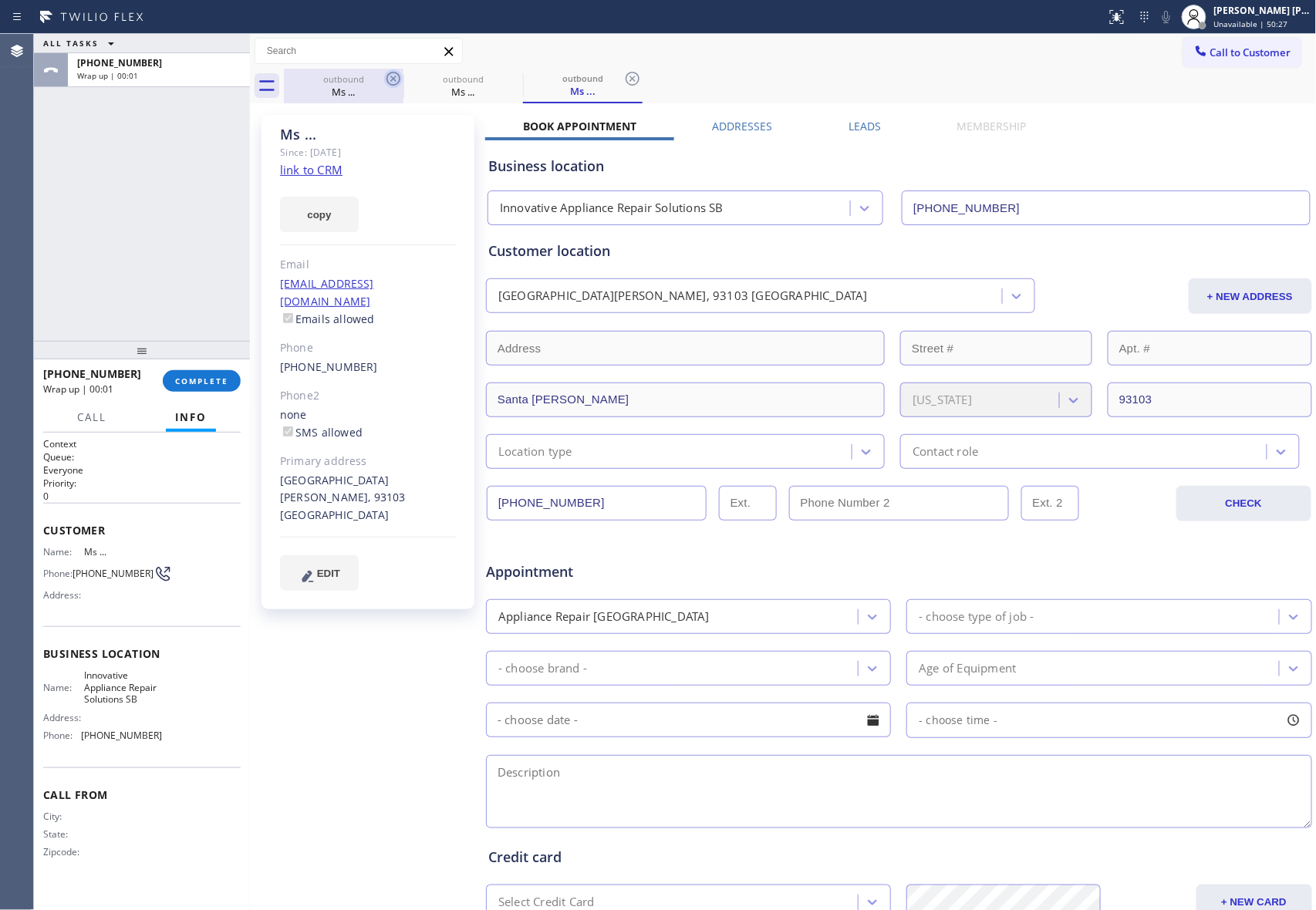
click at [399, 75] on icon at bounding box center [393, 79] width 14 height 14
click at [0, 0] on icon at bounding box center [0, 0] width 0 height 0
click at [399, 75] on icon at bounding box center [393, 79] width 14 height 14
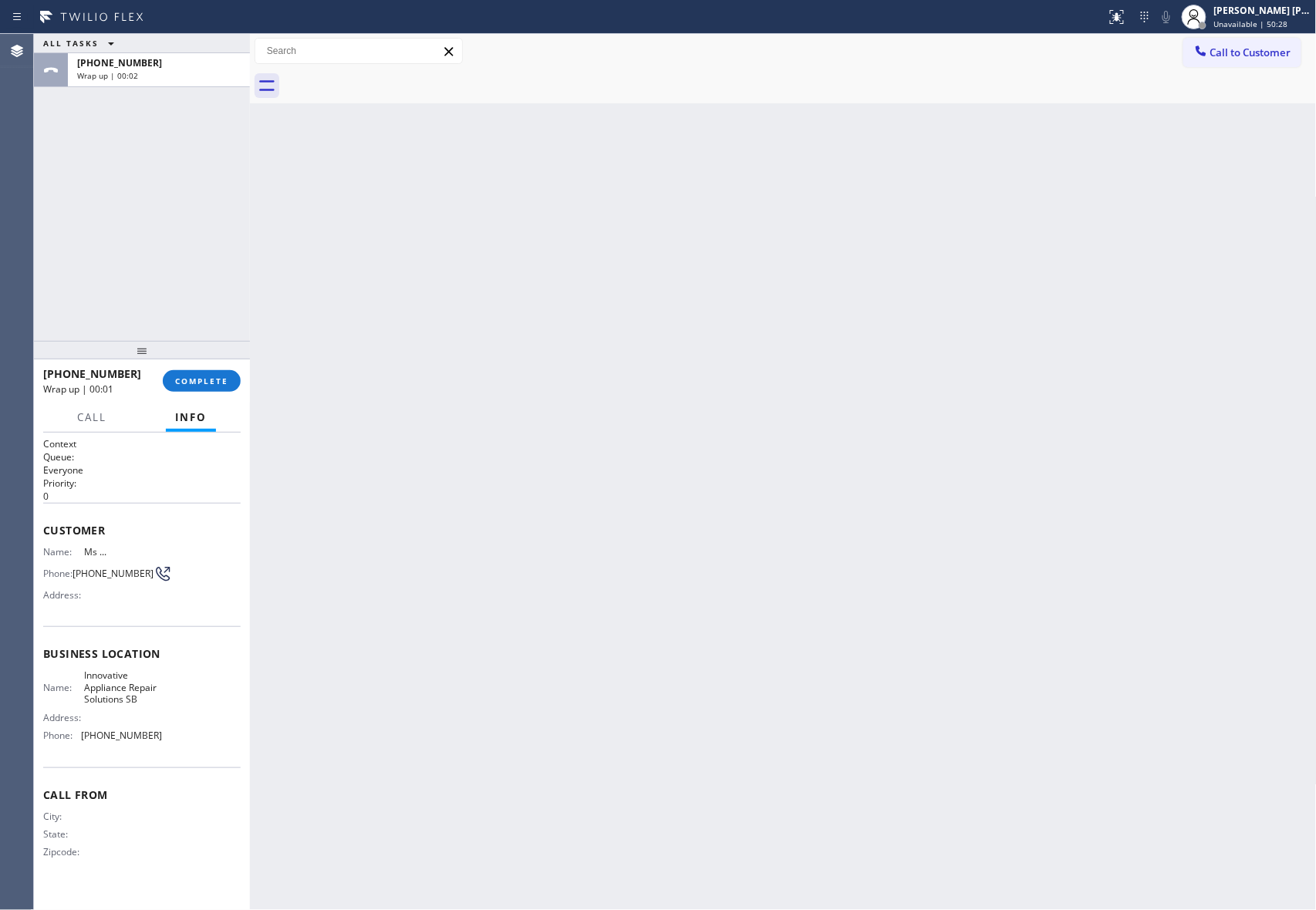
click at [399, 74] on div at bounding box center [799, 86] width 1032 height 35
click at [220, 395] on div "[PHONE_NUMBER] Wrap up | 00:02 COMPLETE" at bounding box center [141, 380] width 197 height 40
click at [199, 370] on button "COMPLETE" at bounding box center [202, 381] width 78 height 22
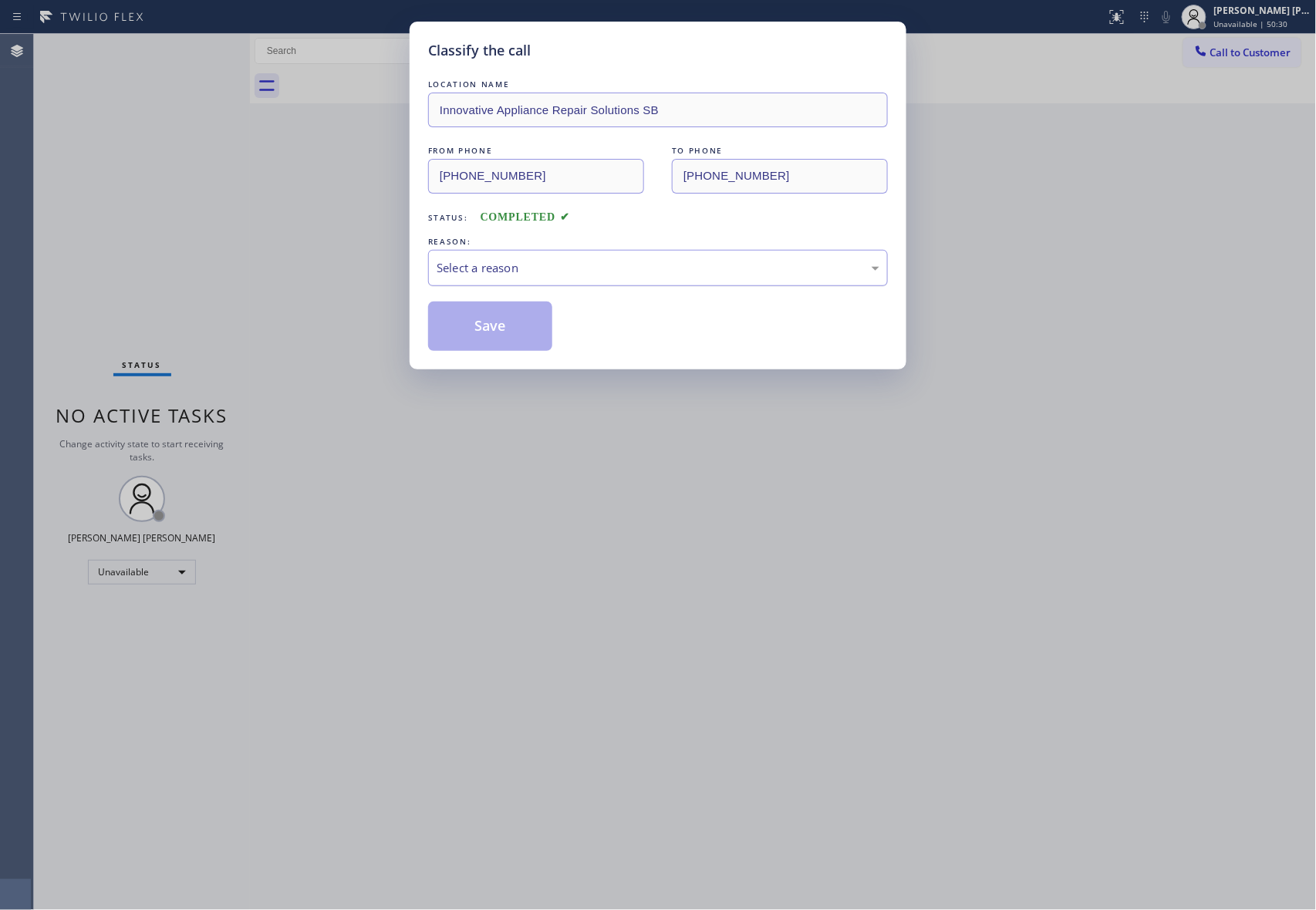
click at [534, 268] on div "Select a reason" at bounding box center [658, 268] width 443 height 18
click at [489, 328] on button "Save" at bounding box center [489, 326] width 124 height 49
click at [1261, 10] on div "Classify the call LOCATION NAME Innovative Appliance Repair Solutions SB FROM P…" at bounding box center [658, 455] width 1316 height 910
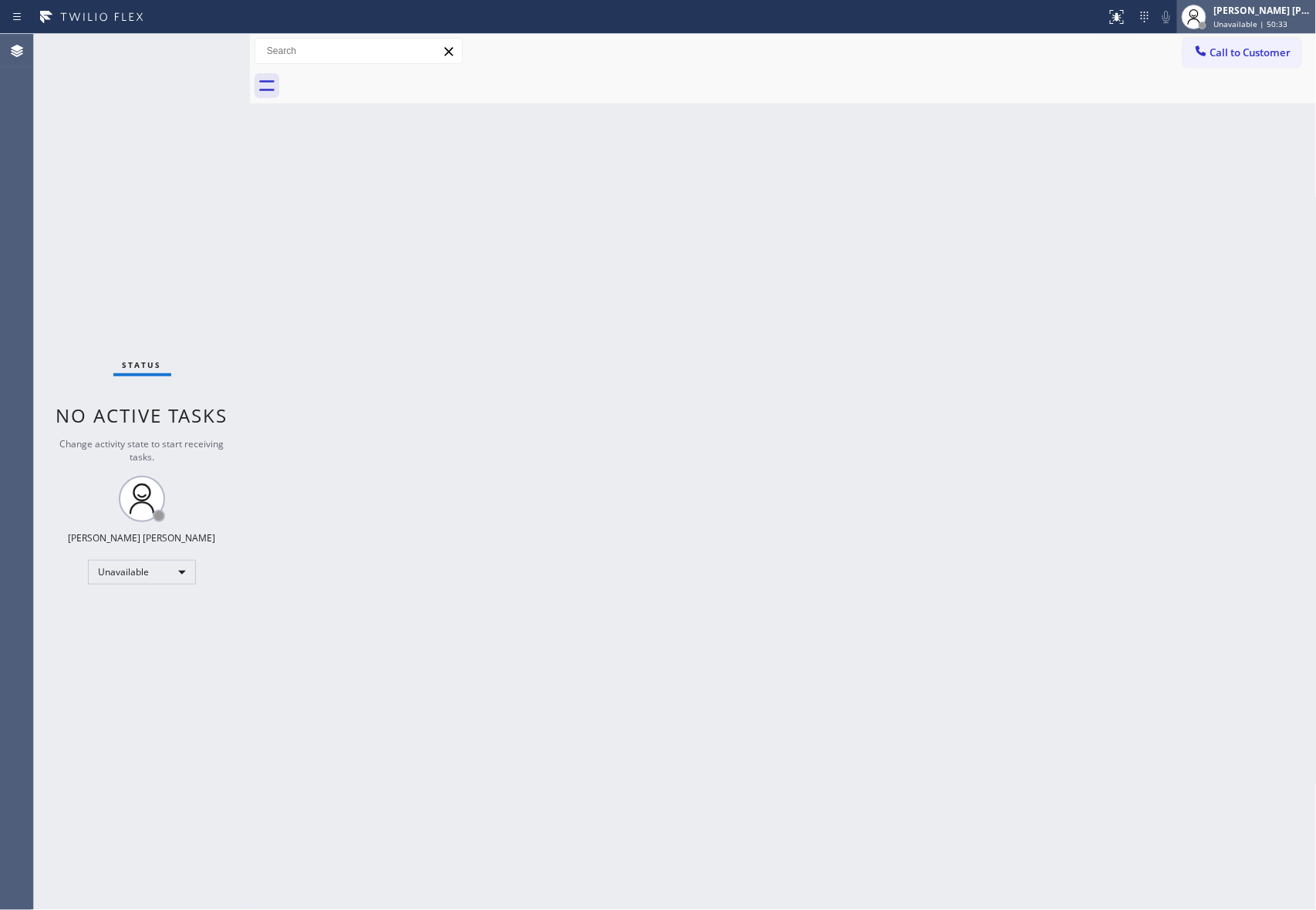
click at [1261, 17] on div "[PERSON_NAME] [PERSON_NAME] Unavailable | 50:33" at bounding box center [1263, 16] width 105 height 27
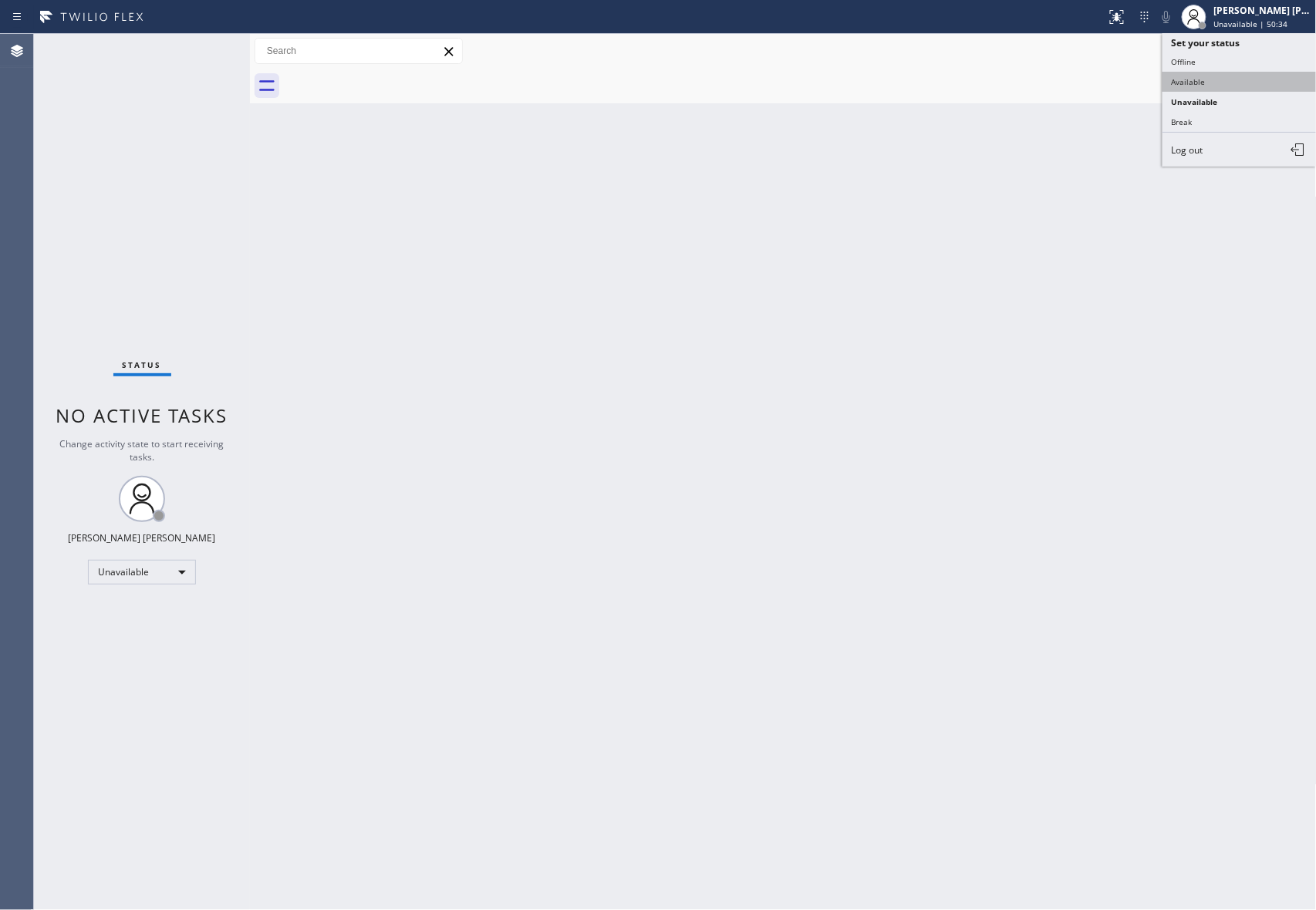
click at [1215, 76] on button "Available" at bounding box center [1240, 82] width 154 height 20
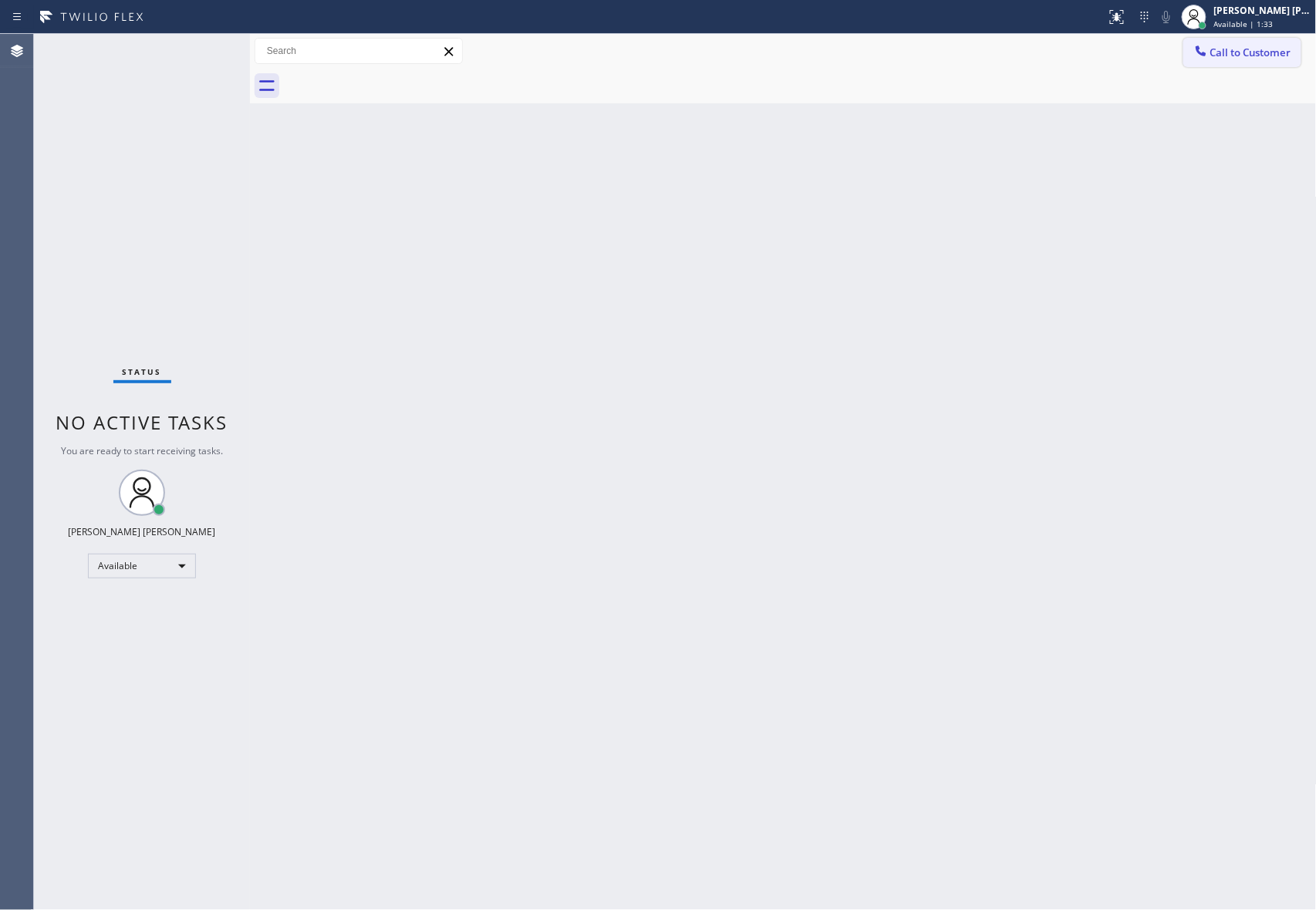
click at [1255, 44] on button "Call to Customer" at bounding box center [1241, 53] width 118 height 30
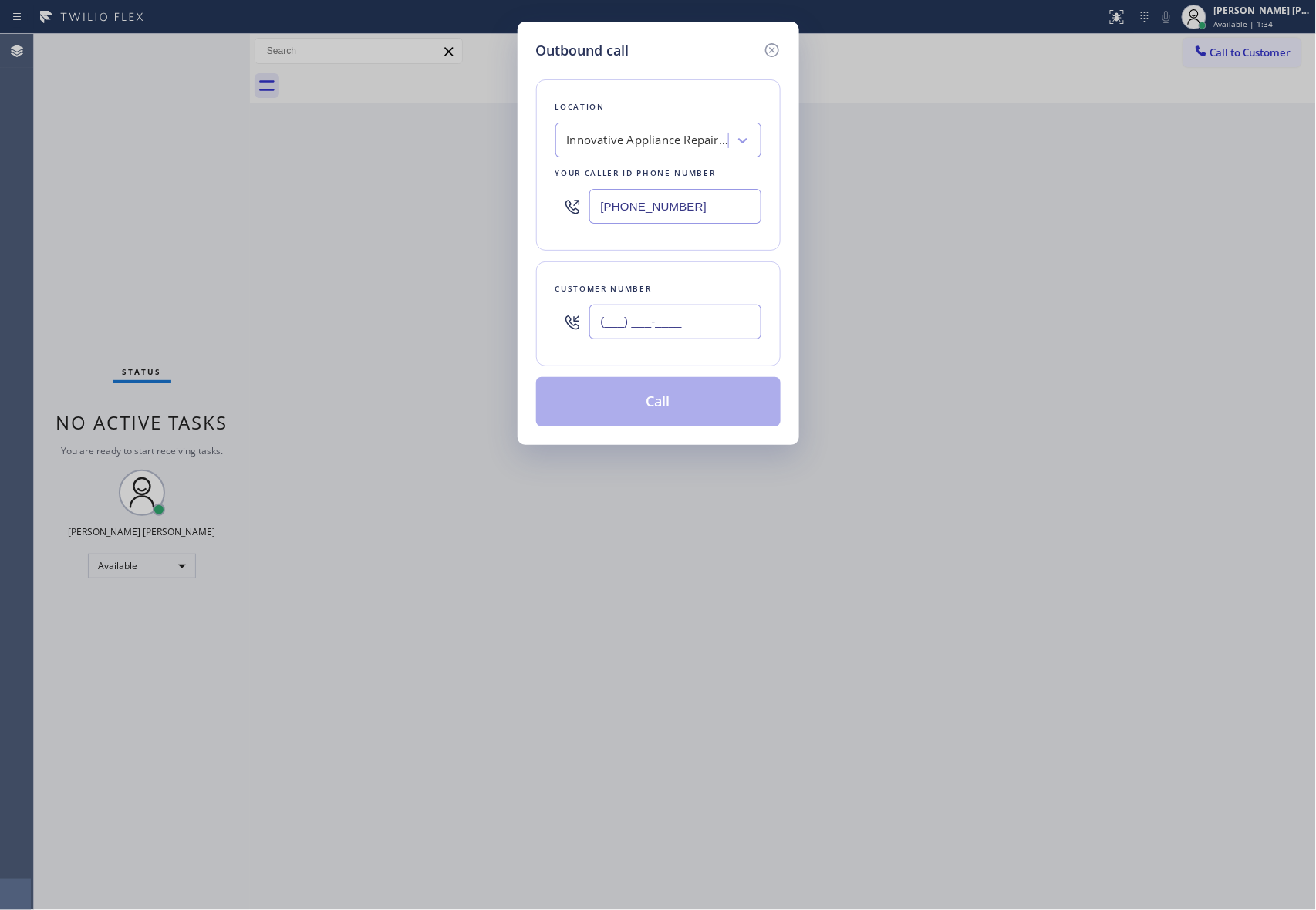
click at [699, 312] on input "(___) ___-____" at bounding box center [675, 322] width 172 height 35
paste input "213) 944-0344"
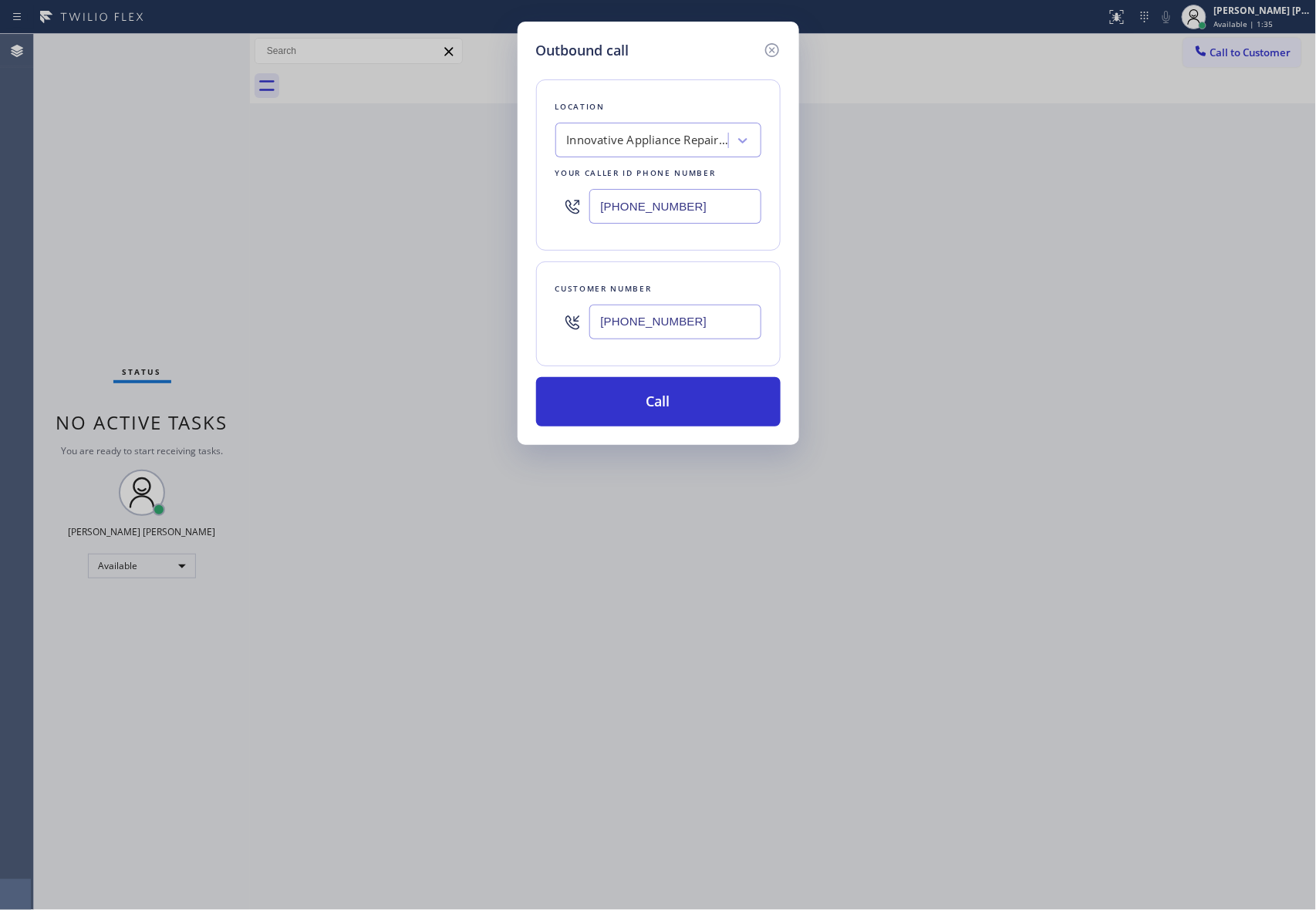
type input "[PHONE_NUMBER]"
click at [668, 140] on div "Innovative Appliance Repair Solutions SB" at bounding box center [648, 140] width 162 height 18
type input "5 star air"
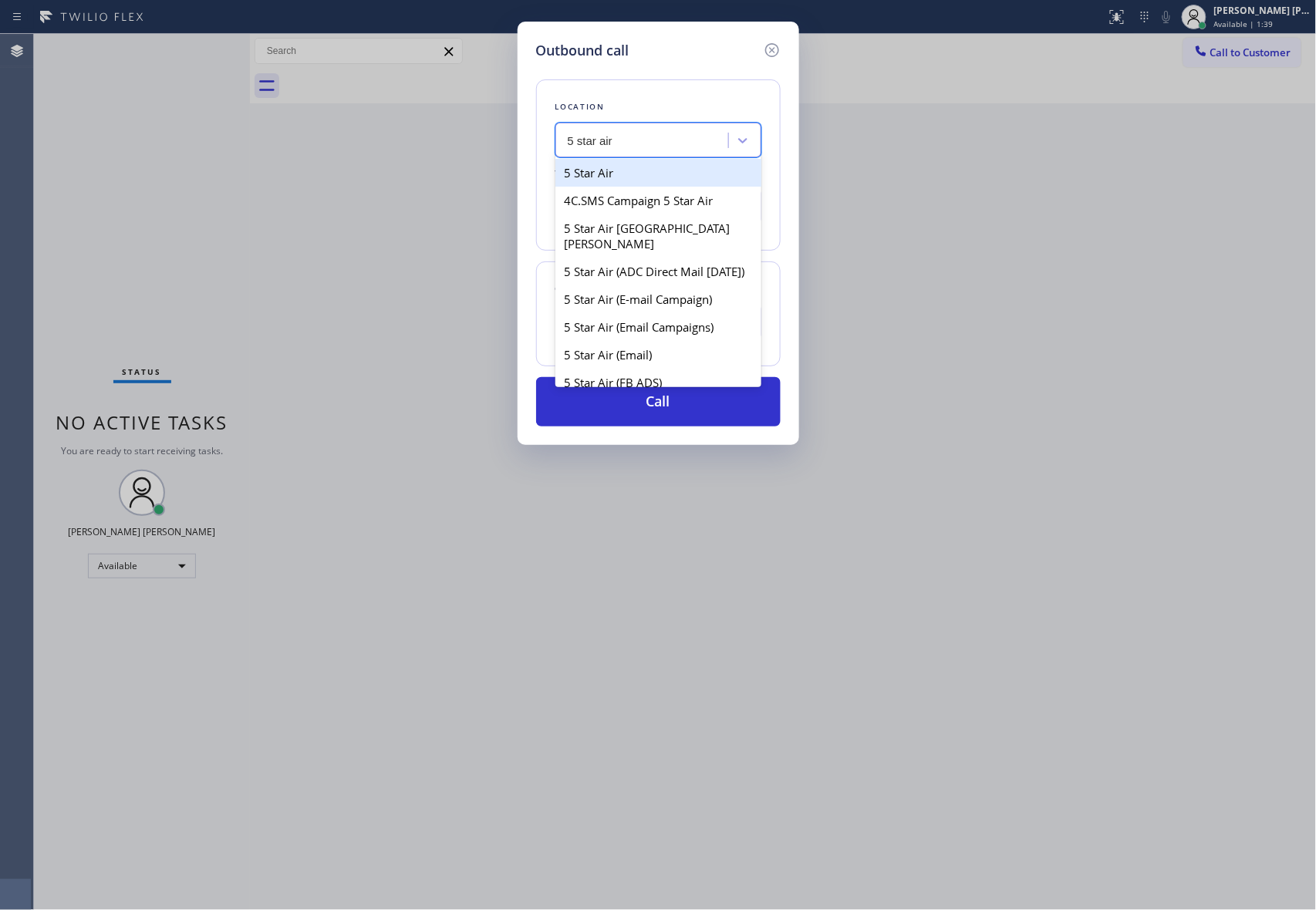
click at [658, 176] on div "5 Star Air" at bounding box center [658, 173] width 206 height 28
type input "[PHONE_NUMBER]"
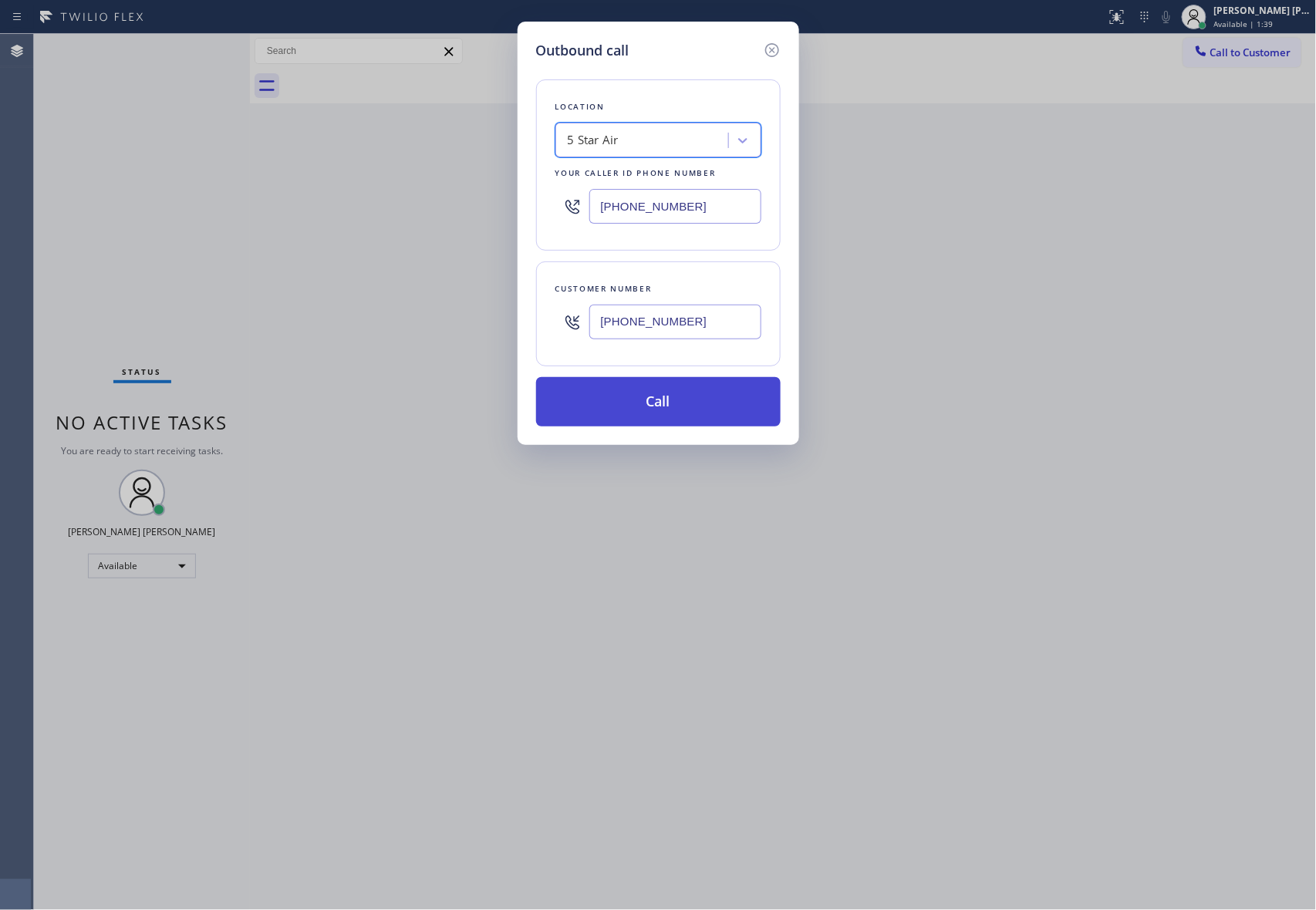
click at [676, 395] on button "Call" at bounding box center [658, 401] width 245 height 49
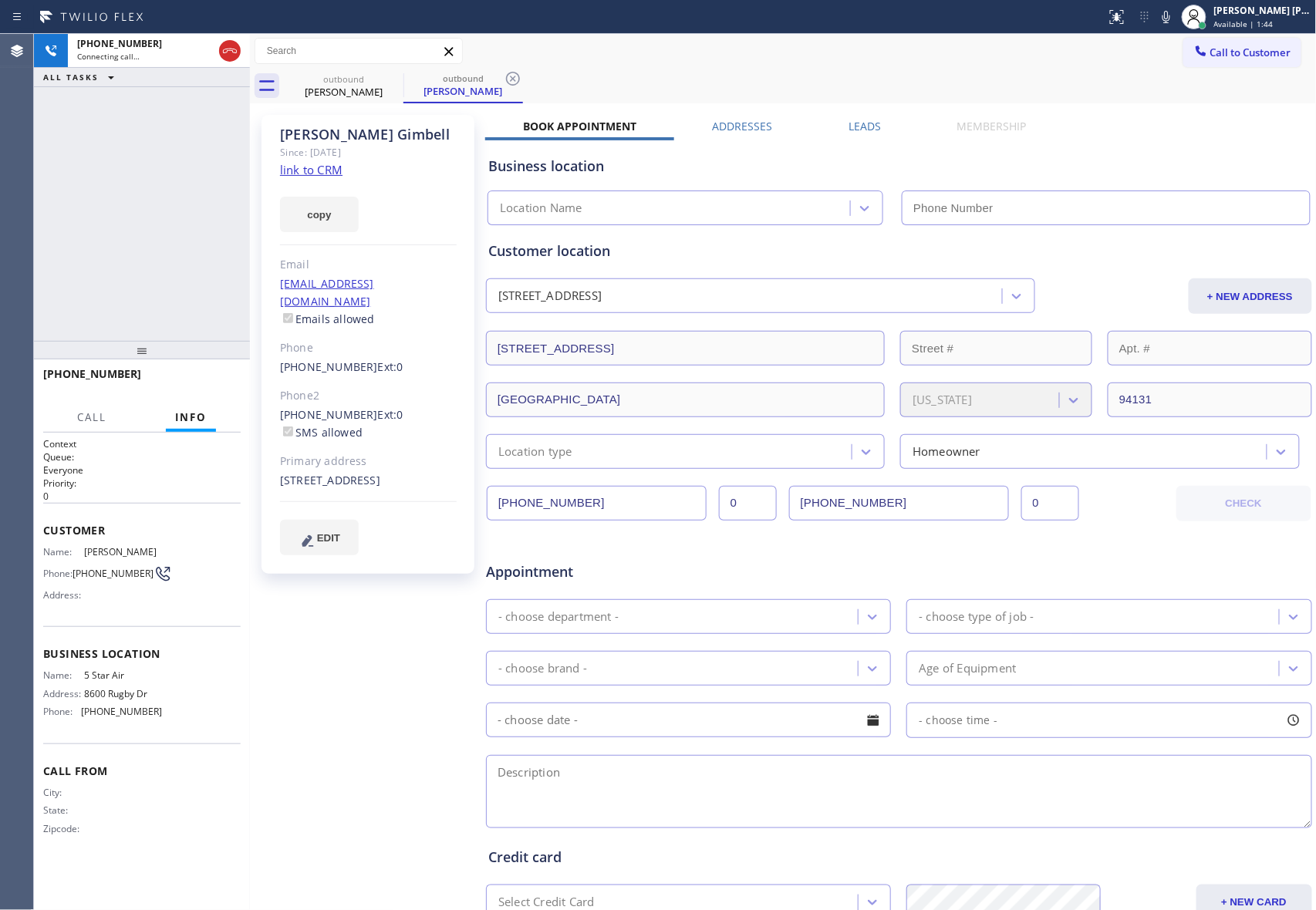
type input "[PHONE_NUMBER]"
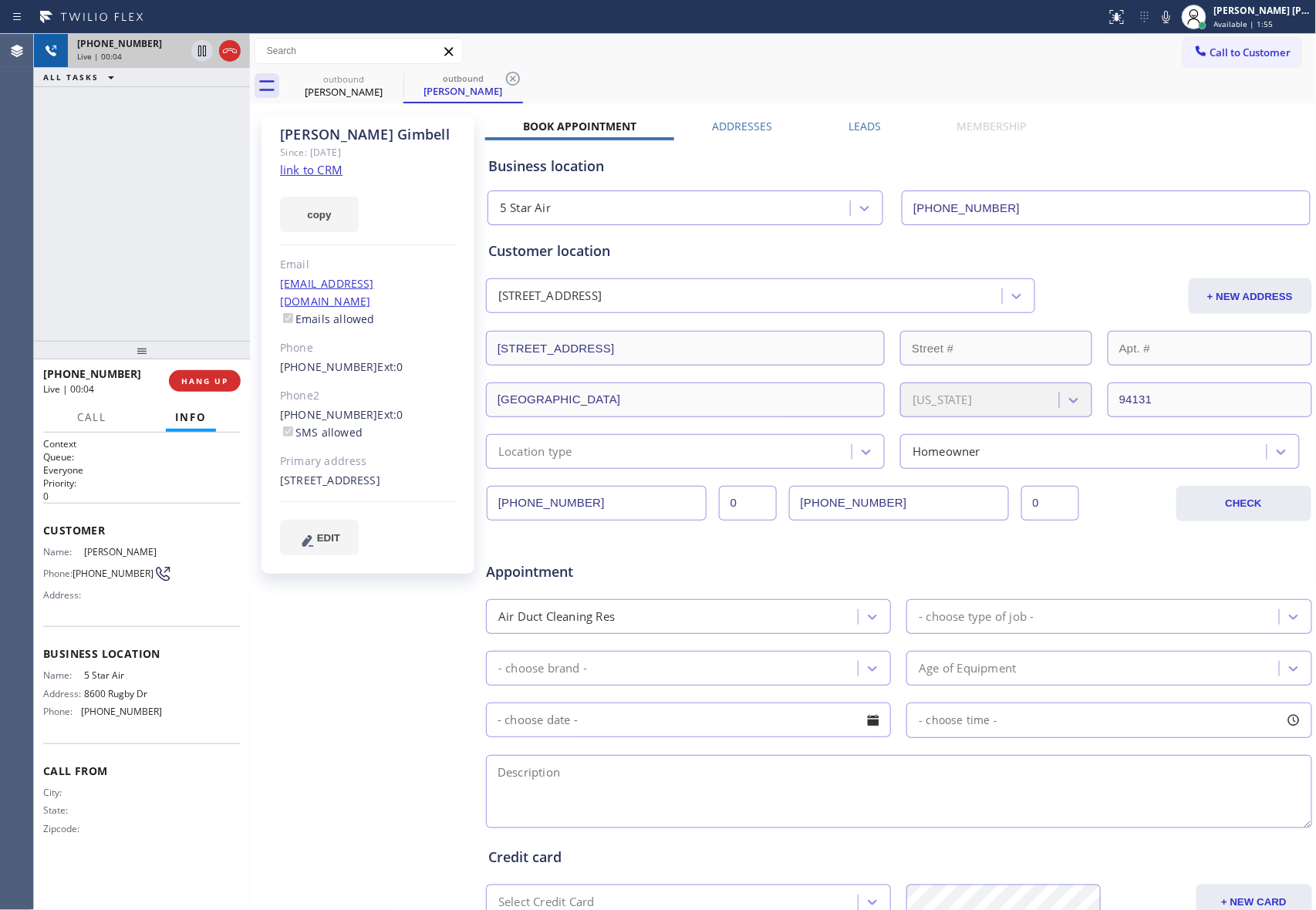
click at [227, 49] on icon at bounding box center [230, 51] width 19 height 19
click at [392, 75] on icon at bounding box center [393, 79] width 19 height 19
click at [503, 75] on icon at bounding box center [513, 79] width 19 height 19
click at [392, 75] on div "outbound [PERSON_NAME] outbound [PERSON_NAME]" at bounding box center [799, 86] width 1032 height 35
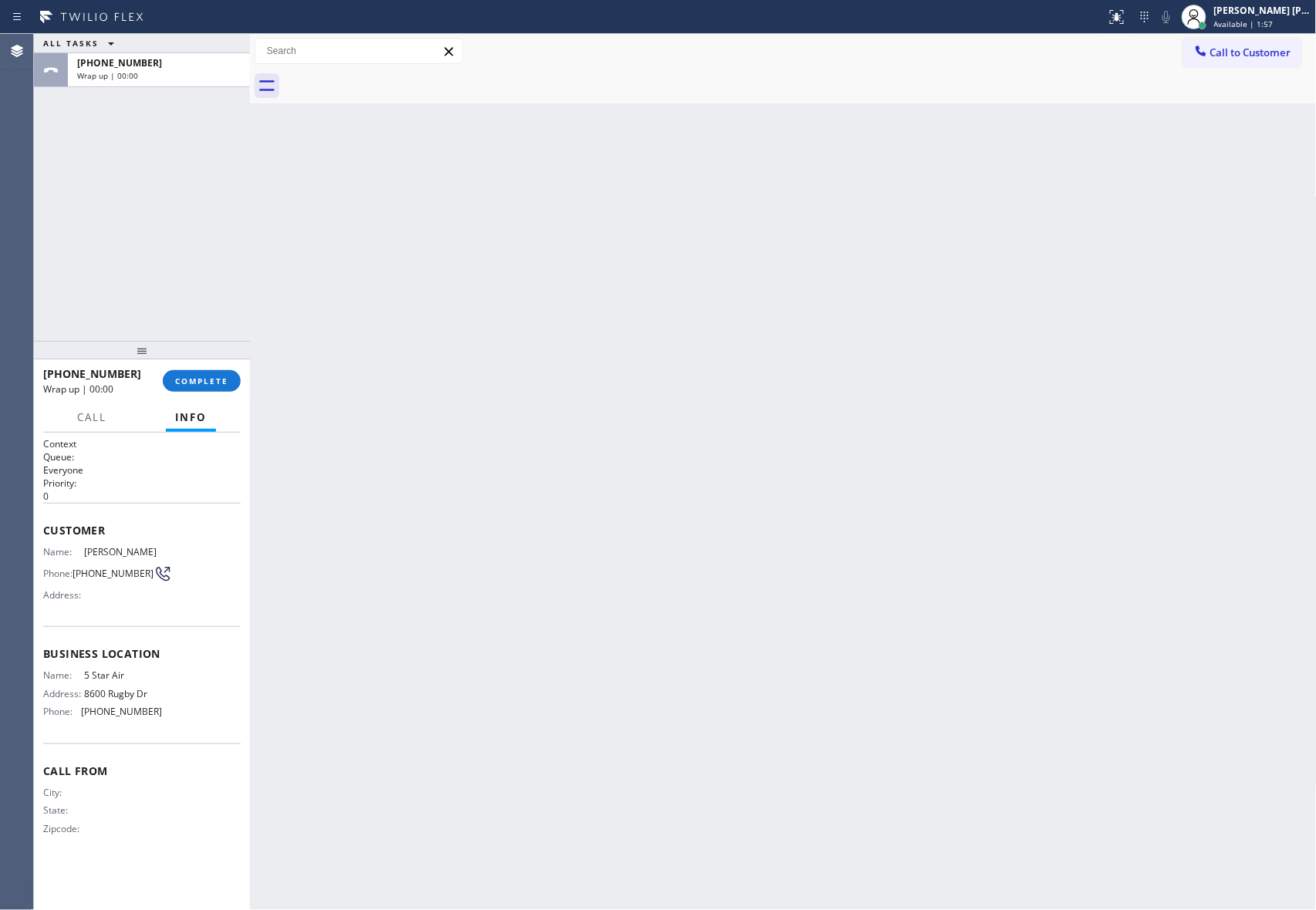
click at [392, 75] on div at bounding box center [799, 86] width 1032 height 35
click at [387, 75] on div at bounding box center [799, 86] width 1032 height 35
click at [222, 381] on span "COMPLETE" at bounding box center [202, 381] width 53 height 11
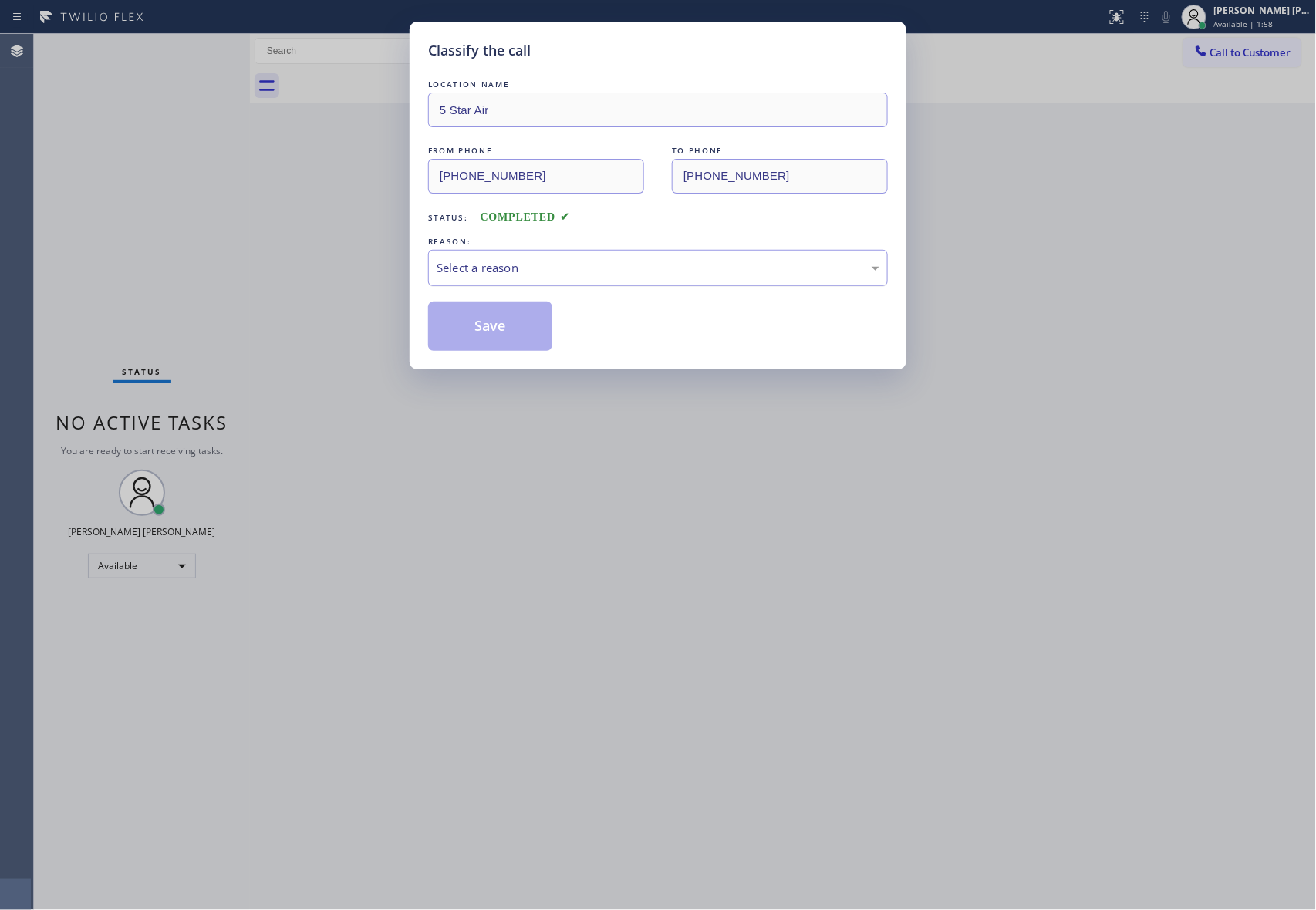
click at [565, 261] on div "Select a reason" at bounding box center [658, 268] width 443 height 18
click at [489, 328] on button "Save" at bounding box center [489, 326] width 124 height 49
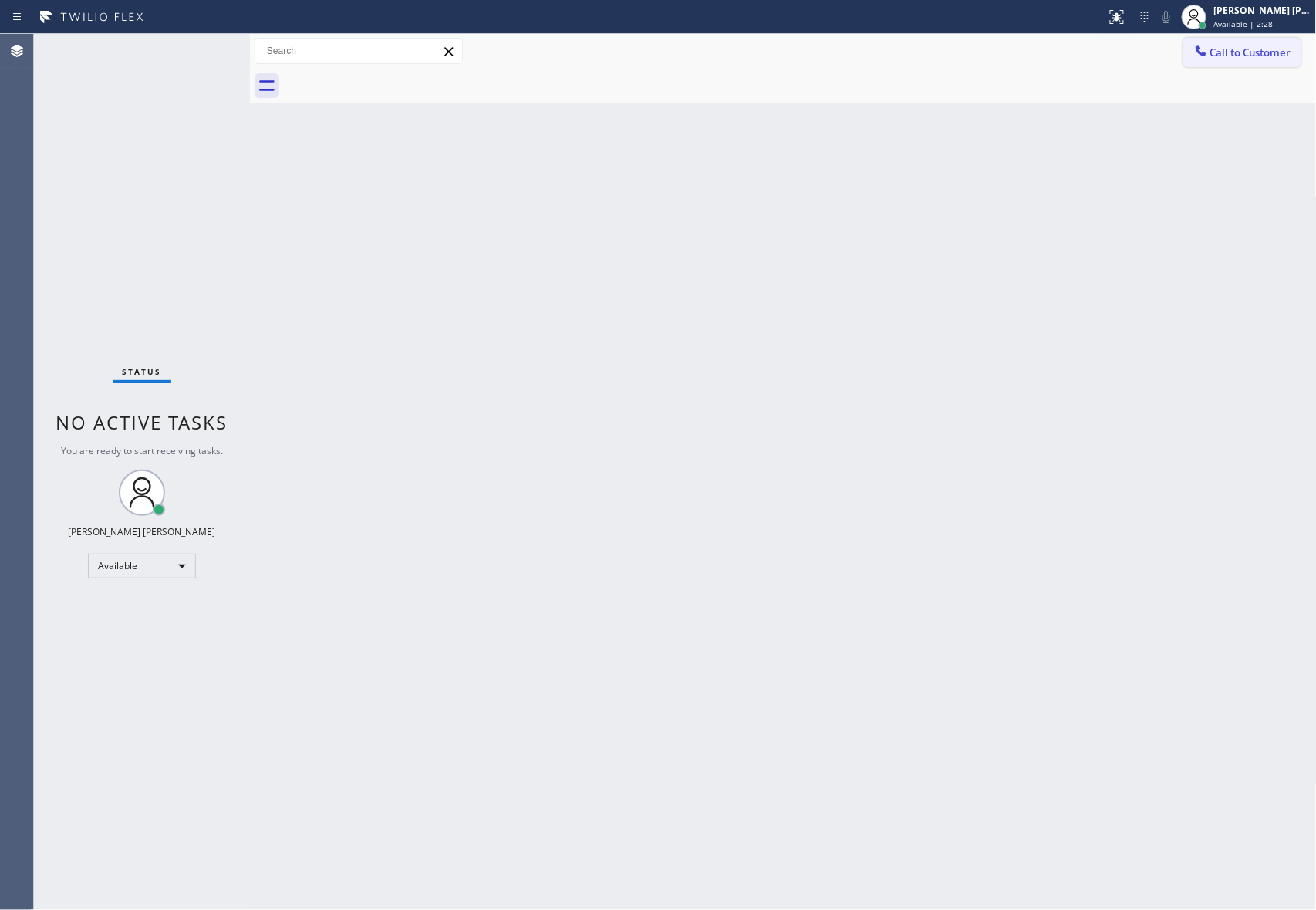
click at [1242, 46] on span "Call to Customer" at bounding box center [1251, 52] width 81 height 14
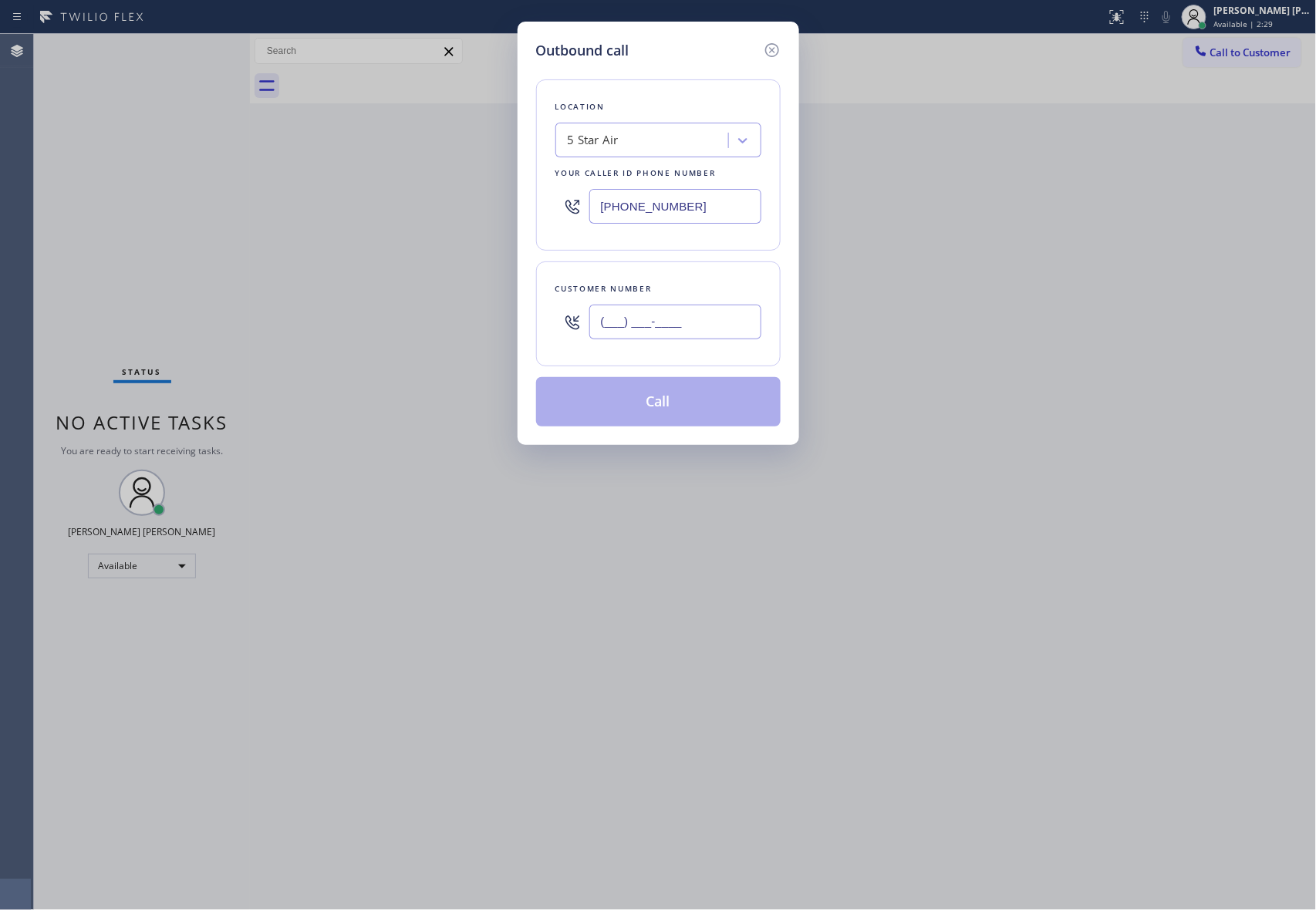
click at [658, 319] on input "(___) ___-____" at bounding box center [675, 322] width 172 height 35
paste input "323) 394-3293"
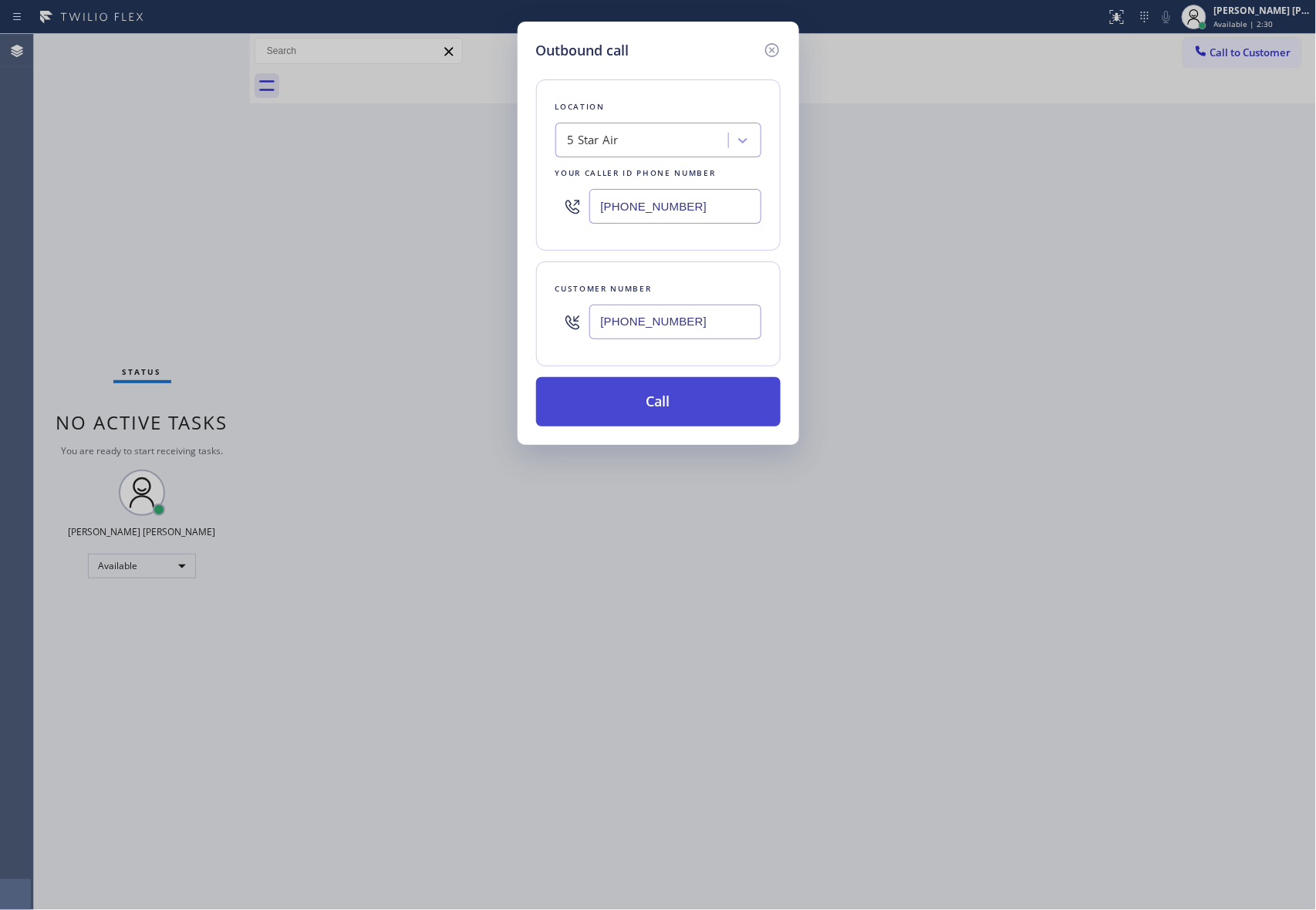
type input "[PHONE_NUMBER]"
click at [651, 404] on button "Call" at bounding box center [658, 401] width 245 height 49
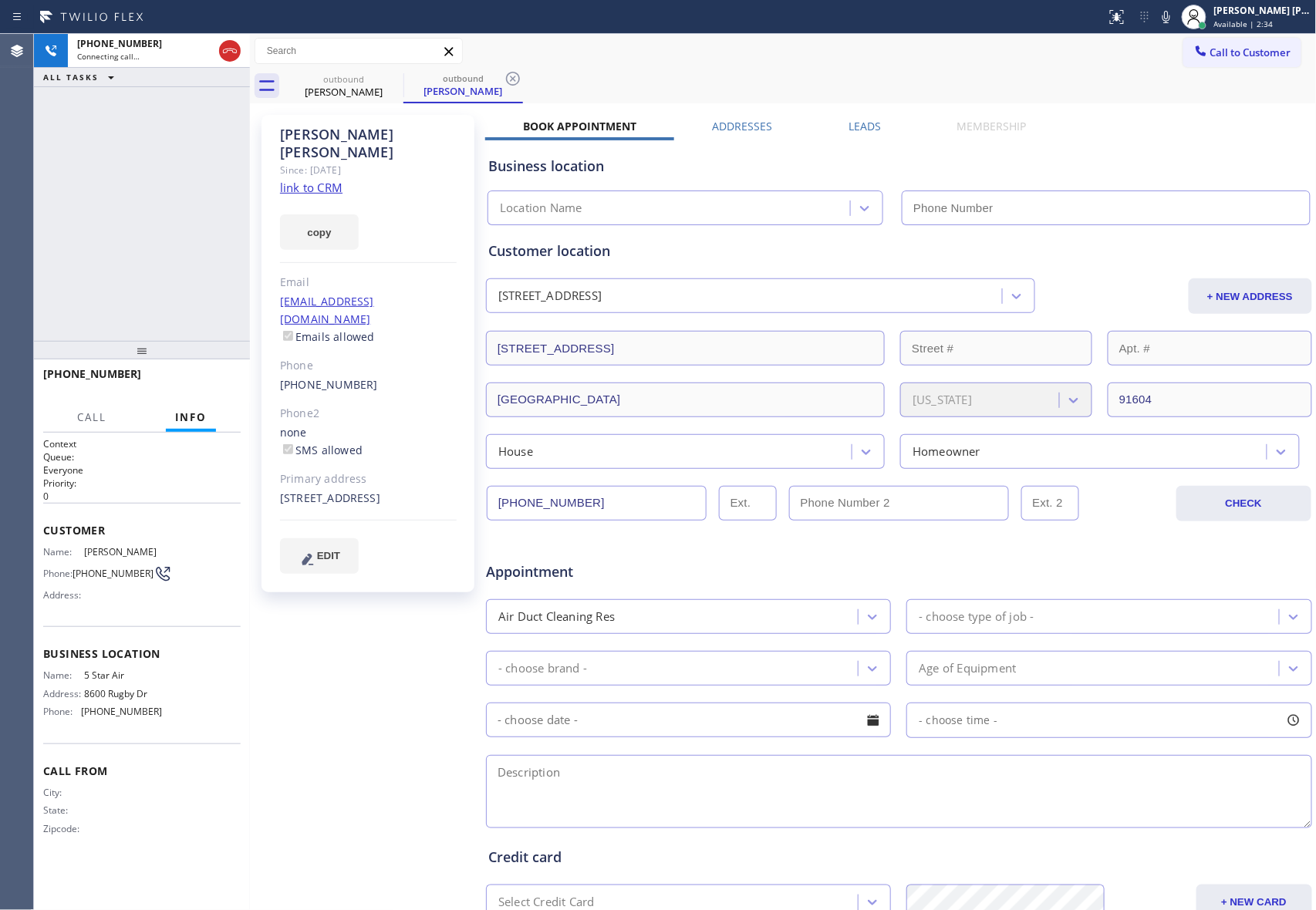
type input "[PHONE_NUMBER]"
click at [225, 53] on icon at bounding box center [230, 51] width 19 height 19
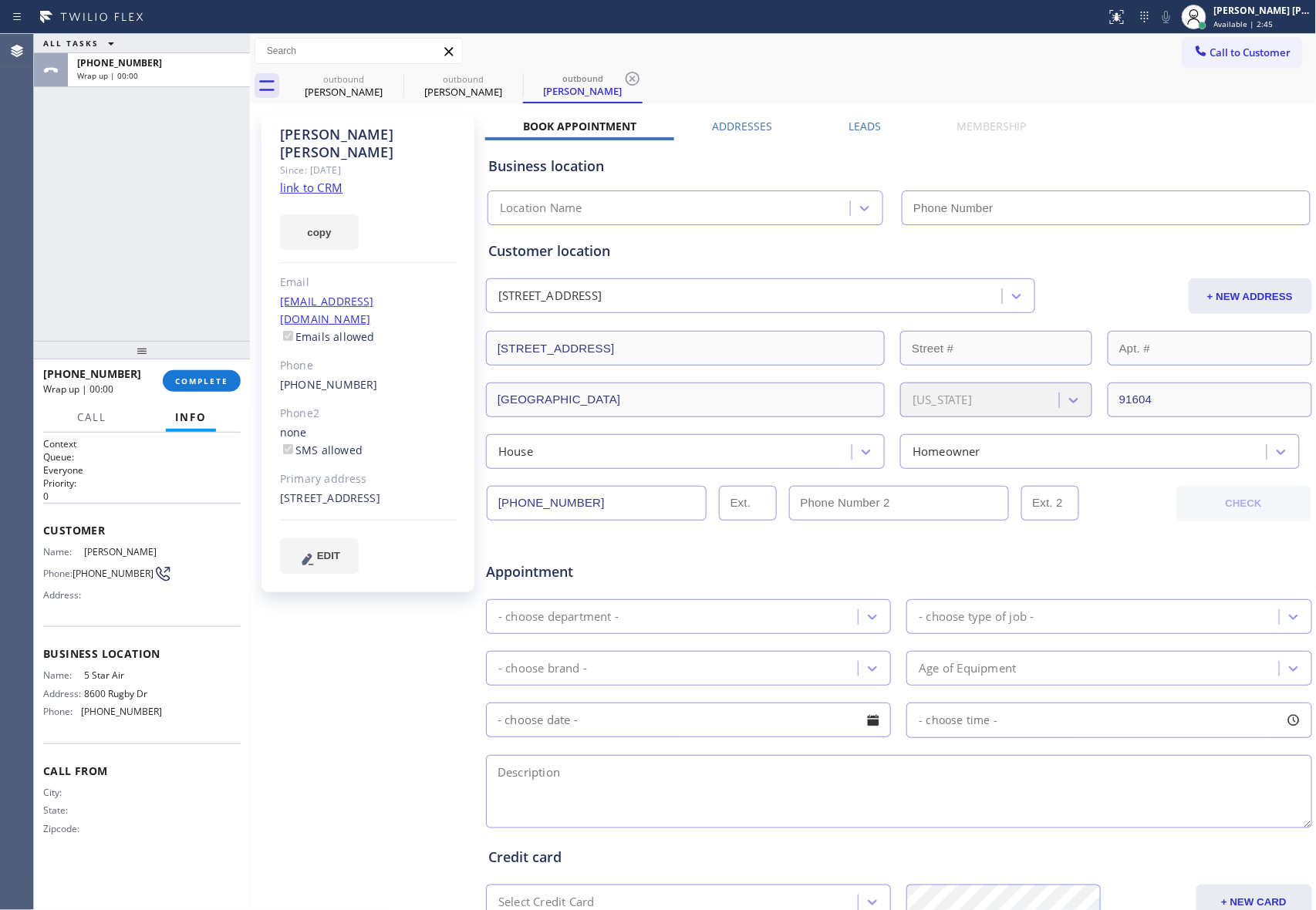
type input "[PHONE_NUMBER]"
drag, startPoint x: 375, startPoint y: 76, endPoint x: 384, endPoint y: 84, distance: 12.0
click at [377, 76] on div "outbound" at bounding box center [343, 79] width 116 height 12
click at [406, 76] on div "outbound" at bounding box center [463, 79] width 116 height 12
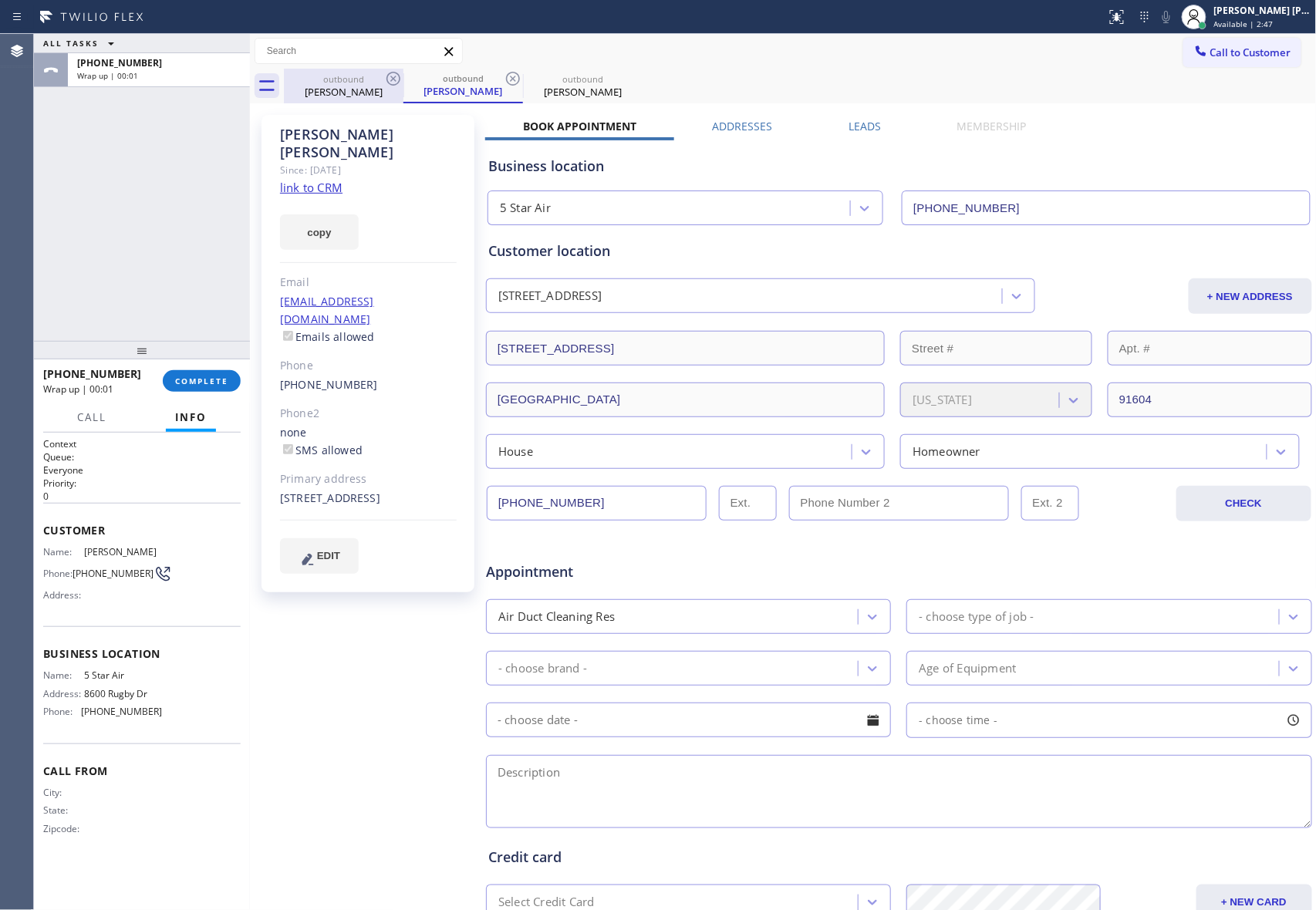
click at [383, 77] on div "outbound" at bounding box center [343, 79] width 116 height 12
click at [390, 78] on icon at bounding box center [393, 79] width 19 height 19
click at [0, 0] on icon at bounding box center [0, 0] width 0 height 0
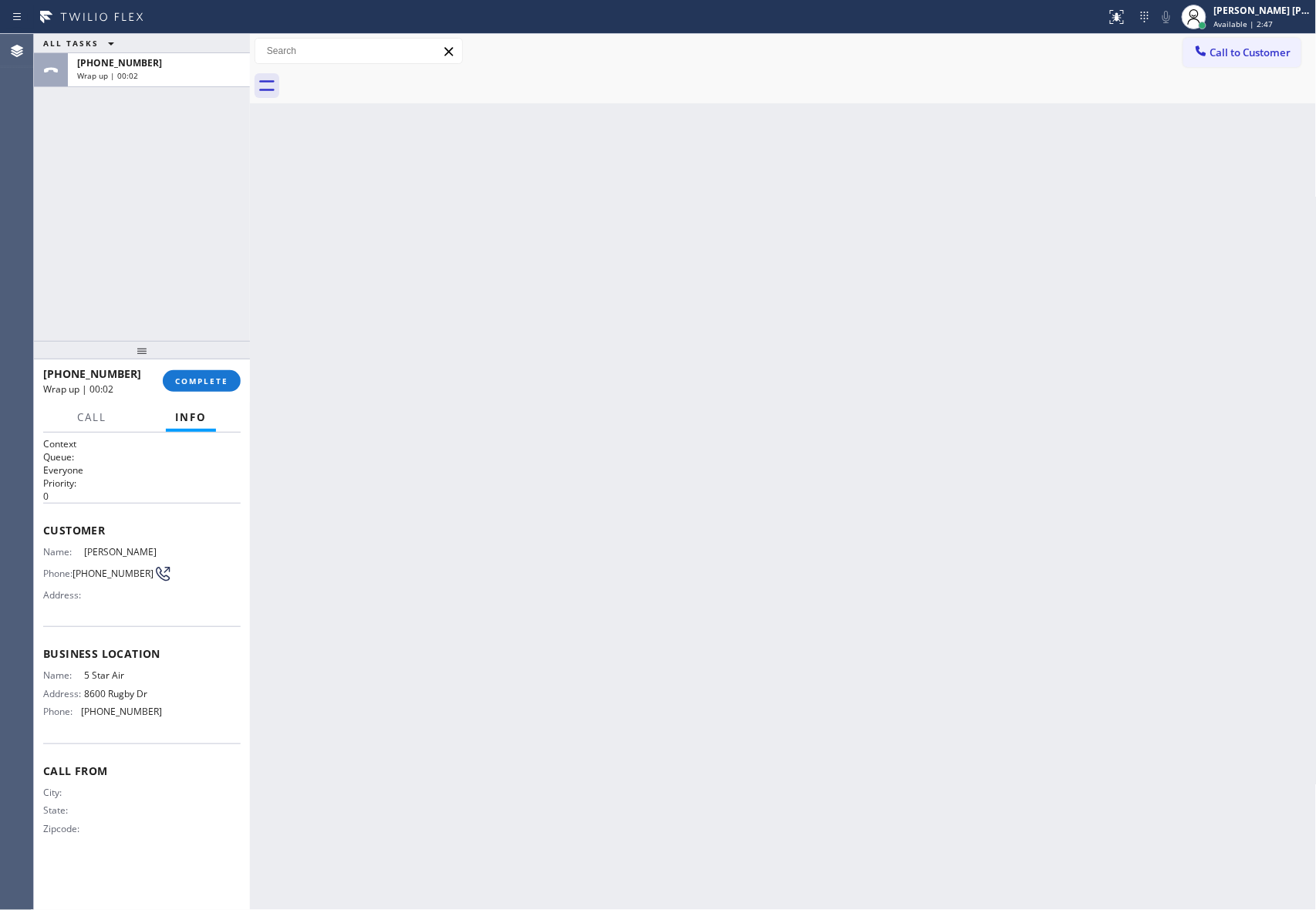
click at [390, 78] on div at bounding box center [799, 86] width 1032 height 35
click at [203, 378] on span "COMPLETE" at bounding box center [202, 381] width 53 height 11
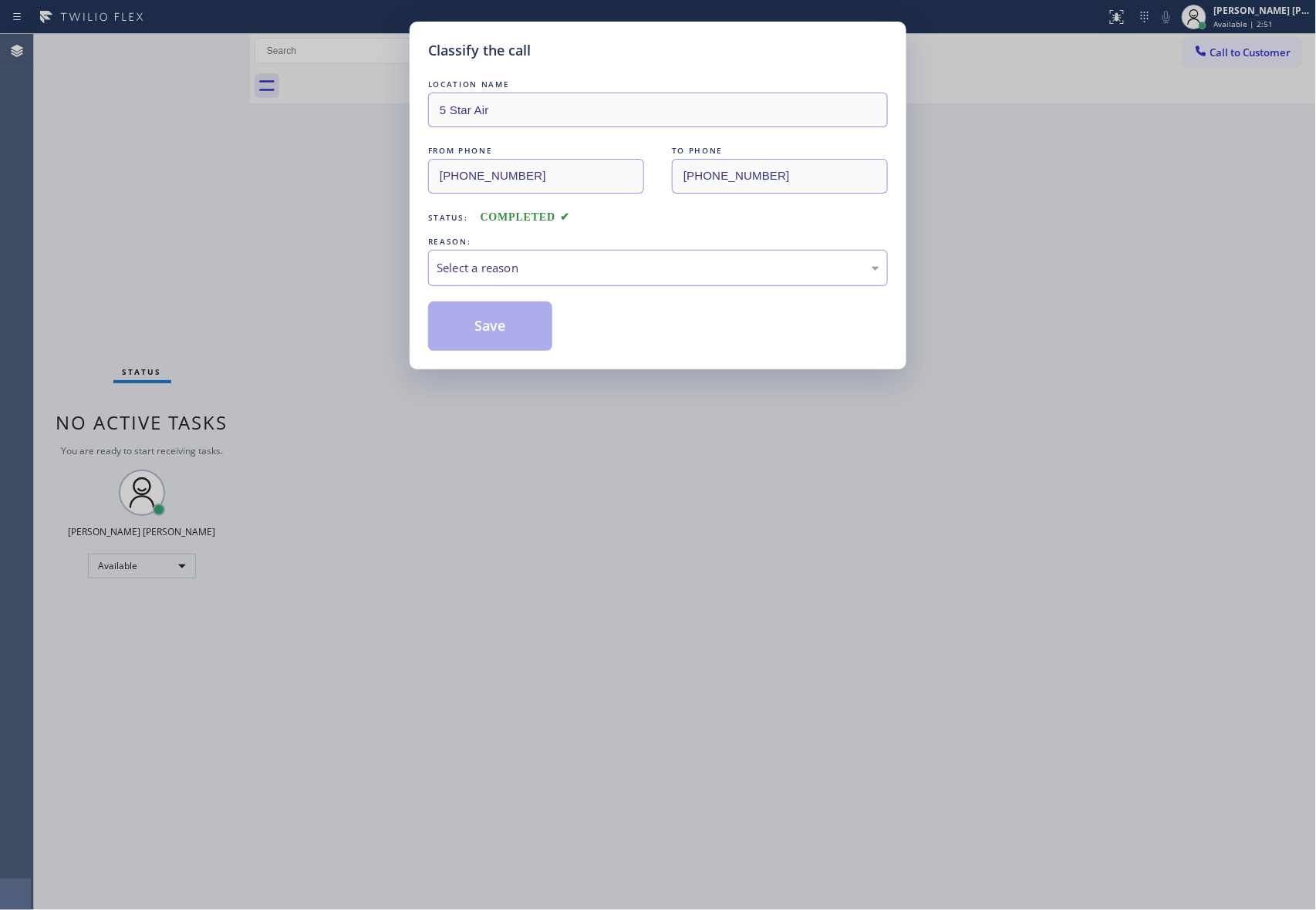
click at [547, 266] on div "Select a reason" at bounding box center [658, 268] width 443 height 18
click at [496, 329] on button "Save" at bounding box center [489, 326] width 124 height 49
drag, startPoint x: 496, startPoint y: 329, endPoint x: 386, endPoint y: 7, distance: 340.3
click at [494, 322] on button "Save" at bounding box center [489, 326] width 124 height 49
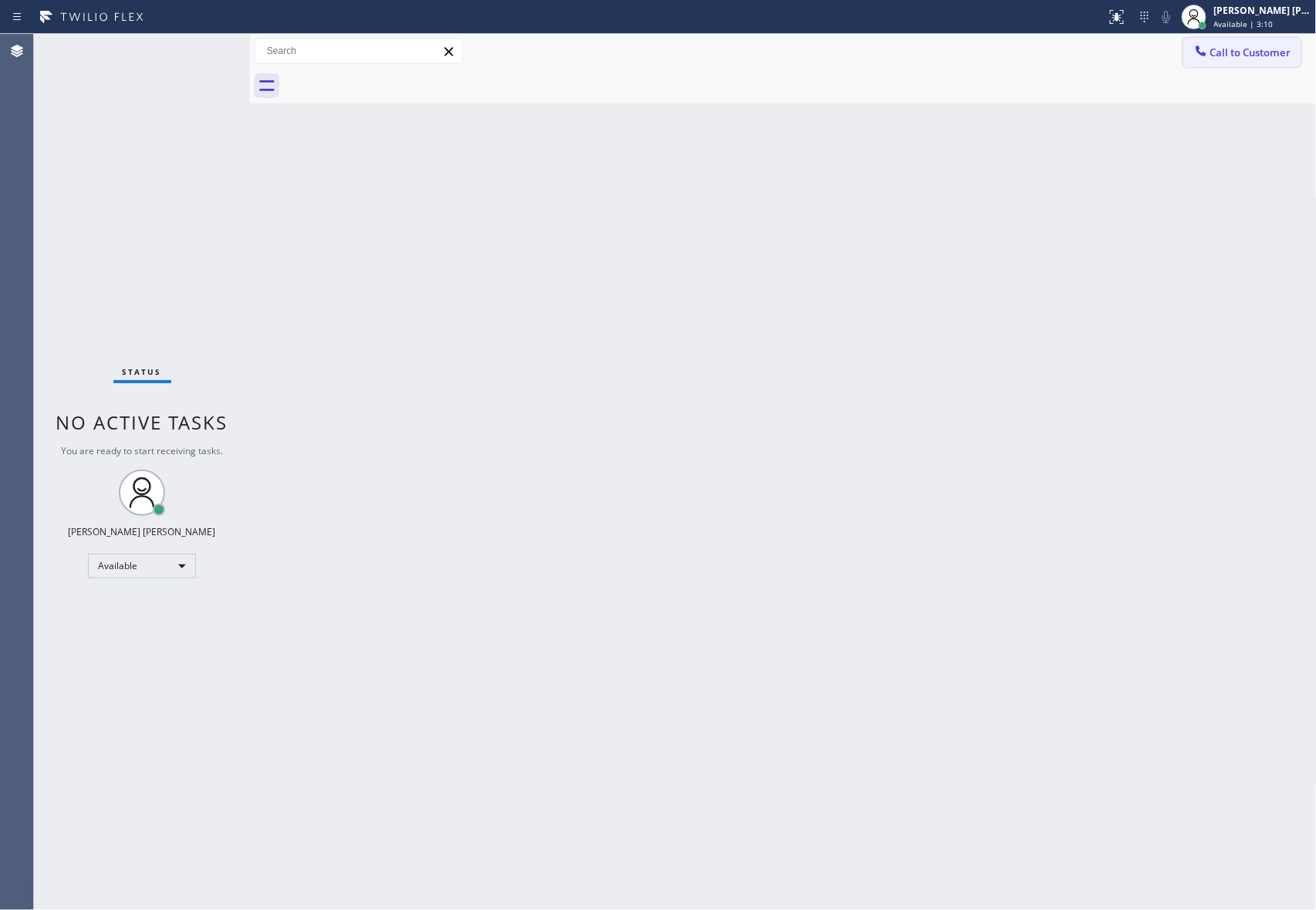
click at [1255, 57] on span "Call to Customer" at bounding box center [1251, 52] width 81 height 14
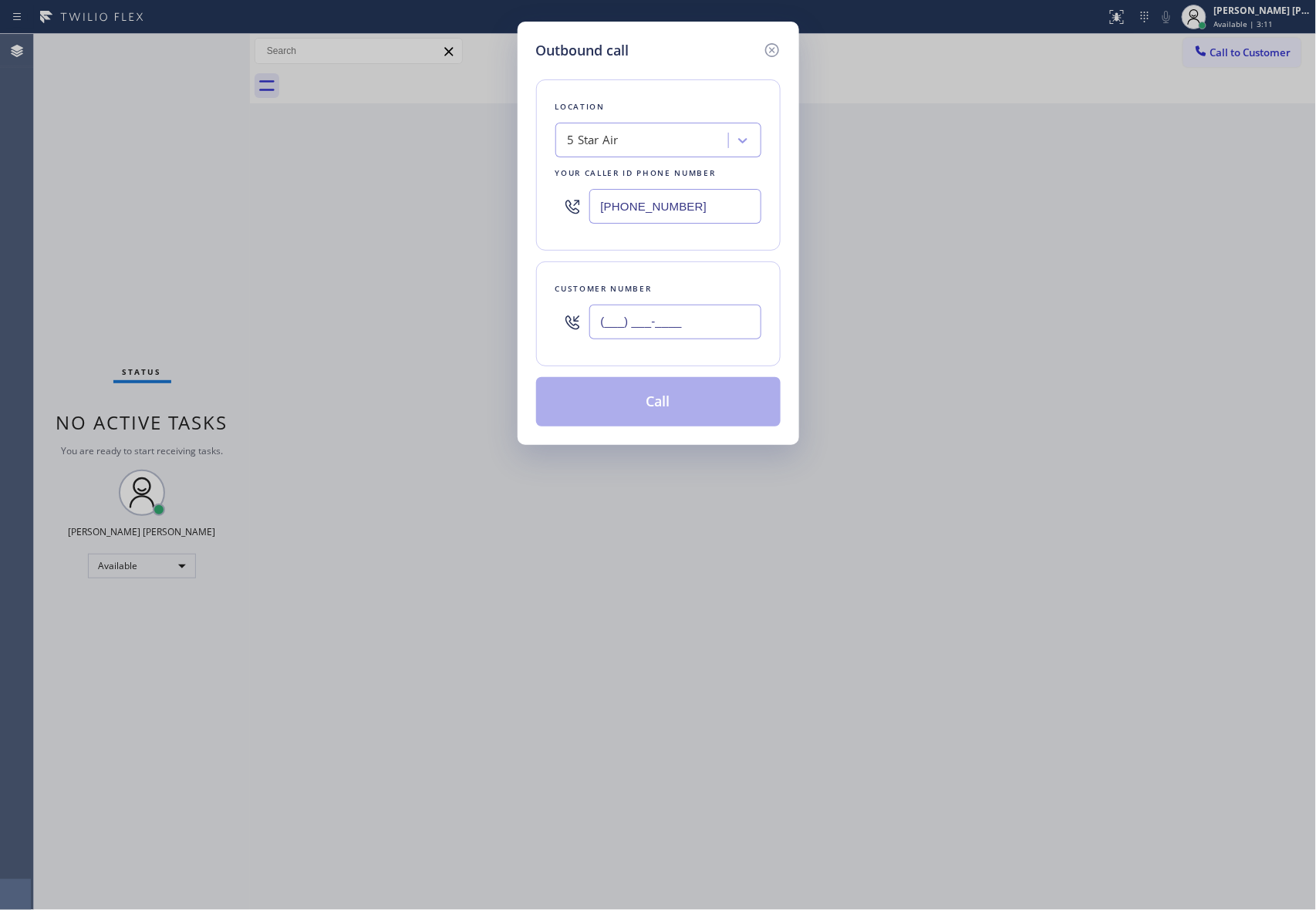
click at [701, 316] on input "(___) ___-____" at bounding box center [675, 322] width 172 height 35
paste input "626) 376-3575"
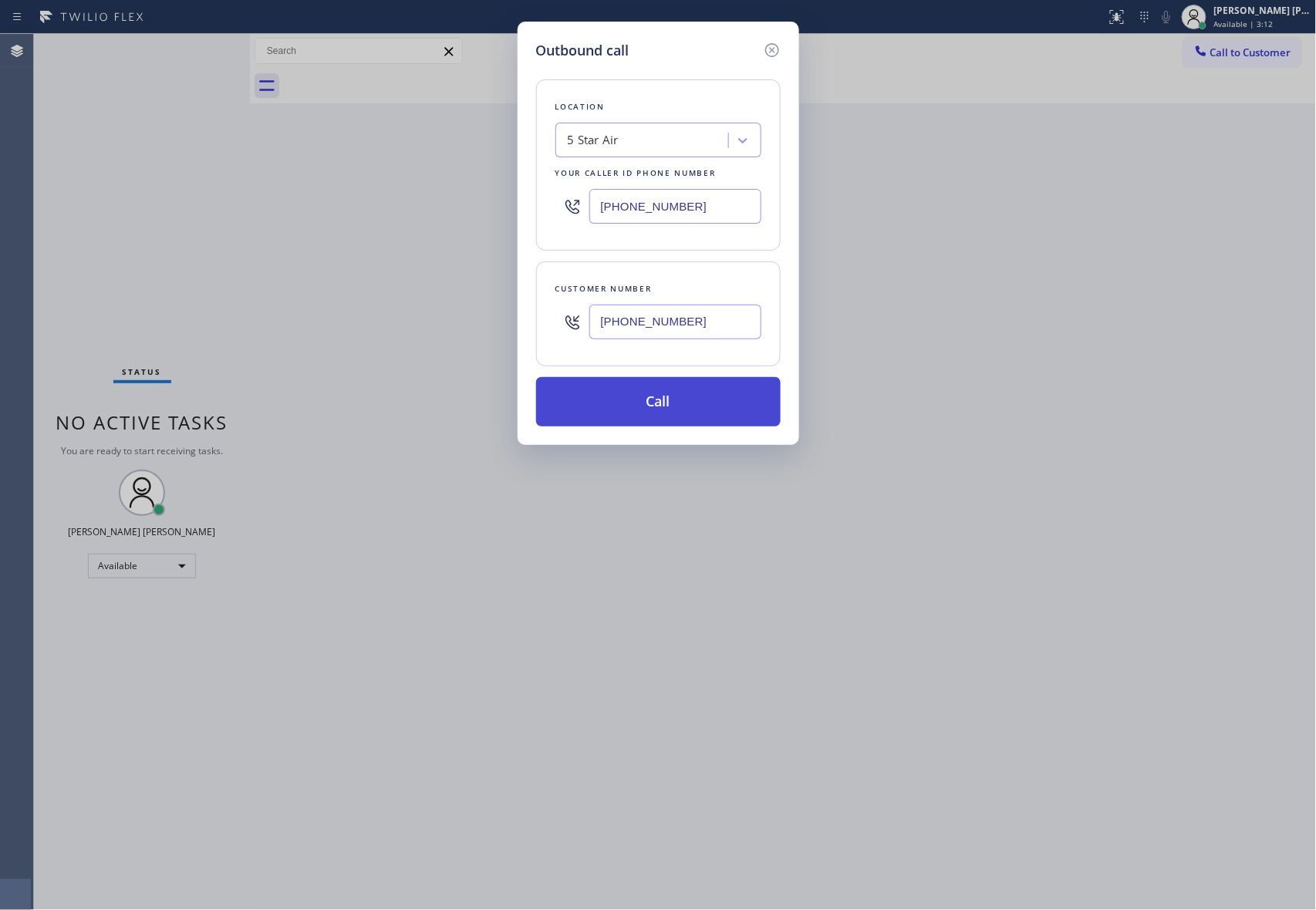
type input "[PHONE_NUMBER]"
click at [680, 395] on button "Call" at bounding box center [658, 401] width 245 height 49
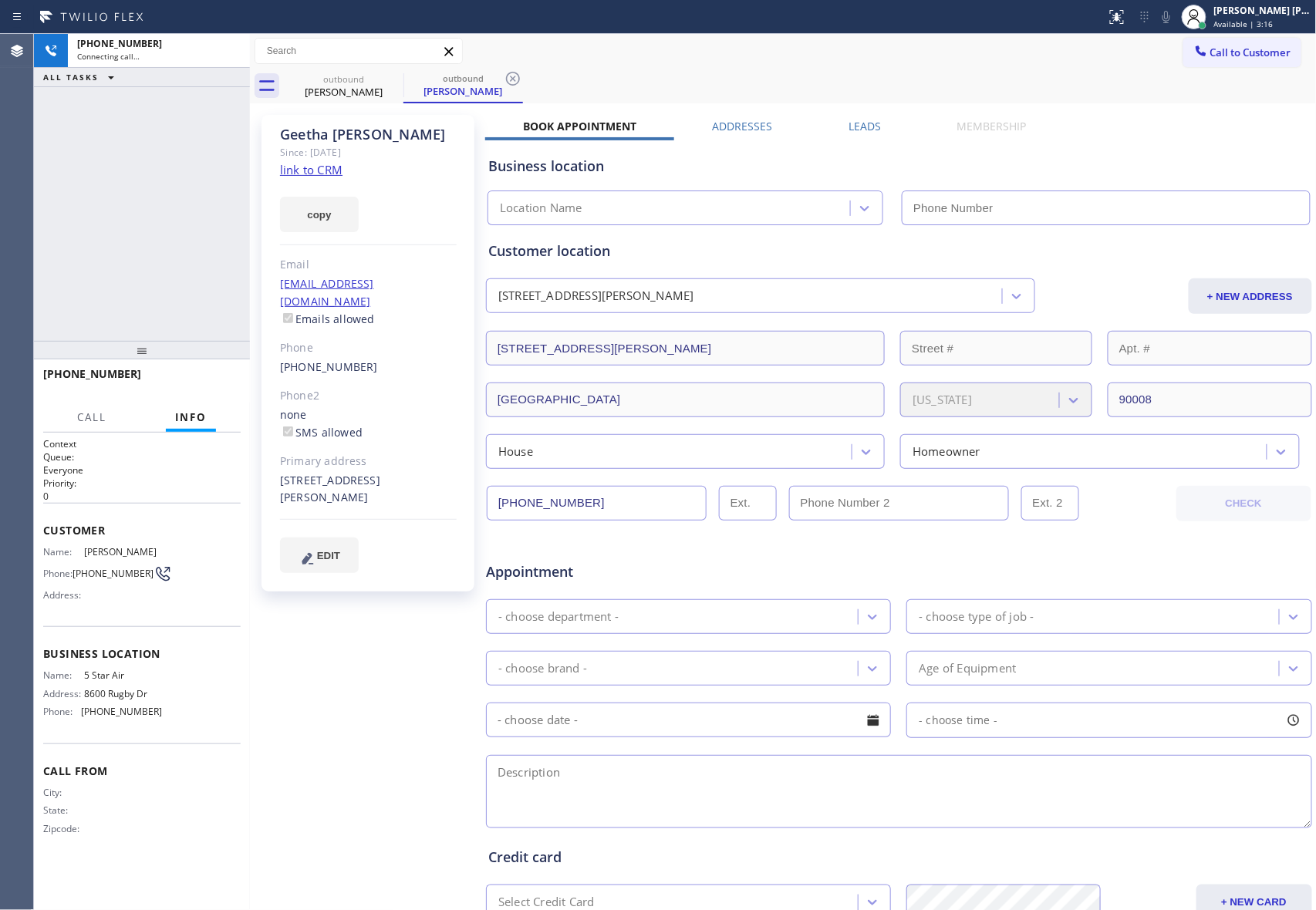
type input "[PHONE_NUMBER]"
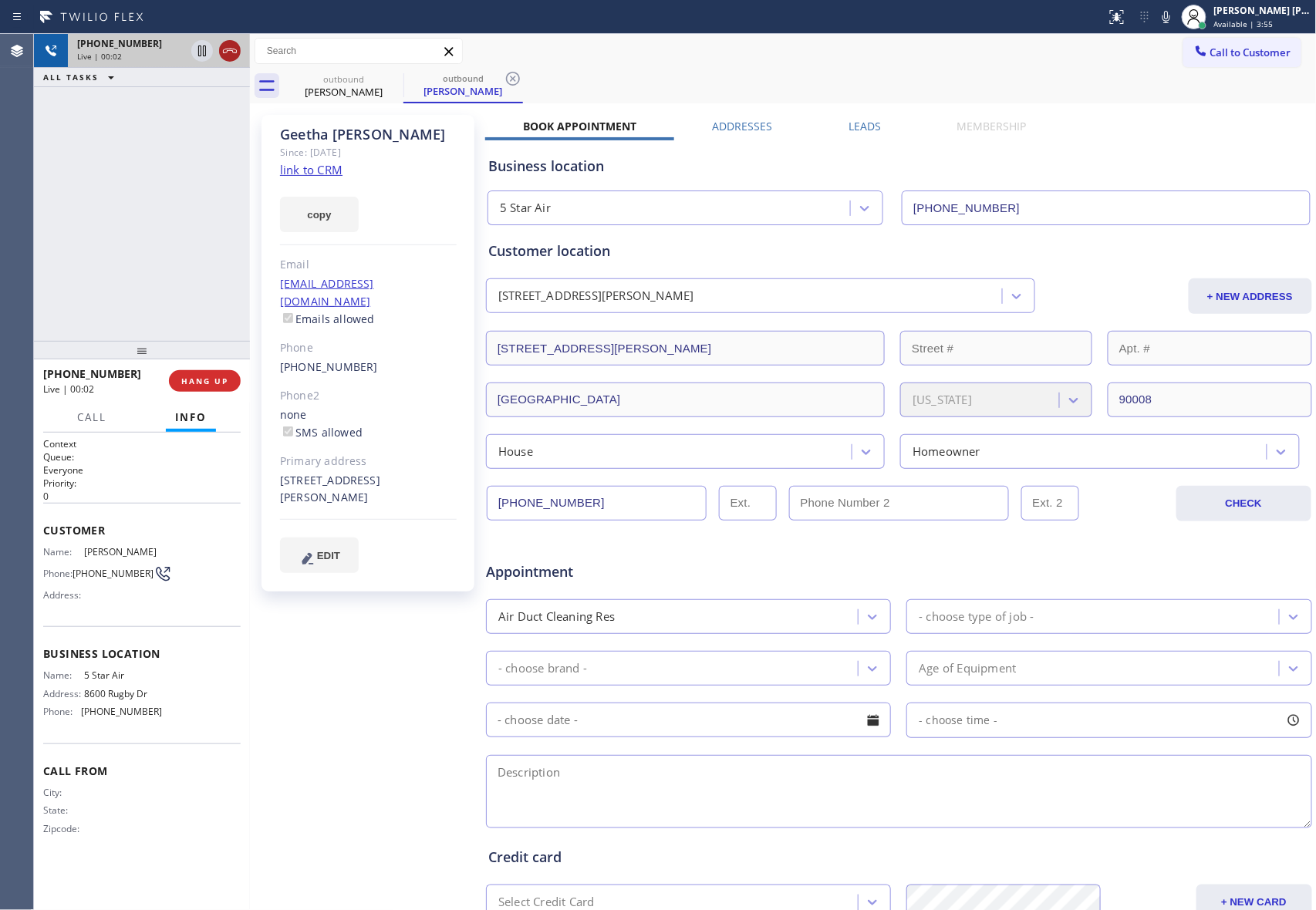
click at [232, 54] on icon at bounding box center [230, 51] width 19 height 19
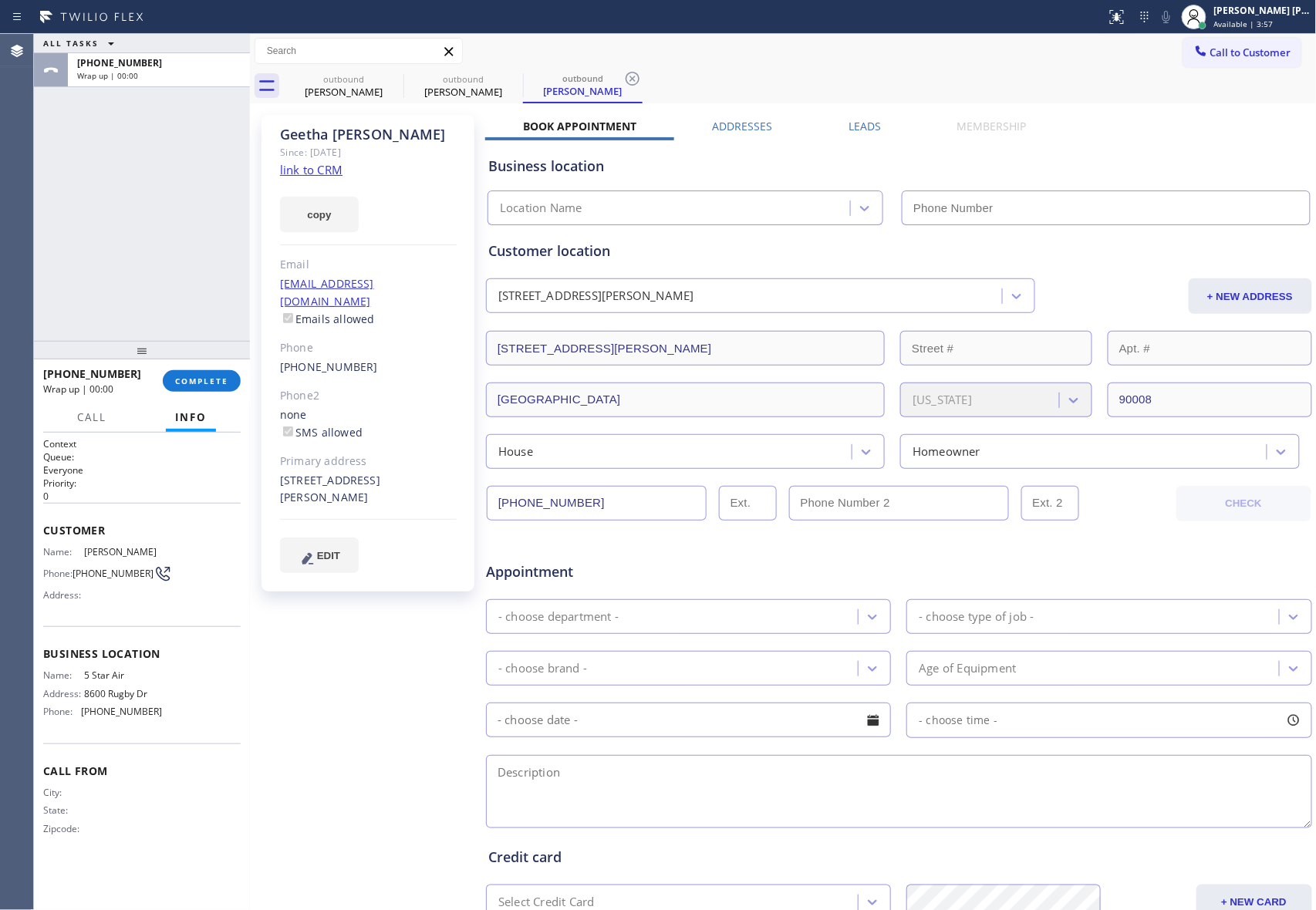
type input "[PHONE_NUMBER]"
click at [390, 78] on icon at bounding box center [393, 79] width 19 height 19
click at [0, 0] on icon at bounding box center [0, 0] width 0 height 0
click at [390, 78] on icon at bounding box center [393, 79] width 19 height 19
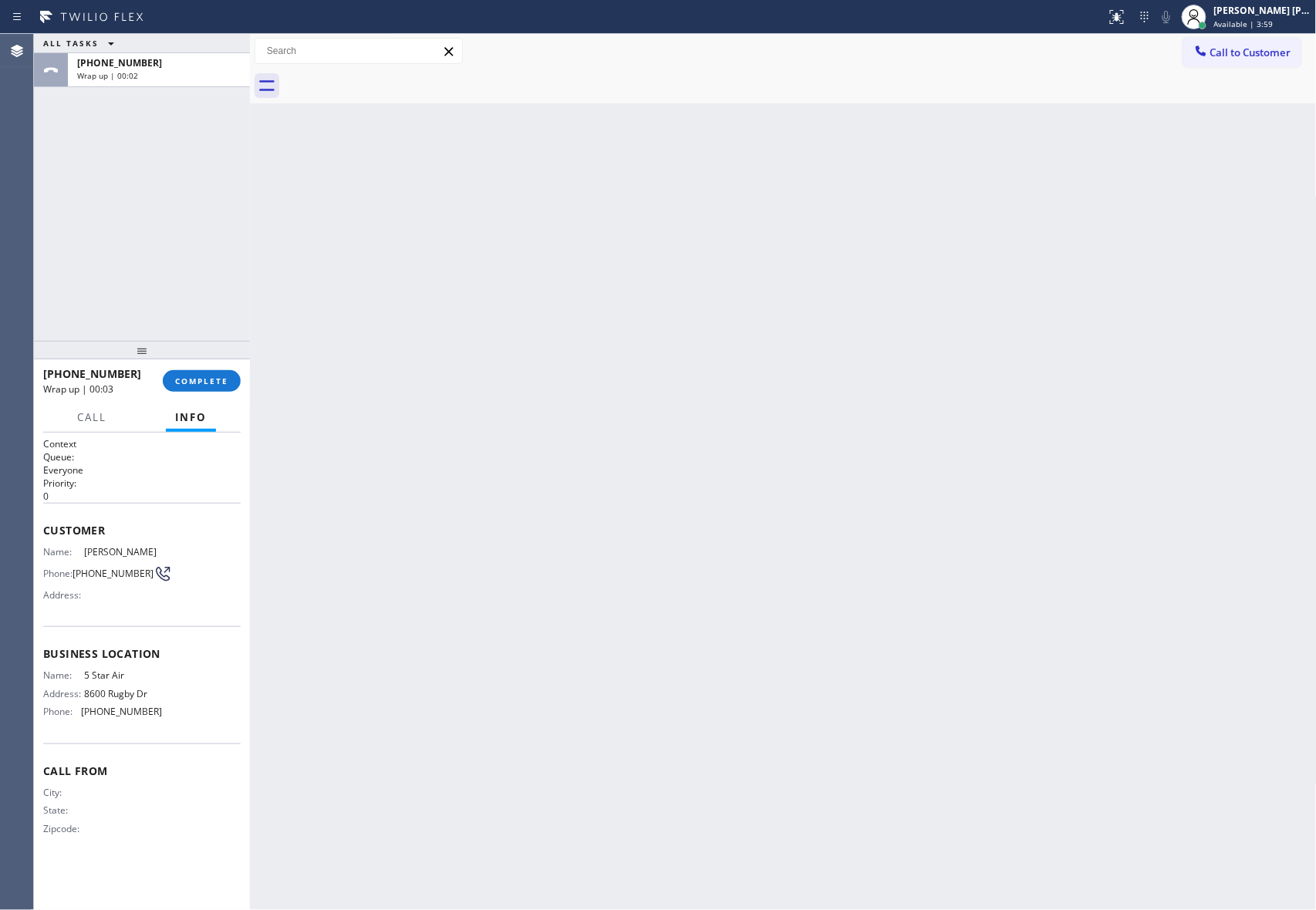
click at [390, 78] on div at bounding box center [799, 86] width 1032 height 35
drag, startPoint x: 392, startPoint y: 77, endPoint x: 381, endPoint y: 81, distance: 11.7
click at [386, 77] on div at bounding box center [799, 86] width 1032 height 35
click at [207, 379] on span "COMPLETE" at bounding box center [202, 381] width 53 height 11
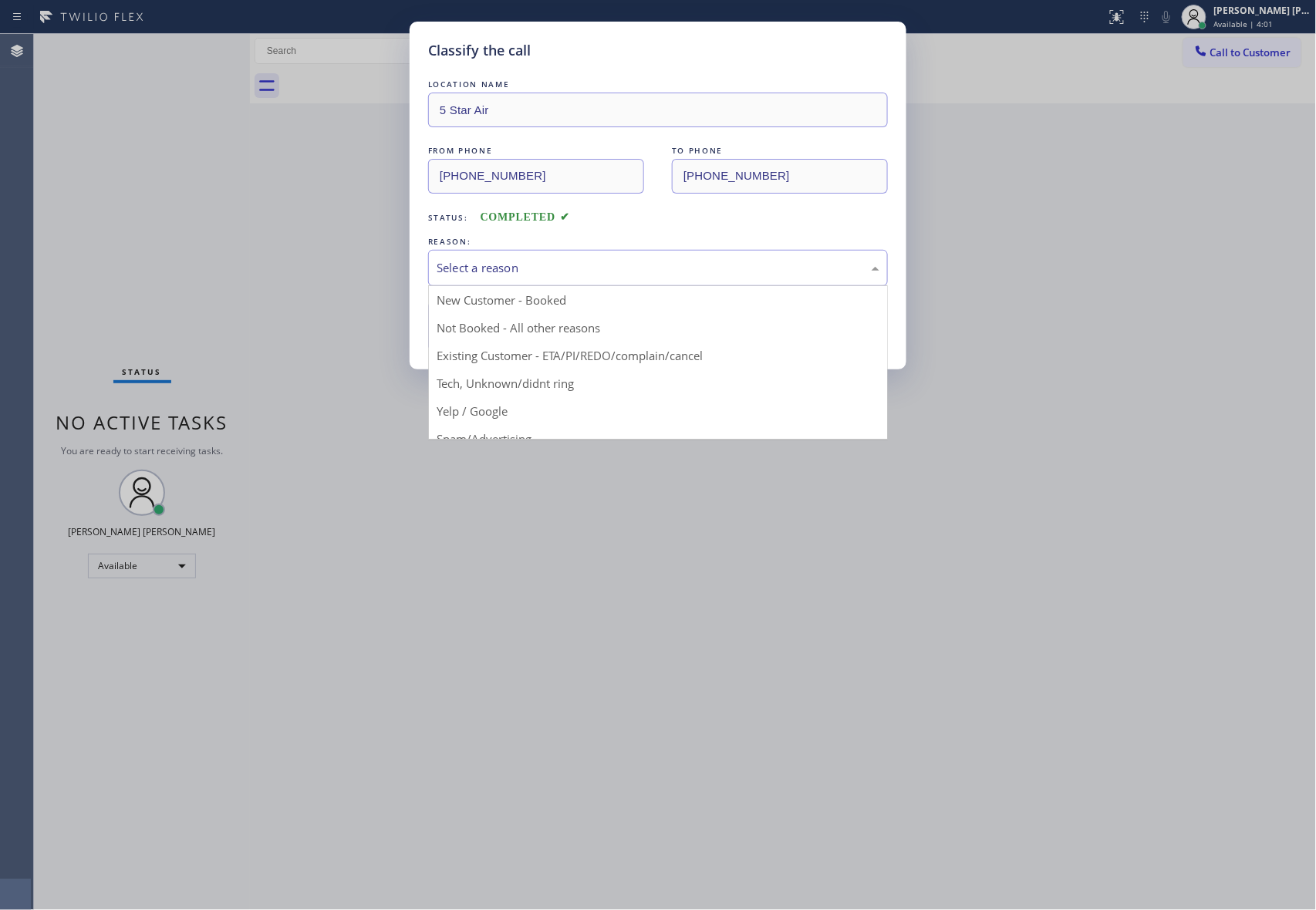
click at [666, 273] on div "Select a reason" at bounding box center [658, 268] width 443 height 18
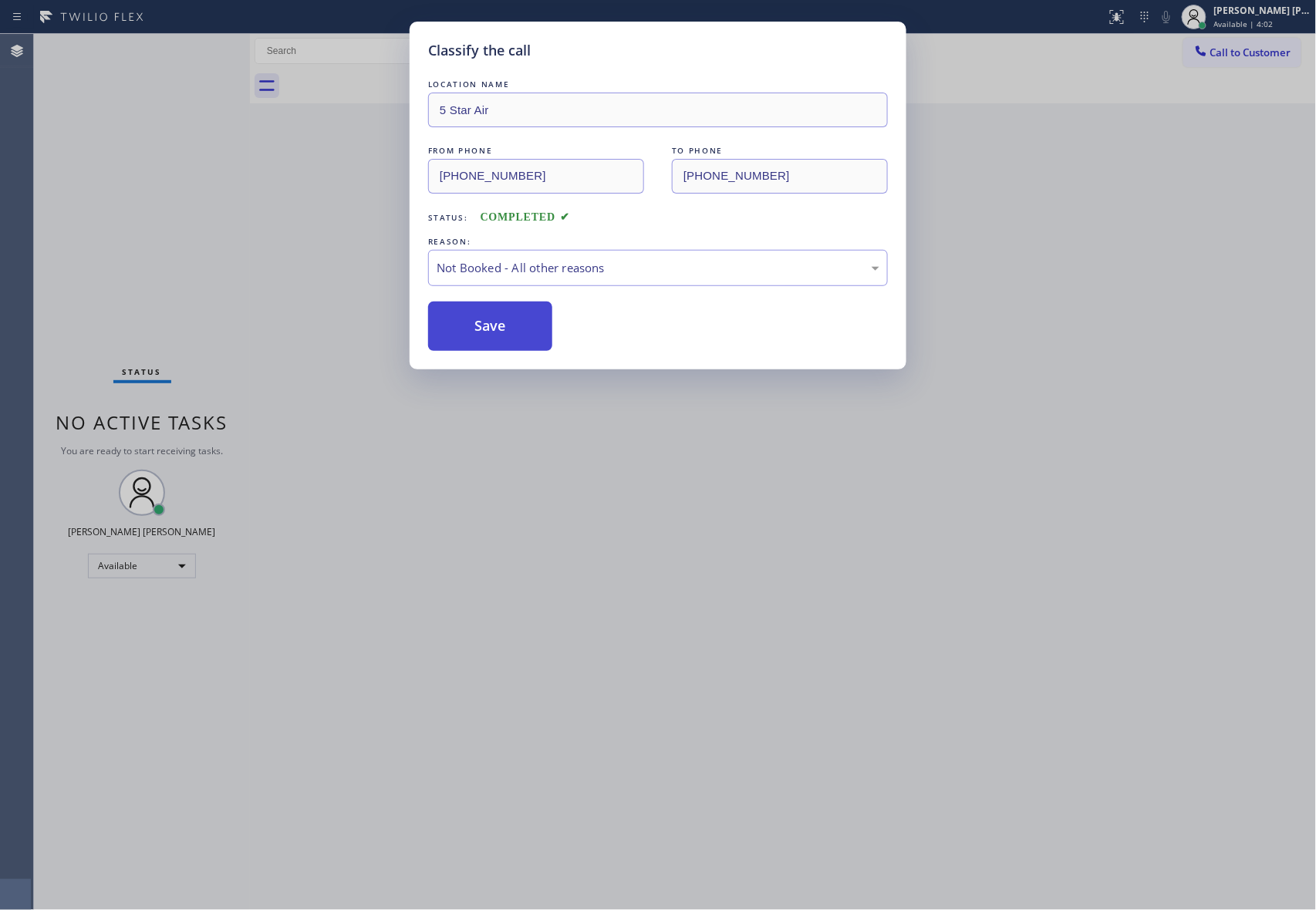
click at [483, 332] on button "Save" at bounding box center [489, 326] width 124 height 49
drag, startPoint x: 483, startPoint y: 332, endPoint x: 420, endPoint y: 37, distance: 301.7
click at [480, 321] on button "Save" at bounding box center [489, 326] width 124 height 49
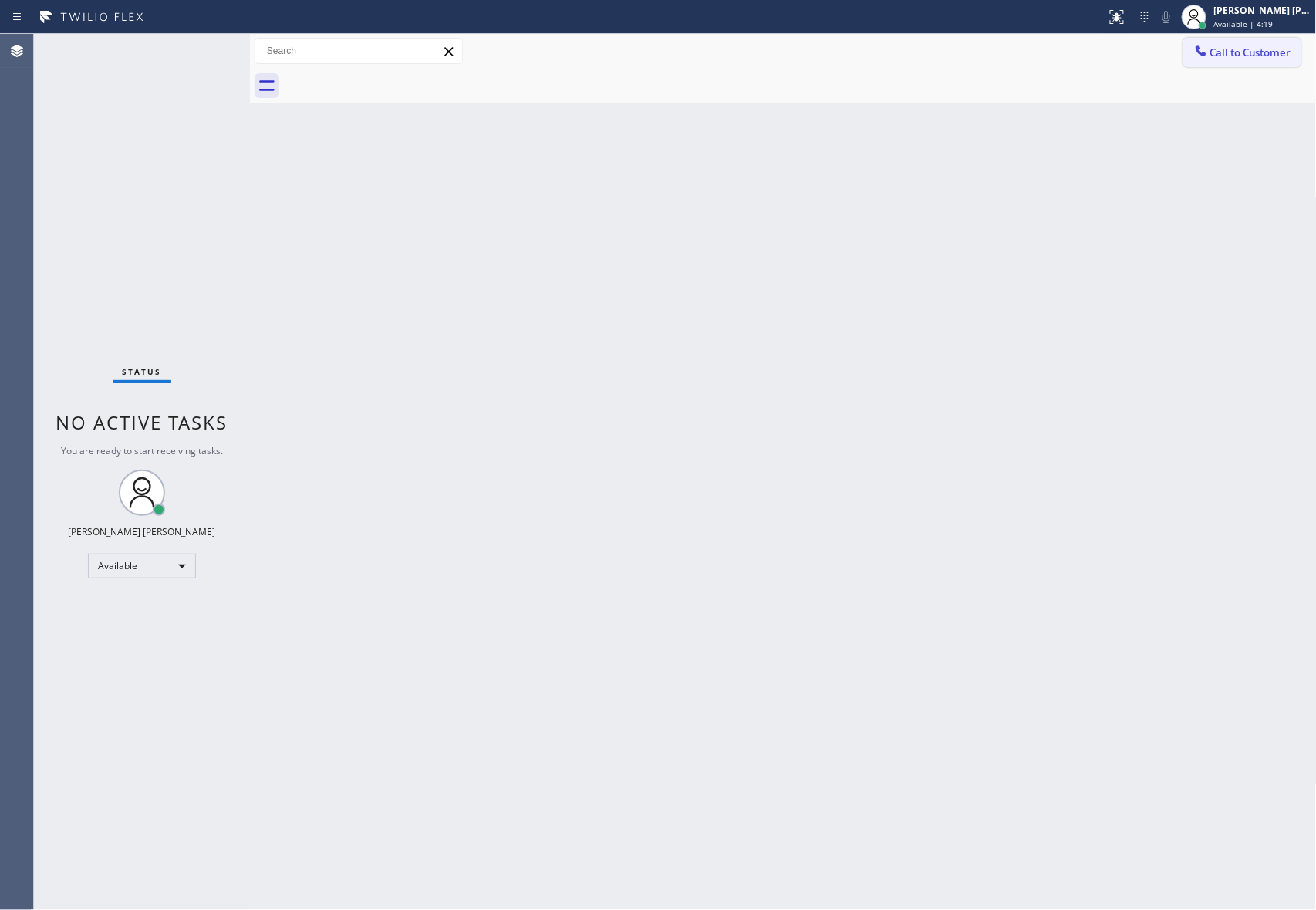
click at [1257, 59] on button "Call to Customer" at bounding box center [1241, 53] width 118 height 30
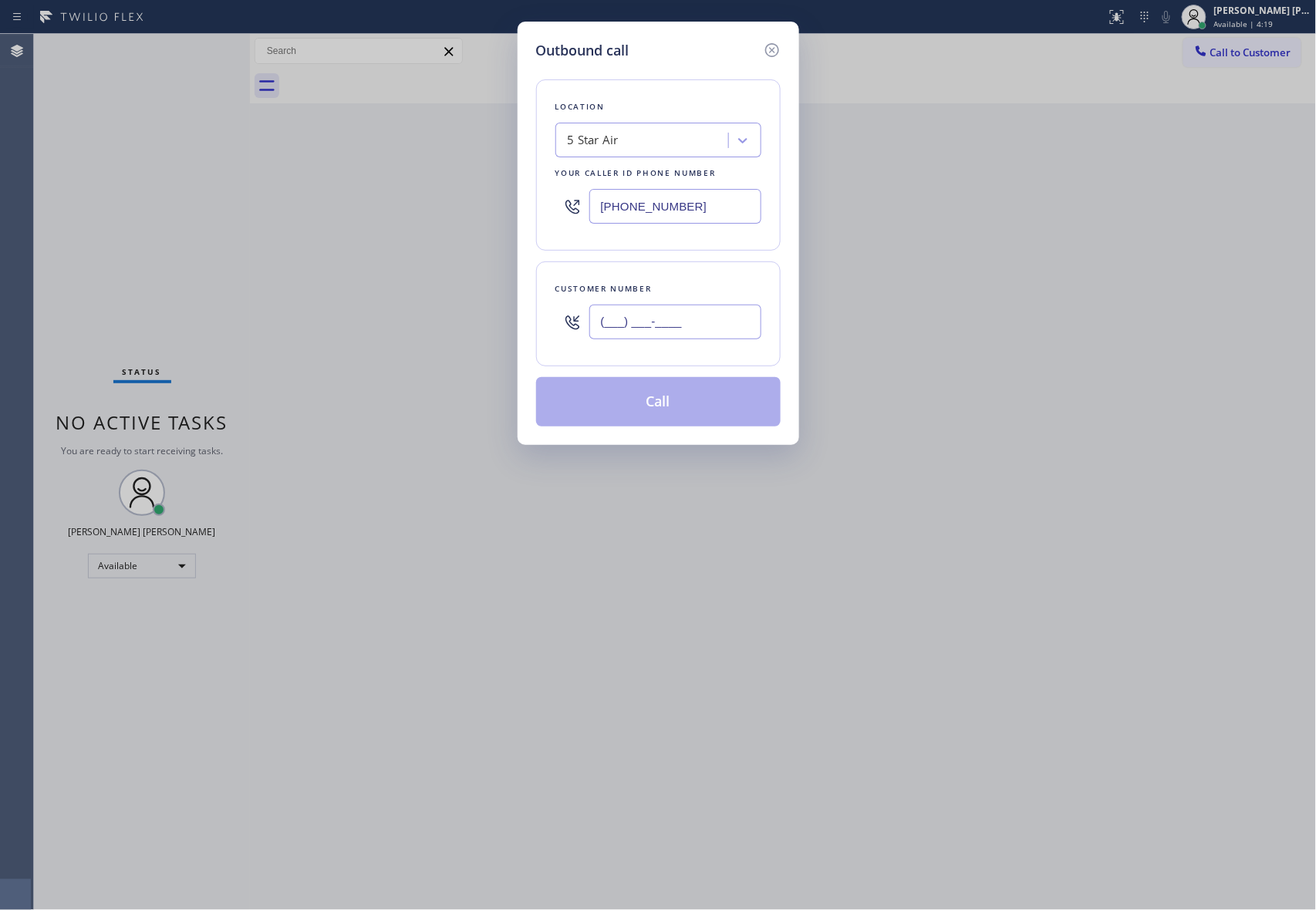
click at [683, 326] on input "(___) ___-____" at bounding box center [675, 322] width 172 height 35
paste input "text"
drag, startPoint x: 570, startPoint y: 321, endPoint x: 551, endPoint y: 316, distance: 19.6
click at [551, 319] on div "Customer number (___) ___-____" at bounding box center [658, 314] width 245 height 105
paste input "323) 401-0686"
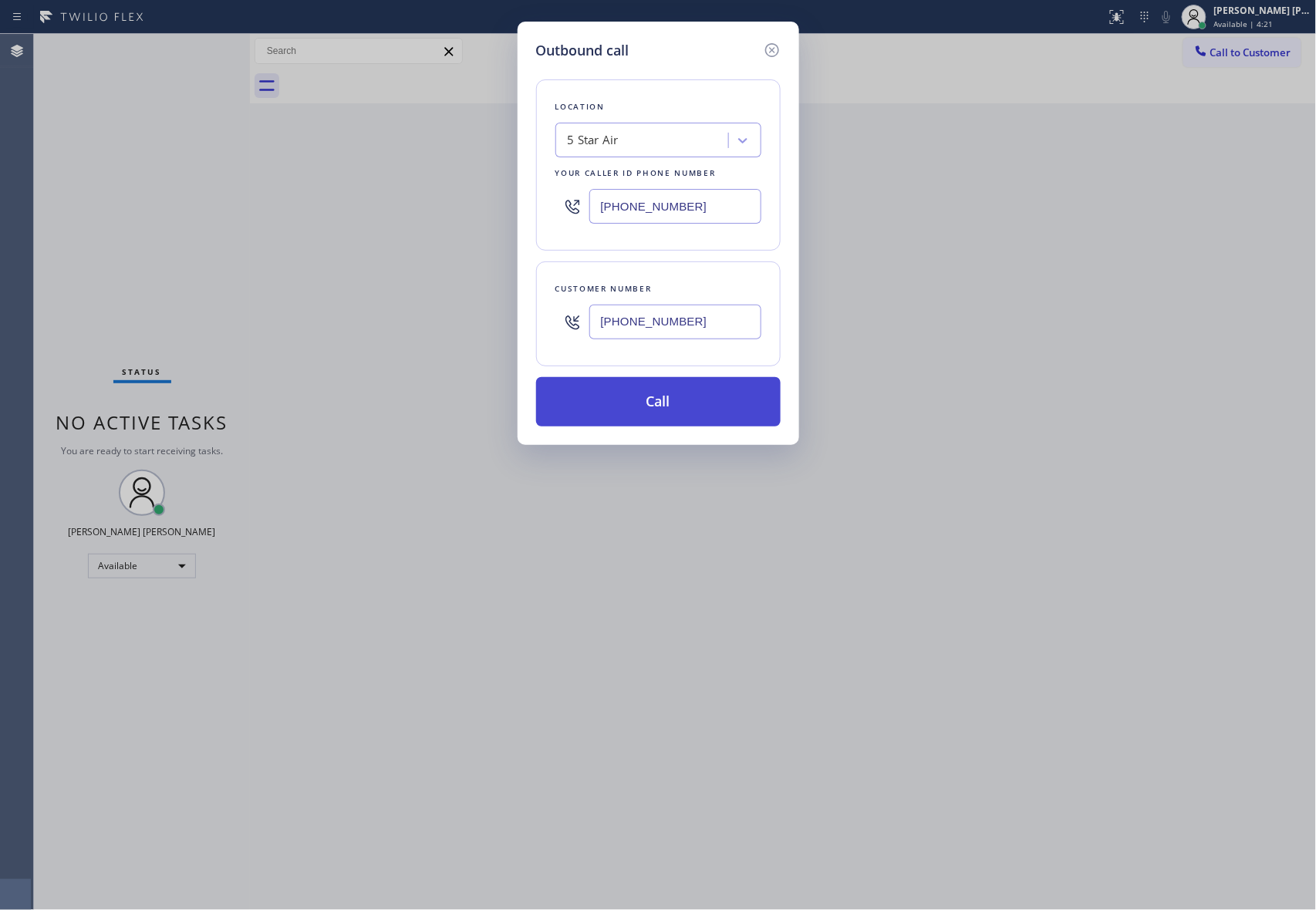
type input "[PHONE_NUMBER]"
click at [642, 401] on button "Call" at bounding box center [658, 401] width 245 height 49
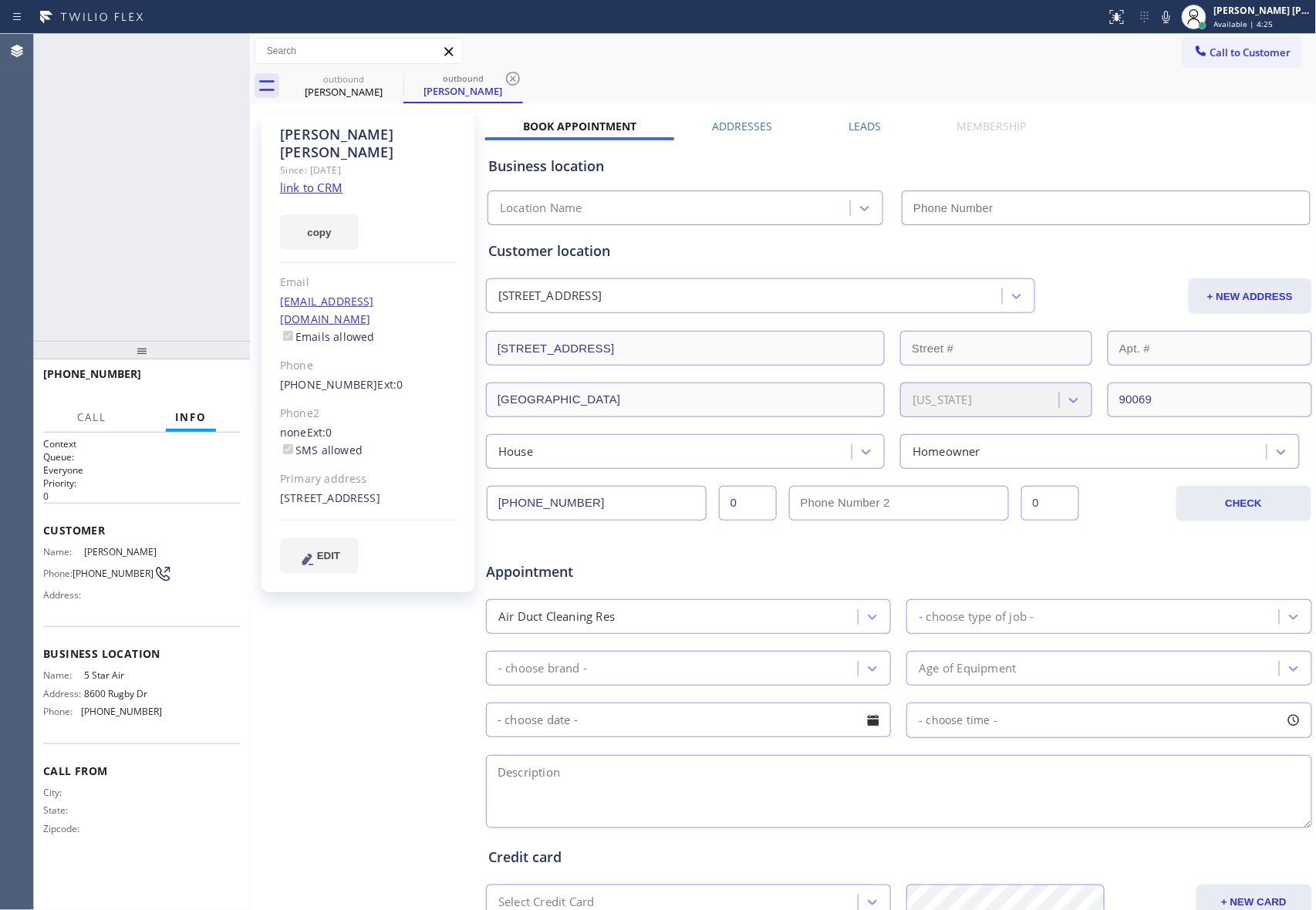
type input "[PHONE_NUMBER]"
click at [229, 41] on icon at bounding box center [230, 51] width 19 height 19
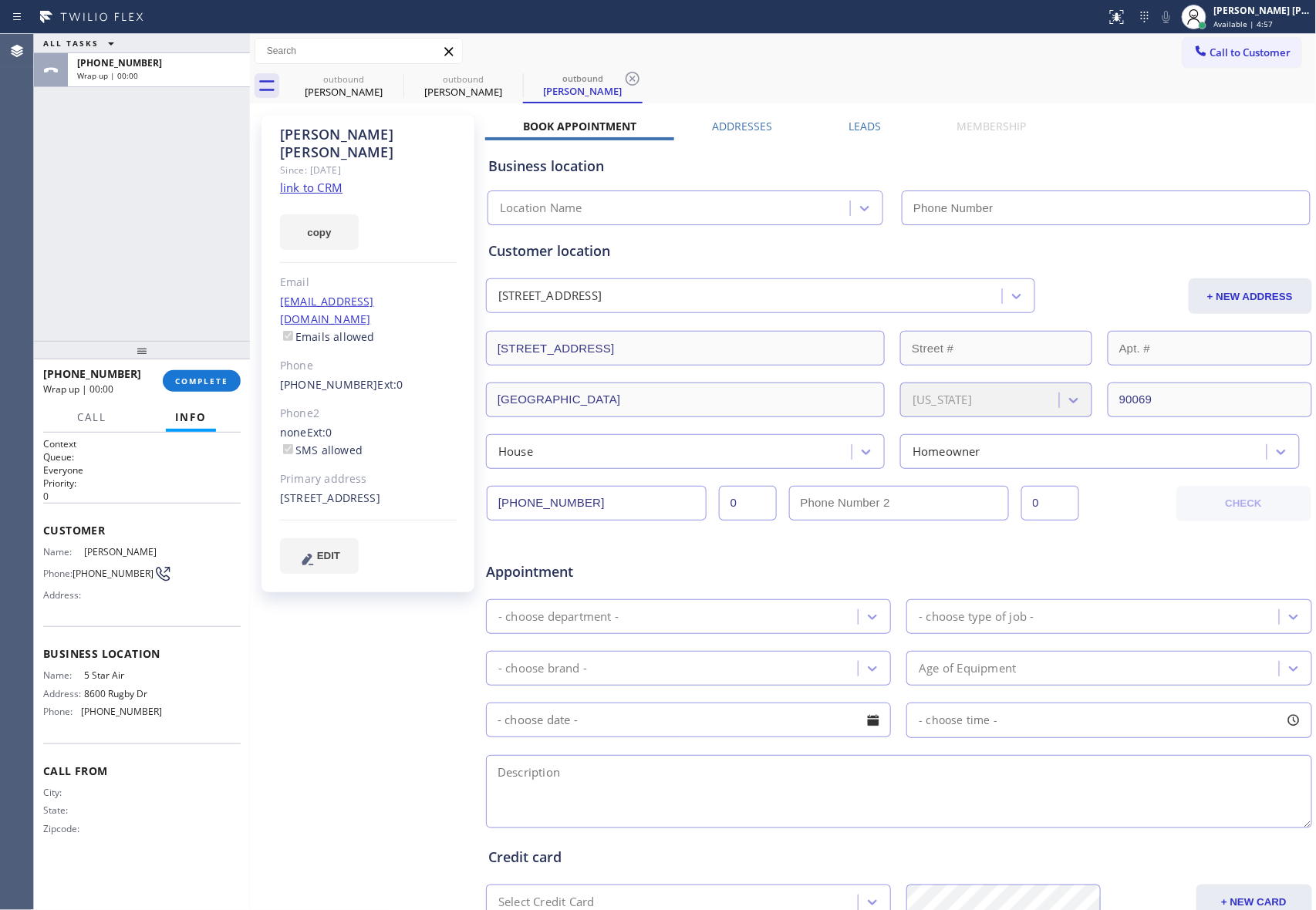
type input "[PHONE_NUMBER]"
click at [390, 76] on icon at bounding box center [393, 79] width 14 height 14
click at [0, 0] on icon at bounding box center [0, 0] width 0 height 0
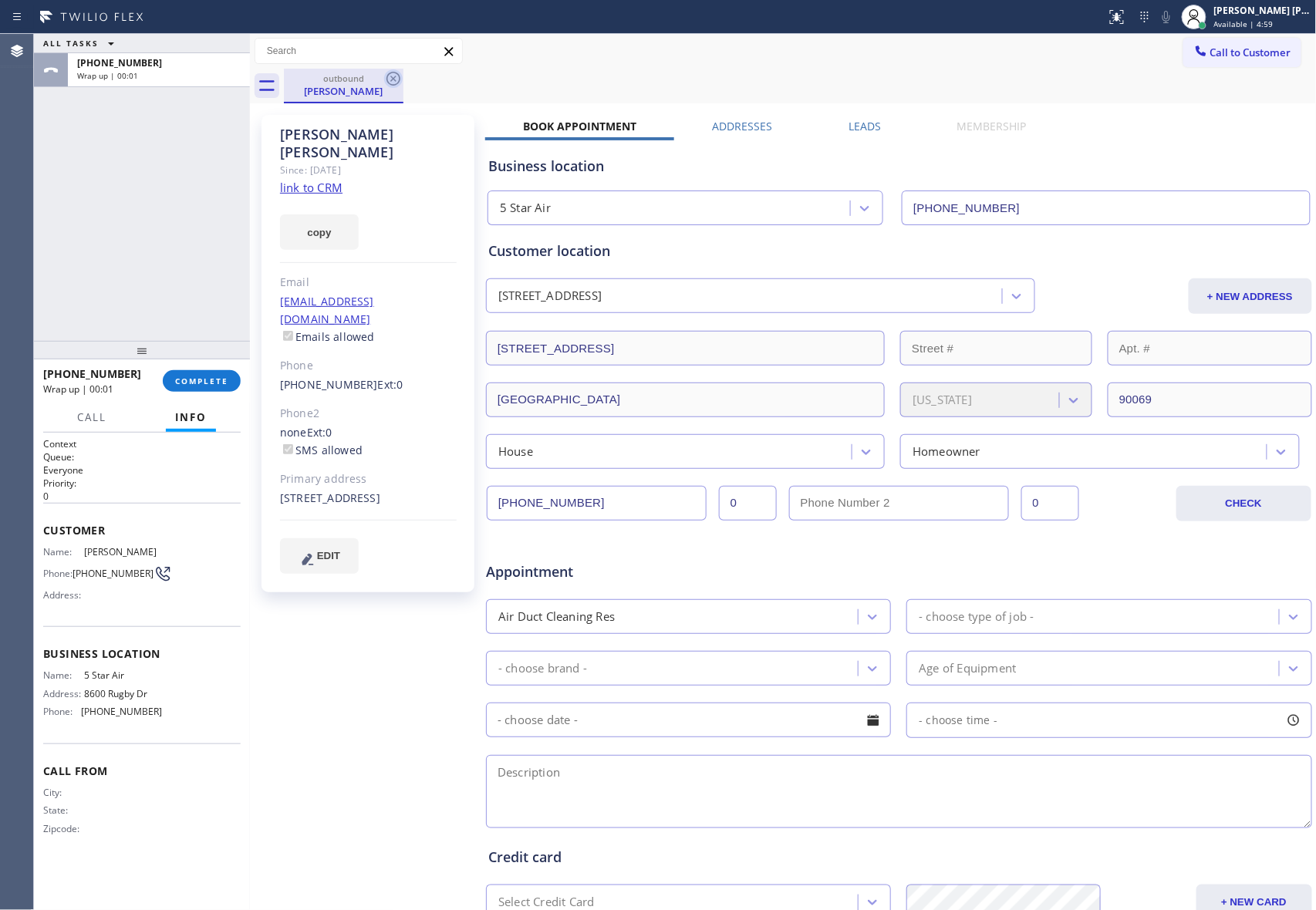
click at [390, 77] on icon at bounding box center [393, 79] width 19 height 19
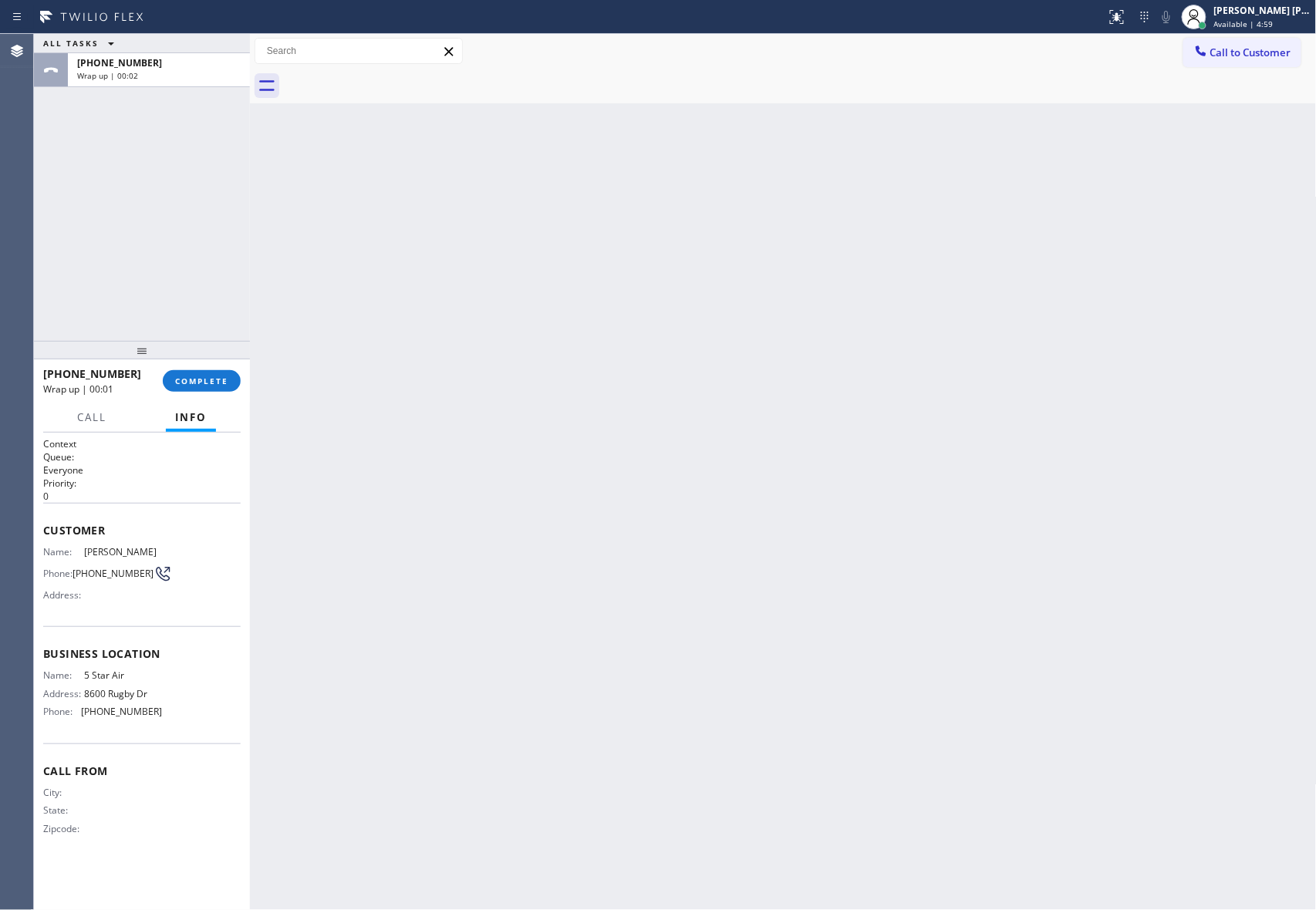
click at [390, 78] on div at bounding box center [799, 86] width 1032 height 35
click at [204, 386] on button "COMPLETE" at bounding box center [202, 381] width 78 height 22
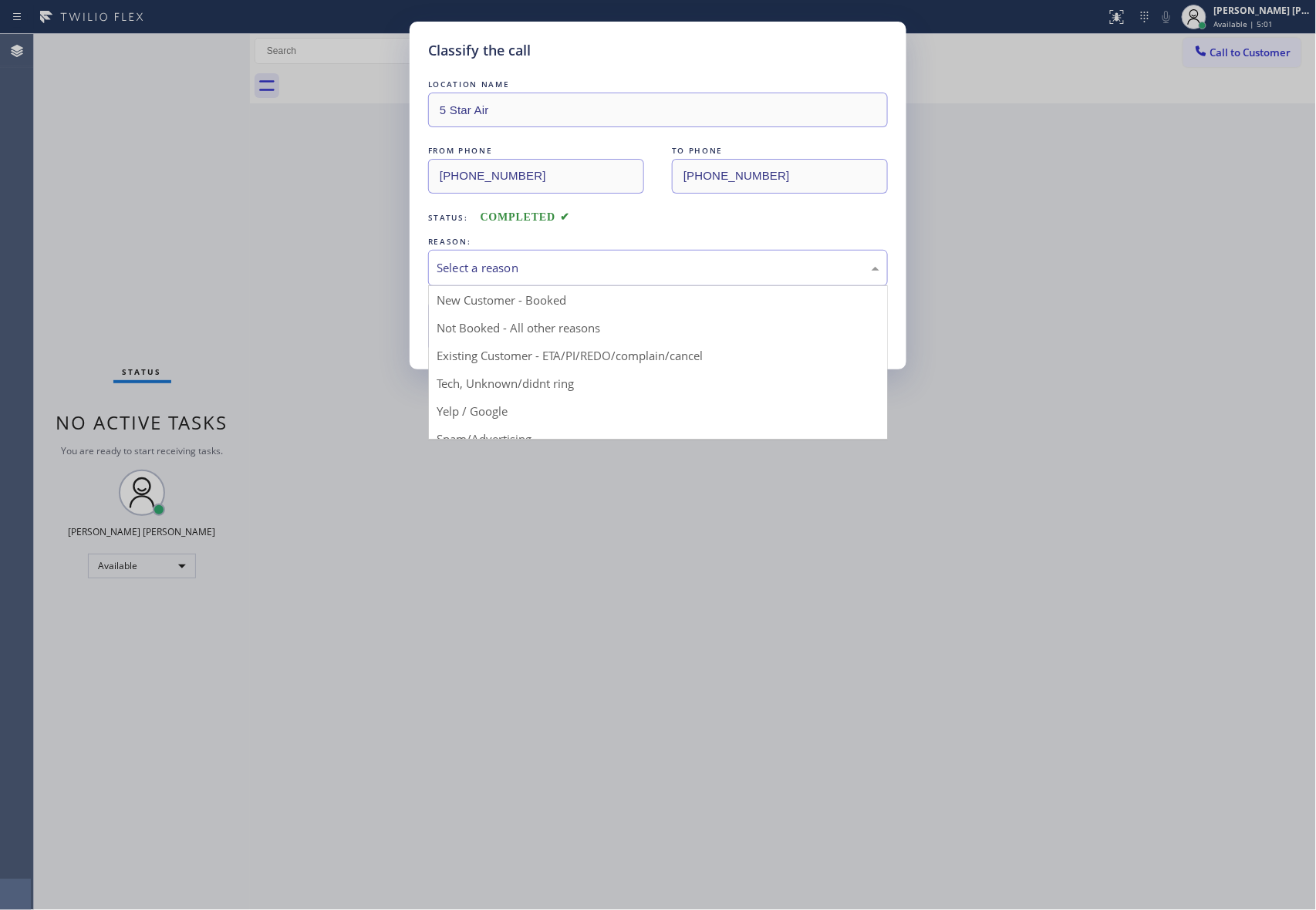
click at [529, 266] on div "Select a reason" at bounding box center [658, 268] width 443 height 18
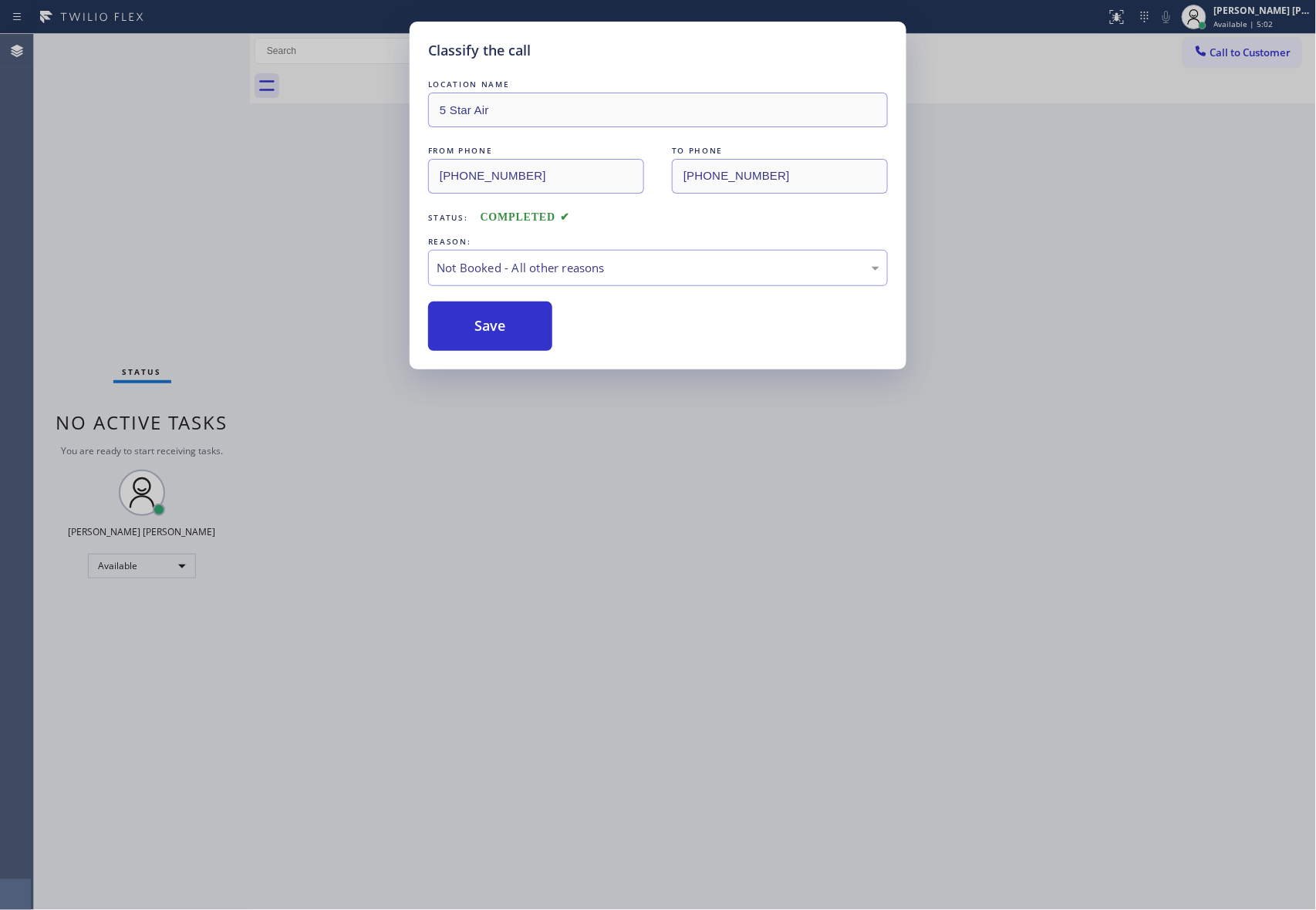
click at [497, 334] on button "Save" at bounding box center [489, 326] width 124 height 49
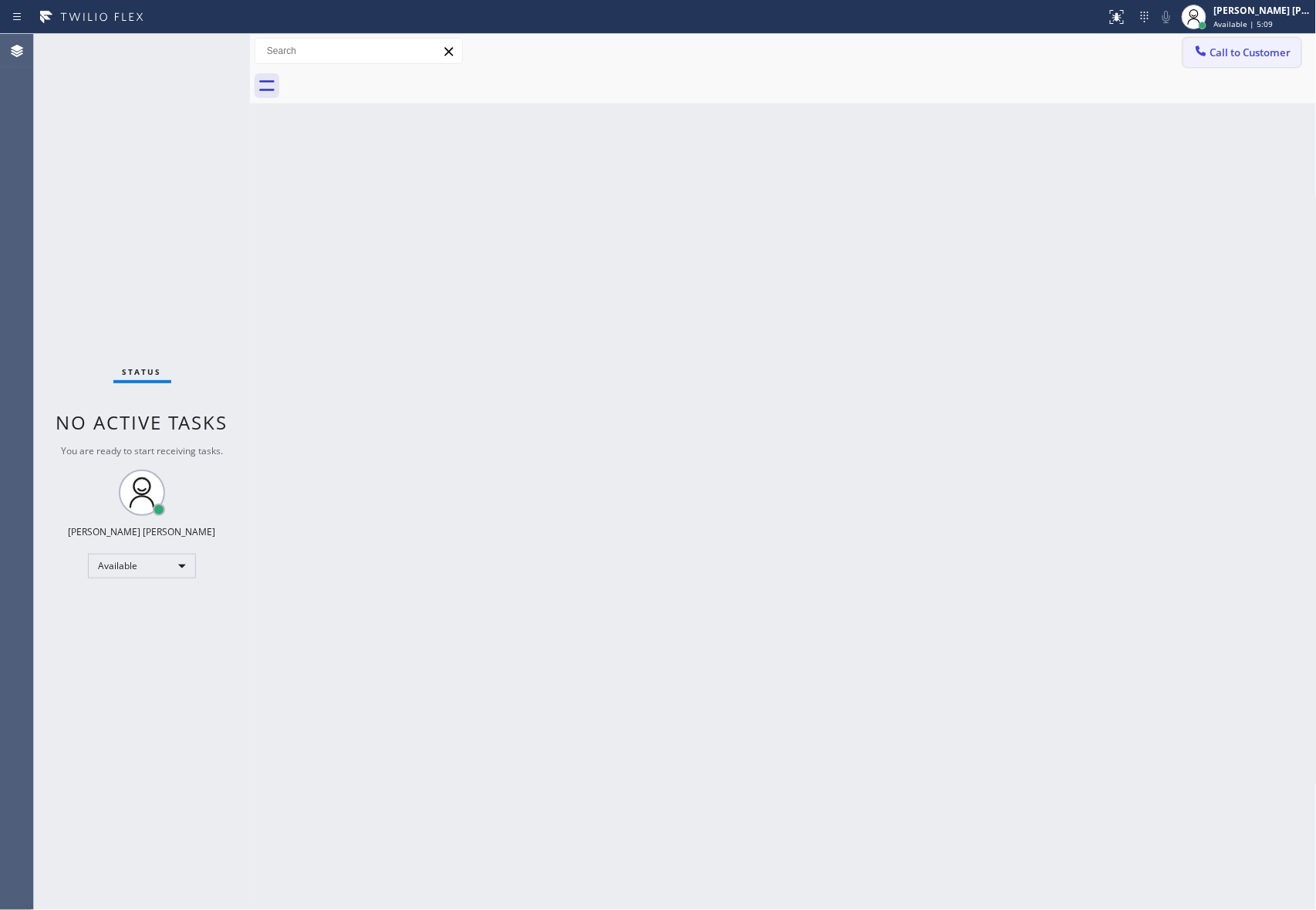
click at [1250, 54] on span "Call to Customer" at bounding box center [1251, 52] width 81 height 14
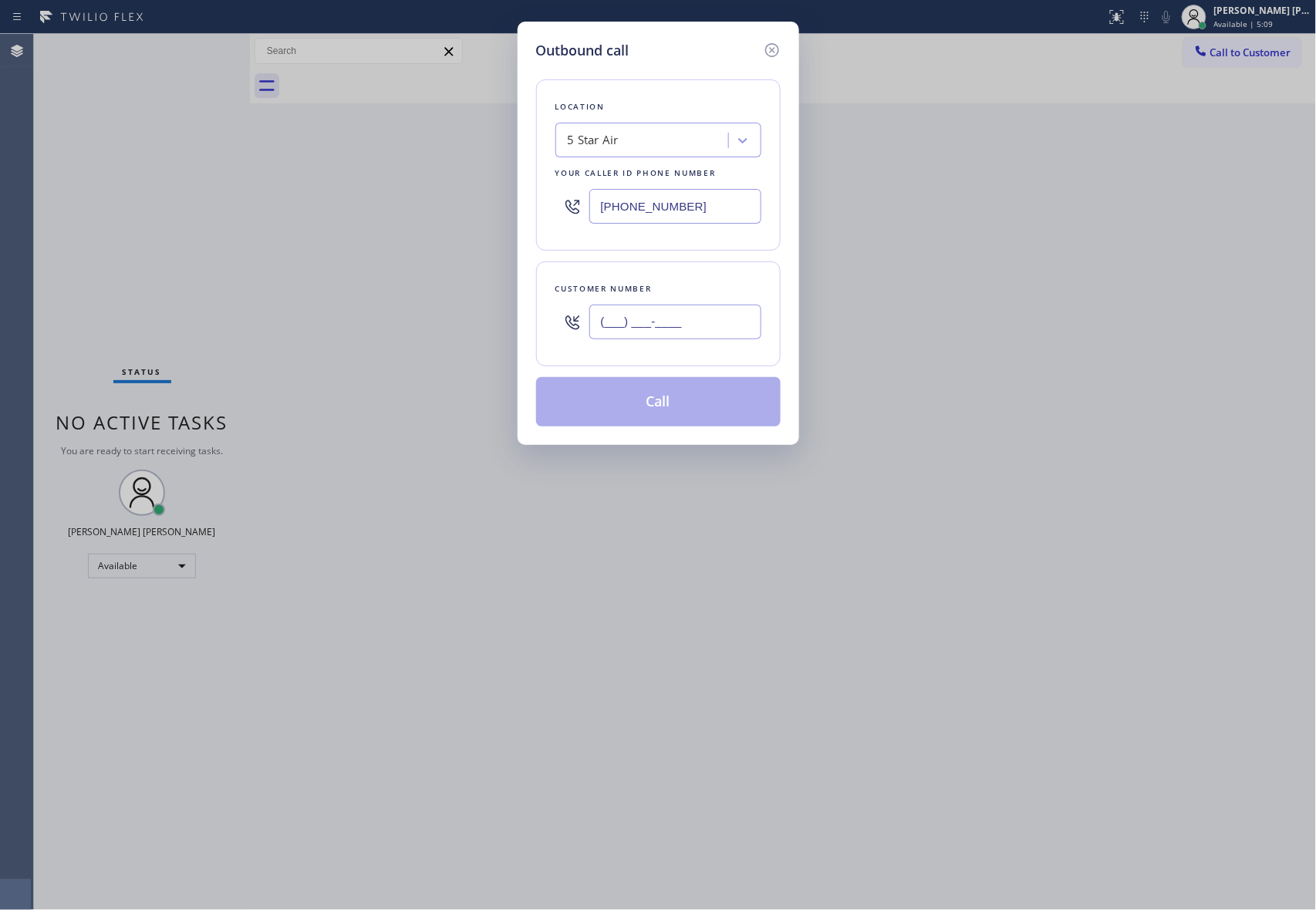
click at [657, 329] on input "(___) ___-____" at bounding box center [675, 322] width 172 height 35
paste input "562) 552-8013"
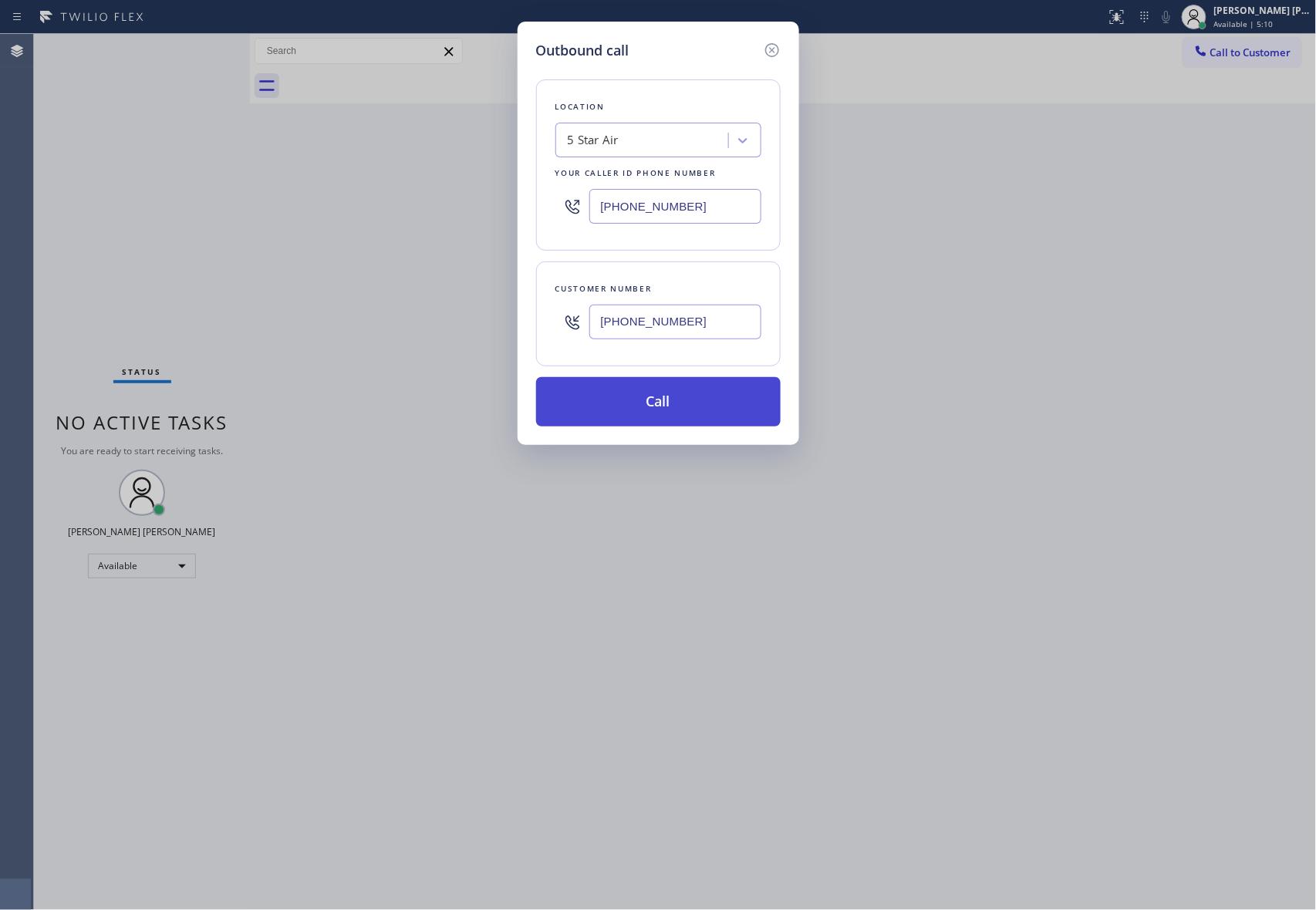
type input "[PHONE_NUMBER]"
click at [640, 401] on button "Call" at bounding box center [658, 401] width 245 height 49
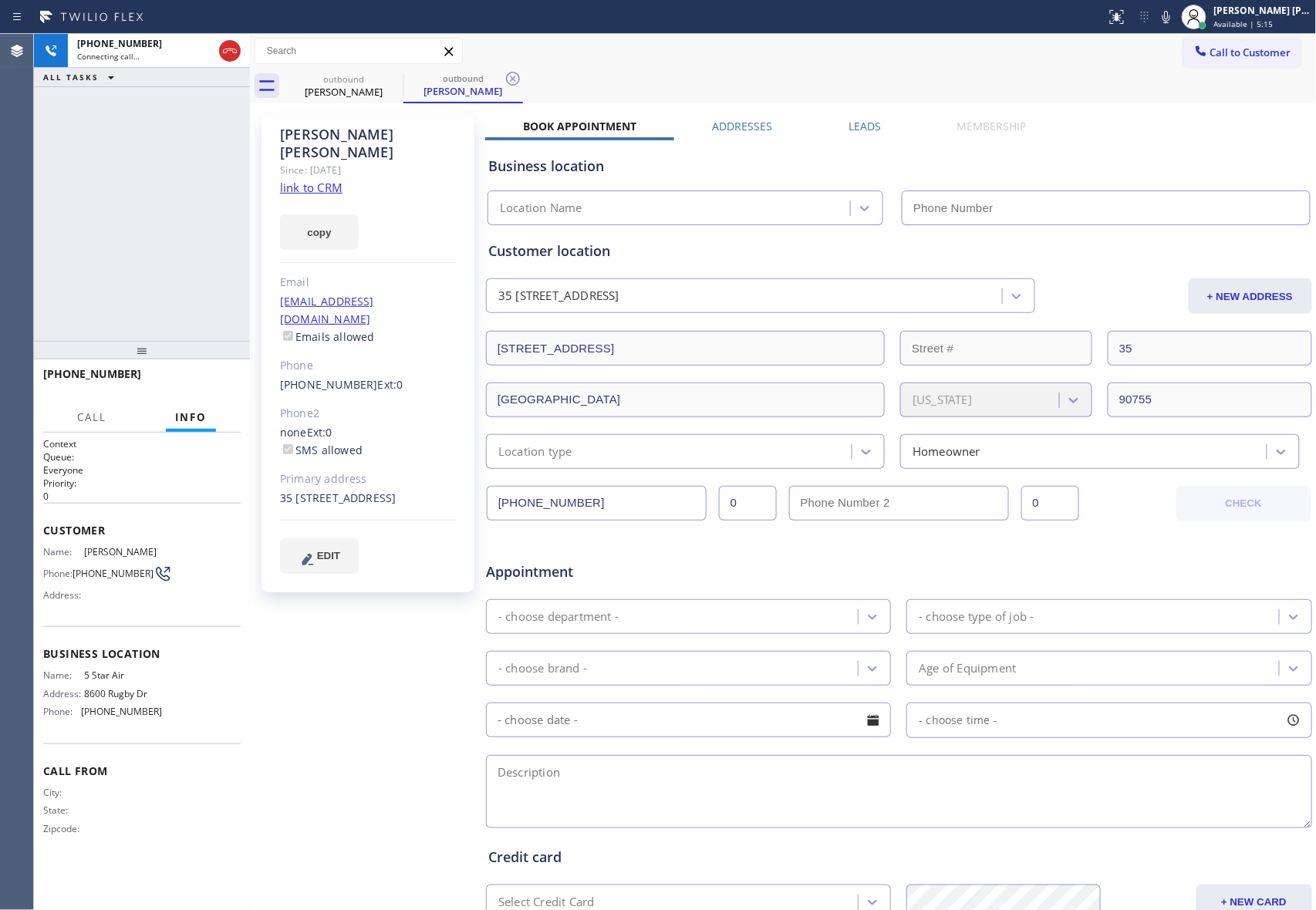
type input "[PHONE_NUMBER]"
drag, startPoint x: 236, startPoint y: 49, endPoint x: 266, endPoint y: 55, distance: 30.6
click at [235, 49] on icon at bounding box center [230, 51] width 19 height 19
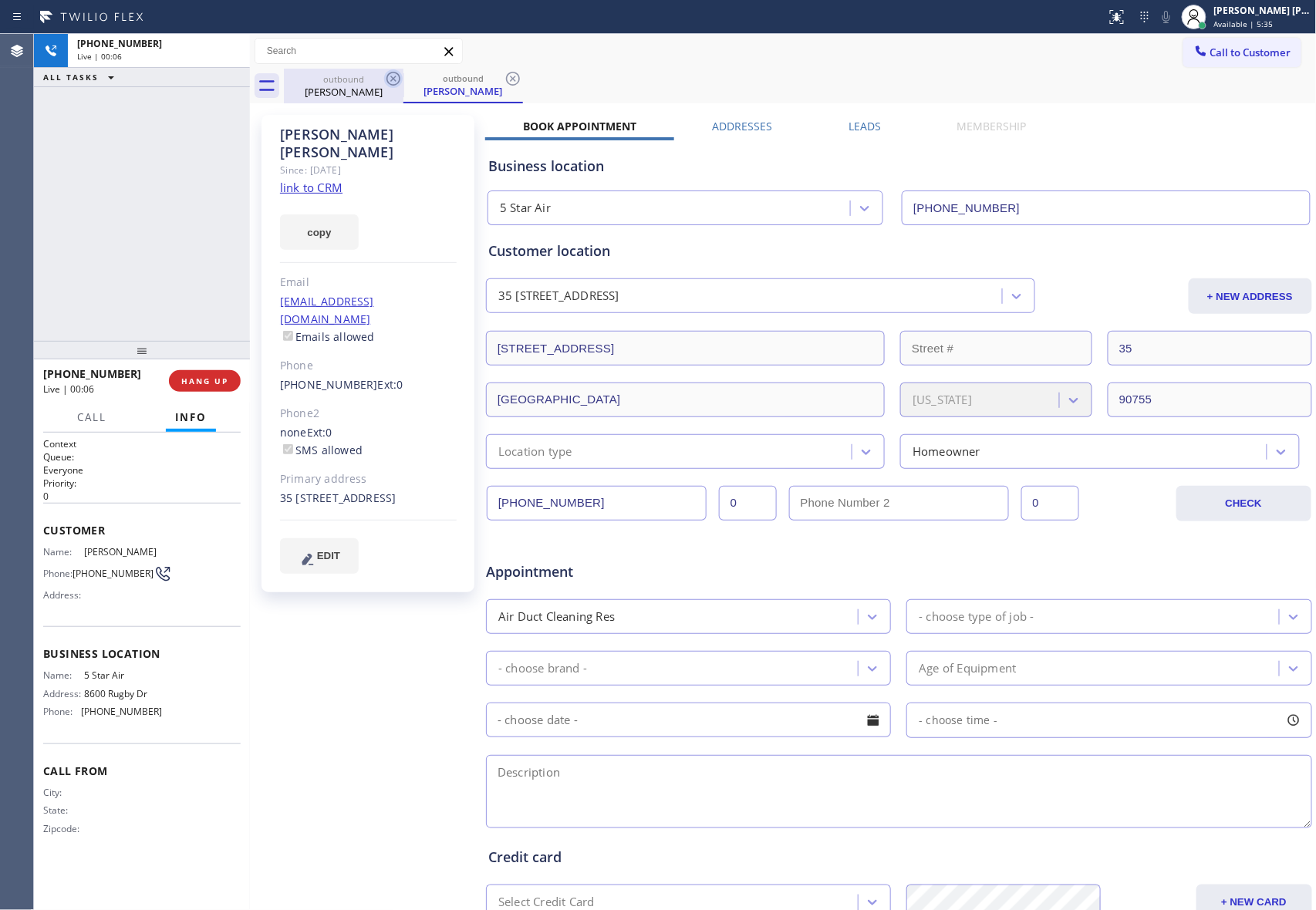
click at [397, 80] on icon at bounding box center [393, 79] width 19 height 19
click at [503, 80] on icon at bounding box center [513, 79] width 19 height 19
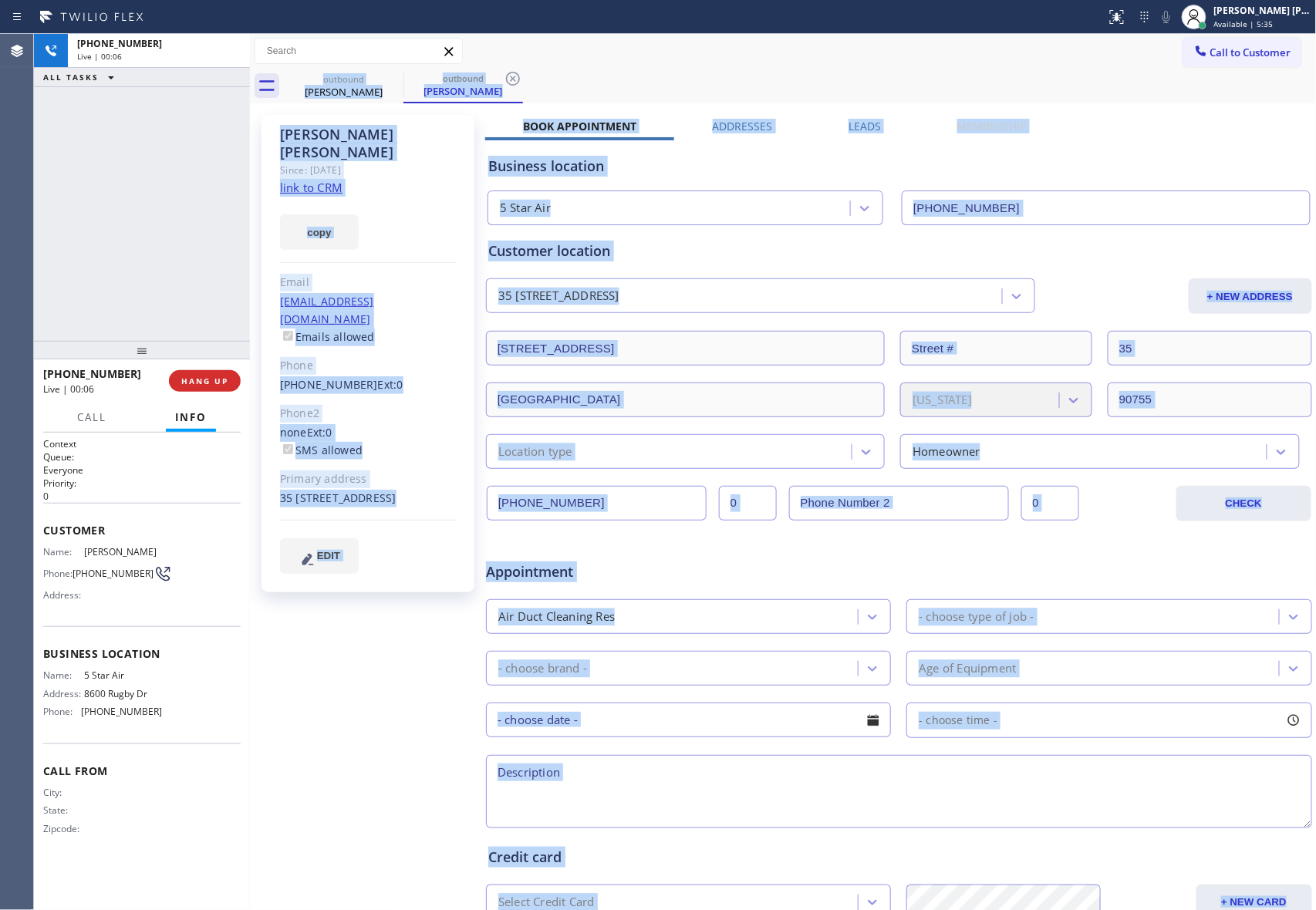
click at [397, 80] on div "outbound [PERSON_NAME] outbound [PERSON_NAME]" at bounding box center [799, 86] width 1032 height 35
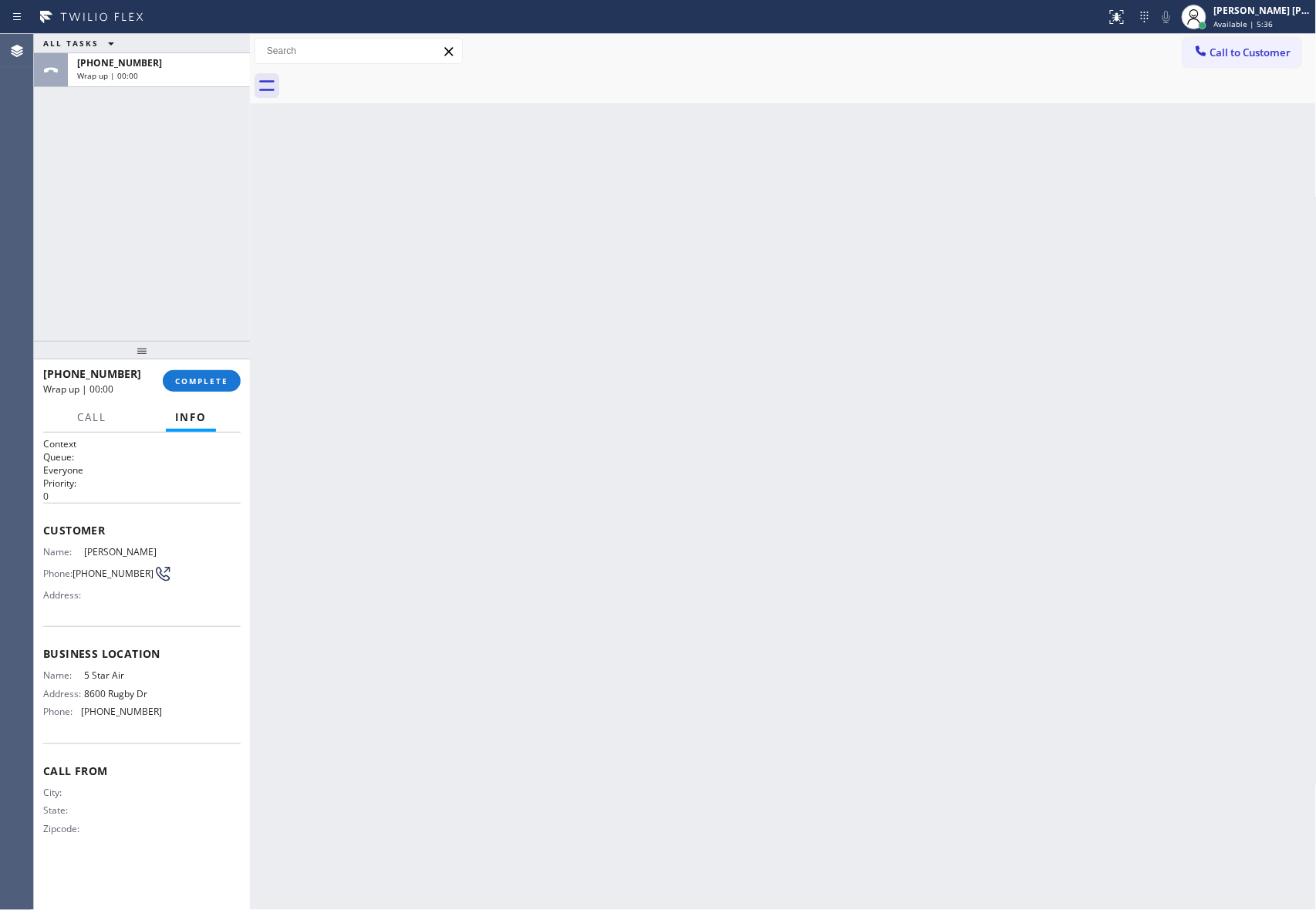
click at [397, 80] on div at bounding box center [799, 86] width 1032 height 35
click at [199, 376] on span "COMPLETE" at bounding box center [202, 381] width 53 height 11
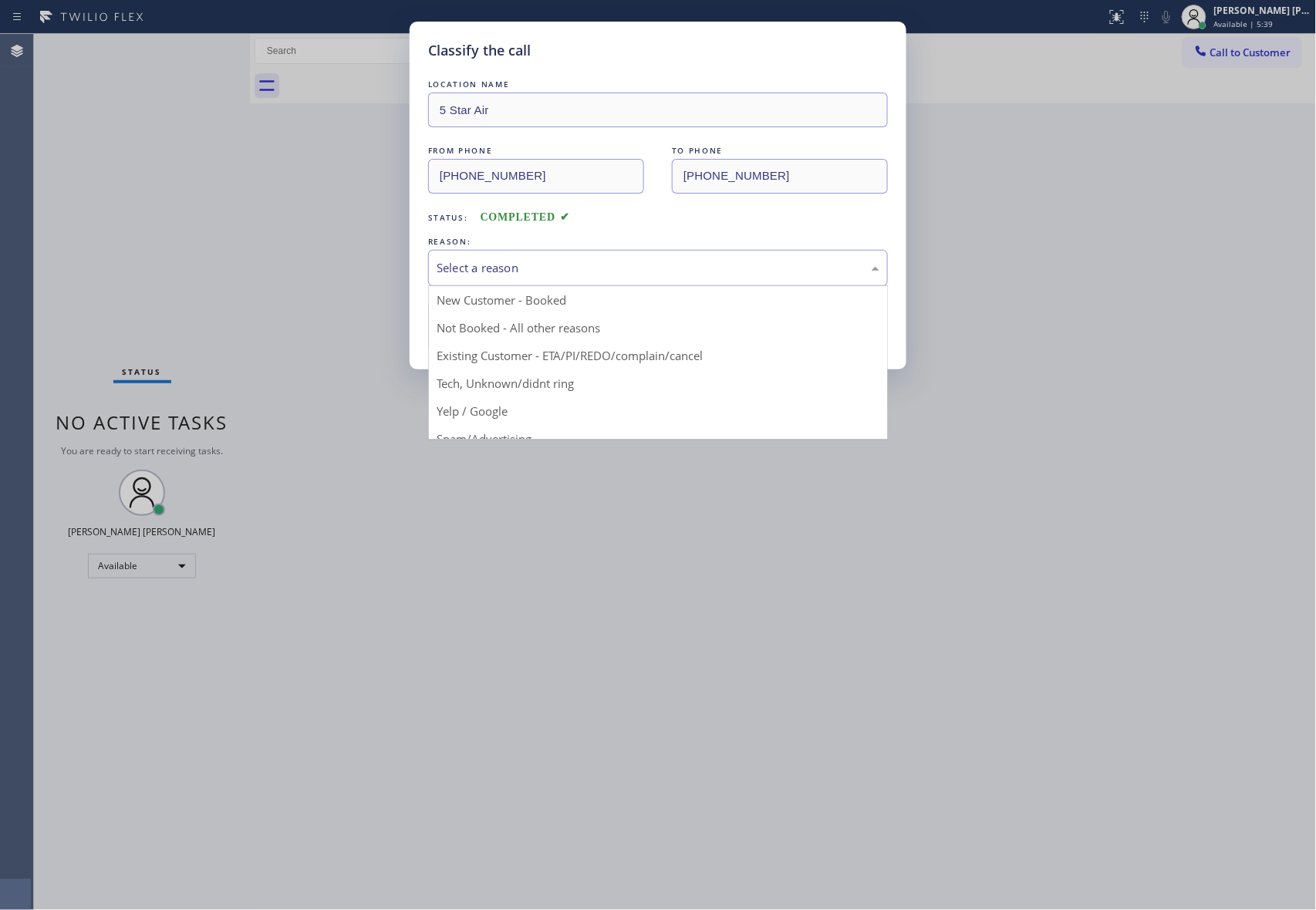
click at [523, 263] on div "Select a reason" at bounding box center [658, 268] width 443 height 18
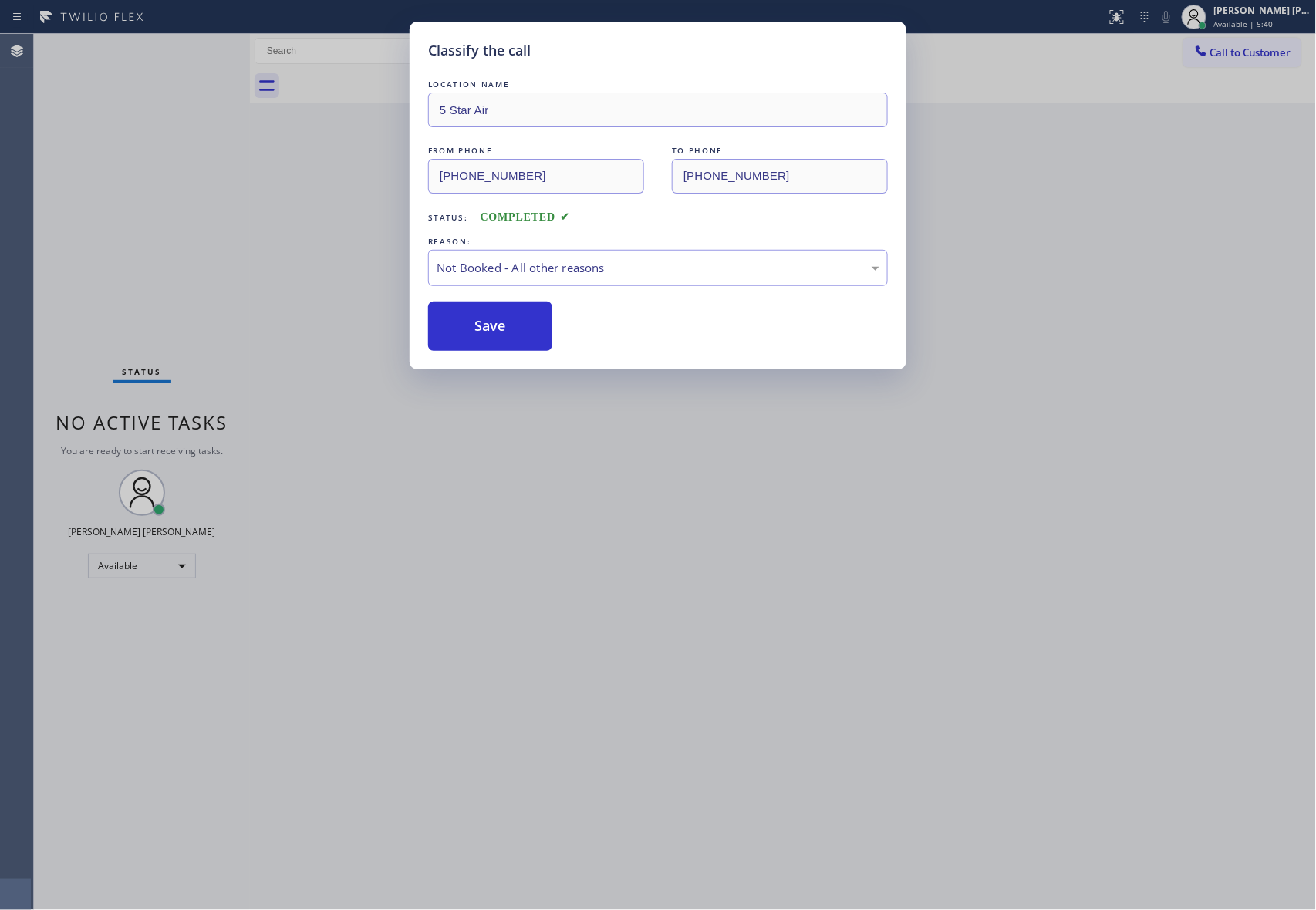
click at [494, 326] on button "Save" at bounding box center [489, 326] width 124 height 49
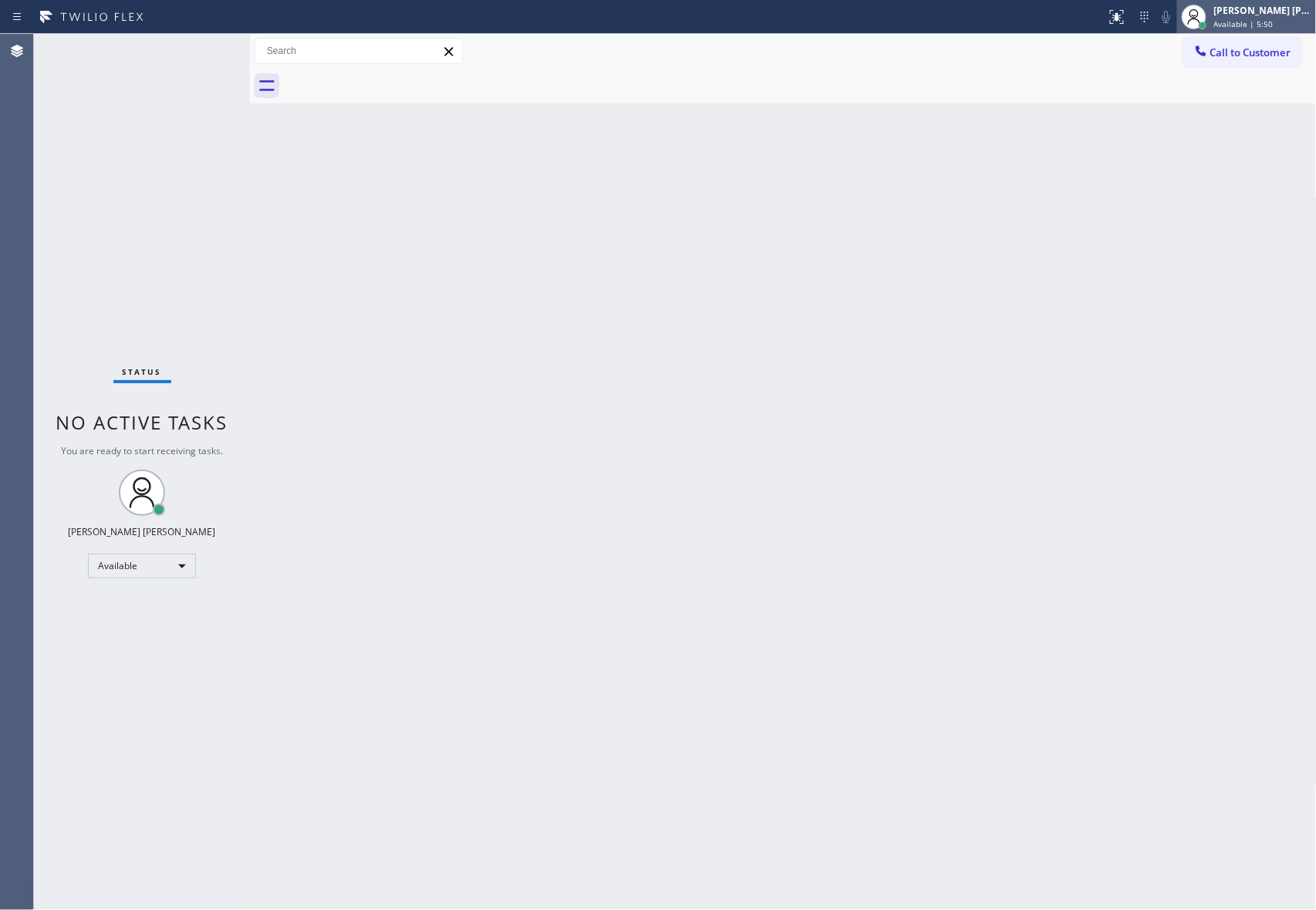
click at [1278, 19] on div "Available | 5:50" at bounding box center [1262, 24] width 97 height 11
click at [1210, 120] on button "Break" at bounding box center [1240, 122] width 154 height 20
